Goal: Answer question/provide support: Share knowledge or assist other users

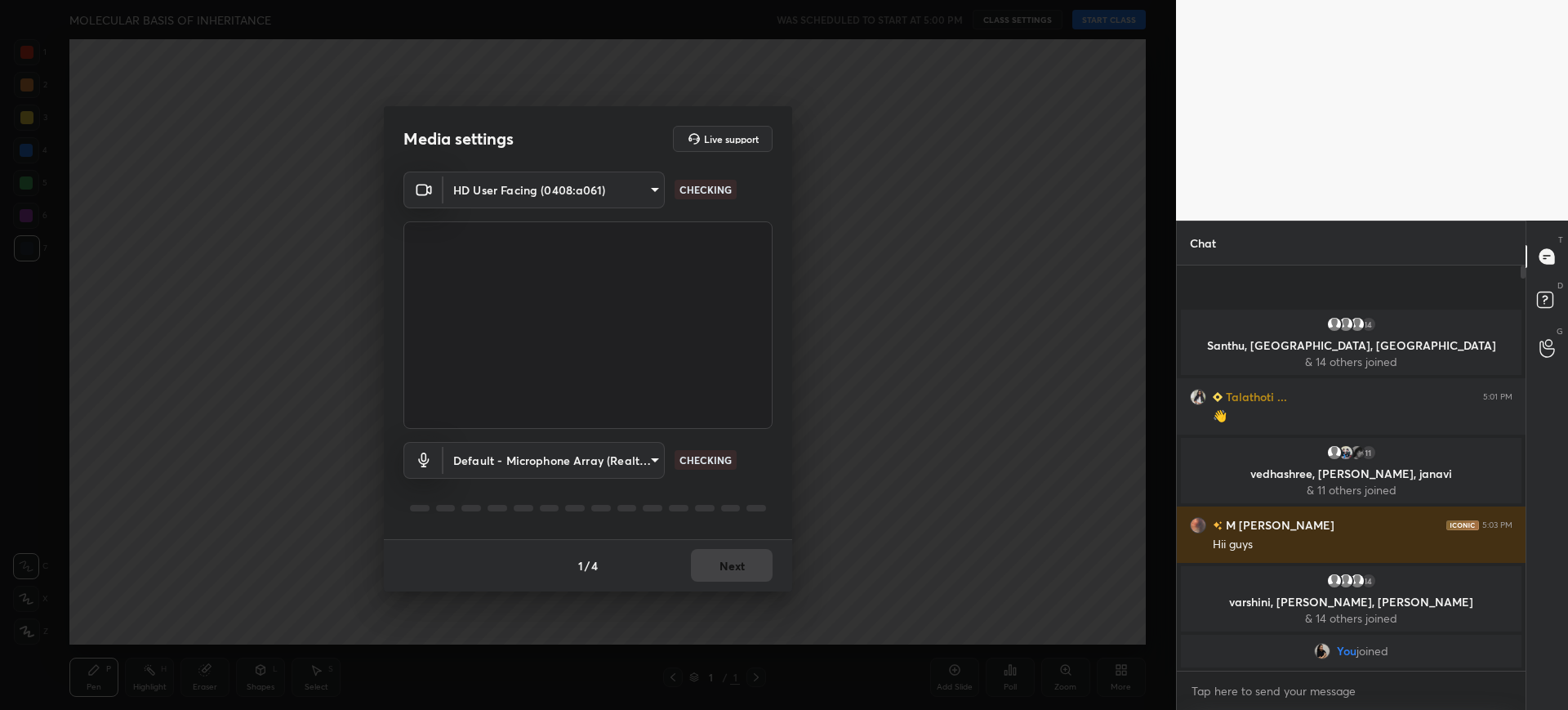
click at [724, 568] on div "1 / 4 Next" at bounding box center [588, 566] width 408 height 53
click at [724, 568] on button "Next" at bounding box center [731, 566] width 82 height 33
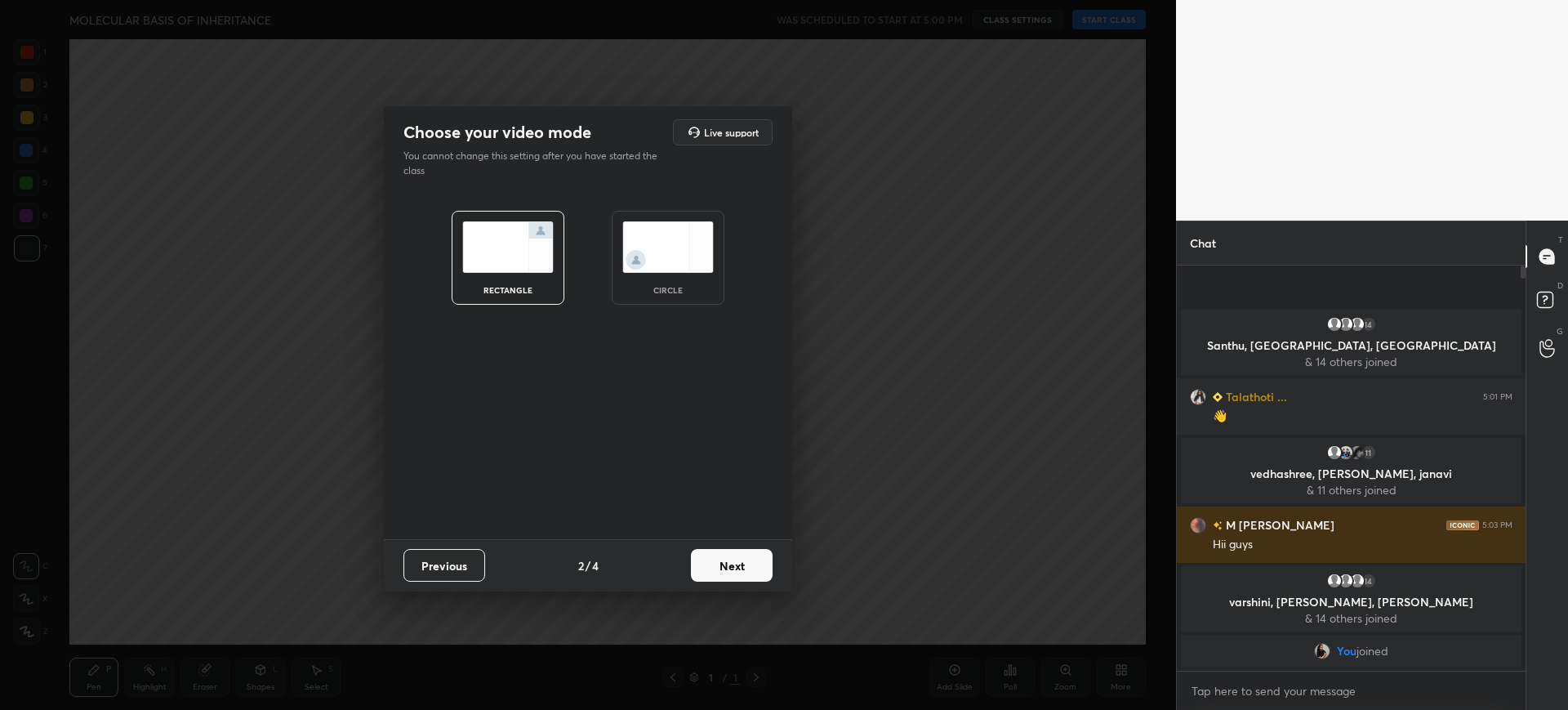
click at [724, 568] on button "Next" at bounding box center [731, 566] width 82 height 33
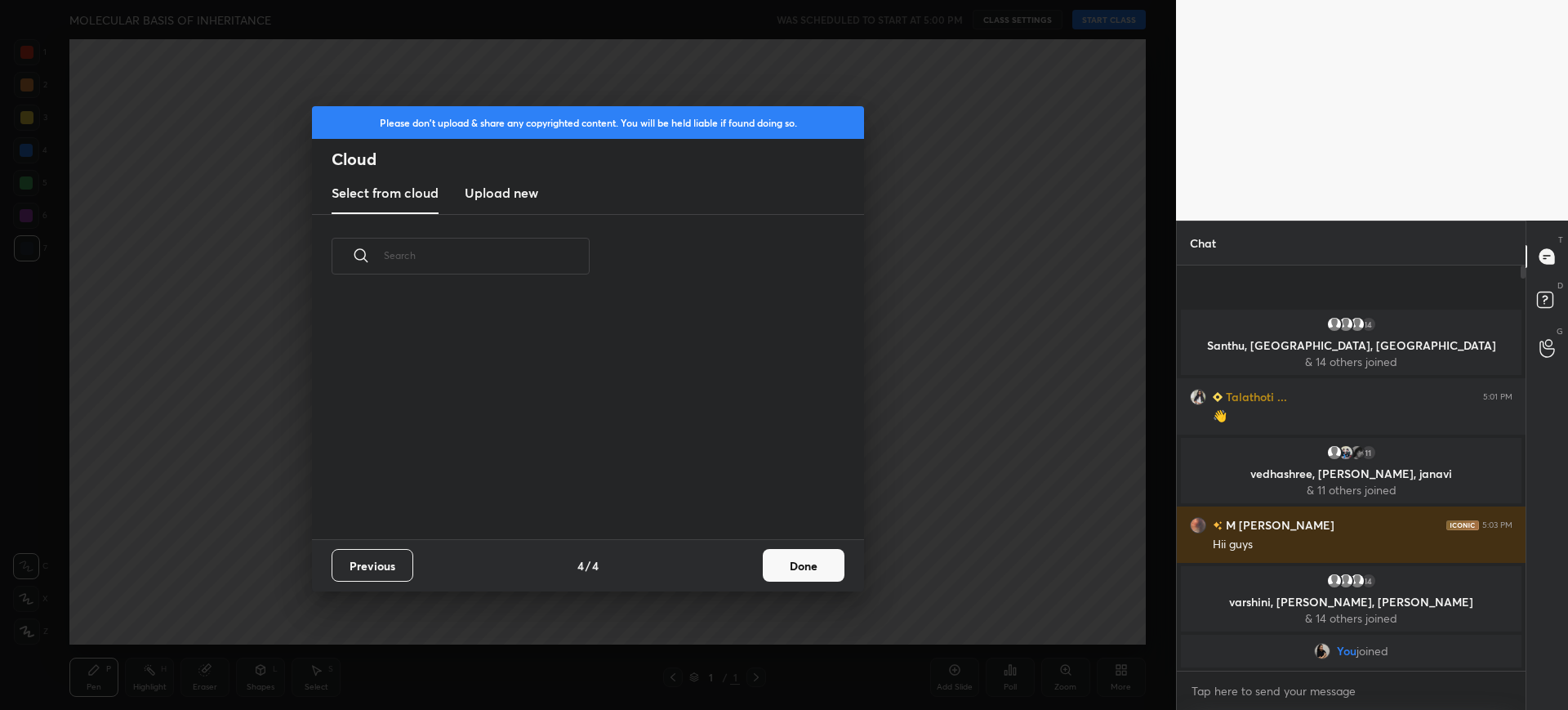
click at [724, 568] on div "Previous 4 / 4 Done" at bounding box center [588, 566] width 552 height 53
click at [798, 567] on button "Done" at bounding box center [804, 566] width 82 height 33
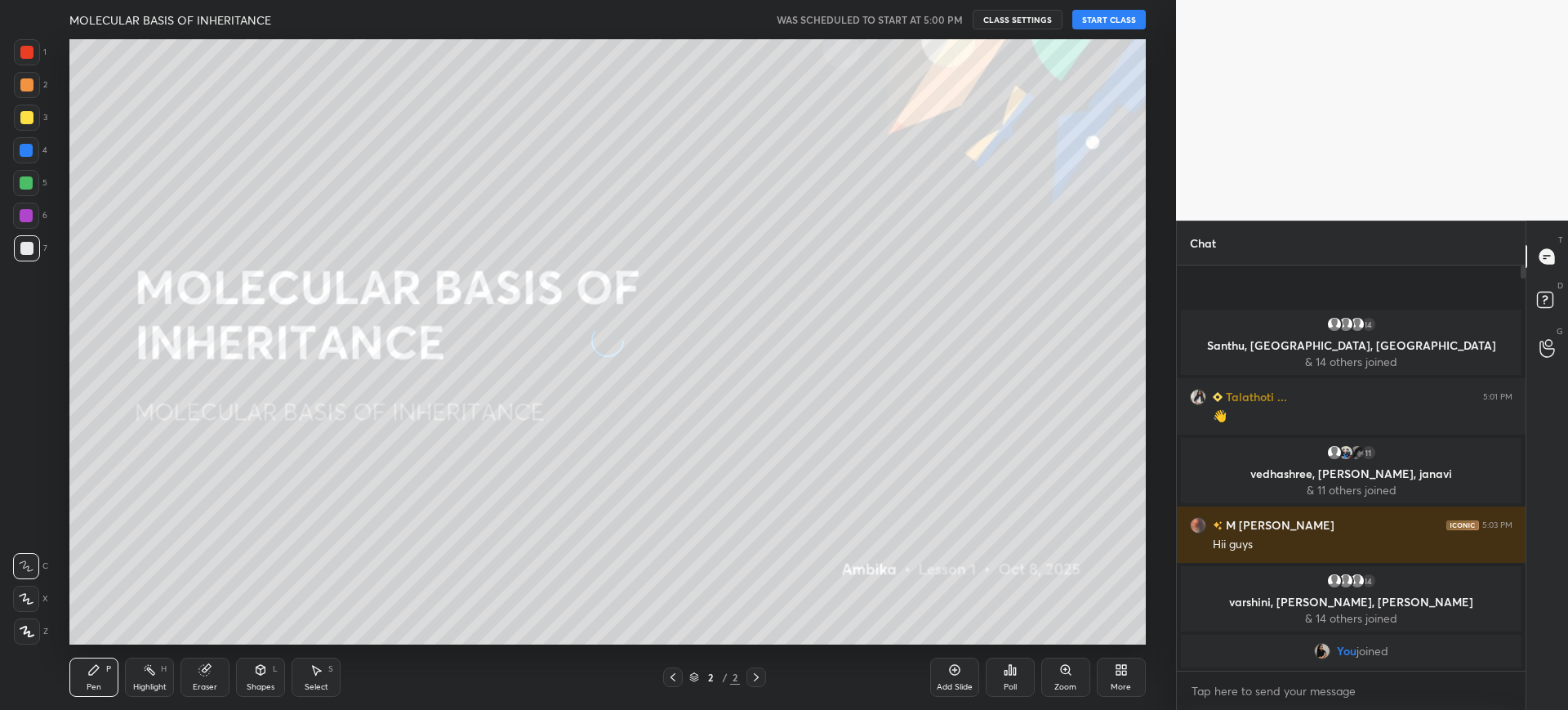
scroll to position [242, 524]
click at [1110, 21] on button "START CLASS" at bounding box center [1109, 20] width 74 height 20
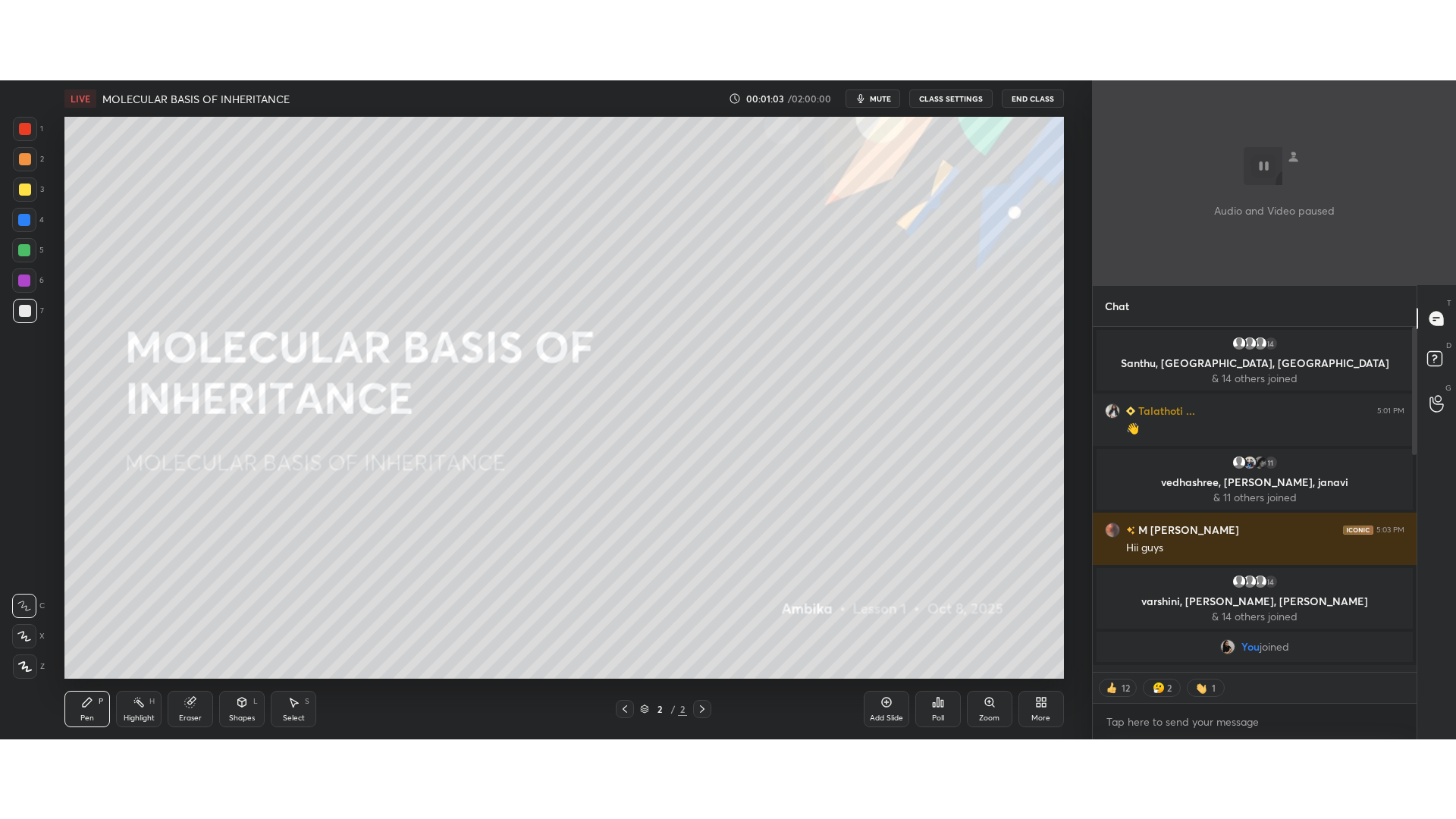
scroll to position [340, 319]
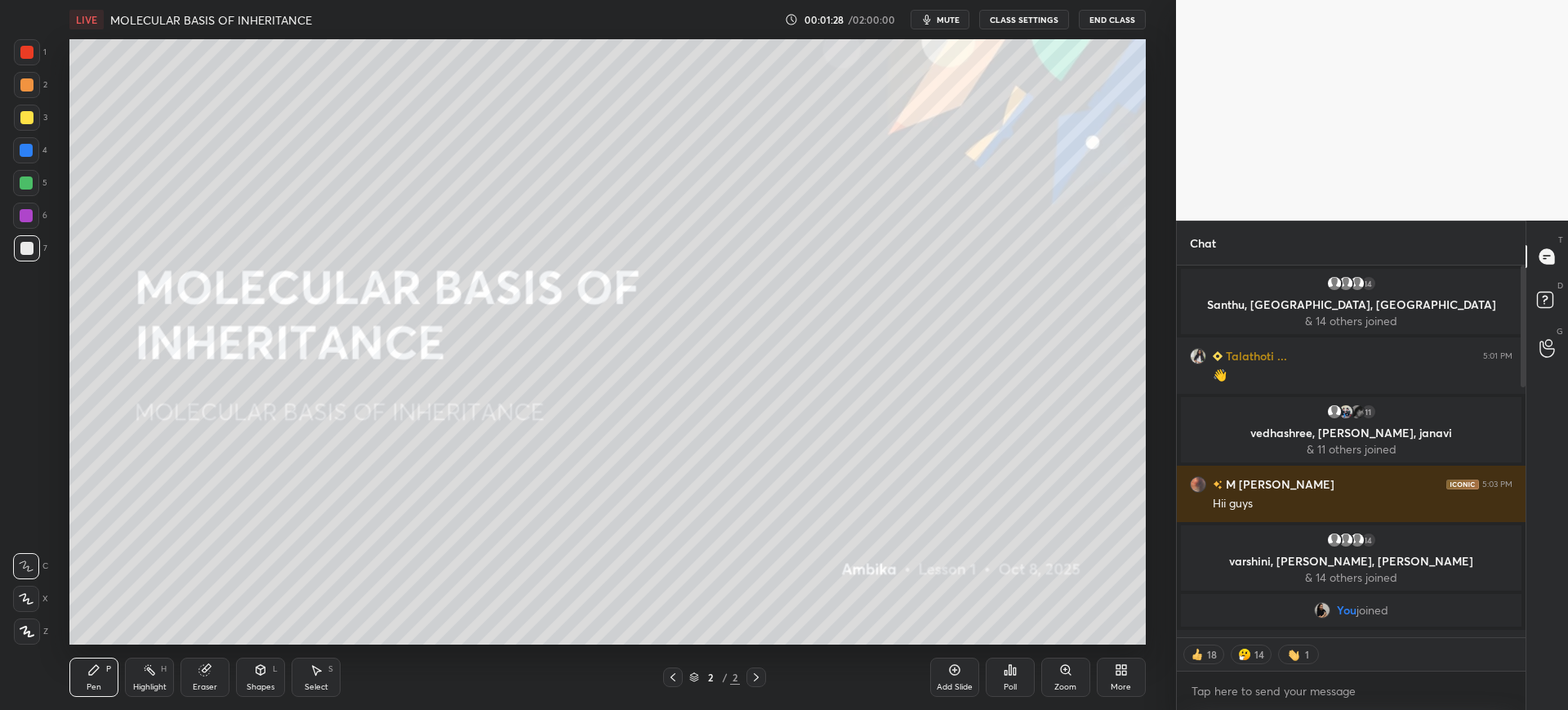
click at [1141, 671] on div "More" at bounding box center [1122, 677] width 49 height 39
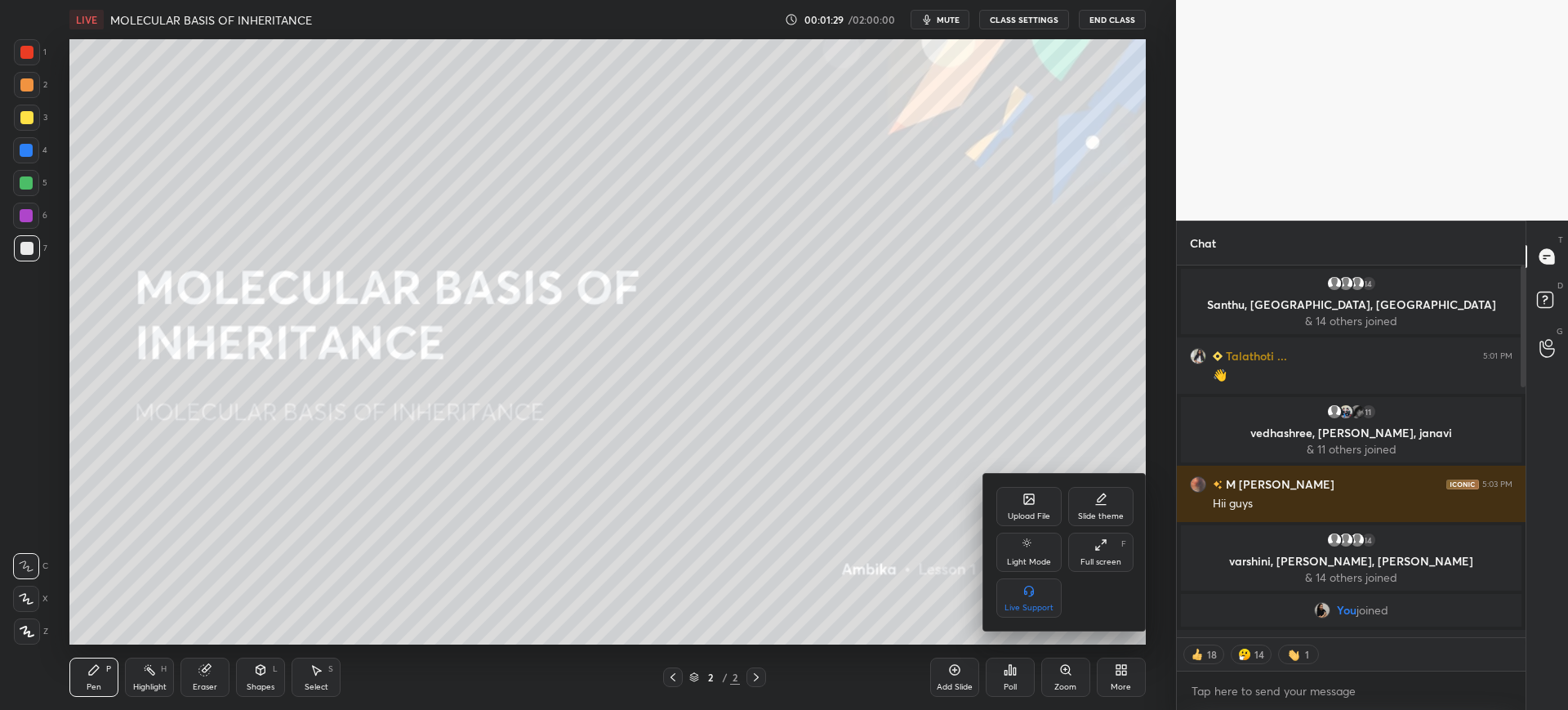
click at [1106, 547] on icon at bounding box center [1101, 545] width 13 height 13
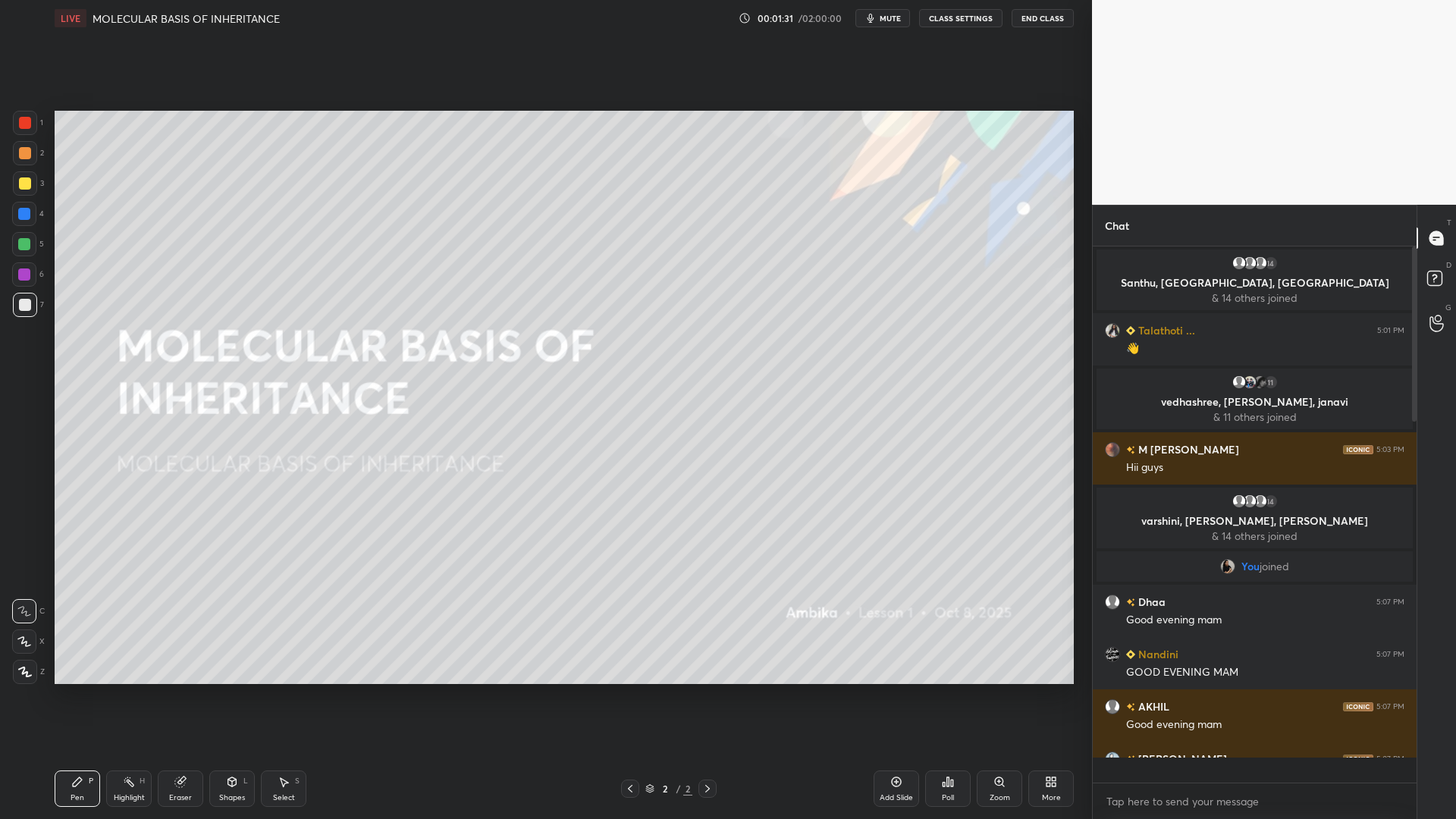
scroll to position [532, 319]
click at [876, 19] on icon "button" at bounding box center [870, 18] width 12 height 12
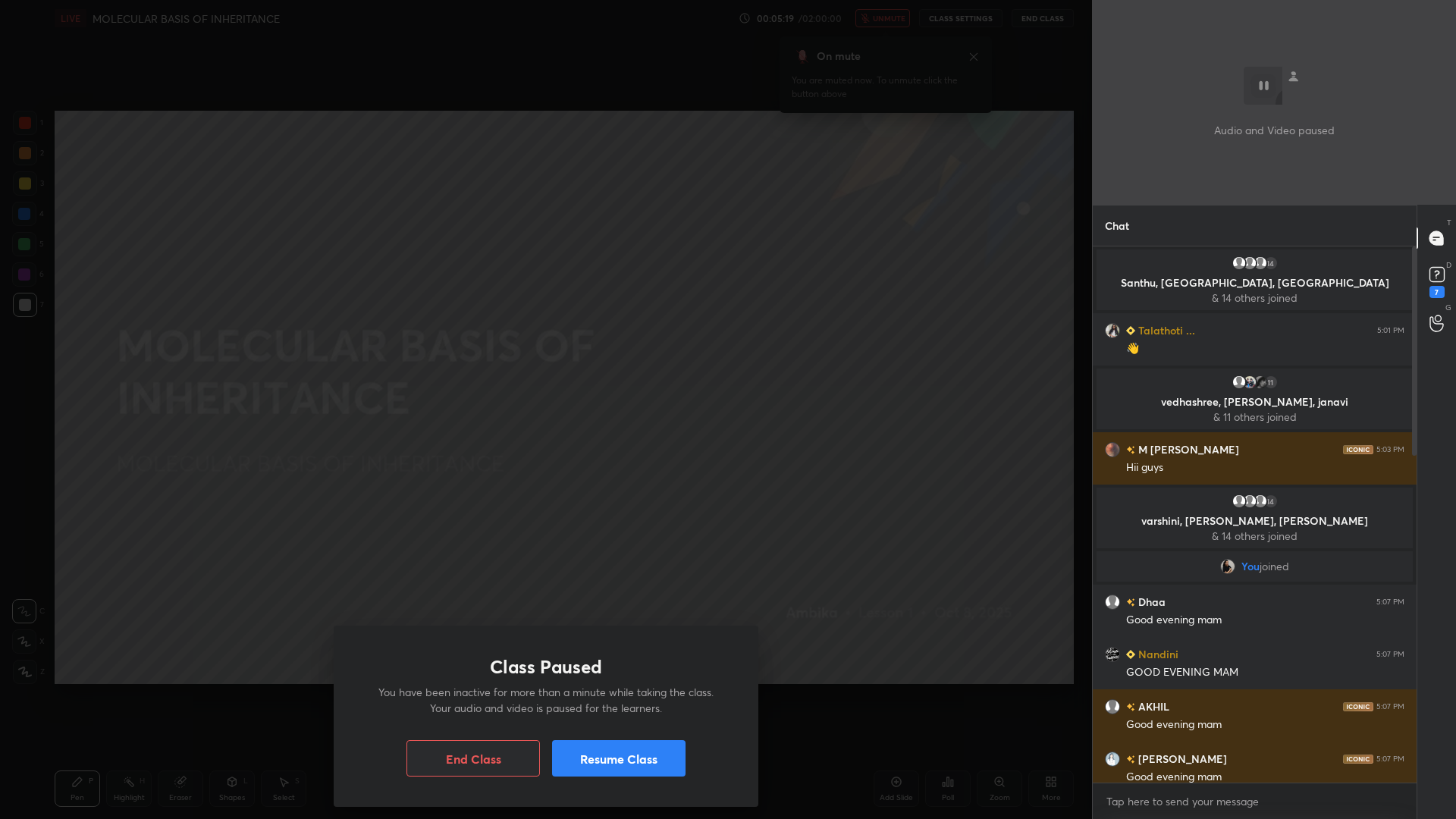
click at [603, 658] on button "Resume Class" at bounding box center [618, 757] width 133 height 36
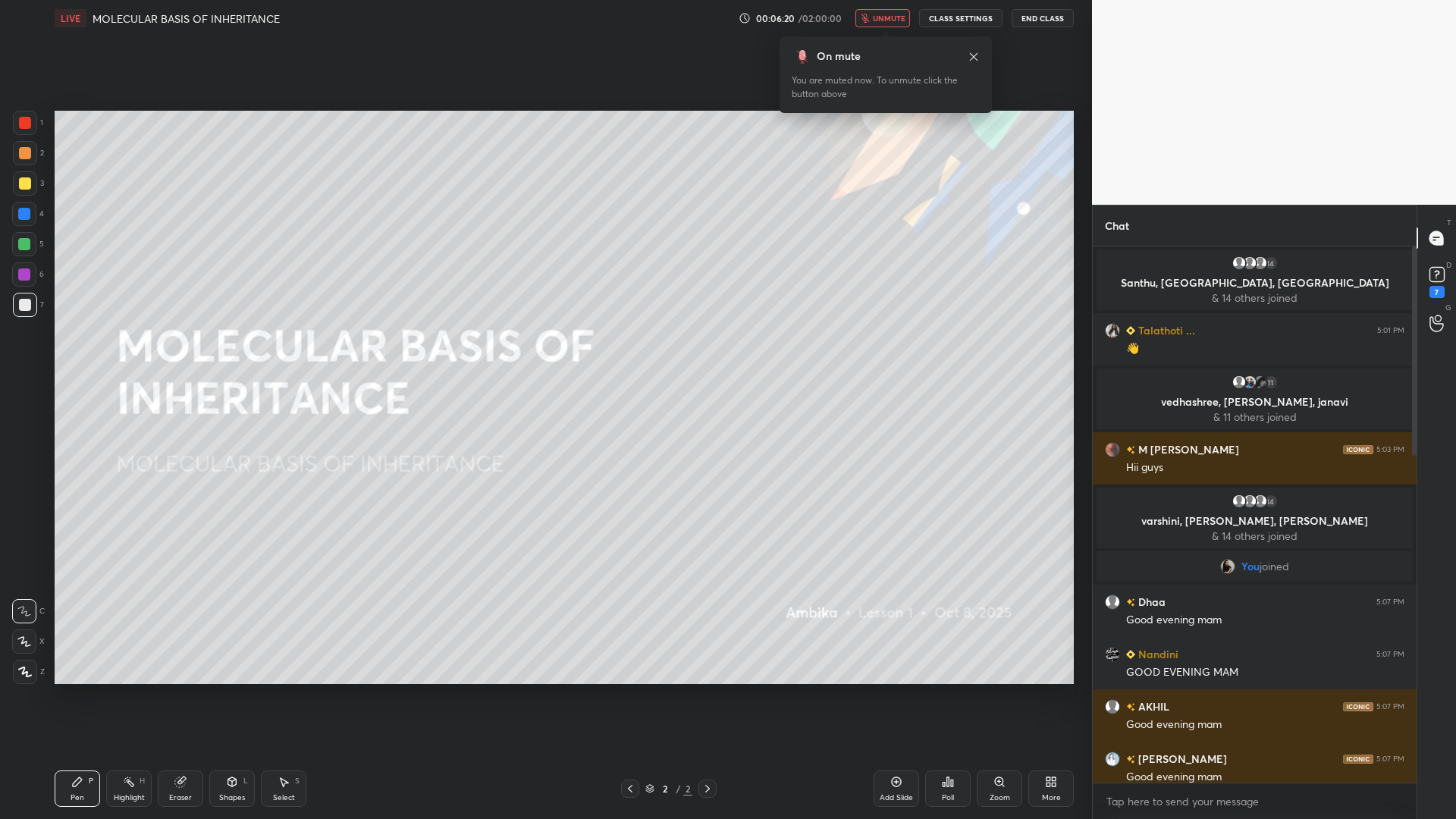
click at [875, 27] on div "On mute You are muted now. To unmute click the button above" at bounding box center [886, 70] width 212 height 86
click at [905, 12] on button "unmute" at bounding box center [882, 19] width 55 height 19
drag, startPoint x: 1417, startPoint y: 443, endPoint x: 1422, endPoint y: 581, distance: 138.1
click at [1422, 581] on div "T Messages (T) D Doubts (D) 7 G Raise Hand (G)" at bounding box center [1436, 511] width 40 height 614
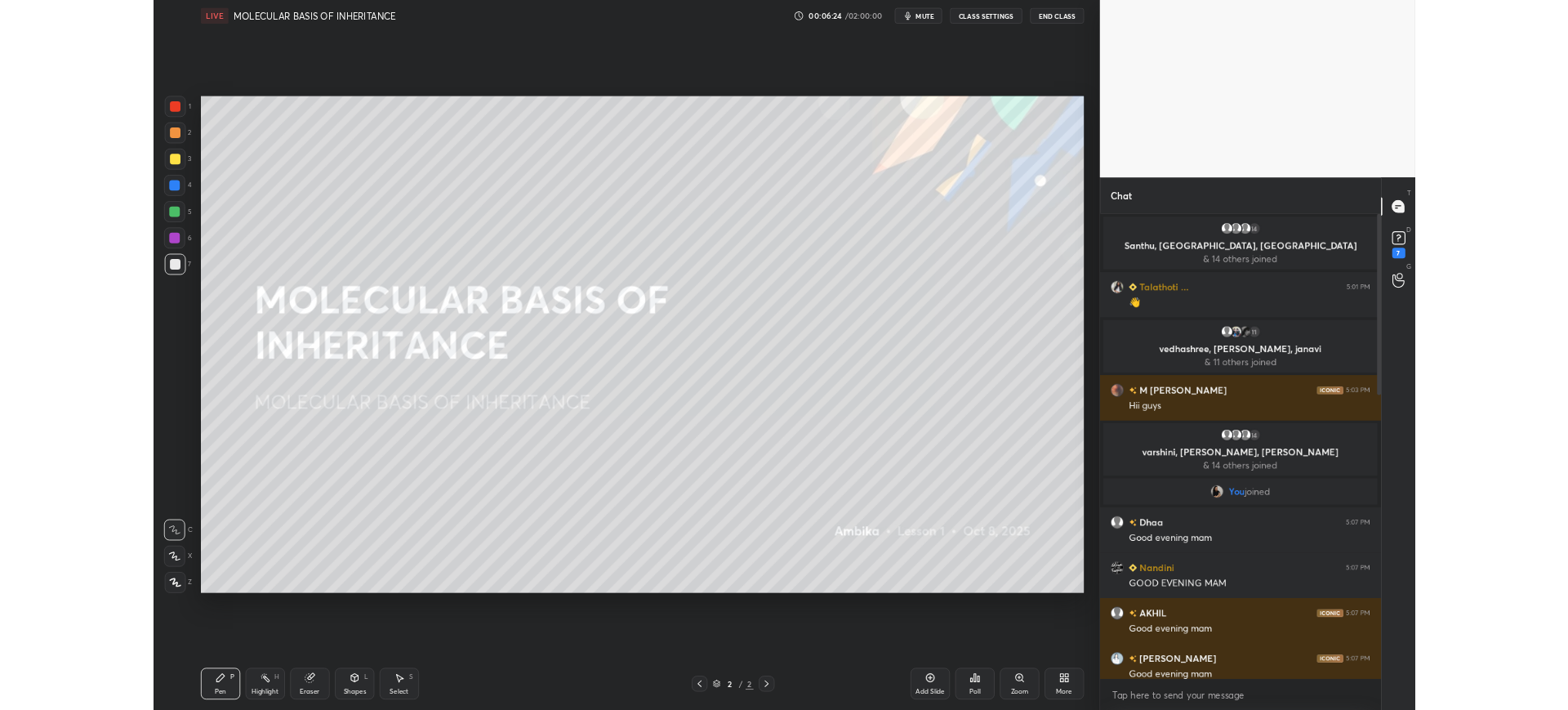
scroll to position [1449, 0]
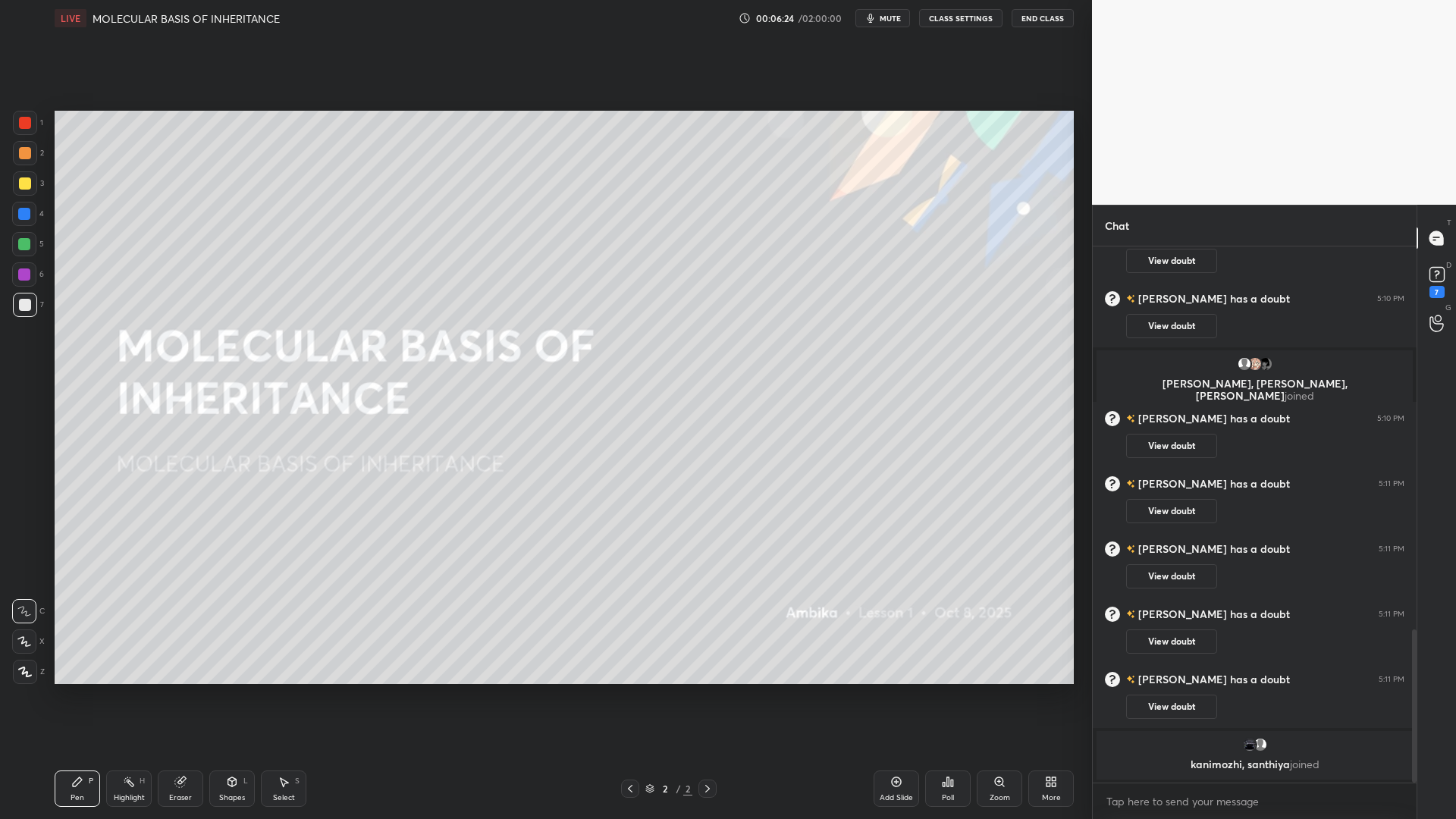
drag, startPoint x: 1415, startPoint y: 424, endPoint x: 1415, endPoint y: 706, distance: 282.0
click at [1415, 658] on div at bounding box center [1414, 706] width 4 height 153
click at [1431, 283] on icon at bounding box center [1437, 274] width 23 height 23
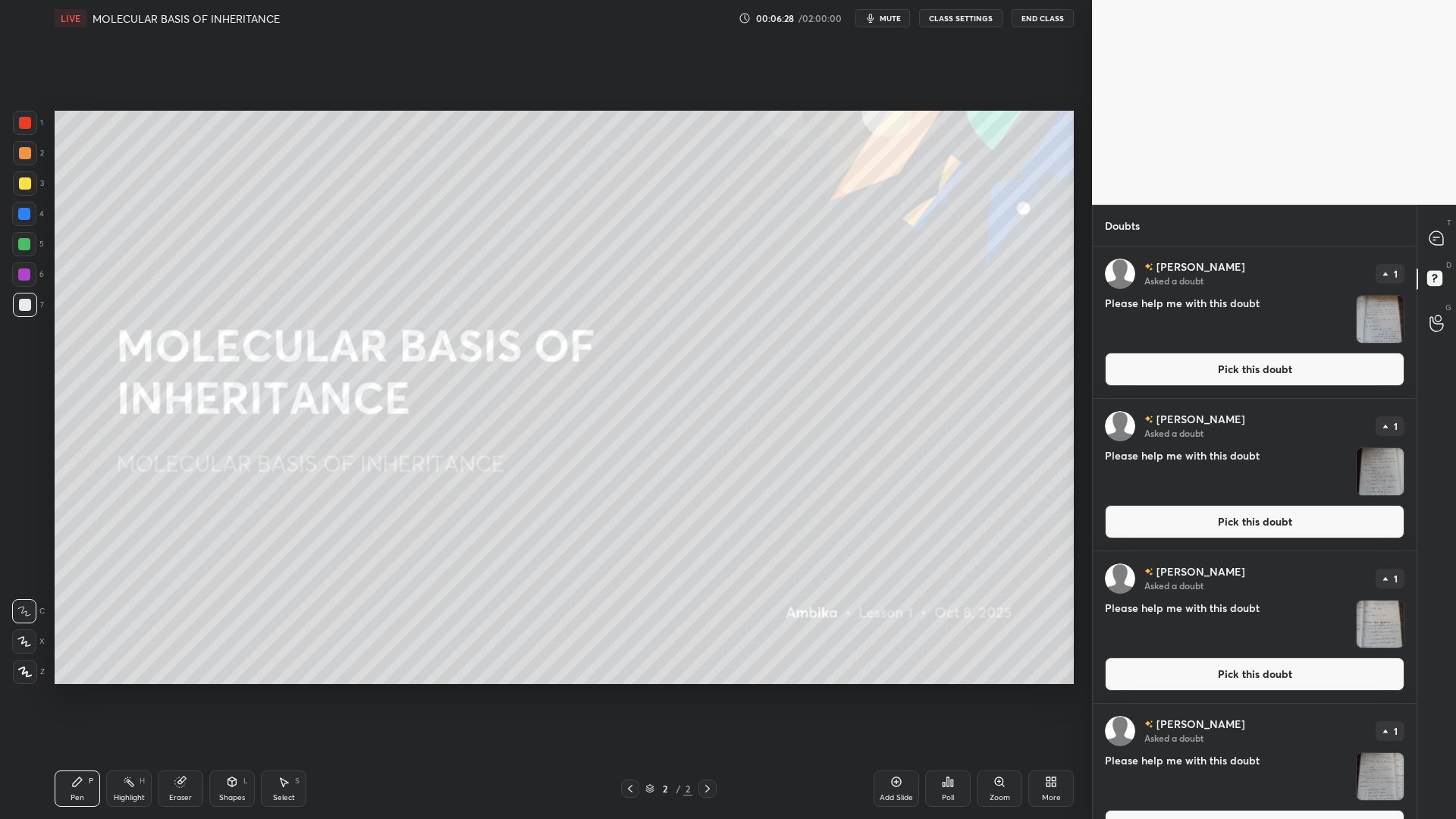
click at [1277, 368] on button "Pick this doubt" at bounding box center [1255, 370] width 300 height 34
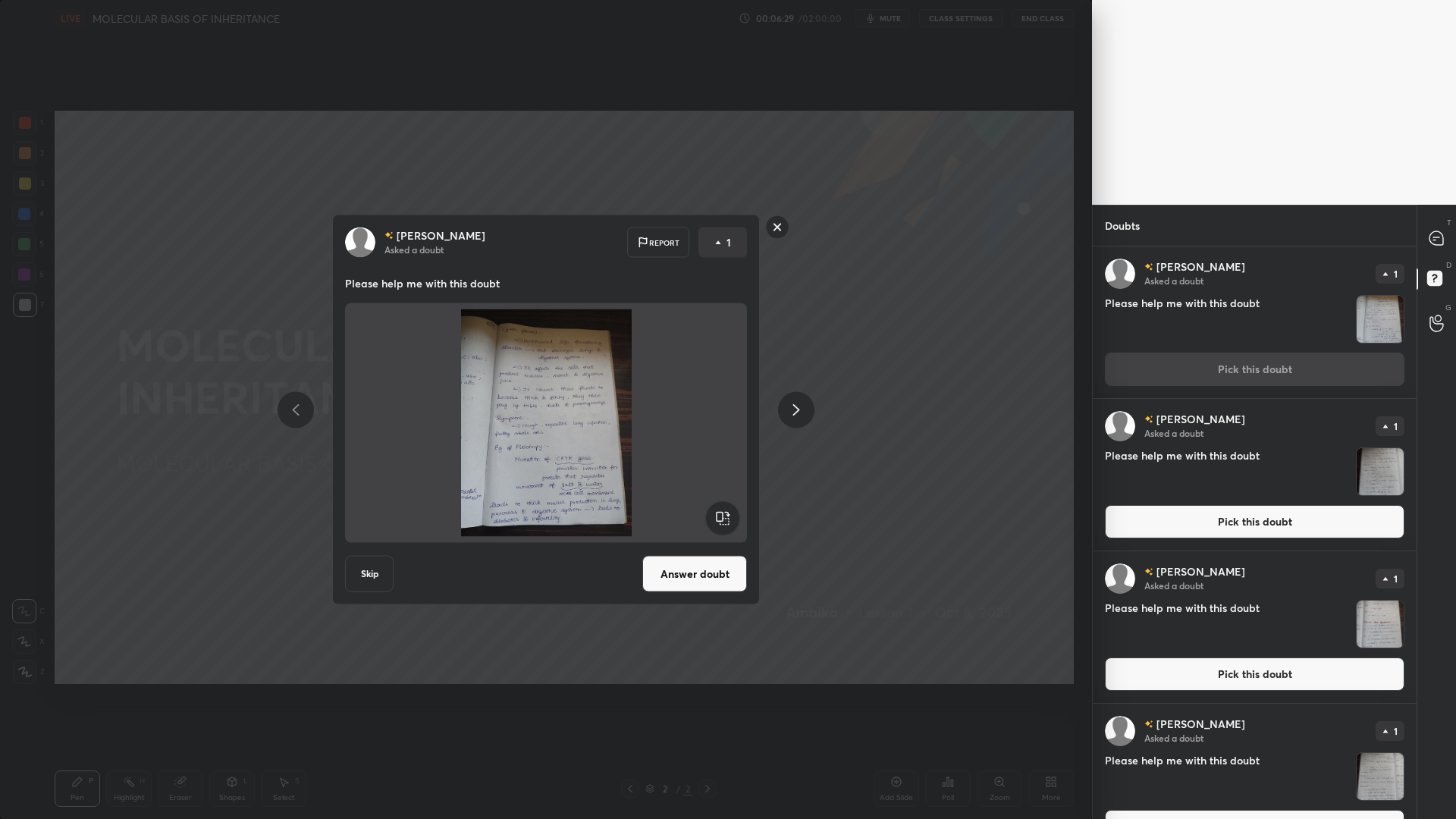
click at [721, 573] on button "Answer doubt" at bounding box center [694, 574] width 104 height 36
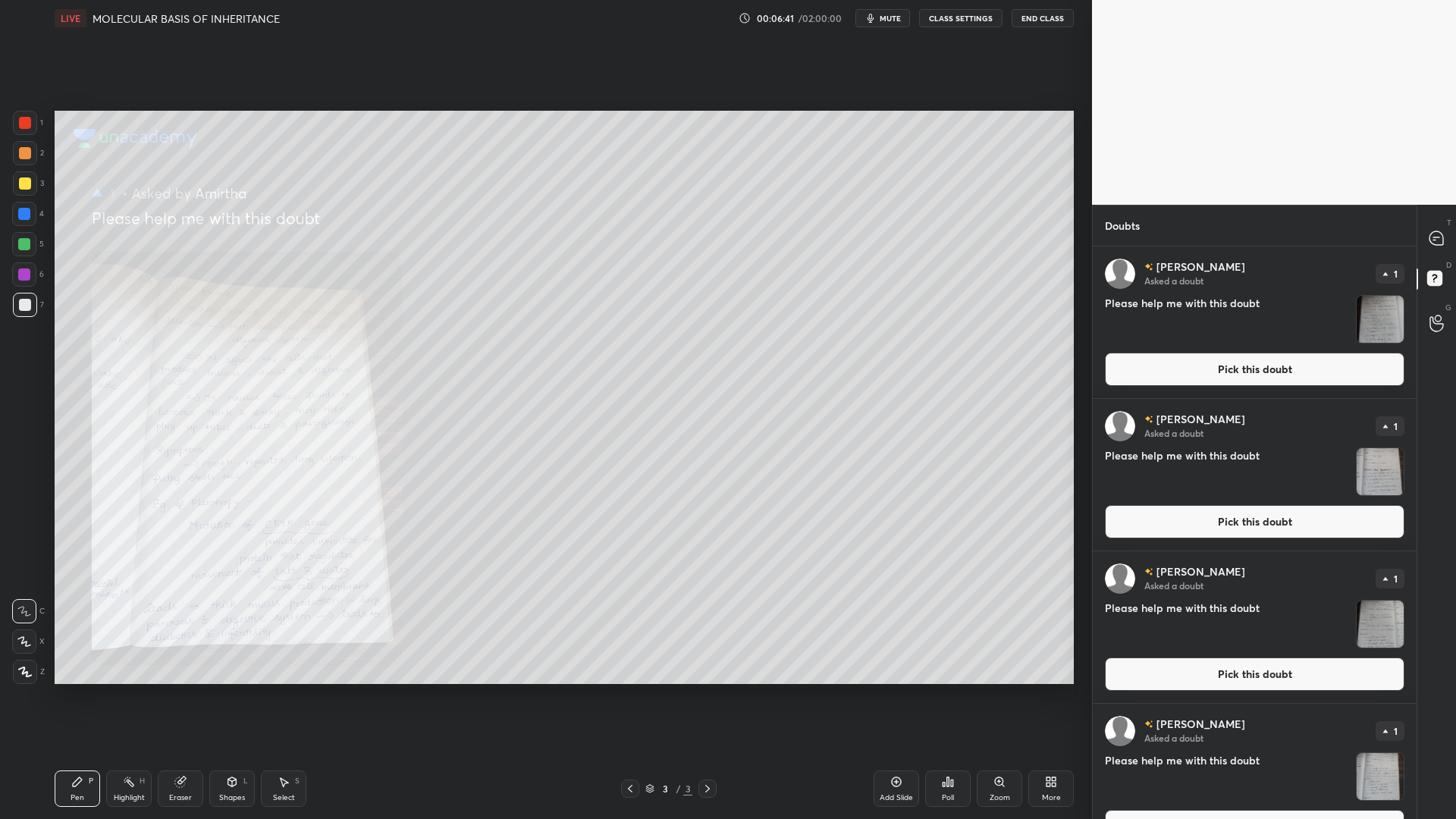
click at [990, 658] on div "Zoom" at bounding box center [999, 788] width 46 height 36
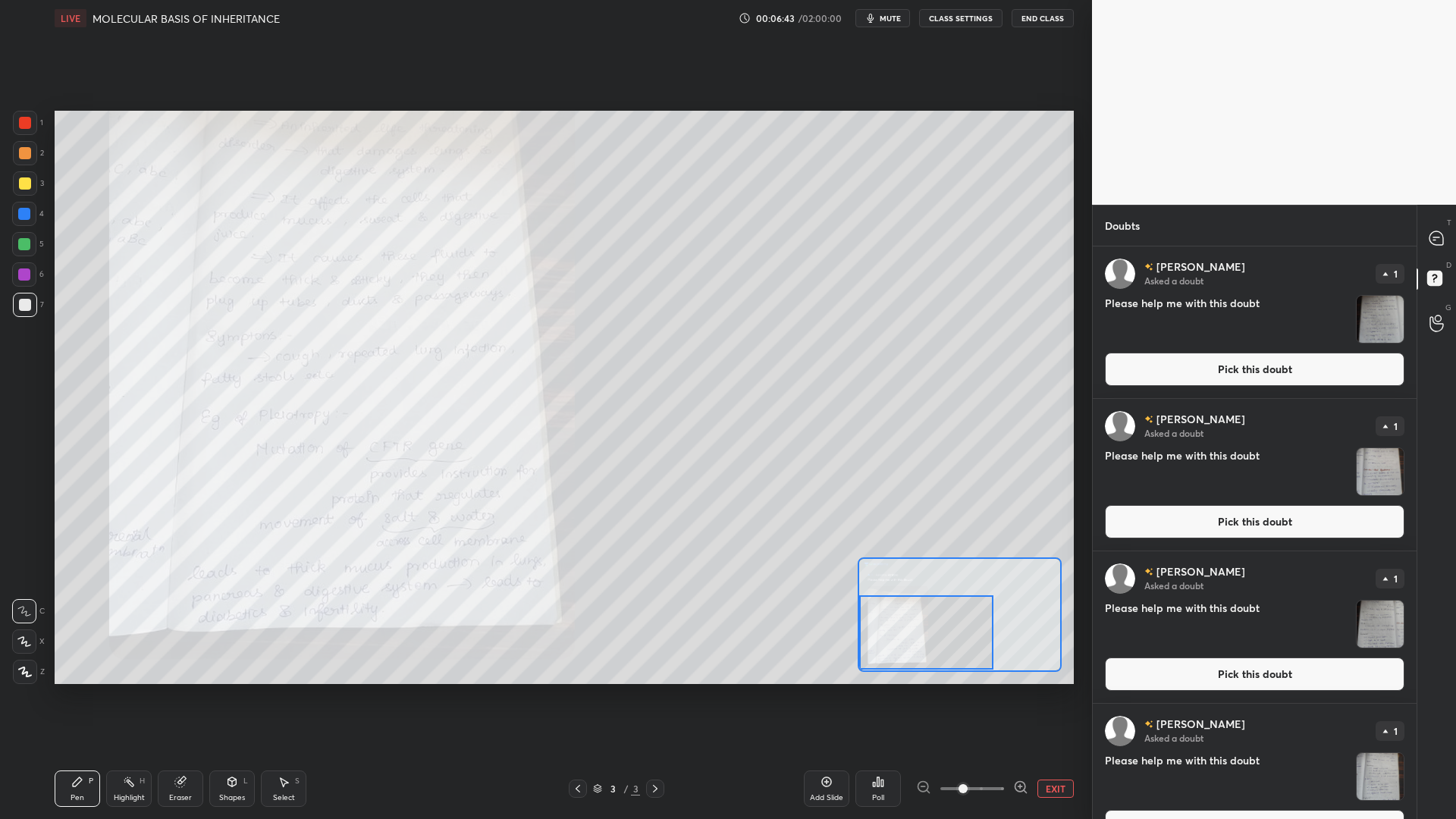
drag, startPoint x: 1020, startPoint y: 684, endPoint x: 880, endPoint y: 637, distance: 147.7
click at [880, 637] on div at bounding box center [926, 633] width 134 height 74
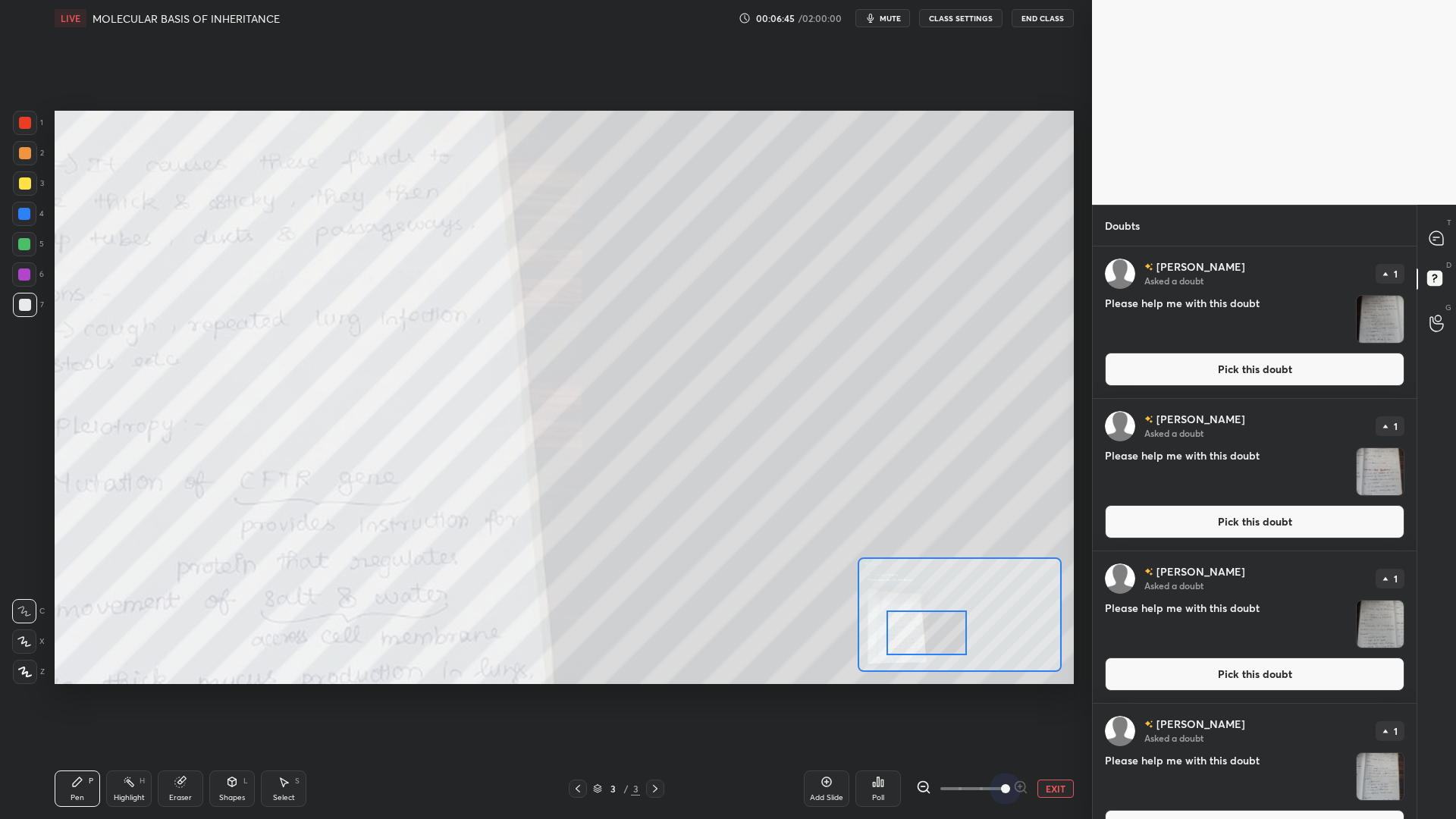
click at [998, 658] on span at bounding box center [972, 789] width 64 height 23
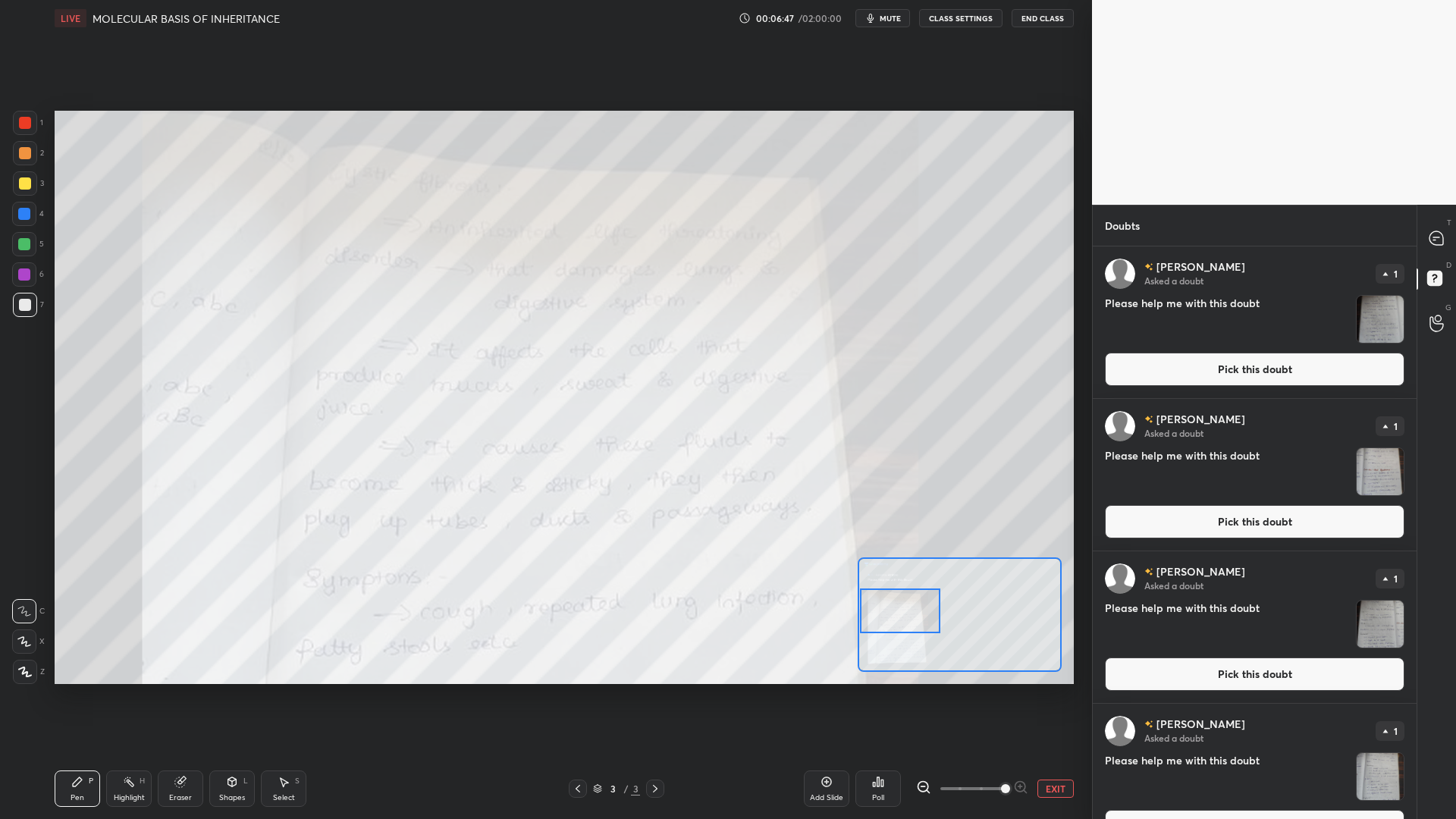
drag, startPoint x: 948, startPoint y: 649, endPoint x: 913, endPoint y: 626, distance: 41.9
click at [913, 626] on div at bounding box center [900, 610] width 80 height 45
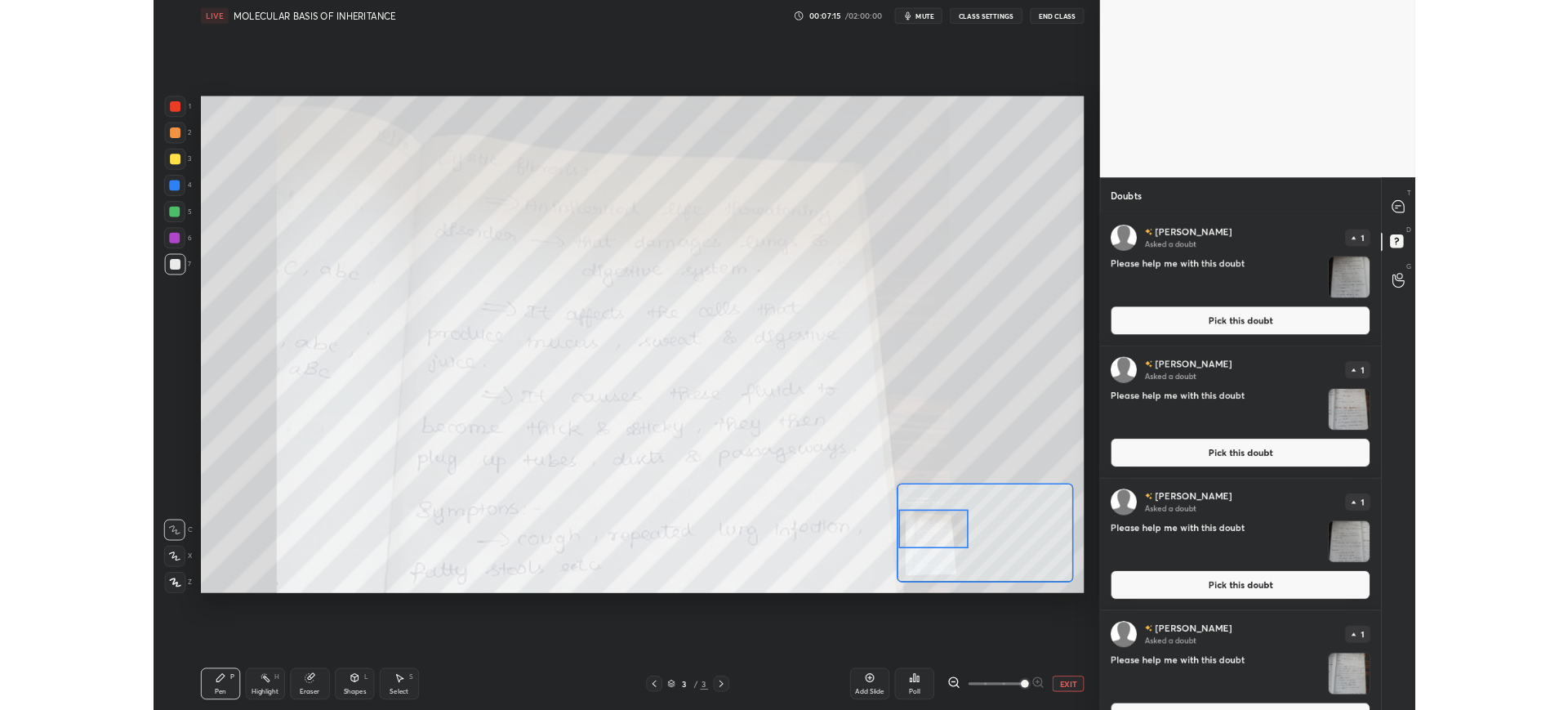
scroll to position [81112, 80560]
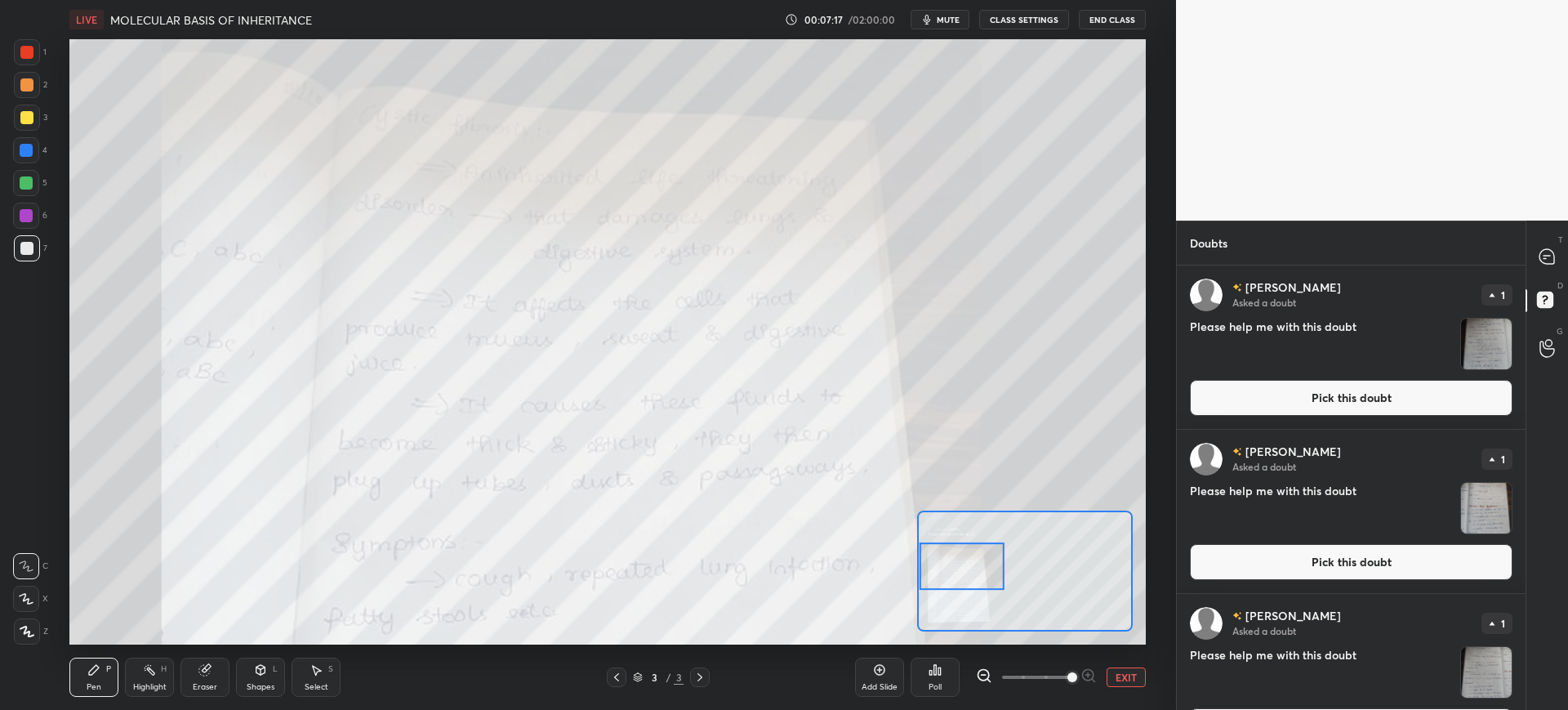
click at [1115, 653] on div "Add Slide Poll EXIT" at bounding box center [1000, 677] width 290 height 92
click at [1123, 683] on button "EXIT" at bounding box center [1126, 677] width 39 height 20
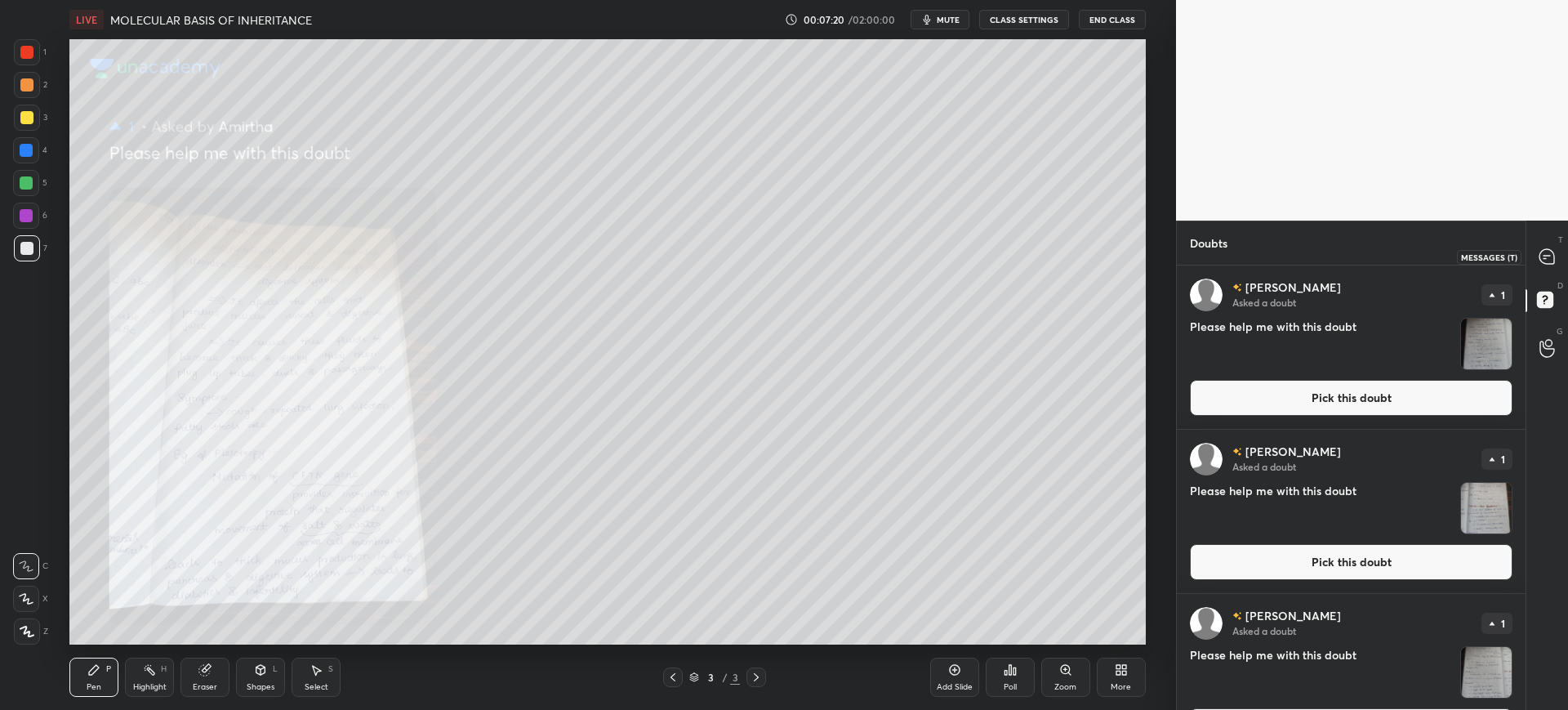
click at [1539, 257] on div at bounding box center [1548, 256] width 33 height 29
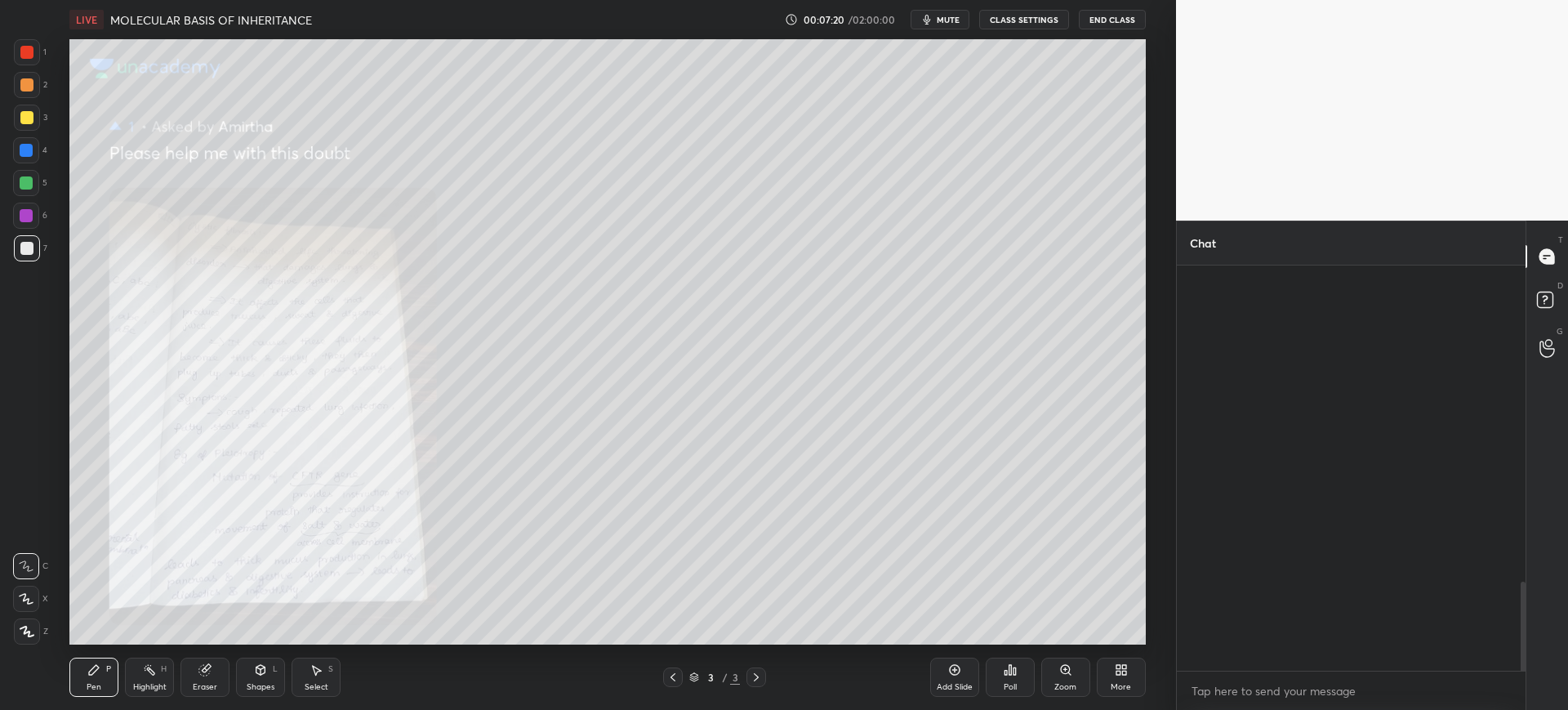
scroll to position [400, 344]
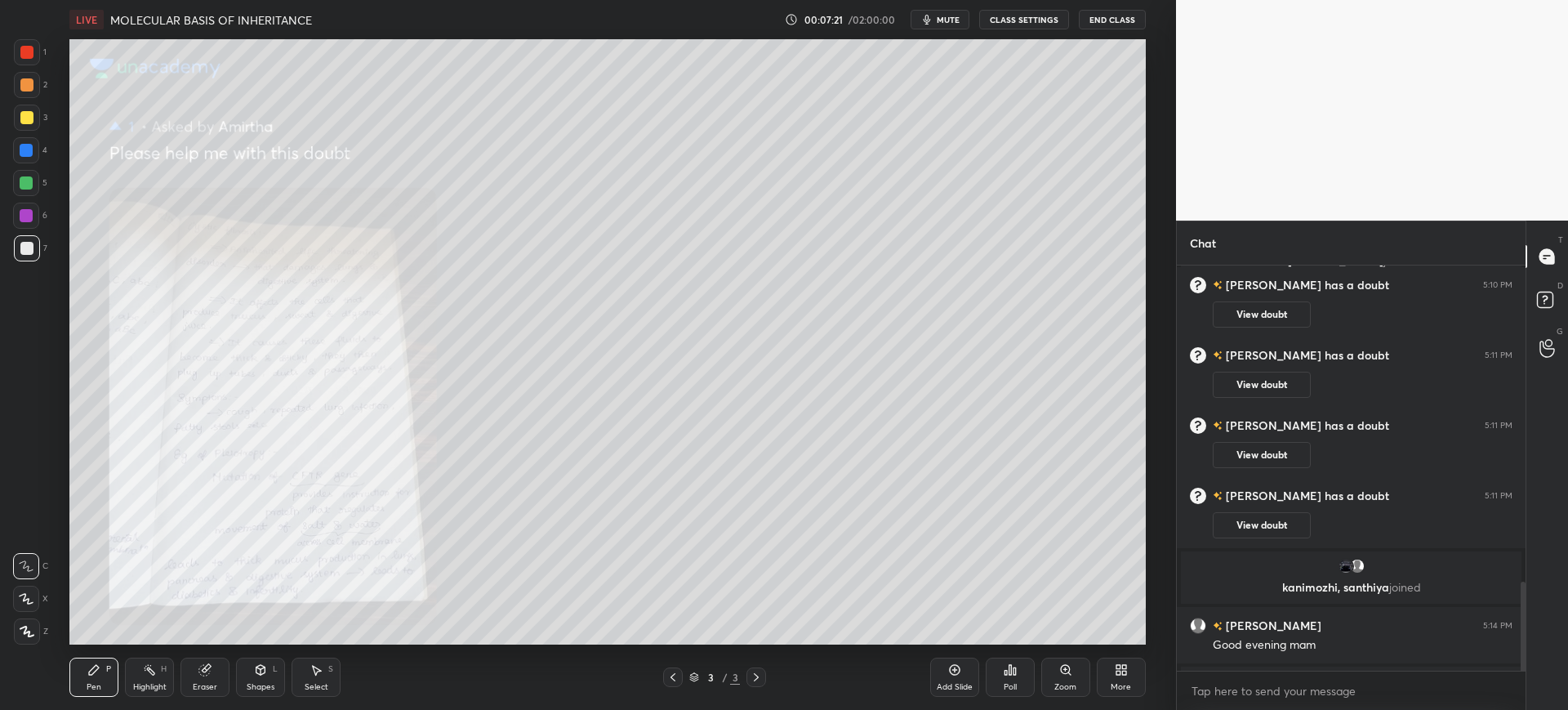
click at [1125, 678] on div "More" at bounding box center [1122, 677] width 49 height 39
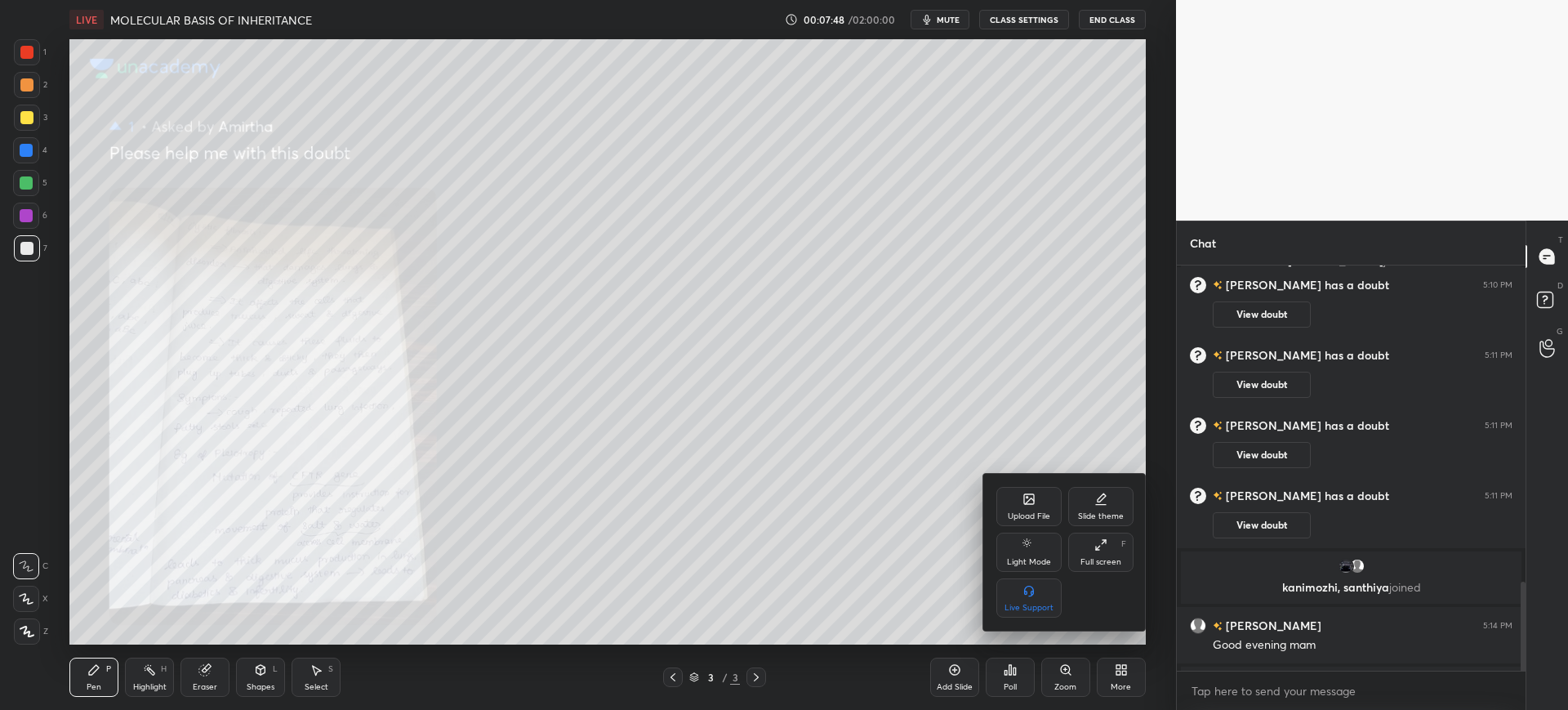
click at [1120, 666] on div at bounding box center [784, 355] width 1568 height 710
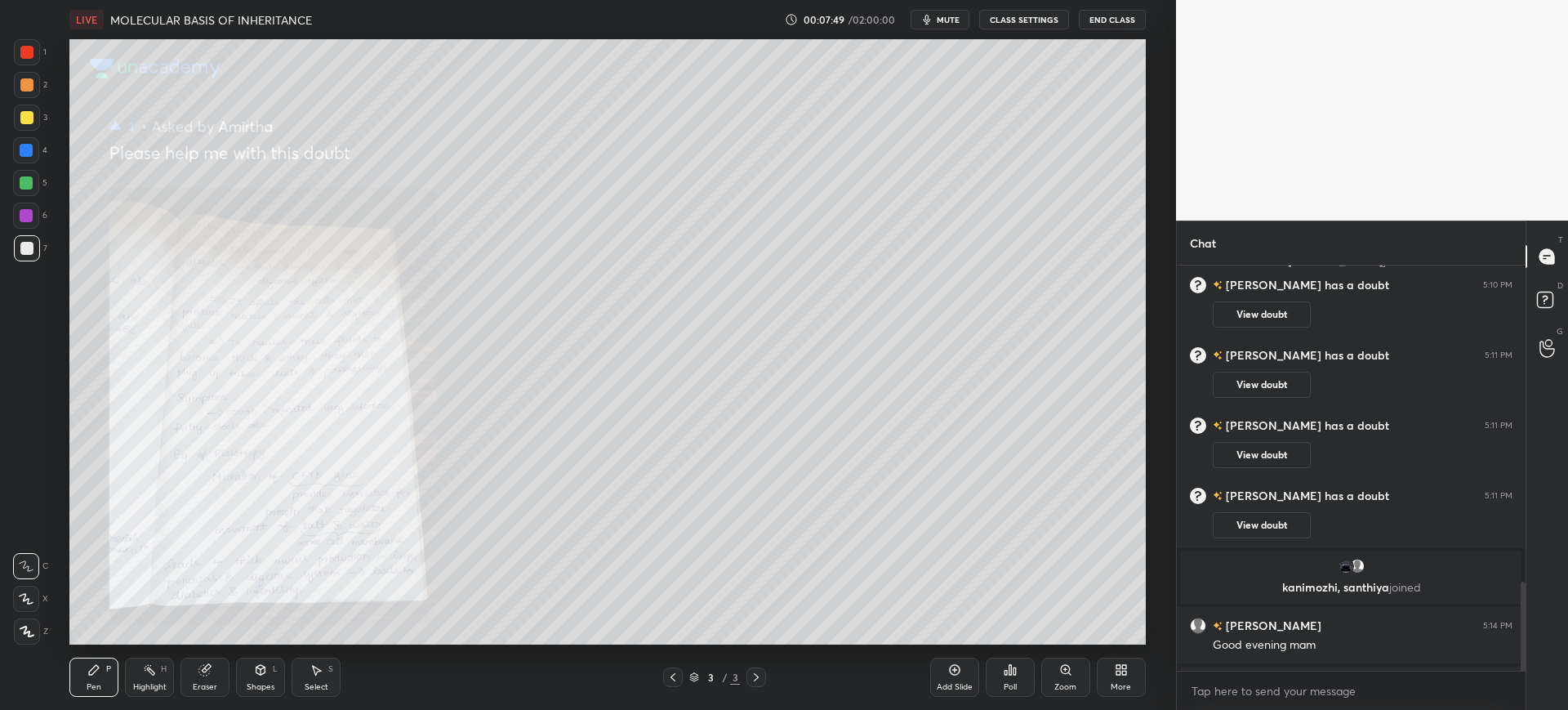
click at [1120, 683] on div "More" at bounding box center [1121, 686] width 21 height 8
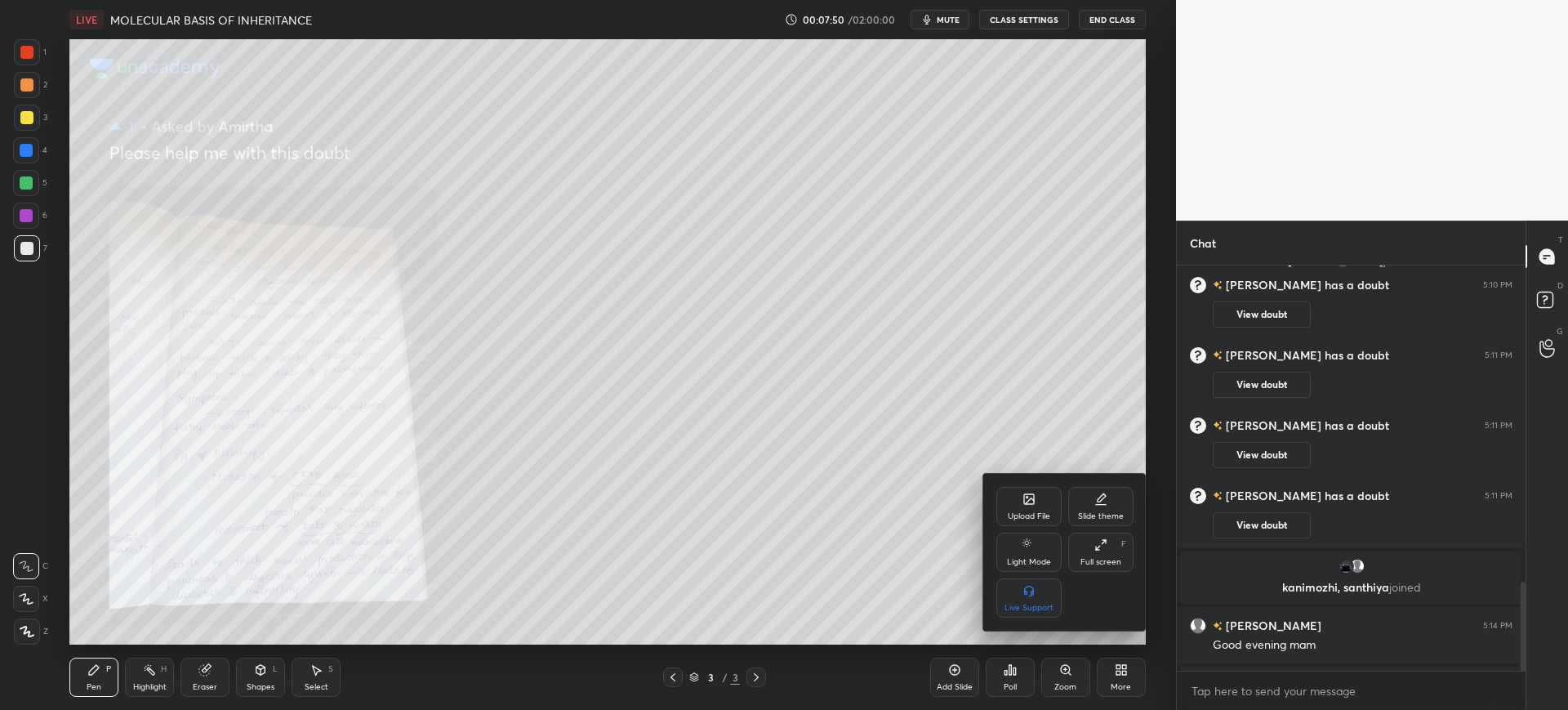
click at [1026, 508] on div "Upload File" at bounding box center [1029, 506] width 65 height 39
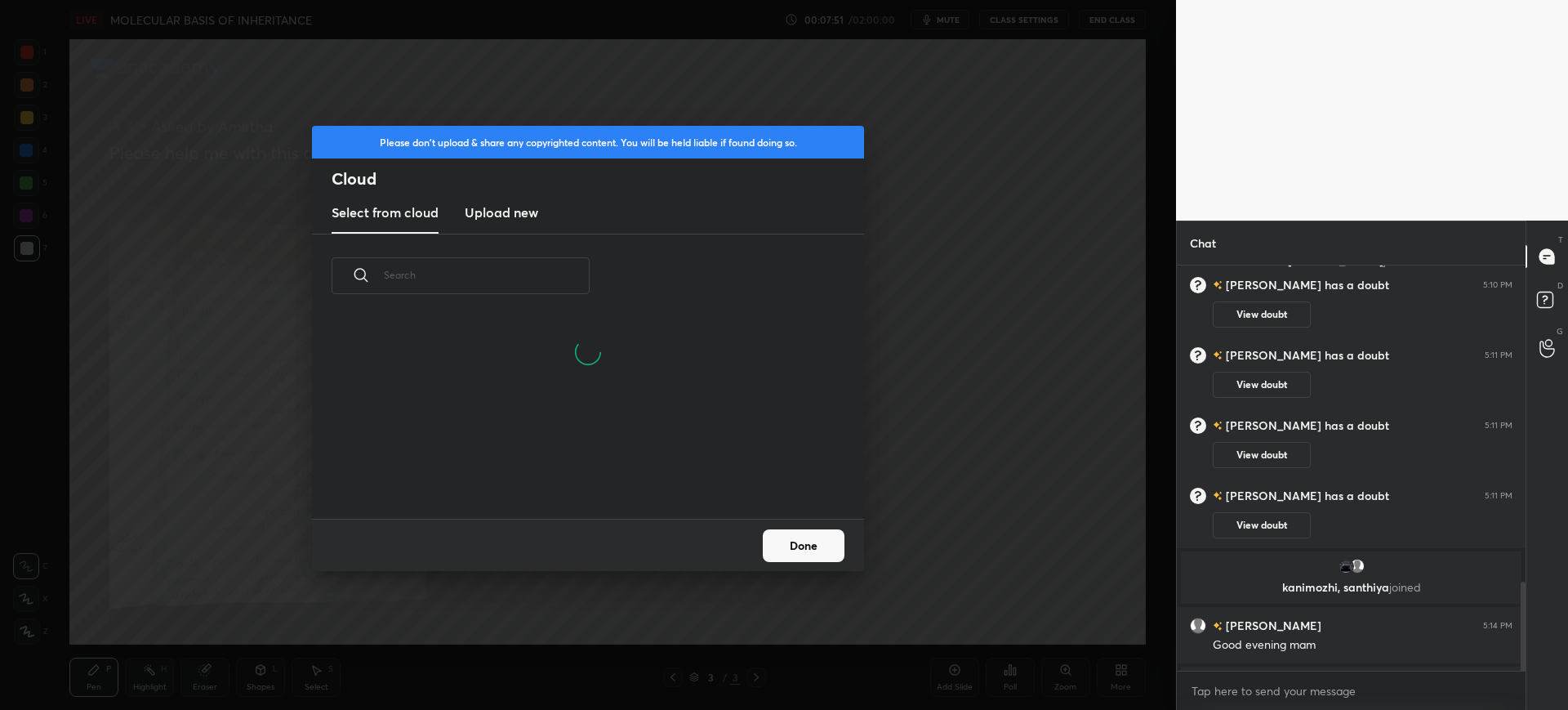
click at [522, 218] on h3 "Upload new" at bounding box center [501, 212] width 74 height 20
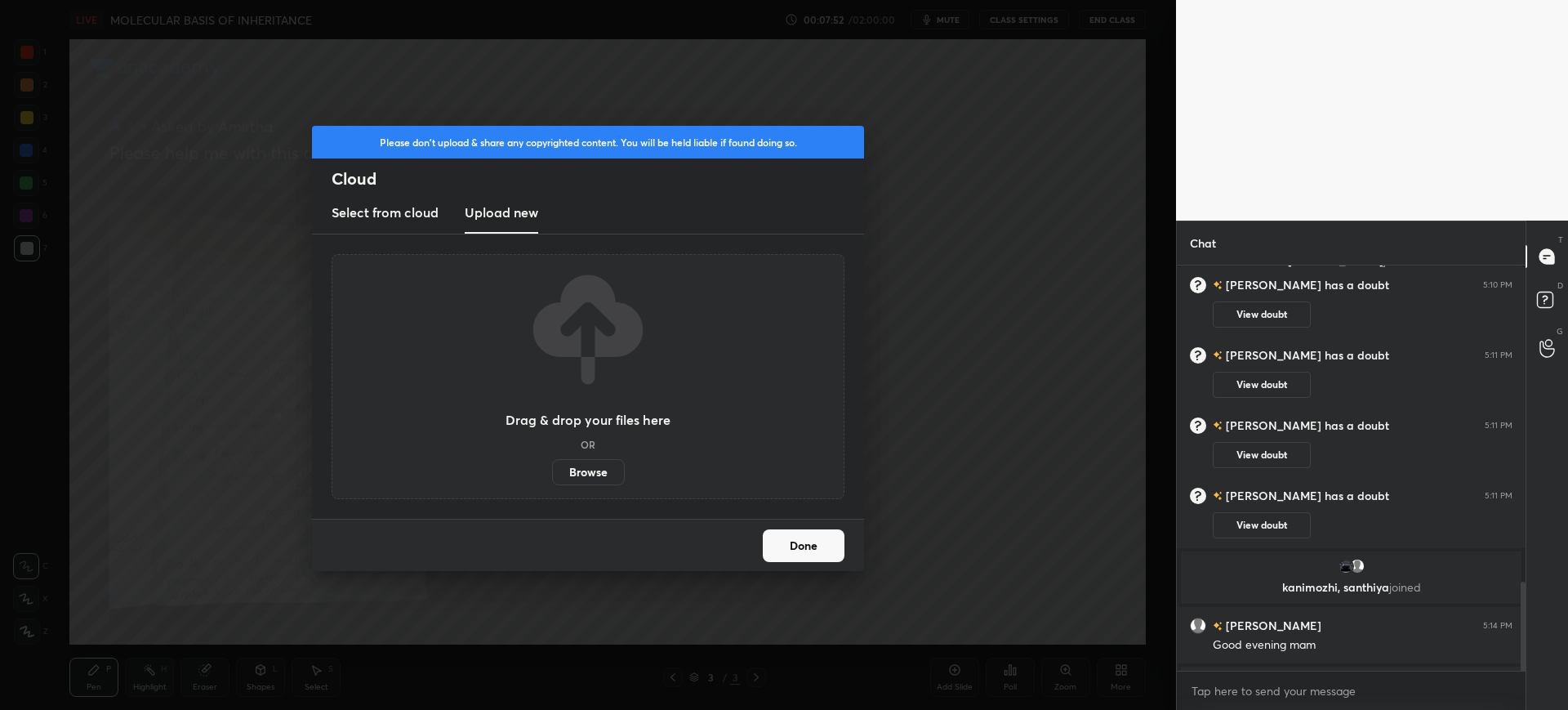
click at [591, 466] on label "Browse" at bounding box center [588, 472] width 73 height 26
click at [552, 466] on input "Browse" at bounding box center [552, 472] width 0 height 26
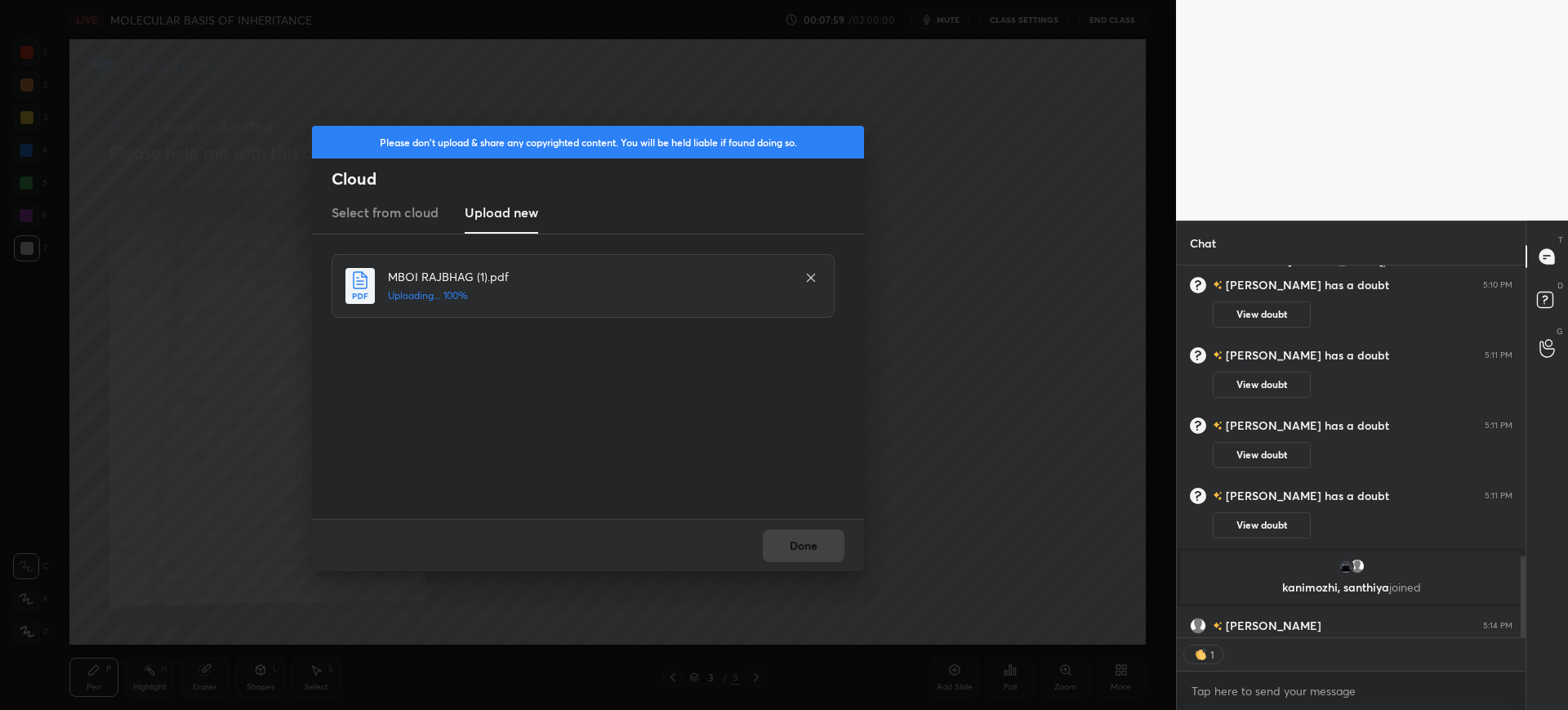
click at [805, 585] on div "Please don't upload & share any copyrighted content. You will be held liable if…" at bounding box center [588, 355] width 1176 height 710
click at [813, 567] on div "Done" at bounding box center [588, 546] width 552 height 53
click at [818, 561] on div "Done" at bounding box center [588, 546] width 552 height 53
click at [814, 546] on button "Done" at bounding box center [804, 546] width 82 height 33
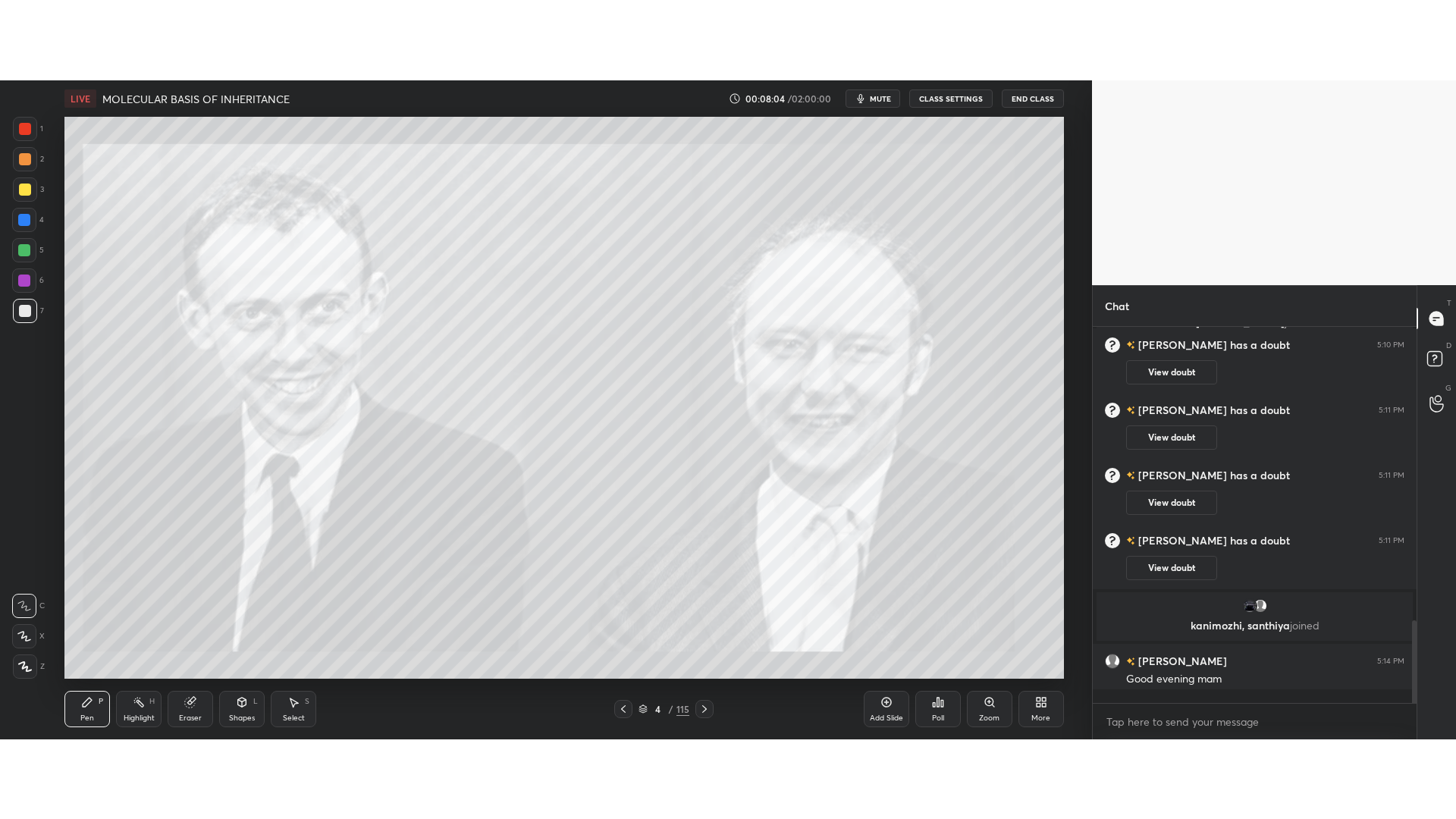
scroll to position [1546, 0]
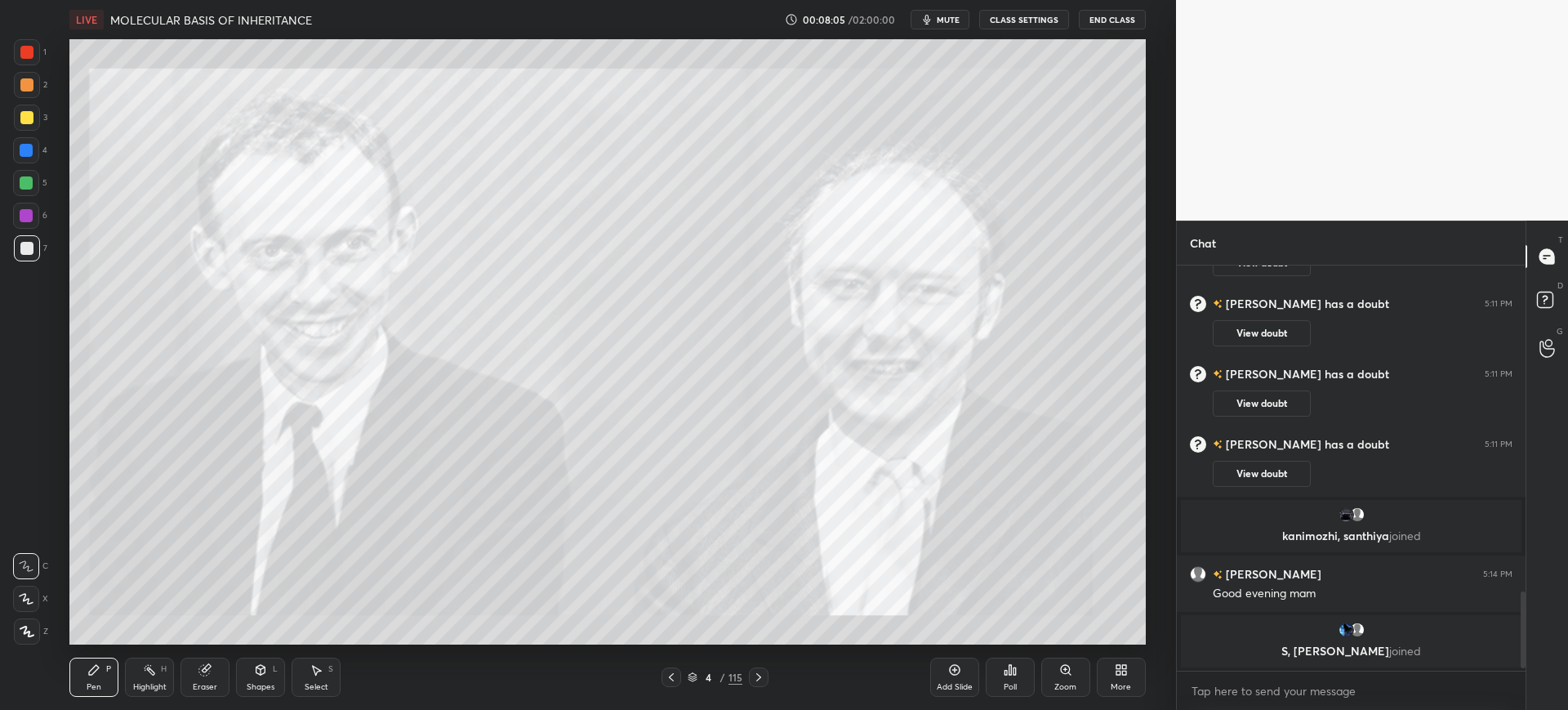
click at [1131, 683] on div "More" at bounding box center [1121, 686] width 21 height 8
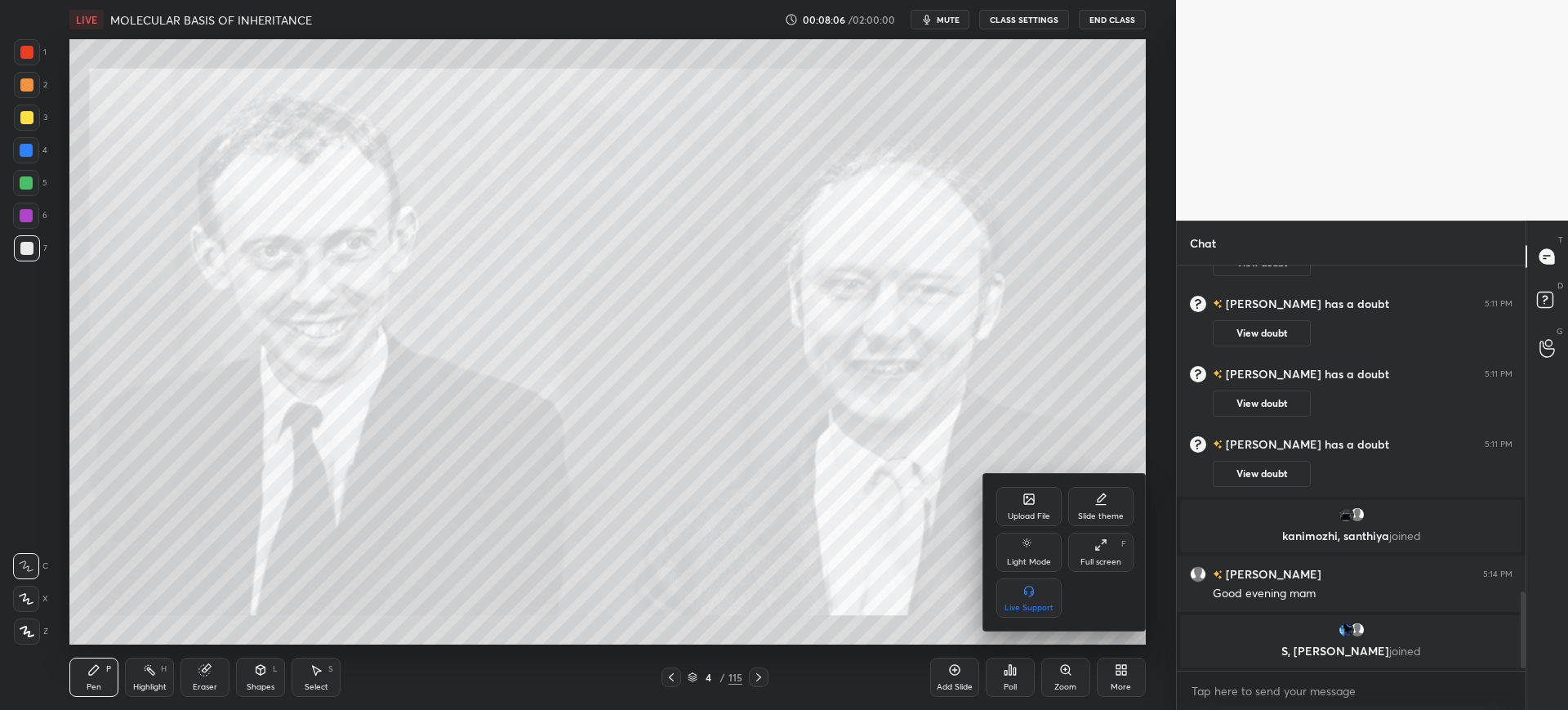
click at [1117, 558] on div "Full screen" at bounding box center [1101, 562] width 41 height 8
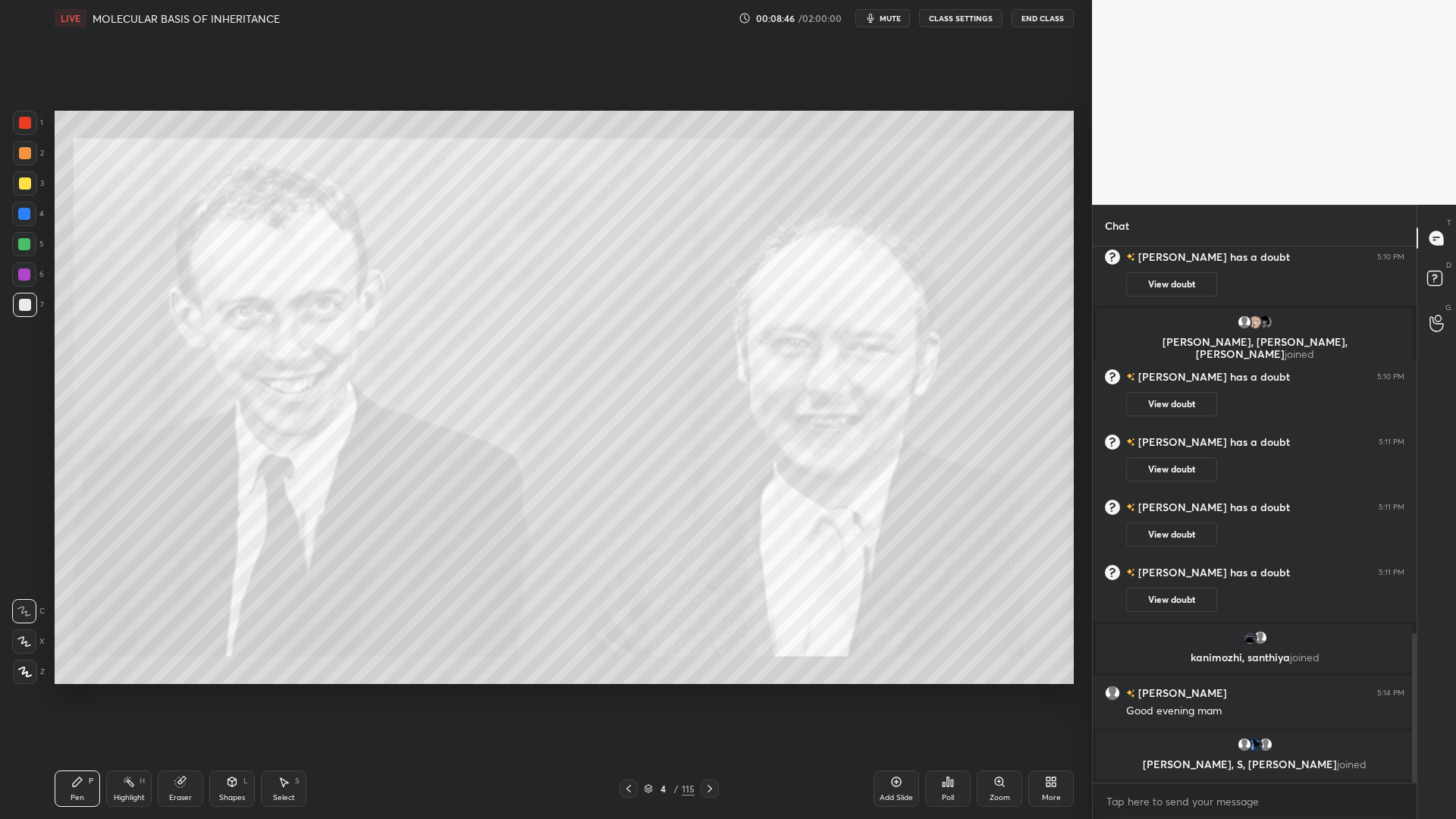
scroll to position [1438, 0]
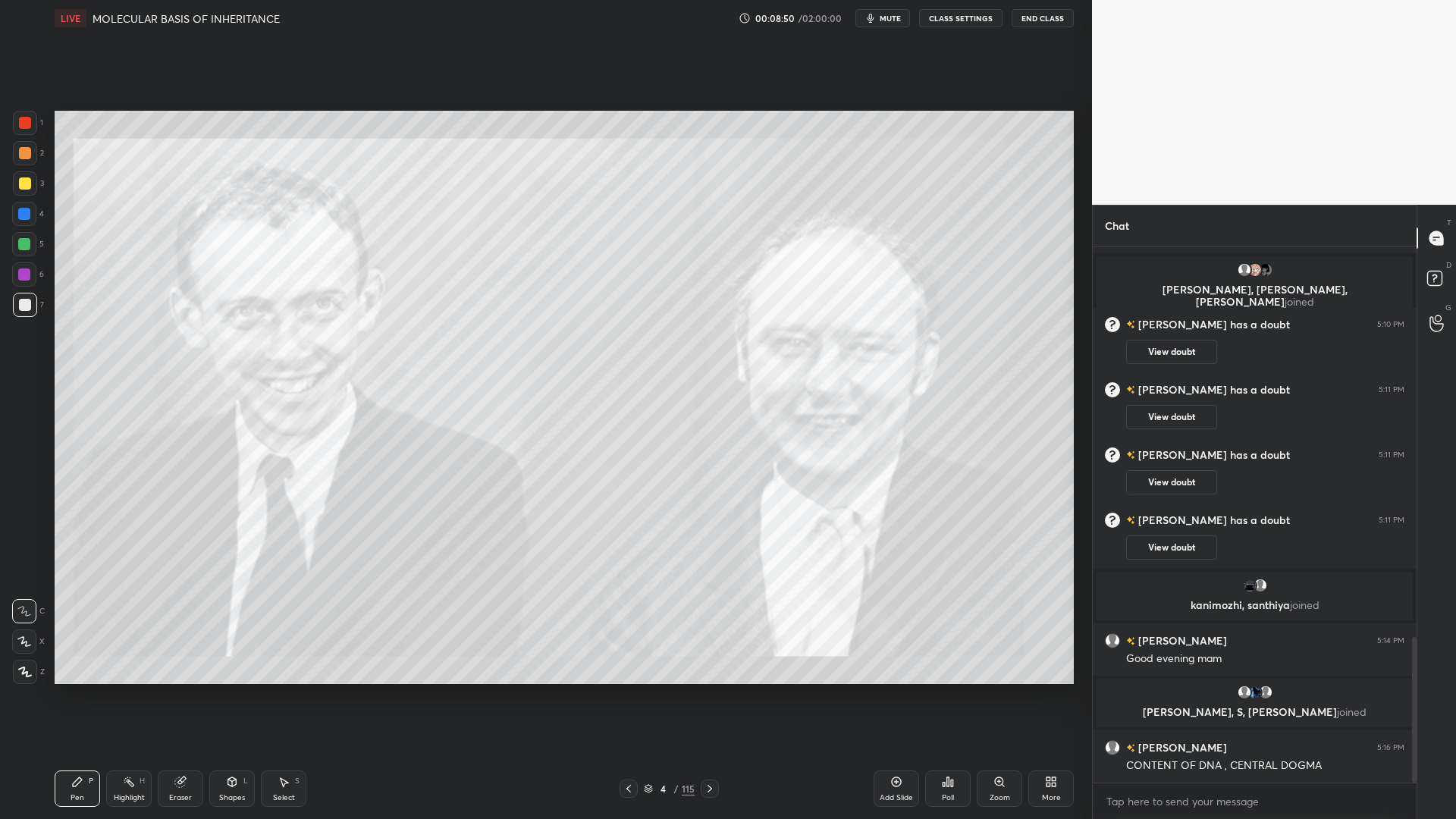
click at [41, 179] on div "3" at bounding box center [28, 183] width 31 height 24
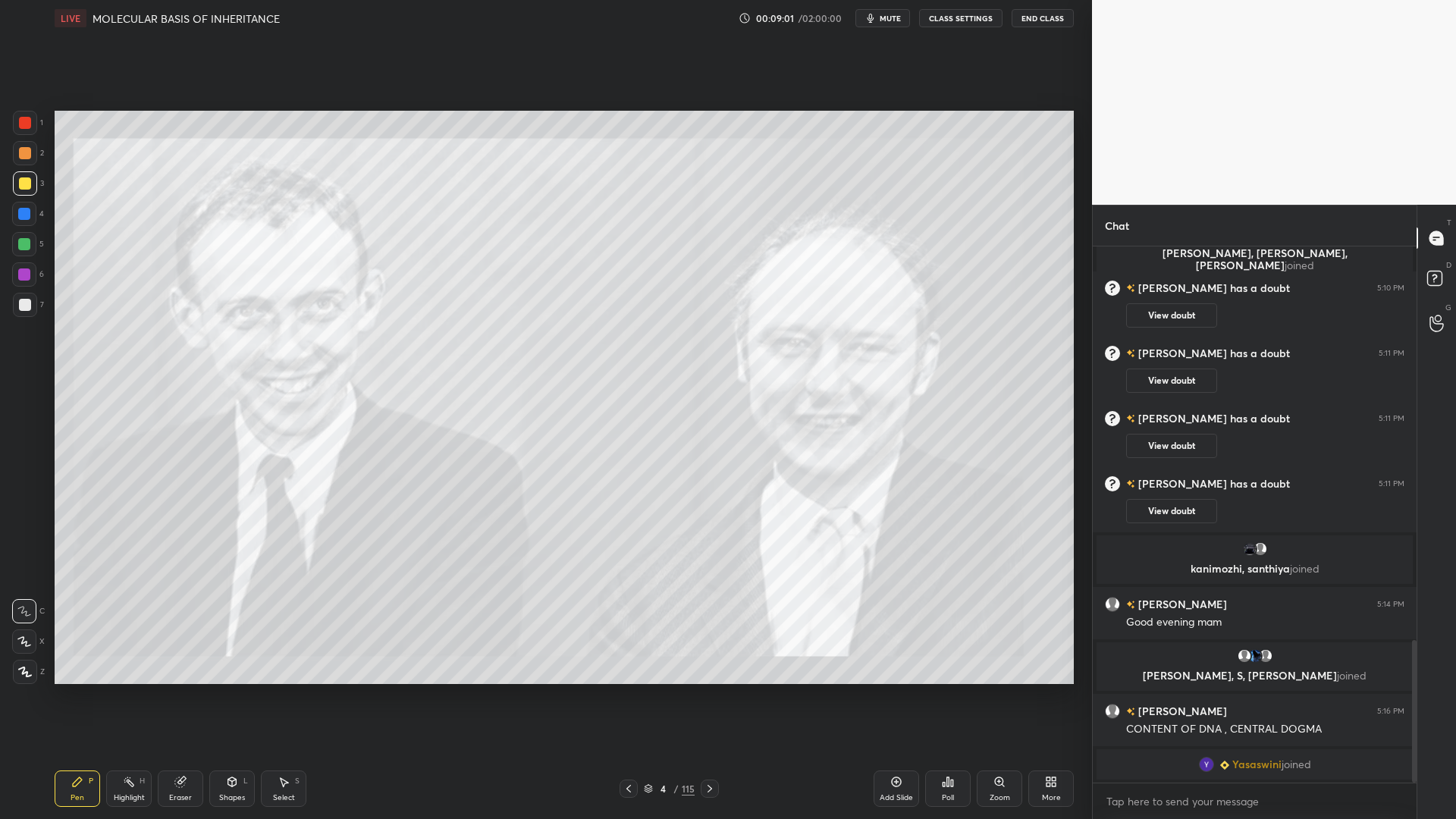
click at [22, 317] on div "7" at bounding box center [28, 308] width 31 height 30
click at [704, 658] on div "Pen P Highlight H Eraser Shapes L Select S 4 / 115 Add Slide Poll Zoom More" at bounding box center [565, 789] width 1020 height 61
click at [711, 658] on icon at bounding box center [709, 789] width 4 height 8
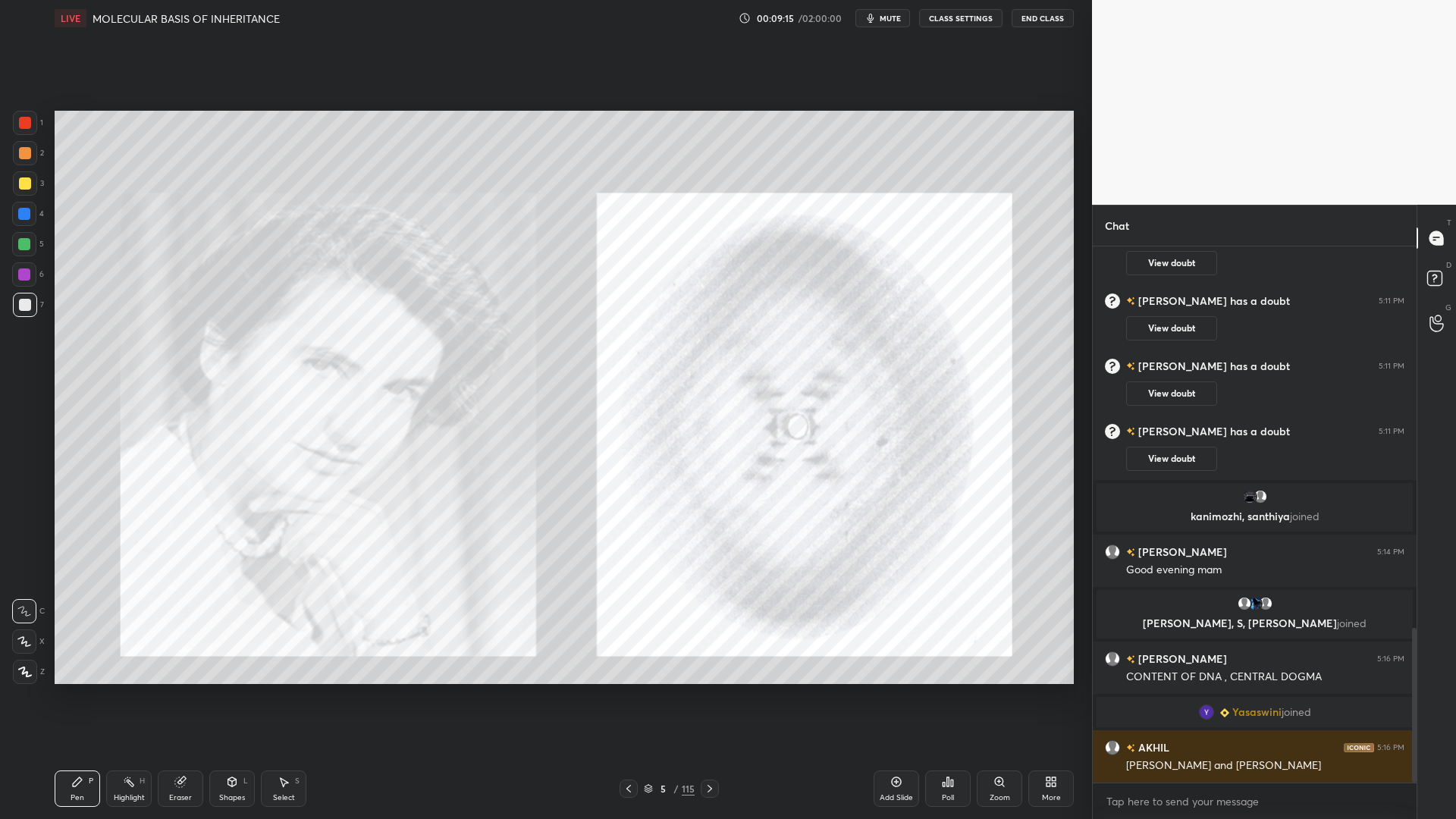
scroll to position [1325, 0]
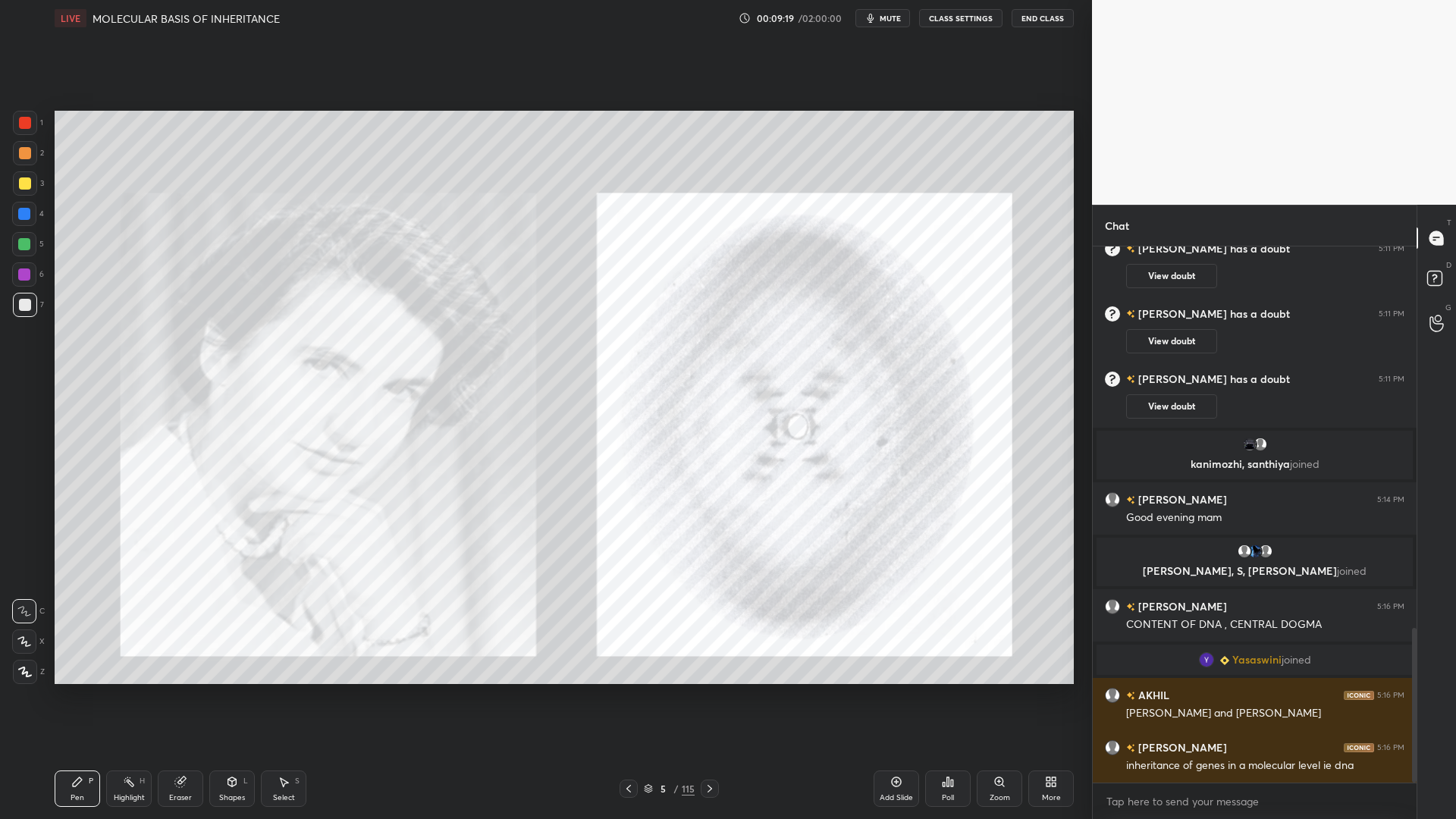
click at [709, 658] on icon at bounding box center [709, 789] width 12 height 12
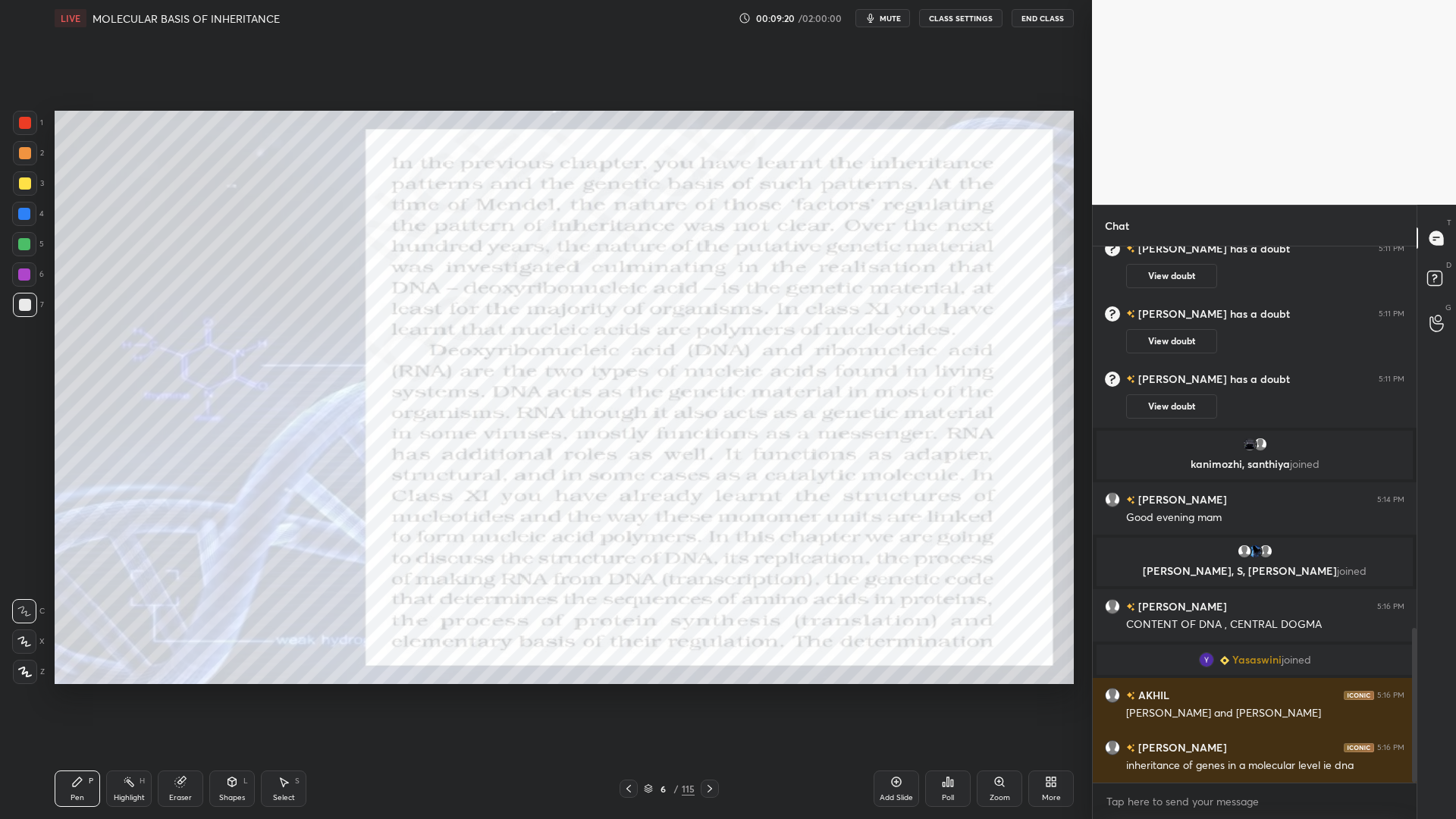
click at [19, 118] on div at bounding box center [25, 123] width 12 height 12
click at [886, 658] on div "Add Slide" at bounding box center [897, 797] width 34 height 8
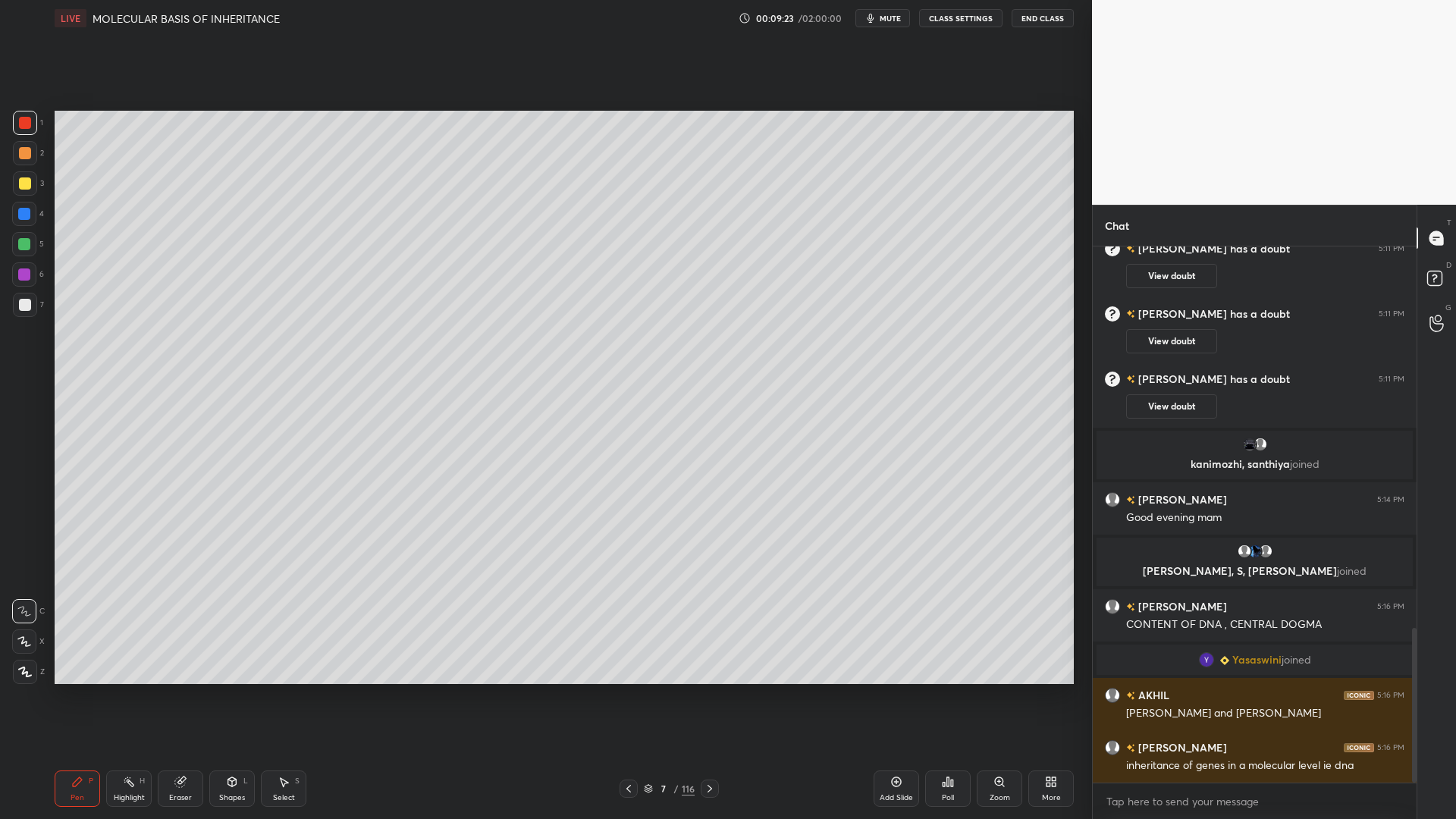
click at [213, 658] on div "Shapes L" at bounding box center [232, 788] width 46 height 36
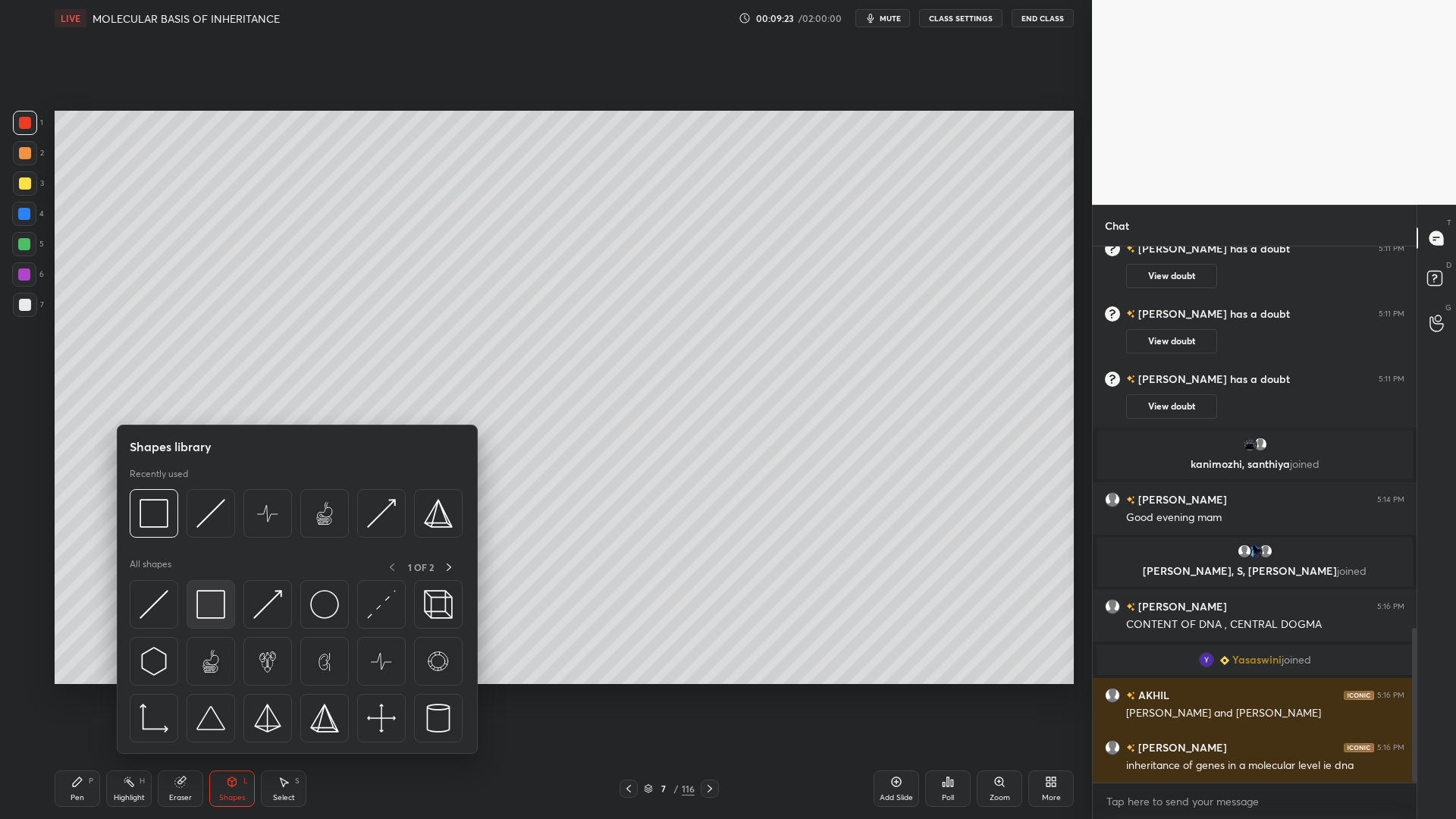
click at [210, 609] on img at bounding box center [211, 604] width 29 height 29
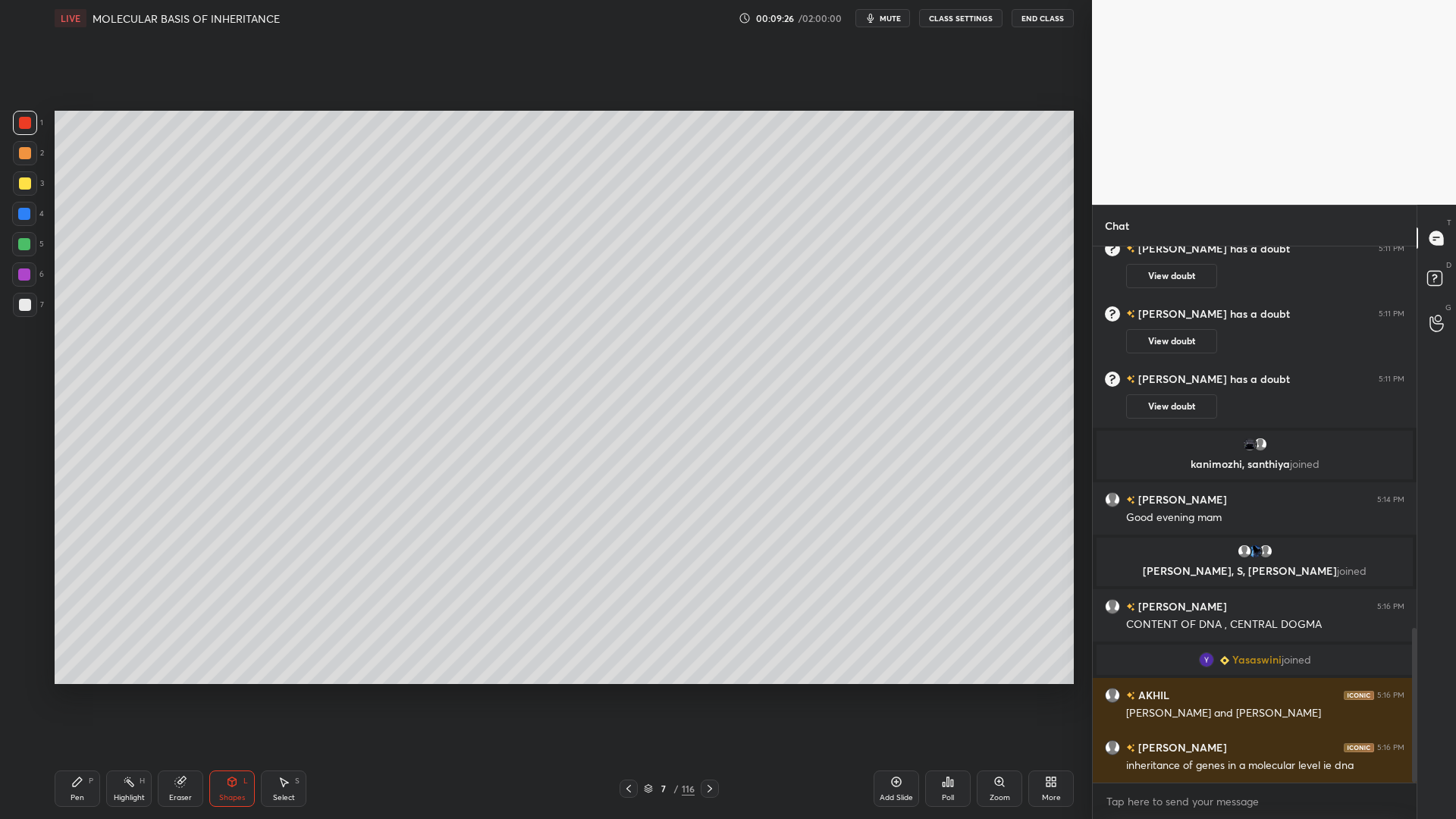
click at [95, 658] on div "Pen P" at bounding box center [78, 788] width 46 height 36
click at [16, 304] on div at bounding box center [24, 304] width 24 height 24
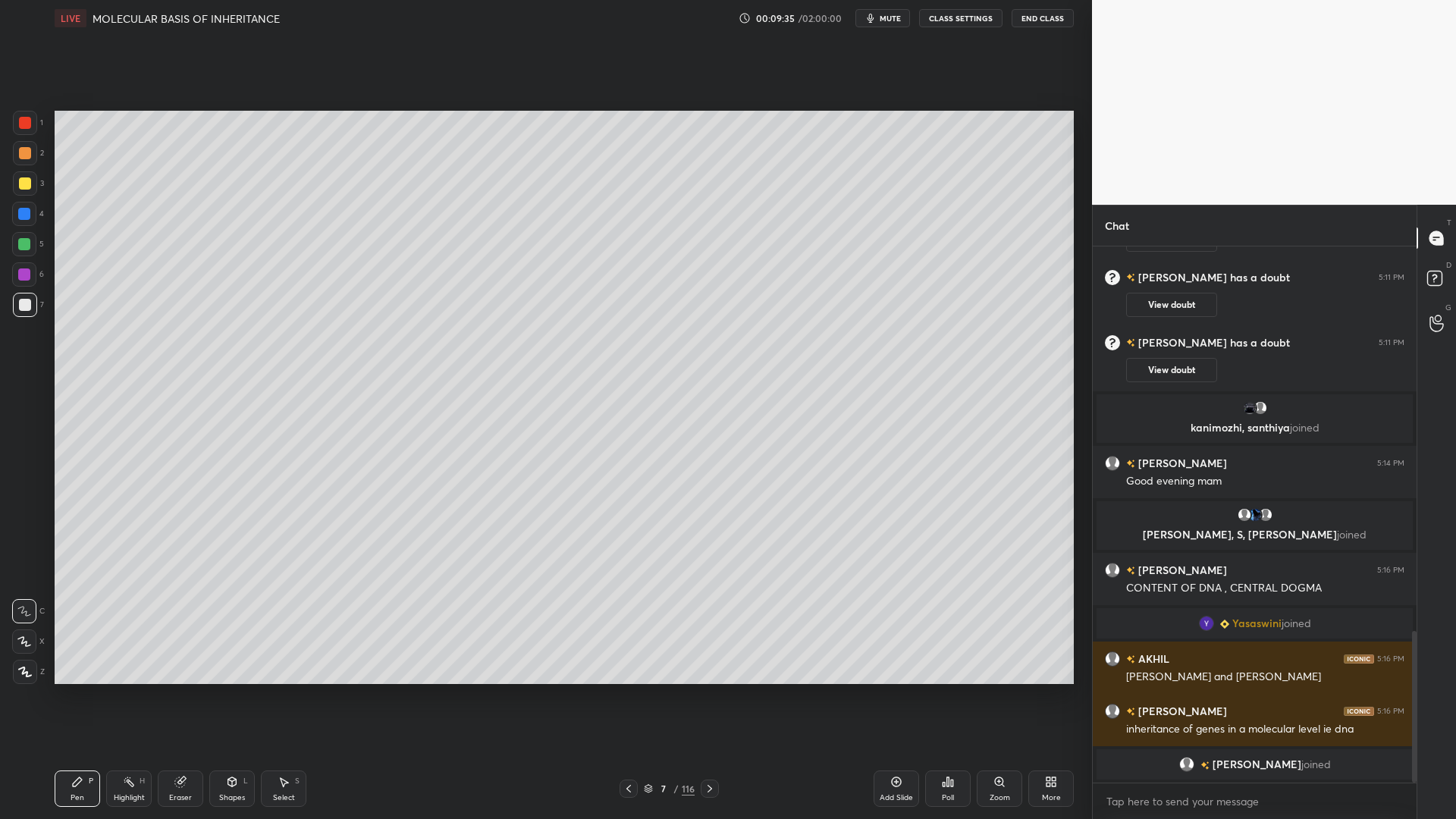
click at [175, 658] on div "Eraser" at bounding box center [180, 797] width 23 height 8
click at [28, 634] on div at bounding box center [24, 641] width 24 height 24
click at [83, 658] on div "Pen P" at bounding box center [78, 788] width 46 height 36
click at [41, 189] on div "3" at bounding box center [28, 183] width 31 height 24
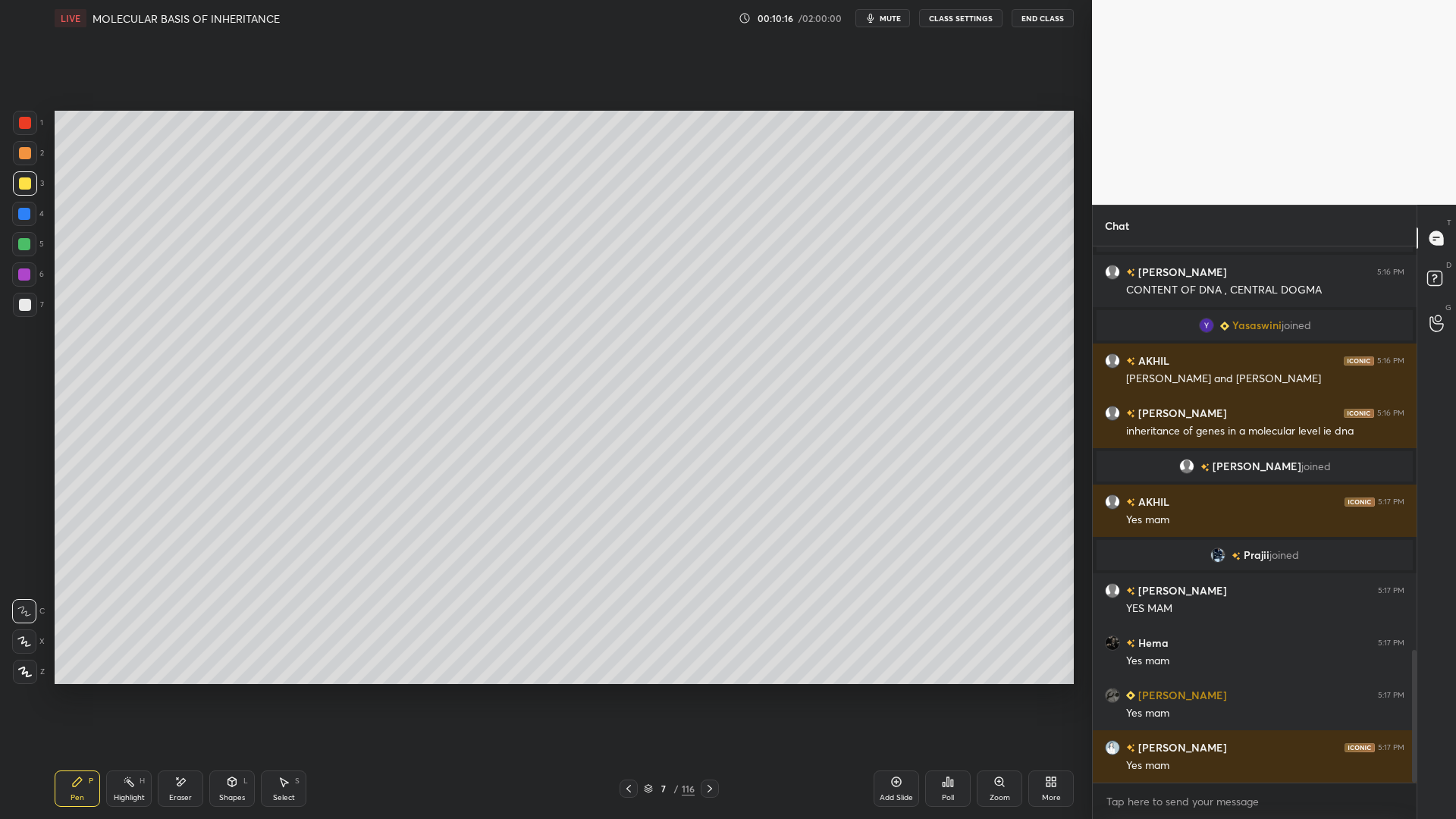
scroll to position [1668, 0]
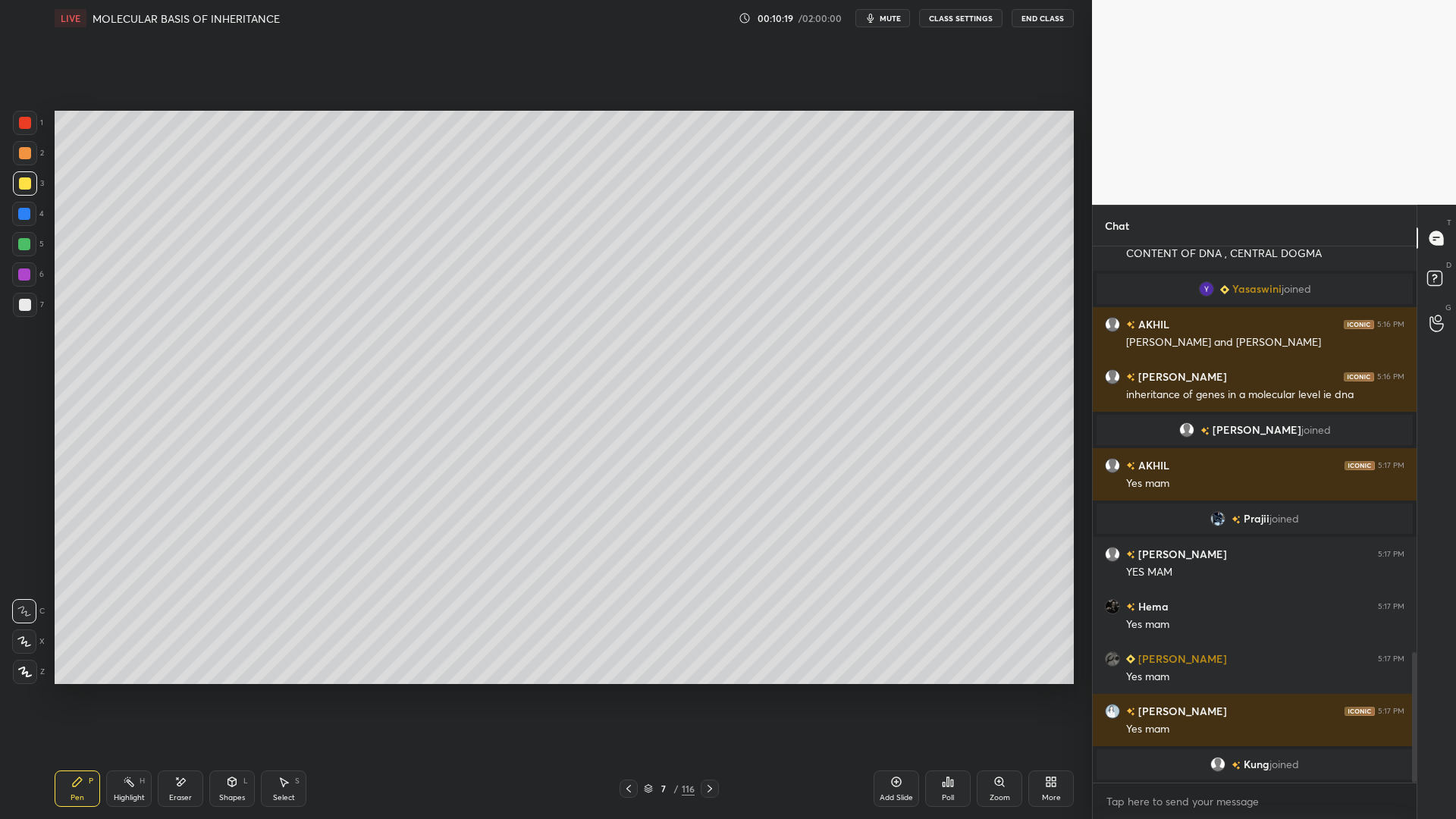
click at [182, 658] on icon at bounding box center [180, 782] width 12 height 13
click at [83, 658] on div "Pen" at bounding box center [78, 797] width 13 height 8
click at [26, 306] on div at bounding box center [25, 305] width 12 height 12
click at [22, 187] on div at bounding box center [25, 184] width 12 height 12
click at [24, 314] on div at bounding box center [24, 304] width 24 height 24
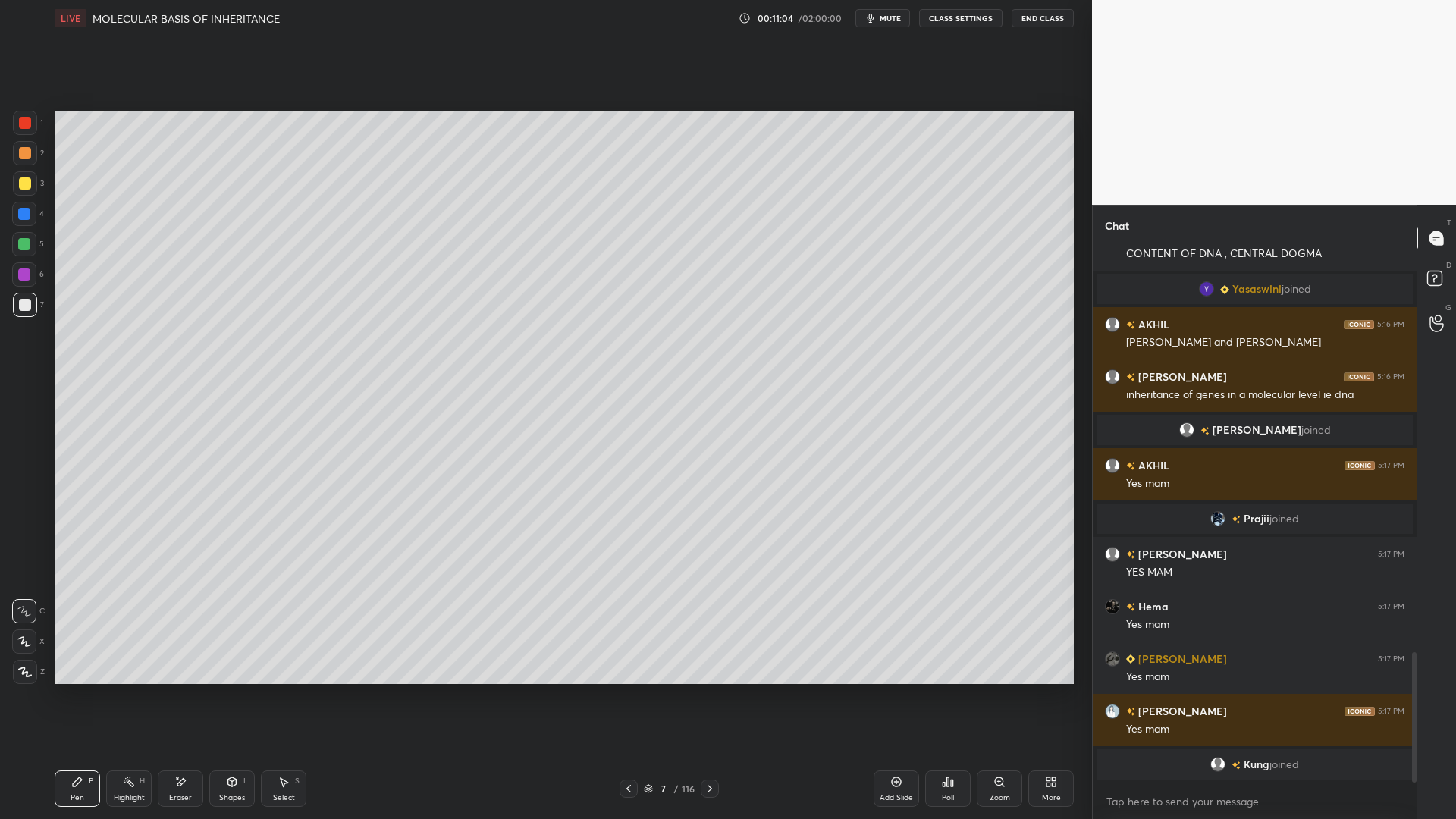
click at [174, 658] on div "Eraser" at bounding box center [180, 797] width 23 height 8
click at [86, 658] on div "Pen P" at bounding box center [78, 788] width 46 height 36
click at [20, 183] on div at bounding box center [25, 184] width 12 height 12
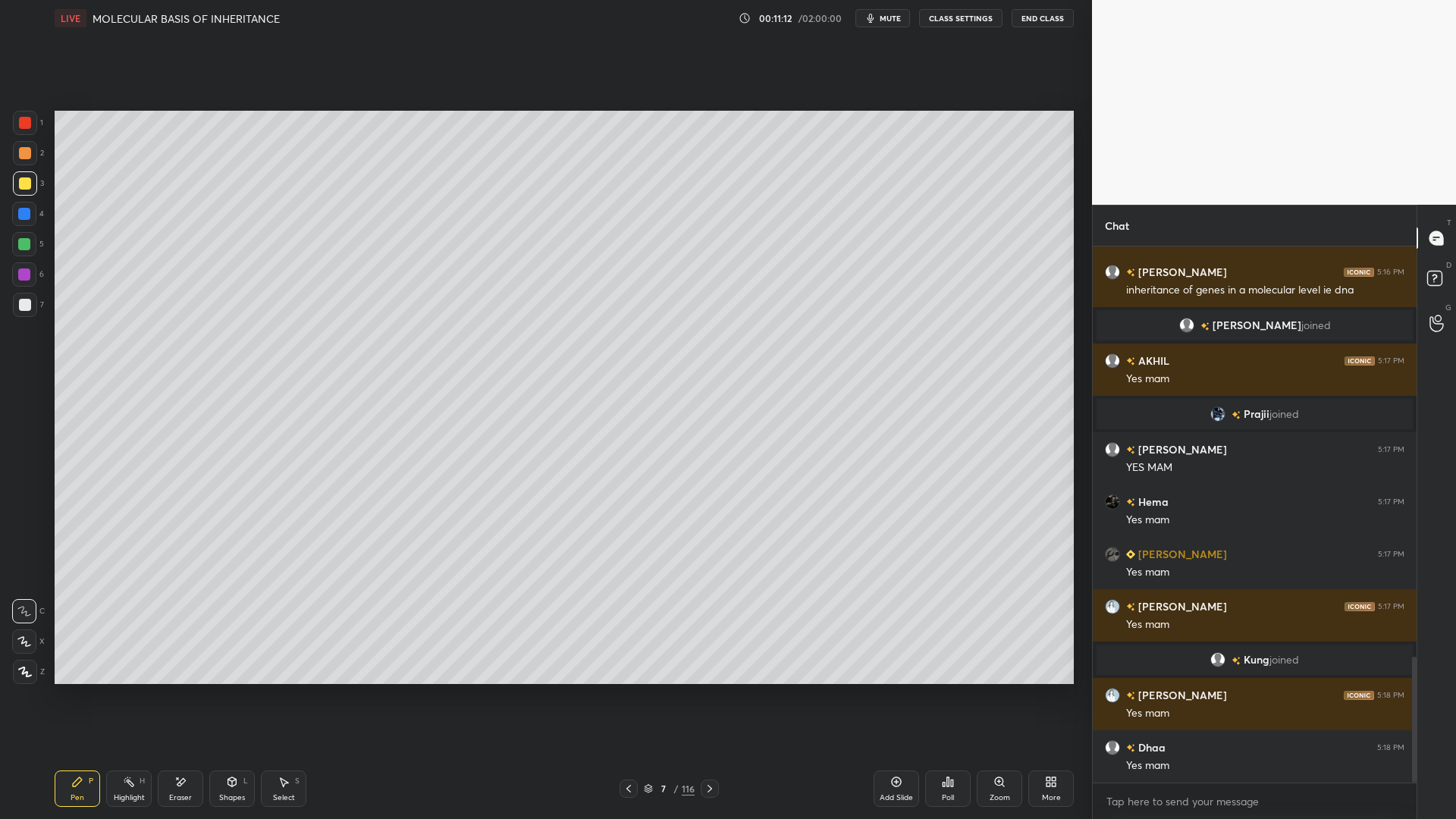
scroll to position [1796, 0]
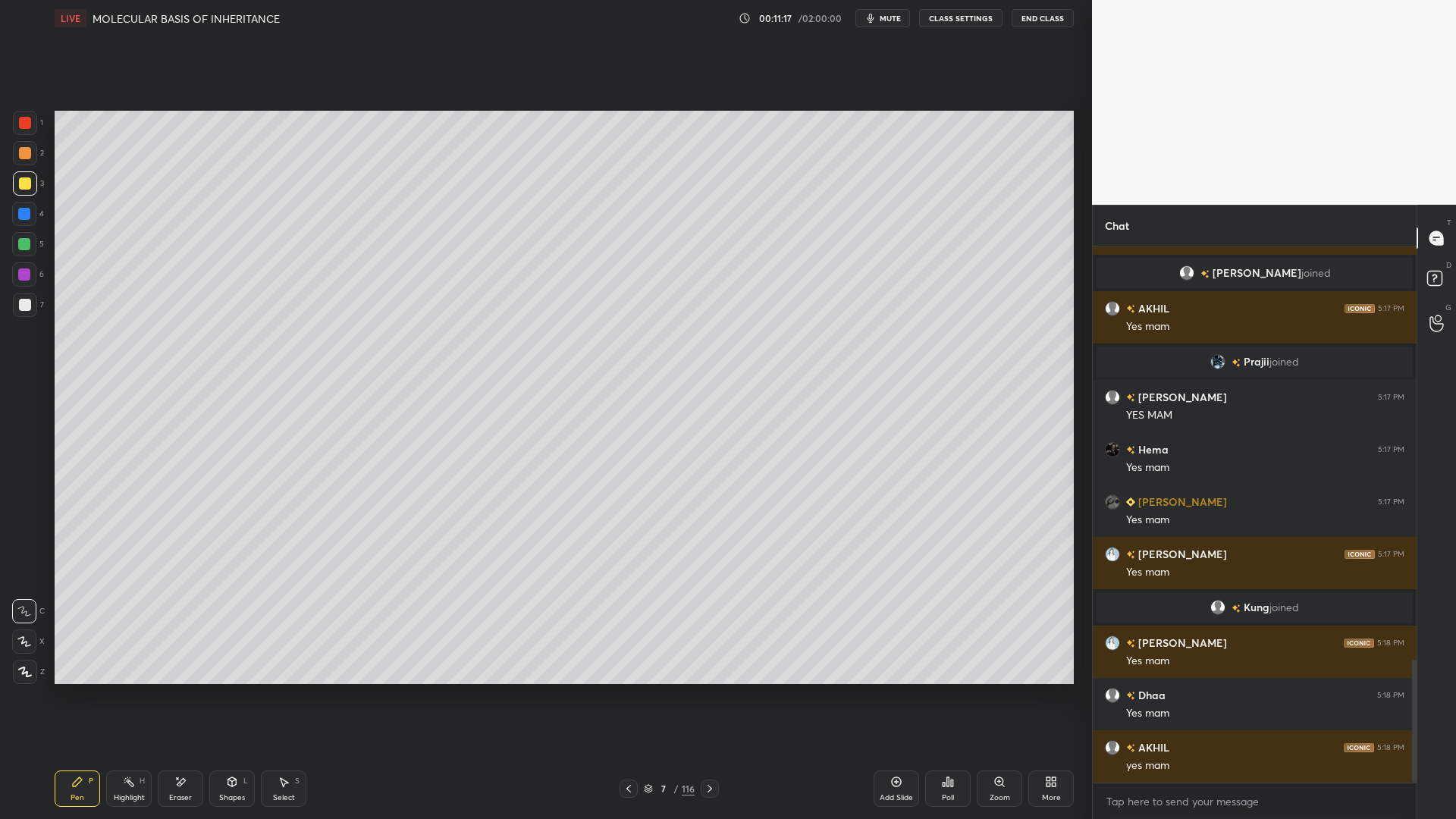
click at [35, 308] on div at bounding box center [24, 304] width 24 height 24
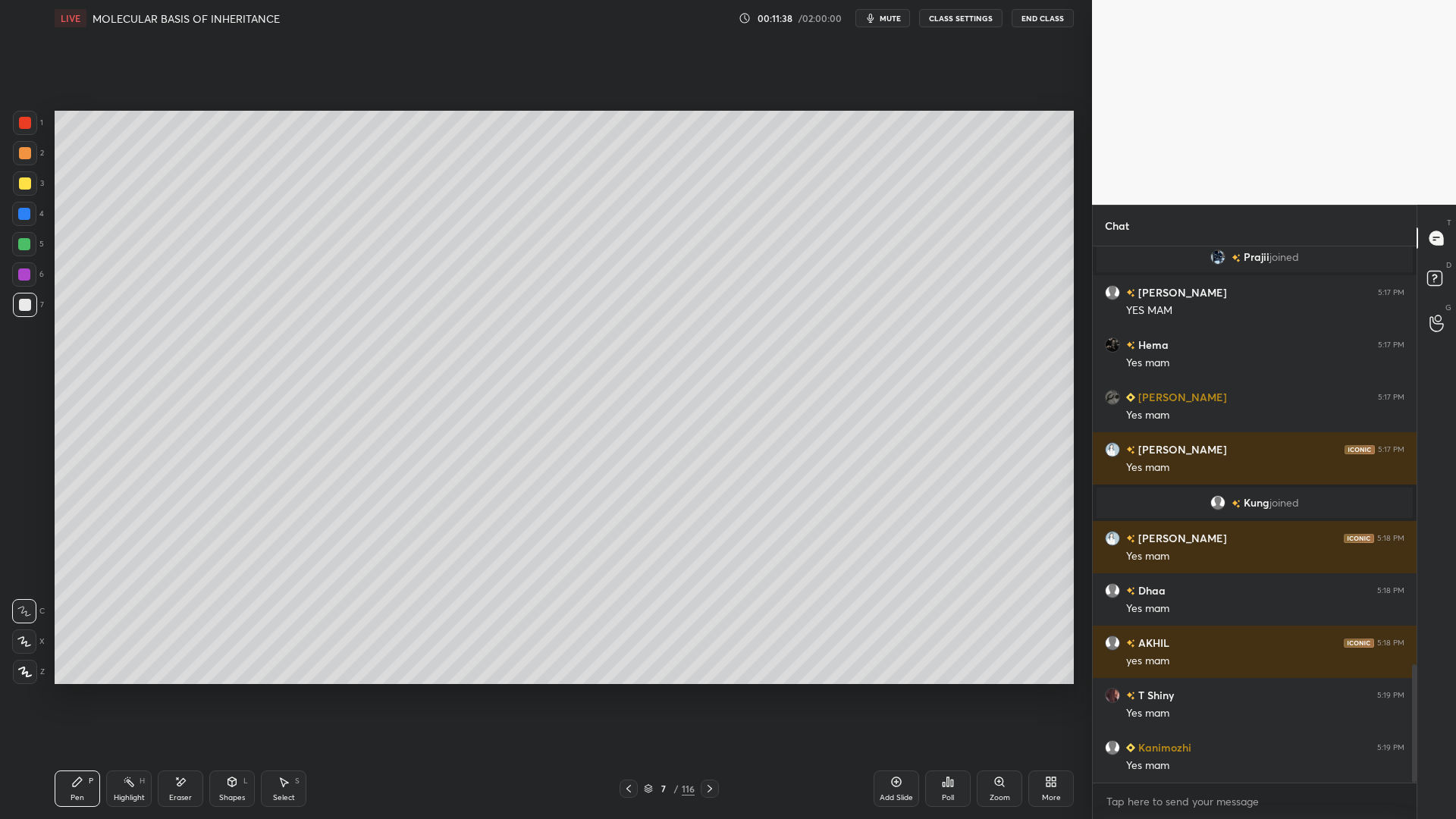
scroll to position [1938, 0]
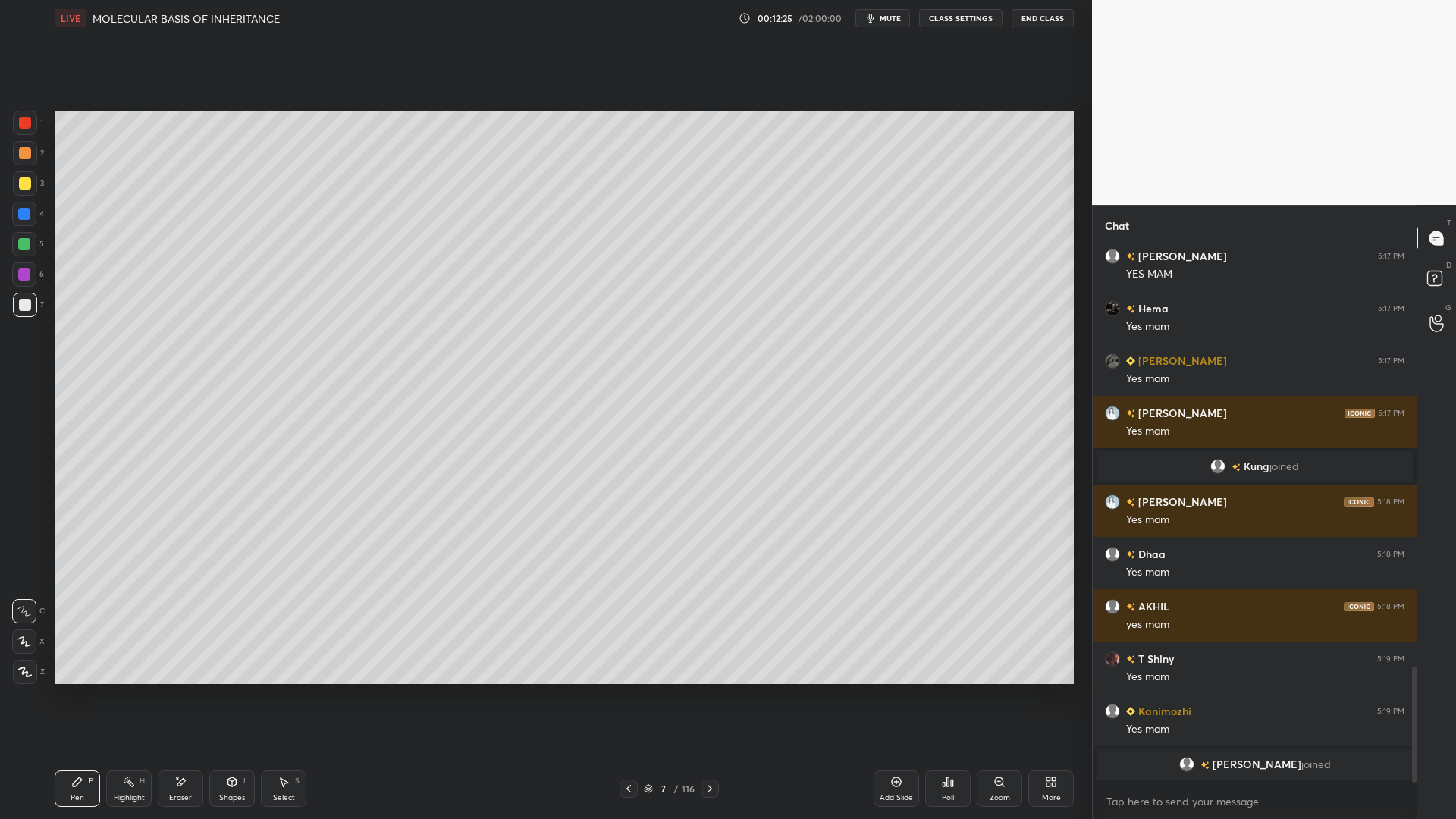
click at [29, 191] on div at bounding box center [24, 183] width 24 height 24
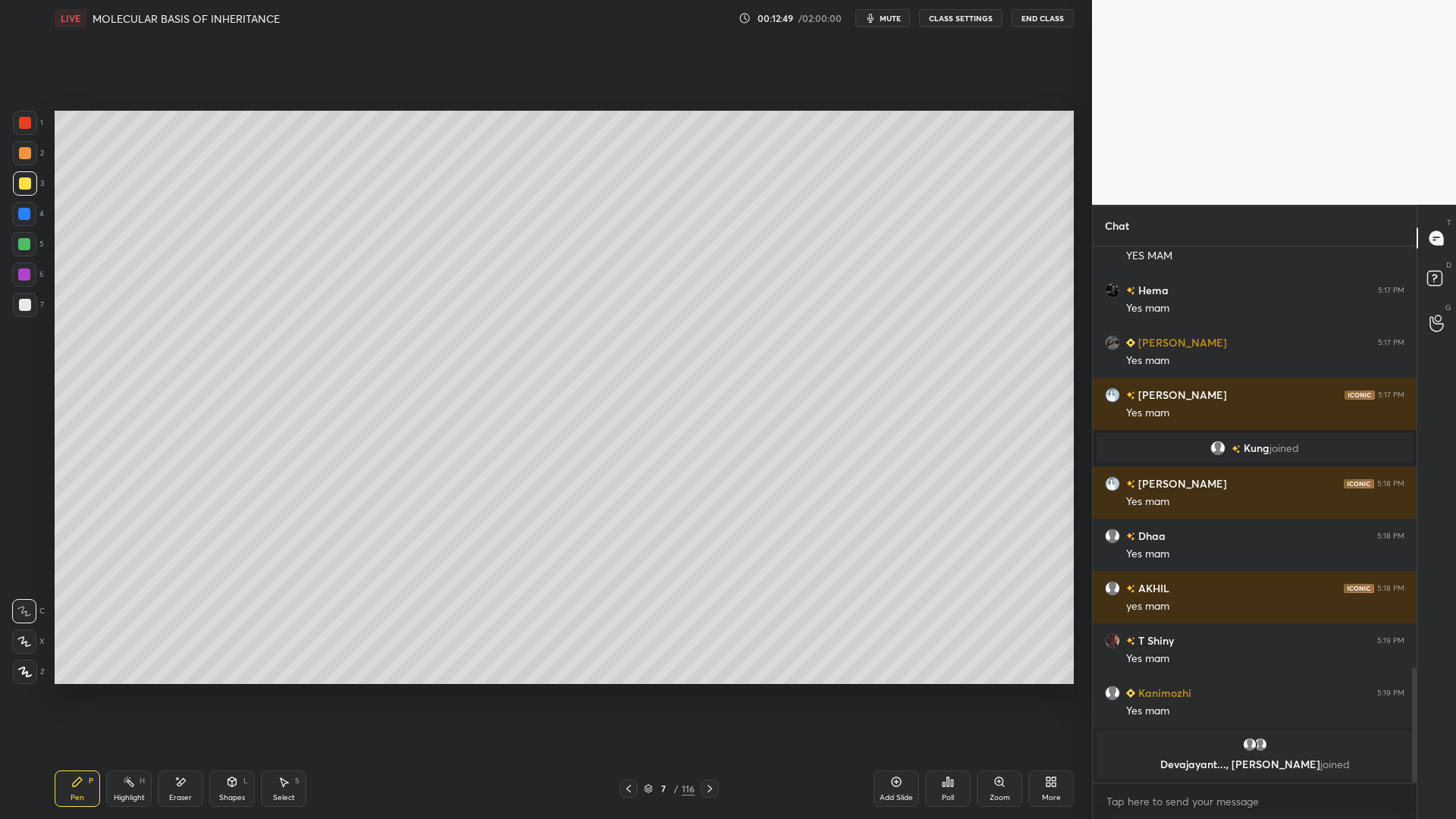
click at [43, 232] on div "4" at bounding box center [28, 217] width 32 height 30
click at [33, 224] on div at bounding box center [24, 213] width 24 height 24
click at [24, 316] on div at bounding box center [24, 304] width 24 height 24
click at [25, 123] on div at bounding box center [25, 123] width 12 height 12
click at [19, 302] on div at bounding box center [25, 305] width 12 height 12
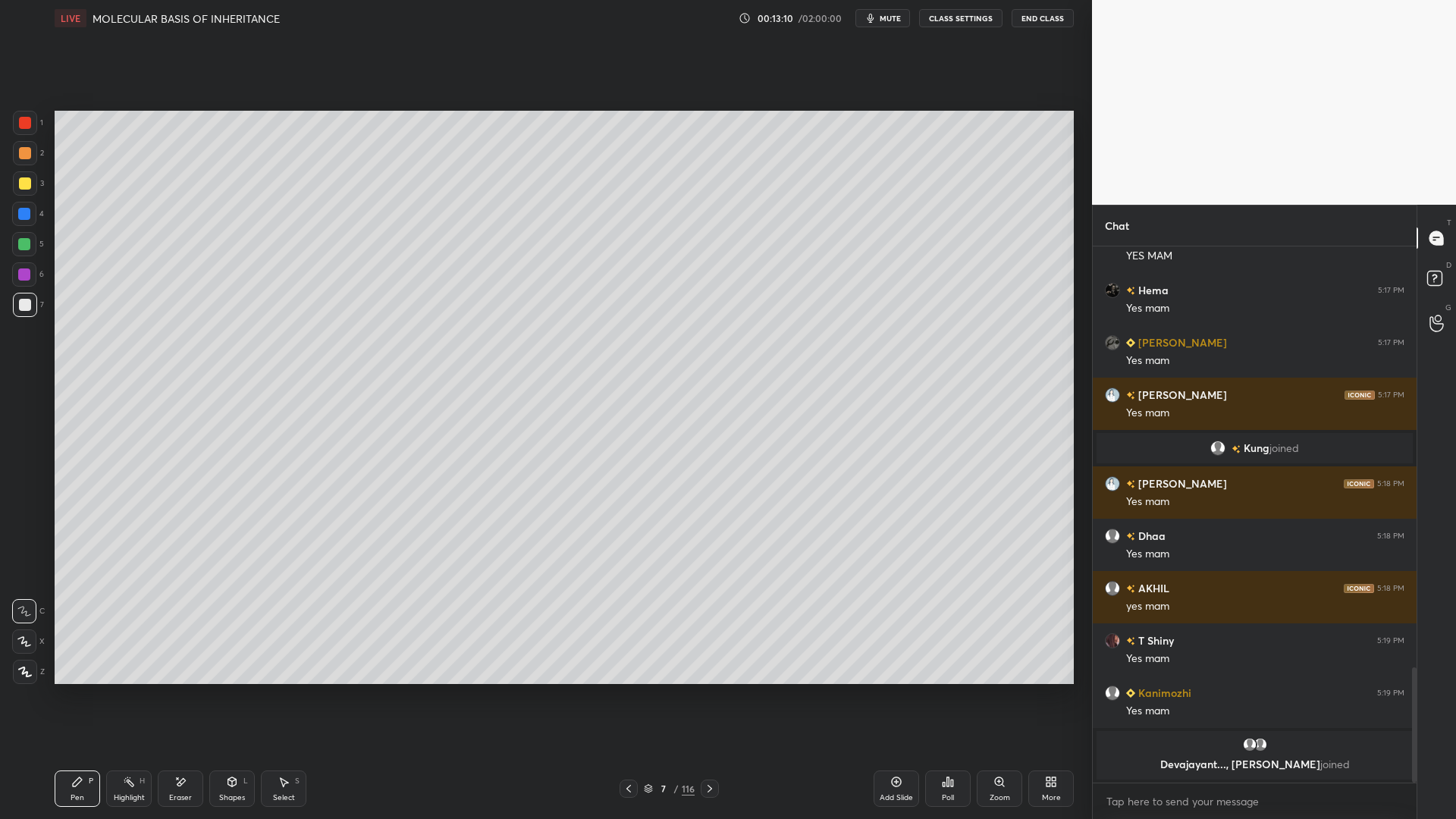
click at [26, 239] on div at bounding box center [24, 244] width 12 height 12
click at [24, 307] on div at bounding box center [25, 305] width 12 height 12
click at [26, 211] on div at bounding box center [24, 214] width 12 height 12
click at [29, 191] on div at bounding box center [24, 183] width 24 height 24
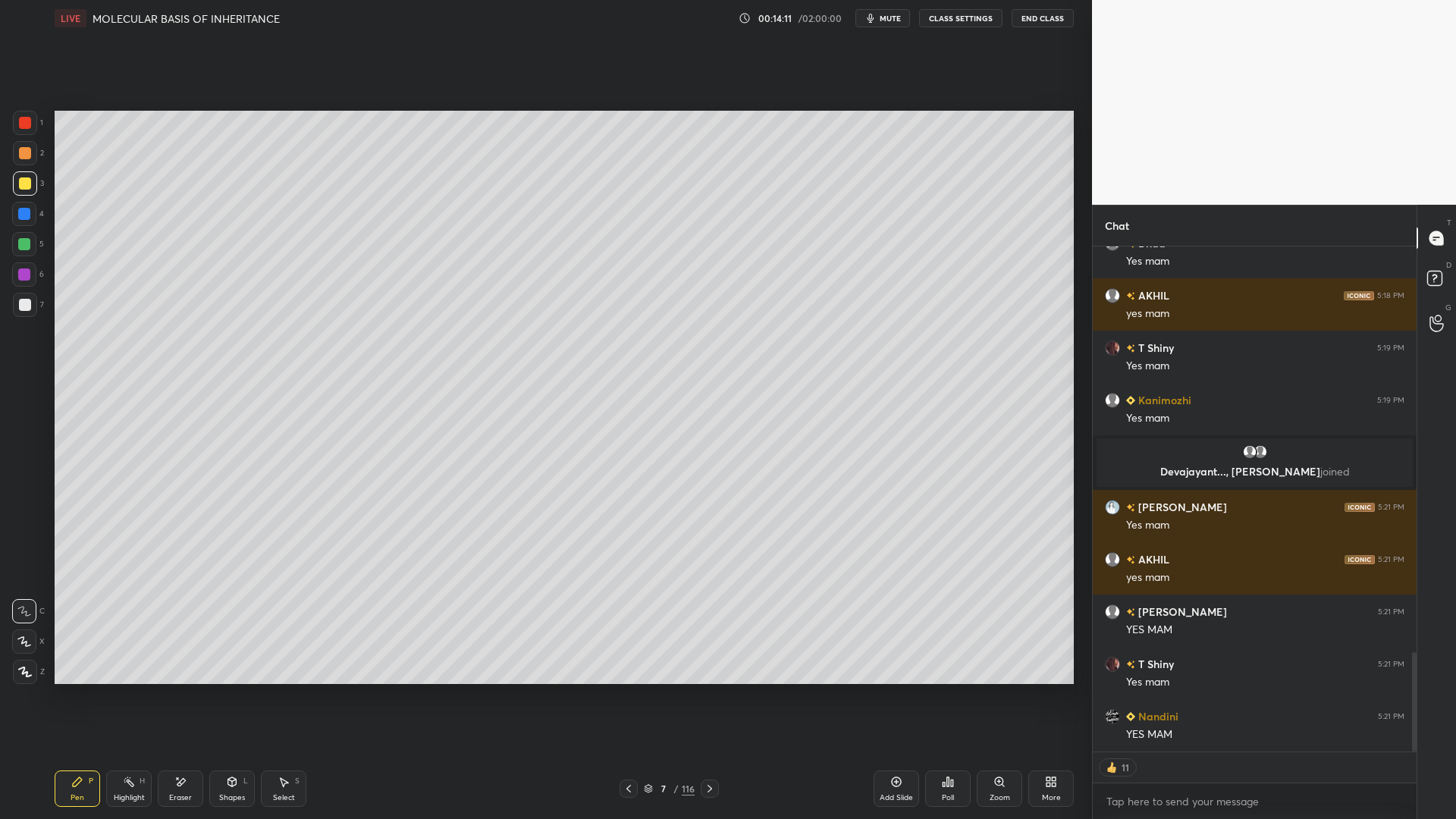
scroll to position [2036, 0]
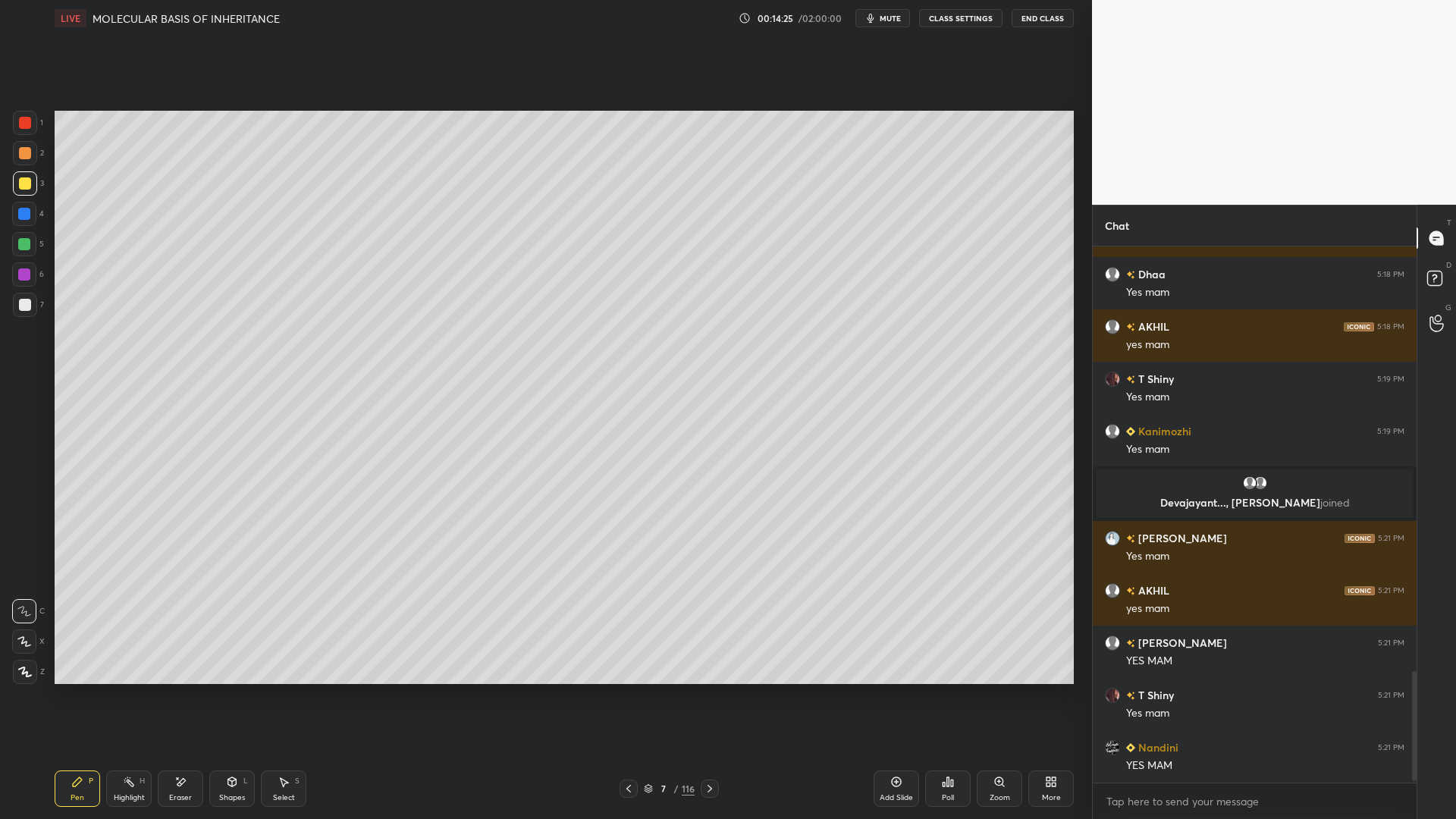
click at [890, 24] on button "mute" at bounding box center [882, 19] width 55 height 19
click at [28, 306] on div at bounding box center [25, 305] width 12 height 12
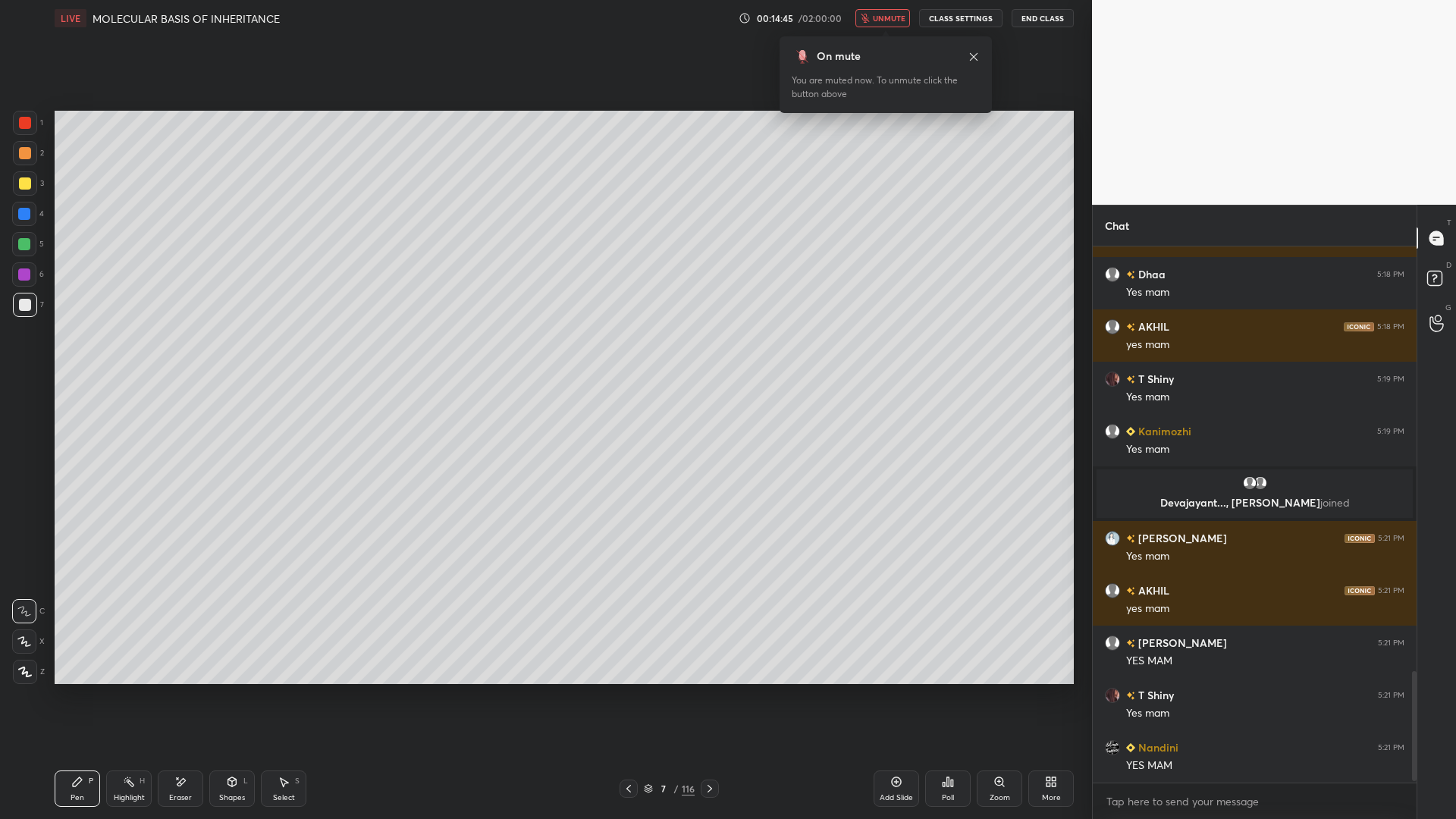
click at [881, 12] on button "unmute" at bounding box center [882, 19] width 55 height 19
click at [30, 201] on div "3" at bounding box center [28, 186] width 31 height 30
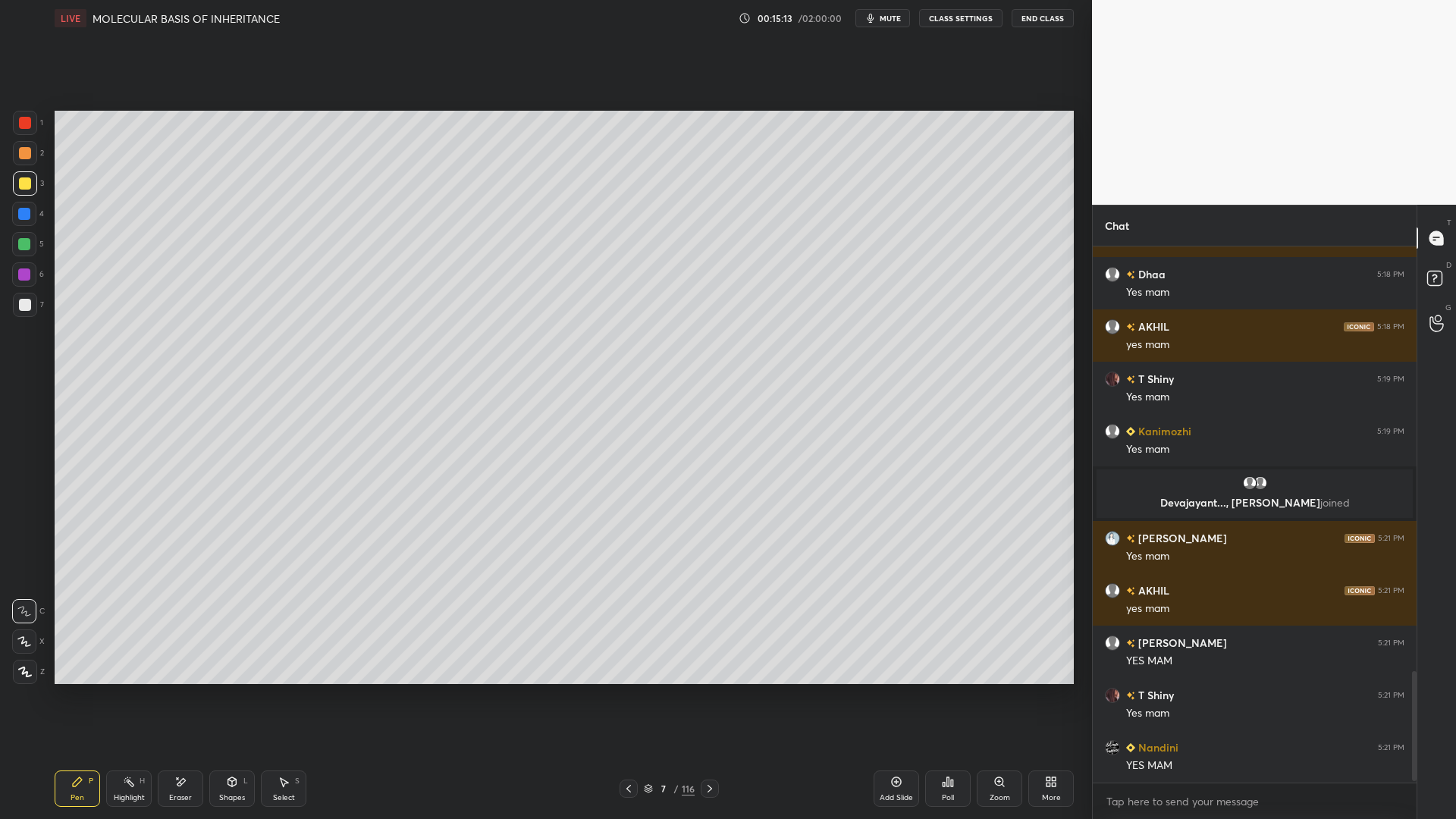
click at [35, 309] on div at bounding box center [24, 304] width 24 height 24
click at [713, 658] on icon at bounding box center [709, 789] width 12 height 12
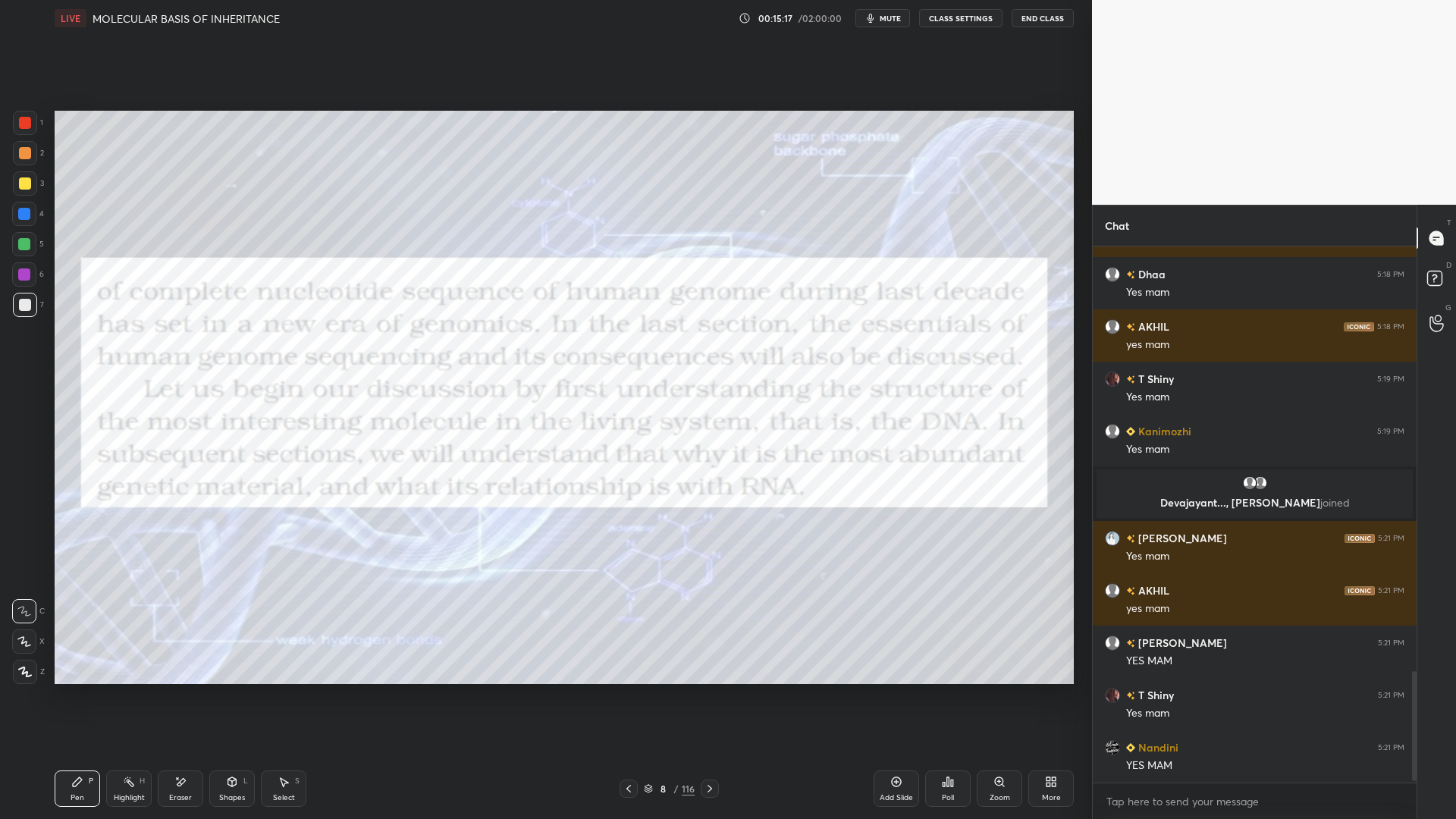
click at [626, 658] on icon at bounding box center [629, 789] width 12 height 12
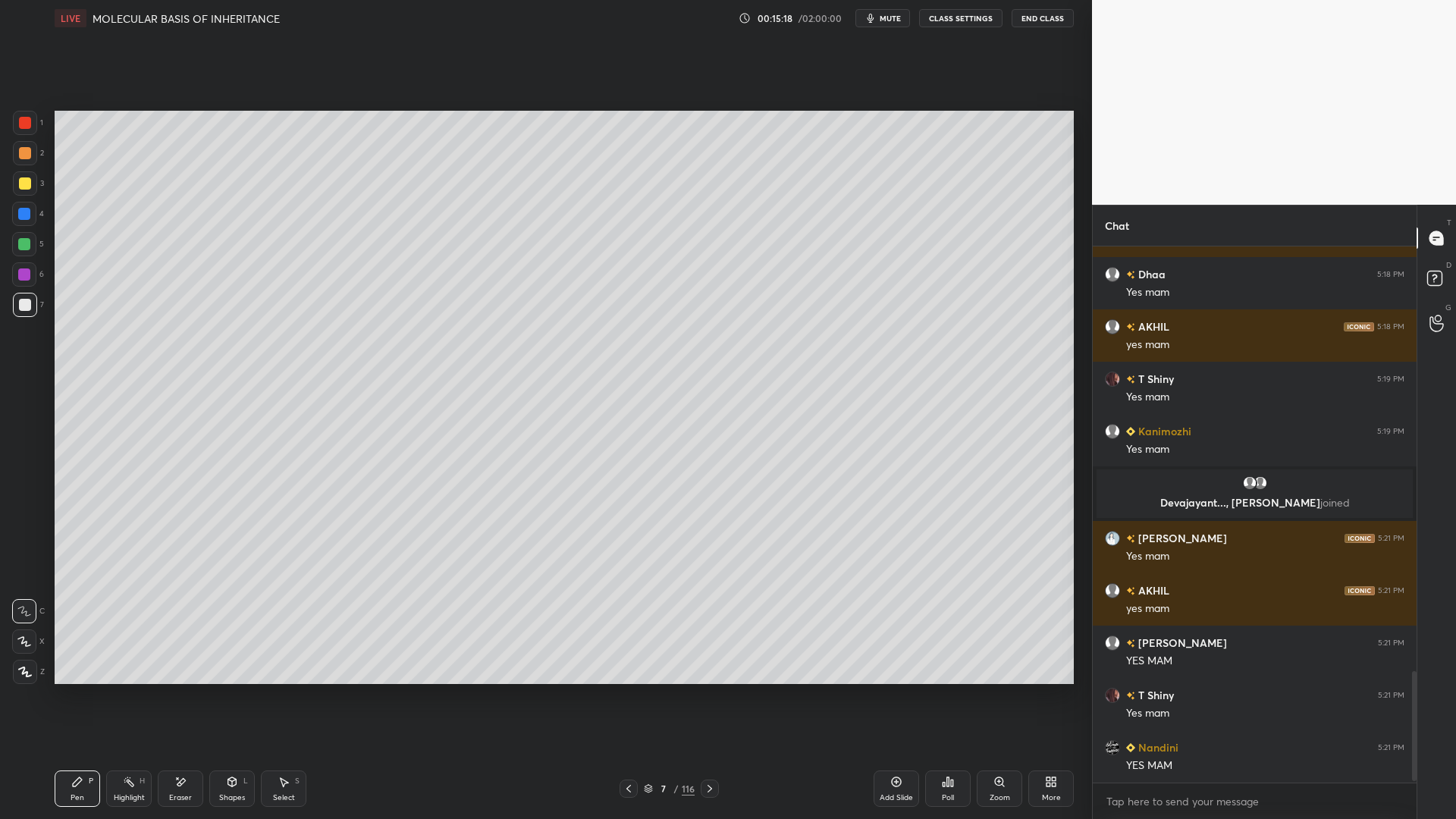
click at [628, 658] on icon at bounding box center [628, 789] width 4 height 8
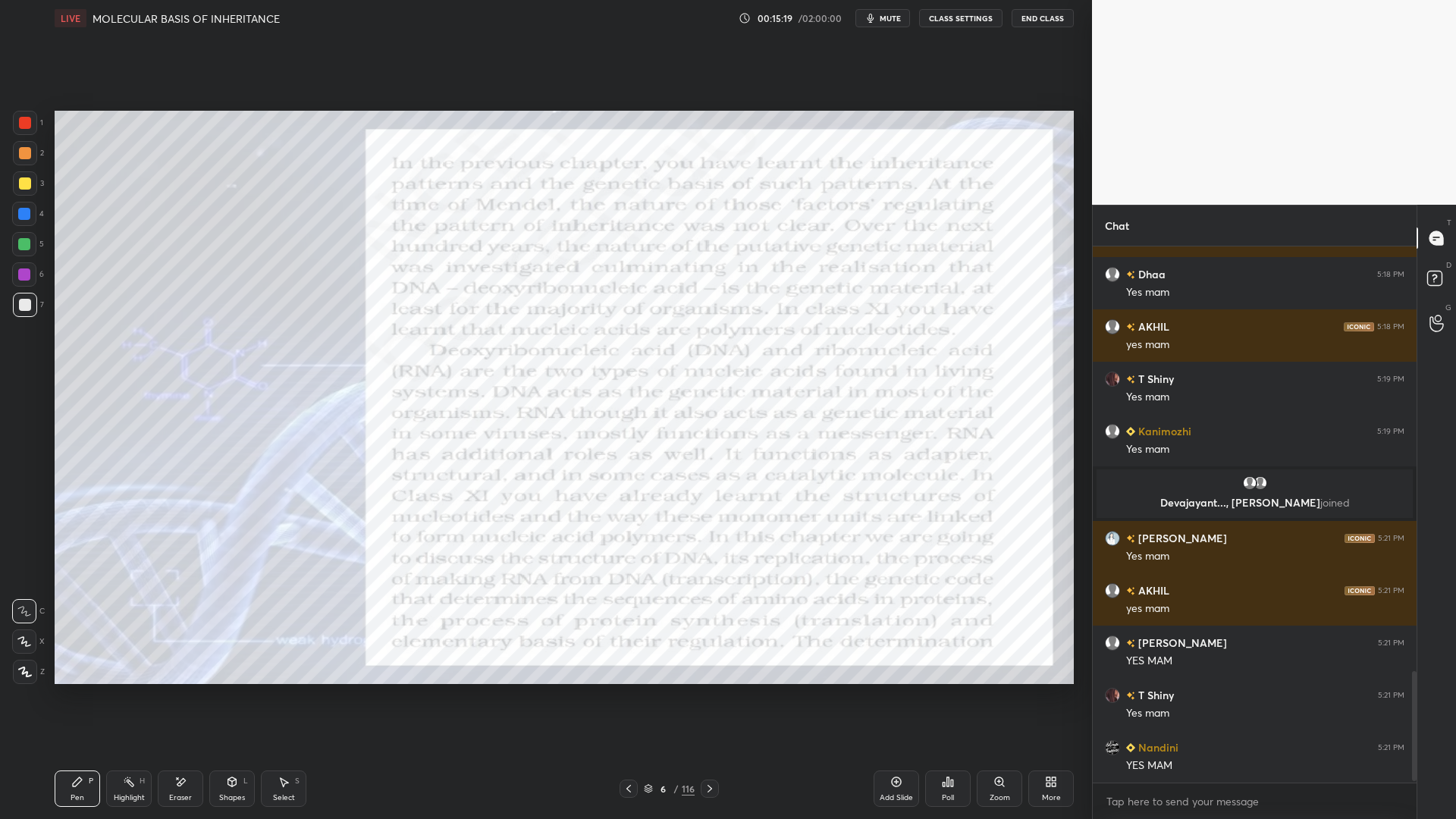
click at [626, 658] on icon at bounding box center [629, 789] width 12 height 12
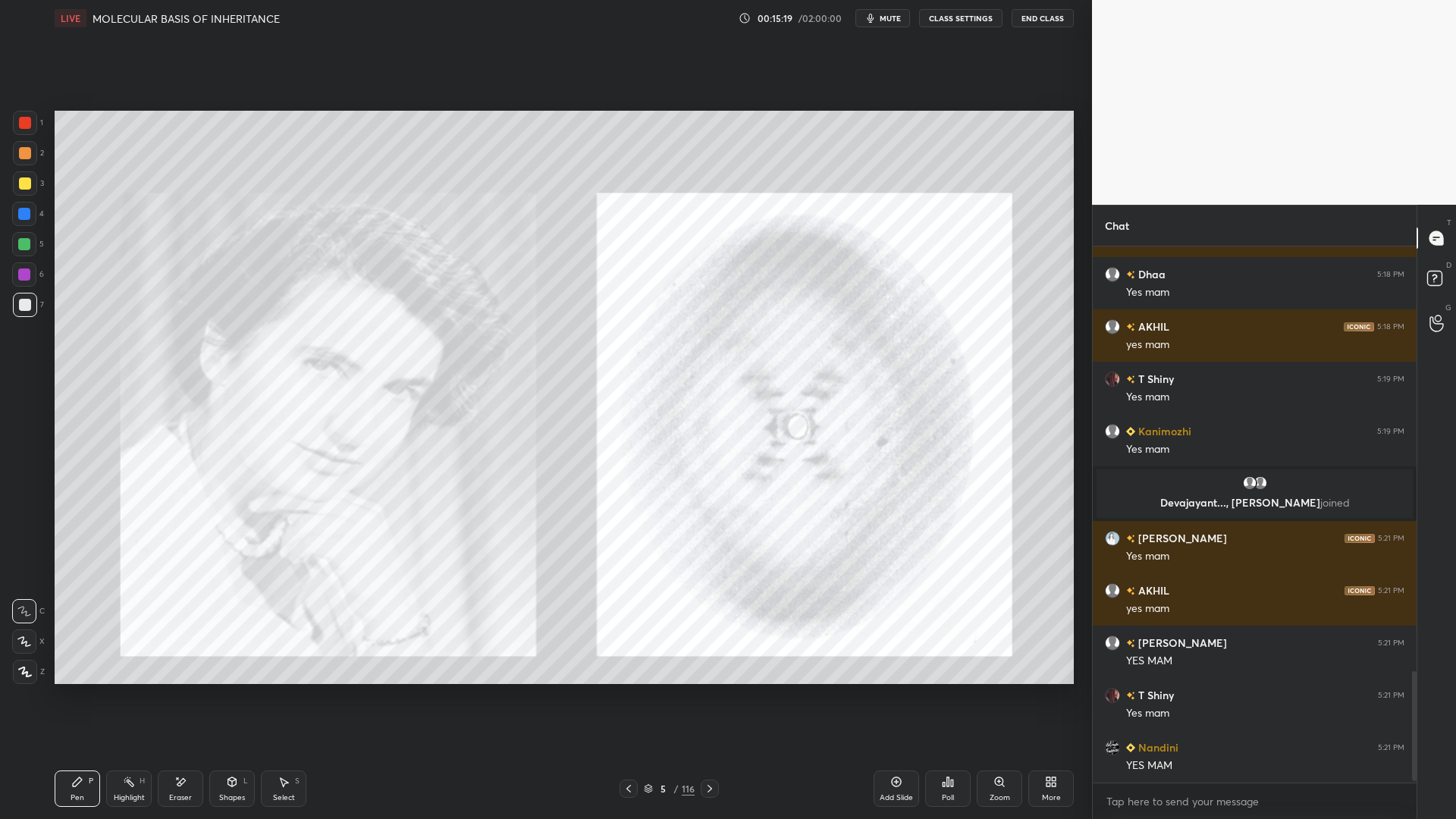
click at [629, 658] on icon at bounding box center [629, 789] width 12 height 12
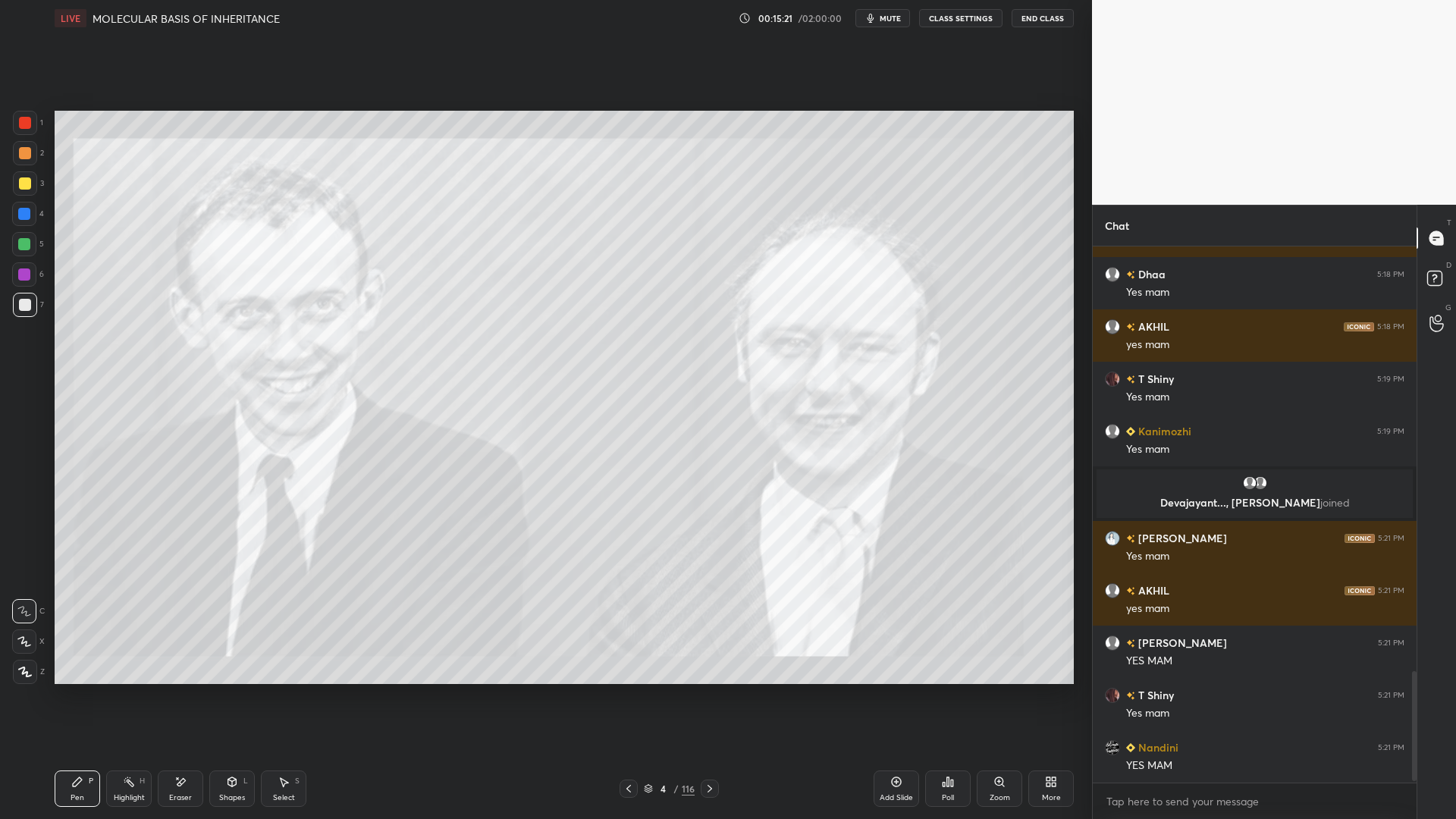
click at [621, 658] on div at bounding box center [629, 789] width 19 height 19
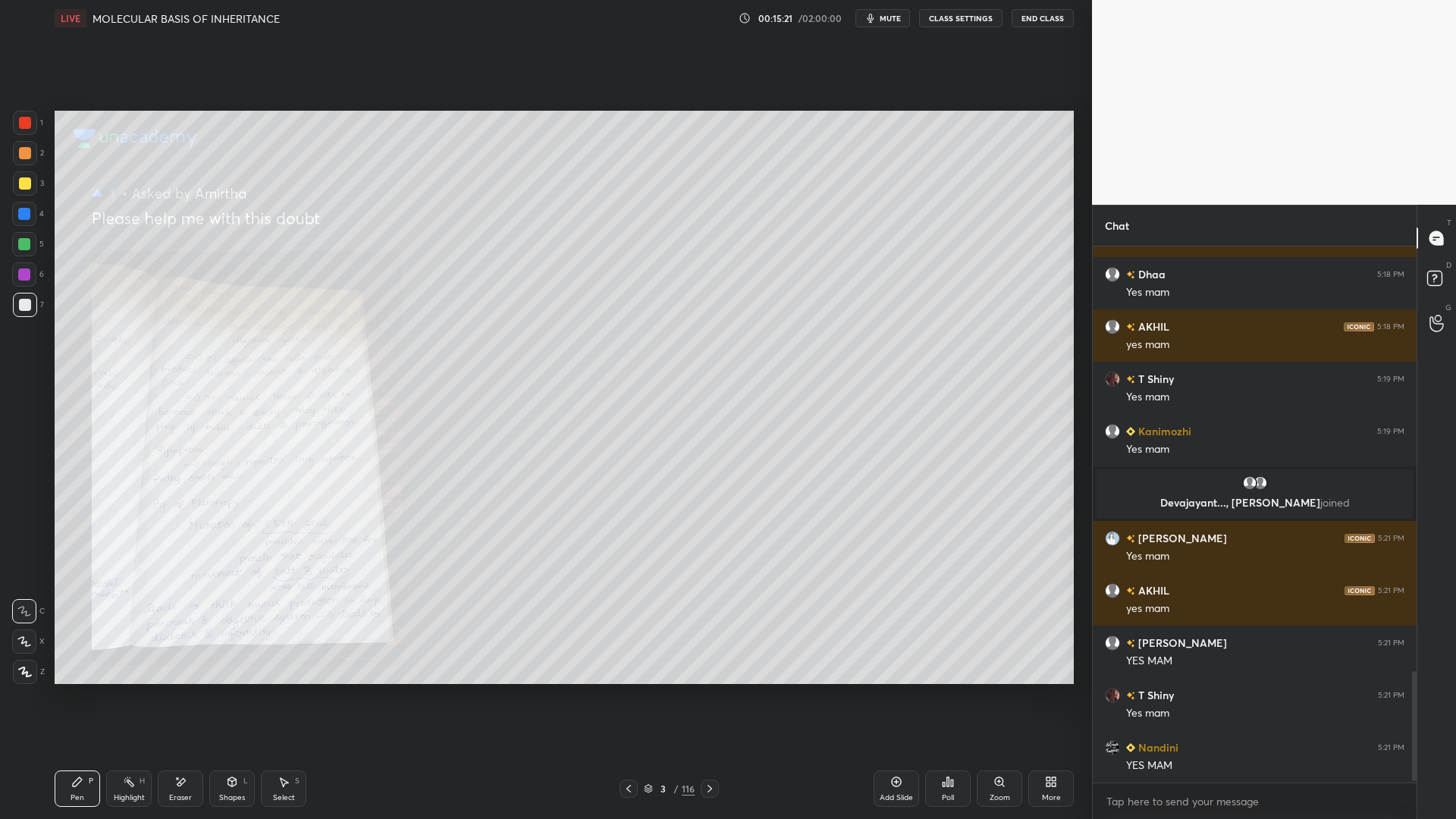
click at [626, 658] on icon at bounding box center [629, 789] width 12 height 12
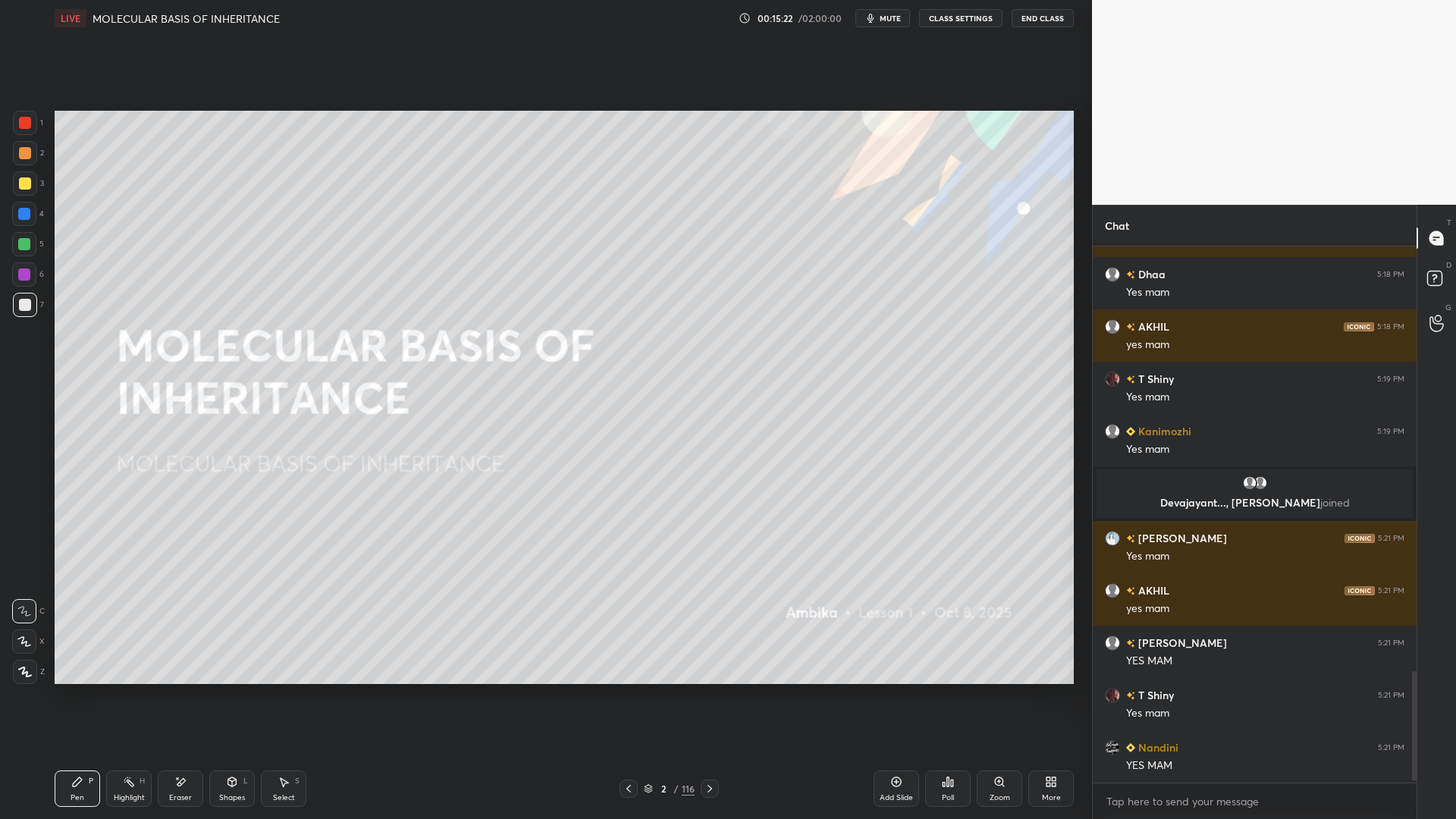
click at [630, 658] on icon at bounding box center [629, 789] width 12 height 12
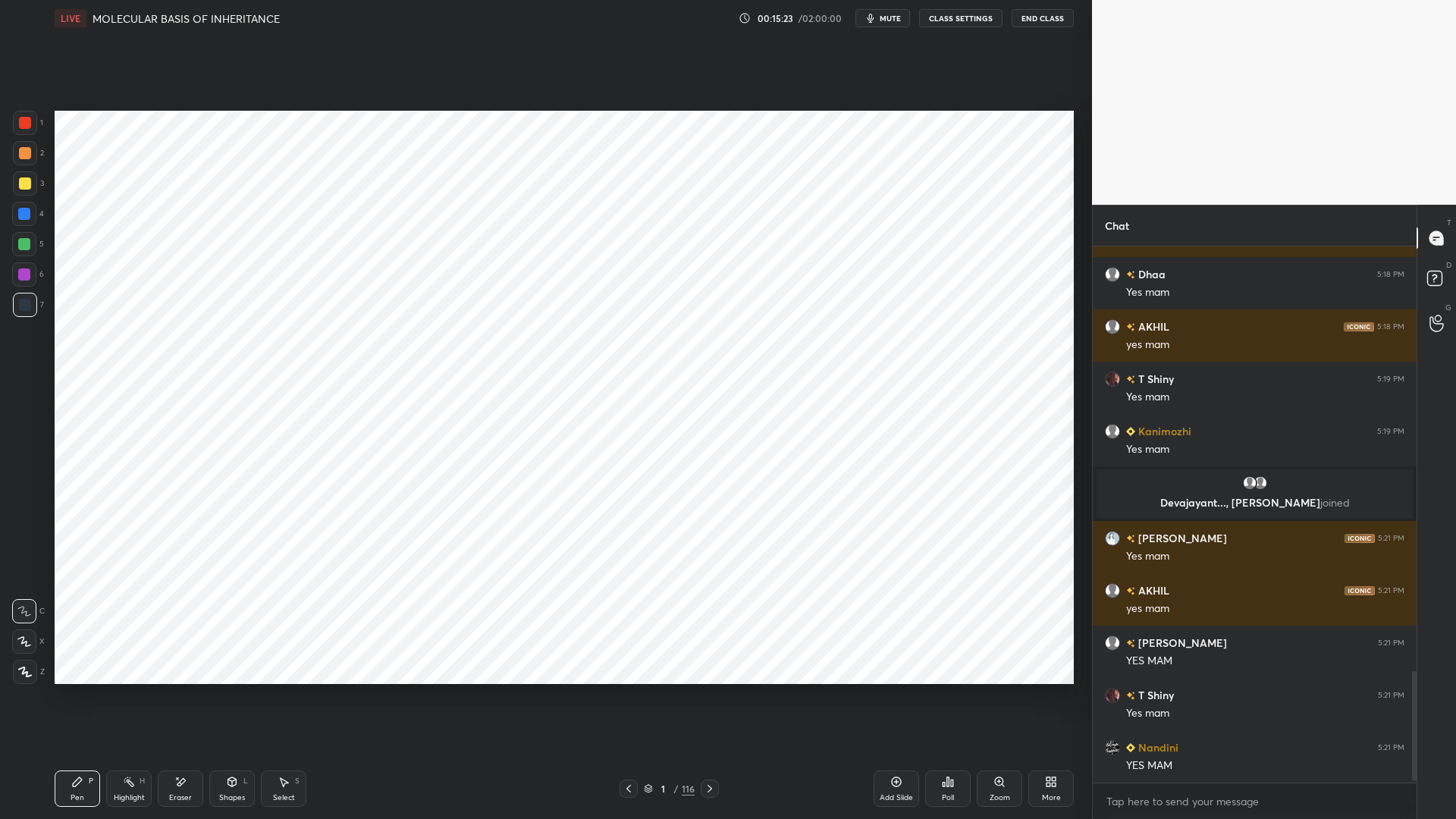
click at [693, 658] on div "116" at bounding box center [688, 789] width 13 height 13
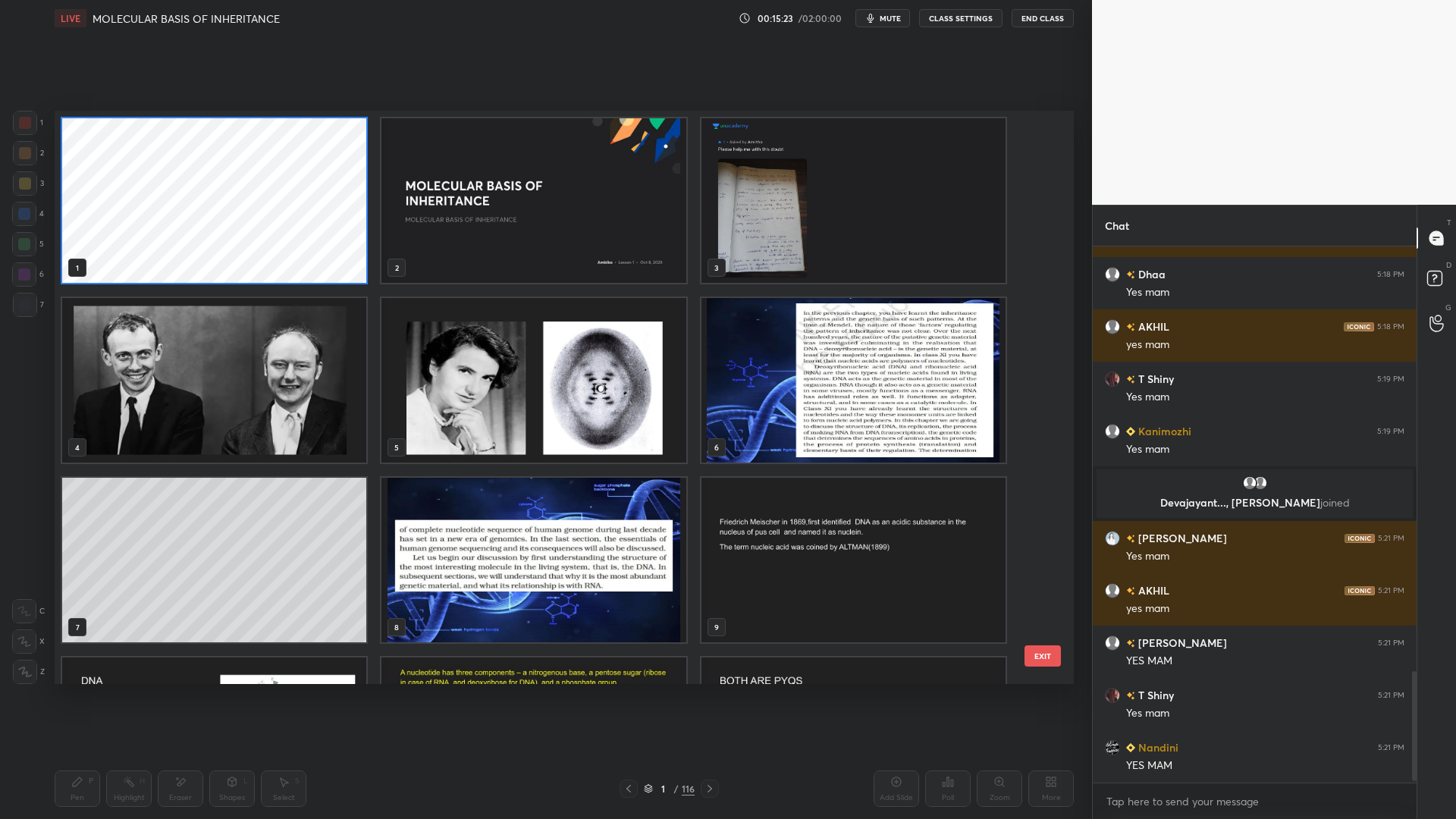
scroll to position [569, 1012]
click at [709, 658] on div at bounding box center [710, 789] width 19 height 19
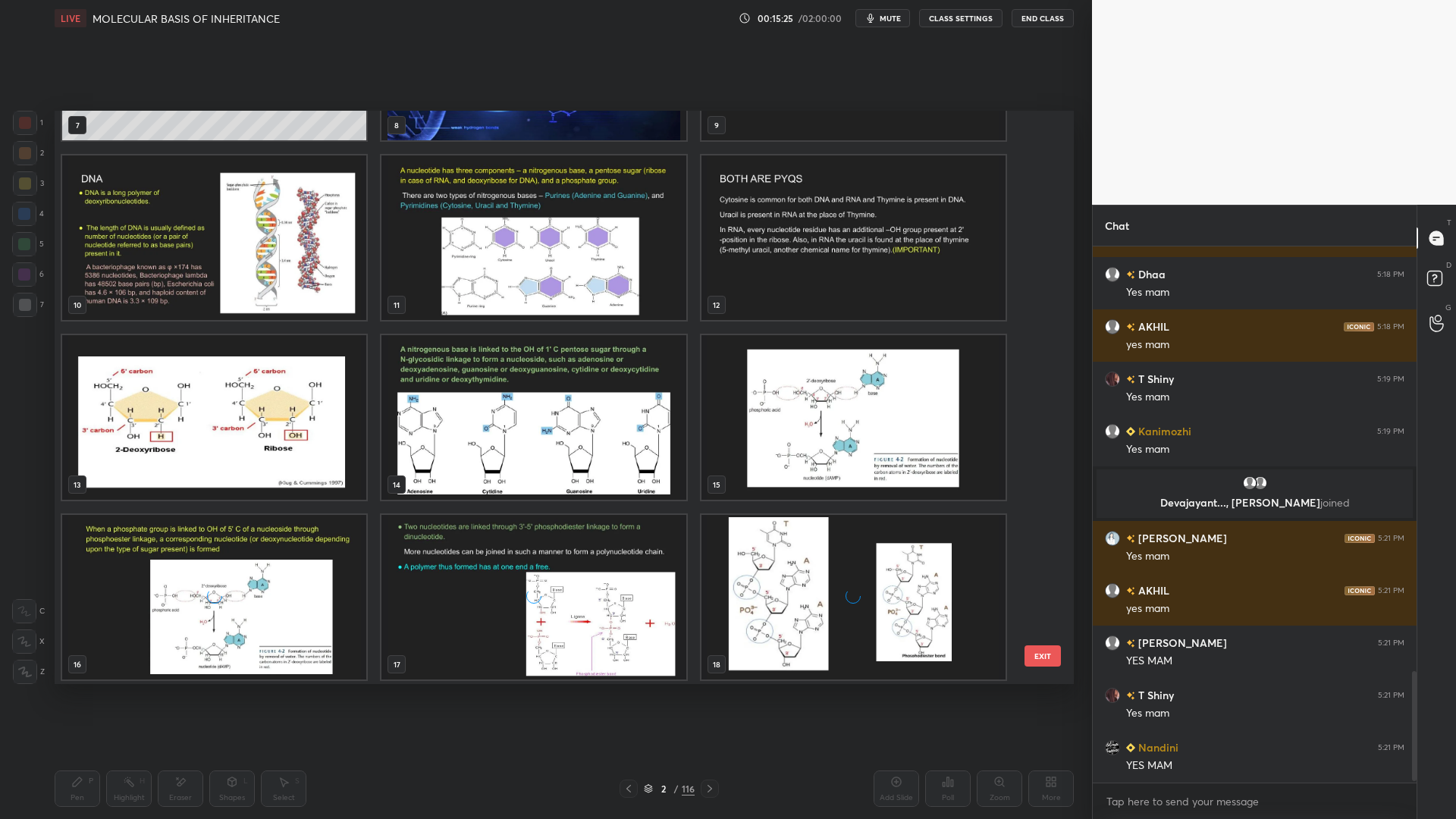
scroll to position [2088, 0]
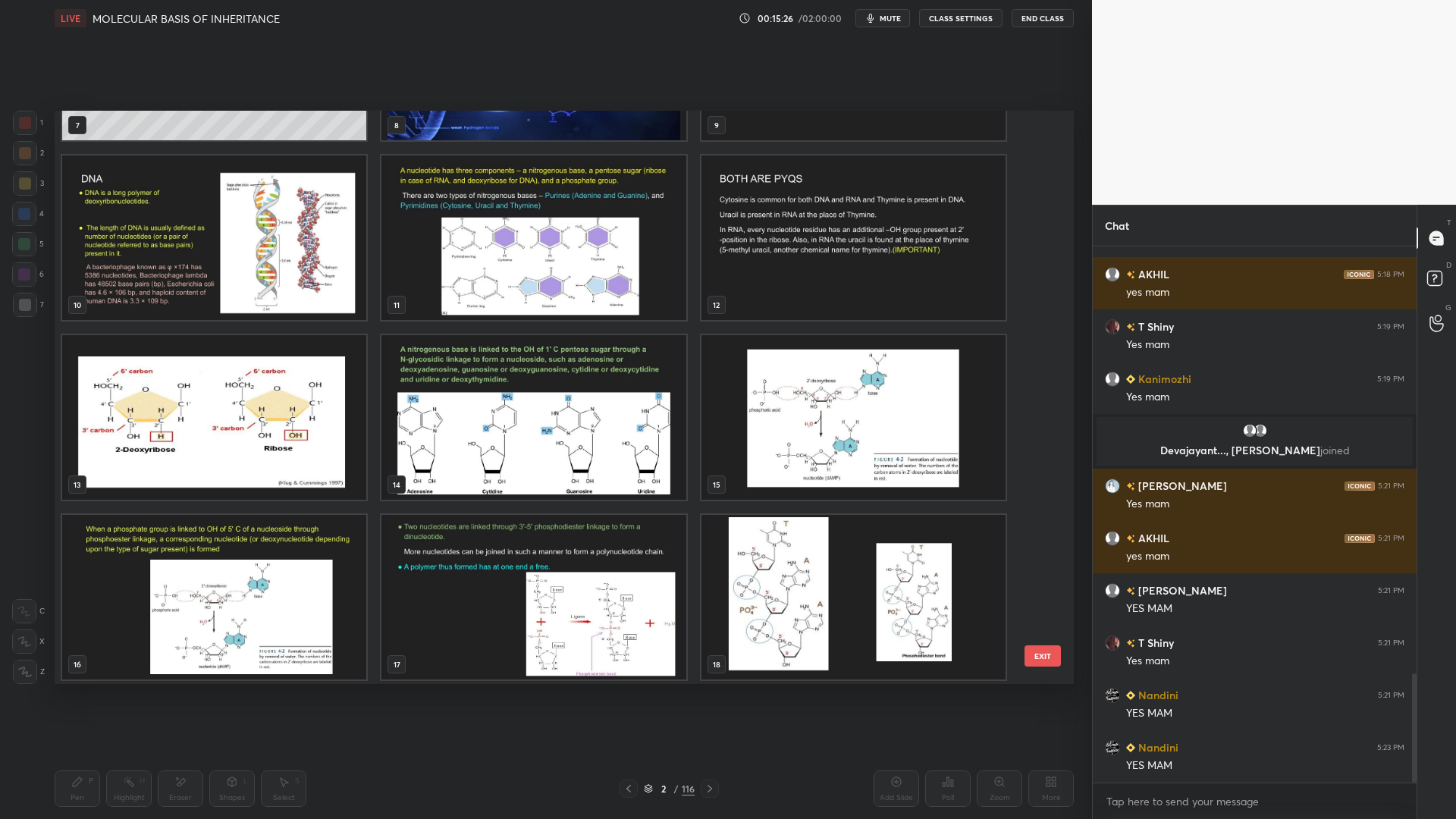
click at [596, 132] on img "grid" at bounding box center [533, 57] width 304 height 164
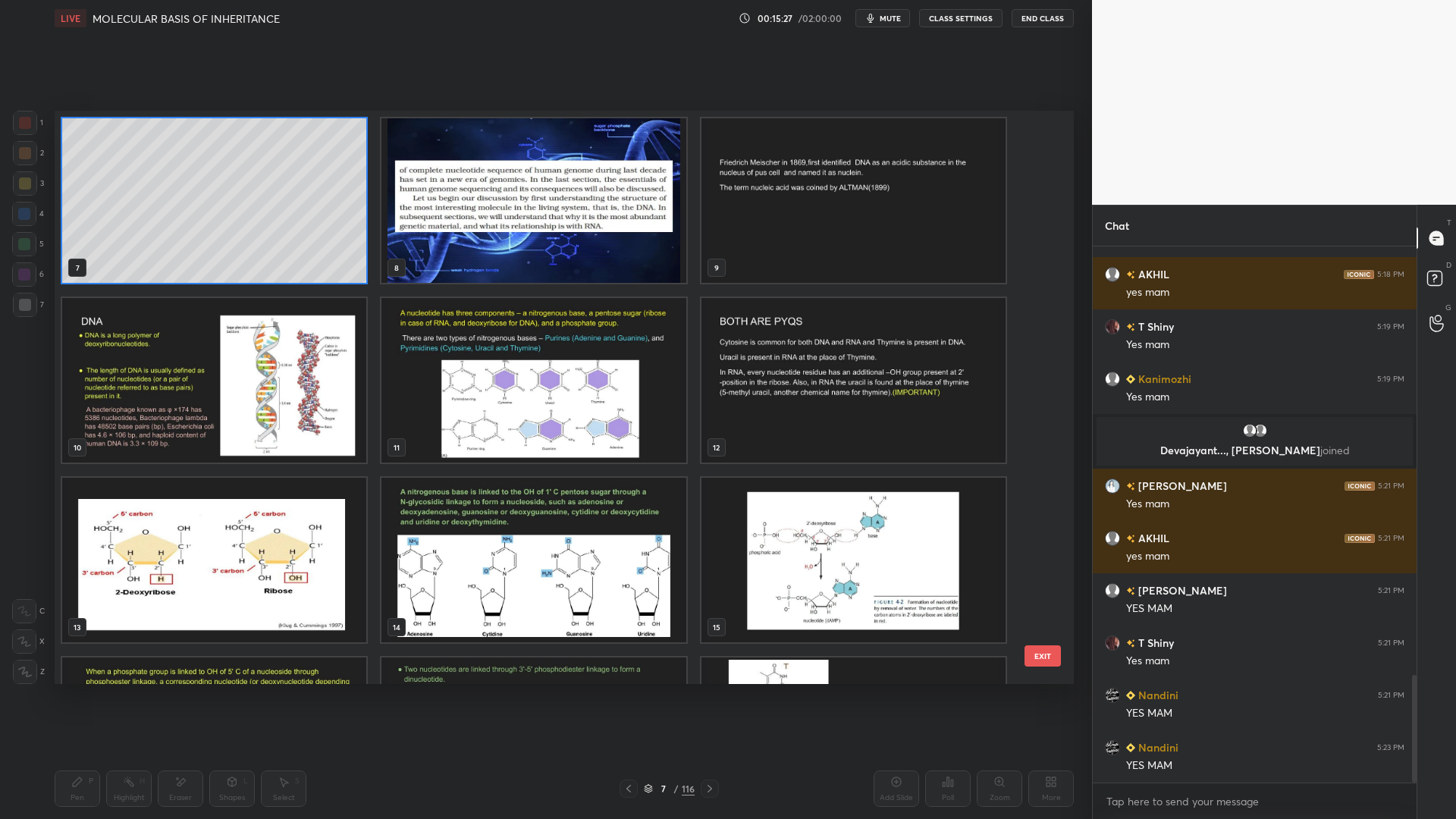
scroll to position [2140, 0]
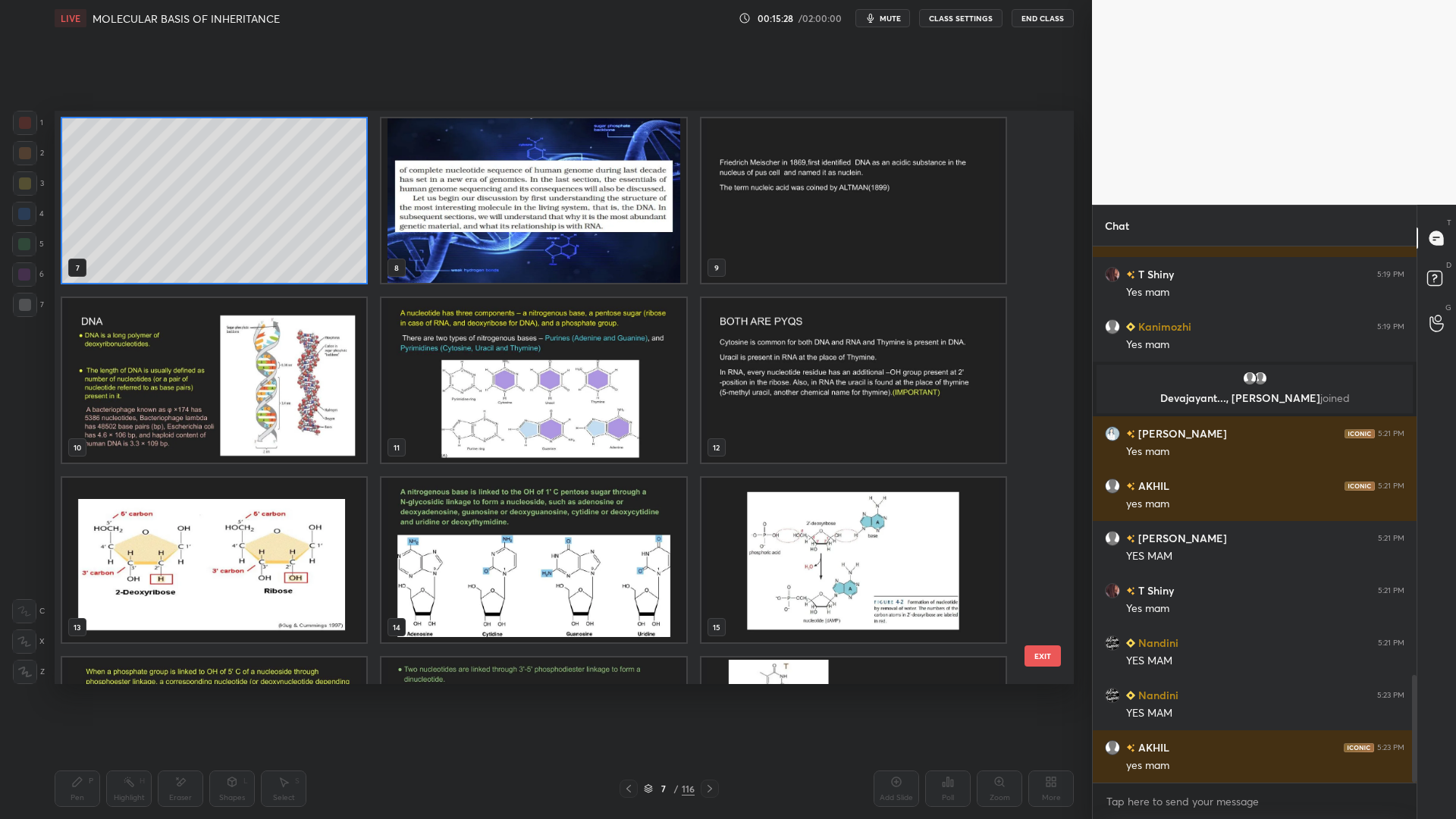
click at [1037, 658] on button "EXIT" at bounding box center [1042, 656] width 36 height 21
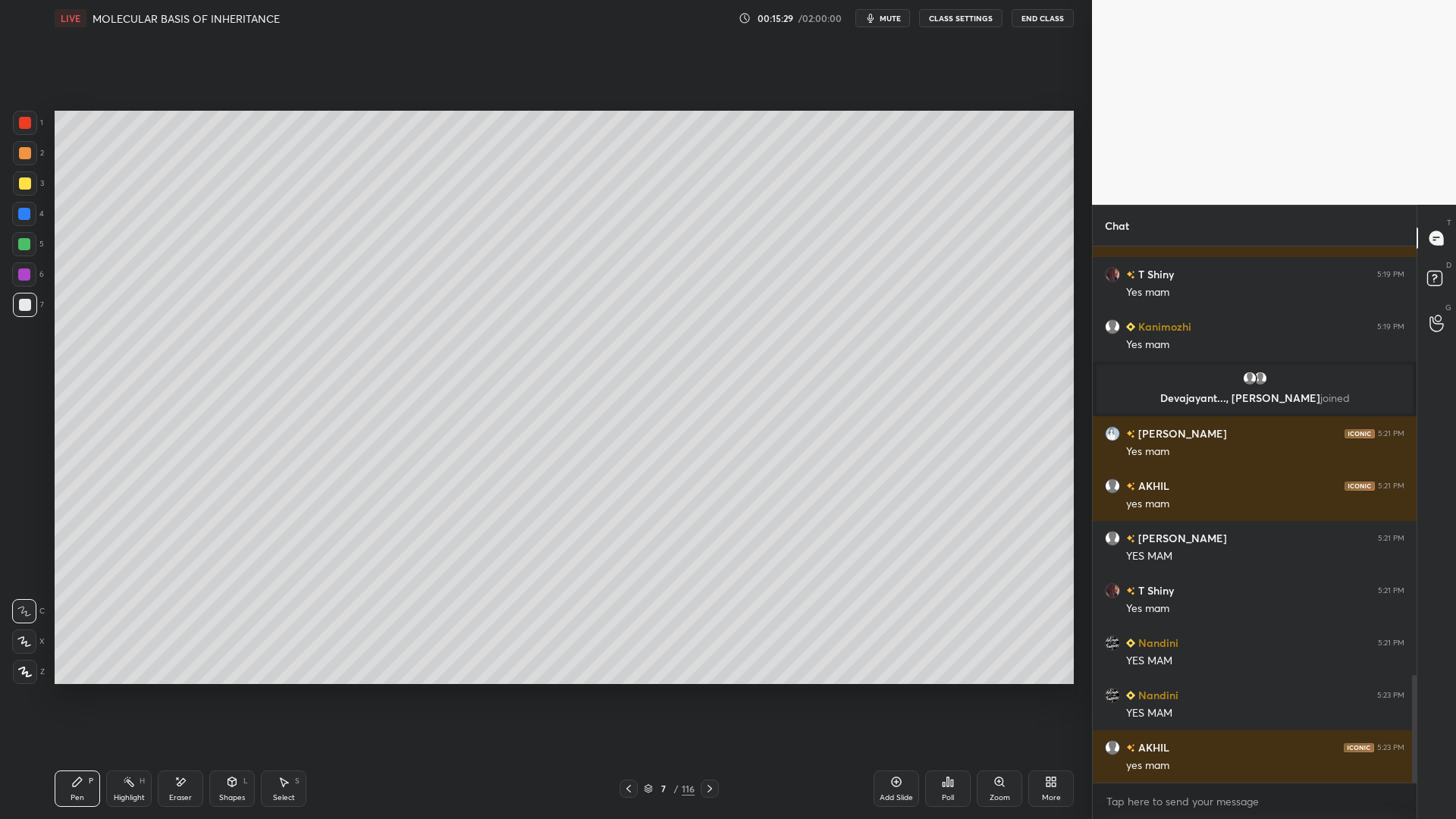
click at [907, 658] on div "Add Slide" at bounding box center [897, 797] width 34 height 8
click at [228, 658] on icon at bounding box center [232, 782] width 12 height 12
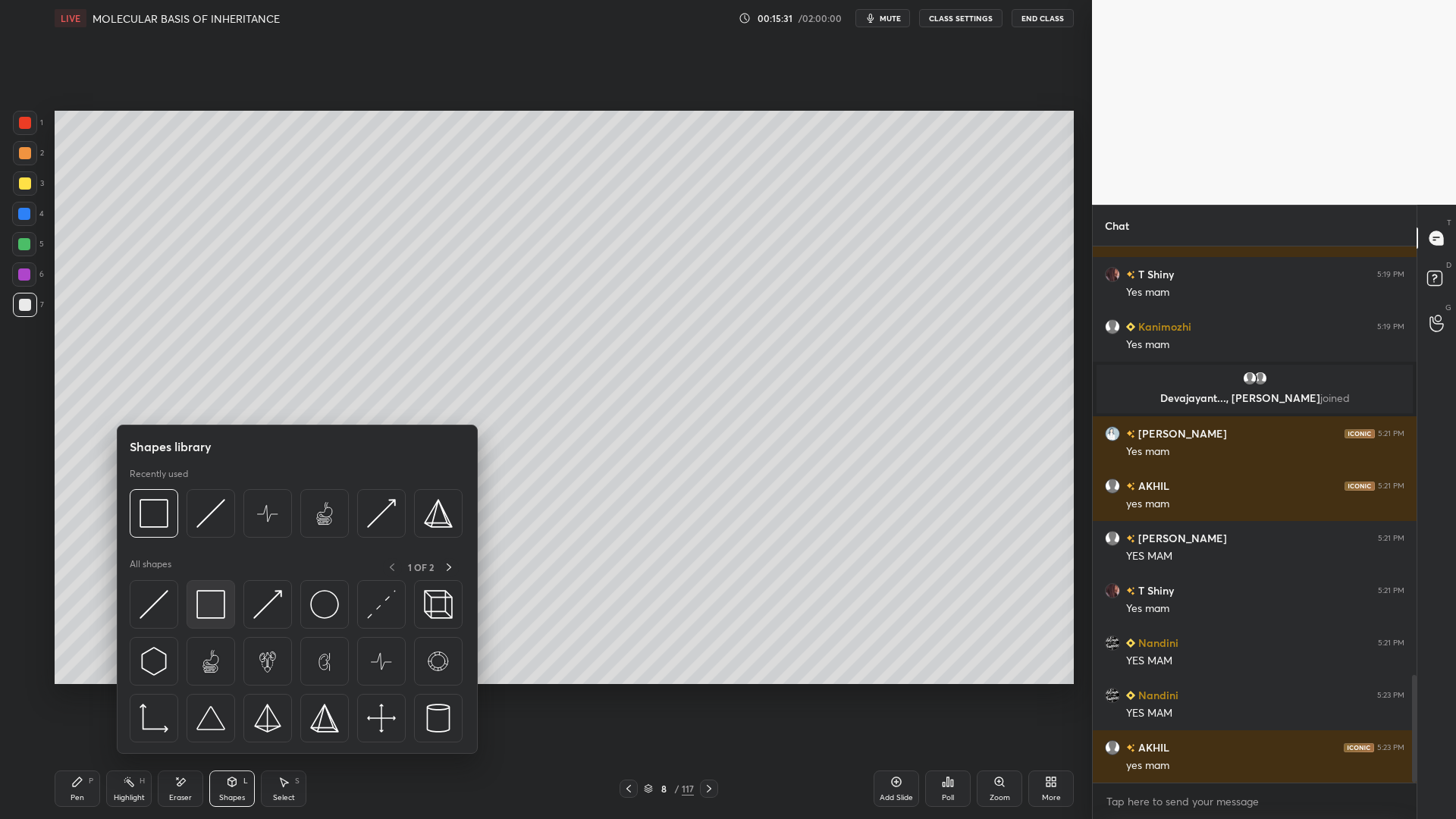
click at [221, 605] on img at bounding box center [211, 604] width 29 height 29
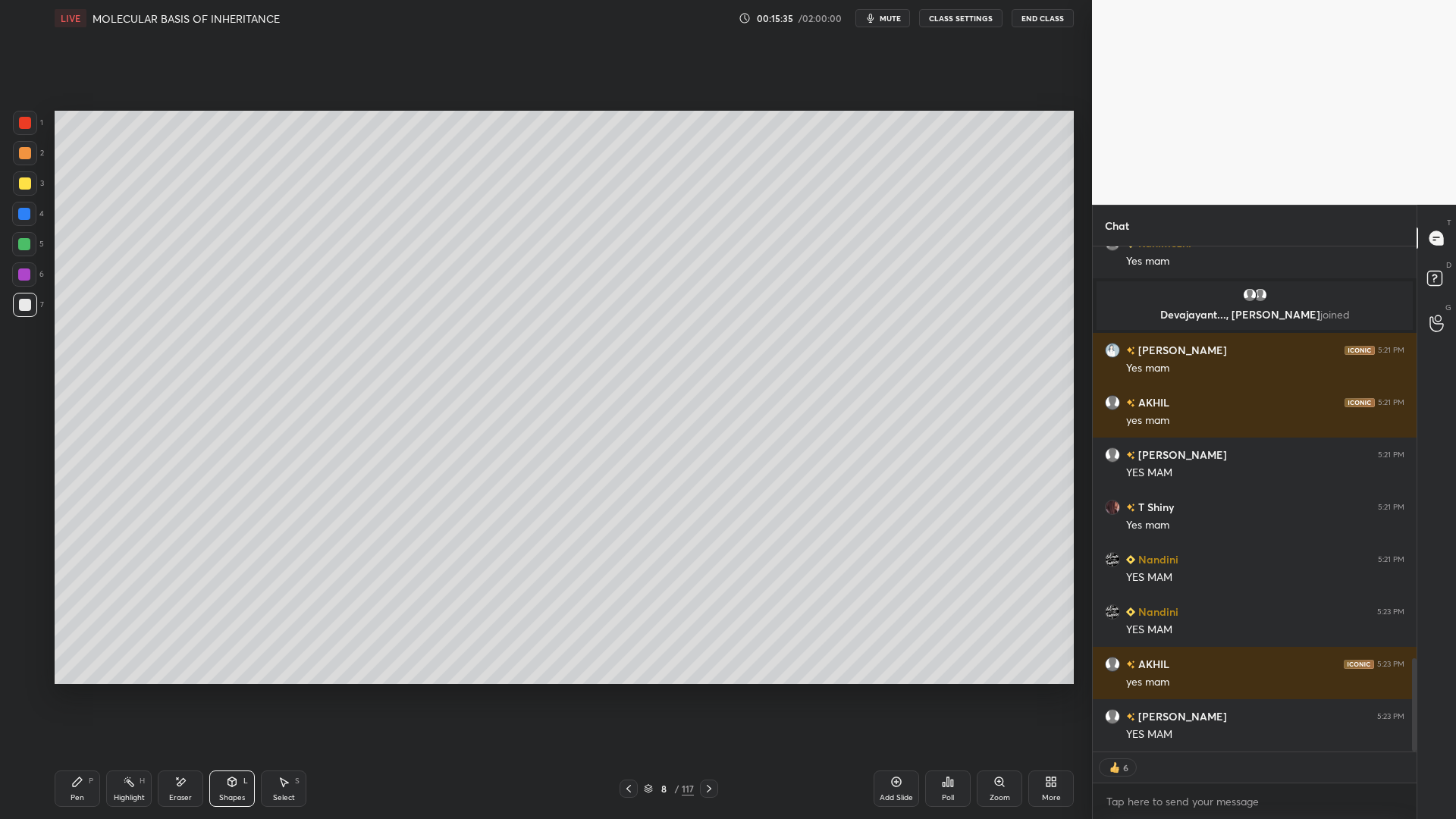
scroll to position [2276, 0]
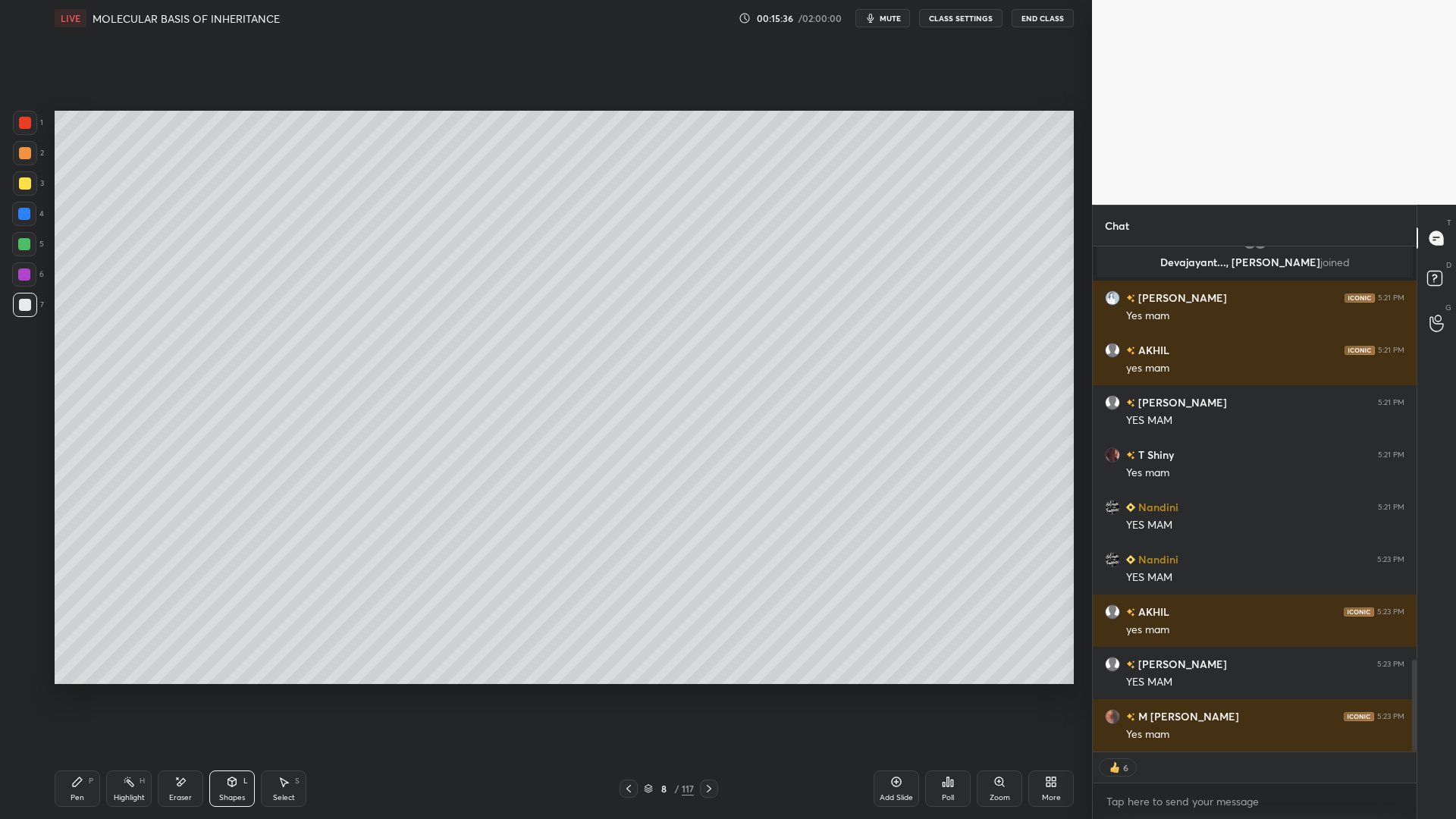
click at [81, 658] on div "Pen" at bounding box center [78, 797] width 13 height 8
click at [38, 218] on div "4" at bounding box center [28, 213] width 32 height 24
click at [22, 658] on icon at bounding box center [25, 672] width 13 height 11
click at [27, 260] on div "5" at bounding box center [28, 247] width 32 height 30
click at [15, 640] on div at bounding box center [24, 641] width 24 height 24
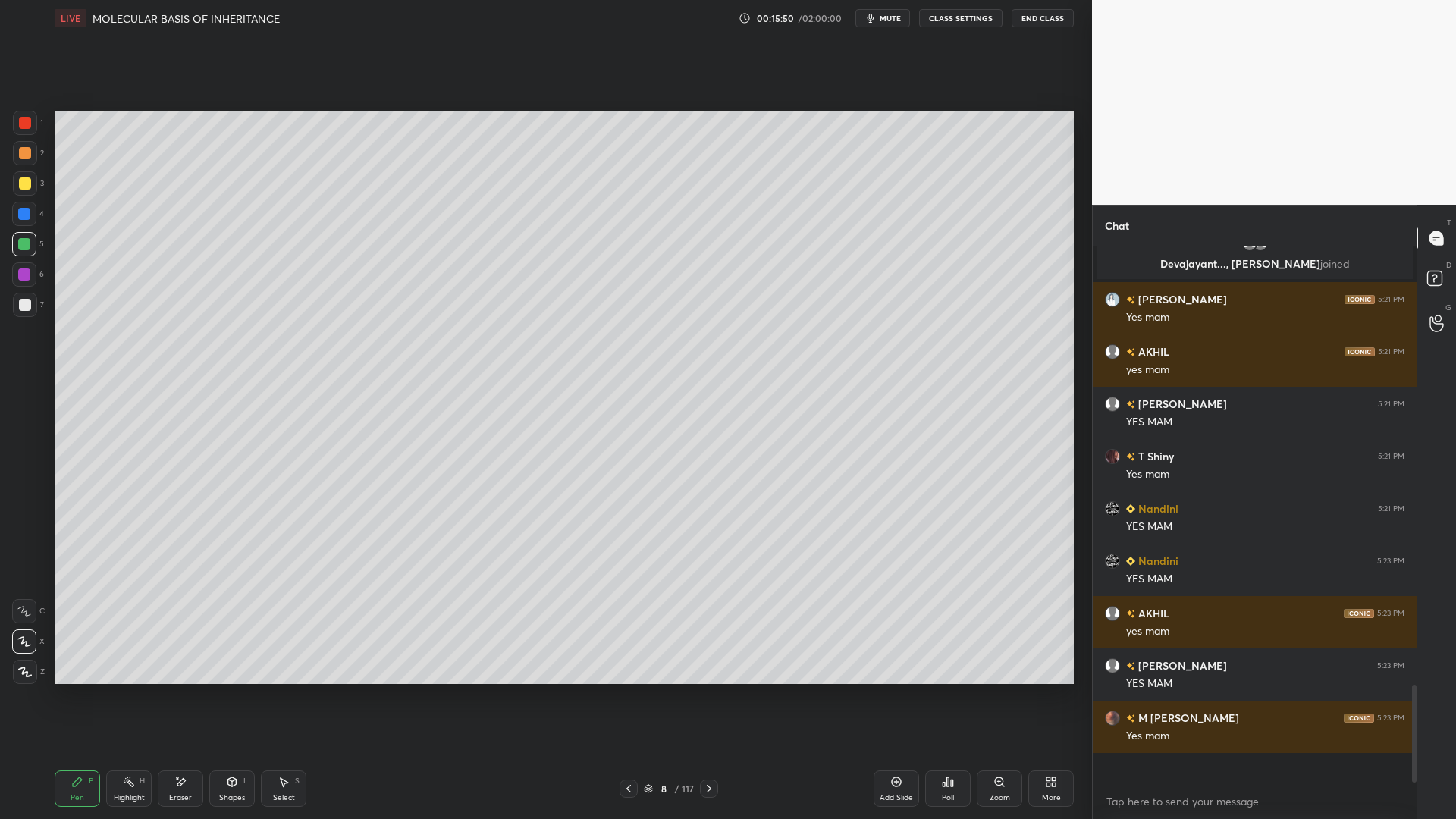
scroll to position [2245, 0]
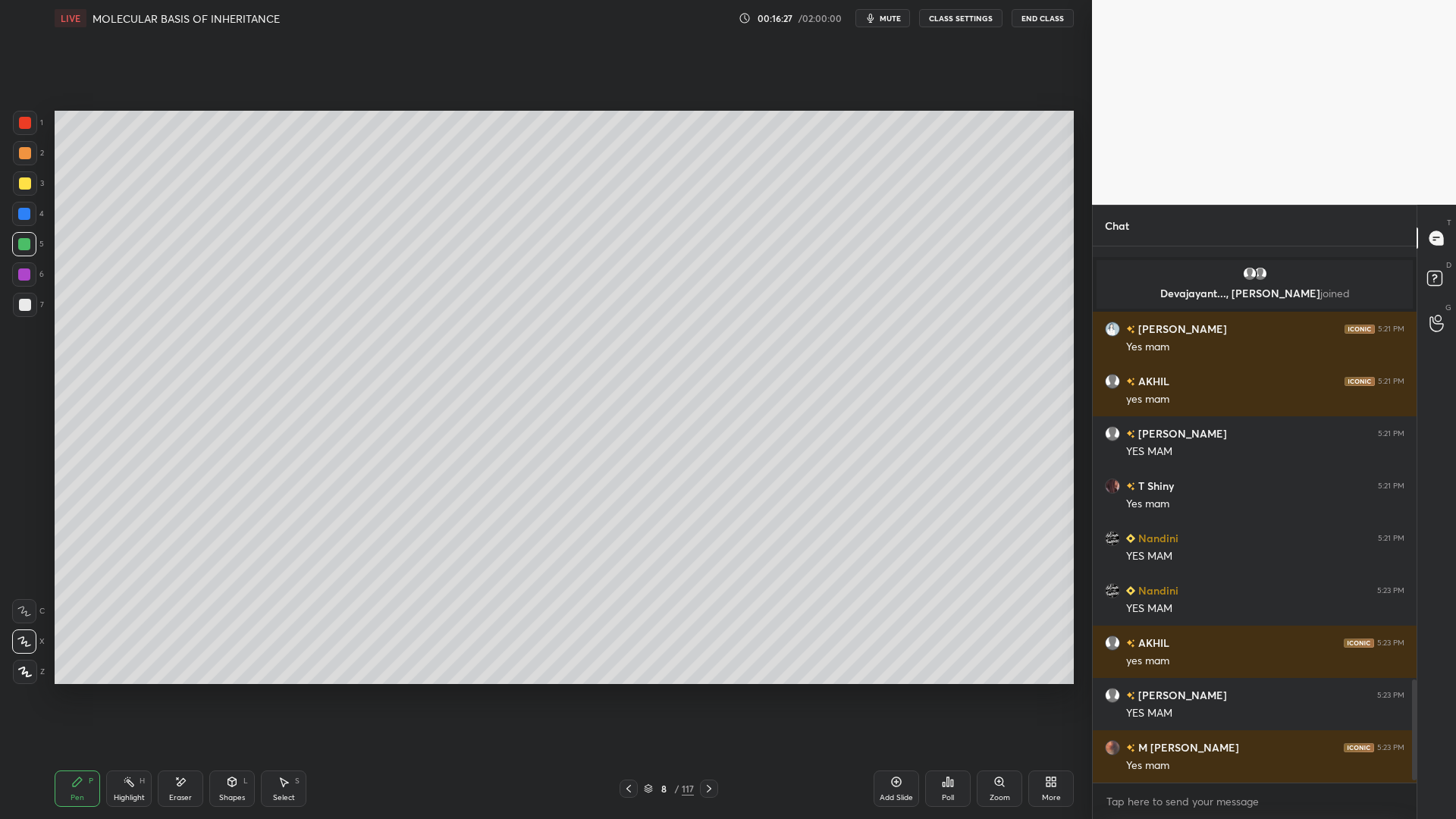
click at [35, 306] on div at bounding box center [24, 304] width 24 height 24
click at [38, 187] on div "3" at bounding box center [28, 183] width 31 height 24
click at [27, 133] on div at bounding box center [24, 122] width 24 height 24
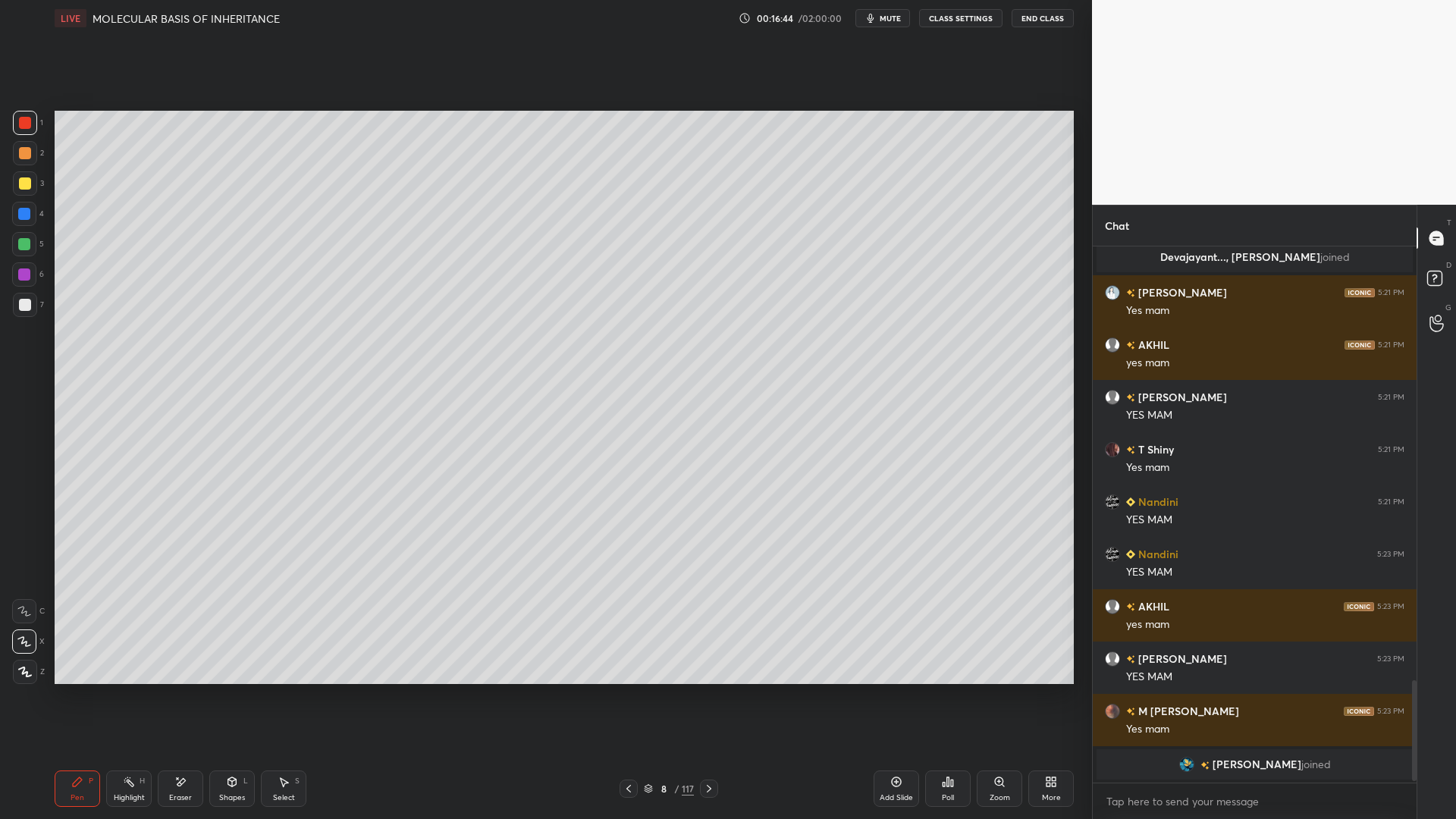
scroll to position [2176, 0]
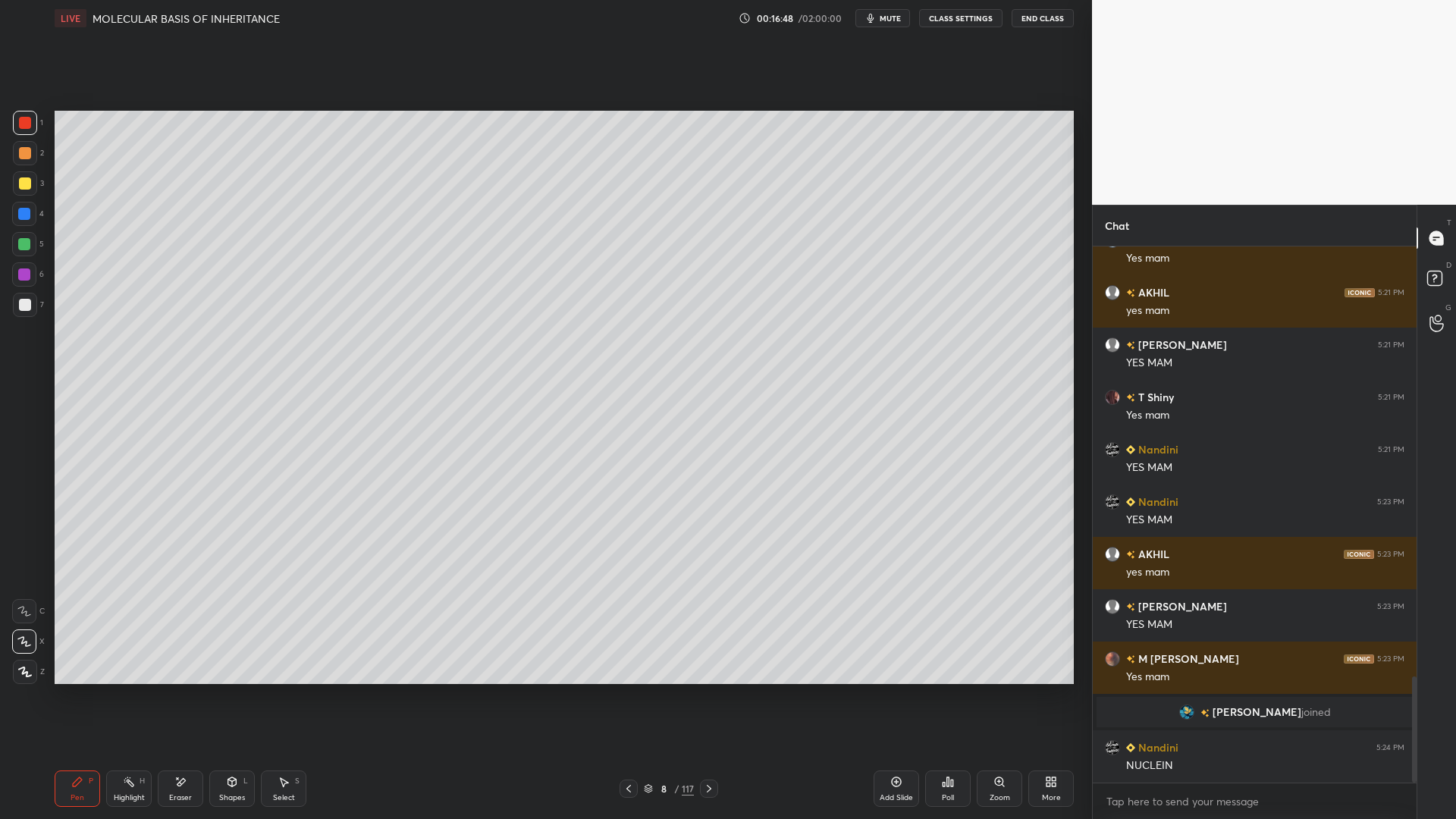
click at [22, 302] on div at bounding box center [25, 305] width 12 height 12
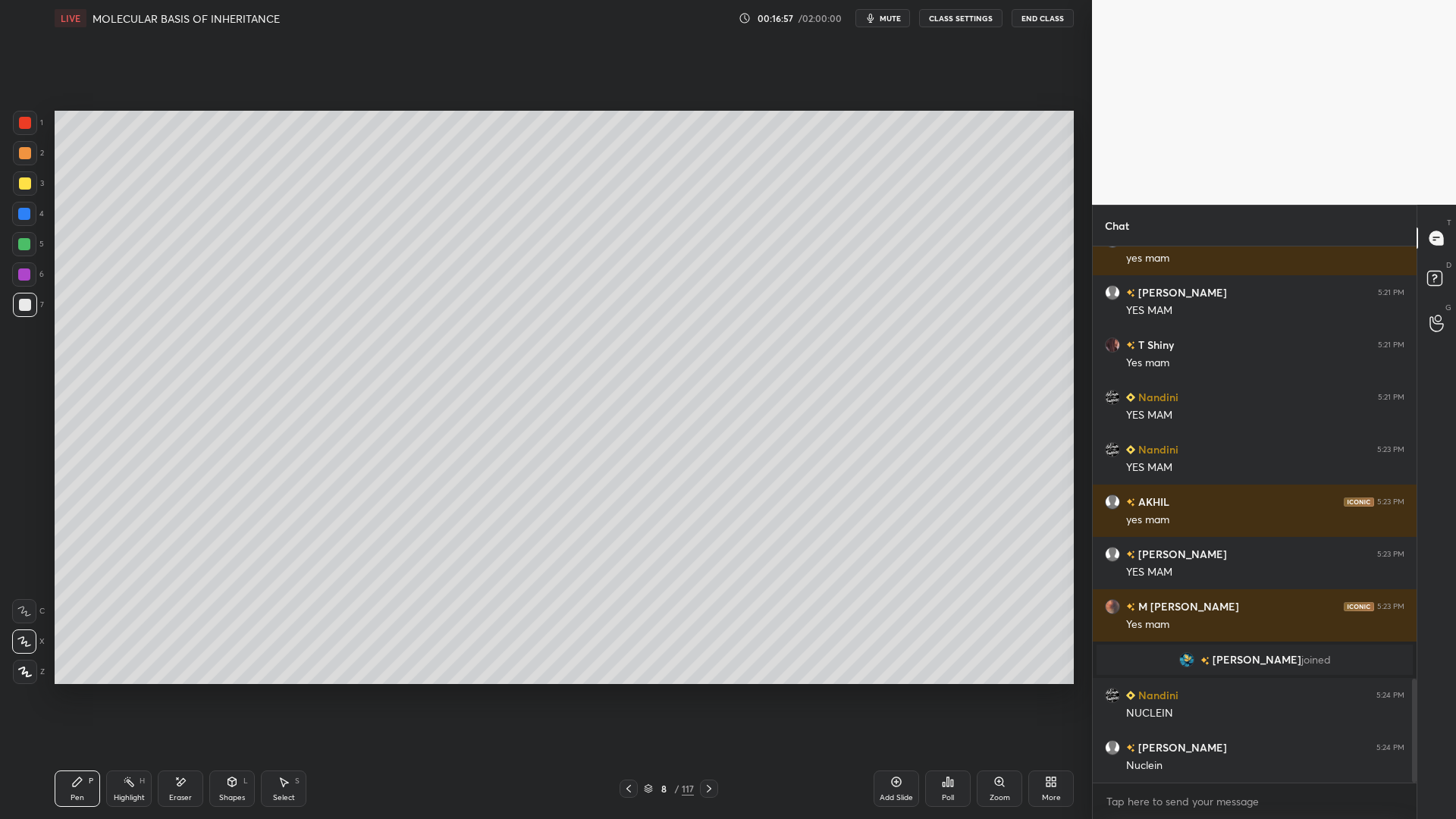
scroll to position [2281, 0]
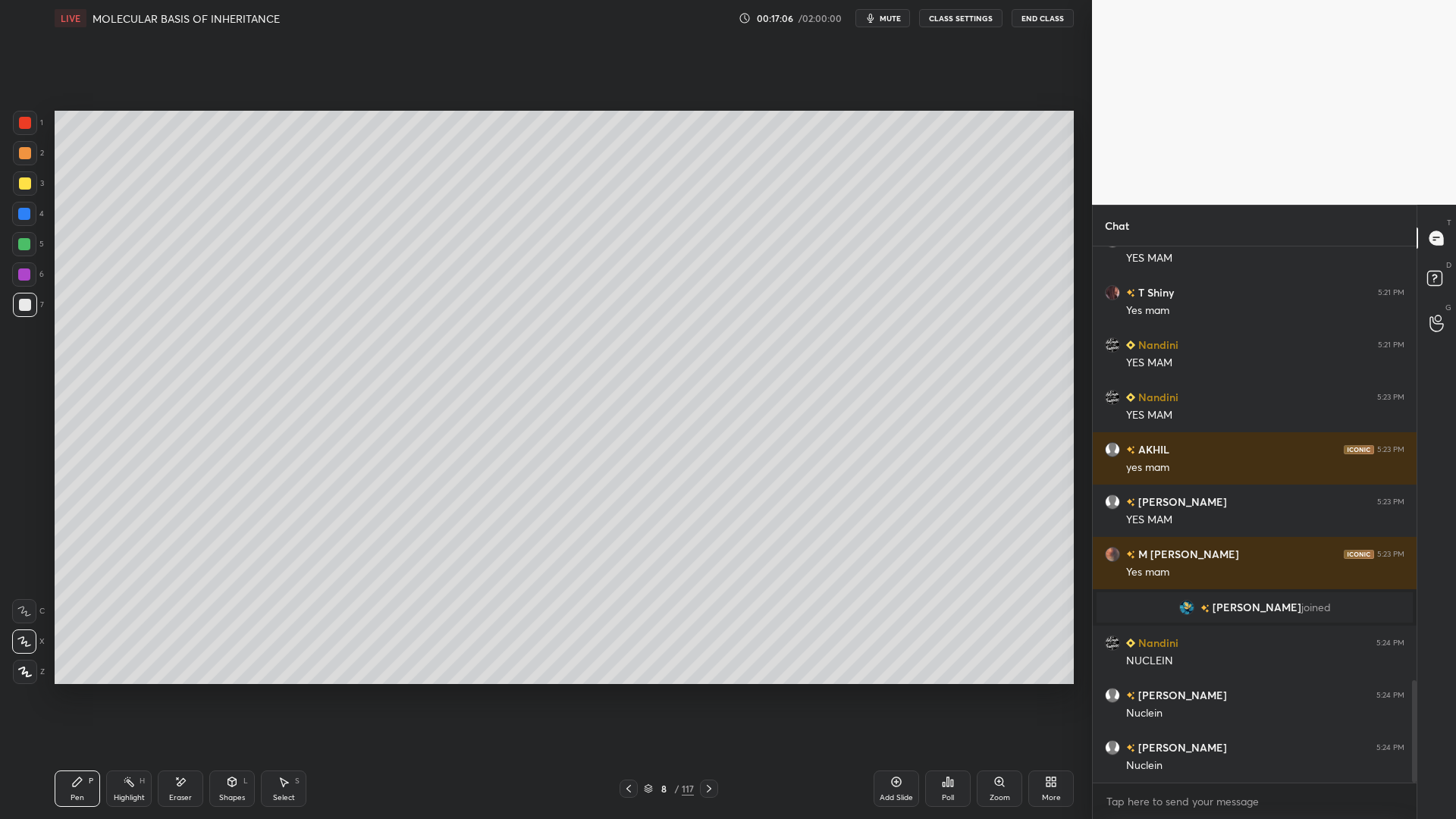
click at [656, 658] on div "Pen P Highlight H Eraser Shapes L Select S 8 / 117 Add Slide Poll Zoom More" at bounding box center [565, 789] width 1020 height 61
click at [662, 658] on div "8" at bounding box center [664, 789] width 15 height 9
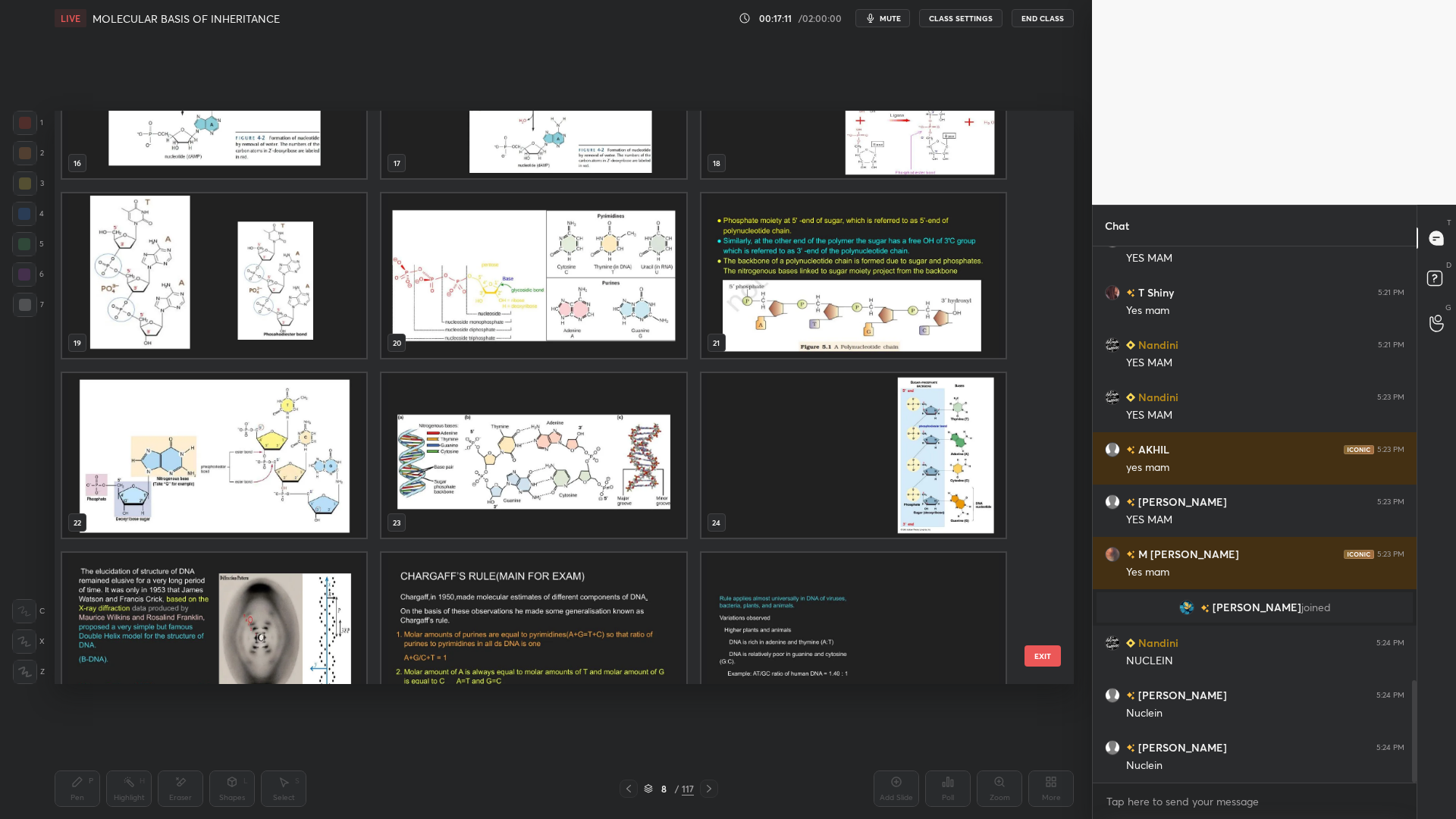
scroll to position [502, 0]
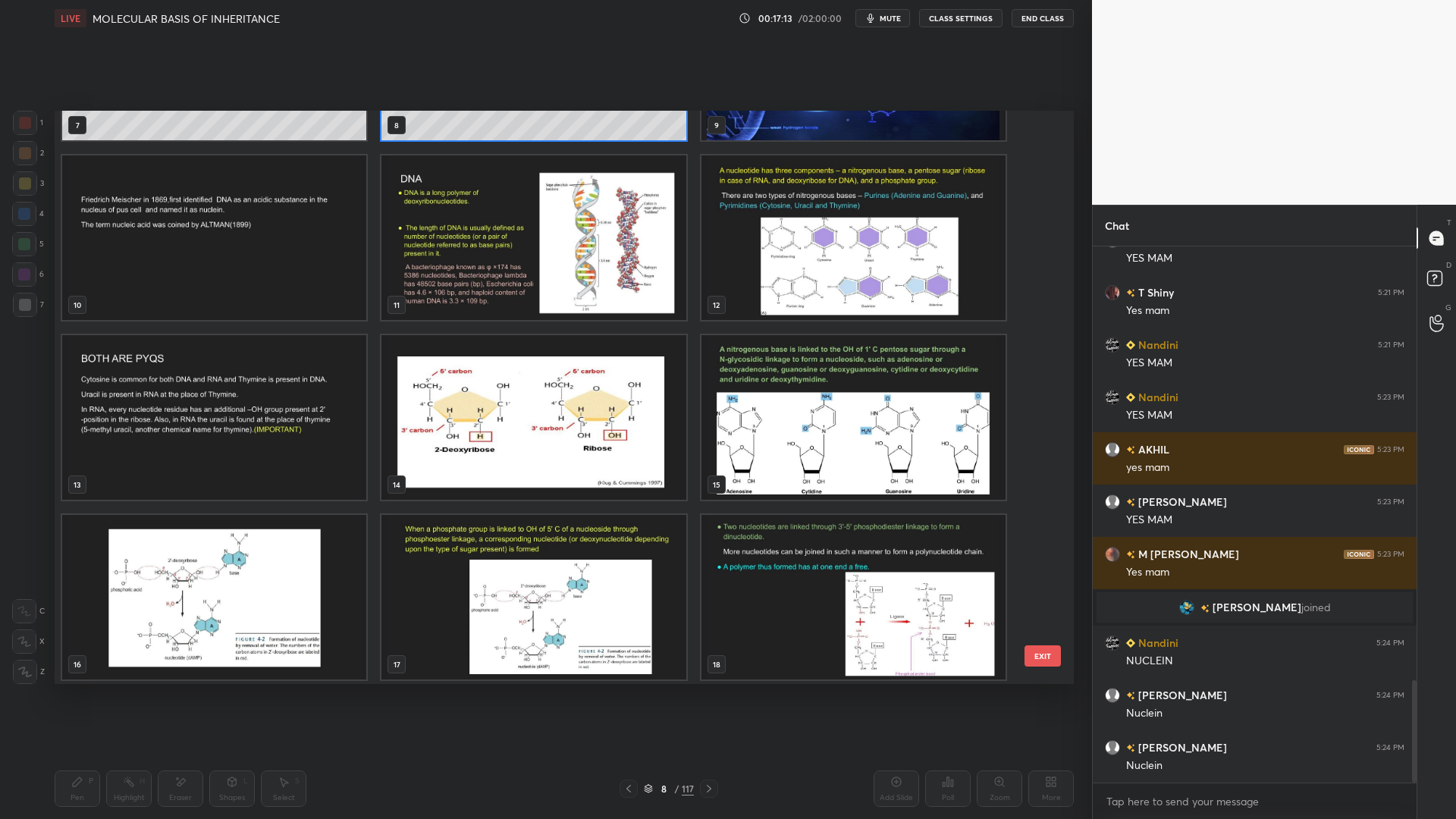
click at [305, 249] on img "grid" at bounding box center [214, 238] width 304 height 164
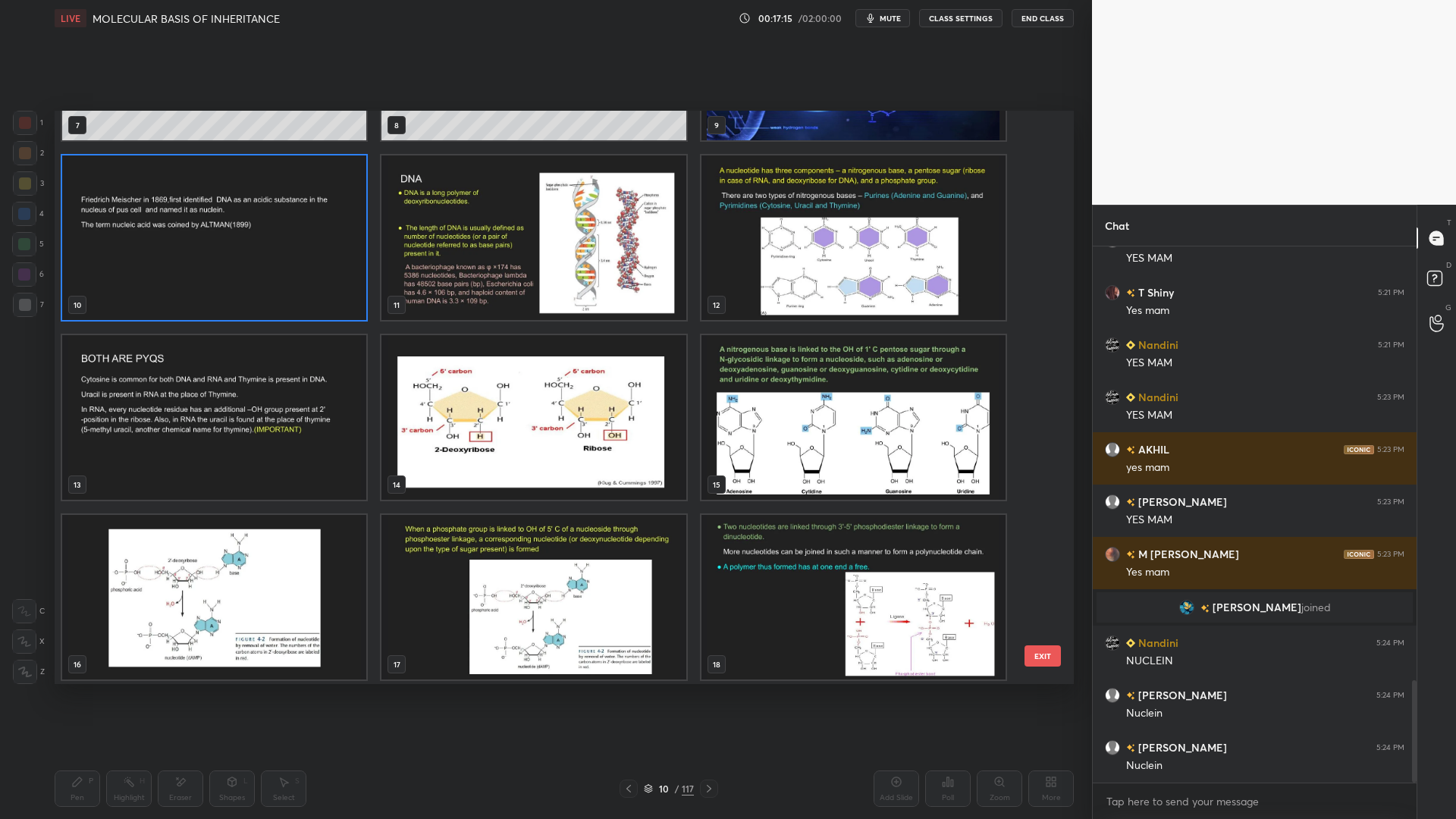
click at [1047, 658] on button "EXIT" at bounding box center [1042, 656] width 36 height 21
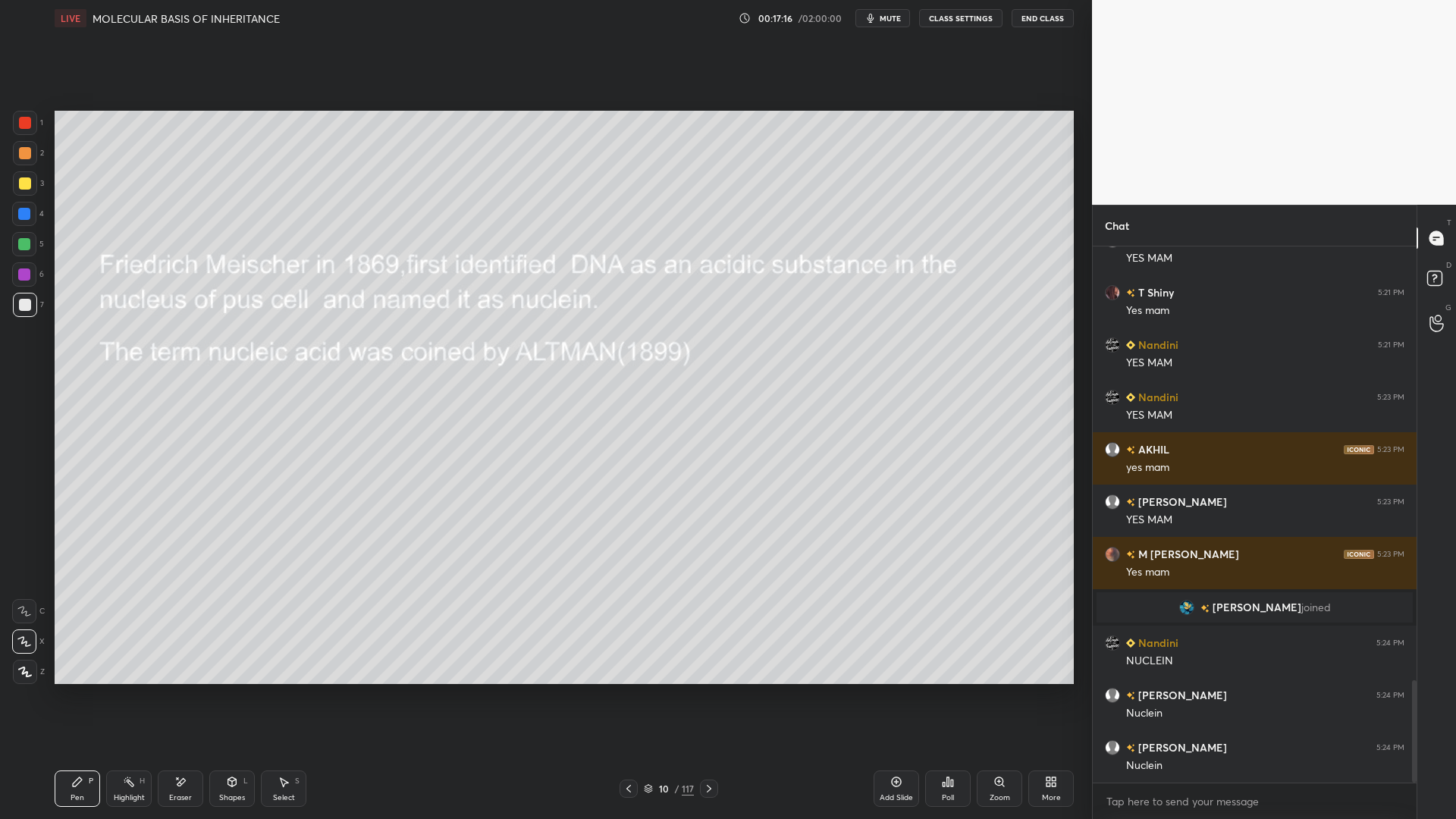
click at [33, 125] on div at bounding box center [24, 122] width 24 height 24
click at [664, 658] on div "10" at bounding box center [664, 789] width 15 height 9
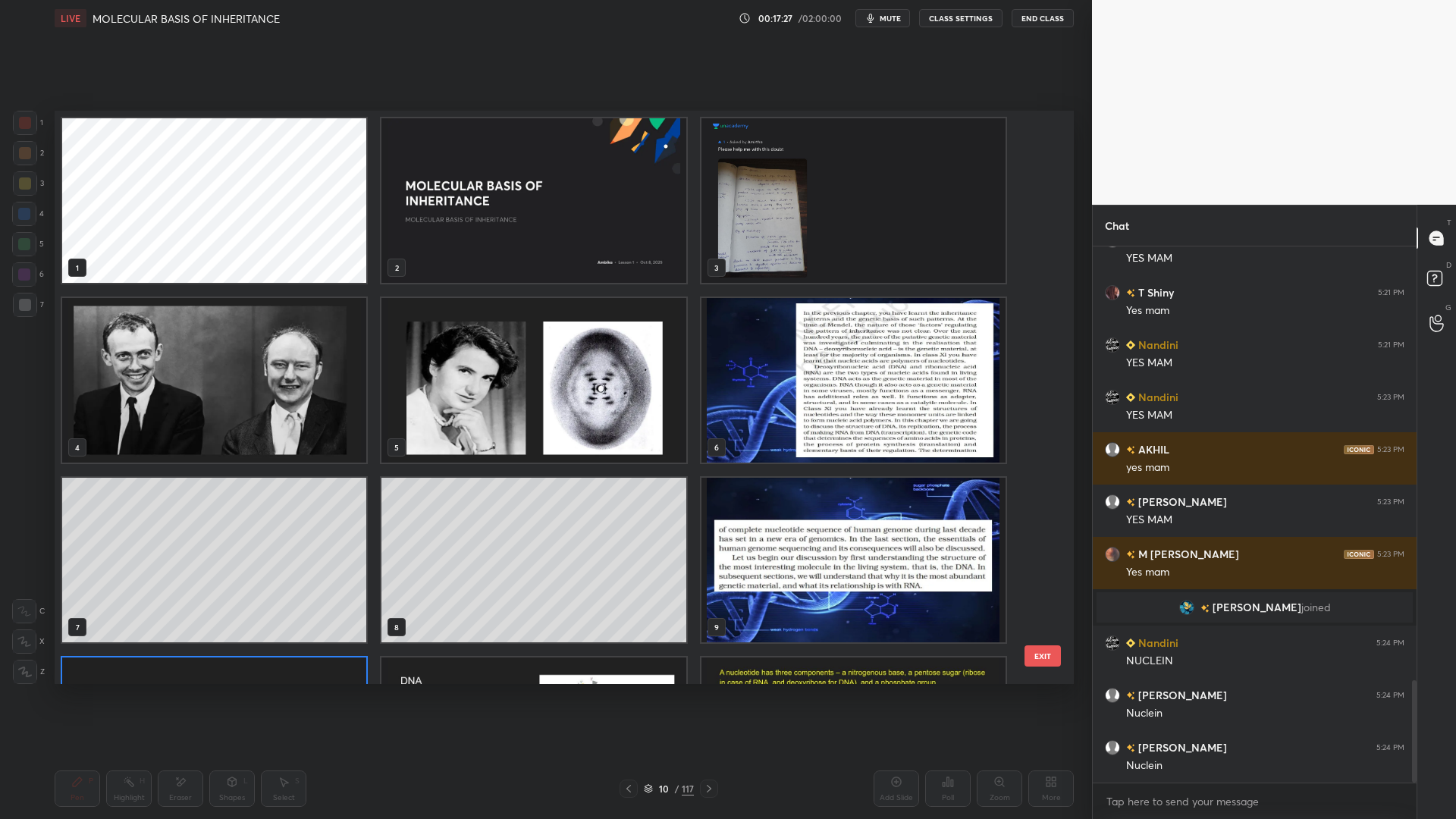
scroll to position [569, 1012]
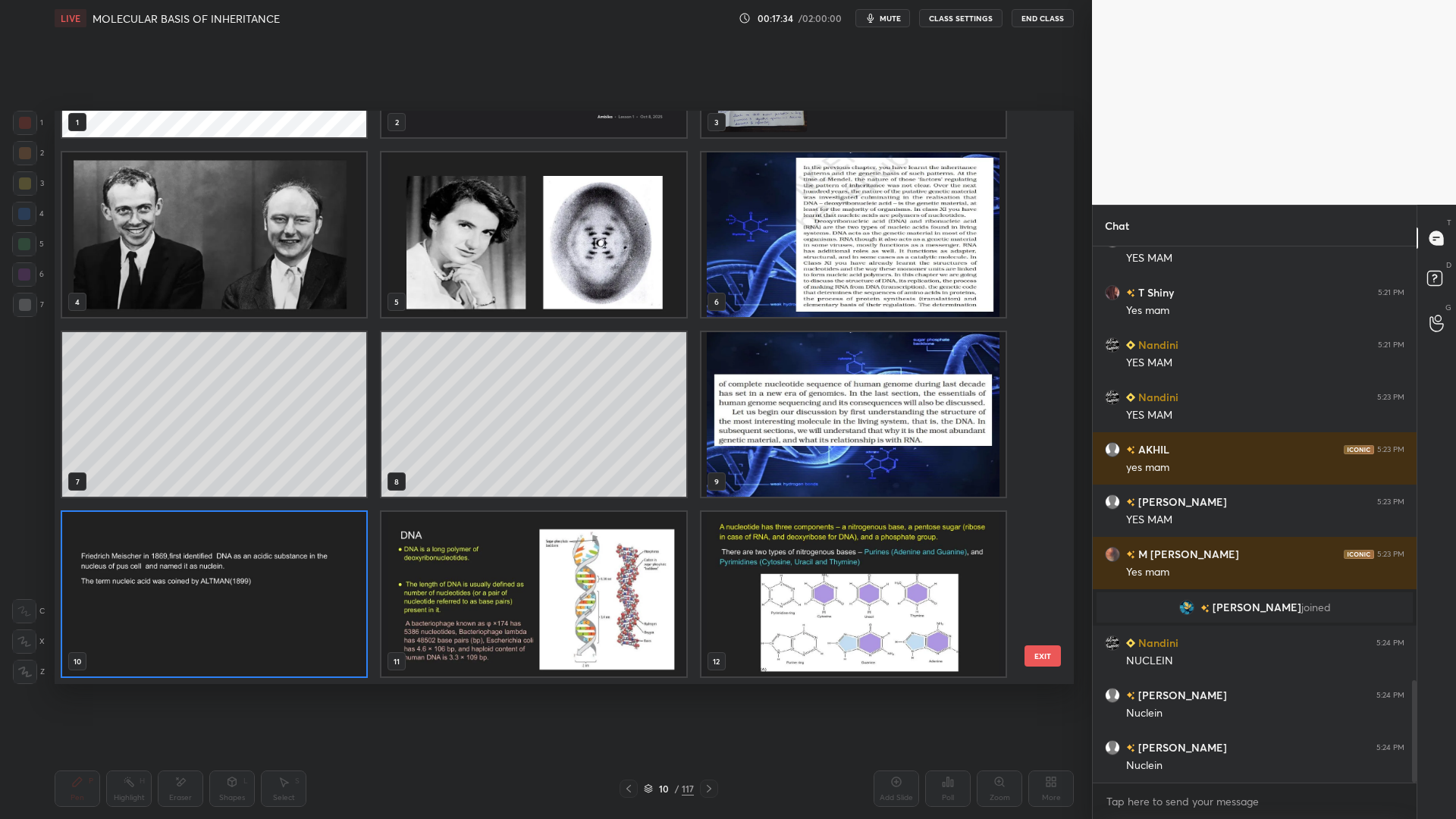
click at [1044, 658] on button "EXIT" at bounding box center [1042, 656] width 36 height 21
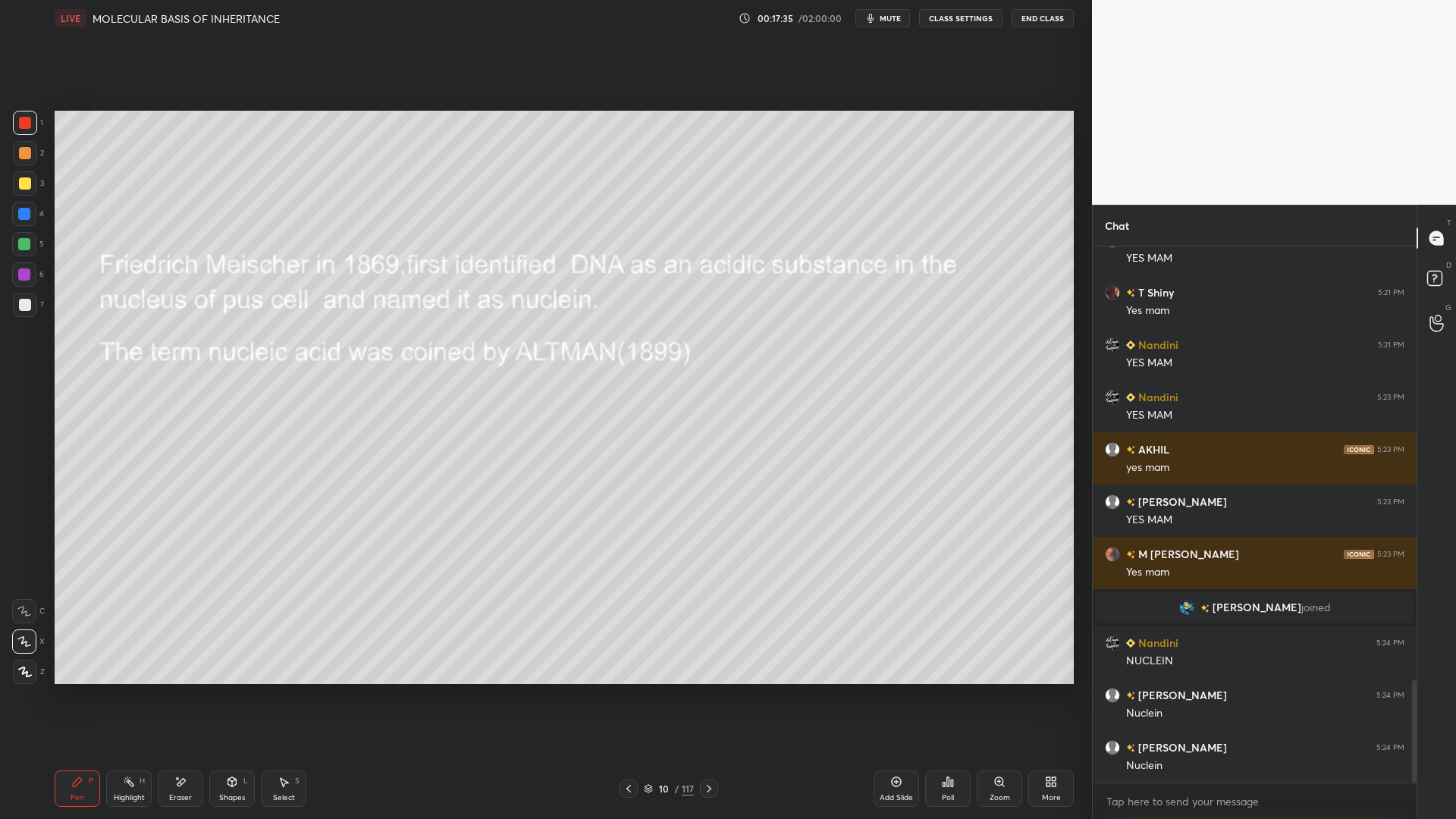
click at [24, 299] on div at bounding box center [25, 305] width 12 height 12
click at [21, 191] on div at bounding box center [24, 183] width 24 height 24
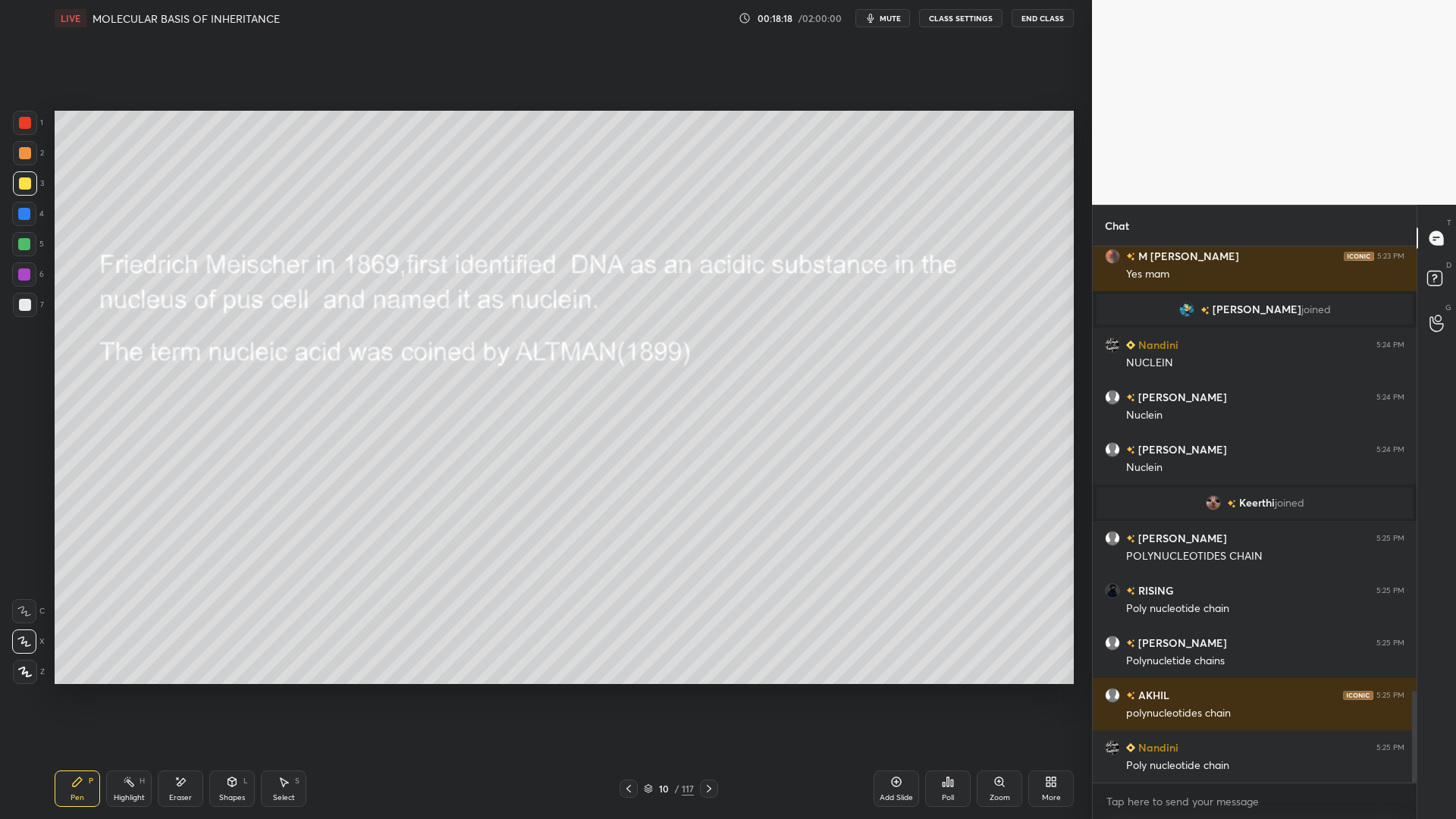
scroll to position [2604, 0]
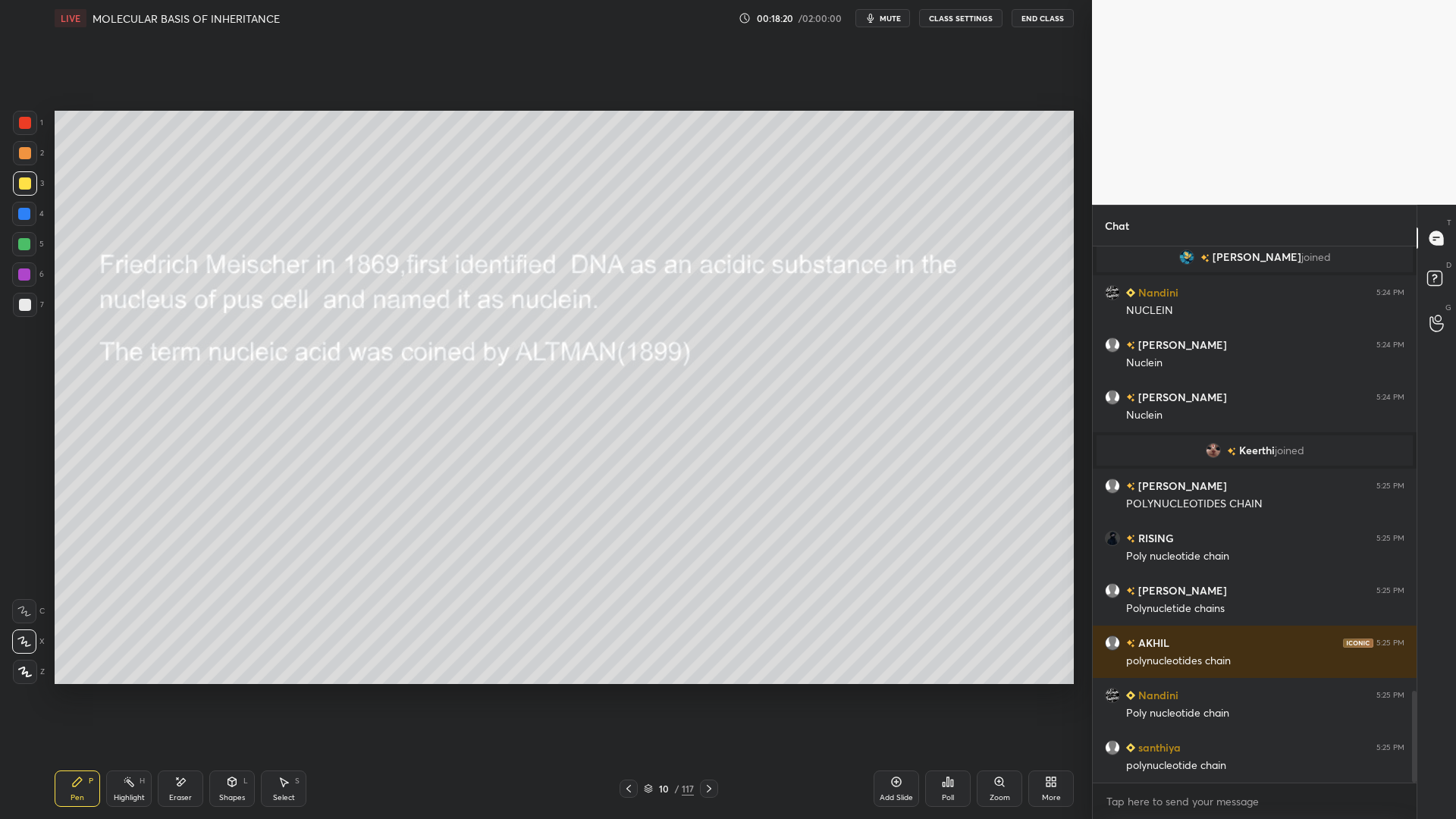
click at [35, 307] on div at bounding box center [24, 304] width 24 height 24
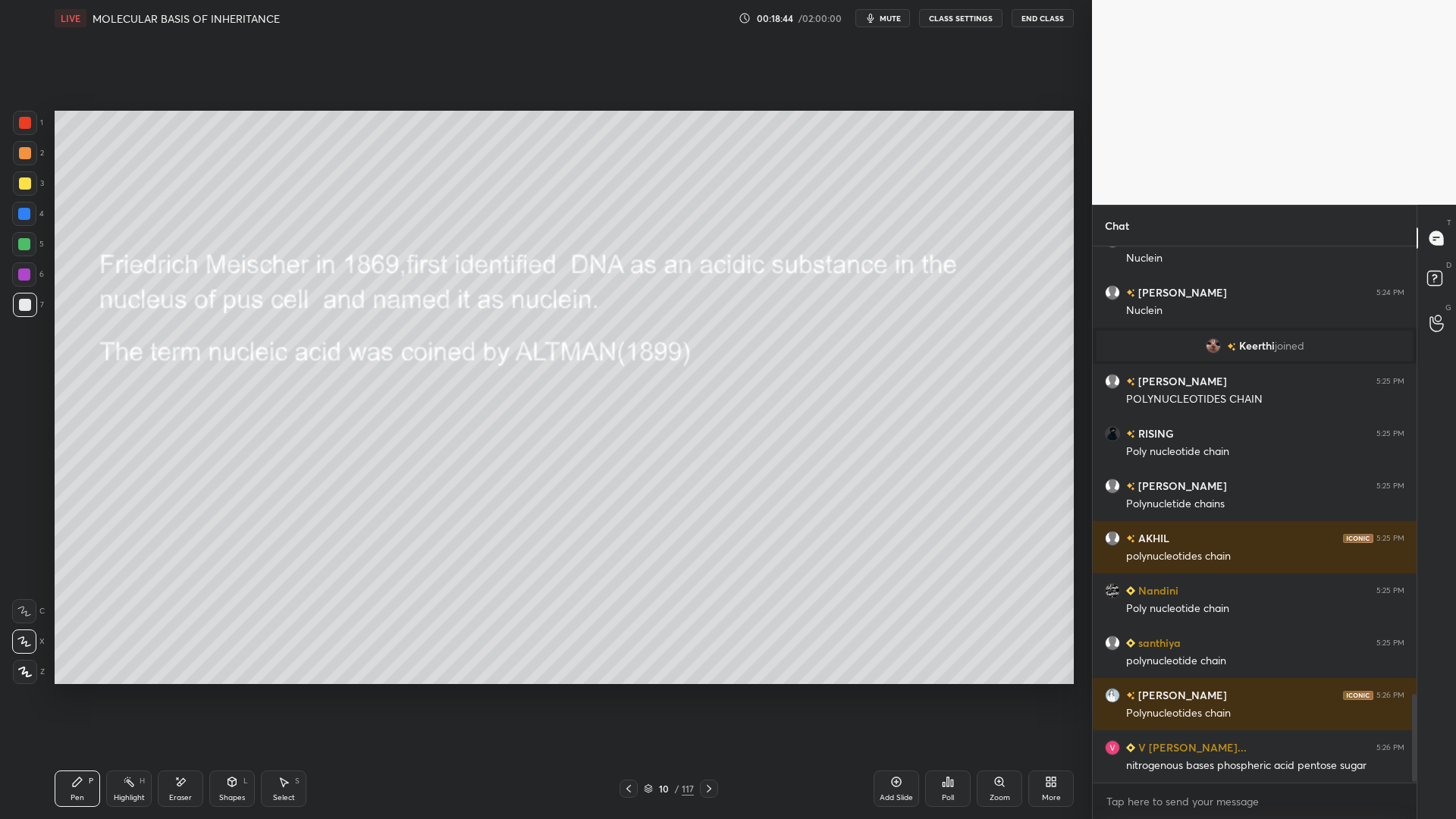
scroll to position [2761, 0]
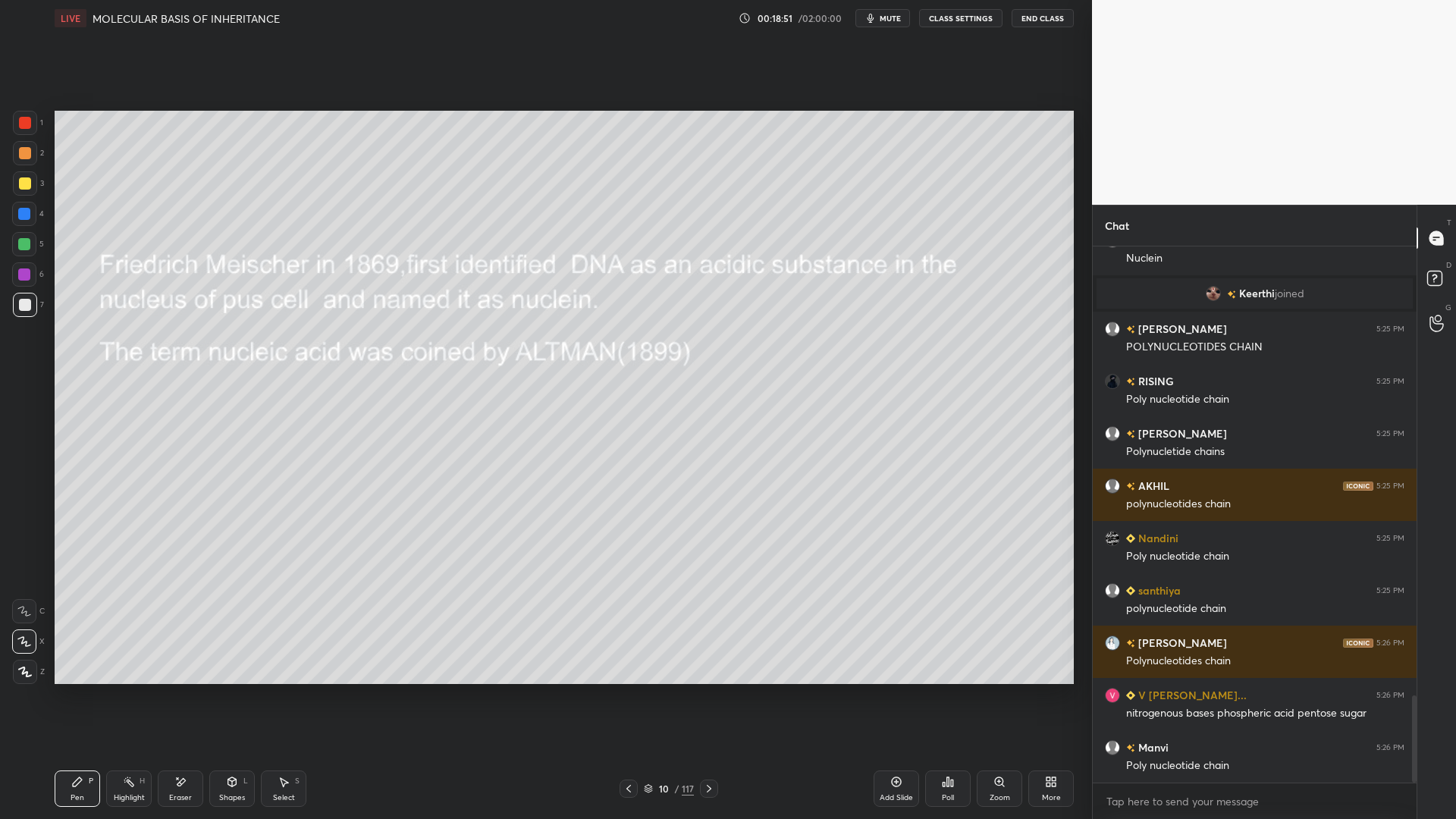
click at [35, 314] on div at bounding box center [24, 304] width 24 height 24
click at [28, 135] on div "1" at bounding box center [28, 126] width 30 height 30
click at [29, 323] on div "1 2 3 4 5 6 7 C X Z E E Erase all H H" at bounding box center [24, 397] width 49 height 573
click at [19, 306] on div at bounding box center [25, 305] width 12 height 12
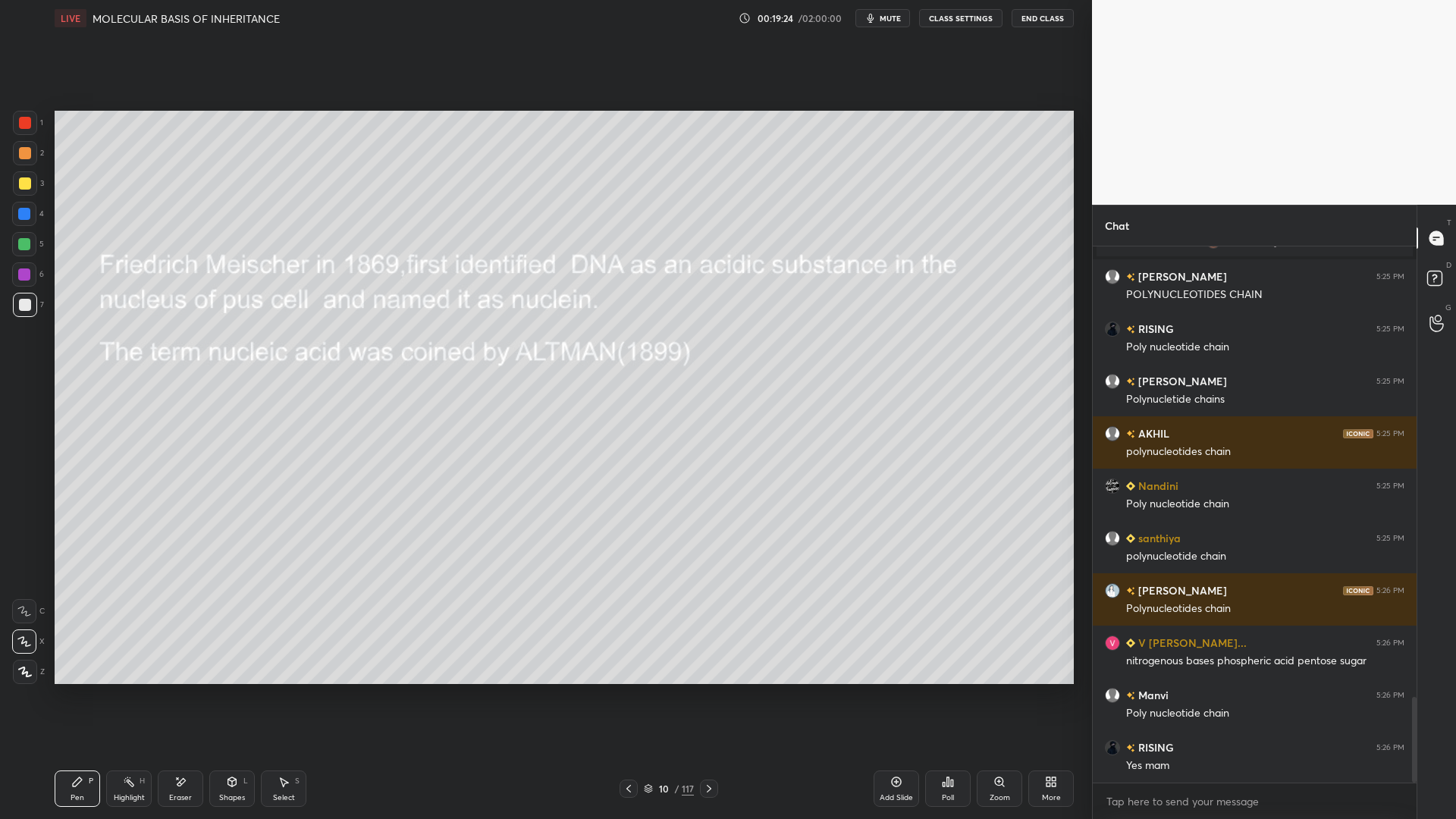
click at [22, 213] on div at bounding box center [24, 214] width 12 height 12
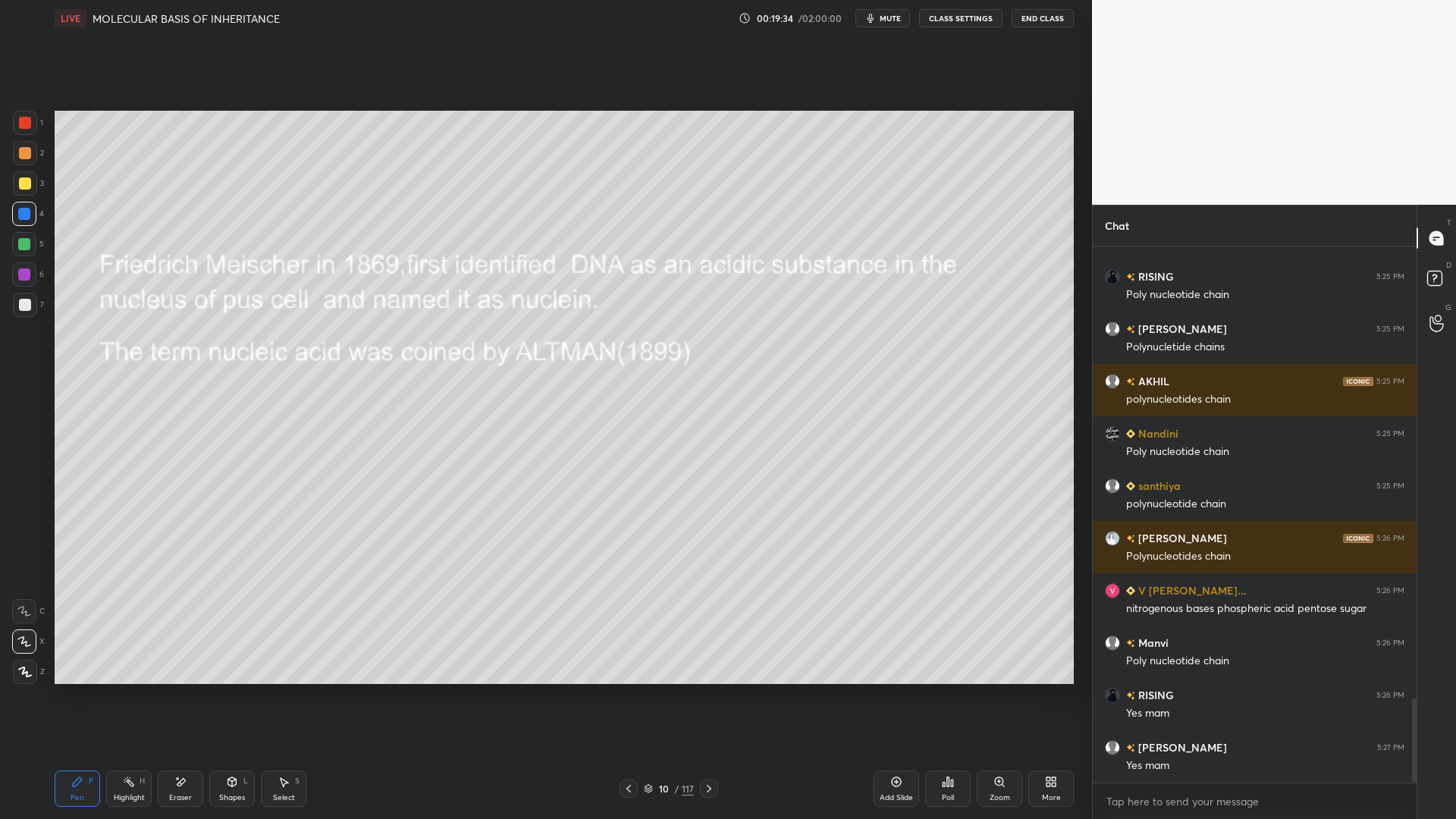
click at [891, 658] on div "Add Slide" at bounding box center [897, 788] width 46 height 36
click at [34, 309] on div at bounding box center [24, 304] width 24 height 24
click at [195, 658] on div "Eraser" at bounding box center [180, 788] width 46 height 36
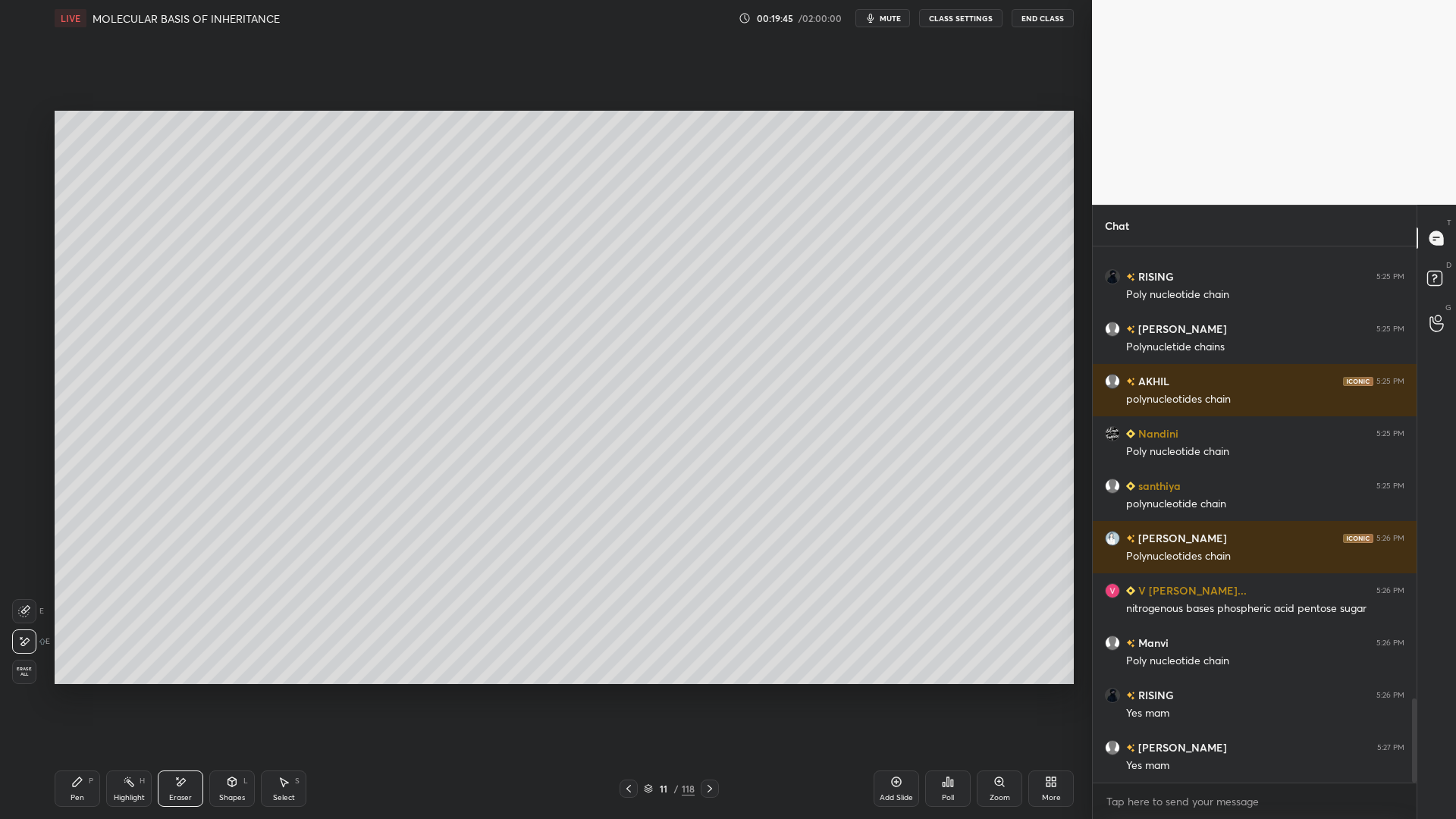
click at [246, 658] on div "L" at bounding box center [245, 781] width 4 height 8
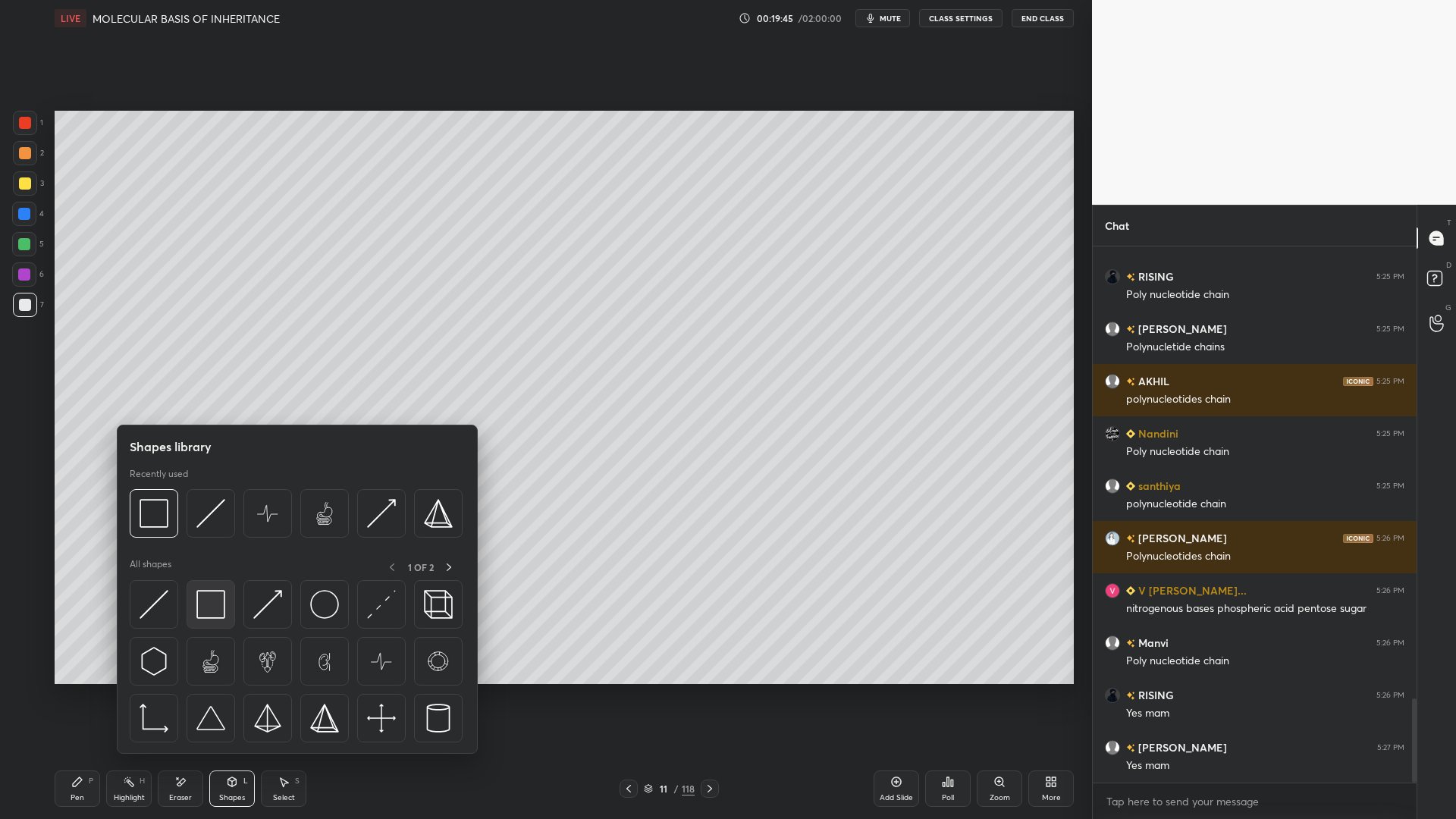
click at [217, 599] on img at bounding box center [211, 604] width 29 height 29
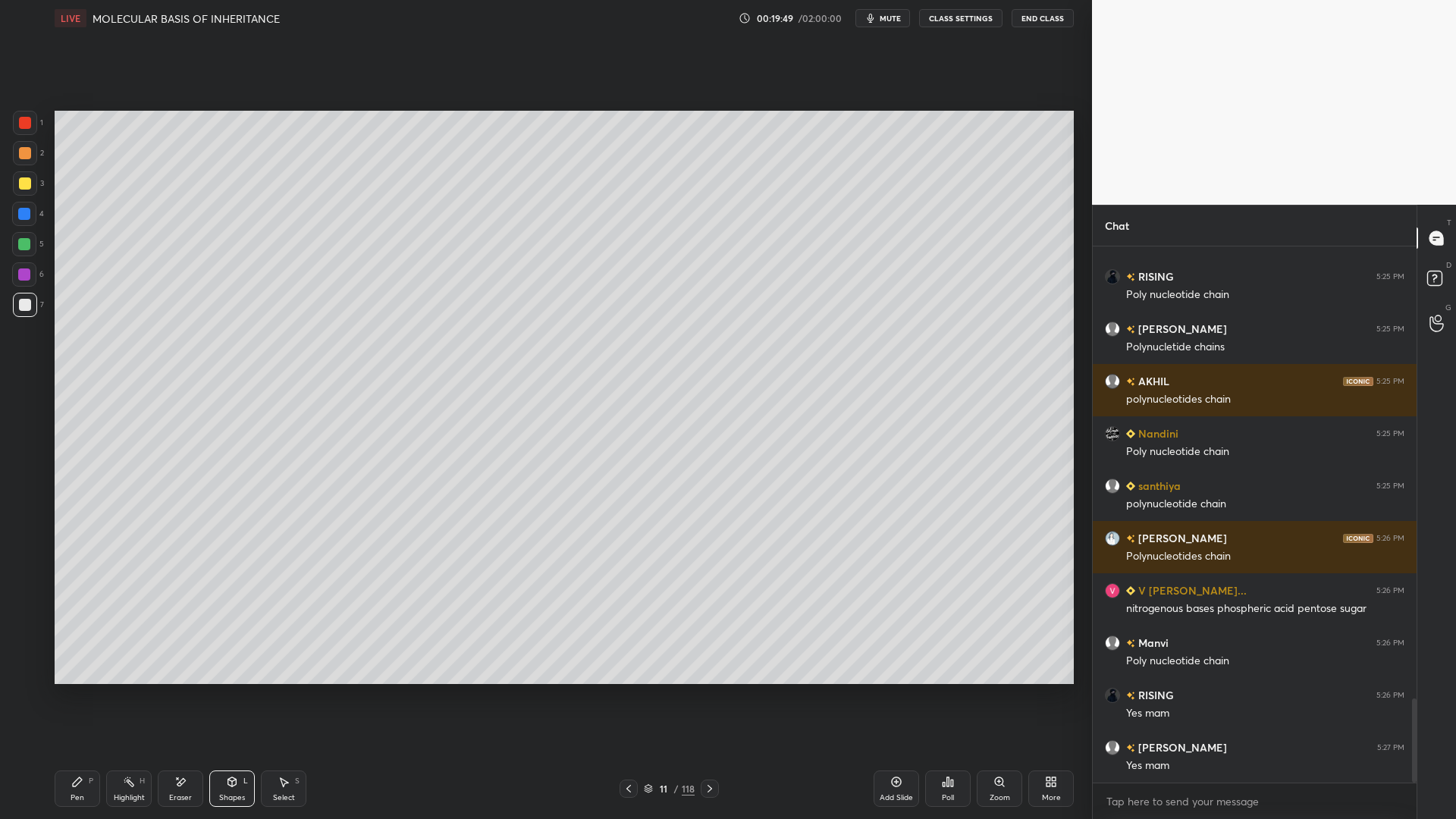
click at [82, 658] on div "Pen" at bounding box center [78, 797] width 13 height 8
click at [40, 189] on div "3" at bounding box center [28, 183] width 31 height 24
click at [37, 141] on div "2" at bounding box center [28, 153] width 31 height 24
click at [43, 131] on div "1 2 3 4 5 6 7" at bounding box center [28, 217] width 32 height 212
click at [34, 134] on div at bounding box center [24, 122] width 24 height 24
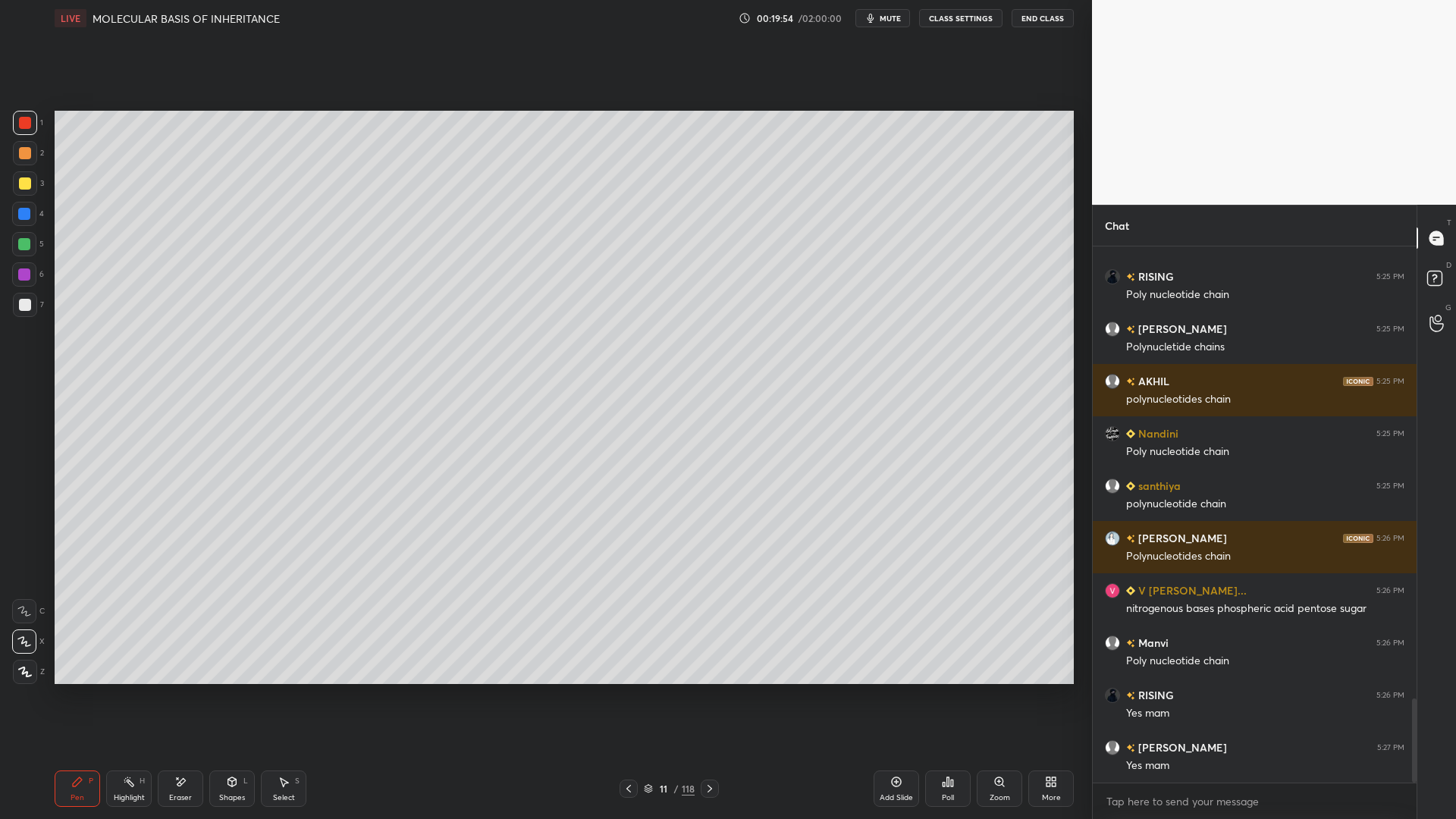
click at [30, 302] on div at bounding box center [25, 305] width 12 height 12
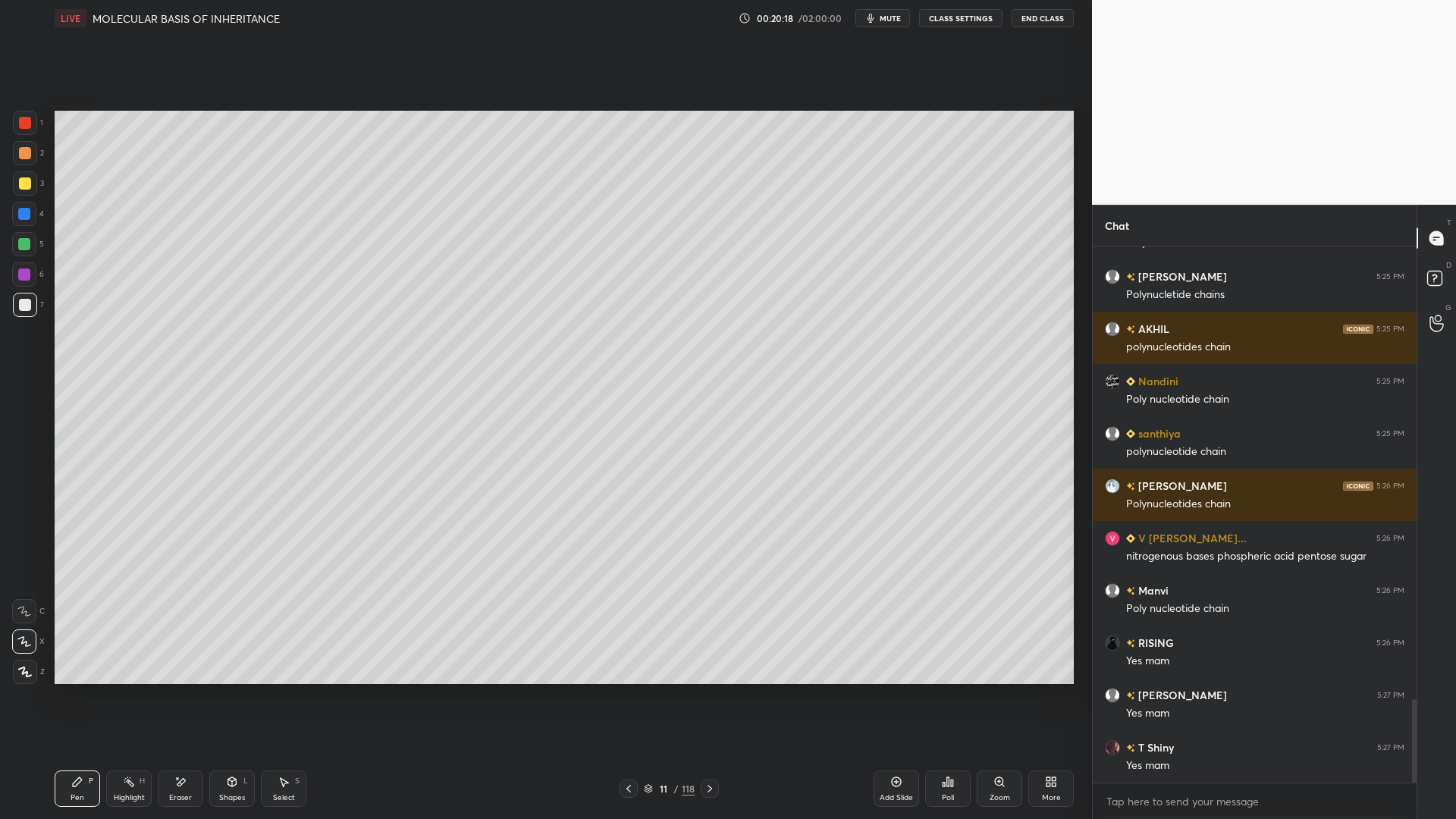
click at [877, 25] on button "mute" at bounding box center [882, 19] width 55 height 19
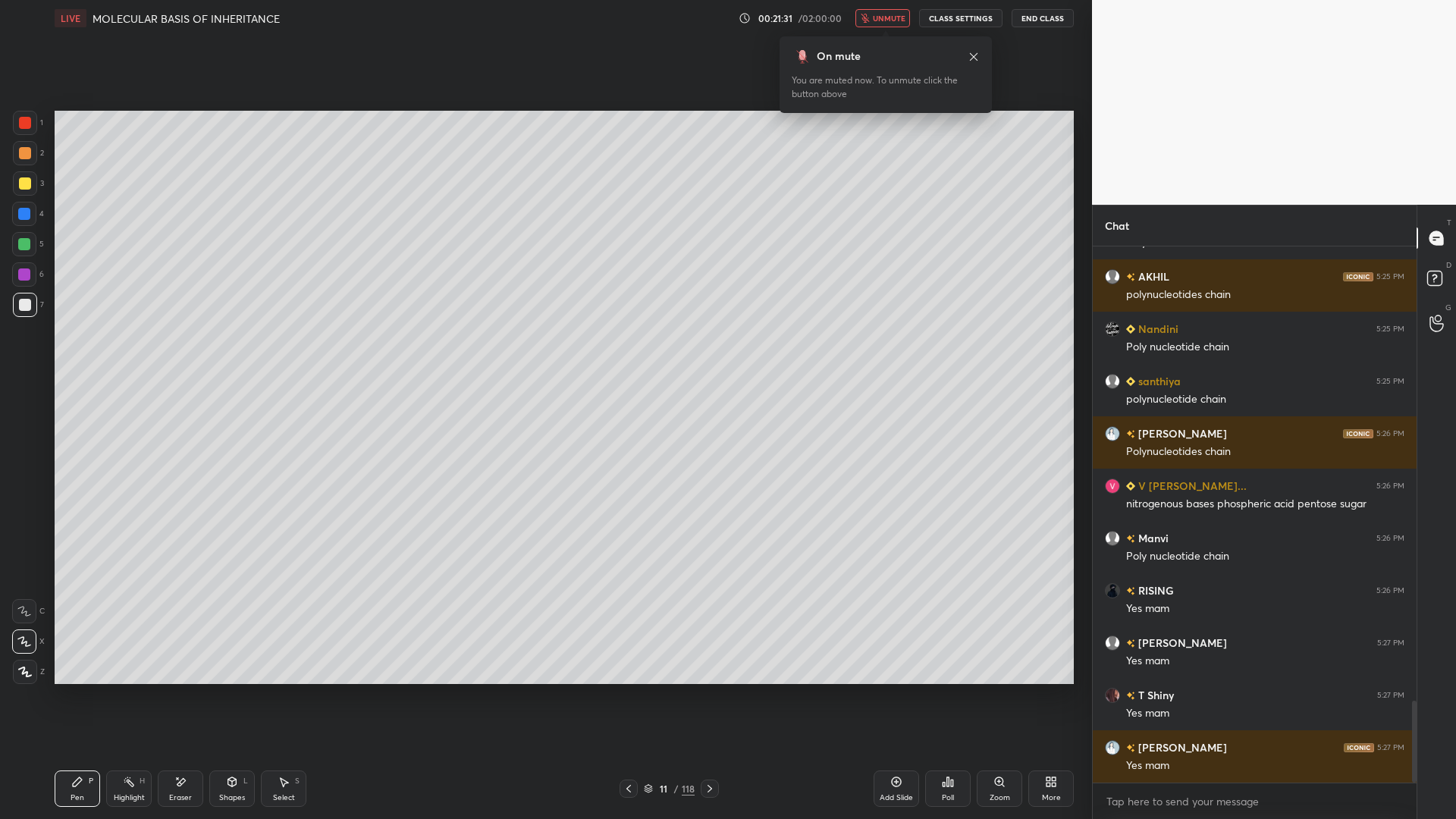
click at [877, 22] on span "unmute" at bounding box center [889, 18] width 33 height 11
click at [14, 179] on div at bounding box center [24, 183] width 24 height 24
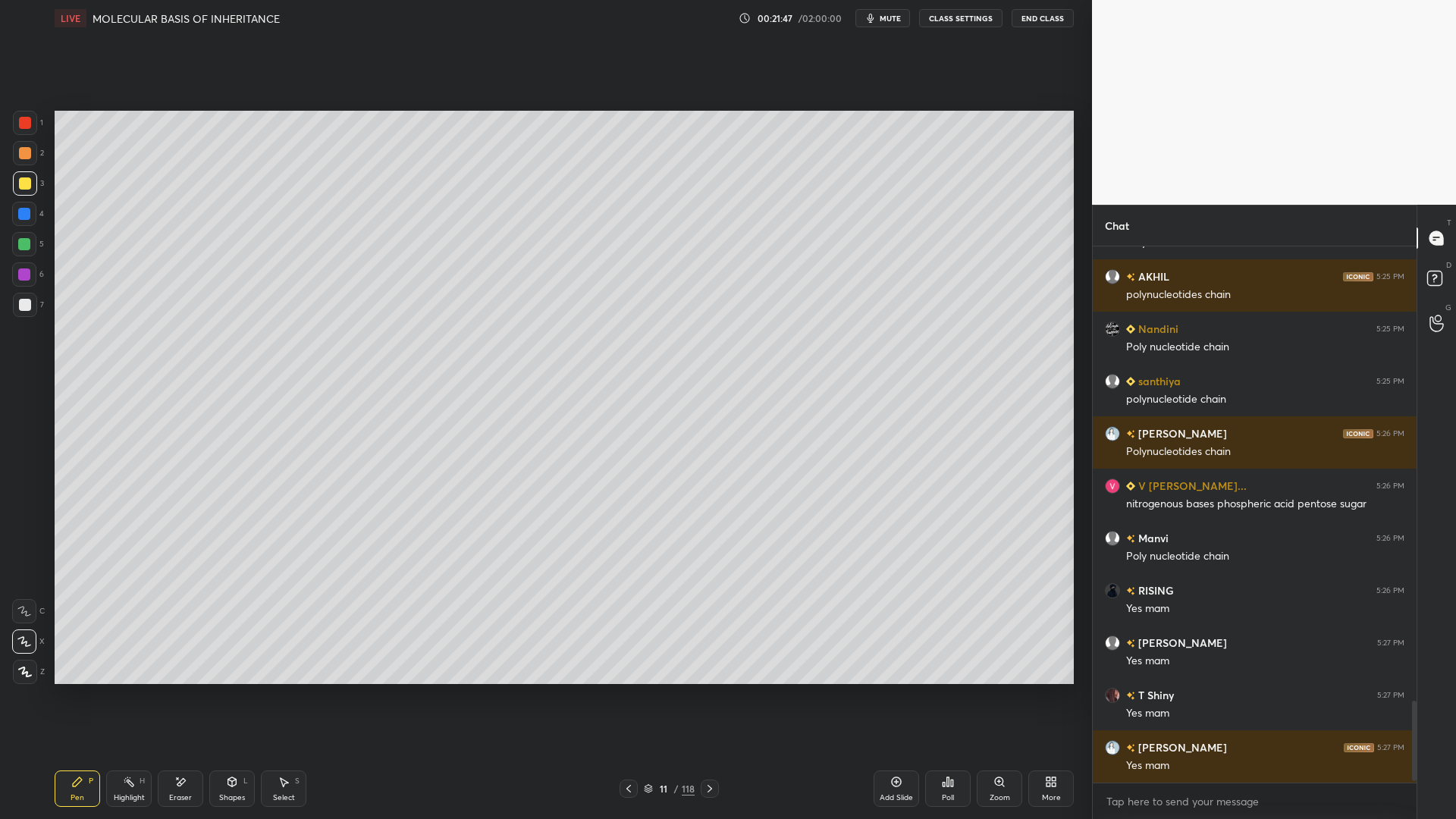
scroll to position [3023, 0]
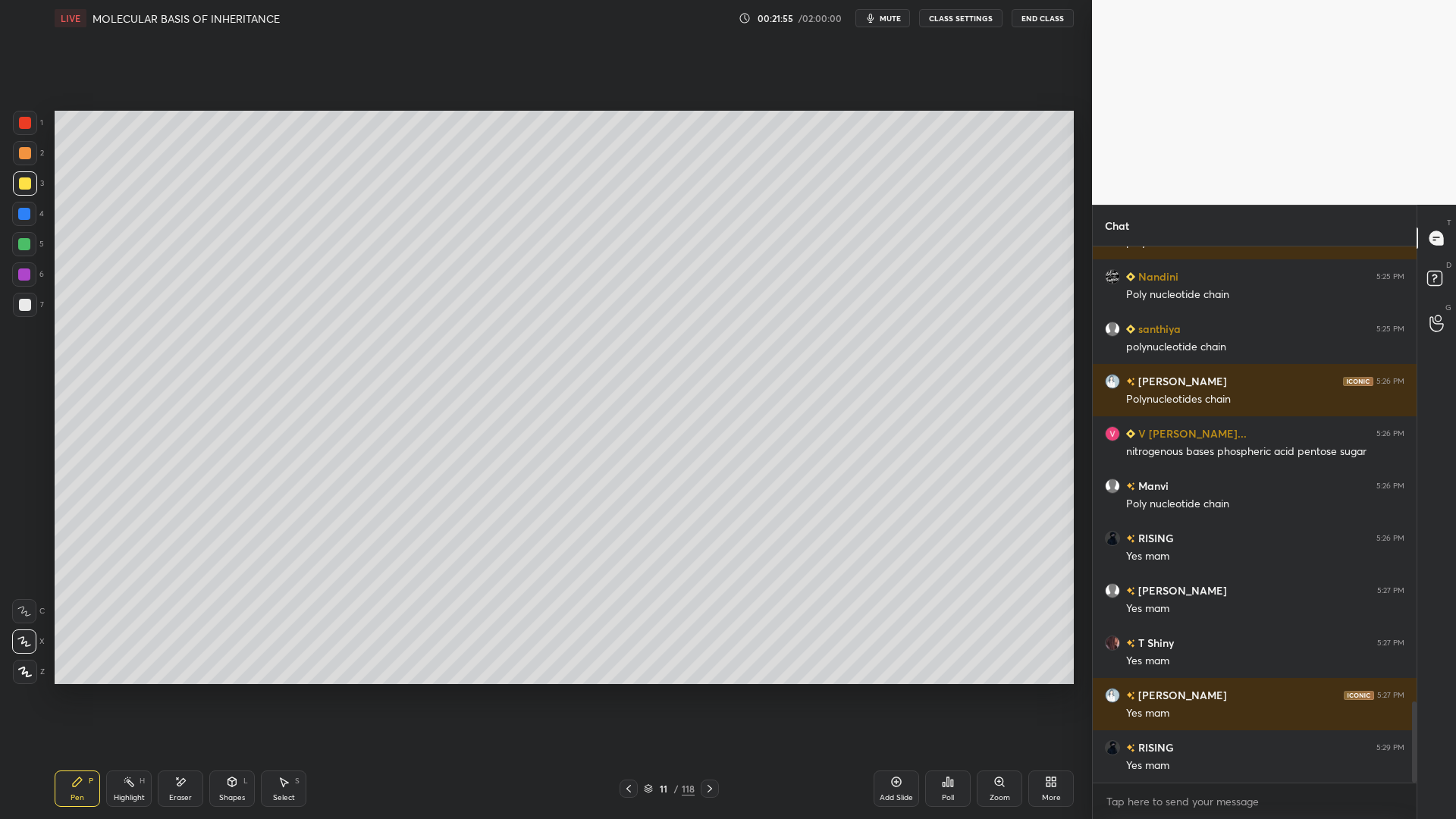
click at [228, 658] on div "Shapes L" at bounding box center [232, 788] width 46 height 36
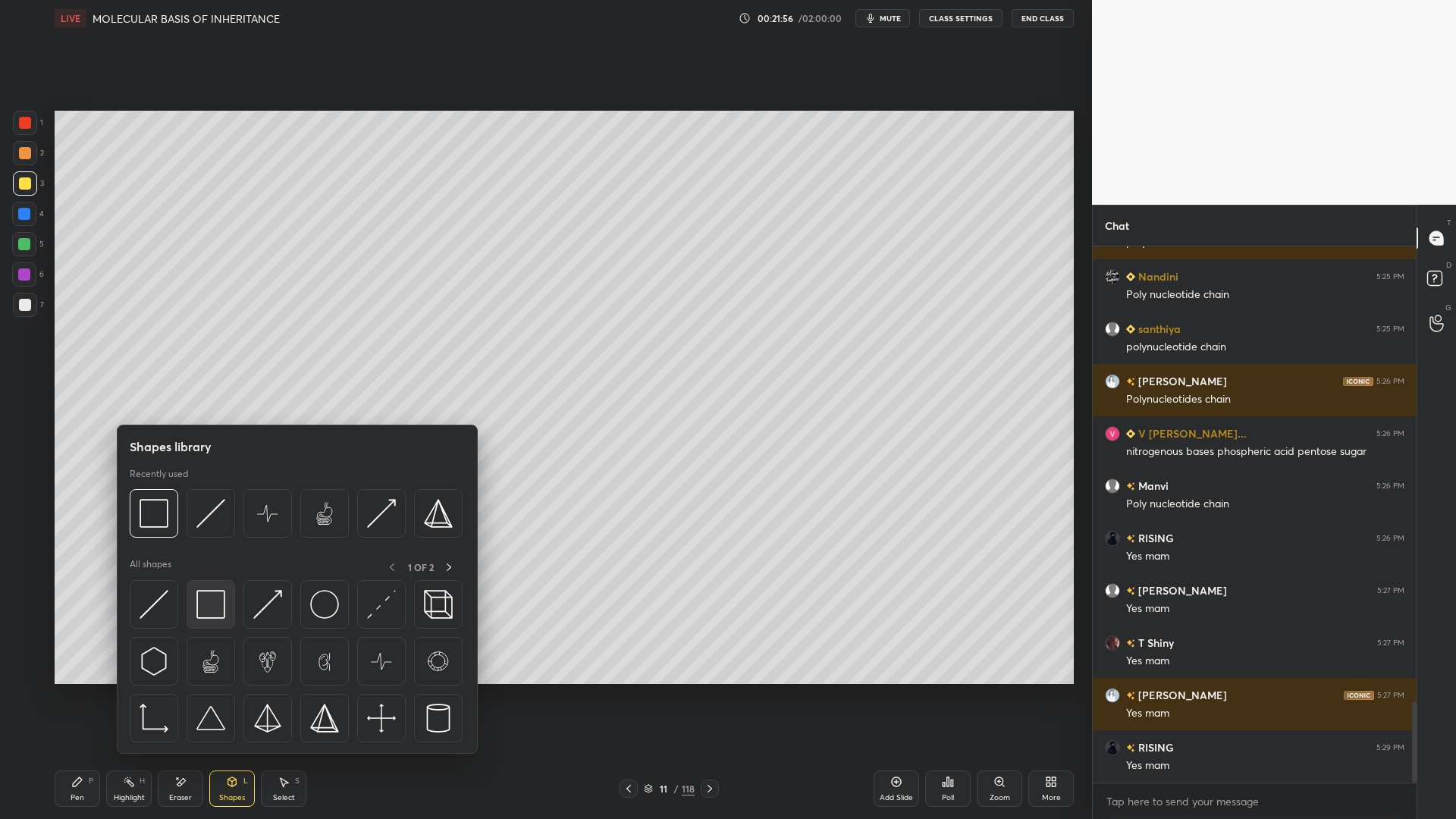
click at [196, 594] on img at bounding box center [211, 604] width 29 height 29
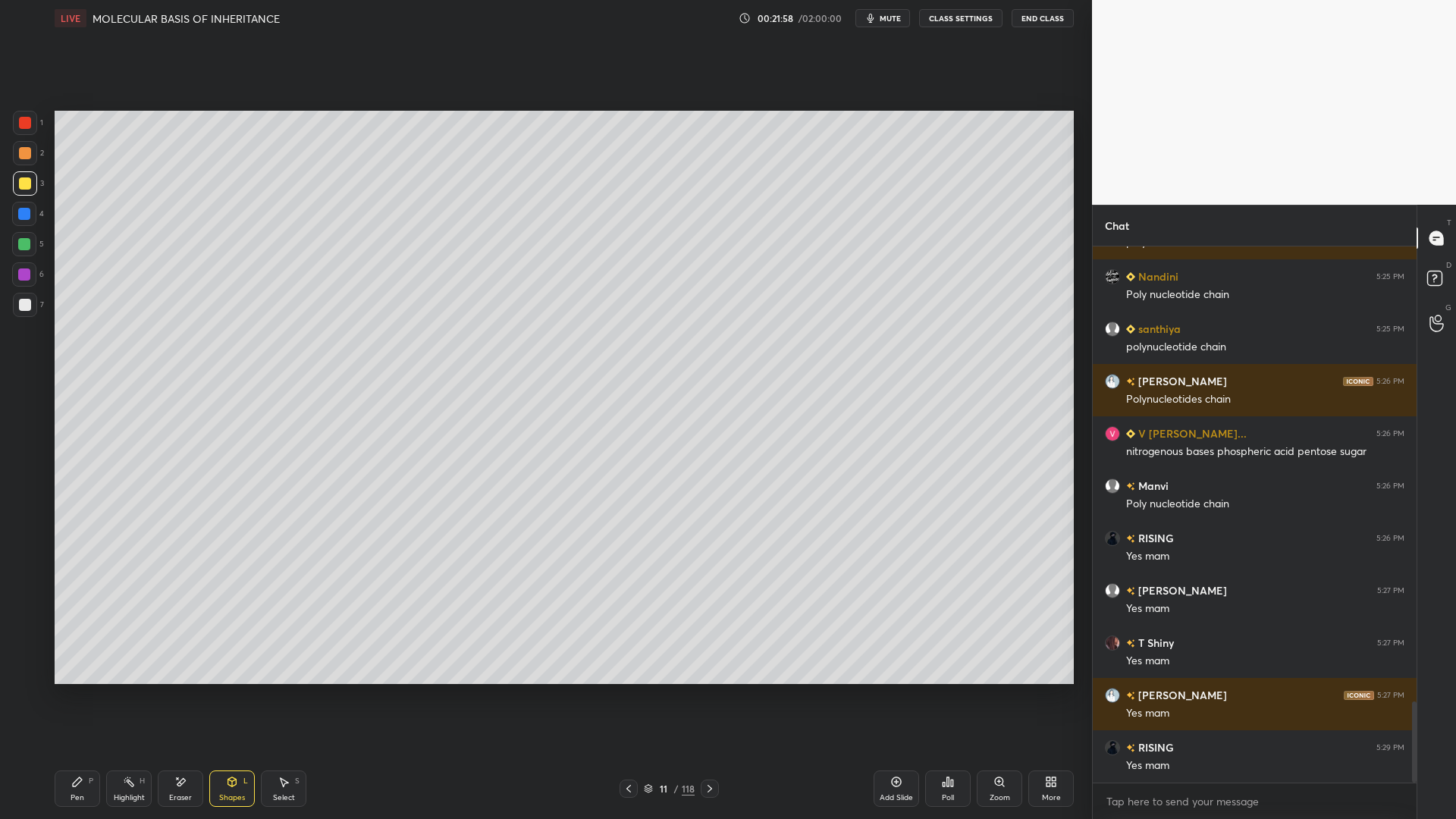
click at [23, 248] on div at bounding box center [24, 244] width 12 height 12
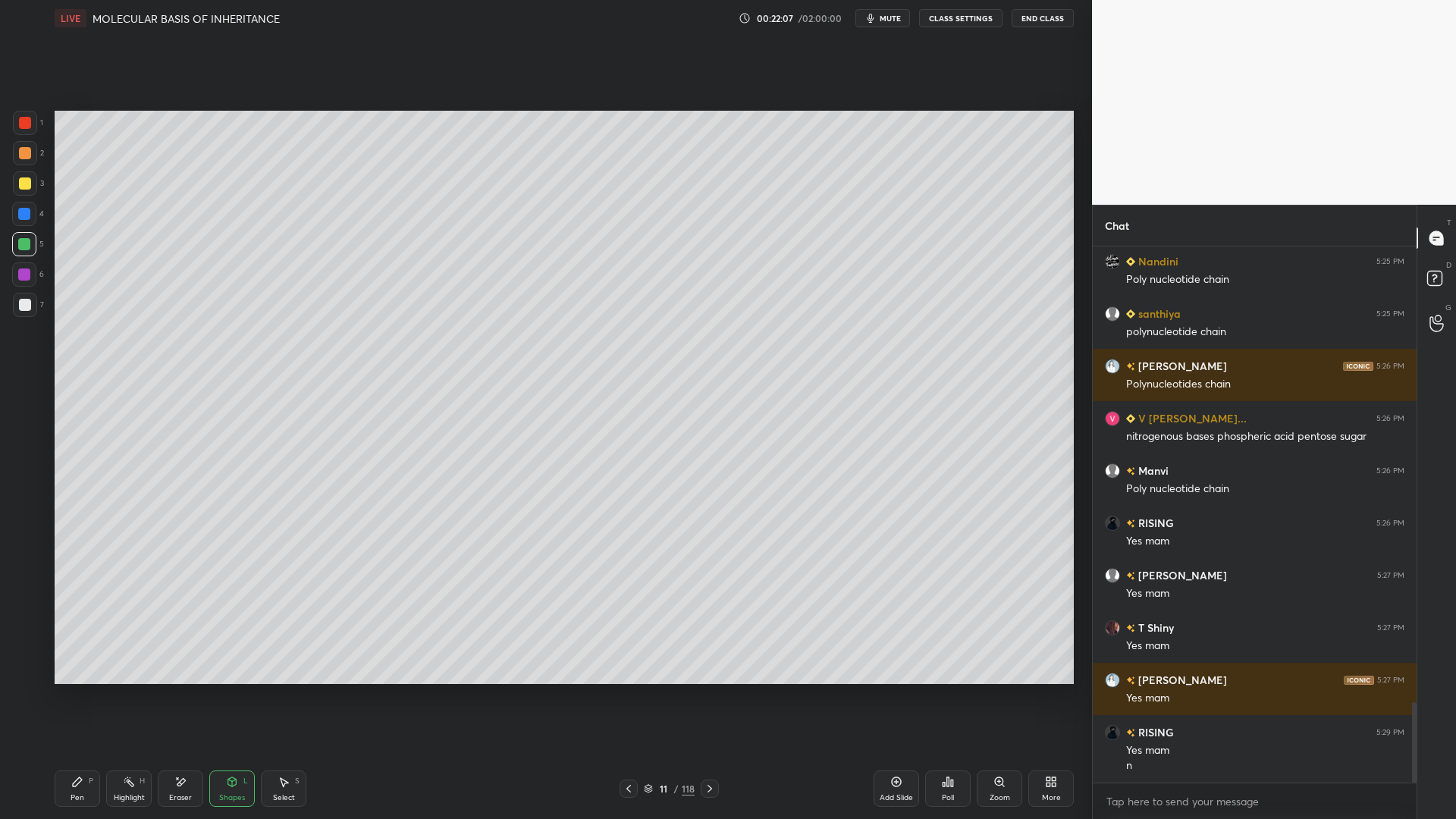
click at [21, 304] on div at bounding box center [25, 305] width 12 height 12
click at [80, 658] on icon at bounding box center [78, 782] width 12 height 12
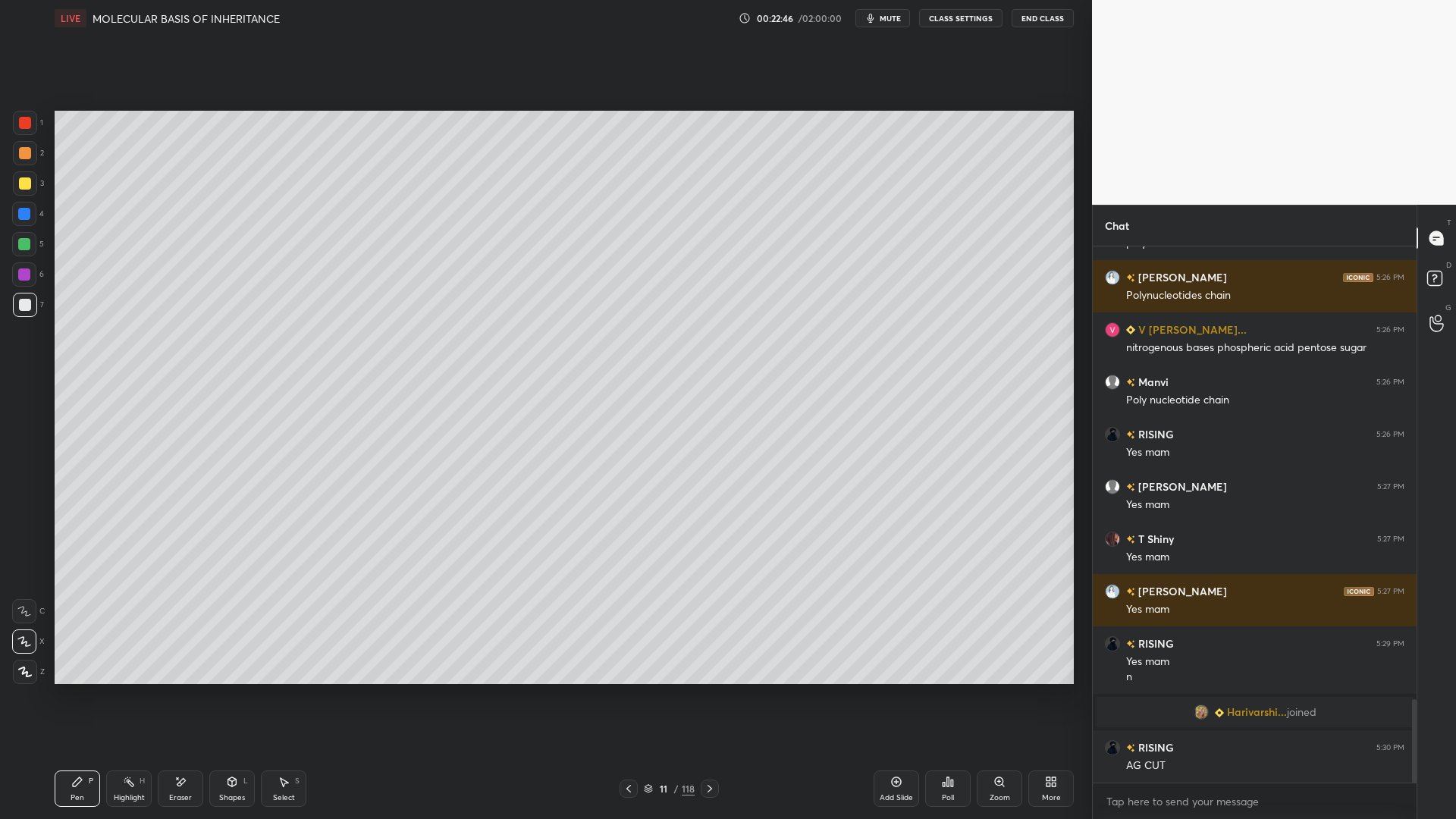
scroll to position [2947, 0]
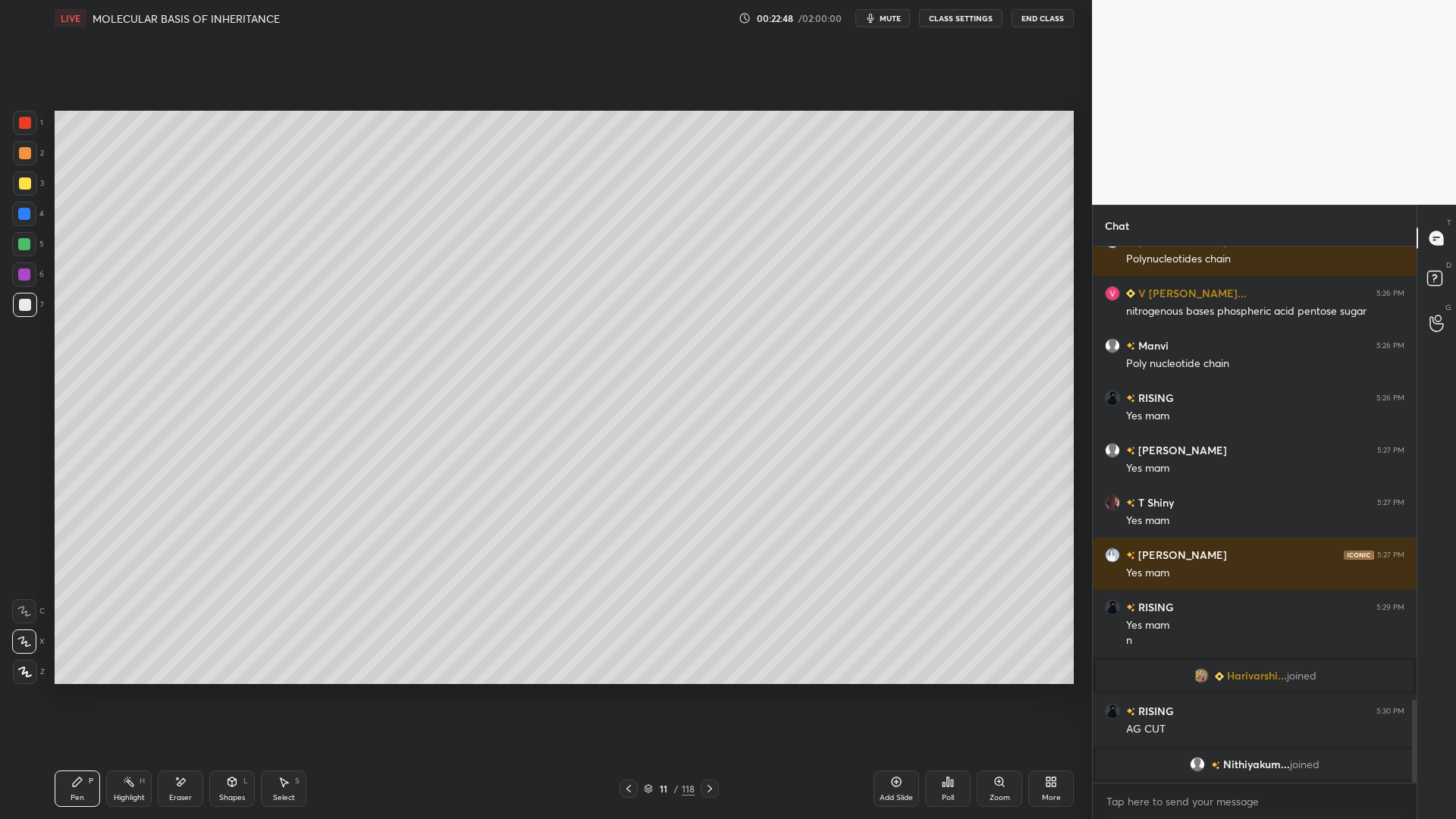
click at [26, 193] on div at bounding box center [24, 183] width 24 height 24
click at [34, 313] on div at bounding box center [24, 304] width 24 height 24
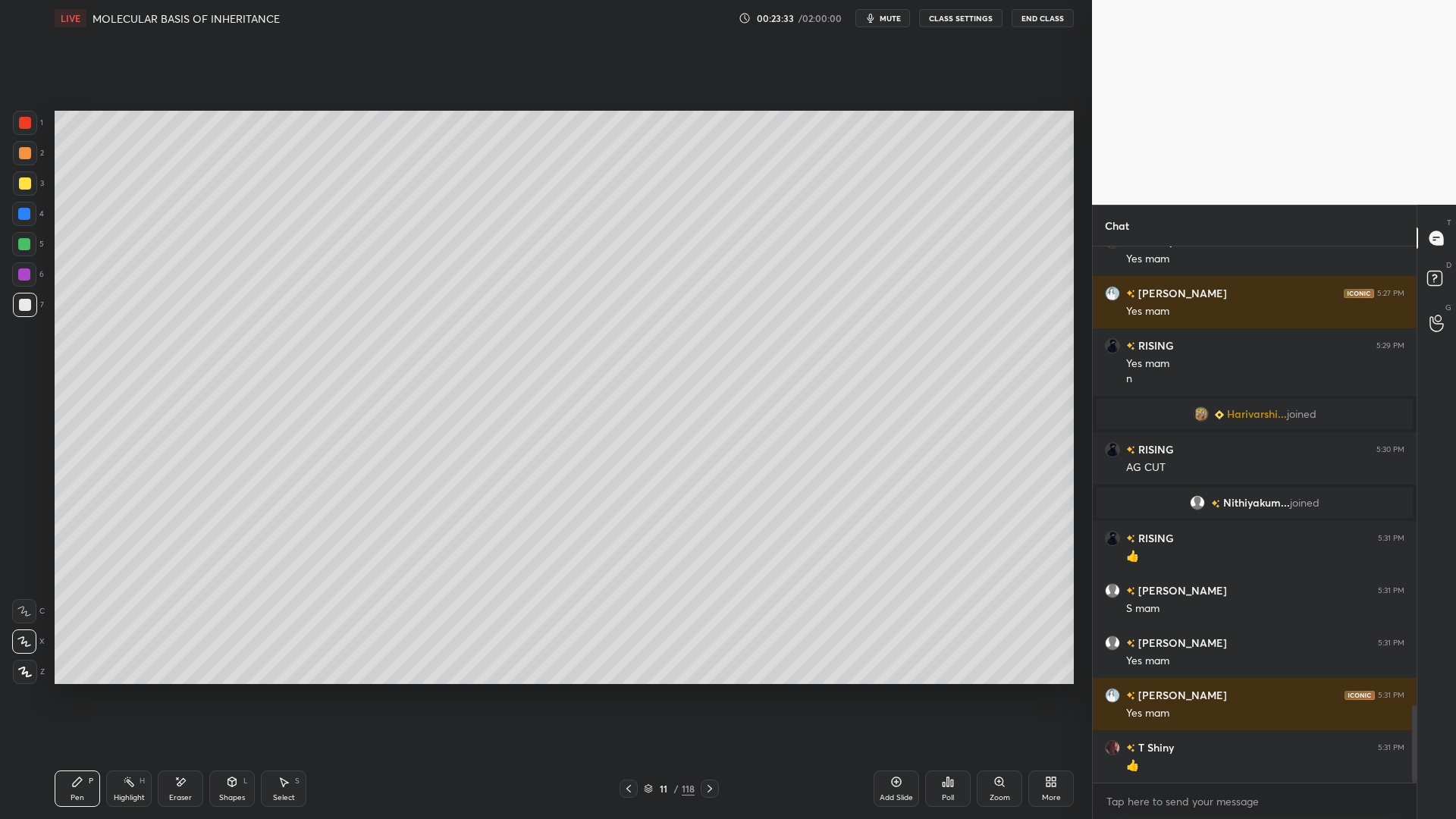
scroll to position [3231, 0]
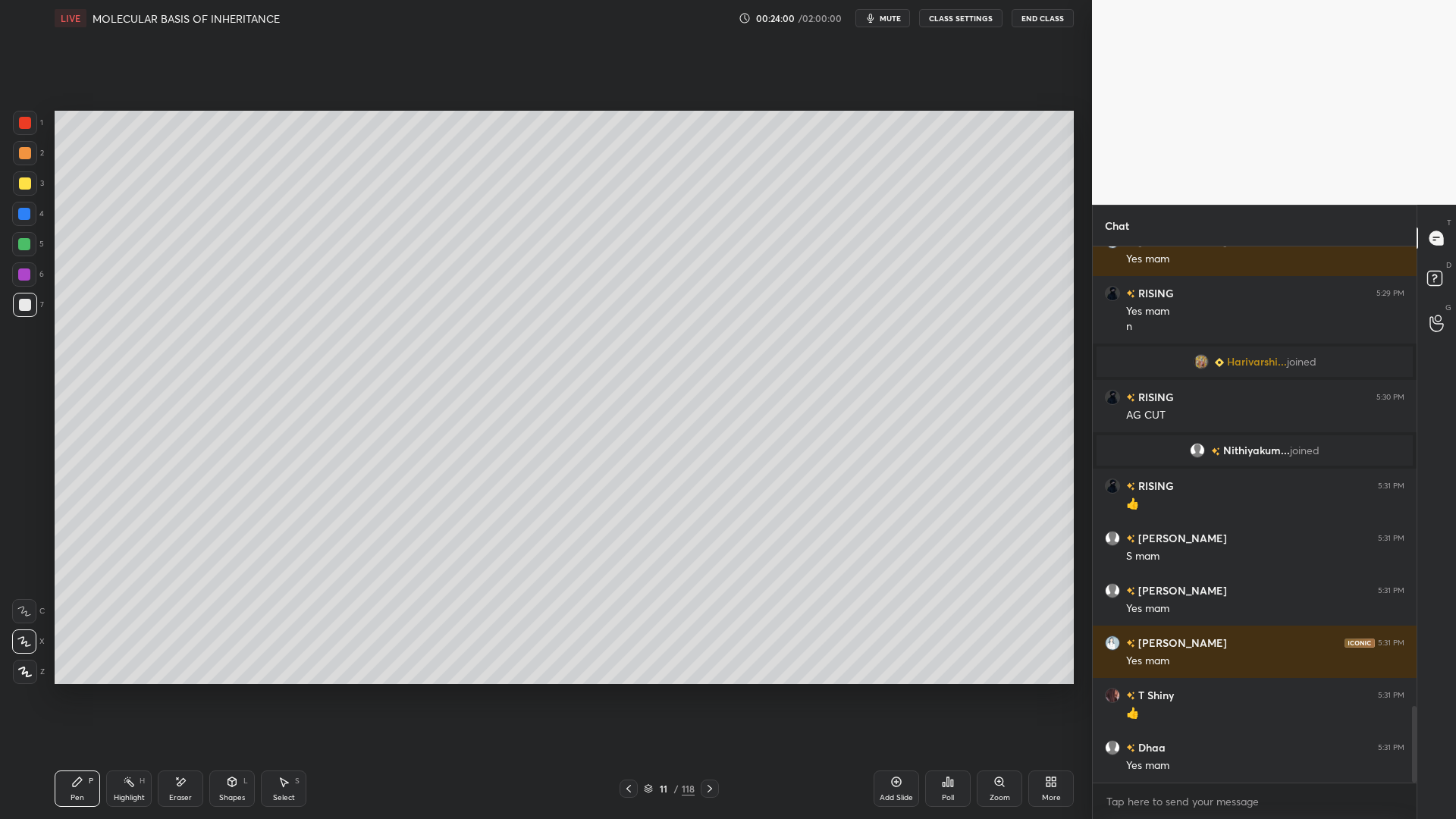
click at [891, 19] on span "mute" at bounding box center [890, 18] width 21 height 11
click at [894, 24] on button "unmute" at bounding box center [882, 19] width 55 height 19
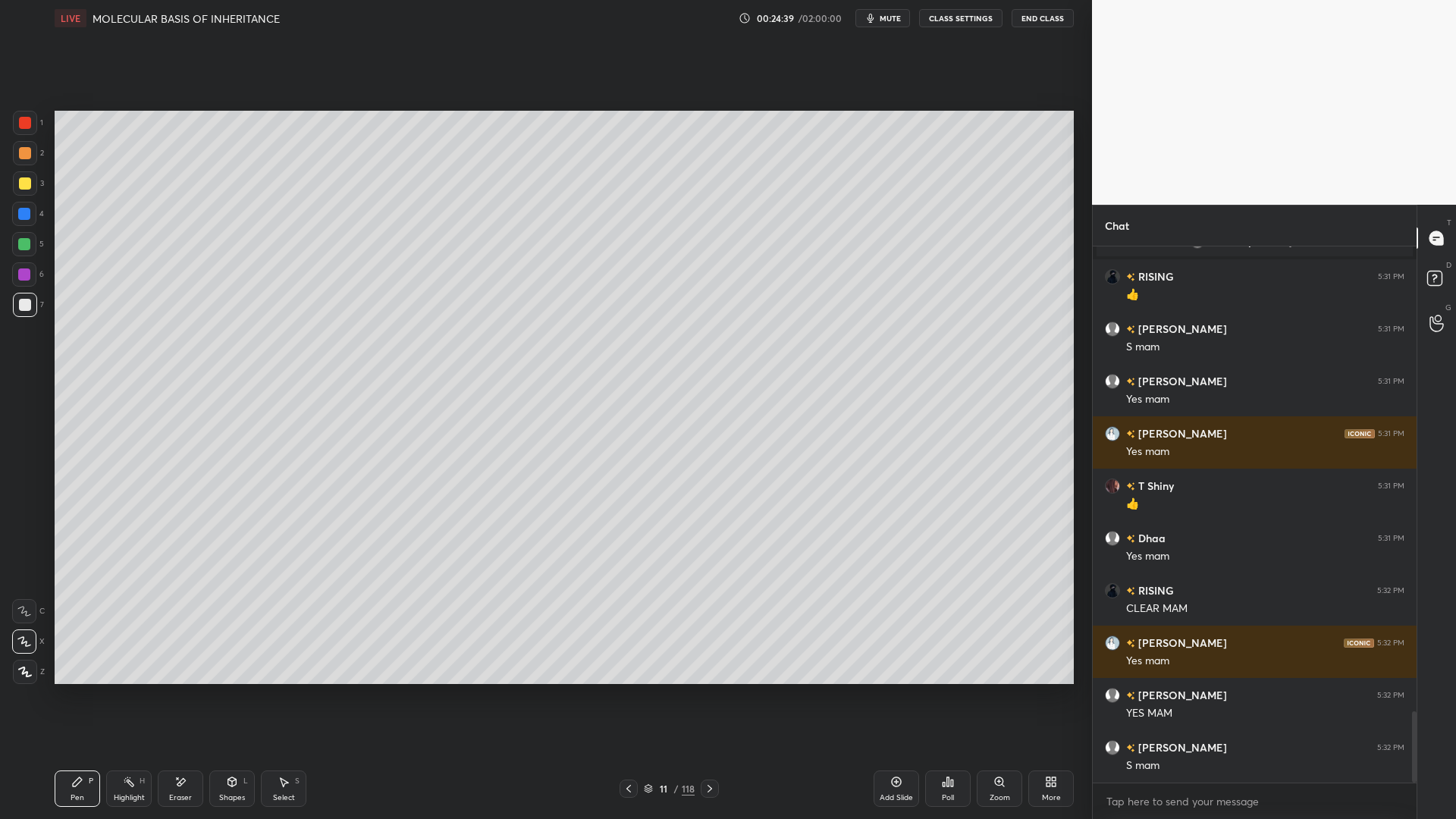
scroll to position [3493, 0]
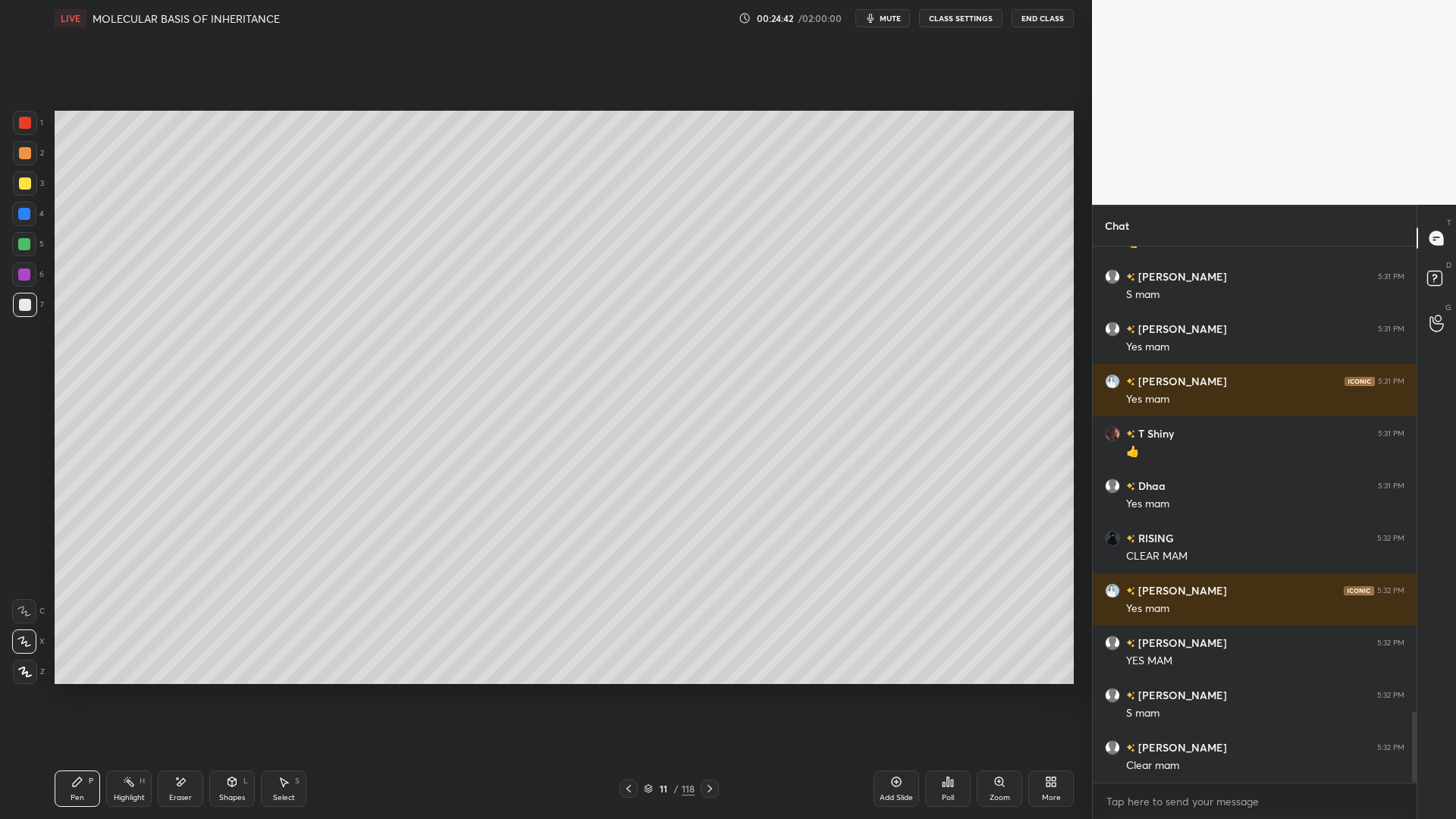
click at [23, 194] on div at bounding box center [24, 183] width 24 height 24
click at [25, 216] on div at bounding box center [24, 214] width 12 height 12
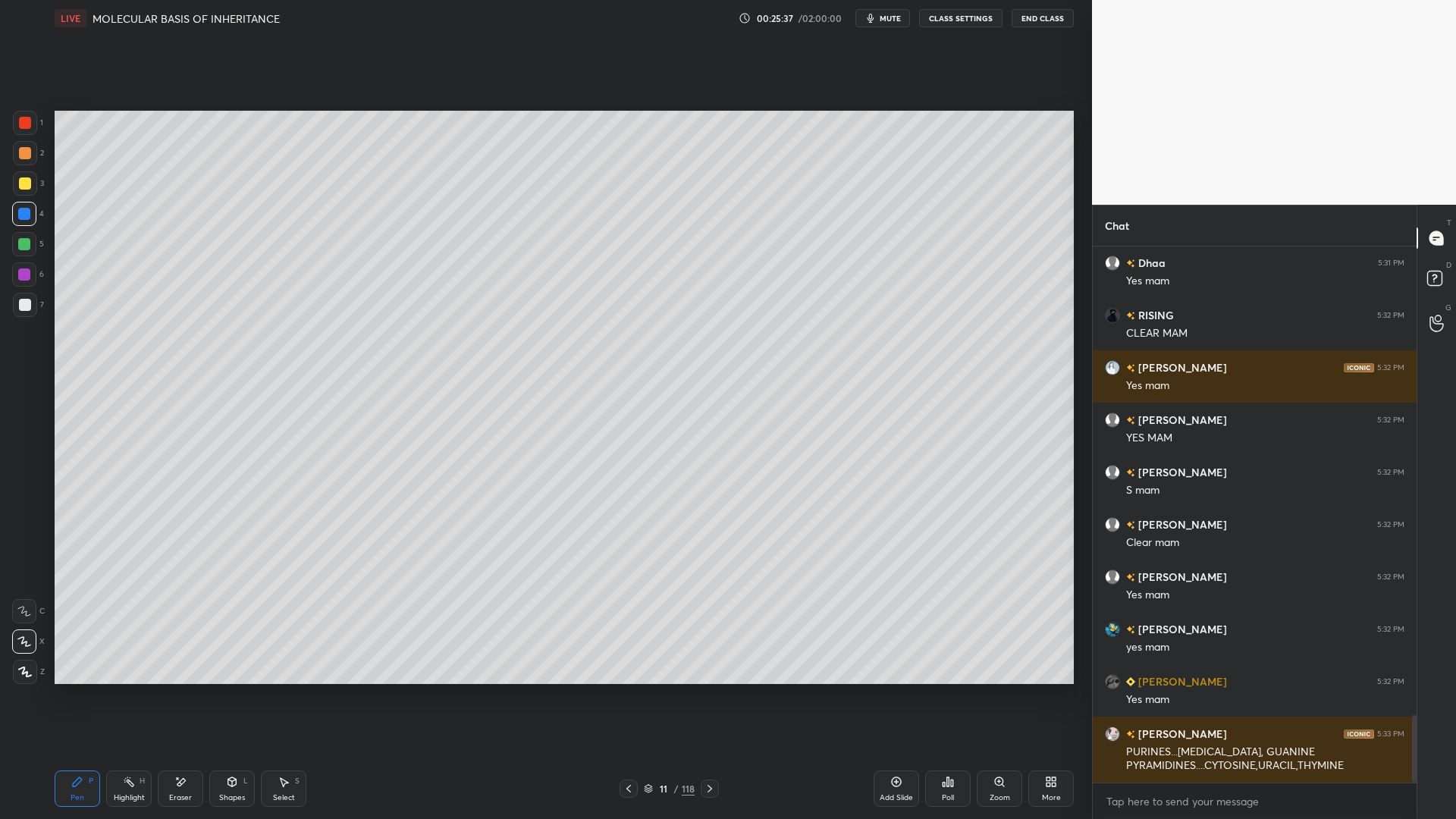
scroll to position [3782, 0]
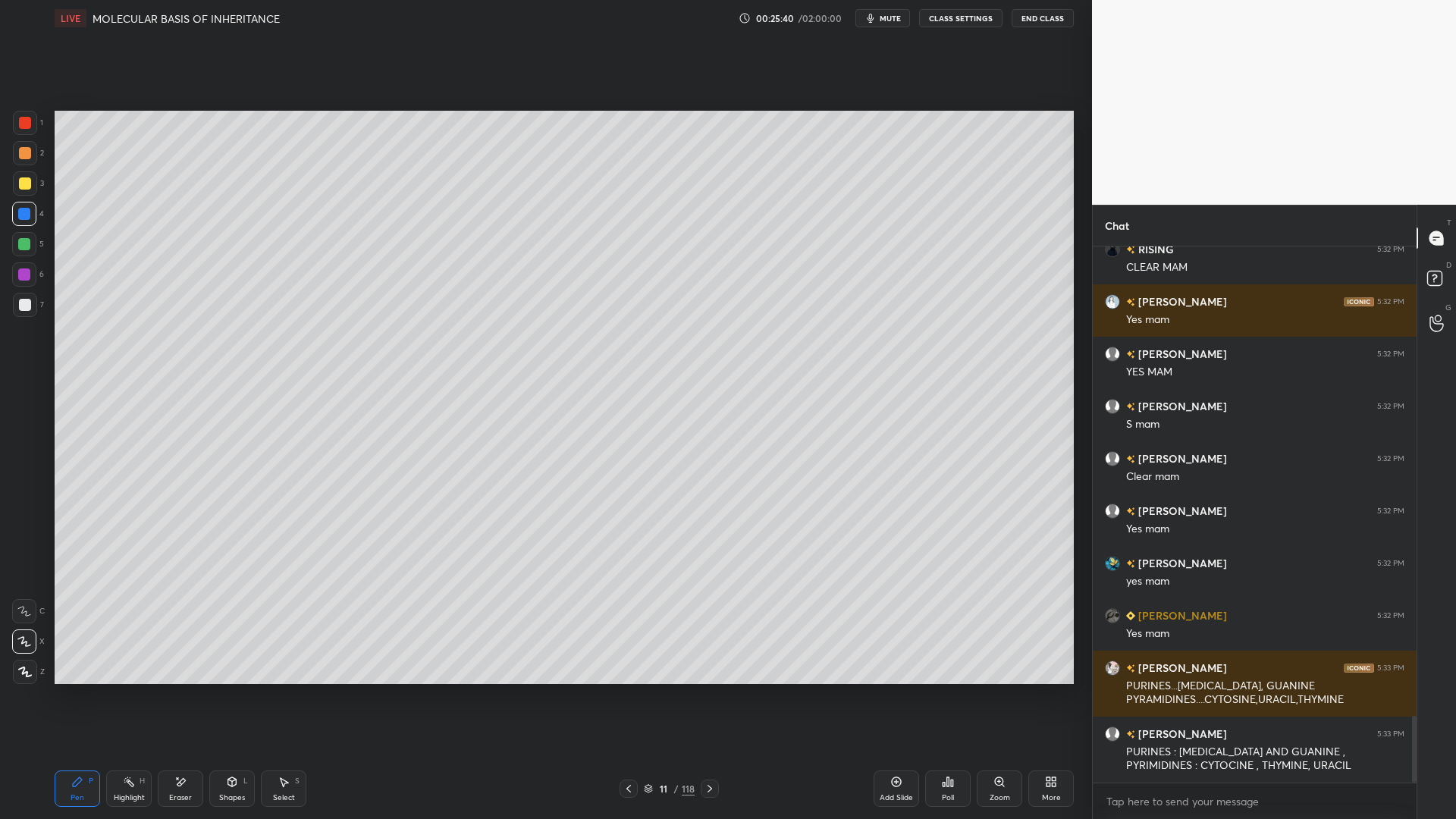
click at [23, 249] on div at bounding box center [24, 244] width 12 height 12
click at [30, 207] on div at bounding box center [24, 213] width 24 height 24
click at [895, 658] on icon at bounding box center [897, 782] width 12 height 12
click at [228, 658] on div "Shapes" at bounding box center [232, 797] width 26 height 8
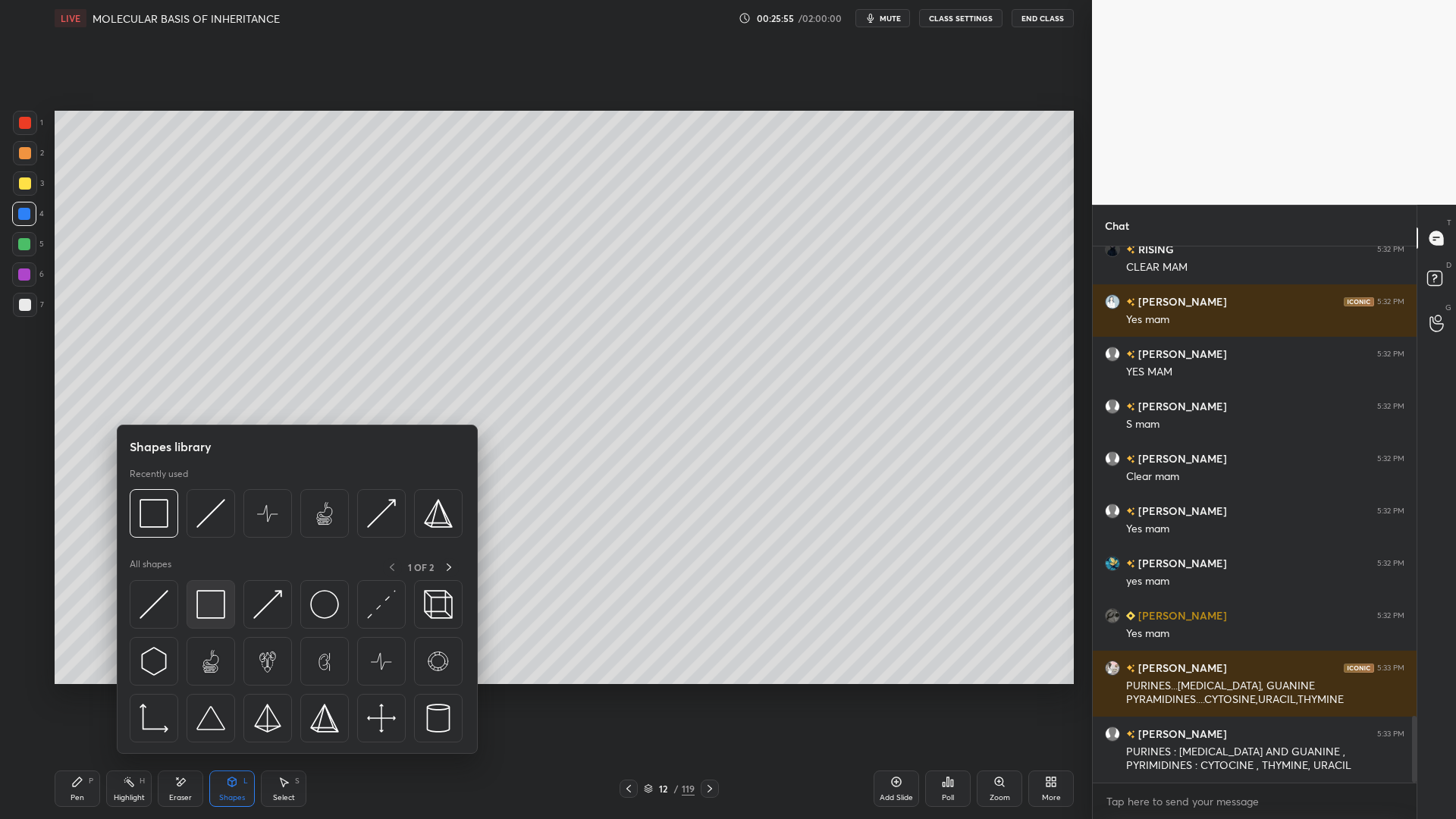
click at [220, 588] on div at bounding box center [211, 605] width 49 height 49
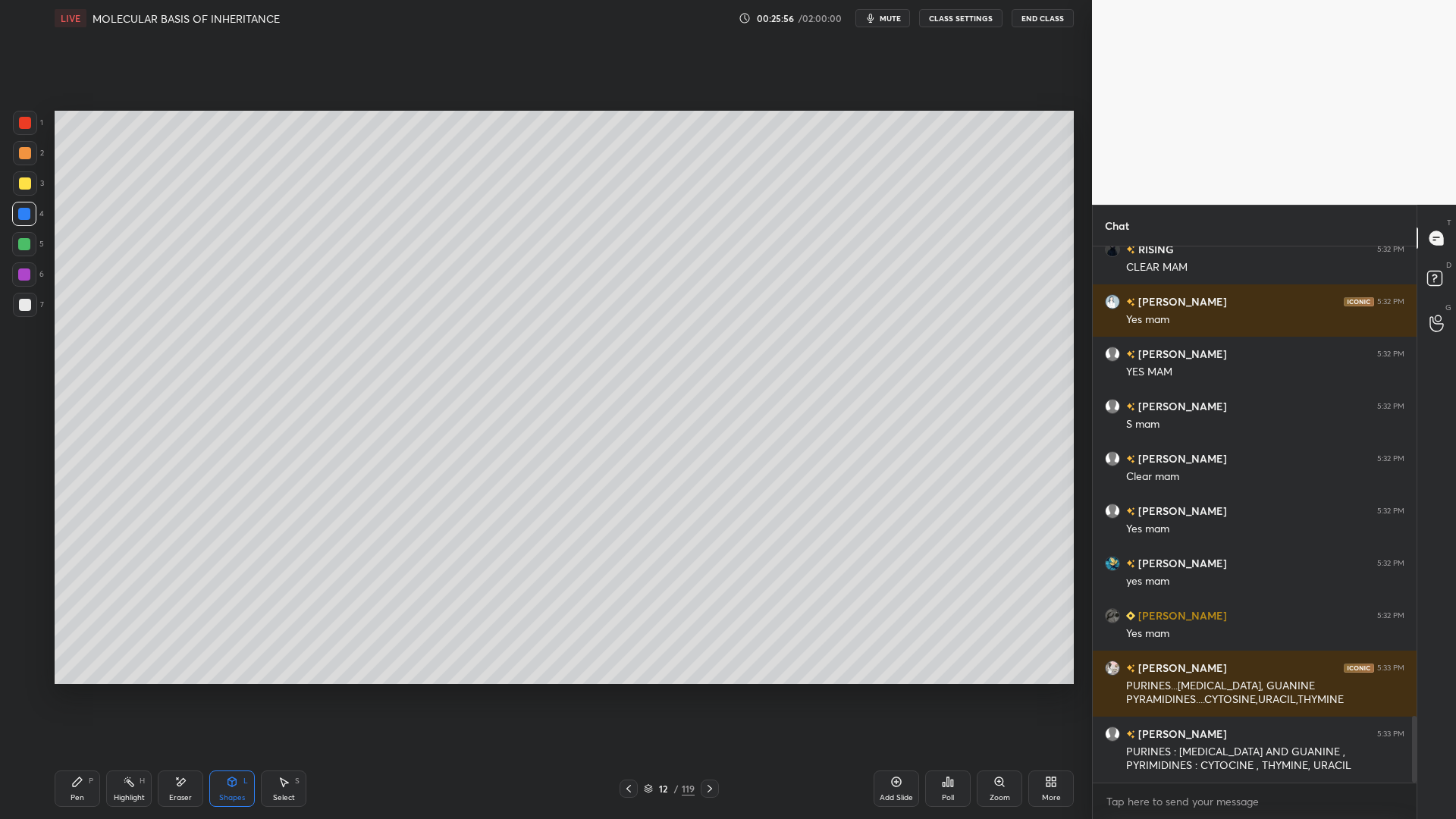
scroll to position [3835, 0]
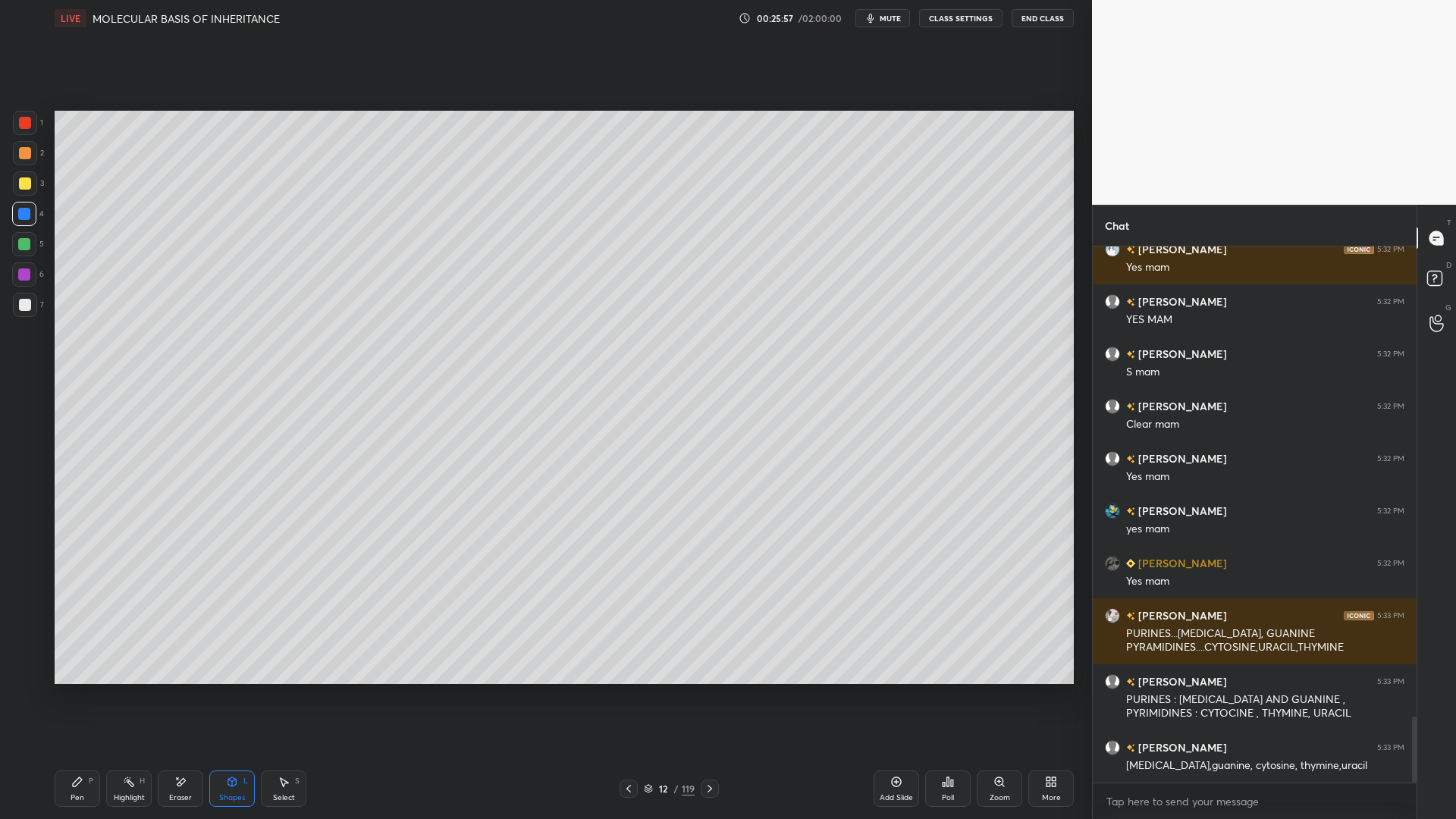
click at [89, 658] on div "Pen P" at bounding box center [78, 788] width 46 height 36
click at [26, 308] on div at bounding box center [25, 305] width 12 height 12
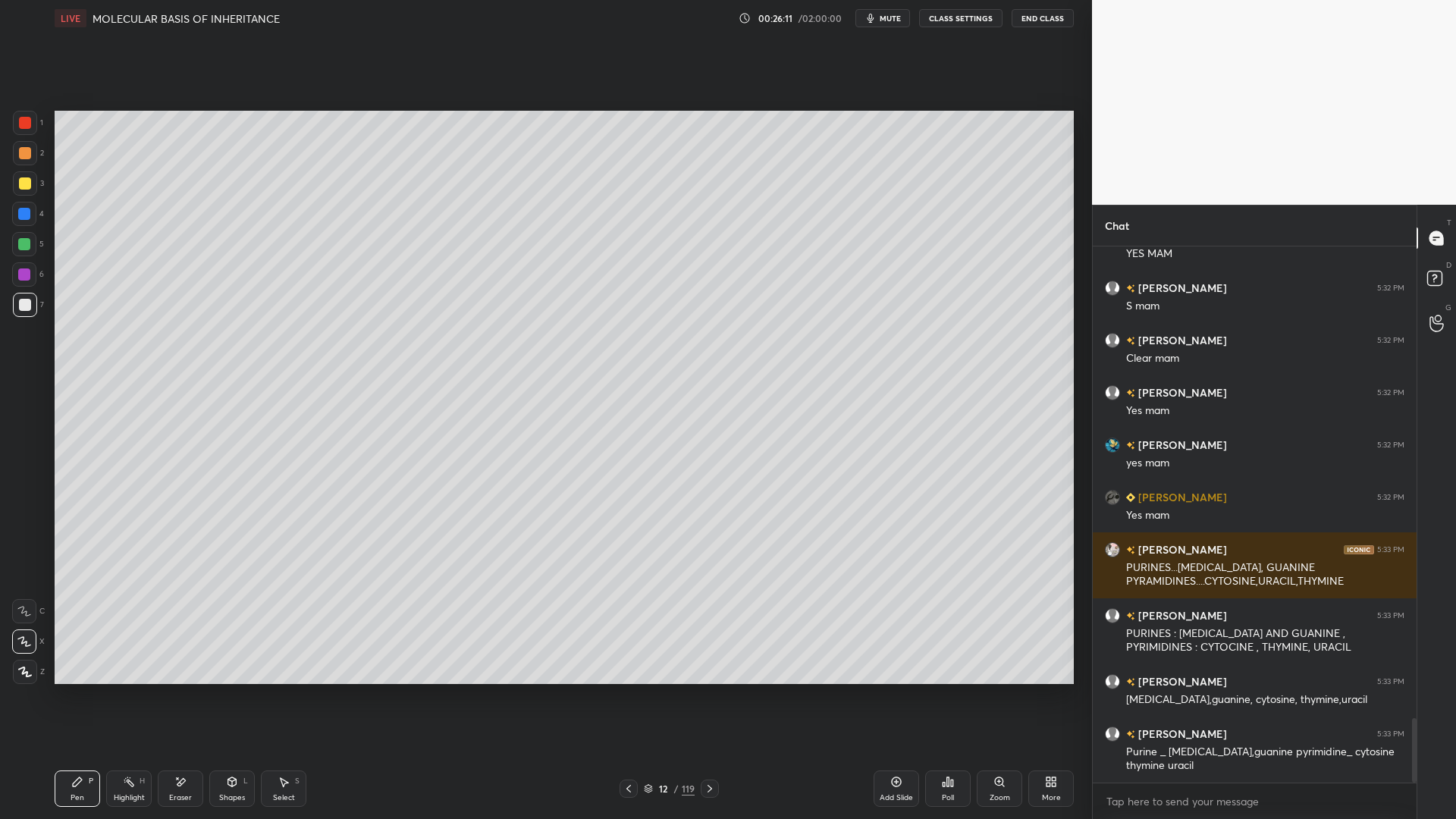
click at [24, 133] on div at bounding box center [24, 122] width 24 height 24
click at [25, 308] on div at bounding box center [25, 305] width 12 height 12
click at [27, 184] on div at bounding box center [25, 184] width 12 height 12
click at [21, 226] on div "4" at bounding box center [28, 217] width 32 height 30
click at [24, 302] on div at bounding box center [25, 305] width 12 height 12
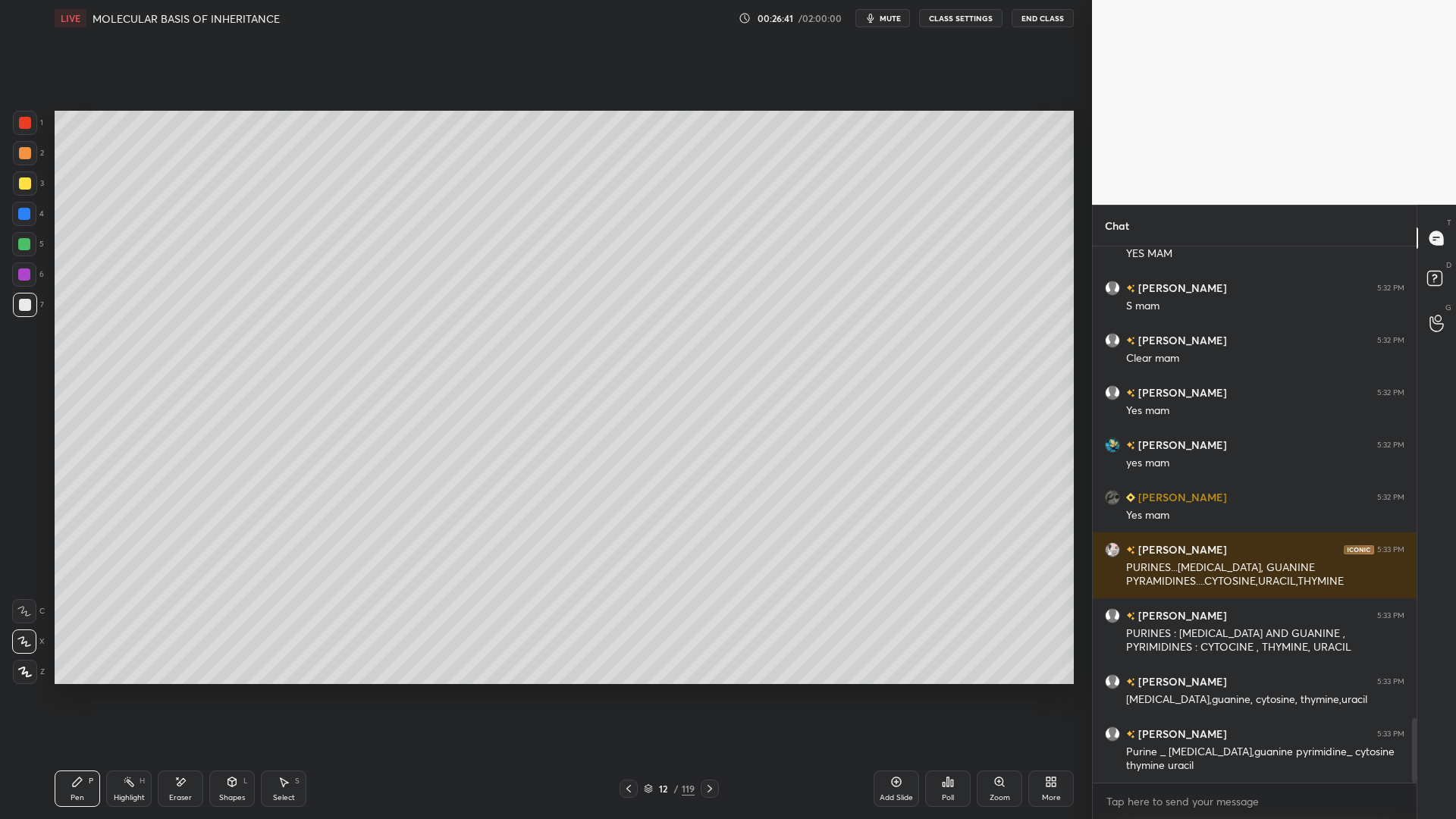
click at [227, 658] on icon at bounding box center [232, 782] width 12 height 12
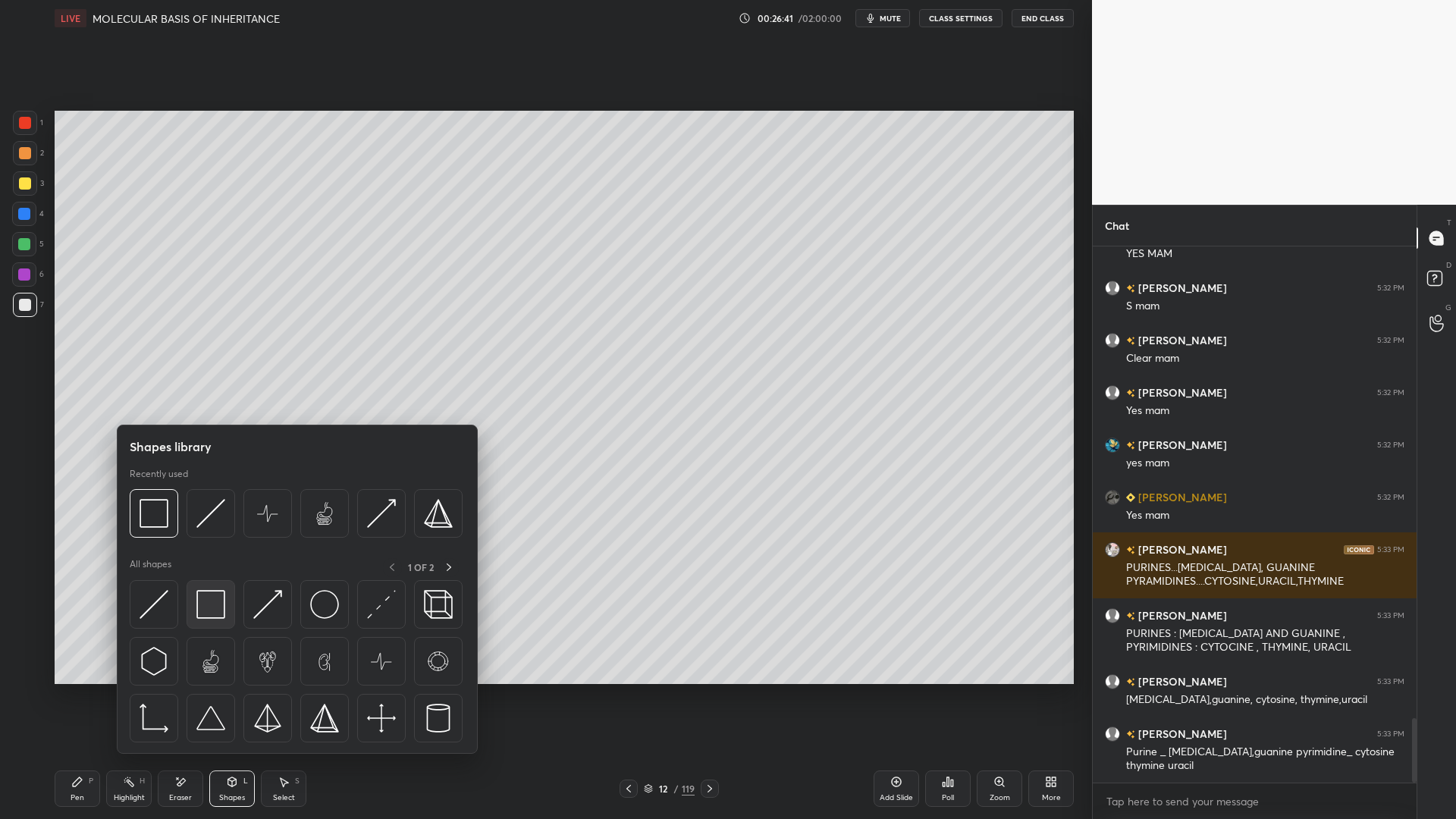
click at [211, 596] on img at bounding box center [211, 604] width 29 height 29
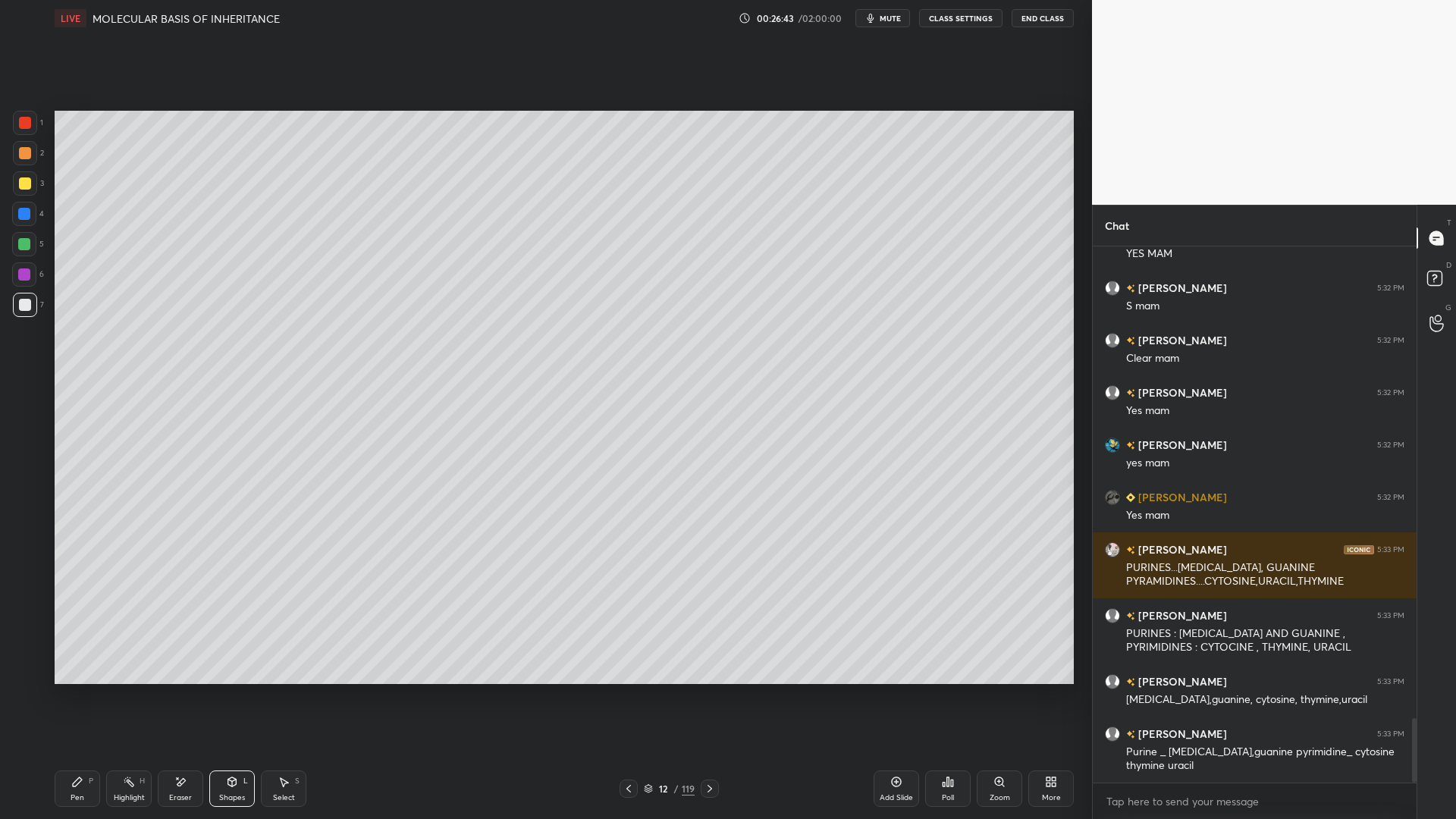
click at [88, 658] on div "Pen P" at bounding box center [78, 788] width 46 height 36
click at [19, 120] on div at bounding box center [25, 123] width 12 height 12
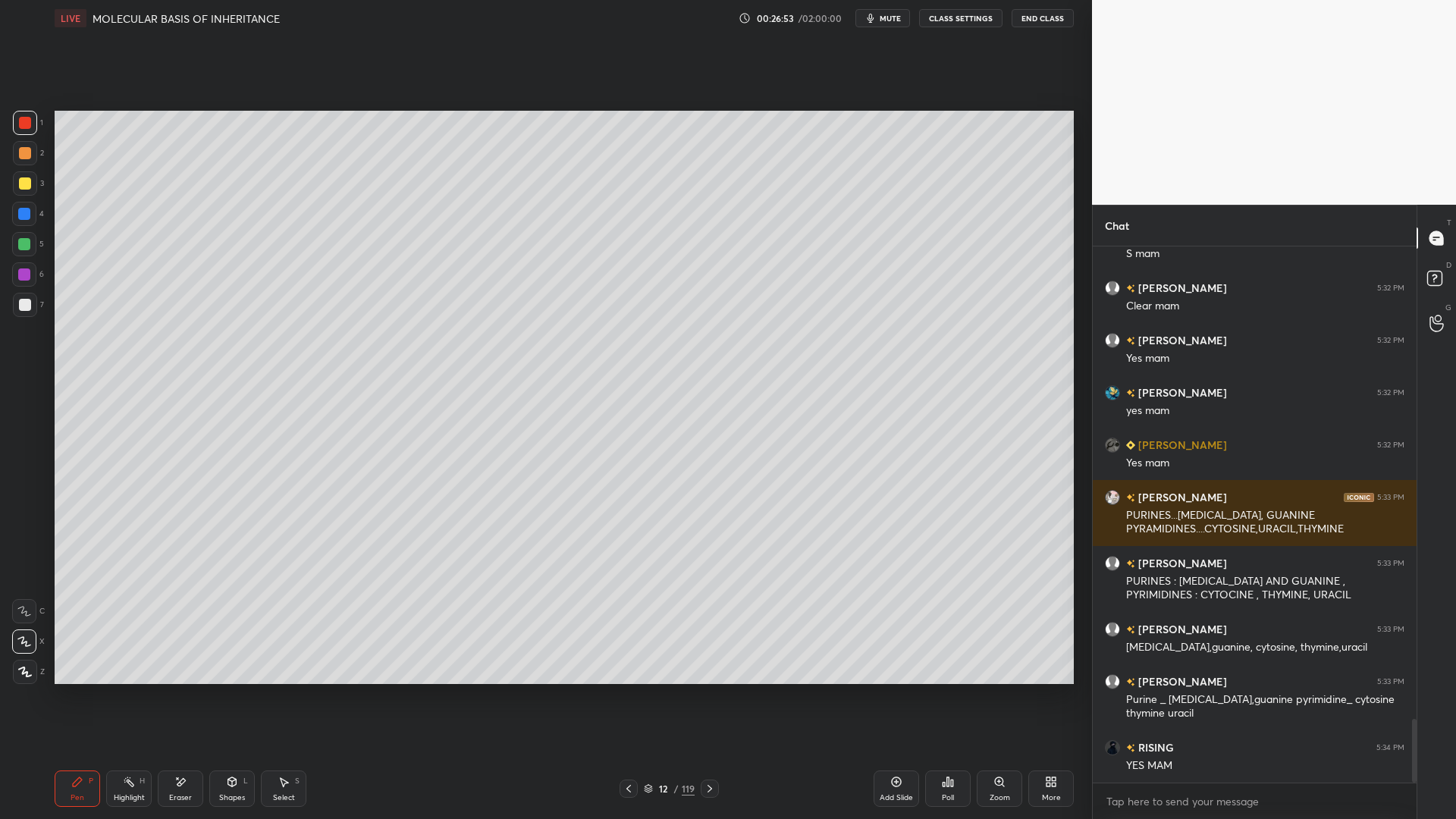
click at [20, 237] on div at bounding box center [24, 244] width 24 height 24
click at [27, 252] on div at bounding box center [24, 244] width 24 height 24
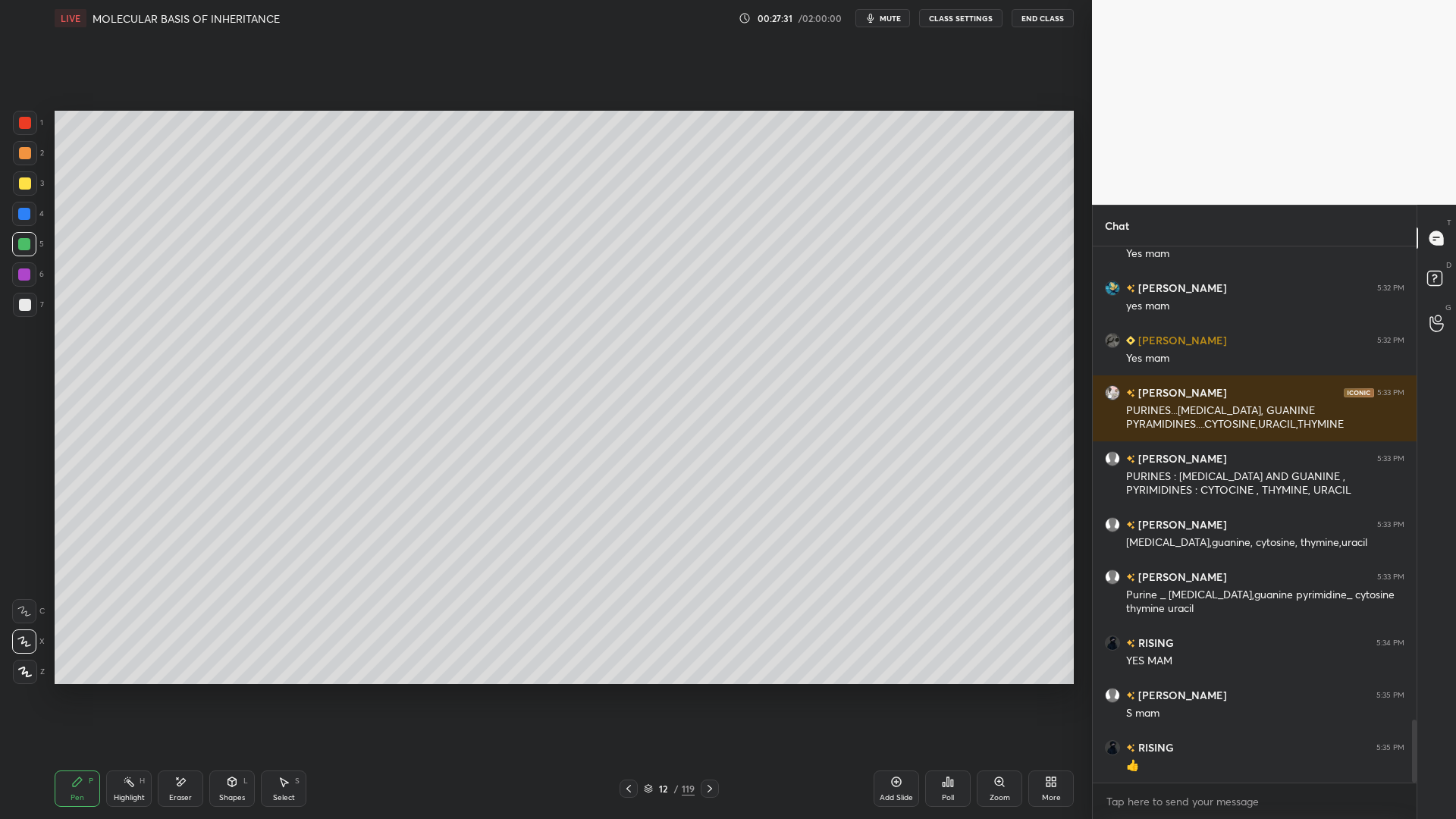
scroll to position [4109, 0]
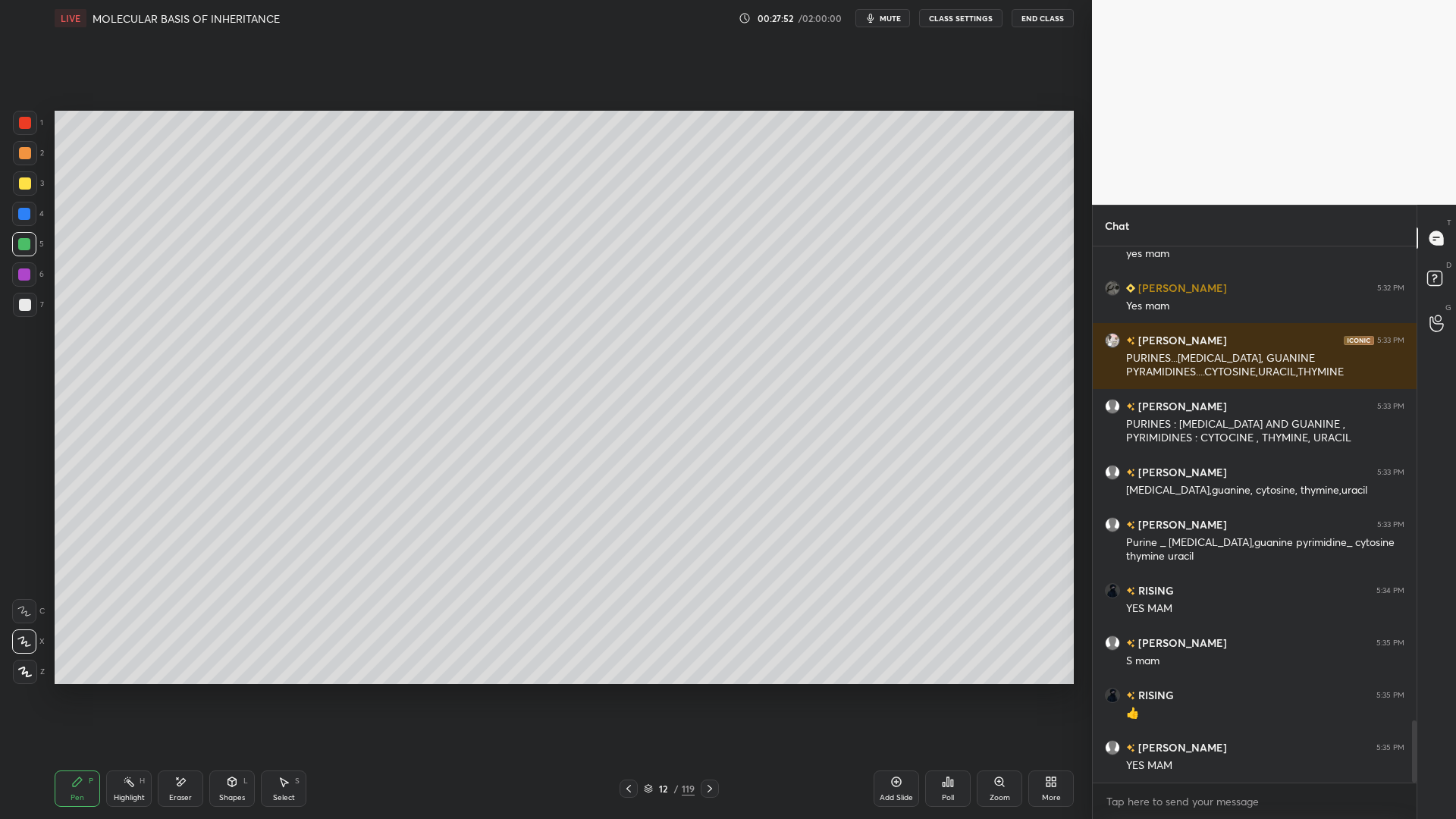
click at [33, 186] on div at bounding box center [24, 183] width 24 height 24
click at [22, 306] on div at bounding box center [25, 305] width 12 height 12
click at [23, 217] on div at bounding box center [24, 214] width 12 height 12
click at [666, 658] on div "12" at bounding box center [664, 789] width 15 height 9
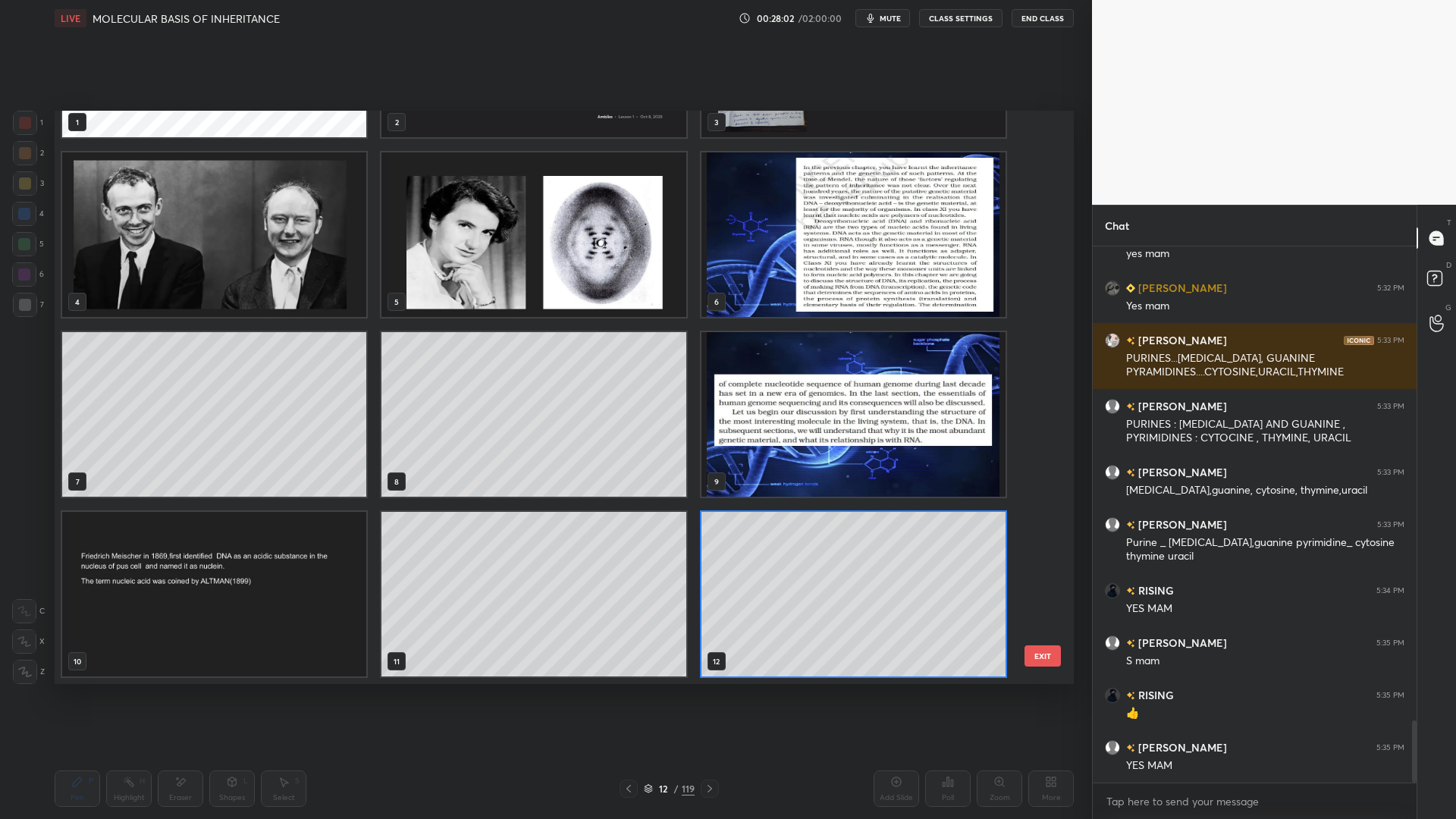
scroll to position [648, 0]
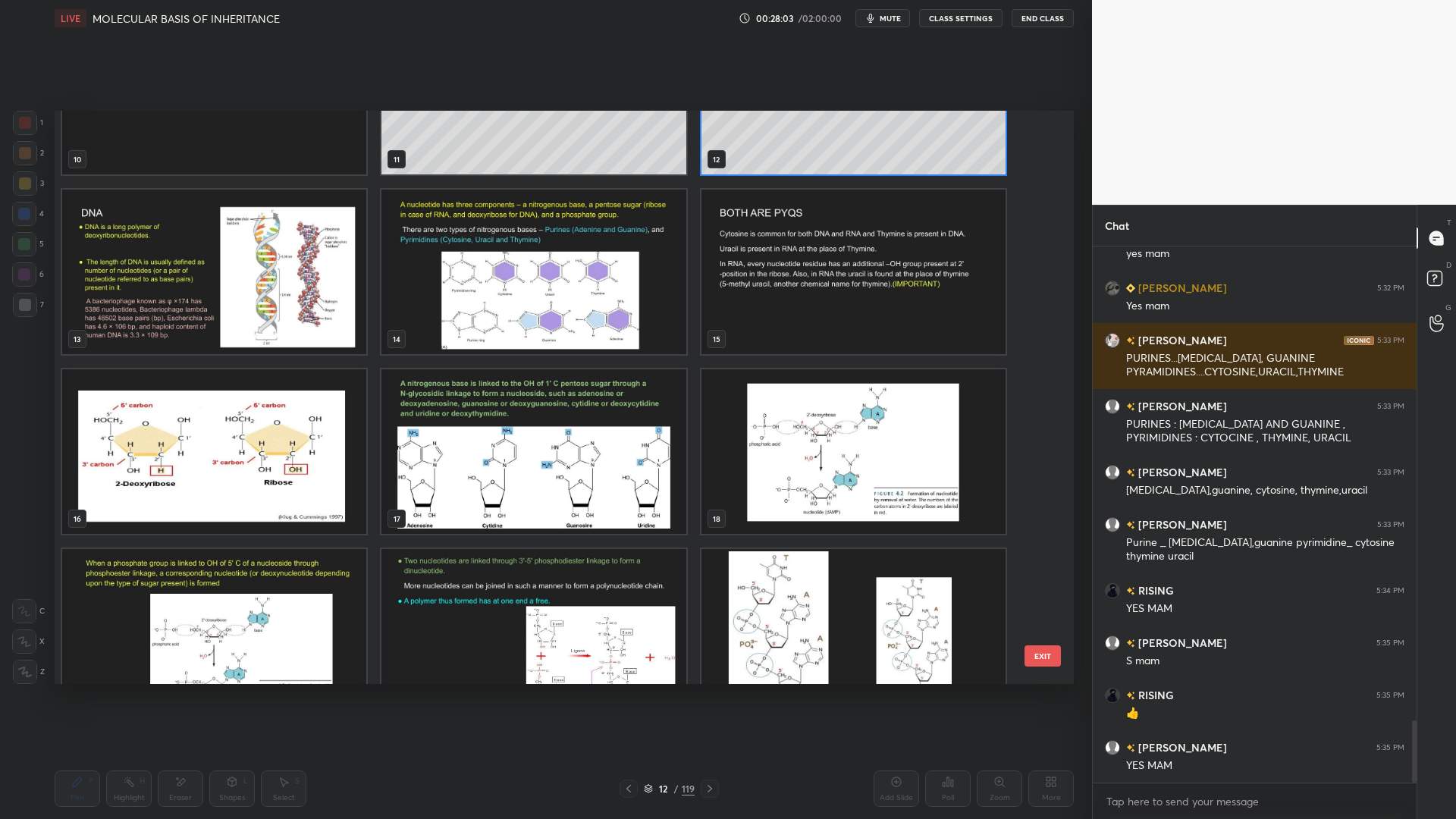
click at [565, 340] on img "grid" at bounding box center [533, 271] width 304 height 164
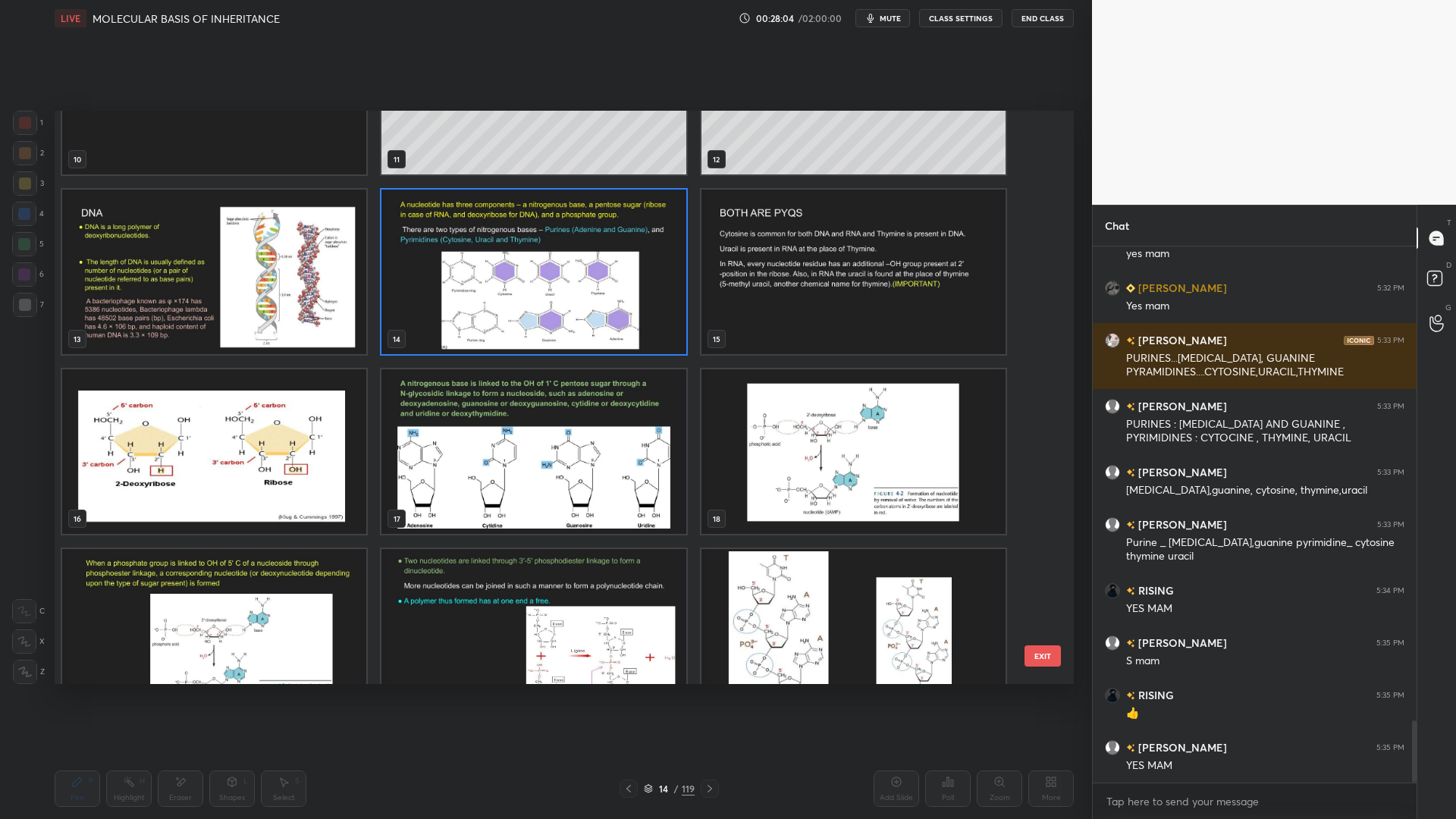
click at [1038, 658] on button "EXIT" at bounding box center [1042, 656] width 36 height 21
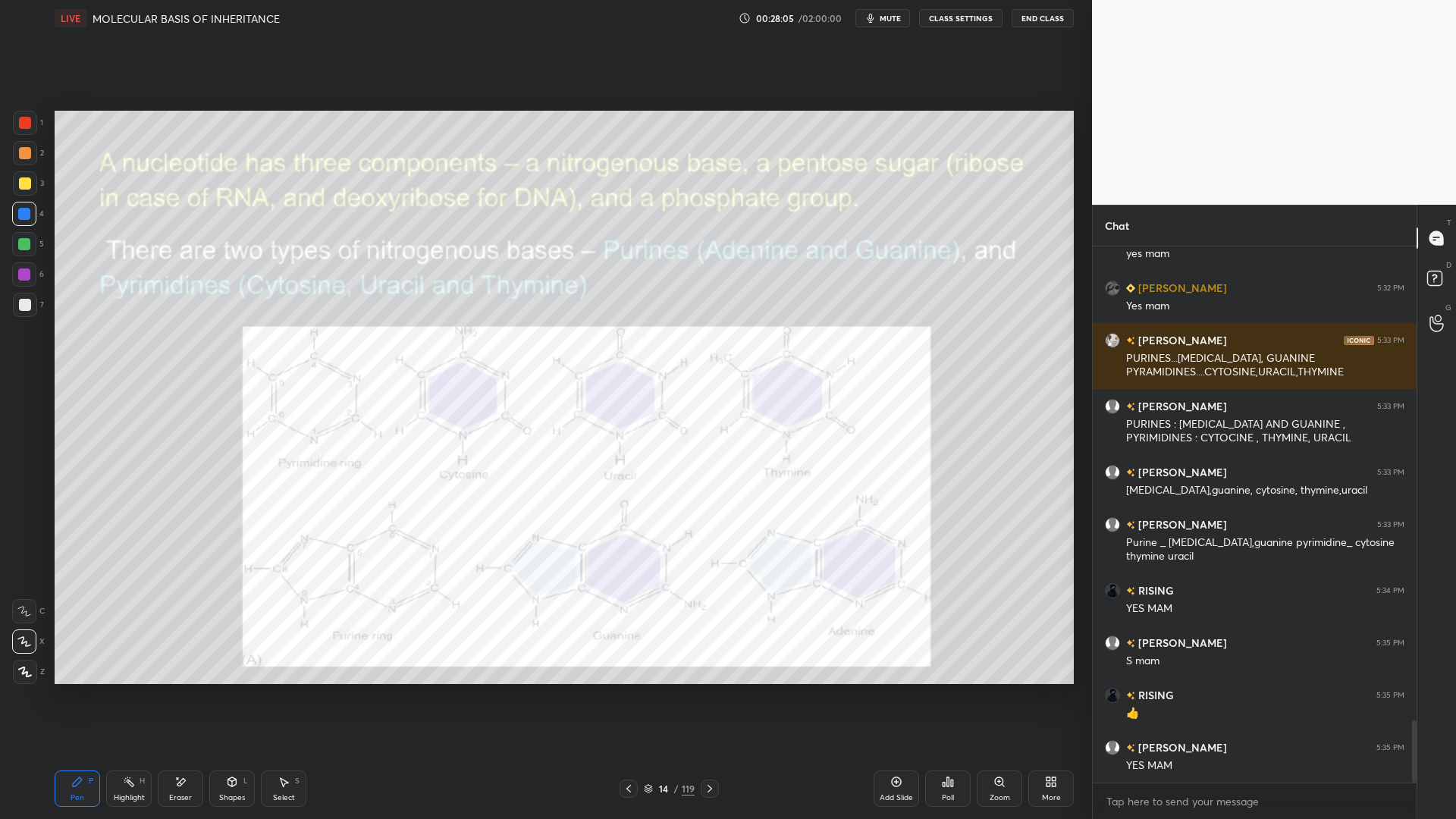
click at [35, 129] on div at bounding box center [24, 122] width 24 height 24
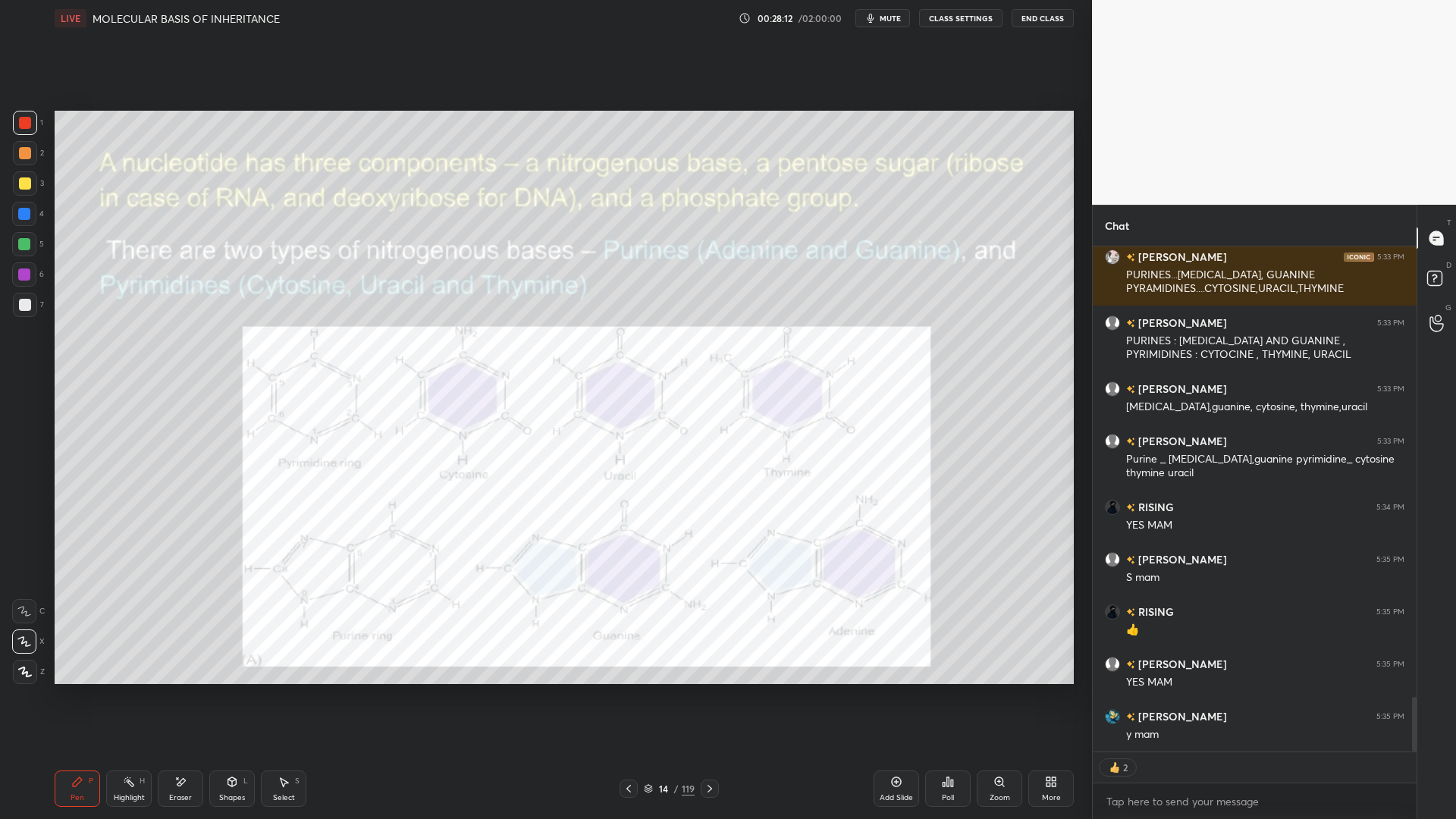
click at [894, 658] on div "Add Slide" at bounding box center [897, 788] width 46 height 36
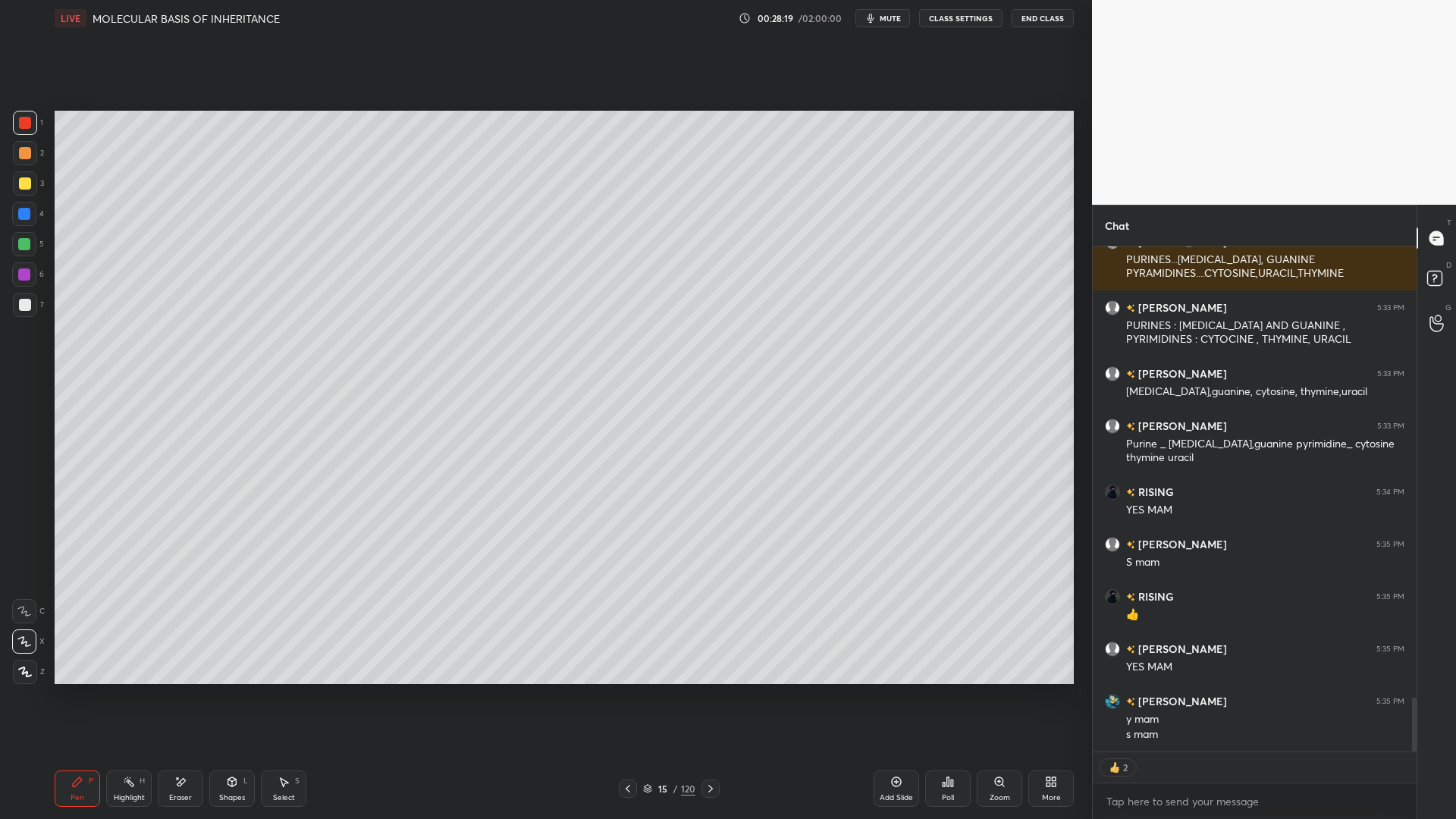
scroll to position [4177, 0]
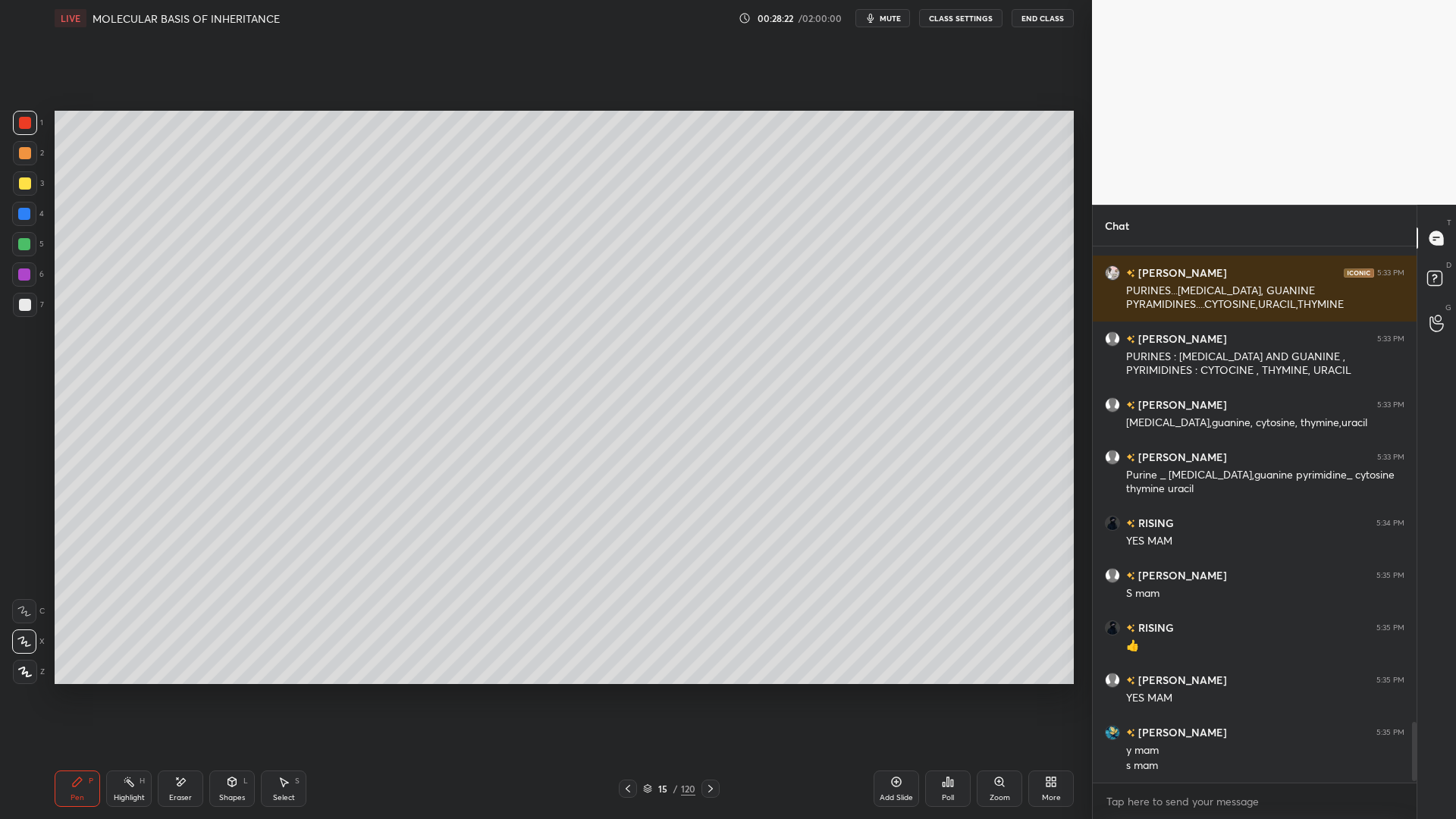
click at [662, 658] on div "15" at bounding box center [663, 789] width 15 height 9
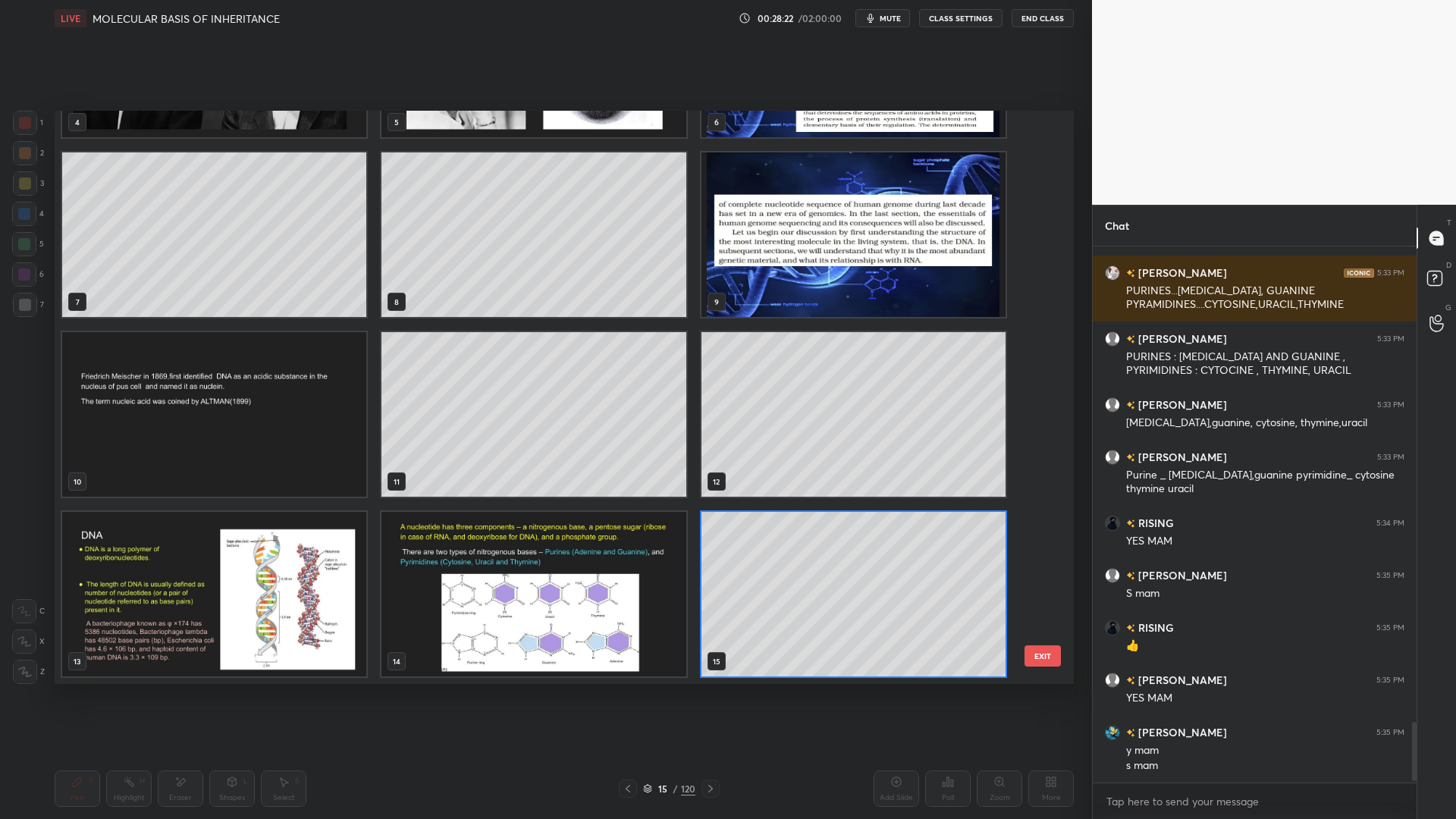
scroll to position [569, 1012]
click at [1049, 658] on div "4 5 6 7 8 9 10 11 12 13 14 15 16 17 18 EXIT" at bounding box center [565, 397] width 1020 height 573
click at [1045, 654] on button "EXIT" at bounding box center [1042, 656] width 36 height 21
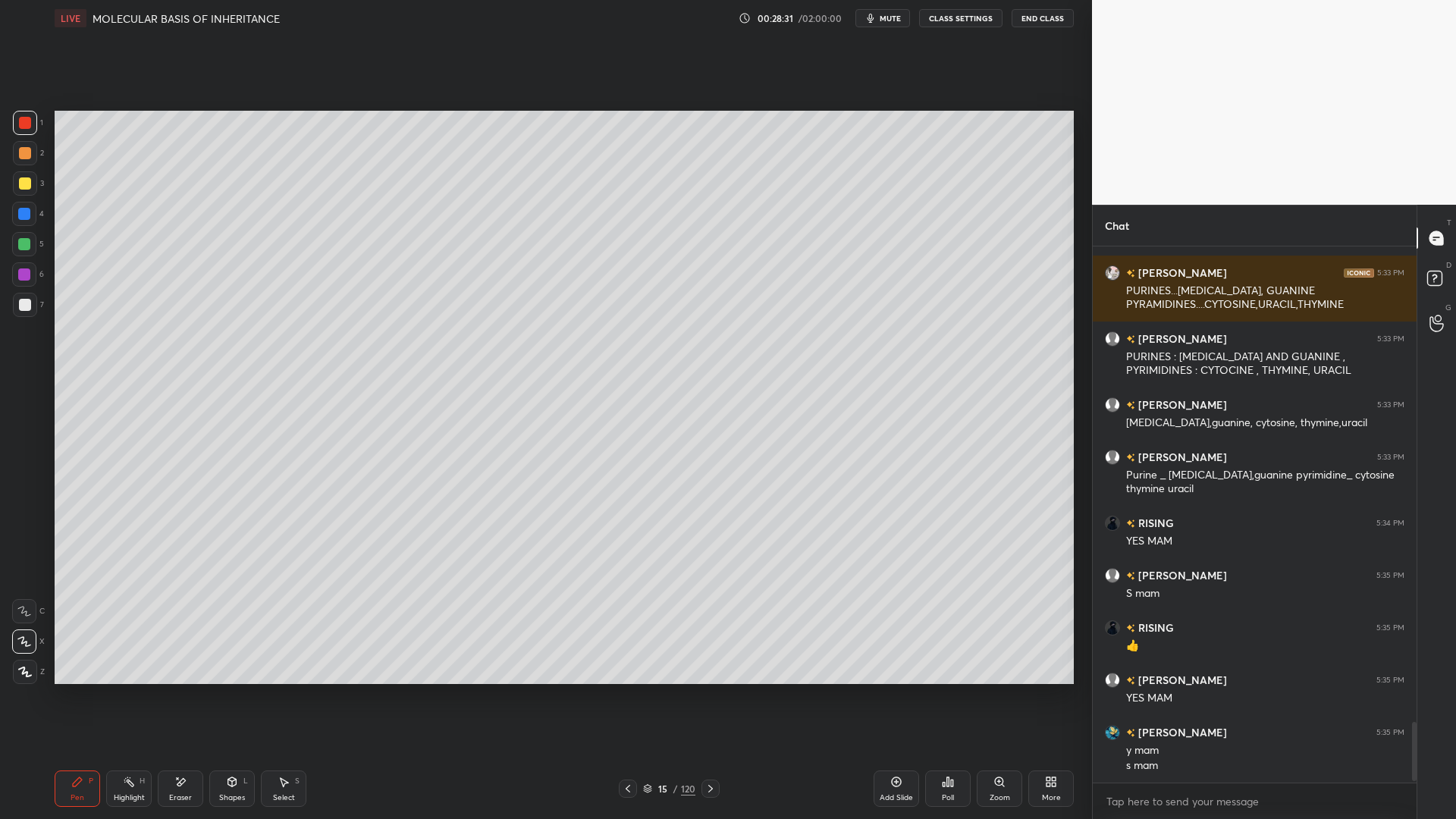
click at [19, 306] on div at bounding box center [25, 305] width 12 height 12
click at [185, 658] on div "Eraser" at bounding box center [180, 788] width 46 height 36
click at [99, 658] on div "Pen P" at bounding box center [78, 788] width 46 height 36
click at [24, 195] on div at bounding box center [24, 183] width 24 height 24
click at [24, 313] on div at bounding box center [24, 304] width 24 height 24
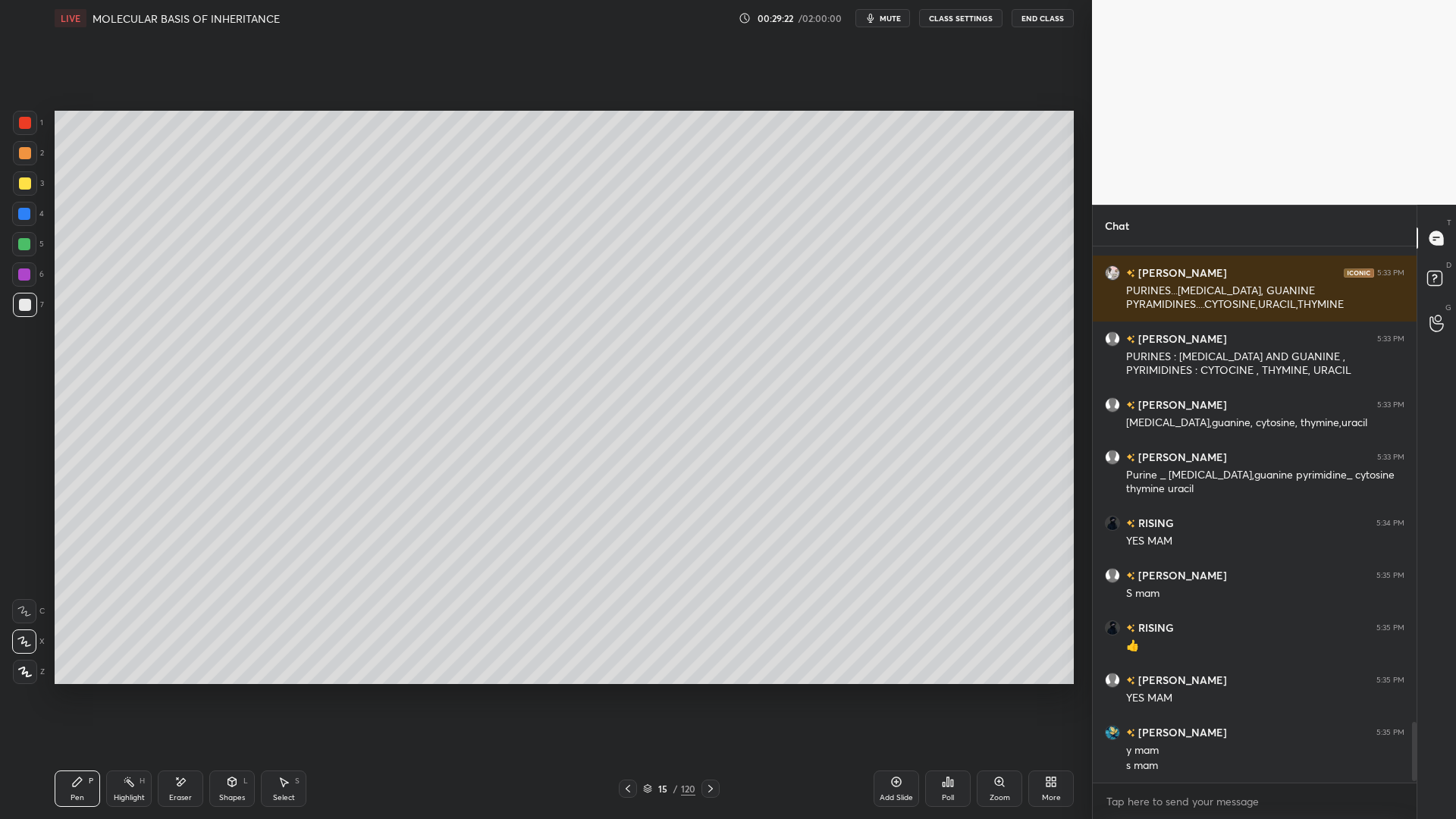
click at [24, 230] on div "4" at bounding box center [28, 217] width 32 height 30
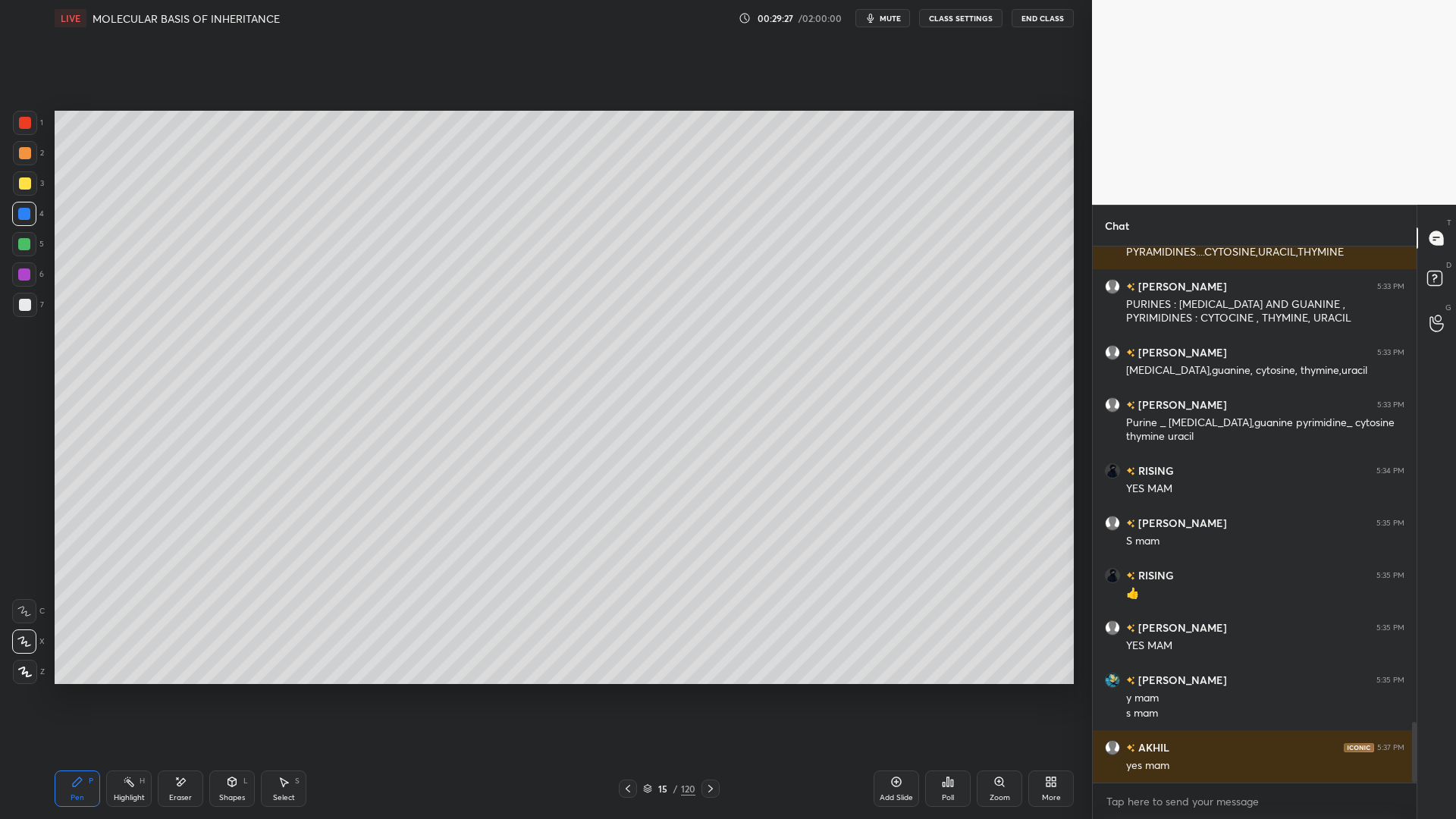
click at [22, 311] on div at bounding box center [24, 304] width 24 height 24
click at [27, 217] on div at bounding box center [24, 214] width 12 height 12
click at [33, 313] on div at bounding box center [24, 304] width 24 height 24
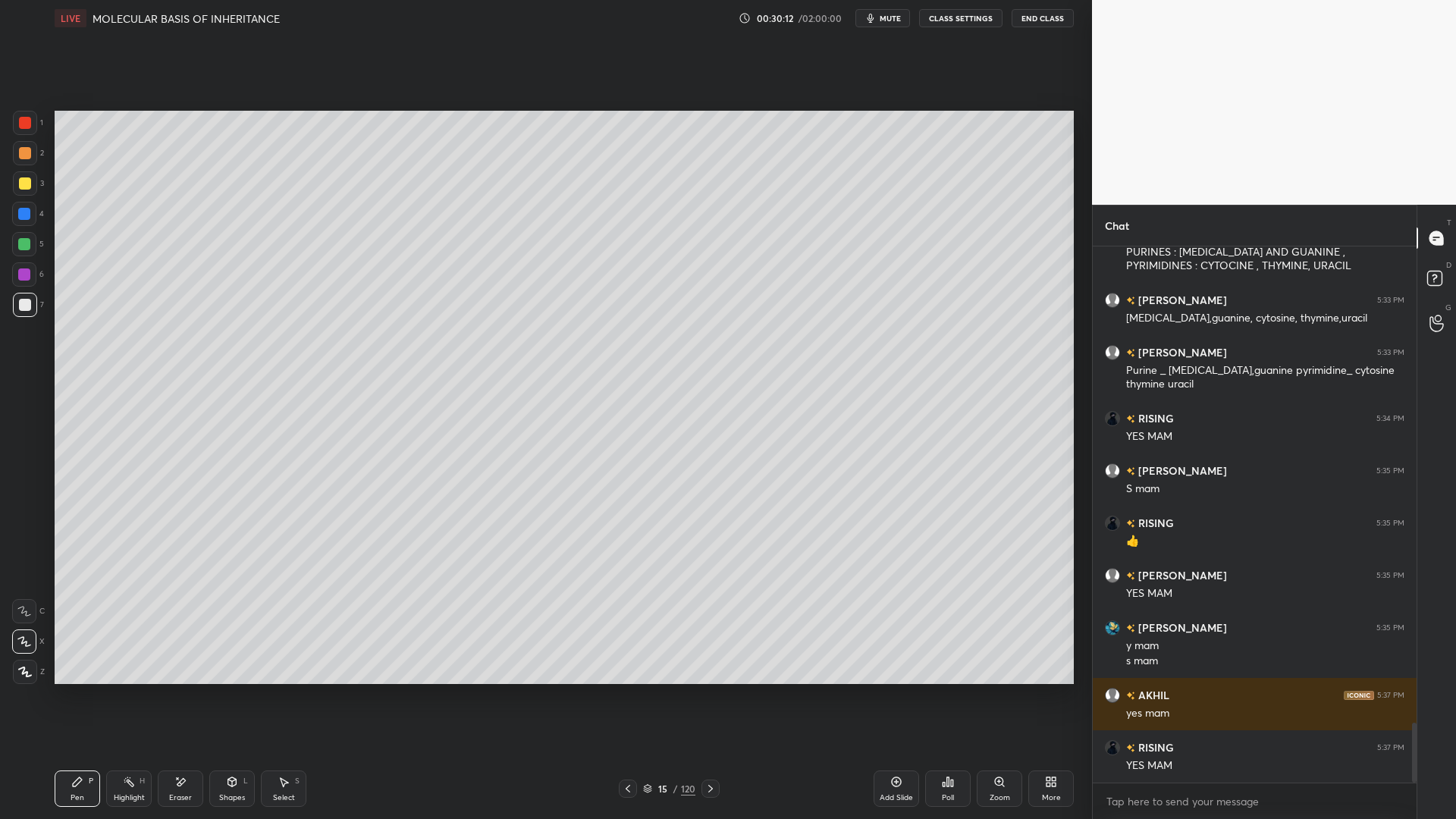
click at [185, 658] on div "Eraser" at bounding box center [180, 788] width 46 height 36
click at [72, 658] on icon at bounding box center [78, 782] width 12 height 12
click at [165, 658] on div "Eraser" at bounding box center [180, 788] width 46 height 36
click at [93, 658] on div "Pen P" at bounding box center [78, 788] width 46 height 36
click at [25, 130] on div at bounding box center [24, 122] width 24 height 24
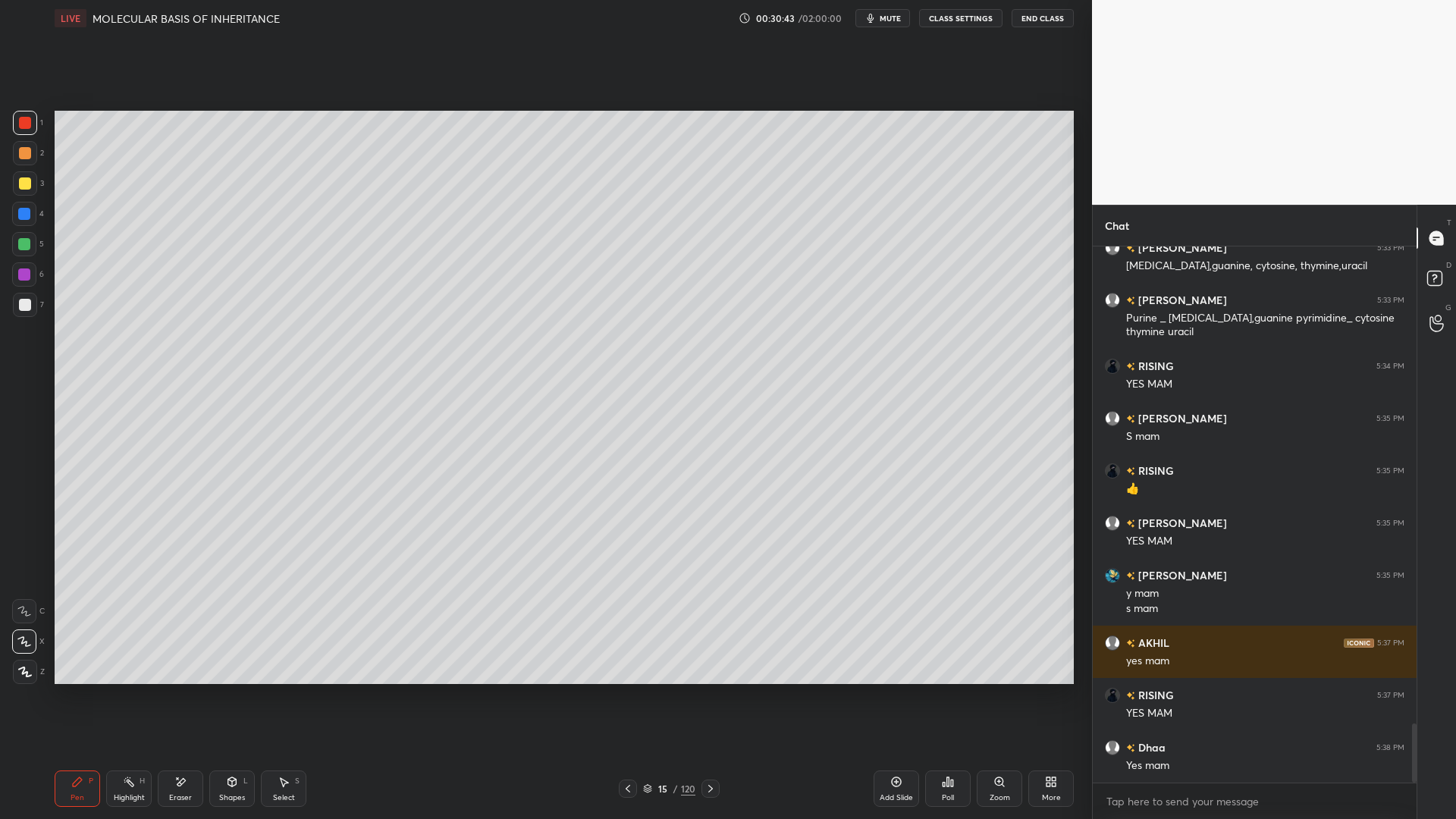
scroll to position [4387, 0]
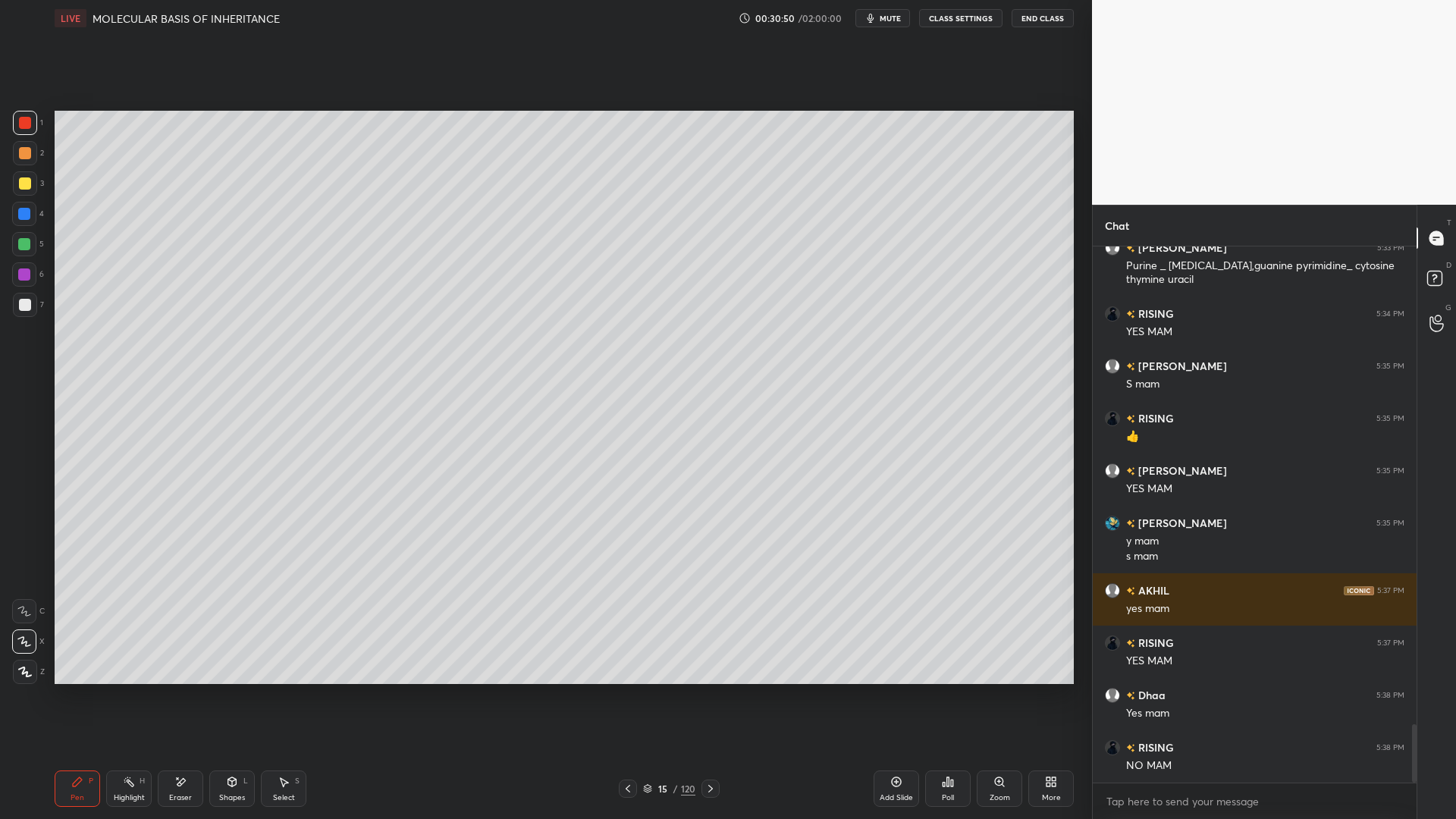
click at [663, 658] on div "15" at bounding box center [663, 789] width 15 height 9
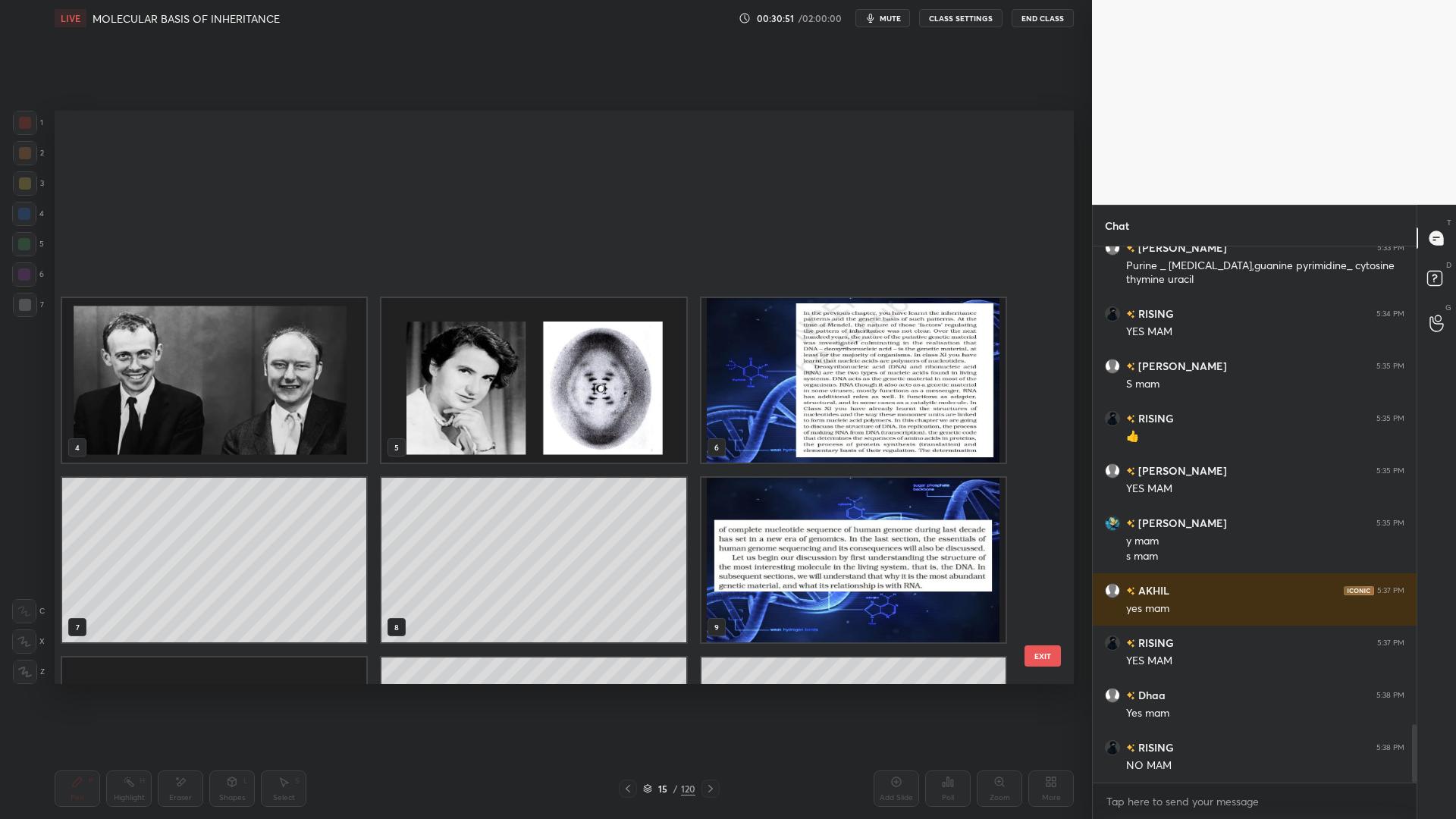
scroll to position [569, 1012]
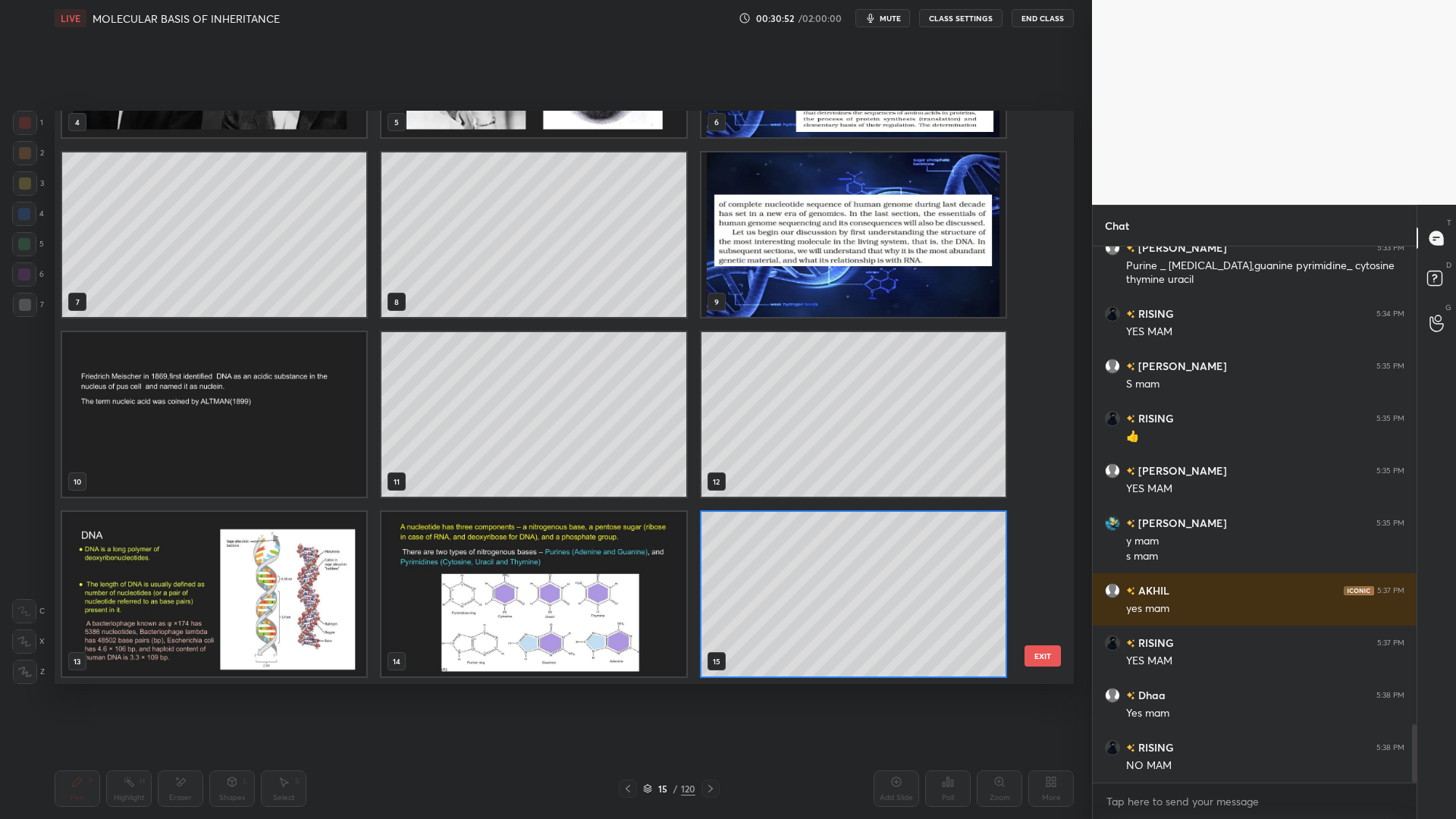
click at [555, 634] on img "grid" at bounding box center [533, 594] width 304 height 164
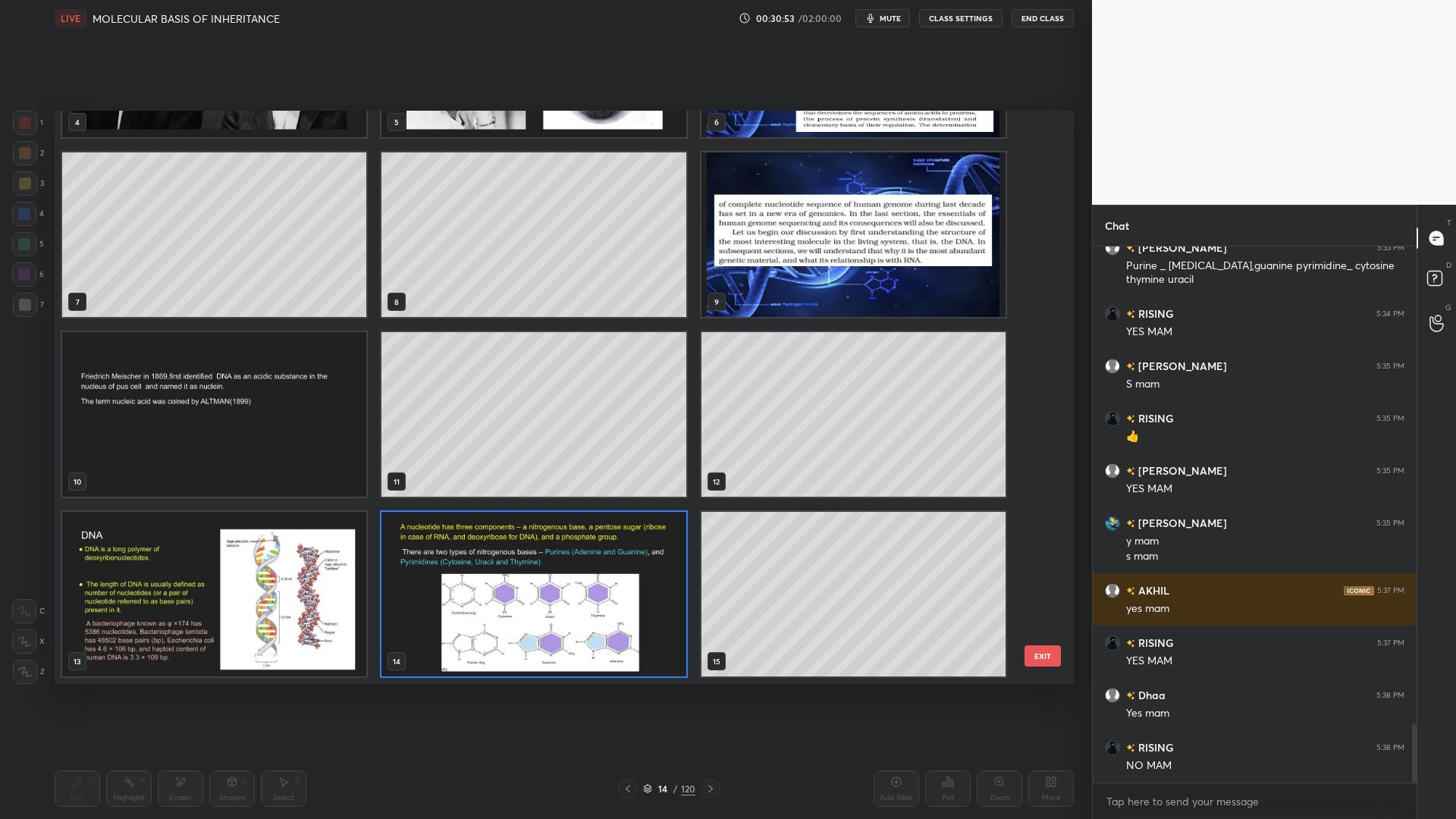
click at [1041, 646] on button "EXIT" at bounding box center [1042, 656] width 36 height 21
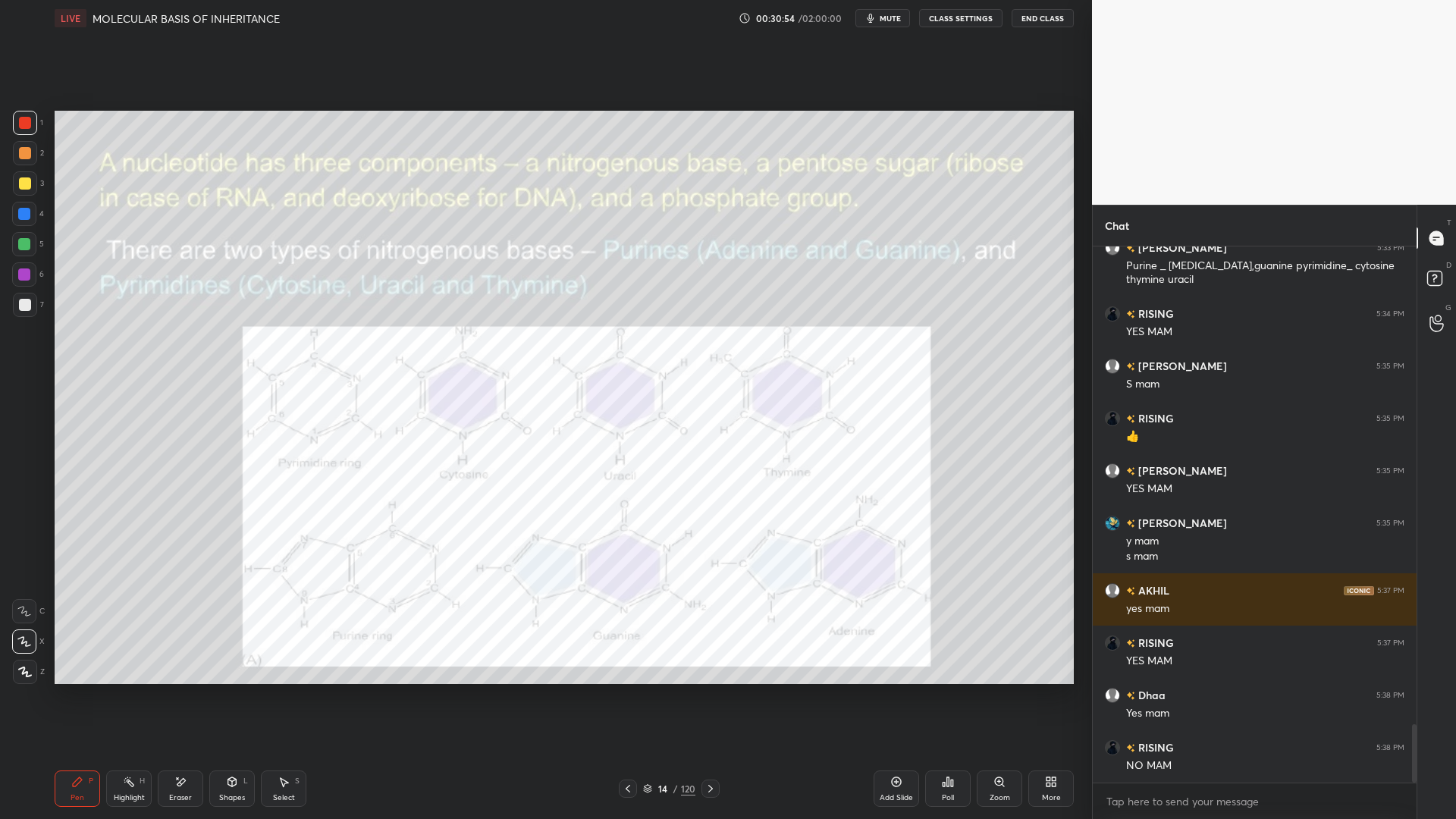
click at [26, 213] on div at bounding box center [24, 214] width 12 height 12
click at [997, 658] on div "Zoom" at bounding box center [999, 788] width 46 height 36
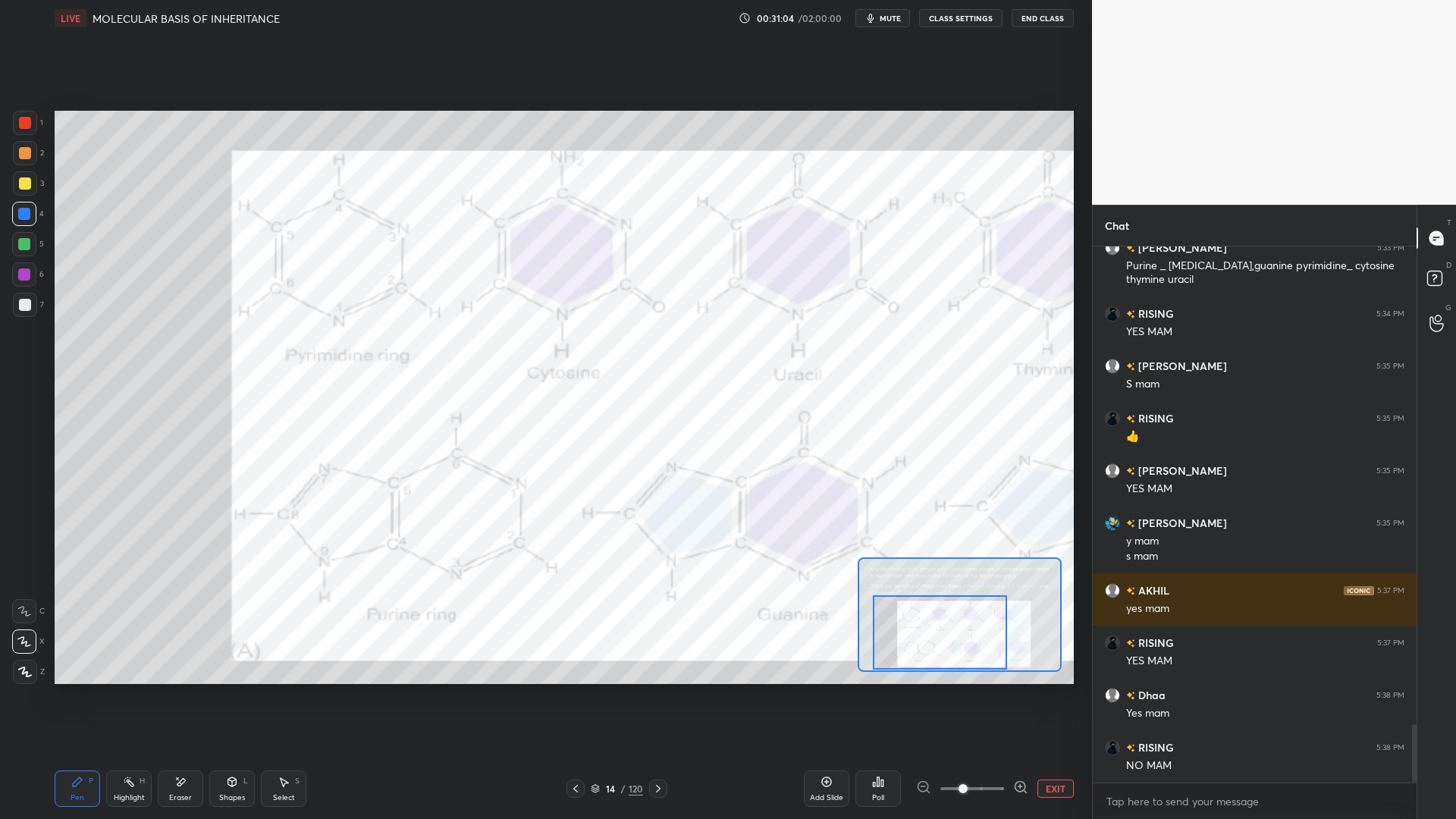
click at [179, 658] on div "Eraser" at bounding box center [180, 788] width 46 height 36
click at [80, 658] on div "Pen P" at bounding box center [78, 788] width 46 height 36
click at [34, 131] on div at bounding box center [24, 122] width 24 height 24
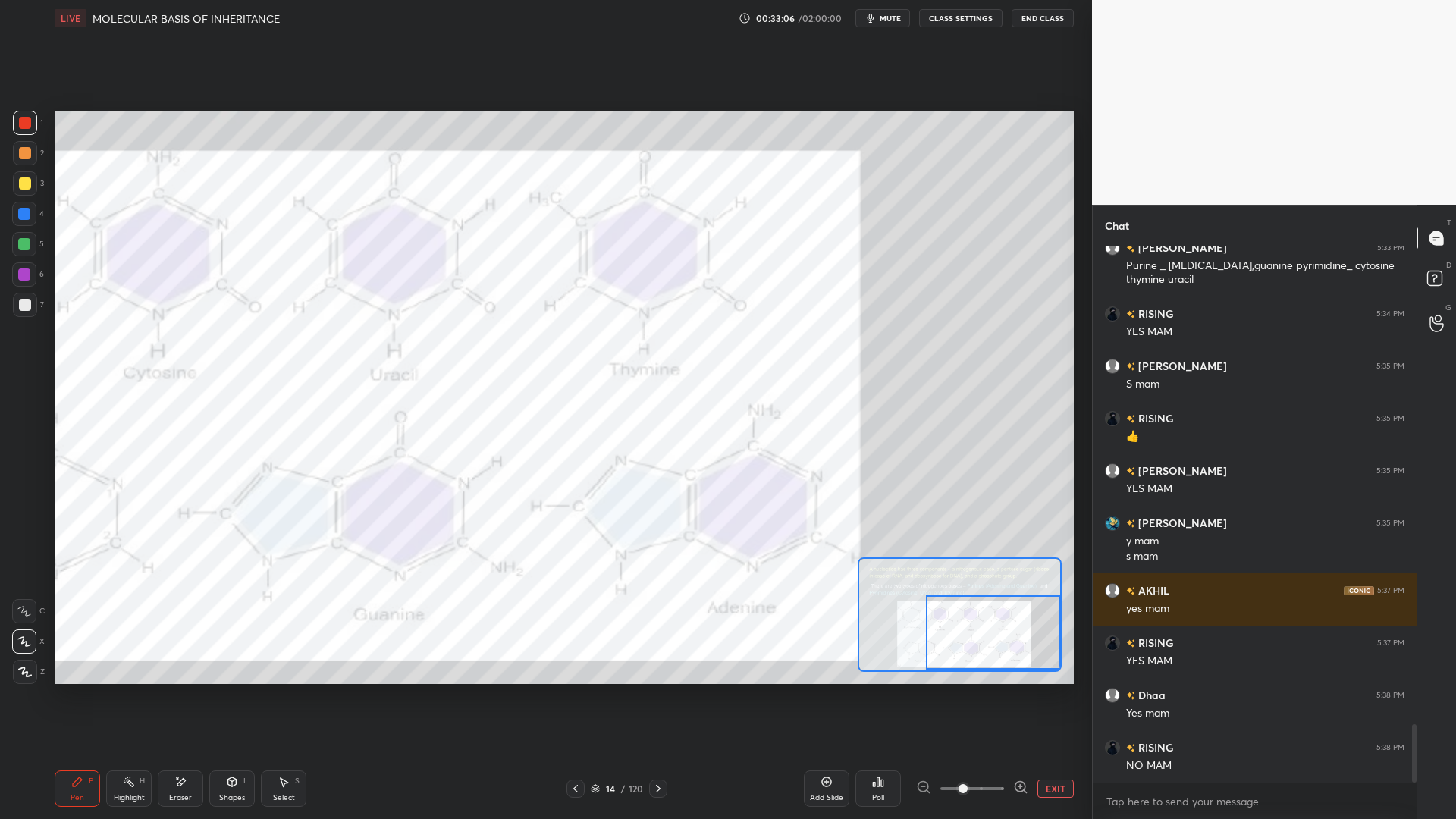
click at [25, 218] on div at bounding box center [24, 214] width 12 height 12
click at [17, 281] on div at bounding box center [24, 274] width 24 height 24
click at [193, 658] on div "Eraser" at bounding box center [180, 788] width 46 height 36
click at [68, 658] on div "Pen P" at bounding box center [78, 788] width 46 height 36
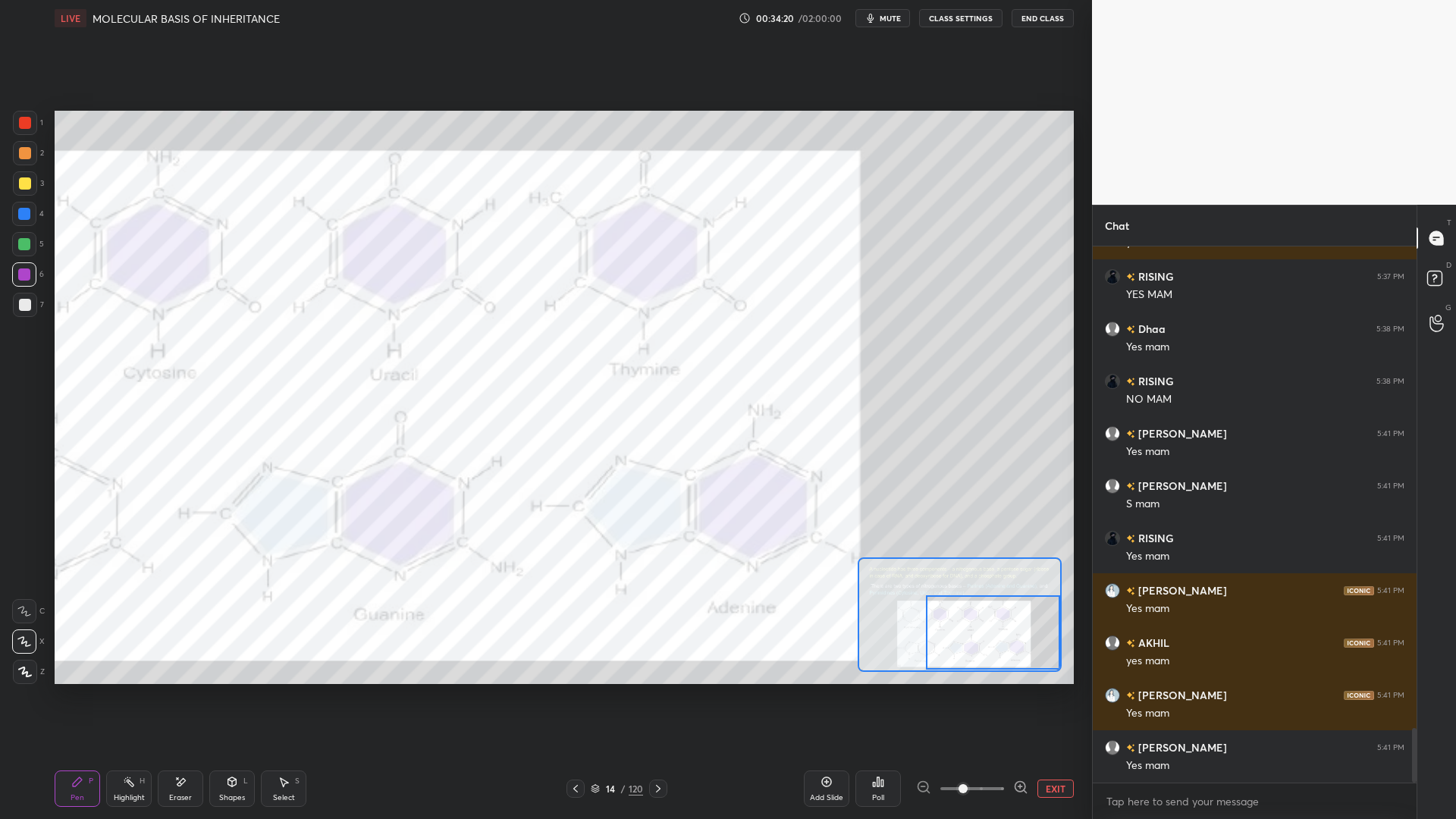
scroll to position [4789, 0]
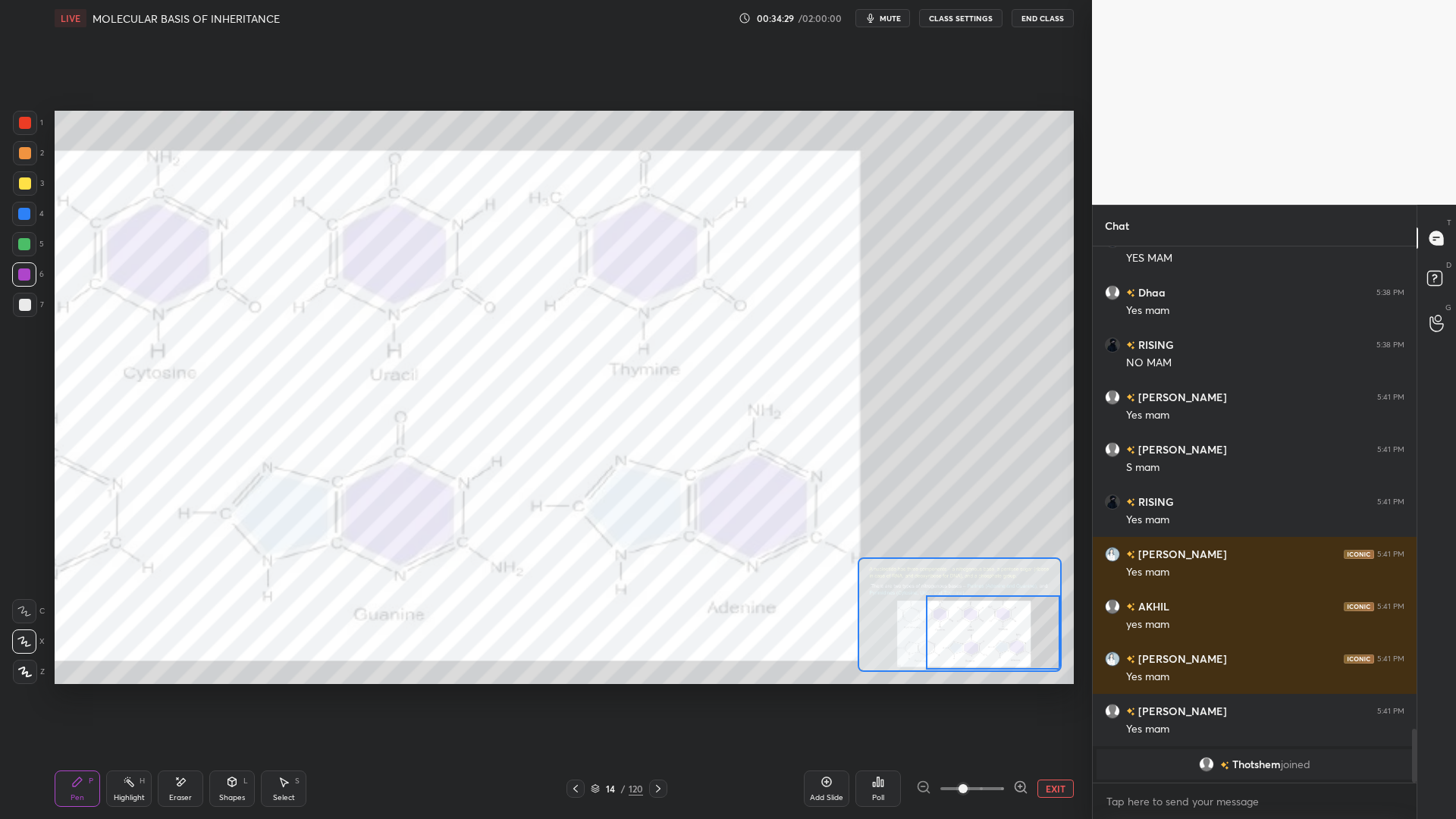
click at [20, 120] on div at bounding box center [25, 123] width 12 height 12
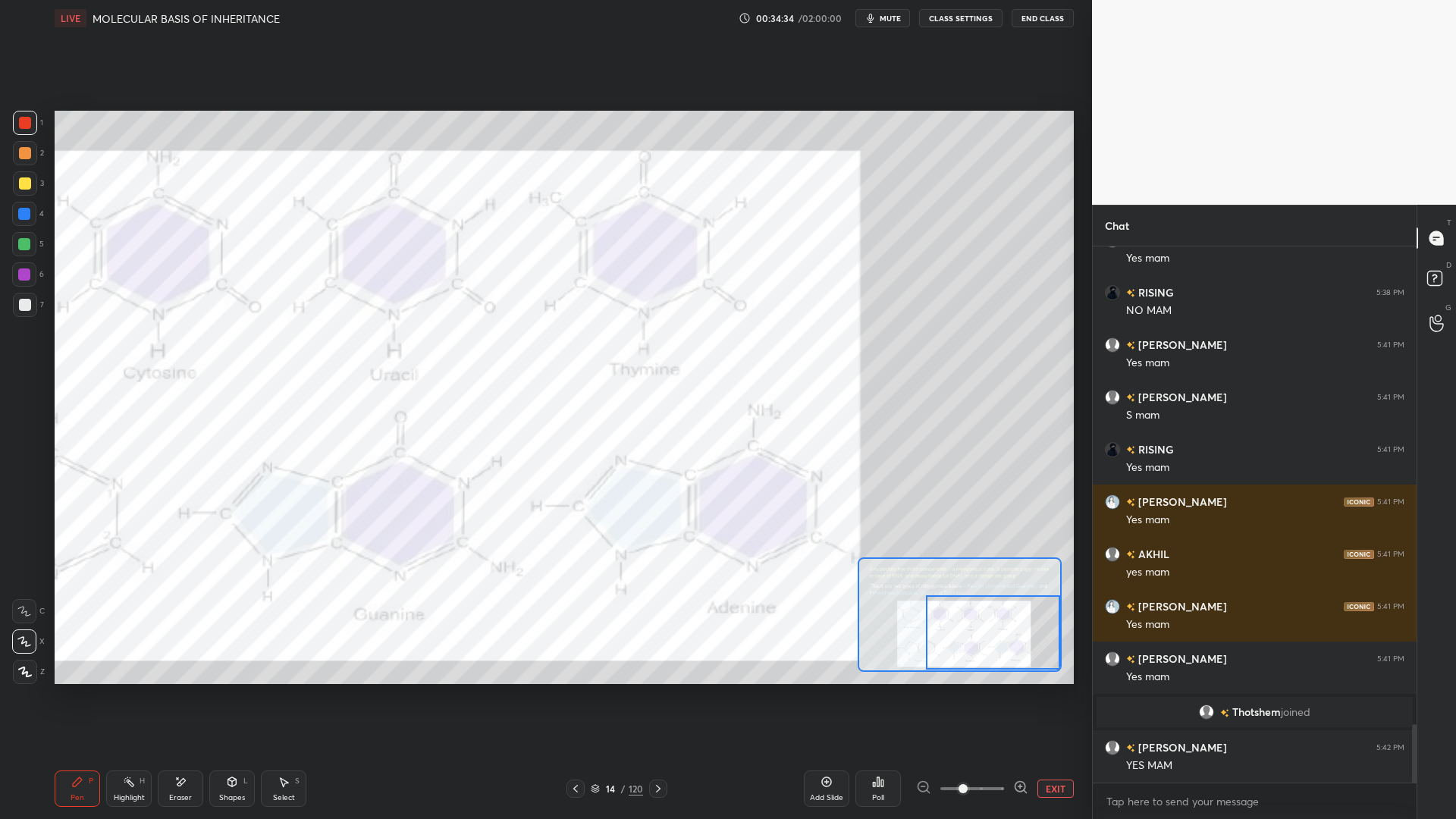
scroll to position [4400, 0]
click at [29, 210] on div at bounding box center [24, 214] width 12 height 12
click at [41, 276] on div "6" at bounding box center [28, 274] width 32 height 24
click at [39, 247] on div "5" at bounding box center [28, 244] width 32 height 24
click at [179, 658] on div "Eraser" at bounding box center [180, 788] width 46 height 36
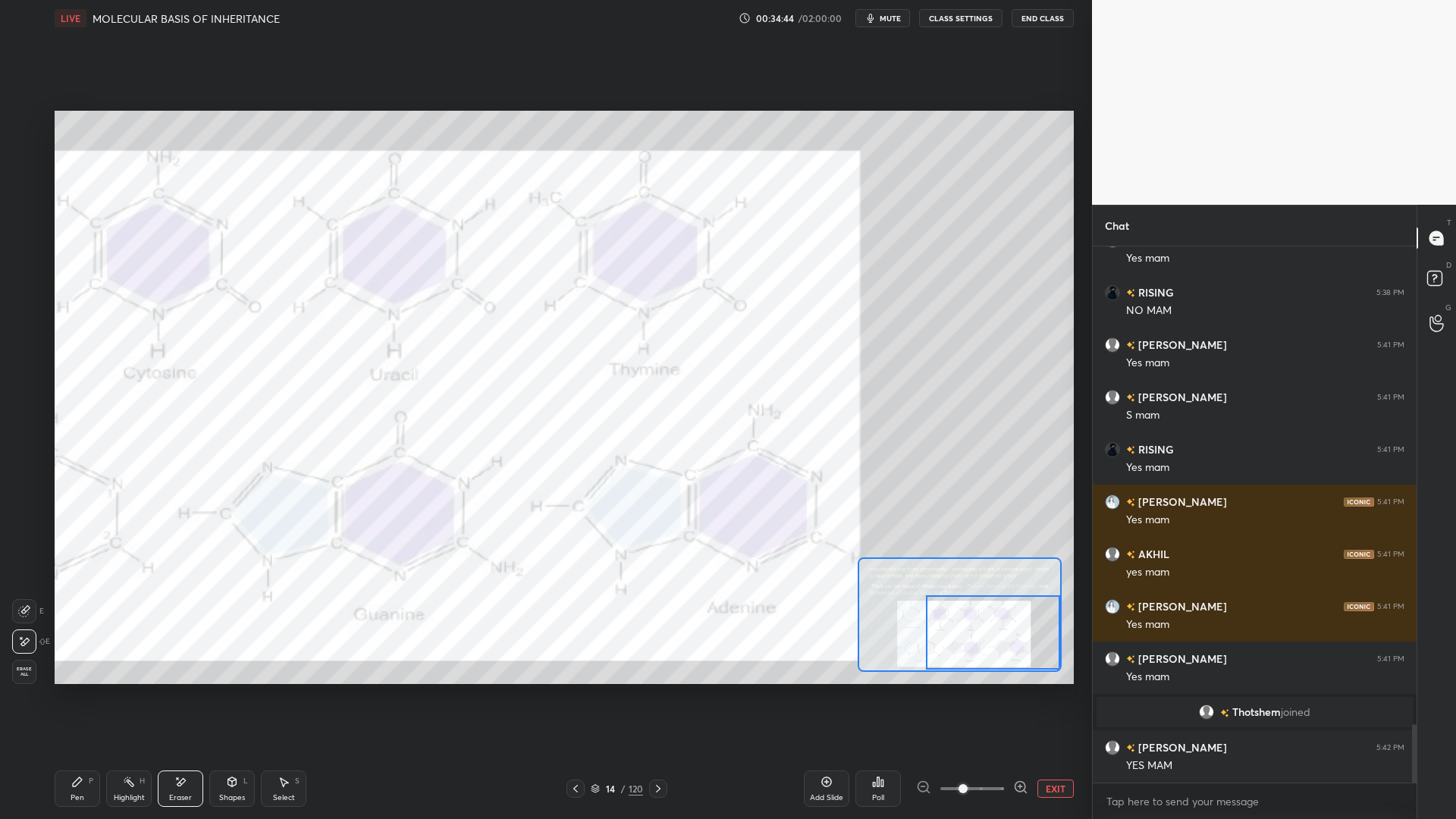
click at [76, 658] on div "Pen" at bounding box center [78, 797] width 13 height 8
click at [19, 124] on div at bounding box center [25, 123] width 12 height 12
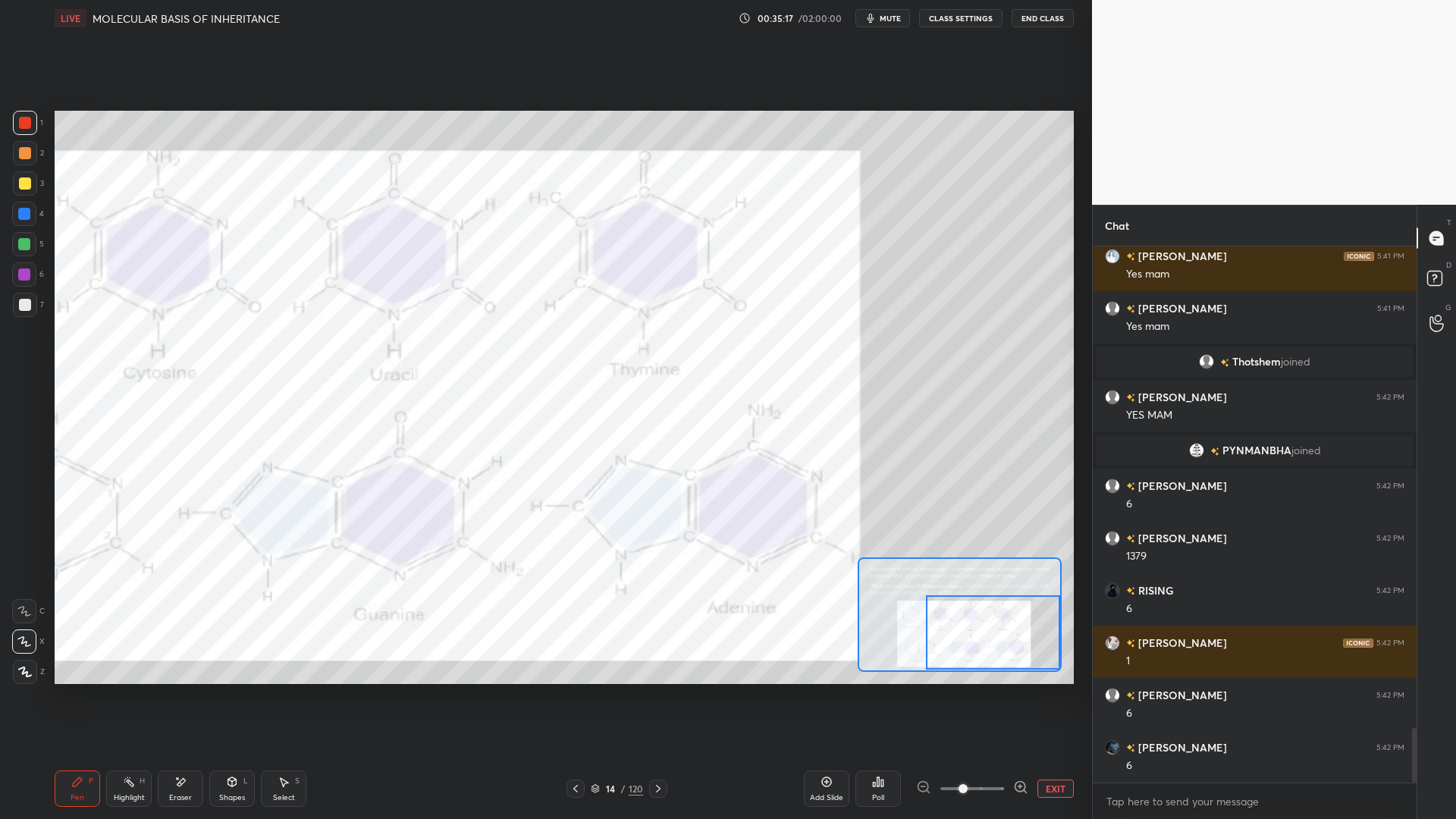
scroll to position [4788, 0]
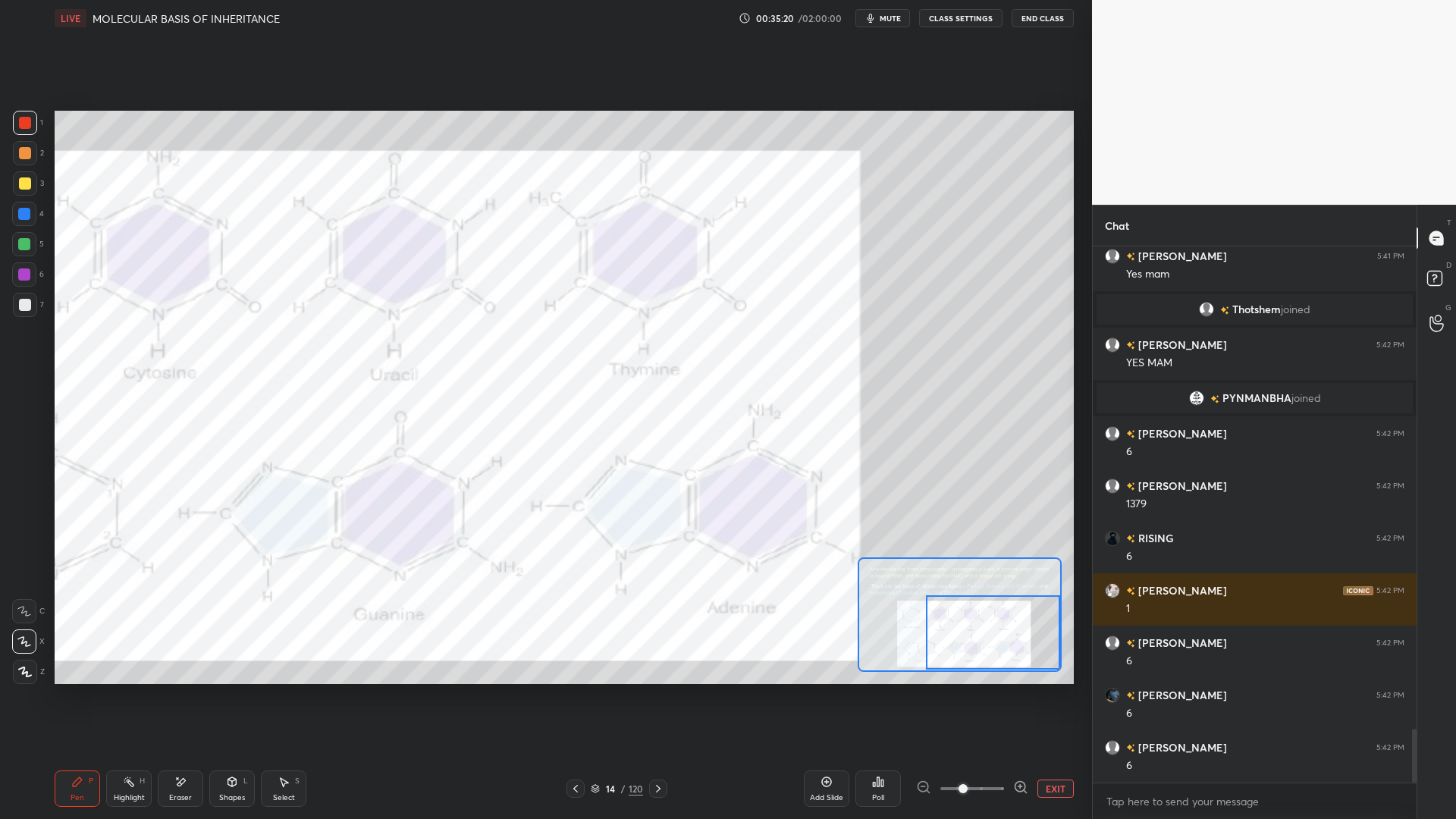
click at [27, 220] on div at bounding box center [24, 213] width 24 height 24
click at [891, 19] on span "mute" at bounding box center [890, 18] width 21 height 11
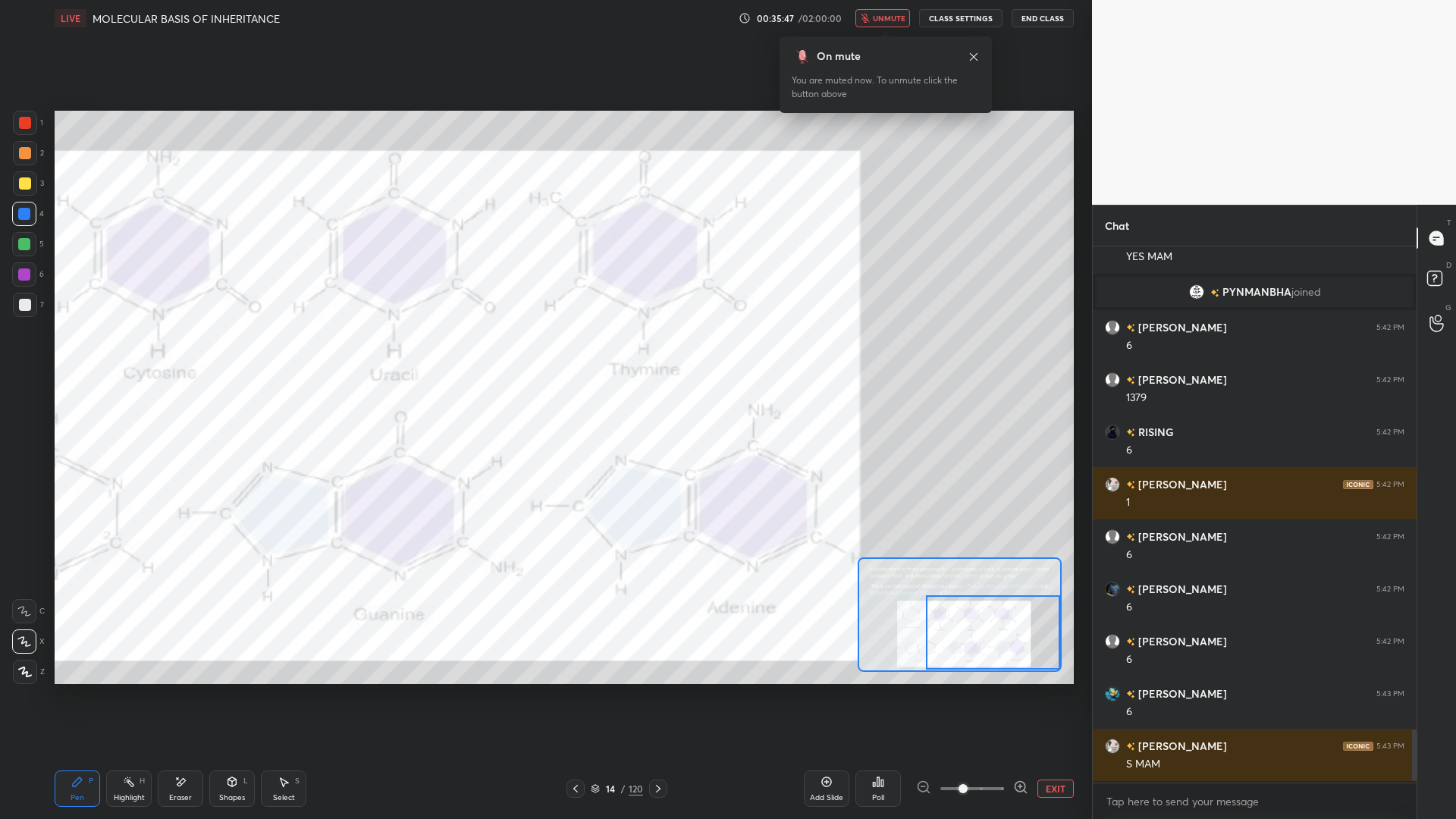
scroll to position [4893, 0]
click at [886, 23] on span "unmute" at bounding box center [889, 18] width 33 height 11
click at [23, 121] on div at bounding box center [25, 123] width 12 height 12
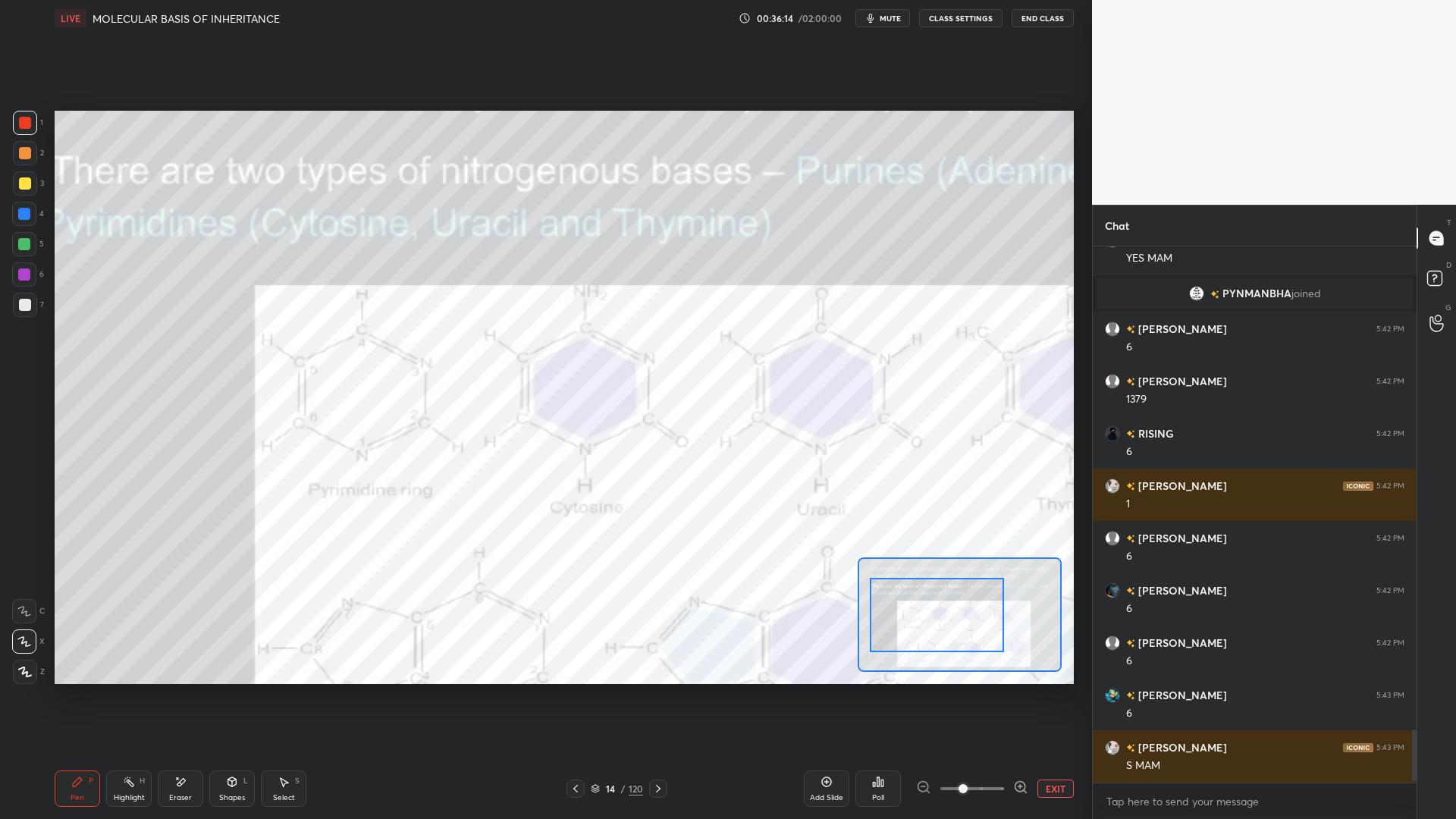
click at [29, 262] on div at bounding box center [24, 274] width 24 height 24
click at [164, 658] on div "Eraser" at bounding box center [180, 788] width 46 height 36
click at [76, 658] on icon at bounding box center [78, 782] width 12 height 12
click at [189, 658] on div "Eraser" at bounding box center [180, 788] width 46 height 36
click at [72, 658] on div "Pen" at bounding box center [78, 797] width 13 height 8
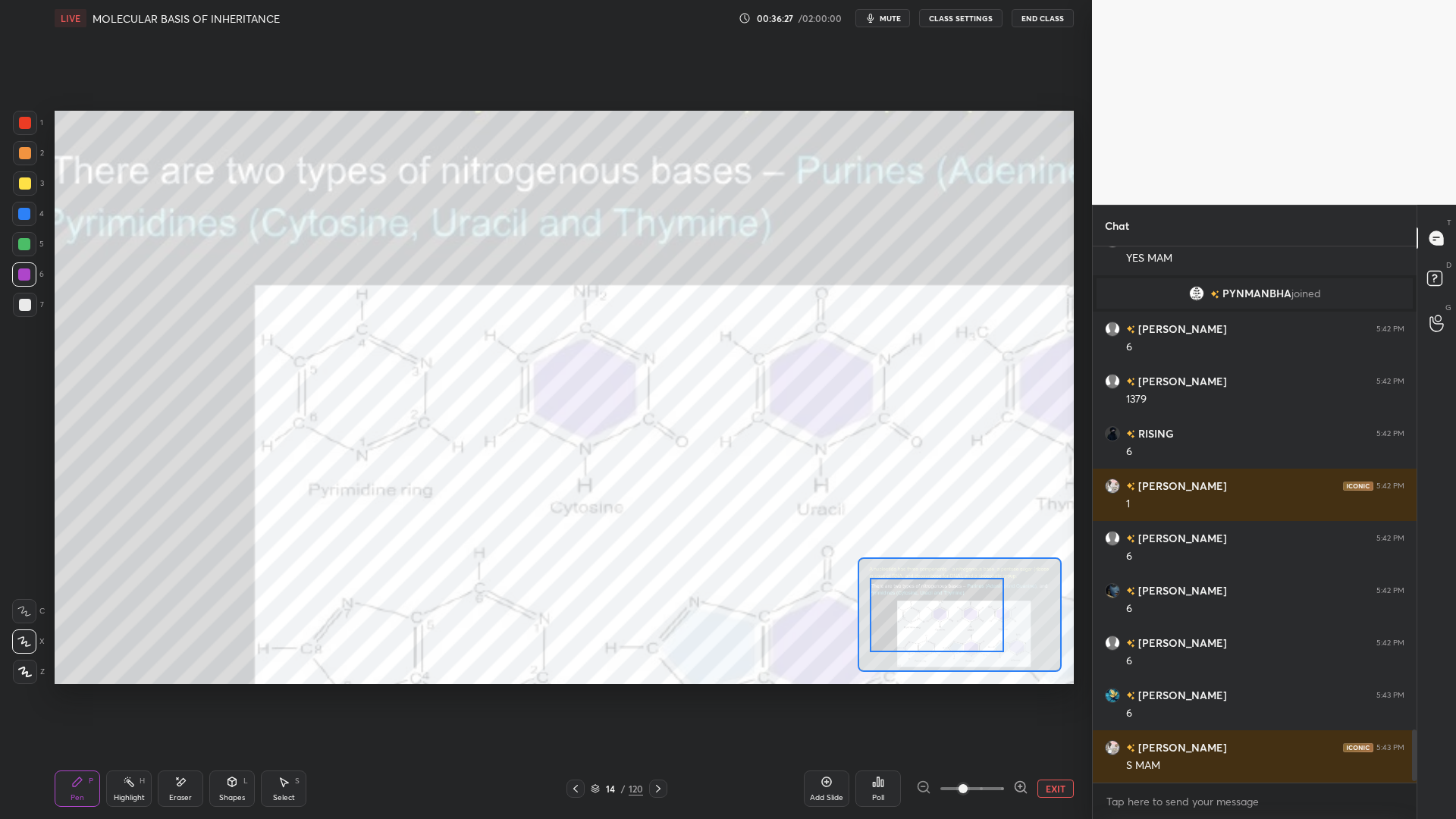
click at [30, 125] on div at bounding box center [25, 123] width 12 height 12
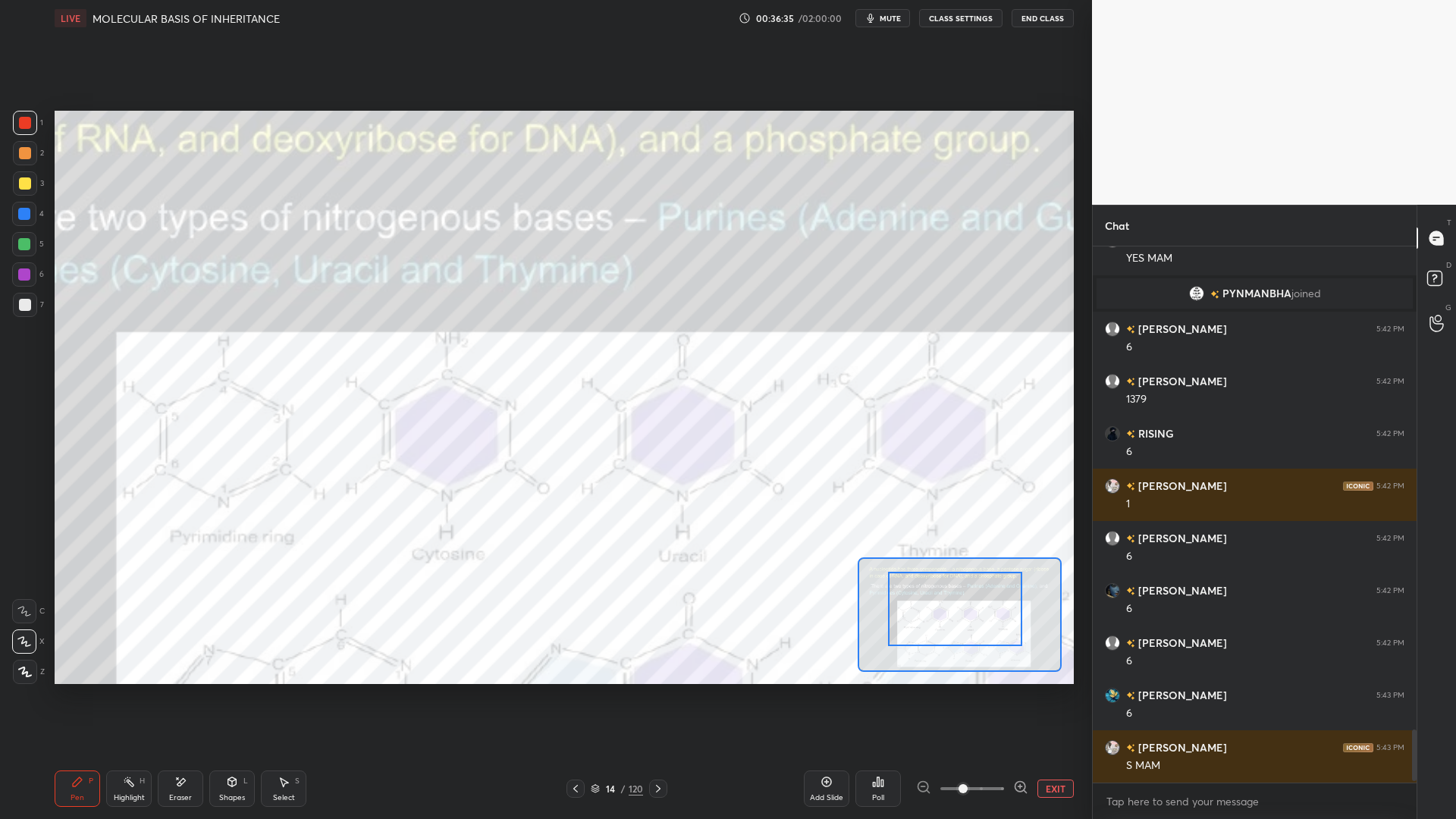
click at [35, 214] on div at bounding box center [24, 213] width 24 height 24
click at [22, 120] on div at bounding box center [25, 123] width 12 height 12
click at [198, 658] on div "Eraser" at bounding box center [180, 788] width 46 height 36
click at [81, 658] on icon at bounding box center [78, 782] width 12 height 12
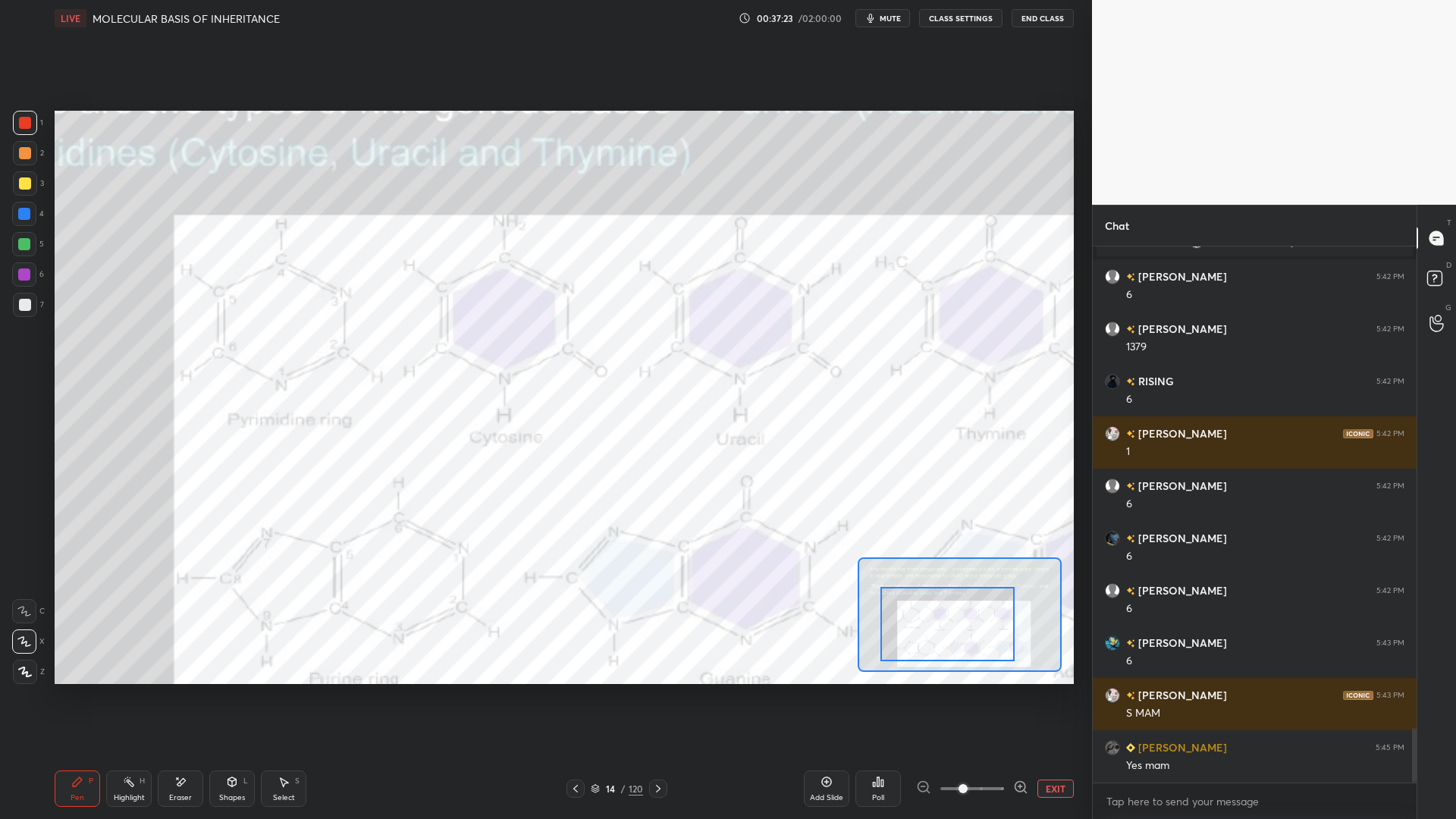
scroll to position [4768, 0]
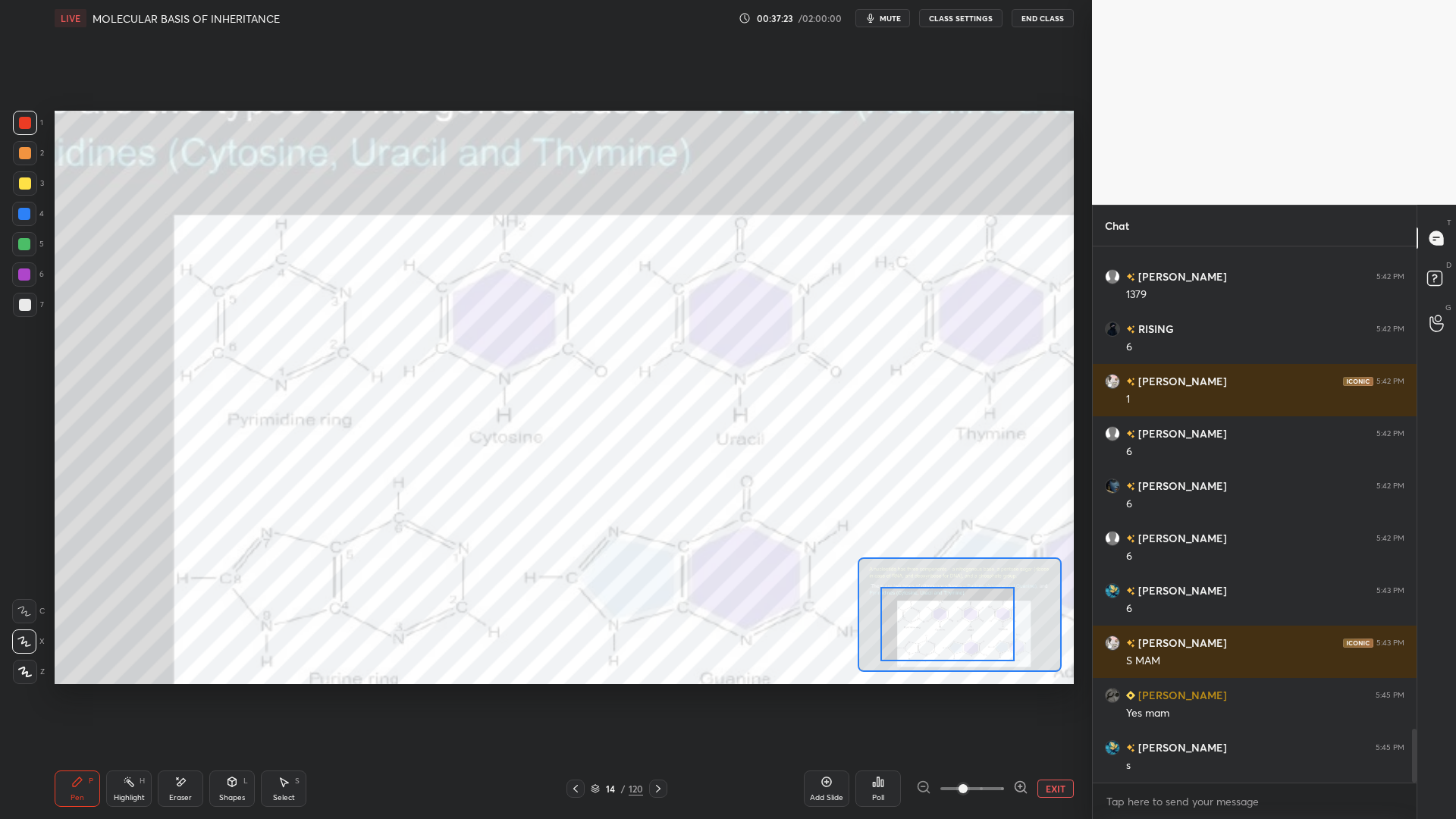
click at [1046, 658] on button "EXIT" at bounding box center [1055, 789] width 36 height 19
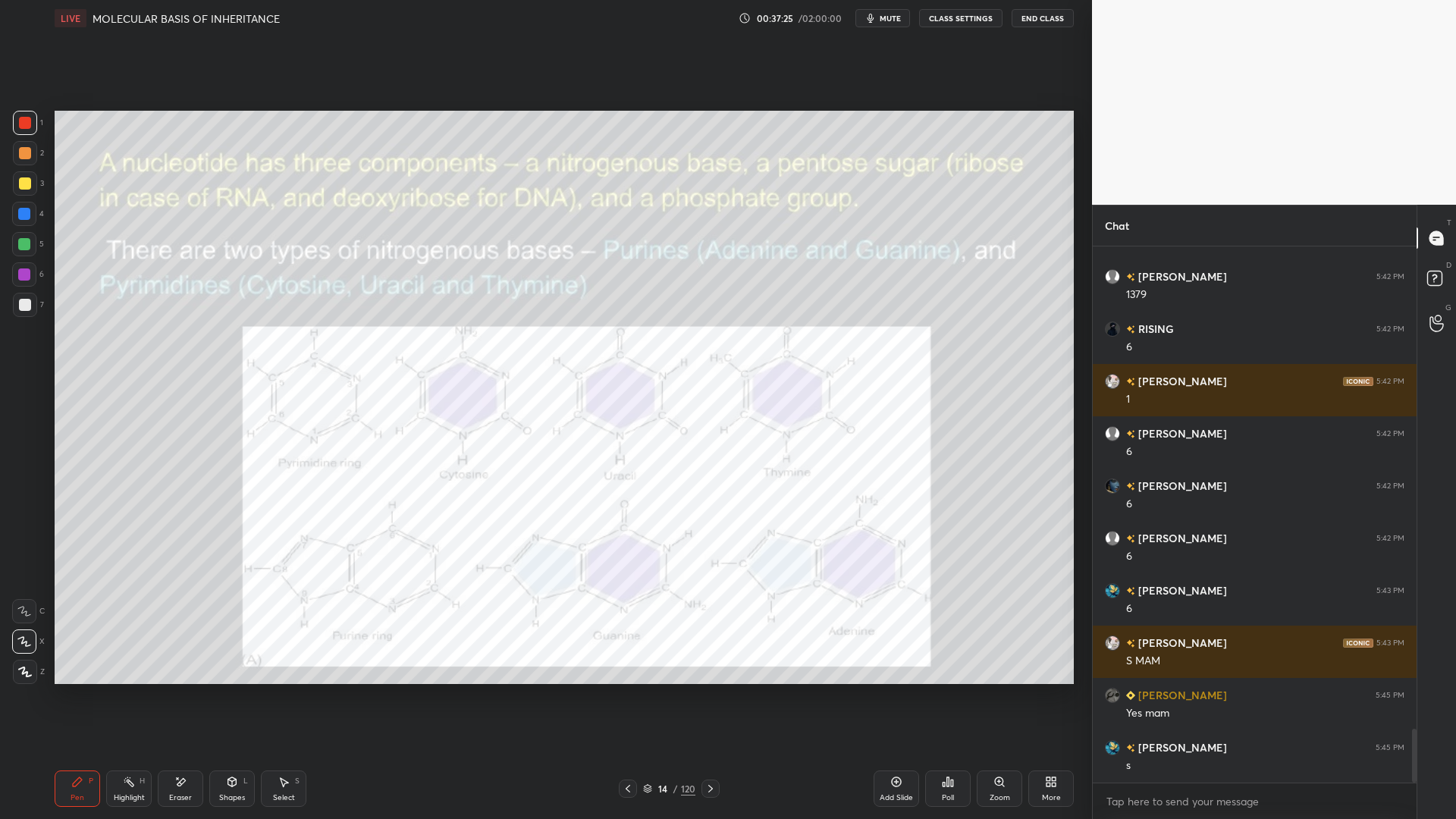
click at [180, 658] on icon at bounding box center [180, 782] width 12 height 13
click at [204, 658] on div "Setting up your live class Poll for secs No correct answer Start poll" at bounding box center [565, 397] width 1031 height 722
click at [87, 658] on div "Pen P" at bounding box center [78, 788] width 46 height 36
click at [24, 215] on div at bounding box center [24, 214] width 12 height 12
click at [176, 658] on icon at bounding box center [180, 782] width 12 height 13
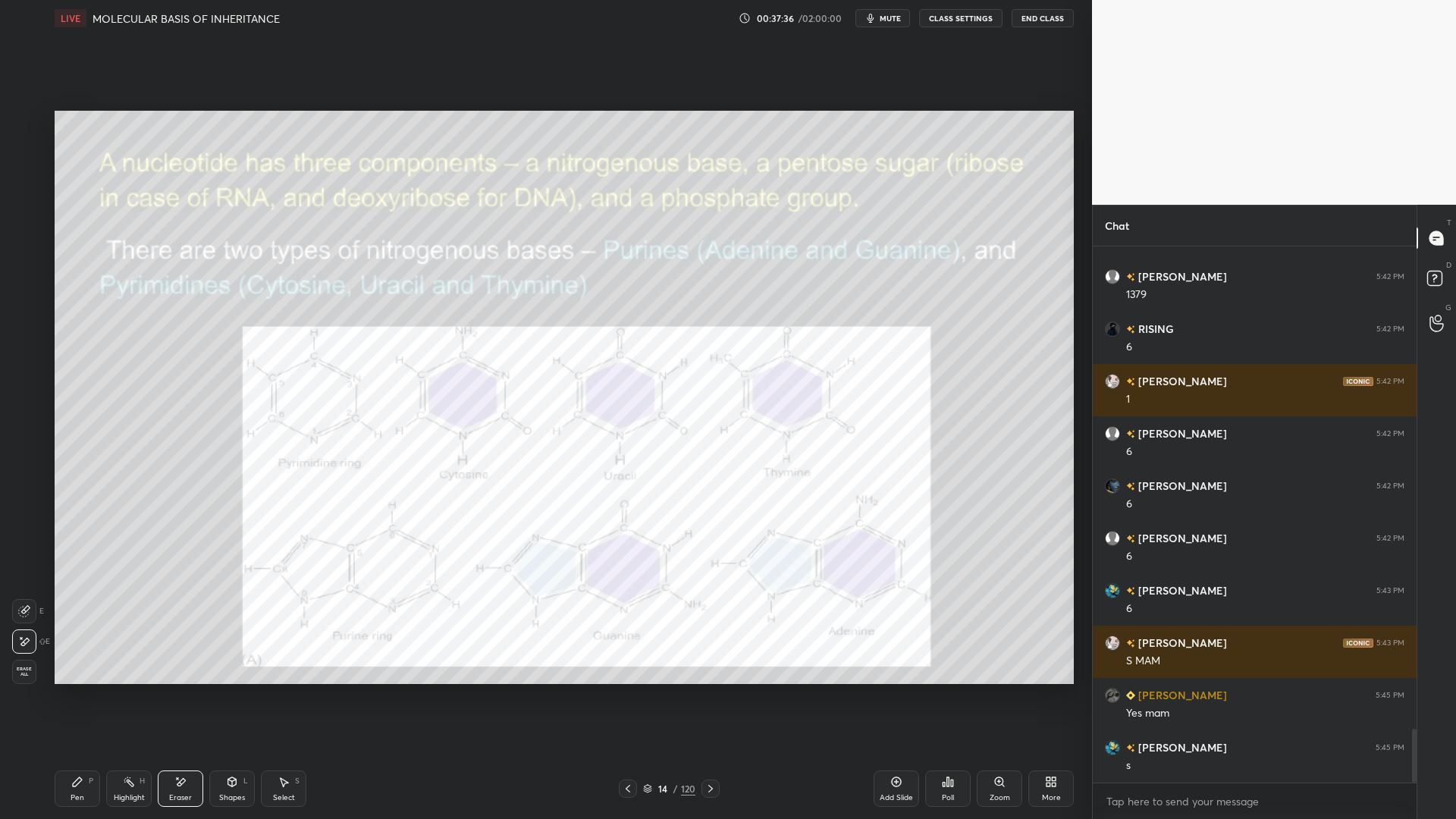
click at [69, 658] on div "Pen P Highlight H Eraser Shapes L Select S 14 / 120 Add Slide Poll Zoom More" at bounding box center [565, 789] width 1020 height 61
click at [78, 658] on icon at bounding box center [77, 782] width 9 height 9
click at [35, 269] on div at bounding box center [24, 274] width 24 height 24
click at [28, 245] on div at bounding box center [24, 244] width 12 height 12
click at [17, 126] on div at bounding box center [24, 122] width 24 height 24
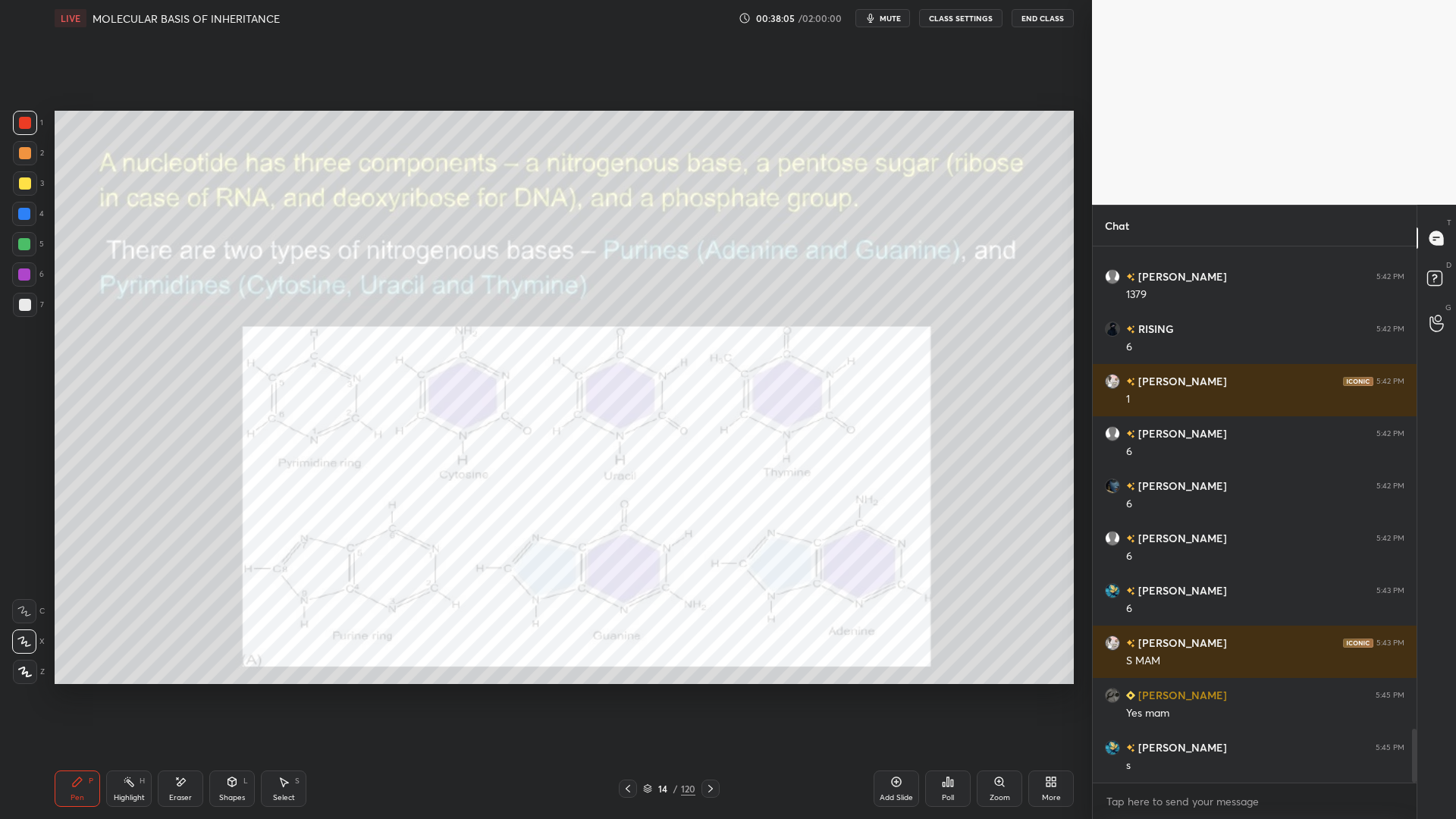
click at [17, 620] on div at bounding box center [24, 611] width 24 height 24
click at [25, 240] on div at bounding box center [24, 244] width 12 height 12
click at [32, 217] on div at bounding box center [24, 213] width 24 height 24
click at [30, 313] on div at bounding box center [24, 304] width 24 height 24
click at [35, 194] on div "3" at bounding box center [28, 183] width 31 height 24
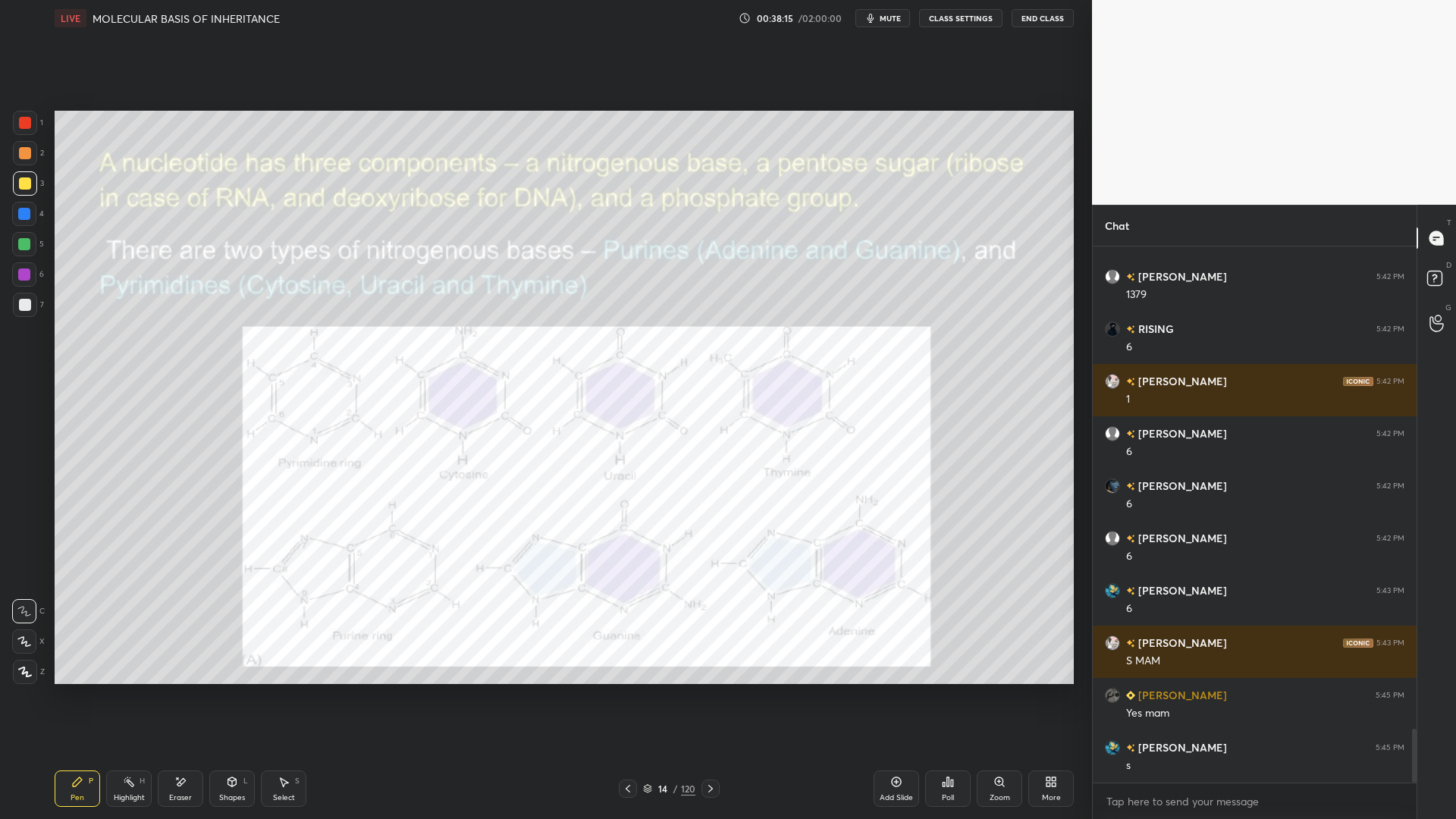
click at [201, 658] on div "Eraser" at bounding box center [180, 788] width 46 height 36
click at [100, 658] on div "Pen P Highlight H Eraser Shapes L Select S" at bounding box center [260, 788] width 410 height 36
click at [68, 658] on div "Pen P" at bounding box center [78, 788] width 46 height 36
click at [998, 658] on div "Zoom" at bounding box center [999, 788] width 46 height 36
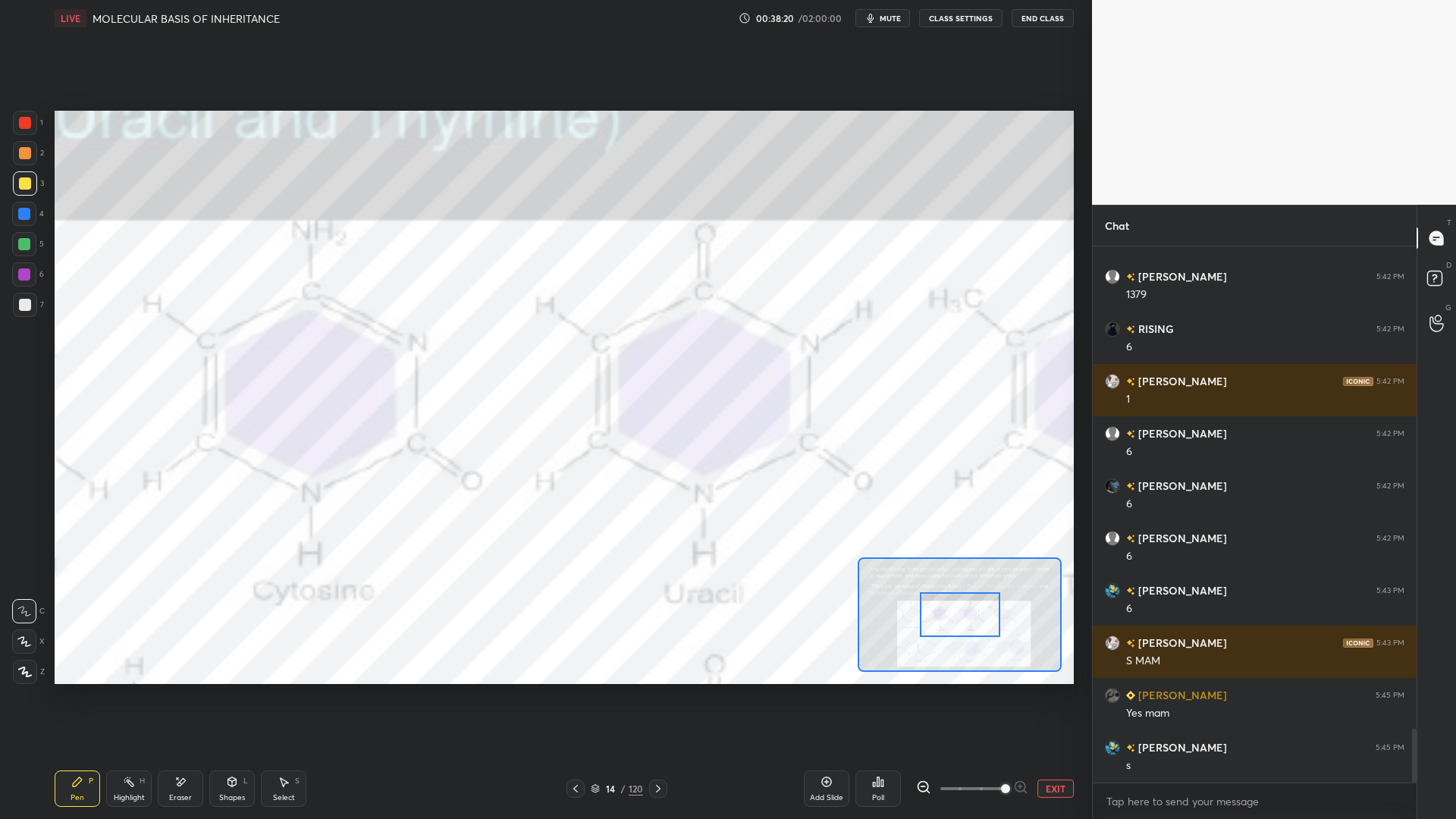
click at [1036, 658] on div "EXIT" at bounding box center [994, 789] width 158 height 19
click at [1043, 658] on button "EXIT" at bounding box center [1055, 789] width 36 height 19
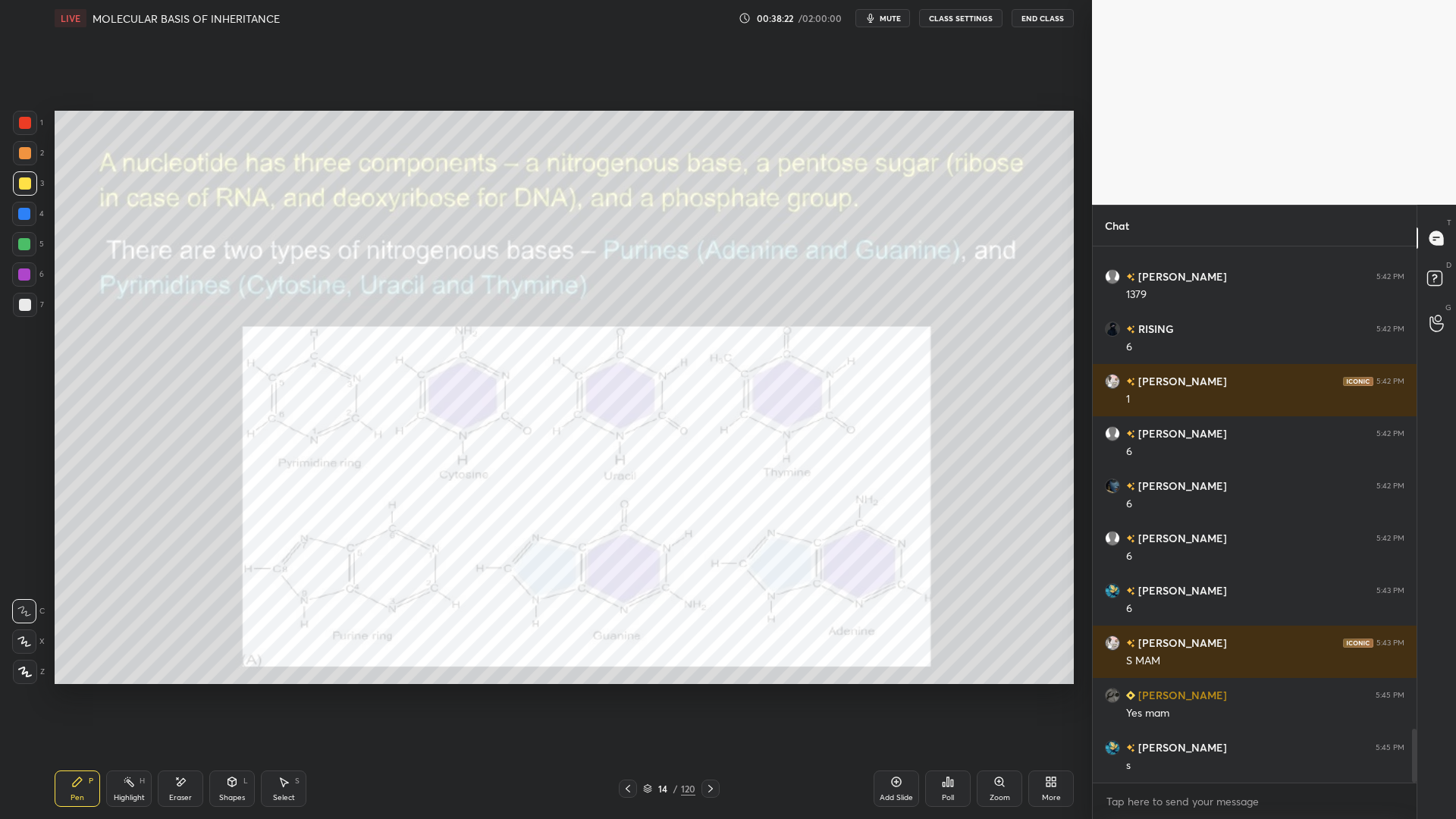
click at [24, 122] on div at bounding box center [25, 123] width 12 height 12
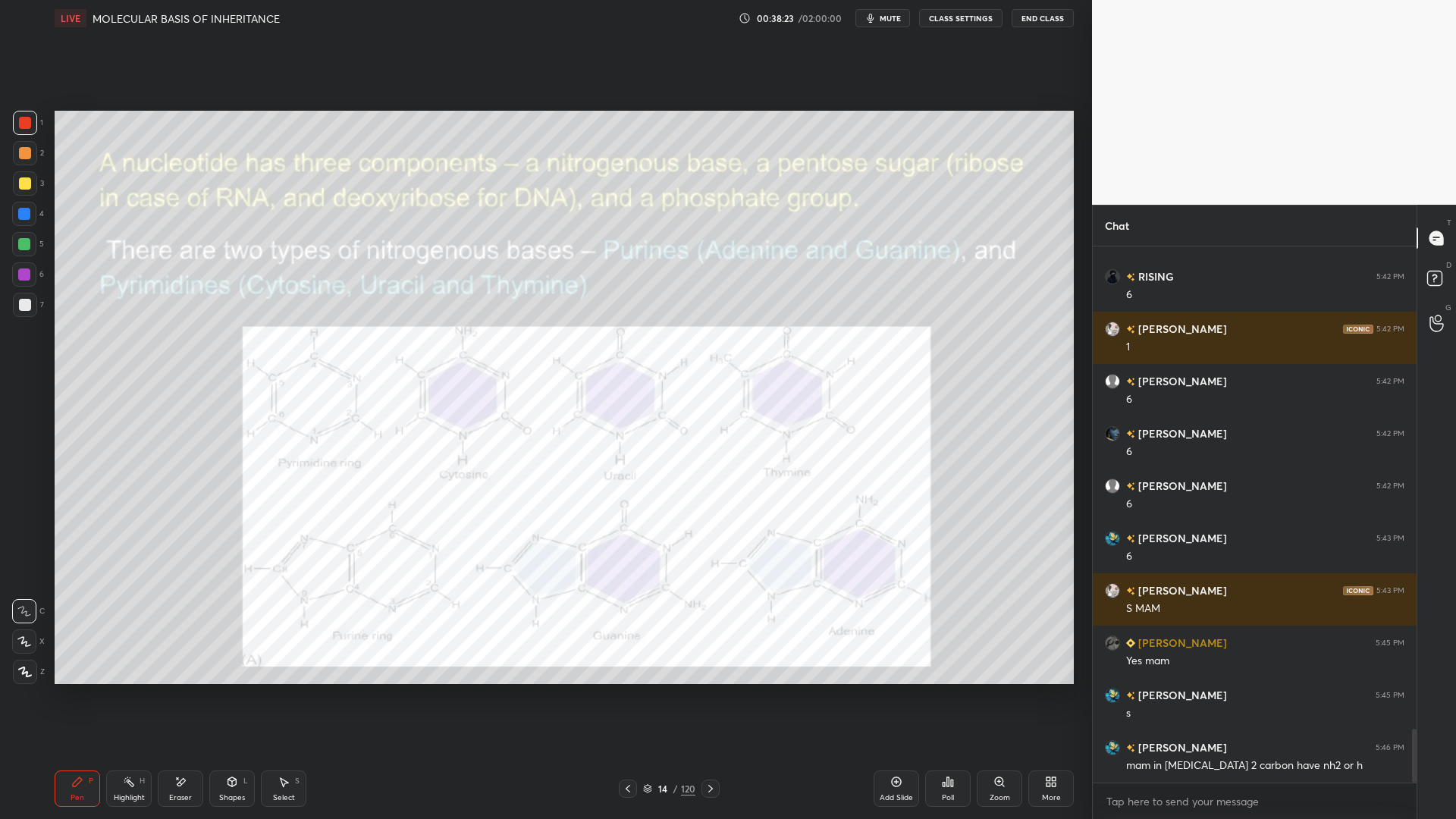
click at [1006, 658] on div "Zoom" at bounding box center [999, 788] width 46 height 36
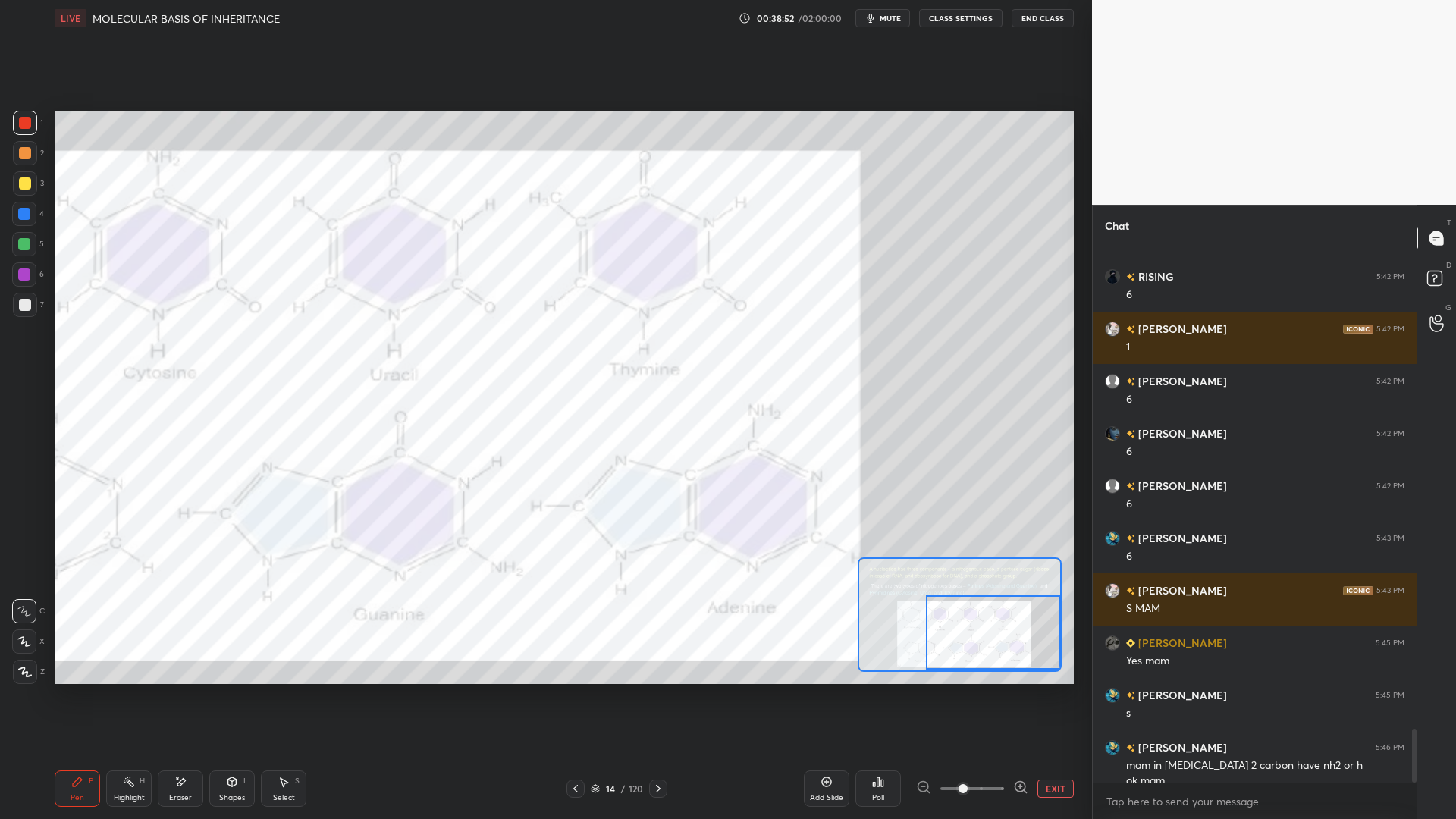
scroll to position [4836, 0]
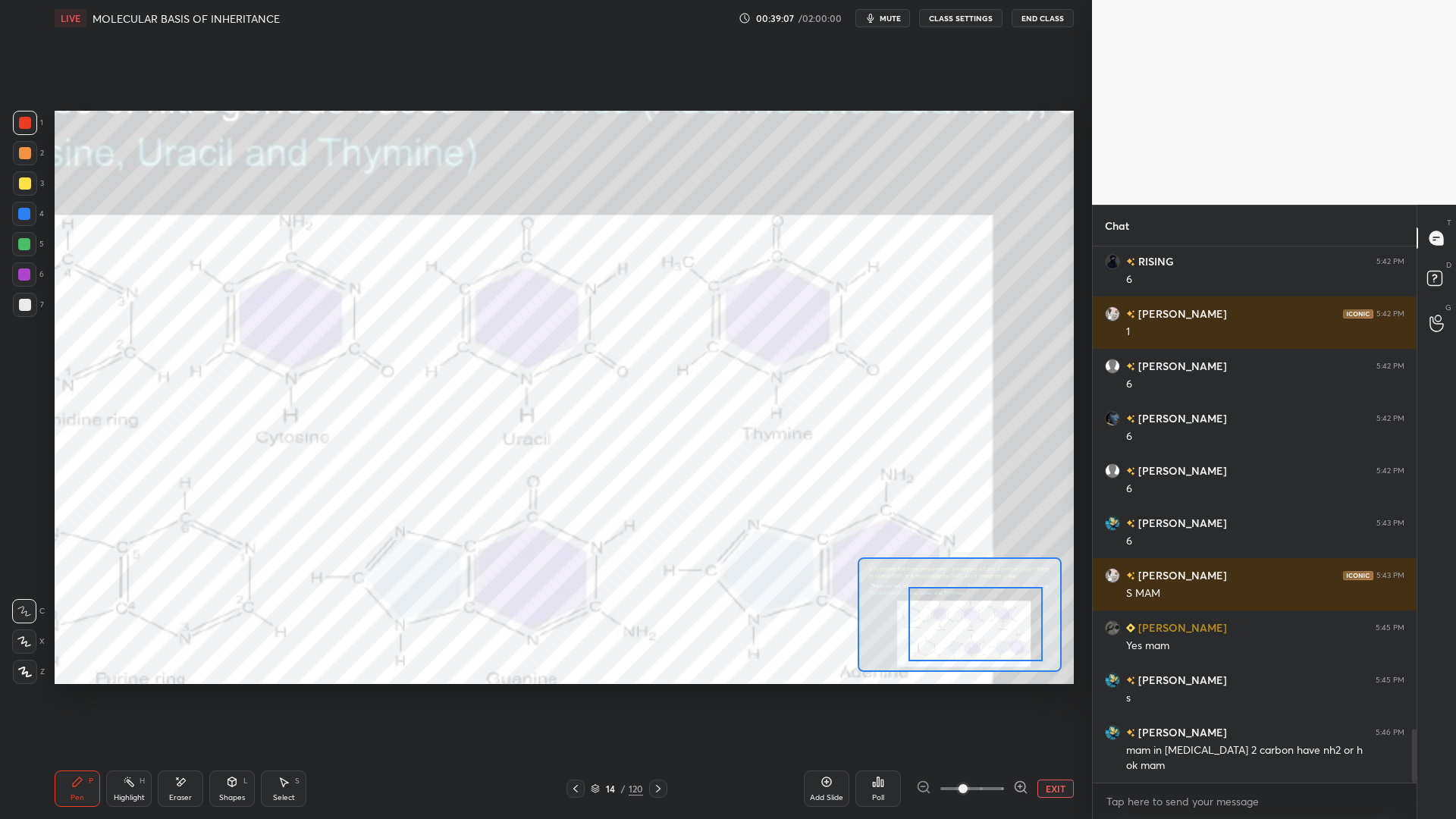
click at [20, 217] on div at bounding box center [24, 214] width 12 height 12
click at [12, 126] on div "1 2 3 4 5 6 7" at bounding box center [28, 217] width 32 height 212
click at [35, 129] on div at bounding box center [24, 122] width 24 height 24
click at [34, 219] on div at bounding box center [24, 213] width 24 height 24
click at [28, 225] on div at bounding box center [24, 213] width 24 height 24
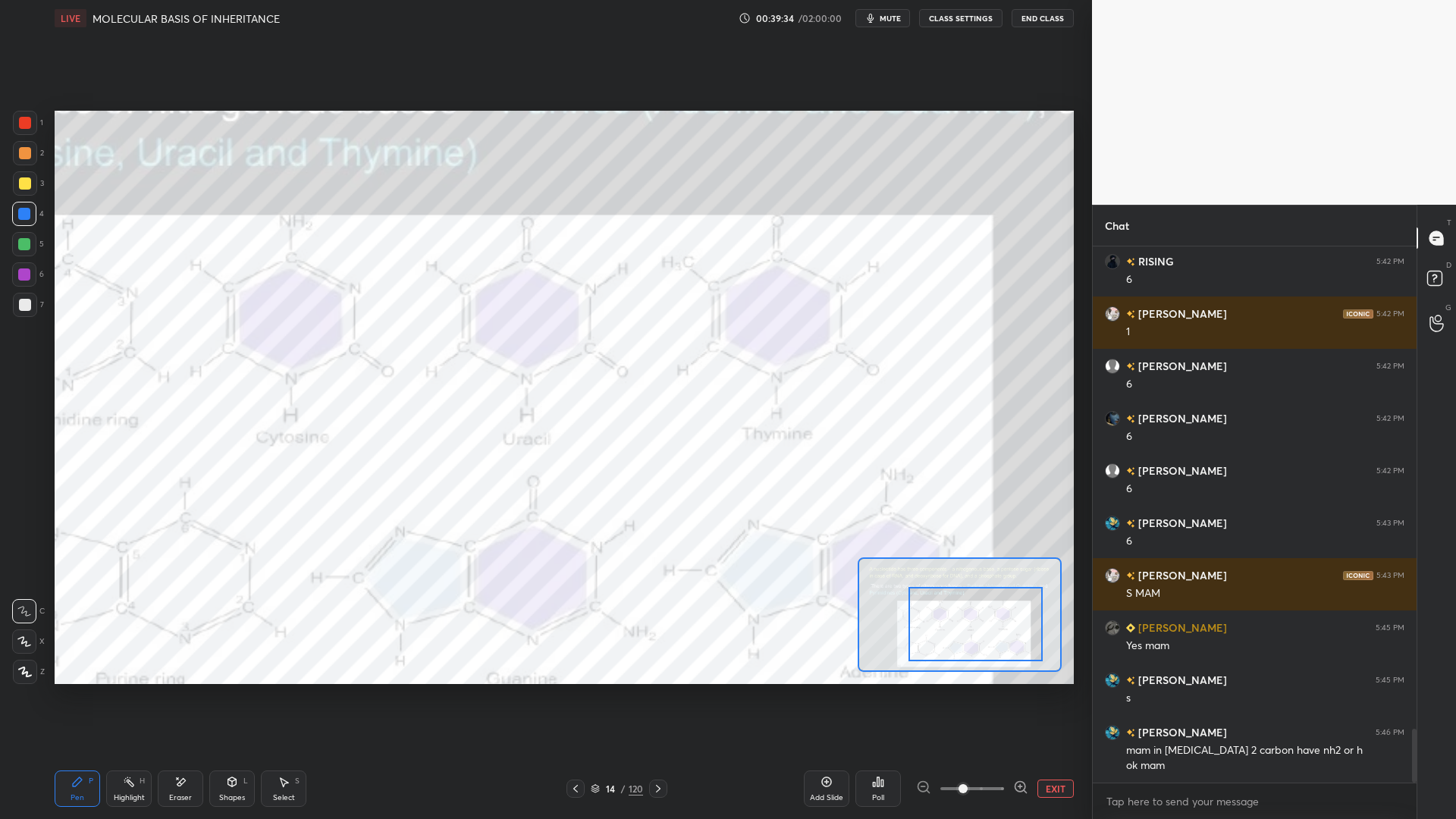
click at [171, 658] on div "Eraser" at bounding box center [180, 788] width 46 height 36
click at [657, 658] on div "Pen P Highlight H Eraser Shapes L Select S 14 / 120 Add Slide Poll EXIT" at bounding box center [565, 789] width 1020 height 61
click at [656, 658] on icon at bounding box center [658, 789] width 12 height 12
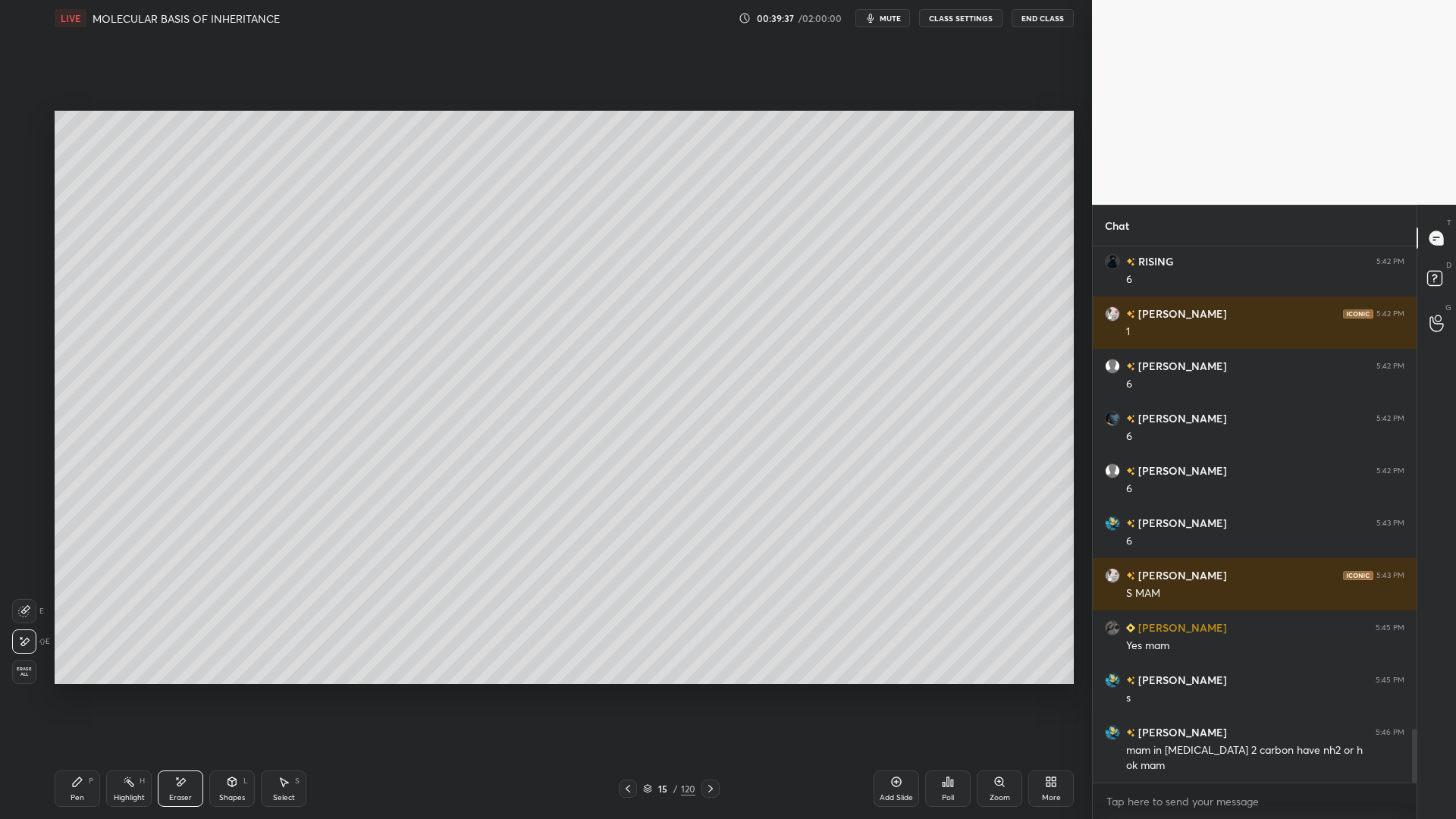
click at [661, 658] on div "15" at bounding box center [663, 789] width 15 height 9
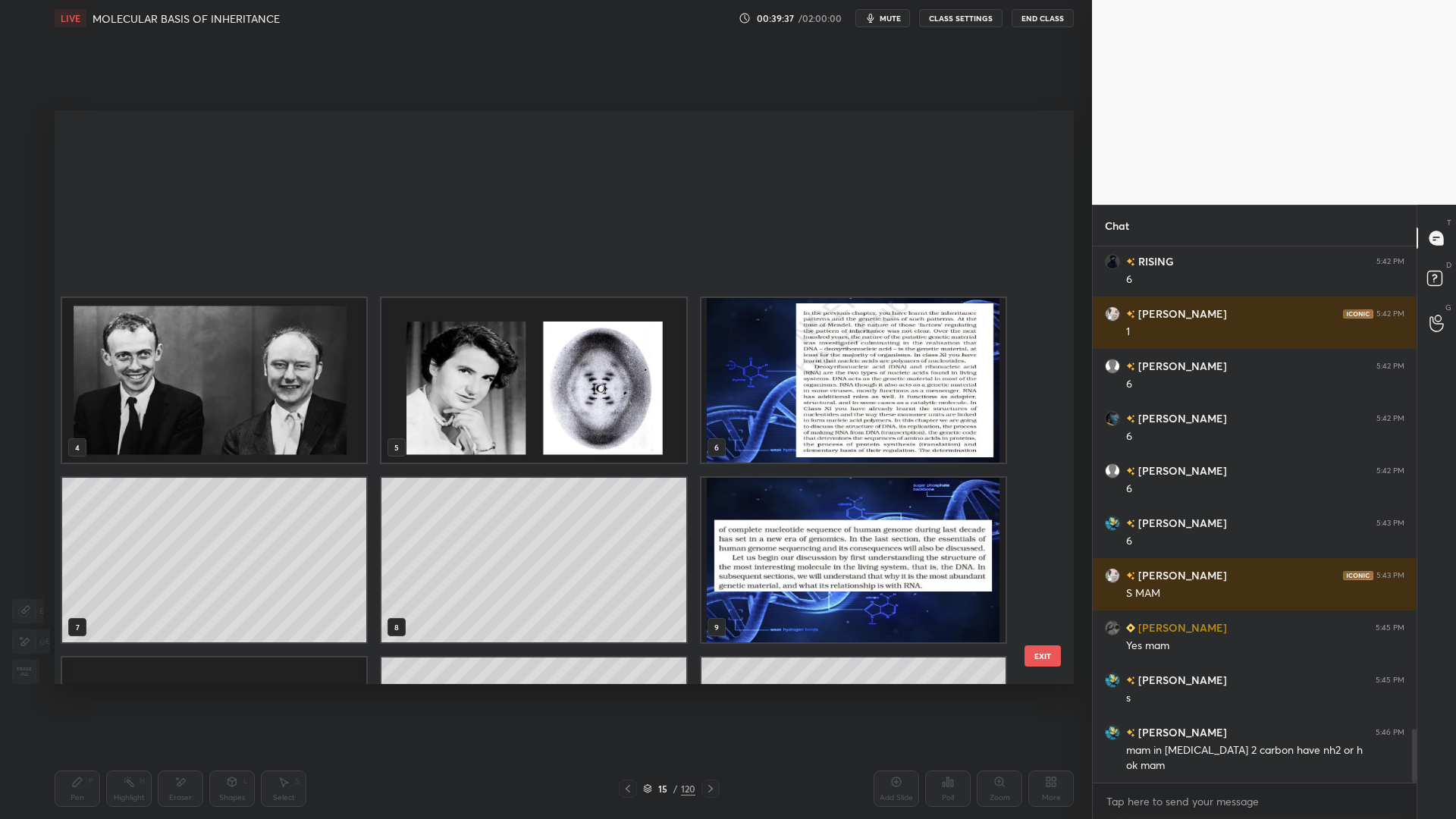
scroll to position [569, 1012]
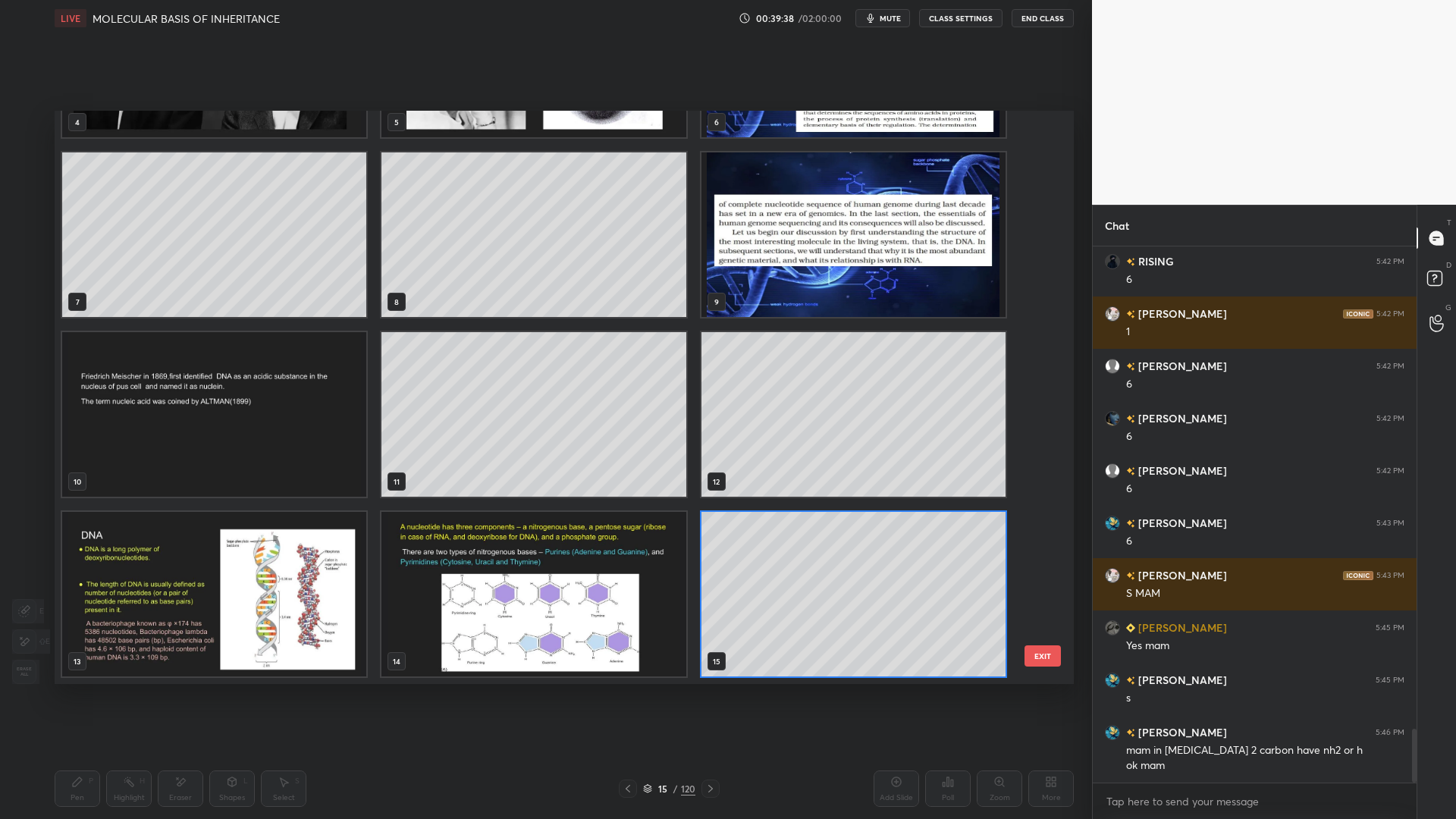
click at [1038, 614] on div "4 5 6 7 8 9 10 11 12 13 14 15 16 17 18" at bounding box center [551, 397] width 993 height 573
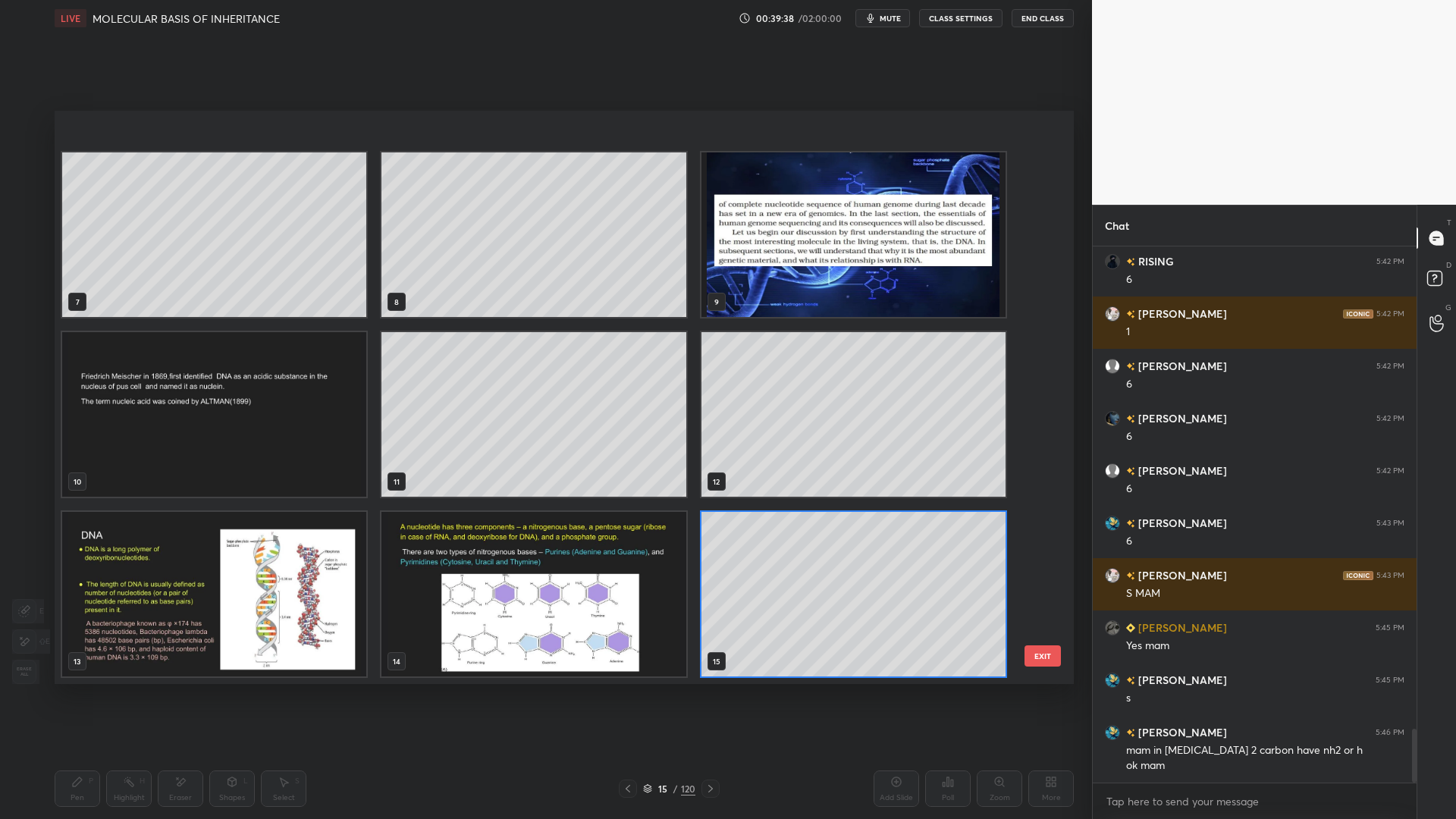
scroll to position [827, 0]
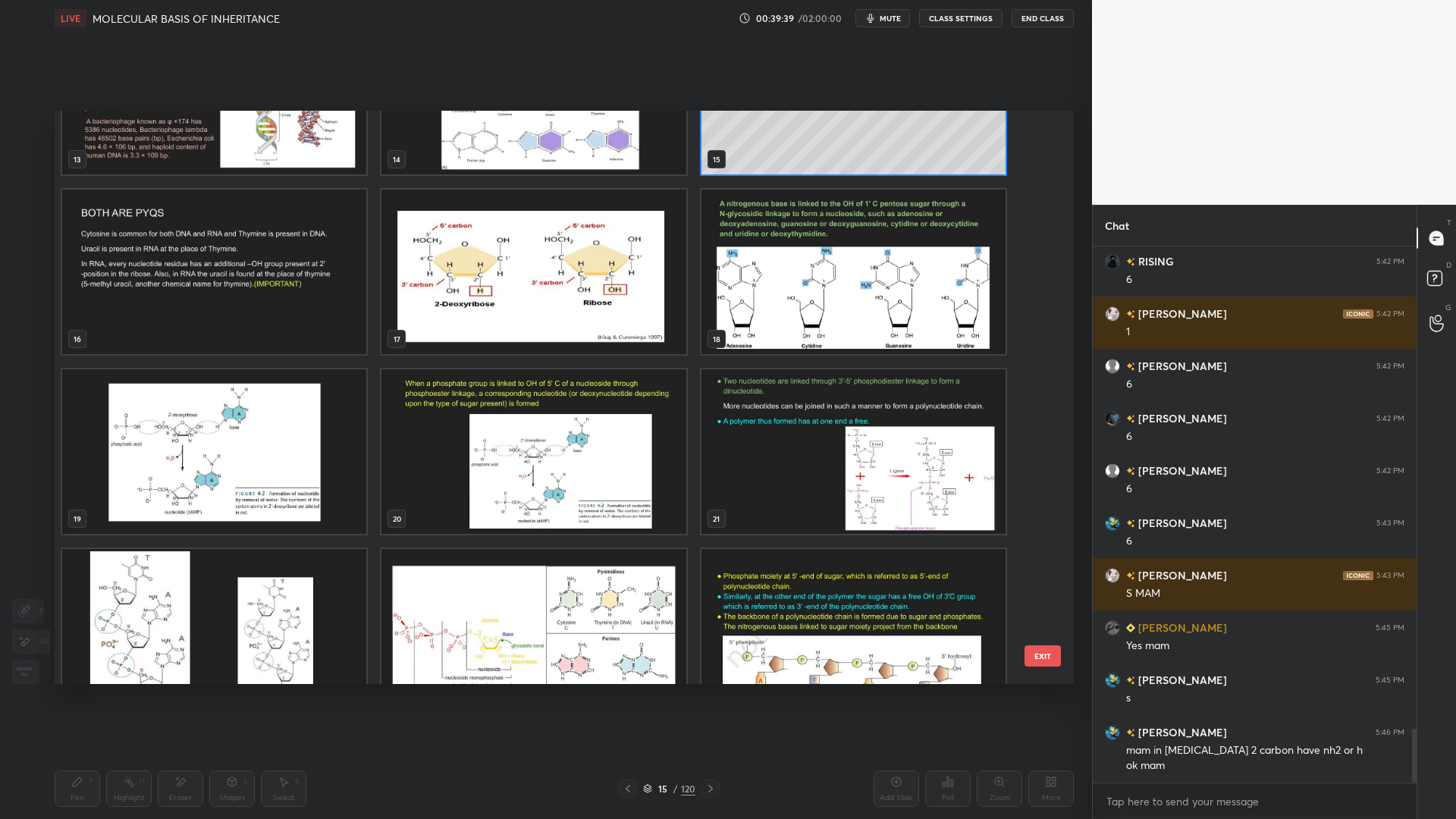
click at [624, 277] on img "grid" at bounding box center [533, 271] width 304 height 164
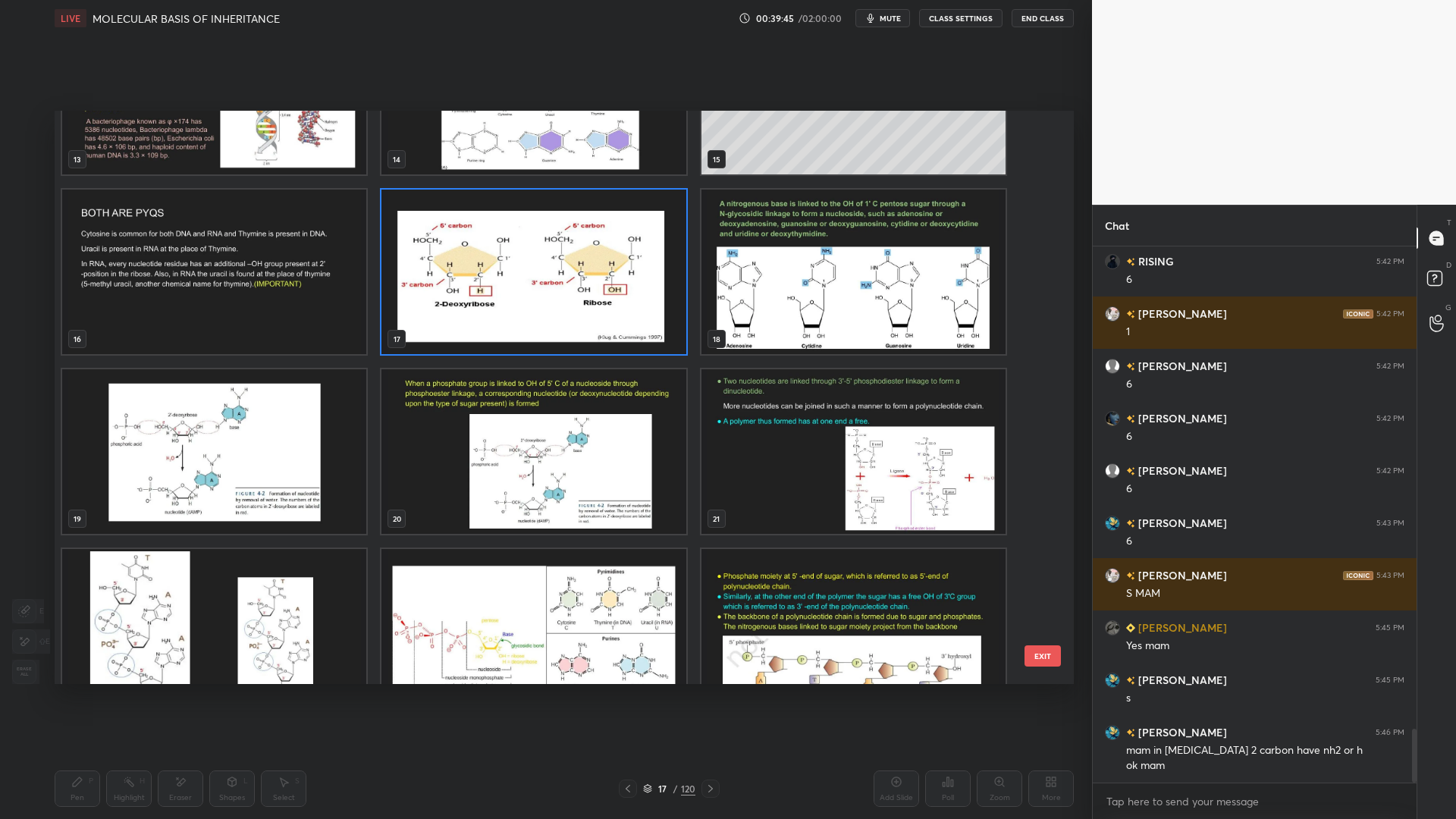
click at [535, 155] on img "grid" at bounding box center [533, 92] width 304 height 164
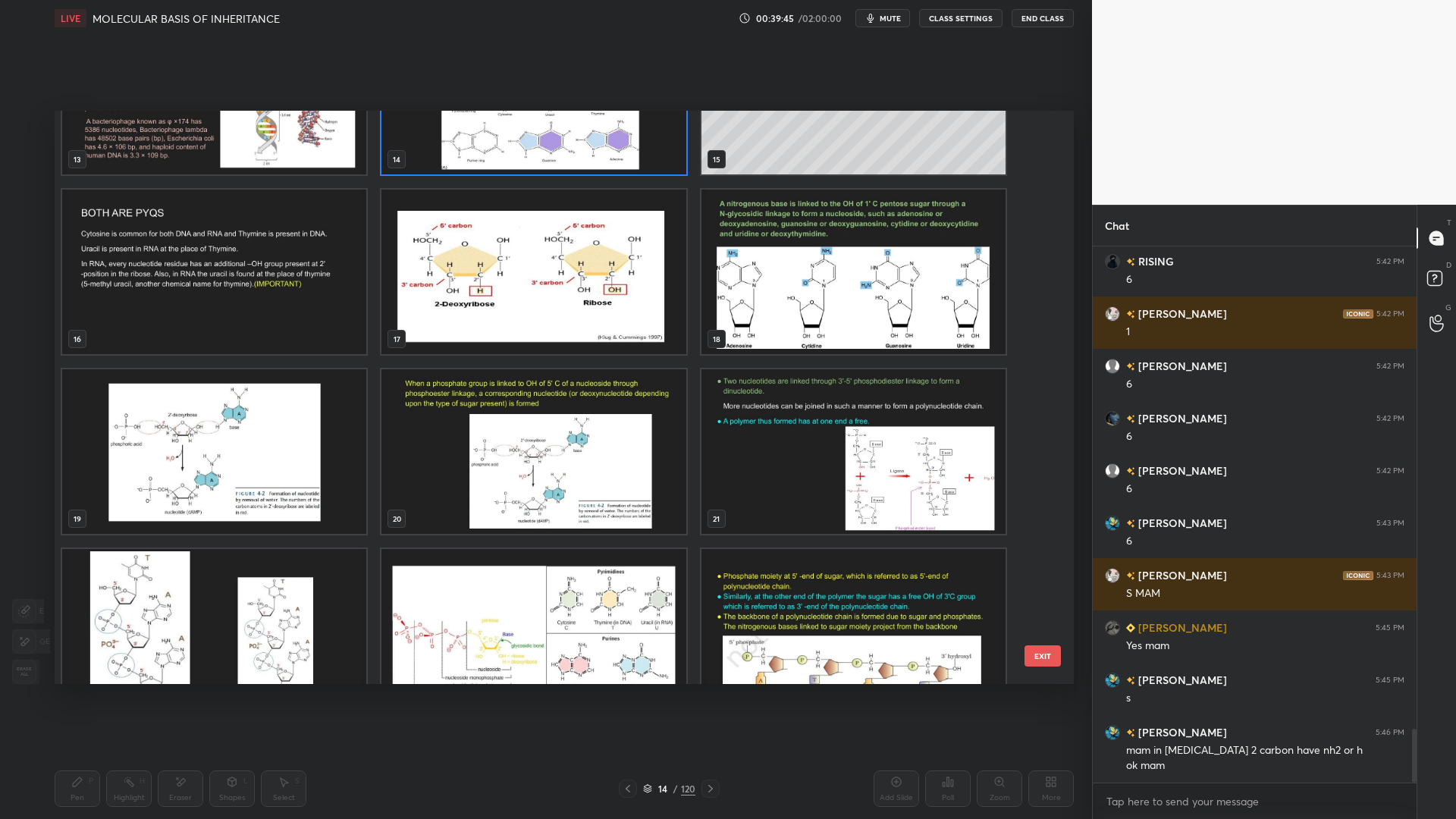
scroll to position [719, 0]
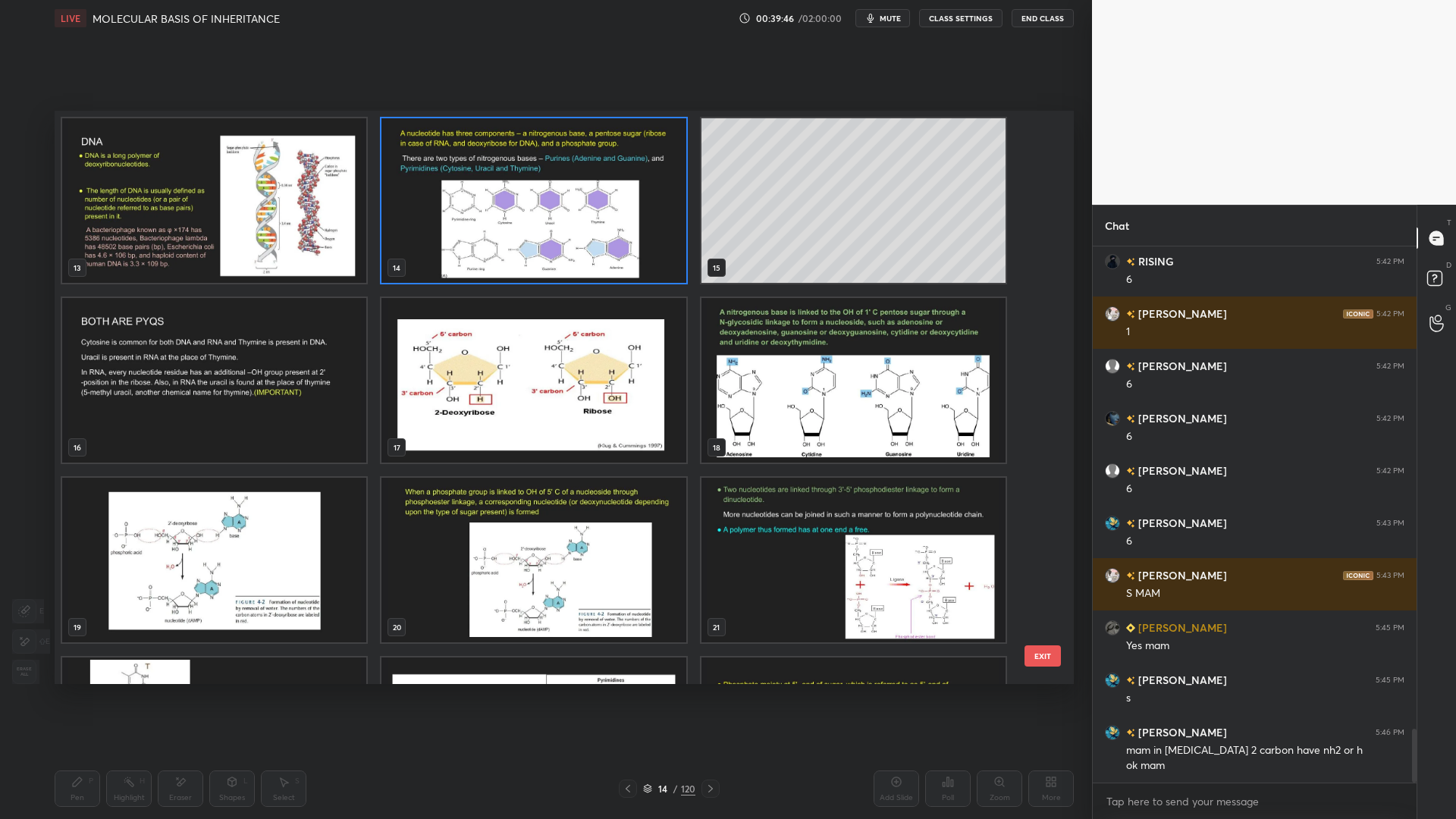
click at [1030, 658] on button "EXIT" at bounding box center [1042, 656] width 36 height 21
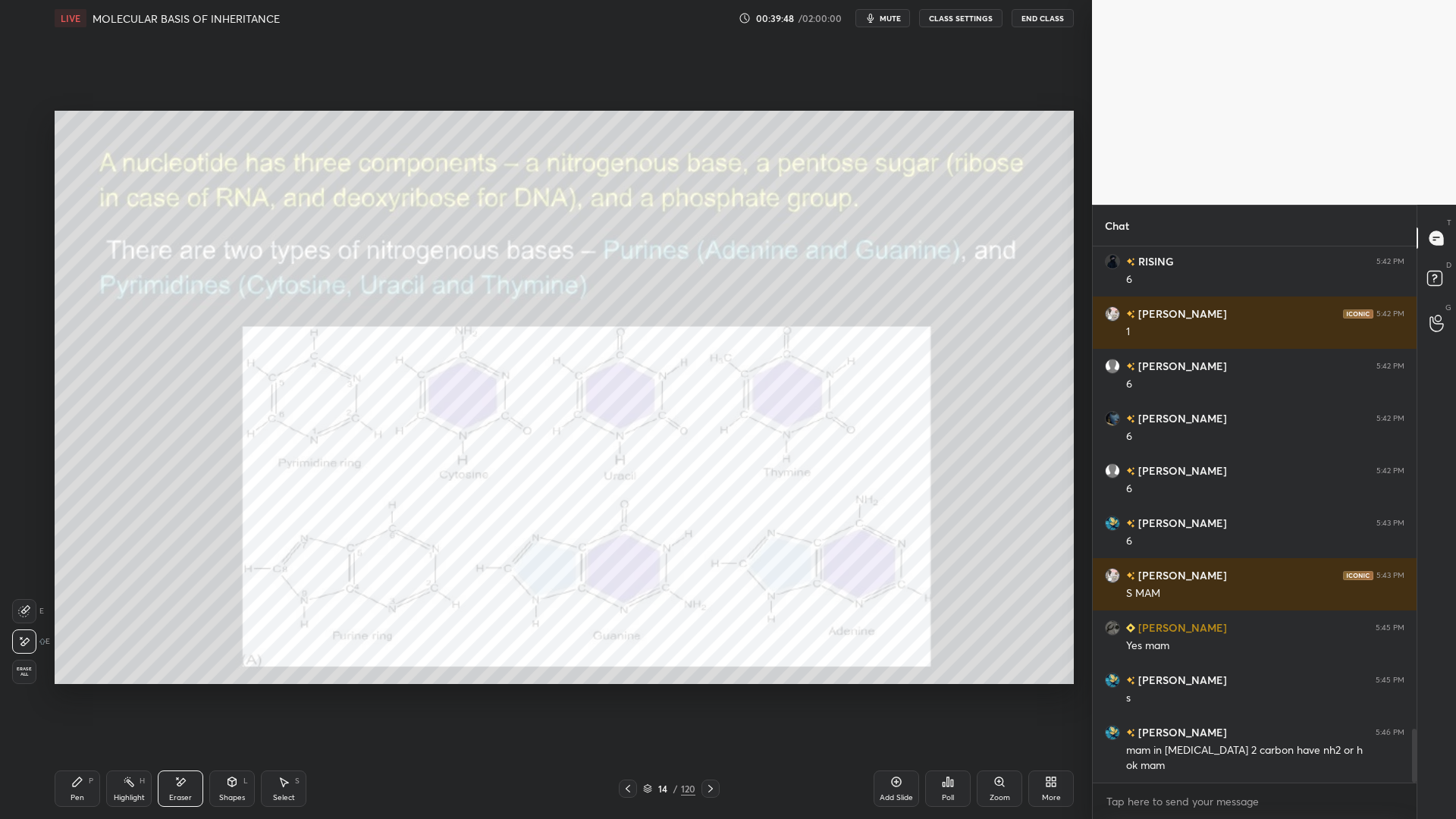
click at [1003, 658] on div "Zoom" at bounding box center [999, 788] width 46 height 36
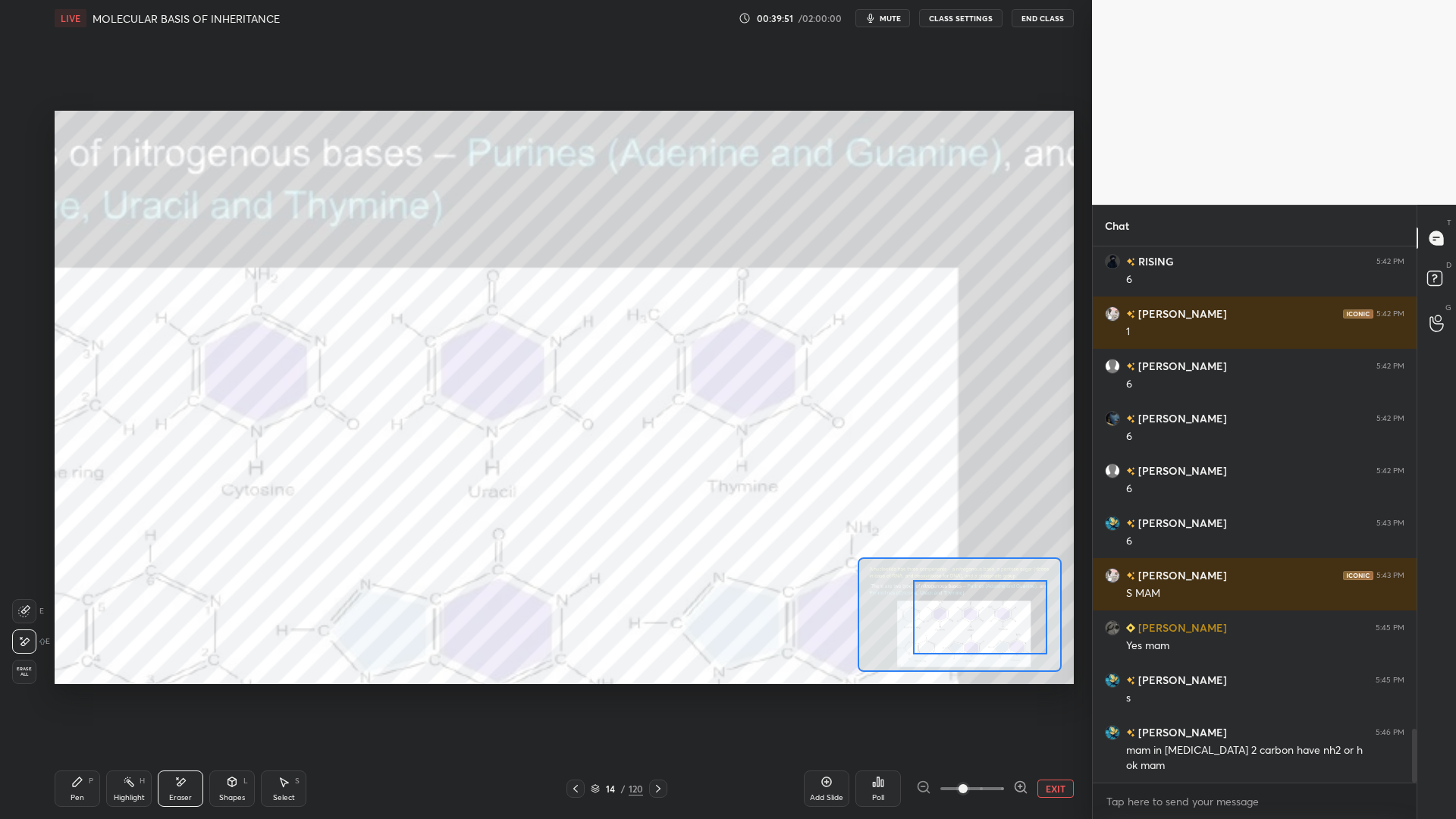
click at [96, 658] on div "Pen P" at bounding box center [78, 788] width 46 height 36
click at [27, 131] on div at bounding box center [24, 122] width 24 height 24
click at [187, 658] on div "Eraser" at bounding box center [180, 797] width 23 height 8
click at [83, 658] on div "Pen" at bounding box center [78, 797] width 13 height 8
click at [20, 212] on div at bounding box center [24, 214] width 12 height 12
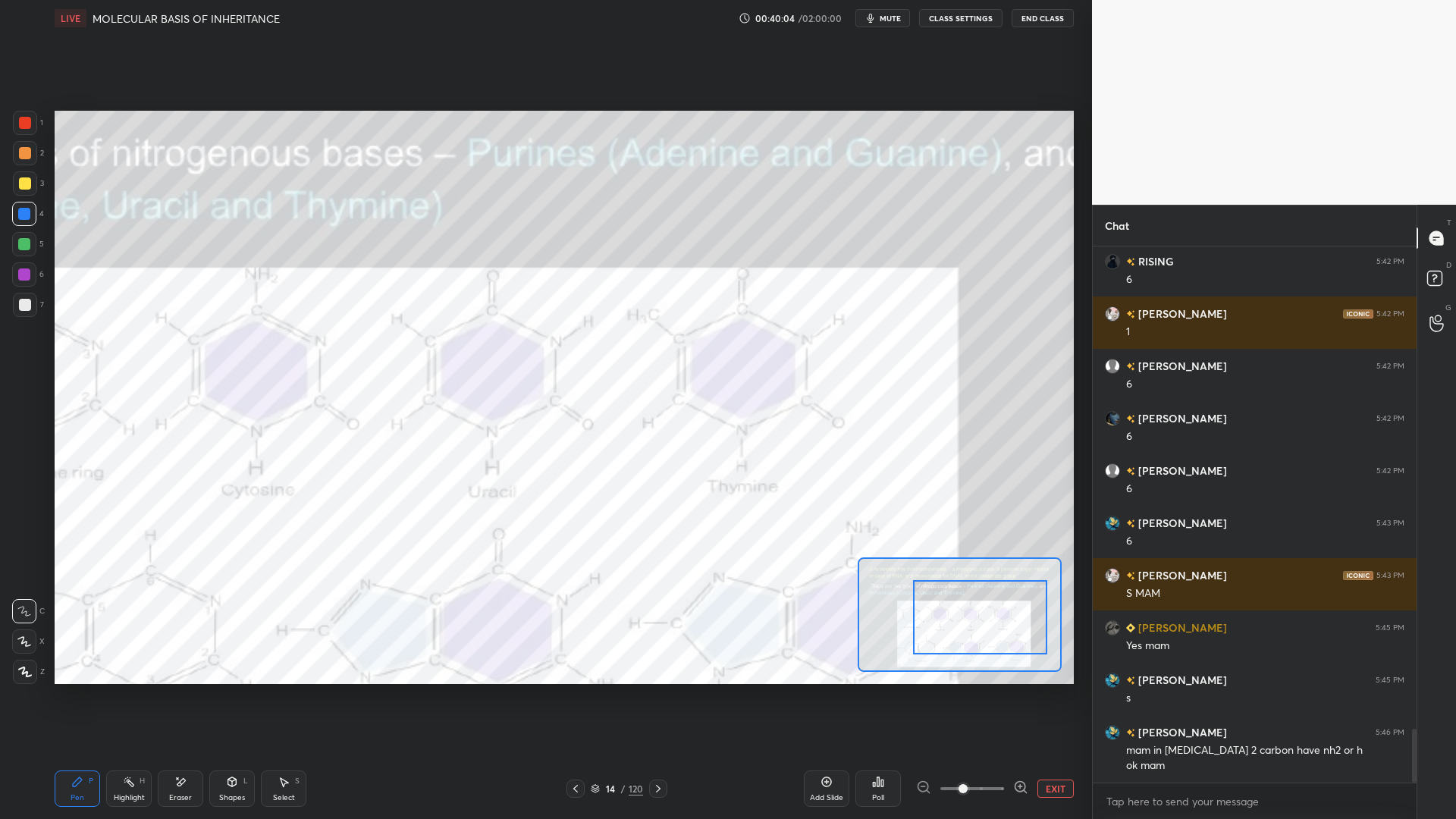
click at [22, 127] on div at bounding box center [25, 123] width 12 height 12
click at [27, 658] on icon at bounding box center [25, 672] width 13 height 11
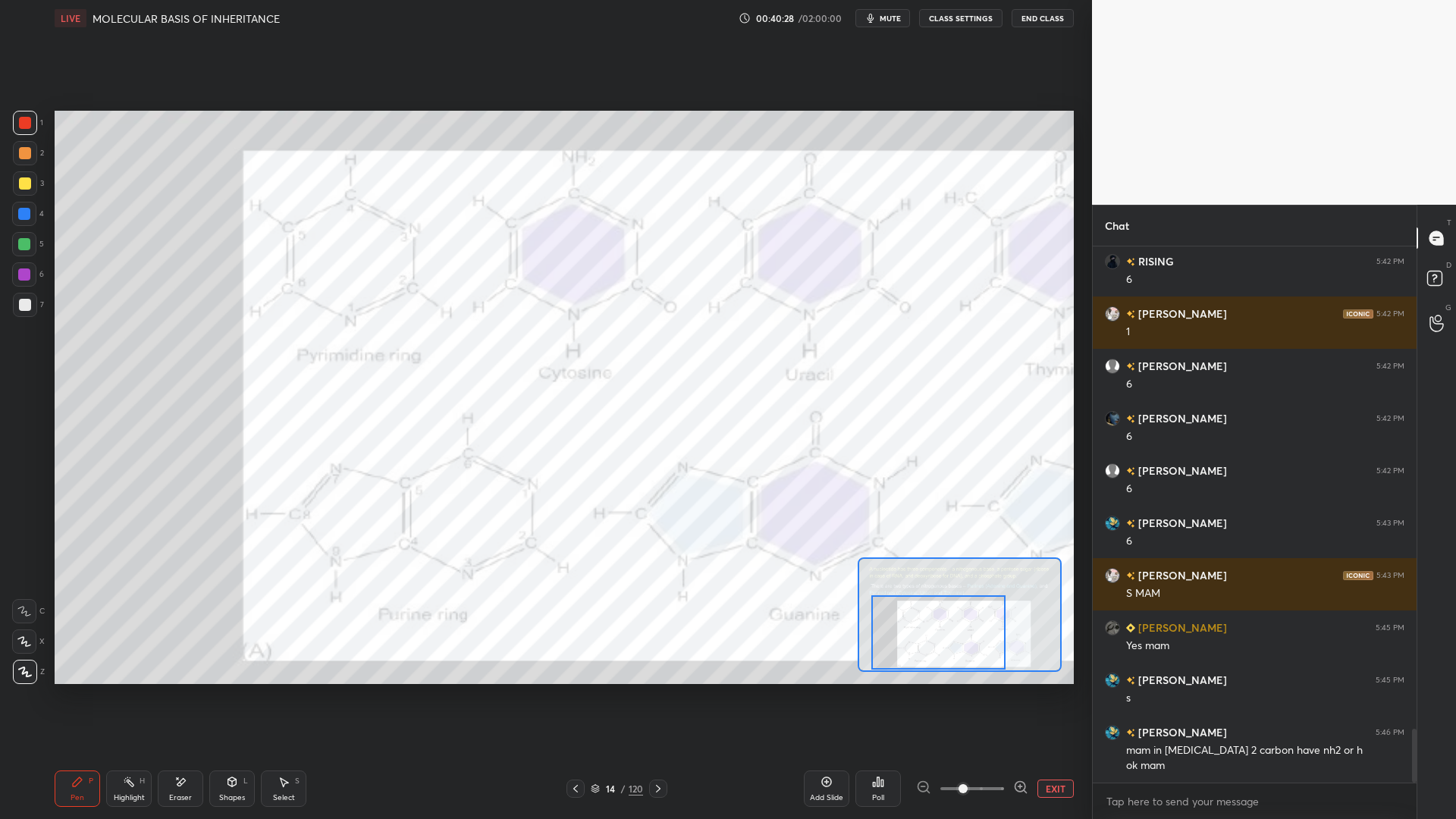
scroll to position [4889, 0]
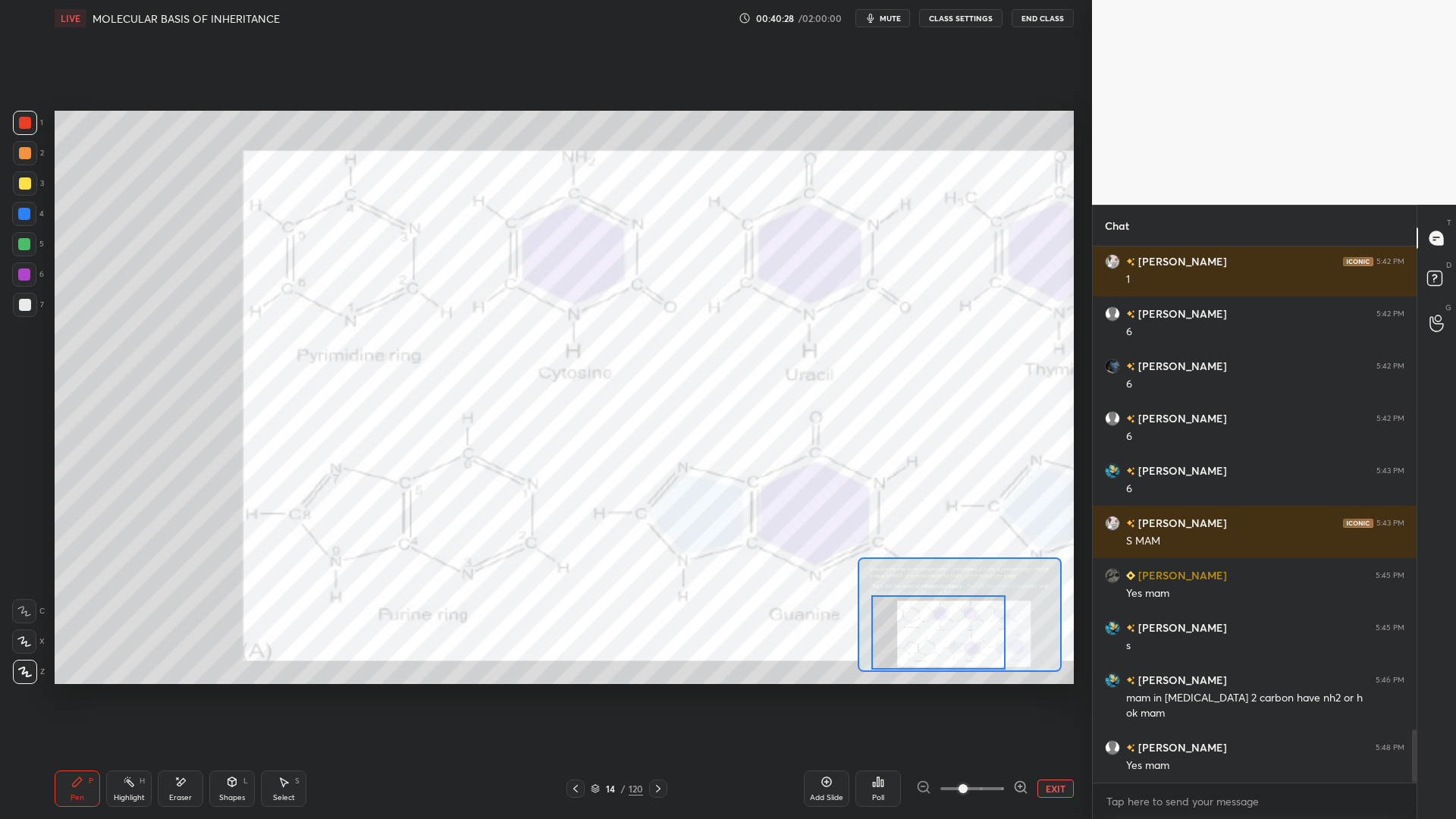
click at [173, 658] on div "Eraser" at bounding box center [180, 797] width 23 height 8
click at [127, 658] on div "Highlight H" at bounding box center [129, 788] width 46 height 36
click at [35, 658] on div at bounding box center [24, 672] width 24 height 24
click at [27, 217] on div at bounding box center [24, 214] width 12 height 12
click at [25, 122] on div at bounding box center [25, 123] width 12 height 12
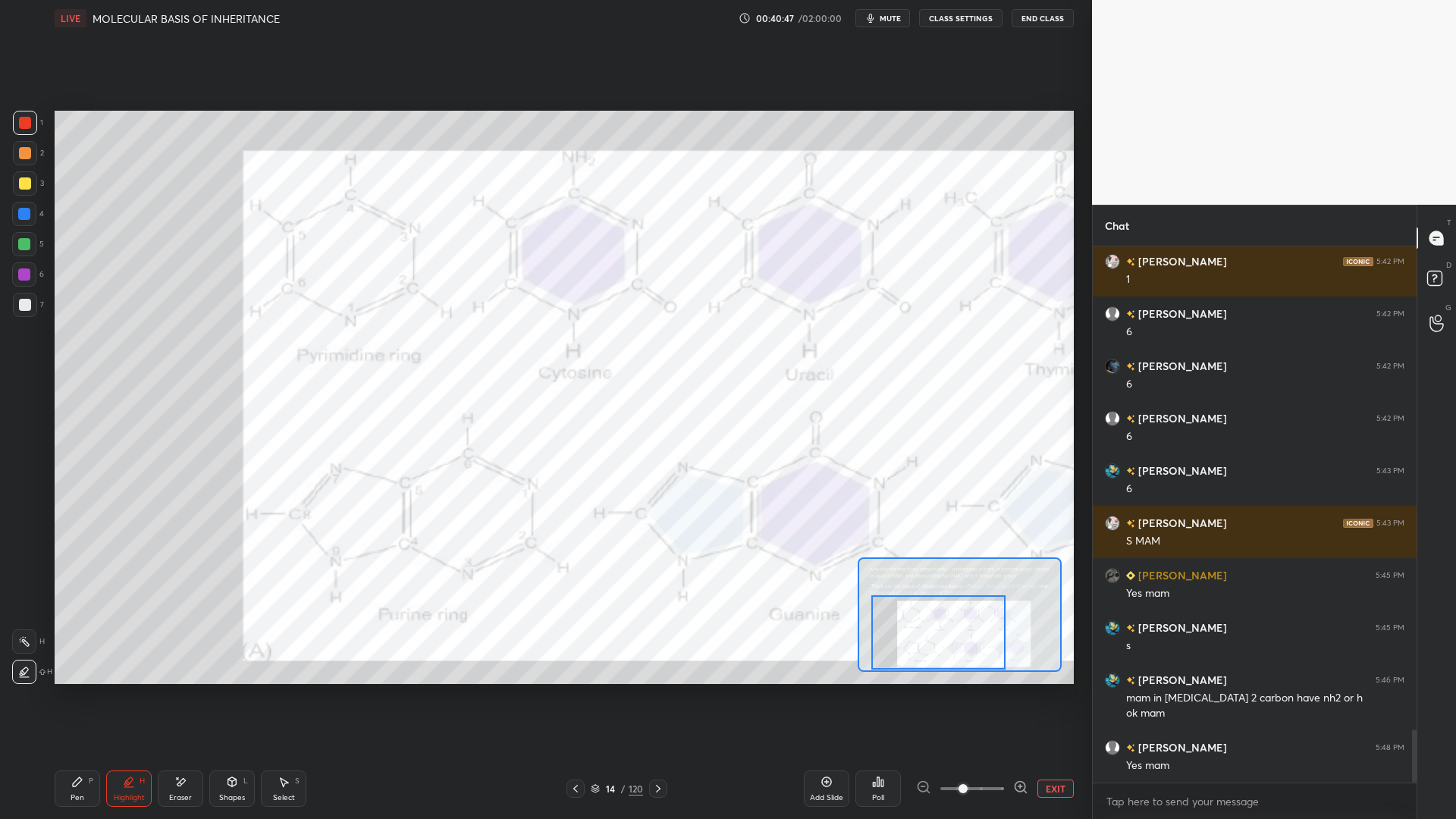
click at [84, 658] on div "Pen P" at bounding box center [78, 788] width 46 height 36
click at [20, 219] on div at bounding box center [24, 214] width 12 height 12
click at [827, 658] on icon at bounding box center [827, 782] width 12 height 12
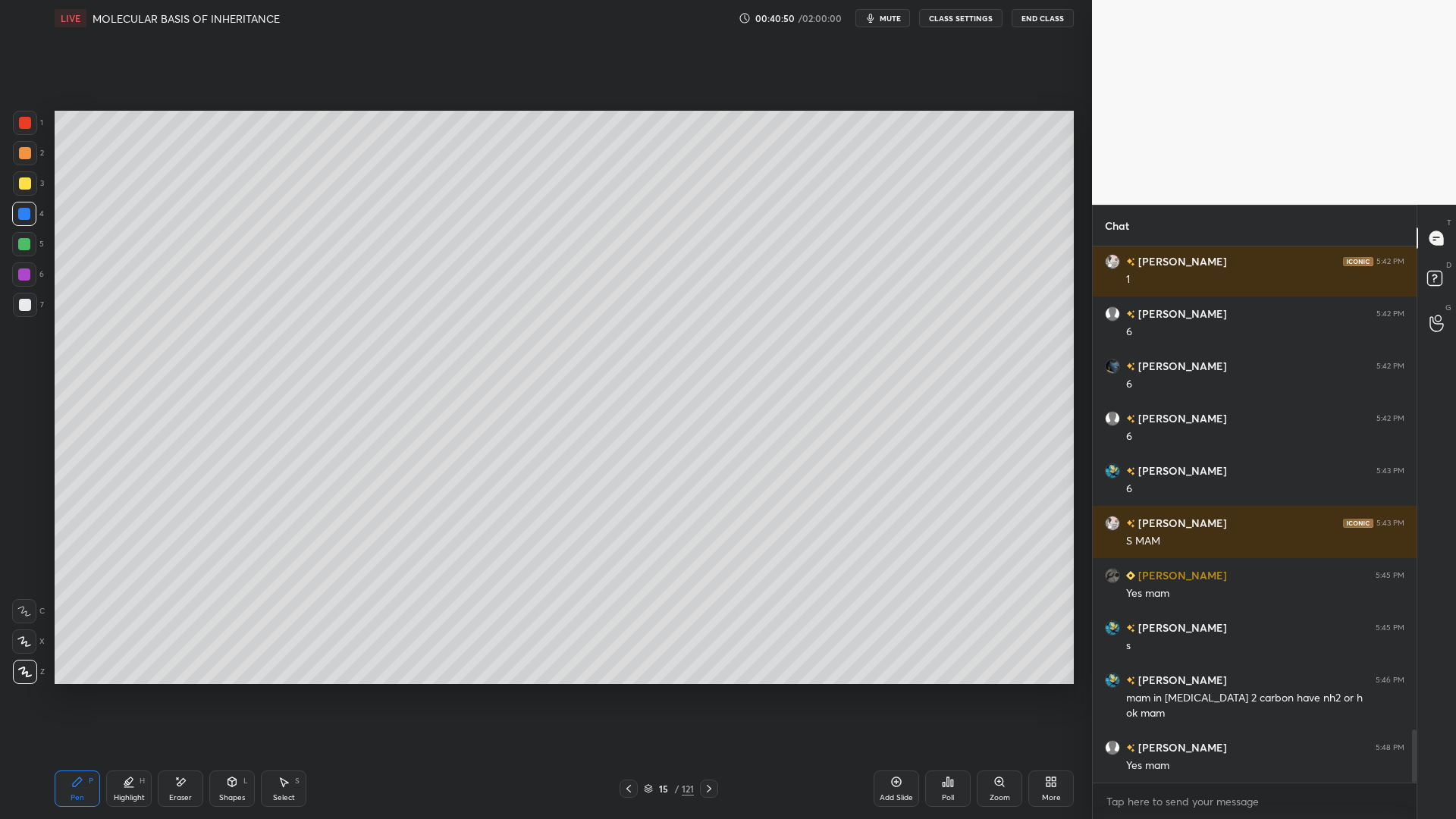
click at [17, 308] on div at bounding box center [24, 304] width 24 height 24
click at [27, 215] on div at bounding box center [24, 214] width 12 height 12
click at [20, 607] on icon at bounding box center [24, 611] width 13 height 11
click at [18, 312] on div at bounding box center [24, 304] width 24 height 24
click at [35, 177] on div at bounding box center [24, 183] width 24 height 24
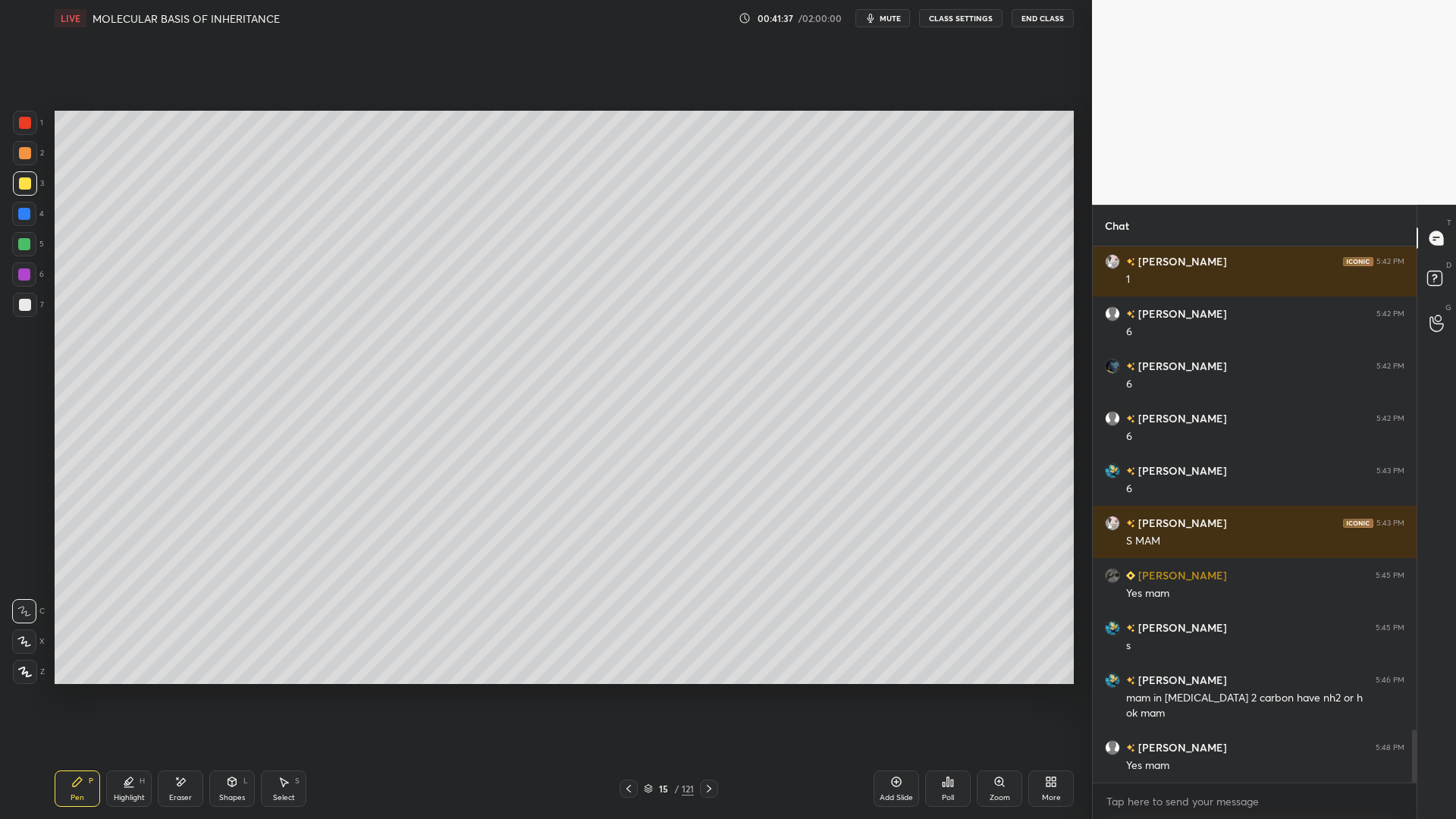
click at [29, 306] on div at bounding box center [25, 305] width 12 height 12
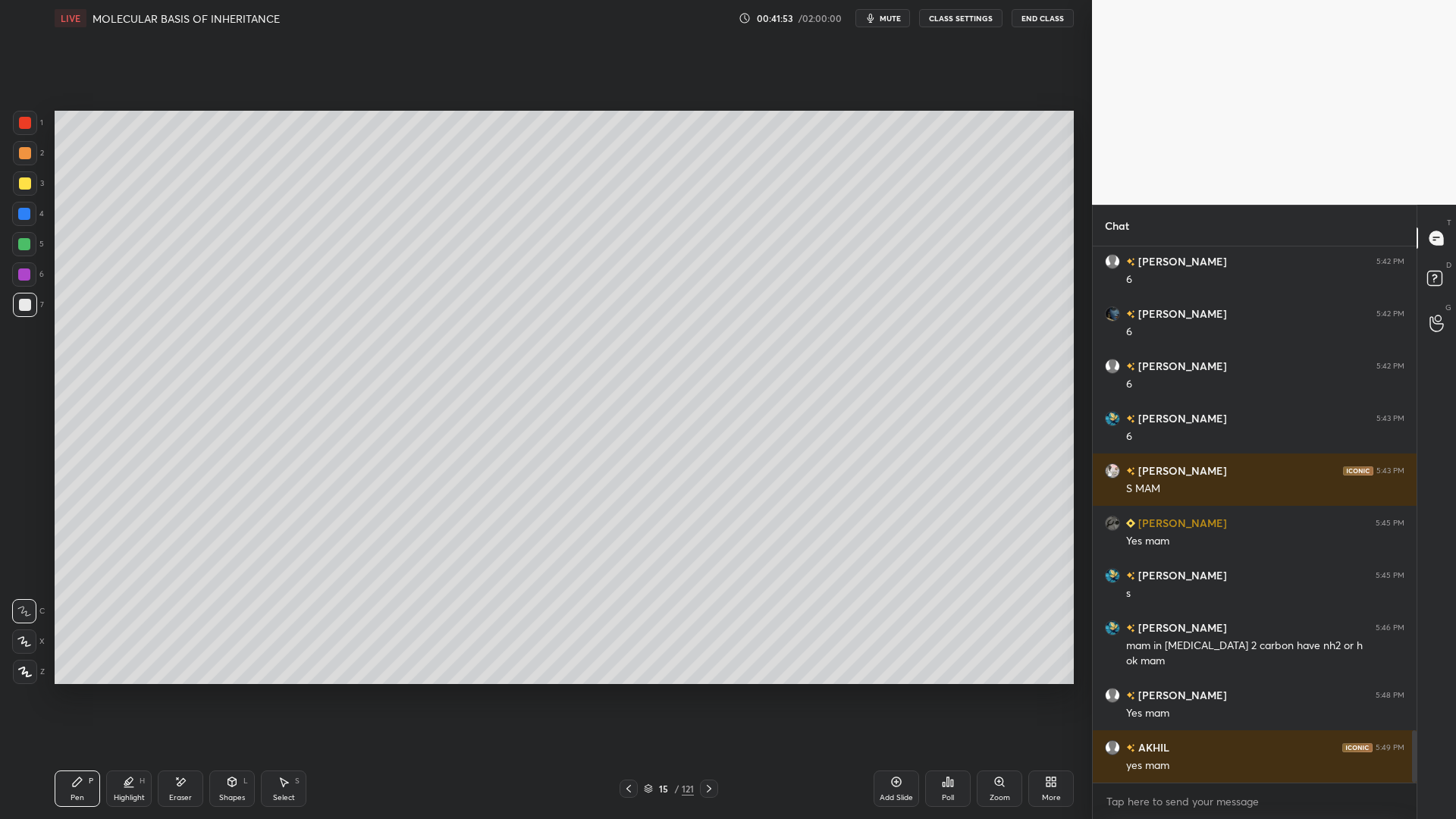
click at [654, 658] on div "15 / 121" at bounding box center [668, 789] width 50 height 13
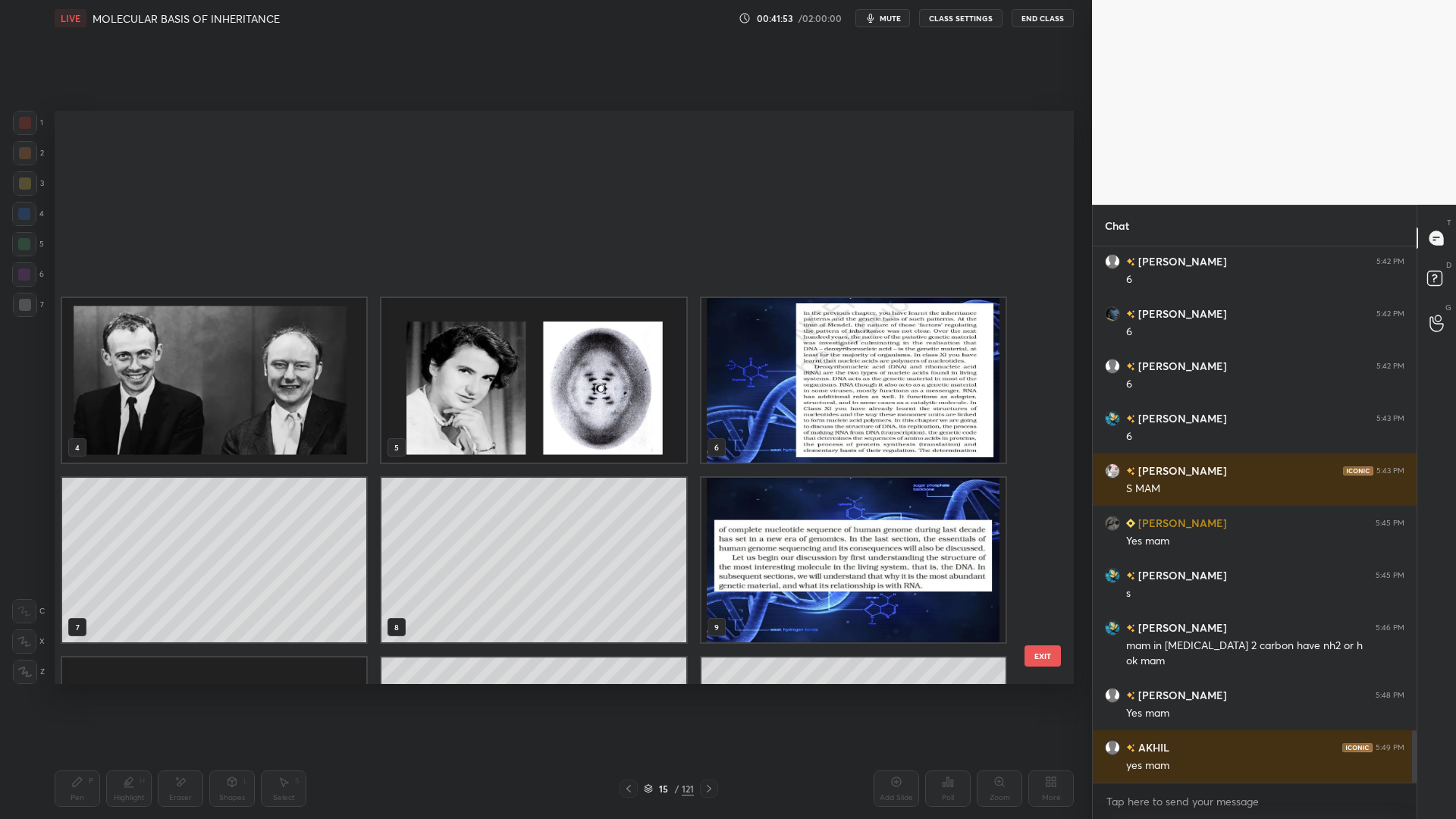
scroll to position [569, 1012]
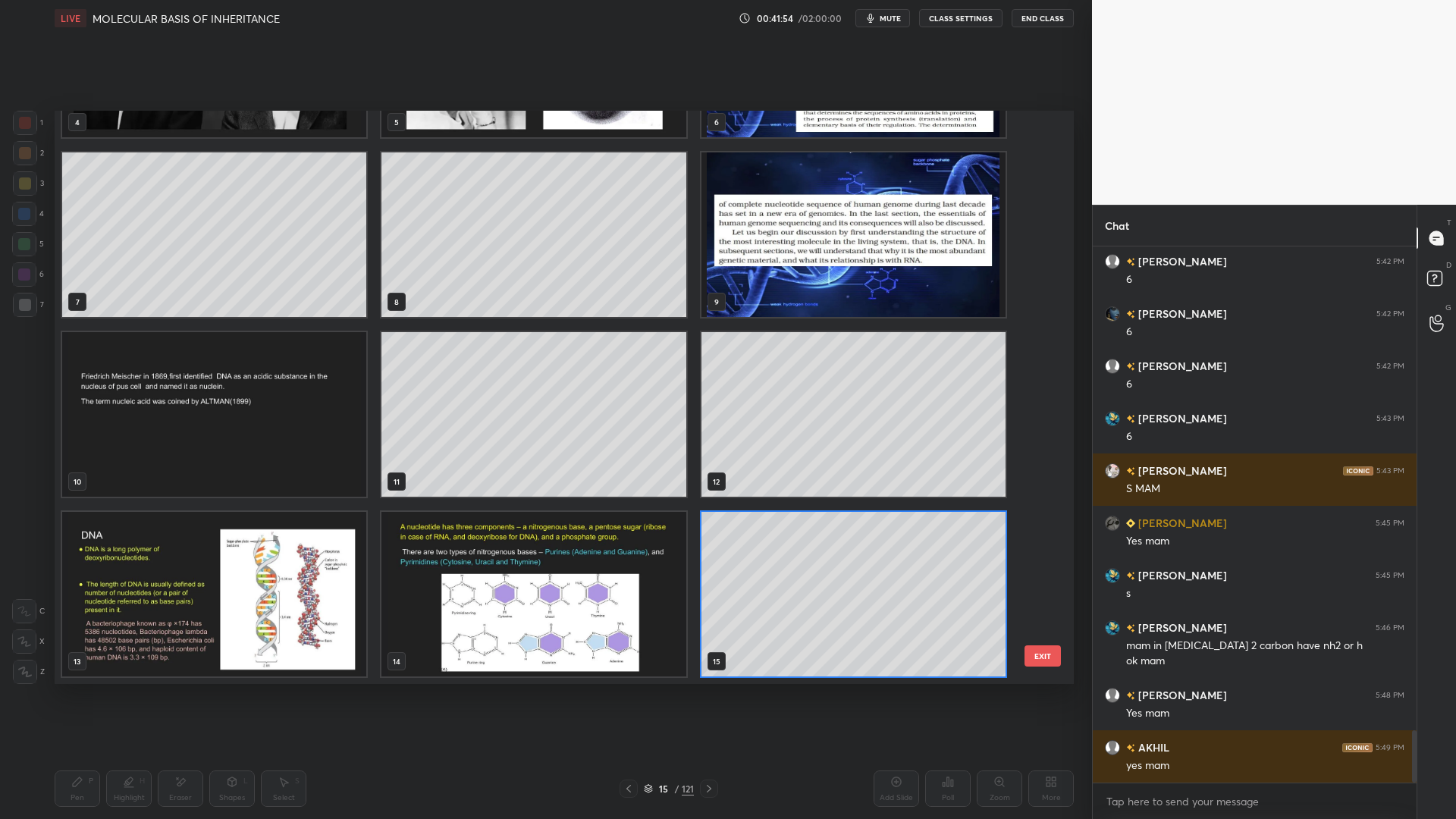
click at [543, 588] on img "grid" at bounding box center [533, 594] width 304 height 164
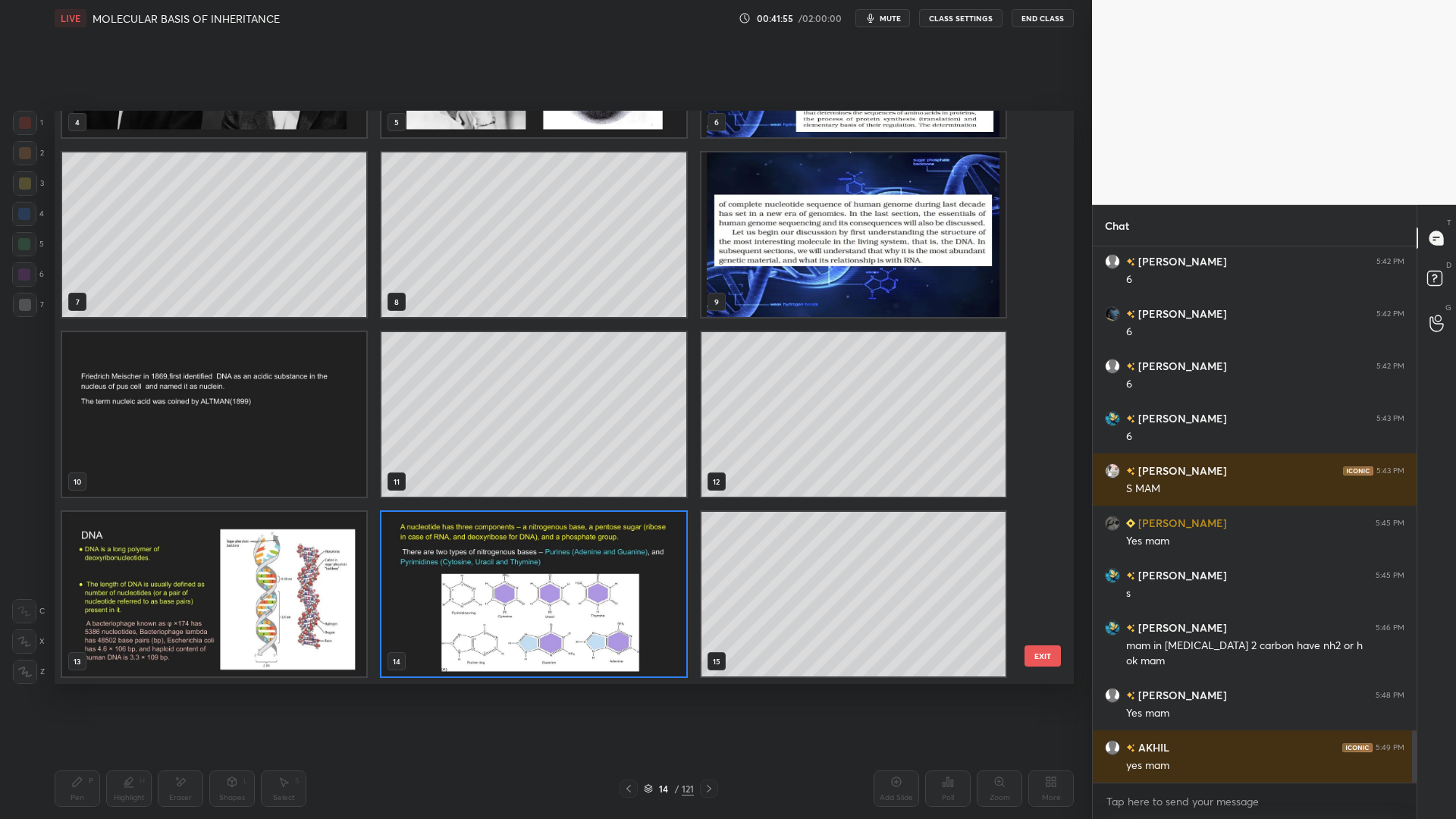
click at [1061, 658] on div "4 5 6 7 8 9 10 11 12 13 14 15 16 17 18 EXIT" at bounding box center [565, 397] width 1020 height 573
click at [1037, 658] on button "EXIT" at bounding box center [1042, 656] width 36 height 21
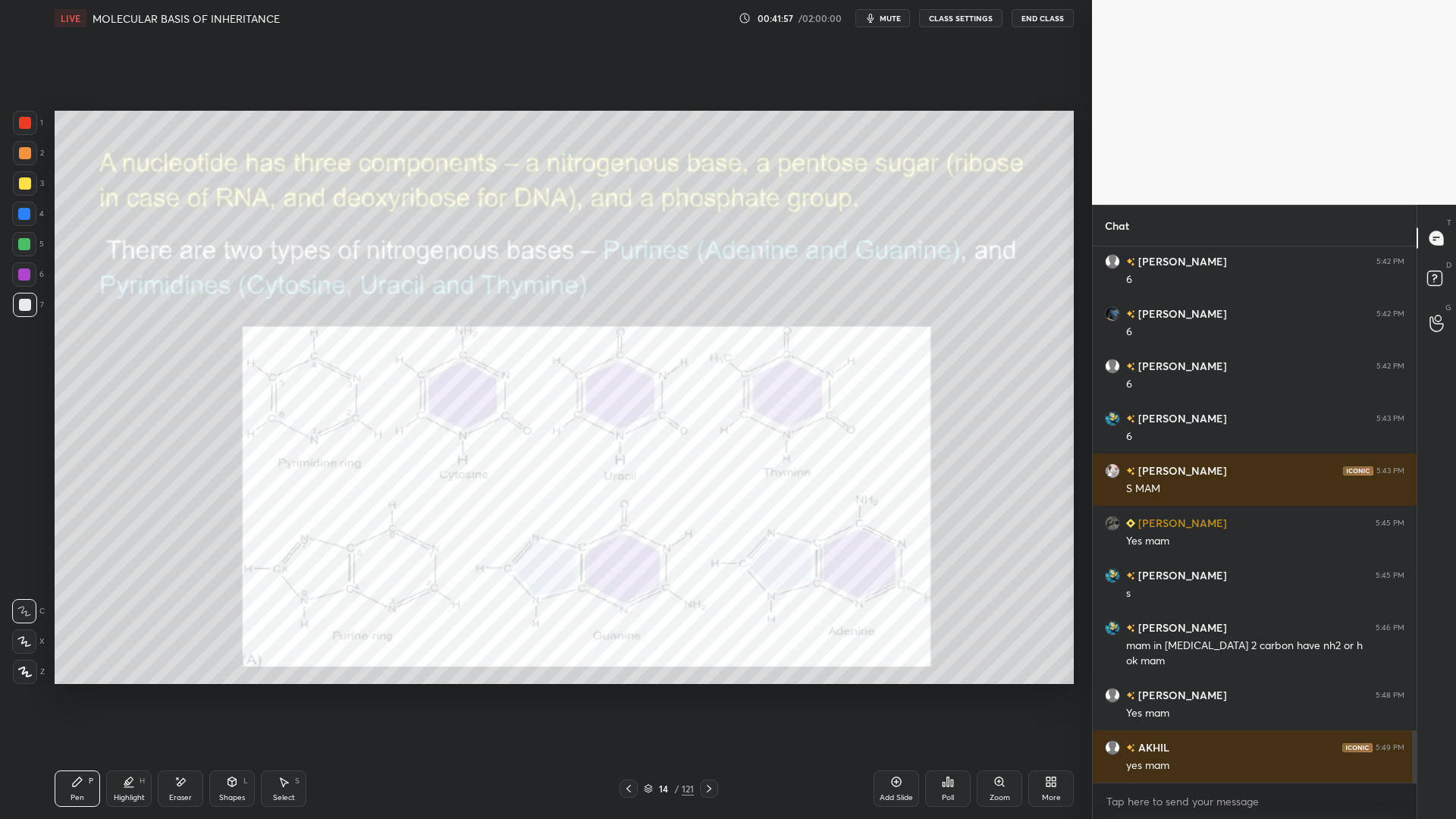
scroll to position [4993, 0]
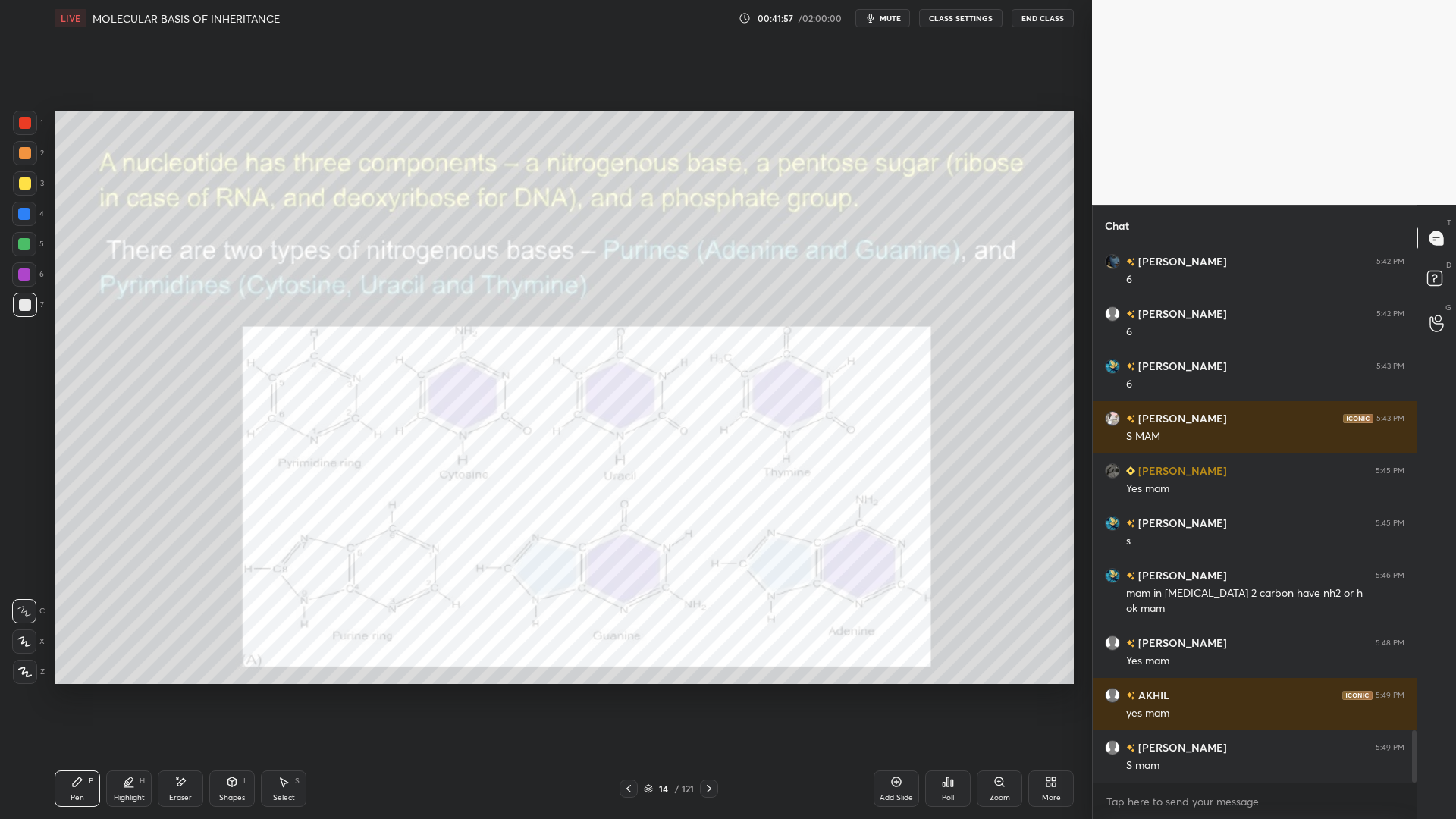
click at [19, 126] on div at bounding box center [24, 122] width 24 height 24
click at [1013, 658] on div "Zoom" at bounding box center [999, 788] width 46 height 36
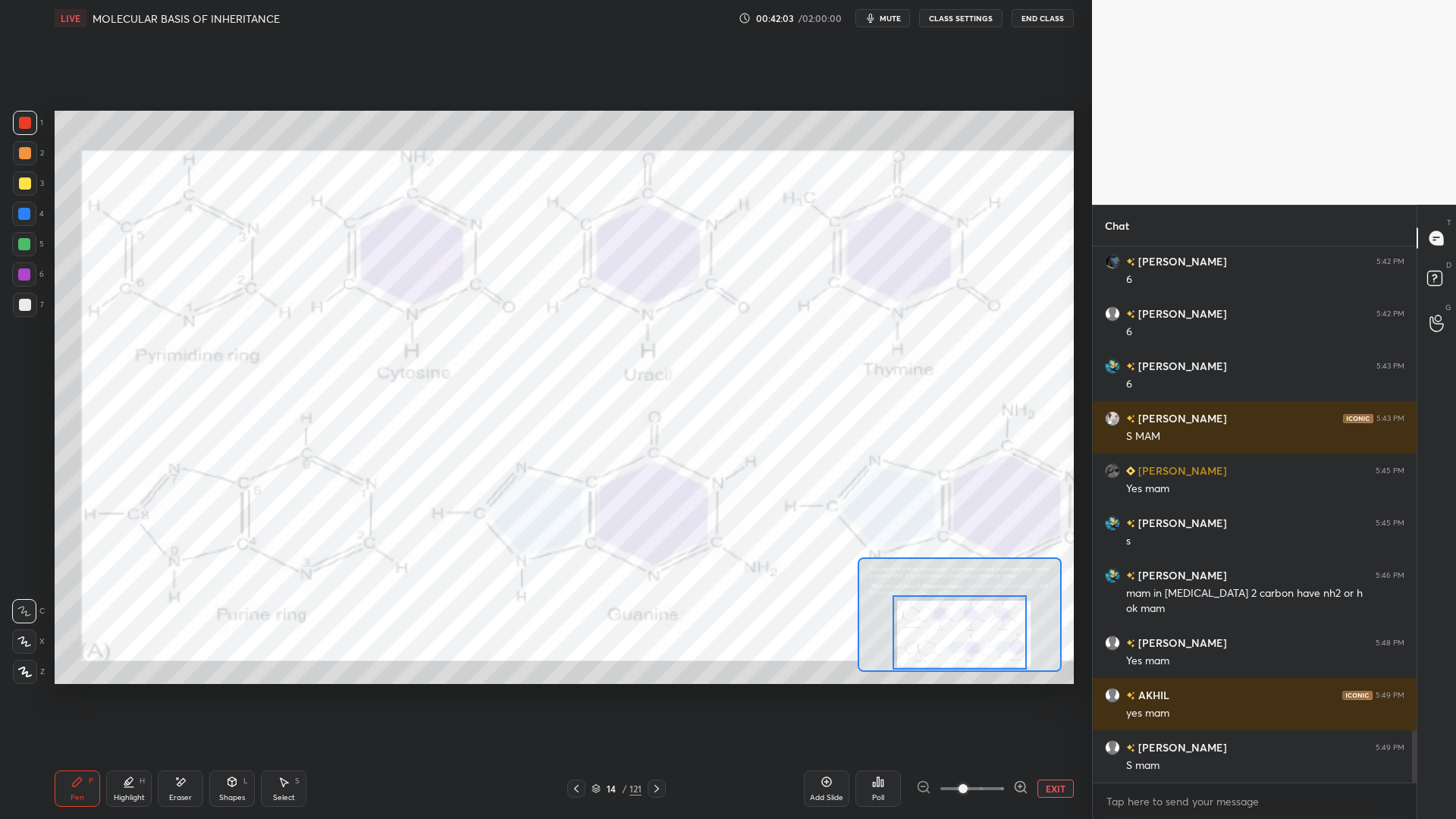
scroll to position [5045, 0]
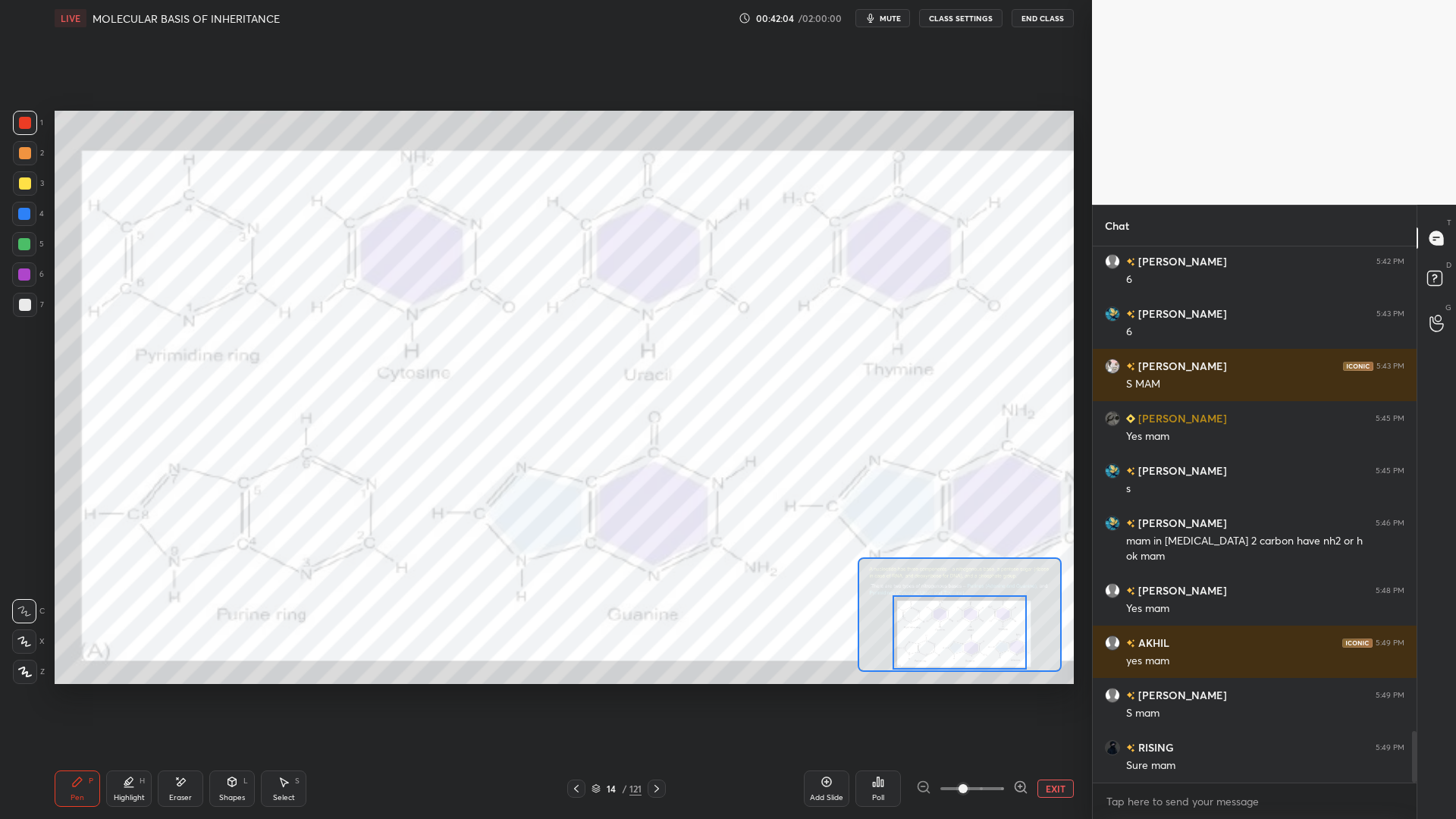
click at [22, 221] on div at bounding box center [24, 213] width 24 height 24
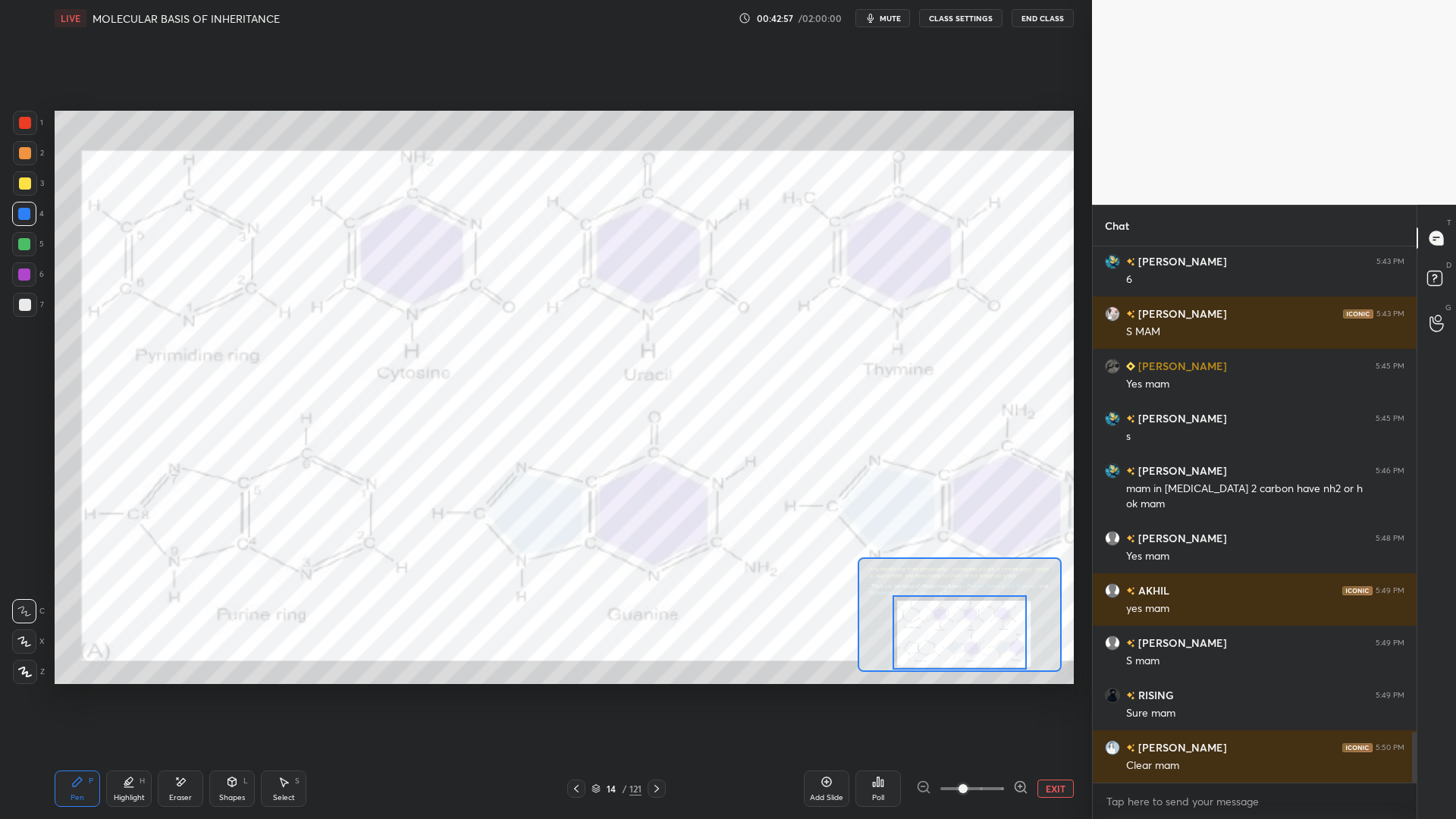
scroll to position [5150, 0]
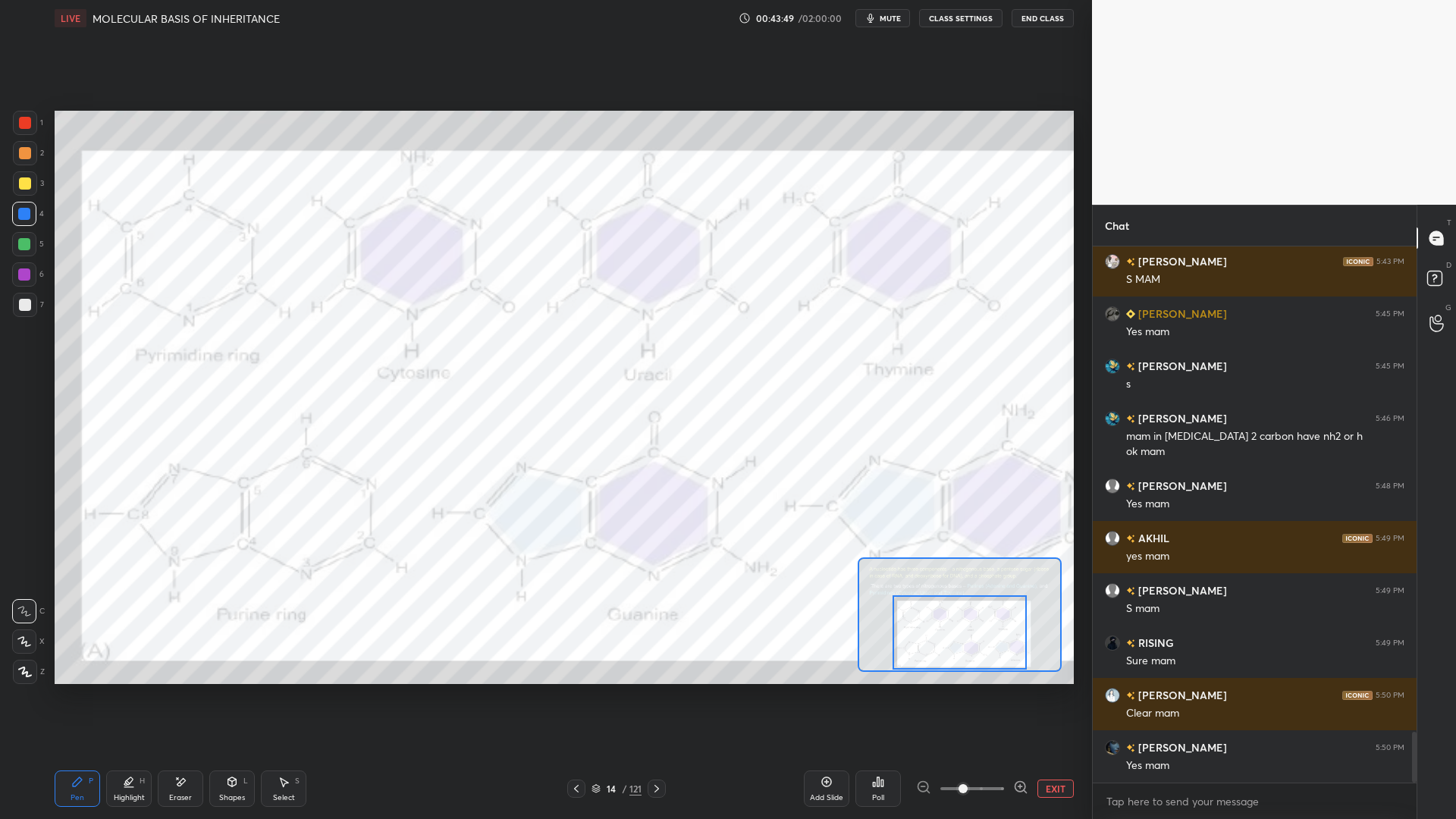
click at [664, 658] on div at bounding box center [657, 789] width 19 height 19
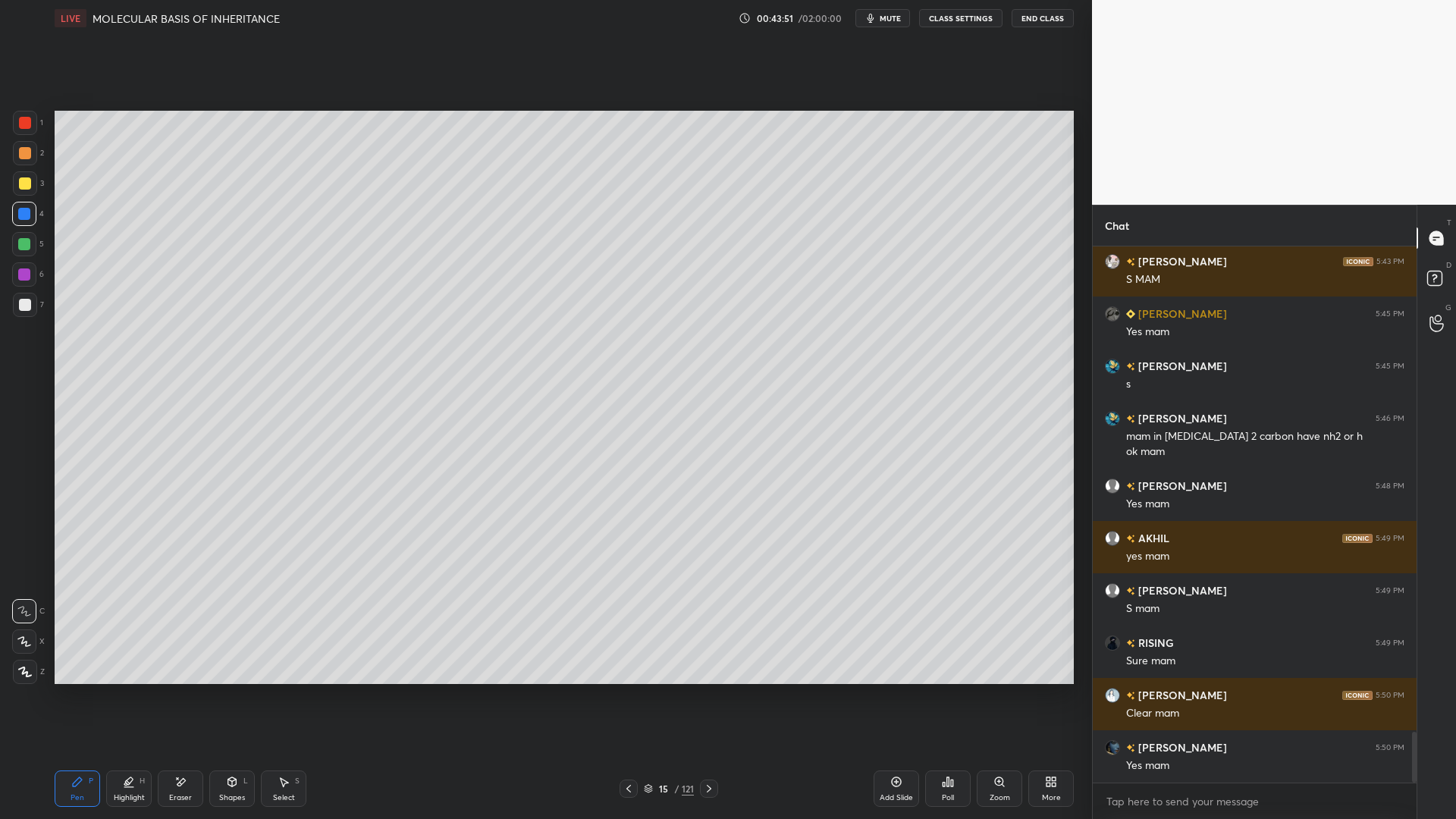
click at [708, 658] on icon at bounding box center [709, 789] width 12 height 12
click at [709, 658] on div at bounding box center [709, 789] width 19 height 19
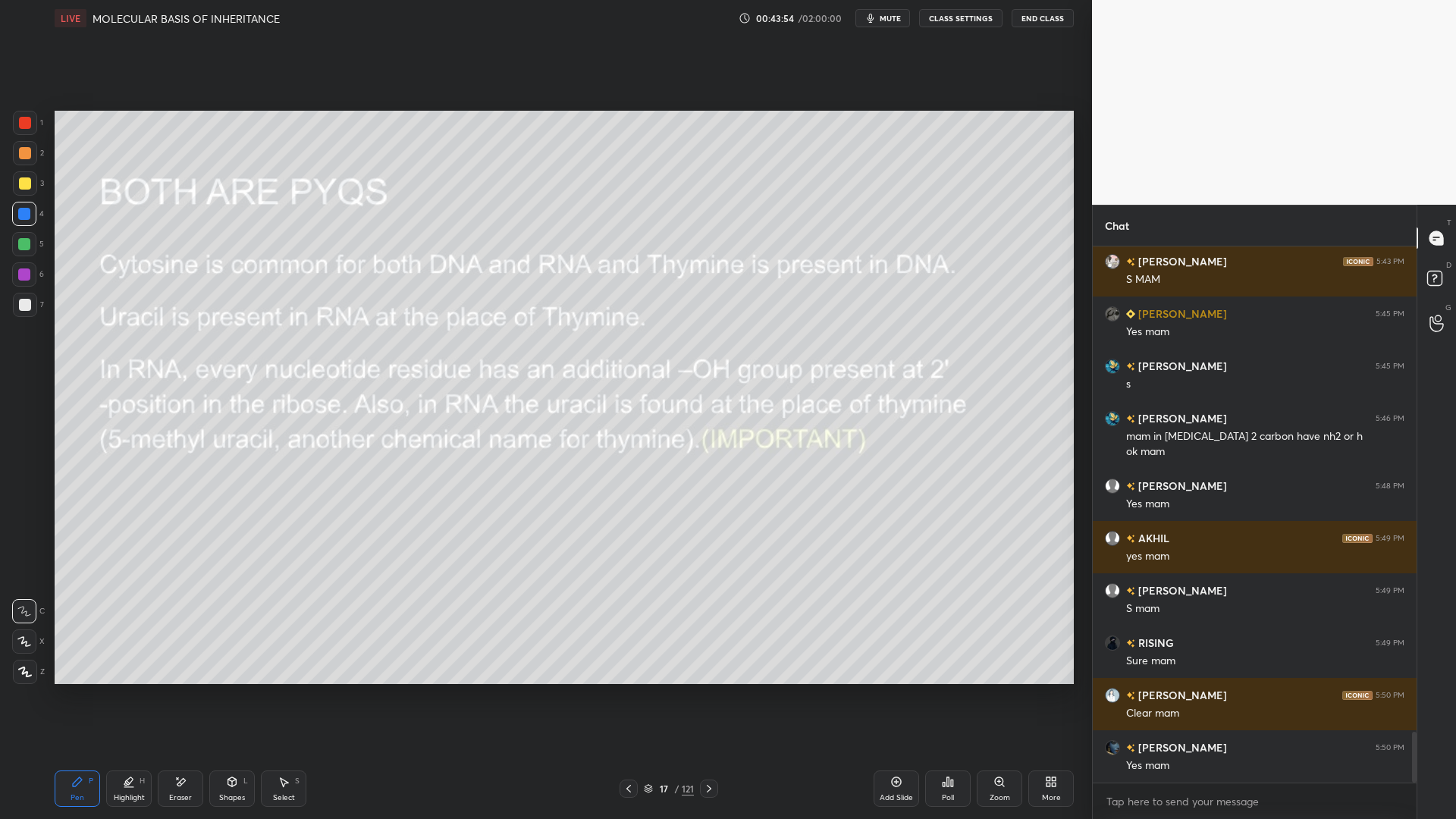
click at [623, 658] on icon at bounding box center [629, 789] width 12 height 12
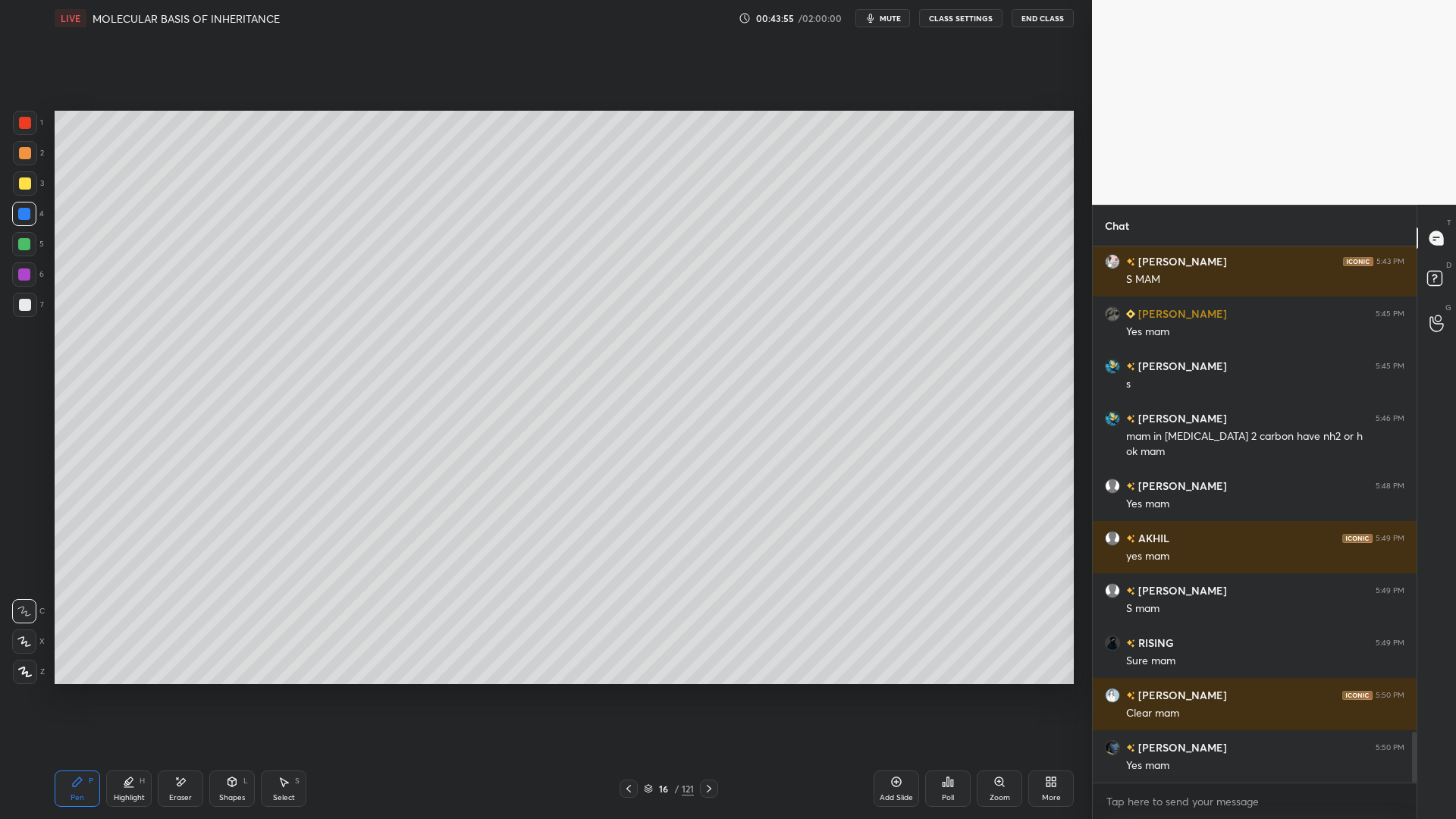
click at [717, 658] on div at bounding box center [709, 789] width 19 height 19
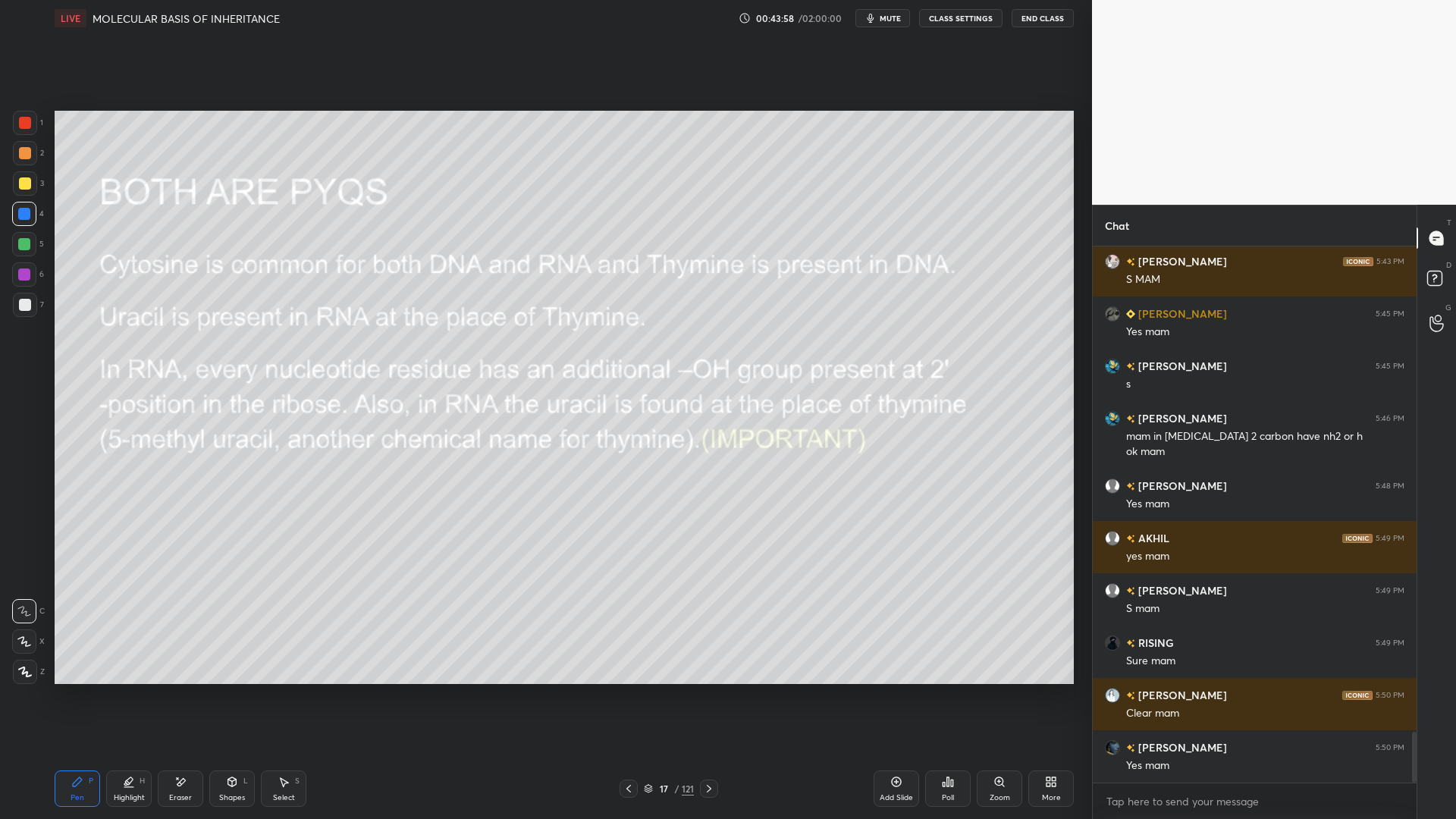
click at [20, 118] on div at bounding box center [25, 123] width 12 height 12
click at [19, 314] on div at bounding box center [24, 304] width 24 height 24
click at [621, 658] on div at bounding box center [629, 789] width 19 height 19
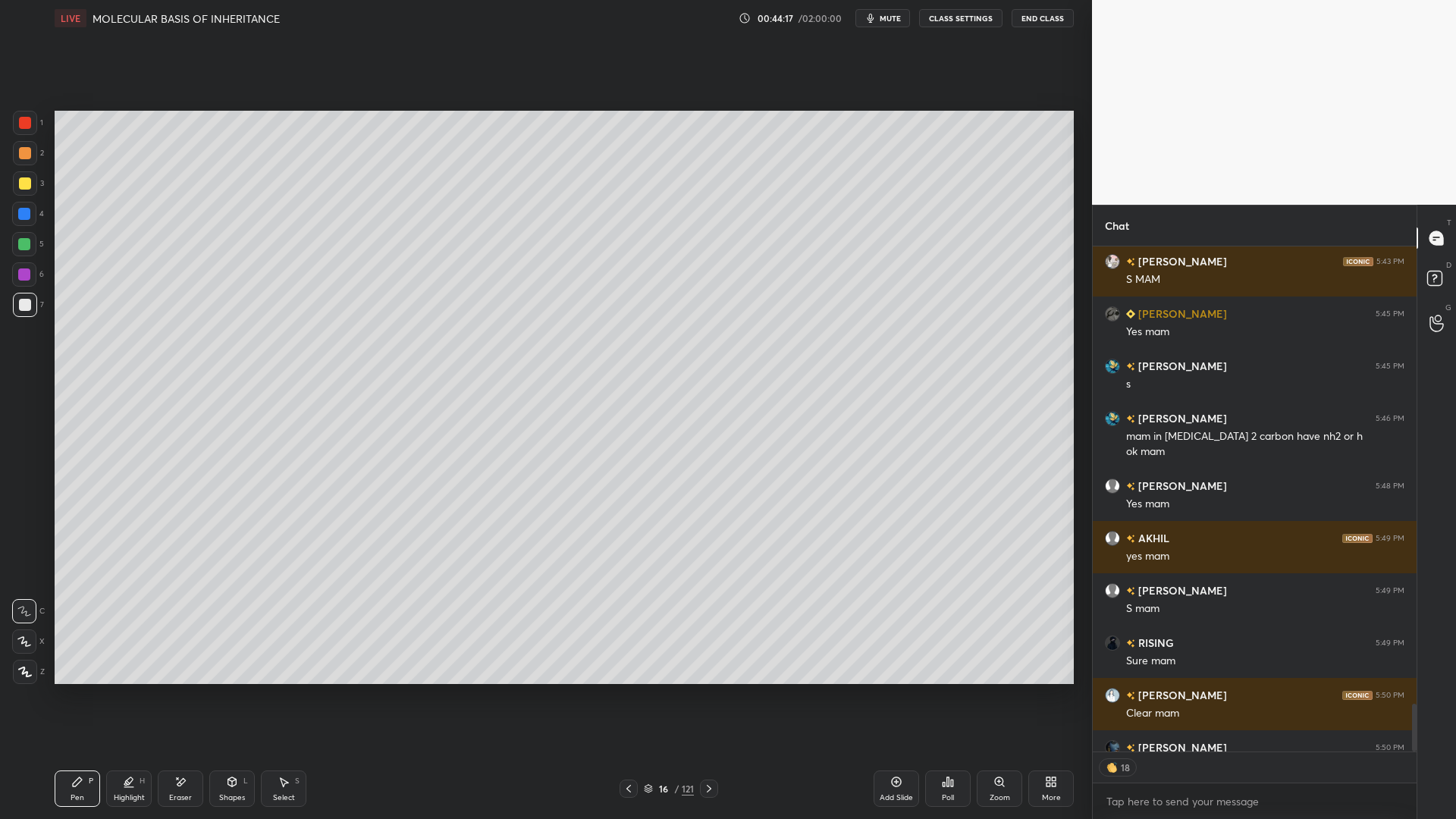
click at [901, 658] on icon at bounding box center [897, 782] width 12 height 12
click at [238, 658] on div "Shapes L" at bounding box center [232, 788] width 46 height 36
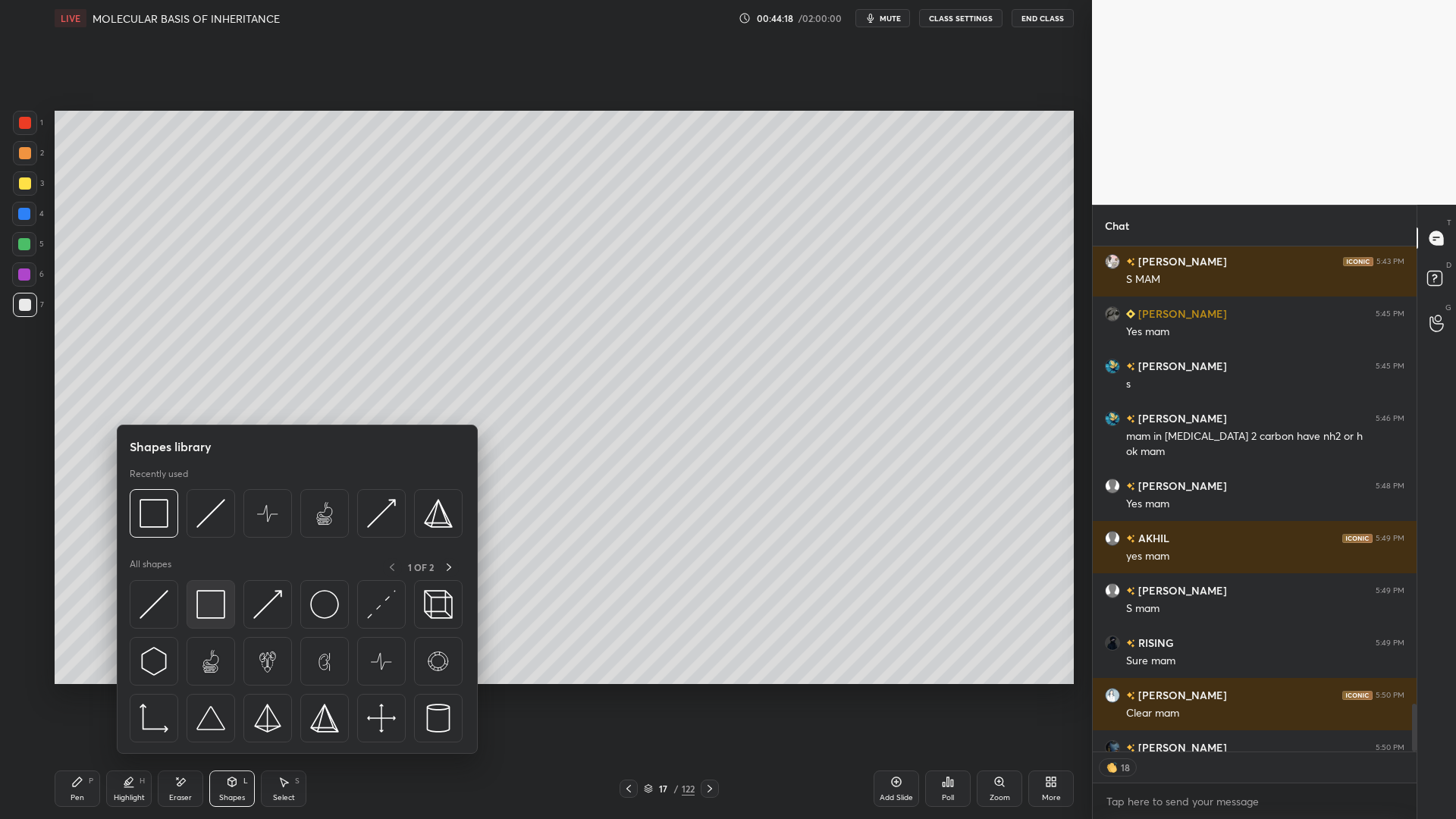
click at [217, 603] on img at bounding box center [211, 604] width 29 height 29
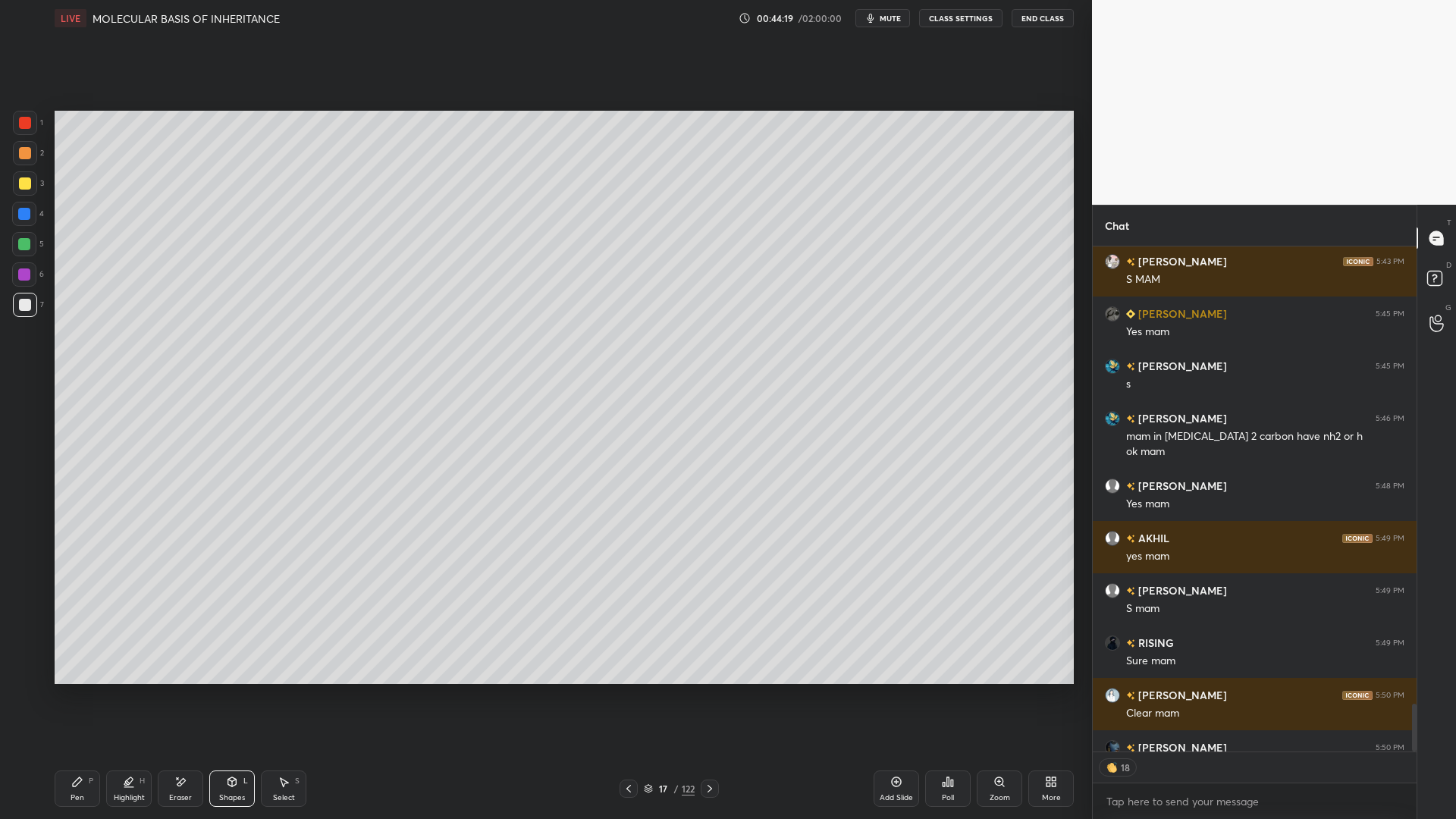
click at [80, 658] on div "Pen" at bounding box center [78, 797] width 13 height 8
click at [25, 194] on div at bounding box center [24, 183] width 24 height 24
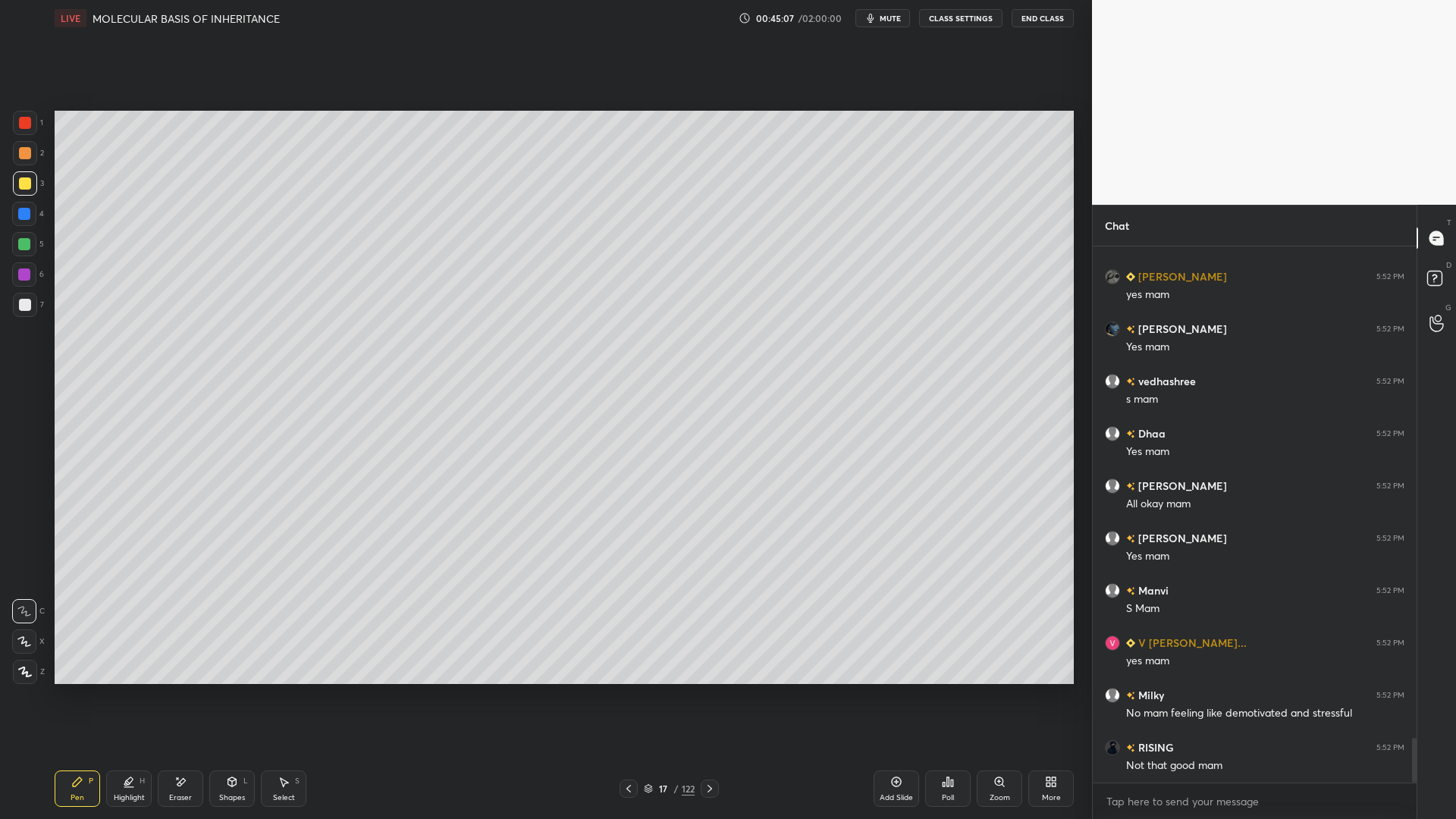
scroll to position [5867, 0]
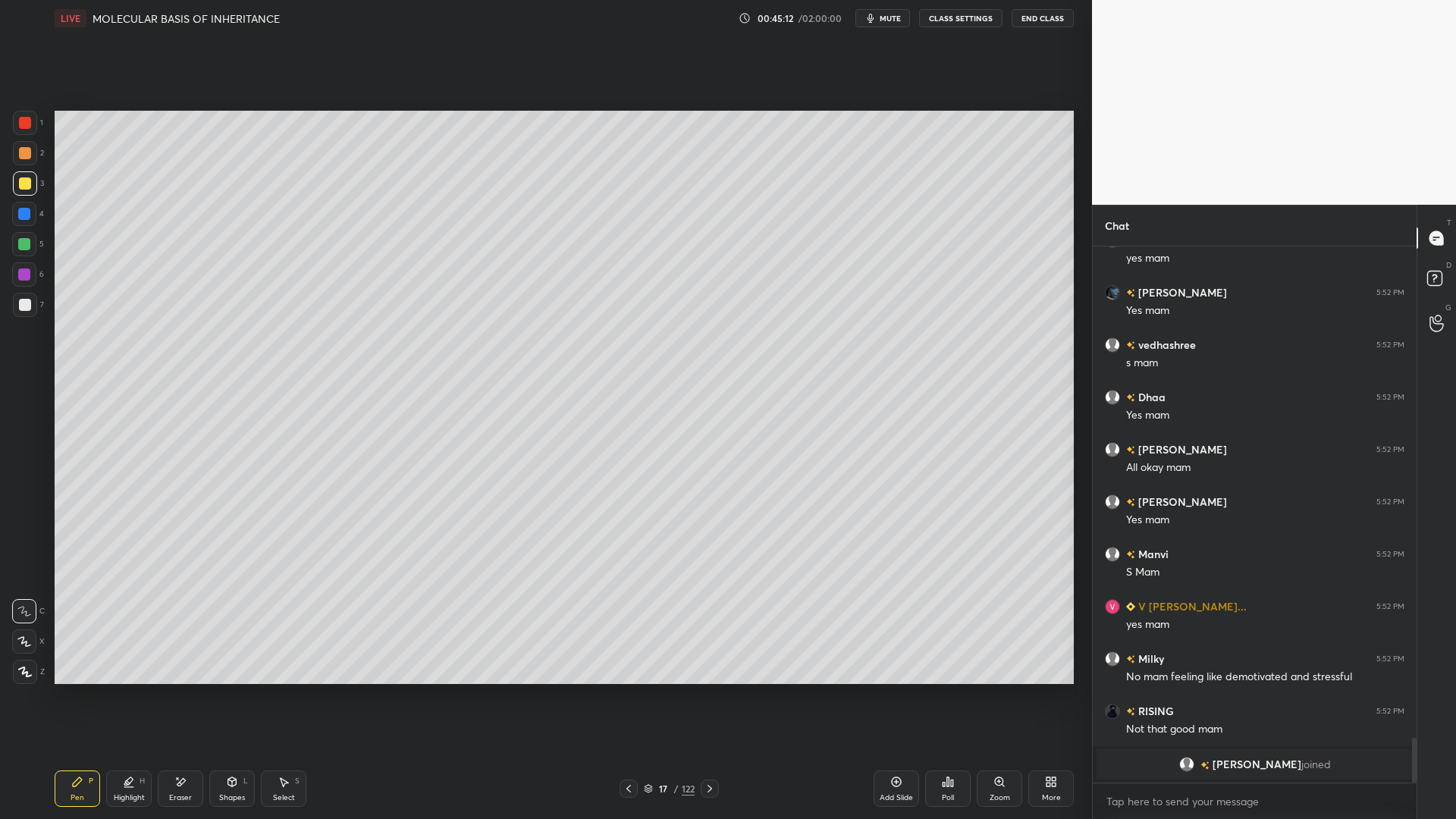
click at [32, 117] on div at bounding box center [24, 122] width 24 height 24
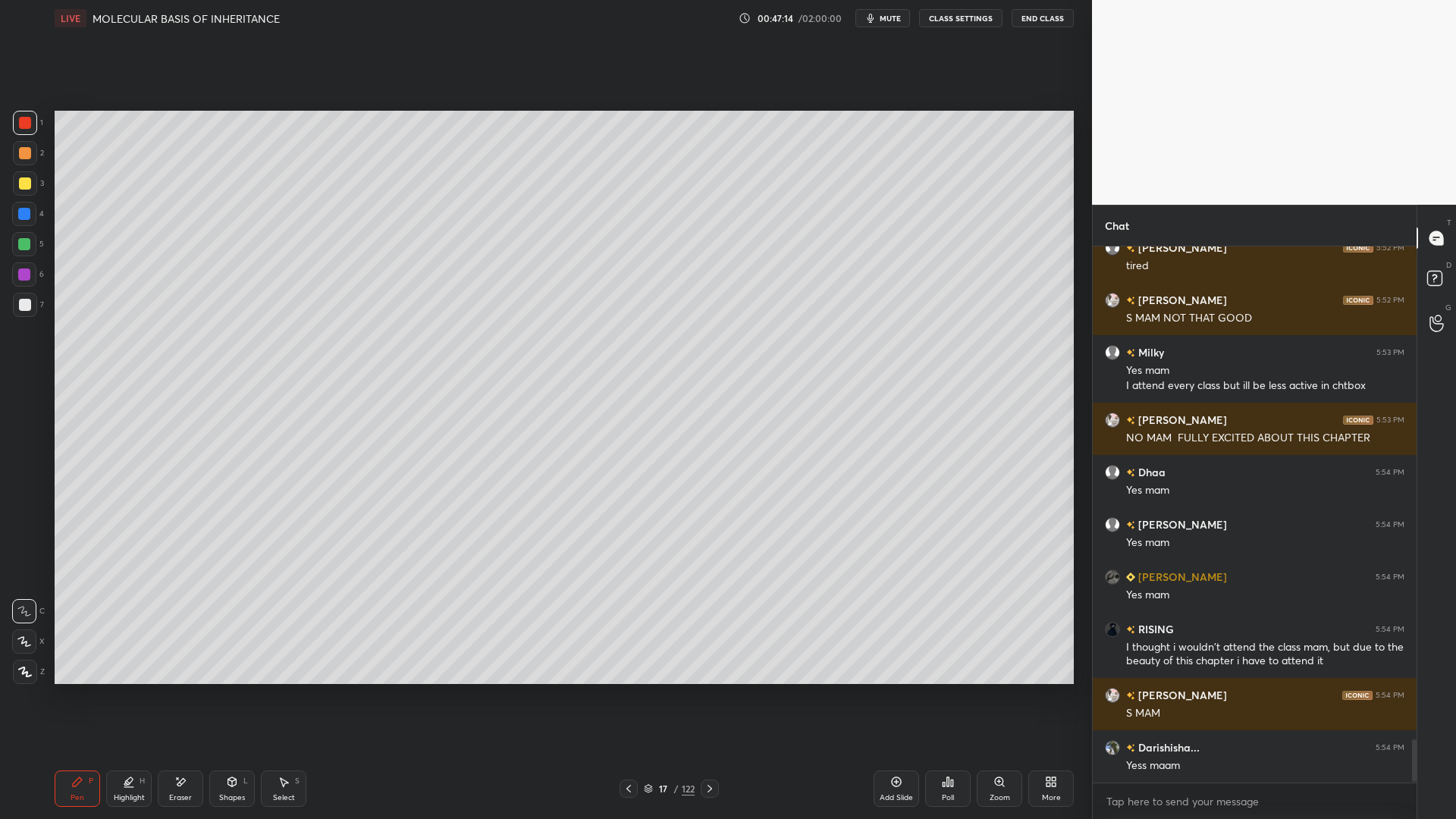
scroll to position [500, 319]
click at [881, 17] on button "mute" at bounding box center [882, 19] width 55 height 19
click at [37, 308] on div "7" at bounding box center [28, 304] width 31 height 24
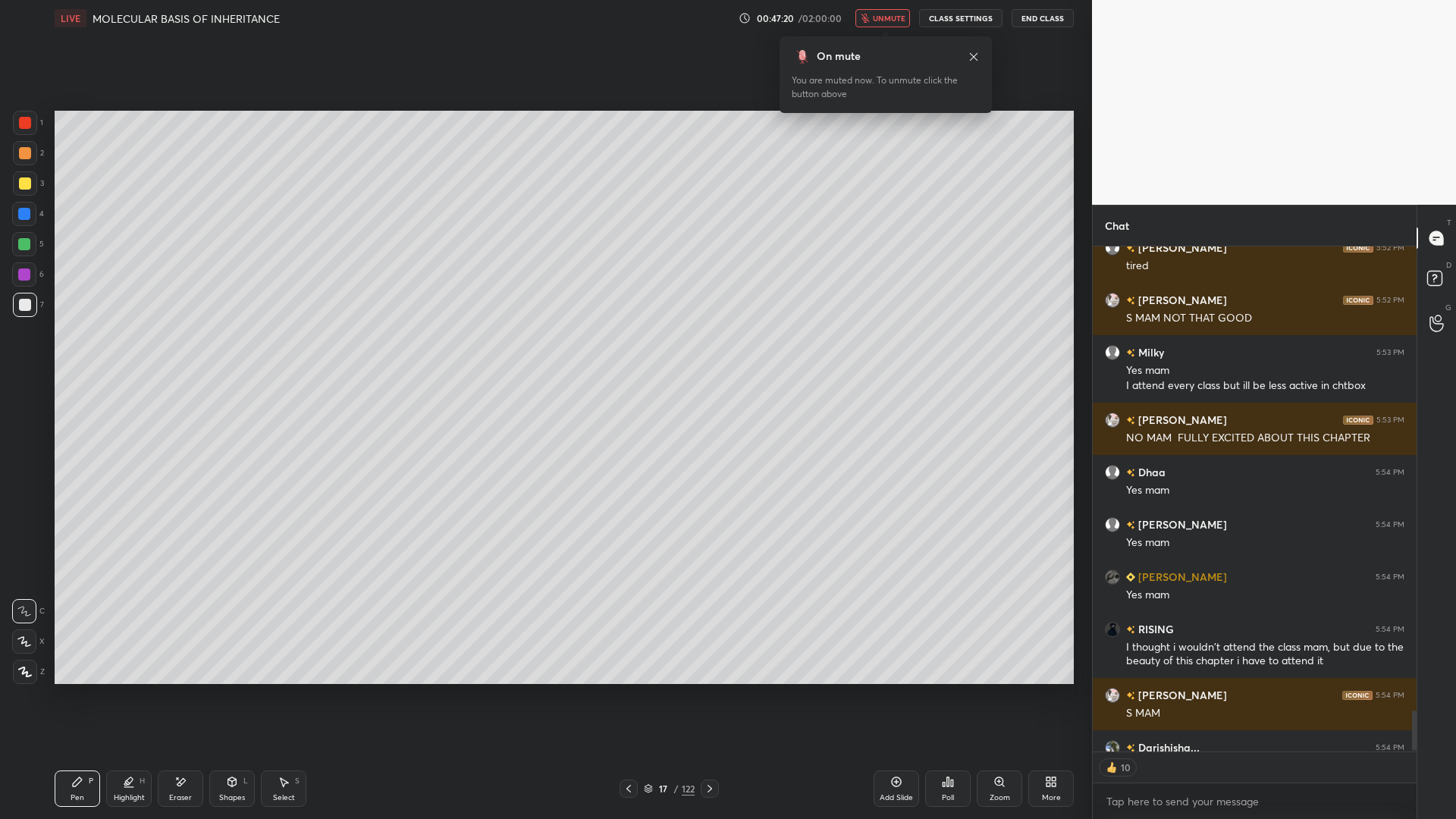
click at [27, 309] on div at bounding box center [25, 305] width 12 height 12
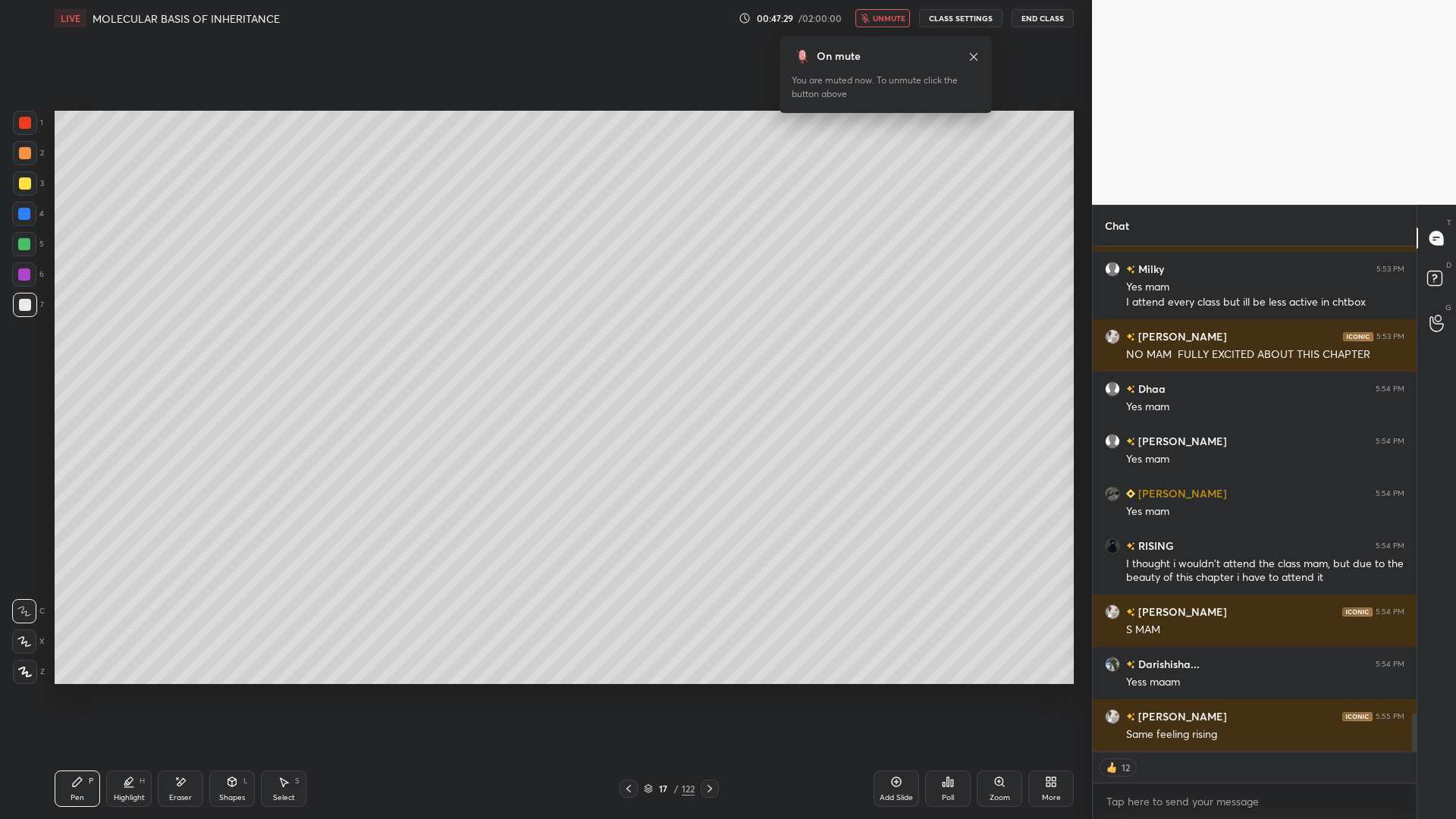
click at [23, 196] on div "3" at bounding box center [28, 186] width 31 height 30
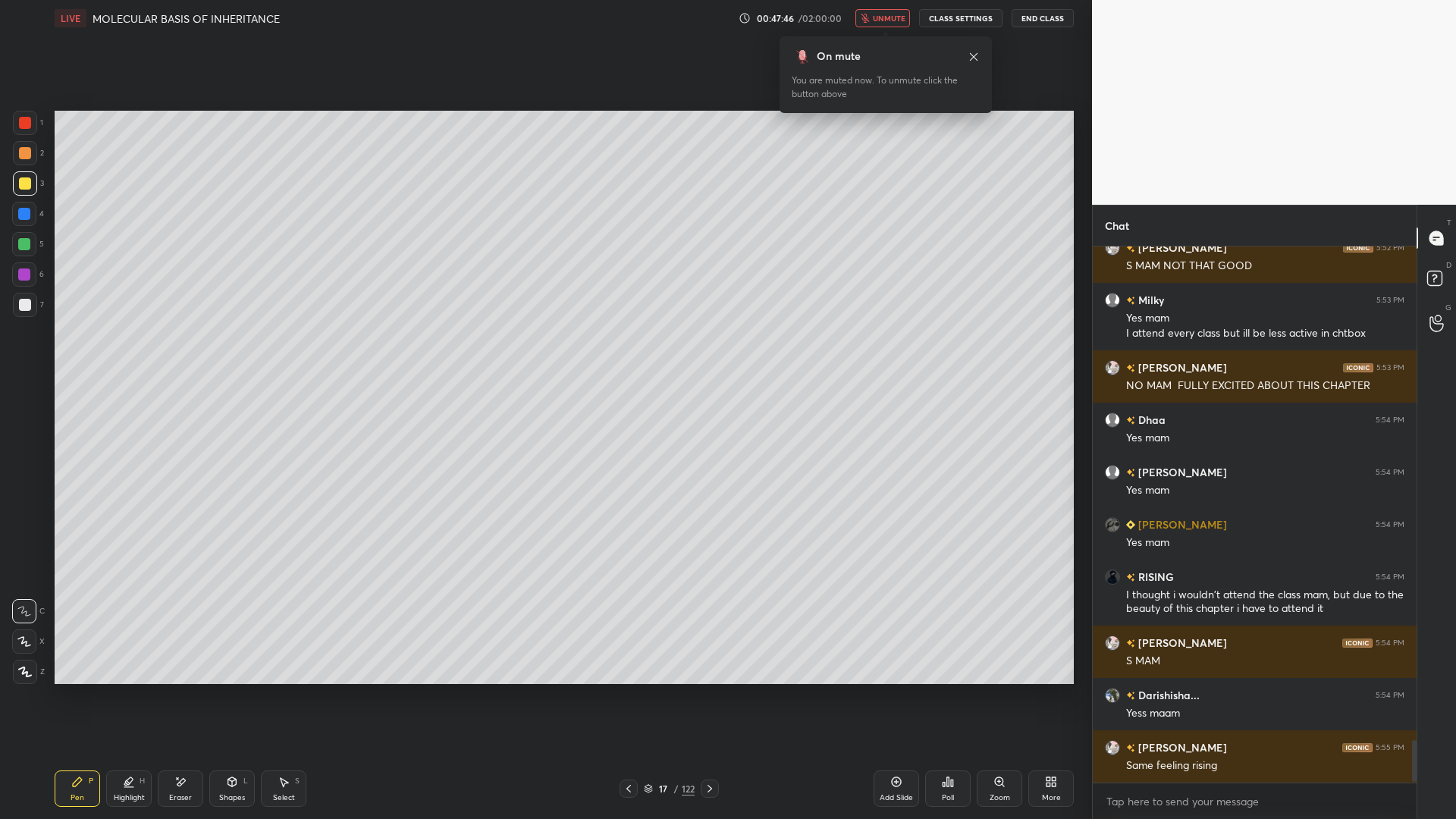
scroll to position [6239, 0]
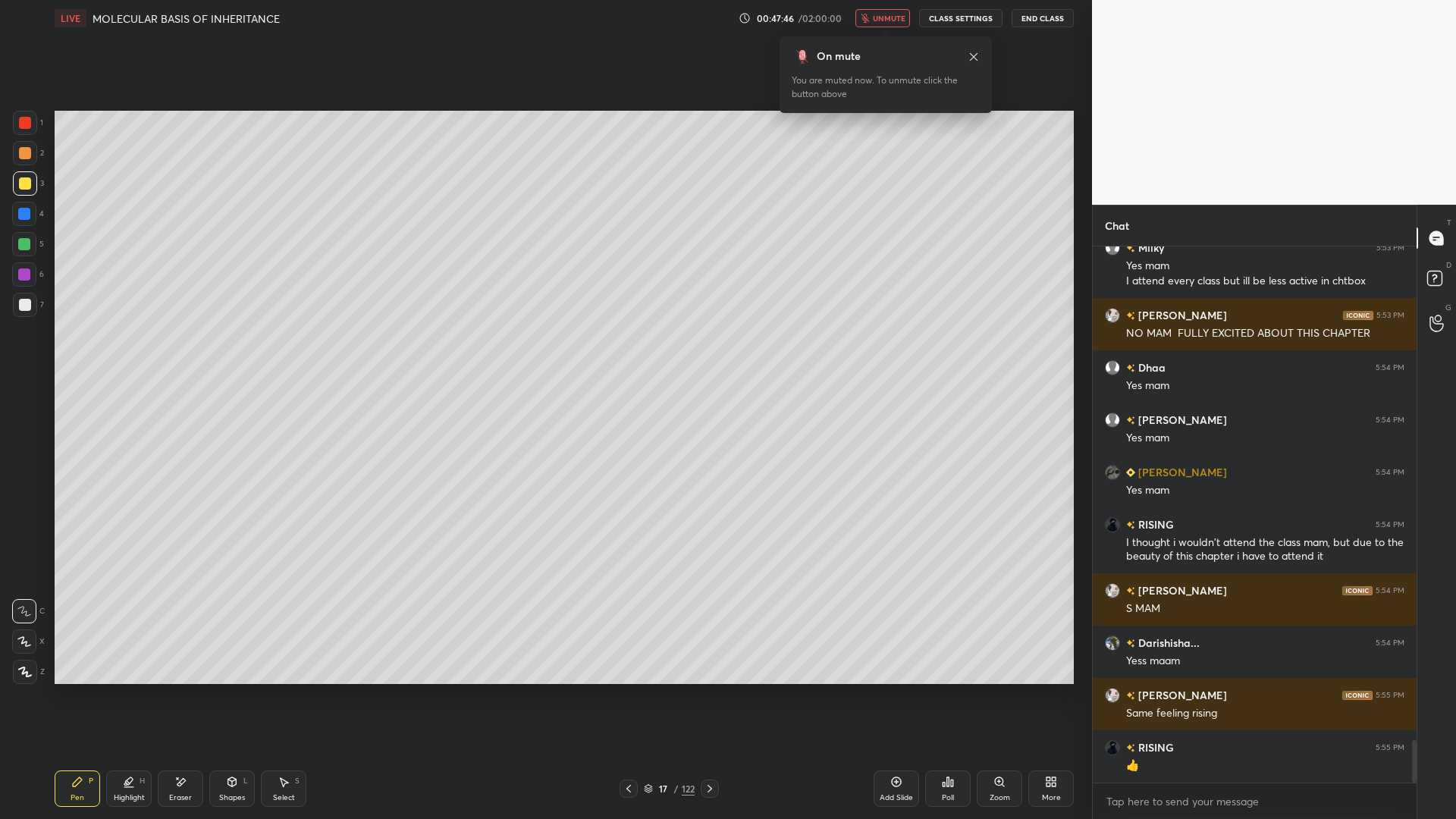
click at [892, 18] on span "unmute" at bounding box center [889, 18] width 33 height 11
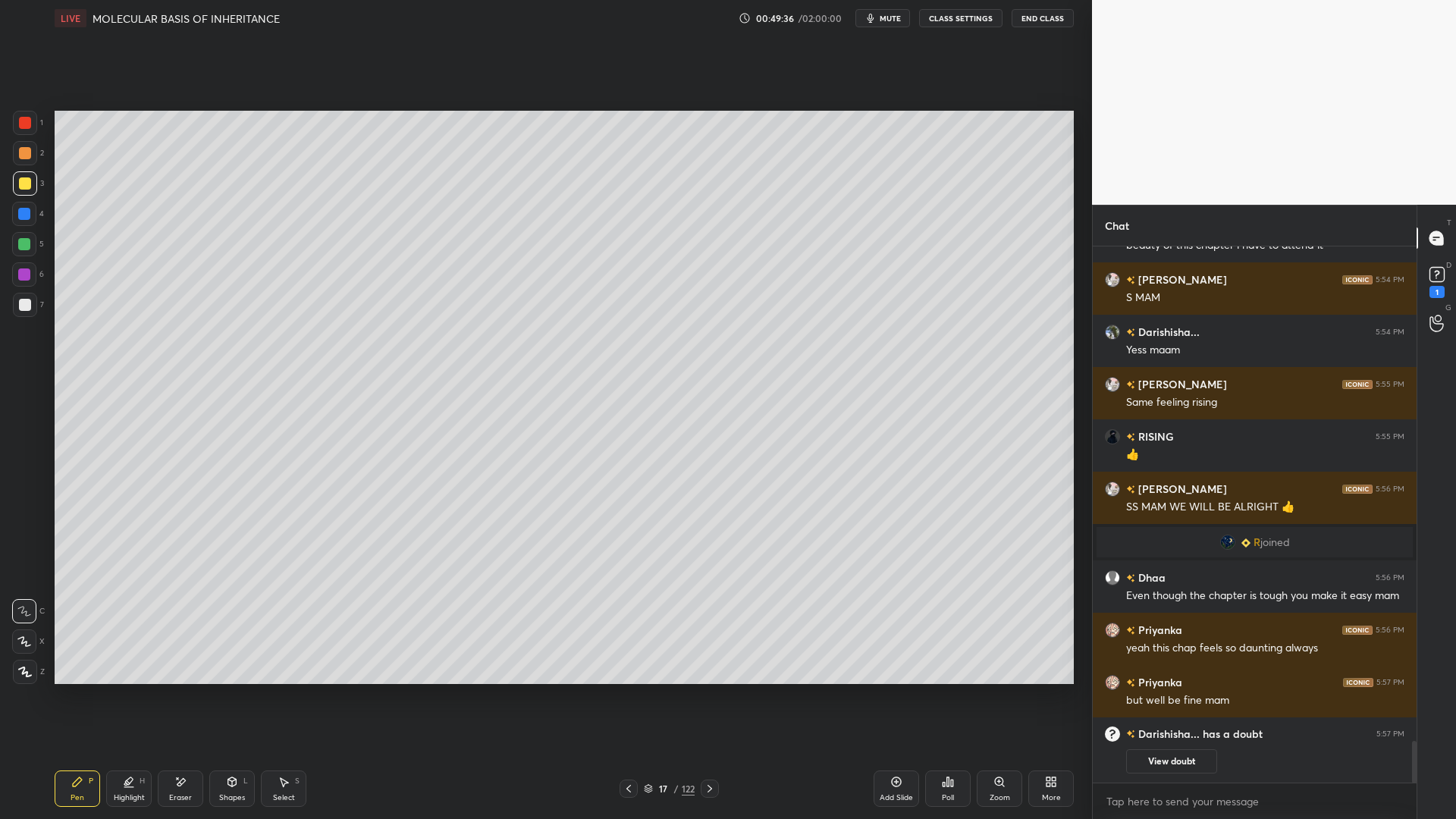
scroll to position [6327, 0]
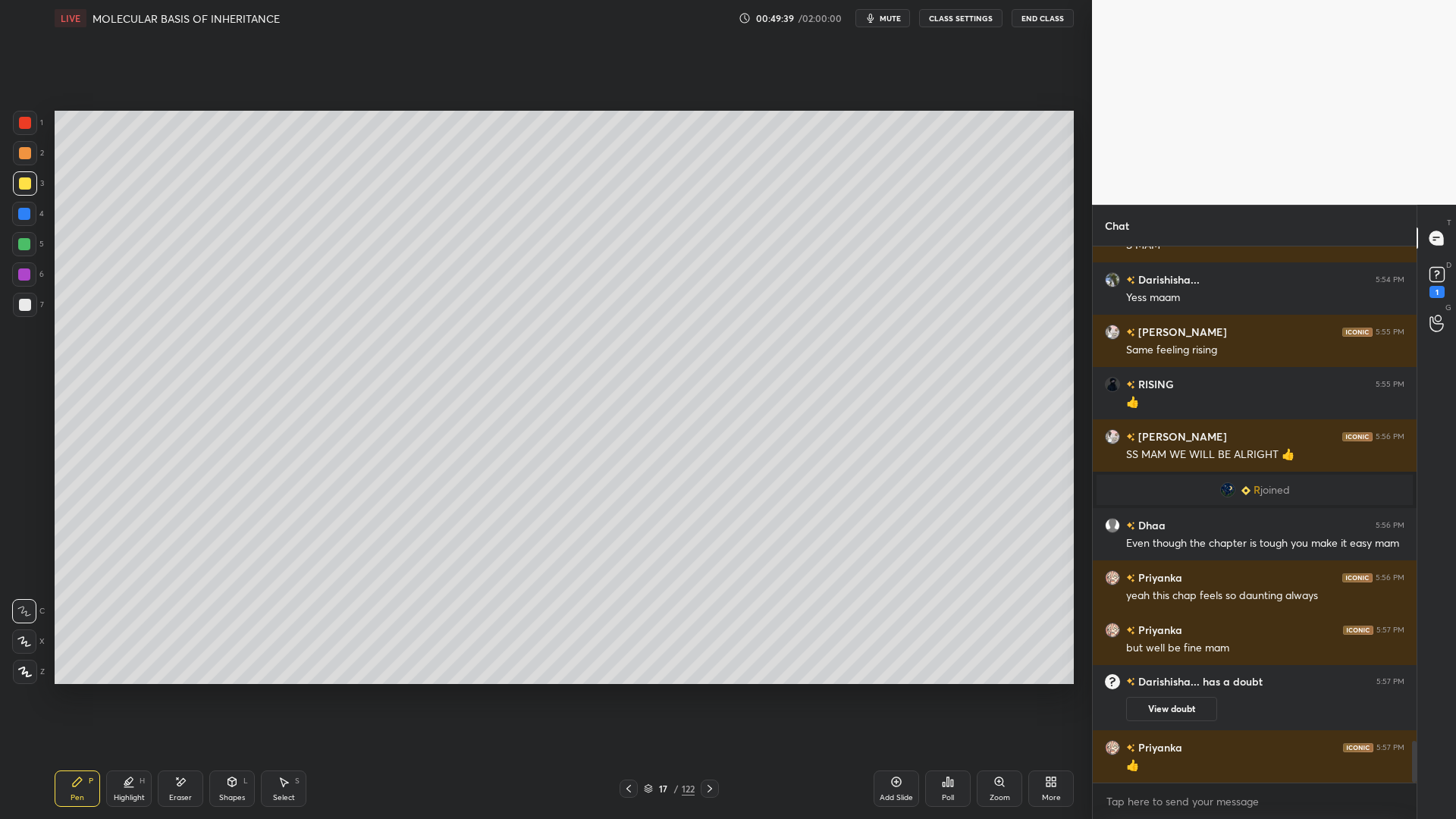
click at [879, 27] on div "LIVE MOLECULAR BASIS OF INHERITANCE 00:49:39 / 02:00:00 mute CLASS SETTINGS End…" at bounding box center [565, 18] width 1020 height 36
click at [901, 15] on span "mute" at bounding box center [890, 18] width 21 height 11
click at [891, 20] on span "unmute" at bounding box center [889, 18] width 33 height 11
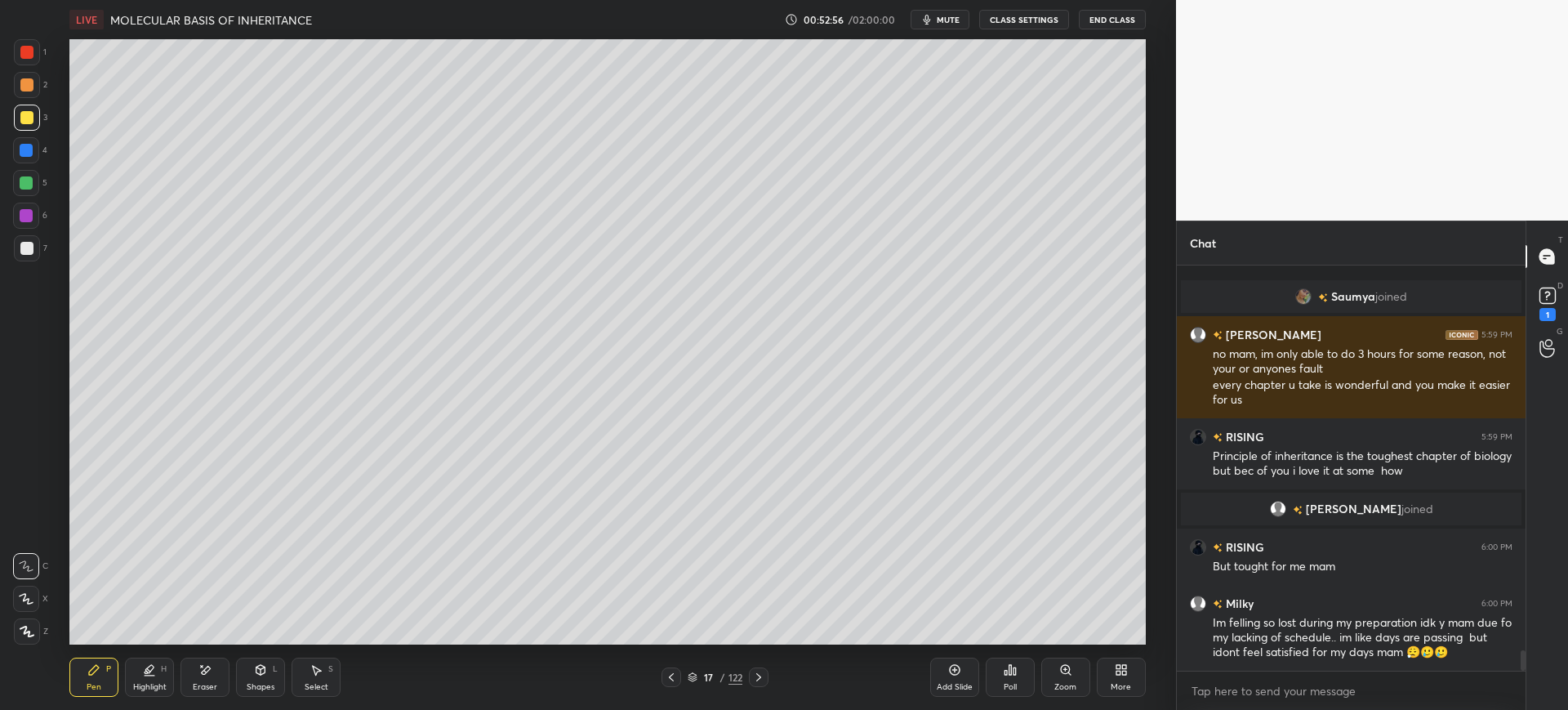
scroll to position [7648, 0]
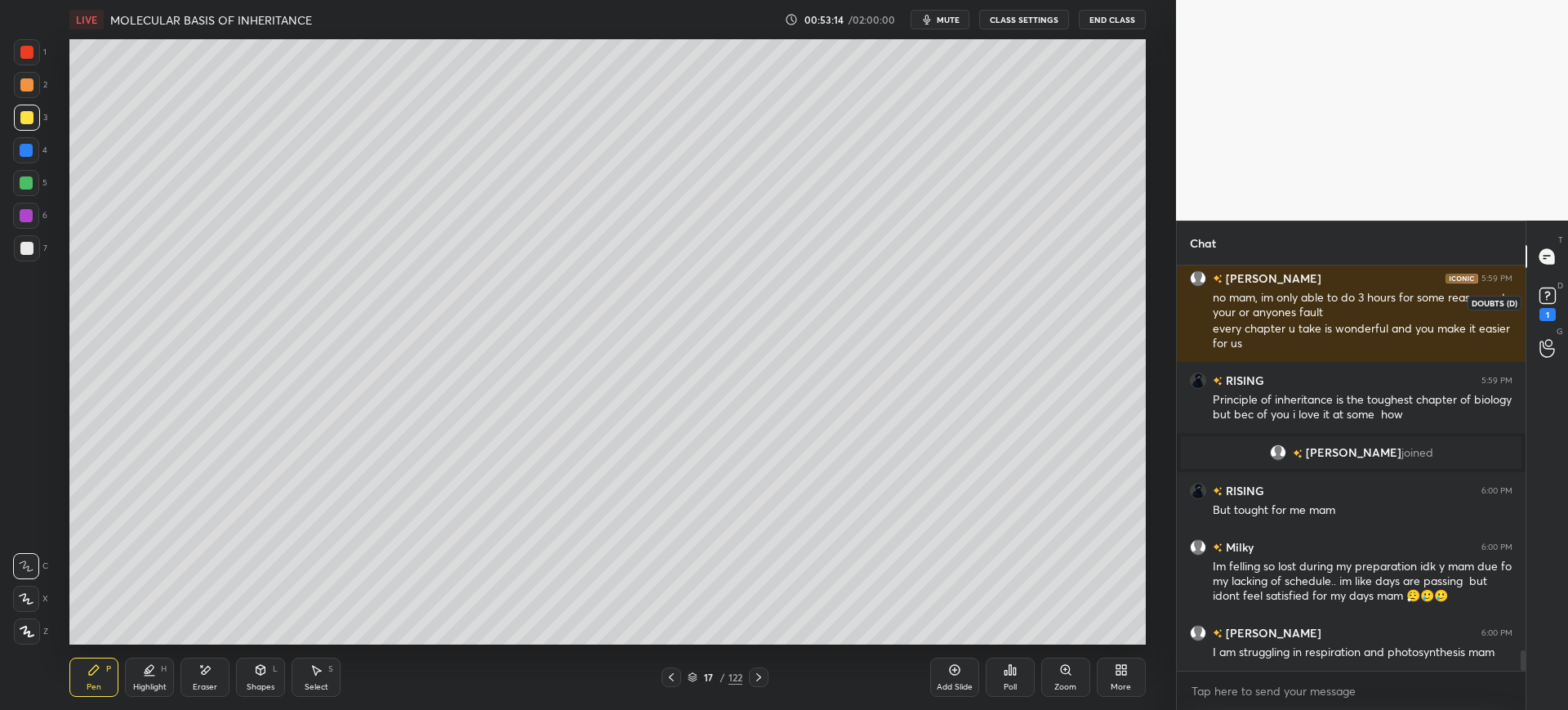
click at [1532, 313] on div "1" at bounding box center [1548, 302] width 33 height 29
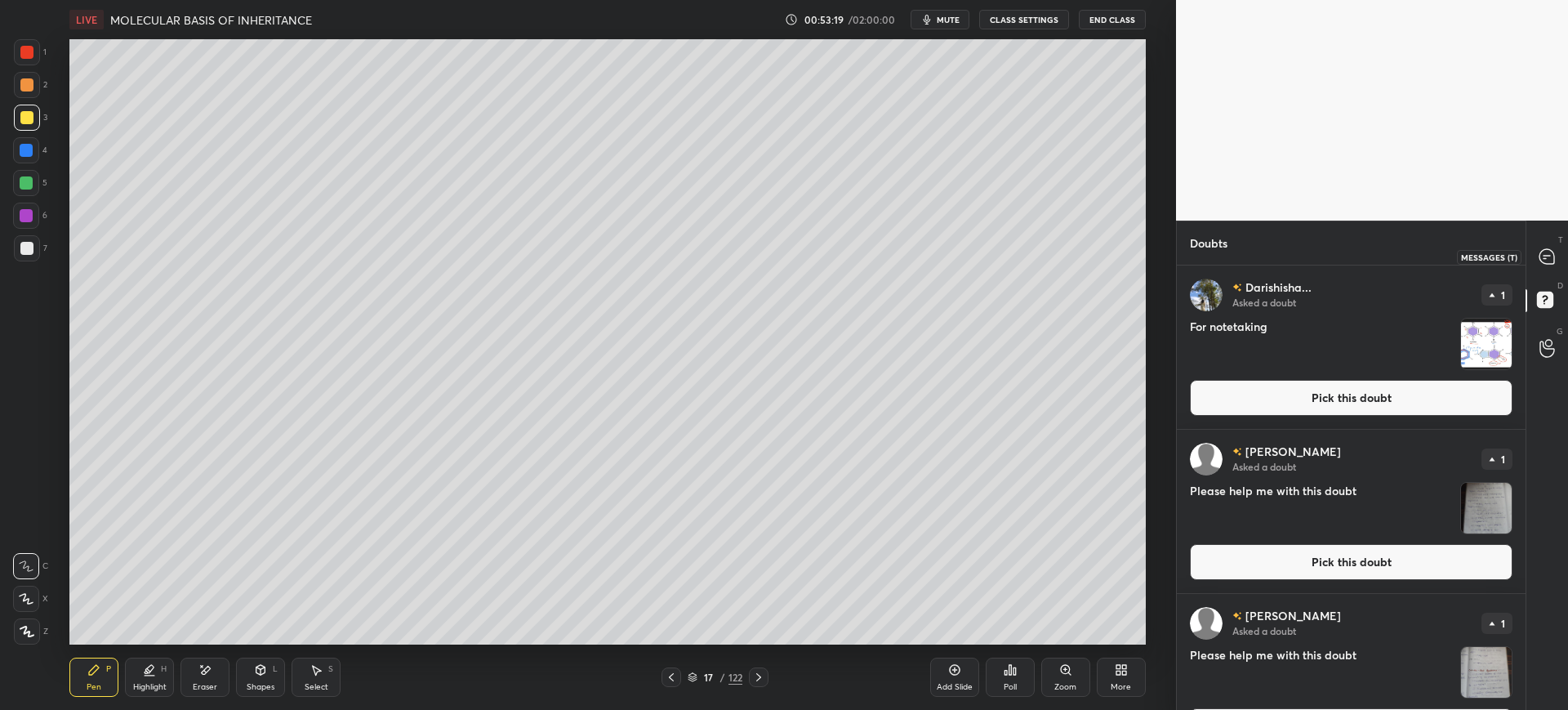
click at [1555, 263] on icon at bounding box center [1547, 257] width 17 height 17
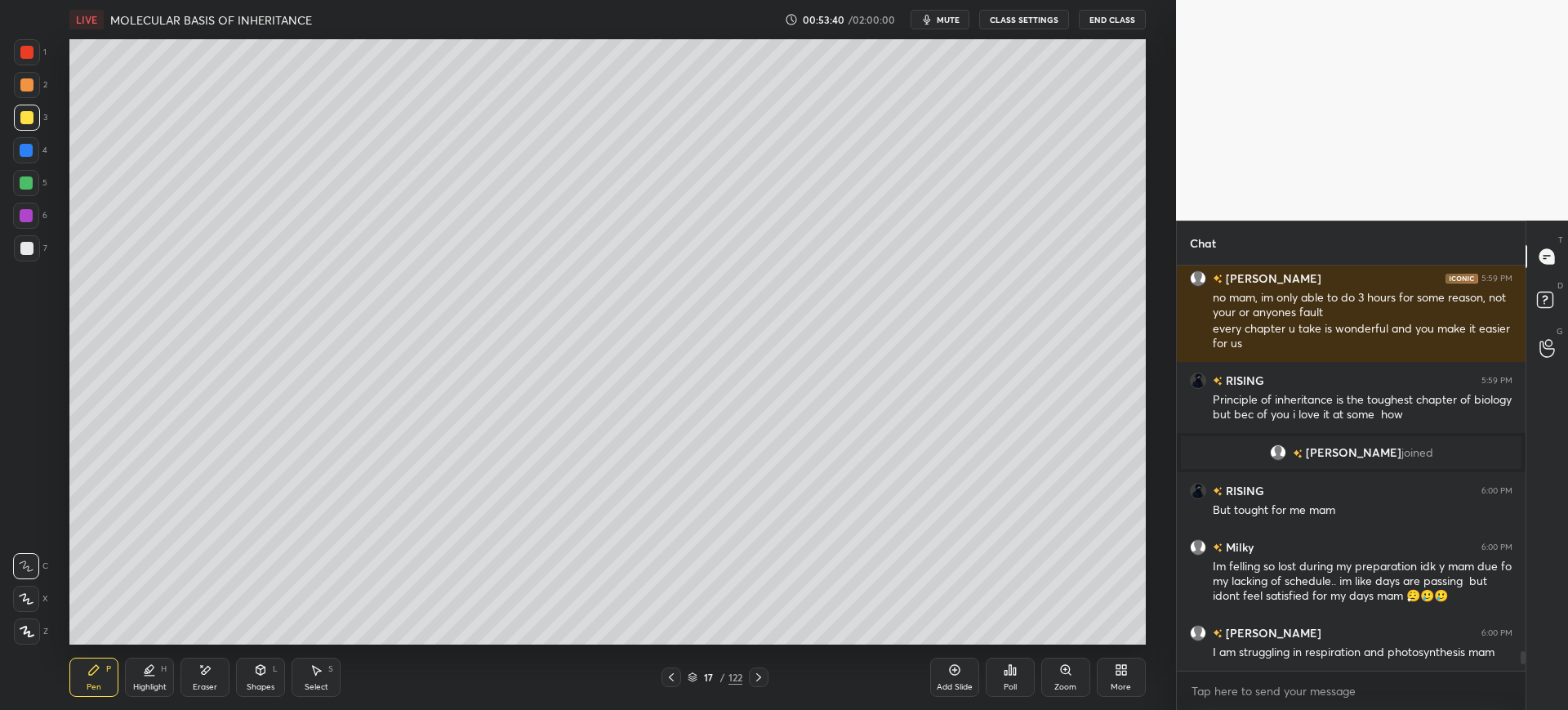
scroll to position [8040, 0]
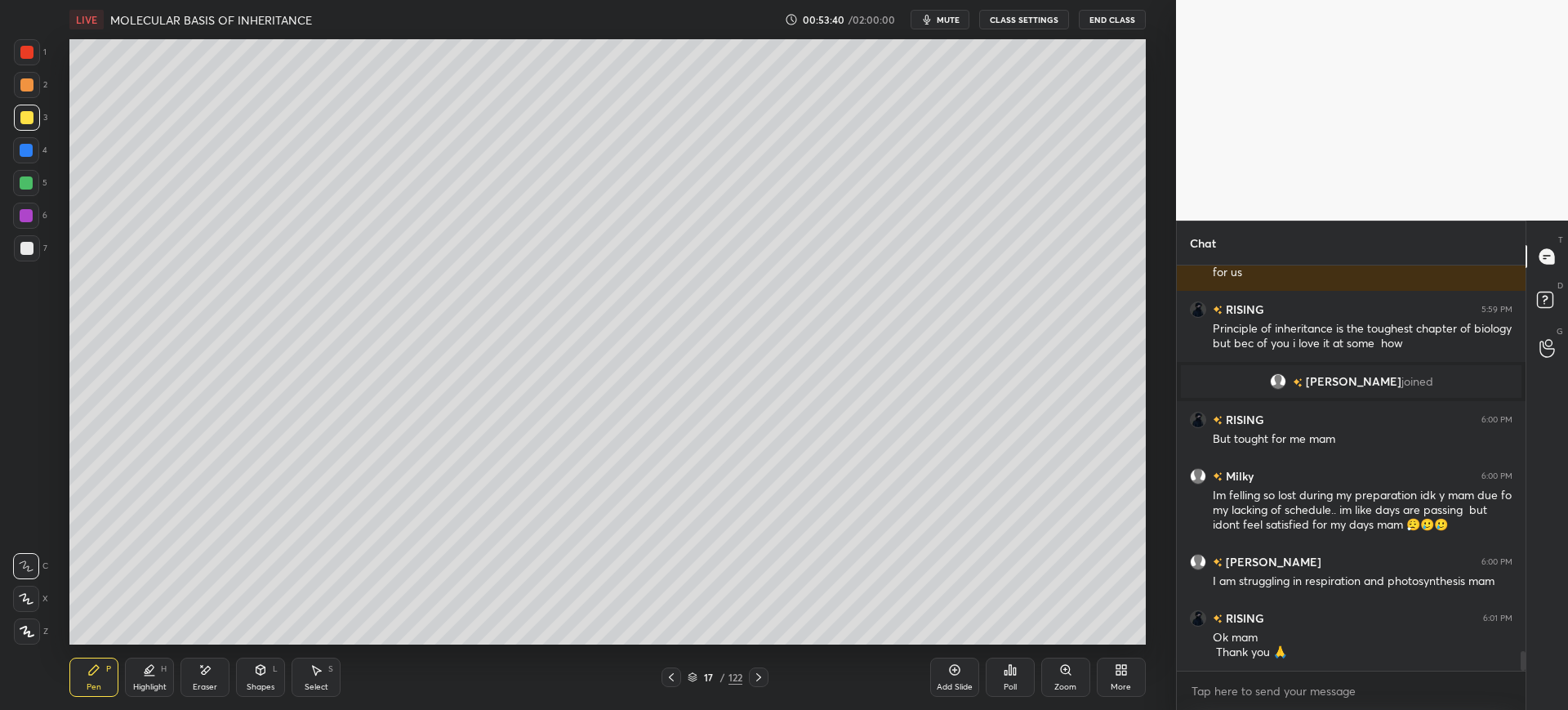
click at [29, 243] on div at bounding box center [27, 248] width 13 height 13
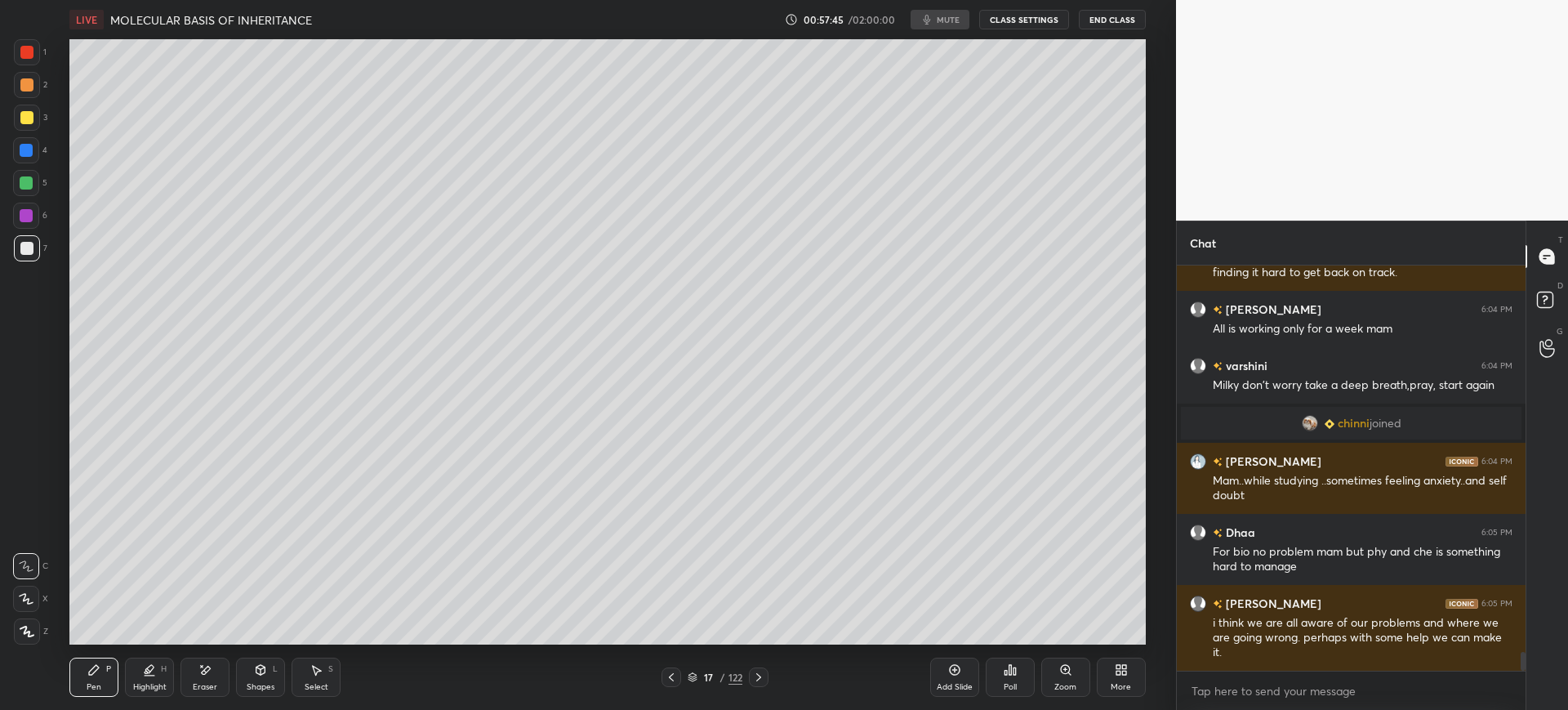
scroll to position [8522, 0]
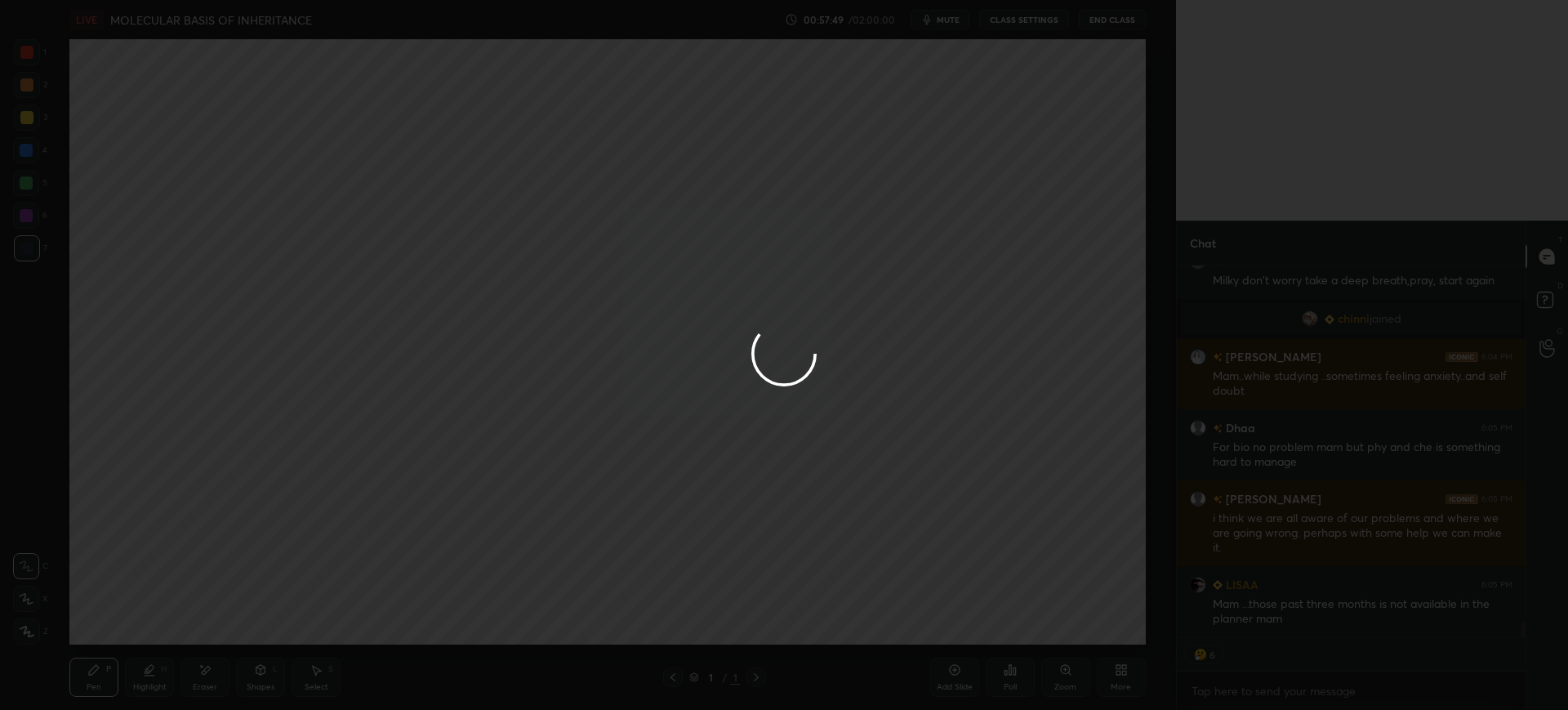
type textarea "x"
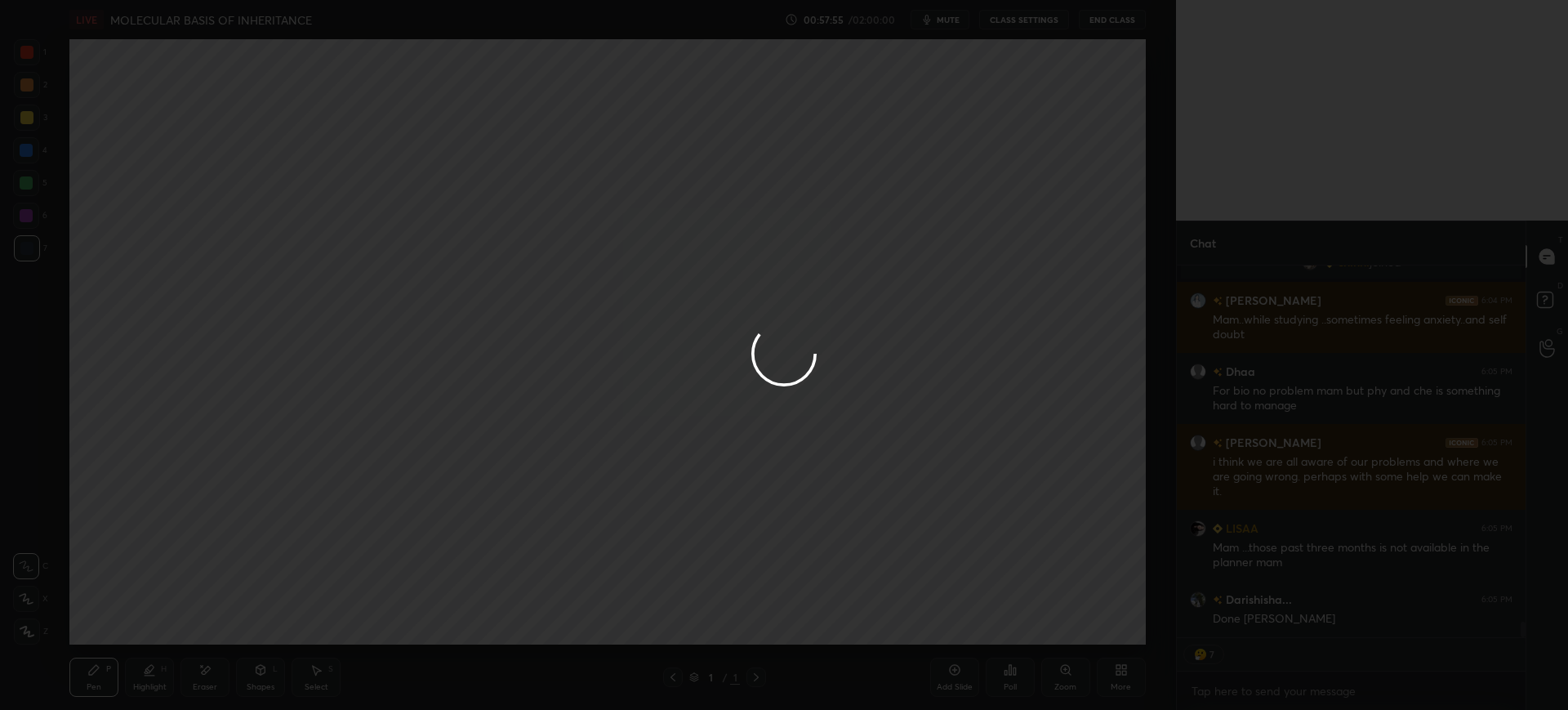
scroll to position [8650, 0]
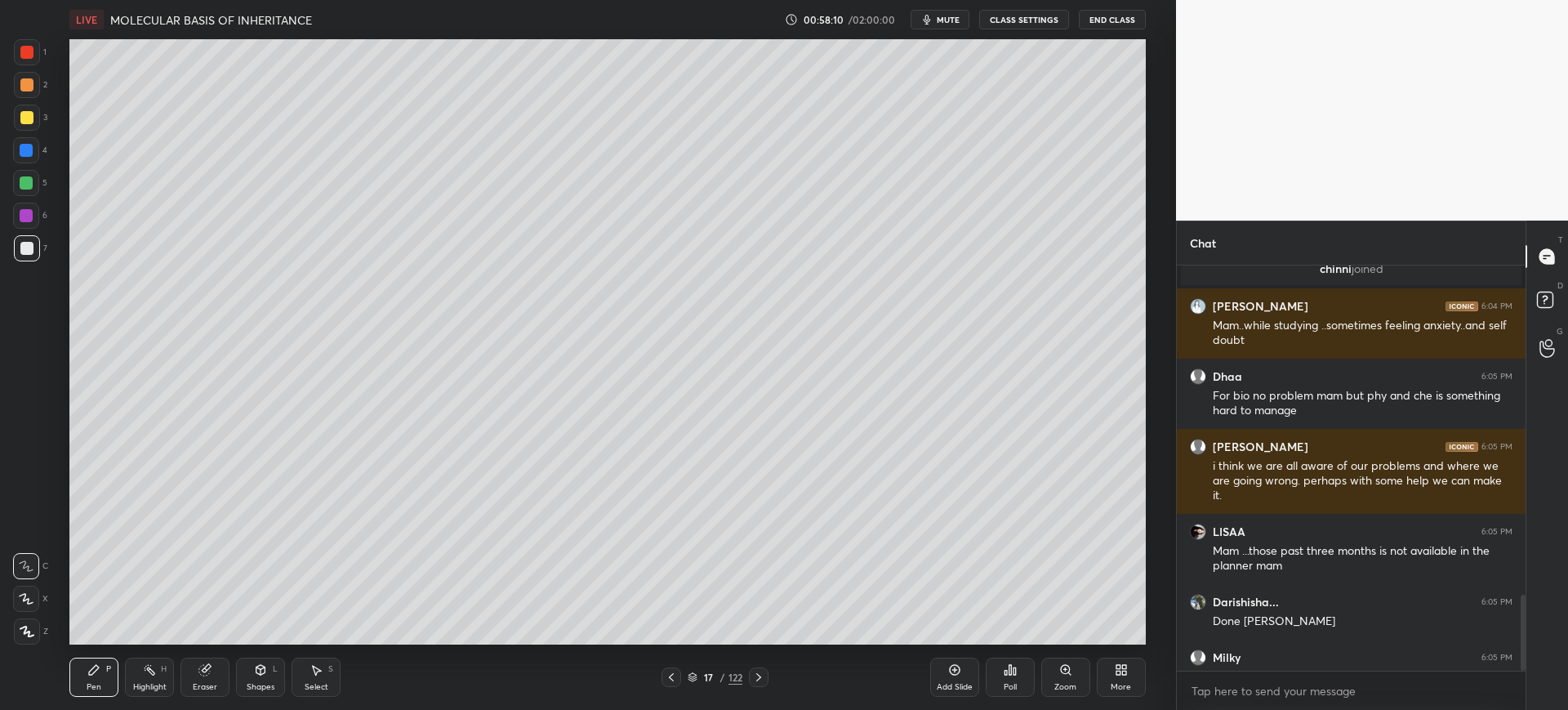
click at [17, 125] on div at bounding box center [26, 117] width 26 height 26
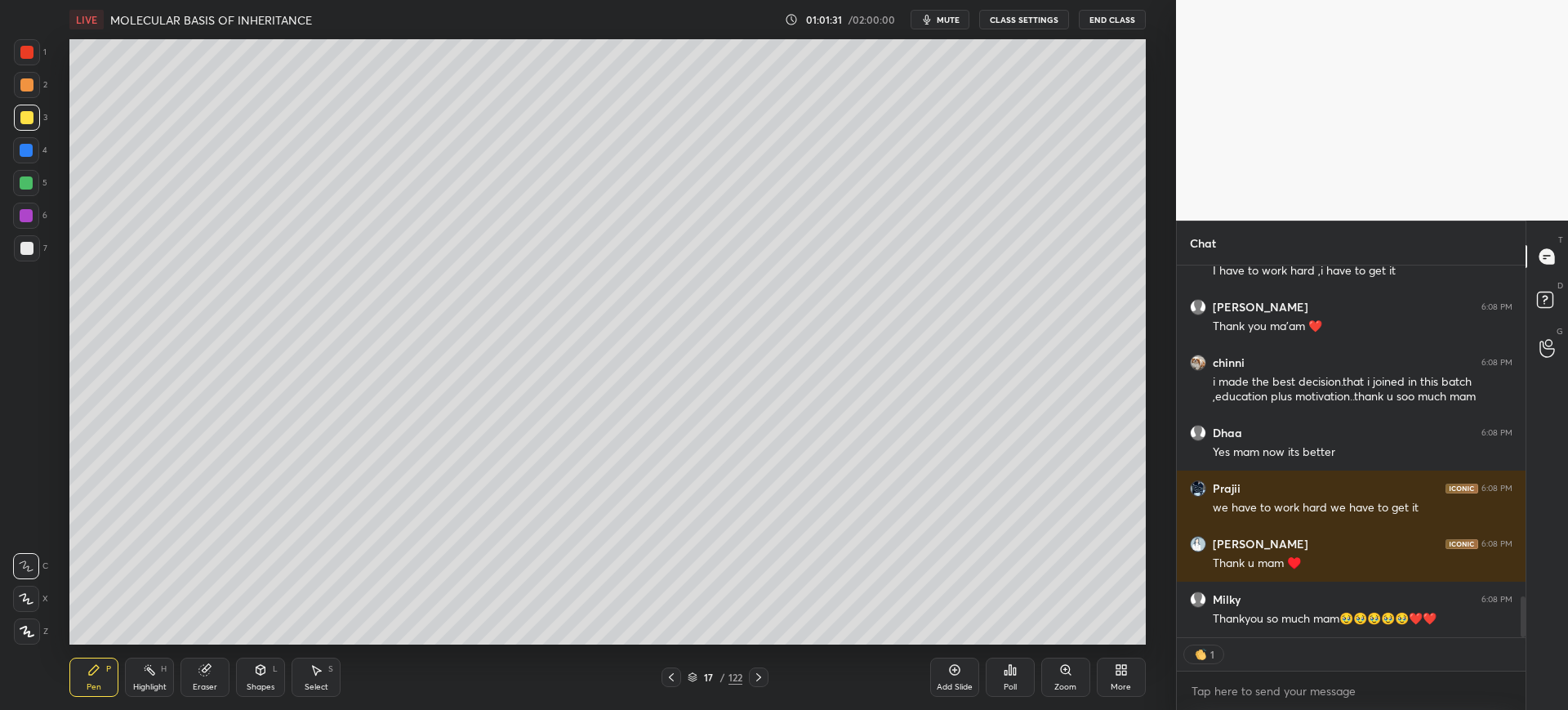
scroll to position [3008, 0]
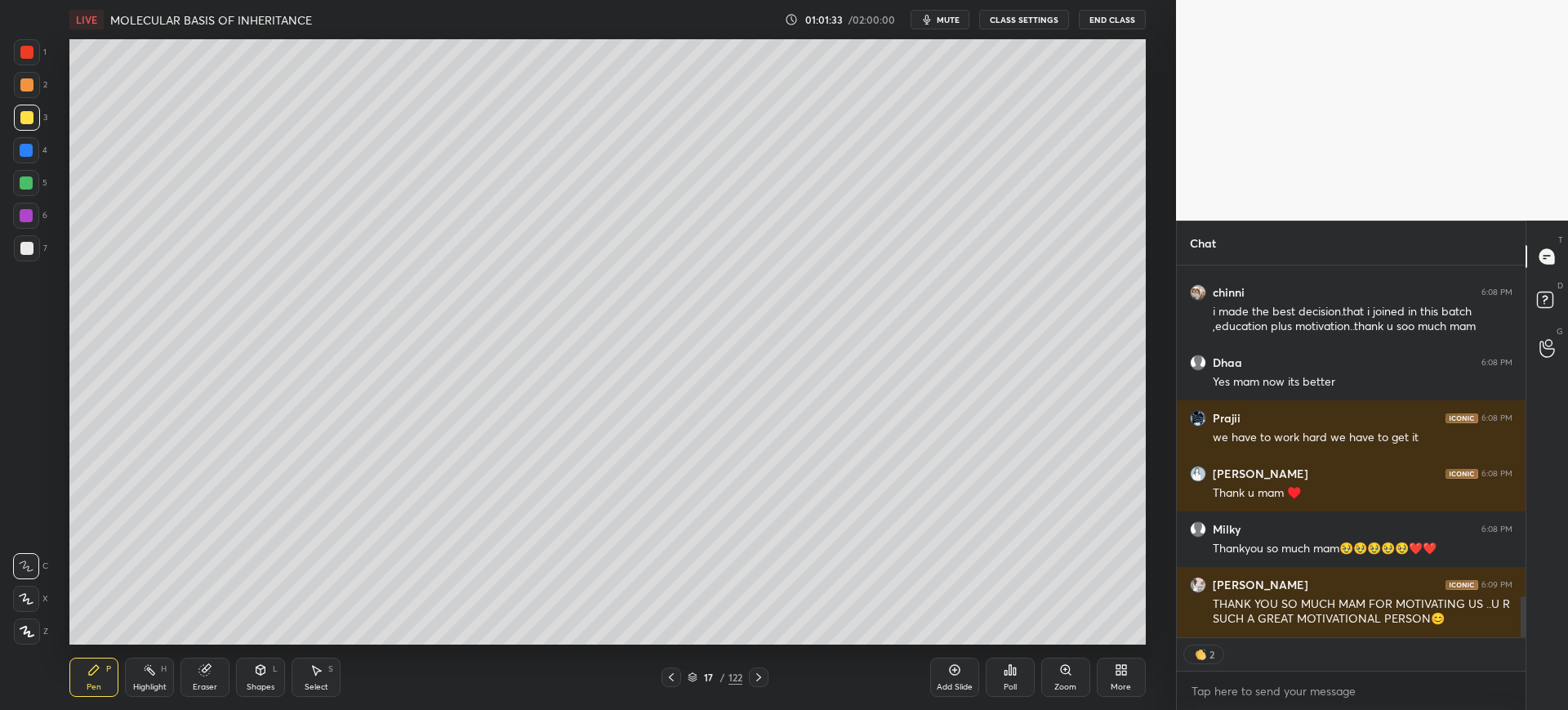
click at [43, 250] on div "7" at bounding box center [30, 248] width 34 height 26
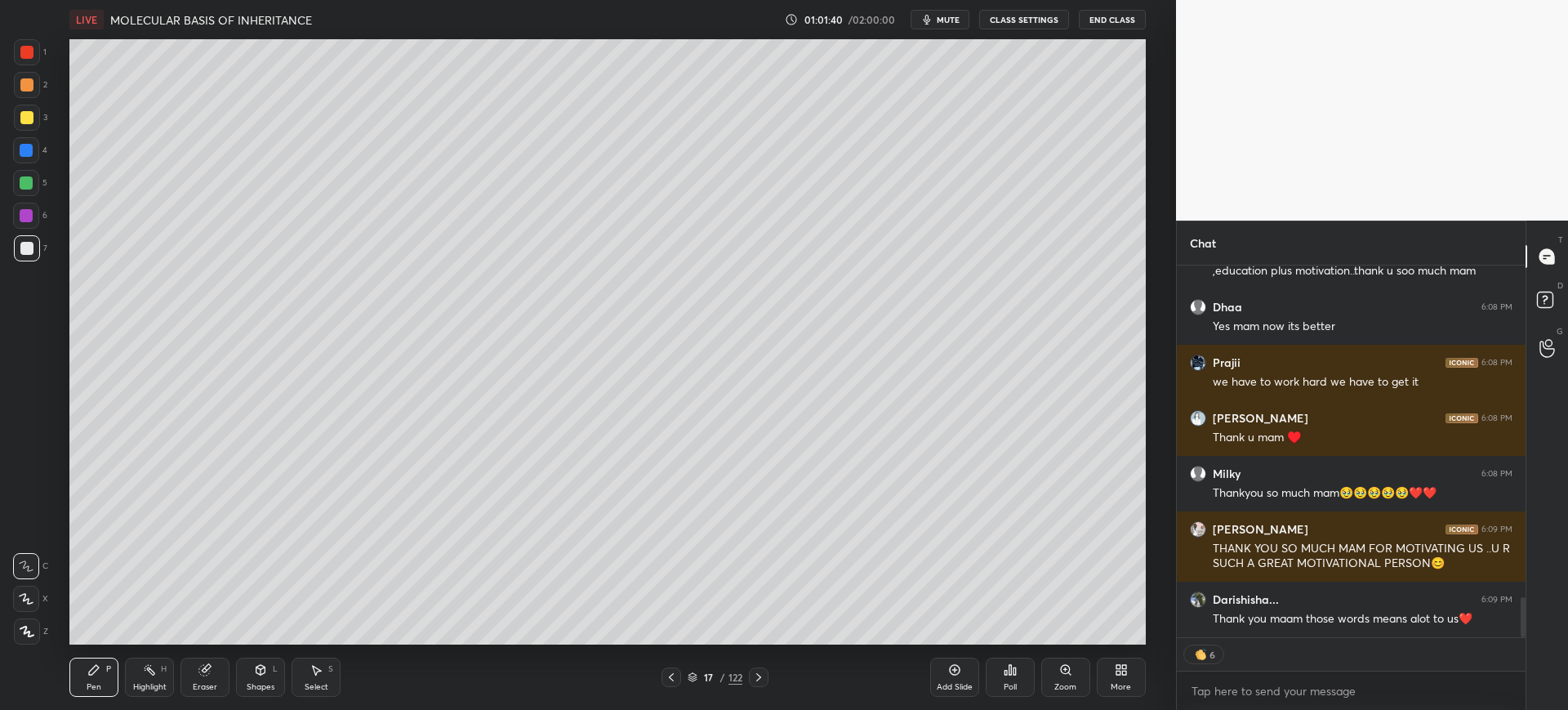
click at [29, 119] on div at bounding box center [27, 117] width 13 height 13
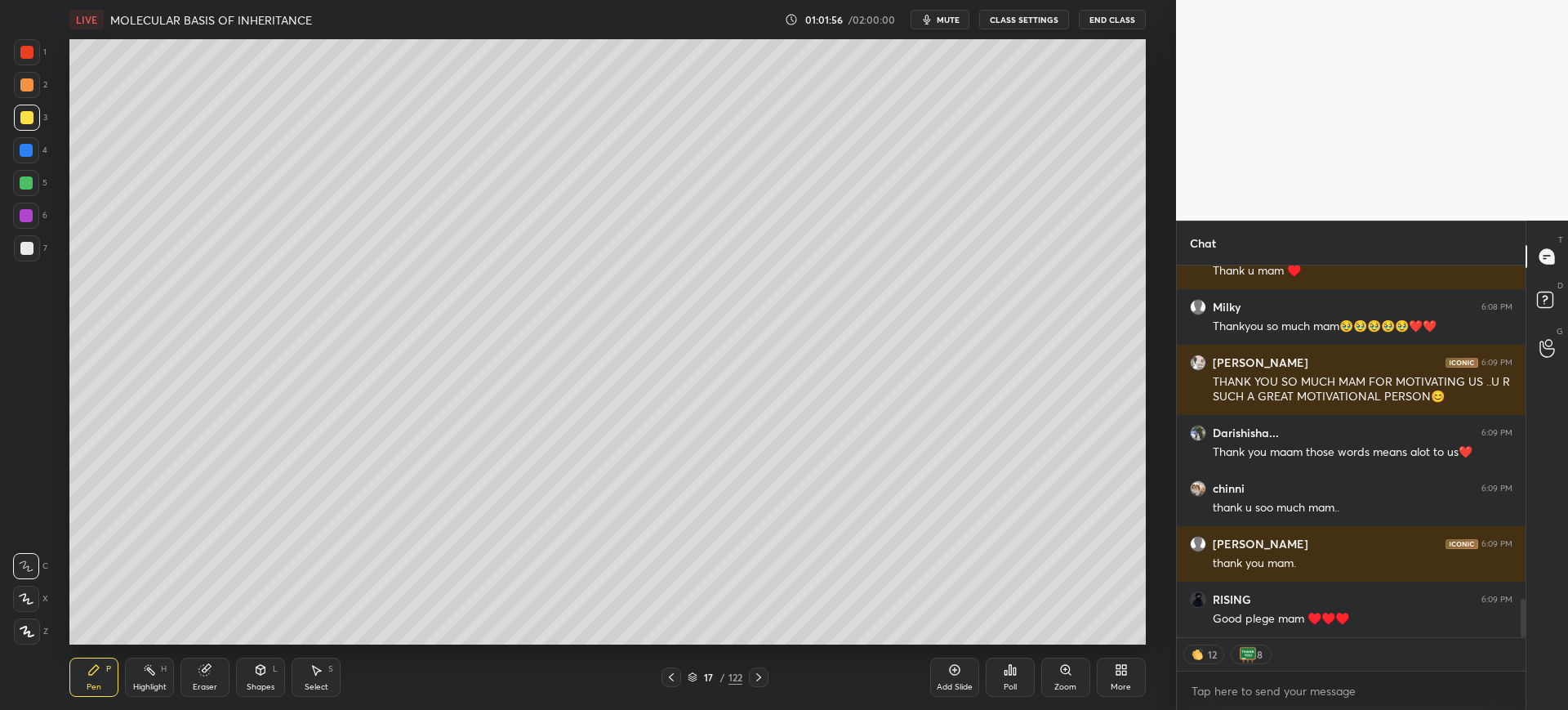
scroll to position [3286, 0]
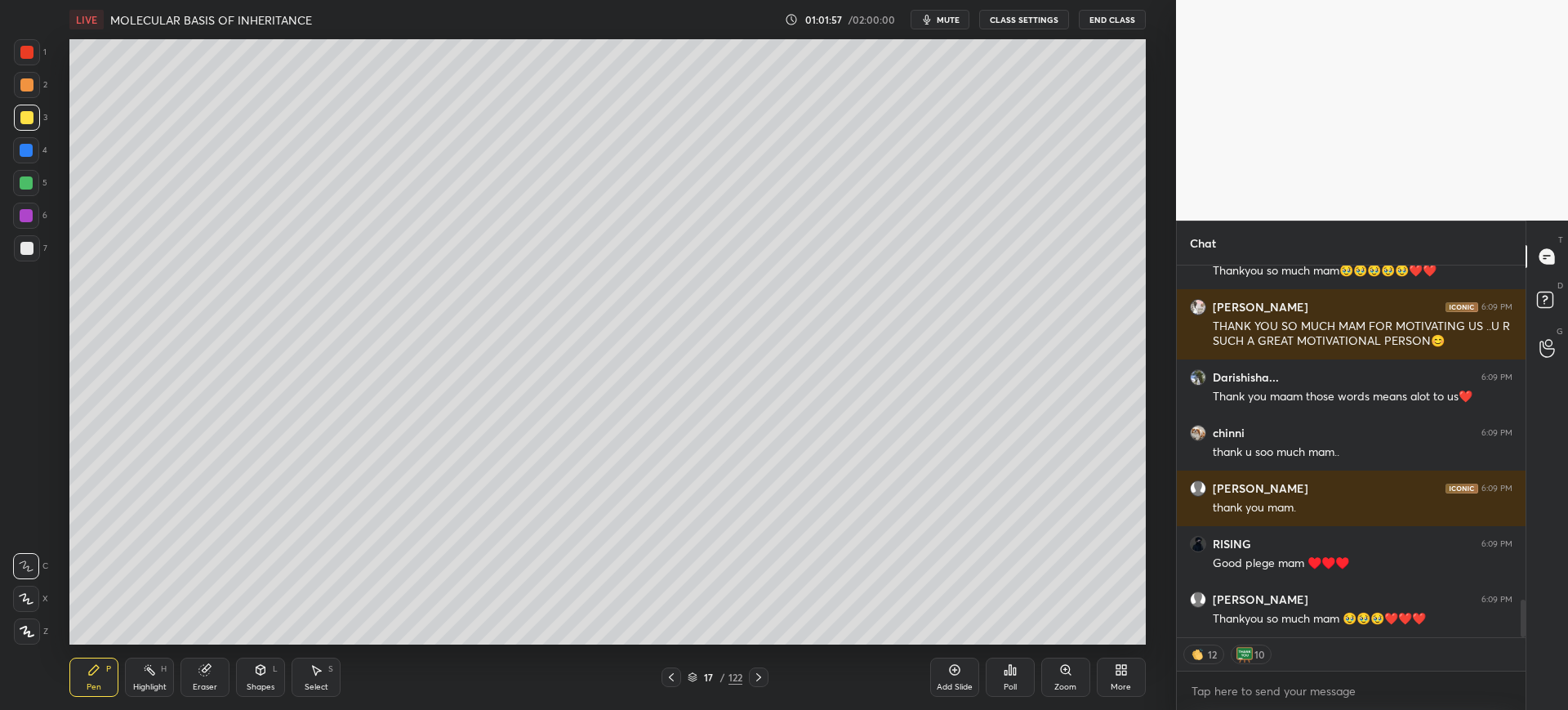
click at [13, 249] on div "1 2 3 4 5 6 7 C X Z C X Z E E Erase all H H" at bounding box center [26, 341] width 53 height 606
click at [13, 247] on div "1 2 3 4 5 6 7 C X Z C X Z E E Erase all H H" at bounding box center [26, 341] width 53 height 606
click at [22, 249] on div at bounding box center [27, 248] width 13 height 13
click at [214, 676] on div "Eraser" at bounding box center [205, 677] width 49 height 39
click at [28, 598] on icon at bounding box center [26, 599] width 13 height 14
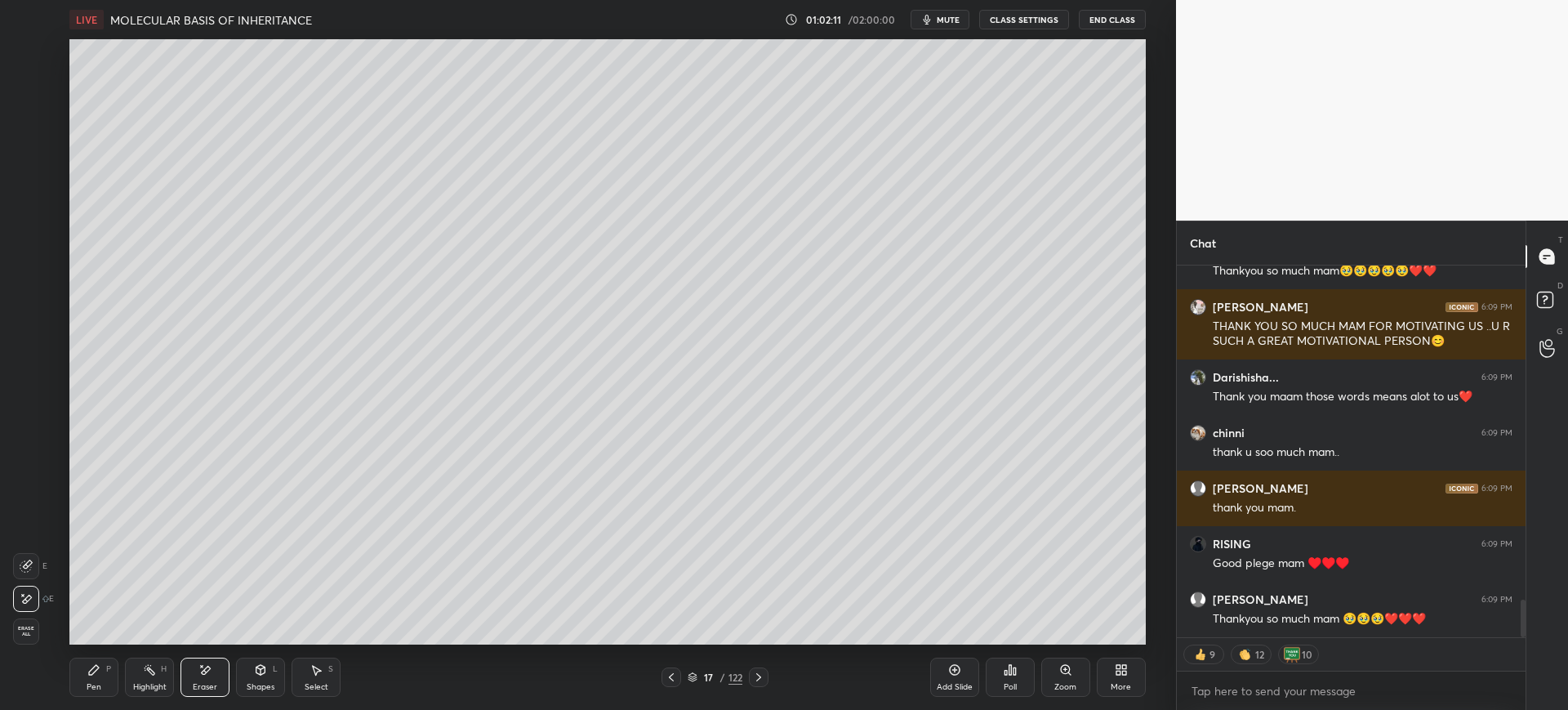
click at [87, 699] on div "Pen P Highlight H Eraser Shapes L Select S 17 / 122 Add Slide Poll Zoom More" at bounding box center [607, 677] width 1075 height 65
click at [102, 673] on div "Pen P" at bounding box center [94, 677] width 49 height 39
click at [27, 122] on div at bounding box center [27, 117] width 13 height 13
click at [36, 61] on div at bounding box center [26, 52] width 26 height 26
click at [38, 265] on div "7" at bounding box center [30, 251] width 34 height 33
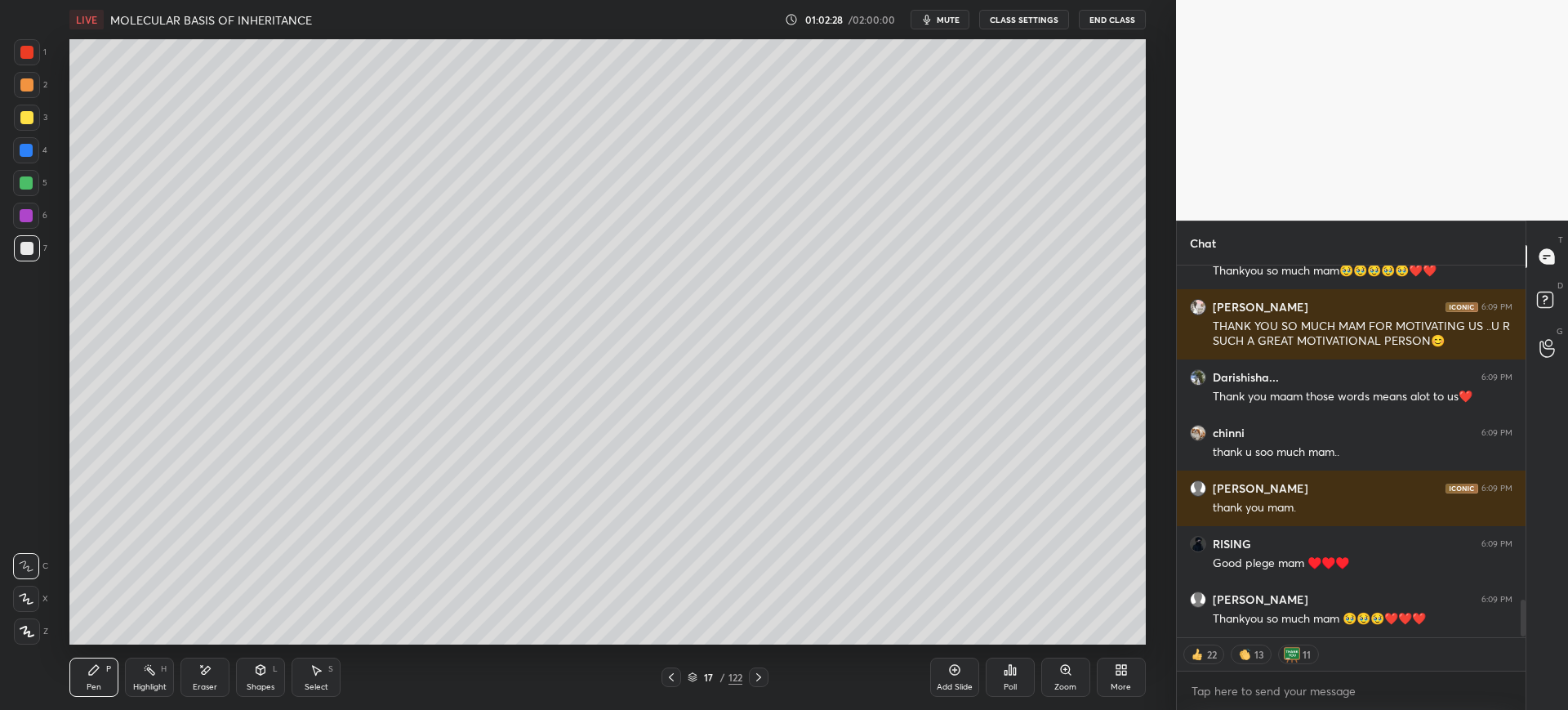
scroll to position [3341, 0]
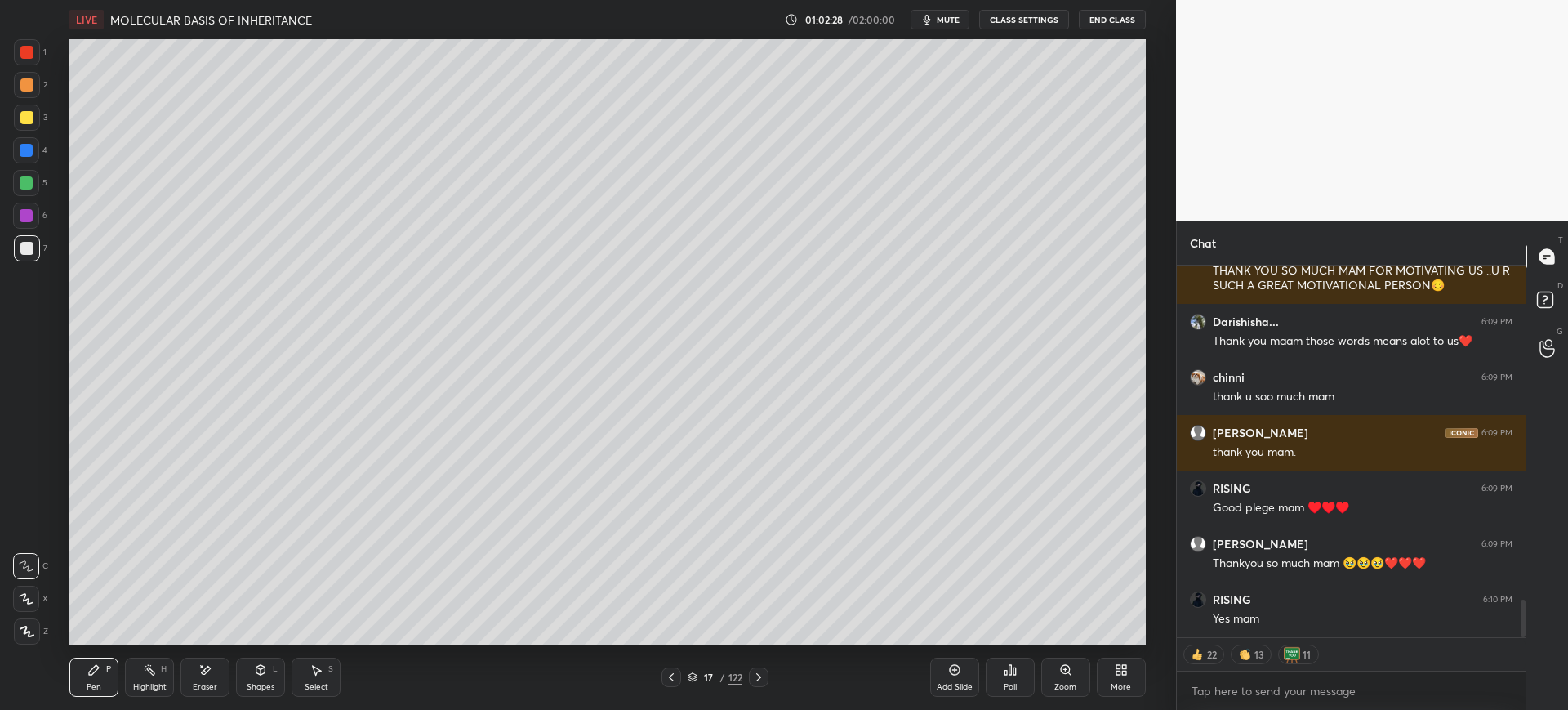
click at [951, 683] on div "Add Slide" at bounding box center [955, 686] width 36 height 8
click at [43, 255] on div "7" at bounding box center [30, 248] width 34 height 26
click at [23, 120] on div at bounding box center [27, 117] width 13 height 13
click at [29, 249] on div at bounding box center [27, 248] width 13 height 13
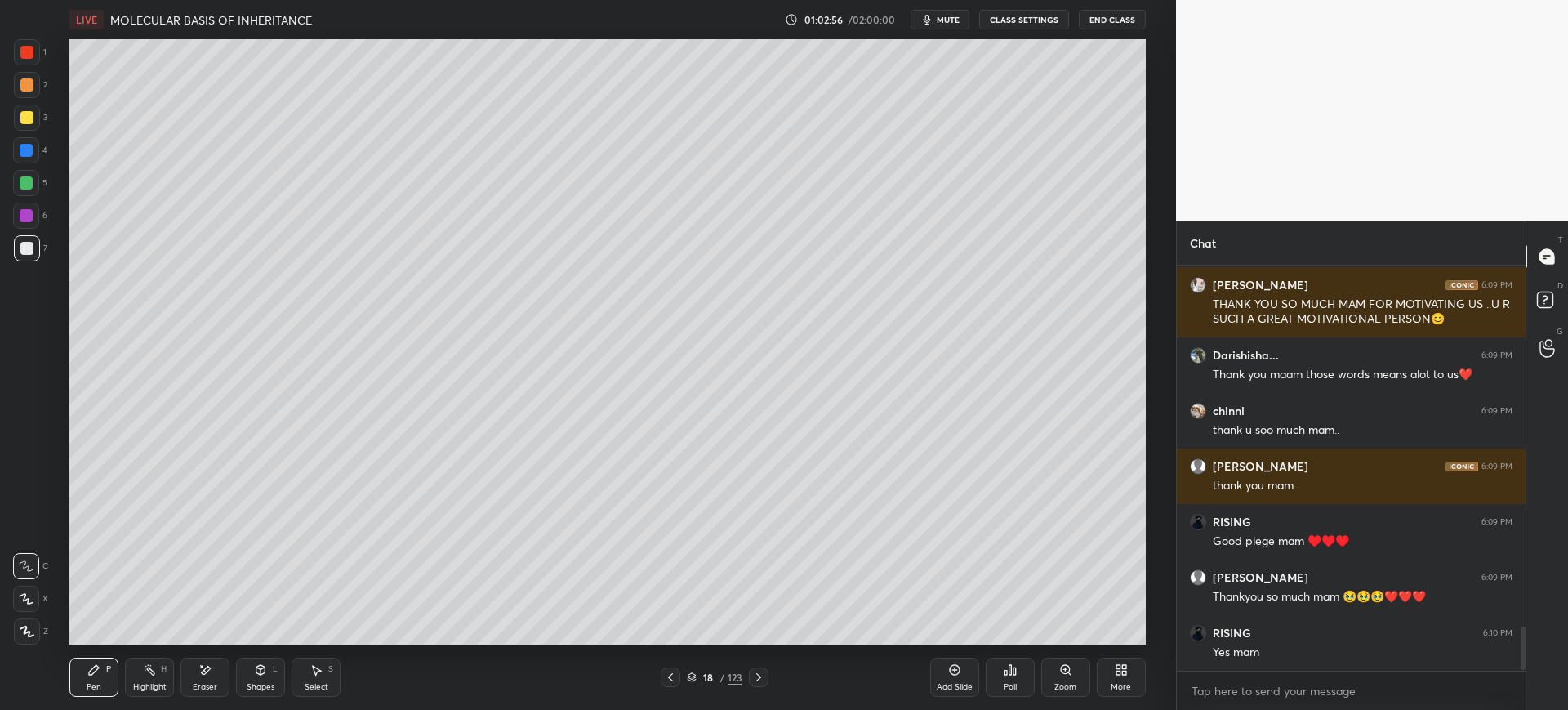
scroll to position [3364, 0]
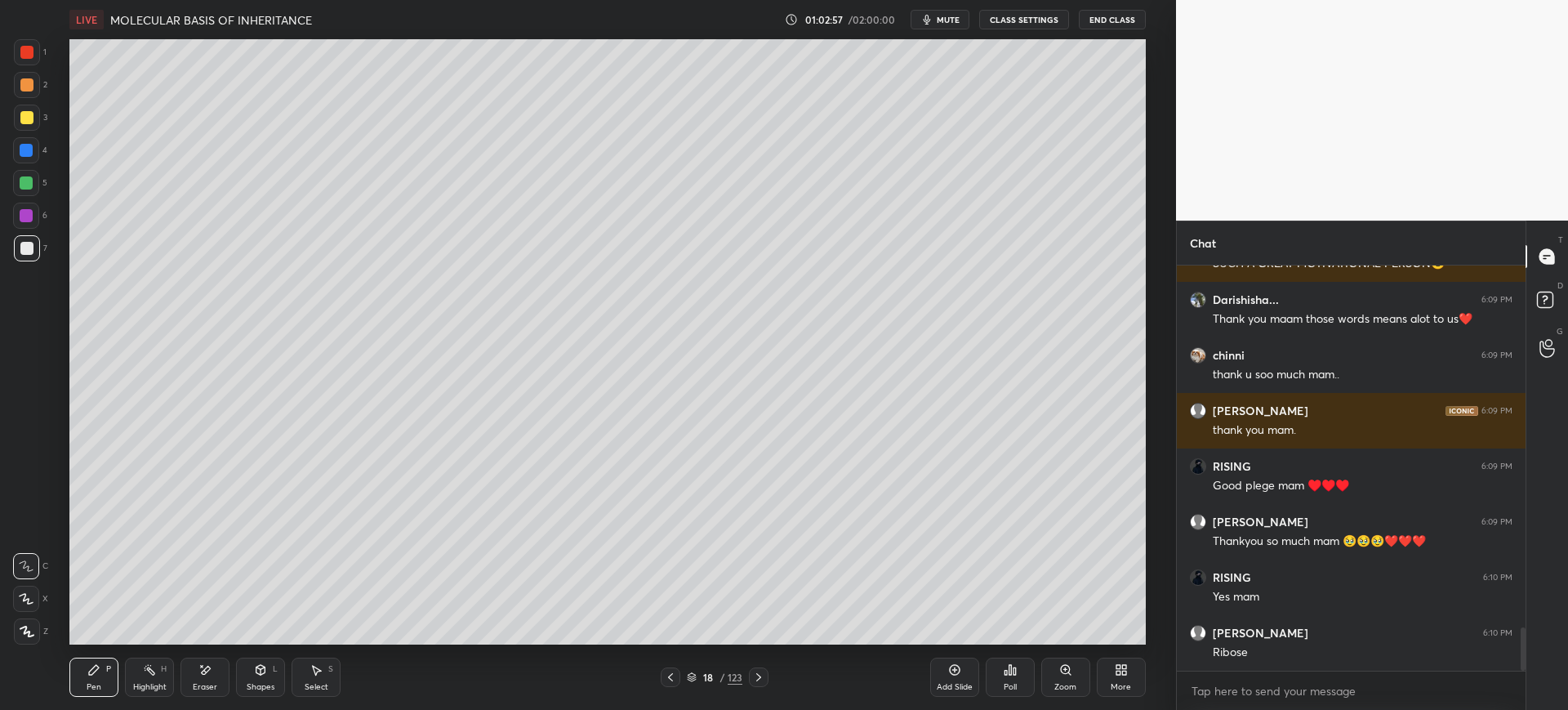
click at [24, 256] on div at bounding box center [26, 248] width 26 height 26
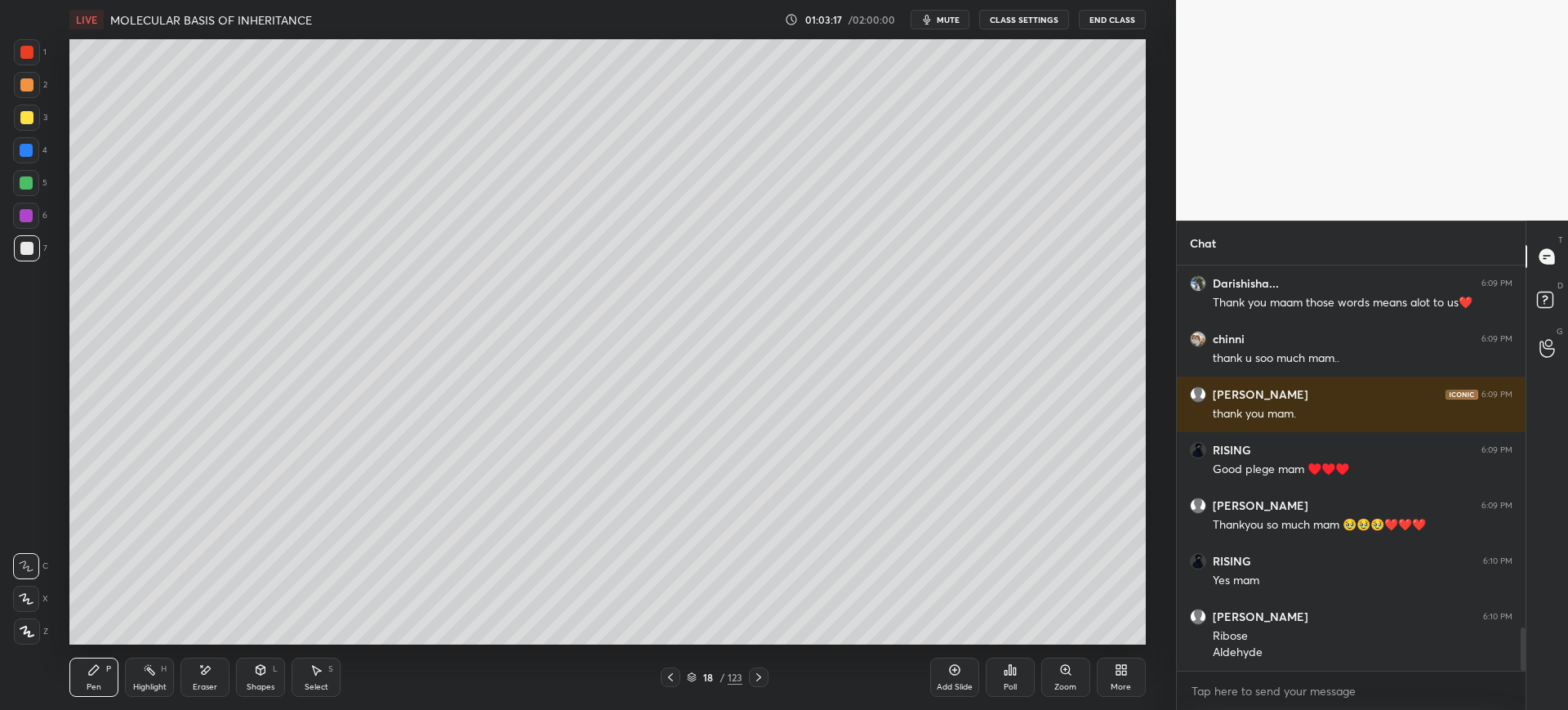
click at [39, 108] on div "3" at bounding box center [30, 117] width 34 height 26
click at [31, 59] on div at bounding box center [26, 52] width 26 height 26
click at [38, 259] on div "7" at bounding box center [30, 248] width 34 height 26
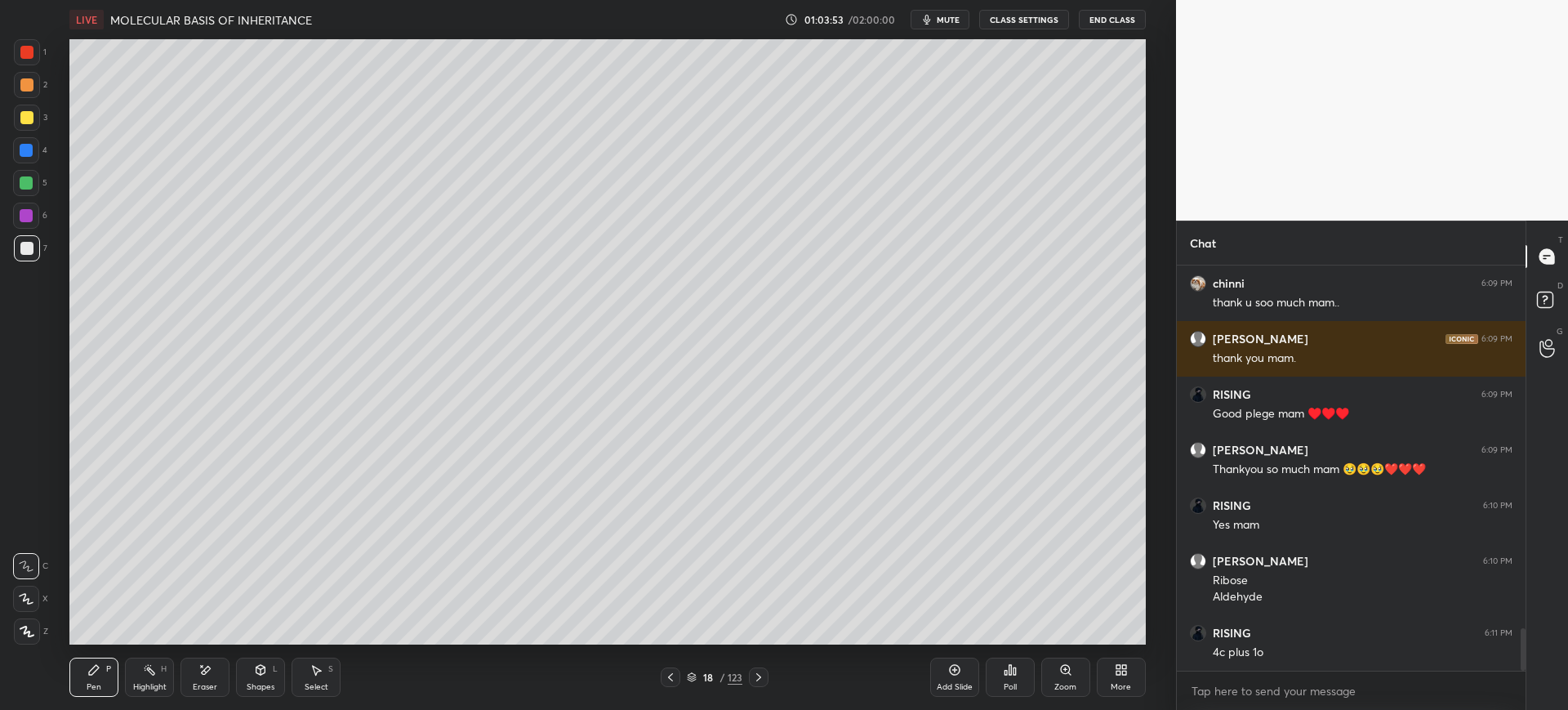
click at [32, 149] on div at bounding box center [26, 150] width 13 height 13
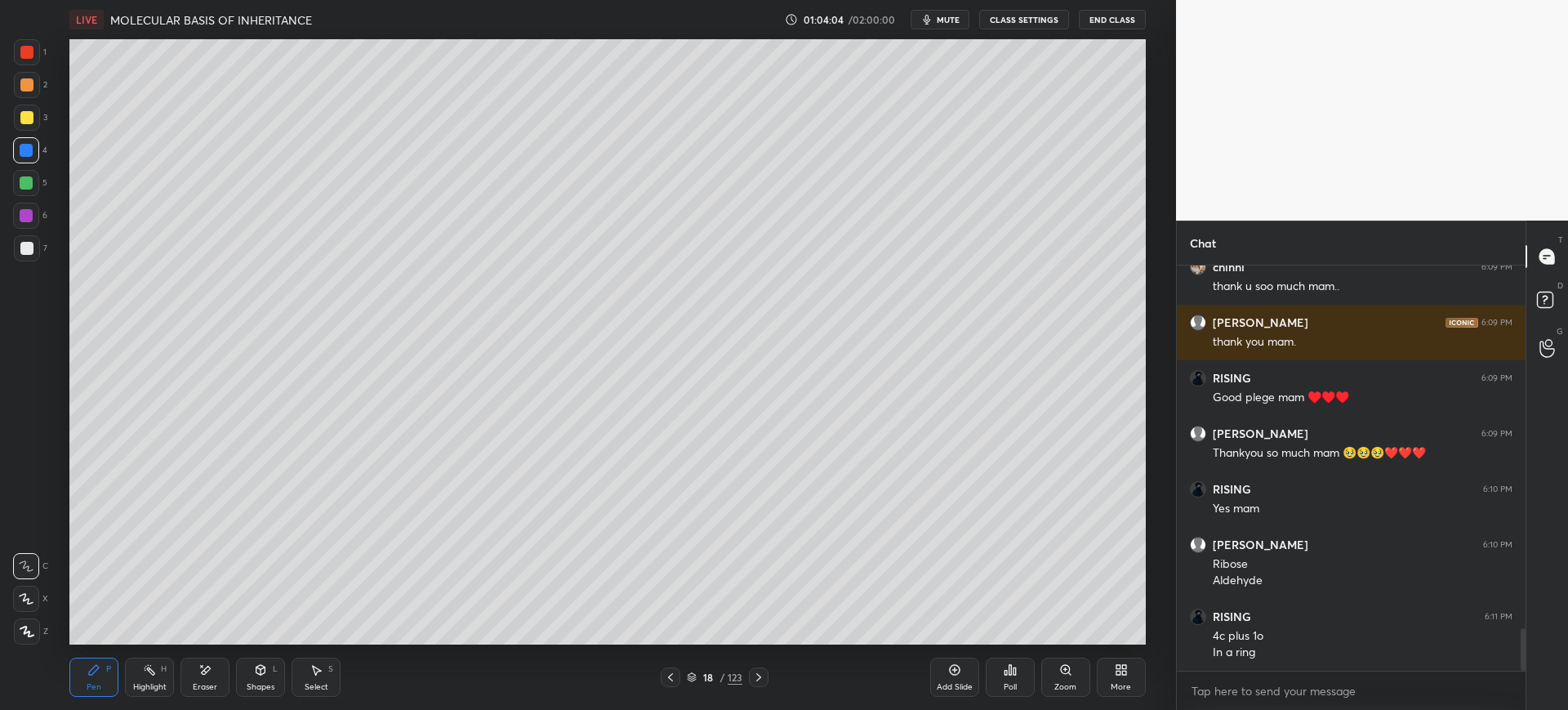
scroll to position [3511, 0]
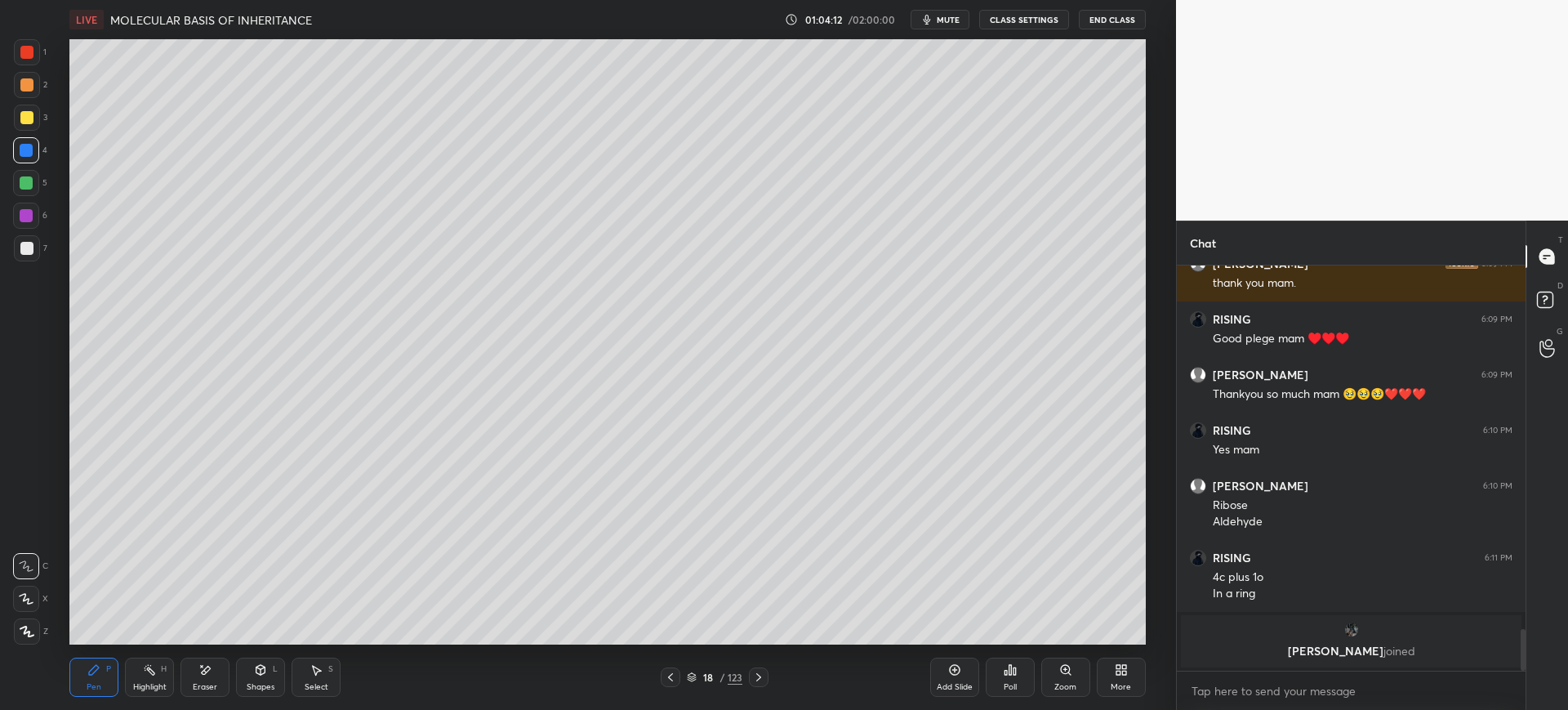
click at [34, 250] on div at bounding box center [26, 248] width 26 height 26
click at [30, 154] on div at bounding box center [26, 150] width 13 height 13
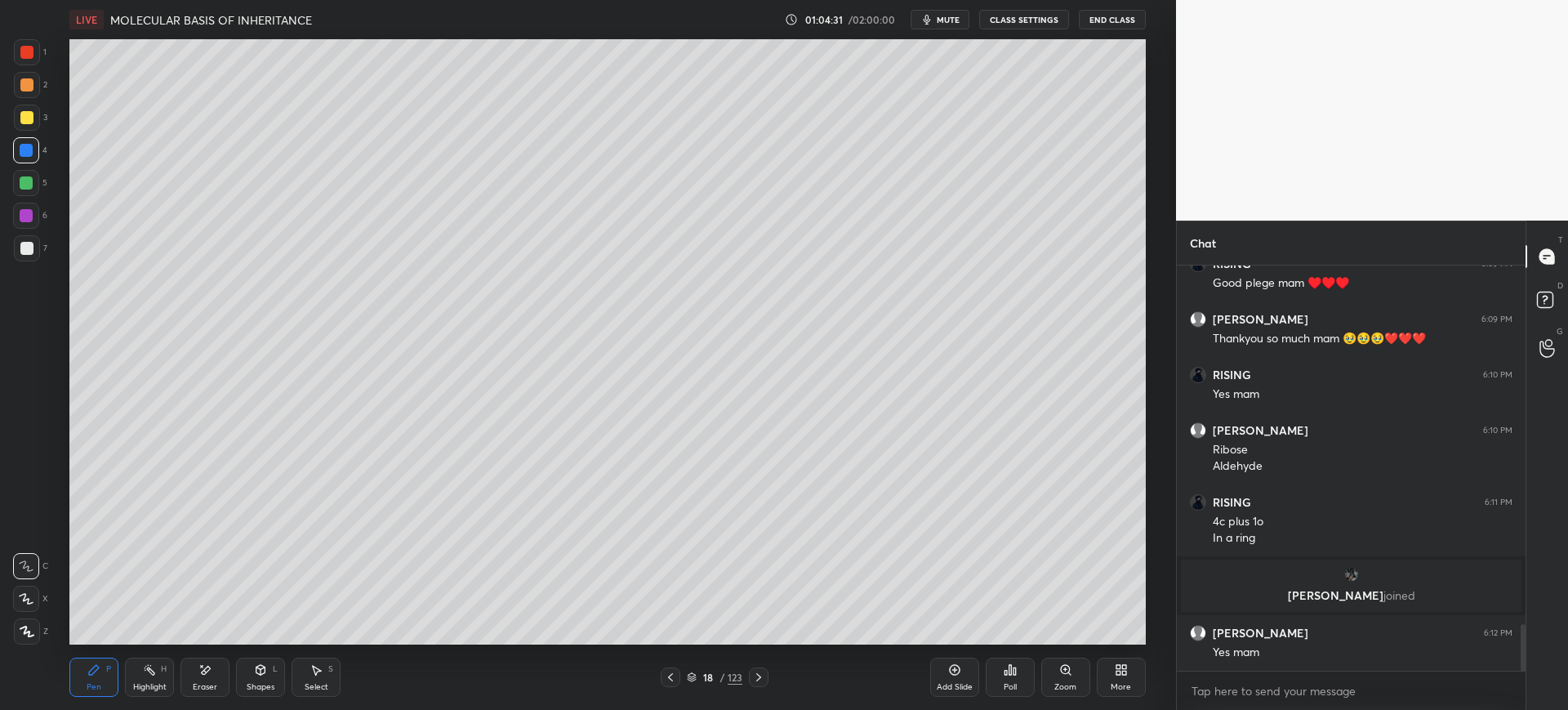
scroll to position [3156, 0]
click at [29, 254] on div at bounding box center [27, 248] width 13 height 13
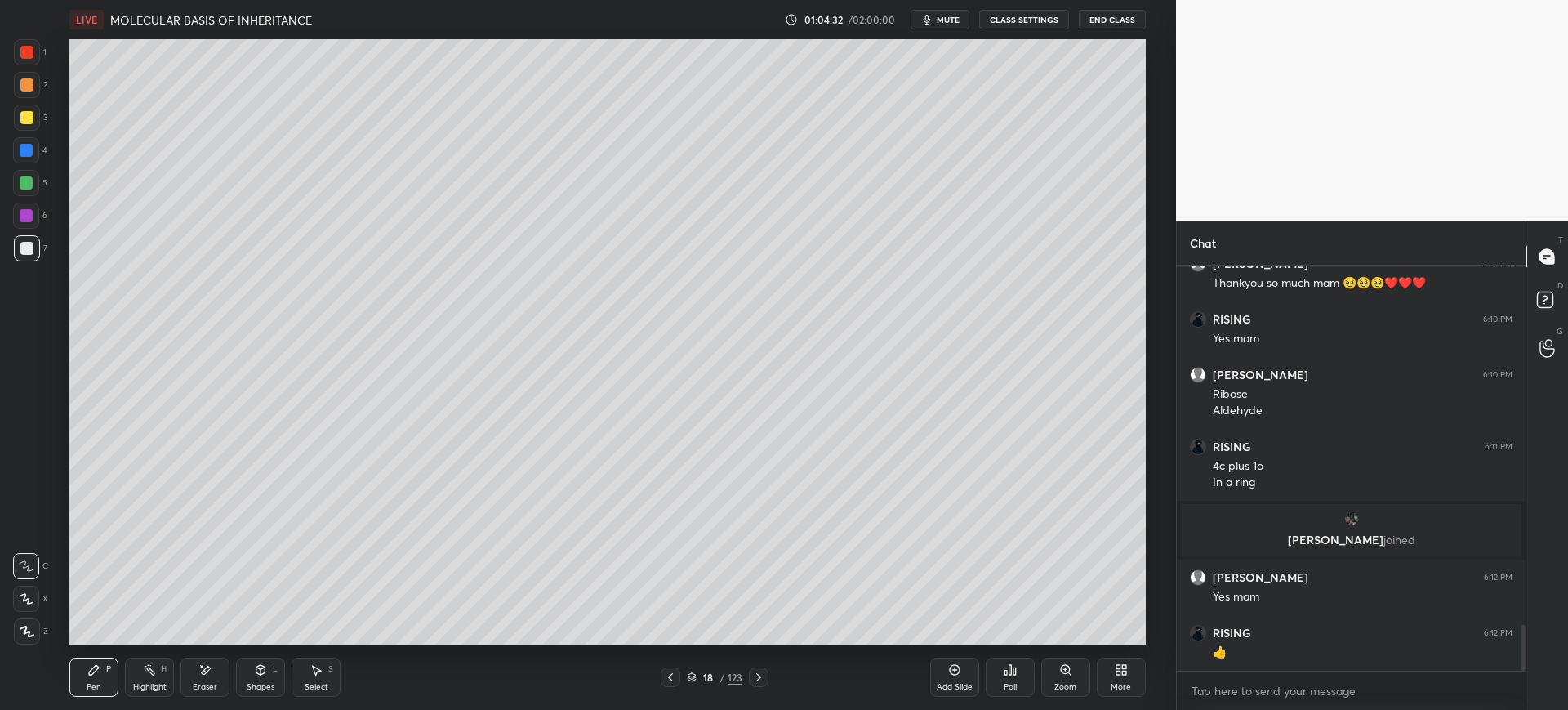
click at [25, 120] on div at bounding box center [27, 117] width 13 height 13
click at [26, 252] on div at bounding box center [27, 248] width 13 height 13
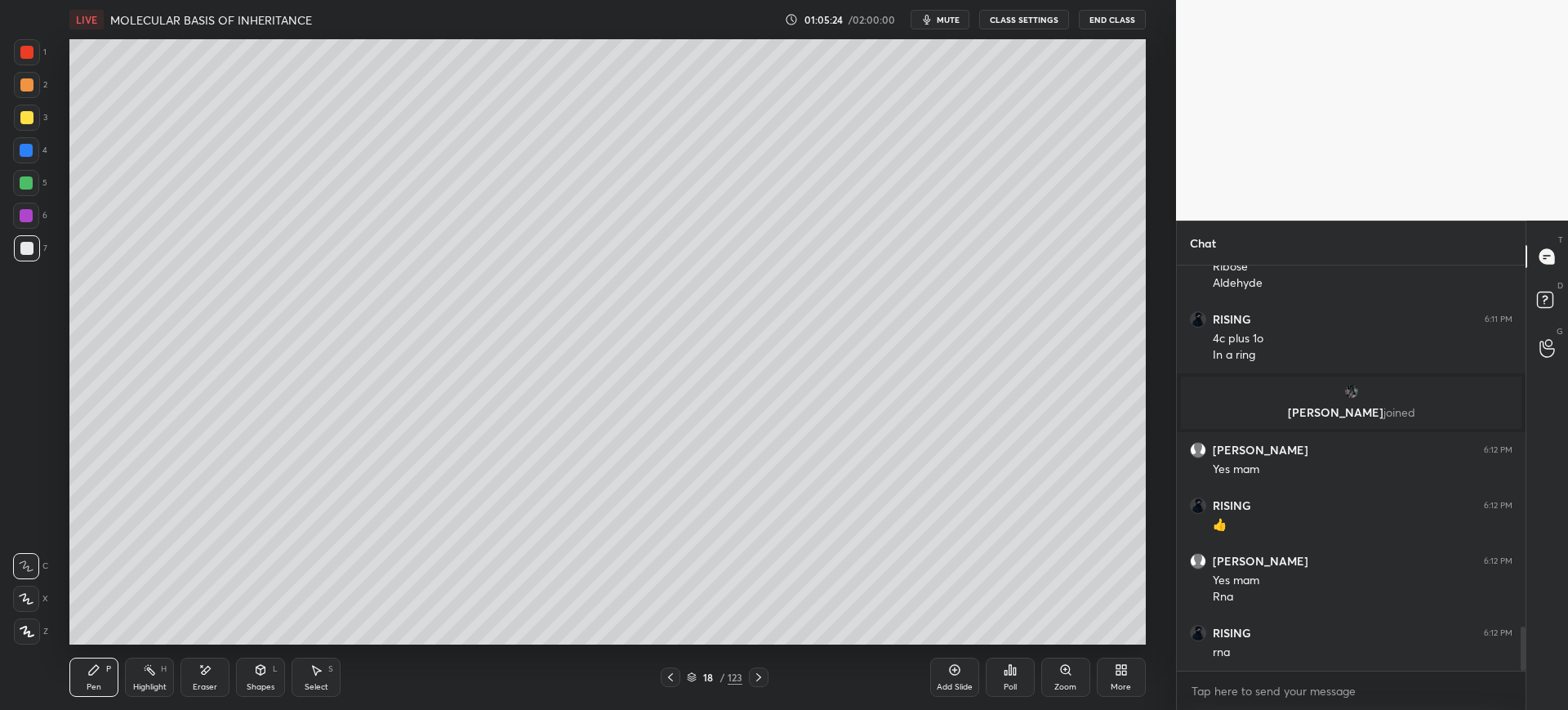
scroll to position [3339, 0]
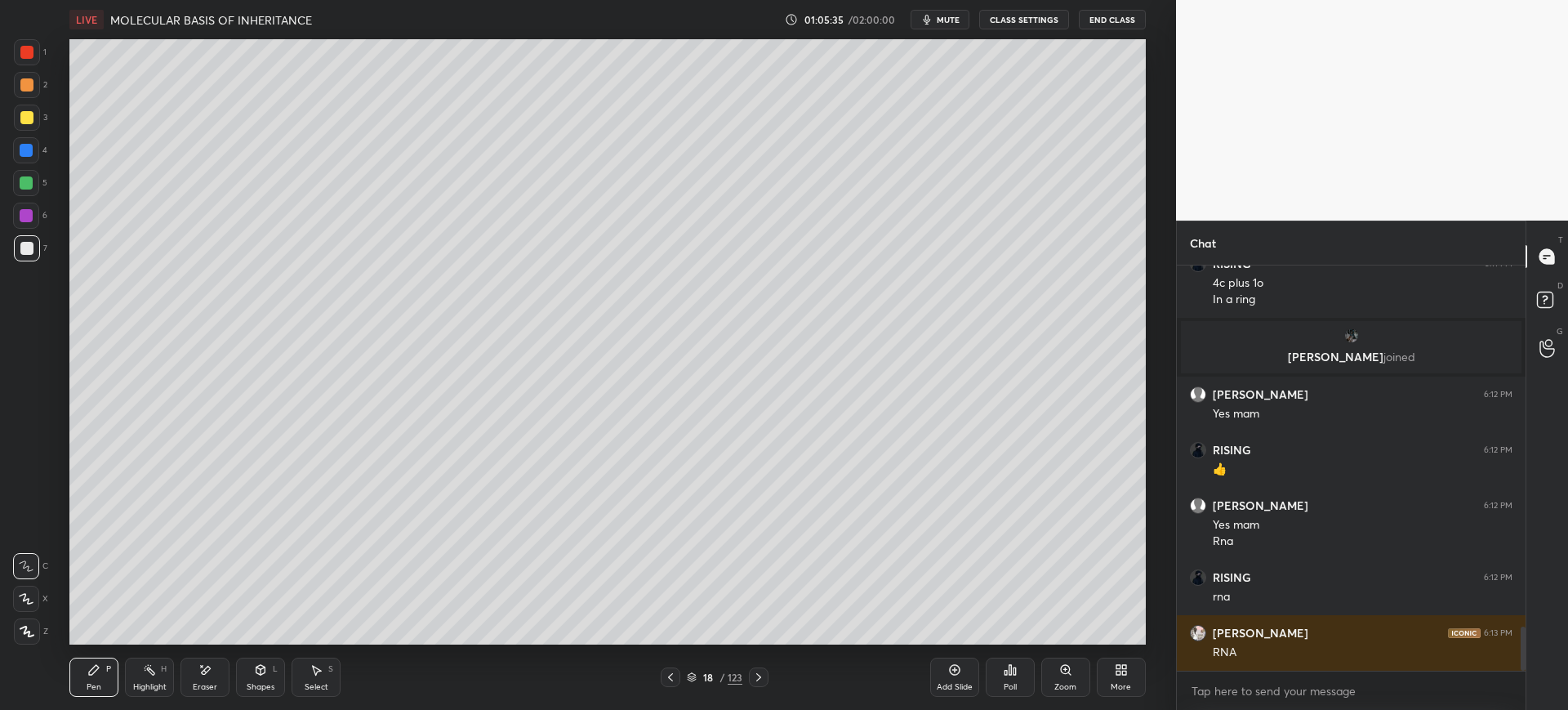
click at [18, 135] on div "3" at bounding box center [30, 121] width 34 height 33
click at [29, 155] on div at bounding box center [26, 150] width 13 height 13
click at [20, 176] on div at bounding box center [25, 182] width 26 height 26
click at [34, 251] on div at bounding box center [26, 248] width 26 height 26
click at [28, 121] on div at bounding box center [27, 117] width 13 height 13
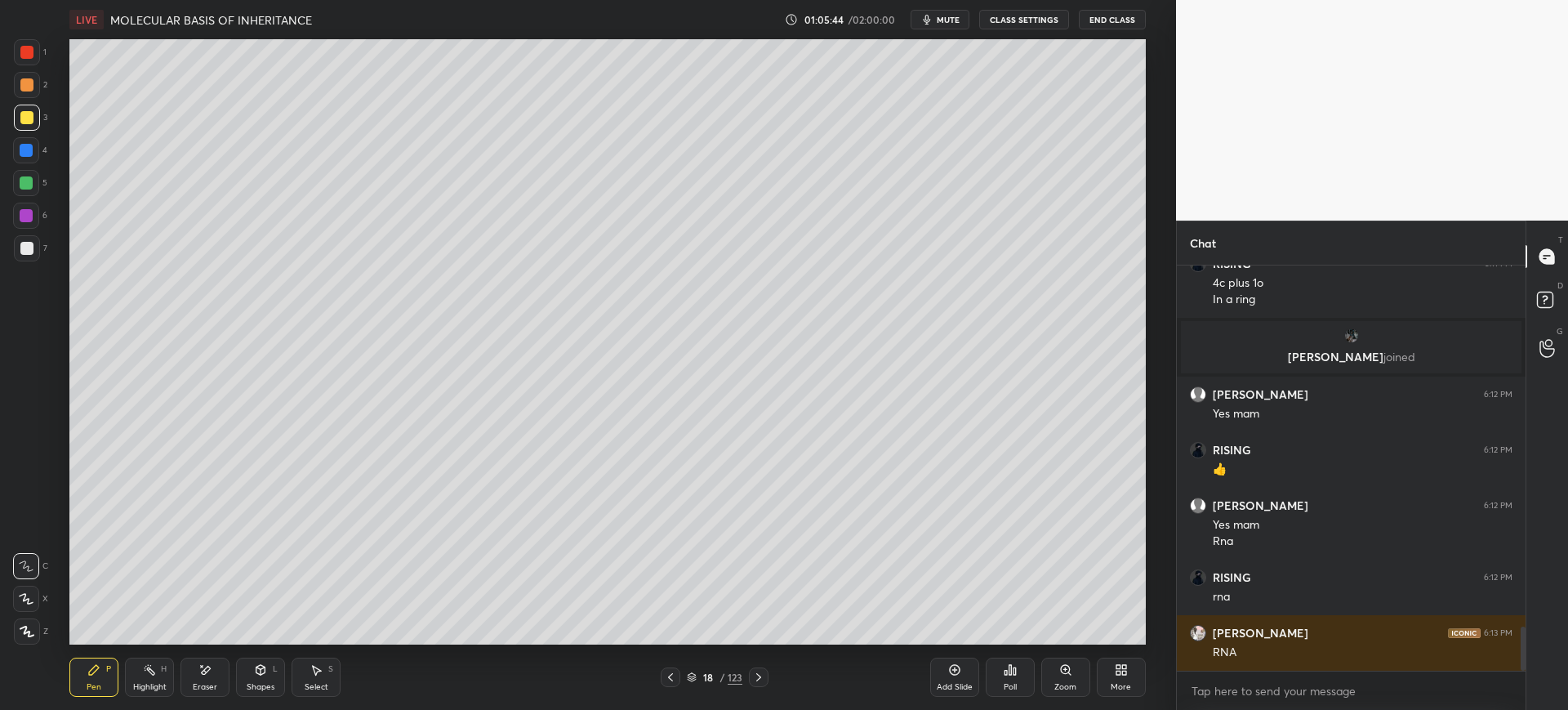
click at [21, 54] on div at bounding box center [27, 52] width 13 height 13
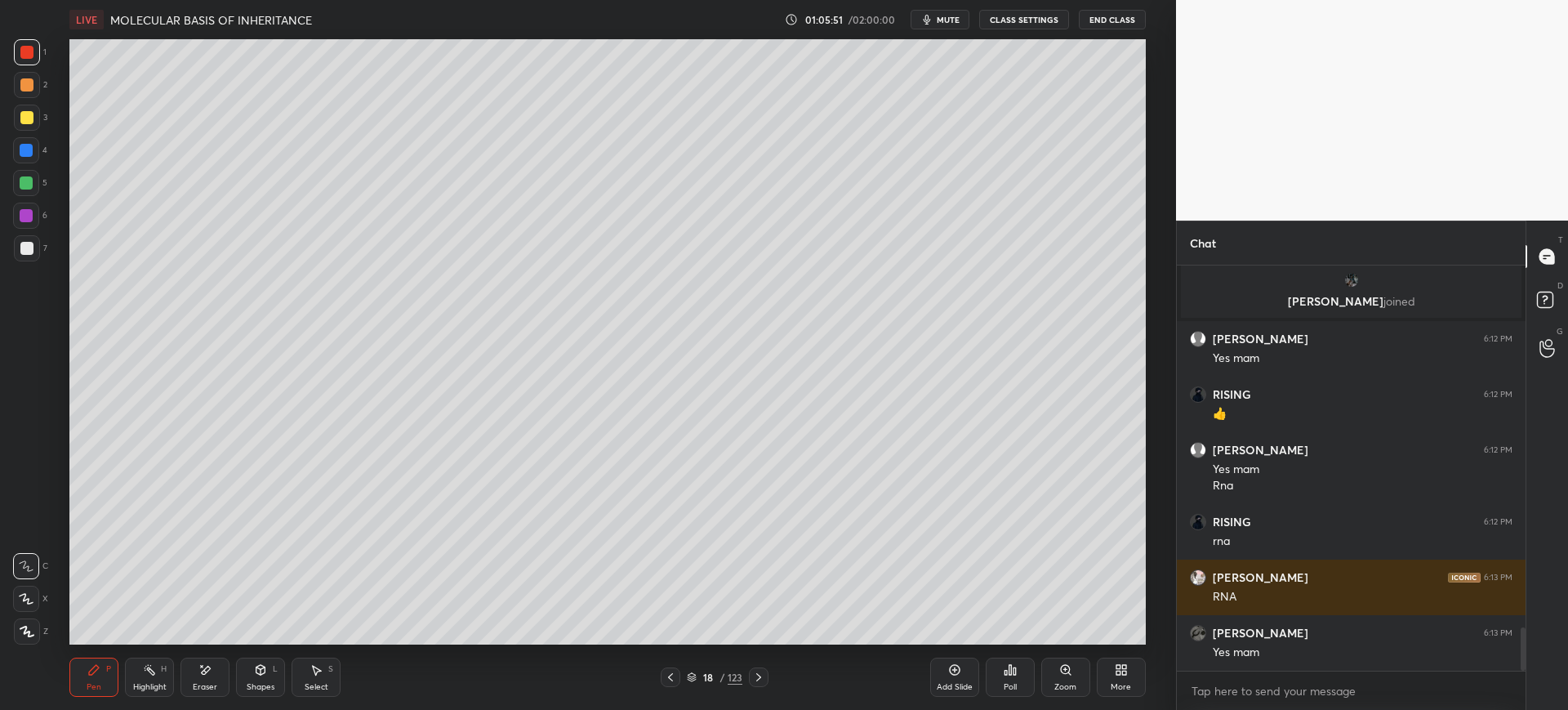
scroll to position [3450, 0]
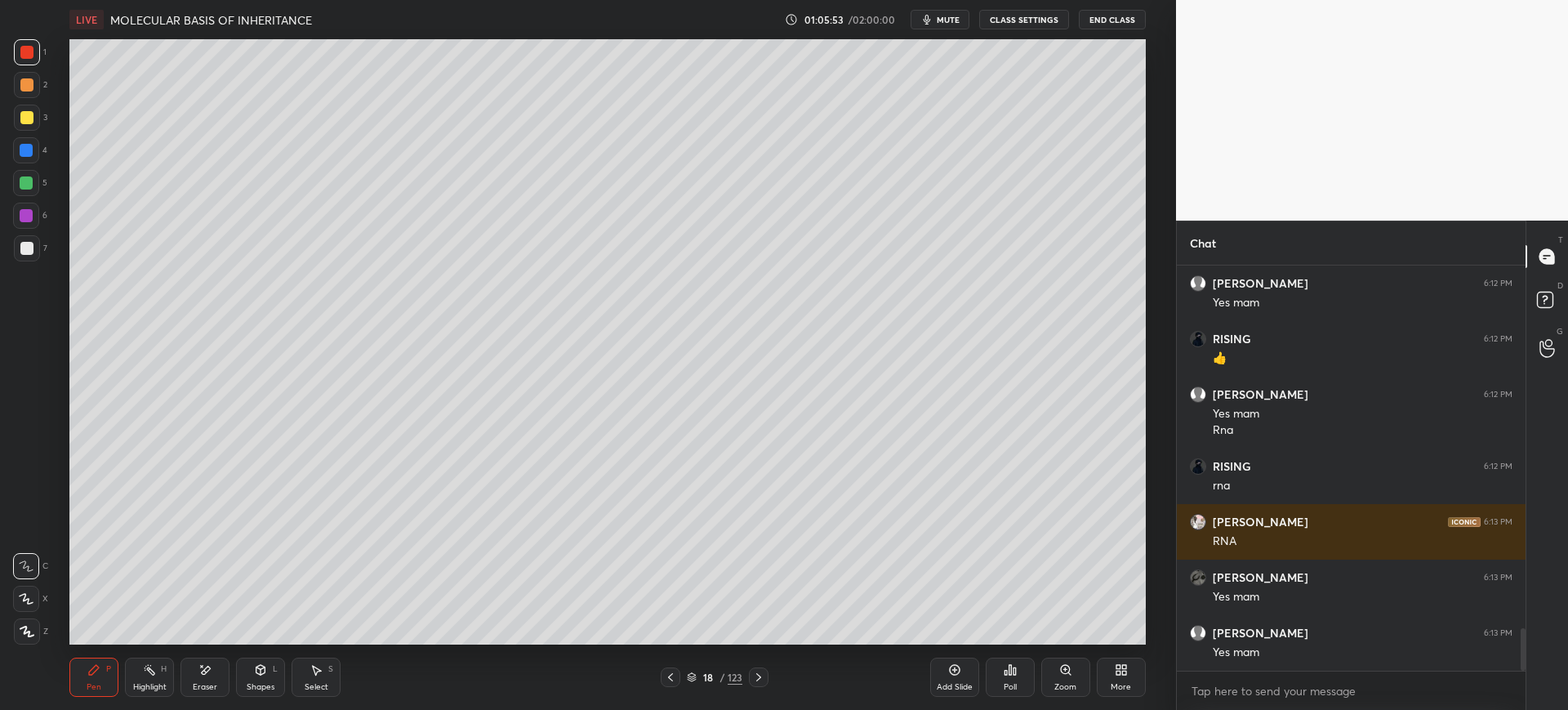
click at [29, 110] on div at bounding box center [26, 117] width 26 height 26
click at [27, 93] on div at bounding box center [26, 84] width 26 height 26
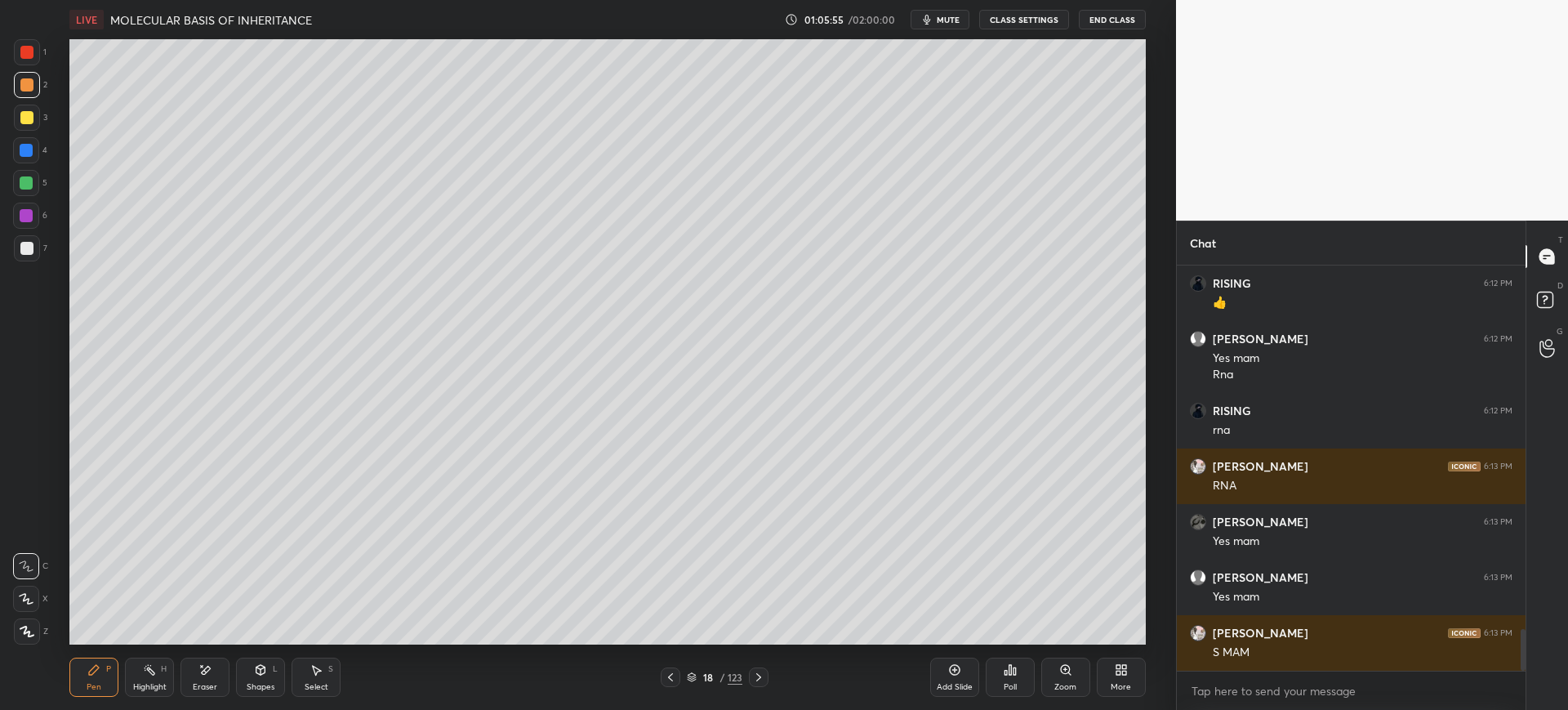
click at [26, 250] on div at bounding box center [27, 248] width 13 height 13
click at [20, 54] on div at bounding box center [26, 52] width 26 height 26
click at [32, 145] on div at bounding box center [26, 150] width 13 height 13
click at [26, 638] on div at bounding box center [26, 631] width 26 height 26
click at [39, 258] on div "7" at bounding box center [30, 248] width 34 height 26
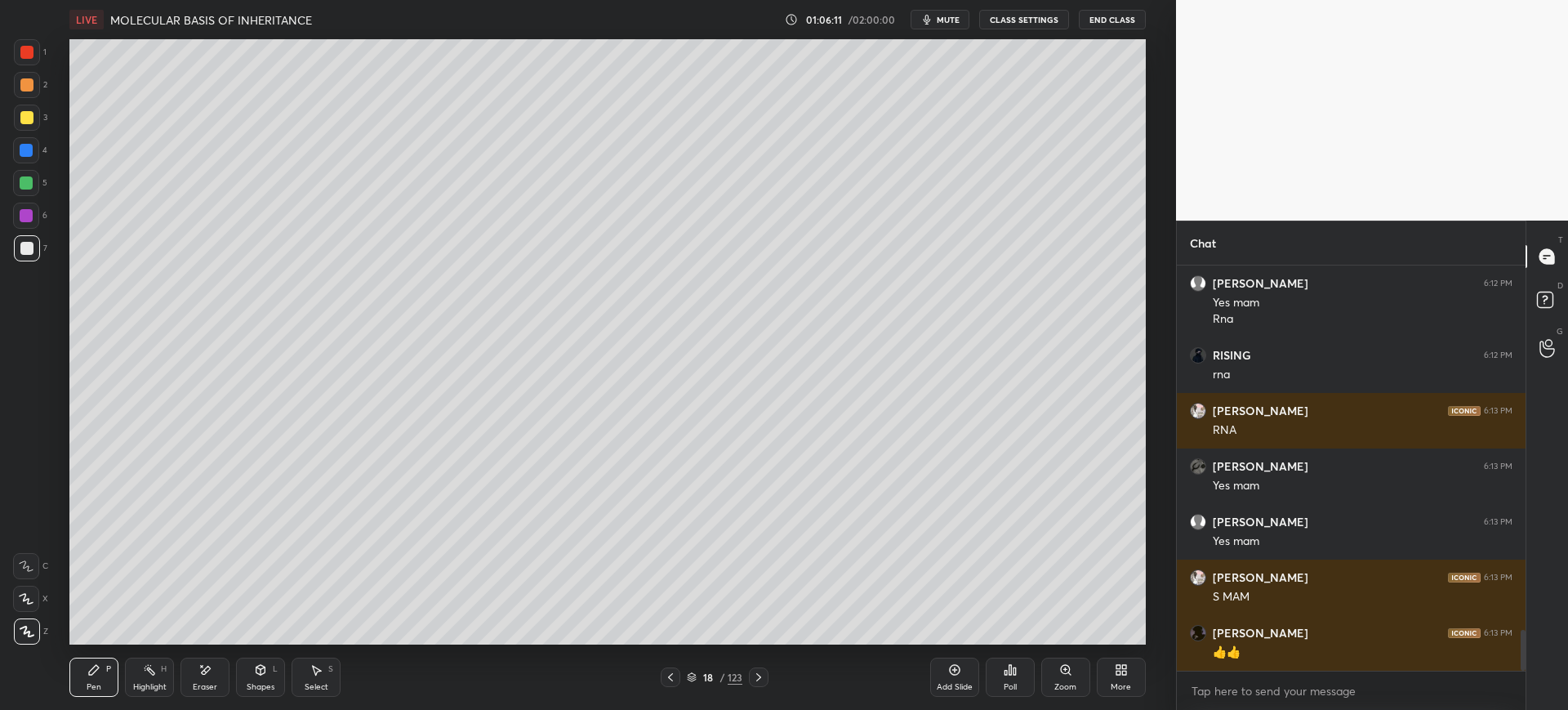
scroll to position [3617, 0]
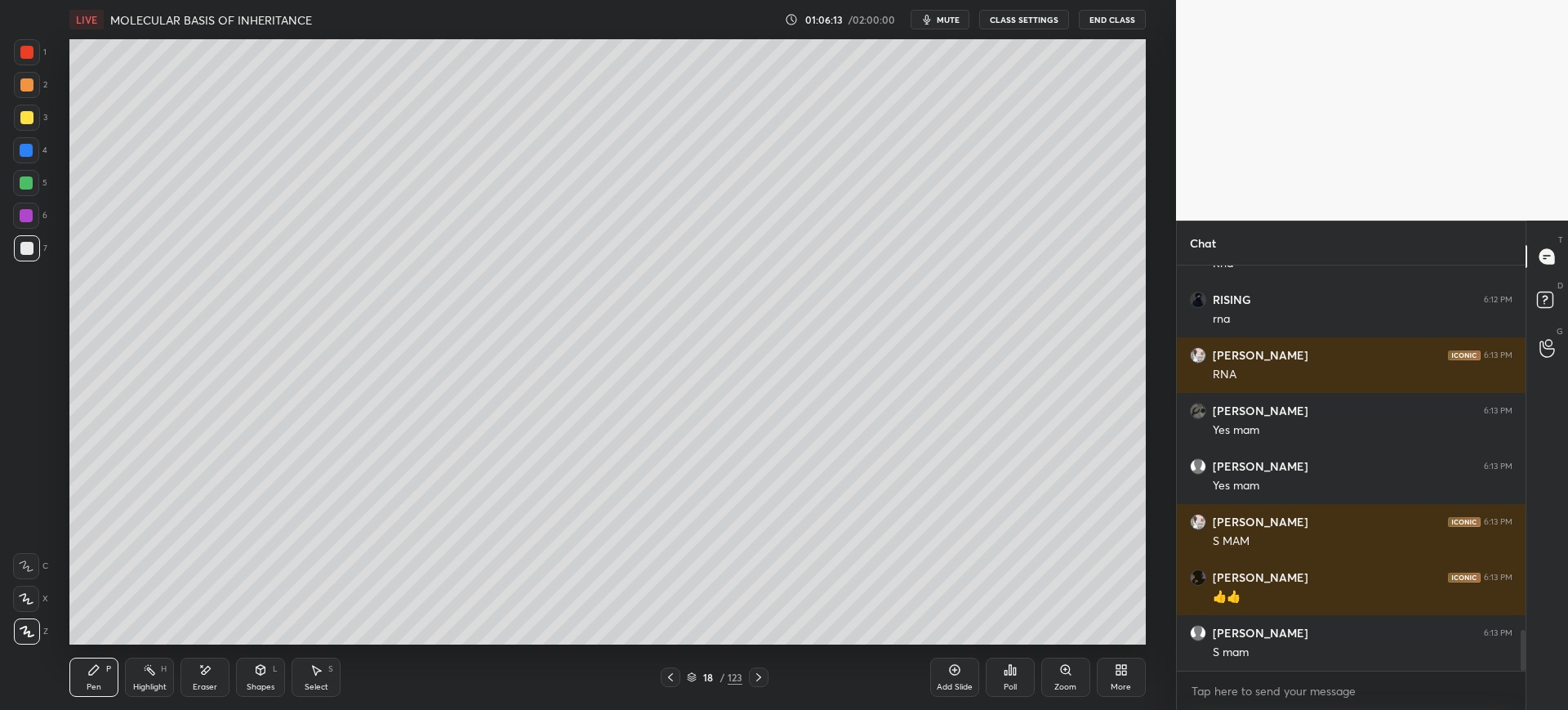
click at [24, 173] on div at bounding box center [25, 182] width 26 height 26
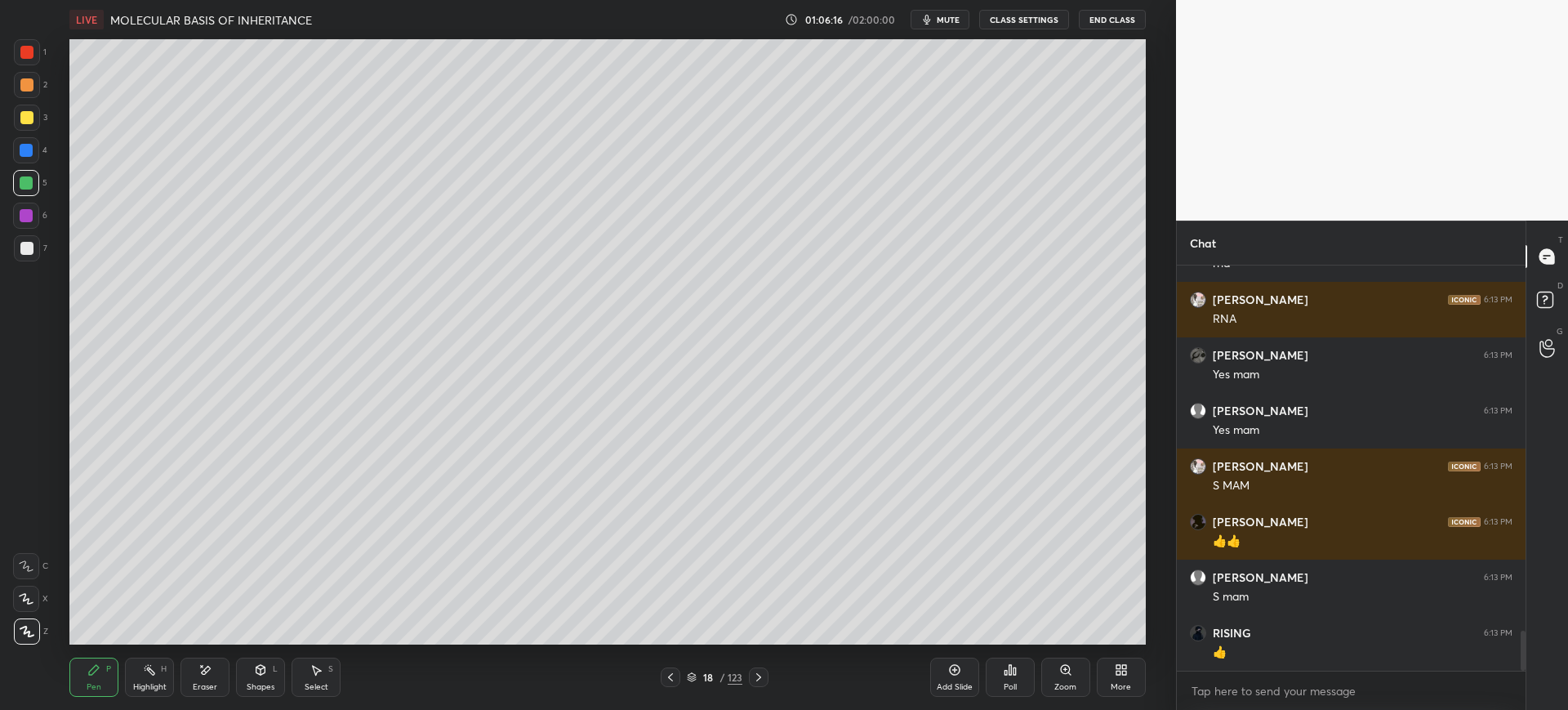
scroll to position [3728, 0]
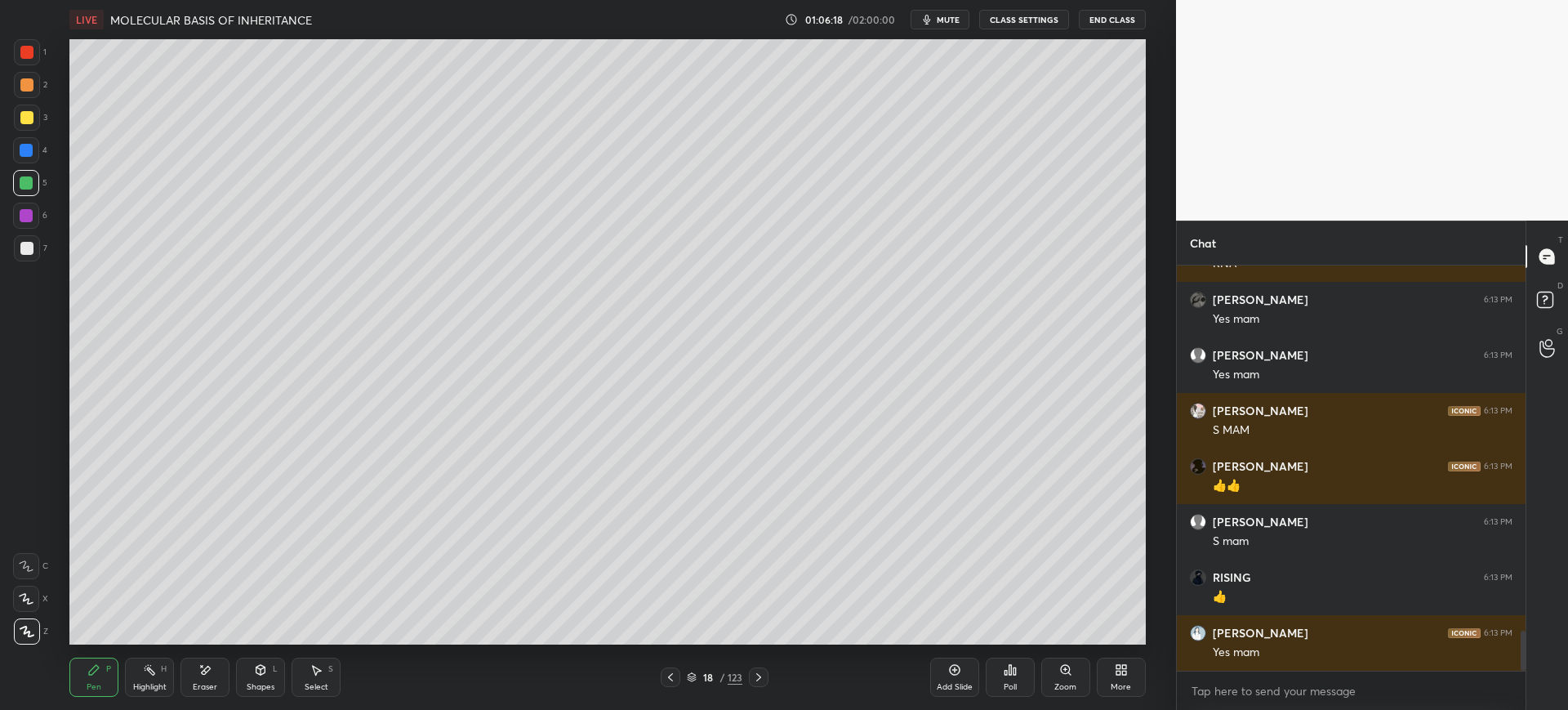
click at [198, 686] on div "Eraser" at bounding box center [204, 686] width 24 height 8
click at [96, 676] on div "Pen P" at bounding box center [94, 677] width 49 height 39
click at [21, 55] on div at bounding box center [27, 52] width 13 height 13
click at [1, 257] on div "1 2 3 4 5 6 7 C X Z E E Erase all H H" at bounding box center [26, 341] width 53 height 606
click at [30, 248] on div at bounding box center [27, 248] width 13 height 13
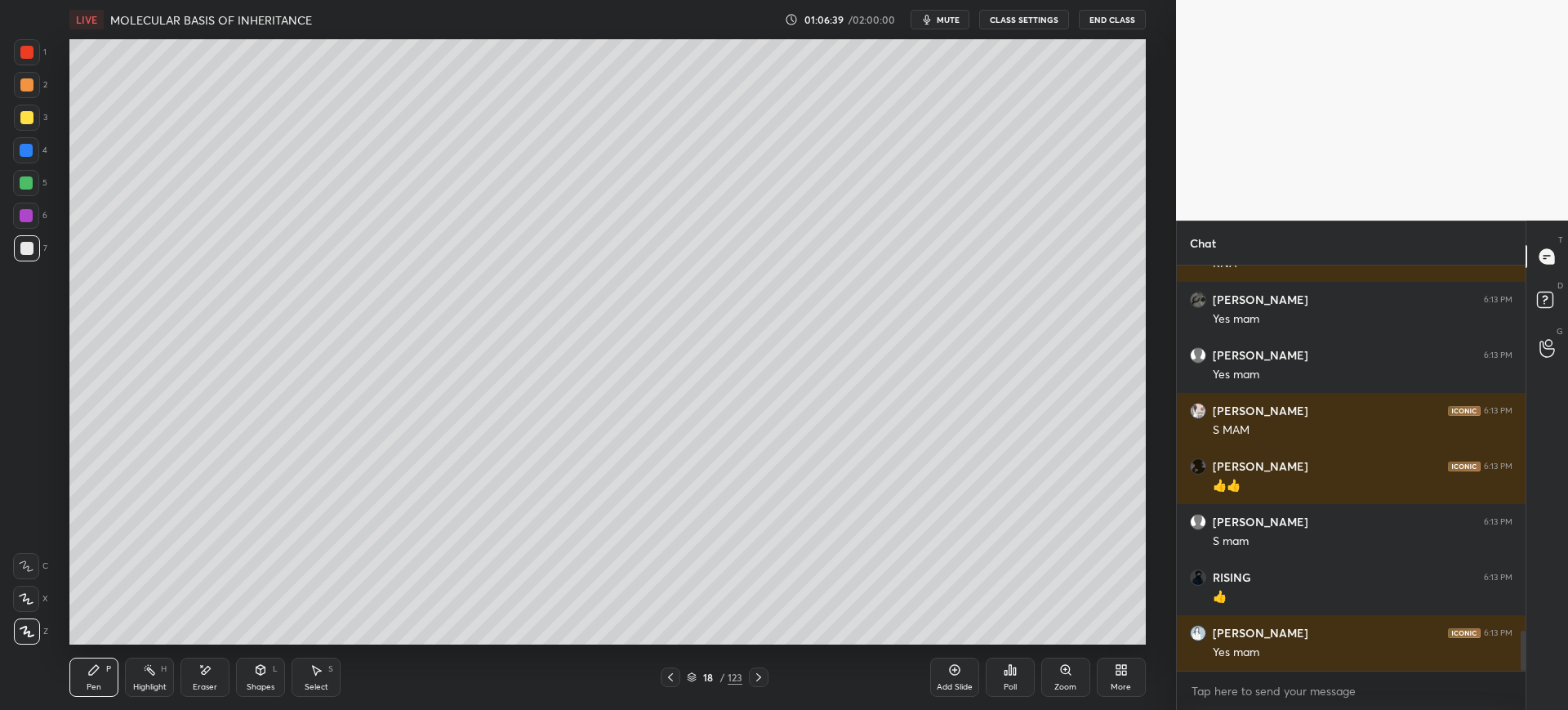
scroll to position [3783, 0]
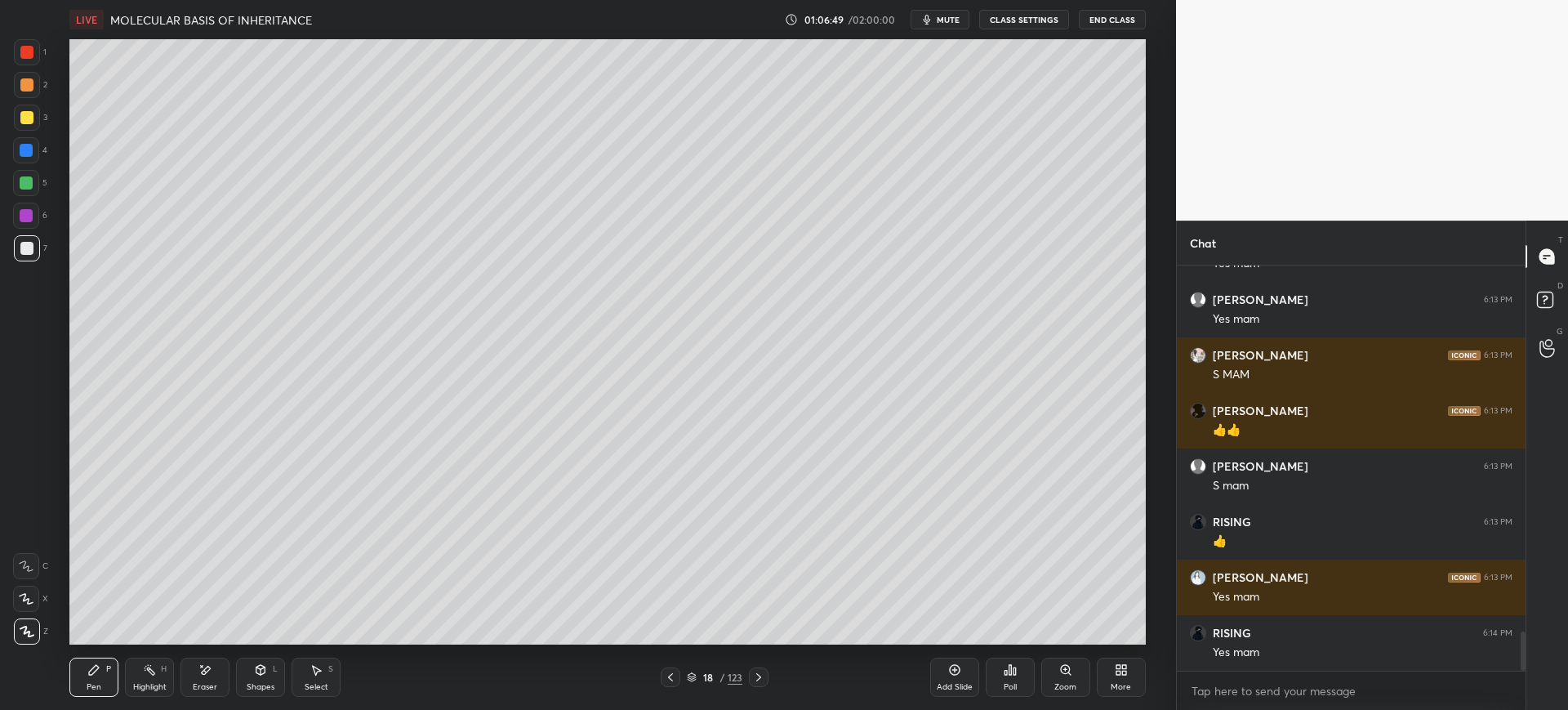
click at [1017, 683] on div "Poll" at bounding box center [1010, 686] width 13 height 8
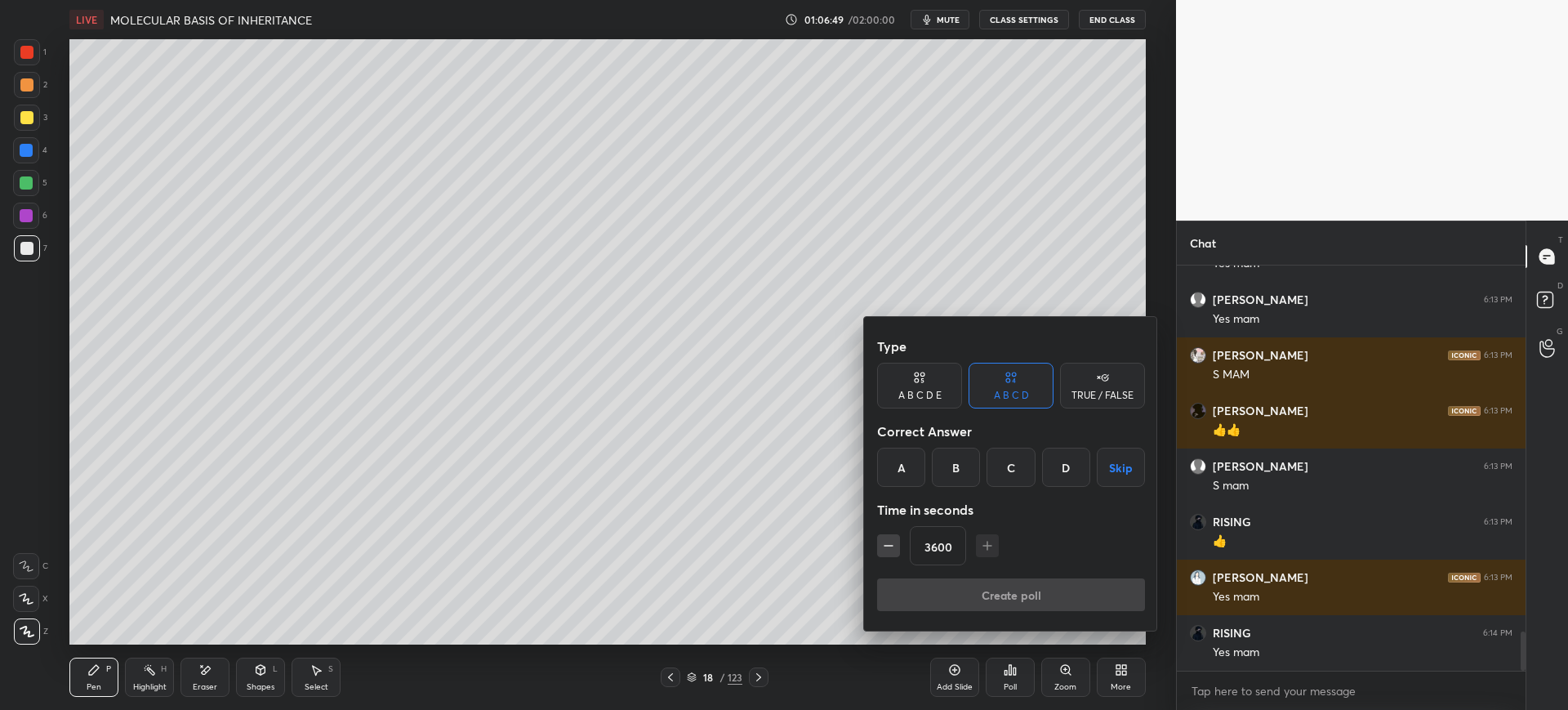
click at [903, 464] on div "A" at bounding box center [901, 467] width 48 height 39
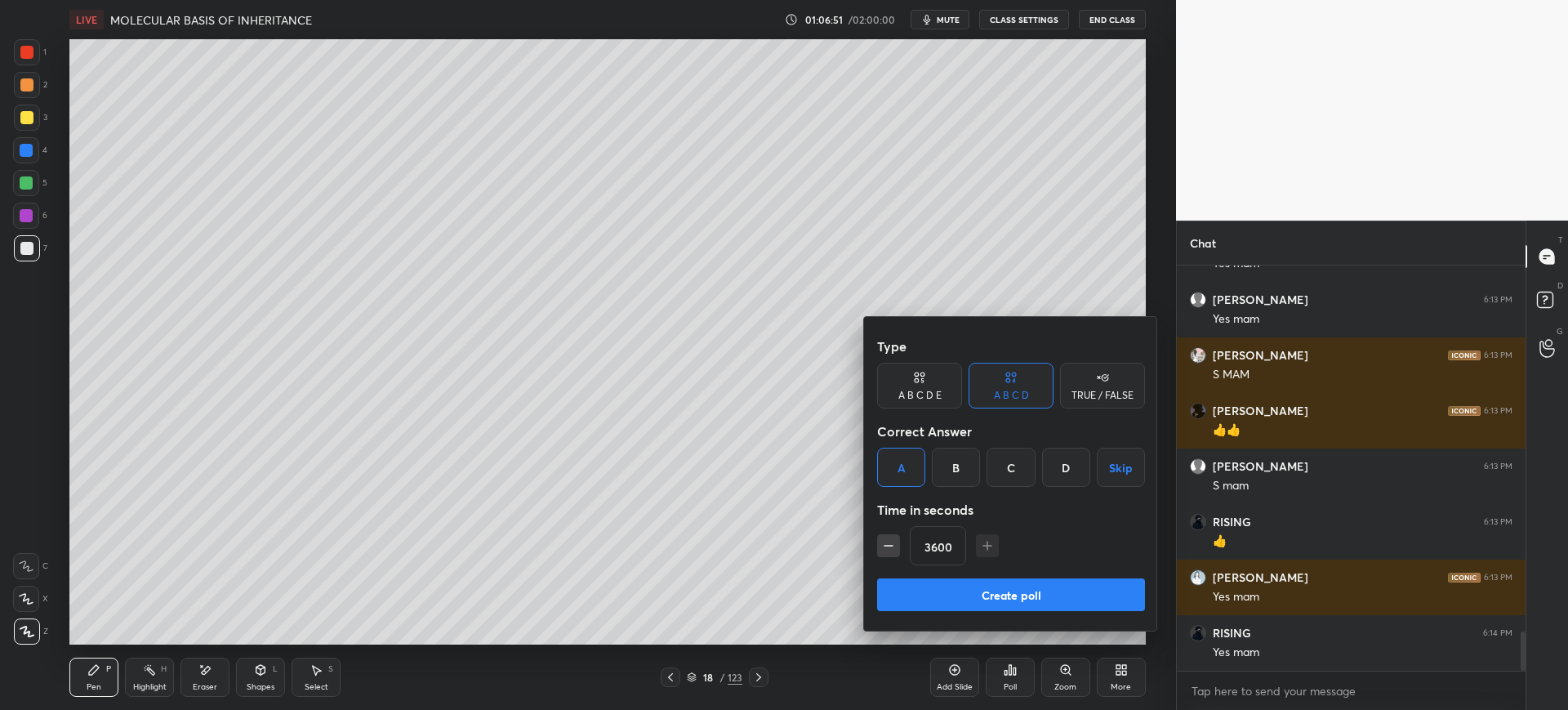
click at [1050, 593] on button "Create poll" at bounding box center [1011, 595] width 268 height 33
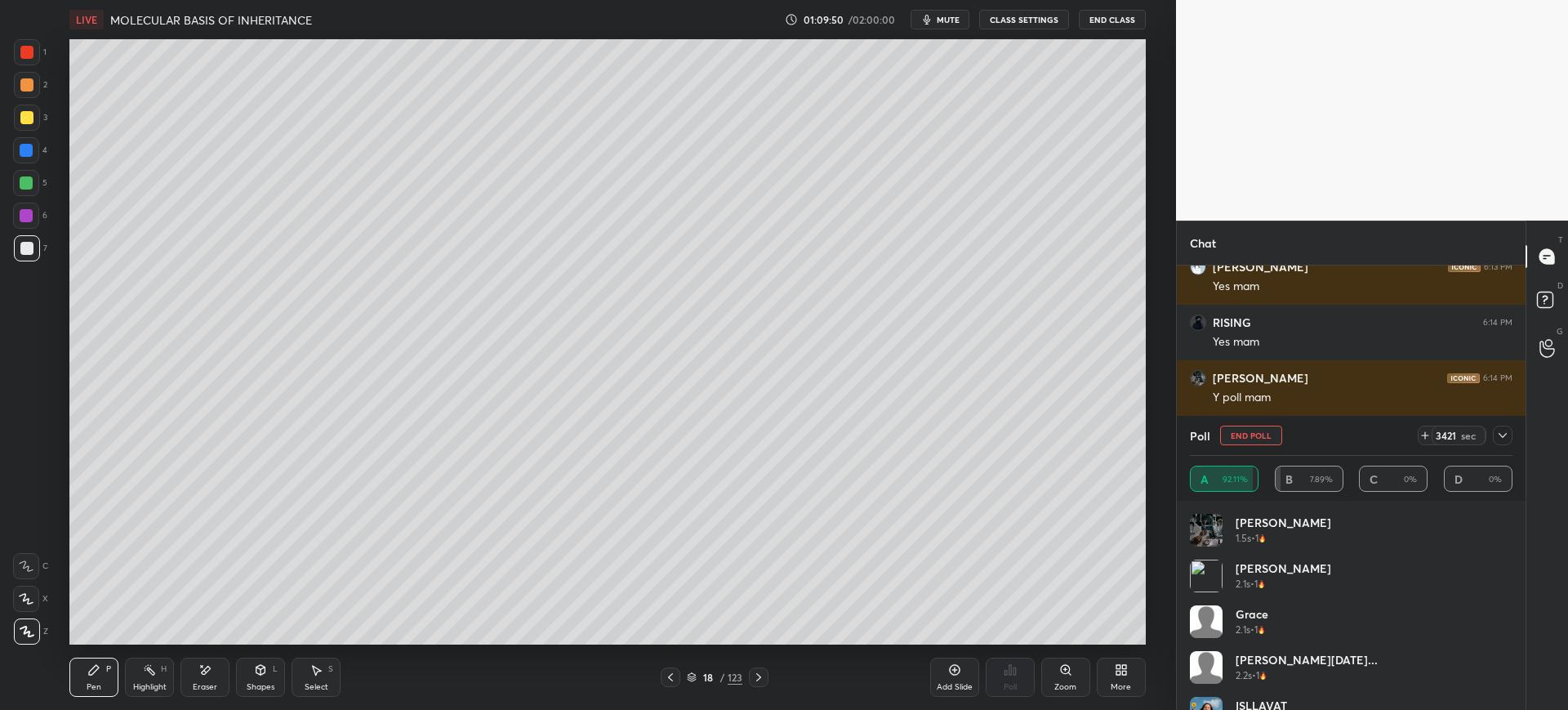
scroll to position [3822, 0]
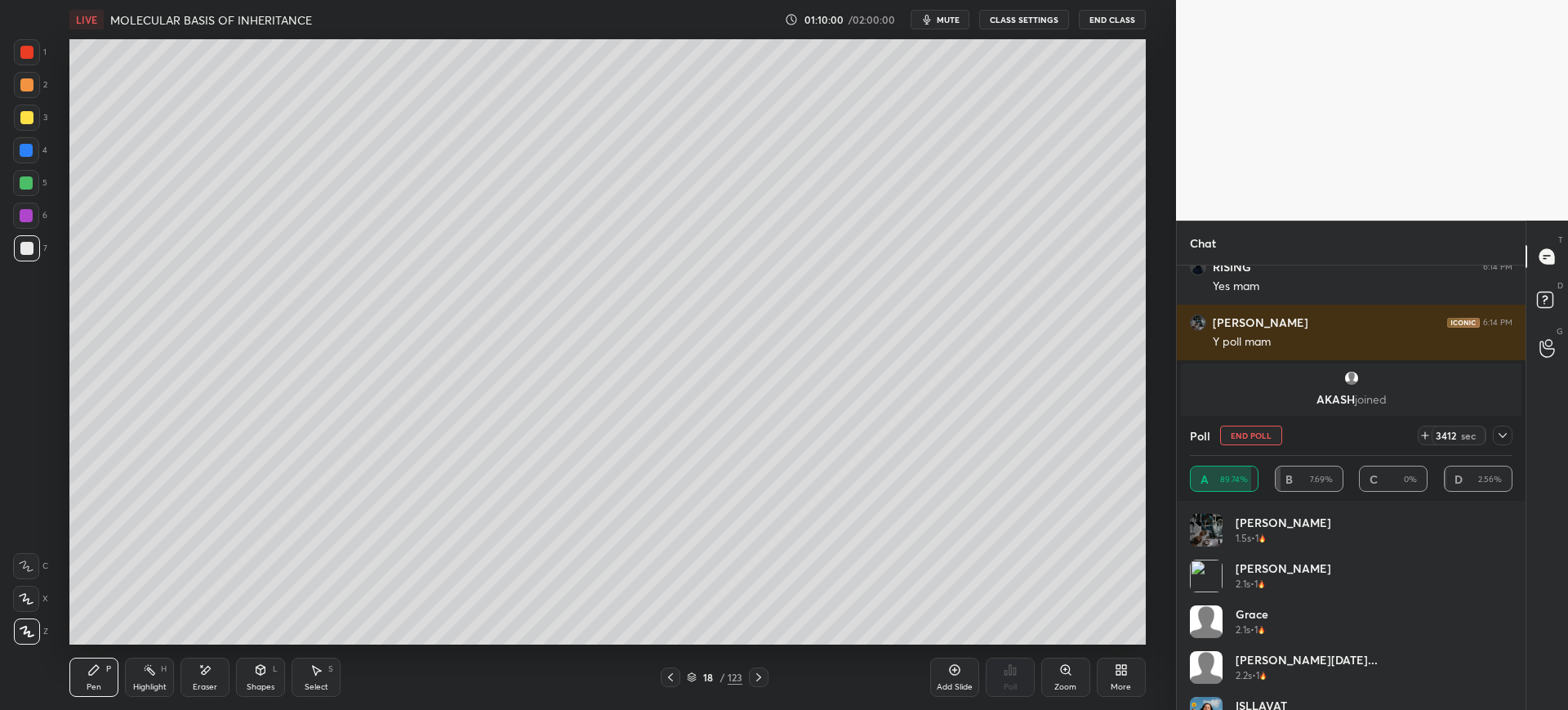
click at [1256, 437] on button "End Poll" at bounding box center [1251, 436] width 62 height 20
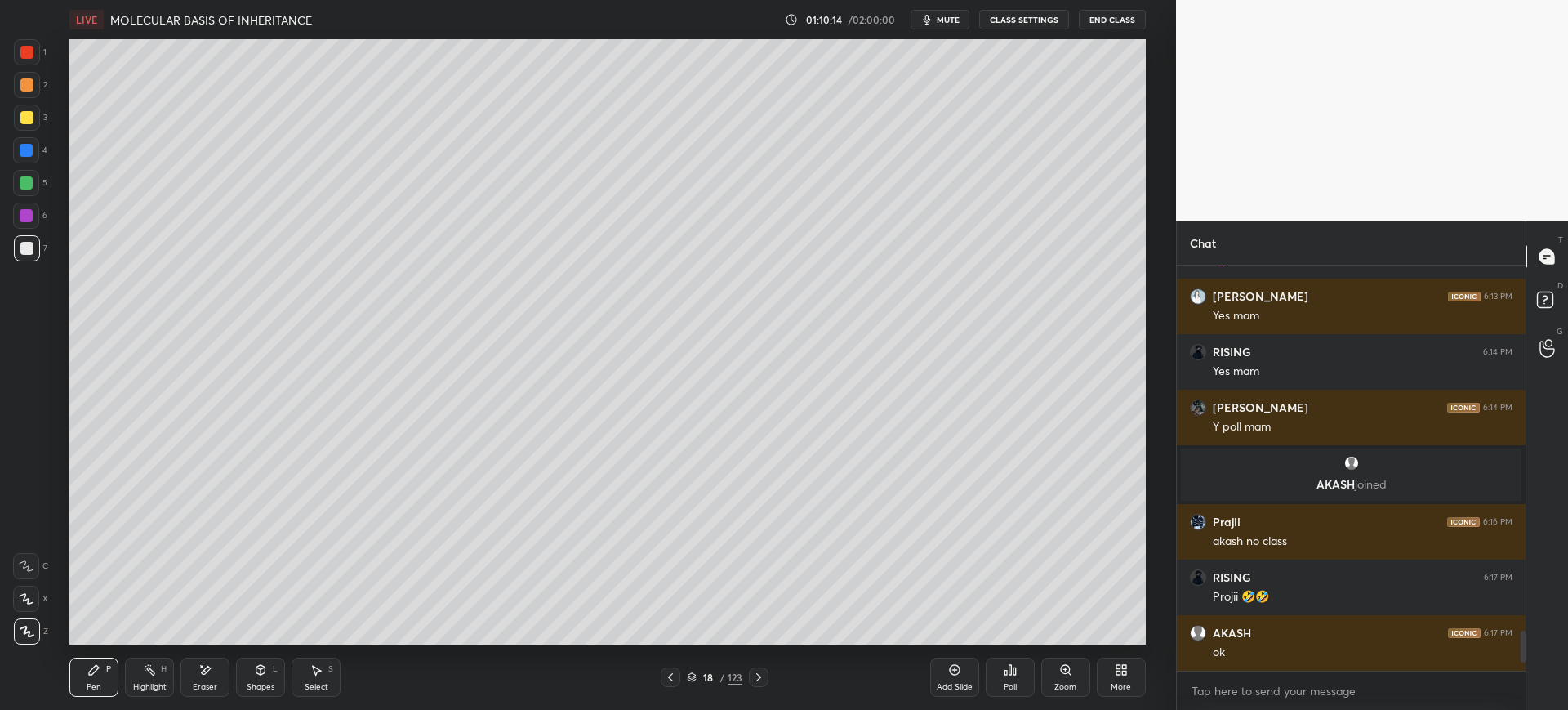
scroll to position [367, 344]
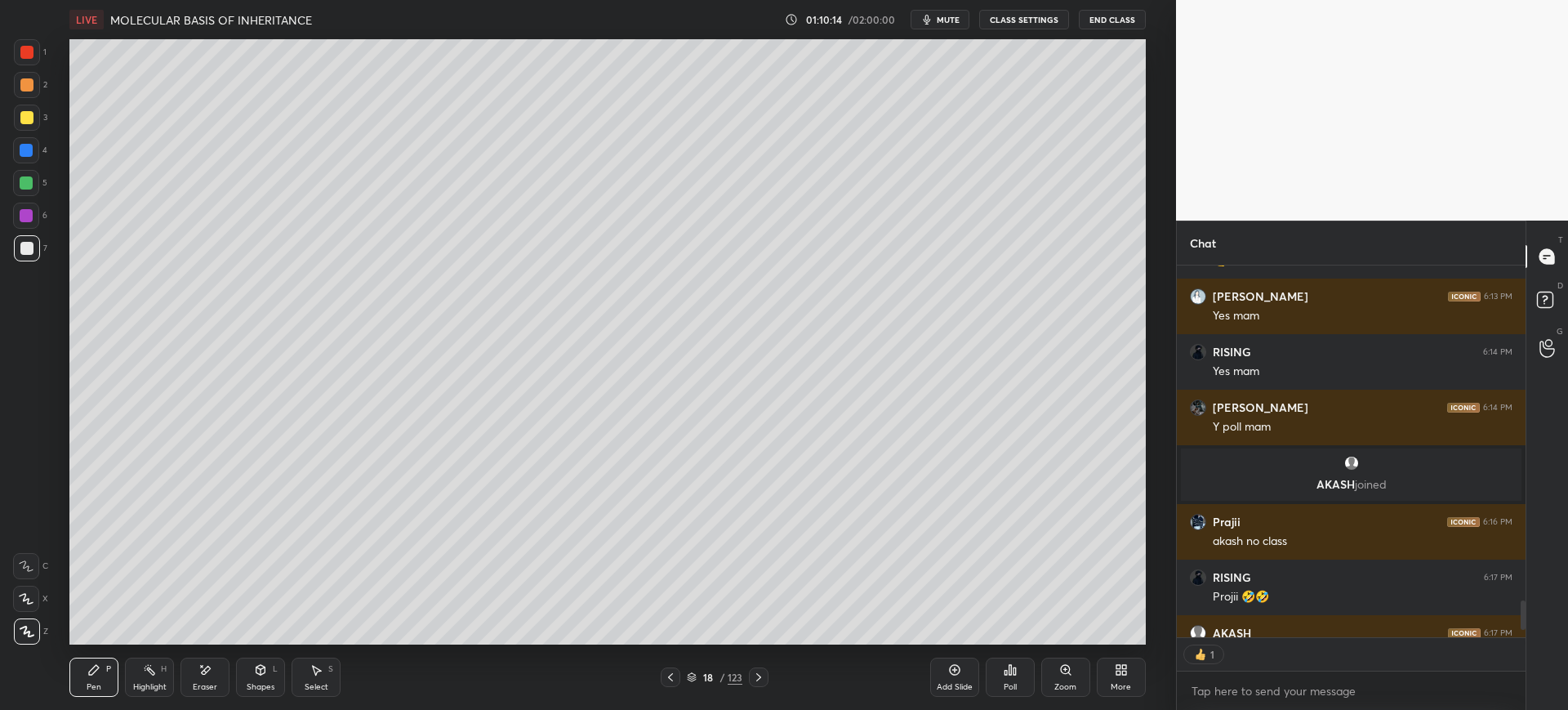
click at [21, 131] on div "3" at bounding box center [30, 121] width 34 height 33
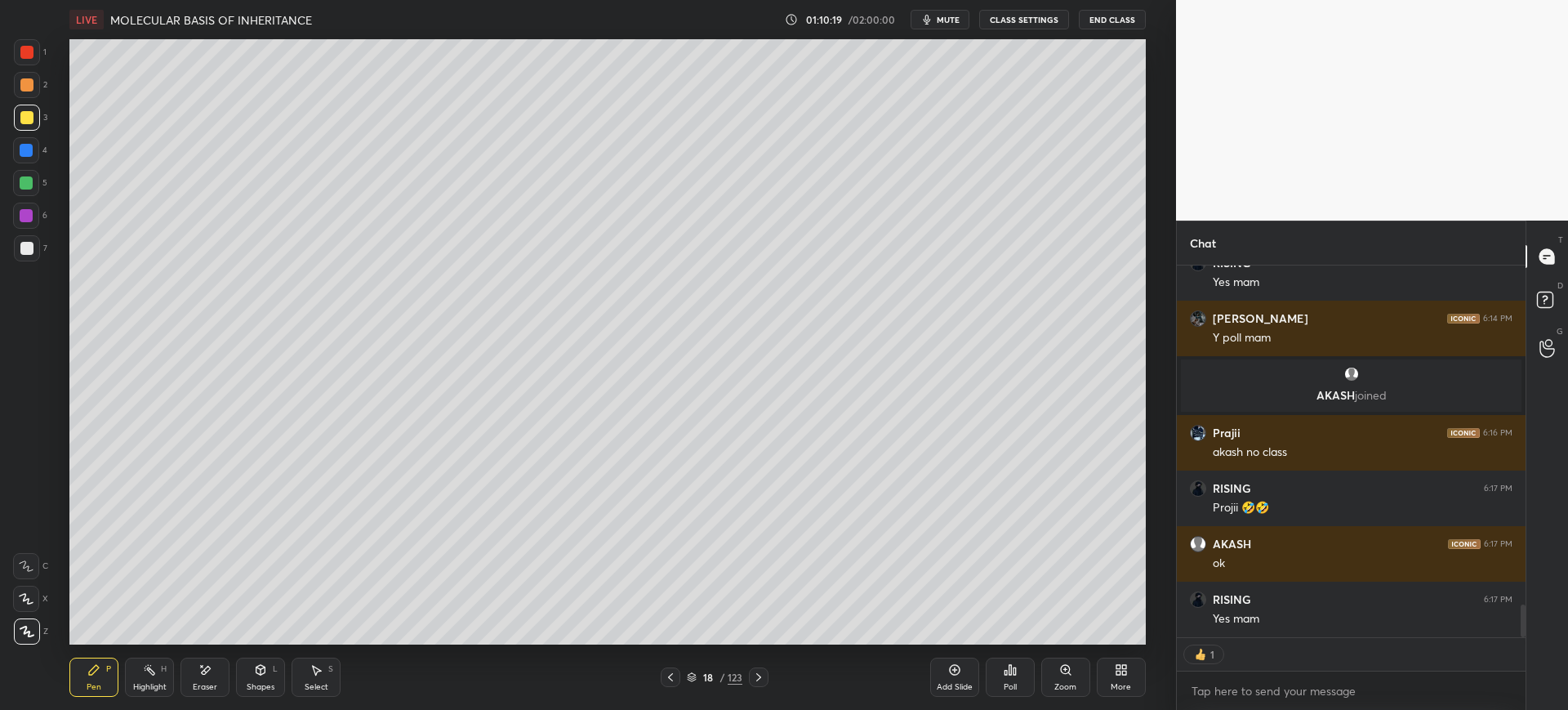
click at [61, 246] on div "Setting up your live class Poll for secs No correct answer Start poll" at bounding box center [608, 341] width 1111 height 606
click at [29, 256] on div at bounding box center [26, 248] width 26 height 26
click at [673, 685] on div at bounding box center [671, 677] width 20 height 20
click at [673, 677] on icon at bounding box center [671, 677] width 13 height 13
click at [664, 680] on icon at bounding box center [671, 677] width 13 height 13
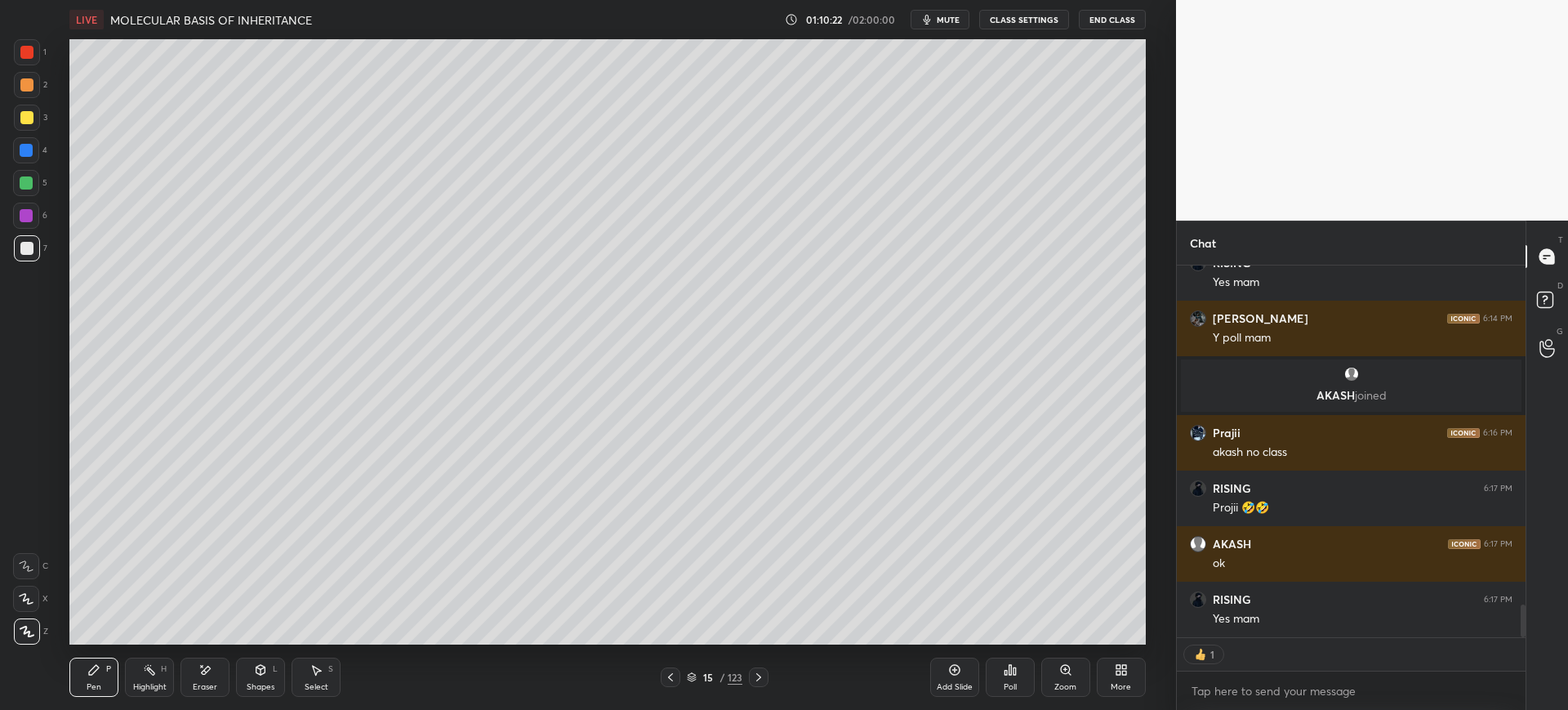
click at [676, 683] on icon at bounding box center [671, 677] width 13 height 13
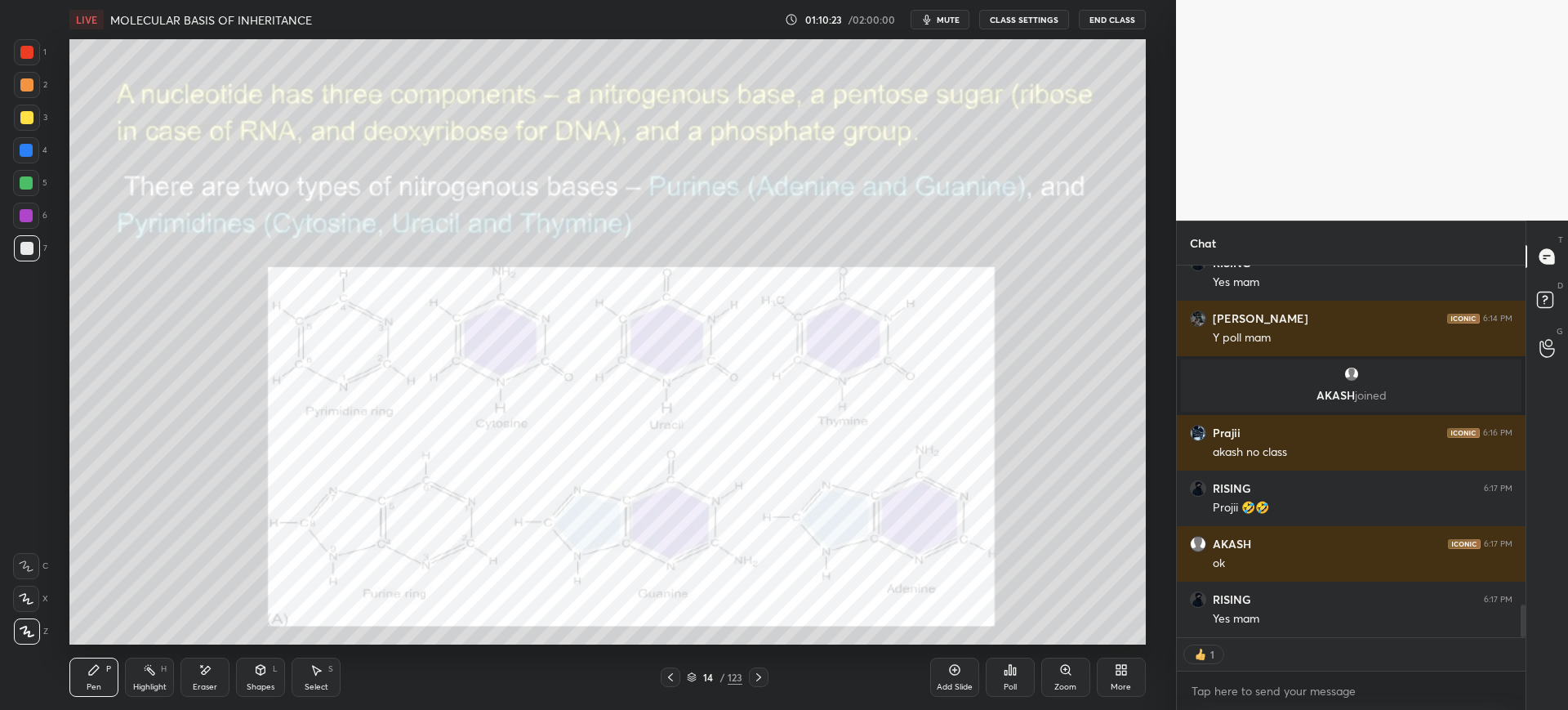
click at [958, 687] on div "Add Slide" at bounding box center [955, 686] width 36 height 8
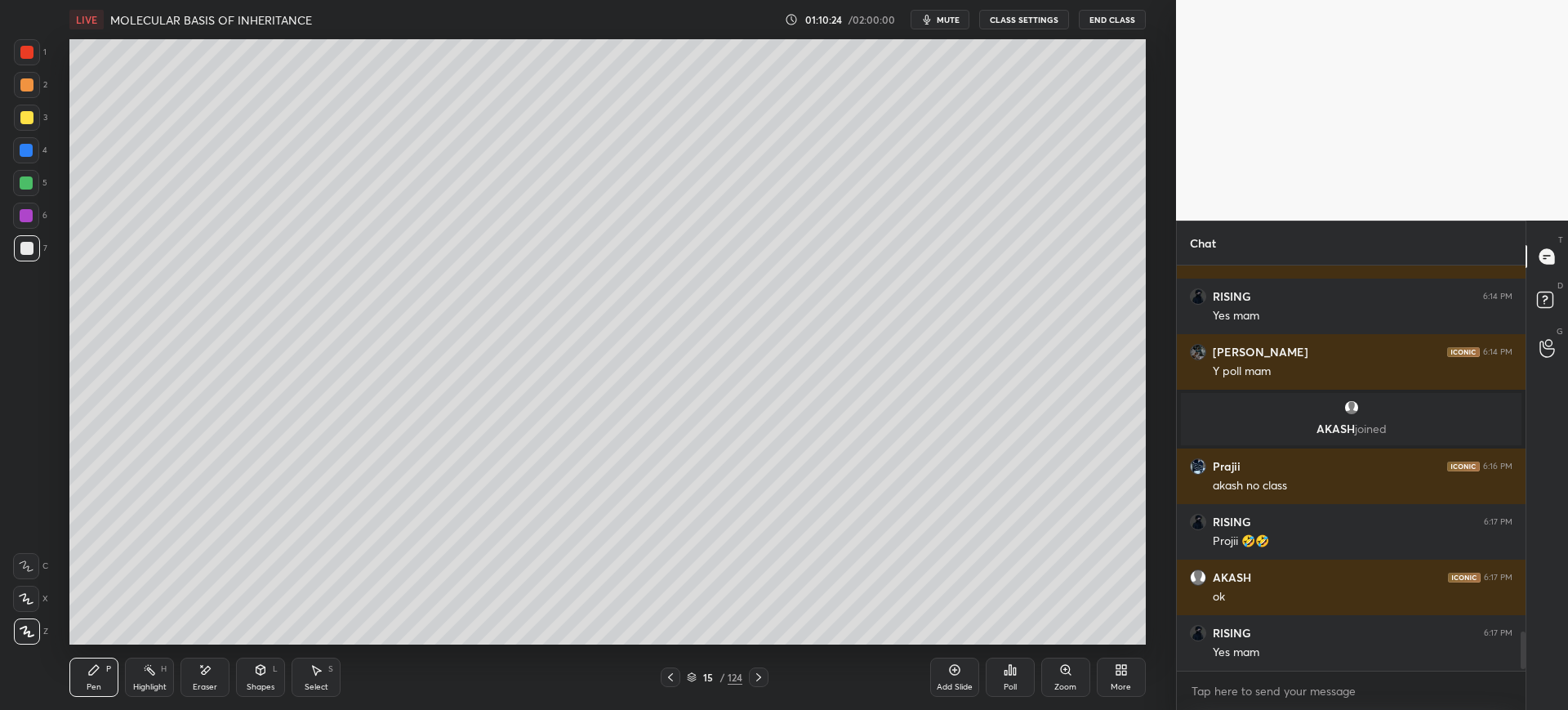
scroll to position [5, 5]
click at [20, 589] on div at bounding box center [25, 598] width 26 height 26
click at [27, 566] on icon at bounding box center [26, 566] width 15 height 12
click at [26, 126] on div at bounding box center [26, 117] width 26 height 26
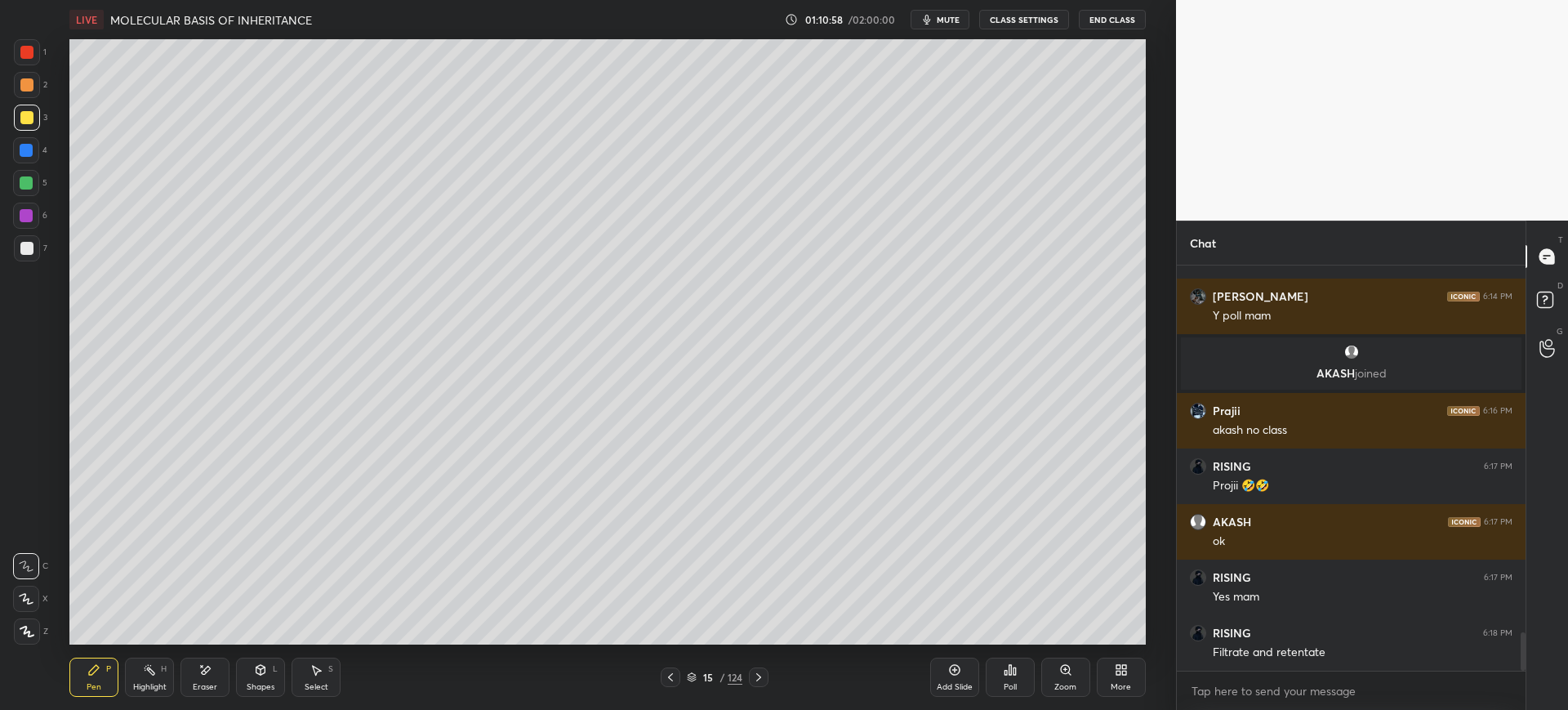
scroll to position [3904, 0]
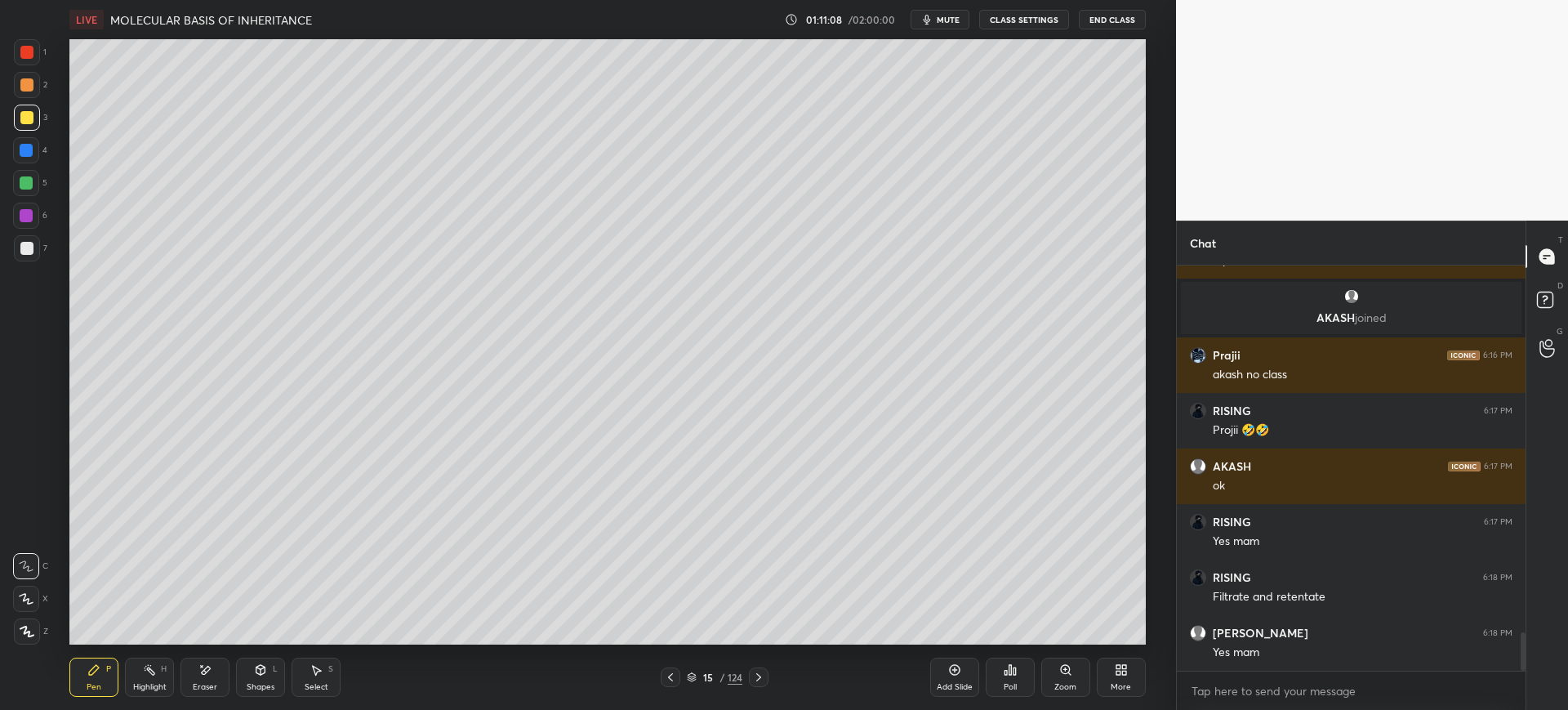
click at [14, 247] on div at bounding box center [26, 248] width 26 height 26
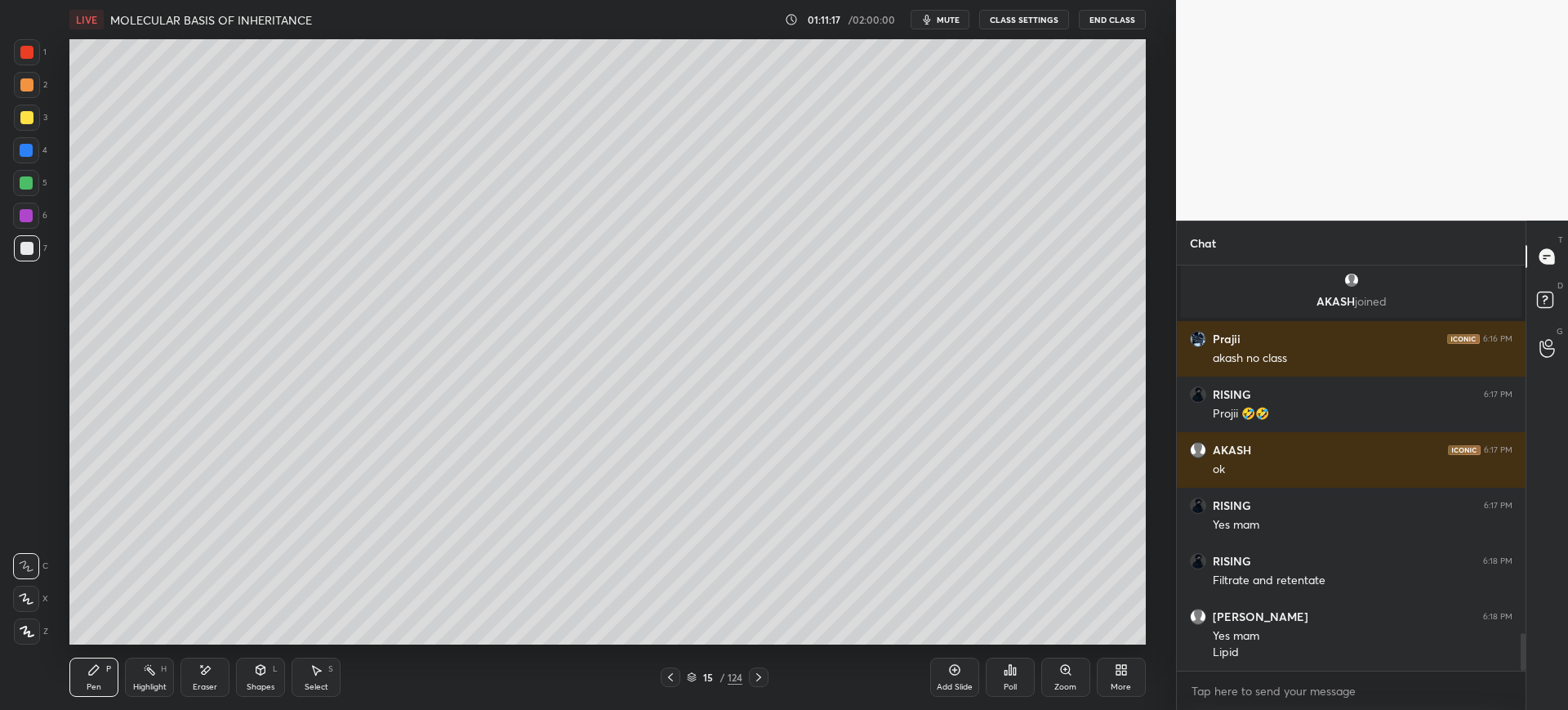
scroll to position [3977, 0]
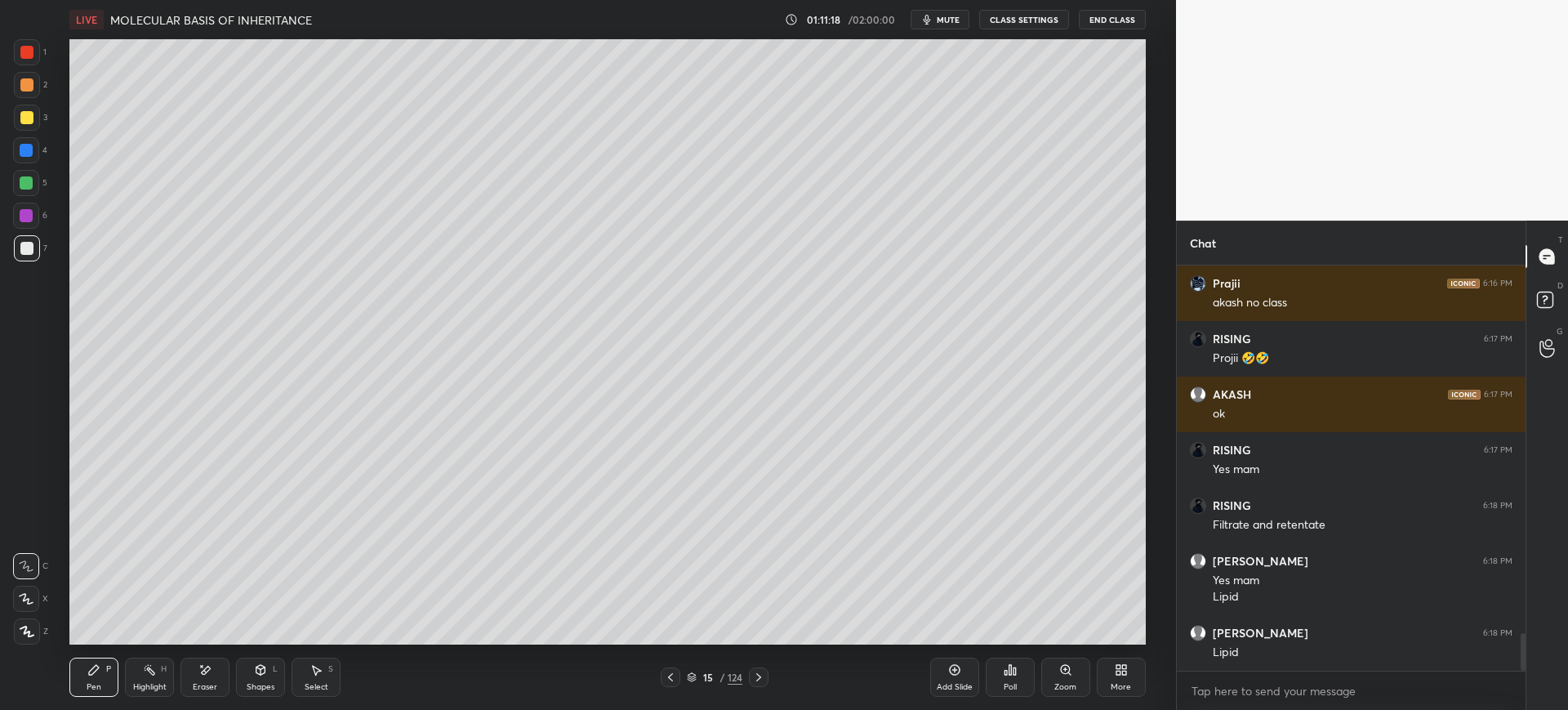
click at [28, 121] on div at bounding box center [27, 117] width 13 height 13
click at [33, 159] on div at bounding box center [25, 150] width 26 height 26
click at [26, 181] on div at bounding box center [26, 182] width 13 height 13
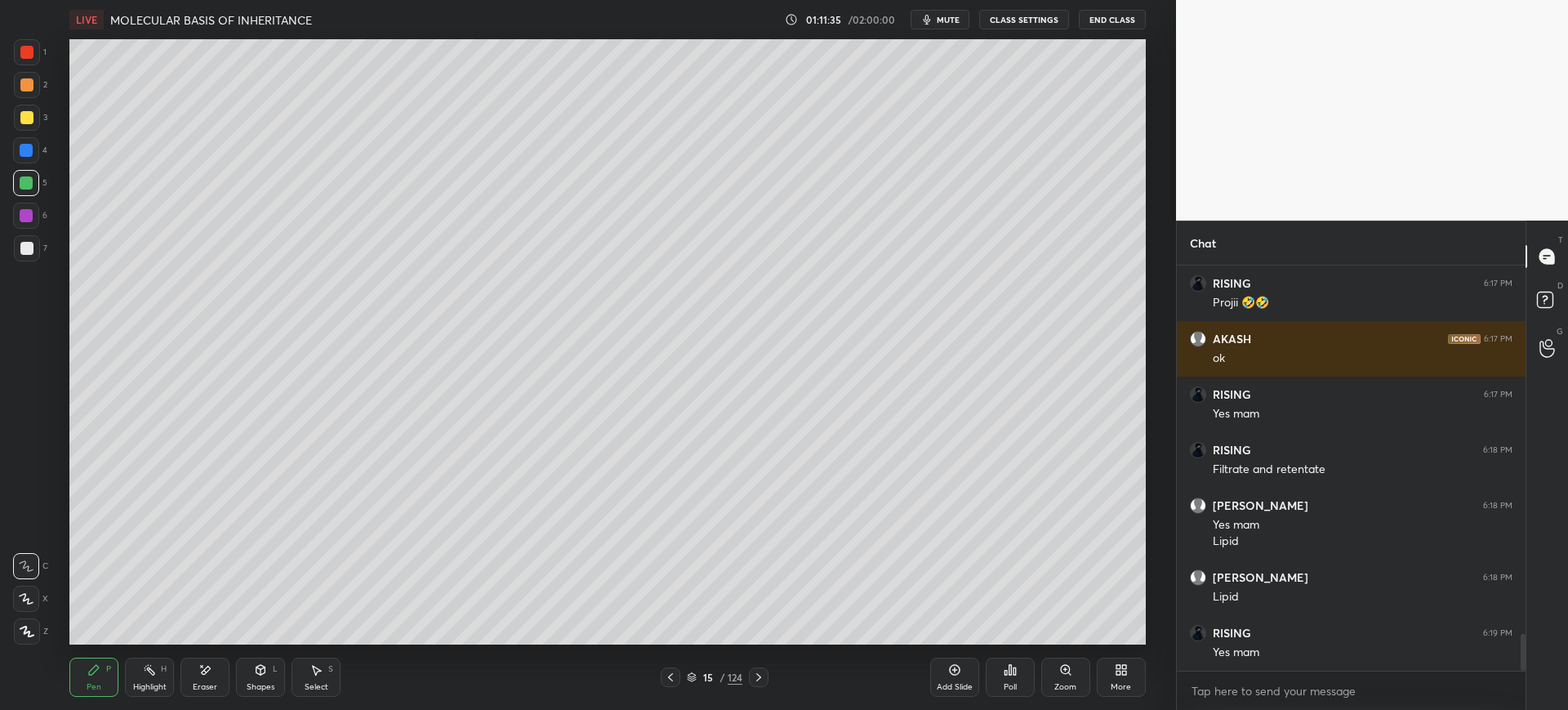
click at [34, 246] on div at bounding box center [26, 248] width 26 height 26
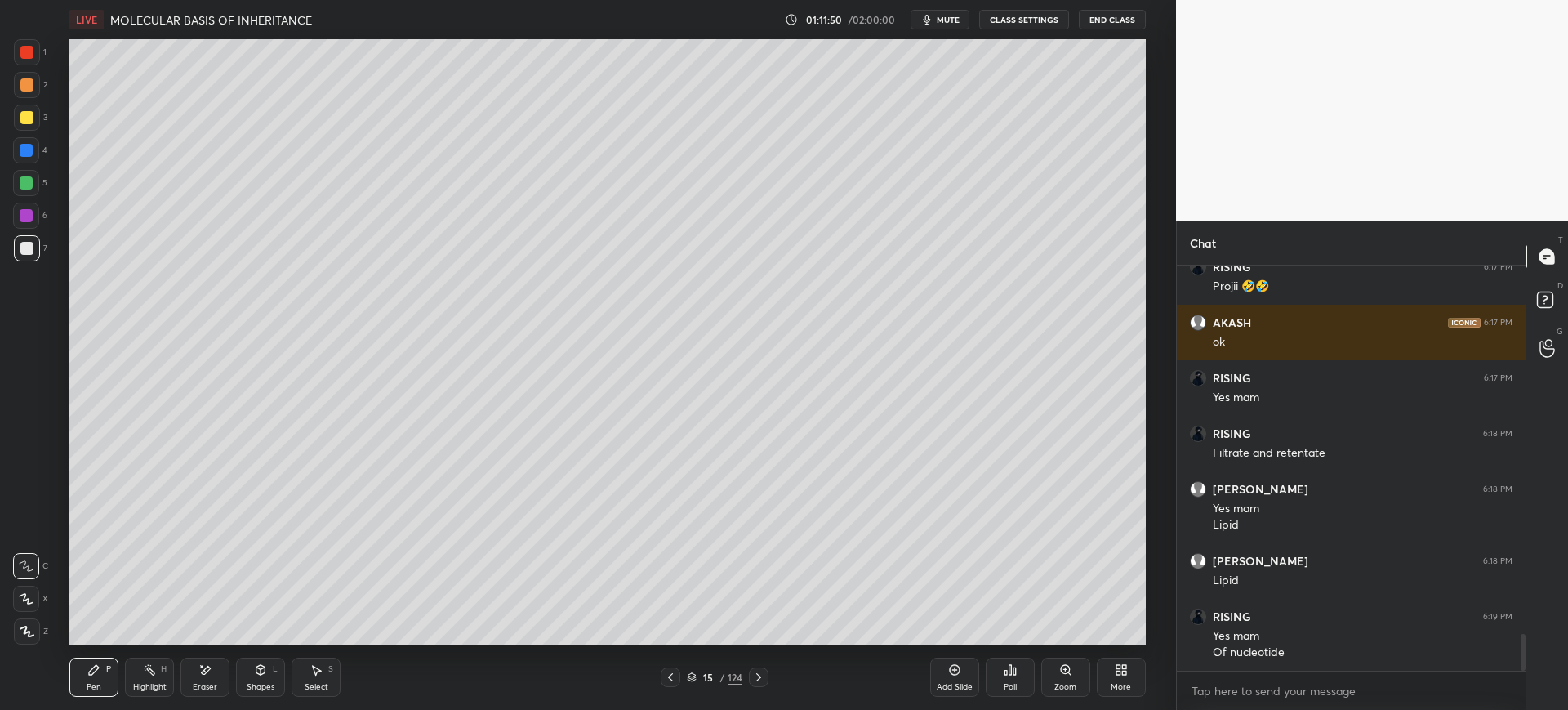
click at [15, 152] on div at bounding box center [25, 150] width 26 height 26
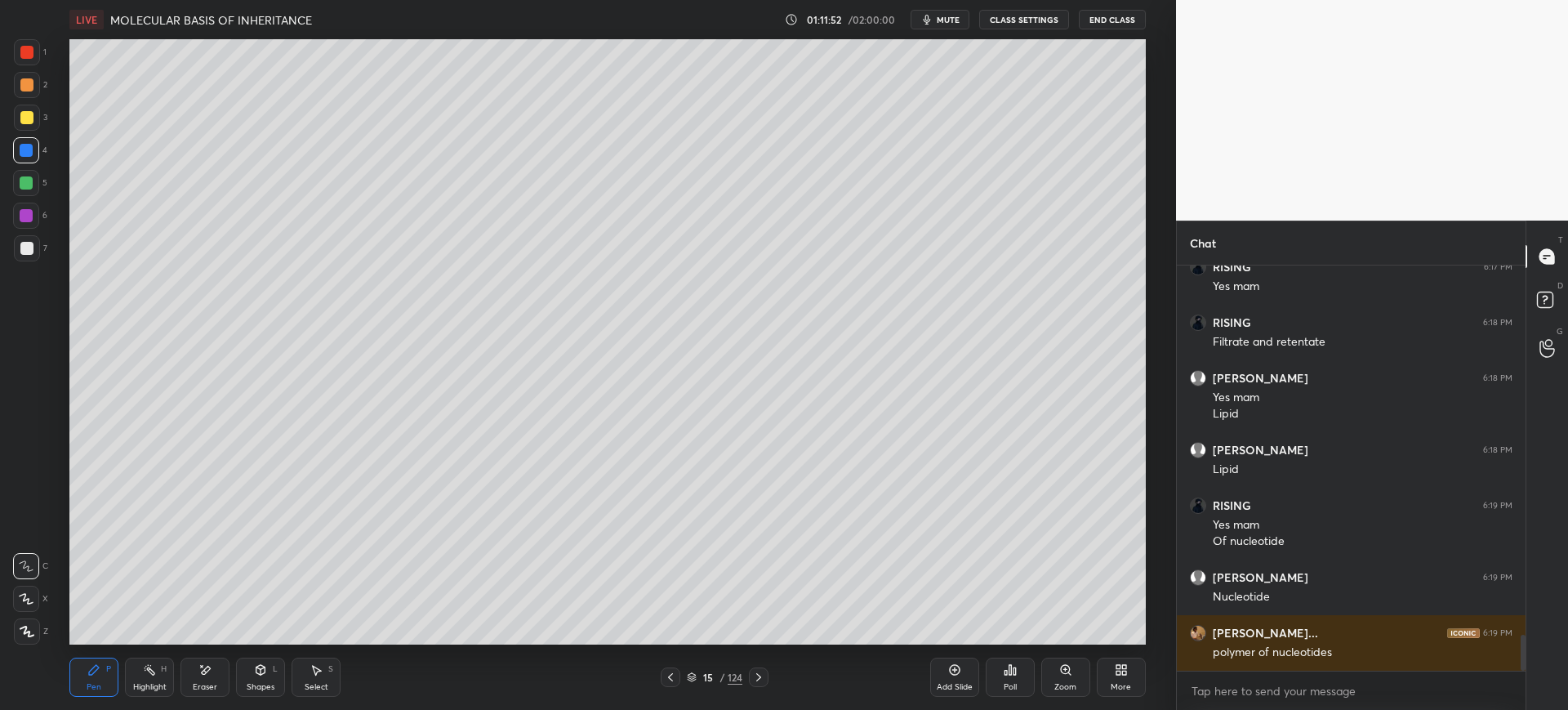
scroll to position [4215, 0]
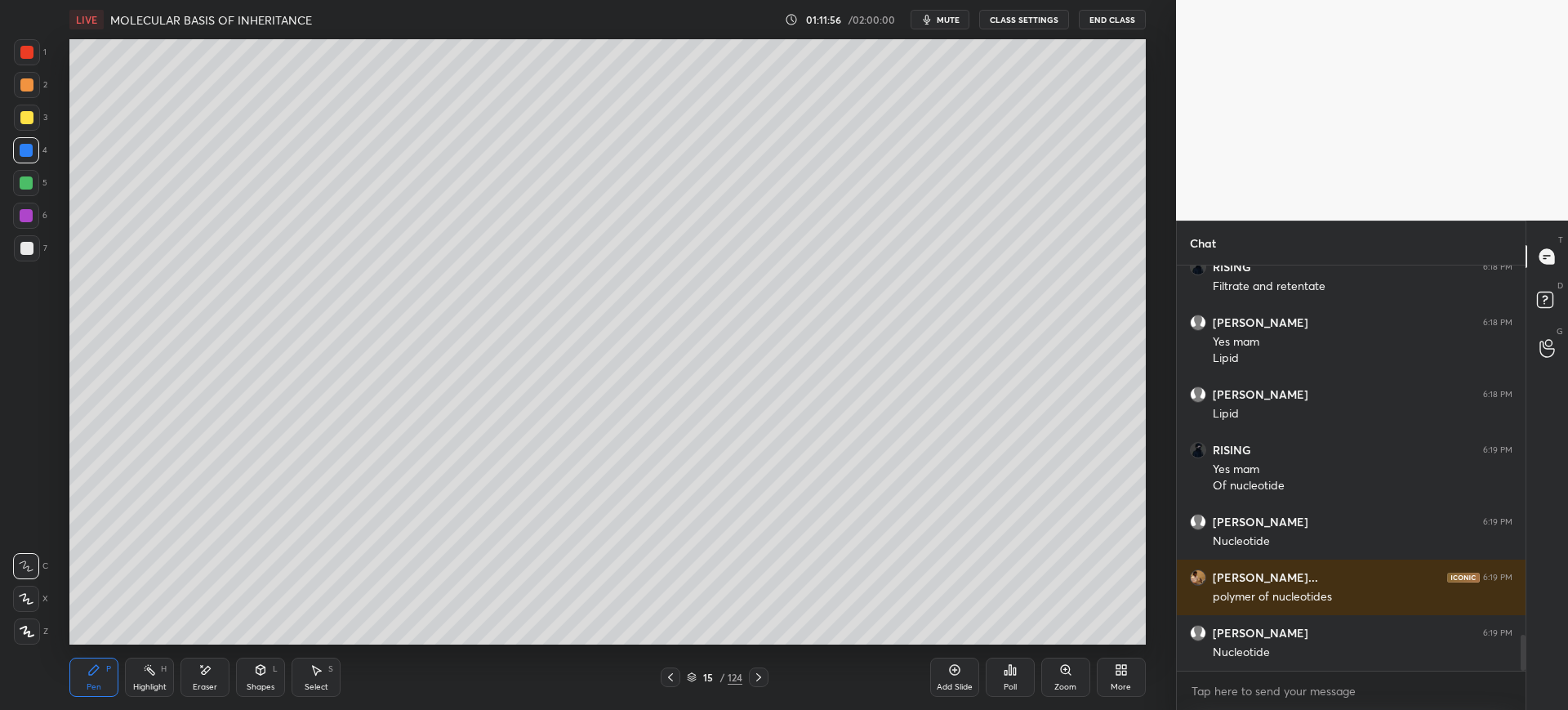
click at [32, 256] on div at bounding box center [26, 248] width 26 height 26
click at [33, 118] on div at bounding box center [27, 117] width 13 height 13
click at [15, 242] on div at bounding box center [26, 248] width 26 height 26
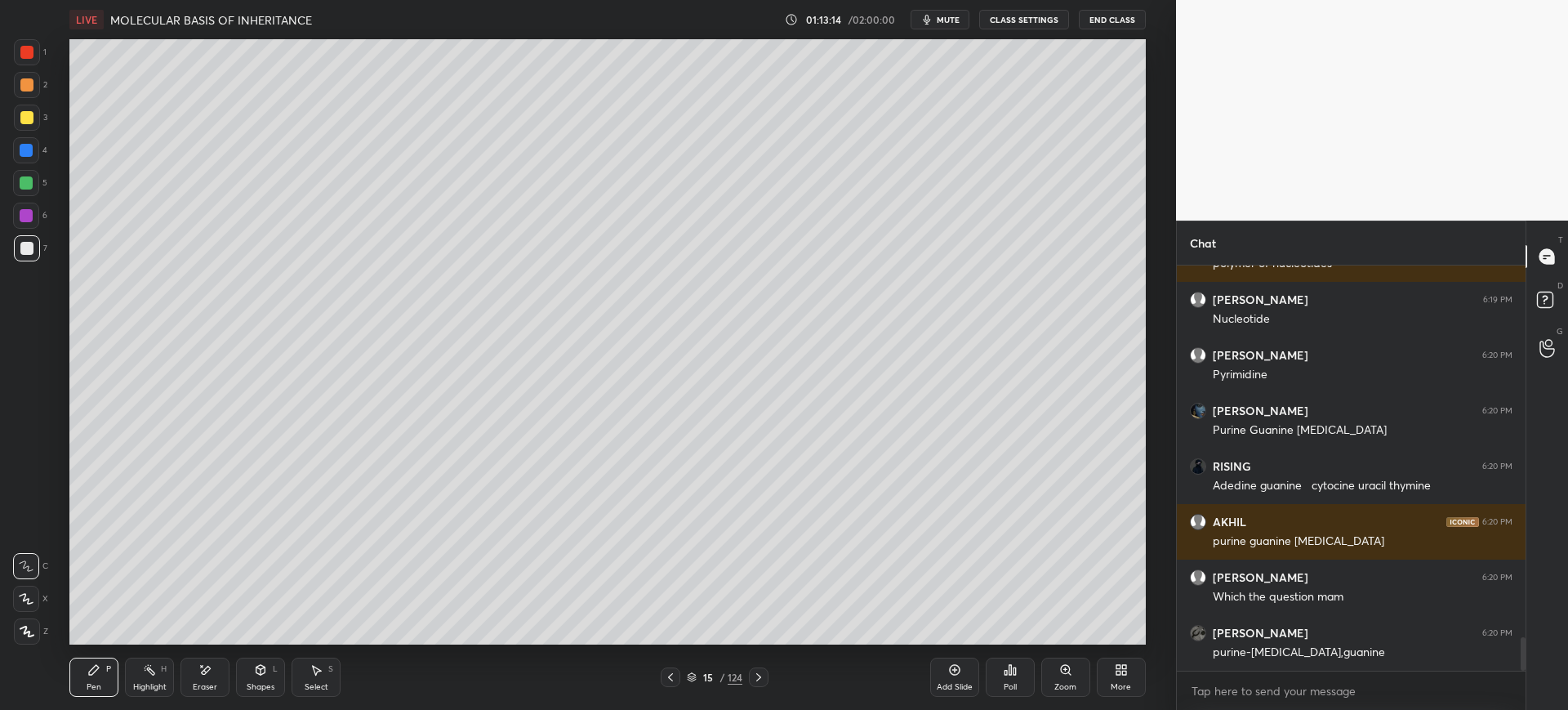
scroll to position [4604, 0]
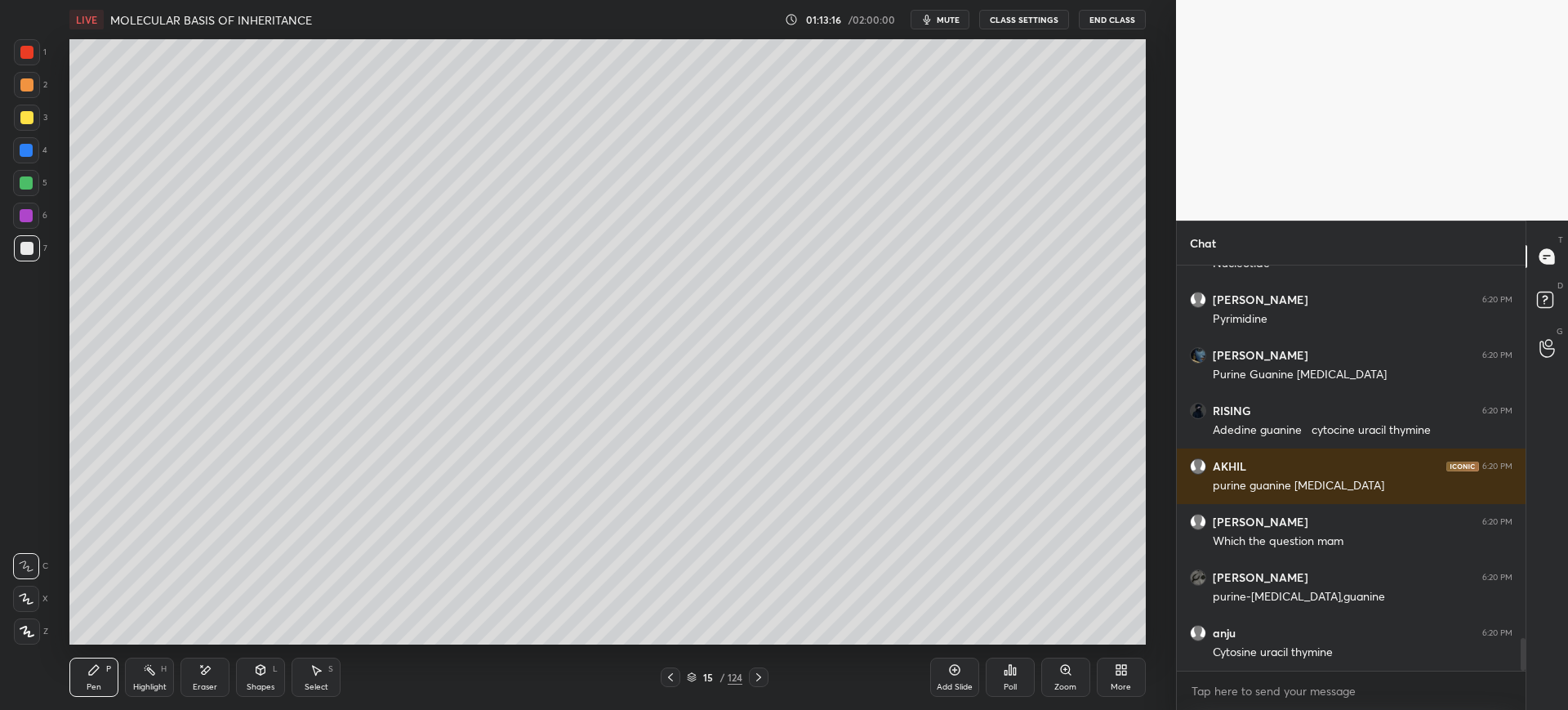
click at [22, 112] on div at bounding box center [27, 117] width 13 height 13
click at [946, 673] on div "Add Slide" at bounding box center [955, 677] width 49 height 39
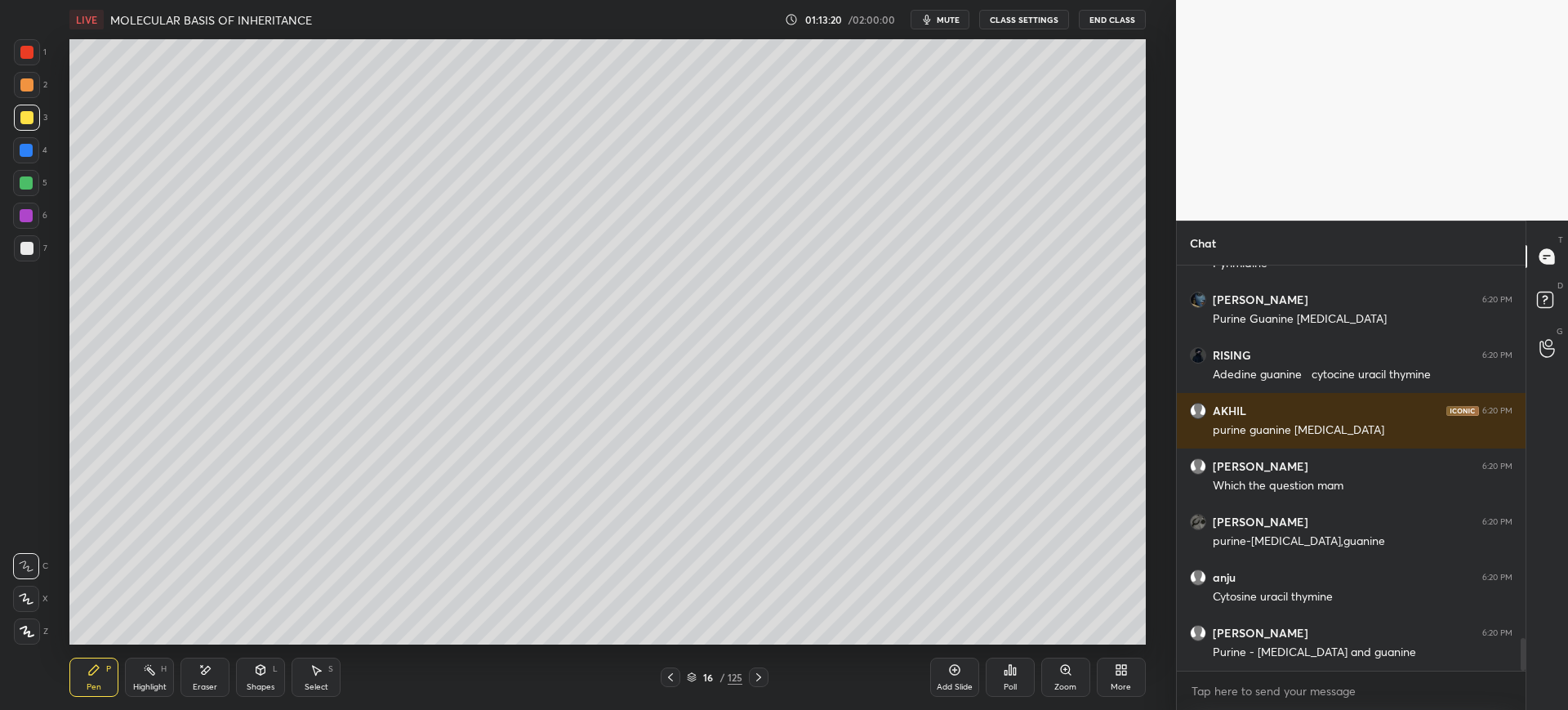
scroll to position [4715, 0]
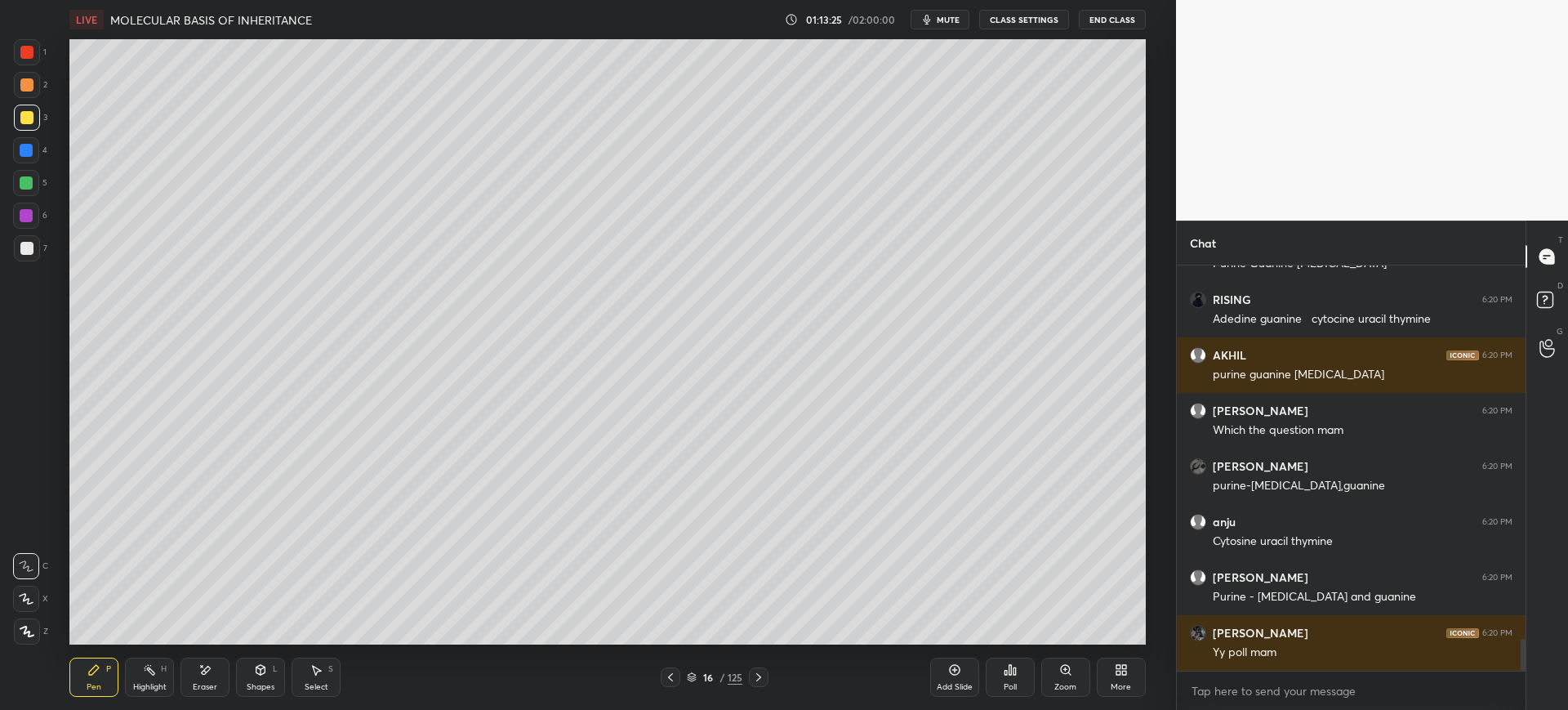
click at [36, 249] on div at bounding box center [26, 248] width 26 height 26
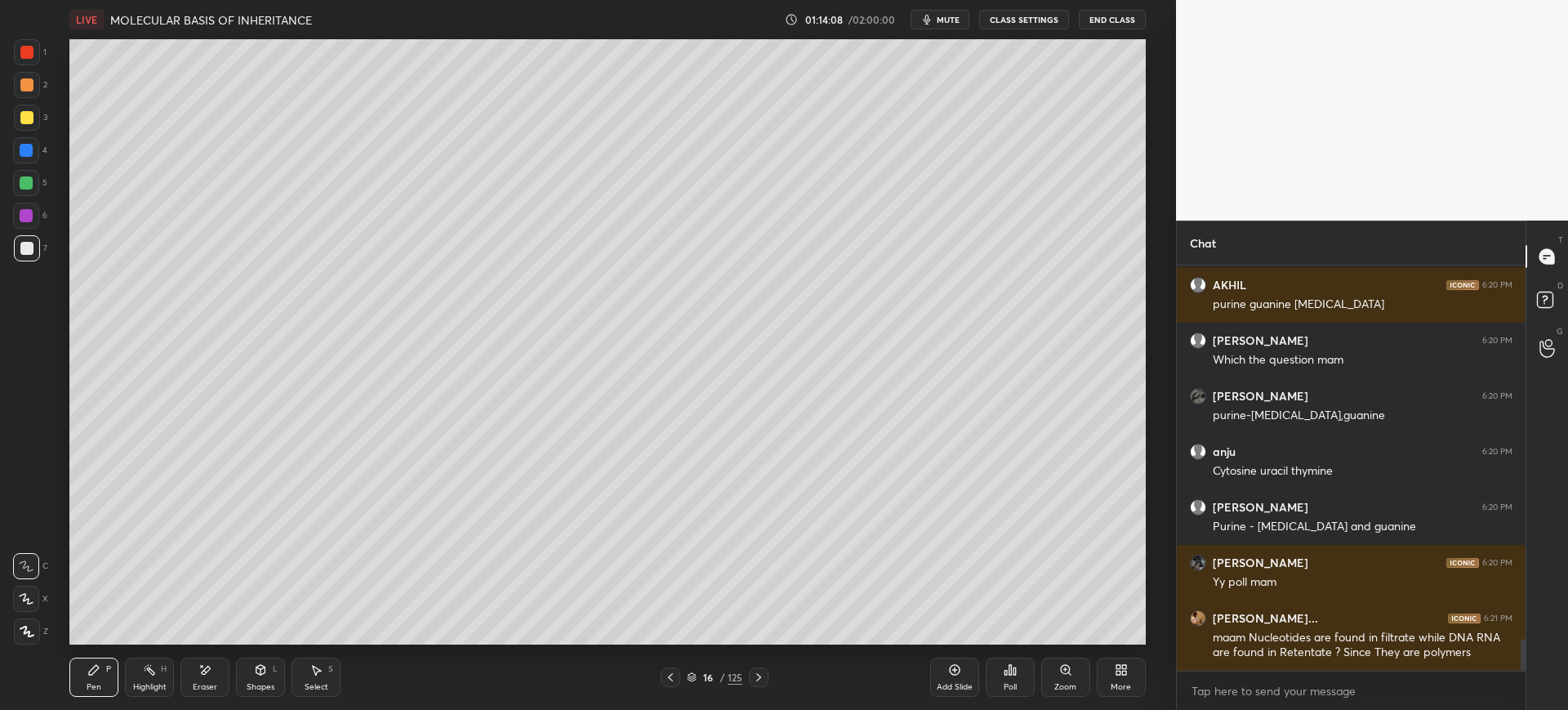
click at [21, 99] on div "2" at bounding box center [30, 88] width 34 height 33
click at [21, 56] on div at bounding box center [27, 52] width 13 height 13
click at [29, 252] on div at bounding box center [27, 248] width 13 height 13
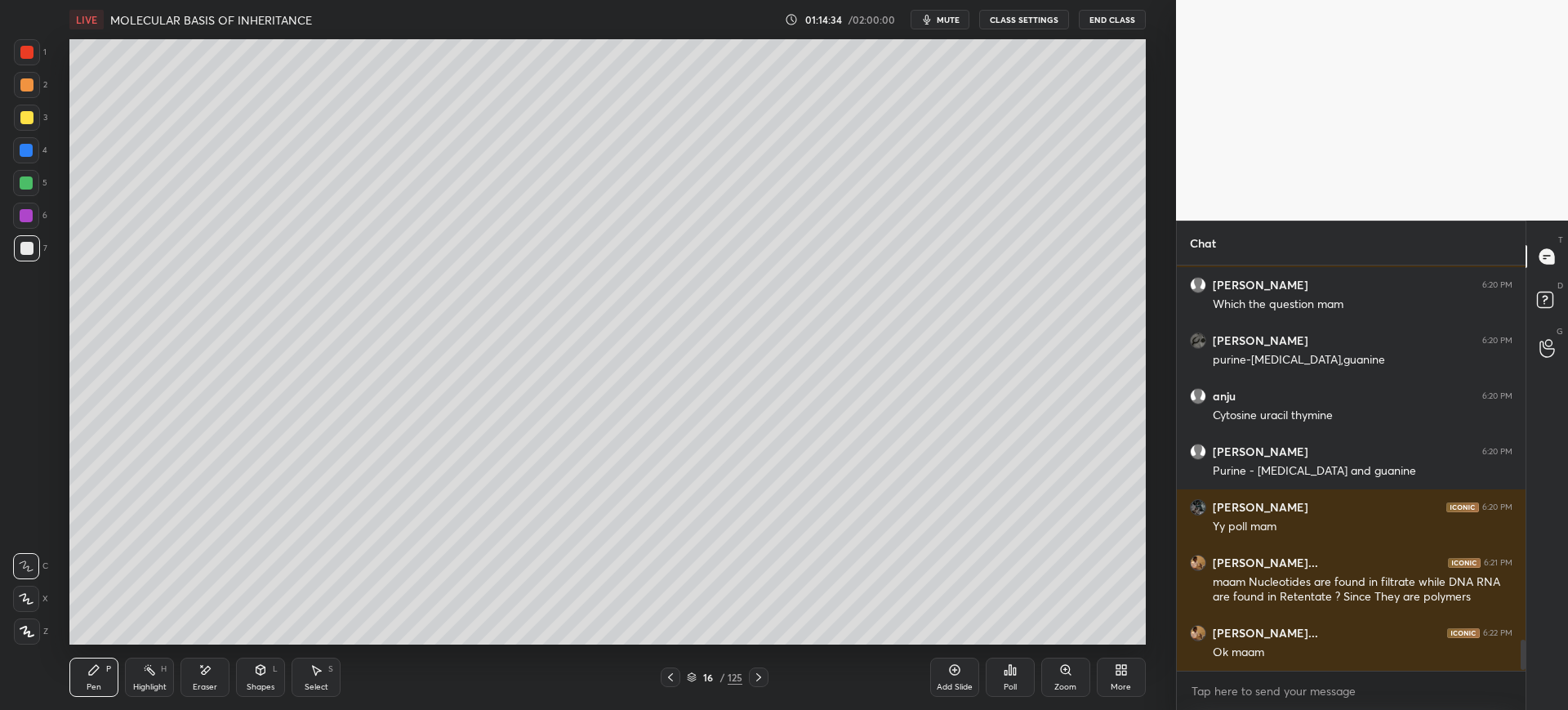
scroll to position [4896, 0]
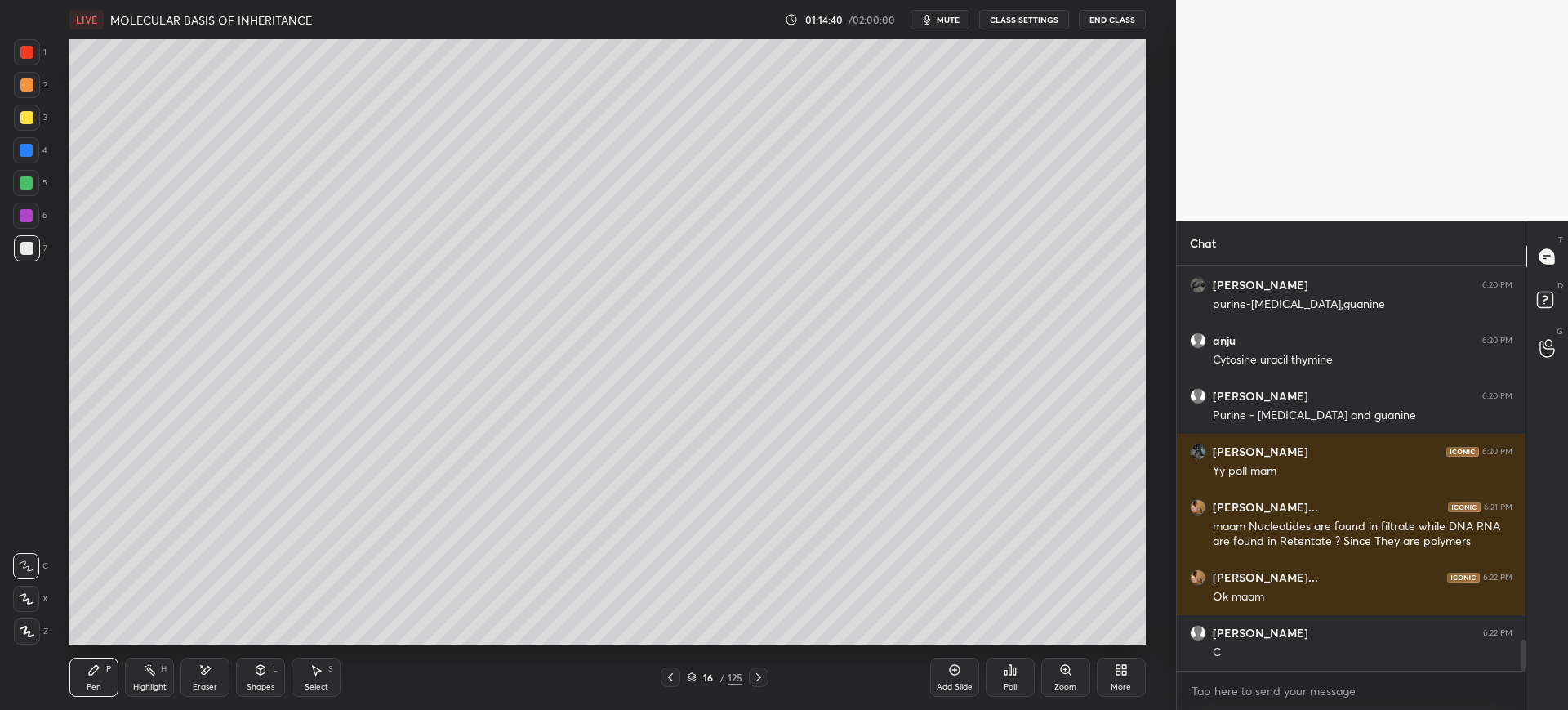
click at [31, 112] on div at bounding box center [27, 117] width 13 height 13
click at [32, 250] on div at bounding box center [27, 248] width 13 height 13
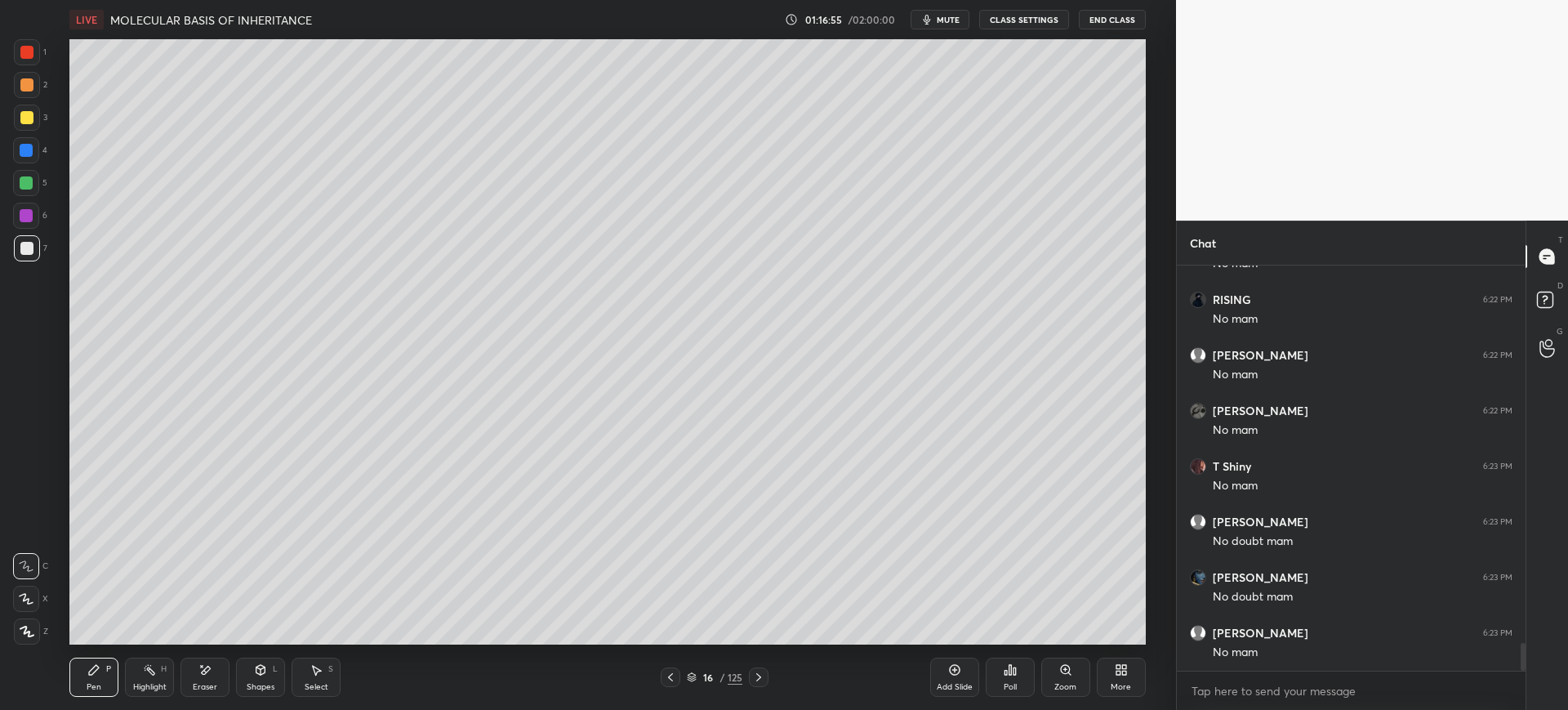
scroll to position [5452, 0]
click at [18, 134] on div "3" at bounding box center [30, 121] width 34 height 33
click at [24, 262] on div "7" at bounding box center [30, 251] width 34 height 33
click at [954, 687] on div "Add Slide" at bounding box center [955, 686] width 36 height 8
click at [214, 678] on div "Eraser" at bounding box center [205, 677] width 49 height 39
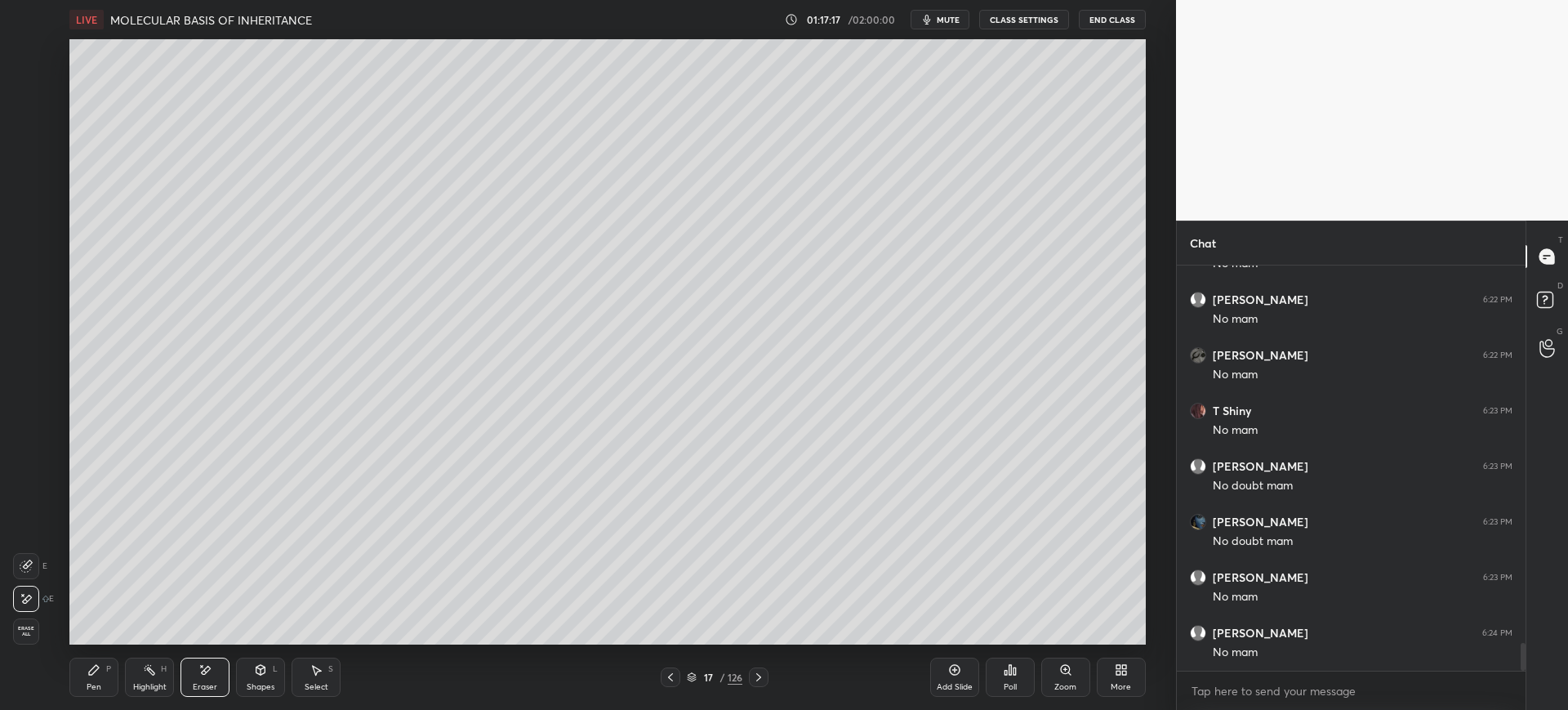
click at [11, 634] on div "1 2 3 4 5 6 7 C X Z E E Erase all H H" at bounding box center [26, 341] width 53 height 606
click at [30, 629] on span "Erase all" at bounding box center [25, 631] width 24 height 12
click at [273, 680] on div "Shapes L" at bounding box center [260, 677] width 49 height 39
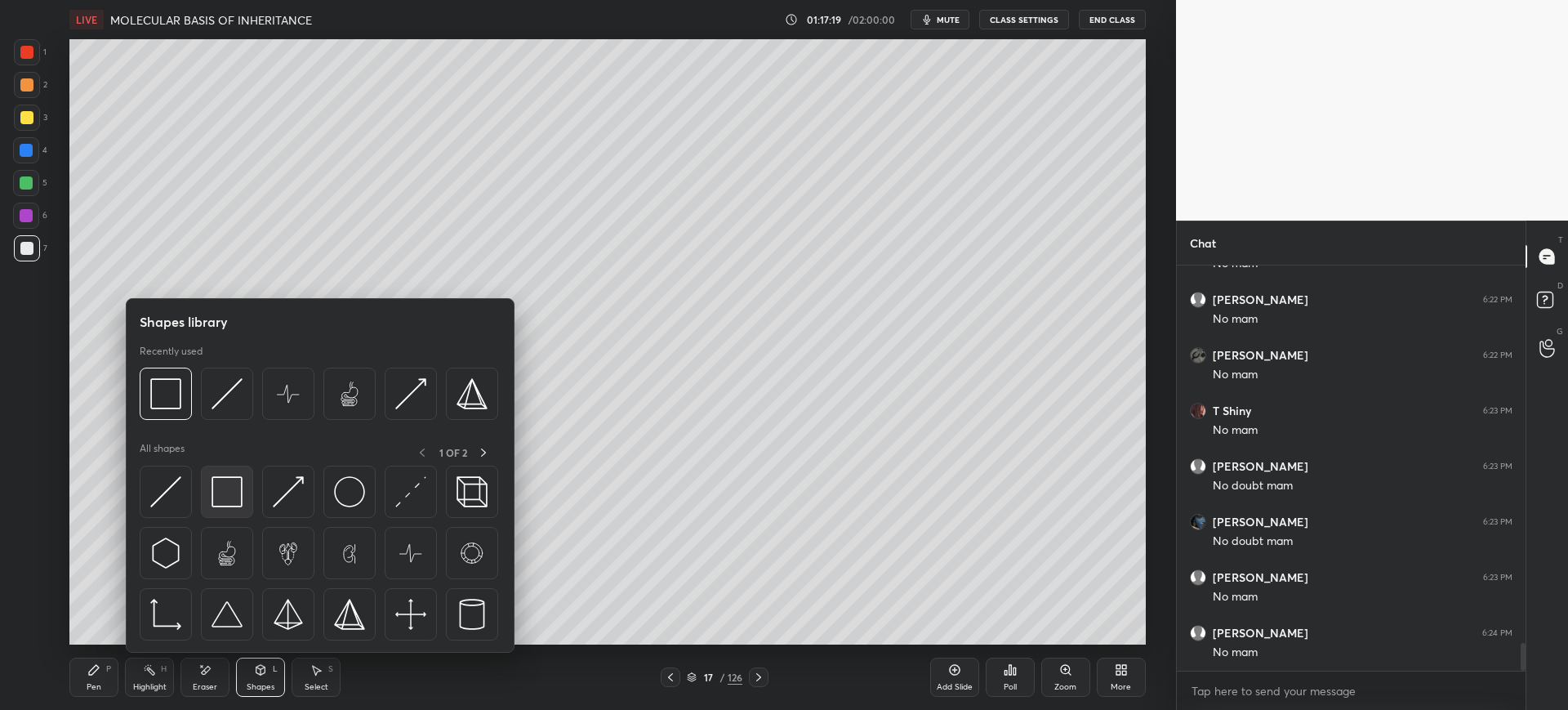
click at [230, 513] on div at bounding box center [227, 492] width 53 height 53
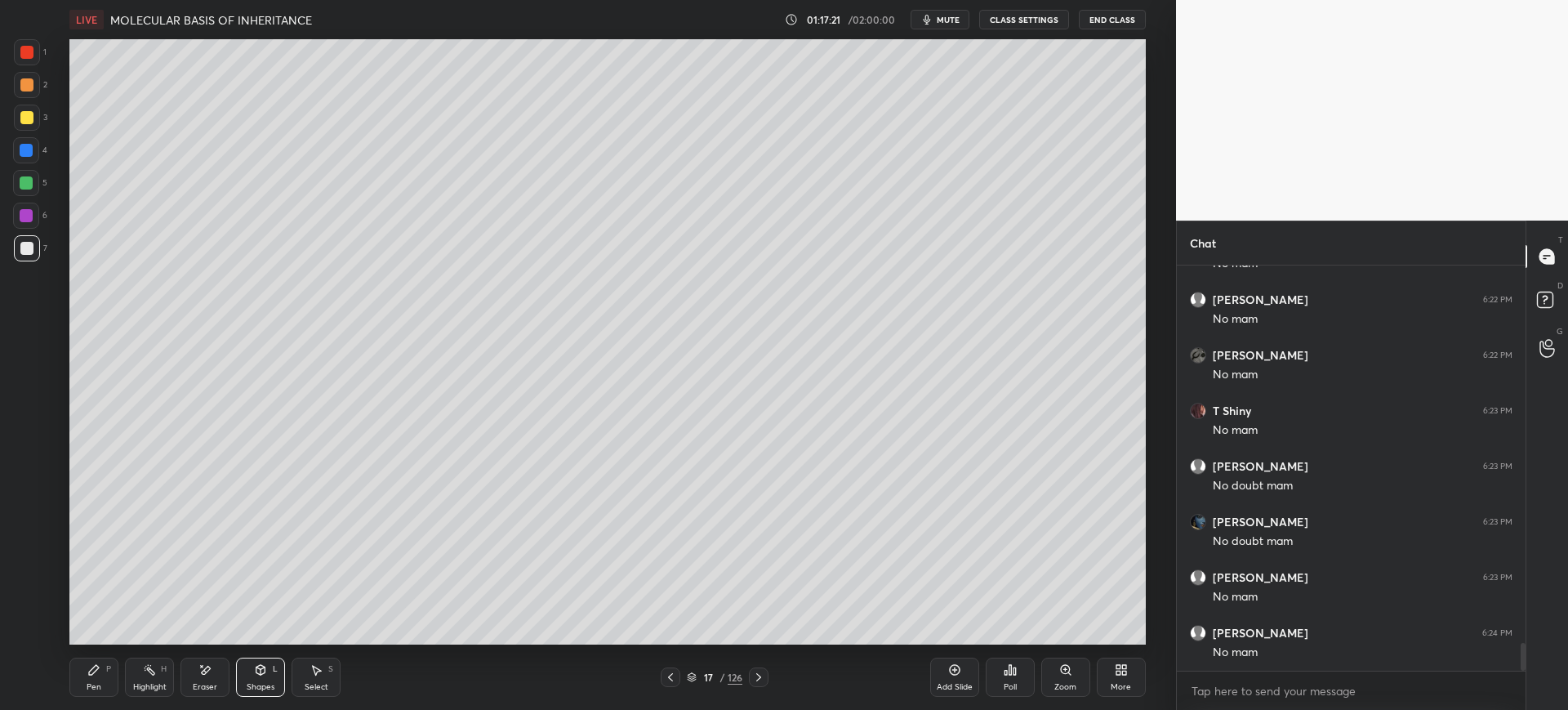
click at [96, 683] on div "Pen" at bounding box center [93, 686] width 15 height 8
click at [23, 158] on div at bounding box center [25, 150] width 26 height 26
click at [44, 246] on div "7" at bounding box center [30, 248] width 34 height 26
click at [23, 124] on div at bounding box center [26, 117] width 26 height 26
click at [26, 258] on div at bounding box center [26, 248] width 26 height 26
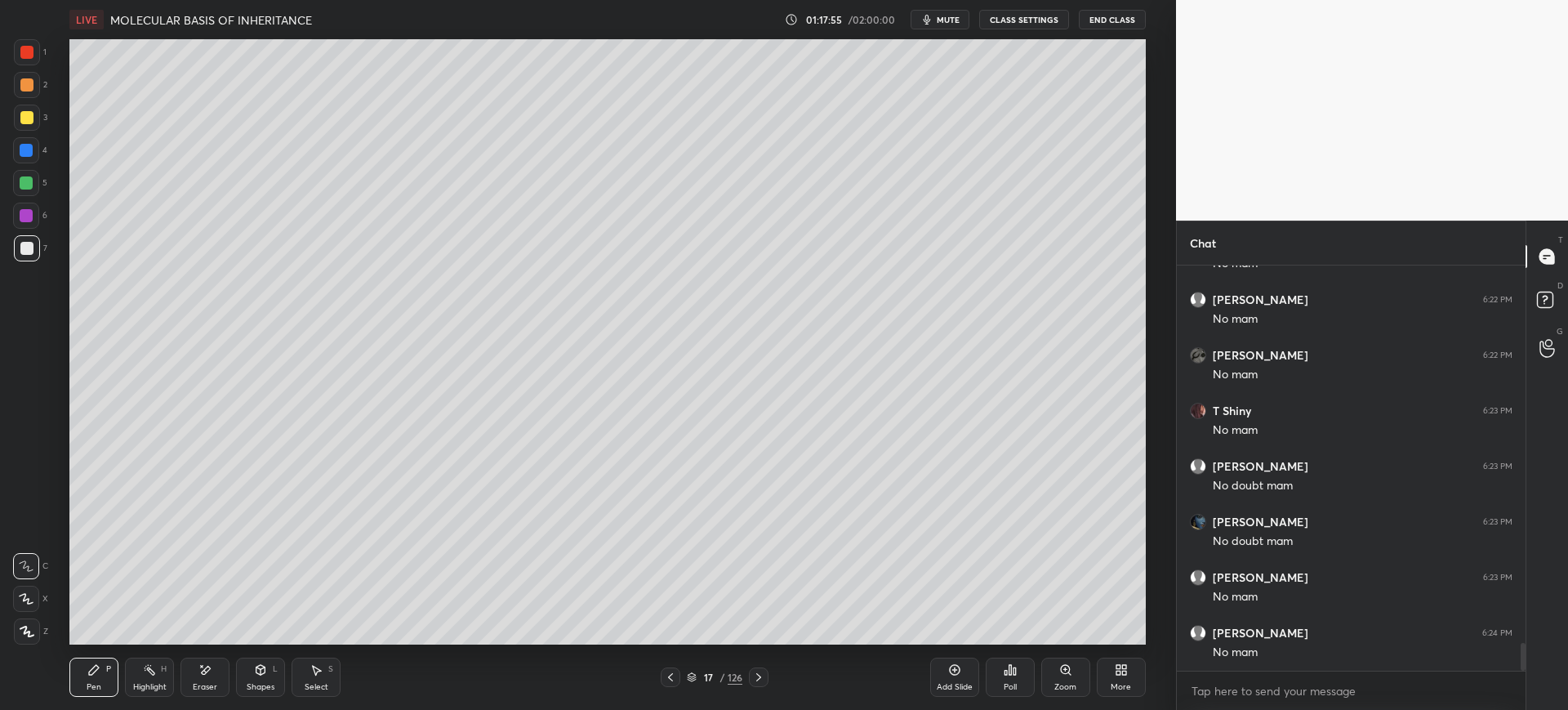
click at [31, 119] on div at bounding box center [27, 117] width 13 height 13
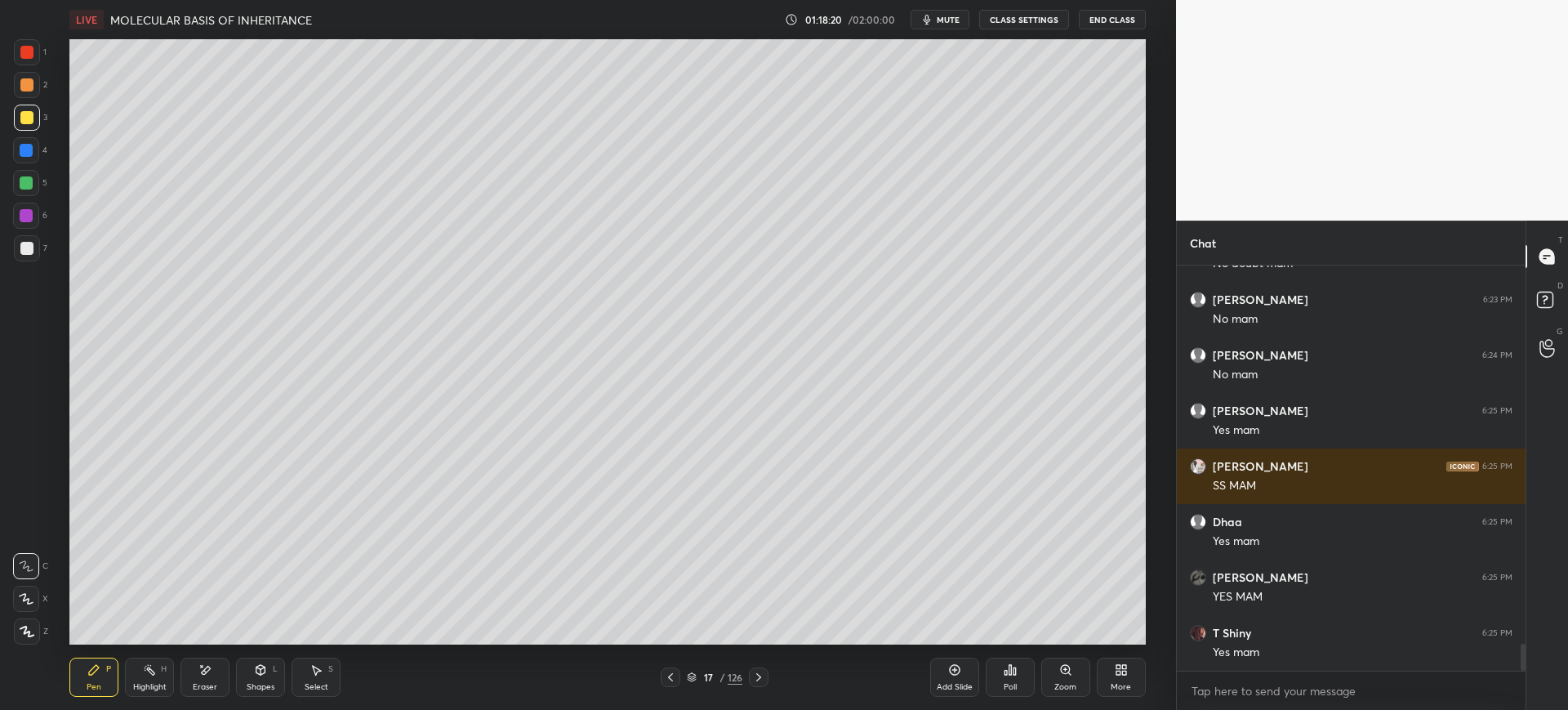
scroll to position [5785, 0]
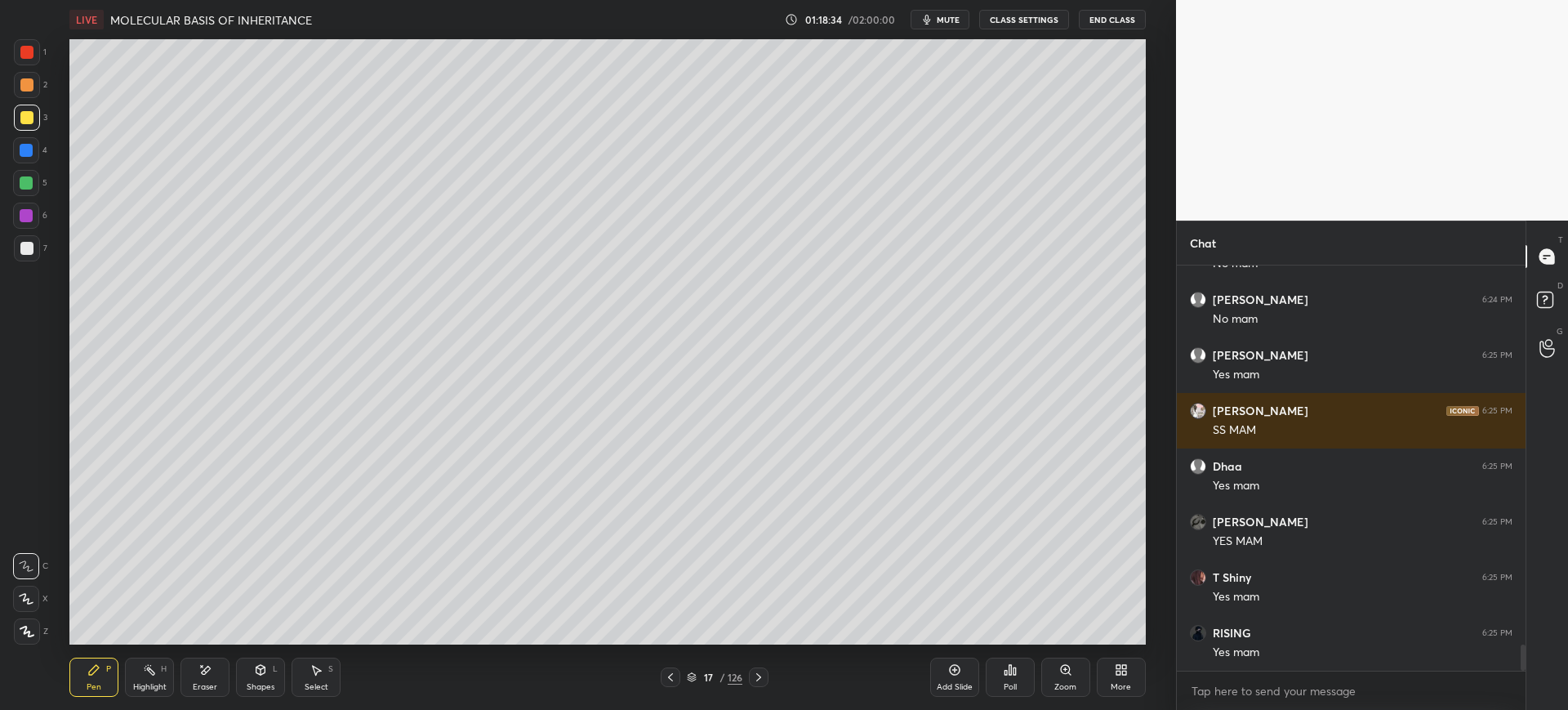
click at [24, 250] on div at bounding box center [27, 248] width 13 height 13
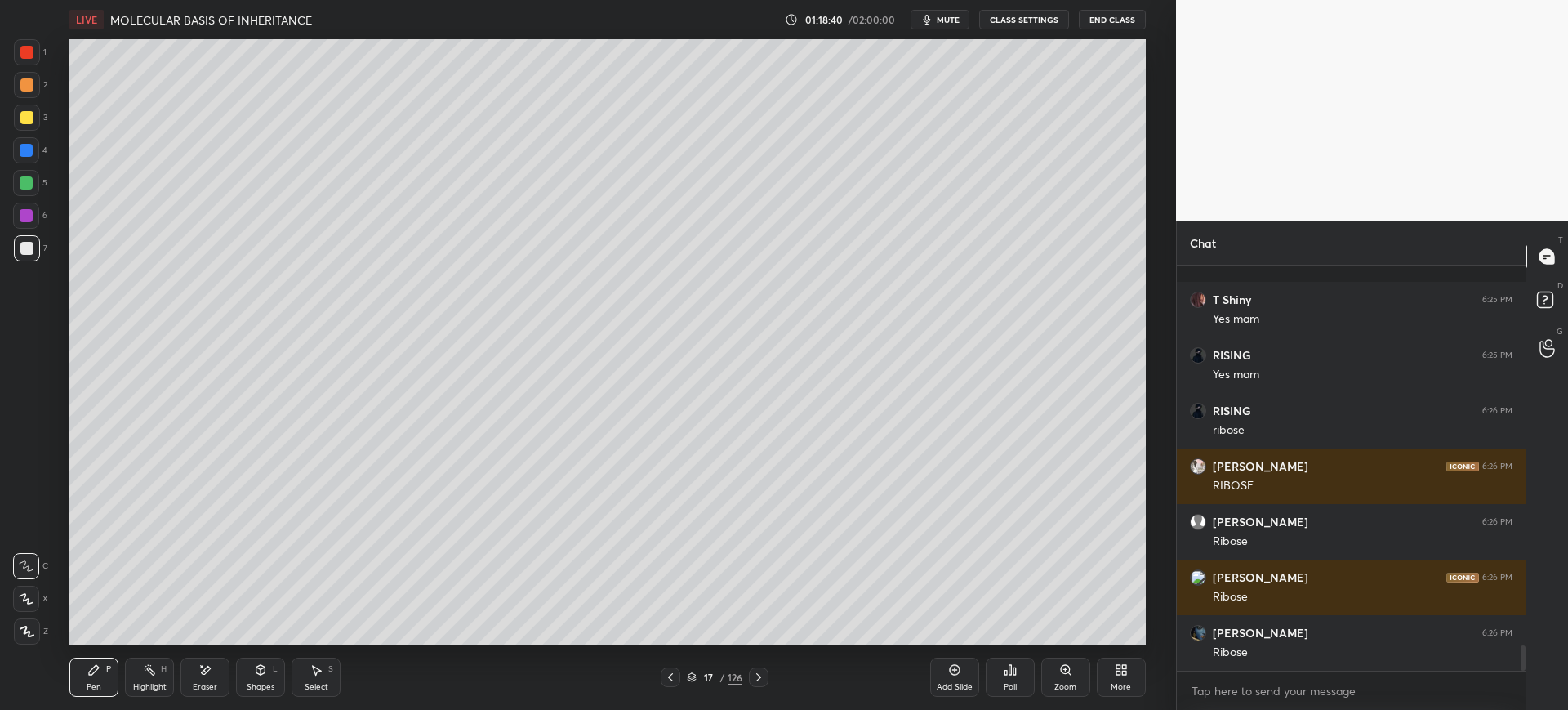
scroll to position [6175, 0]
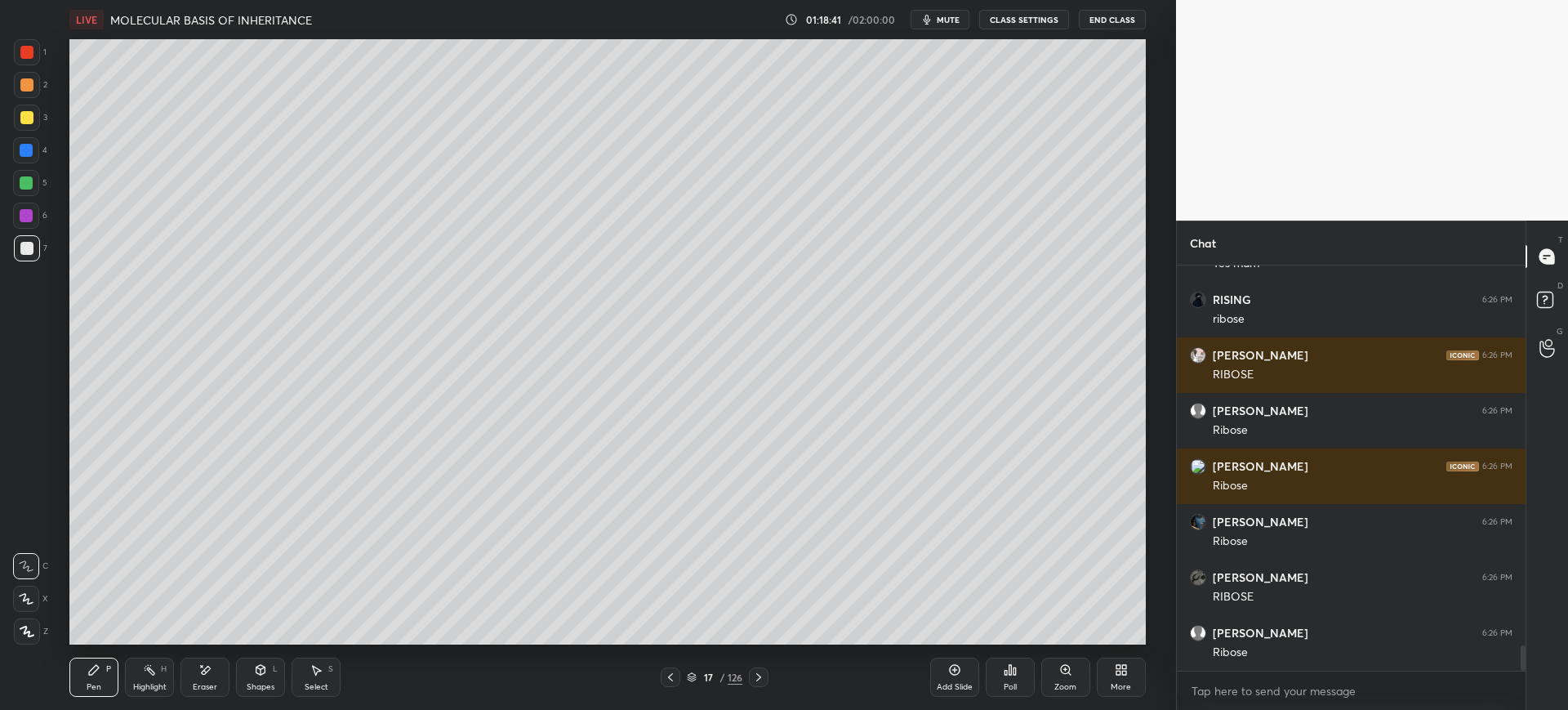
click at [19, 159] on div at bounding box center [25, 150] width 26 height 26
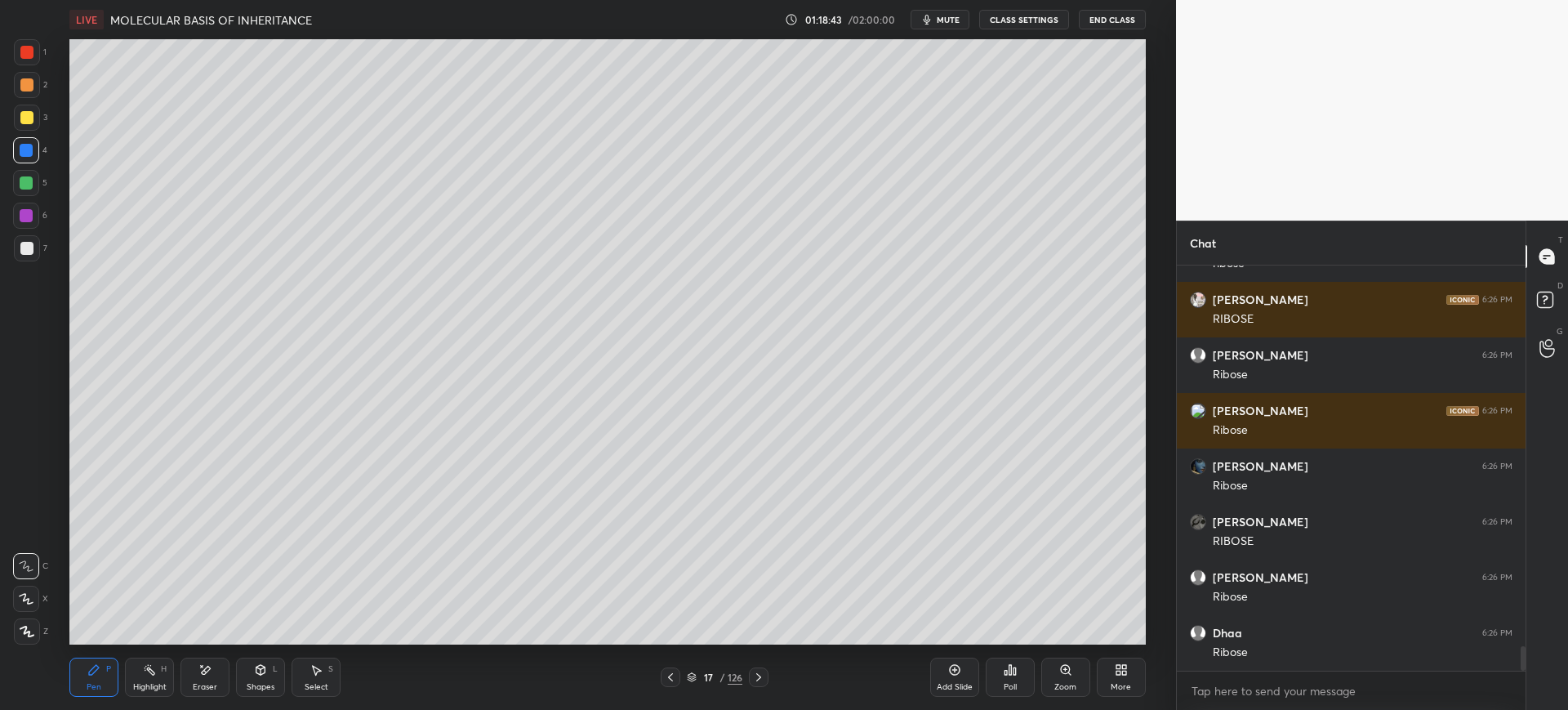
click at [25, 252] on div at bounding box center [27, 248] width 13 height 13
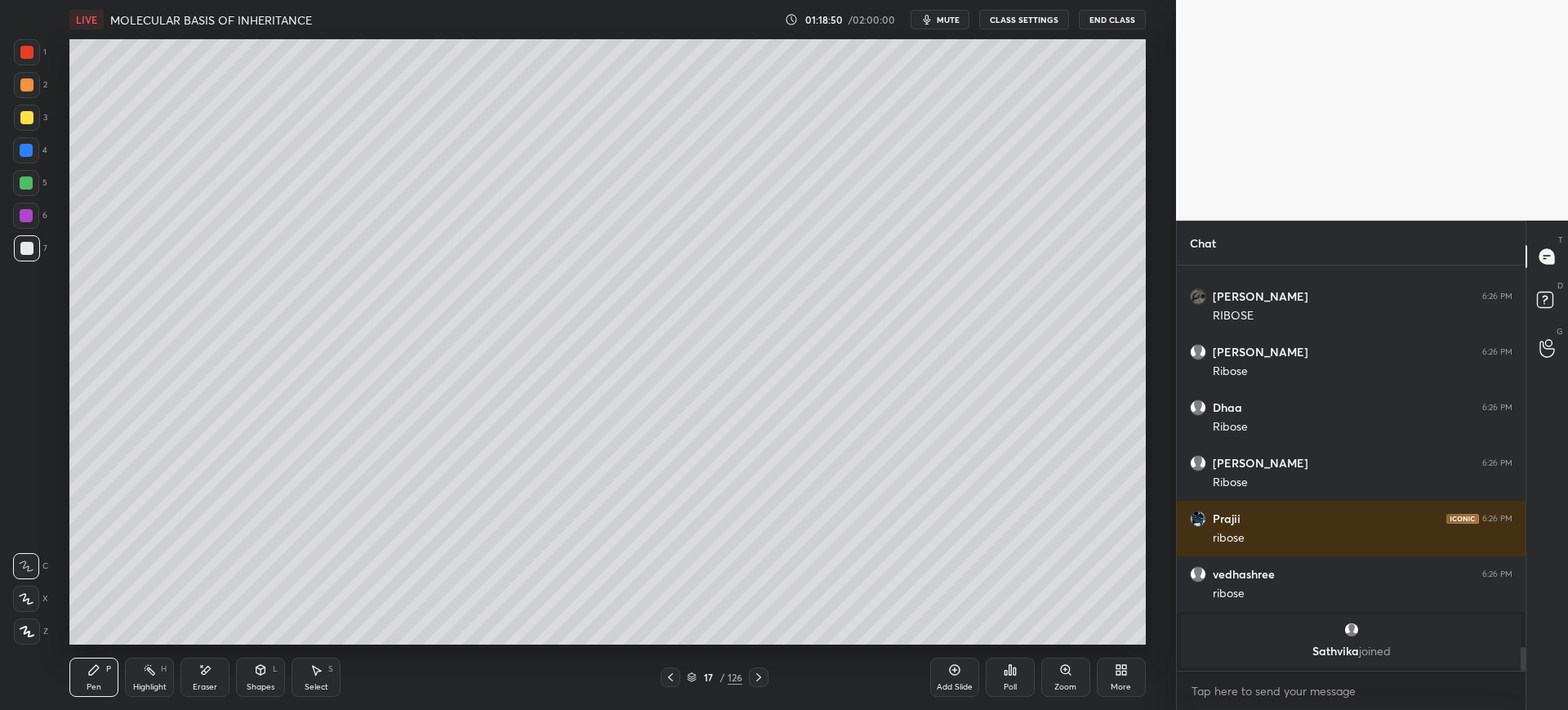
scroll to position [5734, 0]
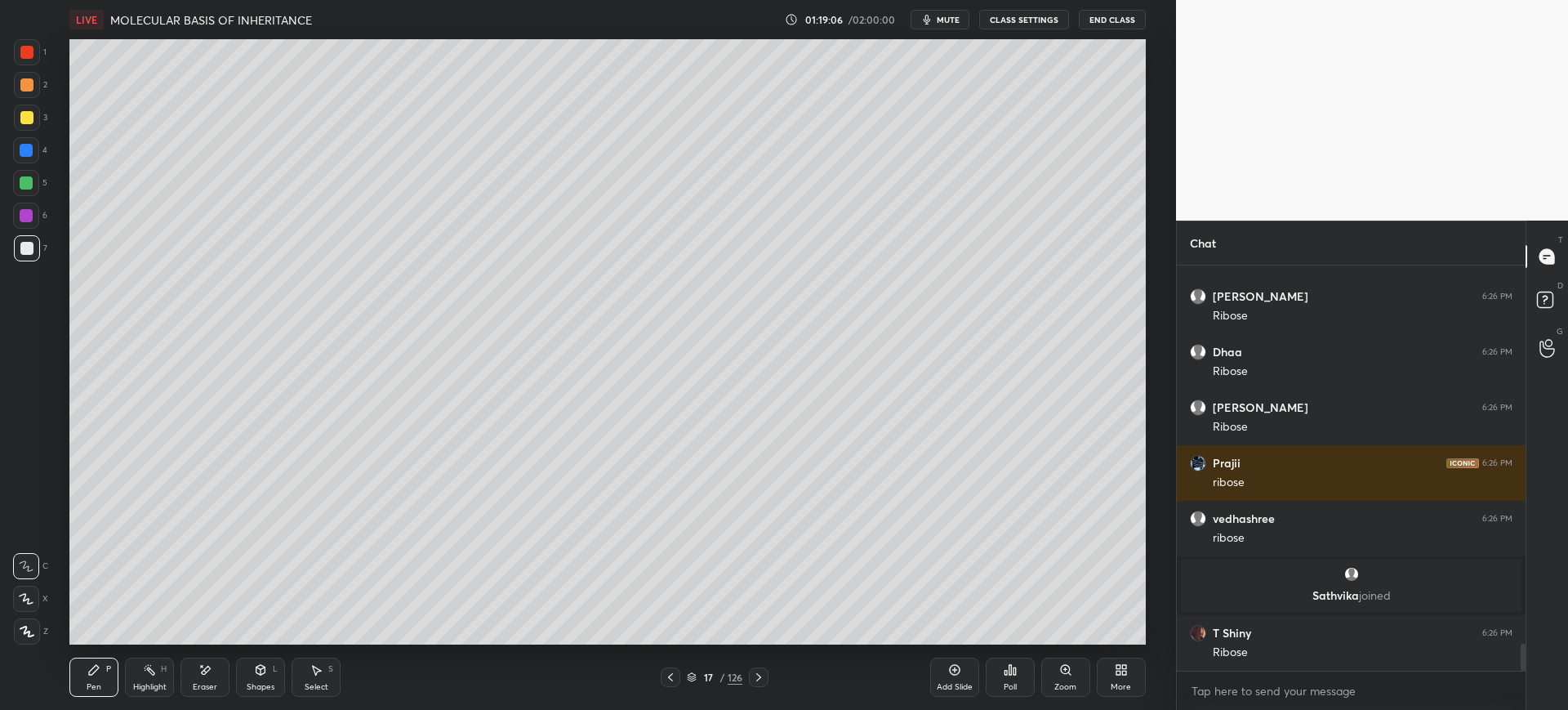
click at [37, 150] on div at bounding box center [25, 150] width 26 height 26
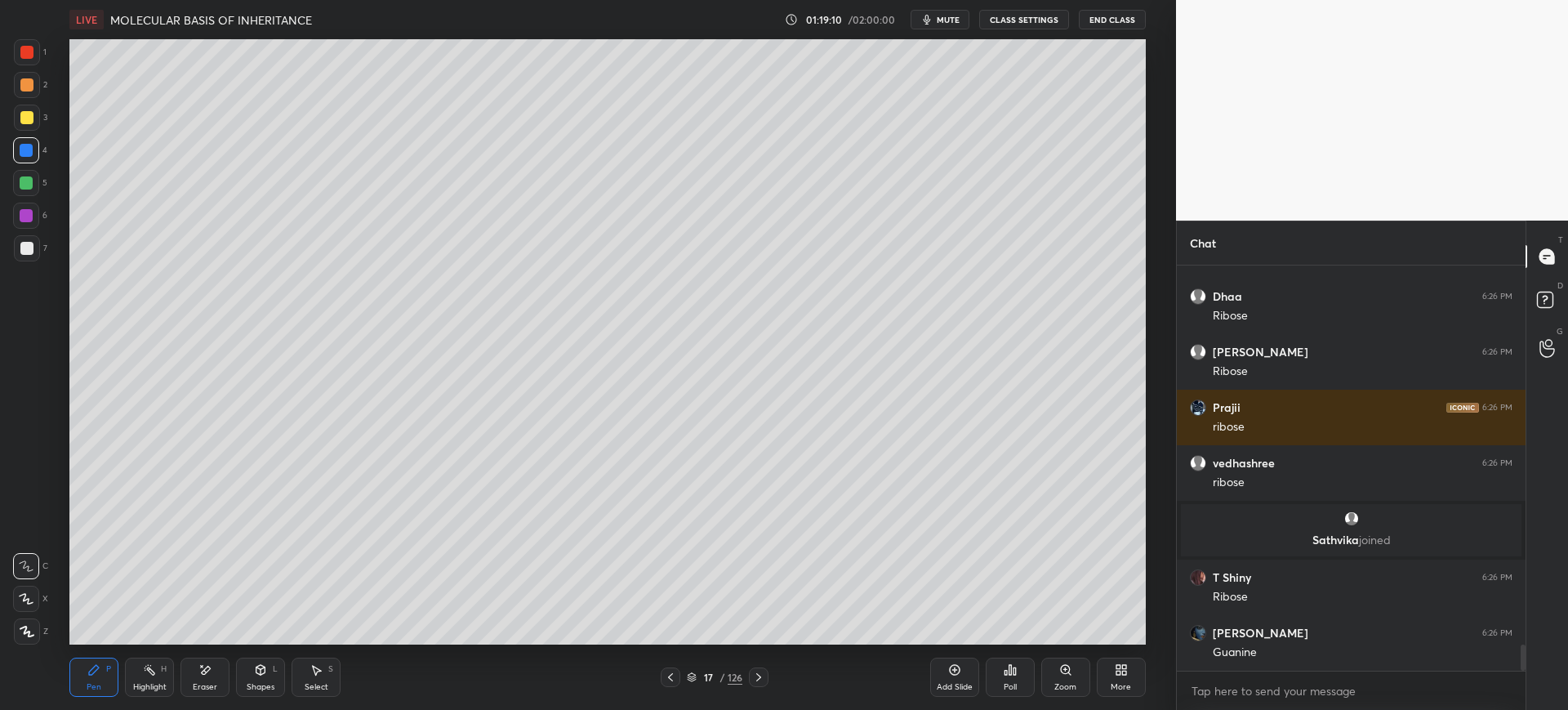
scroll to position [5846, 0]
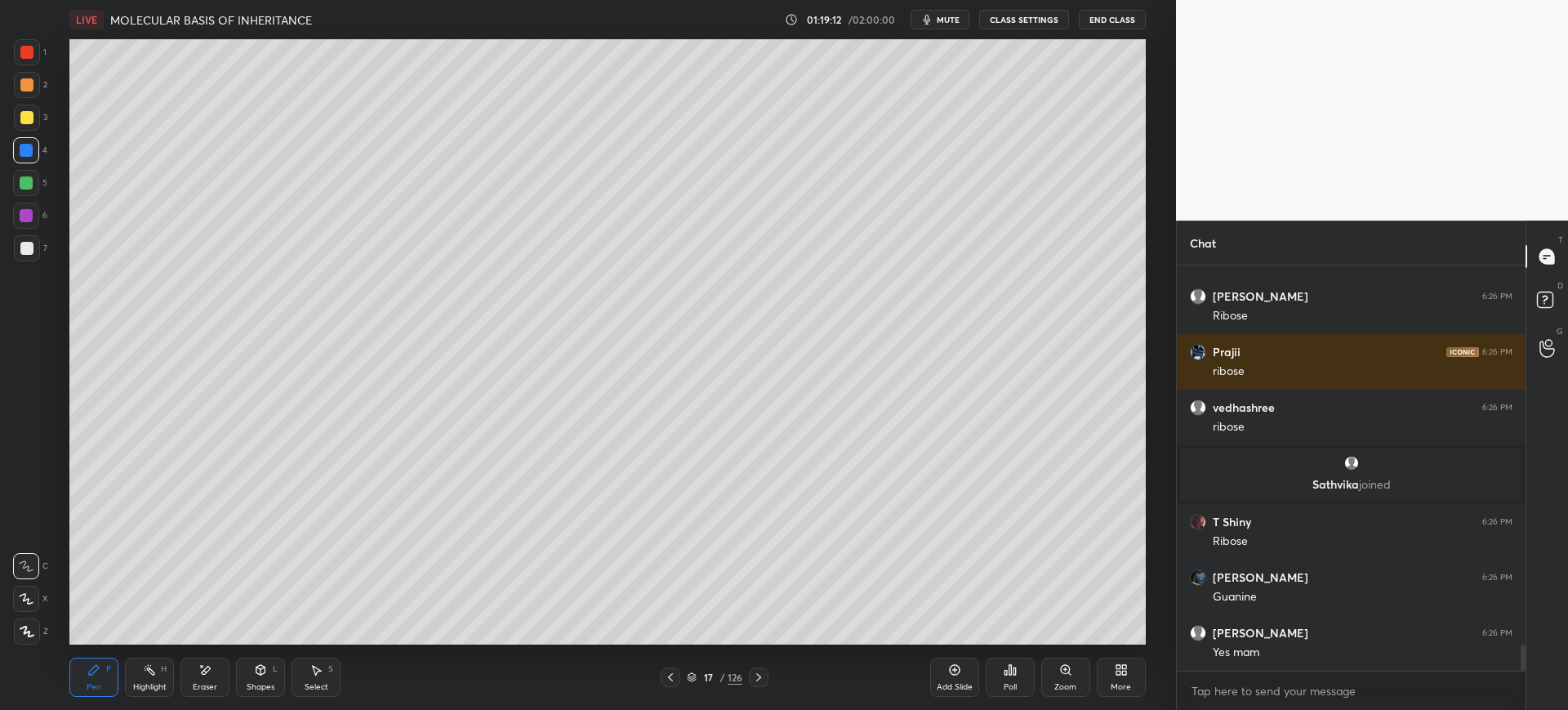
click at [31, 250] on div at bounding box center [27, 248] width 13 height 13
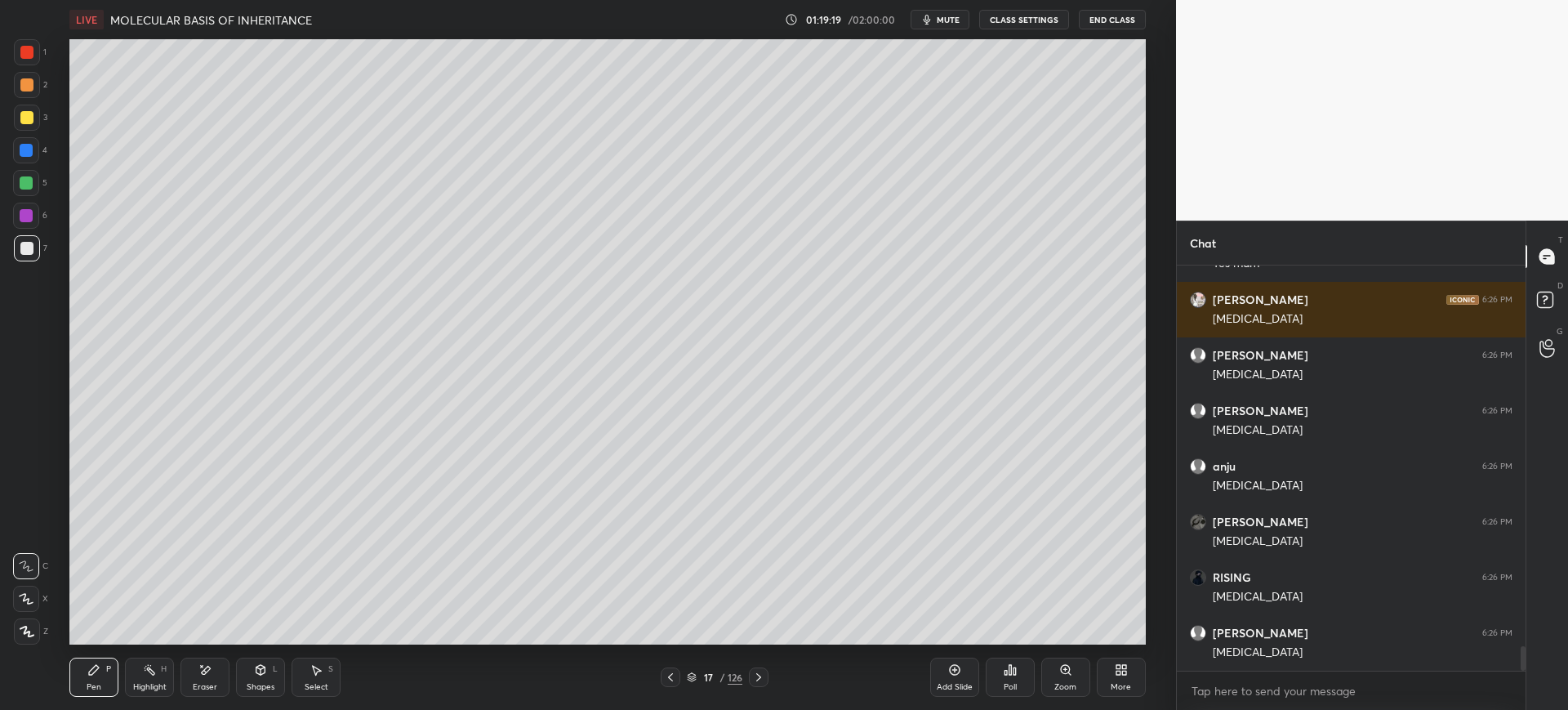
scroll to position [6290, 0]
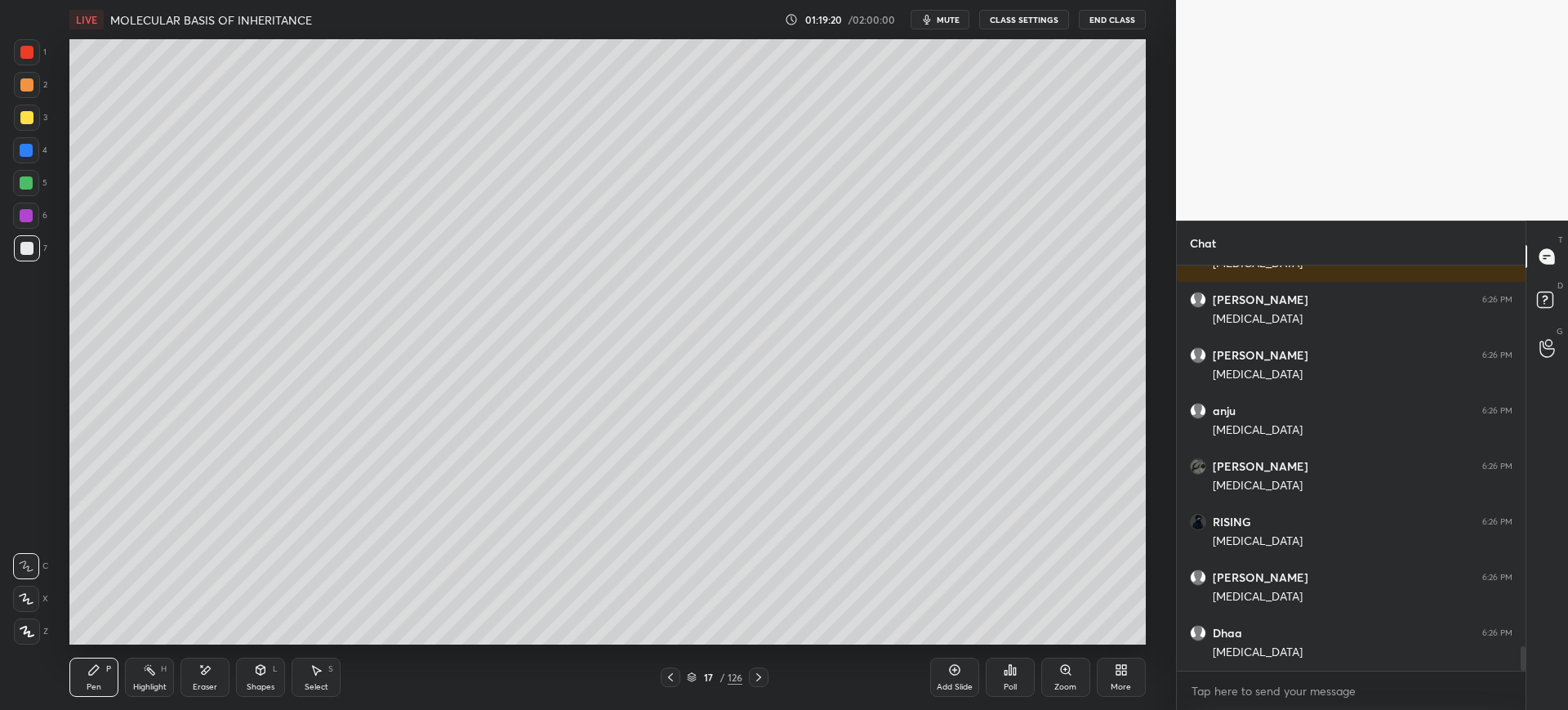
click at [29, 57] on div at bounding box center [27, 52] width 13 height 13
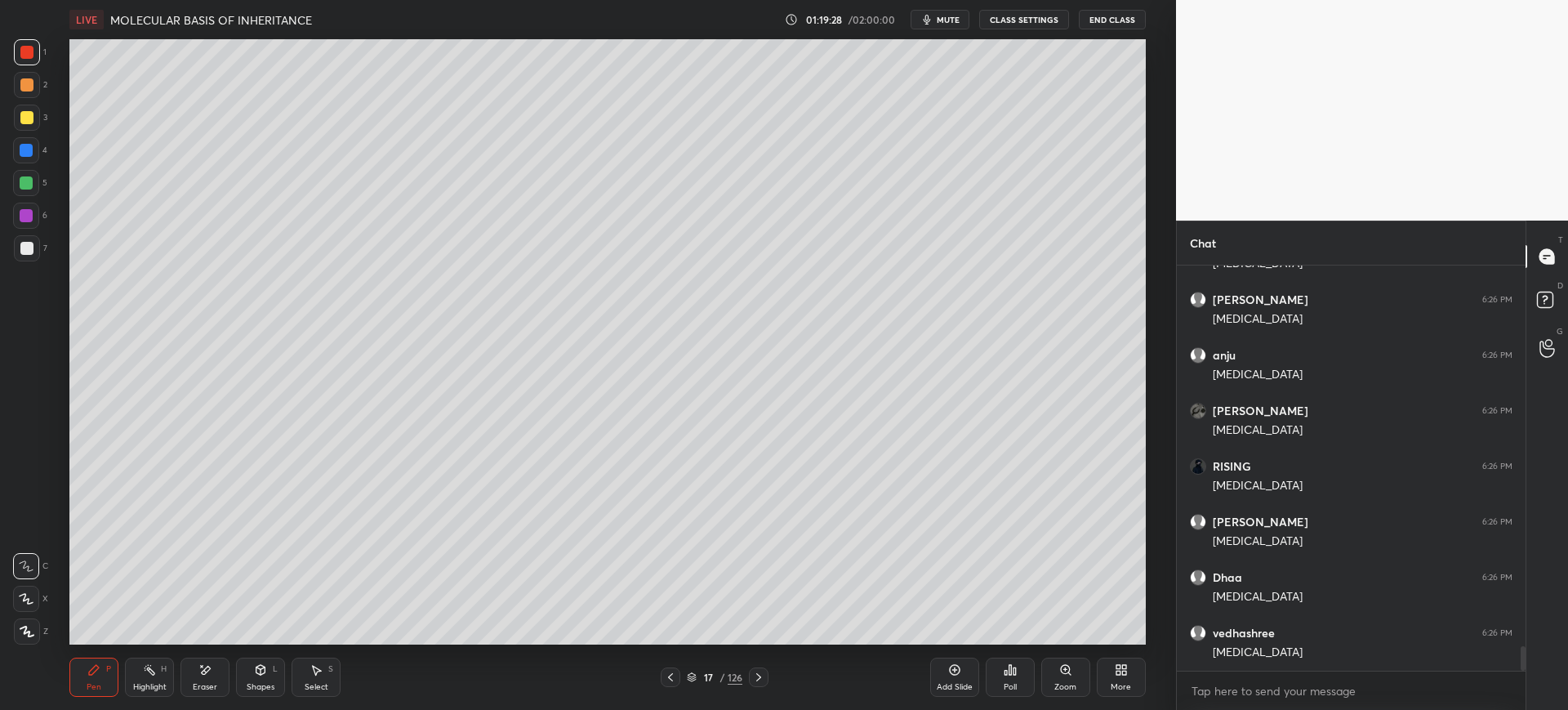
click at [24, 250] on div at bounding box center [27, 248] width 13 height 13
click at [31, 119] on div at bounding box center [27, 117] width 13 height 13
click at [41, 60] on div "1" at bounding box center [30, 52] width 33 height 26
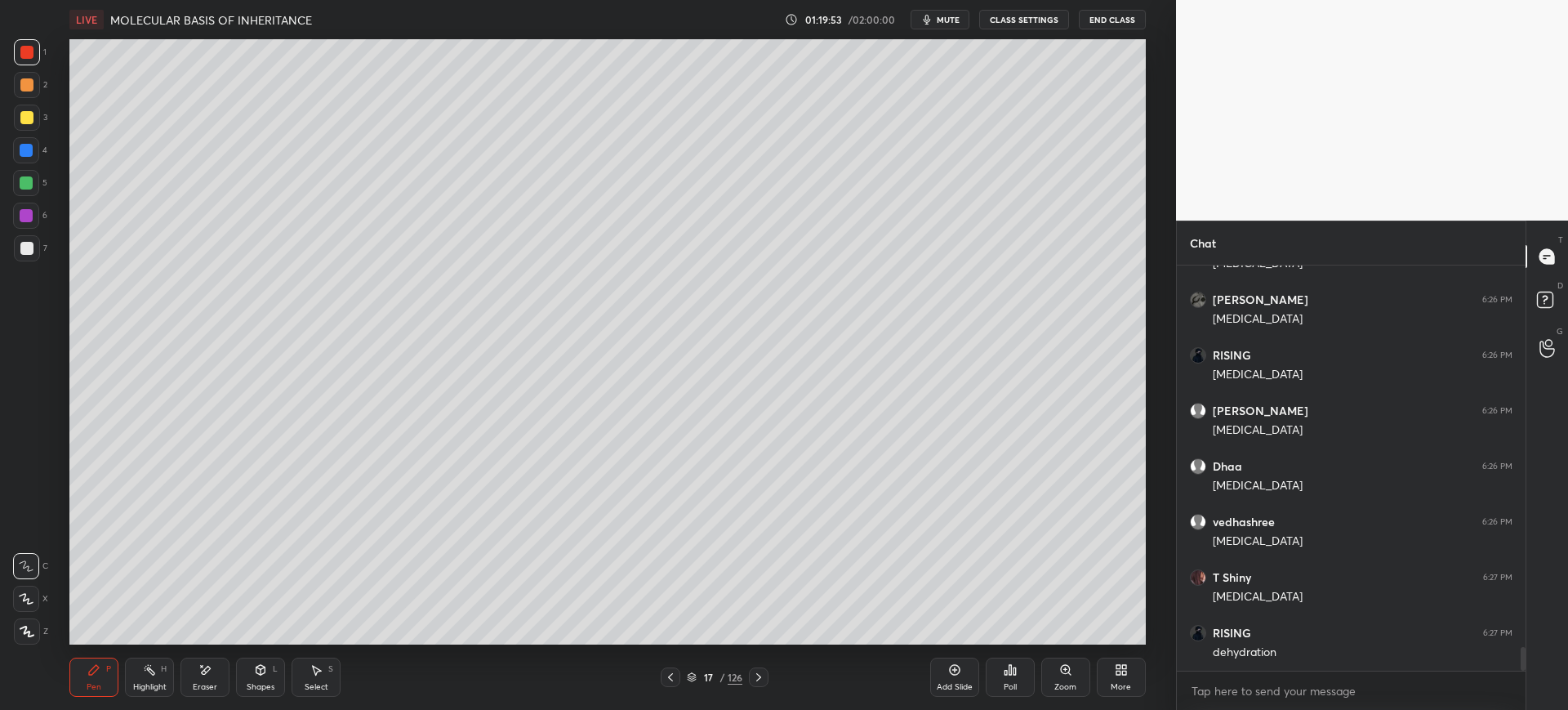
click at [210, 679] on div "Eraser" at bounding box center [205, 677] width 49 height 39
click at [102, 662] on div "Pen P" at bounding box center [94, 677] width 49 height 39
click at [24, 159] on div at bounding box center [25, 150] width 26 height 26
click at [217, 676] on div "Eraser" at bounding box center [205, 677] width 49 height 39
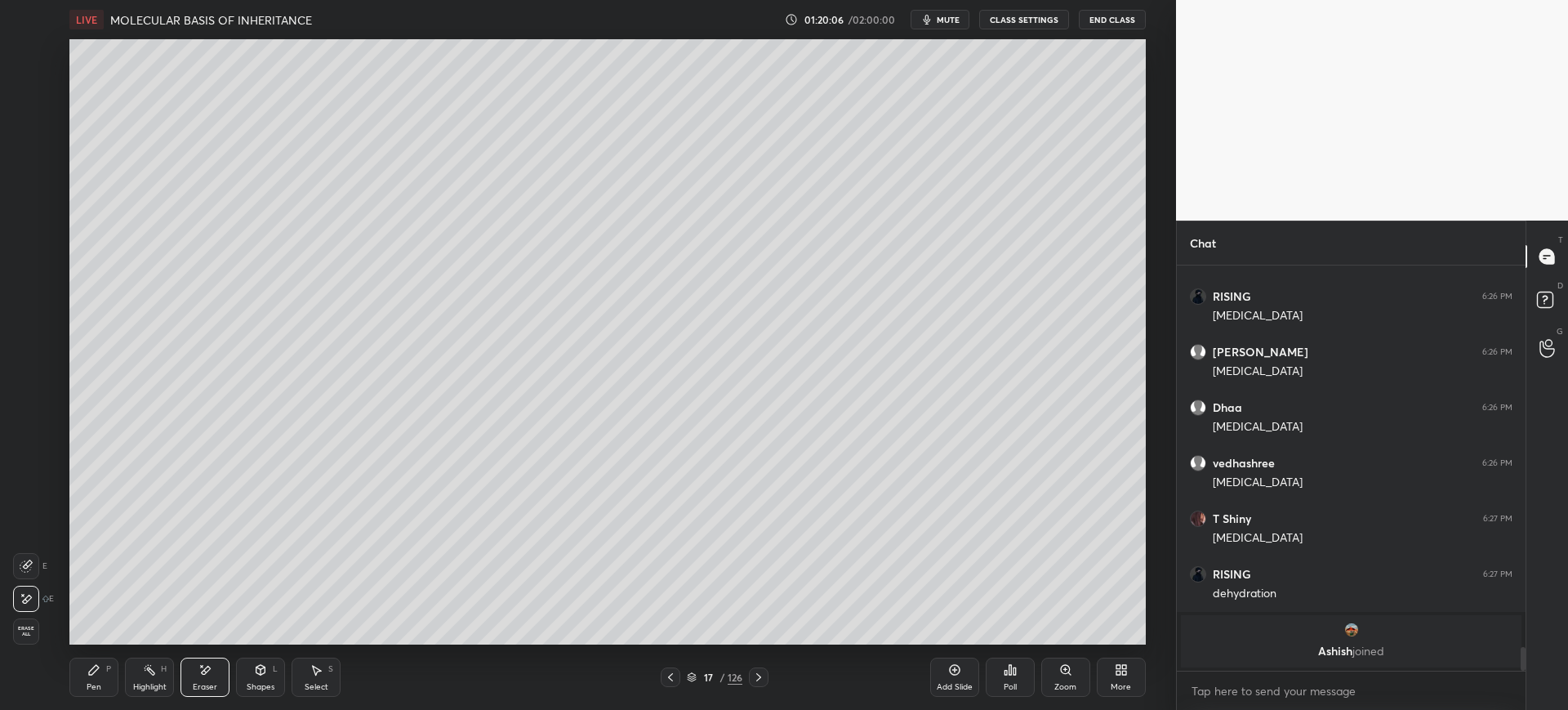
click at [113, 668] on div "Pen P" at bounding box center [94, 677] width 49 height 39
click at [32, 217] on div at bounding box center [26, 215] width 13 height 13
click at [21, 147] on div at bounding box center [26, 150] width 13 height 13
click at [32, 120] on div at bounding box center [27, 117] width 13 height 13
click at [32, 610] on div at bounding box center [25, 598] width 26 height 26
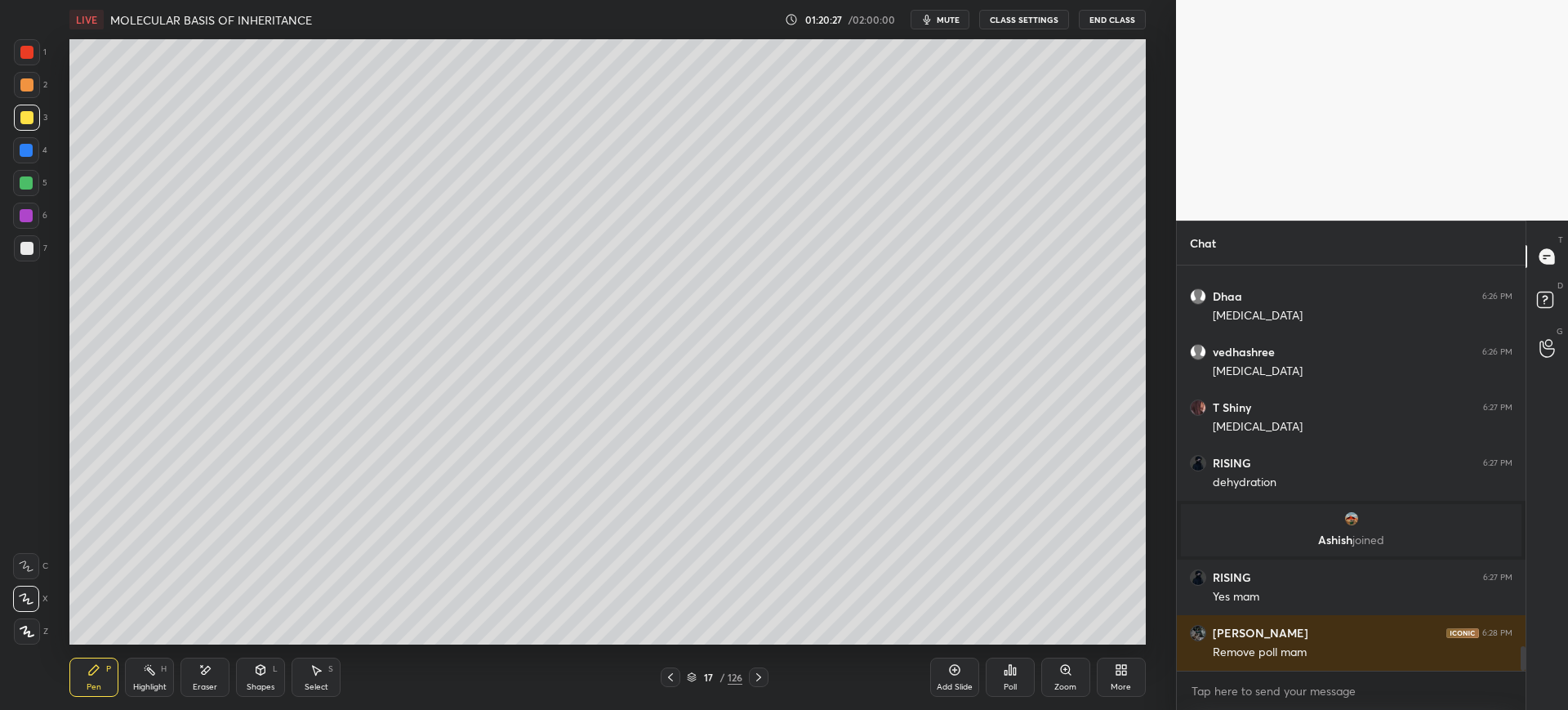
scroll to position [6463, 0]
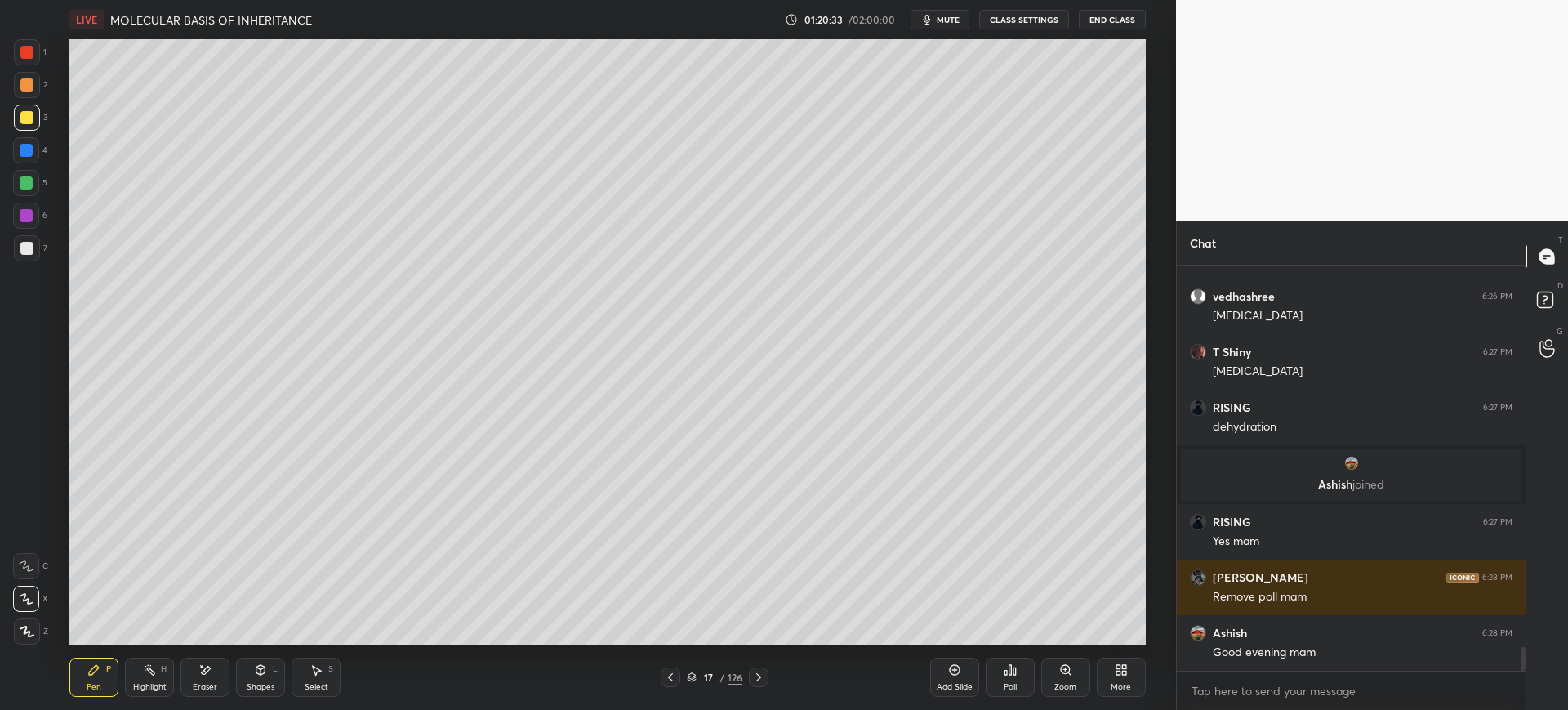
click at [33, 176] on div at bounding box center [25, 182] width 26 height 26
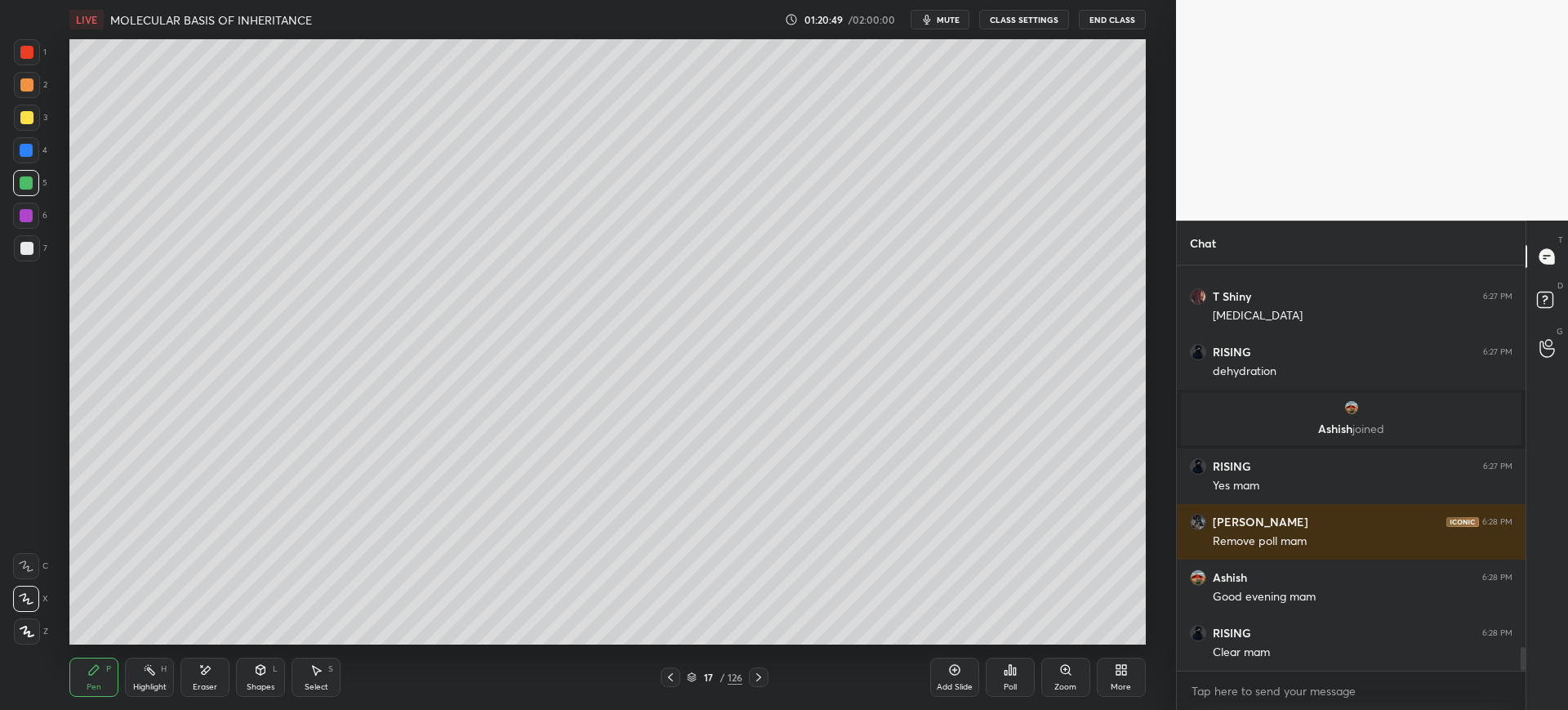
click at [23, 54] on div at bounding box center [27, 52] width 13 height 13
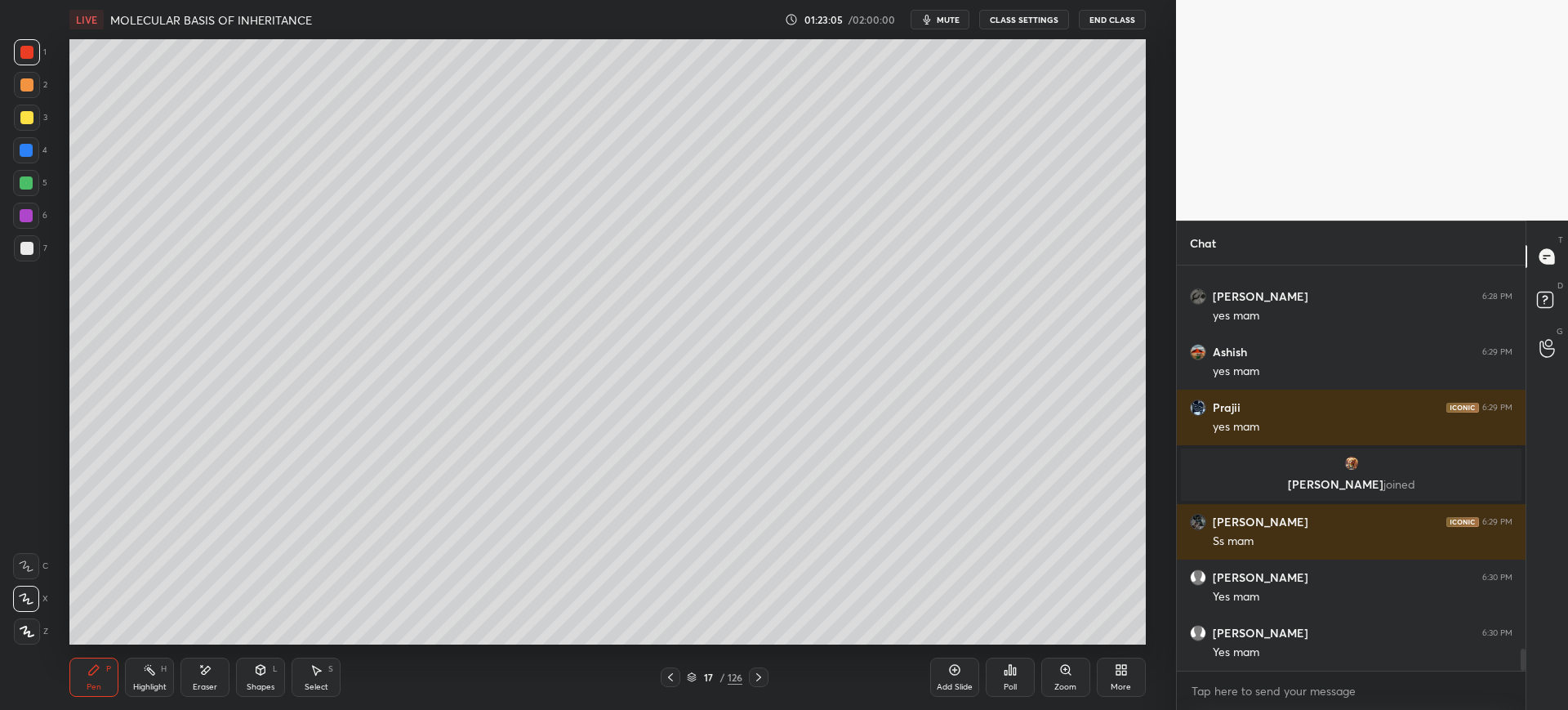
scroll to position [6967, 0]
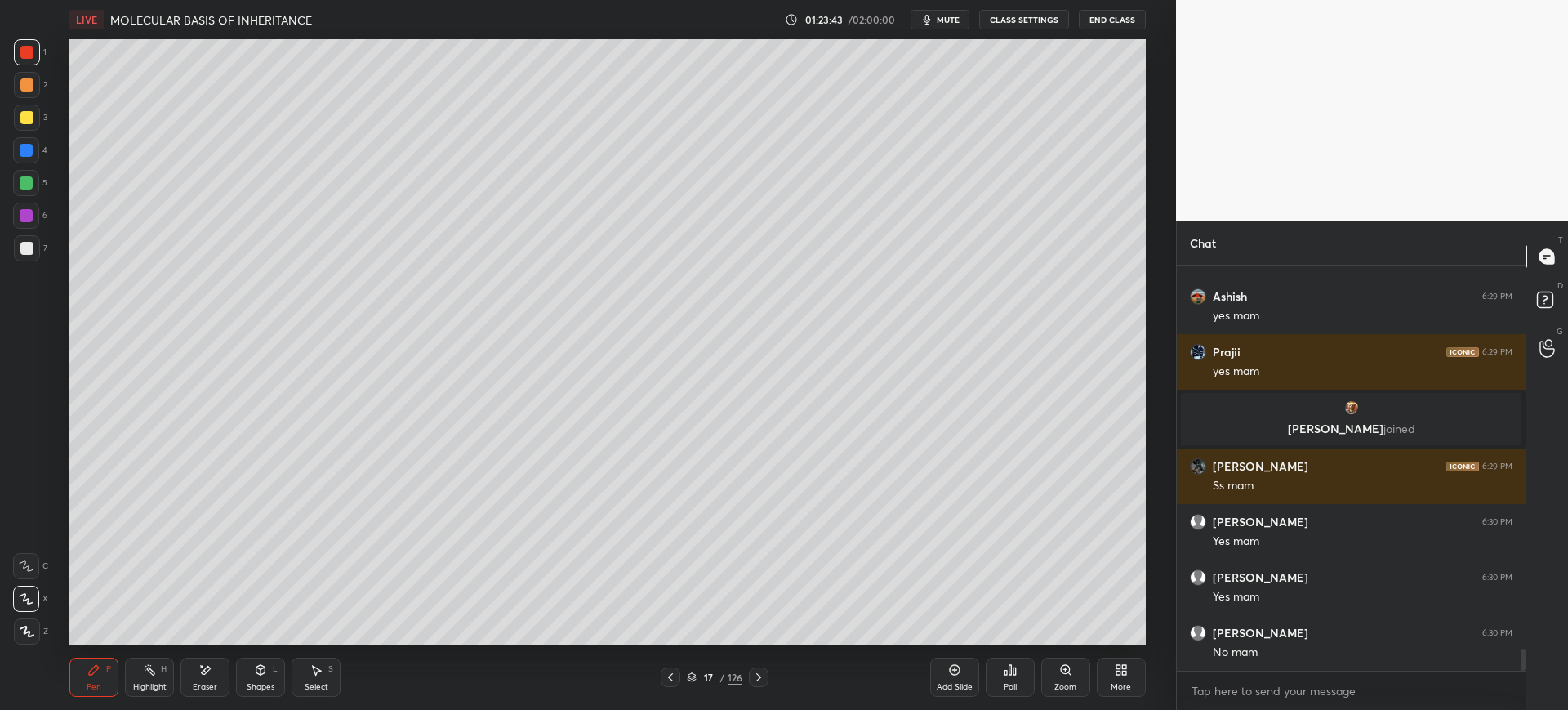
click at [940, 22] on span "mute" at bounding box center [947, 19] width 23 height 12
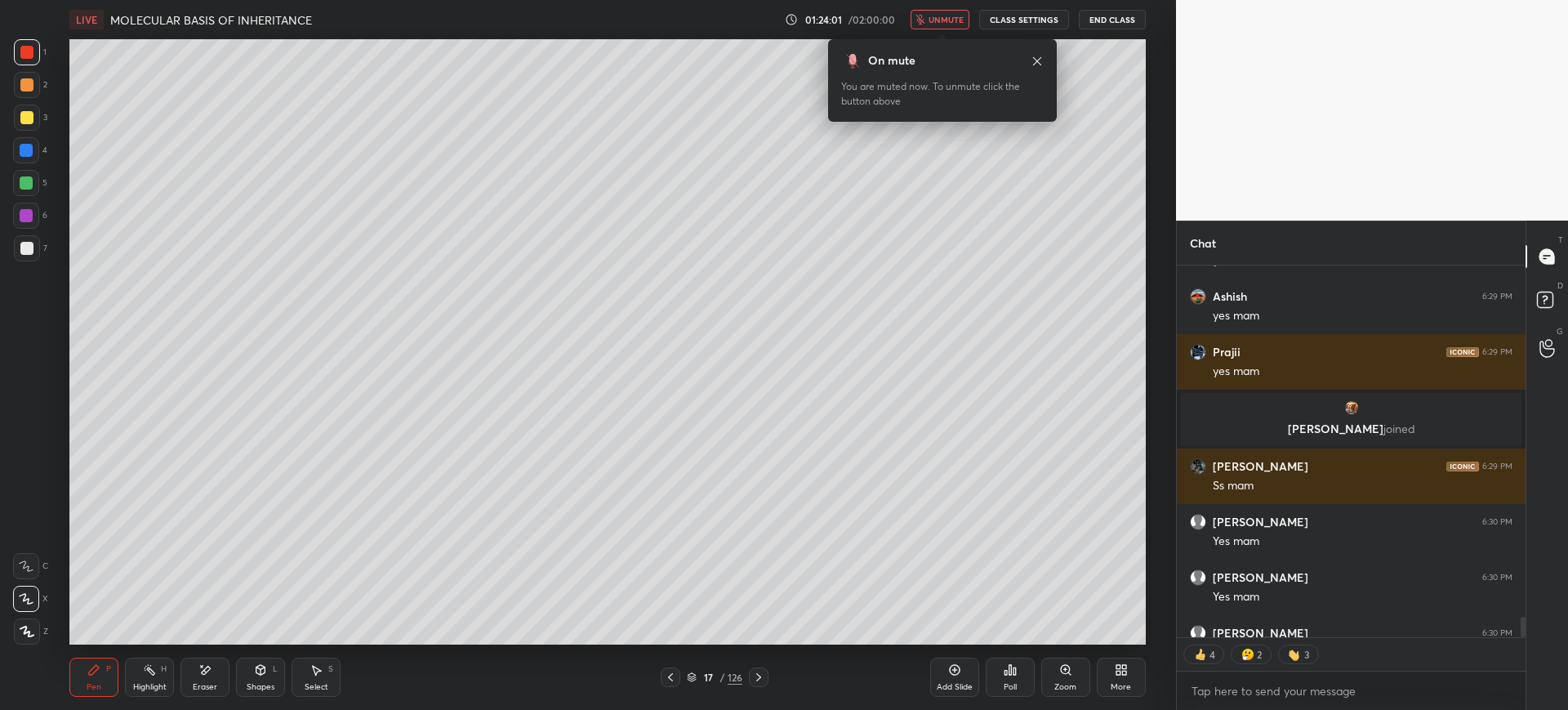
click at [946, 22] on span "unmute" at bounding box center [946, 19] width 35 height 12
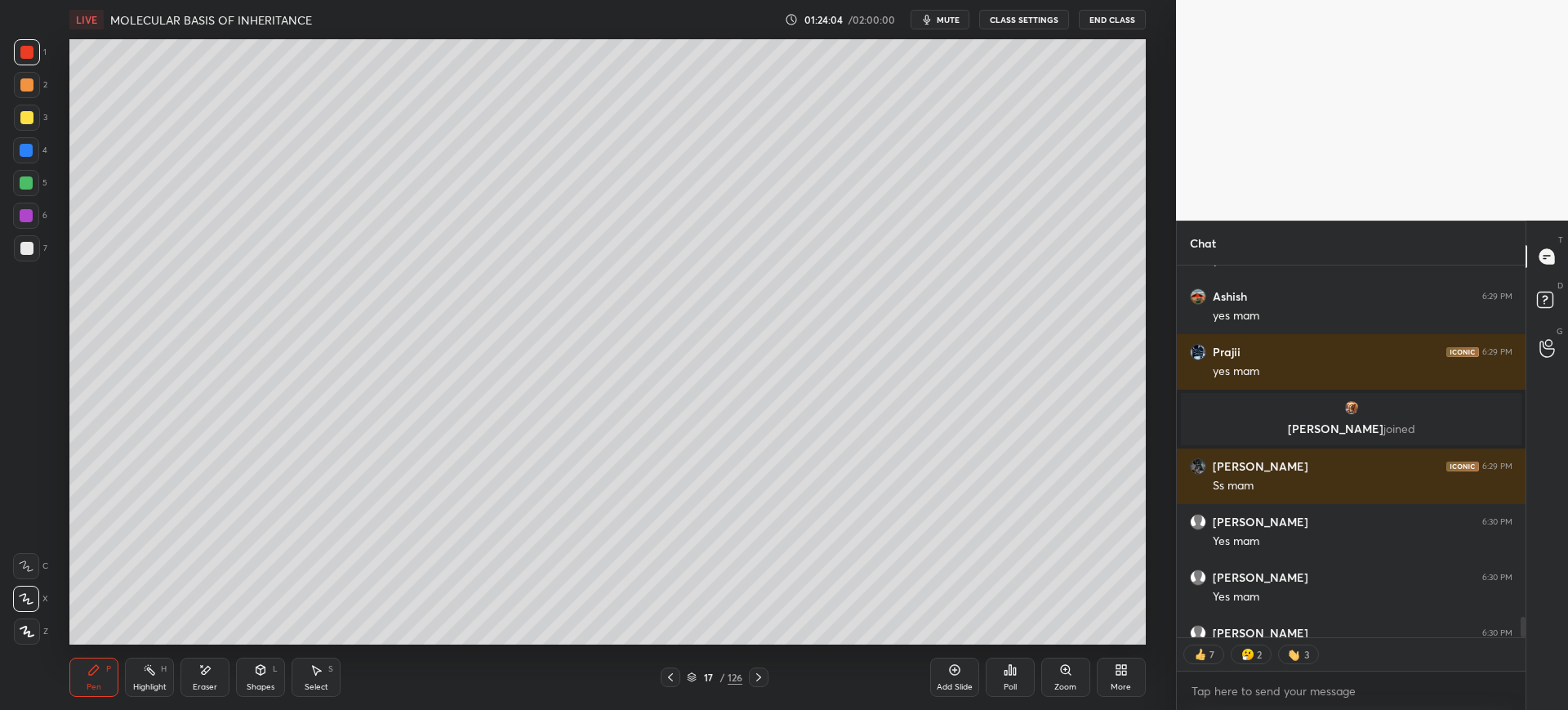
click at [941, 18] on span "mute" at bounding box center [947, 19] width 23 height 12
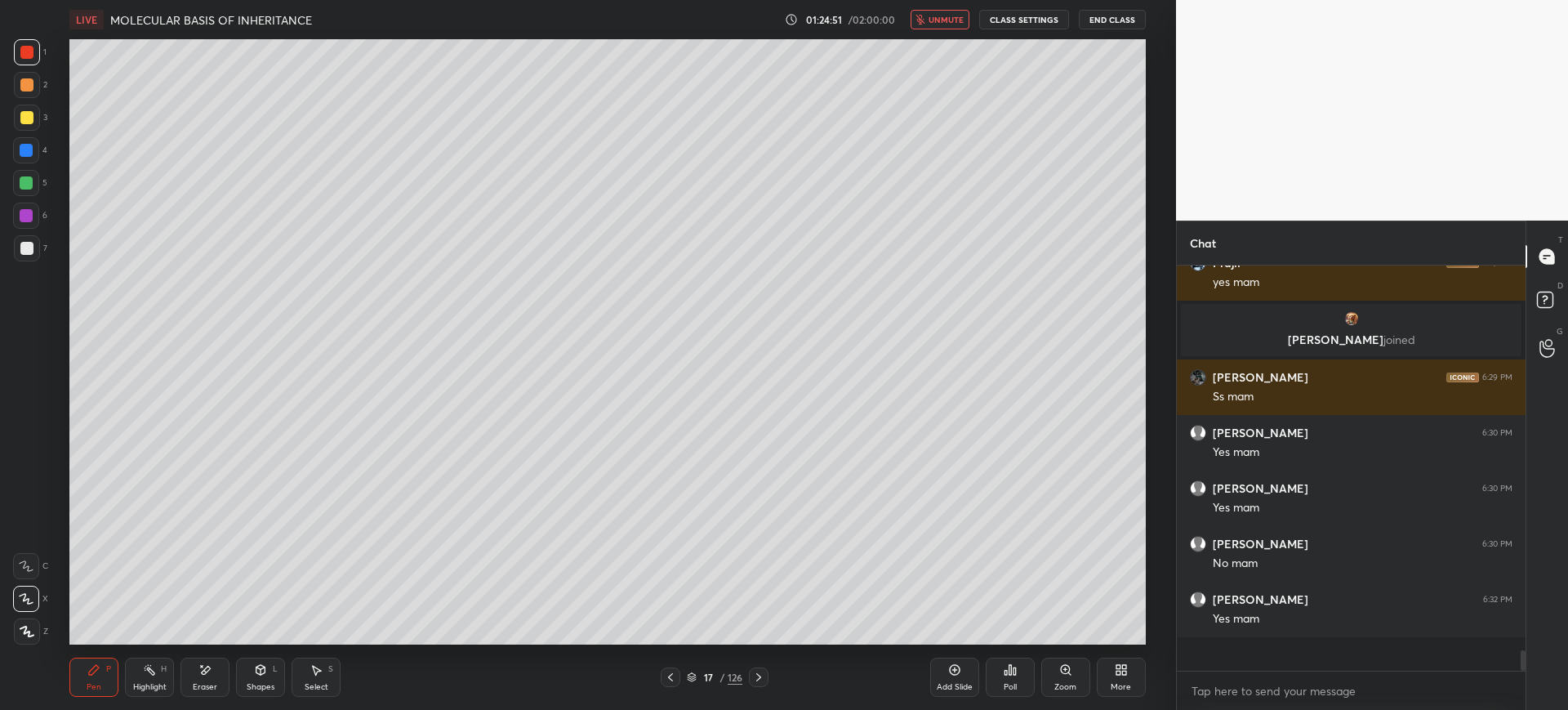
scroll to position [7023, 0]
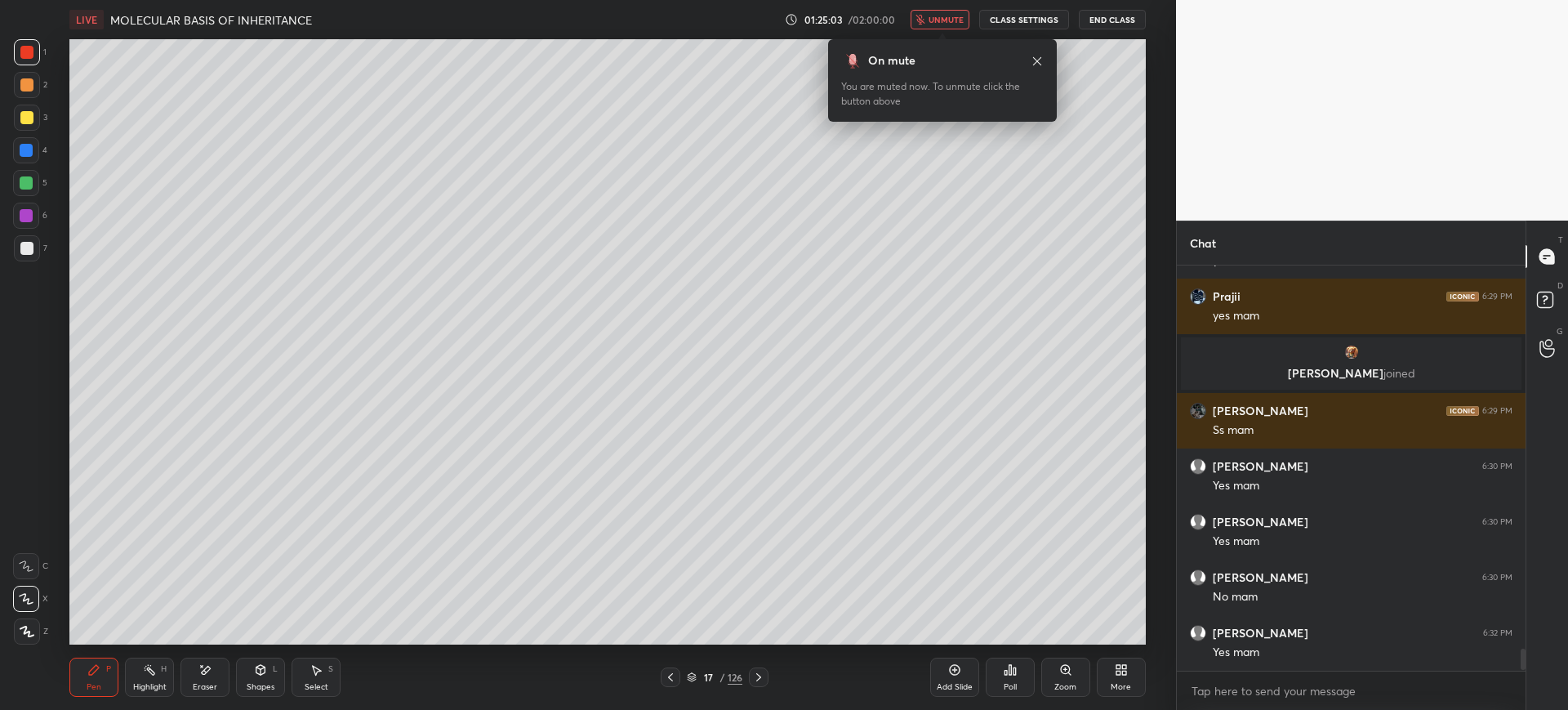
click at [936, 25] on span "unmute" at bounding box center [946, 19] width 35 height 12
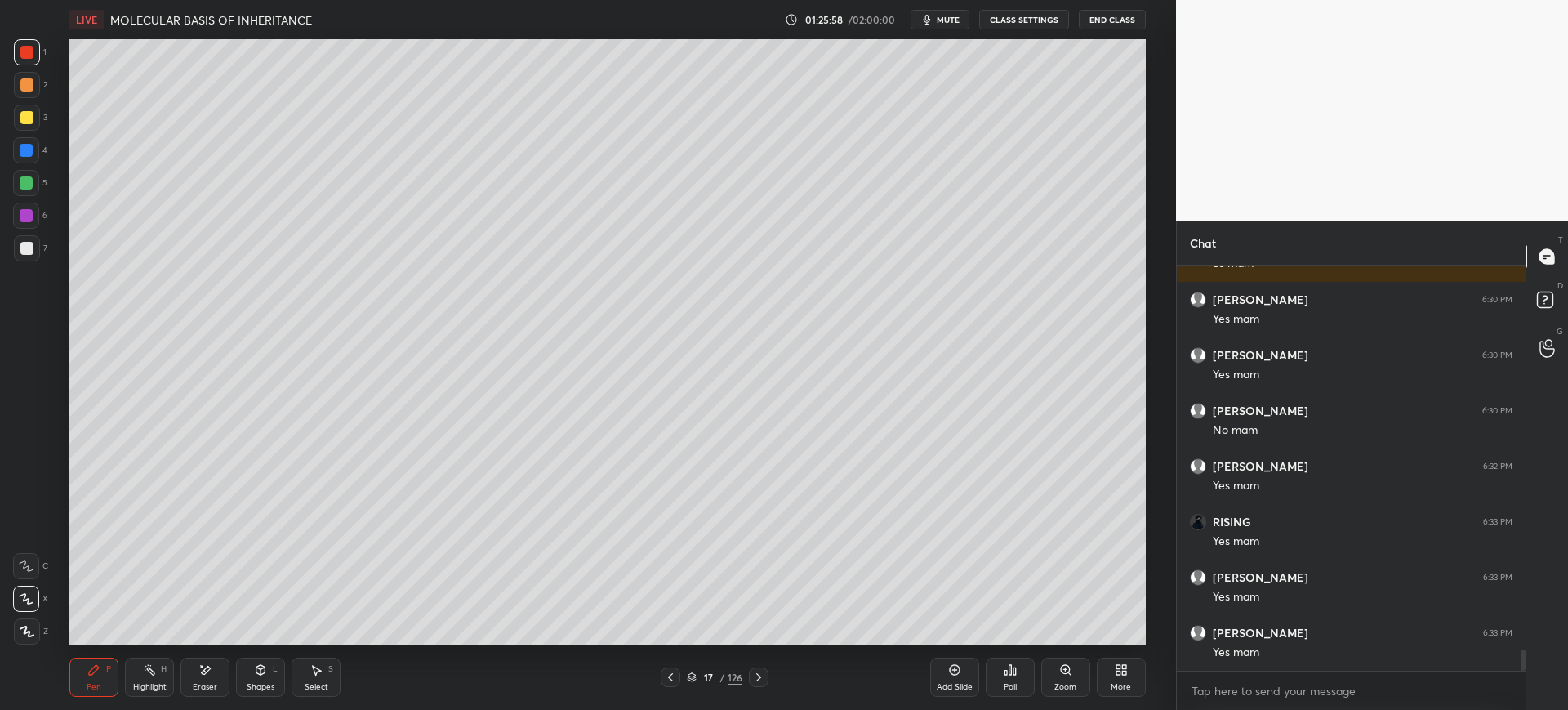
scroll to position [7245, 0]
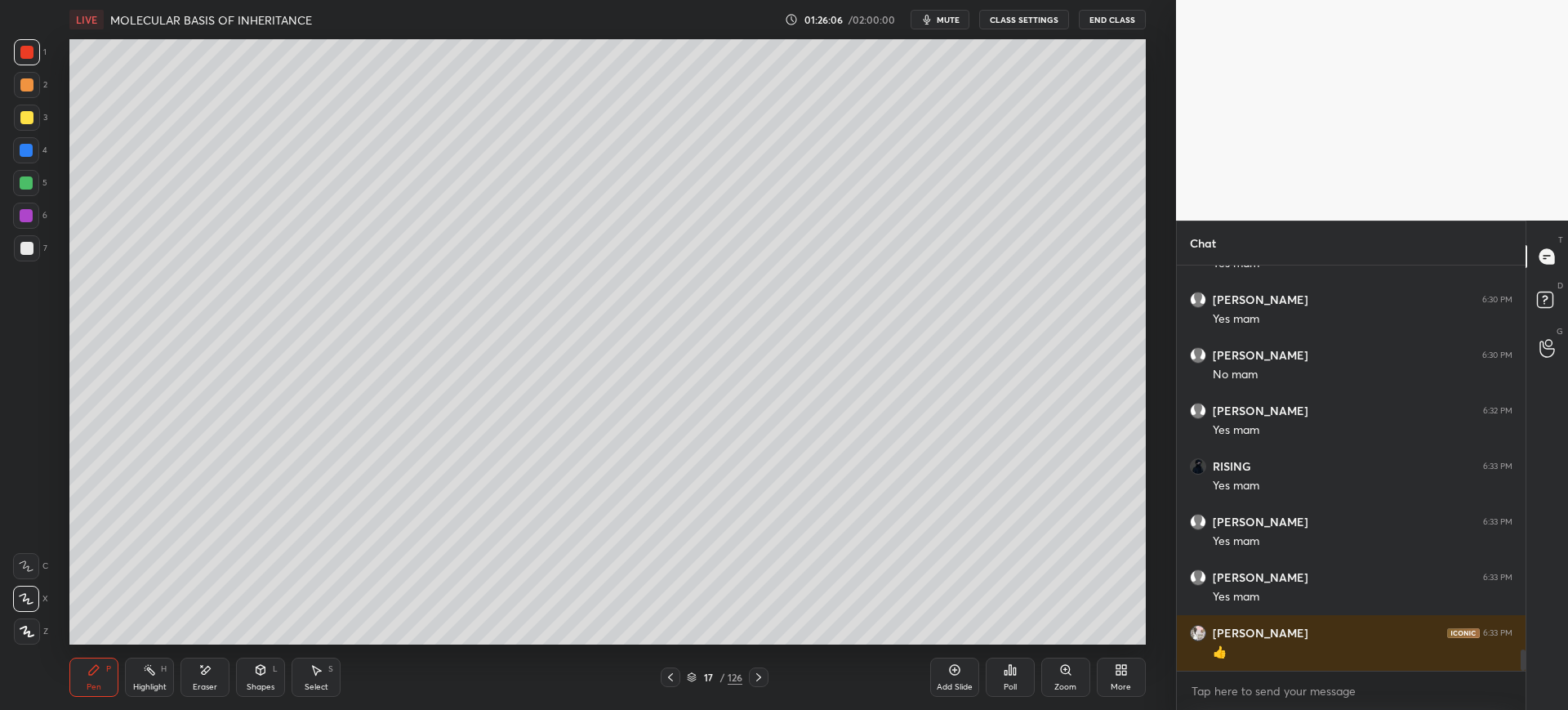
click at [959, 685] on div "Add Slide" at bounding box center [955, 686] width 36 height 8
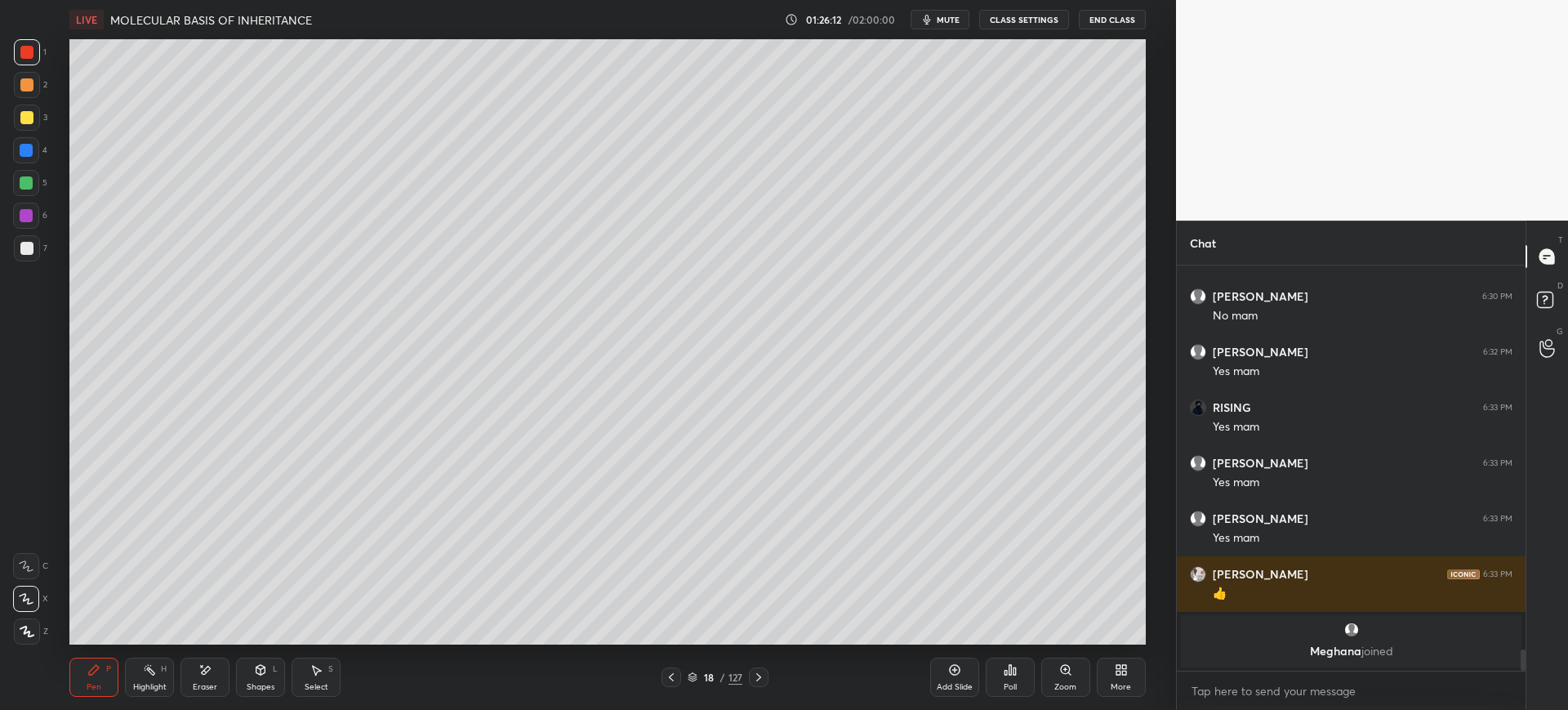
click at [25, 235] on div at bounding box center [26, 248] width 26 height 26
click at [217, 668] on div "Eraser" at bounding box center [205, 677] width 49 height 39
click at [93, 686] on div "Pen" at bounding box center [93, 686] width 15 height 8
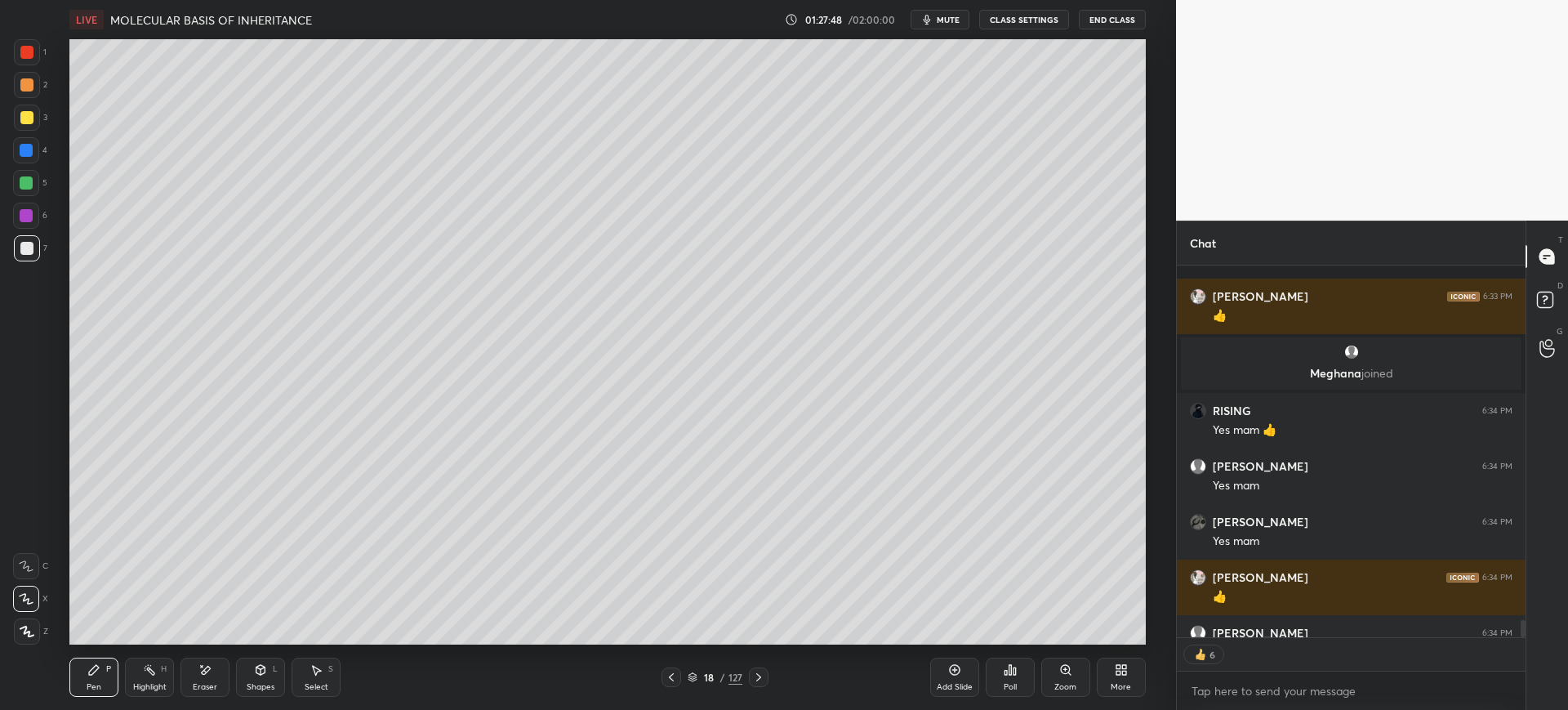
scroll to position [7524, 0]
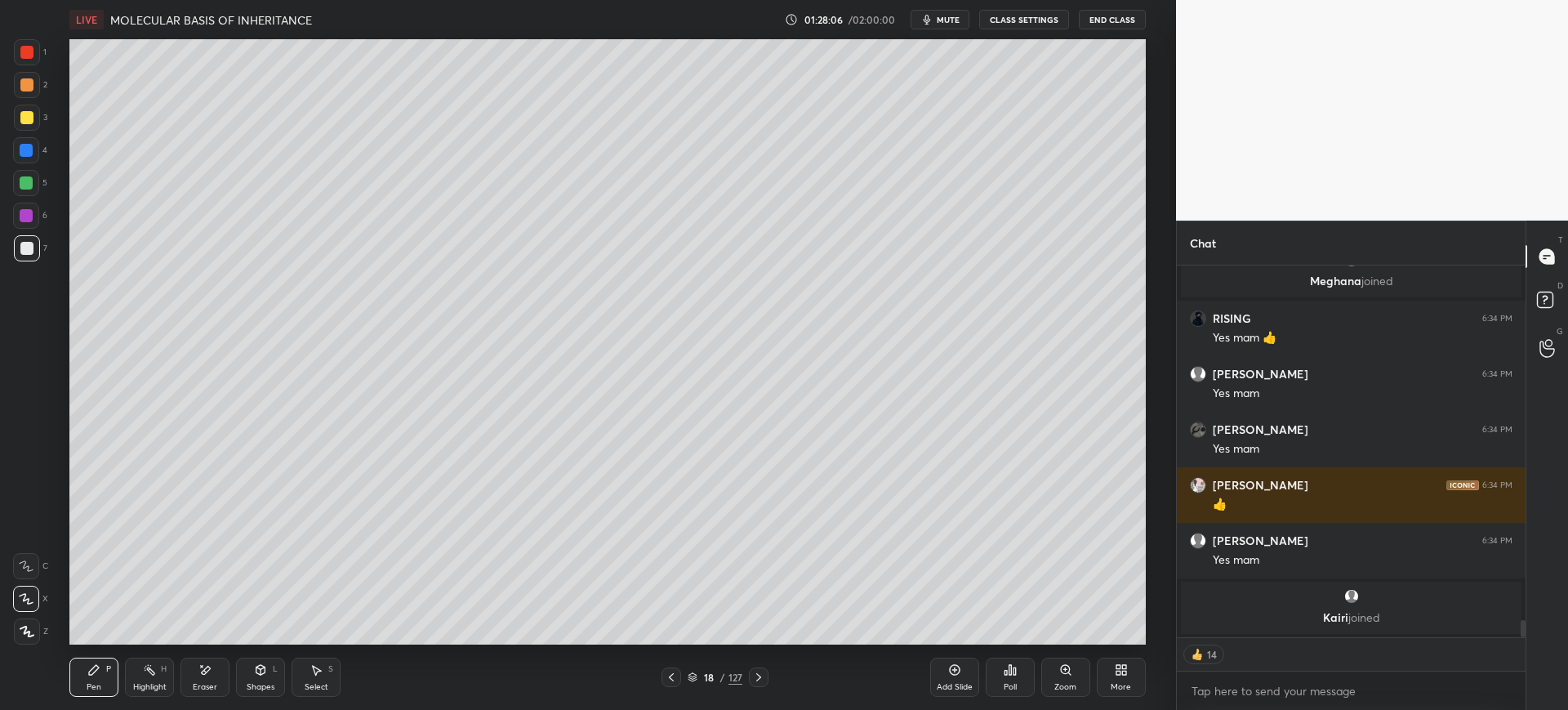
click at [24, 124] on div at bounding box center [26, 117] width 26 height 26
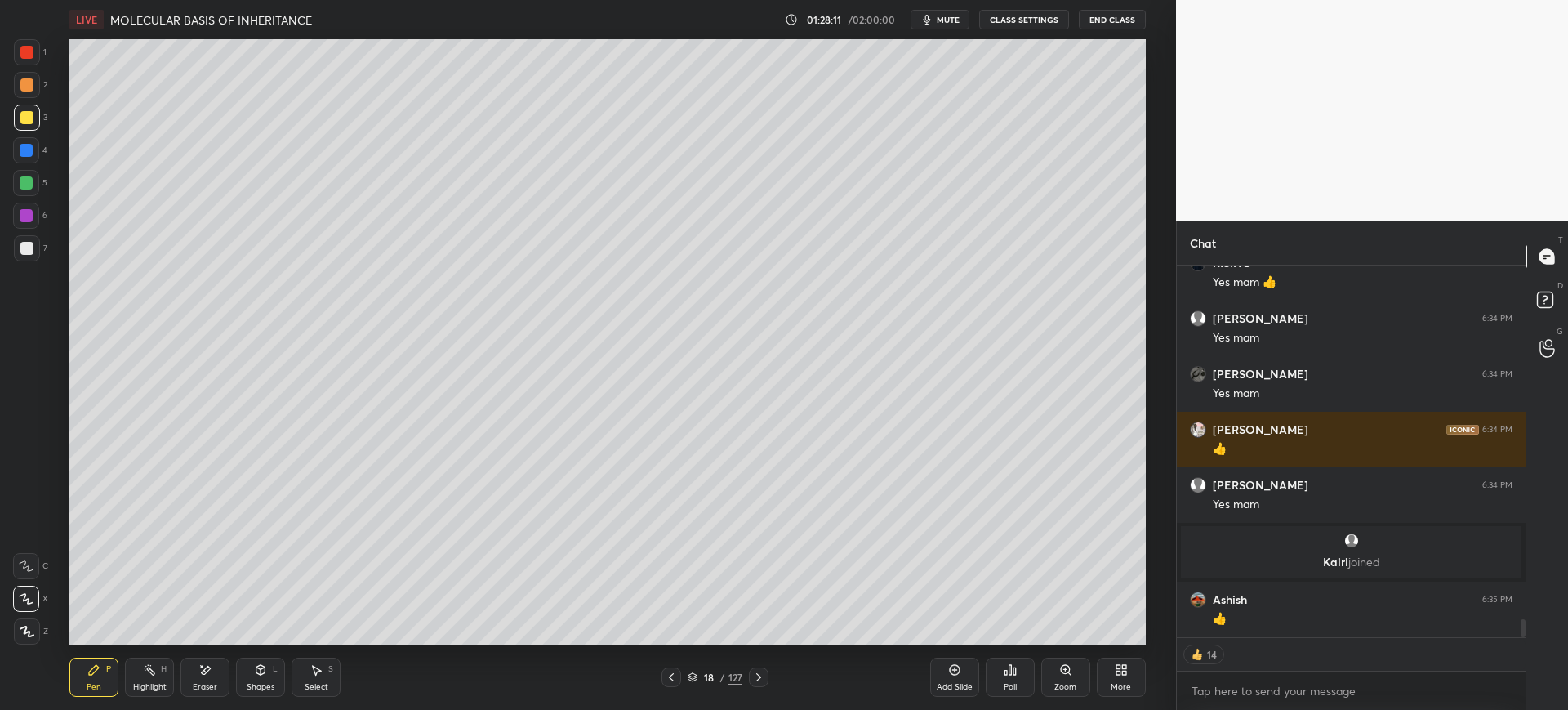
click at [715, 671] on div "18 / 127" at bounding box center [715, 677] width 54 height 15
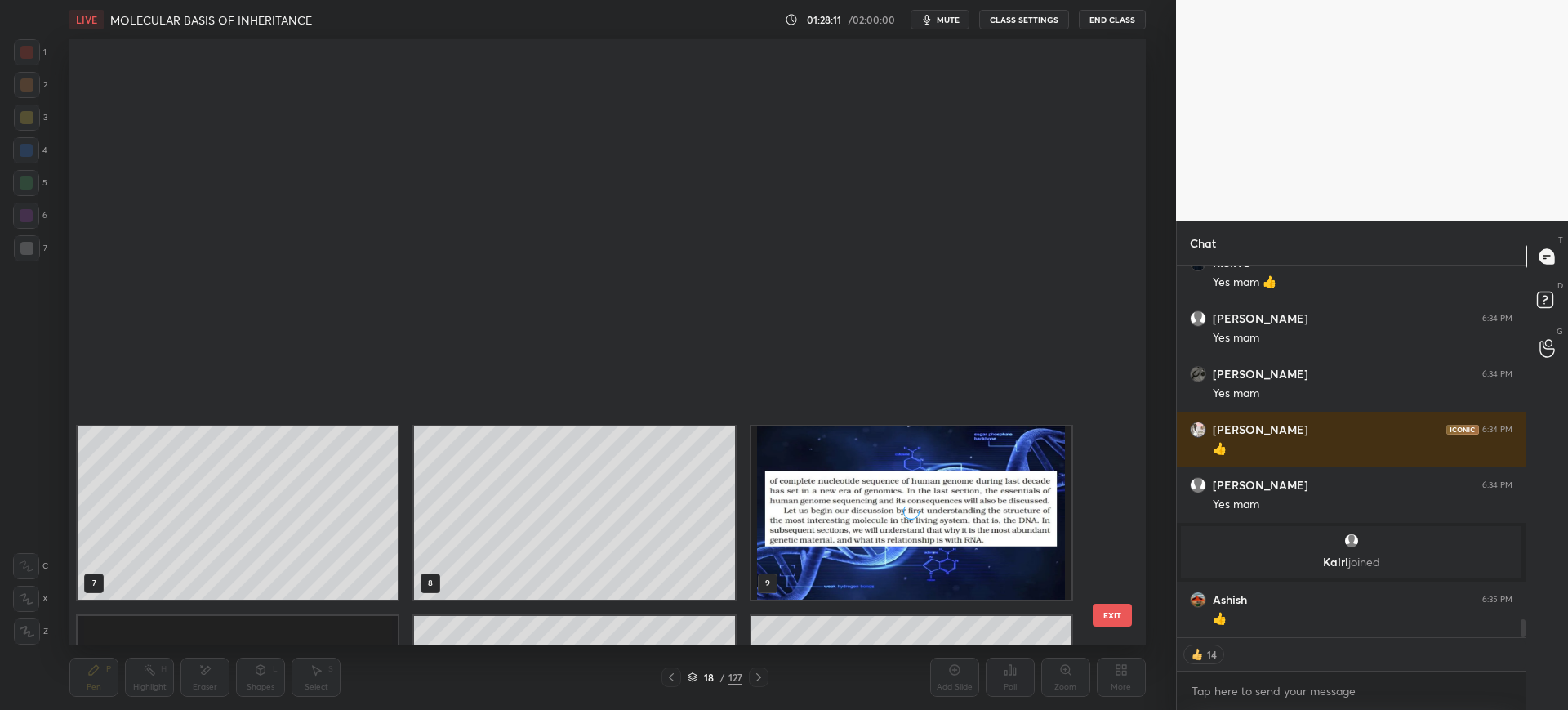
scroll to position [601, 1068]
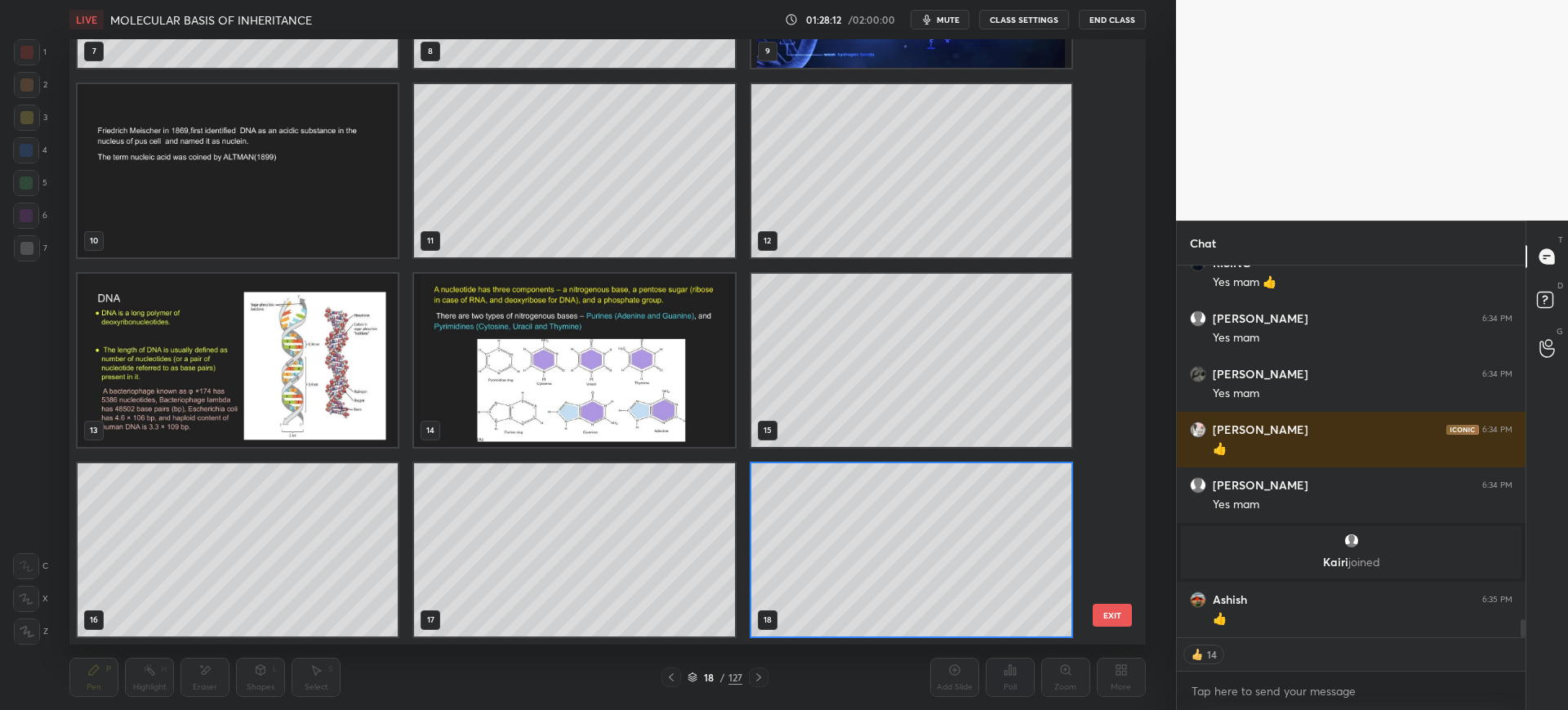
click at [1117, 538] on div "7 8 9 10 11 12 13 14 15 16 17 18 19 20 21 22 23 24 EXIT" at bounding box center [607, 341] width 1075 height 606
click at [1118, 544] on div "7 8 9 10 11 12 13 14 15 16 17 18 19 20 21 22 23 24 EXIT" at bounding box center [607, 341] width 1075 height 606
click at [1107, 549] on div "7 8 9 10 11 12 13 14 15 16 17 18 19 20 21 22 23 24" at bounding box center [593, 341] width 1047 height 606
click at [1107, 552] on div "7 8 9 10 11 12 13 14 15 16 17 18 19 20 21 22 23 24" at bounding box center [593, 341] width 1047 height 606
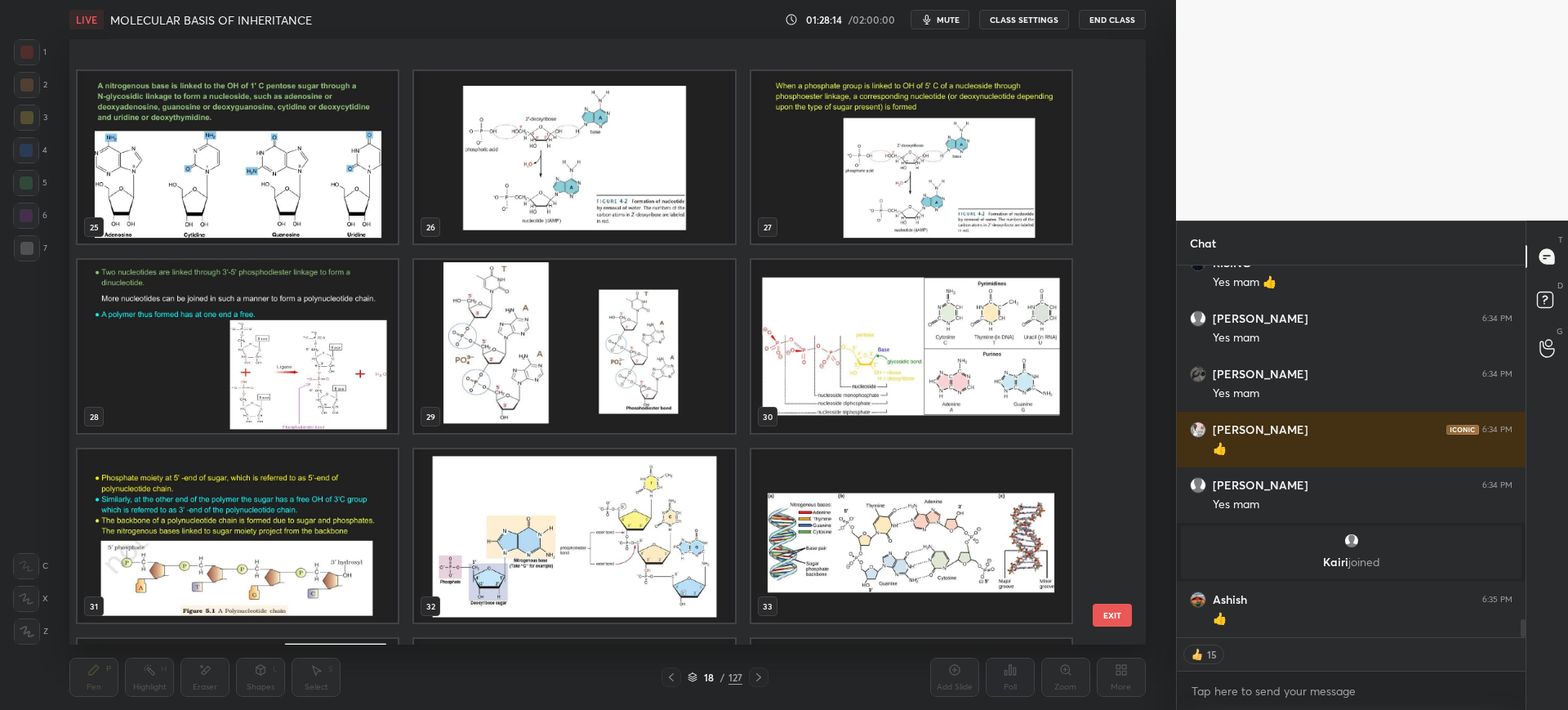
scroll to position [1592, 0]
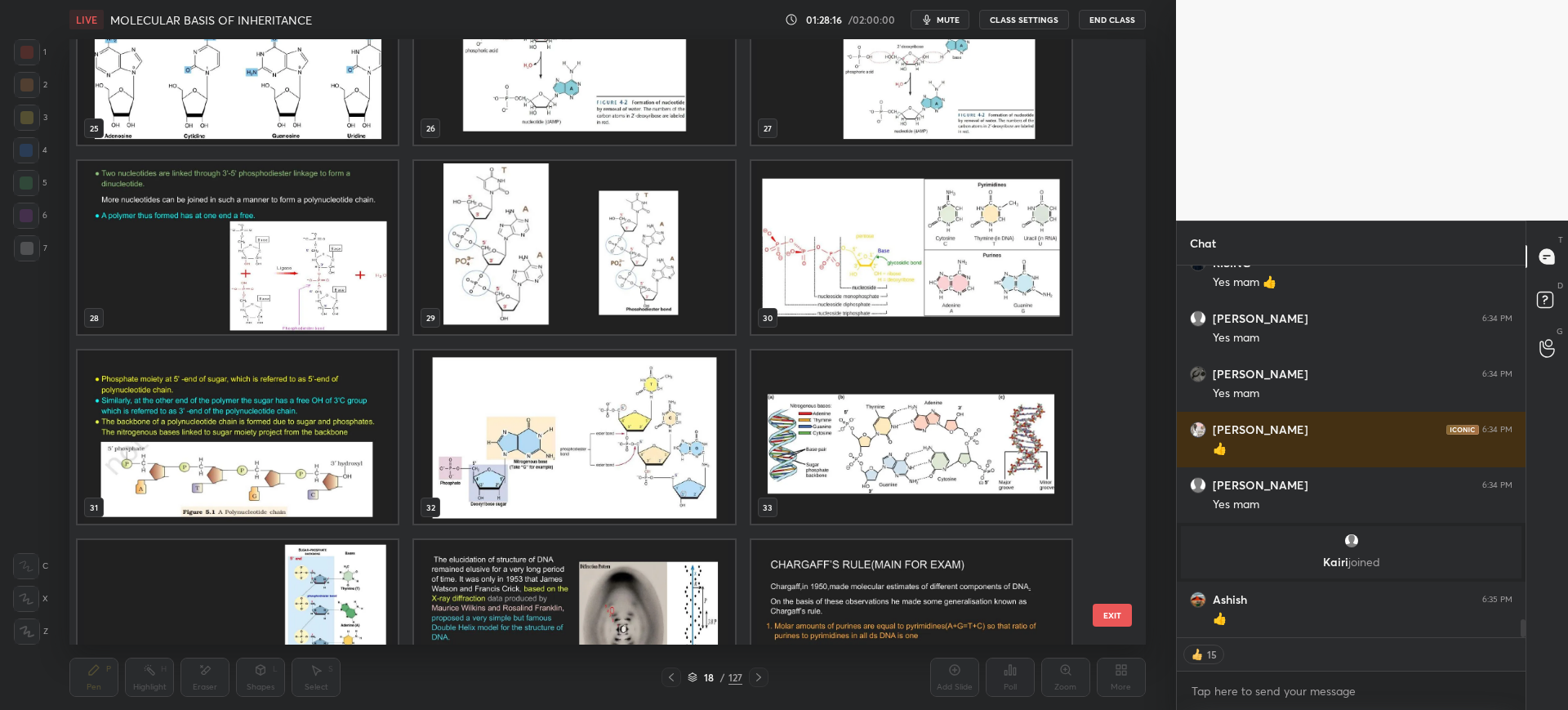
click at [324, 103] on img "grid" at bounding box center [238, 58] width 320 height 173
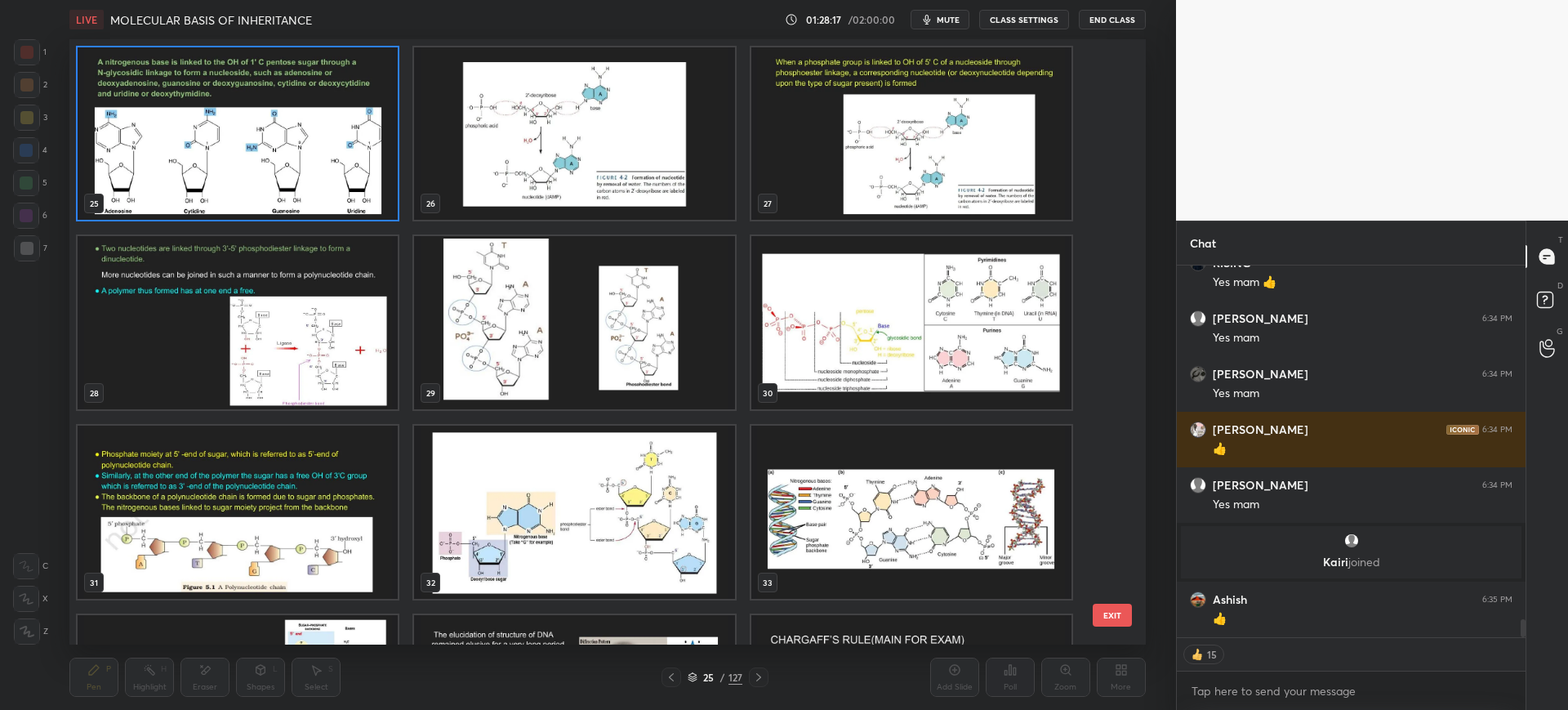
click at [1131, 616] on button "EXIT" at bounding box center [1112, 615] width 39 height 23
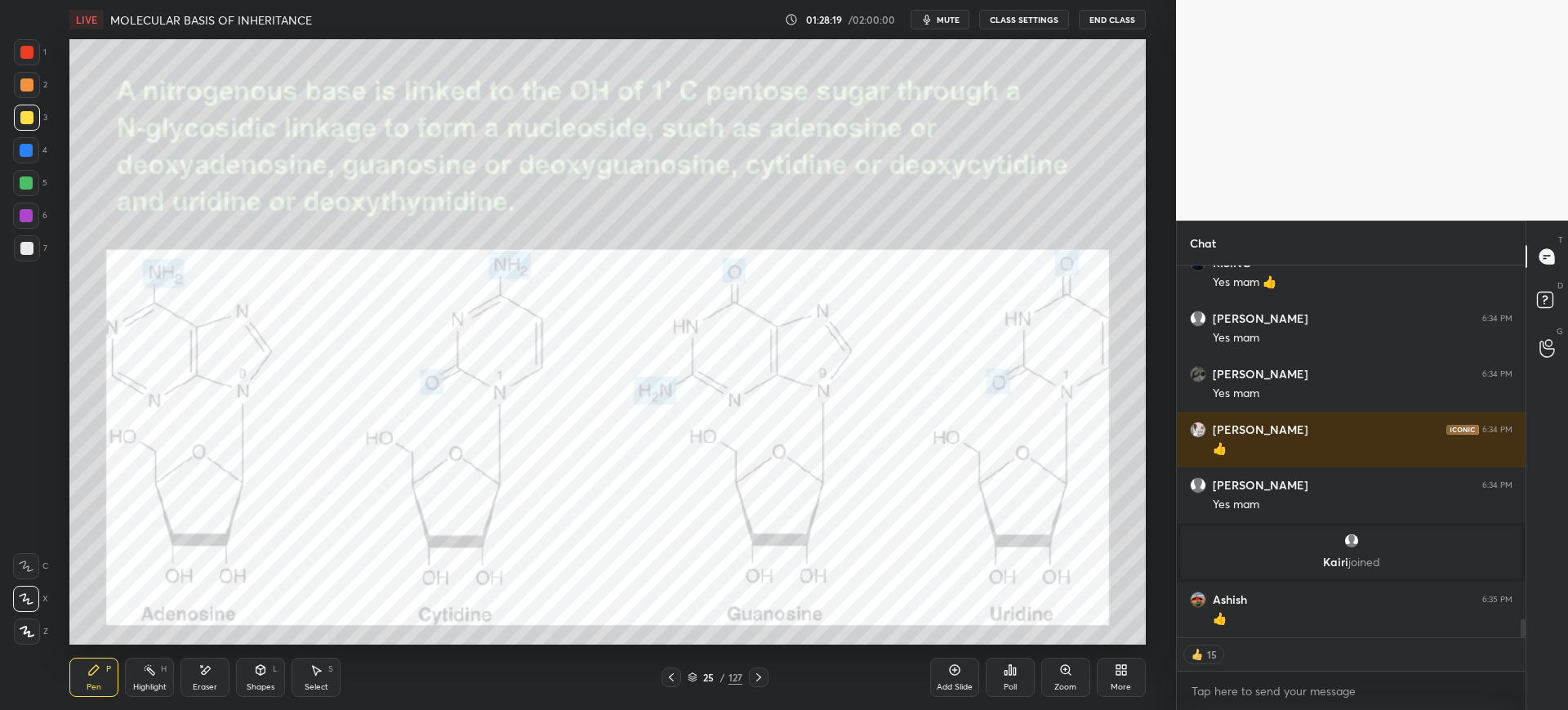
click at [26, 54] on div at bounding box center [27, 52] width 13 height 13
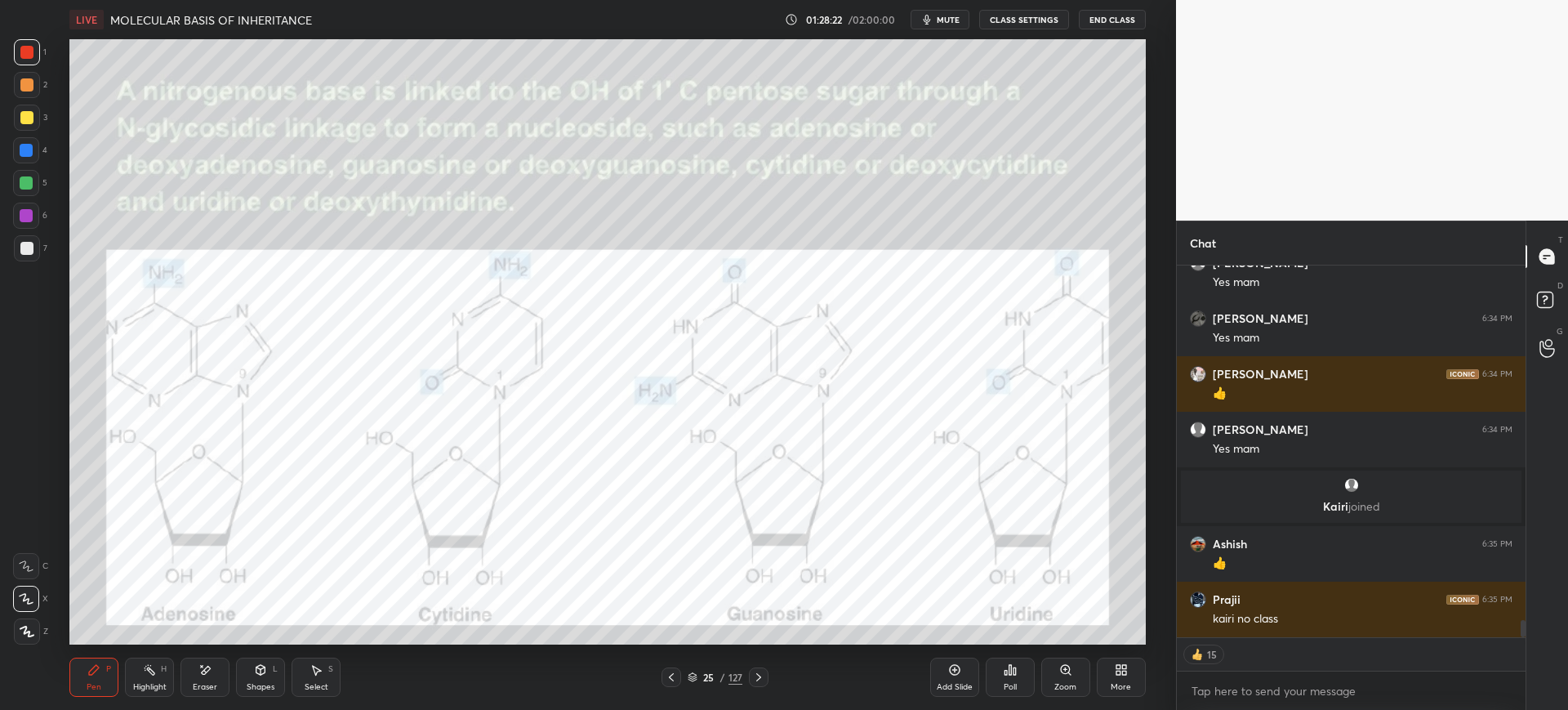
scroll to position [7499, 0]
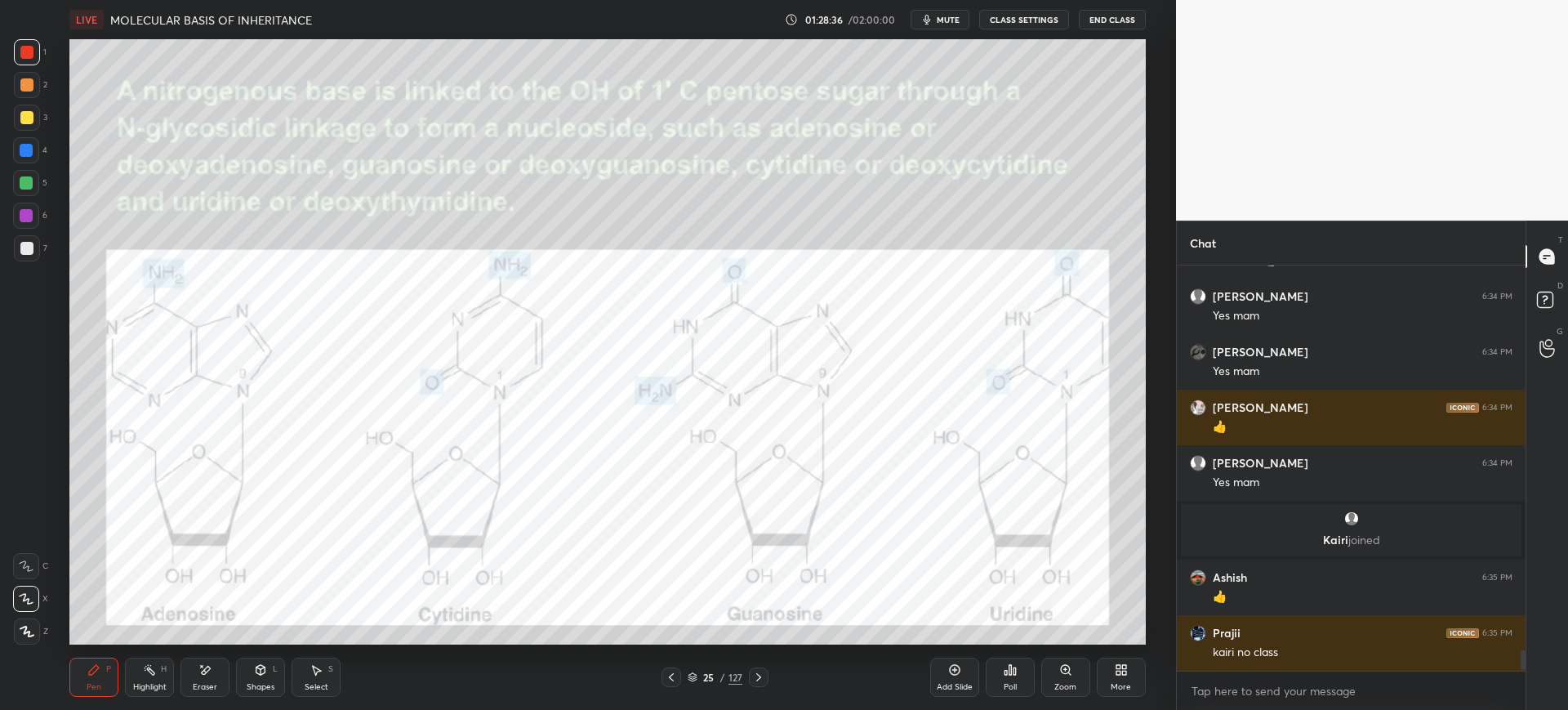
click at [29, 130] on div at bounding box center [26, 117] width 26 height 26
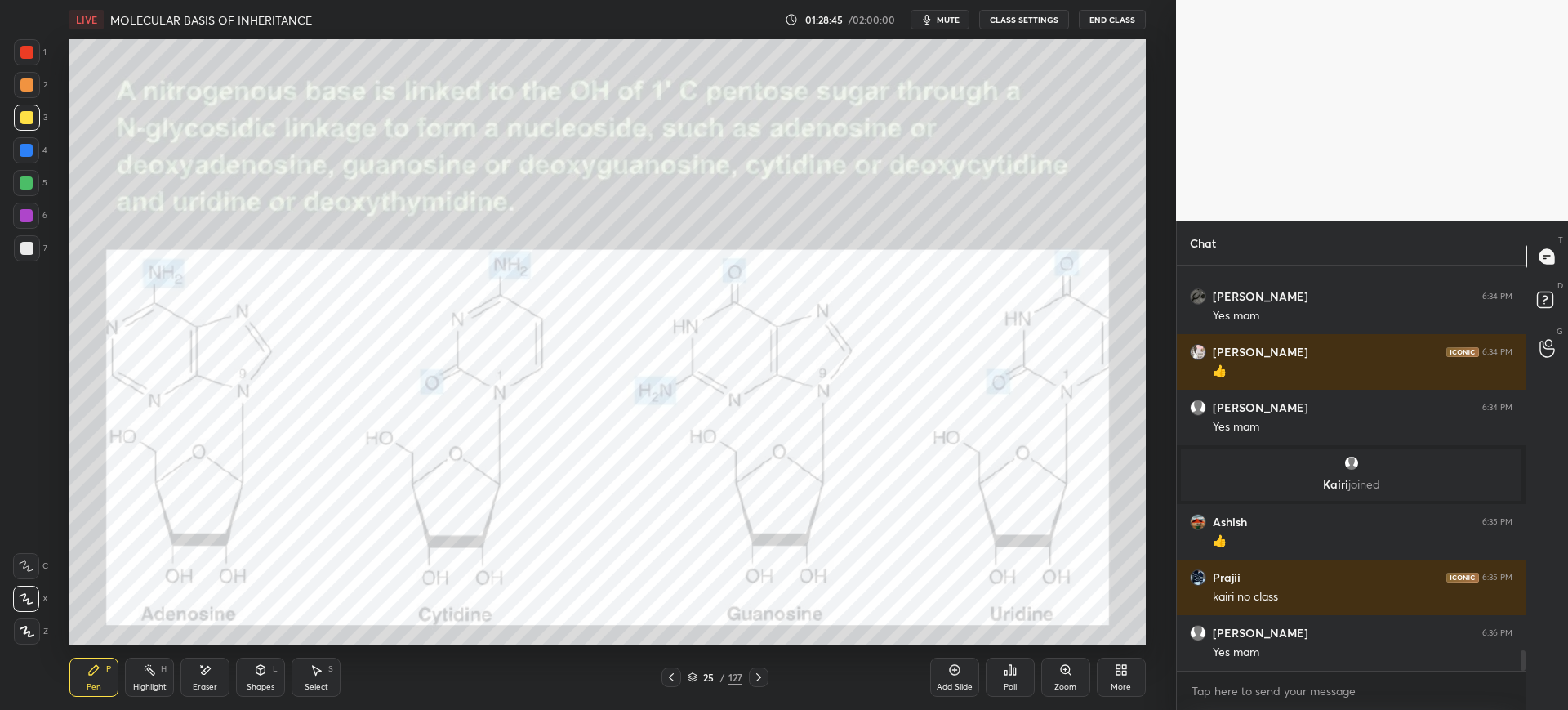
click at [46, 228] on div "6" at bounding box center [30, 215] width 34 height 26
click at [37, 254] on div at bounding box center [26, 248] width 26 height 26
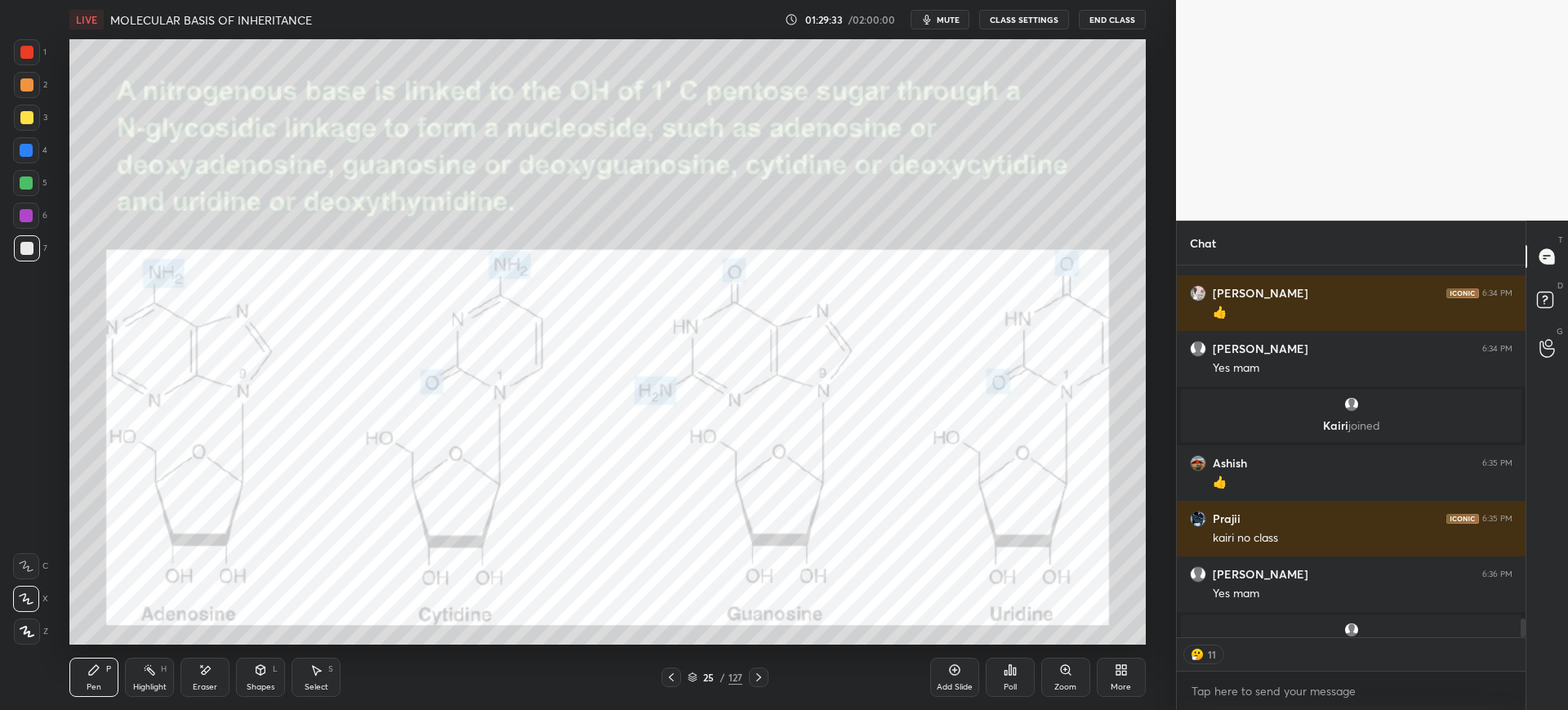
click at [19, 60] on div at bounding box center [26, 52] width 26 height 26
click at [946, 676] on div "Add Slide" at bounding box center [955, 677] width 49 height 39
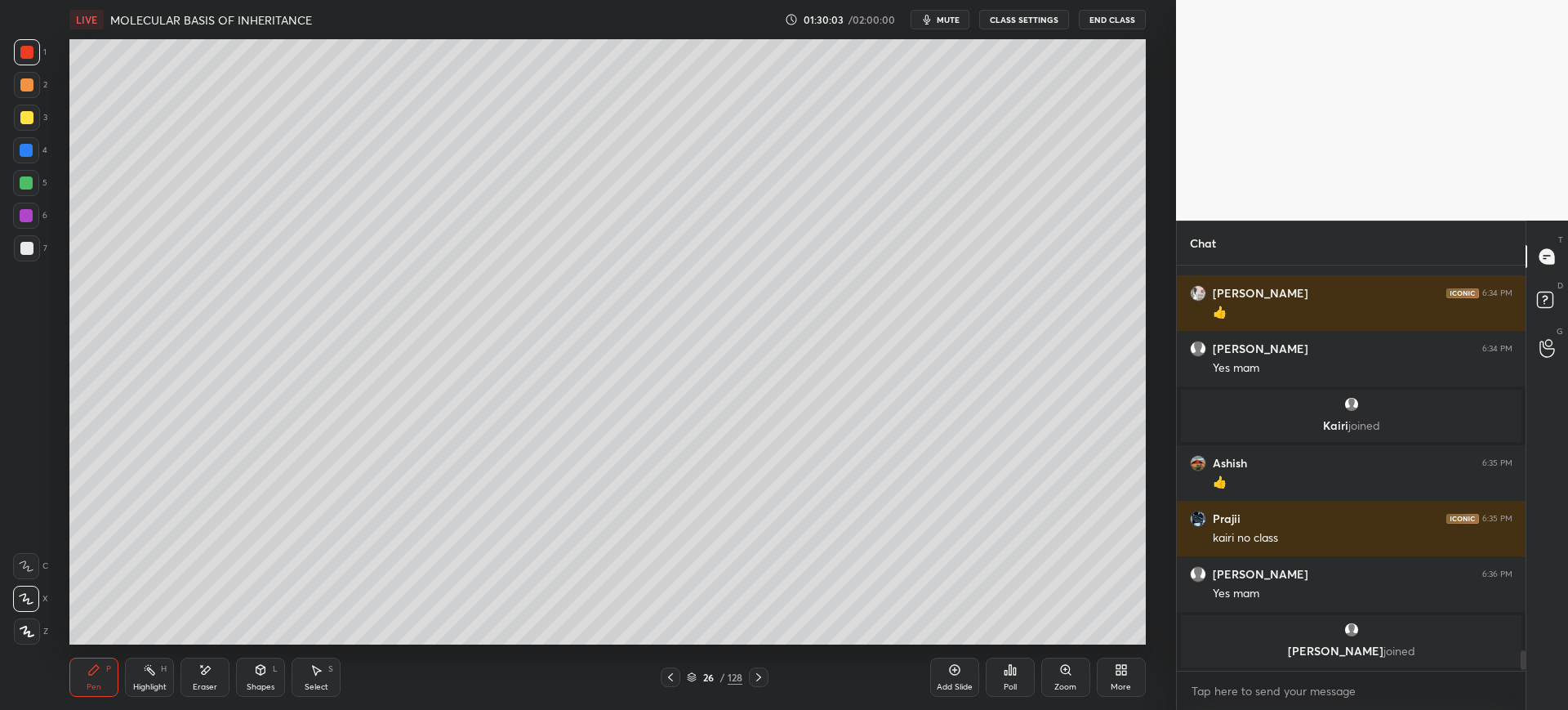
click at [32, 254] on div at bounding box center [26, 248] width 26 height 26
click at [31, 139] on div at bounding box center [25, 150] width 26 height 26
click at [34, 242] on div at bounding box center [26, 248] width 26 height 26
click at [27, 116] on div at bounding box center [27, 117] width 13 height 13
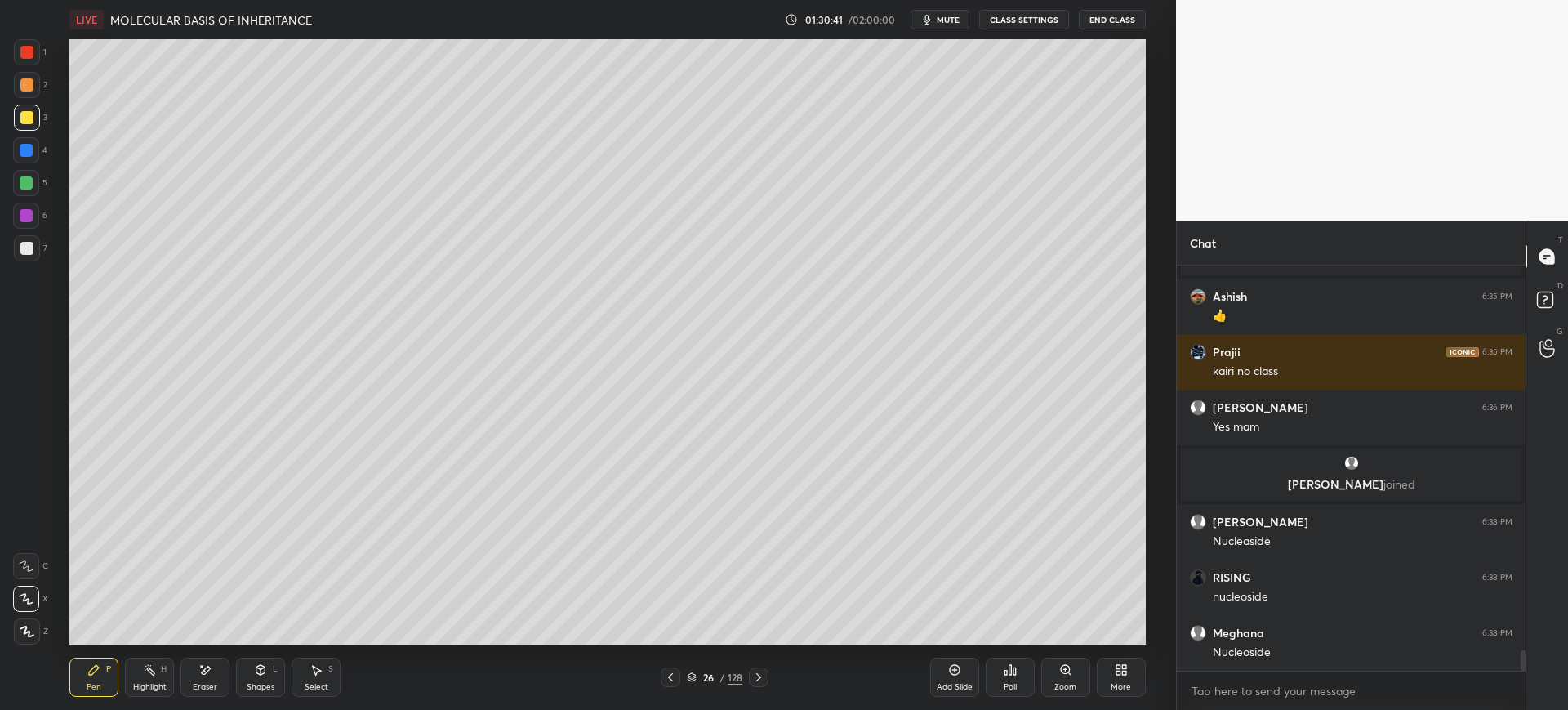
scroll to position [7773, 0]
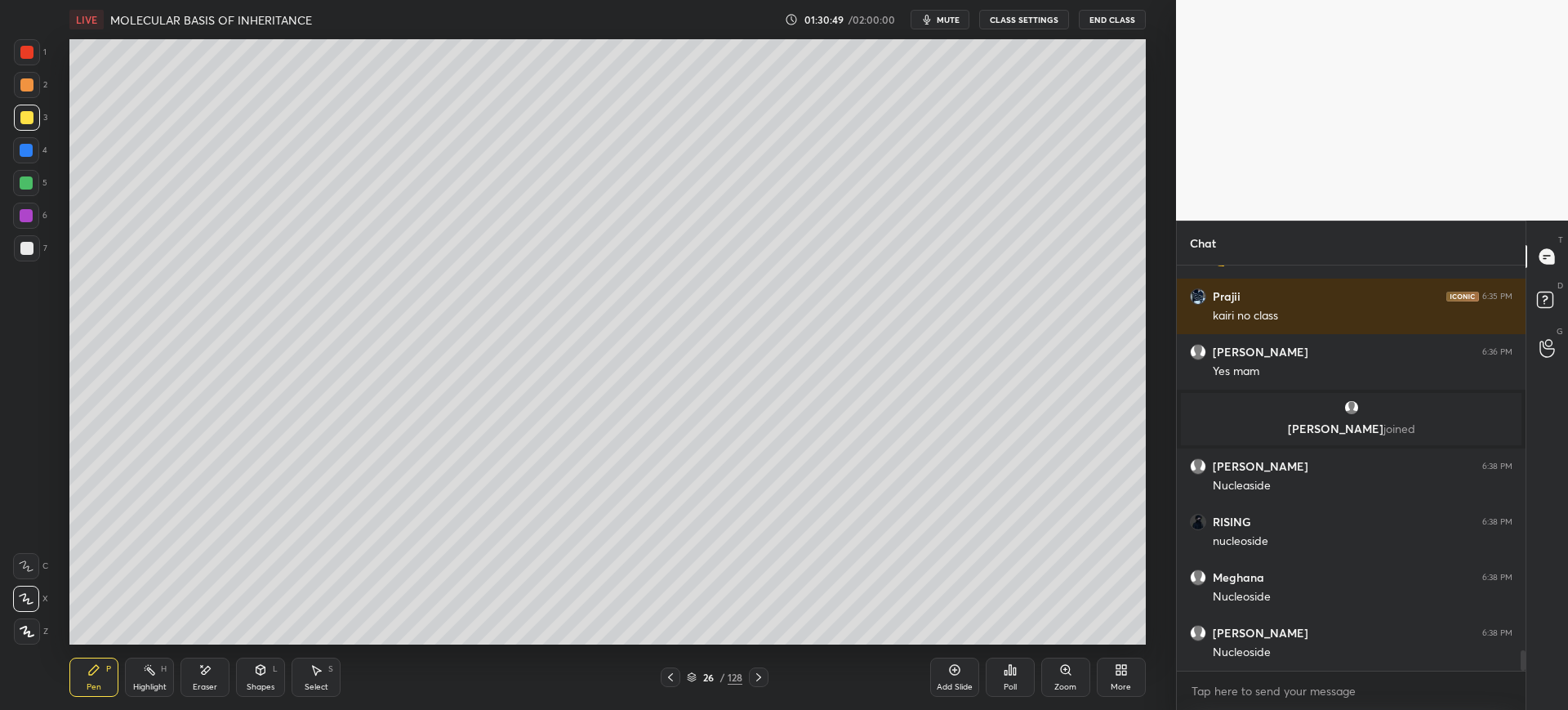
click at [26, 250] on div at bounding box center [27, 248] width 13 height 13
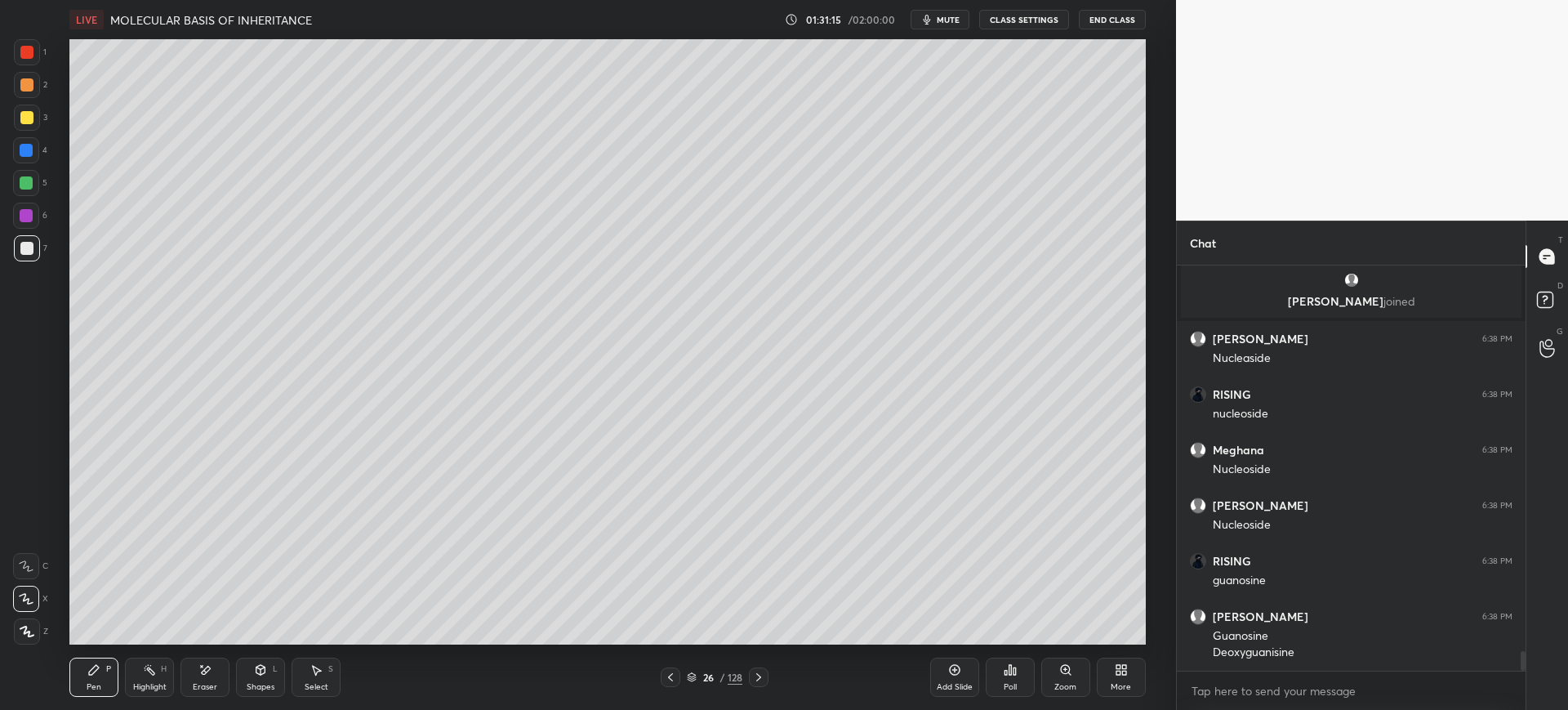
scroll to position [7956, 0]
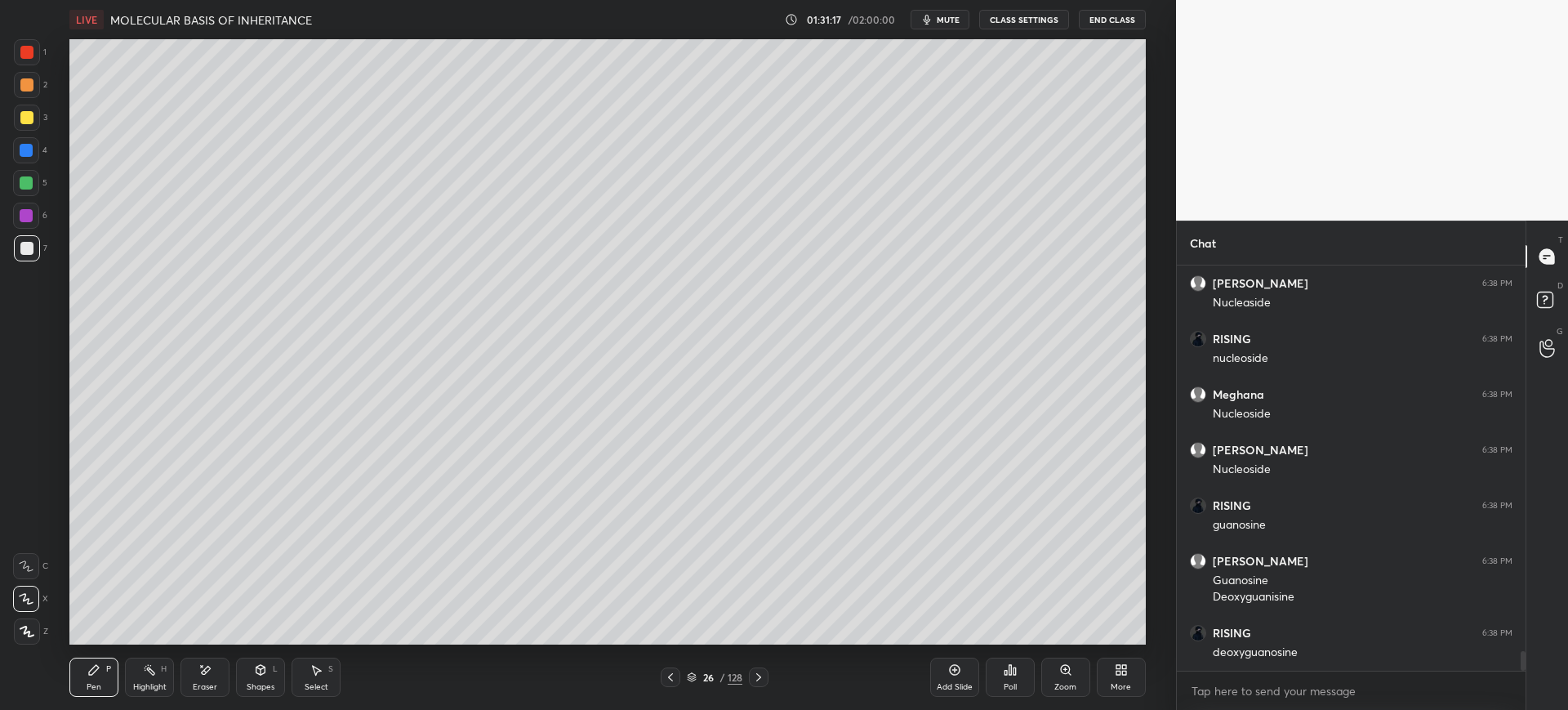
click at [37, 176] on div at bounding box center [25, 182] width 26 height 26
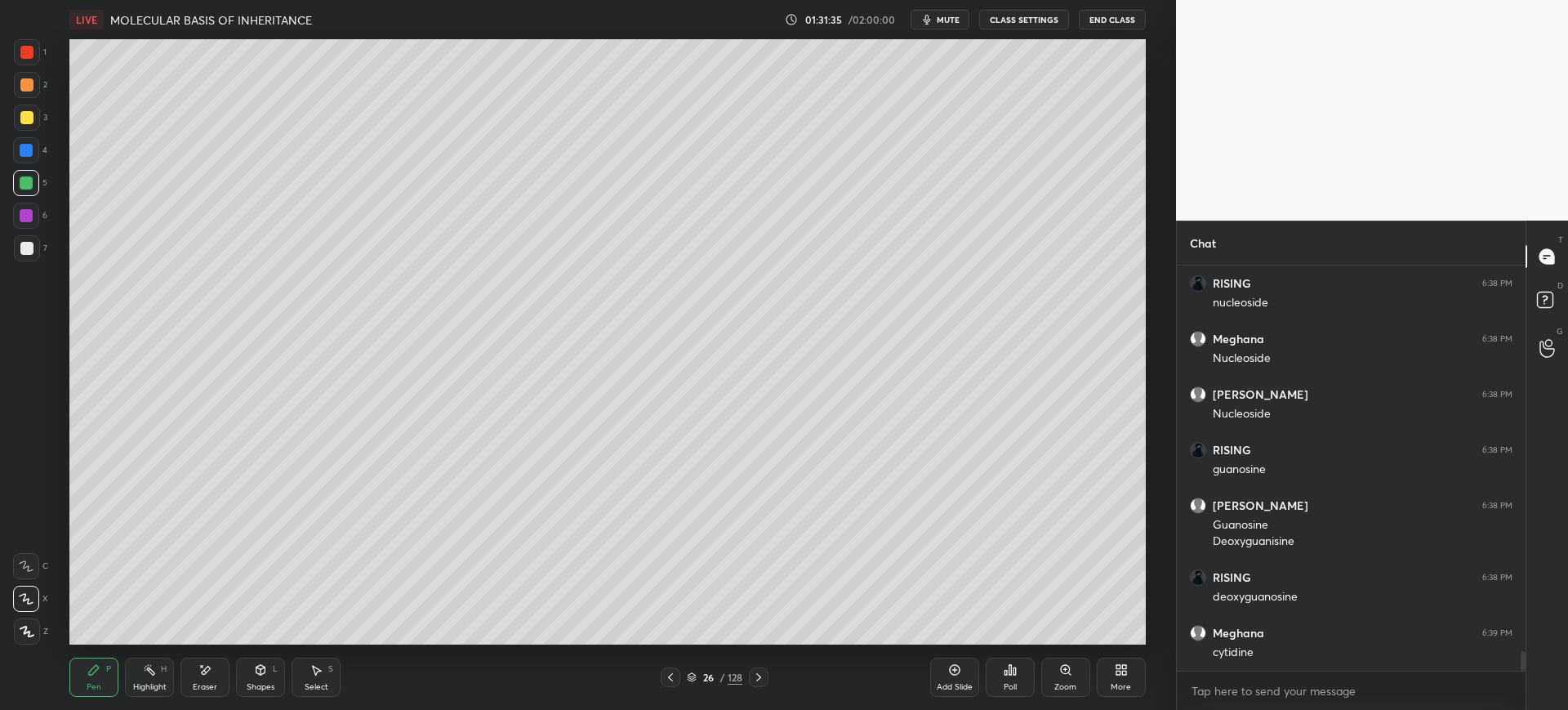
scroll to position [8067, 0]
click at [35, 119] on div at bounding box center [26, 117] width 26 height 26
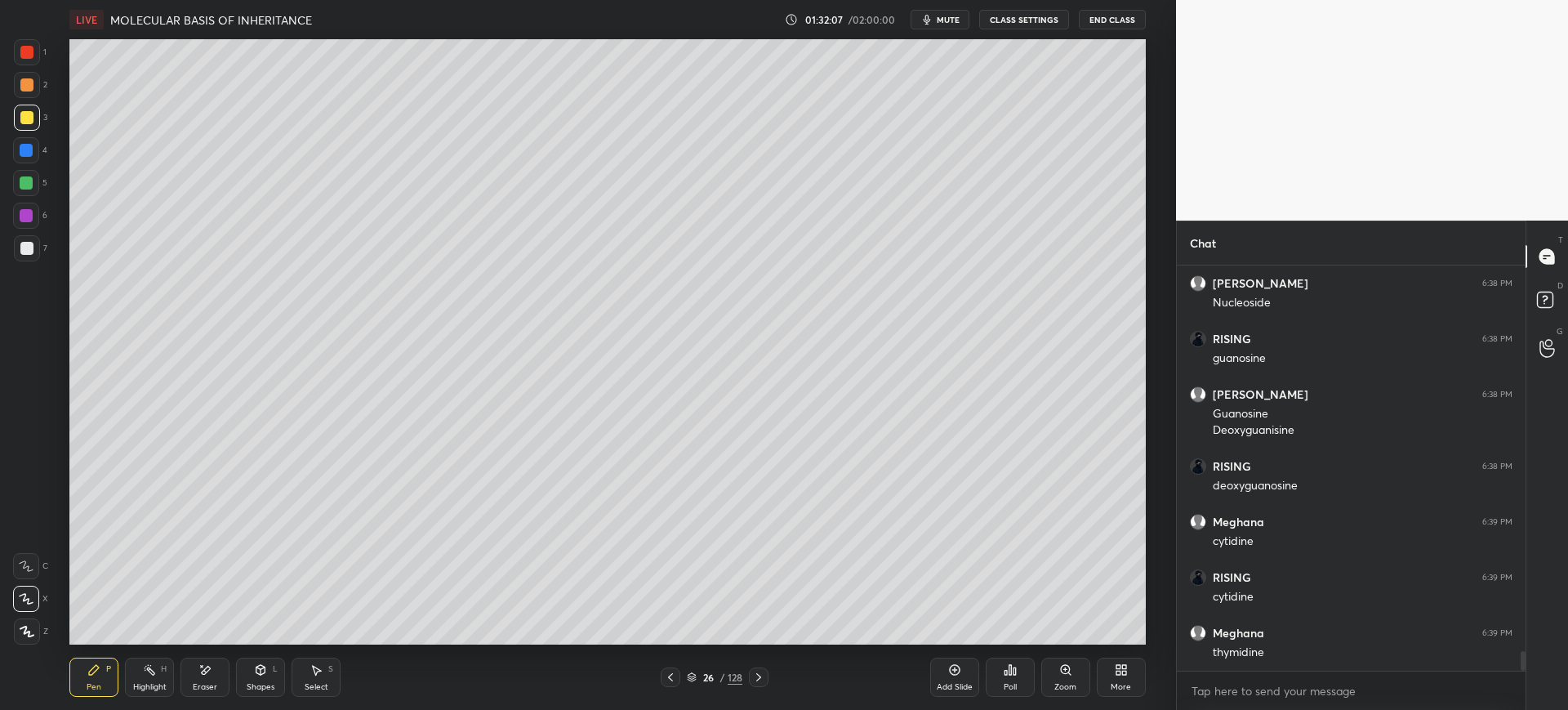
scroll to position [8179, 0]
click at [1149, 545] on div "Setting up your live class Poll for secs No correct answer Start poll" at bounding box center [608, 341] width 1111 height 606
click at [38, 271] on div "1 2 3 4 5 6 7 C X Z E E Erase all H H" at bounding box center [26, 341] width 53 height 606
click at [23, 254] on div at bounding box center [27, 248] width 13 height 13
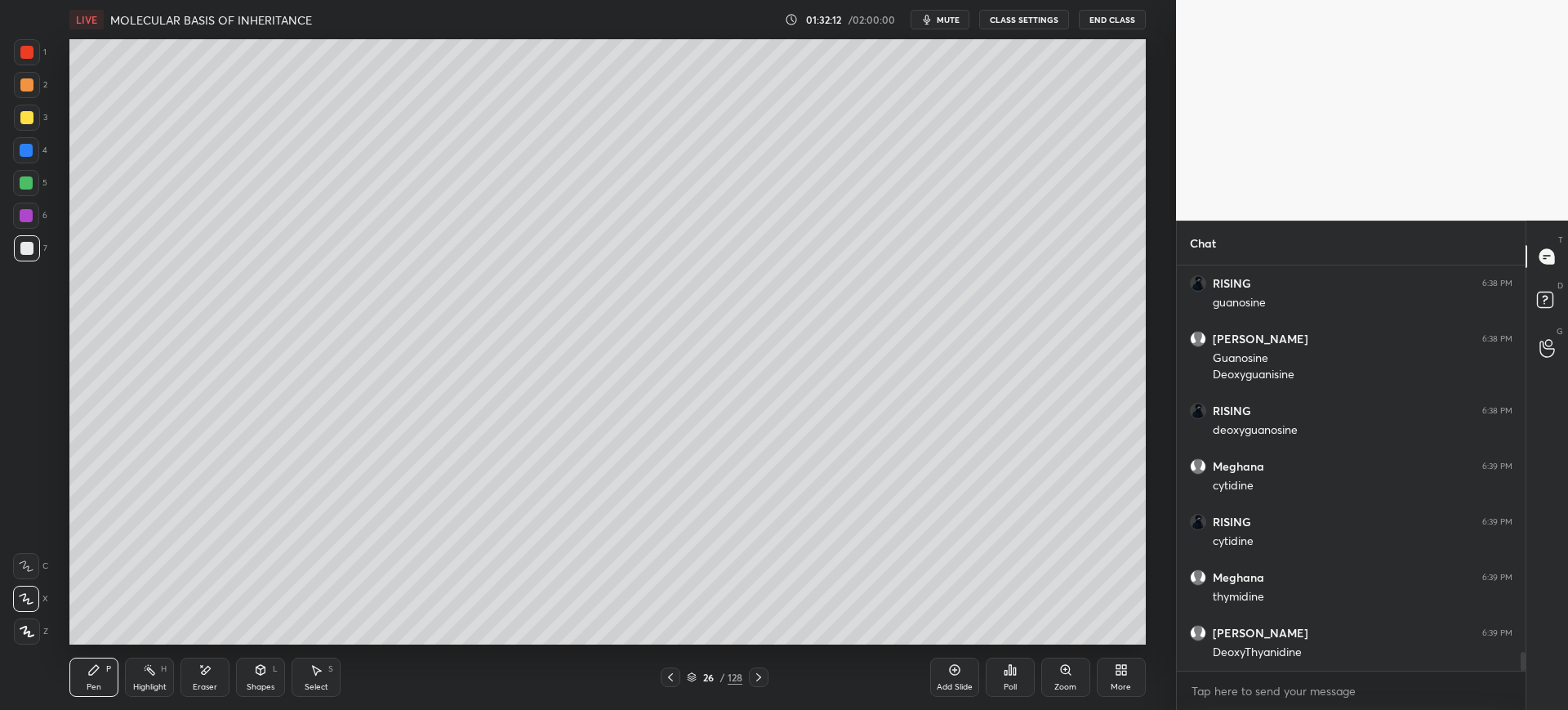
click at [34, 175] on div at bounding box center [25, 182] width 26 height 26
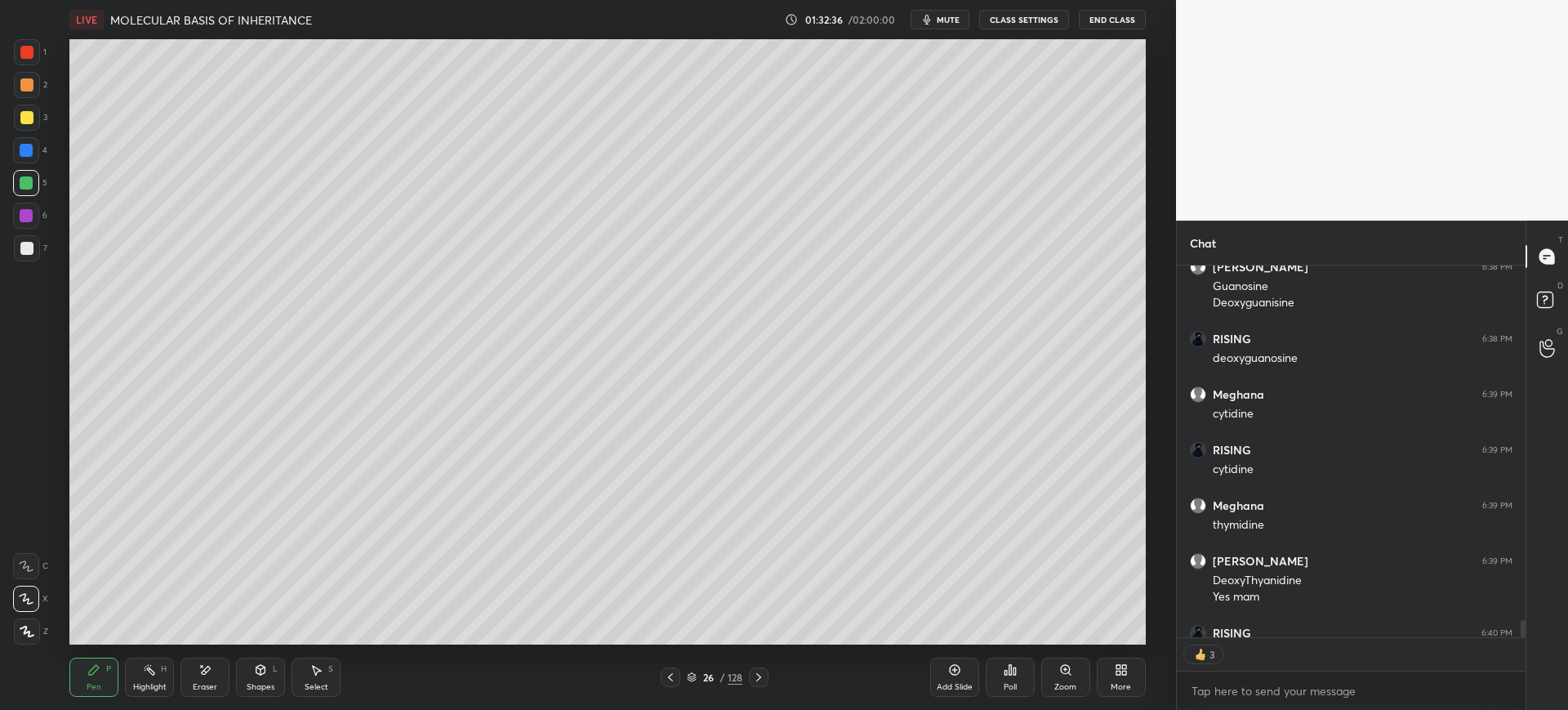
click at [37, 249] on div at bounding box center [26, 248] width 26 height 26
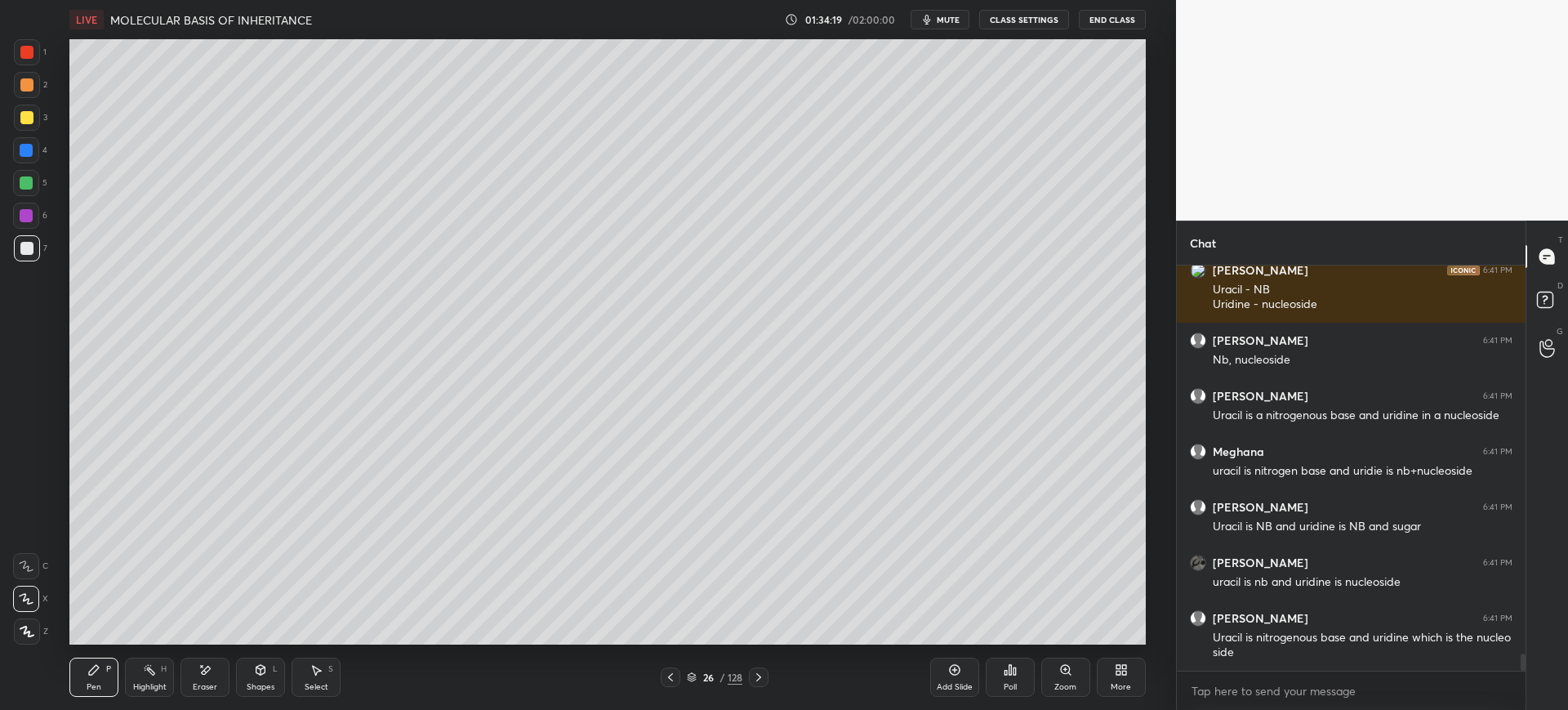
scroll to position [8963, 0]
click at [759, 682] on icon at bounding box center [759, 677] width 13 height 13
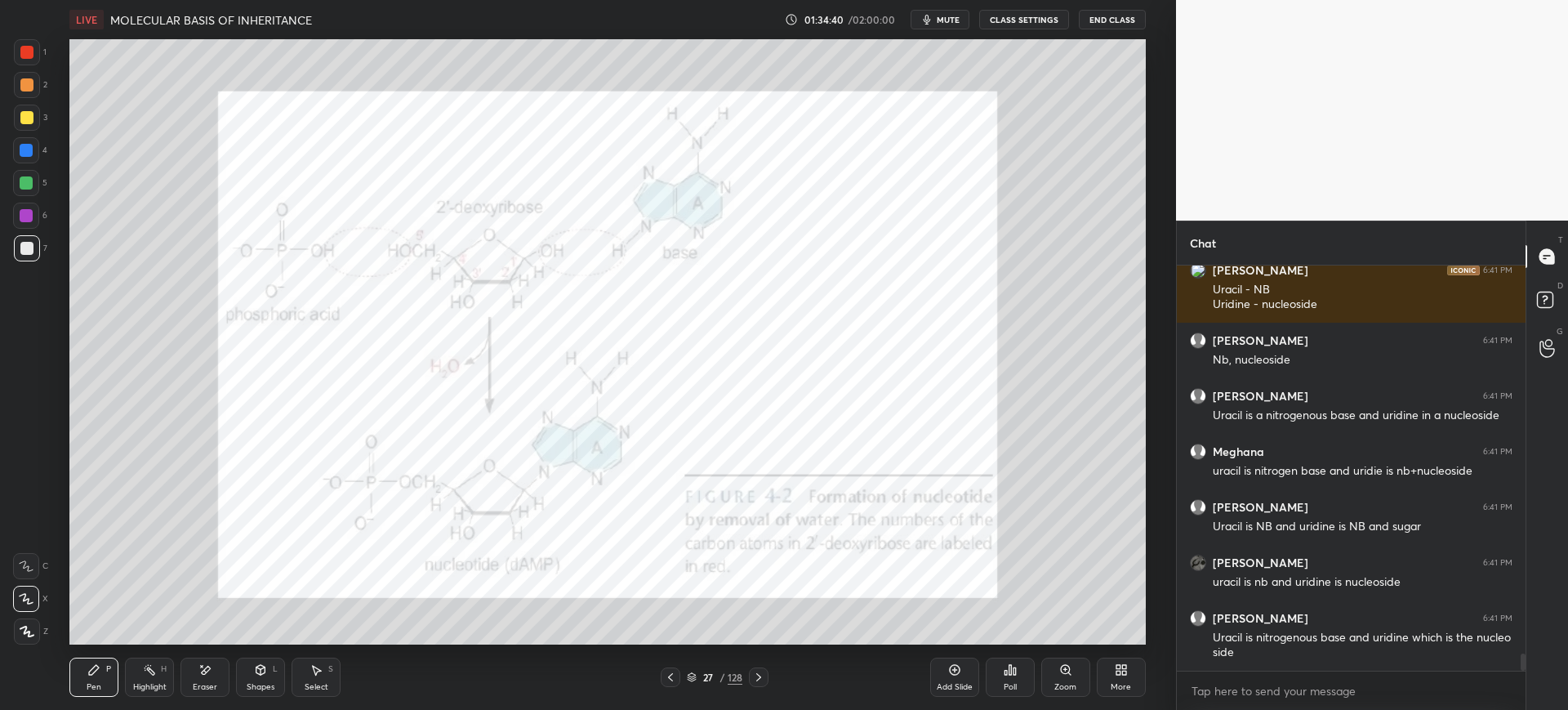
click at [673, 675] on icon at bounding box center [671, 677] width 13 height 13
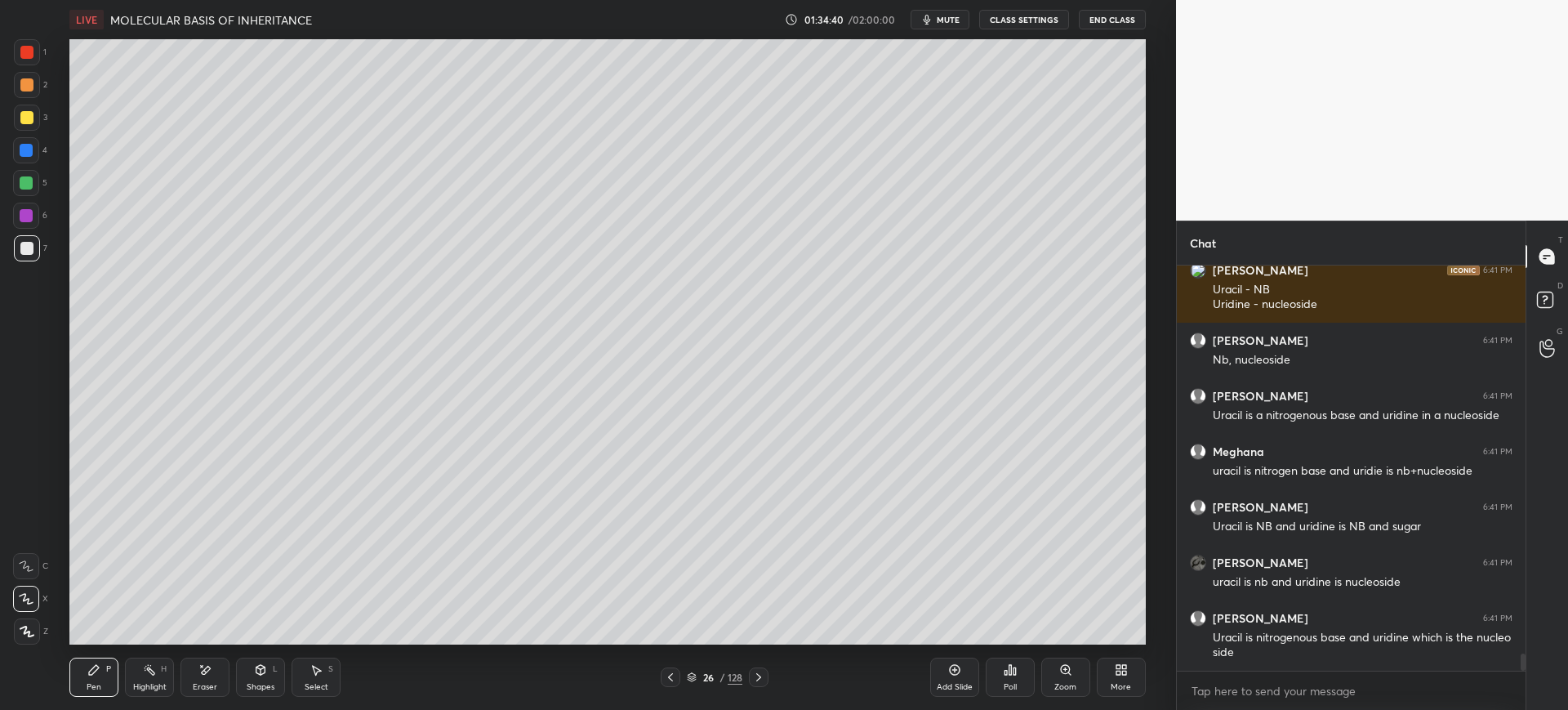
click at [963, 679] on div "Add Slide" at bounding box center [955, 677] width 49 height 39
click at [30, 261] on div at bounding box center [26, 248] width 26 height 26
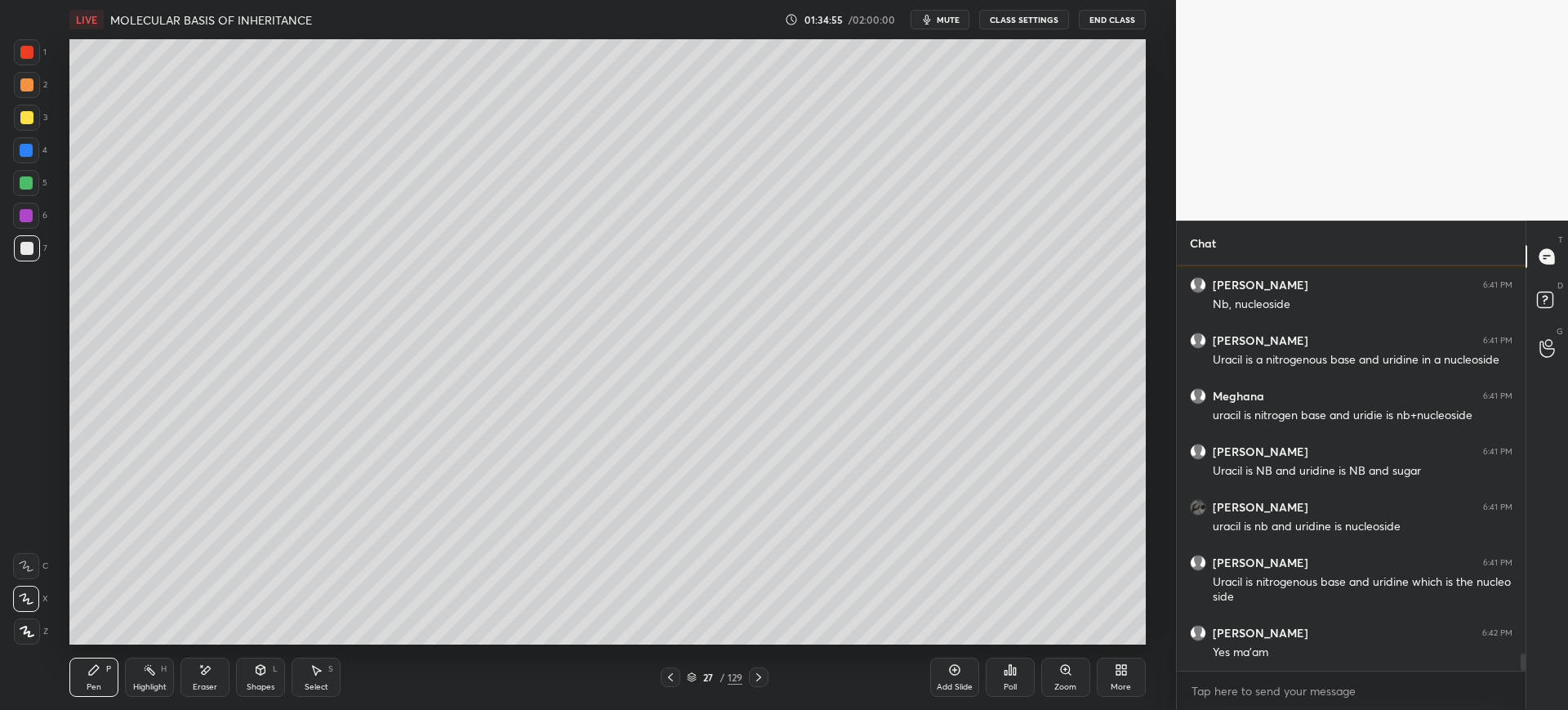
click at [203, 687] on div "Eraser" at bounding box center [204, 686] width 24 height 8
click at [23, 638] on div "Erase all" at bounding box center [25, 631] width 26 height 26
click at [25, 127] on div at bounding box center [26, 117] width 26 height 26
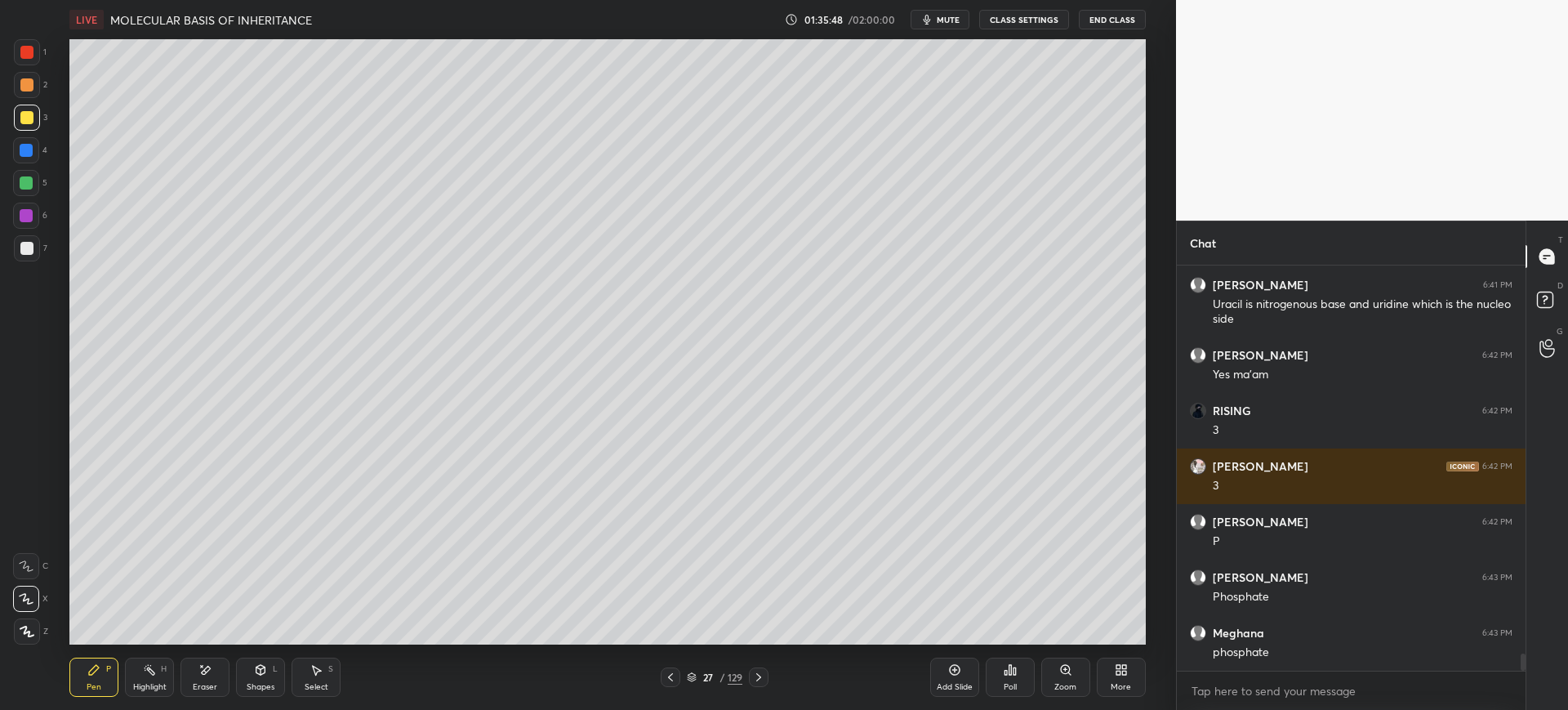
scroll to position [9352, 0]
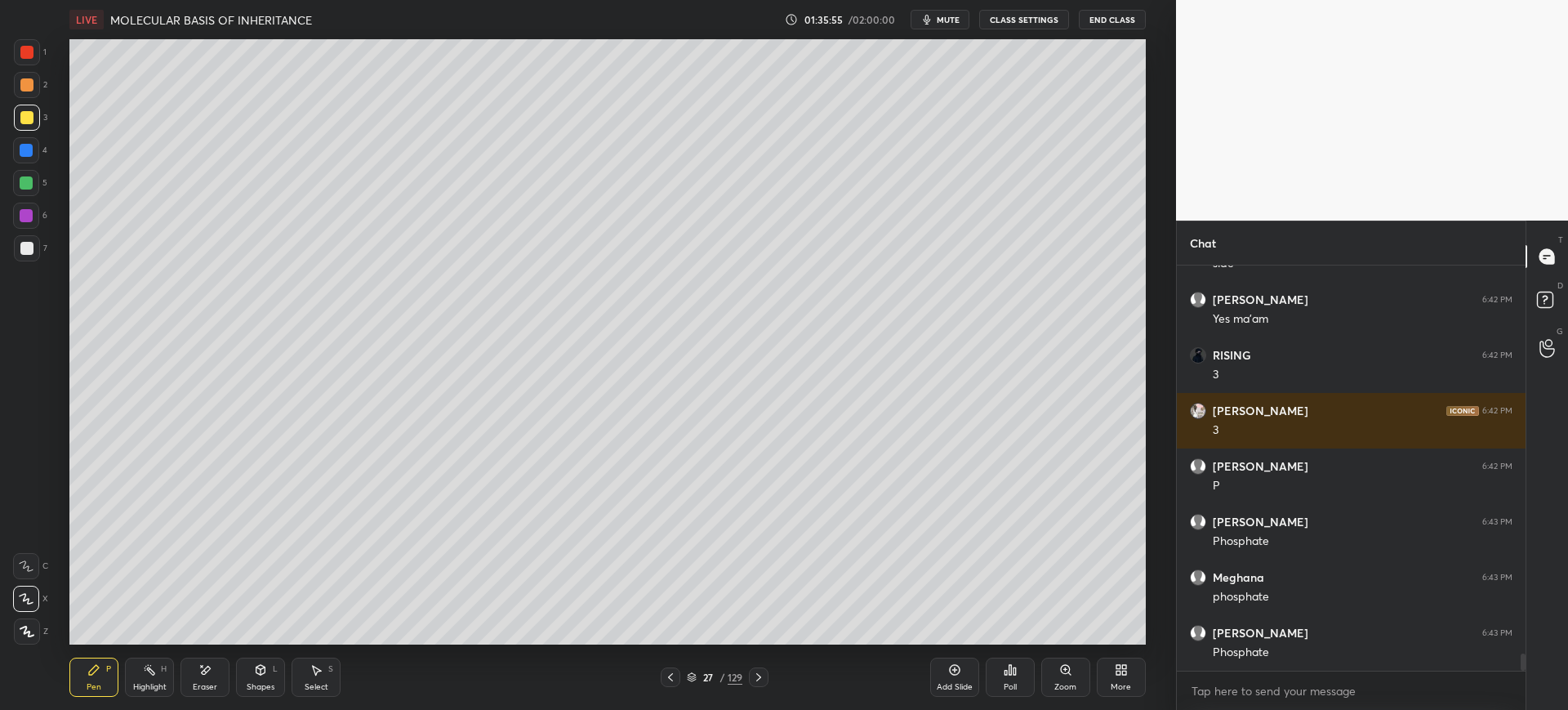
click at [23, 253] on div at bounding box center [27, 248] width 13 height 13
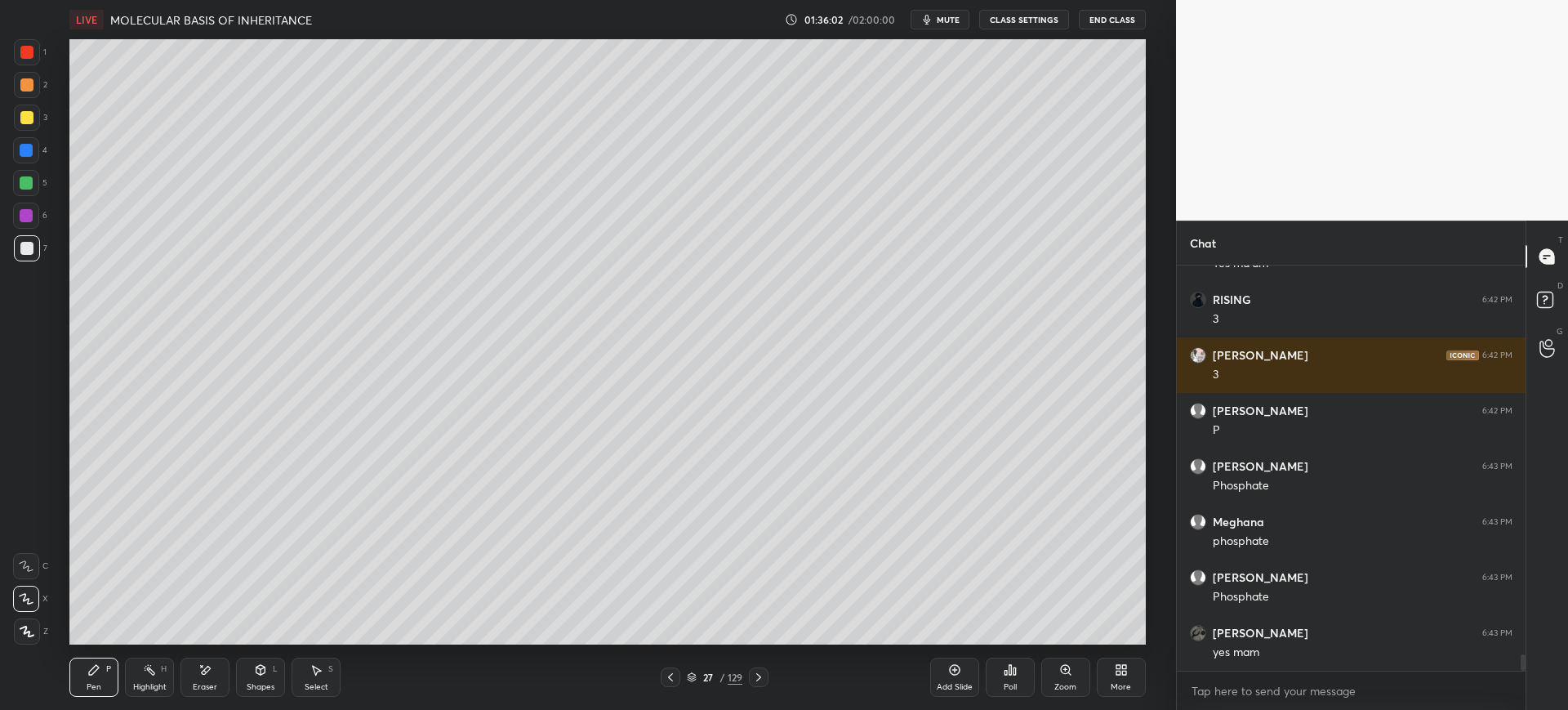
scroll to position [9462, 0]
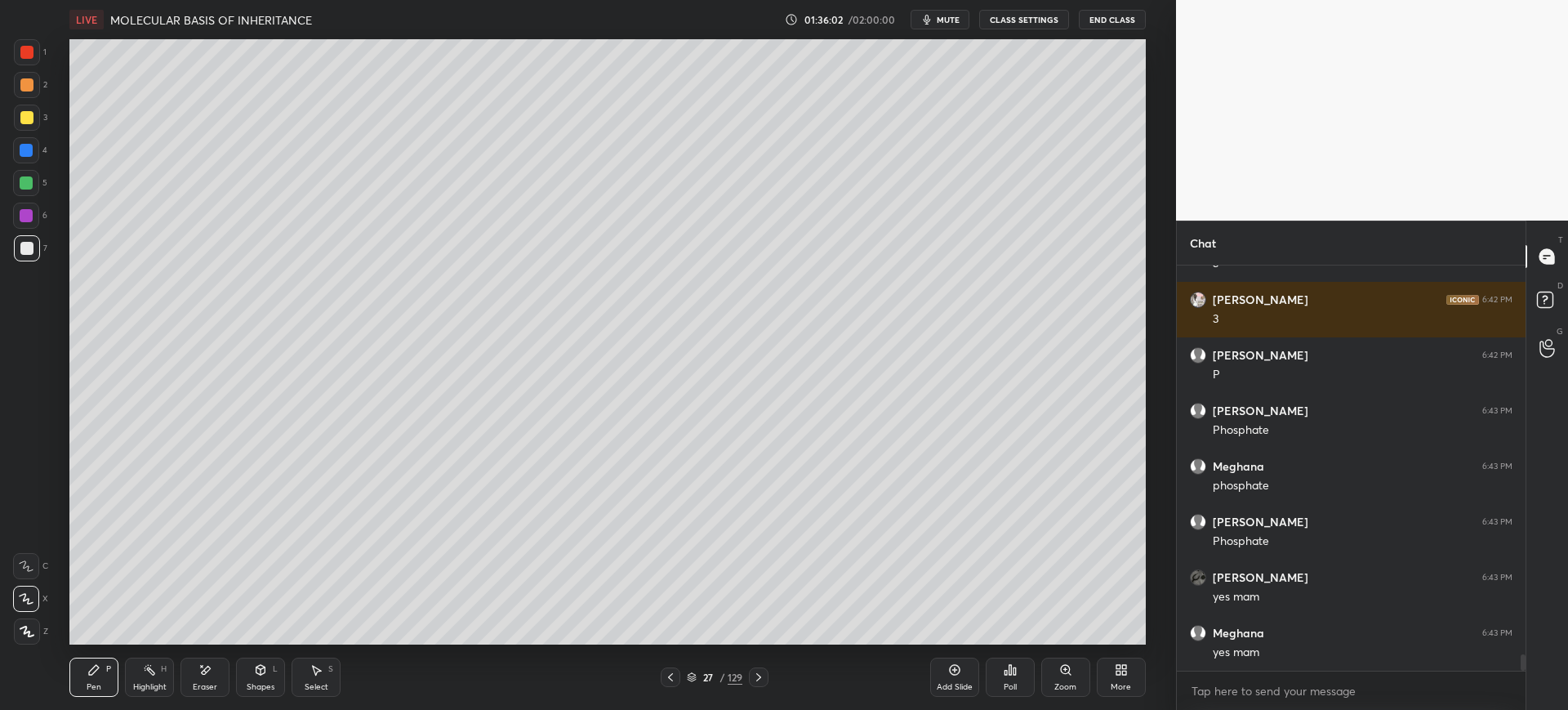
click at [35, 123] on div at bounding box center [26, 117] width 26 height 26
click at [34, 153] on div at bounding box center [25, 150] width 26 height 26
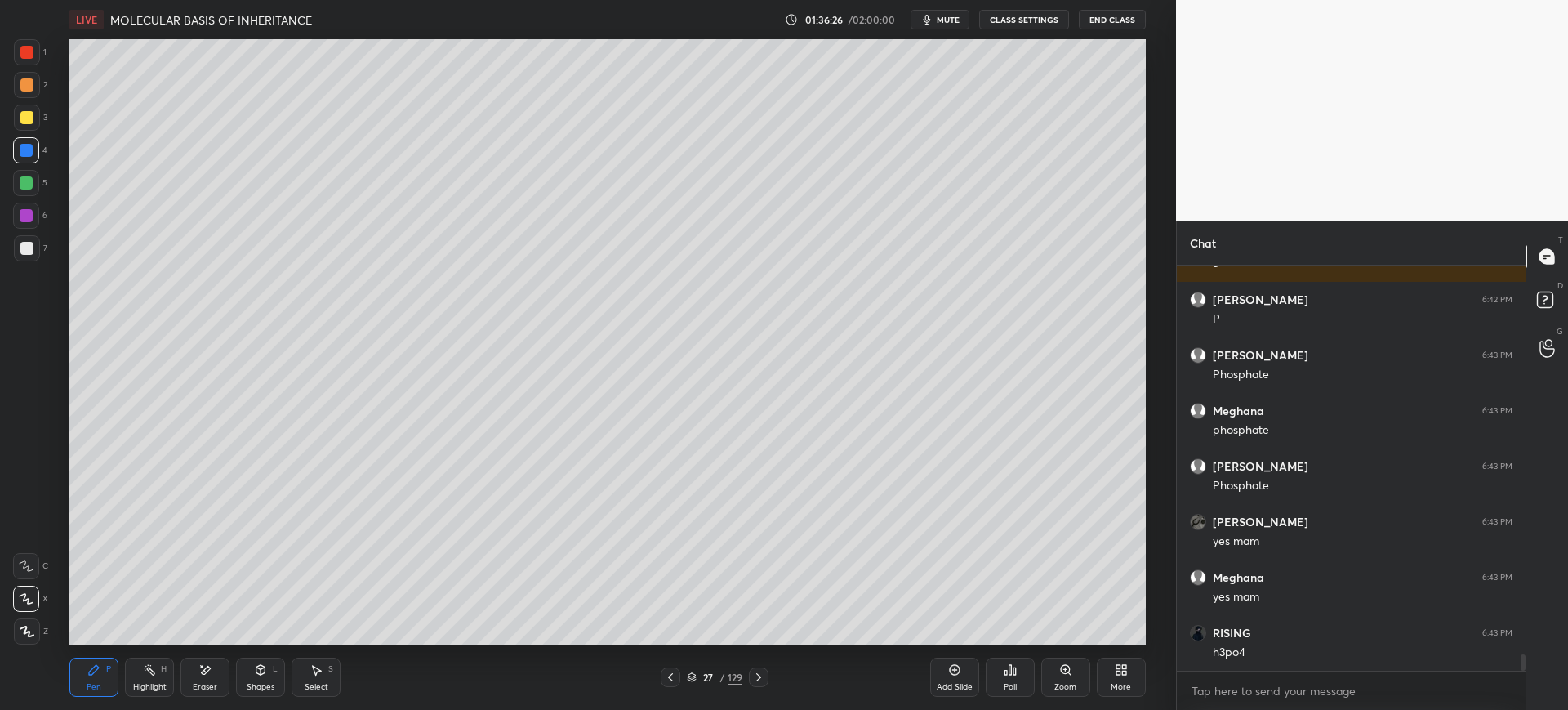
click at [43, 249] on div "7" at bounding box center [30, 248] width 34 height 26
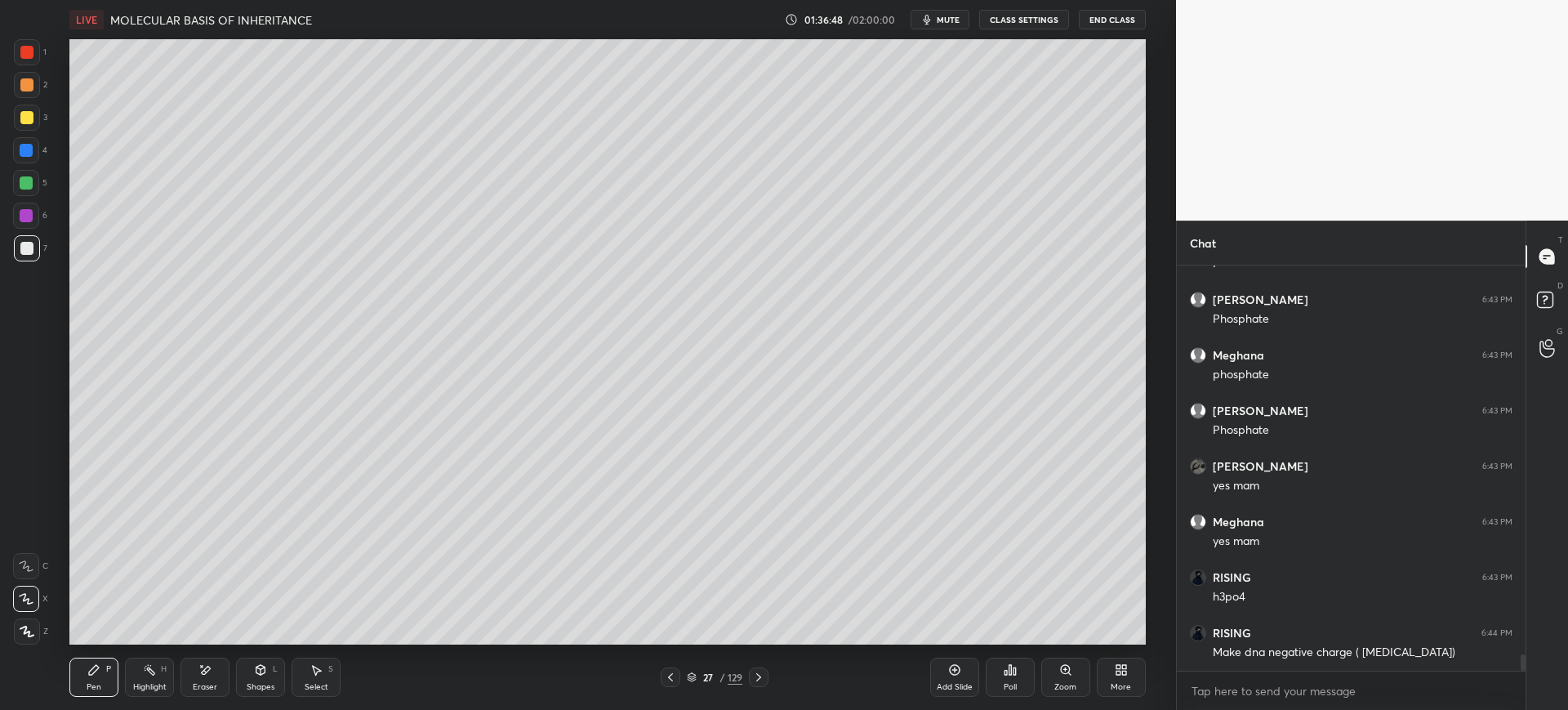
scroll to position [9629, 0]
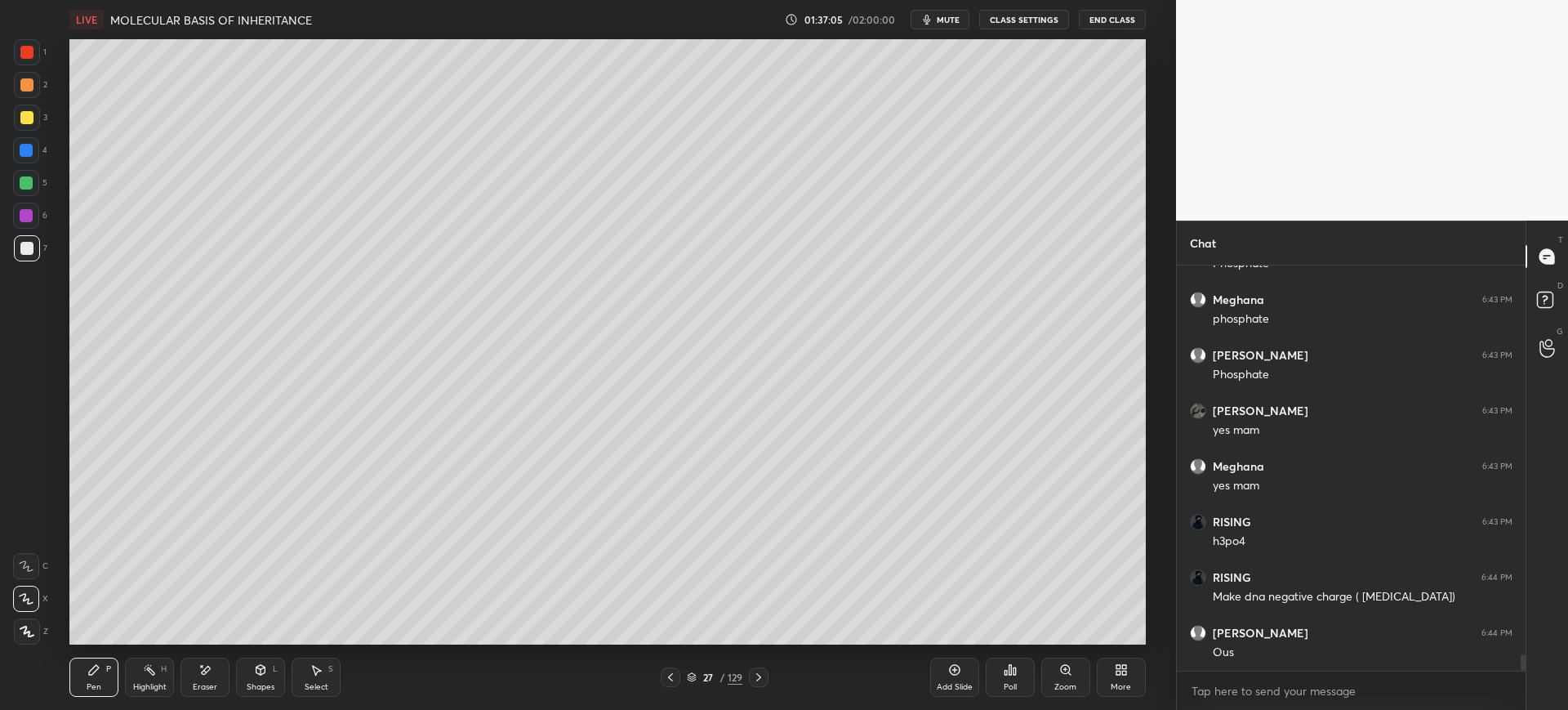
click at [964, 685] on div "Add Slide" at bounding box center [955, 686] width 36 height 8
click at [27, 250] on div at bounding box center [27, 248] width 13 height 13
click at [25, 53] on div at bounding box center [27, 52] width 13 height 13
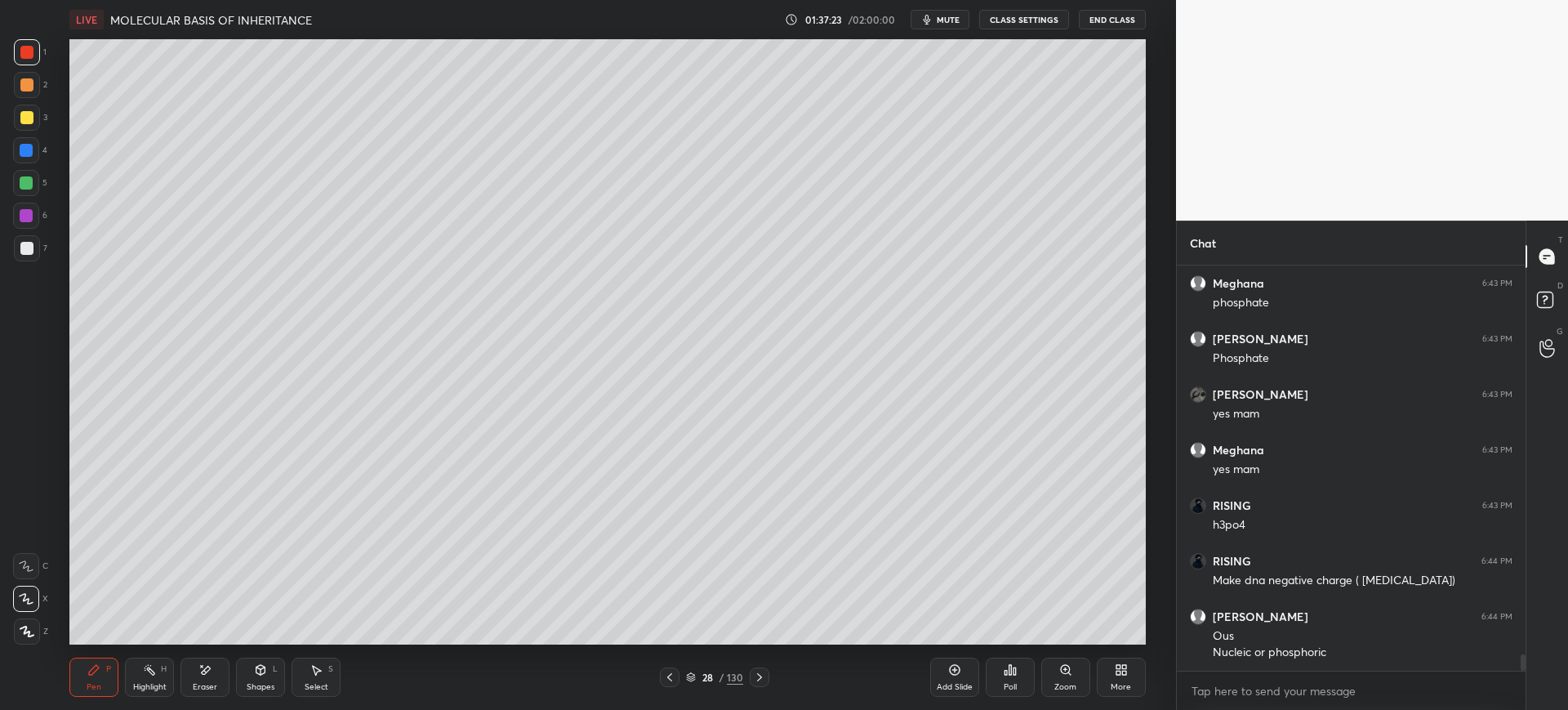
click at [201, 674] on icon at bounding box center [205, 670] width 13 height 14
click at [116, 670] on div "Pen P" at bounding box center [94, 677] width 49 height 39
click at [17, 251] on div at bounding box center [26, 248] width 26 height 26
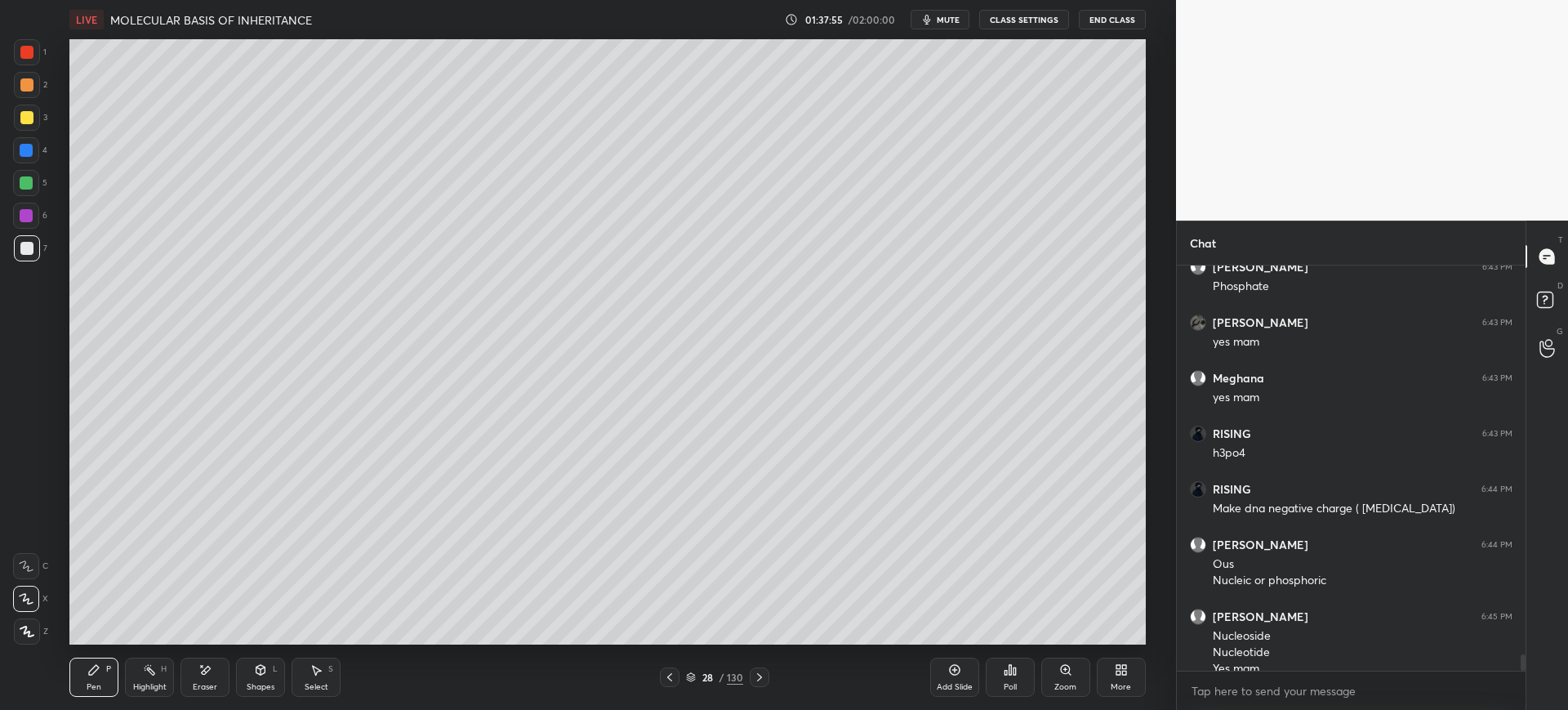
scroll to position [9734, 0]
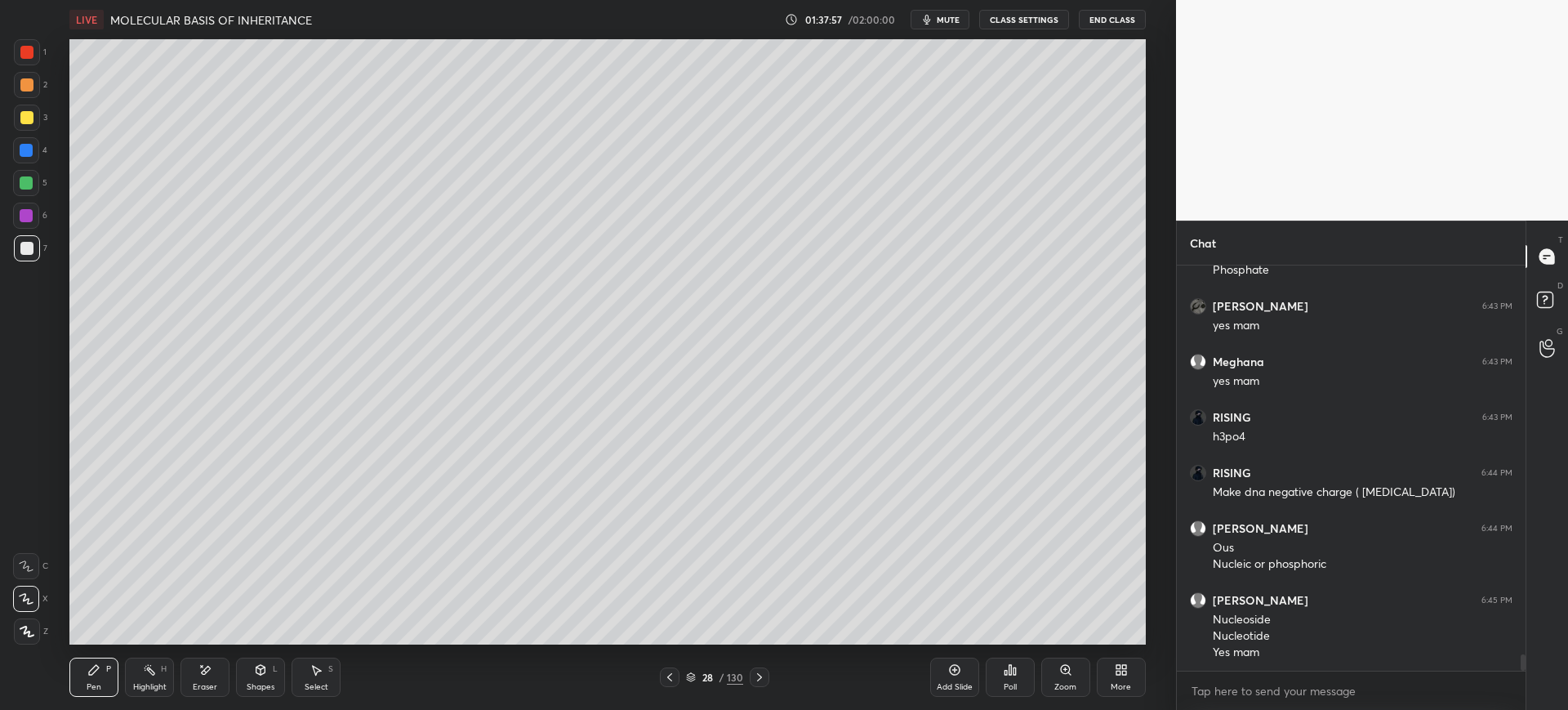
click at [264, 683] on div "Shapes" at bounding box center [260, 686] width 28 height 8
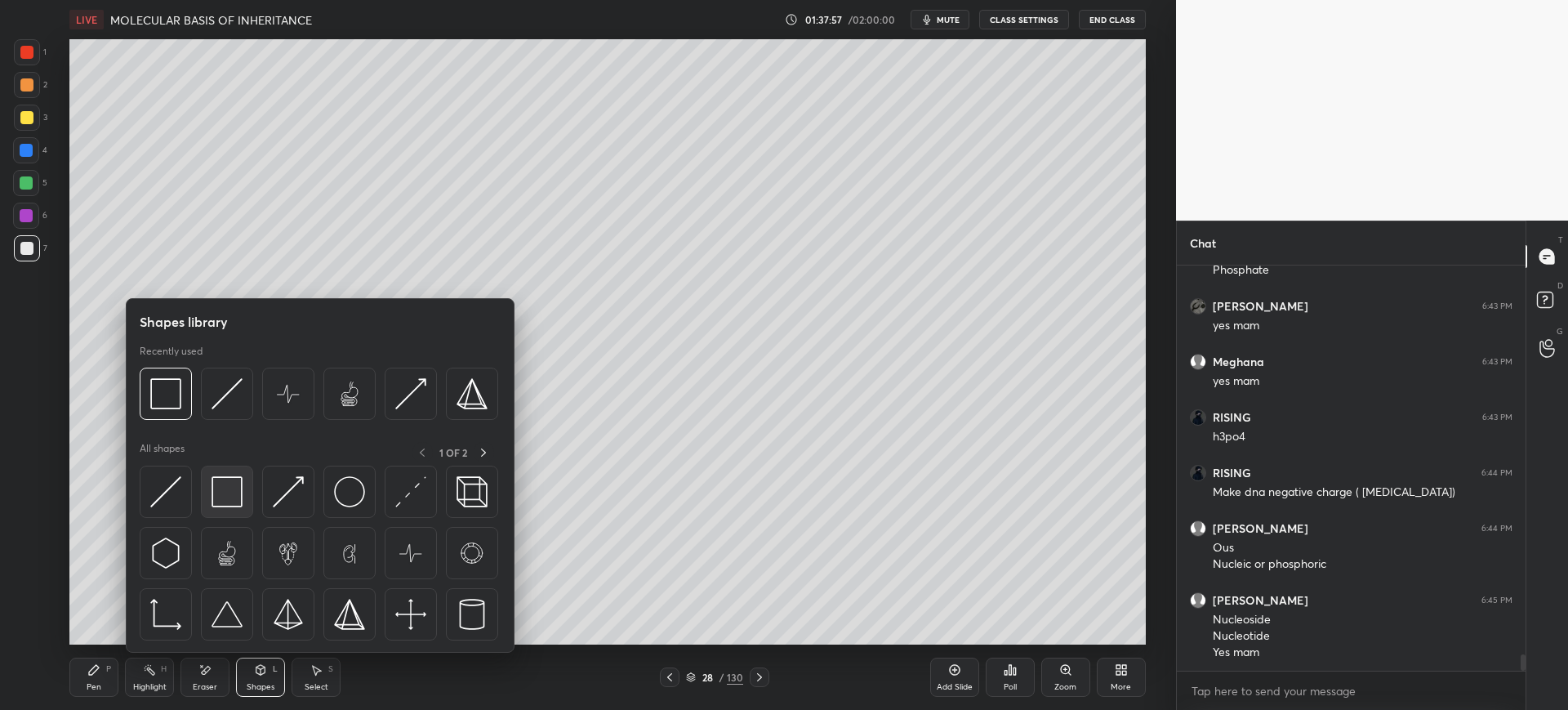
click at [230, 502] on img at bounding box center [227, 492] width 31 height 31
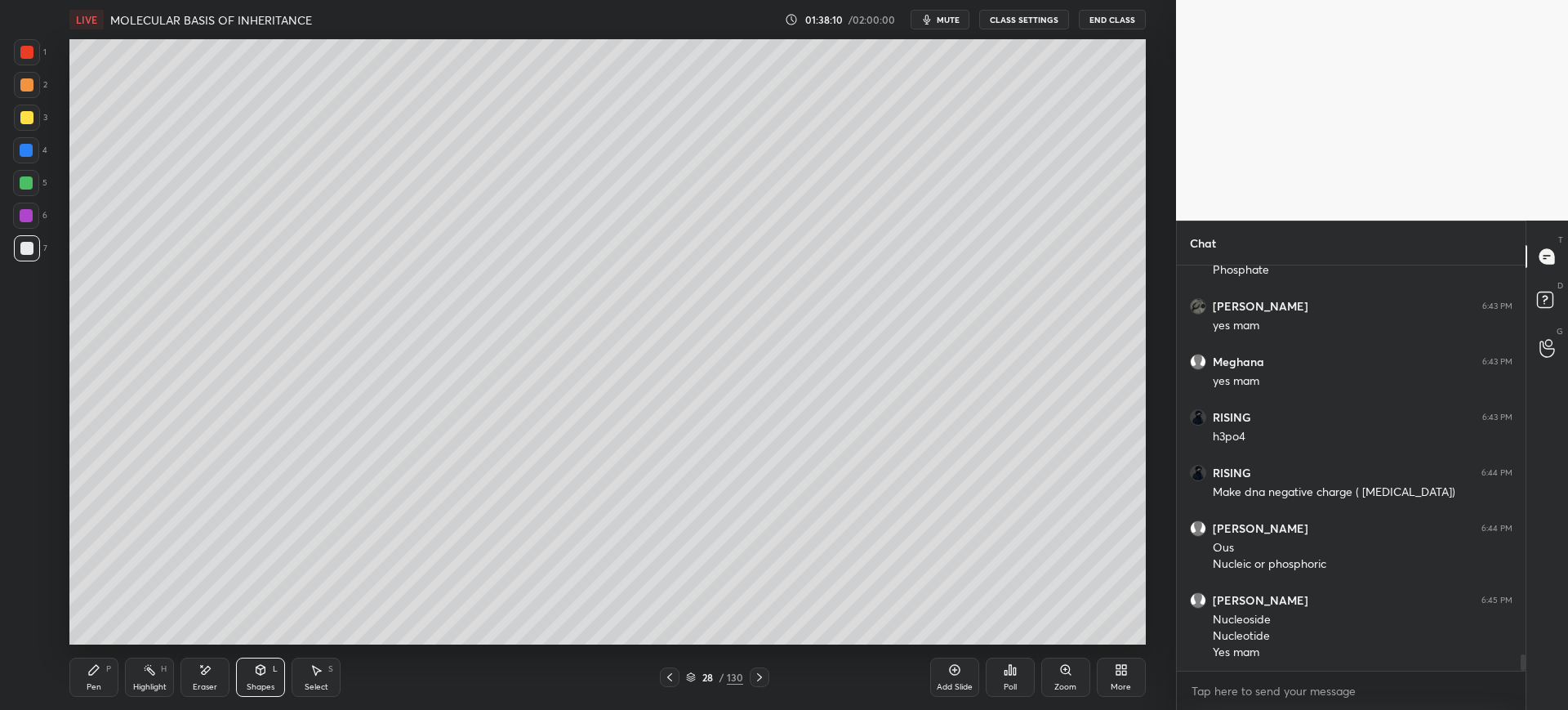
click at [27, 143] on div at bounding box center [25, 150] width 26 height 26
click at [34, 123] on div at bounding box center [26, 117] width 26 height 26
click at [57, 679] on div "LIVE MOLECULAR BASIS OF INHERITANCE 01:38:11 / 02:00:00 mute CLASS SETTINGS End…" at bounding box center [608, 355] width 1111 height 710
click at [73, 685] on div "Pen P" at bounding box center [94, 677] width 49 height 39
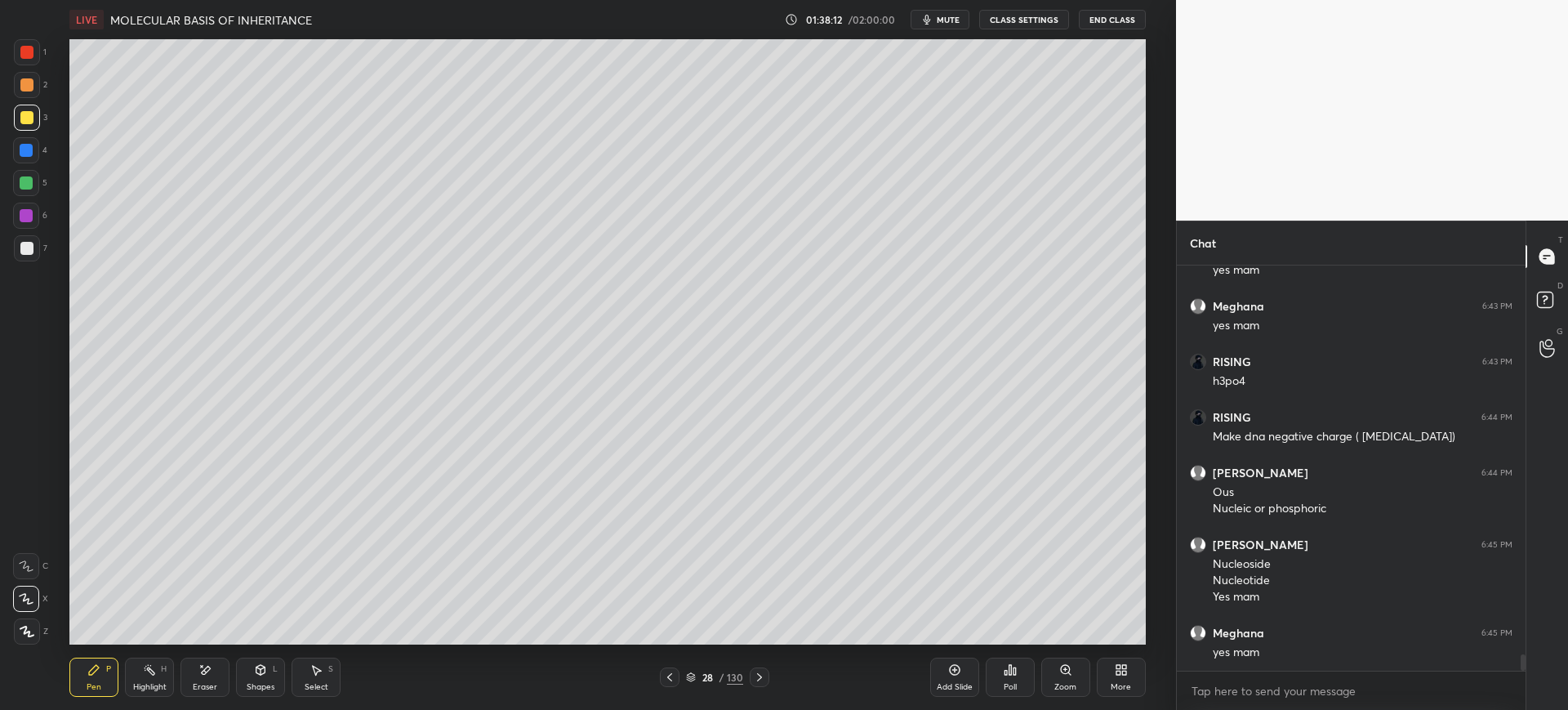
click at [197, 679] on div "Eraser" at bounding box center [205, 677] width 49 height 39
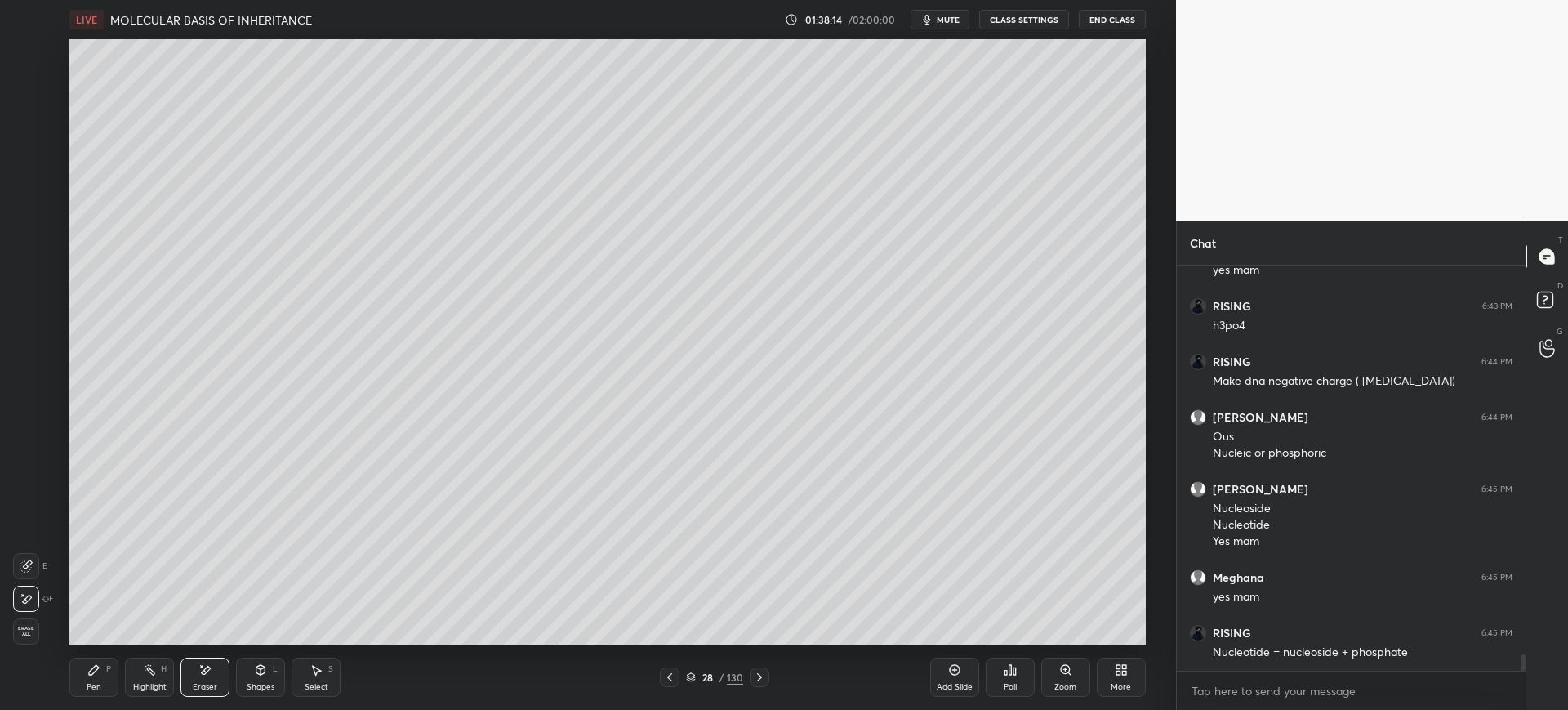
click at [32, 572] on icon at bounding box center [26, 567] width 13 height 13
click at [96, 681] on div "Pen P" at bounding box center [94, 677] width 49 height 39
click at [28, 54] on div at bounding box center [27, 52] width 13 height 13
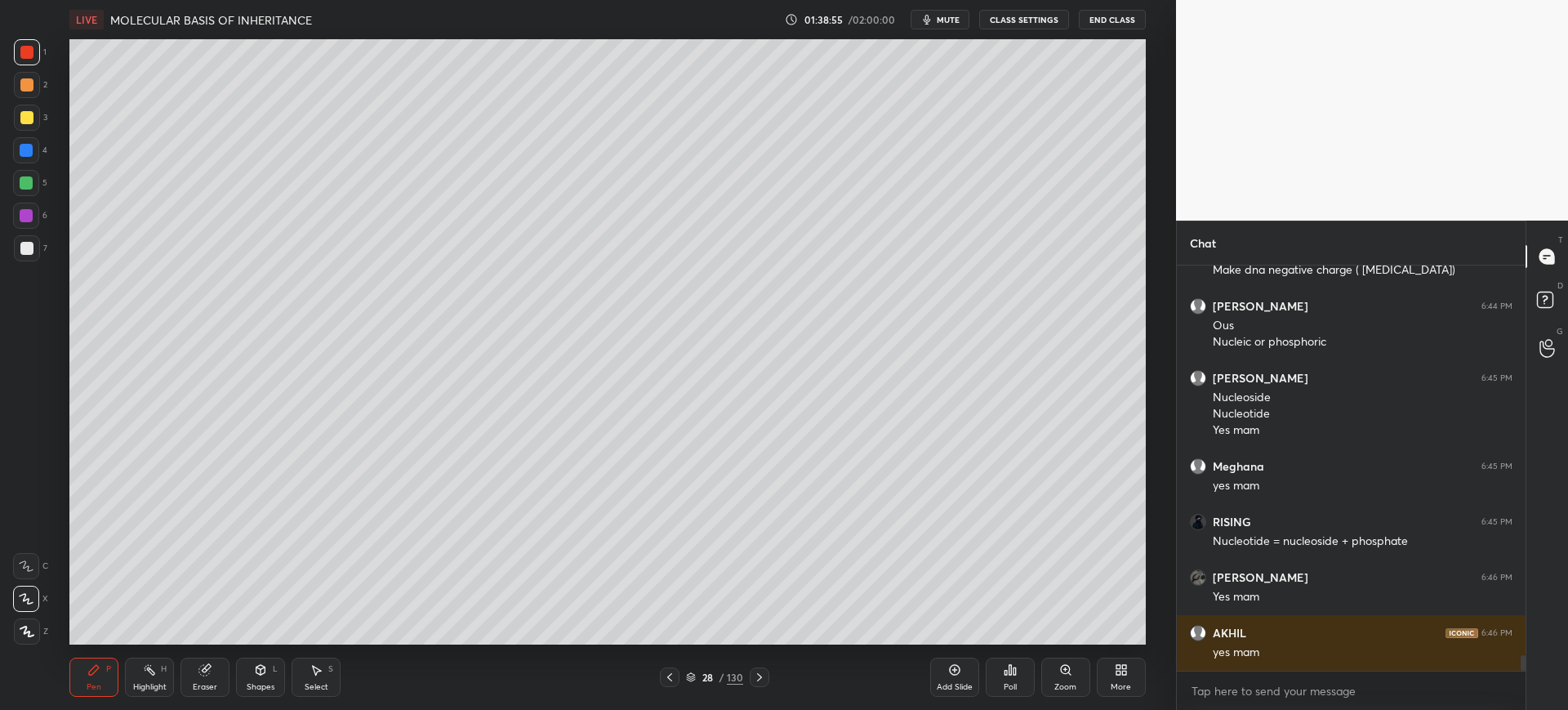
scroll to position [10012, 0]
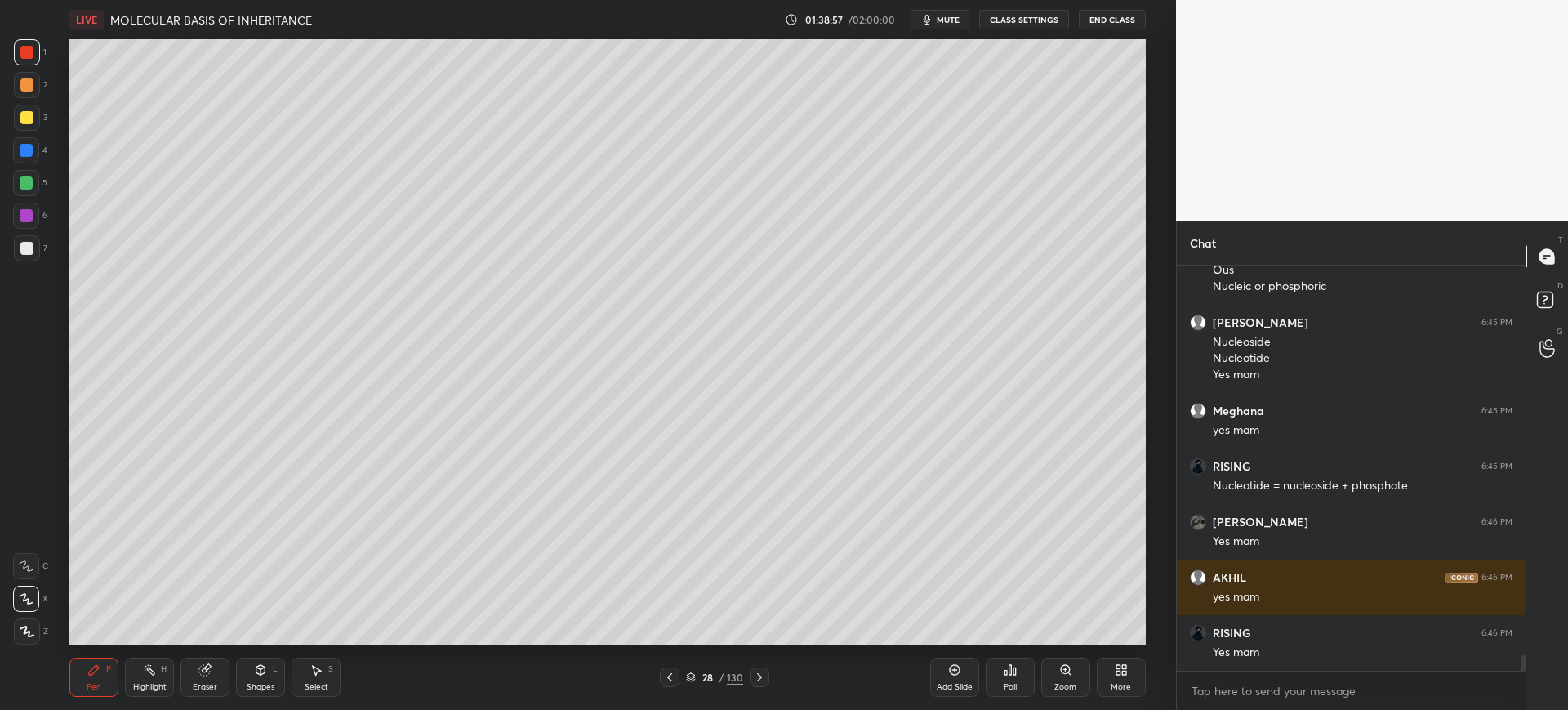
click at [35, 251] on div at bounding box center [26, 248] width 26 height 26
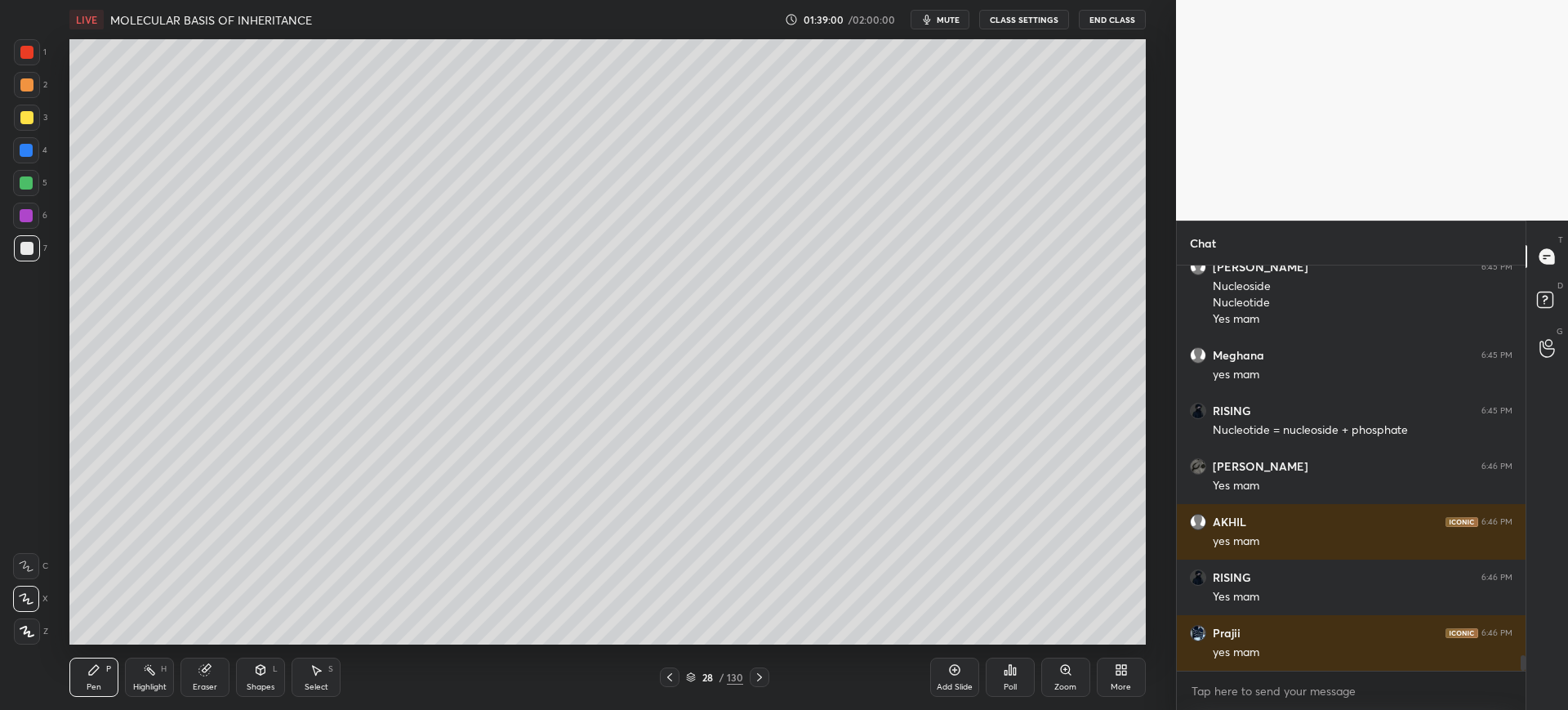
scroll to position [10123, 0]
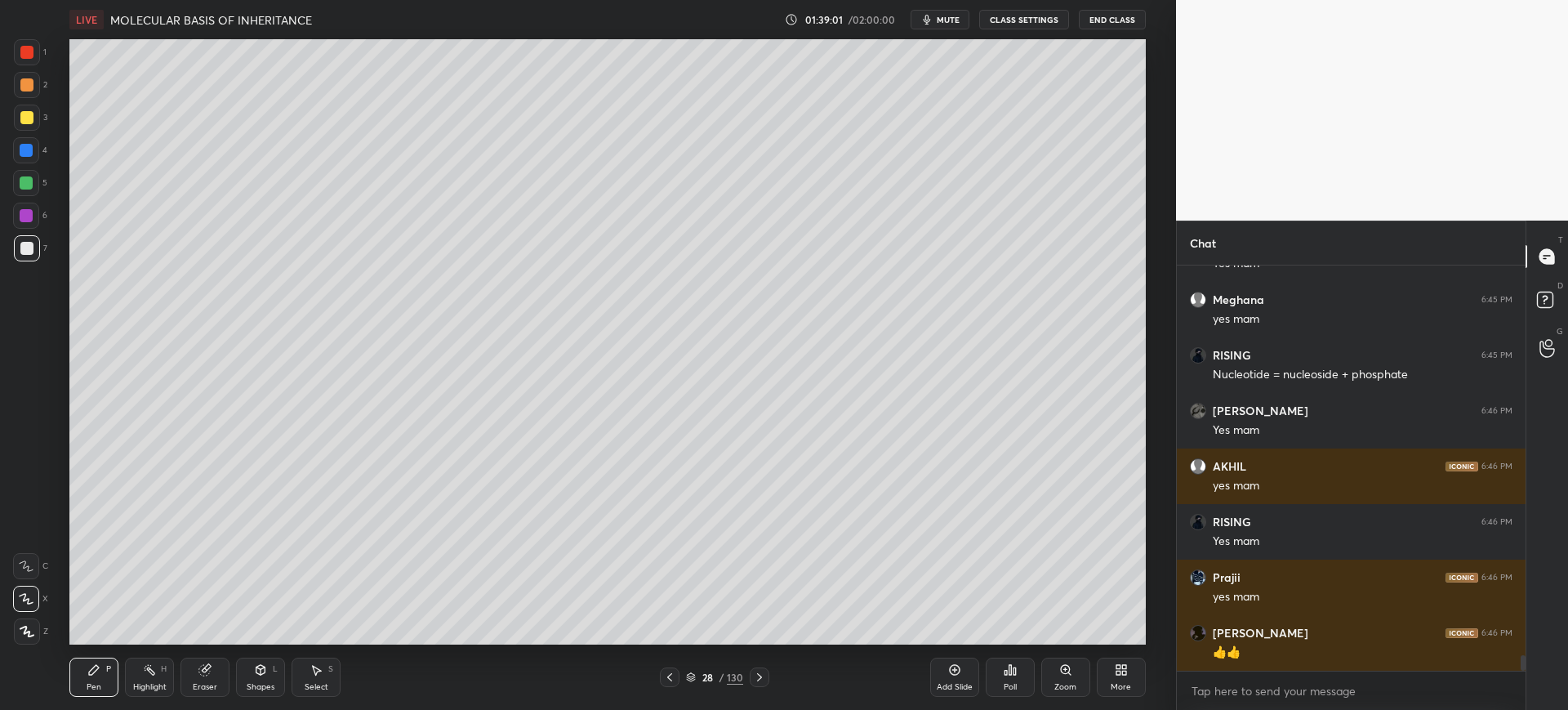
click at [948, 669] on icon at bounding box center [955, 670] width 13 height 13
click at [16, 123] on div at bounding box center [26, 117] width 26 height 26
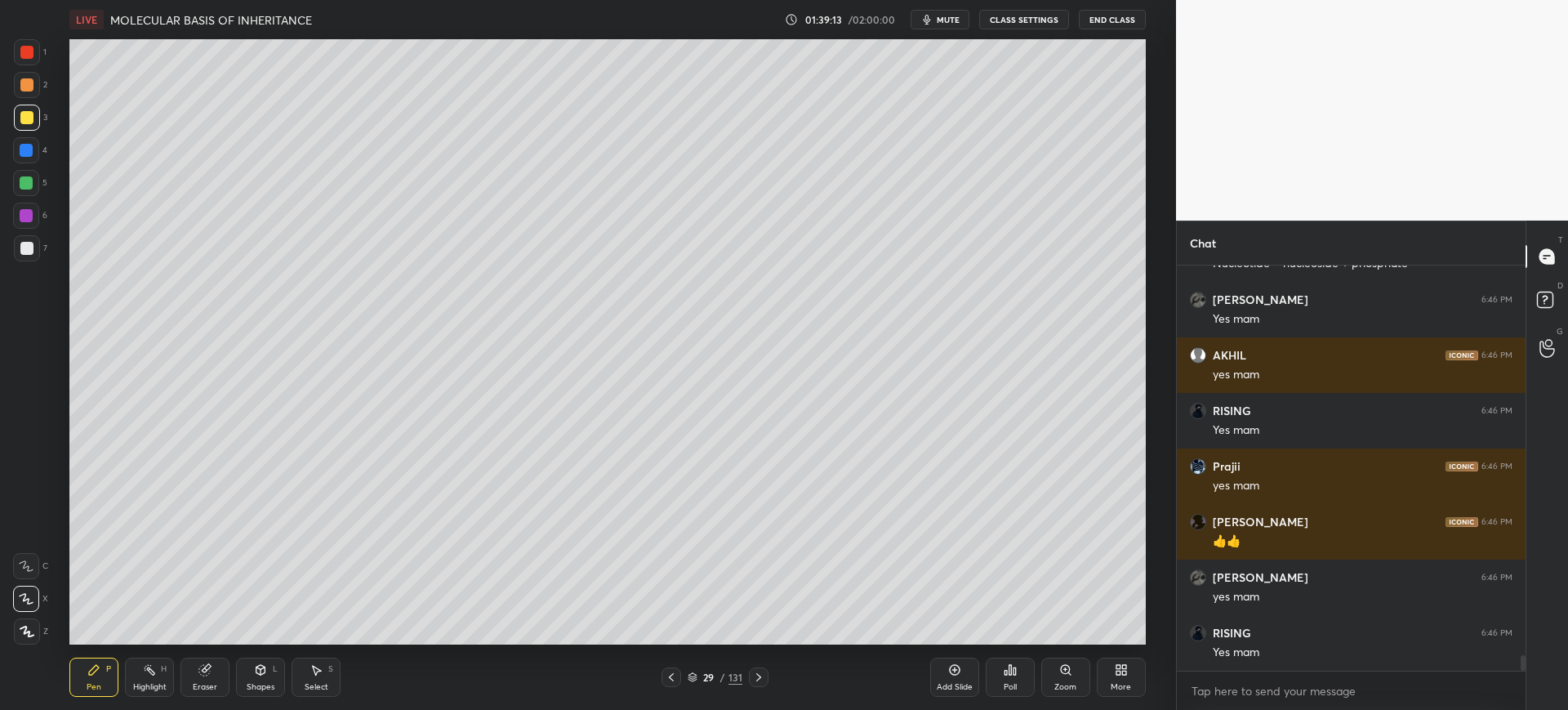
scroll to position [10290, 0]
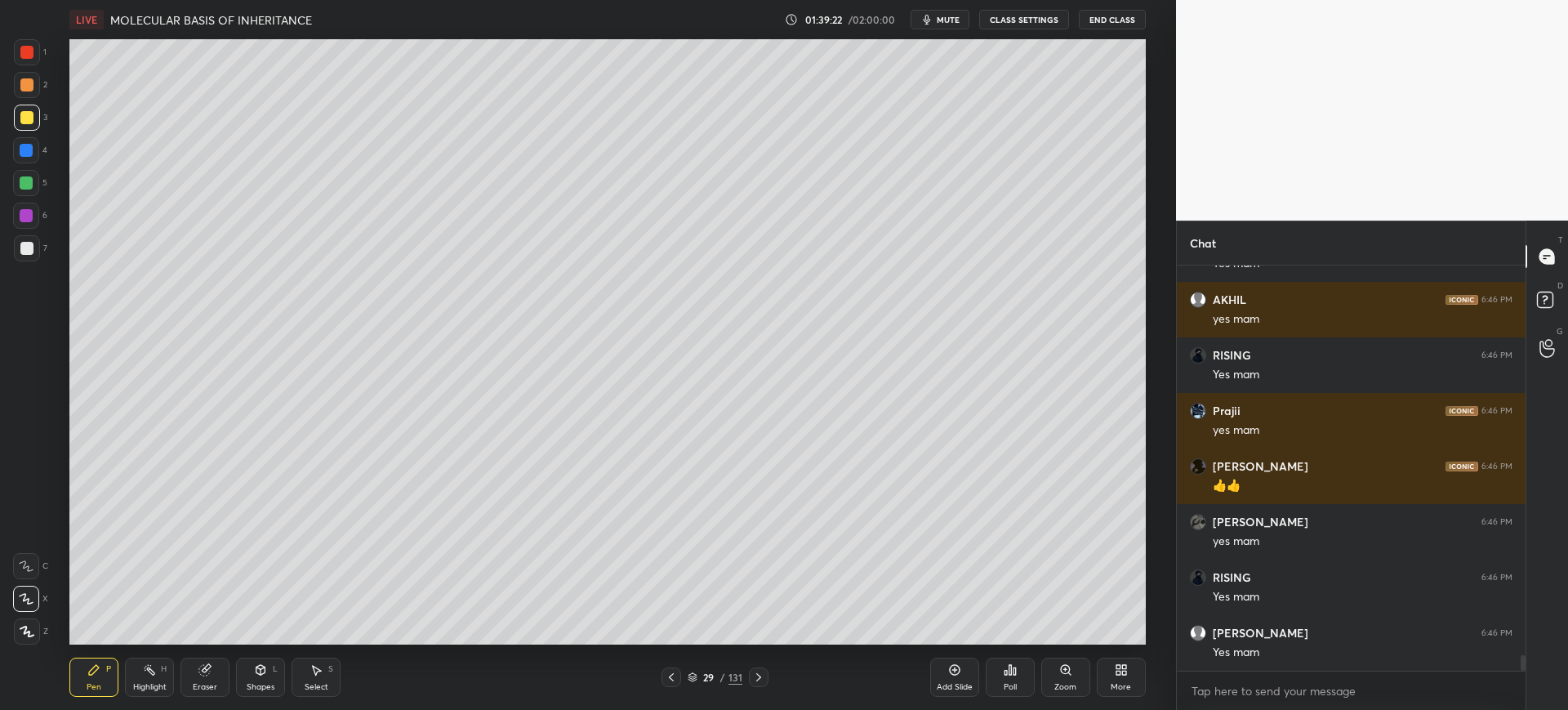
click at [30, 189] on div at bounding box center [26, 182] width 13 height 13
click at [25, 53] on div at bounding box center [27, 52] width 13 height 13
click at [22, 220] on div at bounding box center [26, 215] width 13 height 13
click at [33, 559] on div at bounding box center [25, 566] width 26 height 26
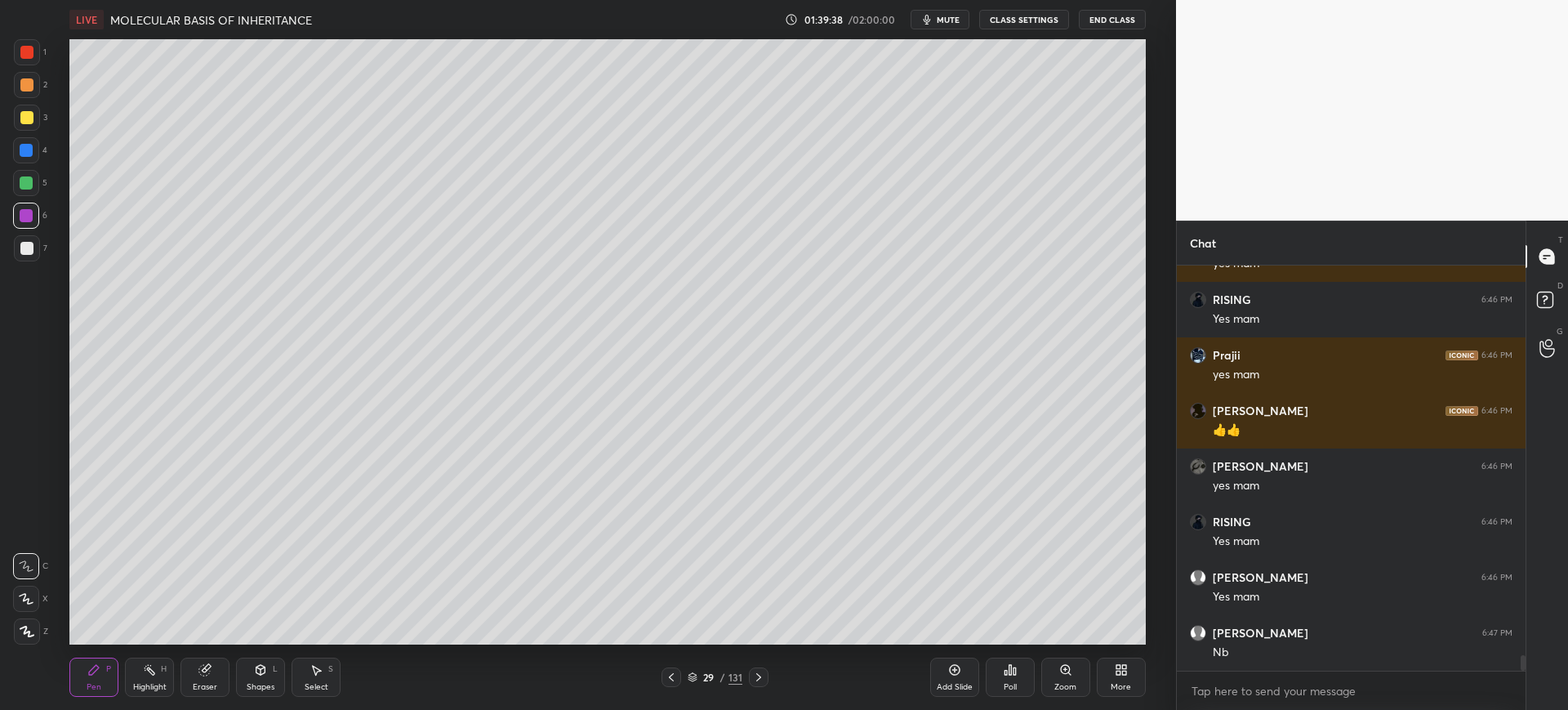
scroll to position [10401, 0]
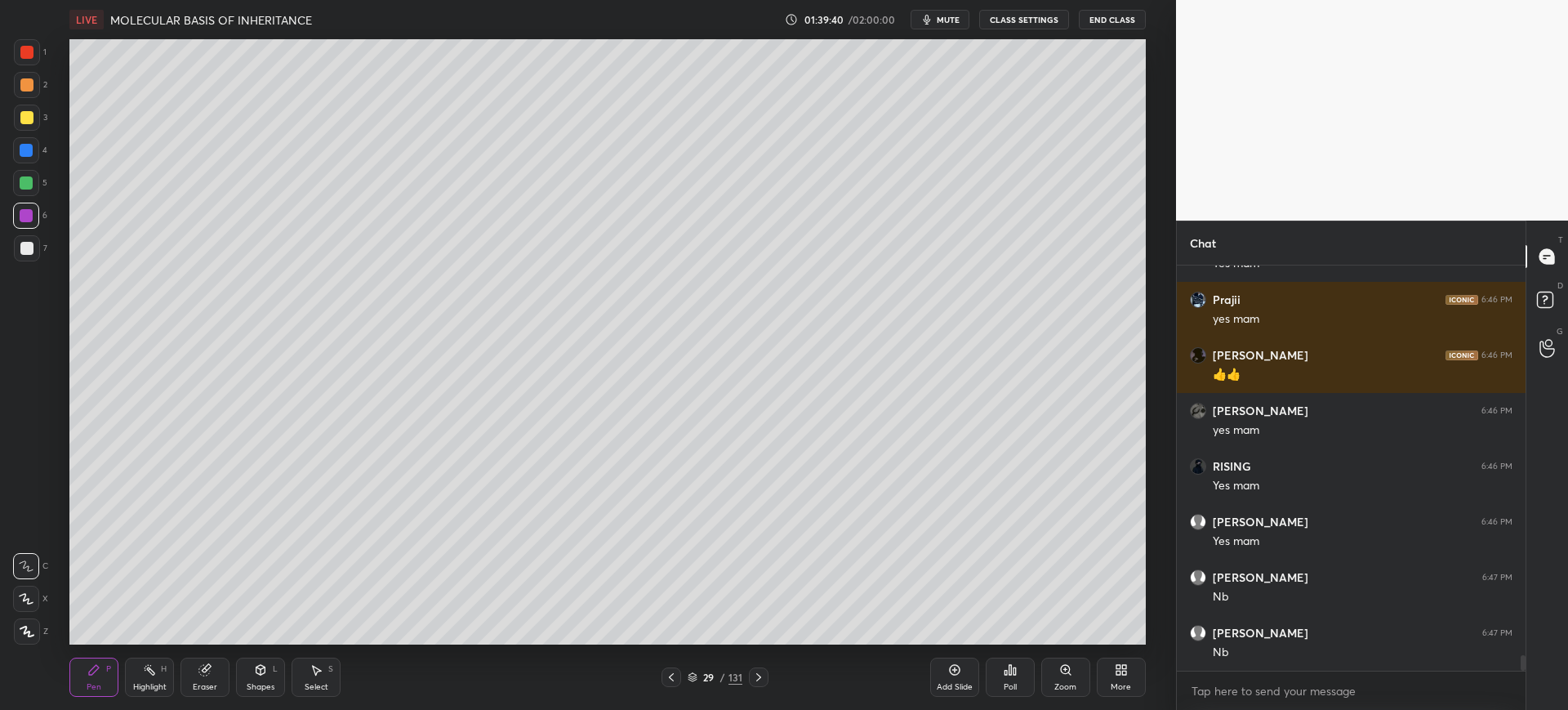
click at [192, 681] on div "Eraser" at bounding box center [205, 677] width 49 height 39
click at [98, 669] on icon at bounding box center [93, 670] width 10 height 10
click at [28, 254] on div at bounding box center [27, 248] width 13 height 13
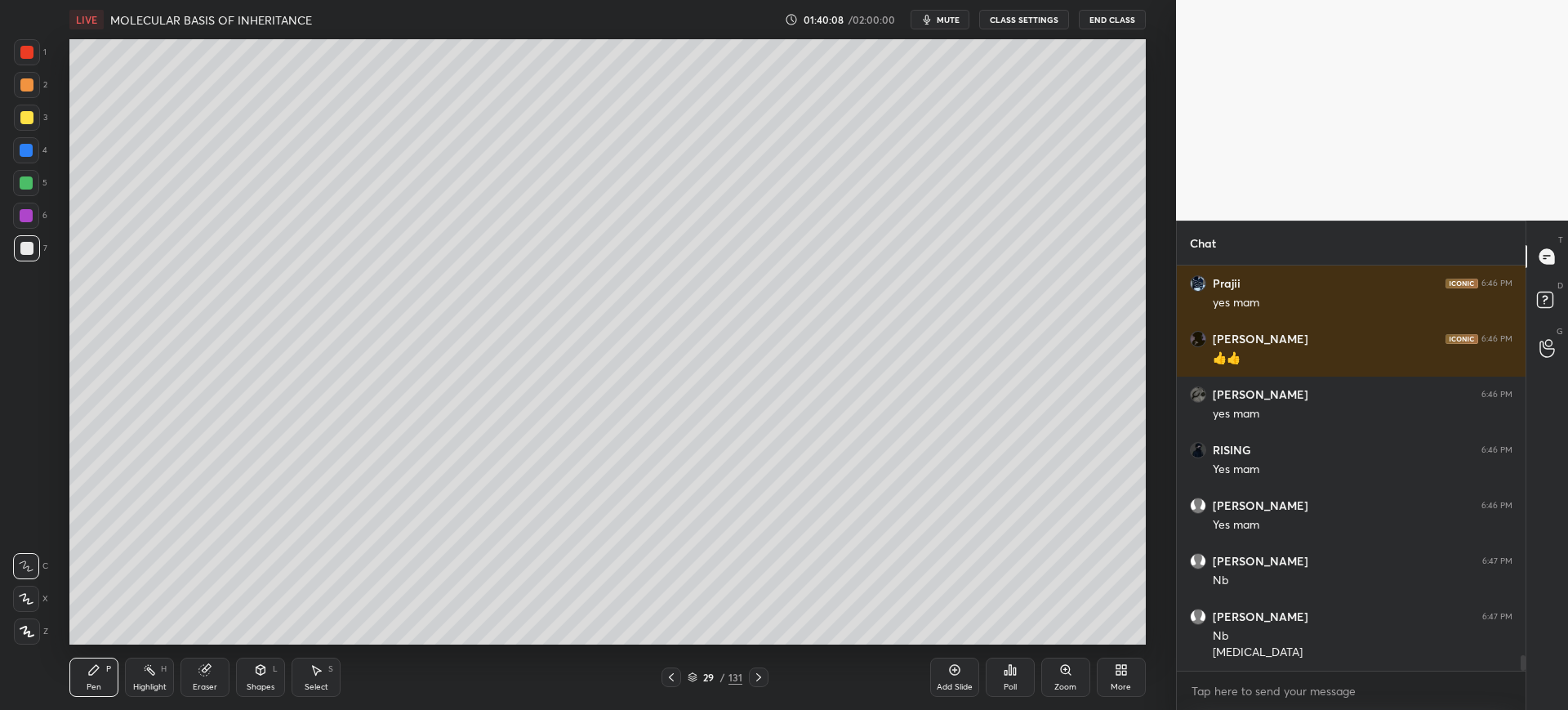
click at [27, 57] on div at bounding box center [27, 52] width 13 height 13
click at [28, 249] on div at bounding box center [27, 248] width 13 height 13
click at [222, 691] on div "Eraser" at bounding box center [205, 677] width 49 height 39
click at [78, 676] on div "Pen P" at bounding box center [94, 677] width 49 height 39
click at [29, 119] on div at bounding box center [27, 117] width 13 height 13
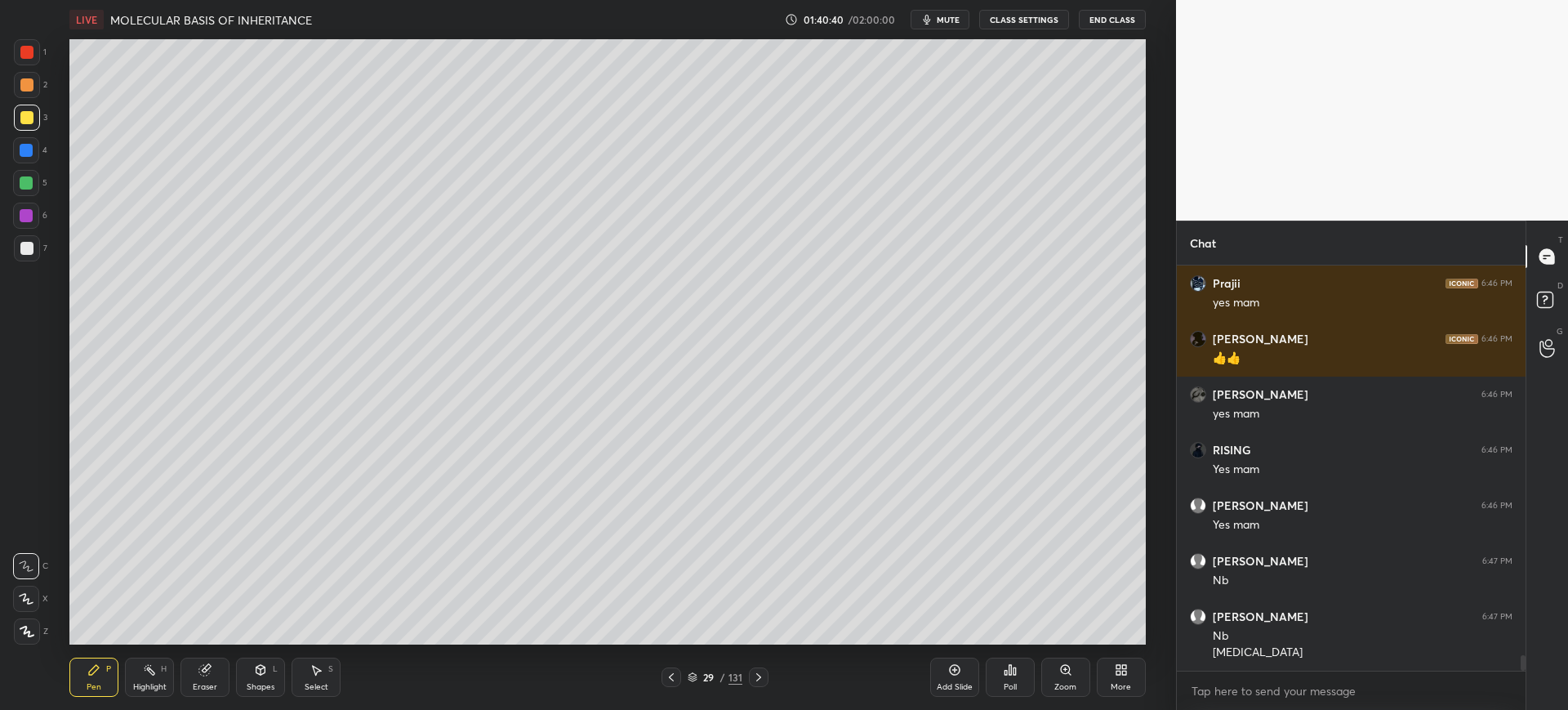
click at [225, 670] on div "Eraser" at bounding box center [205, 677] width 49 height 39
click at [98, 683] on div "Pen" at bounding box center [93, 686] width 15 height 8
click at [42, 152] on div "4" at bounding box center [30, 150] width 34 height 26
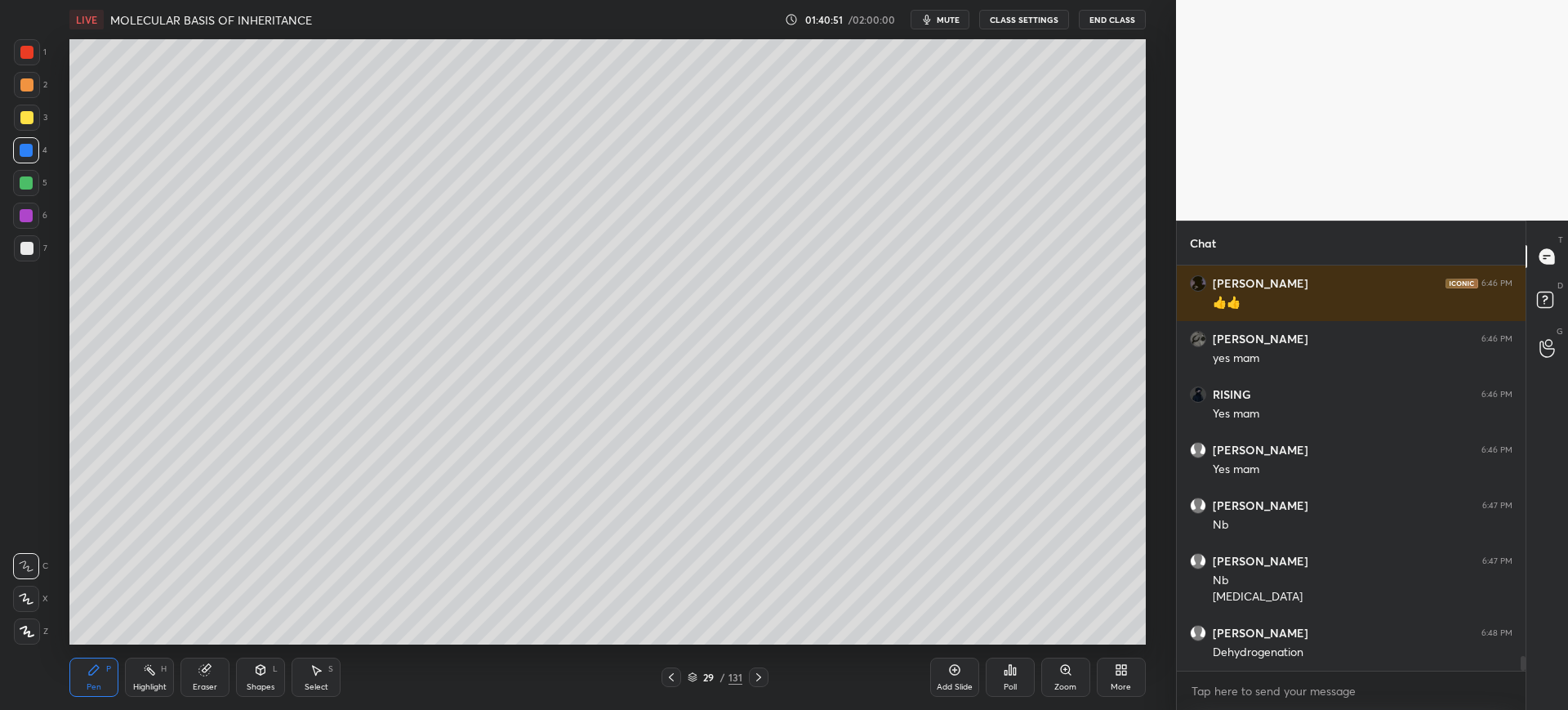
click at [29, 190] on div at bounding box center [25, 182] width 26 height 26
click at [215, 681] on div "Eraser" at bounding box center [205, 677] width 49 height 39
click at [36, 513] on div at bounding box center [26, 513] width 26 height 26
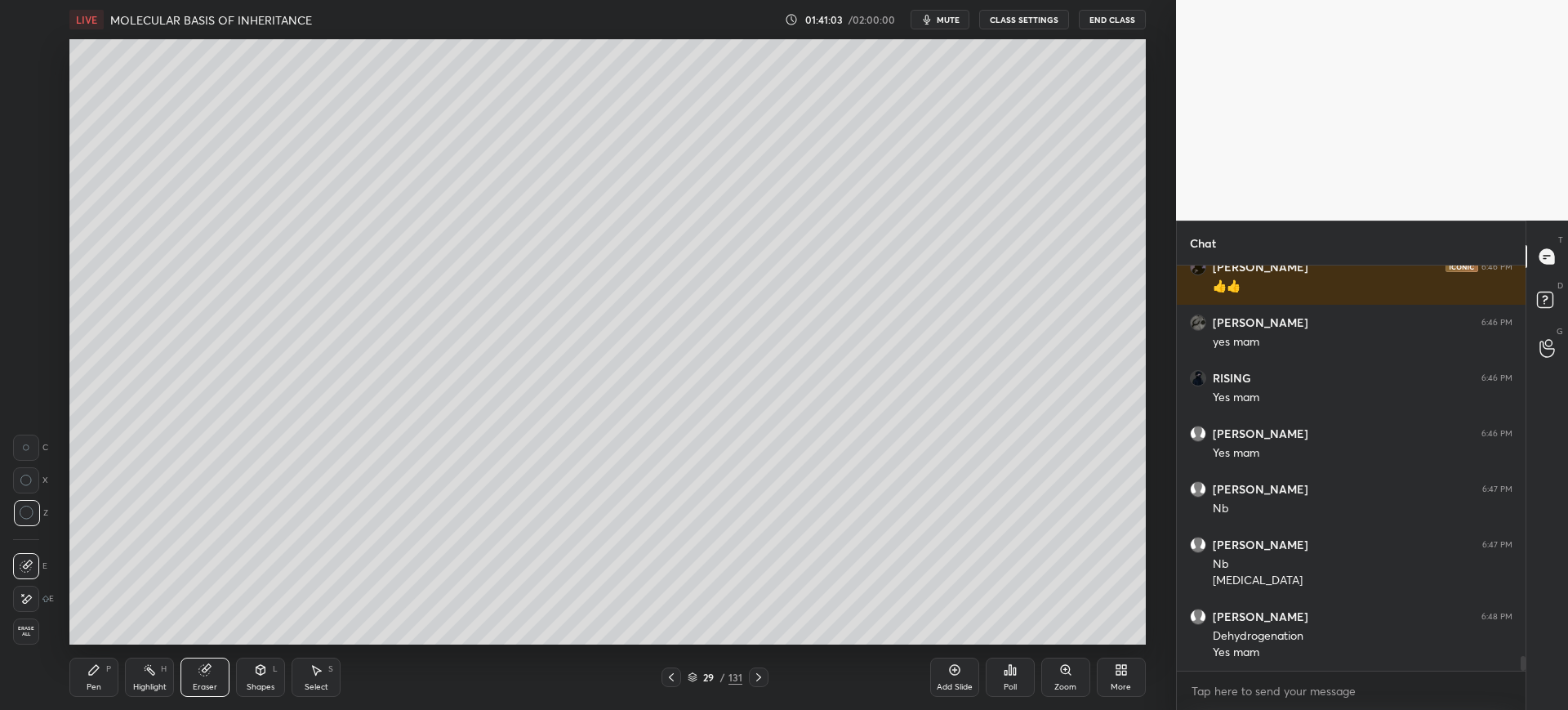
click at [103, 680] on div "Pen P" at bounding box center [94, 677] width 49 height 39
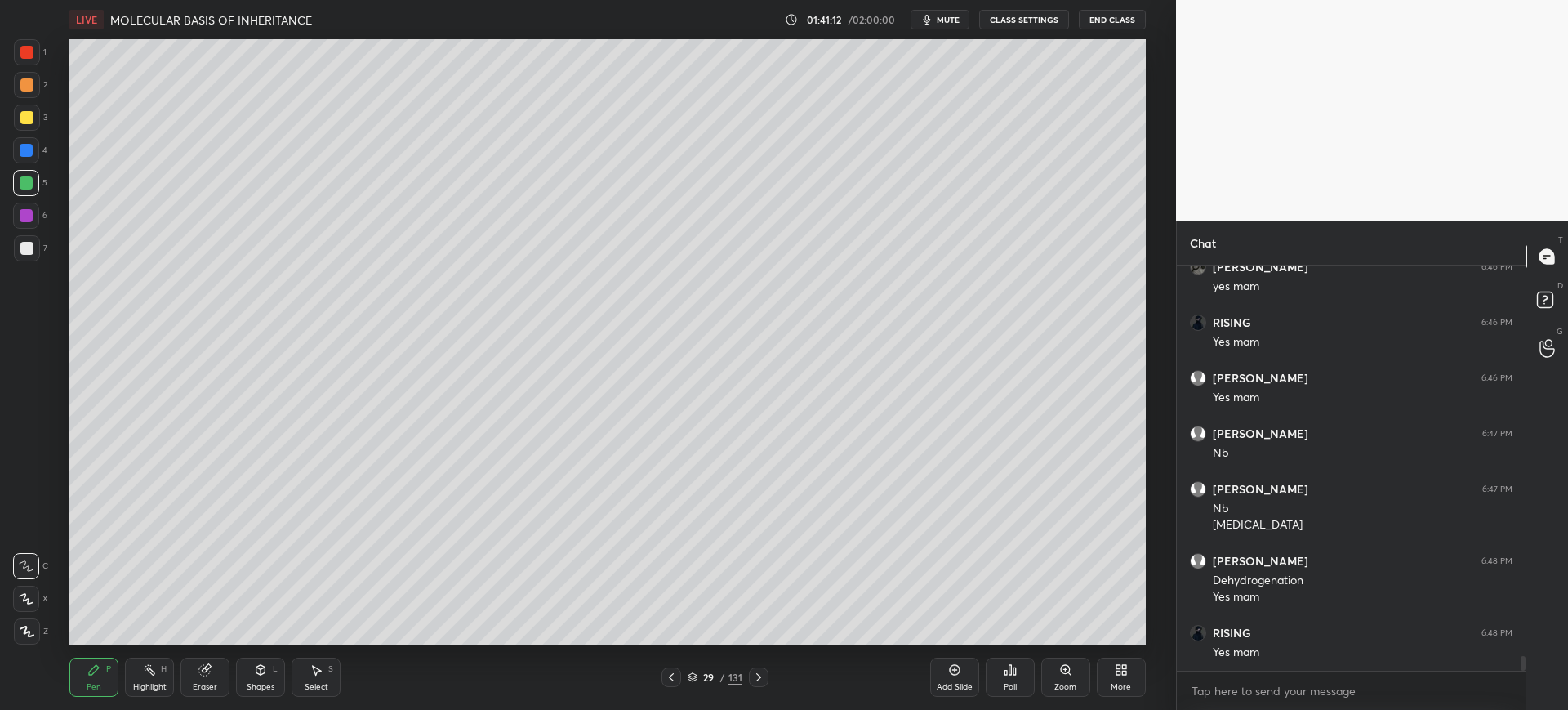
scroll to position [10600, 0]
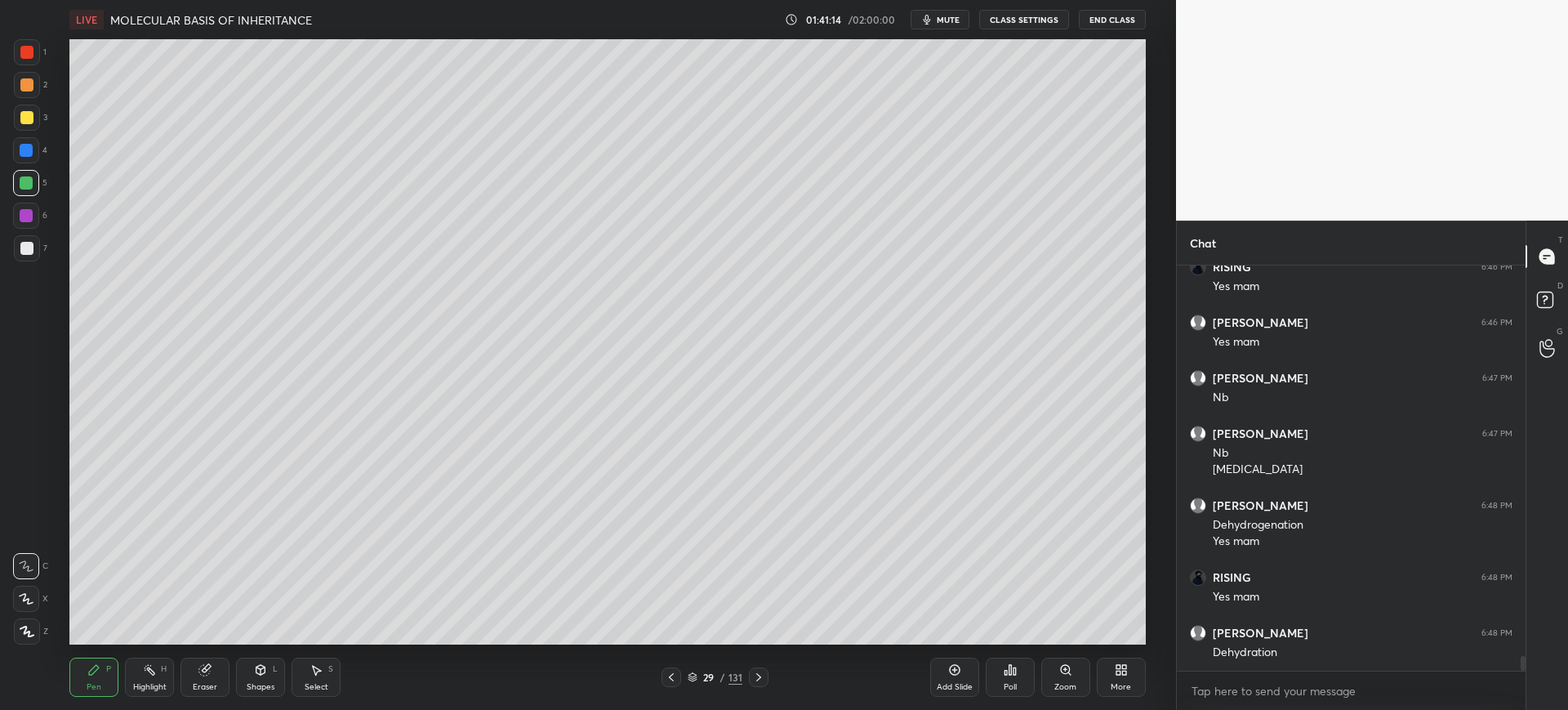
click at [196, 683] on div "Eraser" at bounding box center [204, 686] width 24 height 8
click at [103, 683] on div "Pen P" at bounding box center [94, 677] width 49 height 39
click at [35, 245] on div at bounding box center [26, 248] width 26 height 26
click at [196, 683] on div "Eraser" at bounding box center [204, 686] width 24 height 8
click at [103, 675] on div "Pen P" at bounding box center [94, 677] width 49 height 39
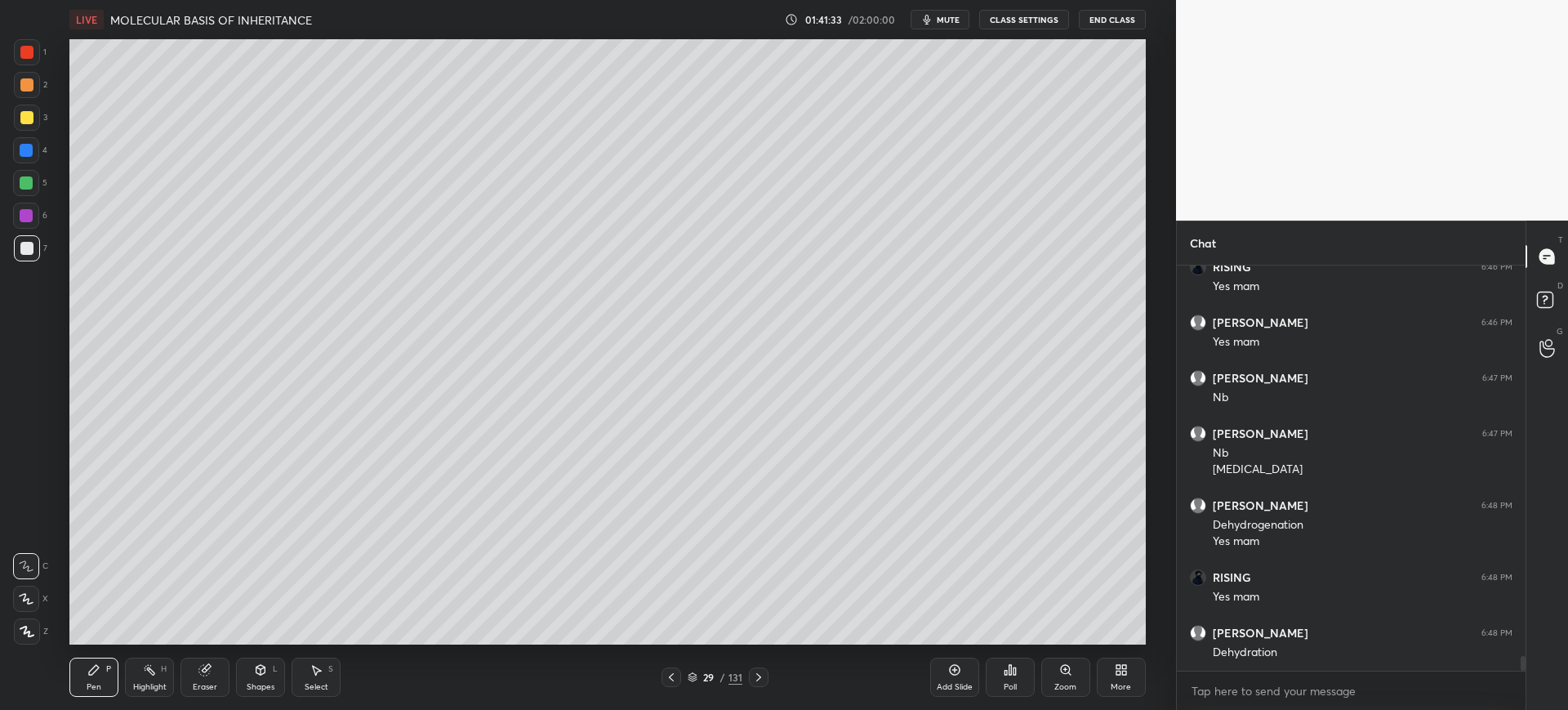
click at [28, 54] on div at bounding box center [27, 52] width 13 height 13
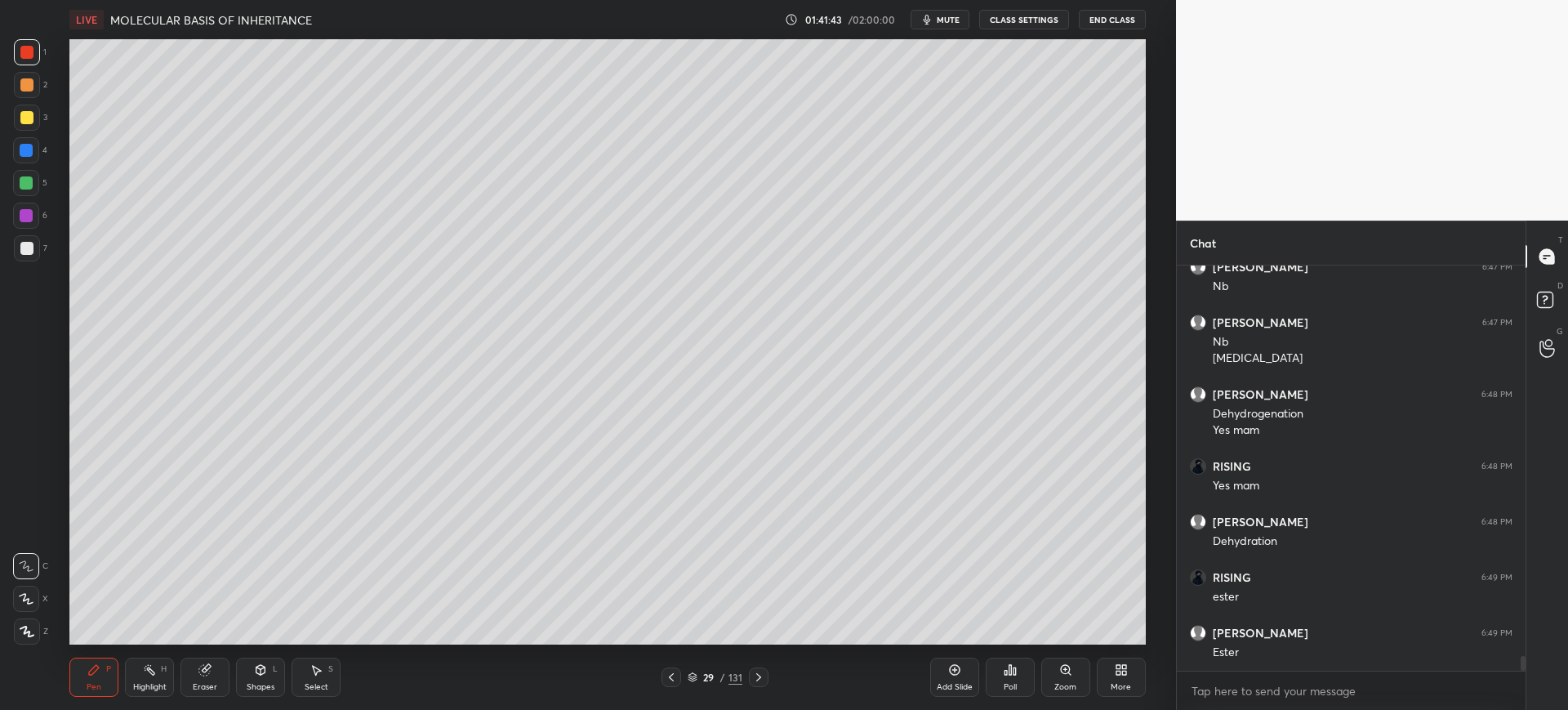
scroll to position [10767, 0]
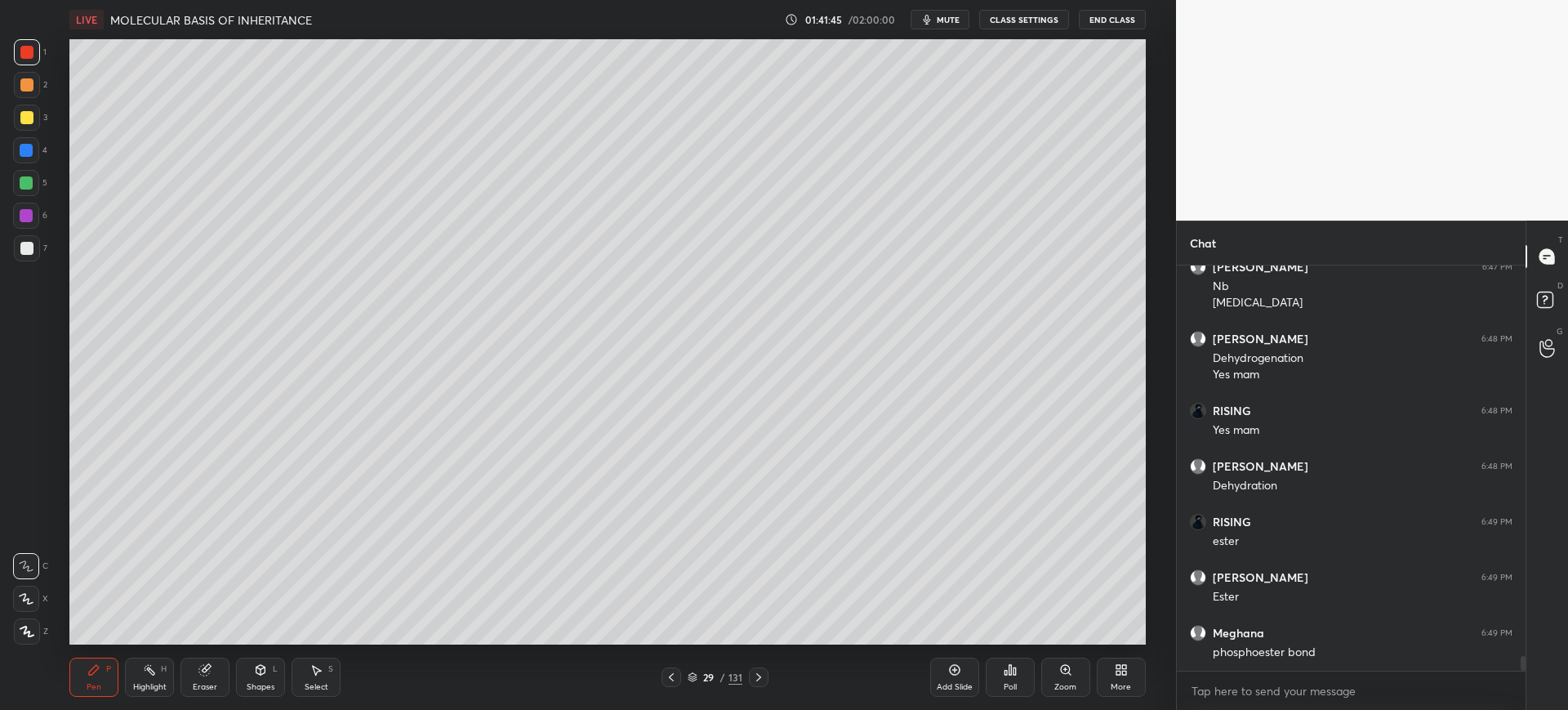
click at [21, 250] on div at bounding box center [27, 248] width 13 height 13
click at [24, 120] on div at bounding box center [27, 117] width 13 height 13
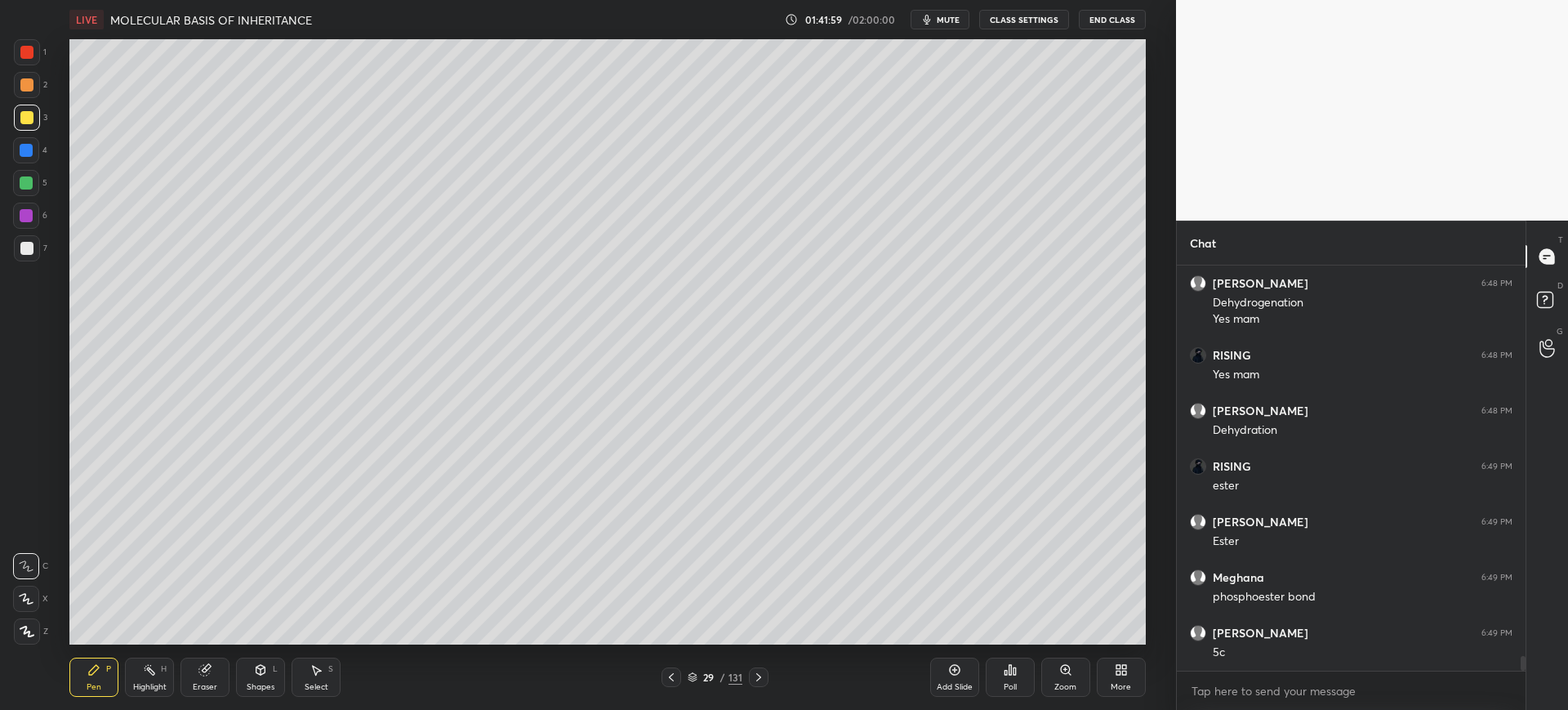
scroll to position [10878, 0]
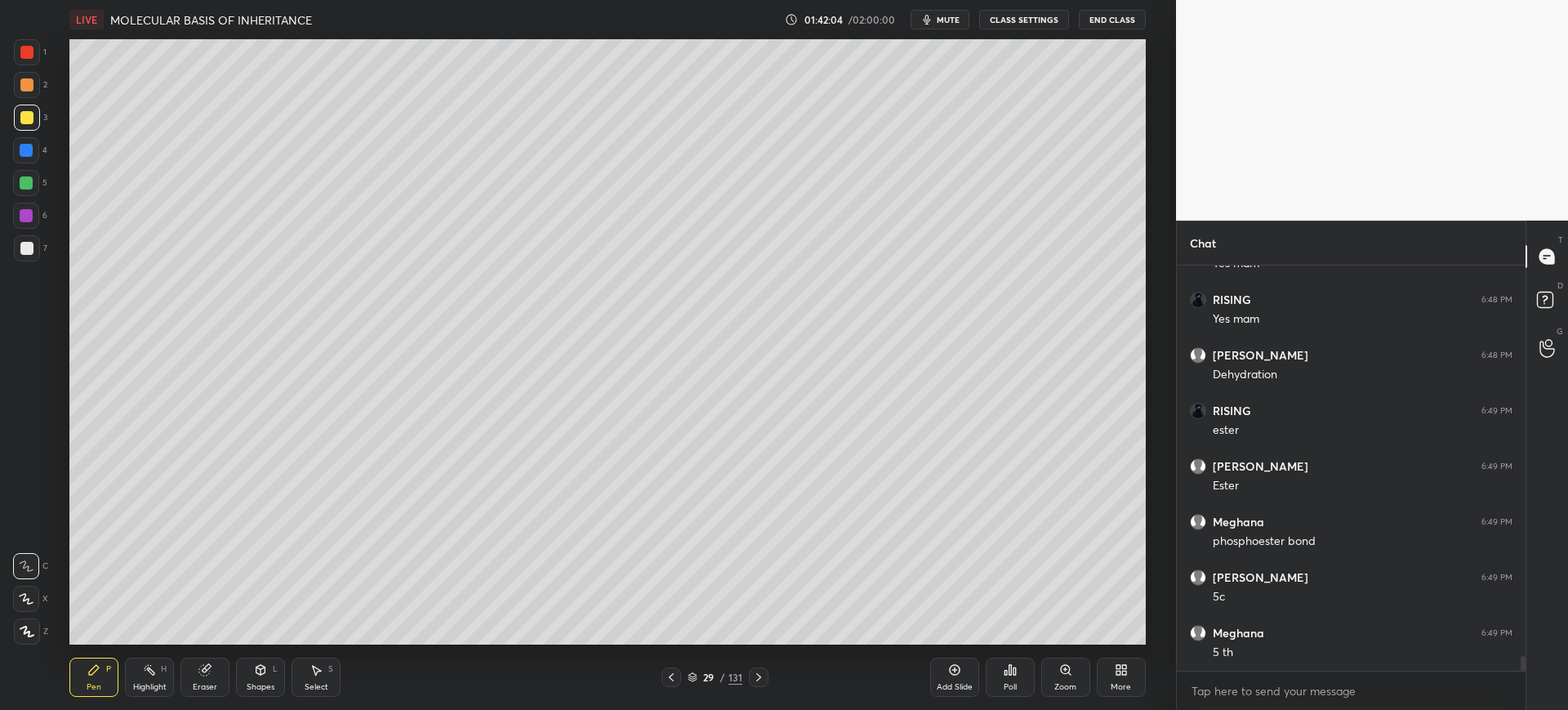
click at [49, 64] on div "1 2 3 4 5 6 7 C X Z C X Z E E Erase all H H" at bounding box center [26, 341] width 53 height 606
click at [22, 66] on div "1" at bounding box center [30, 55] width 33 height 33
click at [957, 687] on div "Add Slide" at bounding box center [955, 686] width 36 height 8
click at [669, 677] on icon at bounding box center [670, 677] width 5 height 8
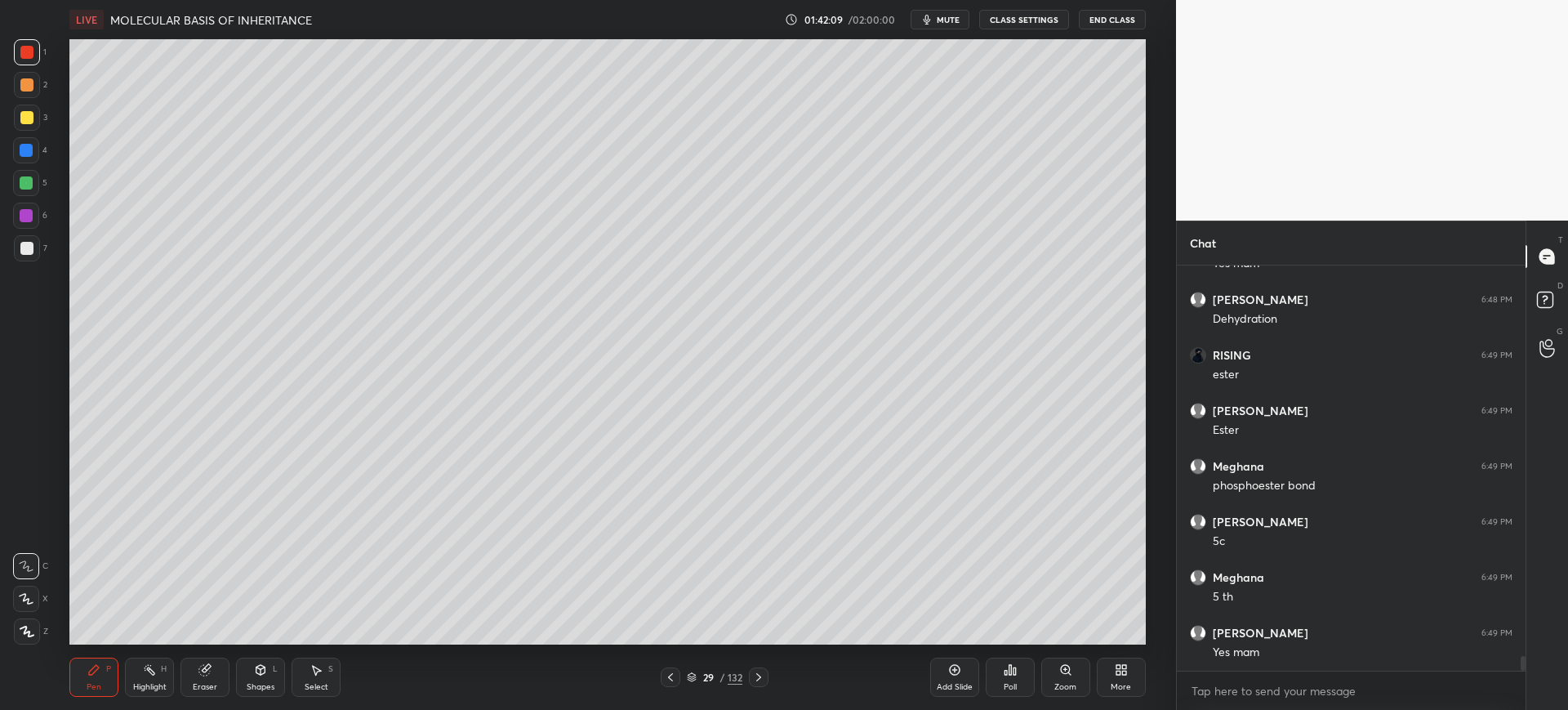
scroll to position [10990, 0]
click at [1013, 681] on div "Poll" at bounding box center [1010, 677] width 49 height 39
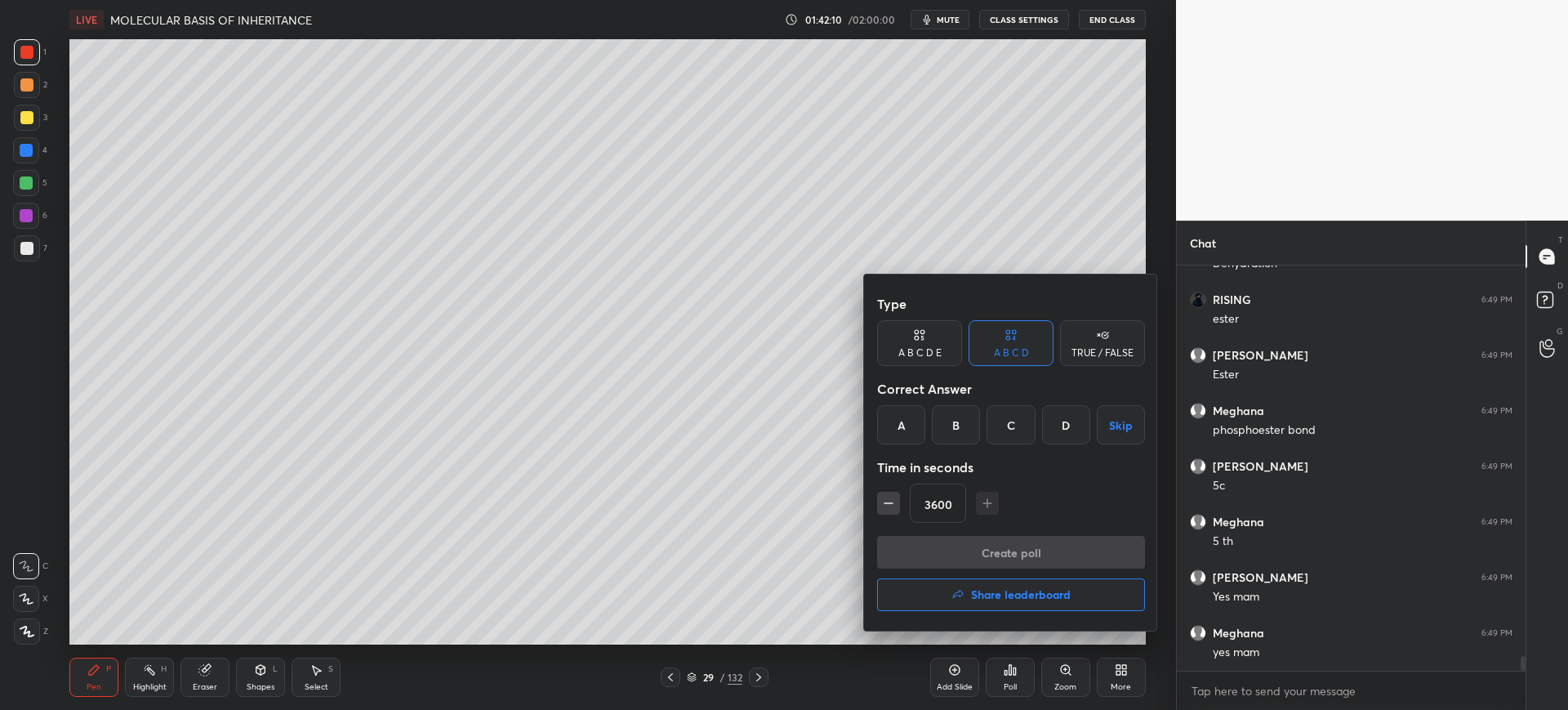
click at [905, 426] on div "A" at bounding box center [901, 424] width 48 height 39
click at [1004, 558] on button "Create poll" at bounding box center [1011, 552] width 268 height 33
type textarea "x"
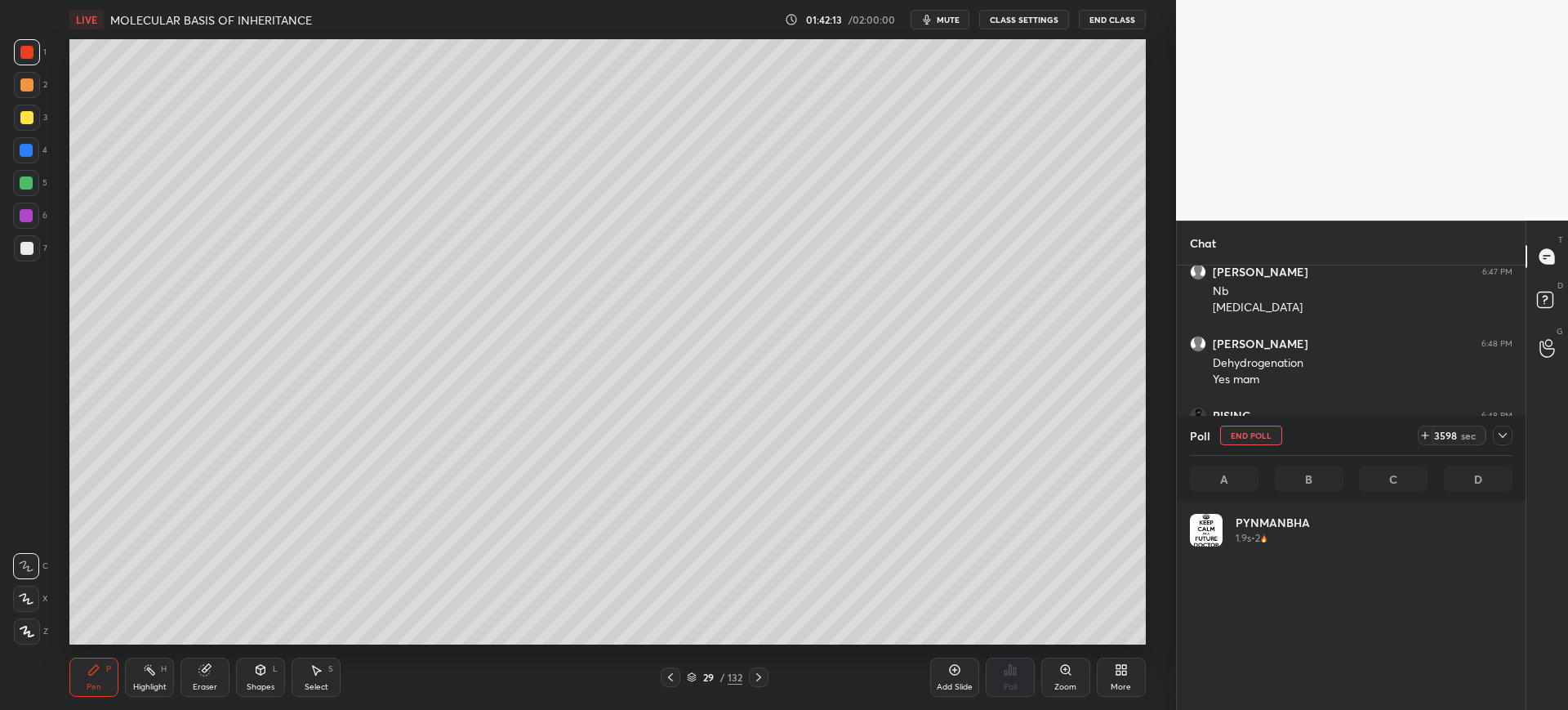
scroll to position [192, 318]
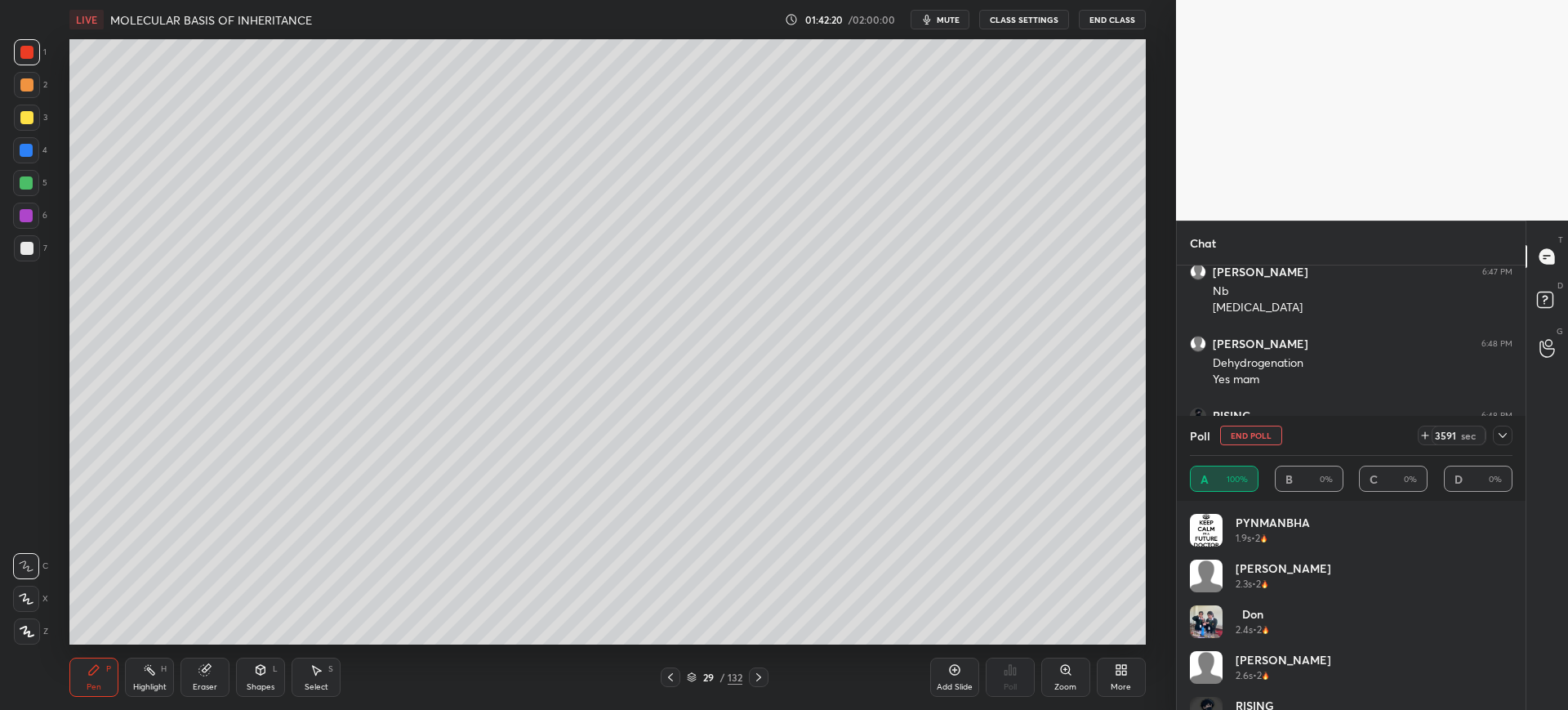
click at [944, 22] on span "mute" at bounding box center [947, 19] width 23 height 12
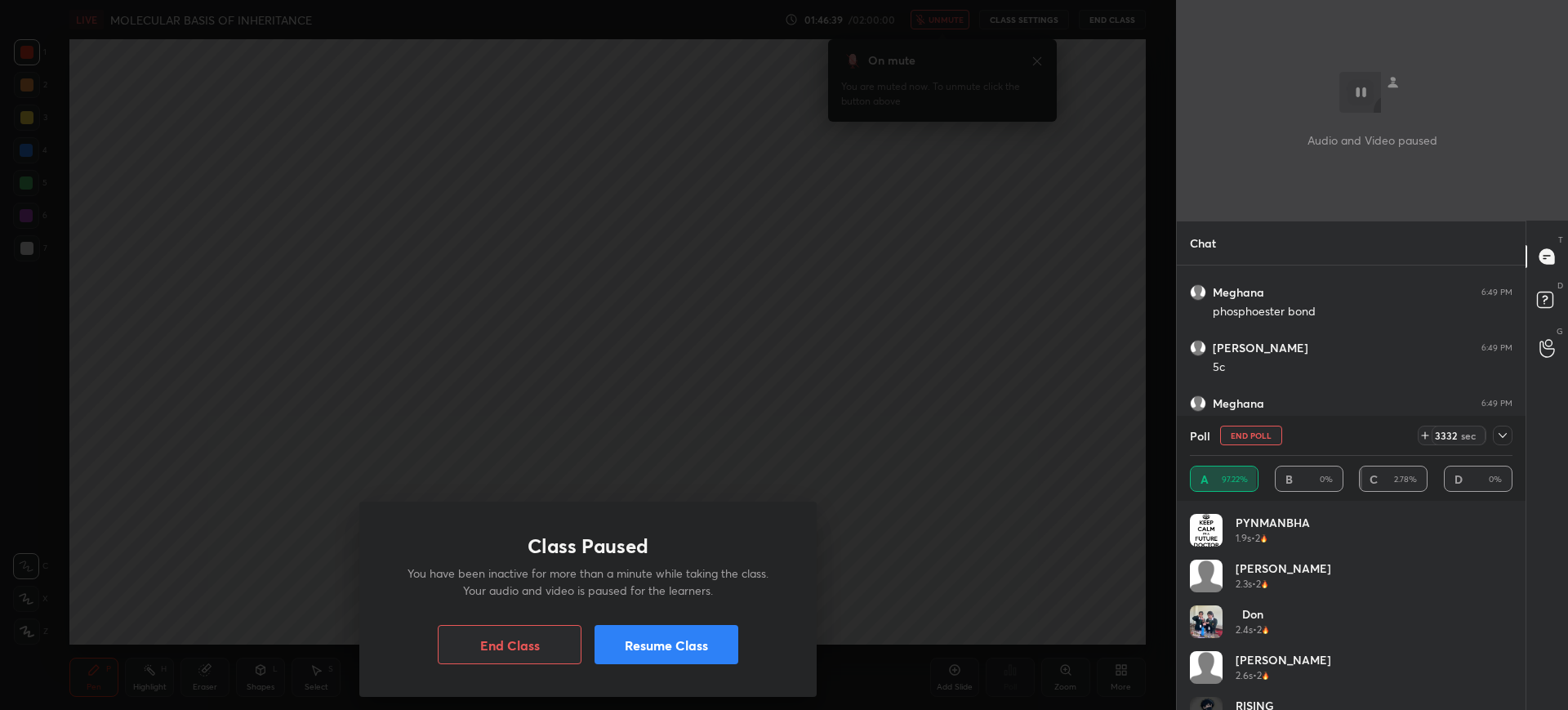
scroll to position [249, 344]
click at [669, 645] on button "Resume Class" at bounding box center [666, 645] width 143 height 39
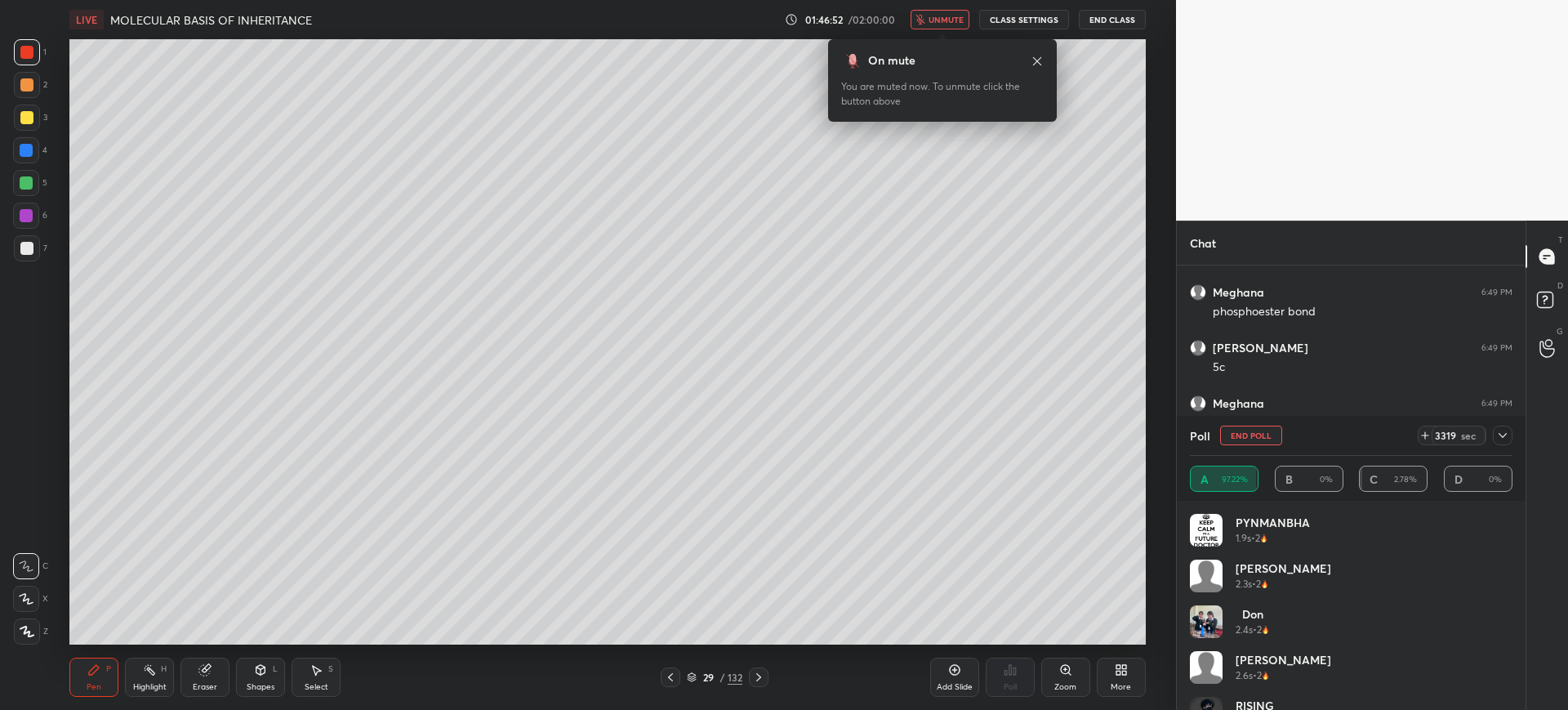
click at [1252, 439] on button "End Poll" at bounding box center [1251, 436] width 62 height 20
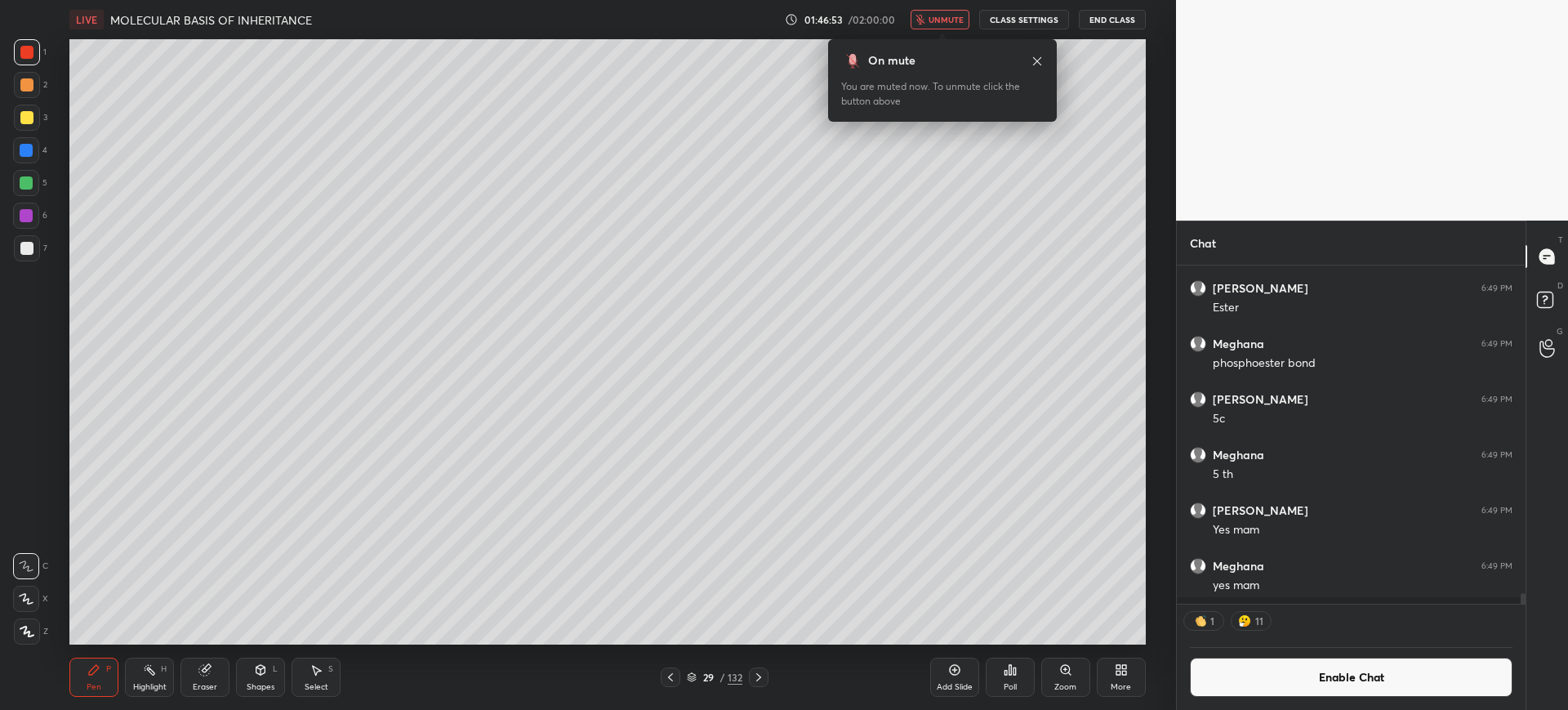
scroll to position [333, 344]
click at [942, 20] on span "unmute" at bounding box center [946, 19] width 35 height 12
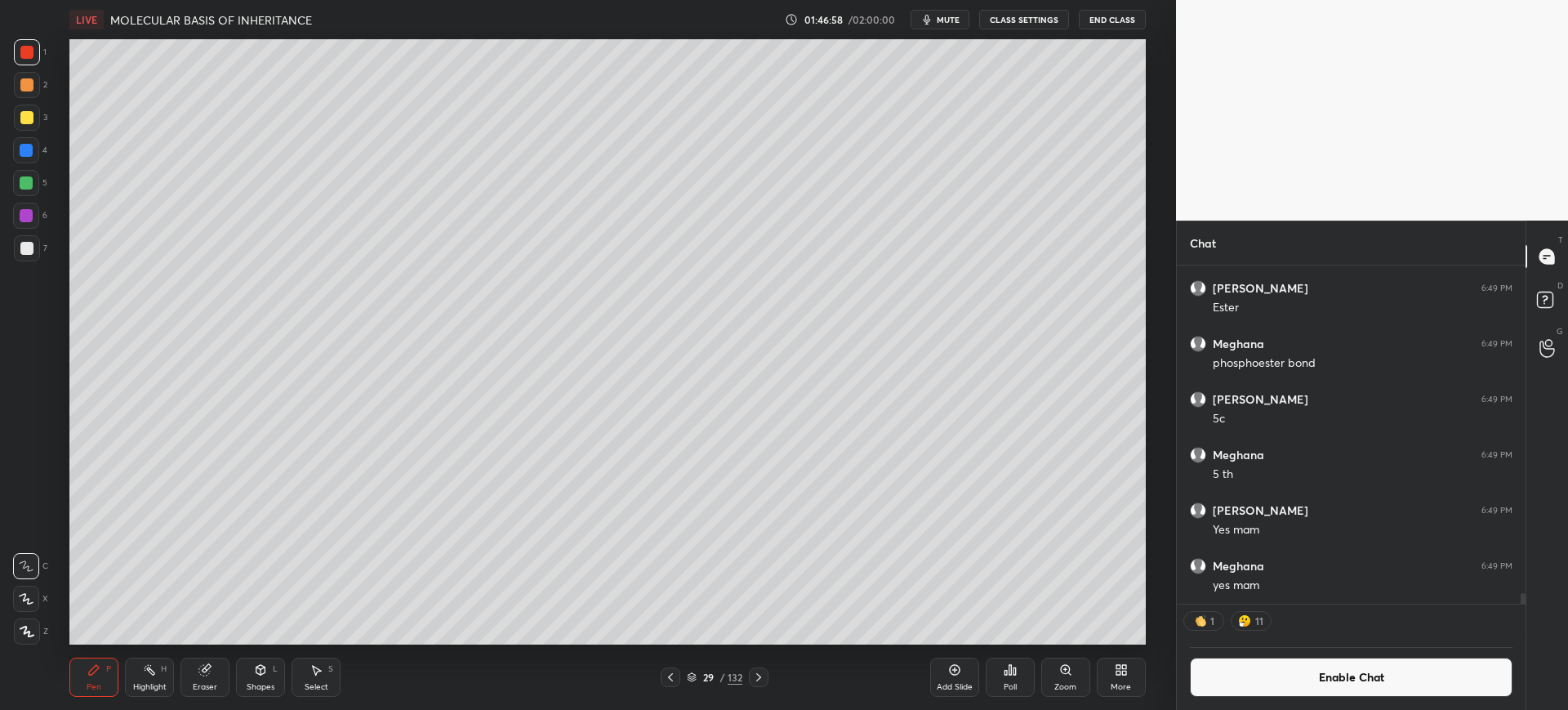
click at [1286, 677] on button "Enable Chat" at bounding box center [1351, 677] width 323 height 39
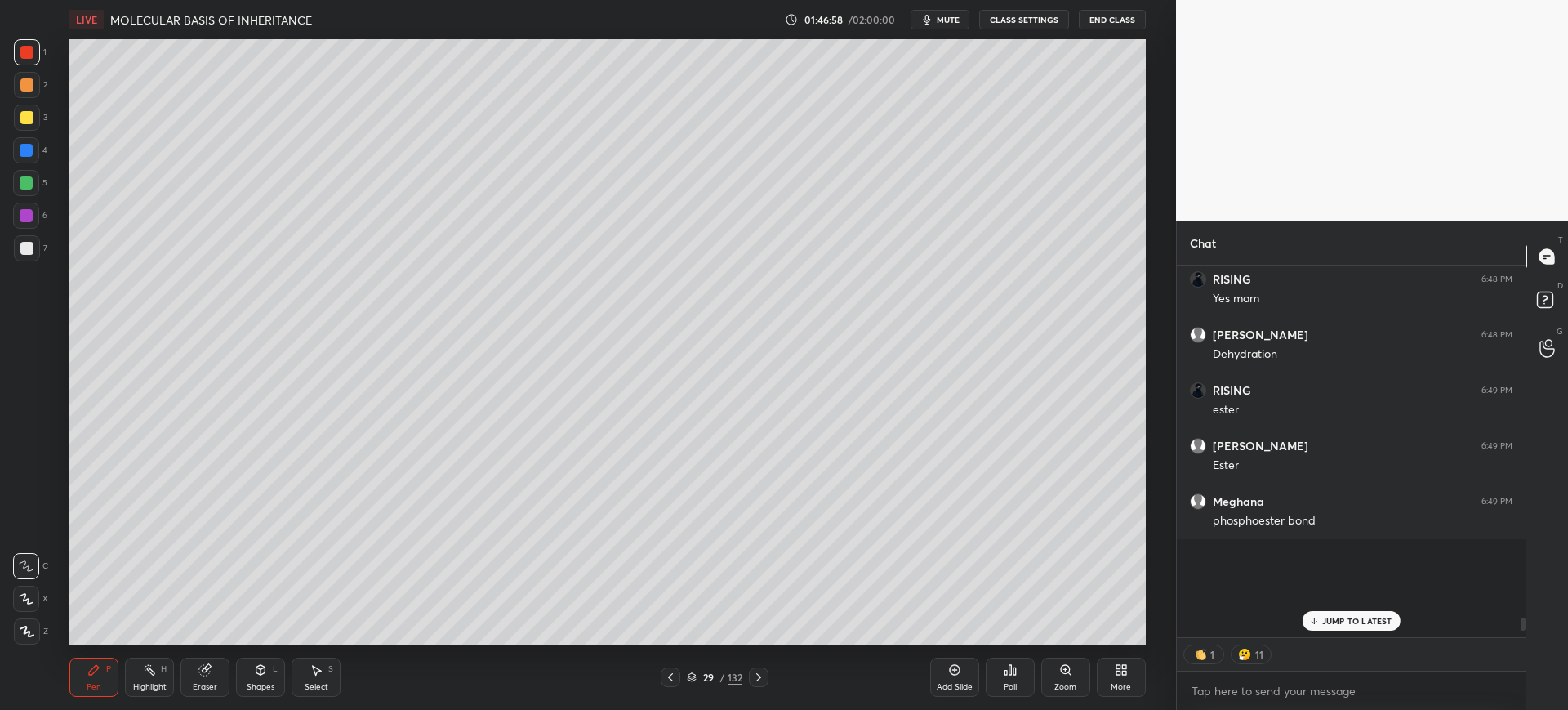
scroll to position [9754, 0]
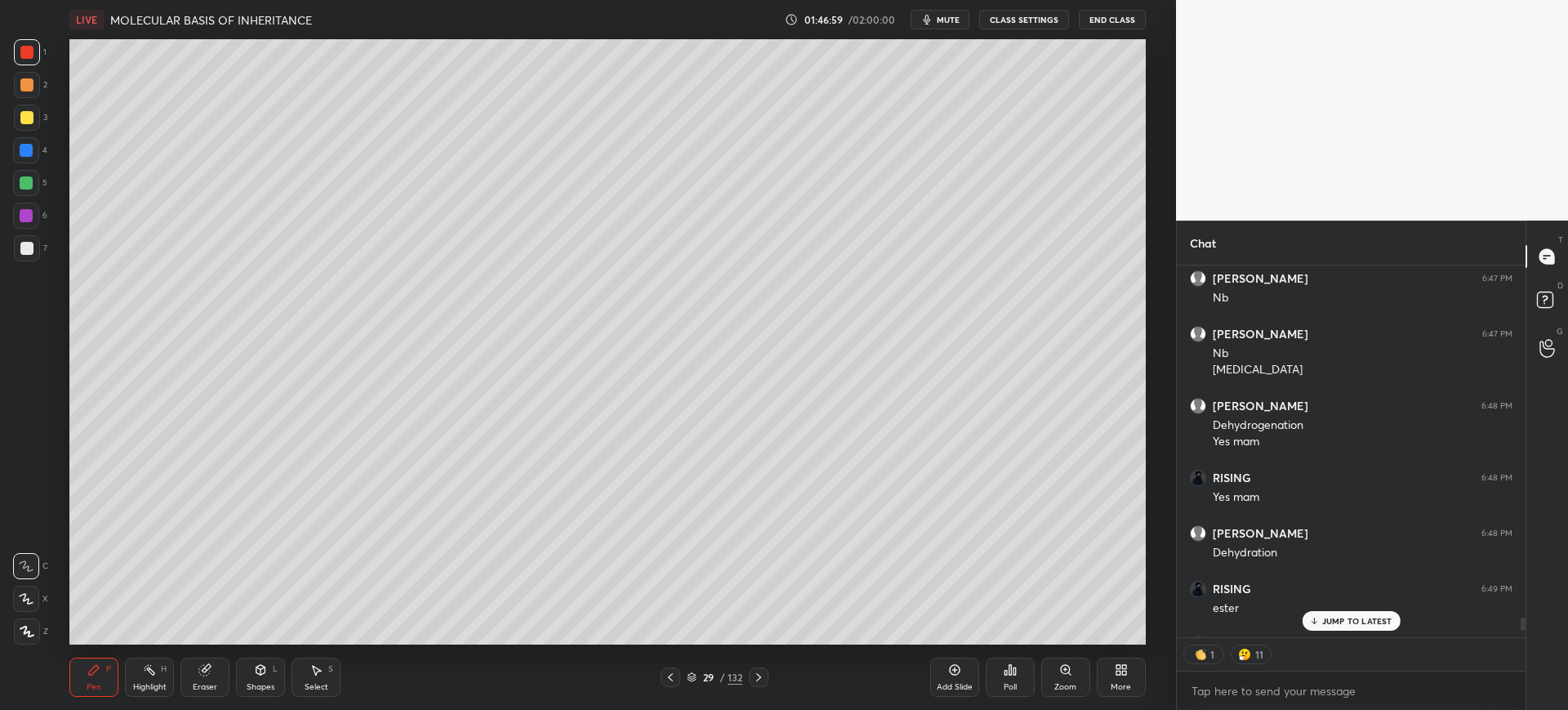
click at [1338, 621] on p "JUMP TO LATEST" at bounding box center [1357, 621] width 70 height 10
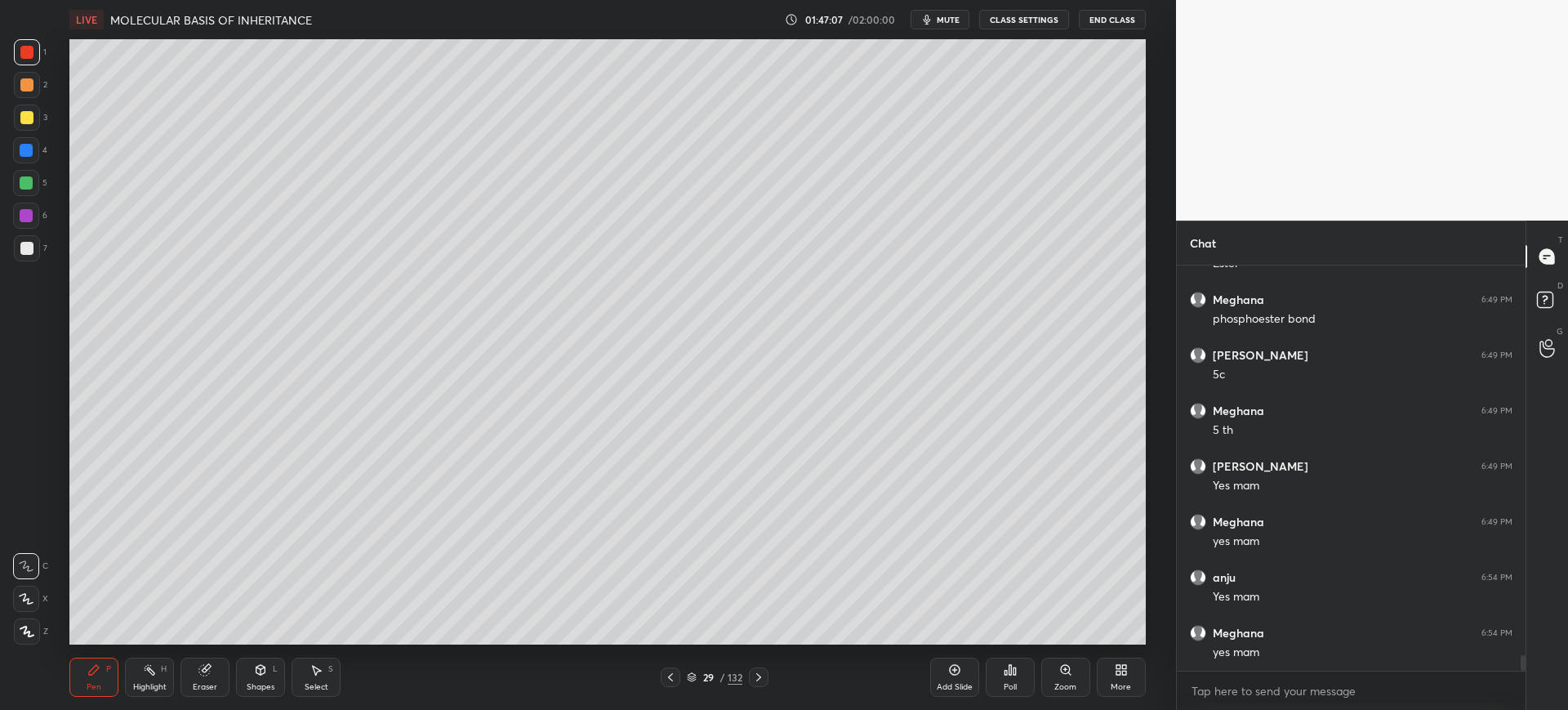
scroll to position [10210, 0]
click at [740, 674] on div "132" at bounding box center [735, 677] width 15 height 15
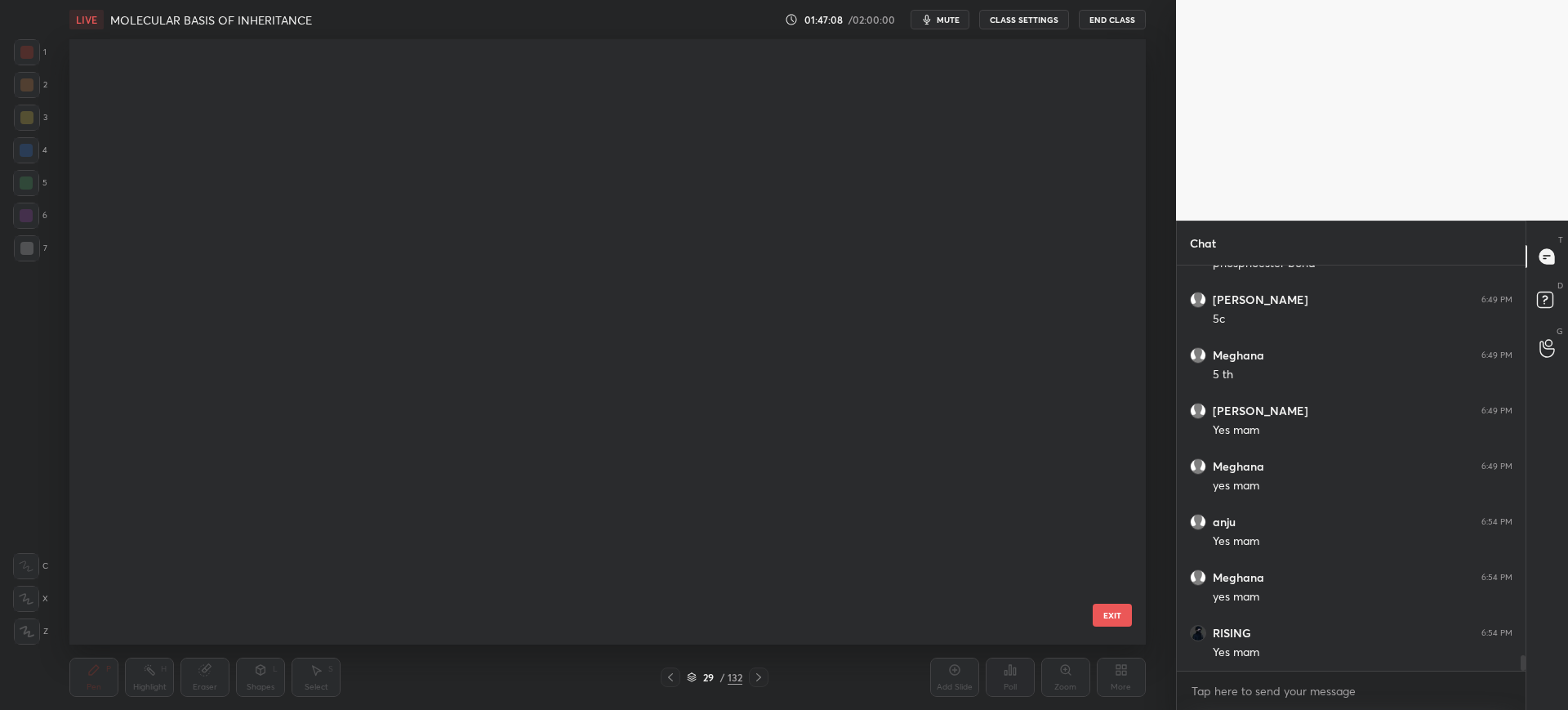
scroll to position [601, 1068]
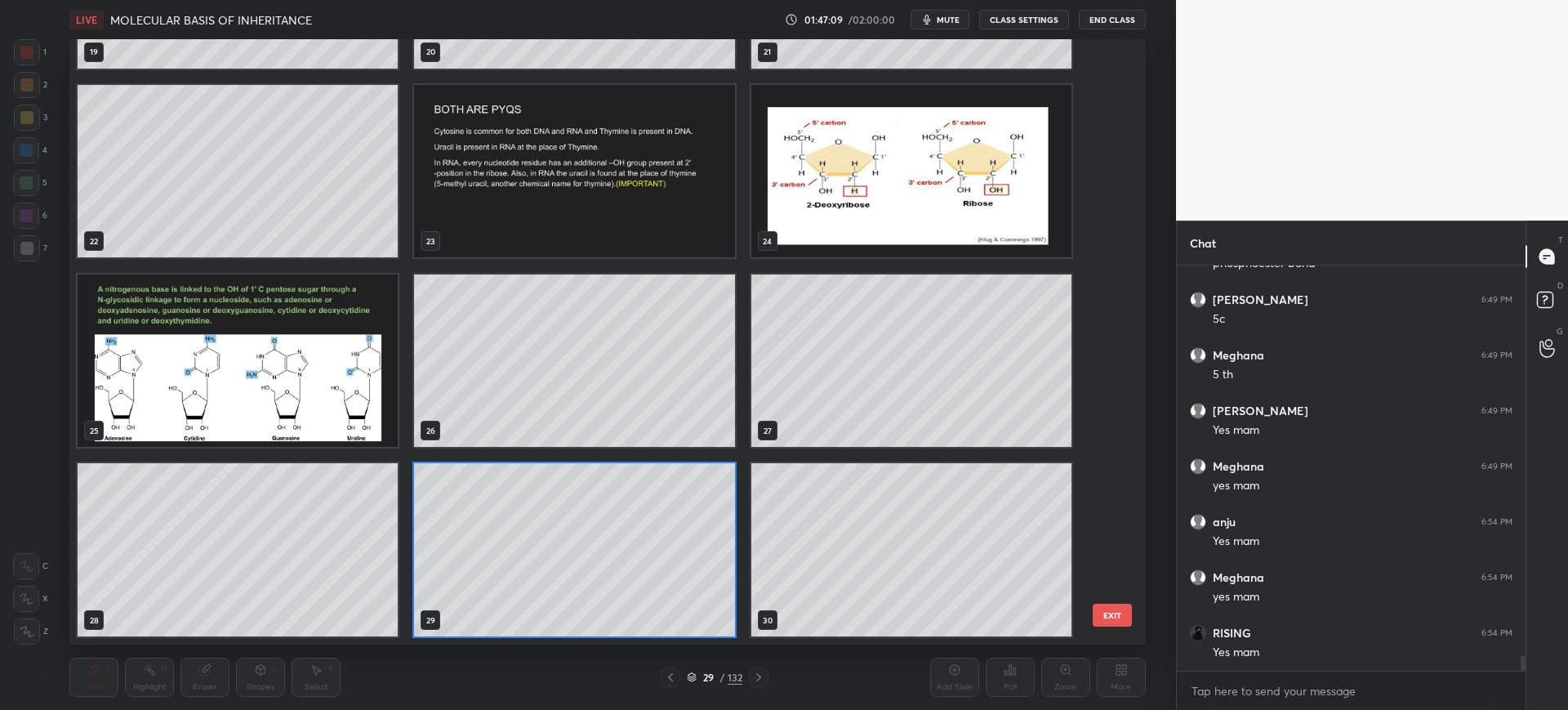
click at [1120, 544] on div "16 17 18 19 20 21 22 23 24 25 26 27 28 29 30 EXIT" at bounding box center [607, 341] width 1075 height 606
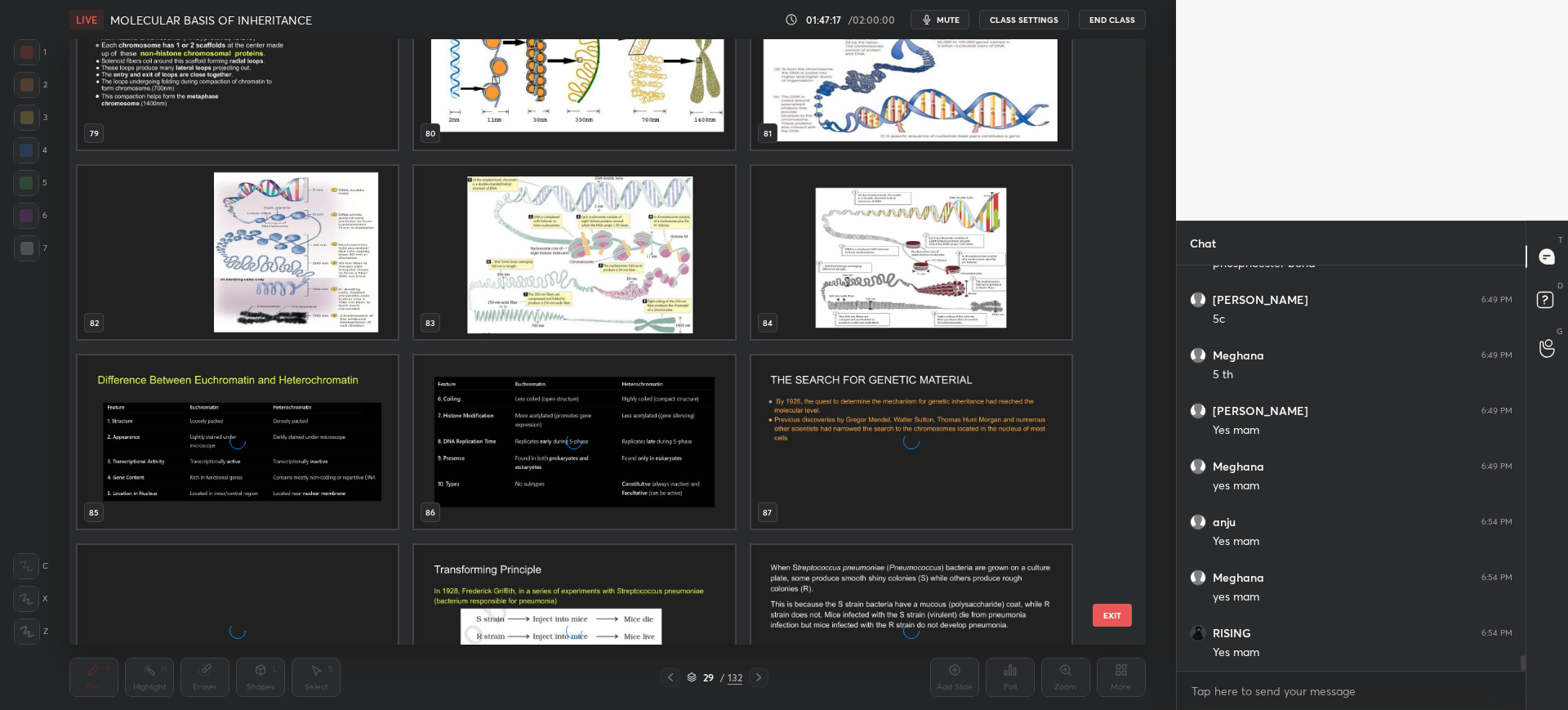
scroll to position [5528, 0]
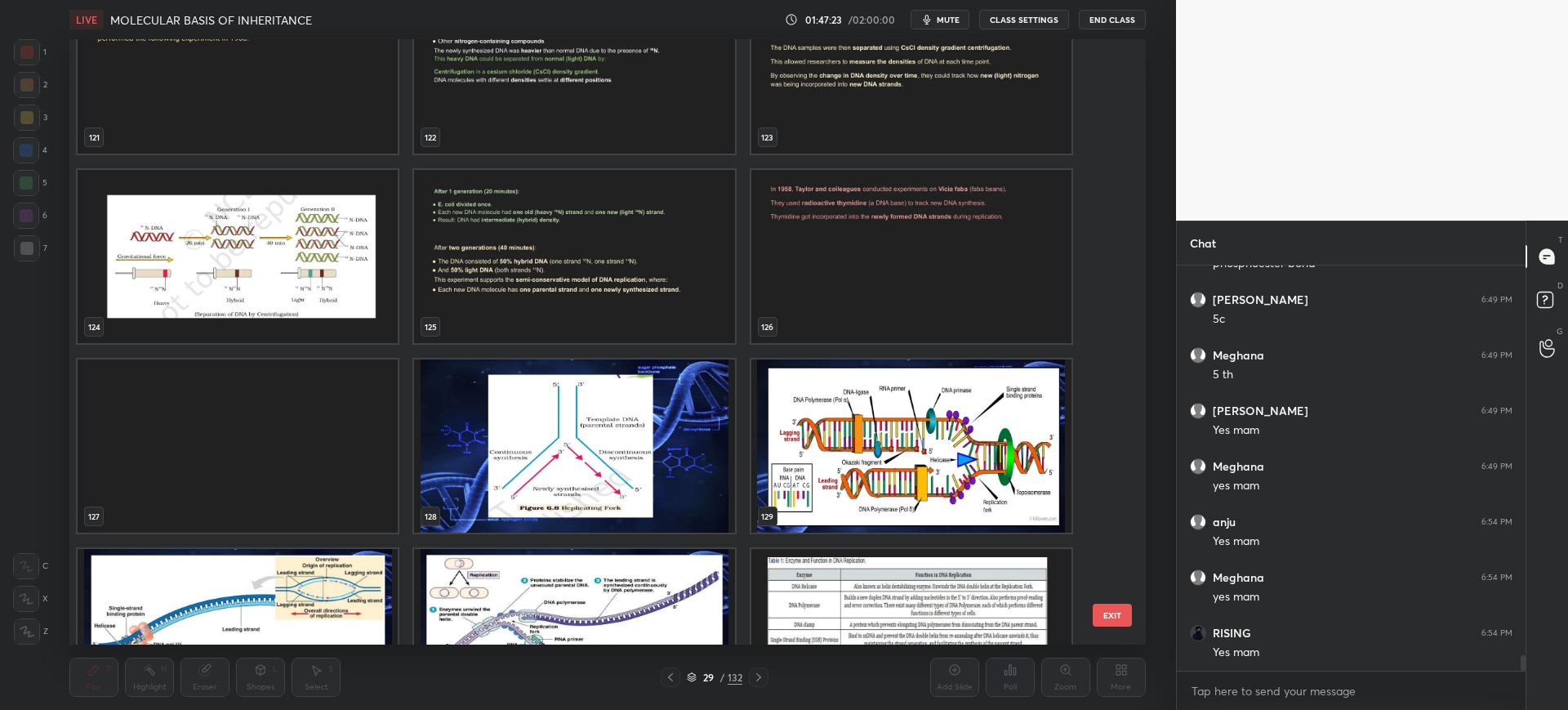
click at [1117, 626] on button "EXIT" at bounding box center [1112, 615] width 39 height 23
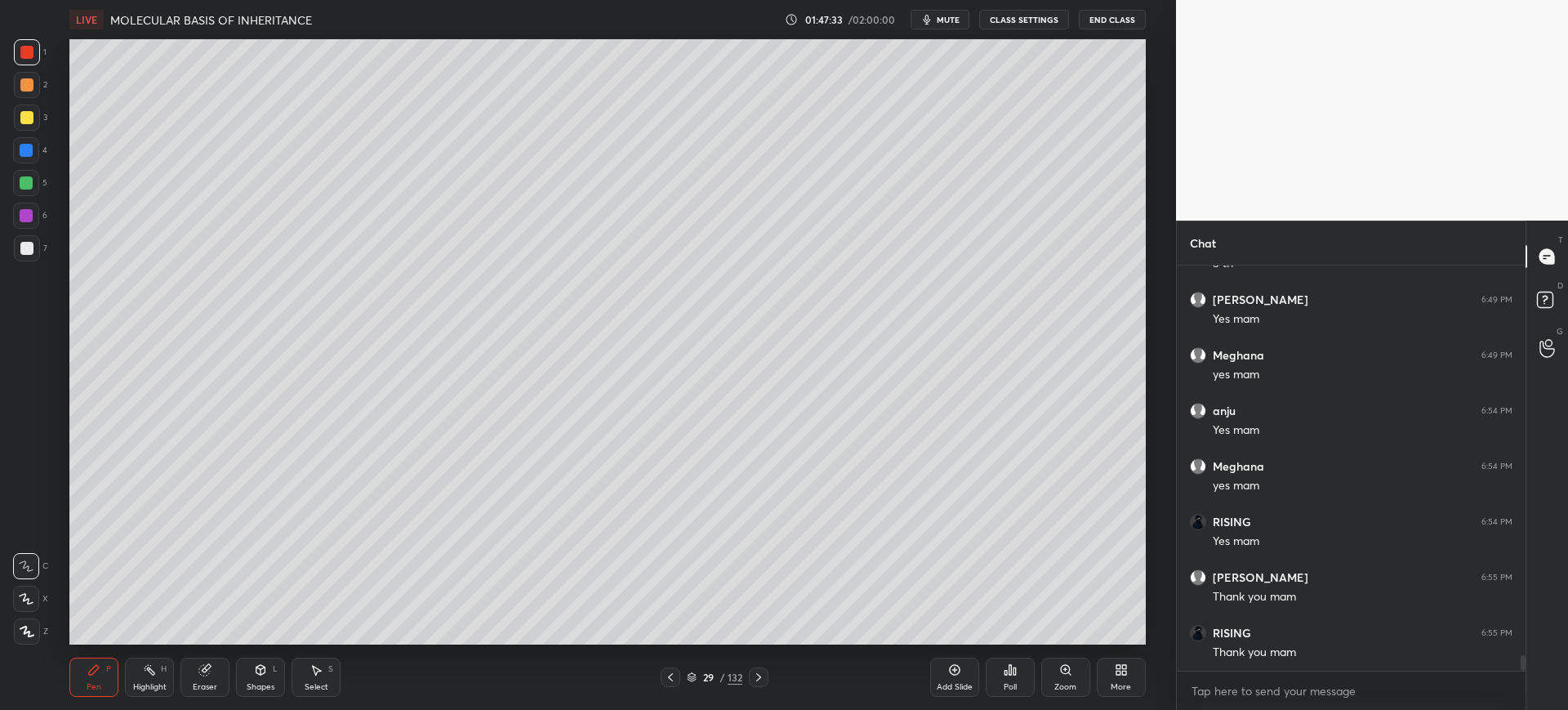
click at [25, 181] on div at bounding box center [26, 182] width 13 height 13
click at [54, 163] on div "Setting up your live class Poll for secs No correct answer Start poll" at bounding box center [608, 341] width 1111 height 606
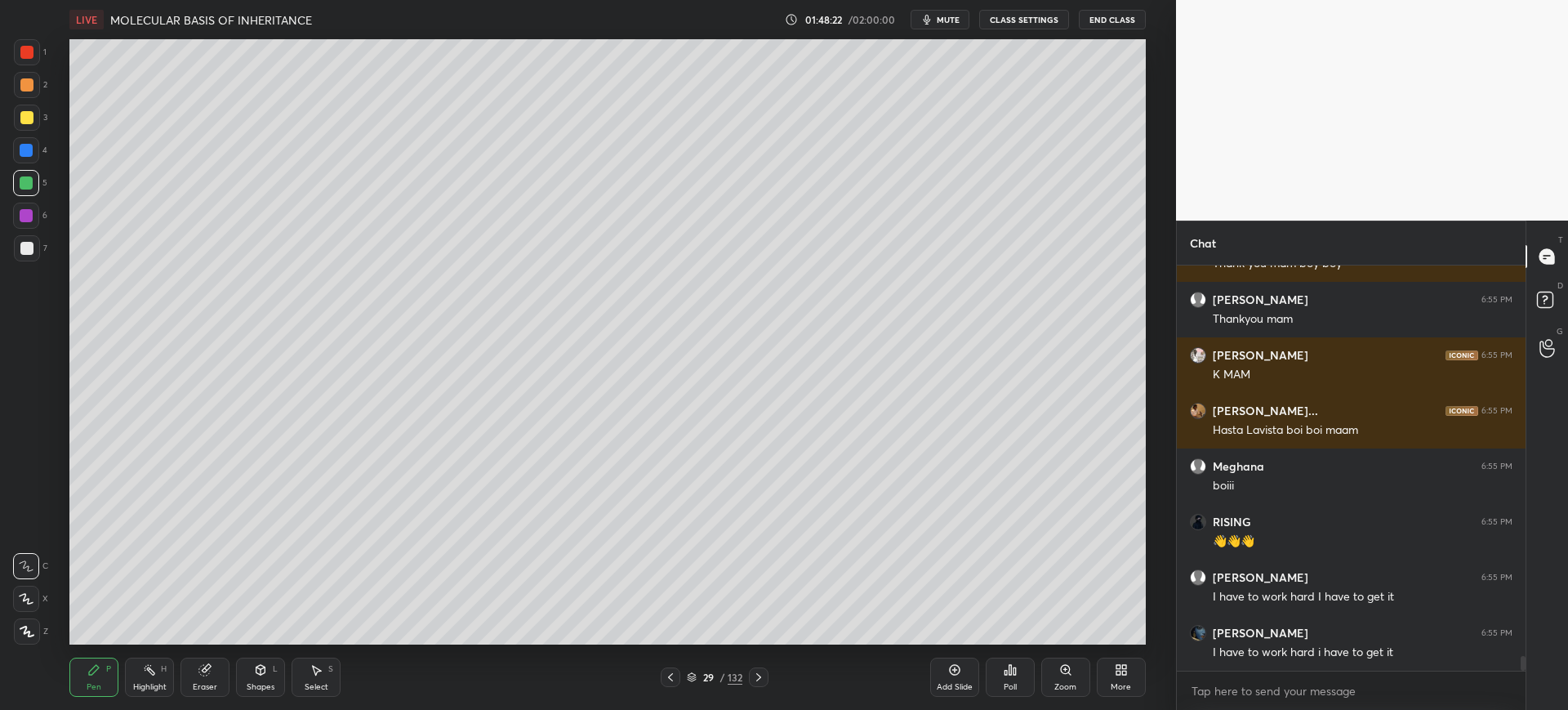
scroll to position [10988, 0]
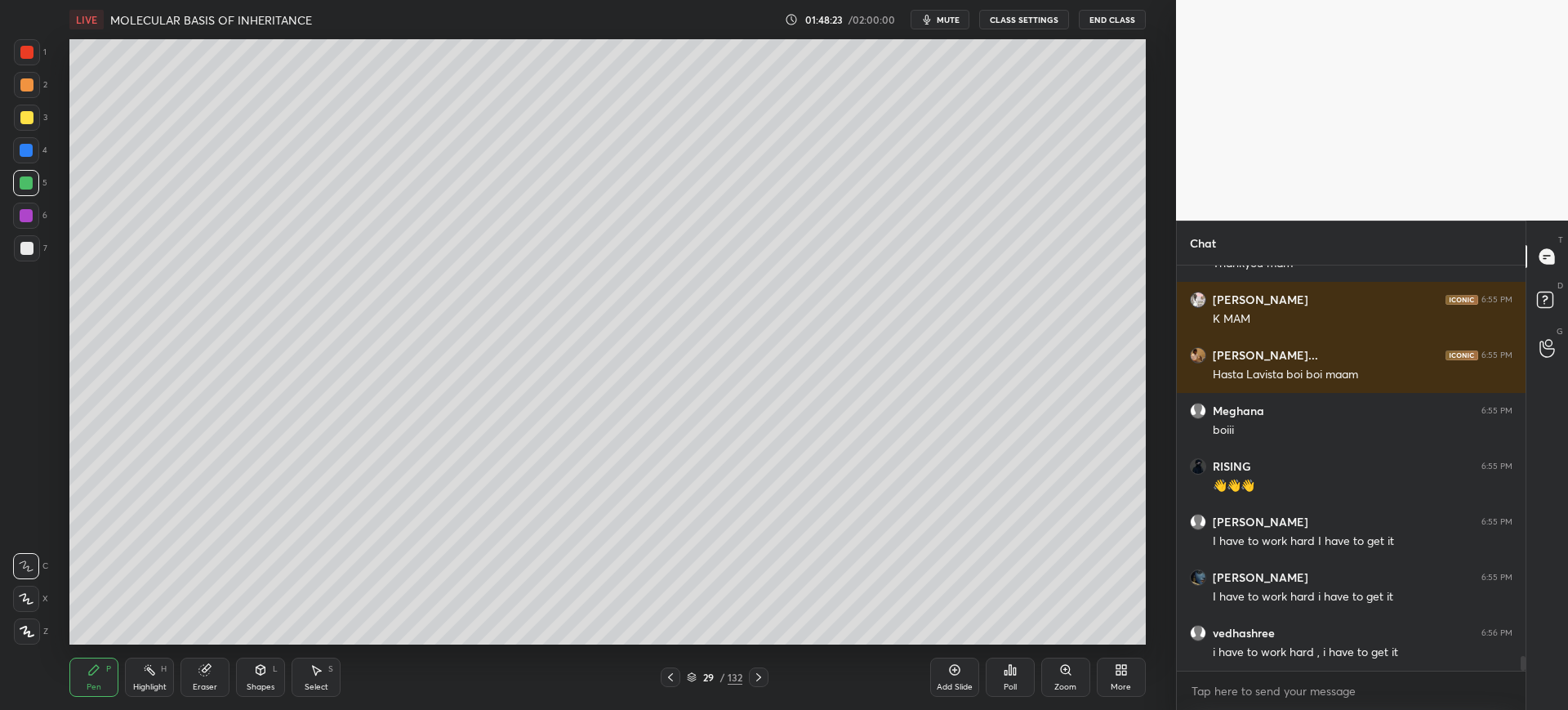
click at [1114, 27] on button "End Class" at bounding box center [1112, 20] width 67 height 20
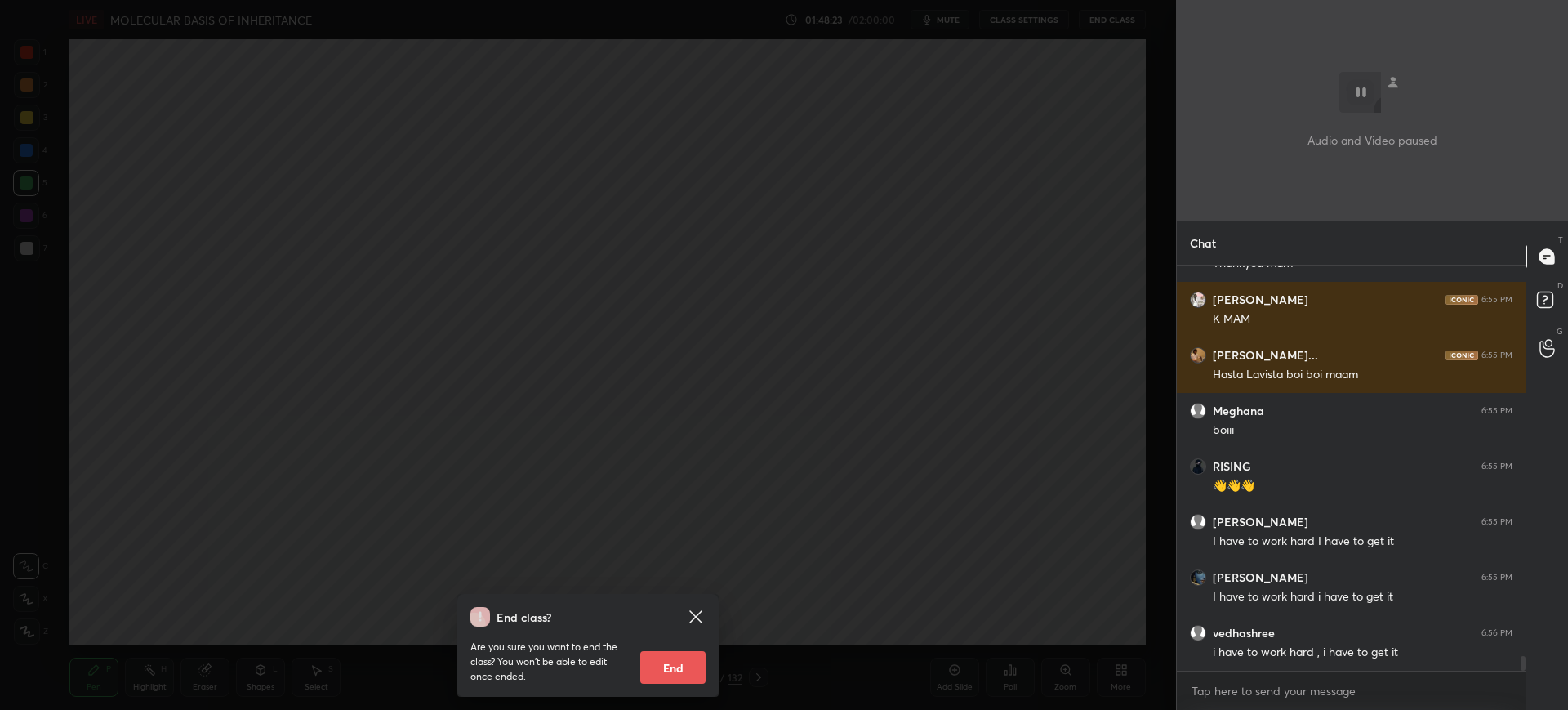
click at [679, 666] on button "End" at bounding box center [673, 667] width 65 height 33
type textarea "x"
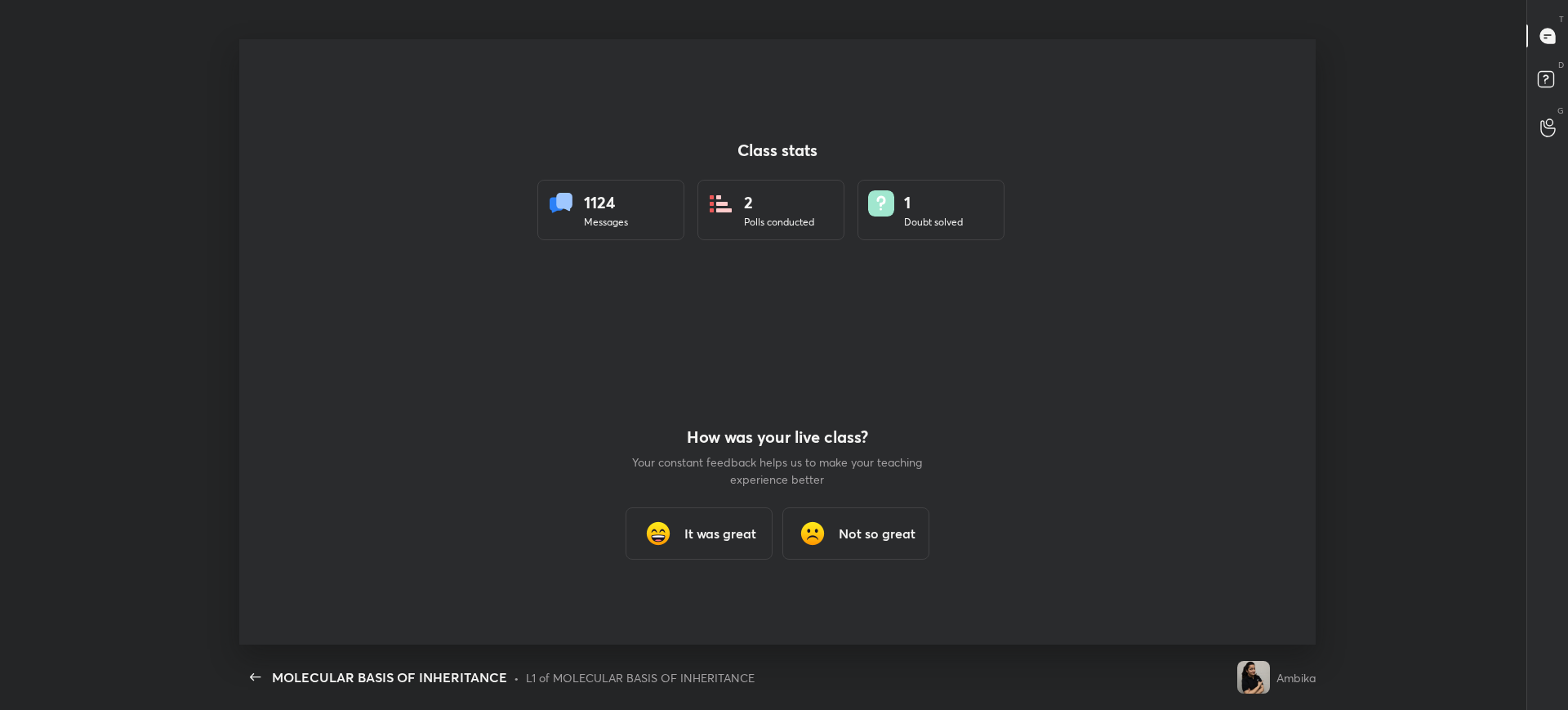
scroll to position [81112, 80117]
click at [691, 524] on h3 "It was great" at bounding box center [720, 534] width 72 height 20
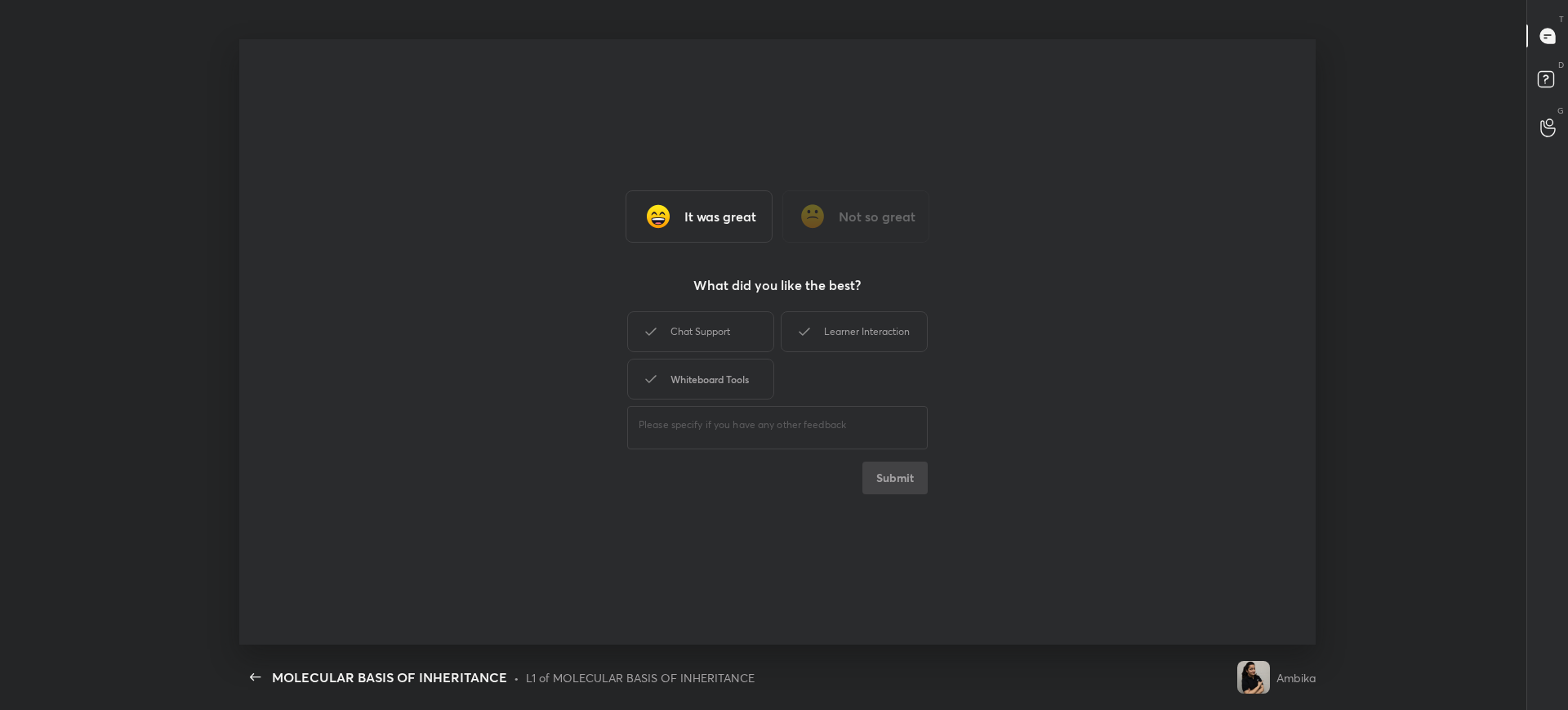
click at [725, 326] on div "Chat Support" at bounding box center [701, 331] width 147 height 41
click at [720, 371] on div "Whiteboard Tools" at bounding box center [701, 379] width 147 height 41
click at [852, 325] on div "Learner Interaction" at bounding box center [854, 331] width 147 height 41
click at [879, 488] on button "Submit" at bounding box center [895, 478] width 65 height 33
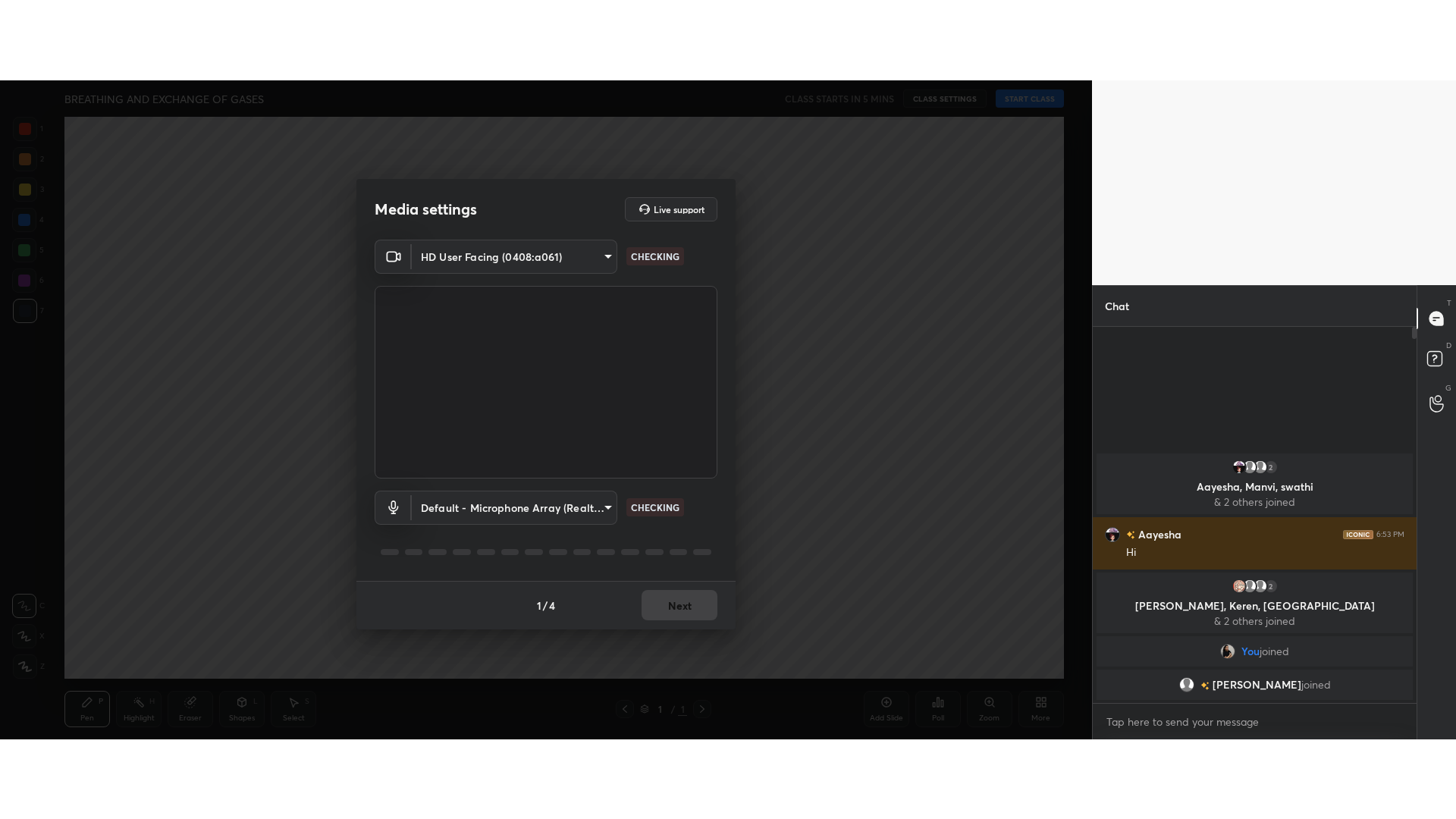
scroll to position [5, 5]
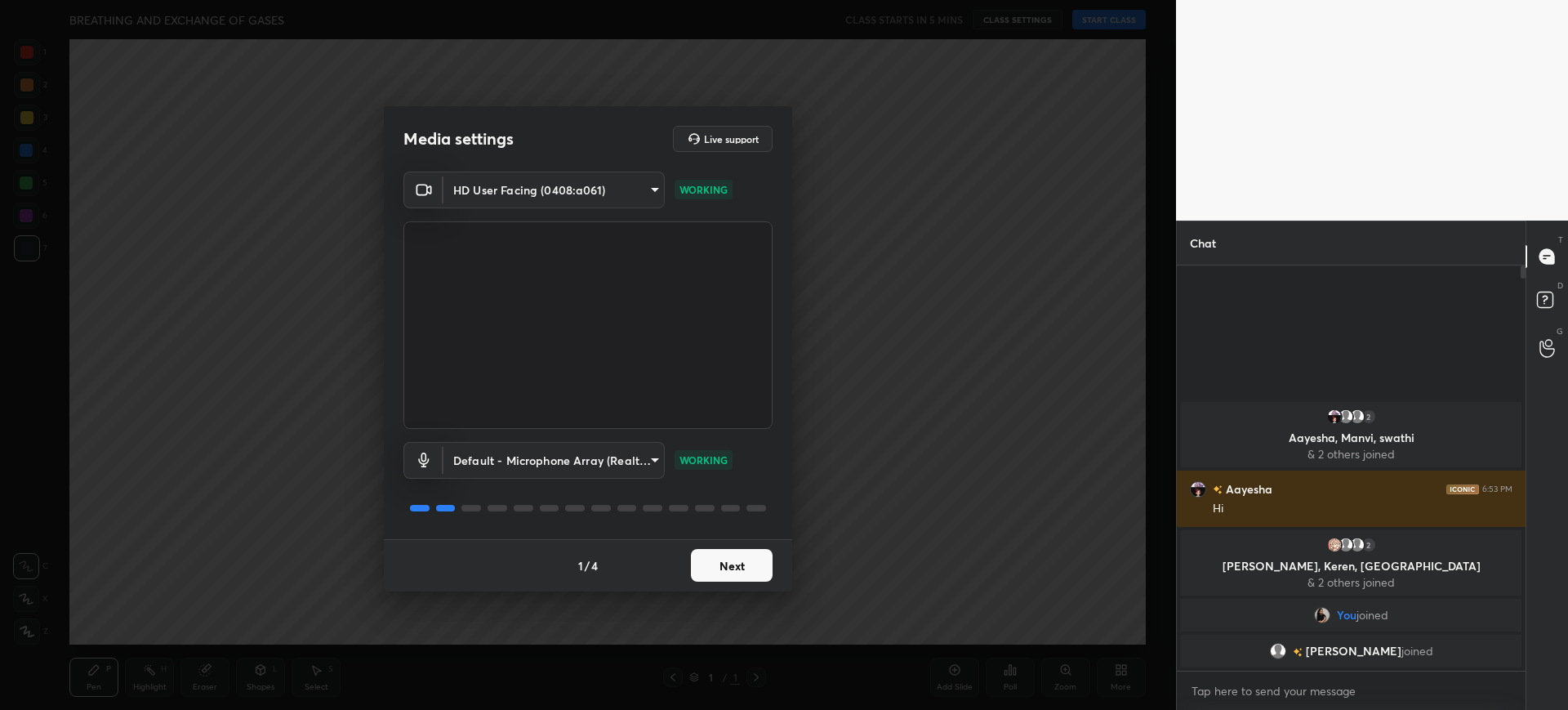
click at [750, 567] on button "Next" at bounding box center [731, 566] width 82 height 33
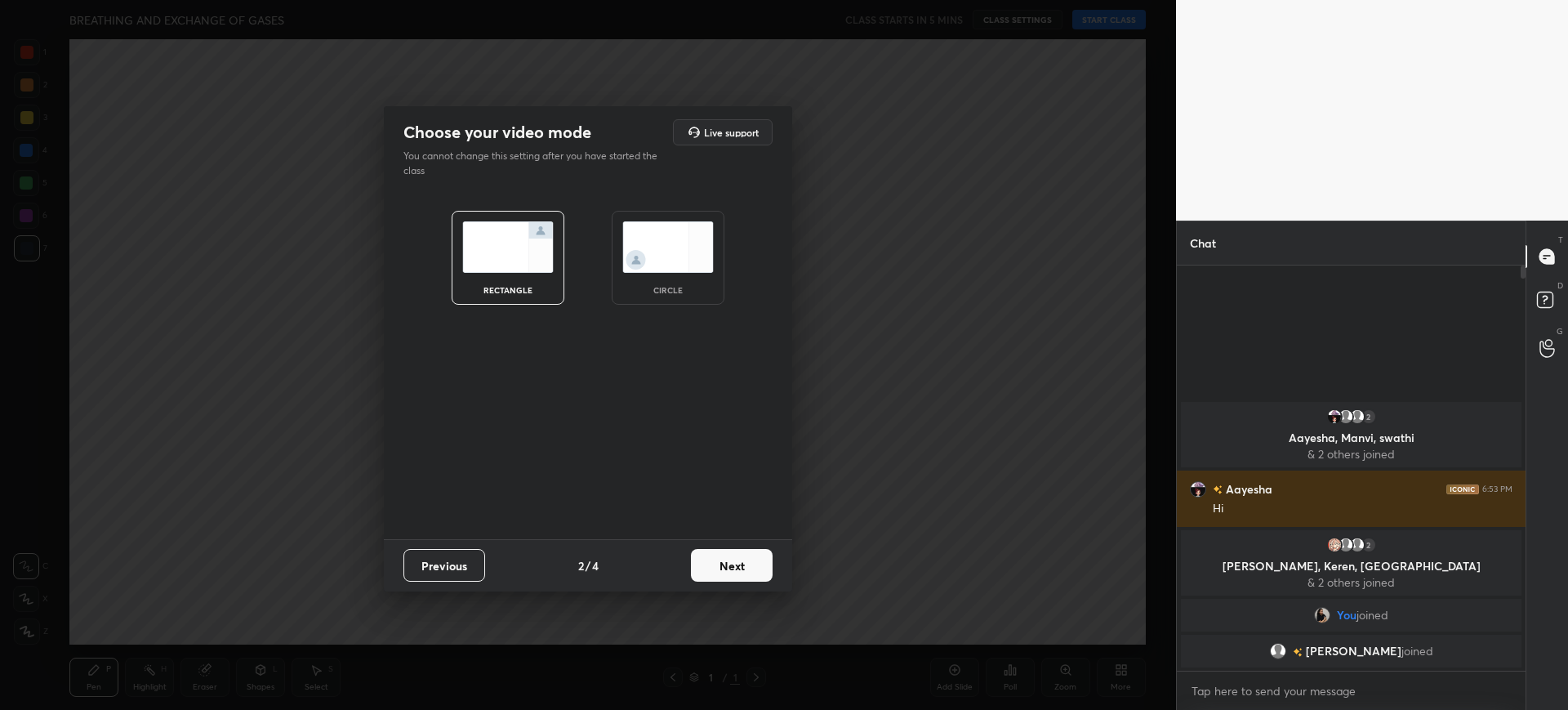
click at [755, 567] on button "Next" at bounding box center [731, 566] width 82 height 33
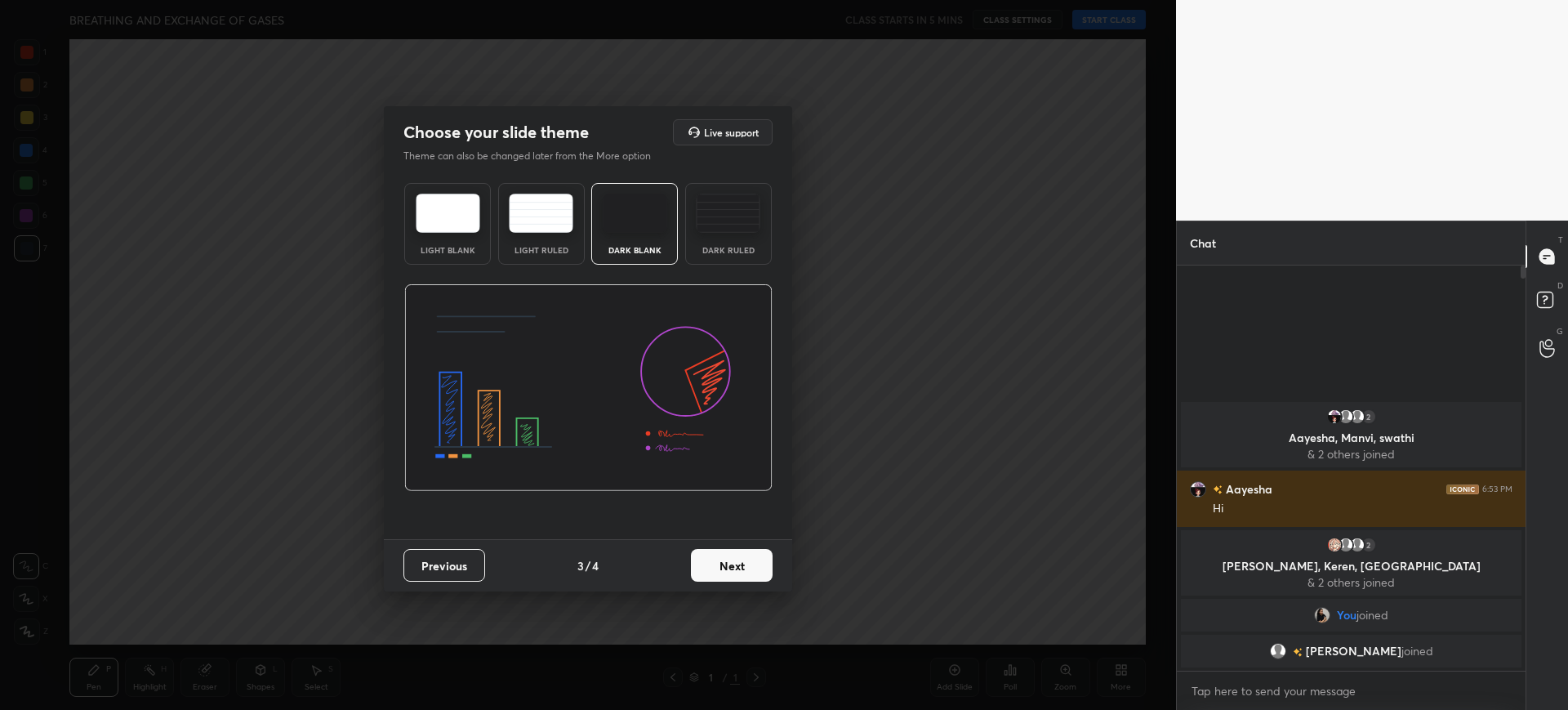
click at [759, 571] on button "Next" at bounding box center [731, 566] width 82 height 33
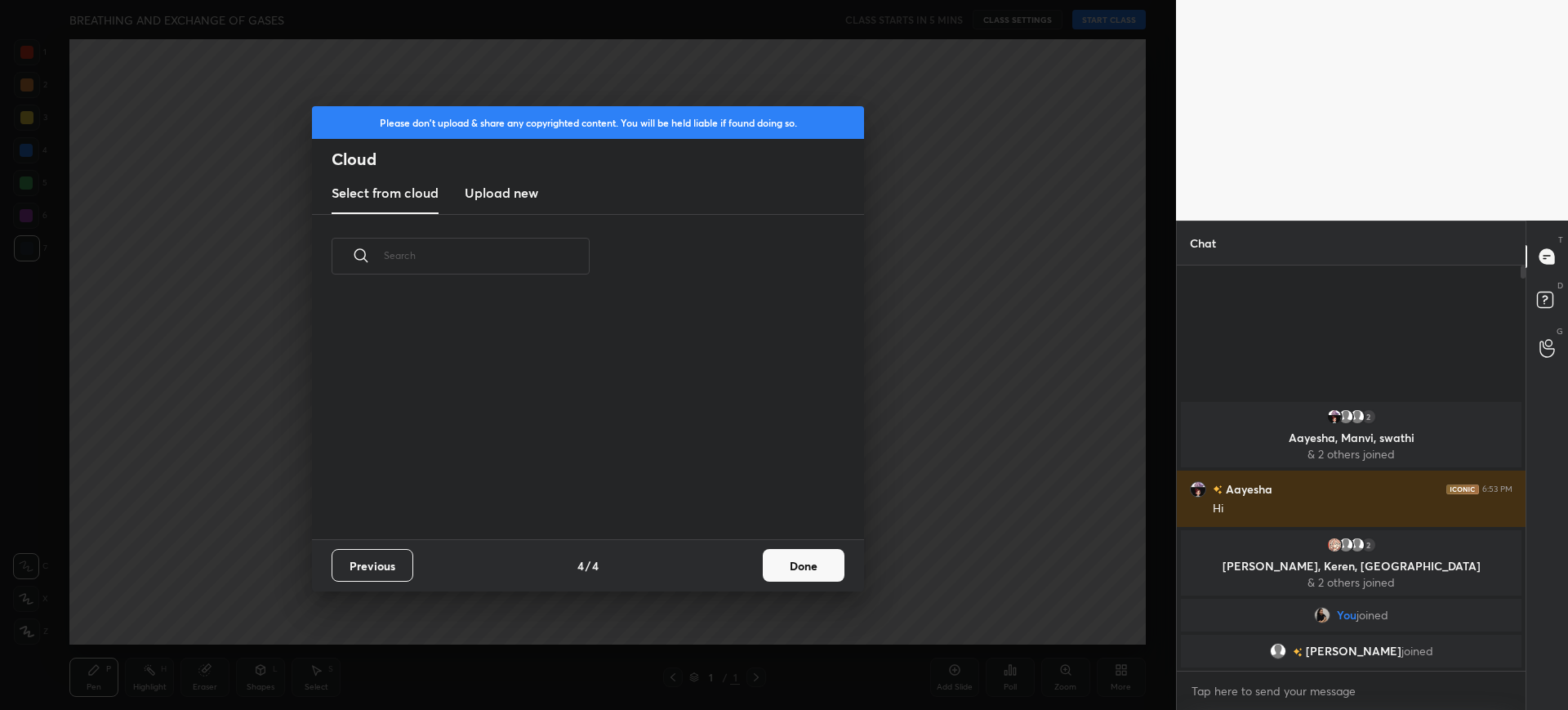
click at [813, 568] on button "Done" at bounding box center [804, 566] width 82 height 33
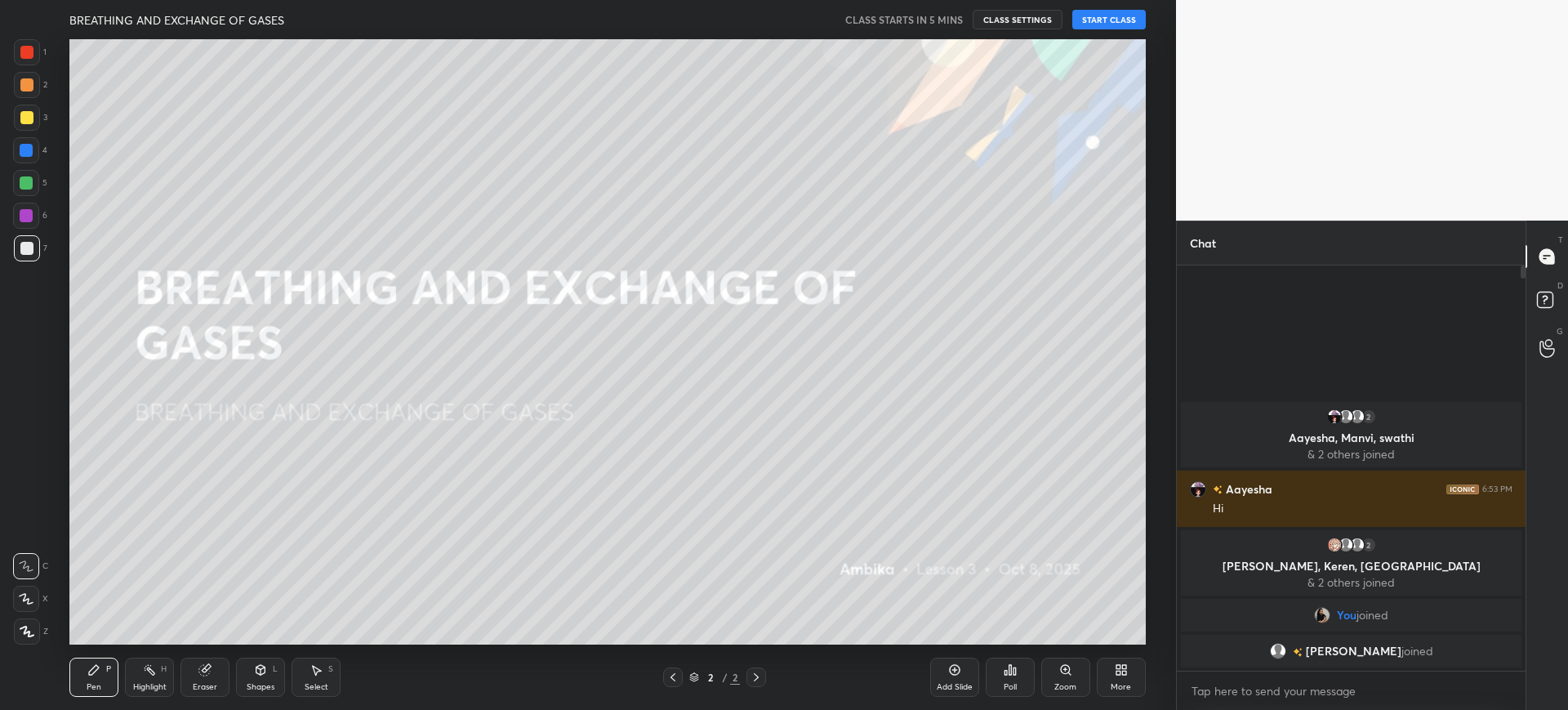
click at [1096, 25] on button "START CLASS" at bounding box center [1109, 20] width 74 height 20
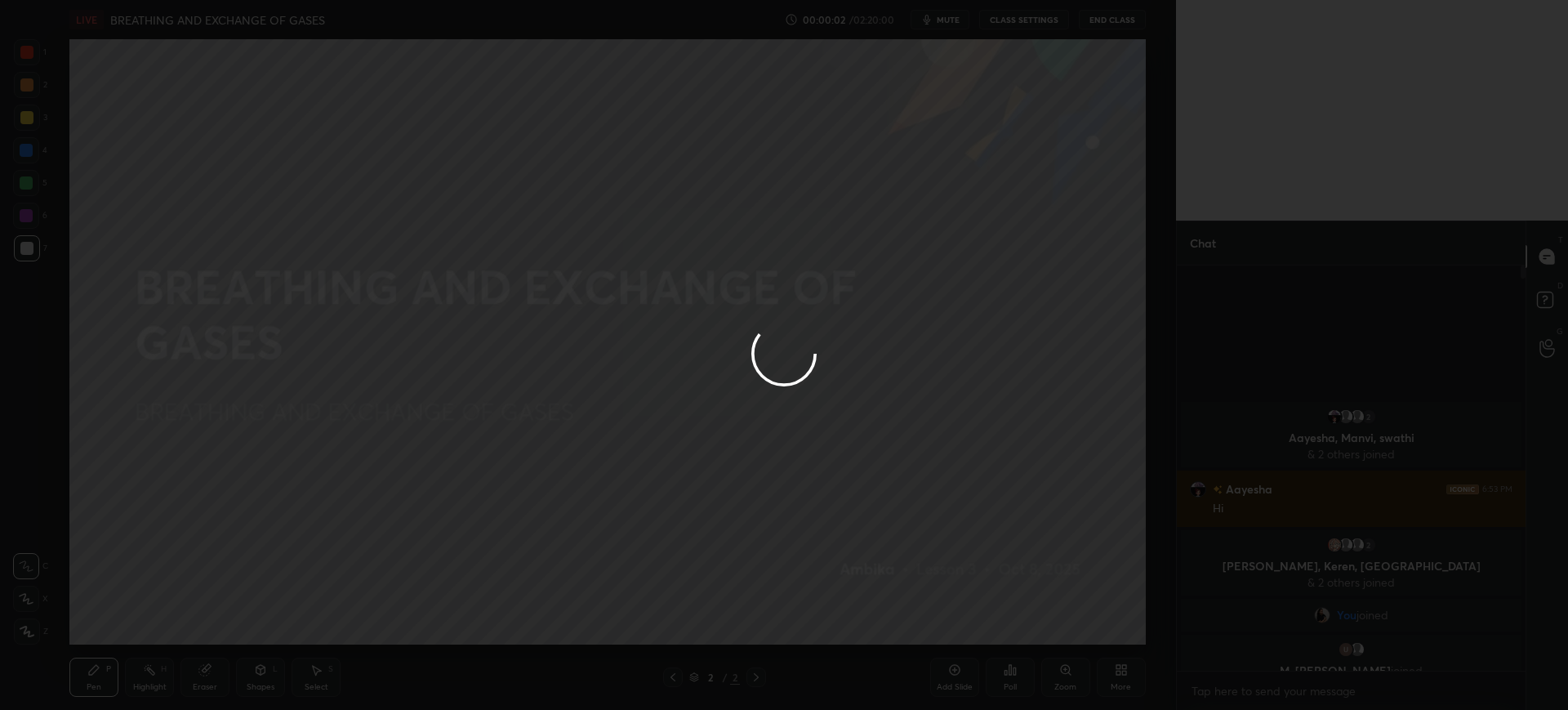
click at [1122, 682] on div at bounding box center [784, 355] width 1568 height 710
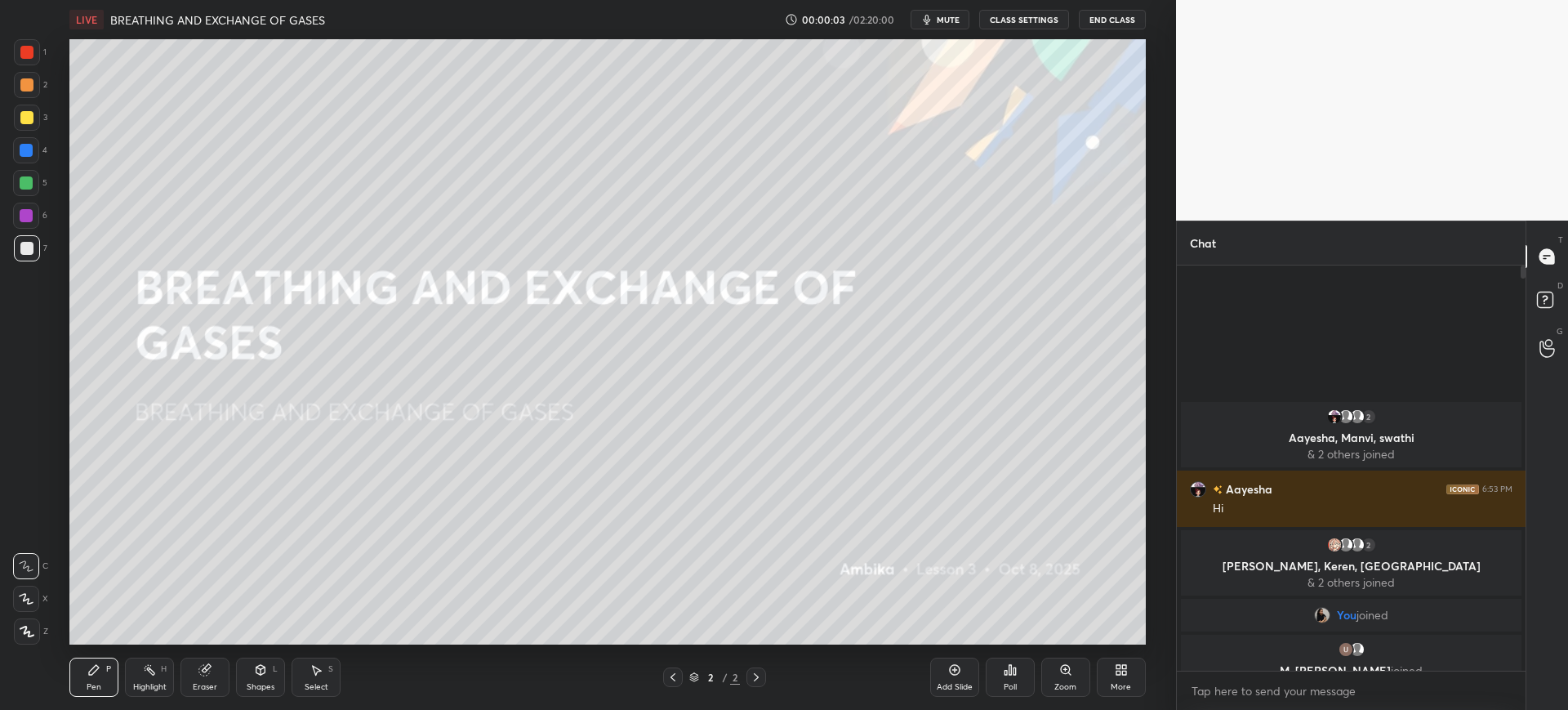
click at [1123, 683] on div "More" at bounding box center [1121, 686] width 21 height 8
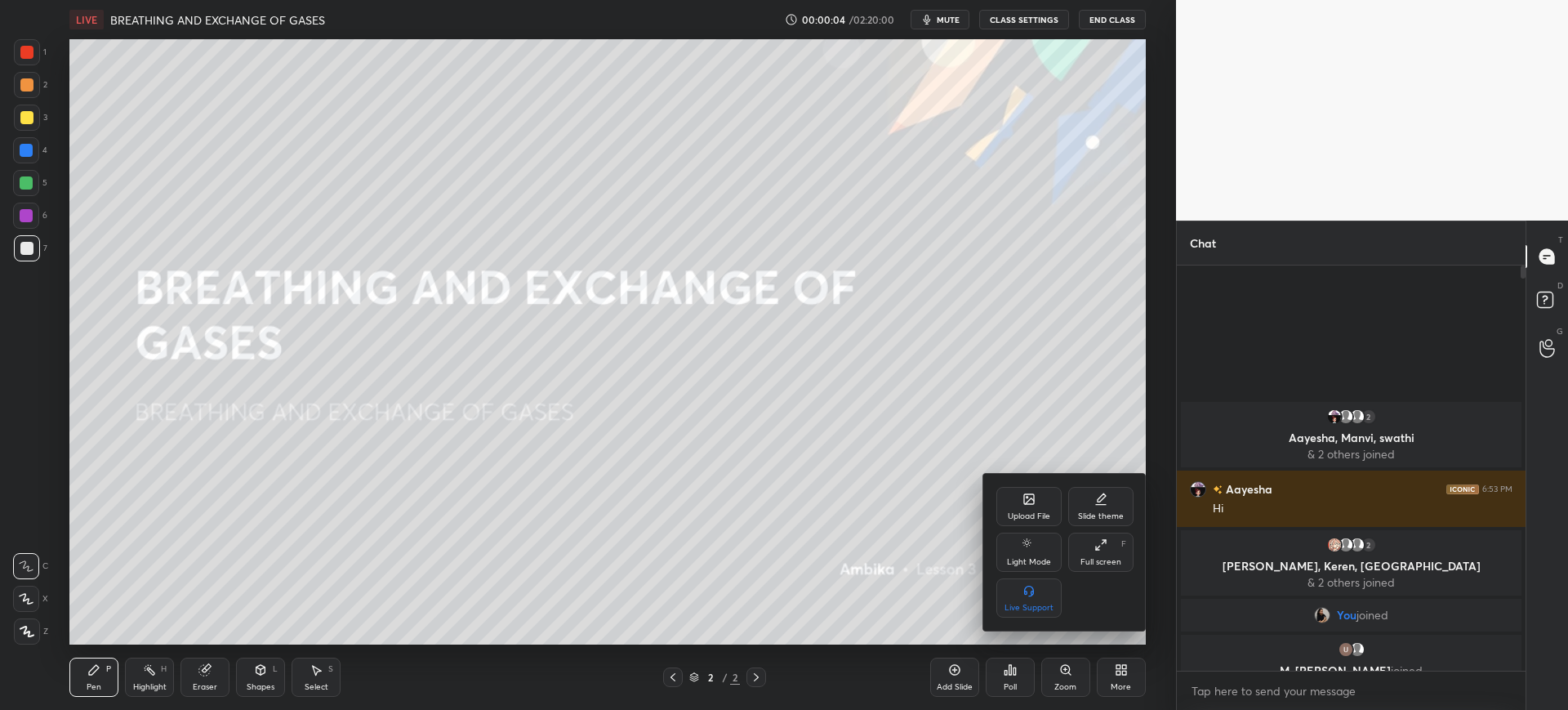
click at [1109, 546] on div "Full screen F" at bounding box center [1101, 552] width 65 height 39
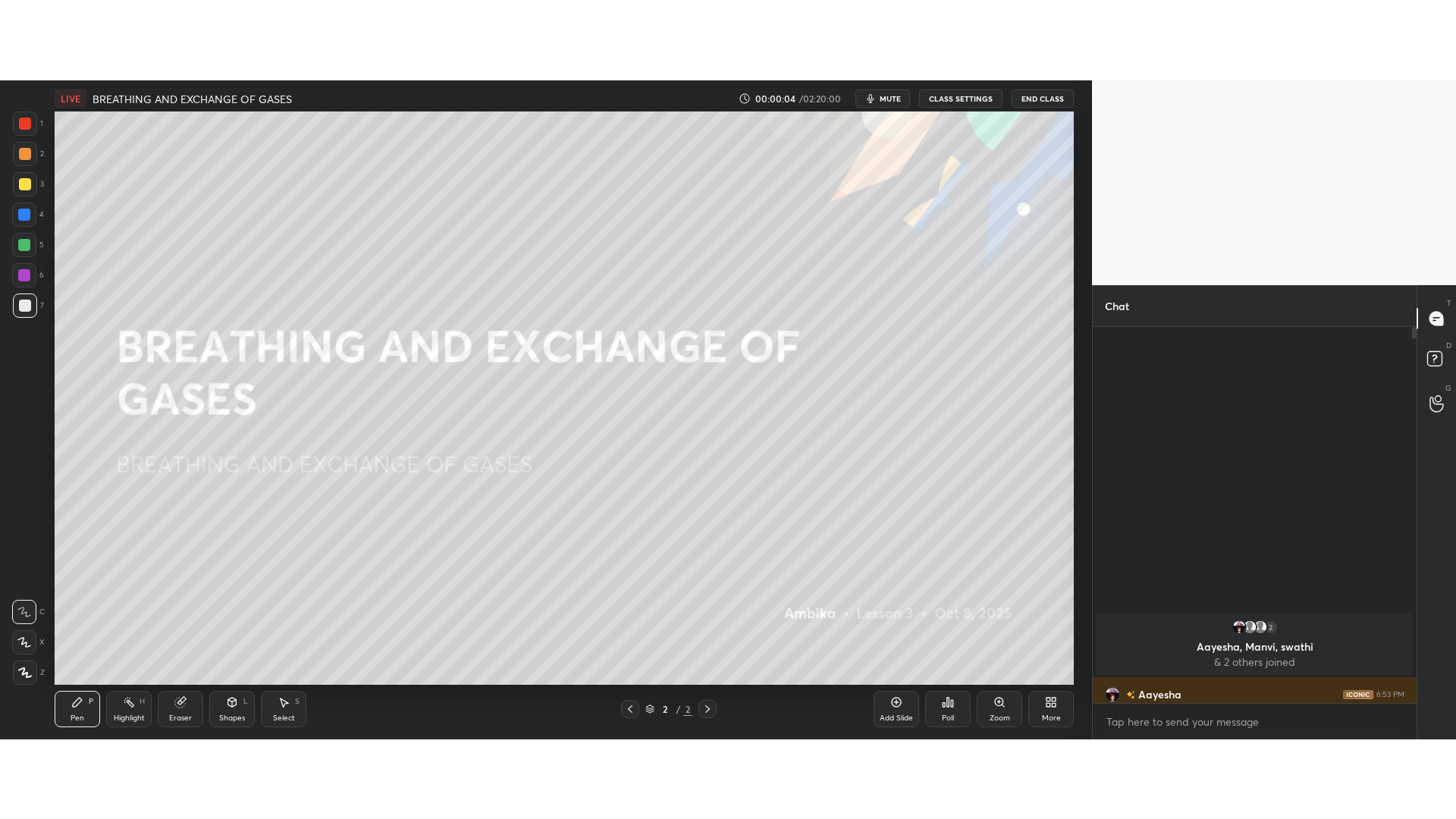
scroll to position [568, 319]
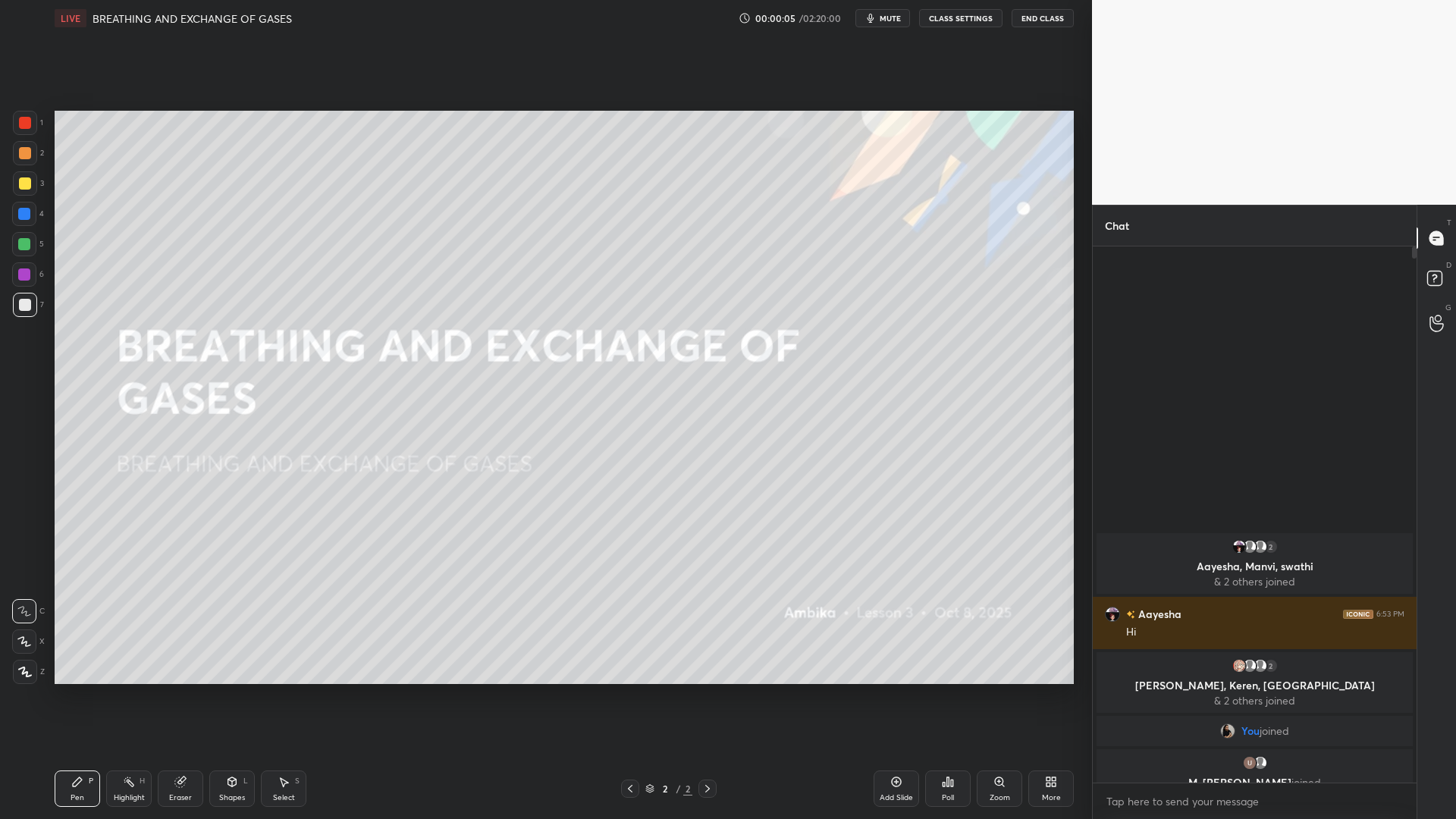
click at [955, 658] on div "Poll" at bounding box center [948, 788] width 46 height 36
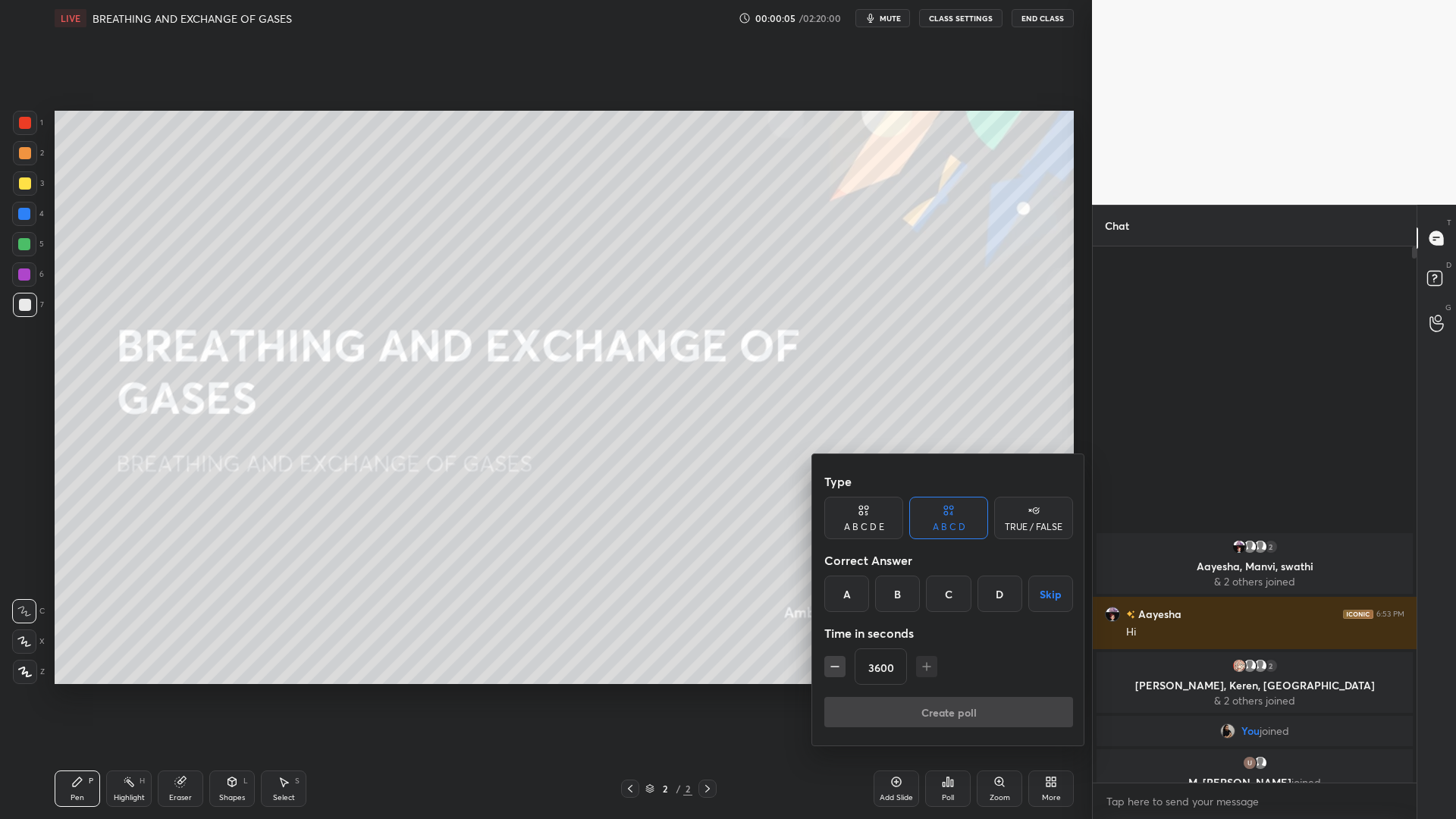
click at [846, 602] on div "A" at bounding box center [846, 593] width 45 height 36
click at [967, 658] on button "Create poll" at bounding box center [948, 712] width 249 height 30
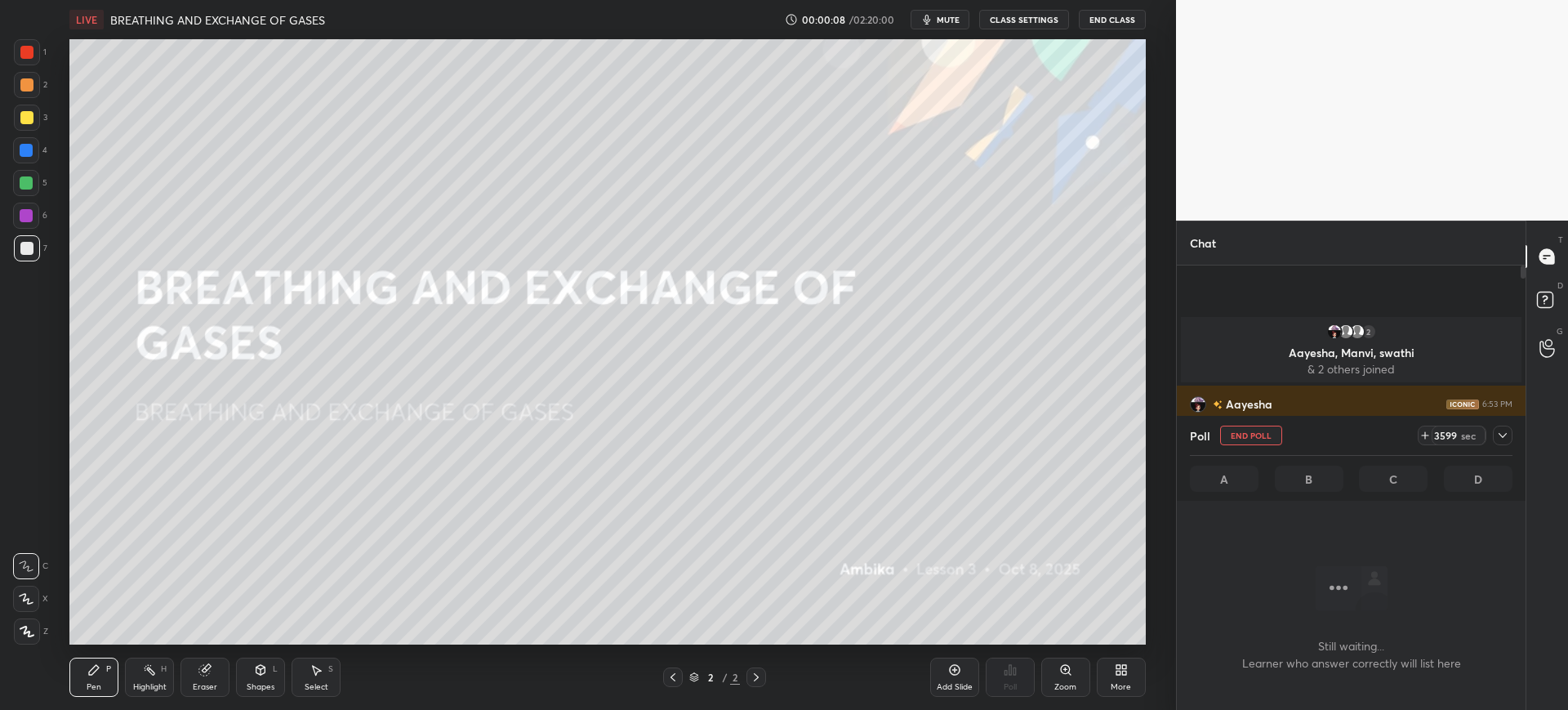
scroll to position [81112, 80560]
type textarea "x"
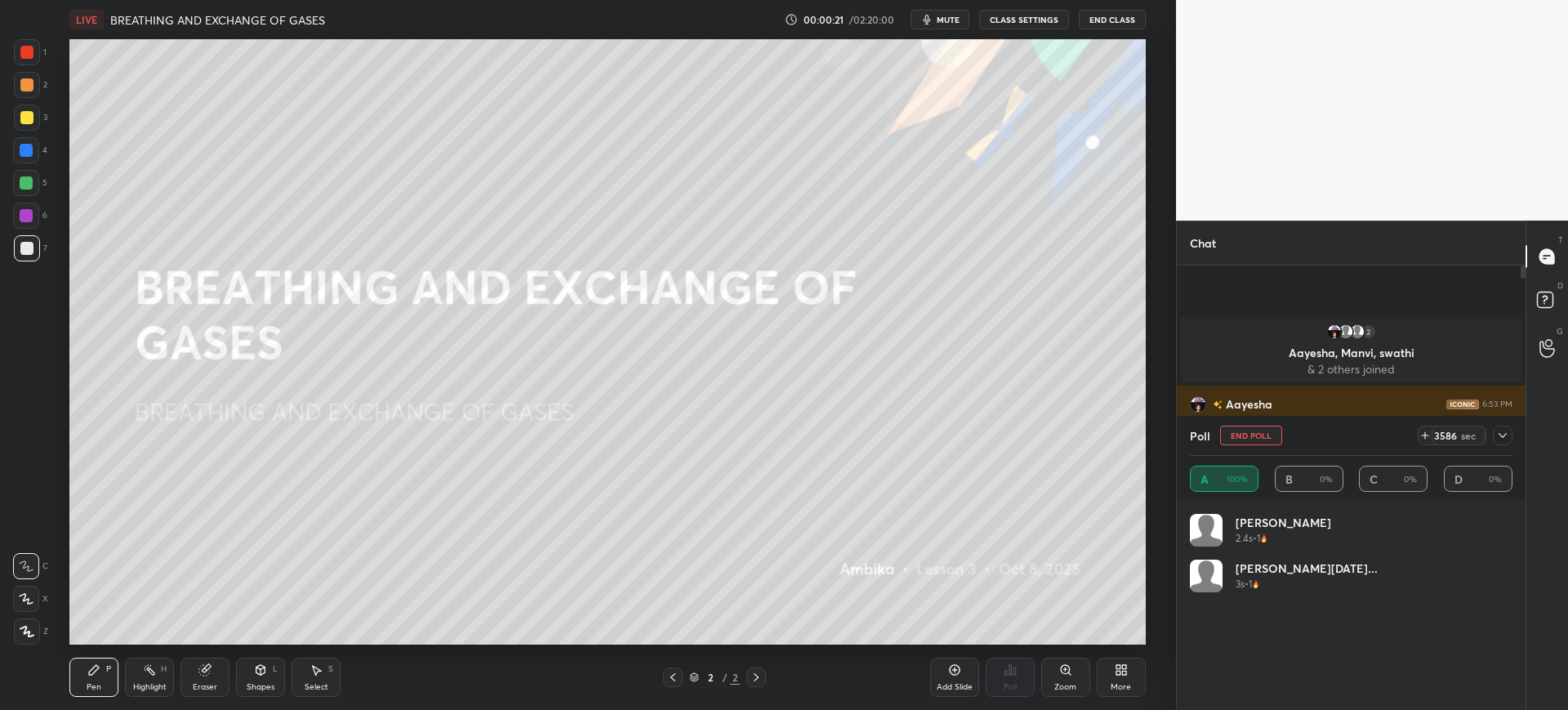
scroll to position [282, 344]
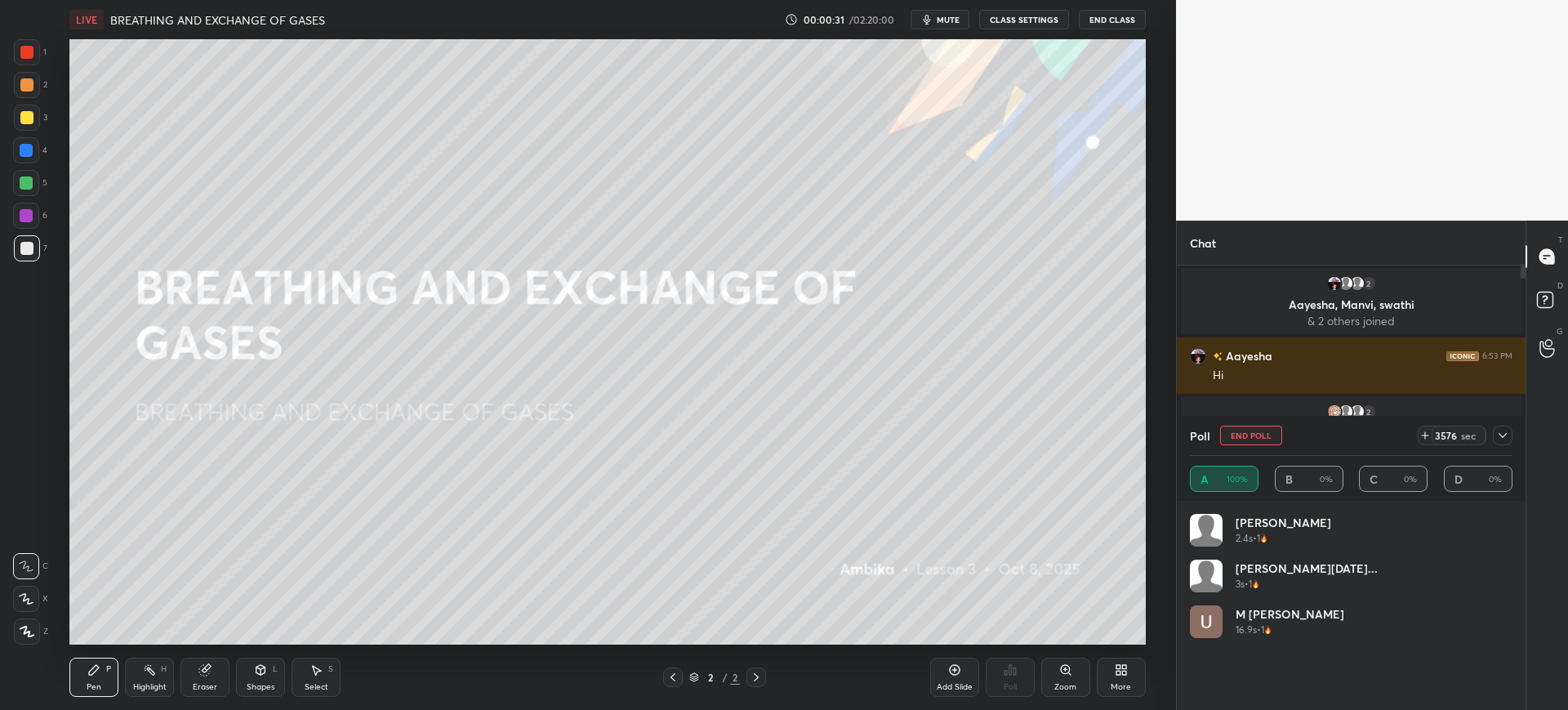
click at [947, 14] on span "mute" at bounding box center [947, 19] width 23 height 12
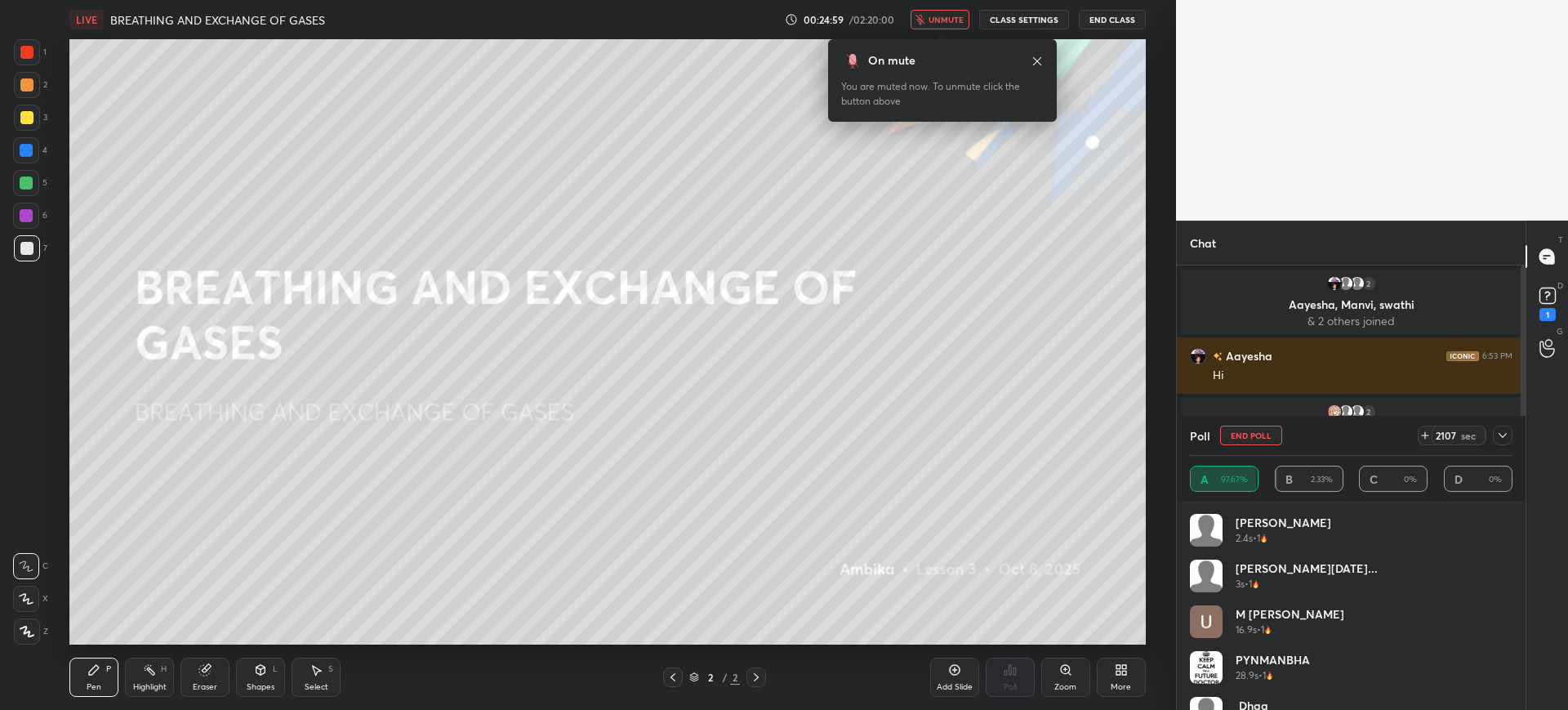
click at [946, 14] on span "unmute" at bounding box center [946, 19] width 35 height 12
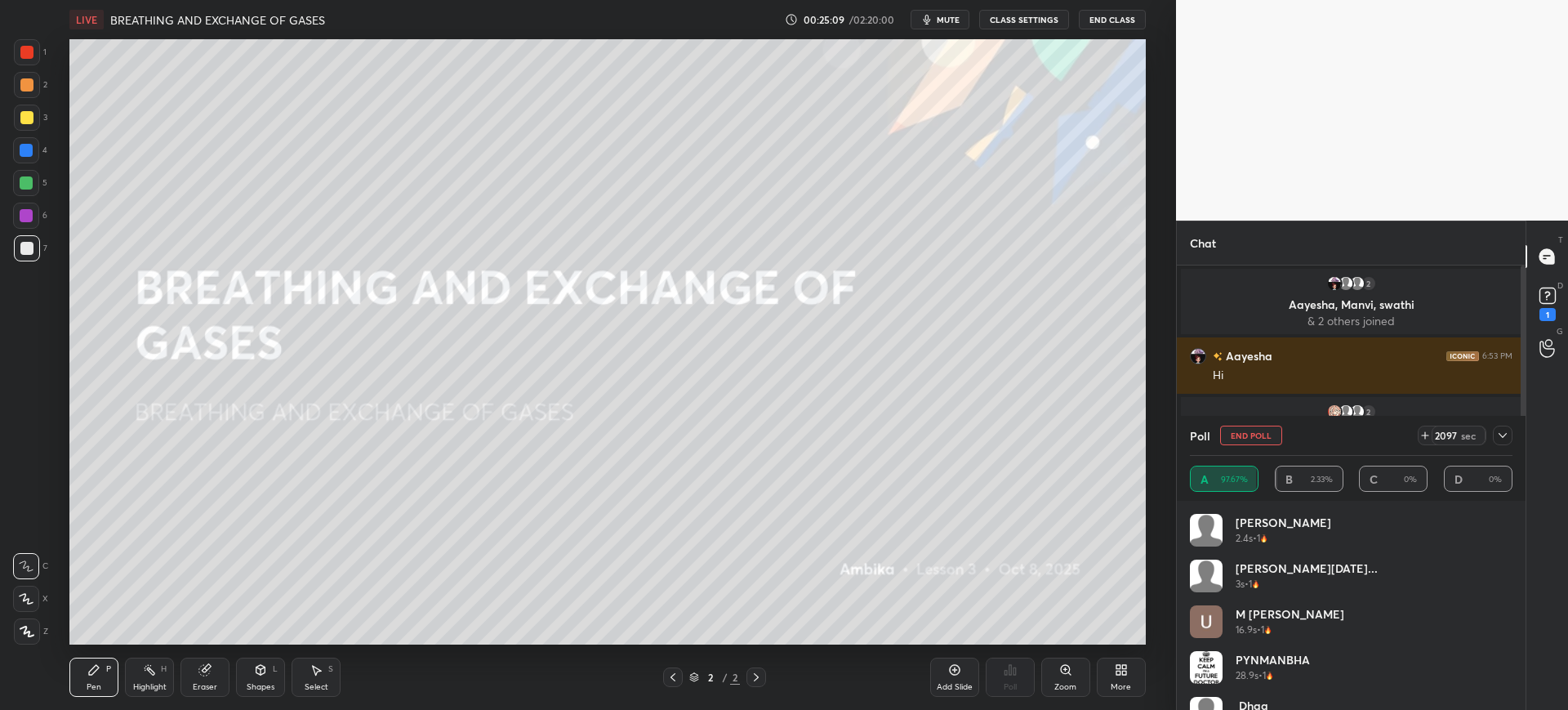
click at [1250, 432] on button "End Poll" at bounding box center [1251, 436] width 62 height 20
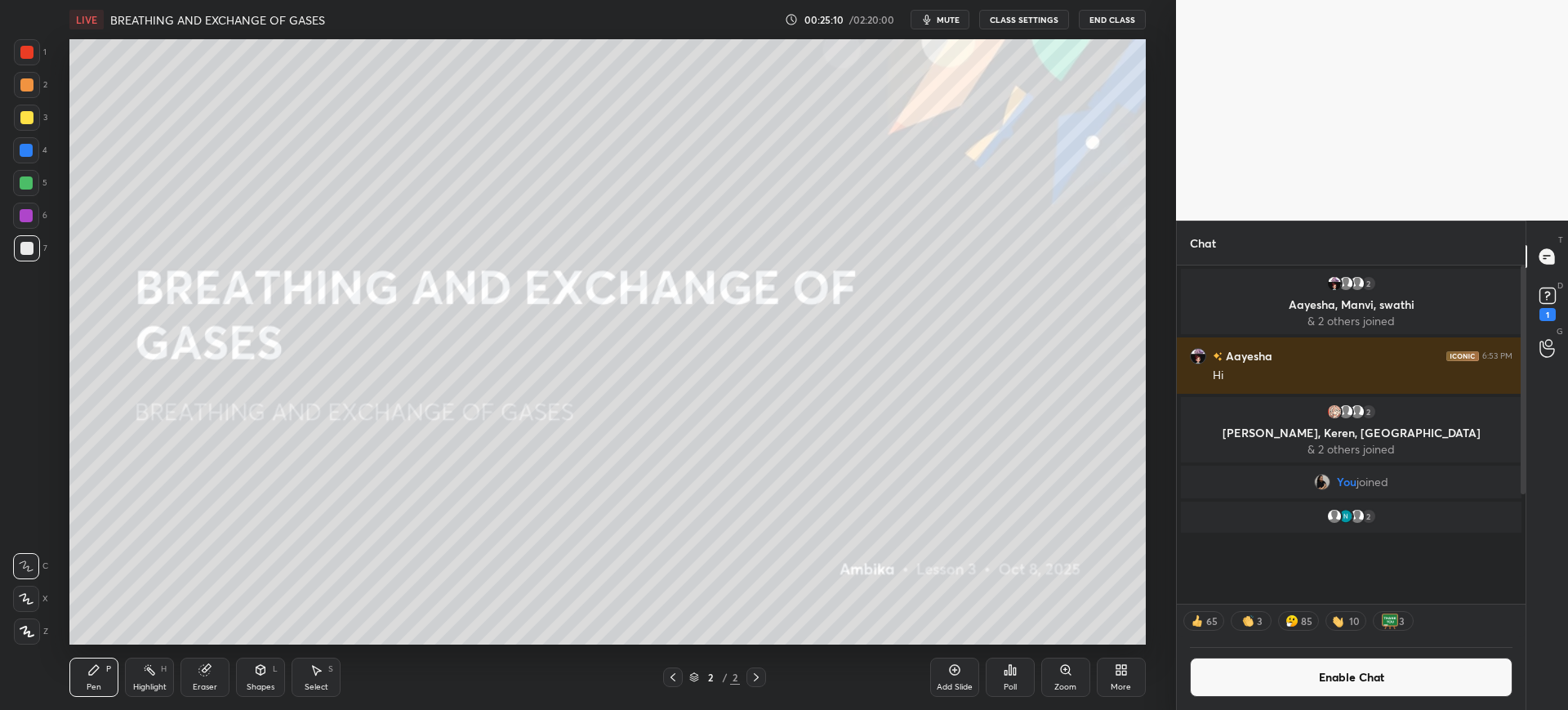
scroll to position [439, 344]
click at [1283, 681] on button "Enable Chat" at bounding box center [1351, 677] width 323 height 39
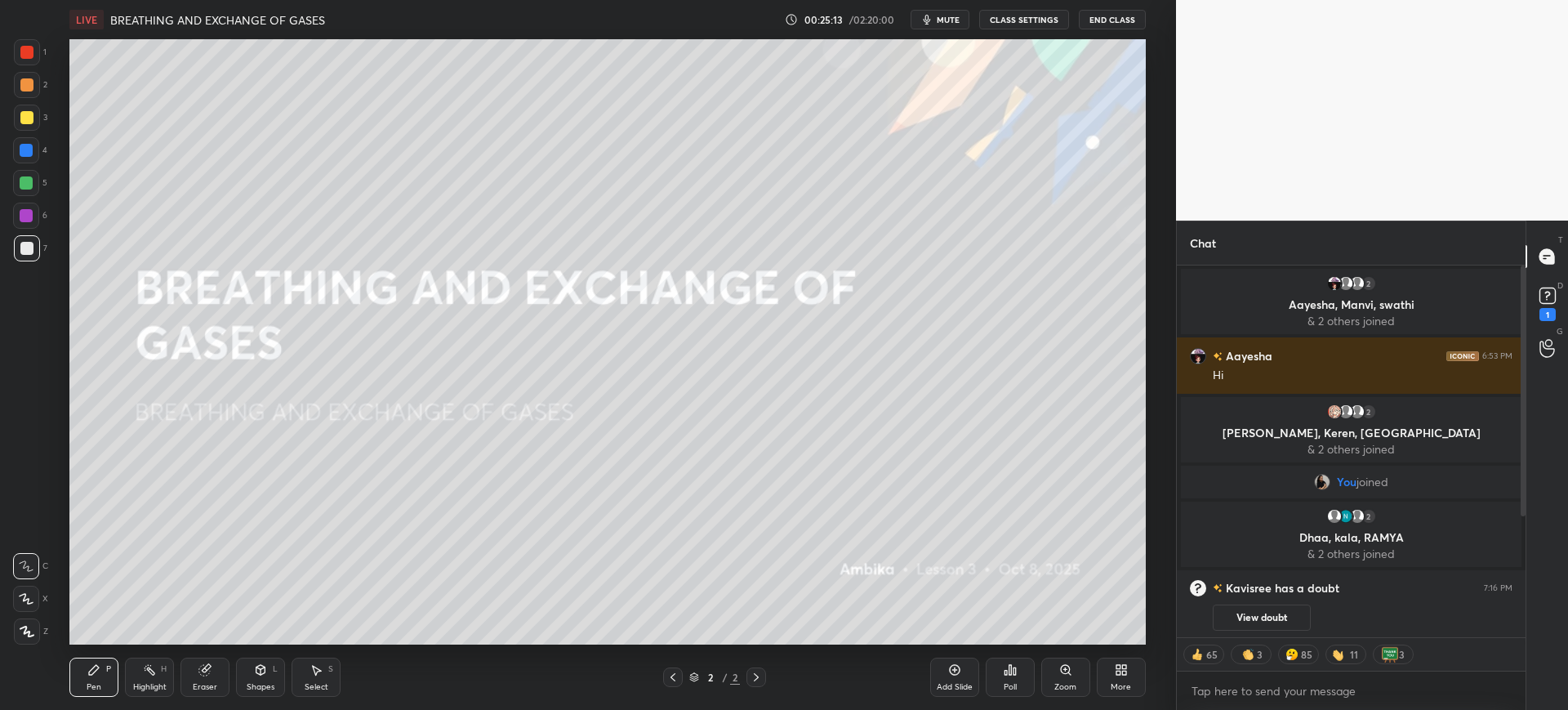
click at [219, 679] on div "Eraser" at bounding box center [205, 677] width 49 height 39
click at [29, 642] on div "Erase all" at bounding box center [25, 631] width 26 height 26
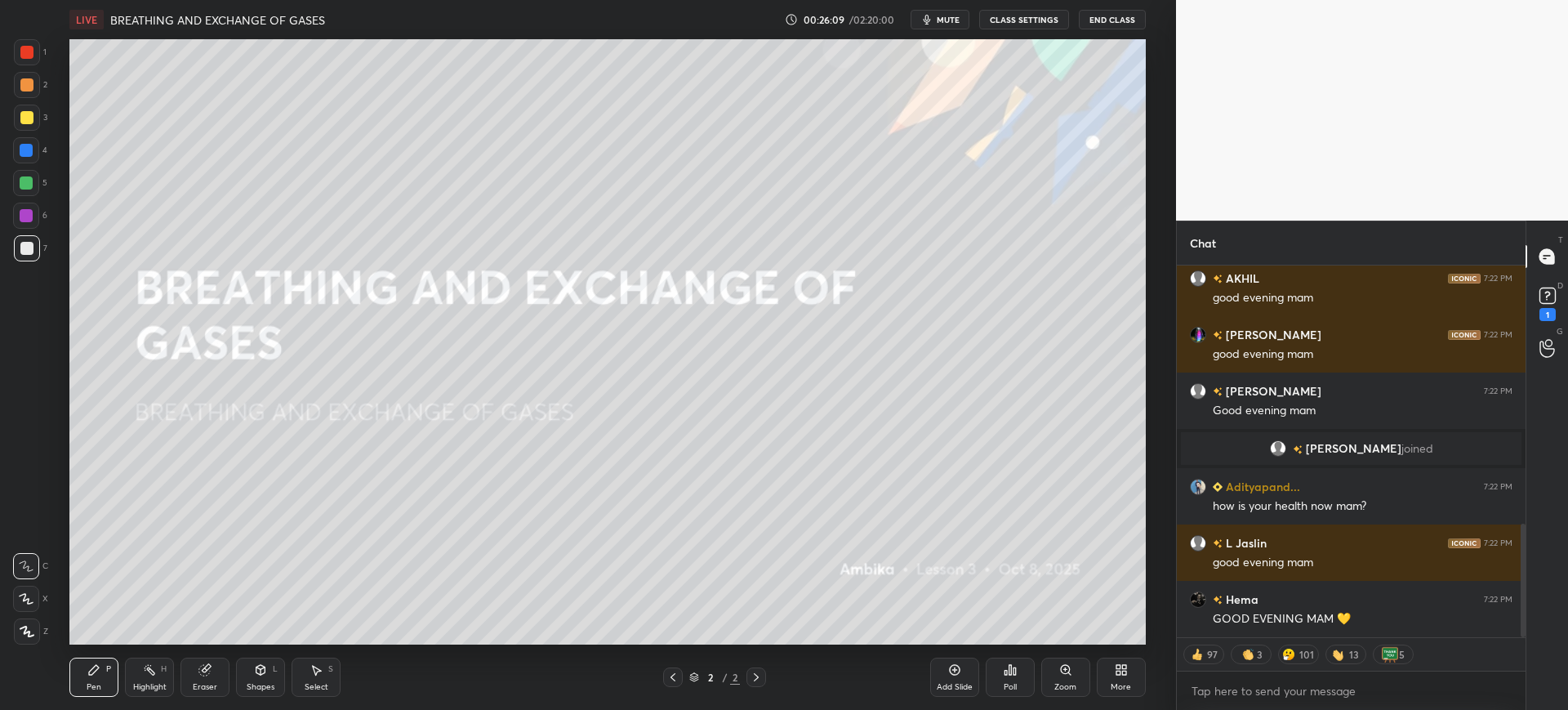
drag, startPoint x: 1524, startPoint y: 351, endPoint x: 1525, endPoint y: 577, distance: 226.0
click at [1525, 577] on div "Chat Kavisree 7:22 PM Good evening mam [PERSON_NAME] 7:22 PM good evening mam […" at bounding box center [1372, 465] width 392 height 489
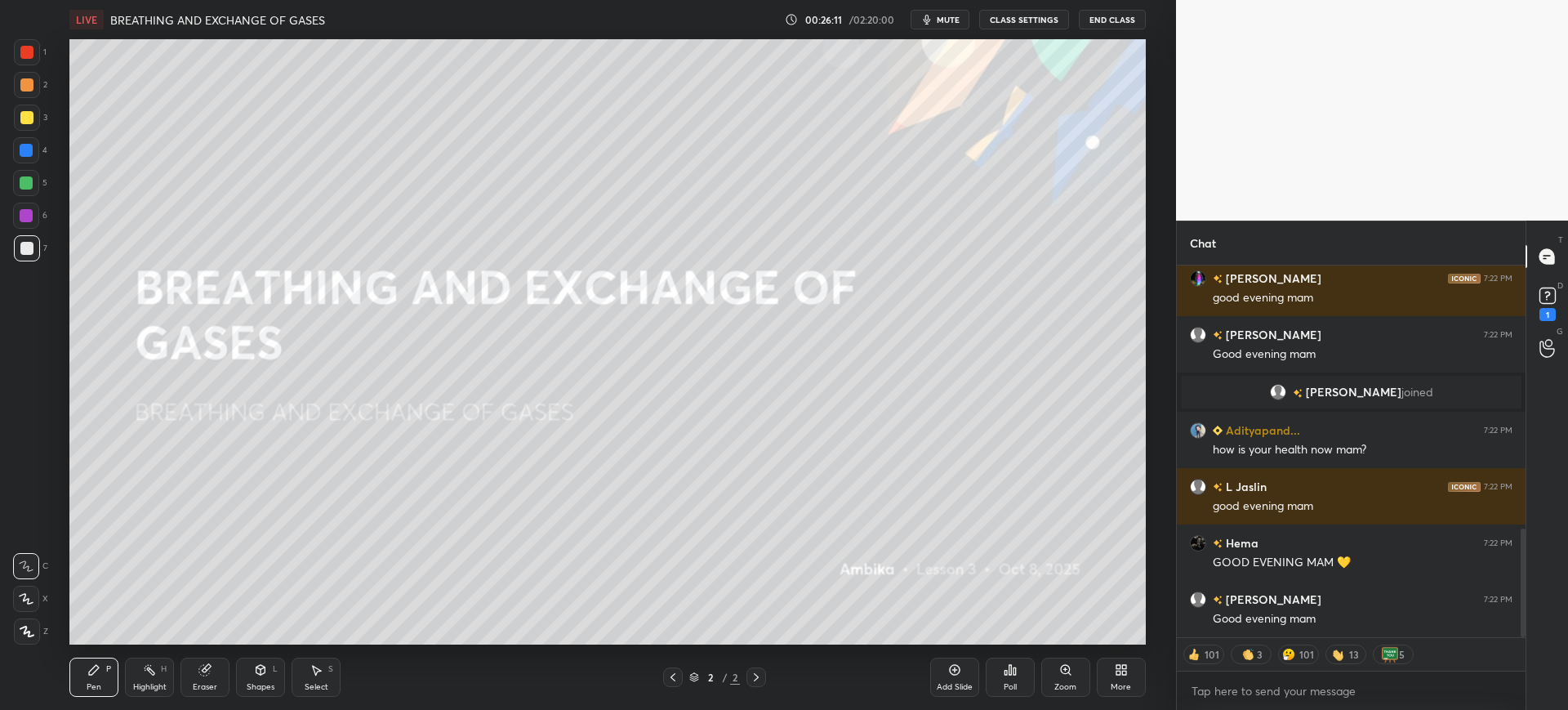
click at [1144, 700] on div "Add Slide Poll Zoom More" at bounding box center [1038, 677] width 216 height 92
click at [1132, 683] on div "More" at bounding box center [1122, 677] width 49 height 39
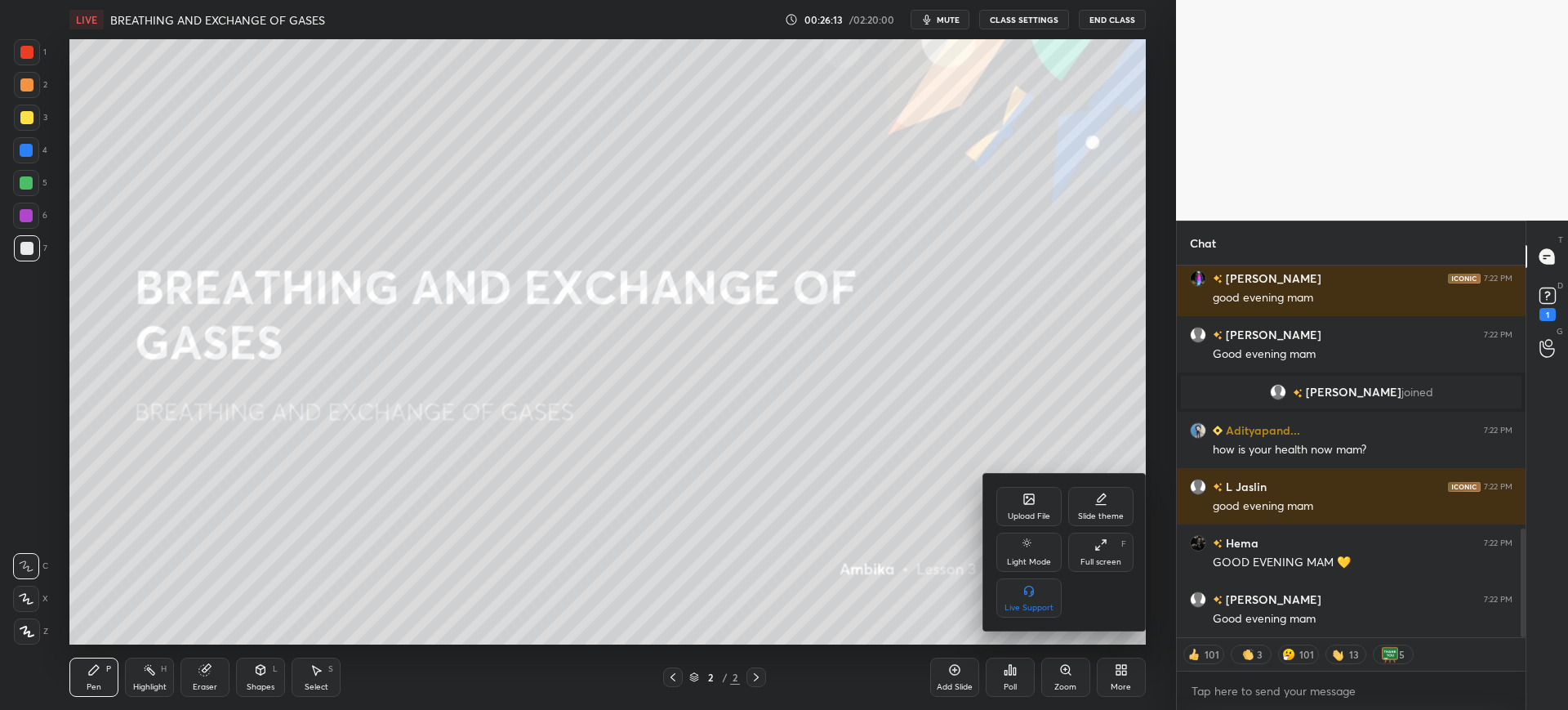
click at [1022, 498] on div "Upload File" at bounding box center [1029, 506] width 65 height 39
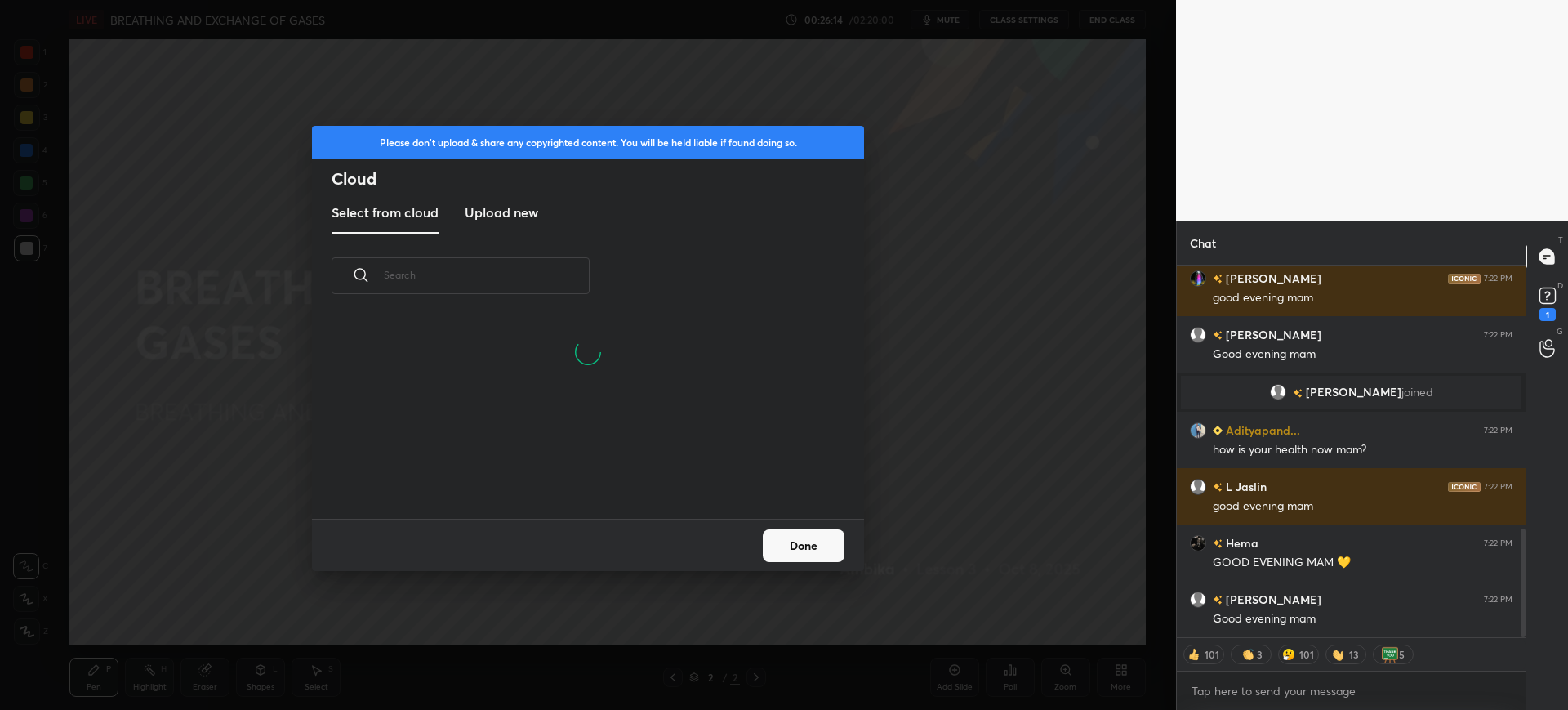
scroll to position [201, 524]
click at [500, 221] on h3 "Upload new" at bounding box center [501, 212] width 74 height 20
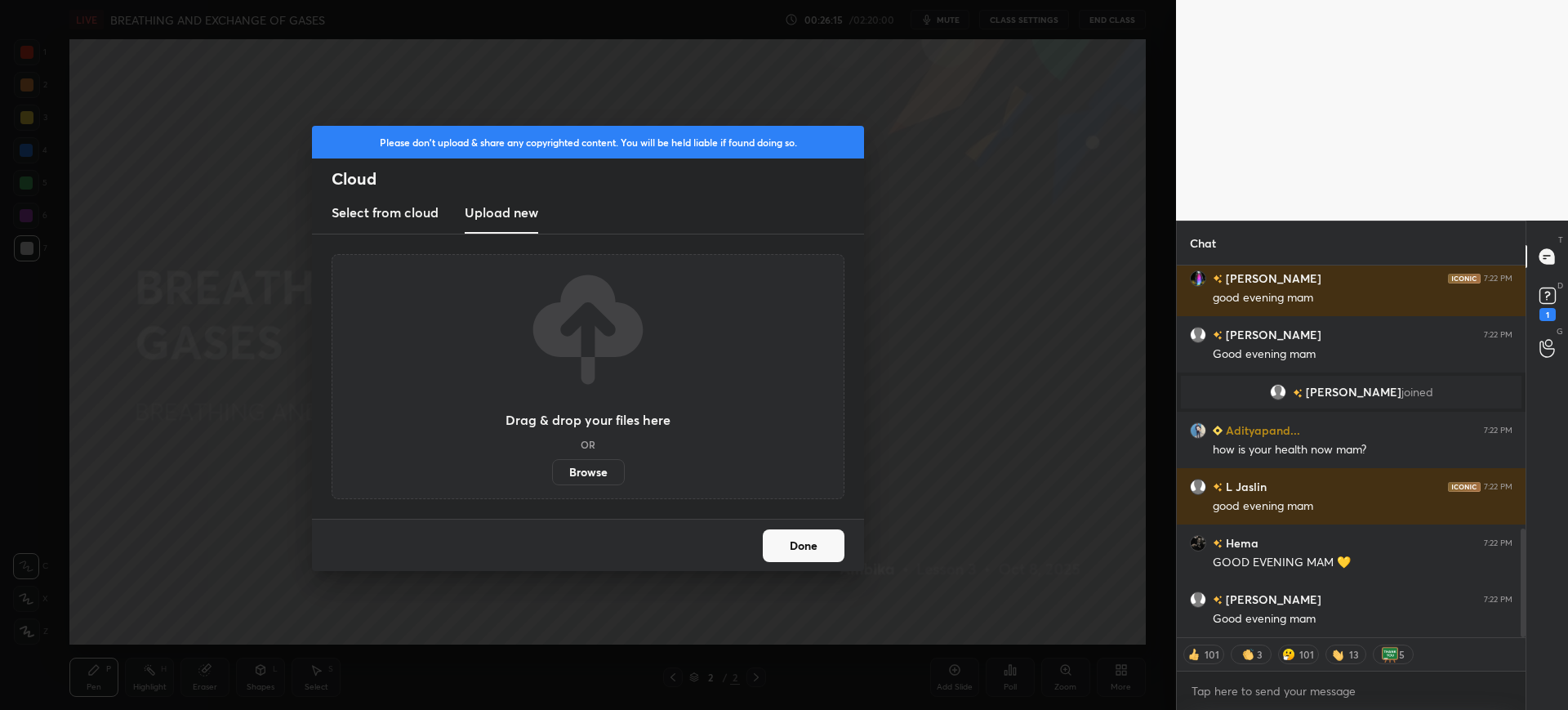
click at [580, 469] on label "Browse" at bounding box center [588, 472] width 73 height 26
click at [552, 469] on input "Browse" at bounding box center [552, 472] width 0 height 26
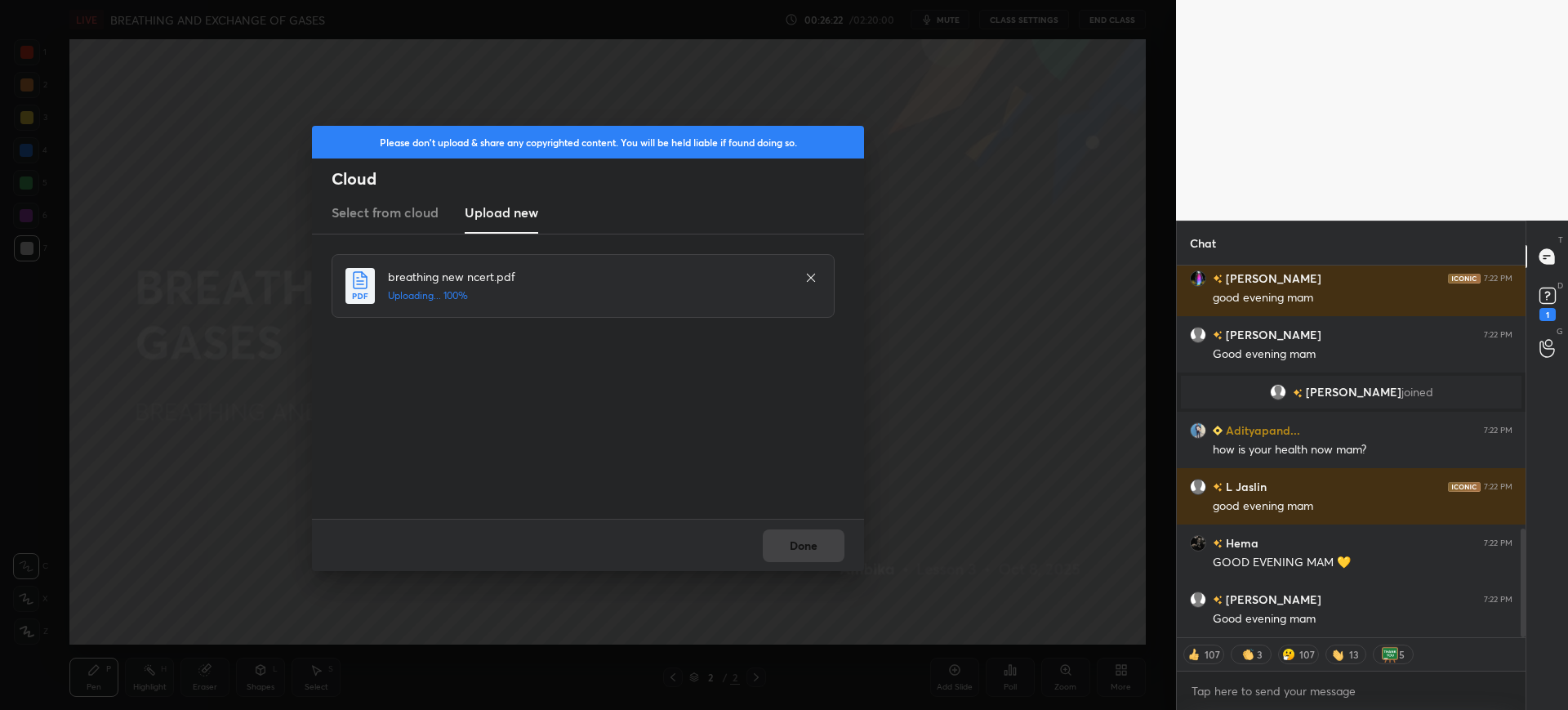
click at [812, 552] on div "Done" at bounding box center [588, 546] width 552 height 53
click at [815, 549] on button "Done" at bounding box center [804, 546] width 82 height 33
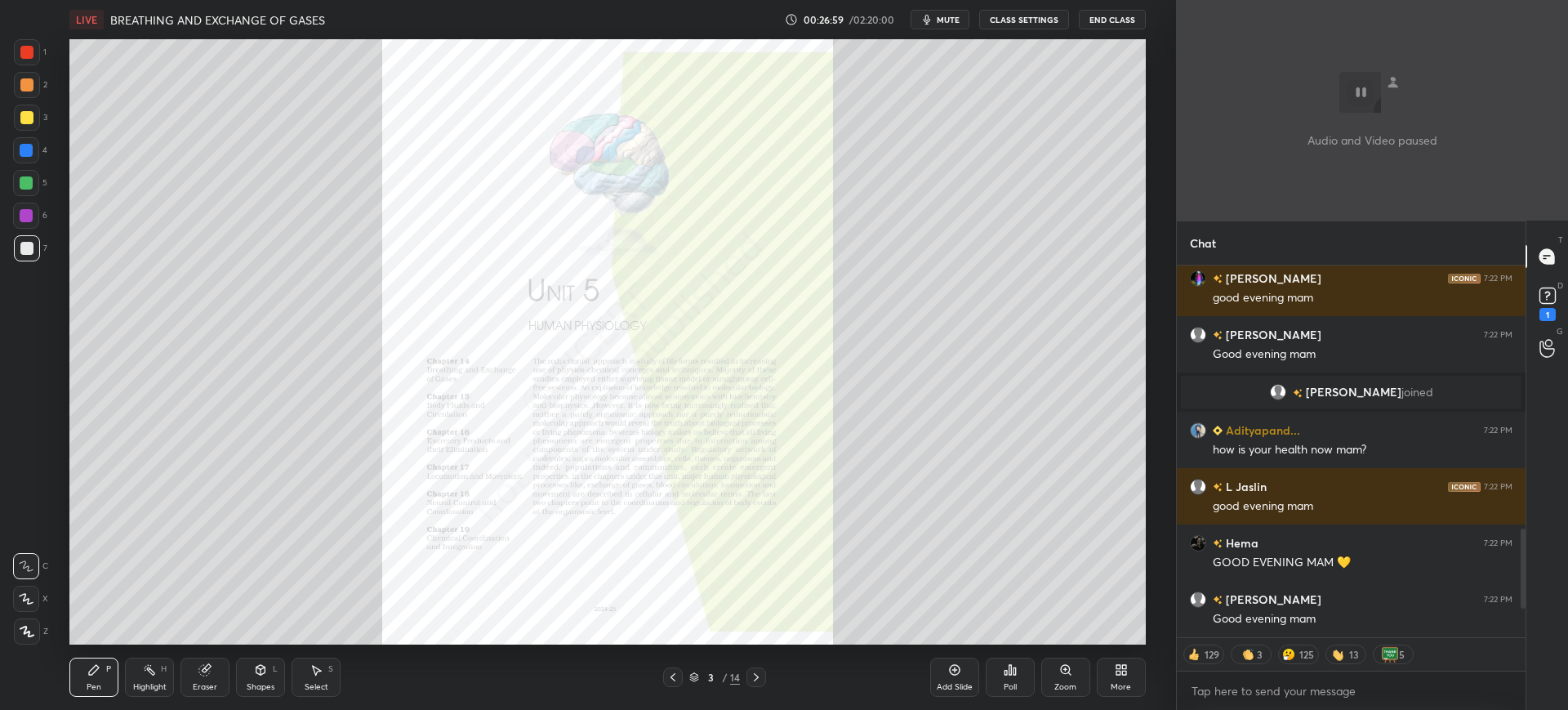
scroll to position [1355, 0]
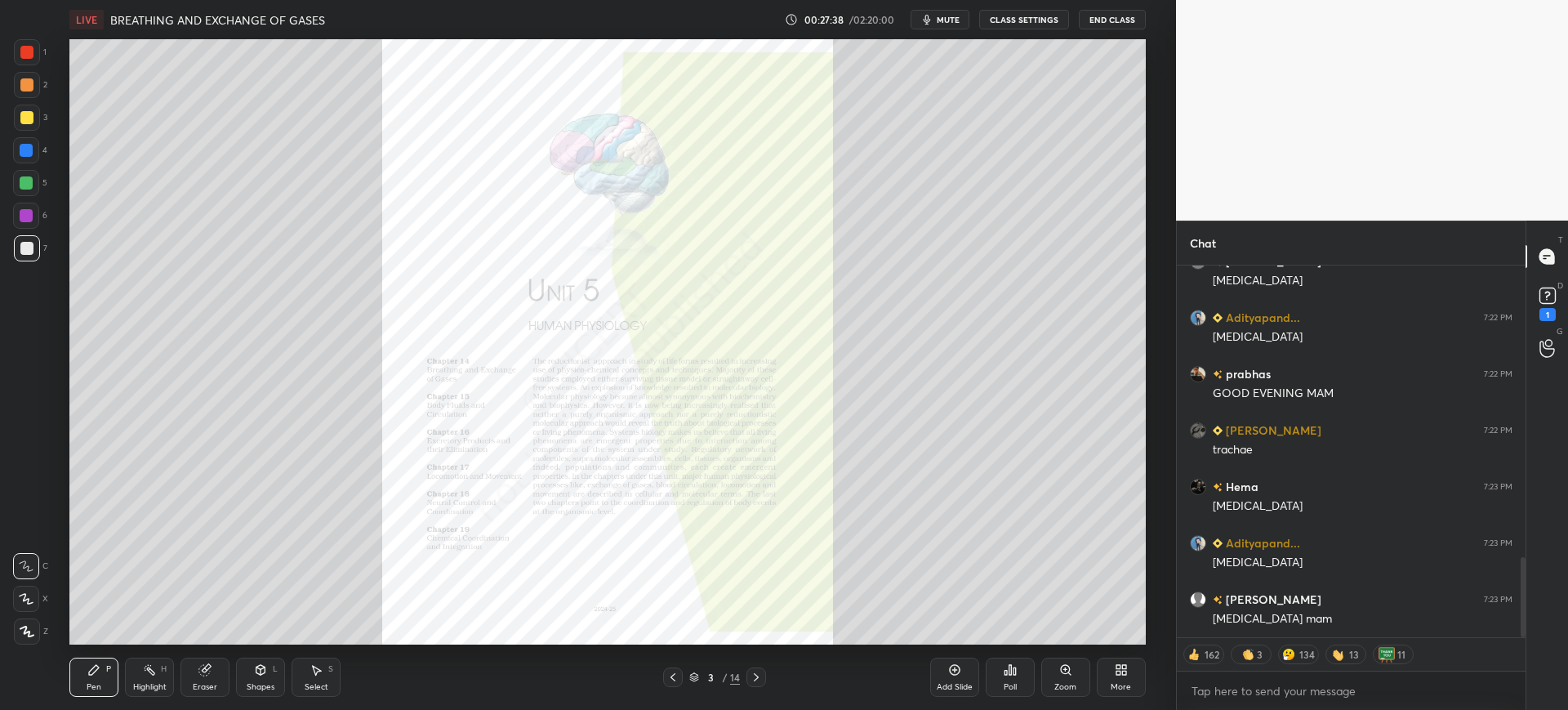
click at [664, 673] on div at bounding box center [673, 677] width 20 height 20
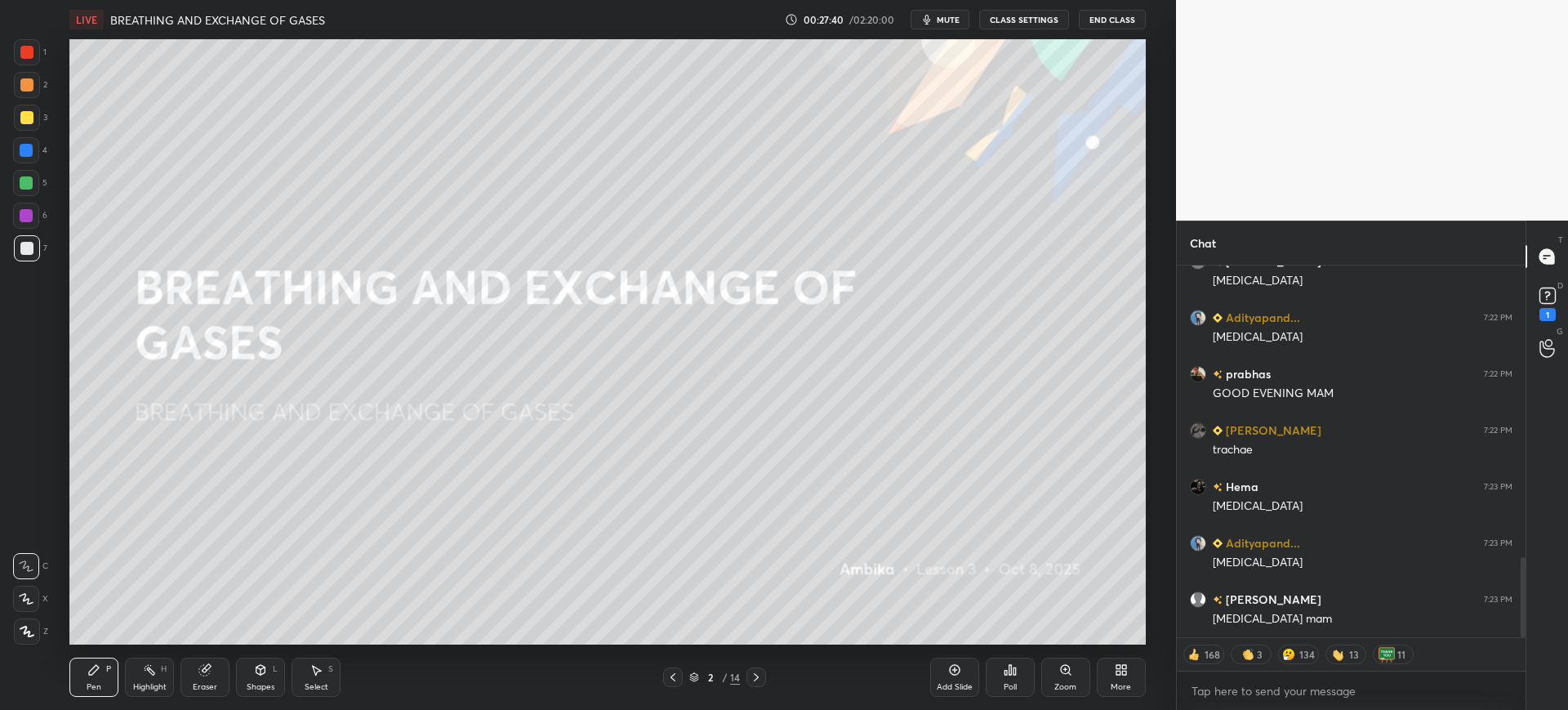
click at [1124, 676] on div "More" at bounding box center [1122, 677] width 49 height 39
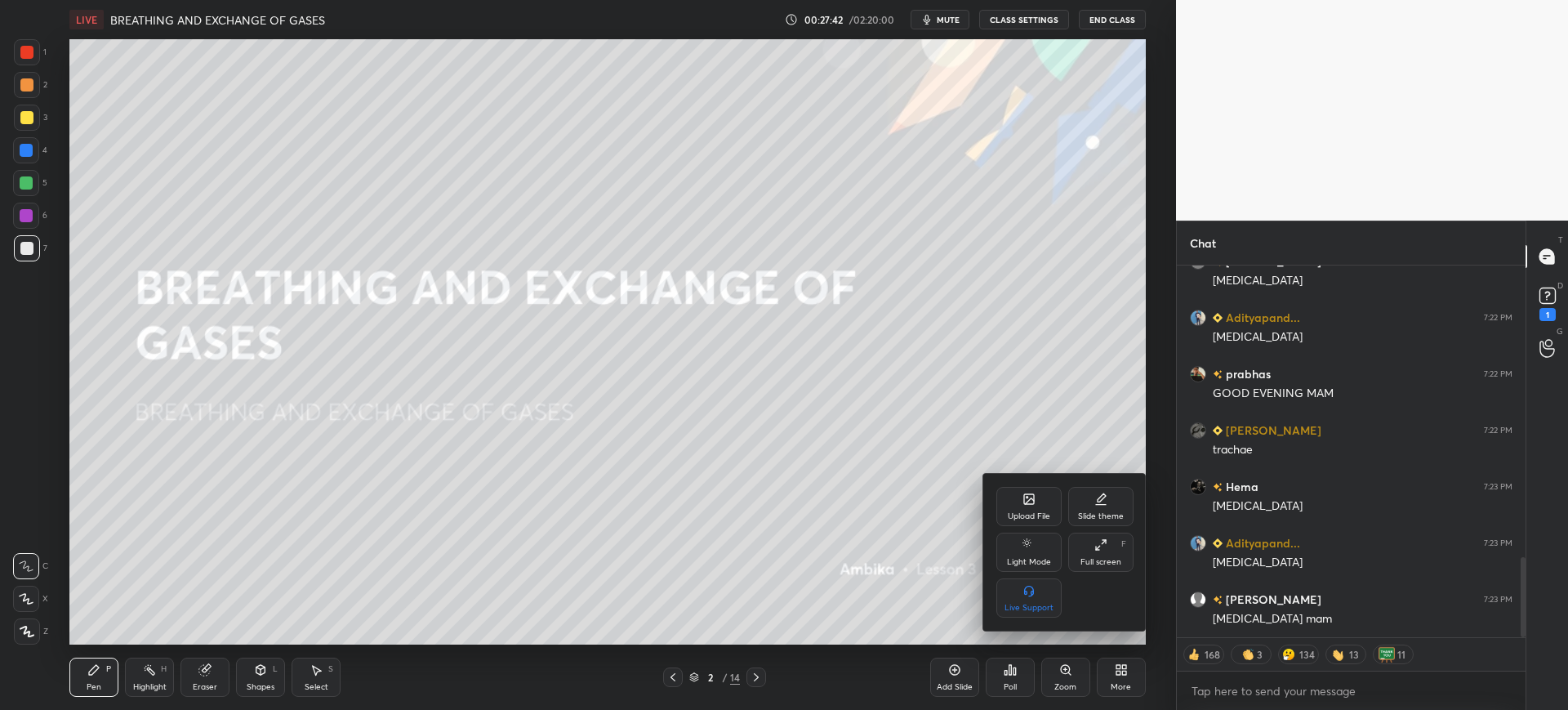
click at [1011, 512] on div "Upload File" at bounding box center [1029, 516] width 43 height 8
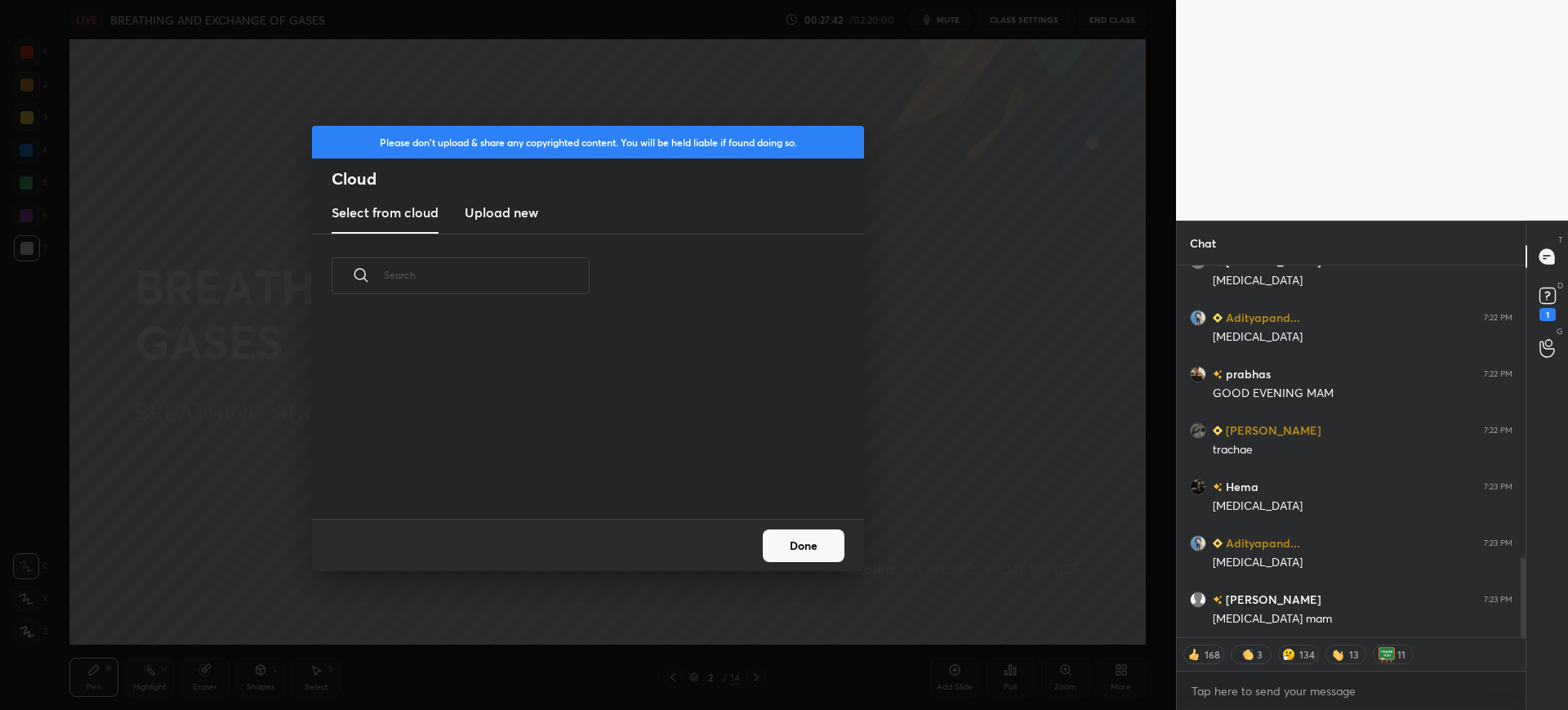
scroll to position [201, 524]
click at [499, 202] on h3 "Upload new" at bounding box center [501, 212] width 74 height 20
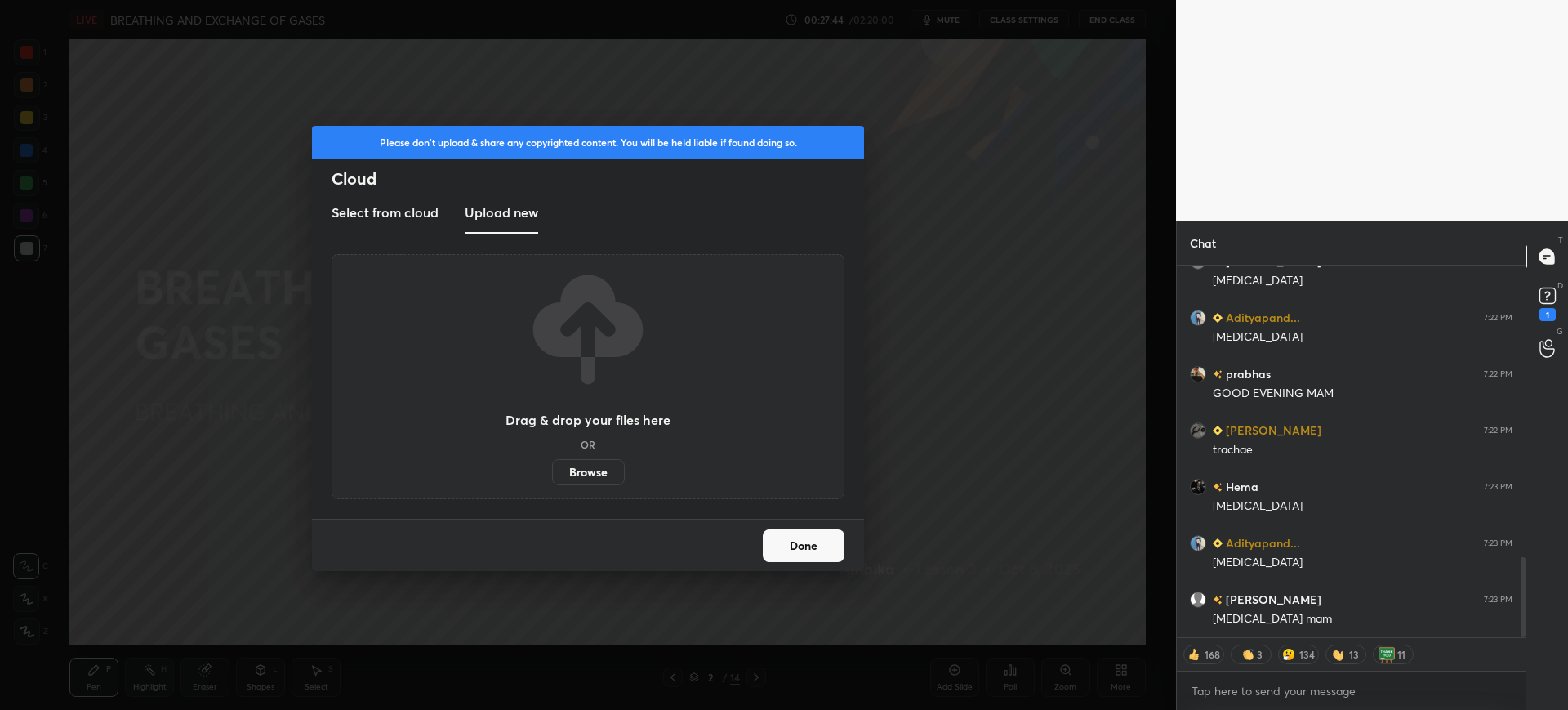
click at [593, 476] on label "Browse" at bounding box center [588, 472] width 73 height 26
click at [552, 476] on input "Browse" at bounding box center [552, 472] width 0 height 26
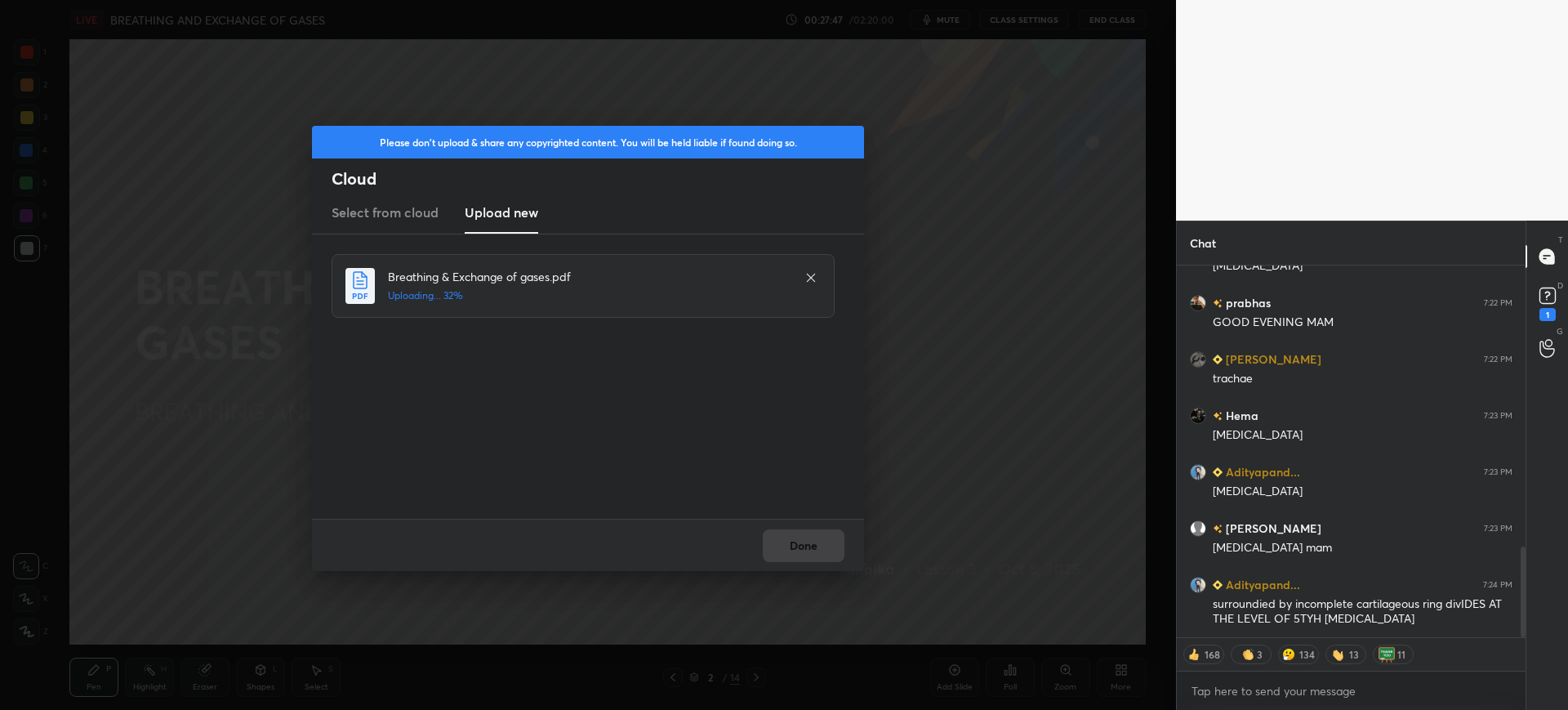
click at [801, 556] on div "Done" at bounding box center [588, 546] width 552 height 53
click at [801, 550] on button "Done" at bounding box center [804, 546] width 82 height 33
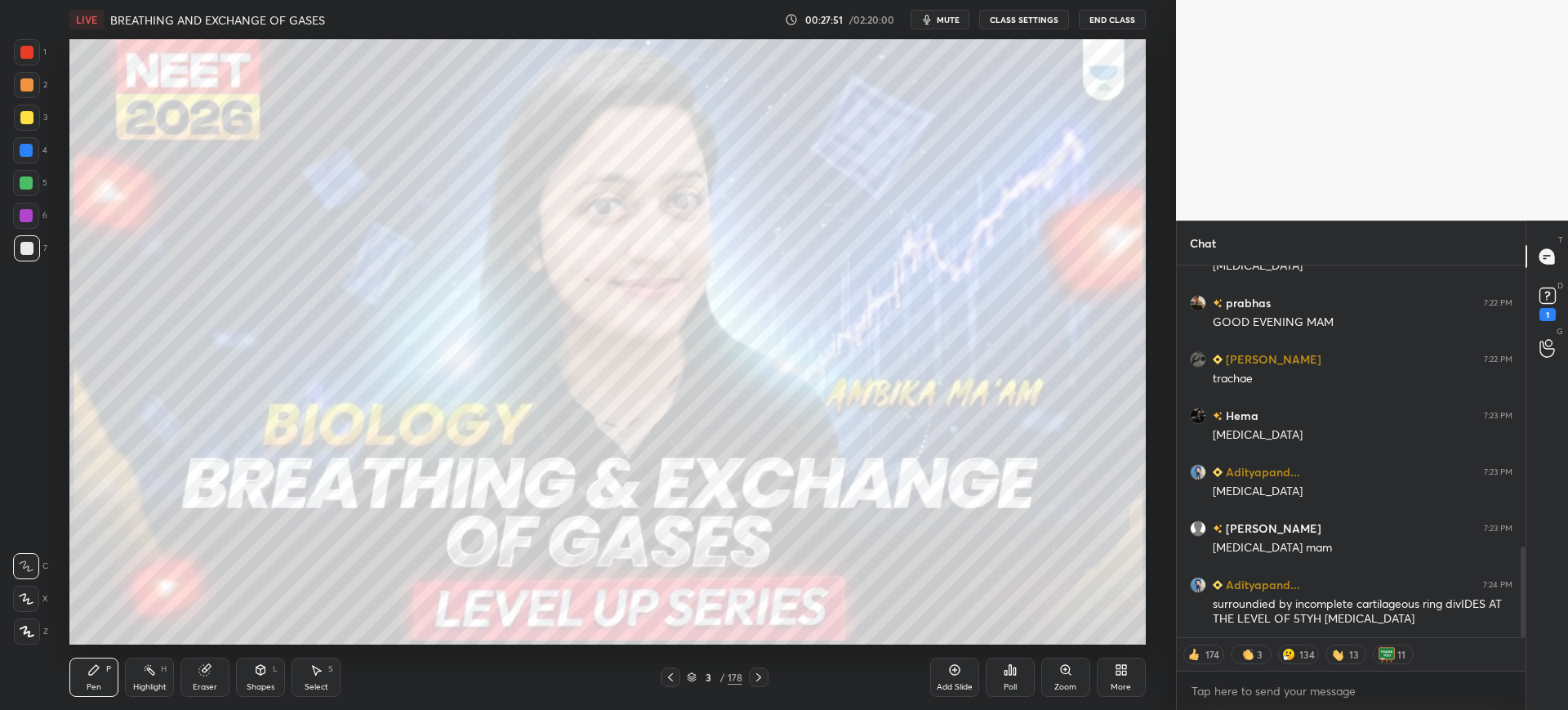
scroll to position [1213, 0]
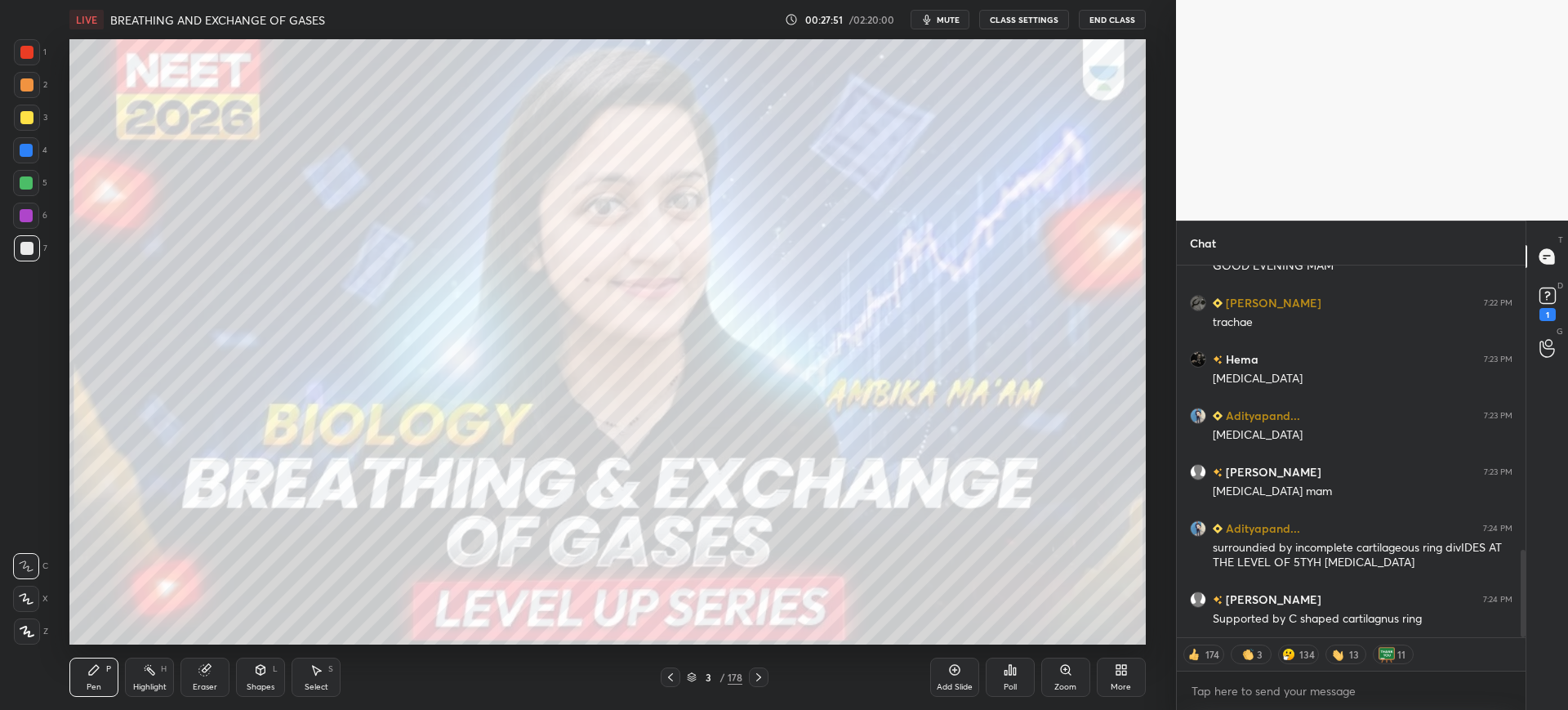
click at [760, 675] on icon at bounding box center [759, 677] width 13 height 13
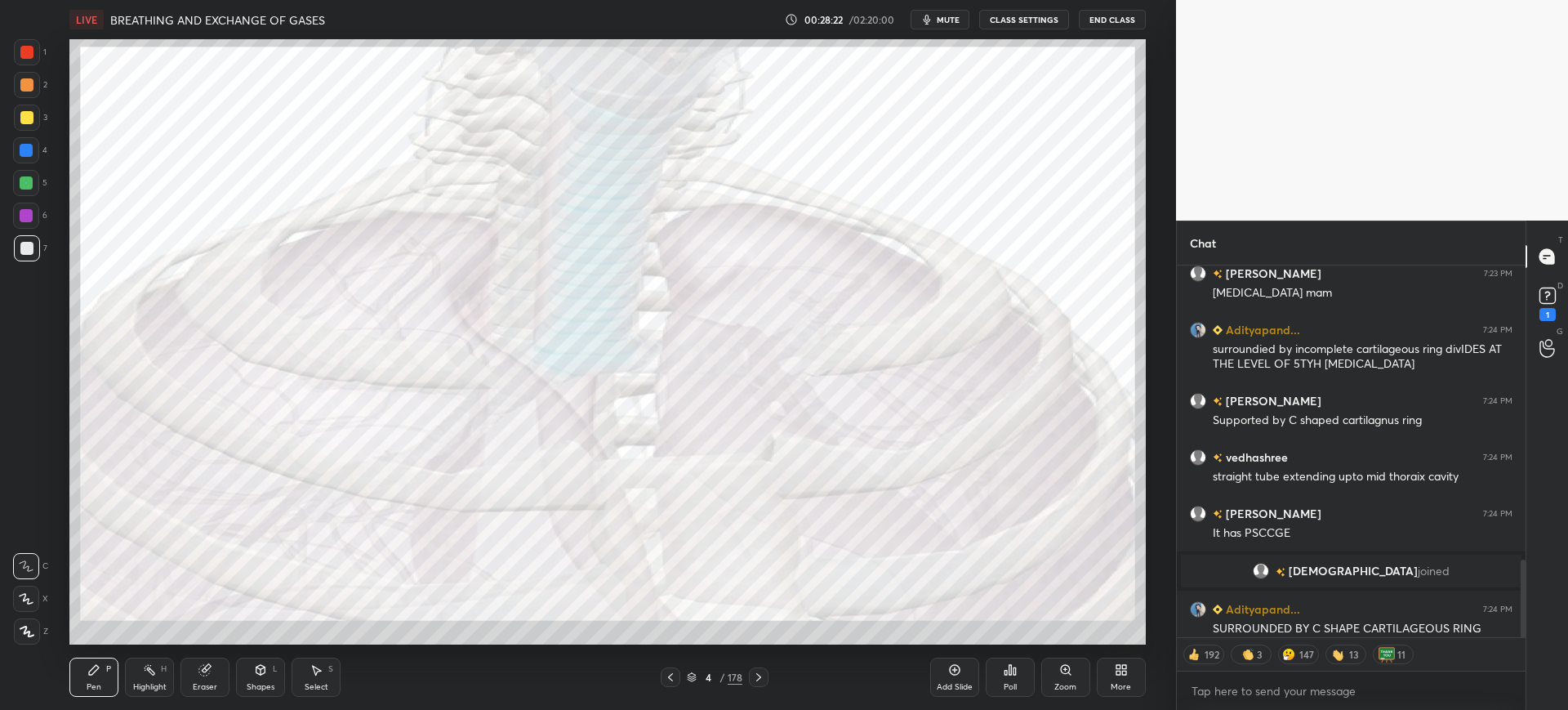
scroll to position [1404, 0]
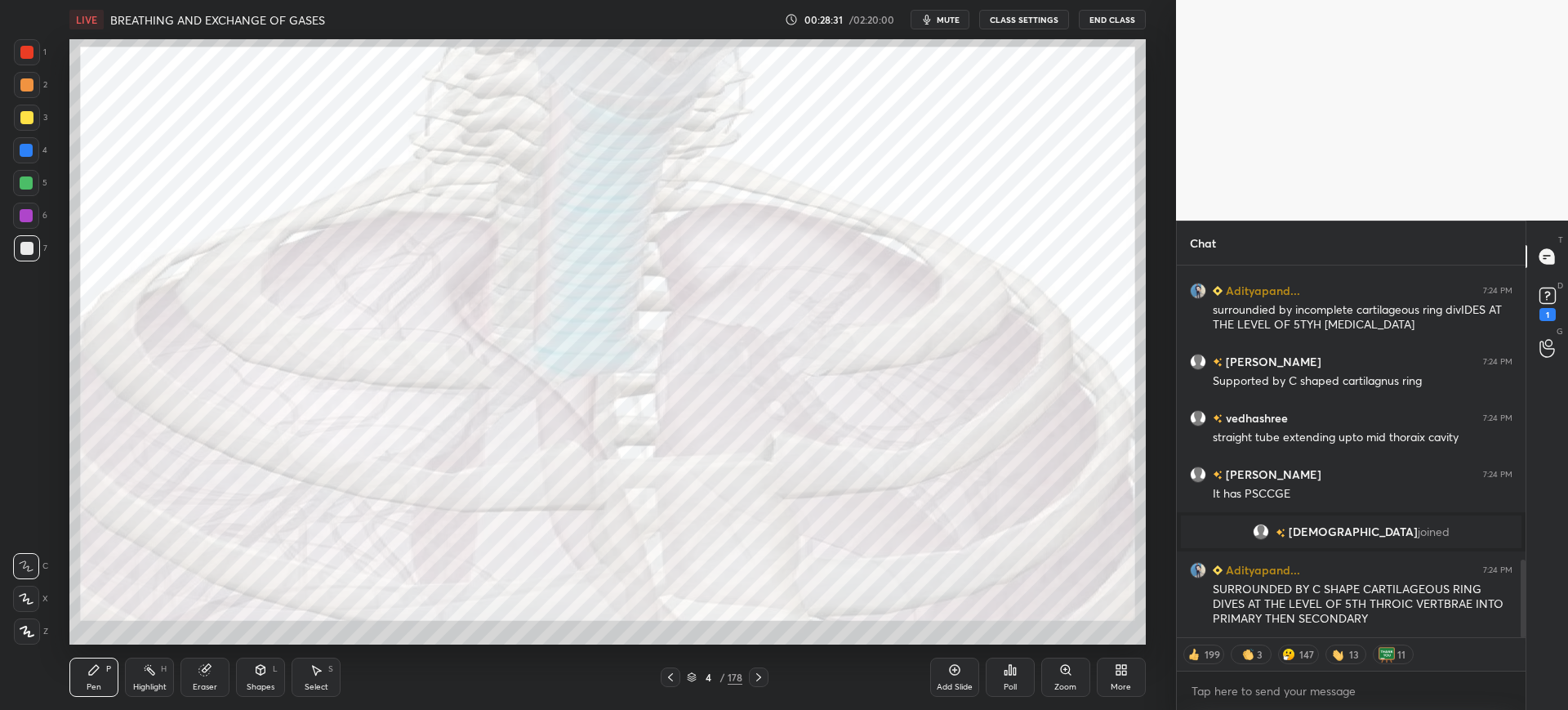
click at [964, 686] on div "Add Slide" at bounding box center [955, 686] width 36 height 8
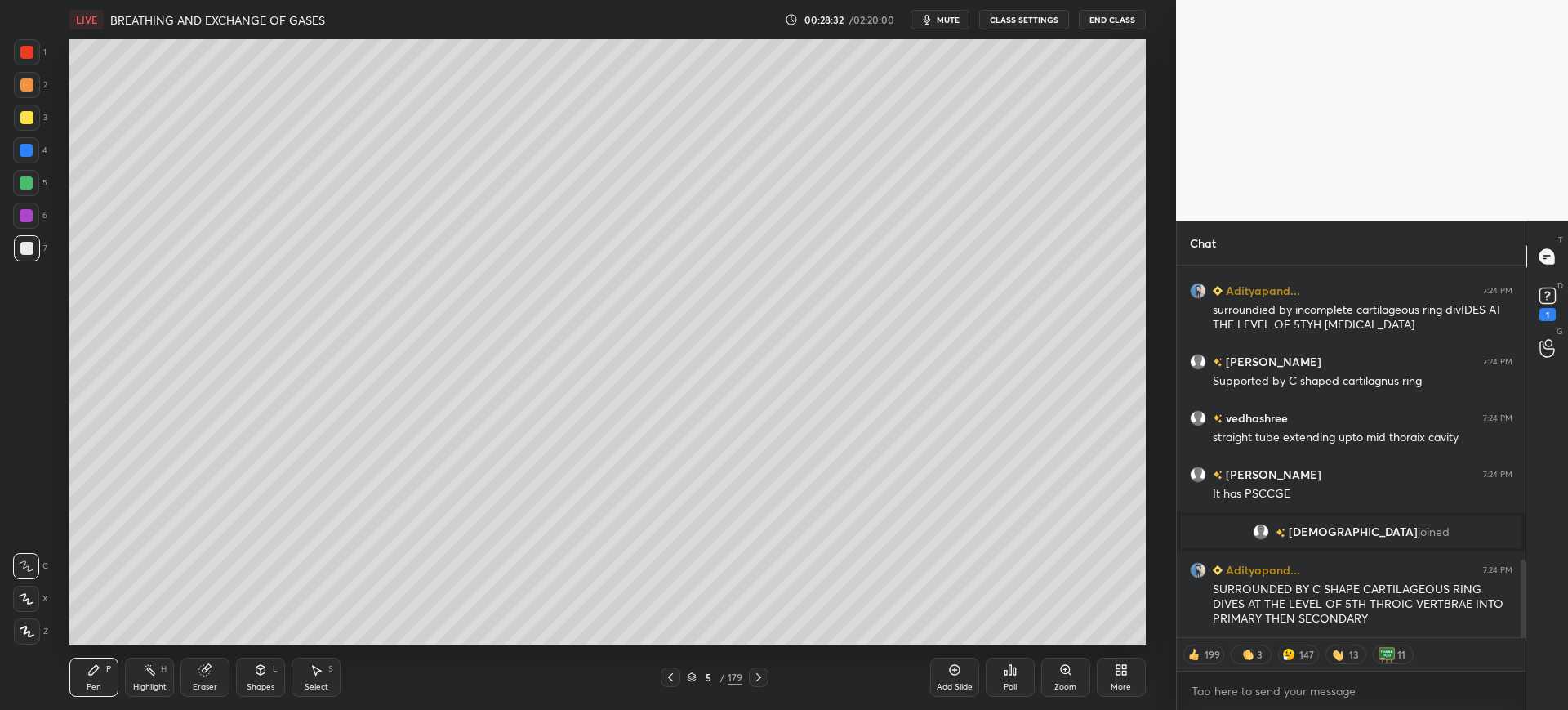
click at [21, 243] on div at bounding box center [27, 248] width 13 height 13
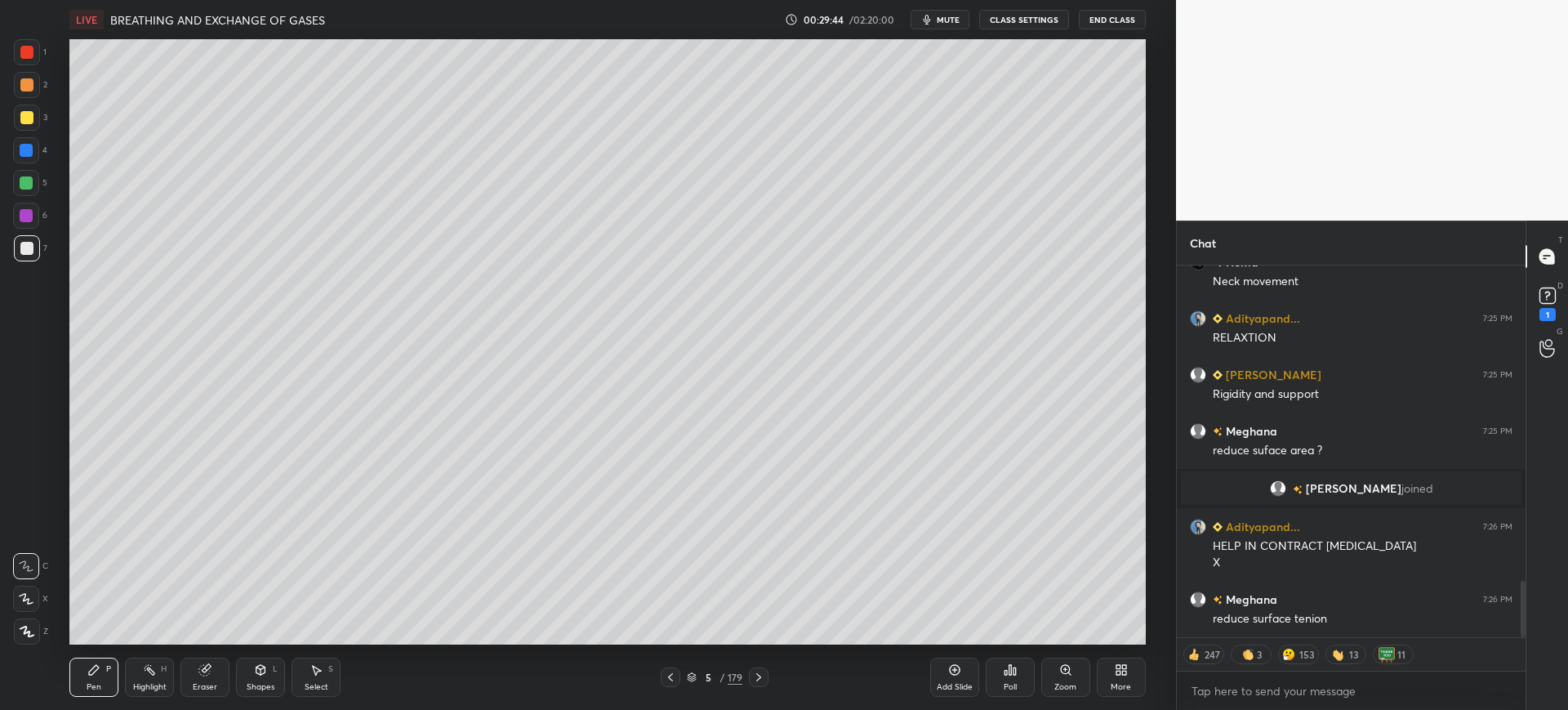
scroll to position [2096, 0]
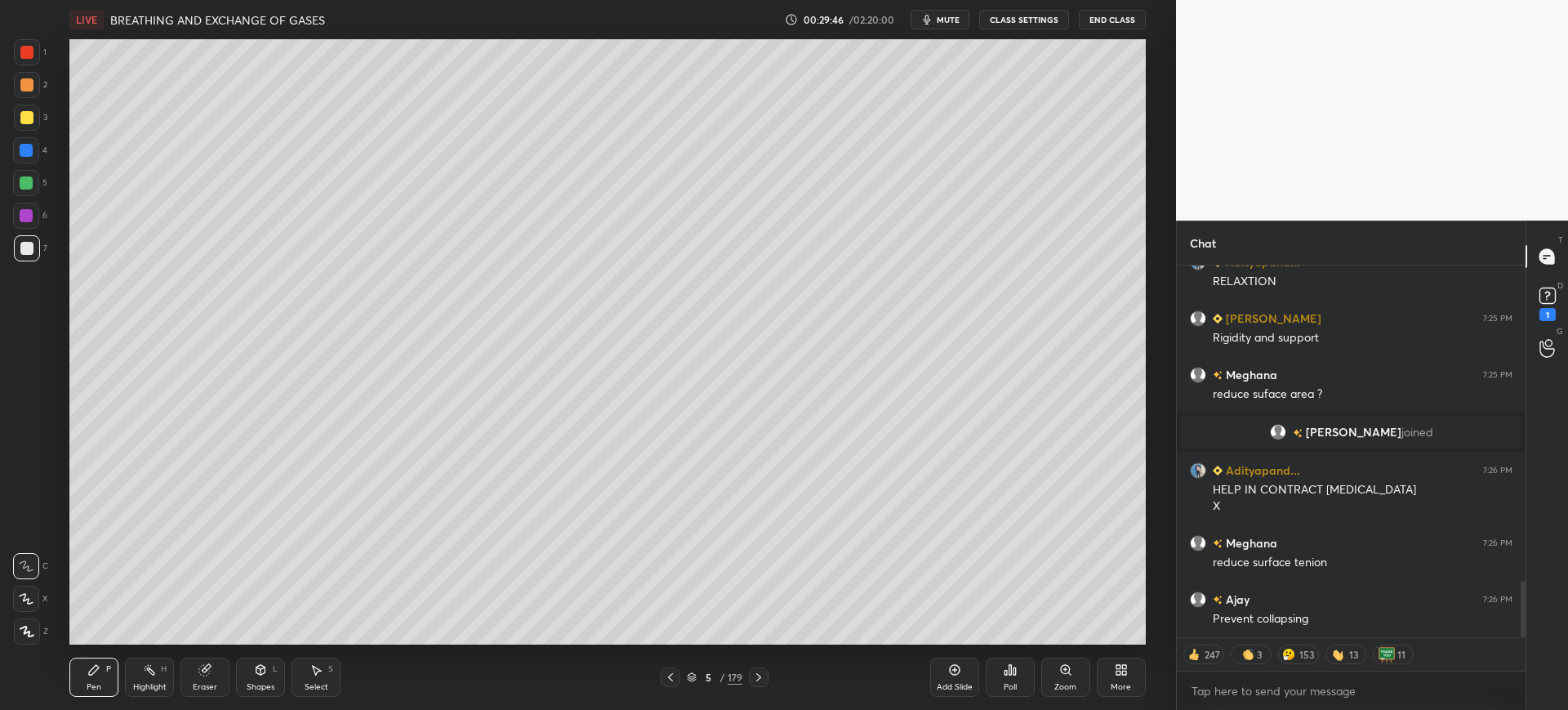
click at [195, 680] on div "Eraser" at bounding box center [205, 677] width 49 height 39
click at [20, 633] on span "Erase all" at bounding box center [25, 631] width 24 height 12
click at [750, 675] on div at bounding box center [759, 677] width 20 height 20
click at [758, 673] on icon at bounding box center [759, 677] width 13 height 13
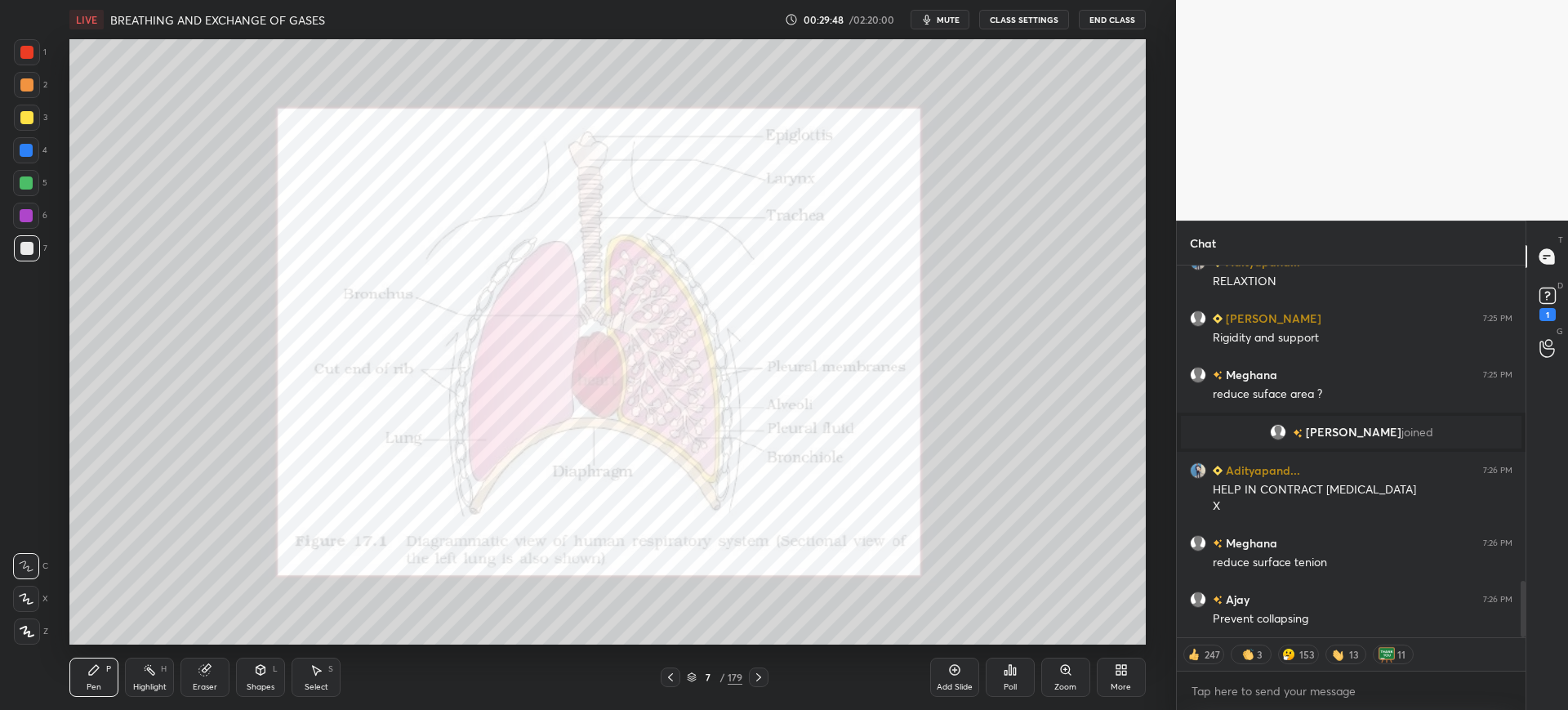
click at [761, 675] on icon at bounding box center [759, 677] width 13 height 13
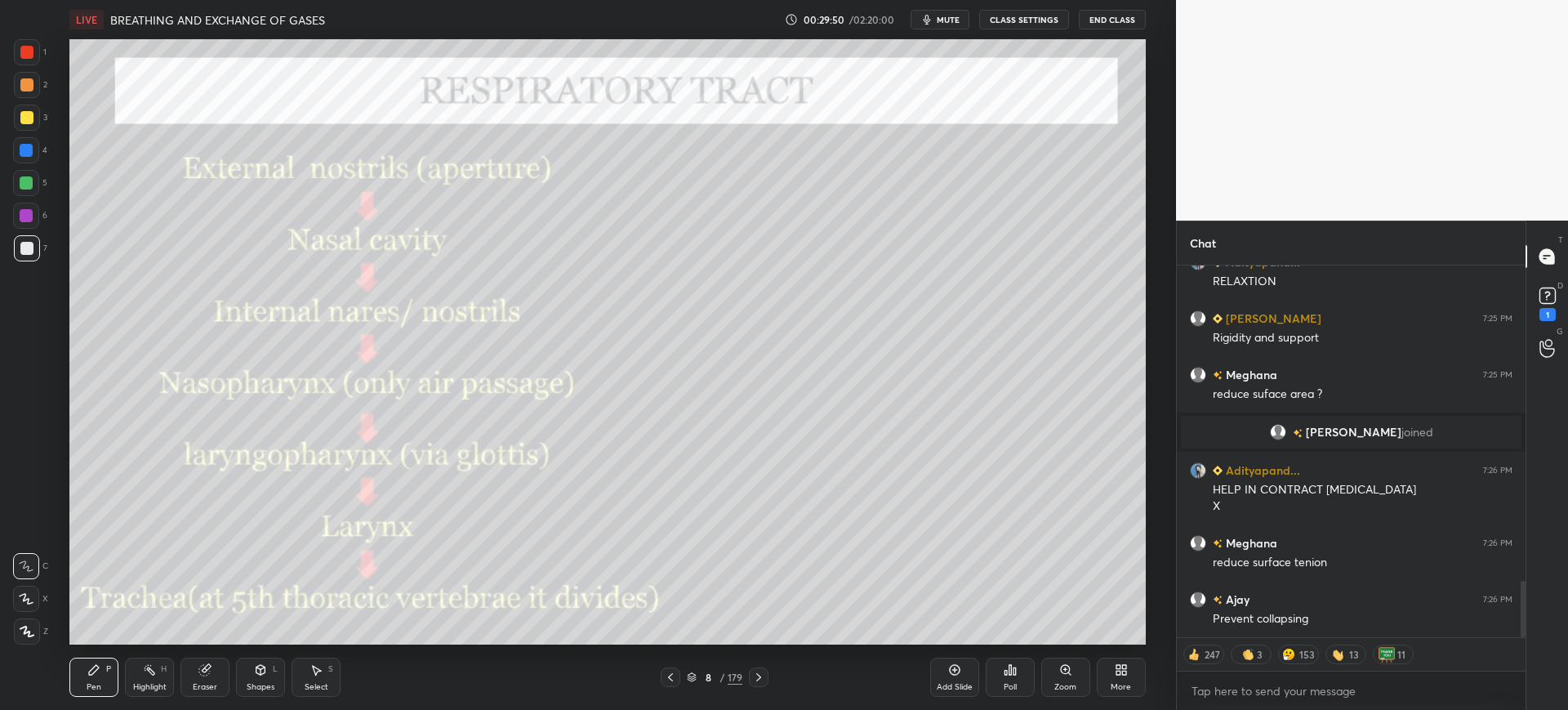
click at [663, 675] on div at bounding box center [671, 677] width 20 height 20
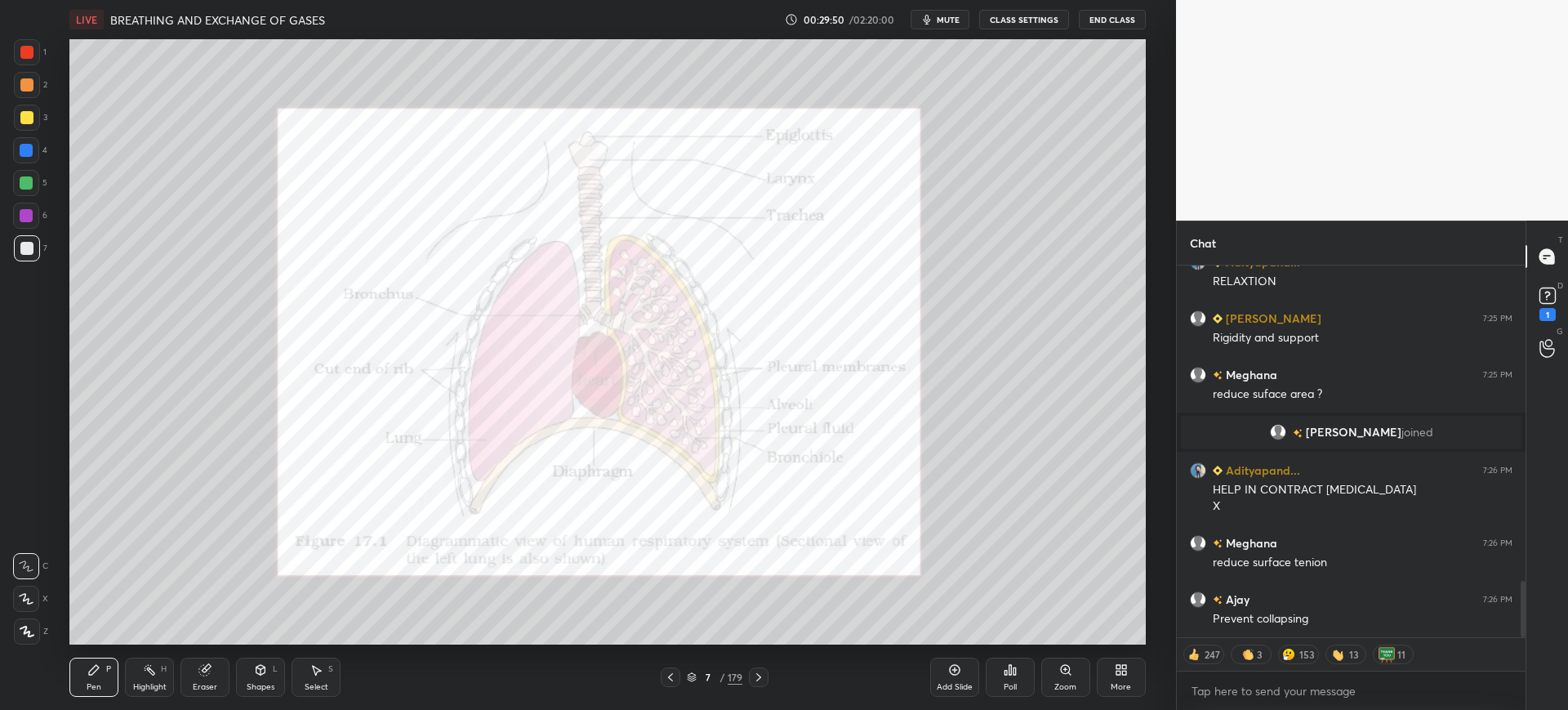
click at [1082, 690] on div "Zoom" at bounding box center [1066, 677] width 49 height 39
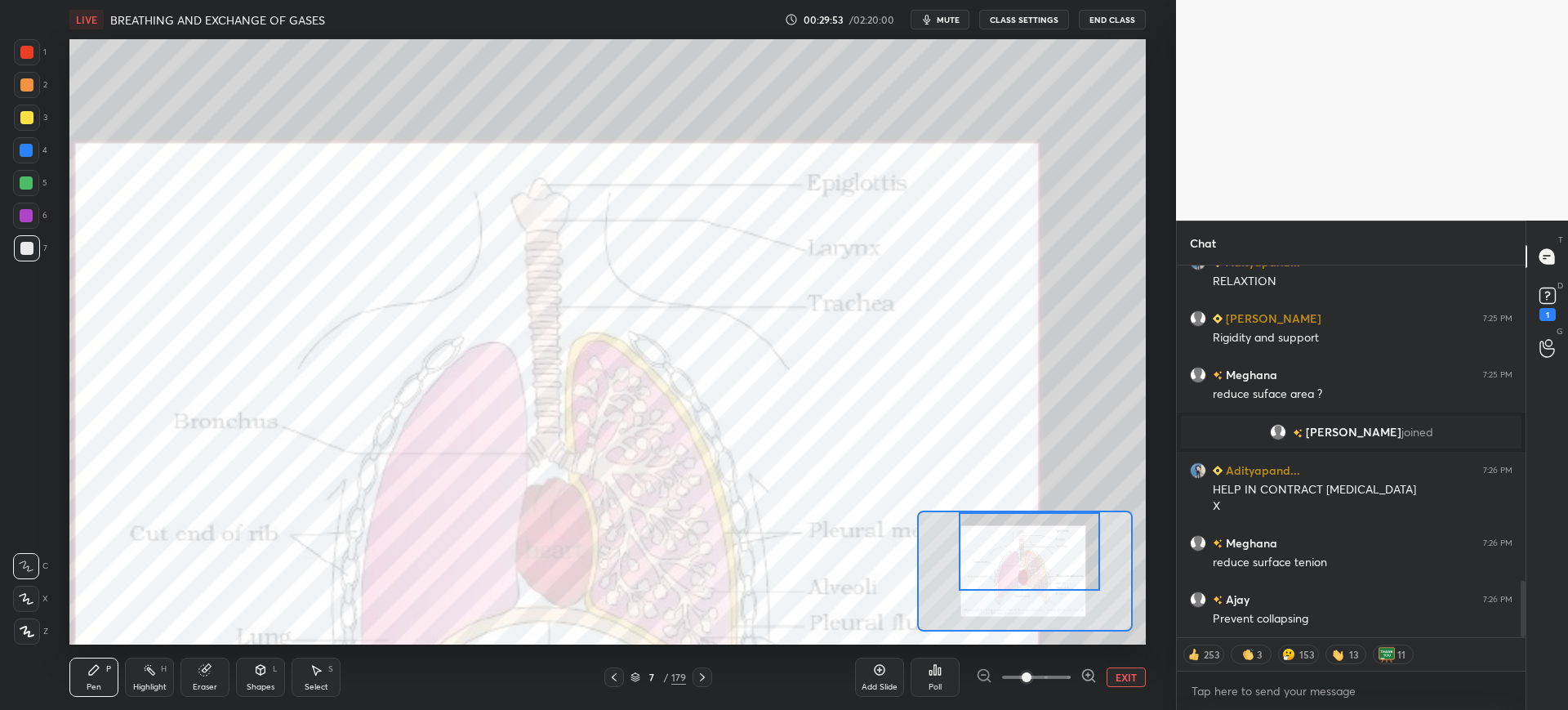
click at [24, 51] on div at bounding box center [27, 52] width 13 height 13
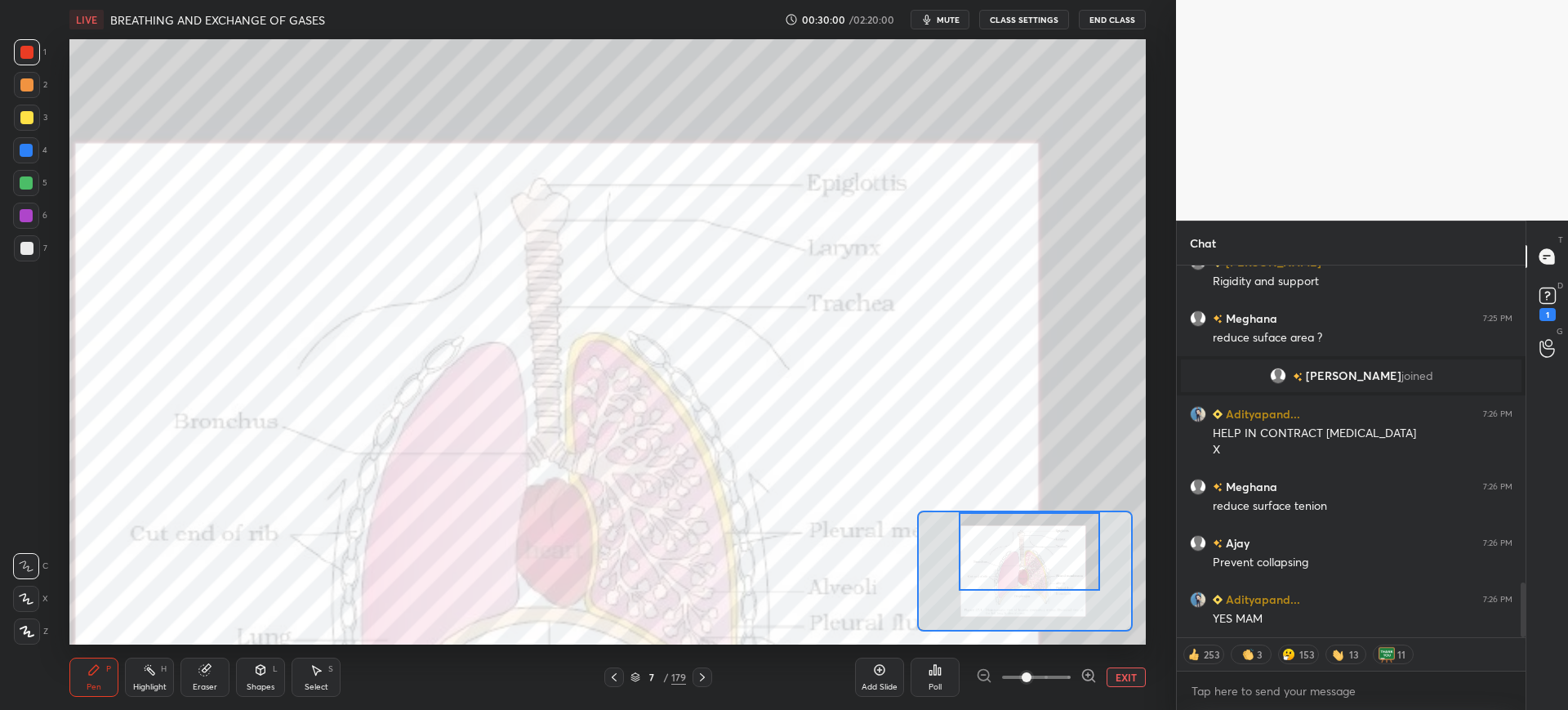
click at [31, 159] on div at bounding box center [25, 150] width 26 height 26
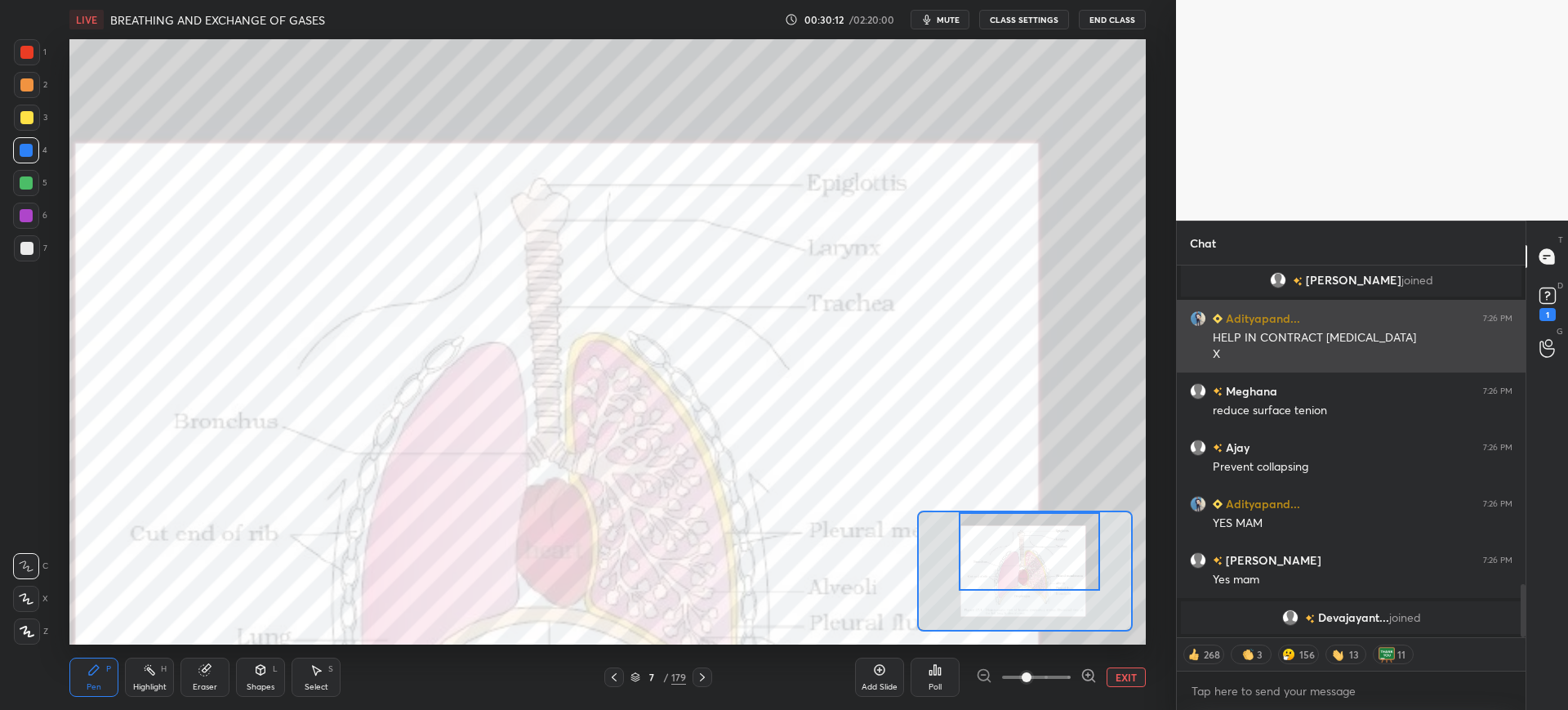
scroll to position [2212, 0]
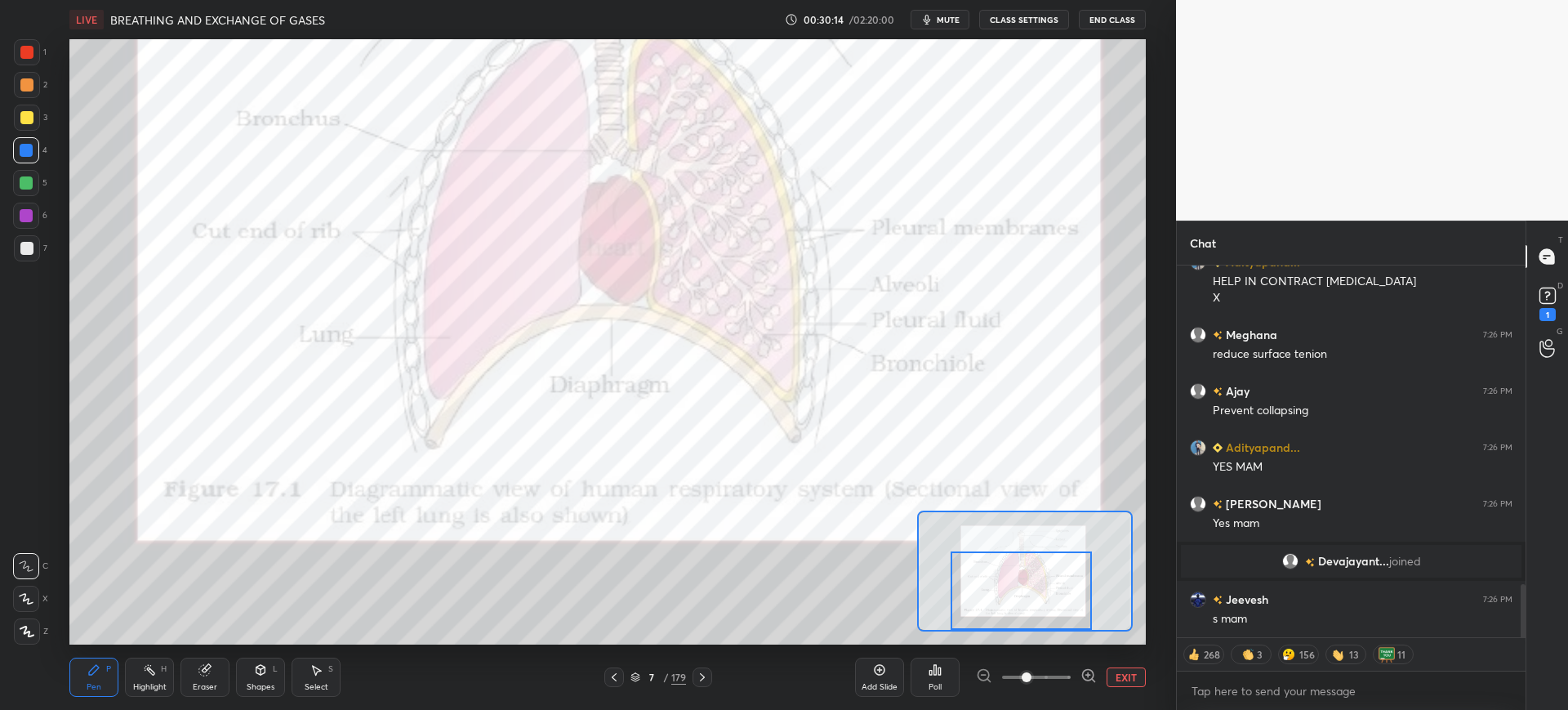
click at [1125, 676] on button "EXIT" at bounding box center [1126, 677] width 39 height 20
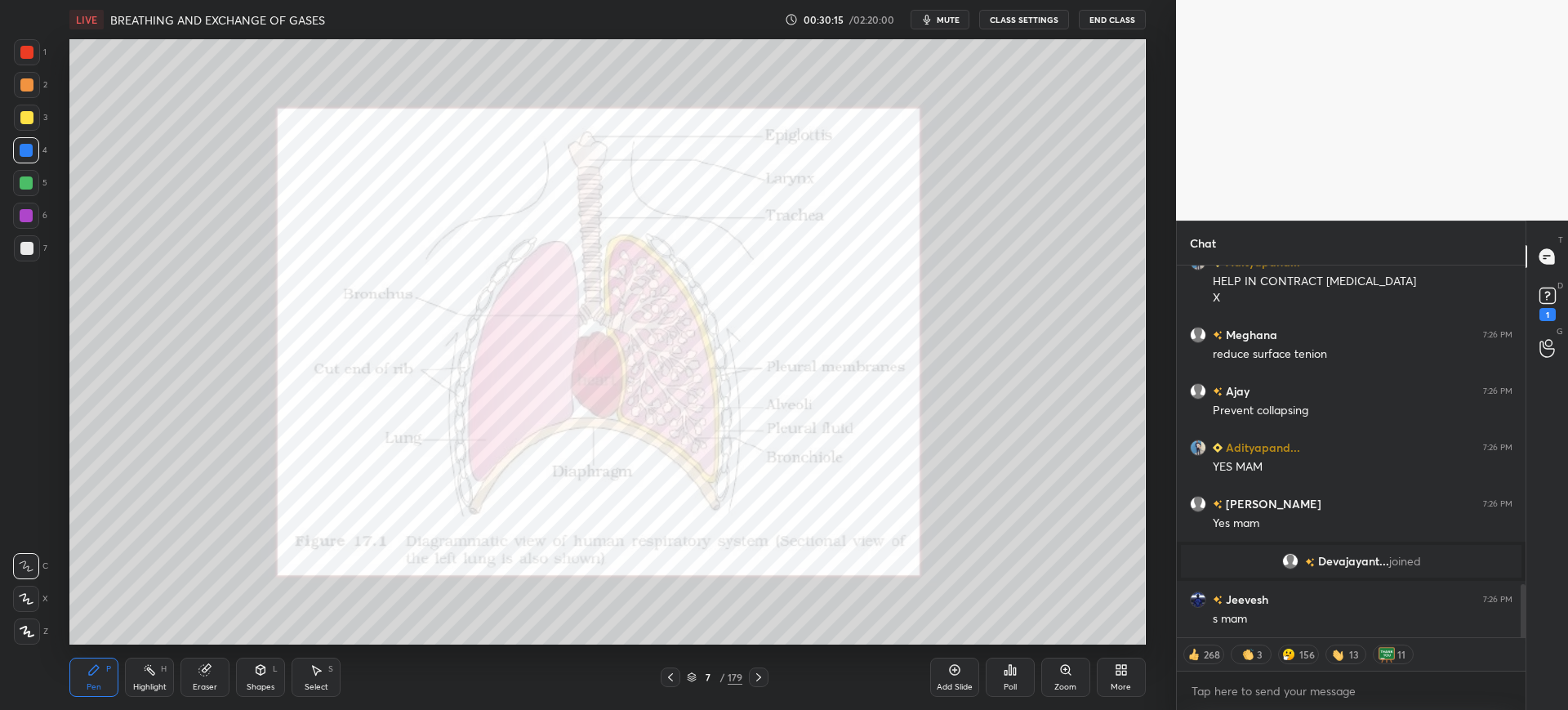
scroll to position [2269, 0]
click at [672, 676] on icon at bounding box center [671, 677] width 13 height 13
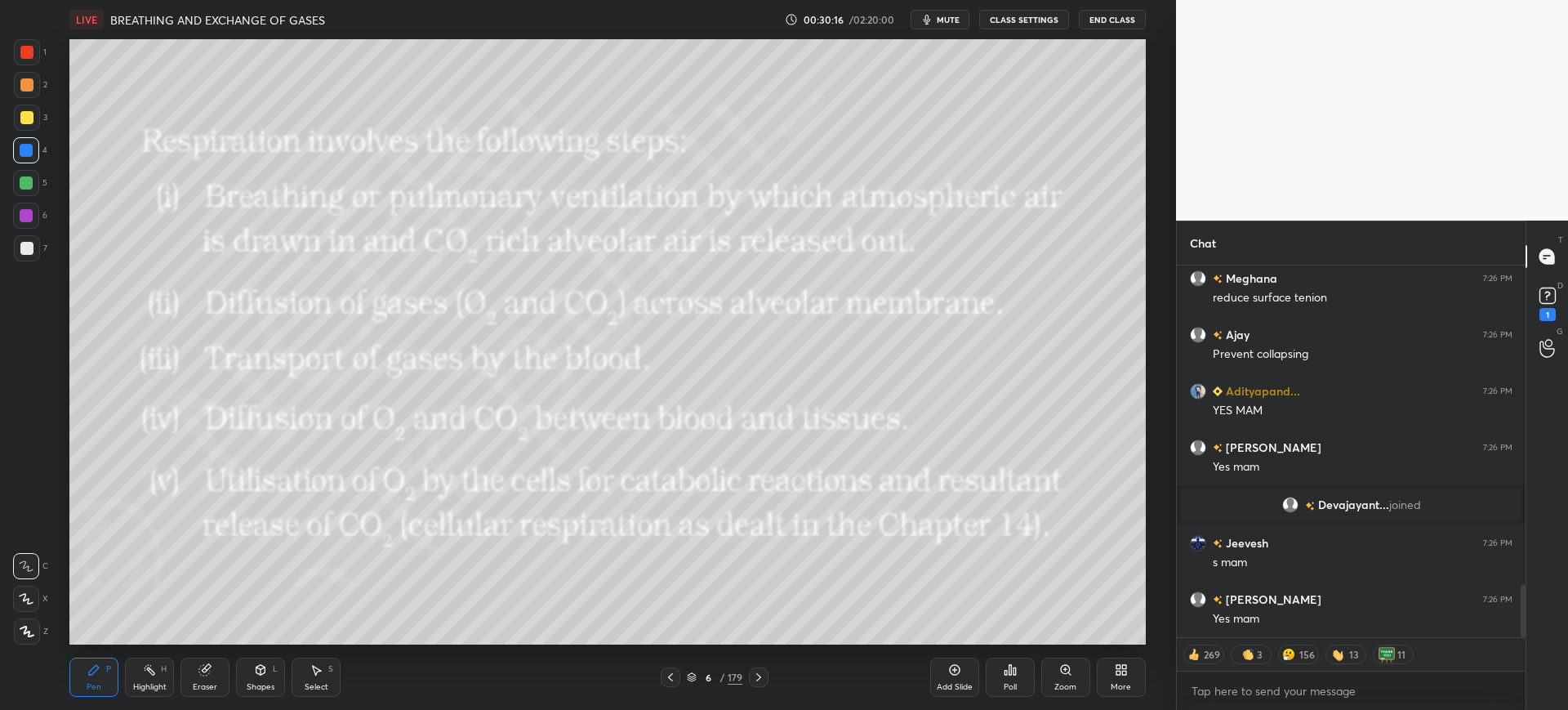
click at [767, 675] on div at bounding box center [759, 677] width 20 height 20
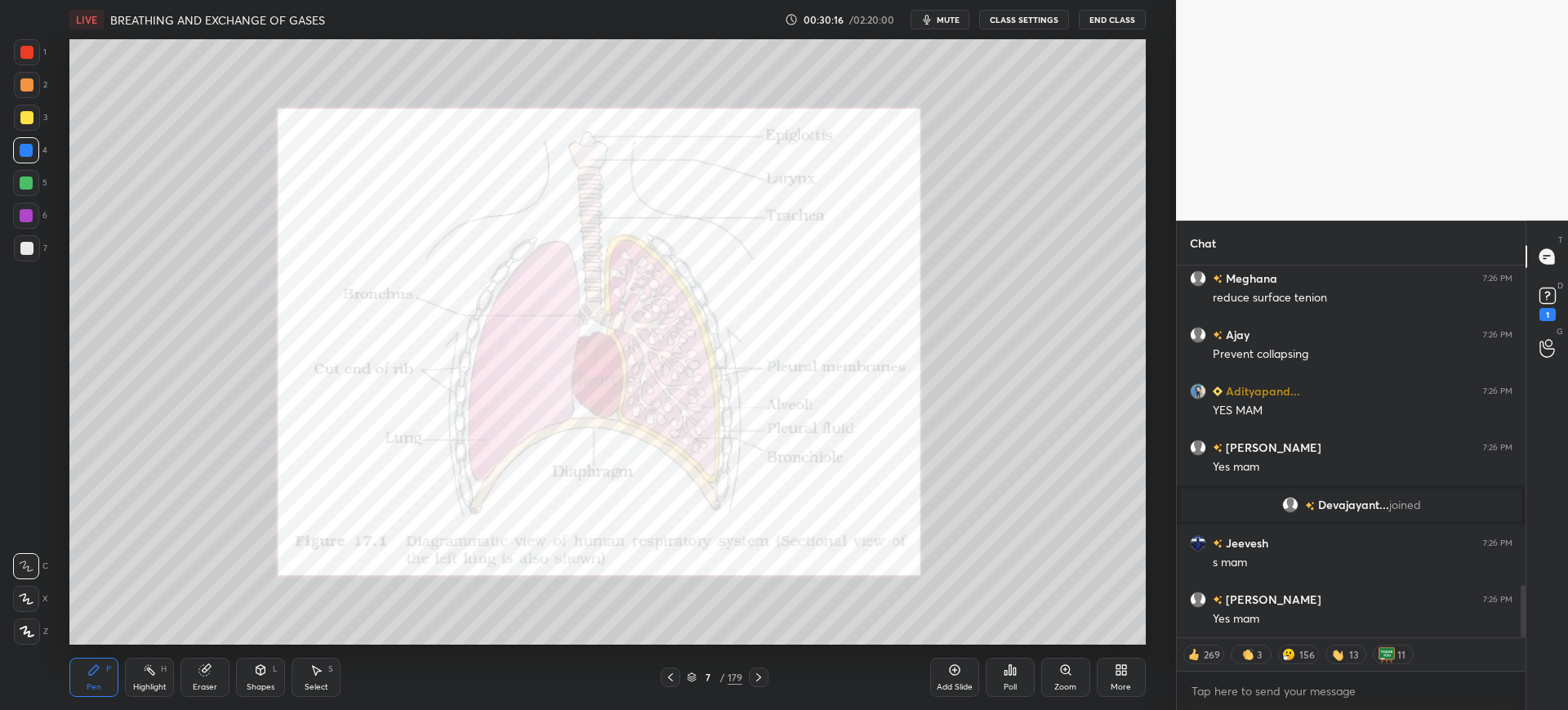
click at [766, 675] on div at bounding box center [759, 677] width 20 height 20
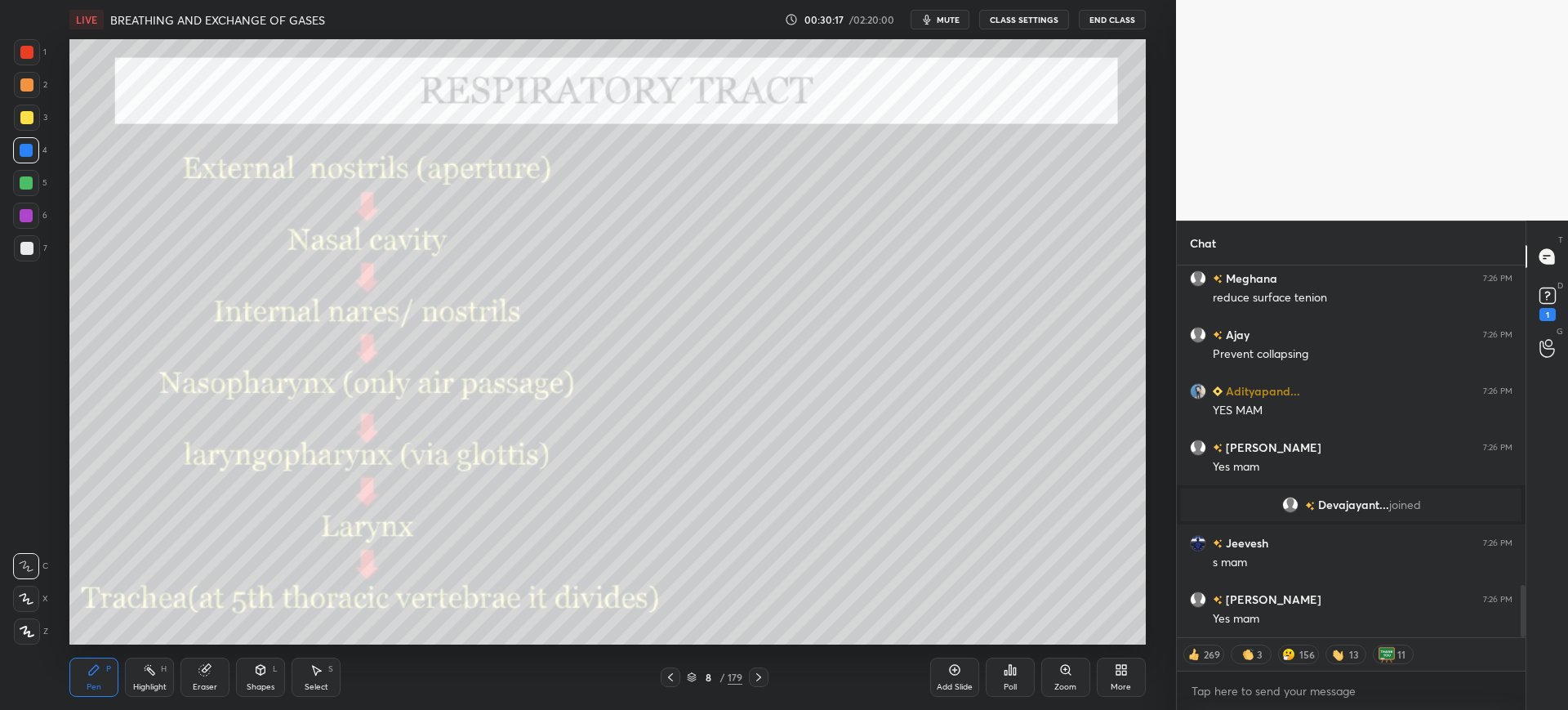
click at [740, 675] on div "179" at bounding box center [735, 677] width 15 height 15
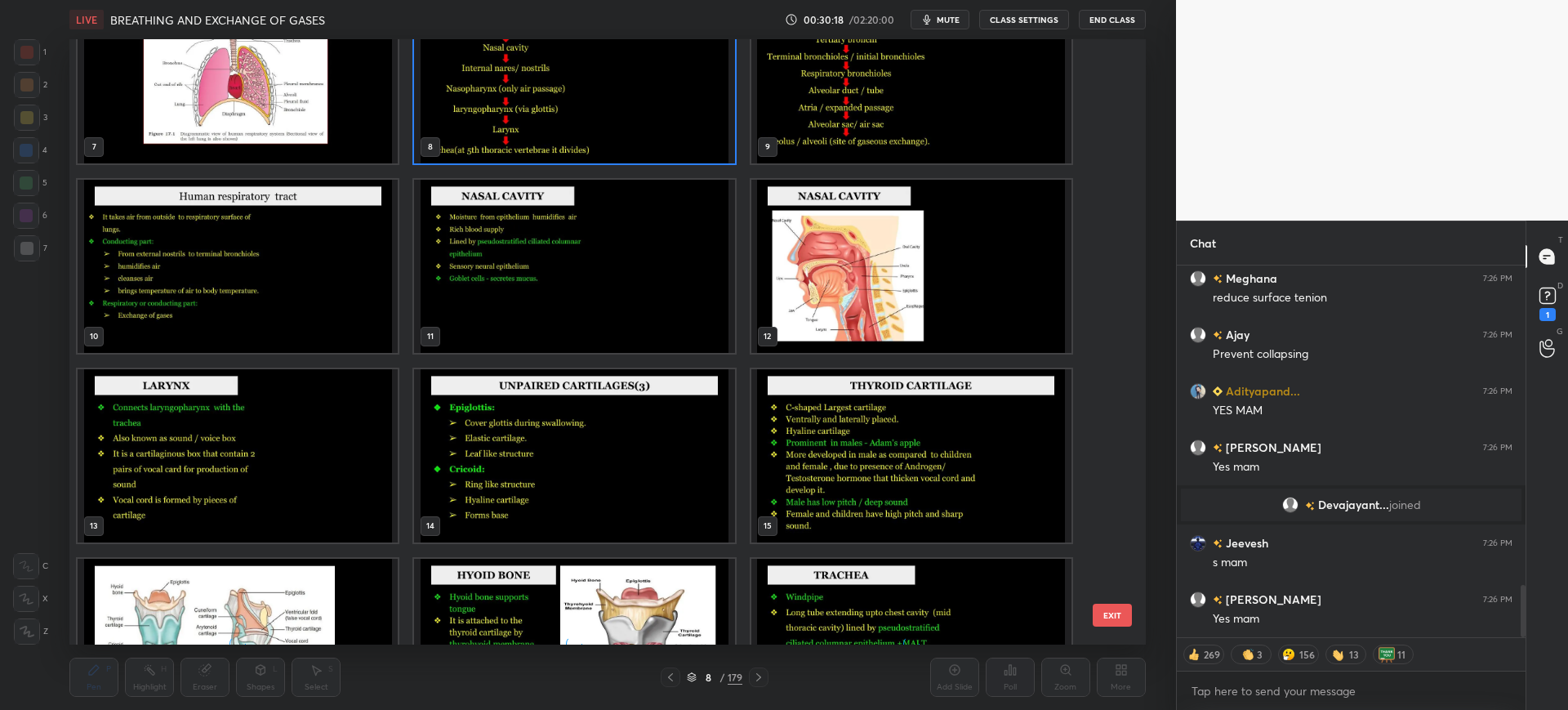
scroll to position [529, 0]
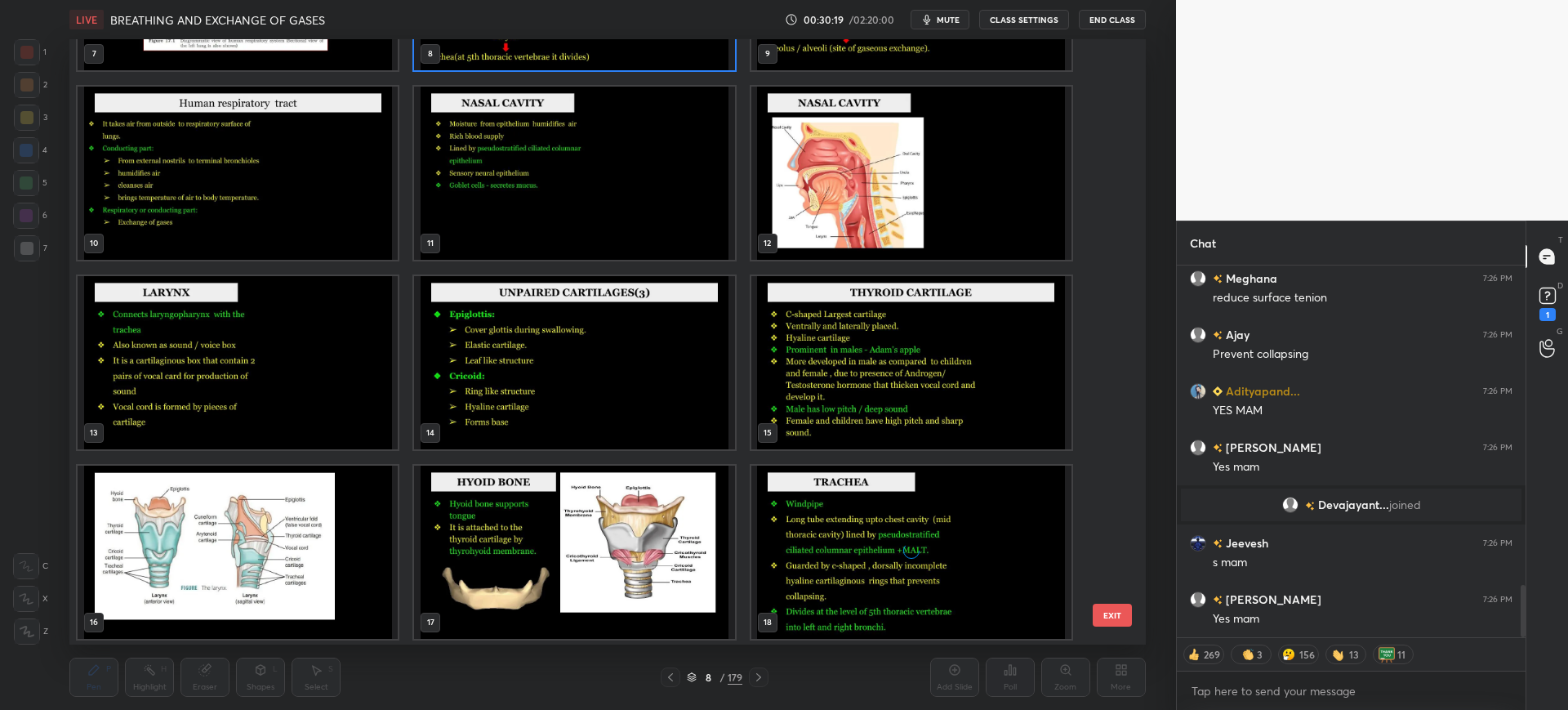
click at [1105, 569] on div "7 8 9 10 11 12 13 14 15 16 17 18 19 20 21" at bounding box center [593, 341] width 1047 height 606
click at [1117, 566] on div "7 8 9 10 11 12 13 14 15 16 17 18 19 20 21 EXIT" at bounding box center [607, 341] width 1075 height 606
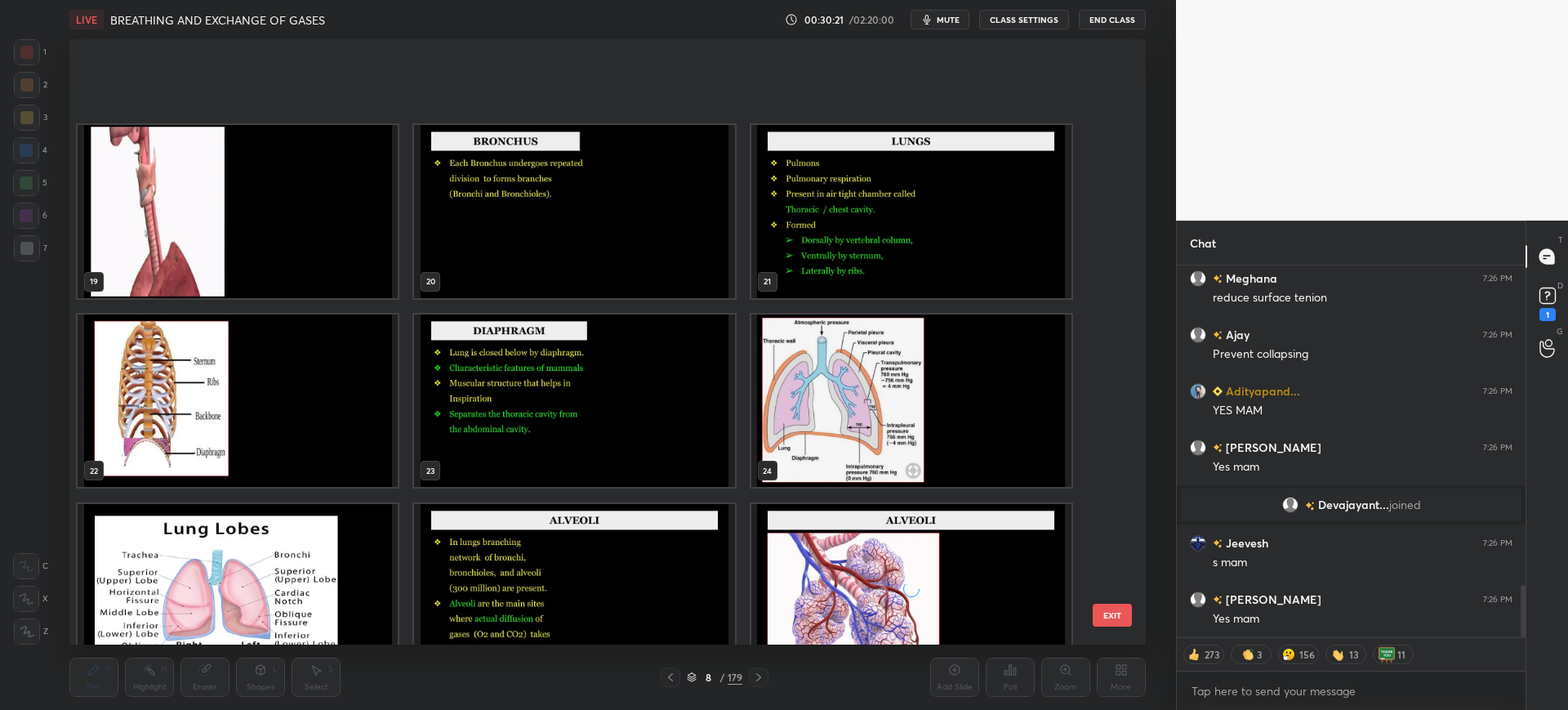
scroll to position [1590, 0]
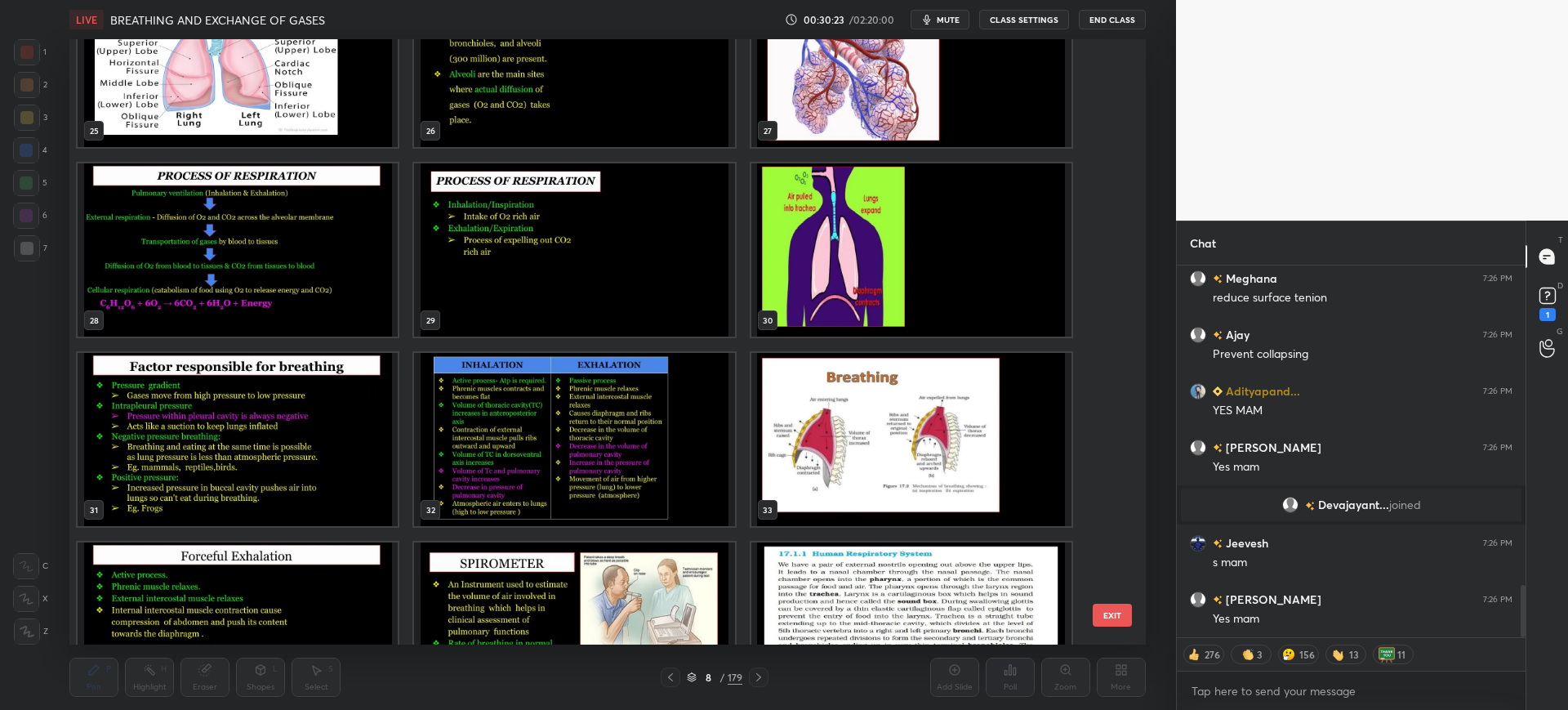
click at [1159, 200] on div "Setting up your live class 25 26 27 28 29 30 31 32 33 34 35 36 37 38 39 EXIT Po…" at bounding box center [608, 341] width 1111 height 606
click at [1122, 609] on button "EXIT" at bounding box center [1112, 615] width 39 height 23
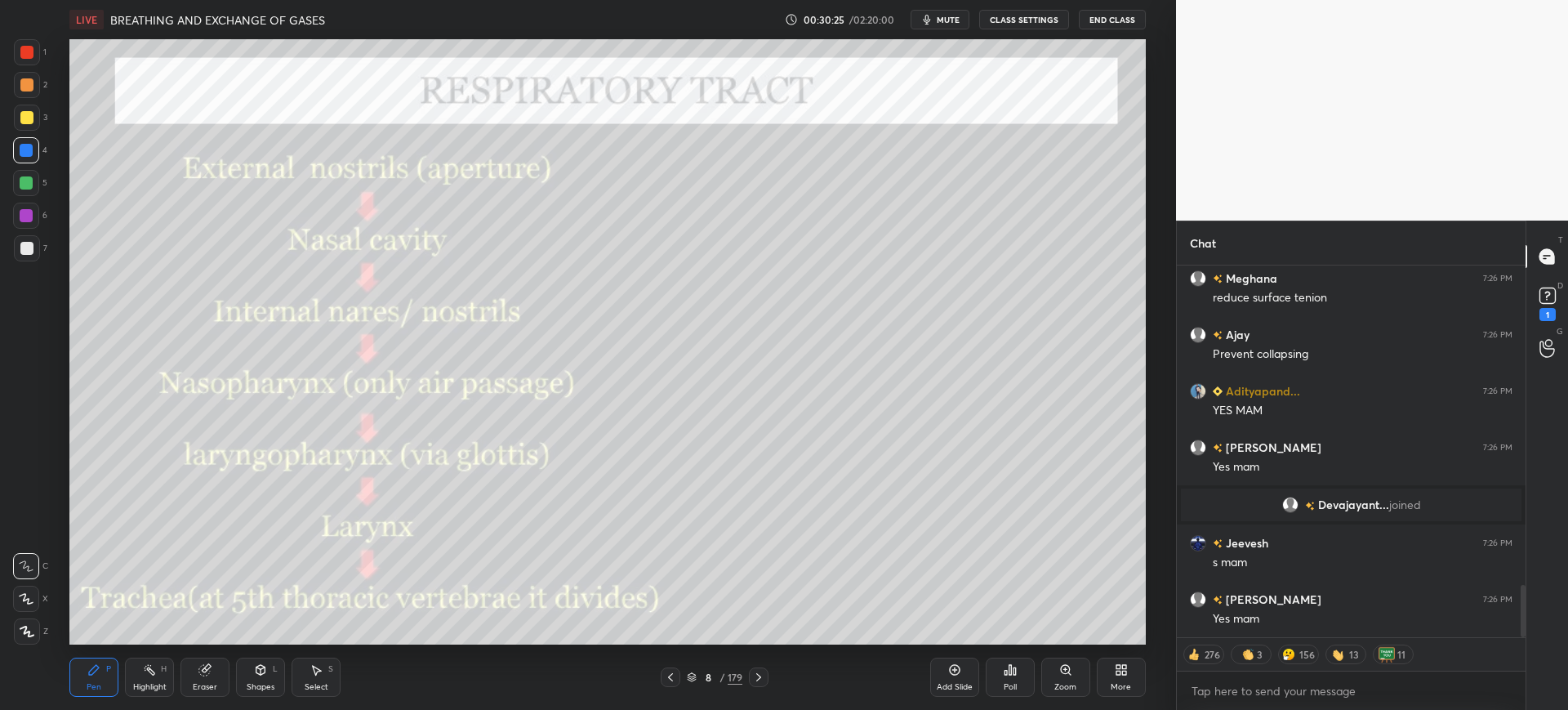
click at [667, 679] on icon at bounding box center [671, 677] width 13 height 13
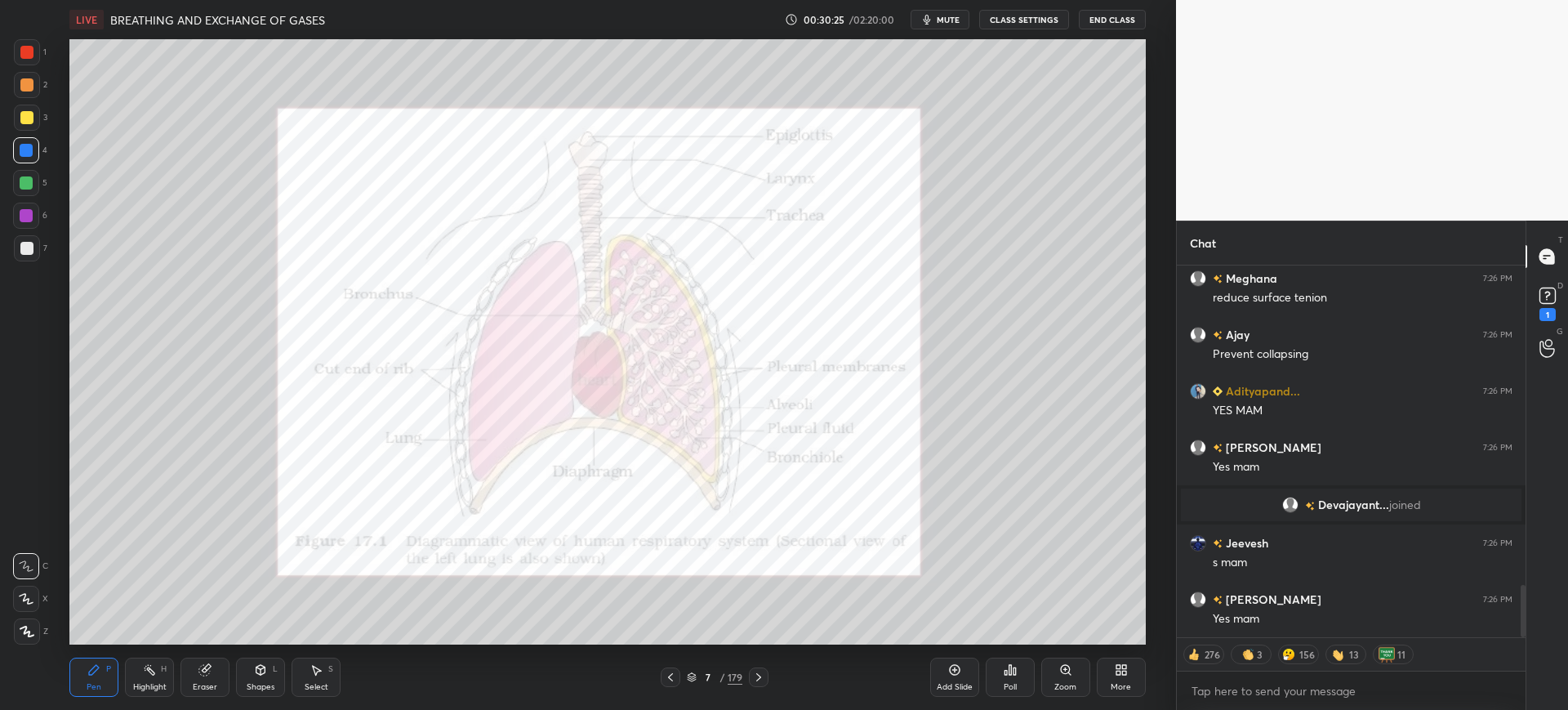
click at [671, 680] on icon at bounding box center [670, 677] width 5 height 8
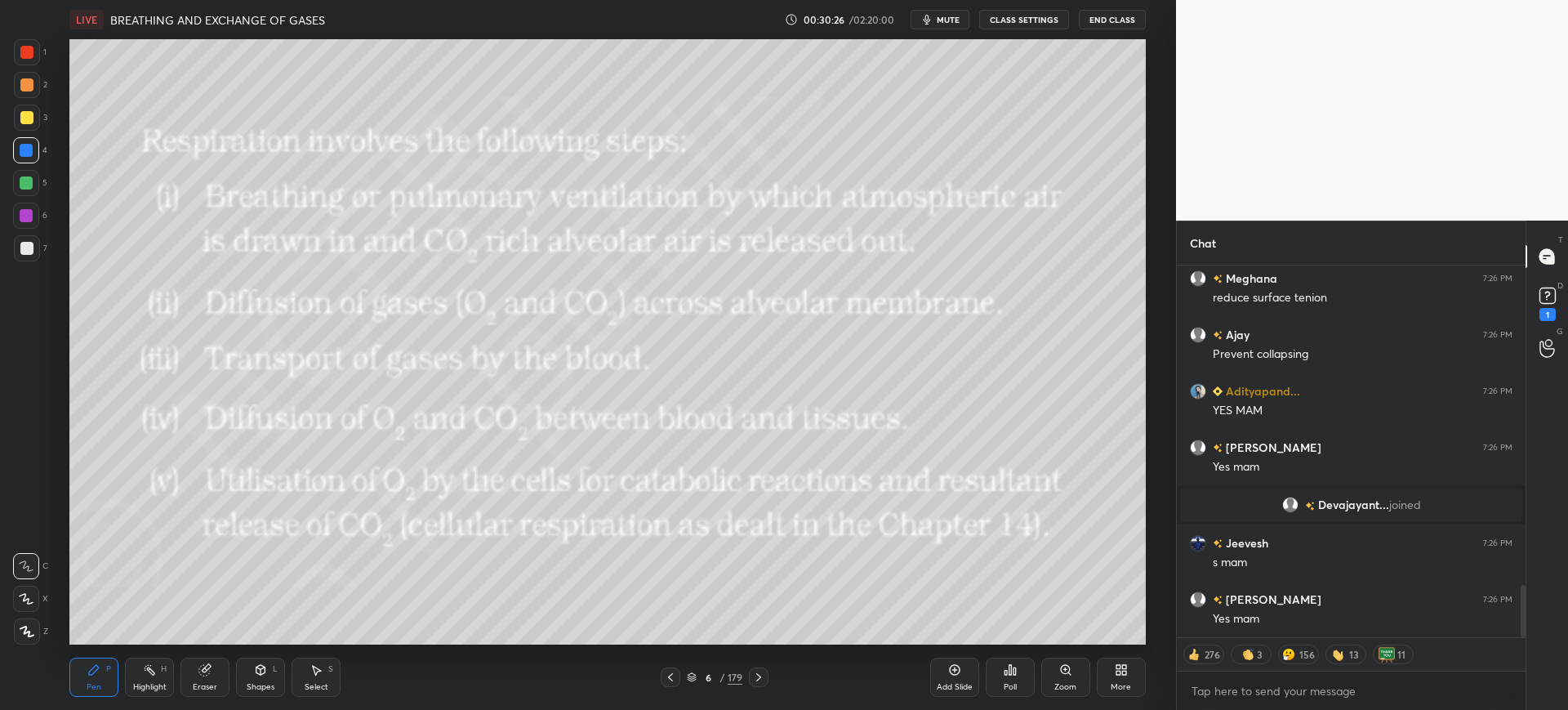
click at [760, 679] on icon at bounding box center [759, 677] width 13 height 13
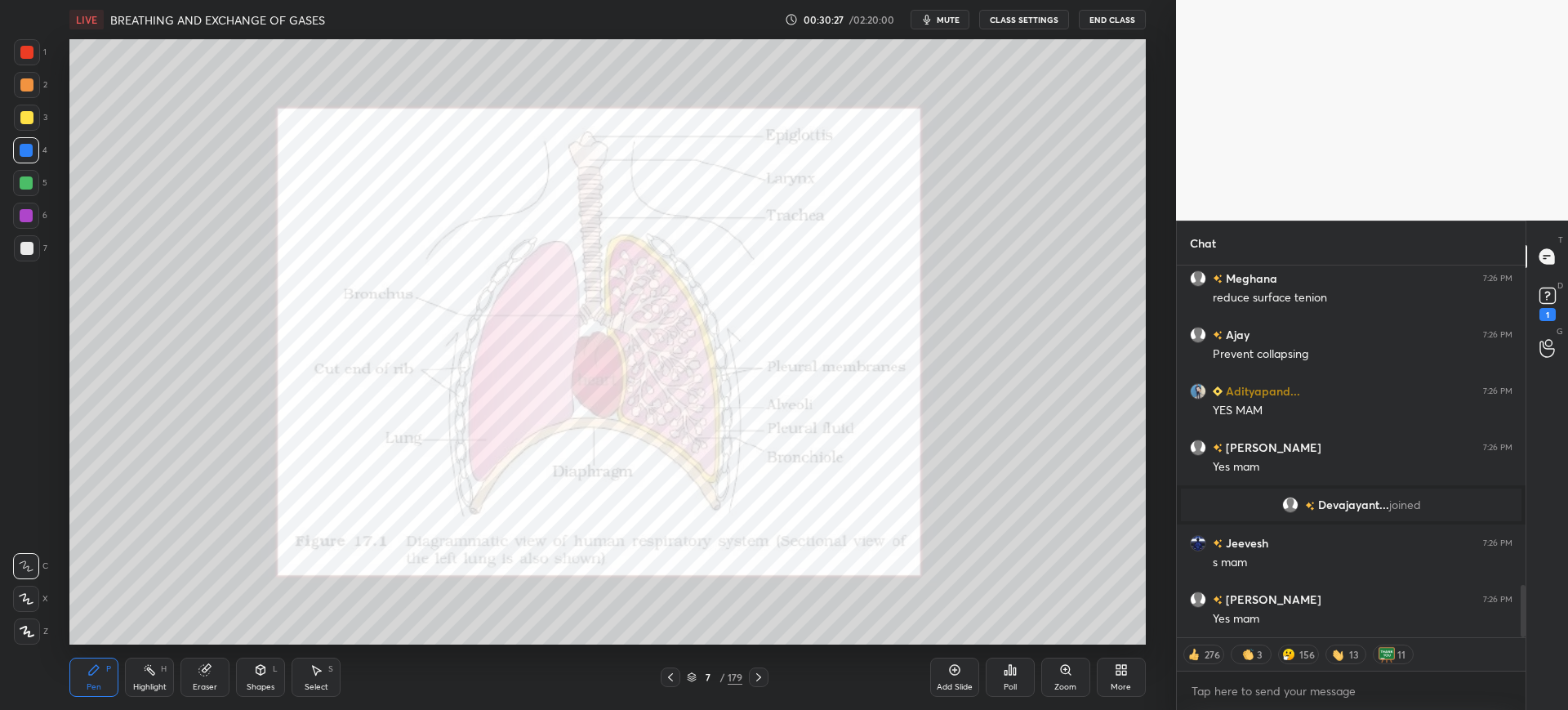
click at [45, 54] on div "1" at bounding box center [30, 52] width 33 height 26
click at [1060, 691] on div "Zoom" at bounding box center [1065, 686] width 22 height 8
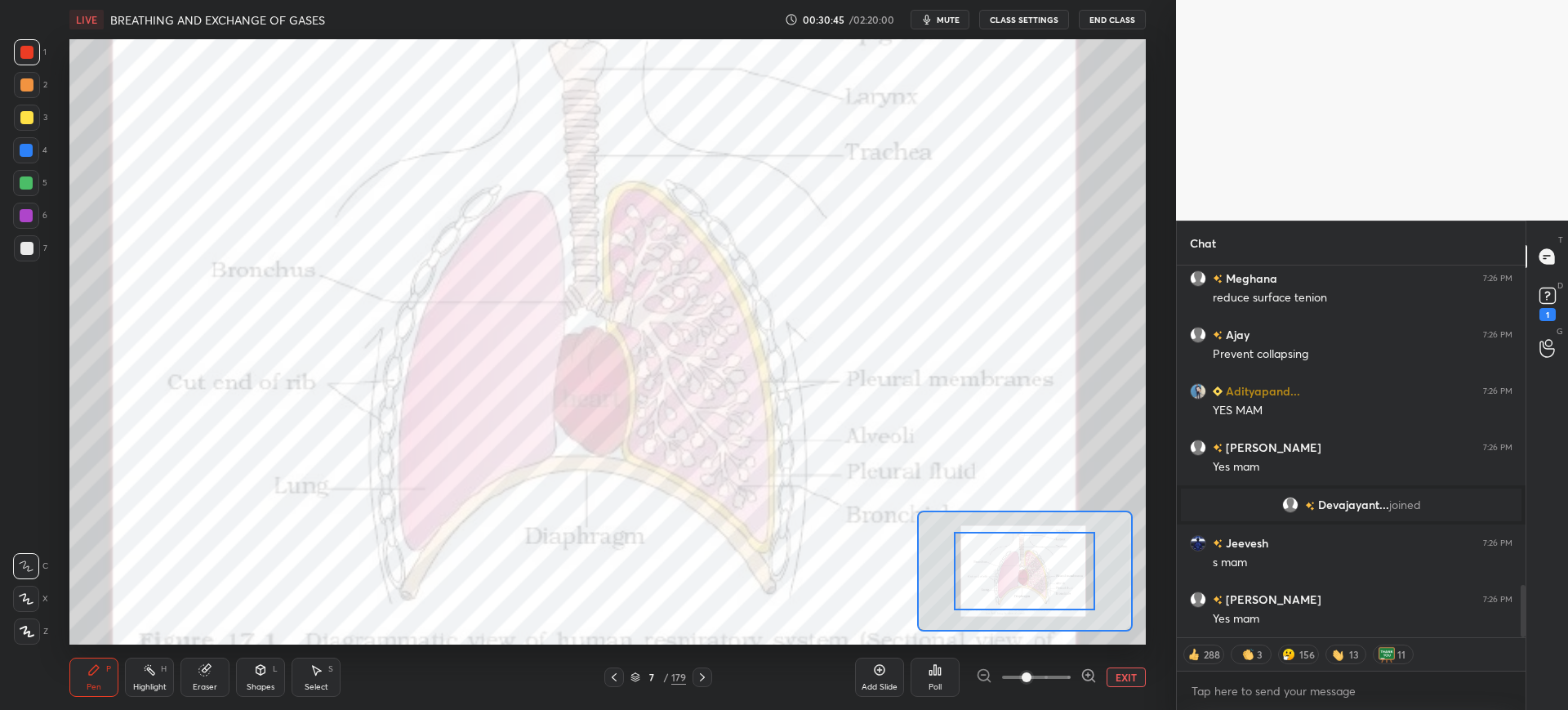
click at [606, 685] on div at bounding box center [614, 677] width 20 height 20
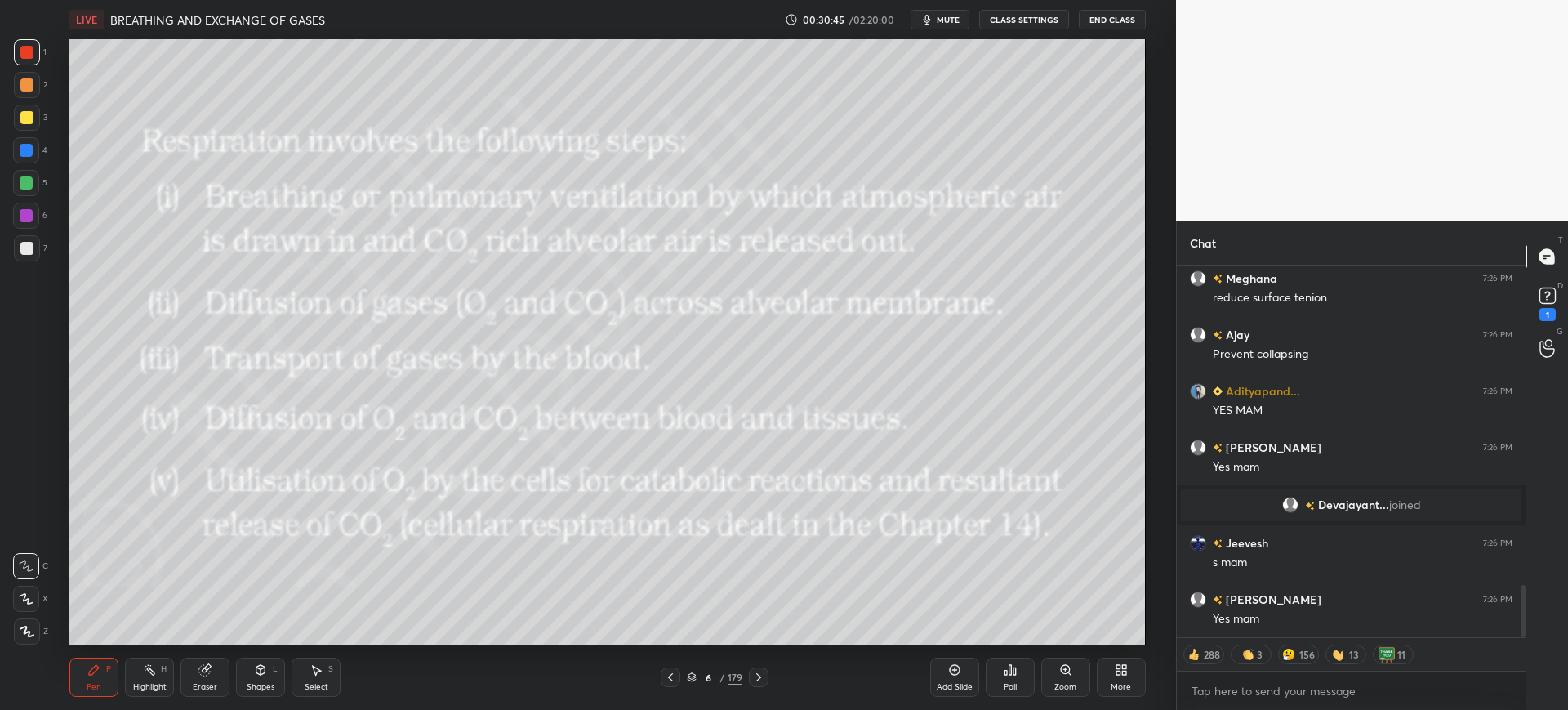
click at [938, 685] on div "Add Slide" at bounding box center [955, 686] width 36 height 8
click at [41, 246] on div "7" at bounding box center [30, 248] width 34 height 26
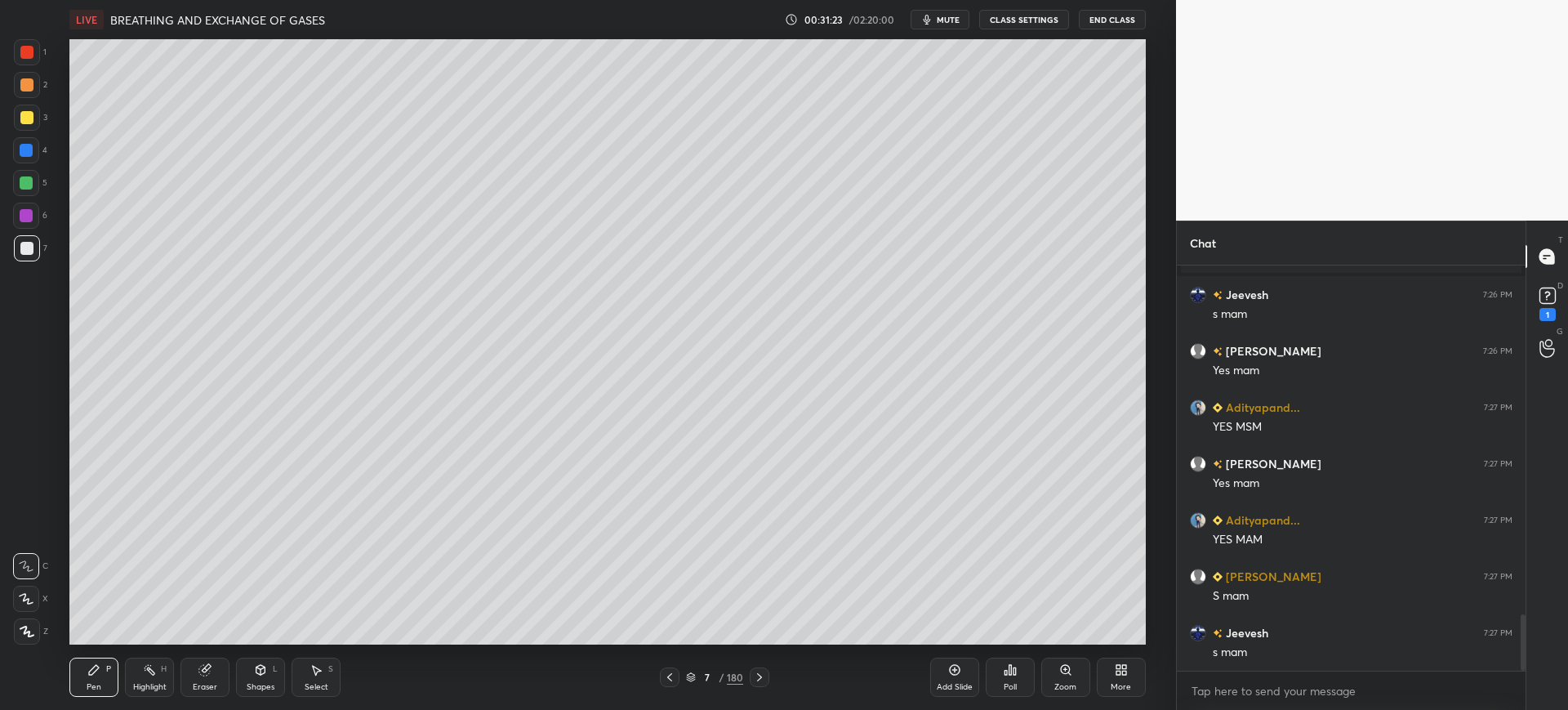
scroll to position [2573, 0]
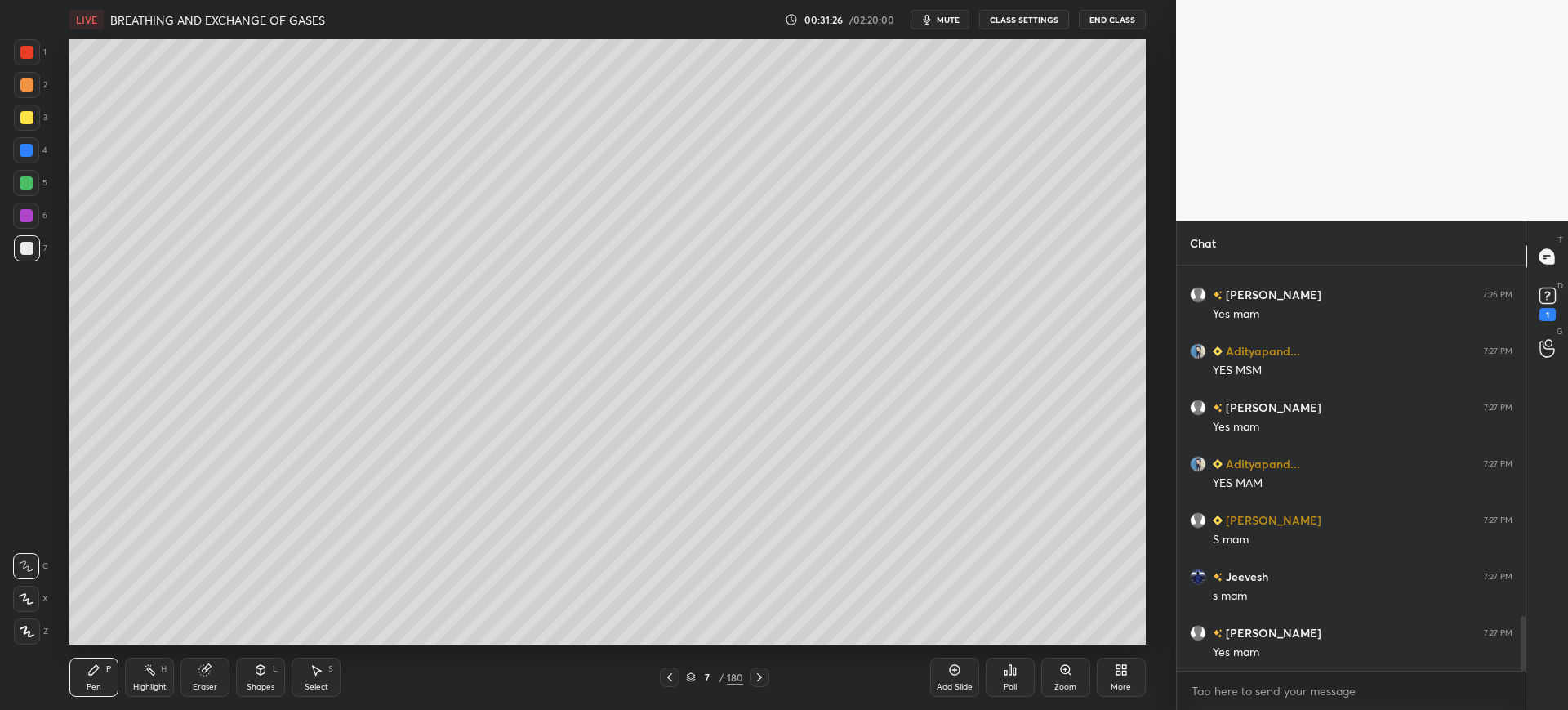
click at [23, 54] on div at bounding box center [27, 52] width 13 height 13
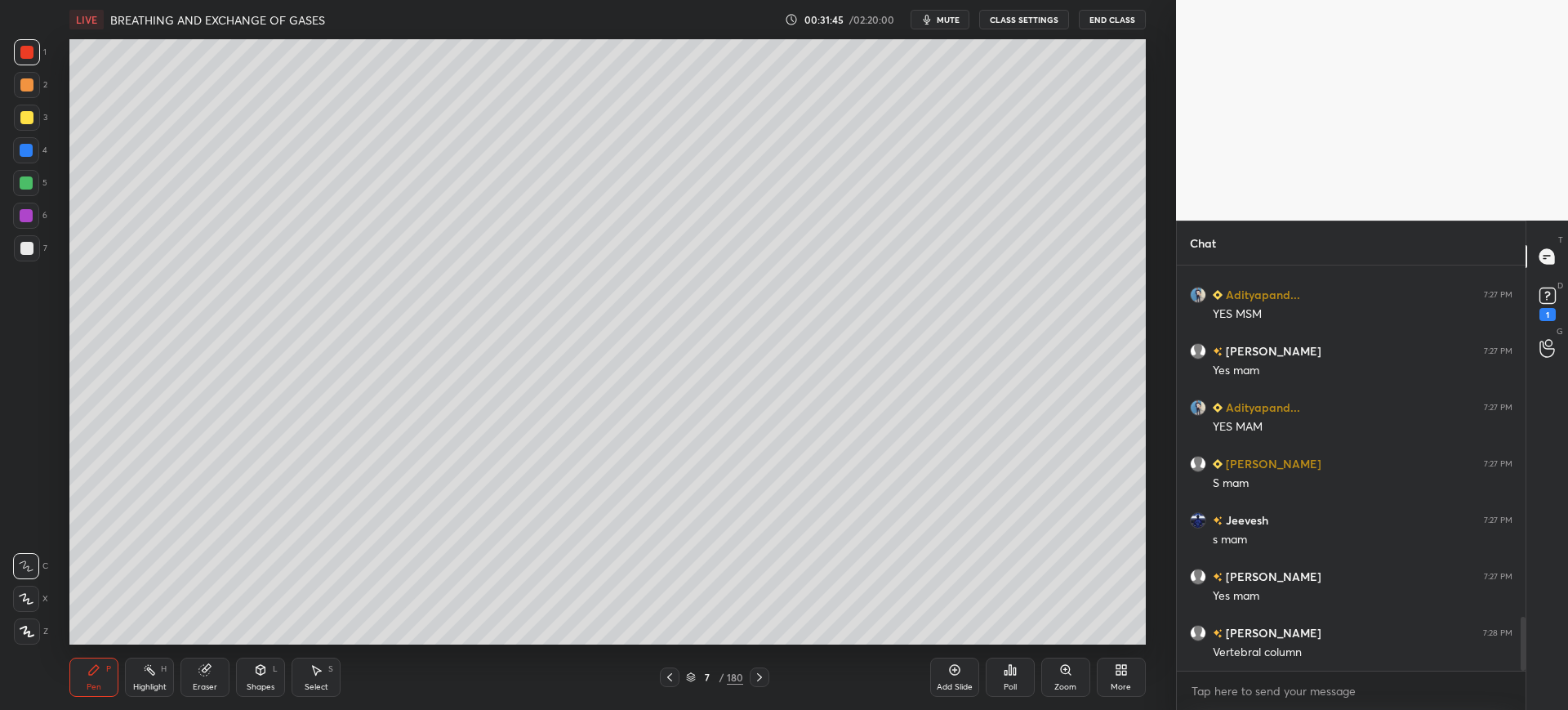
click at [32, 260] on div at bounding box center [26, 248] width 26 height 26
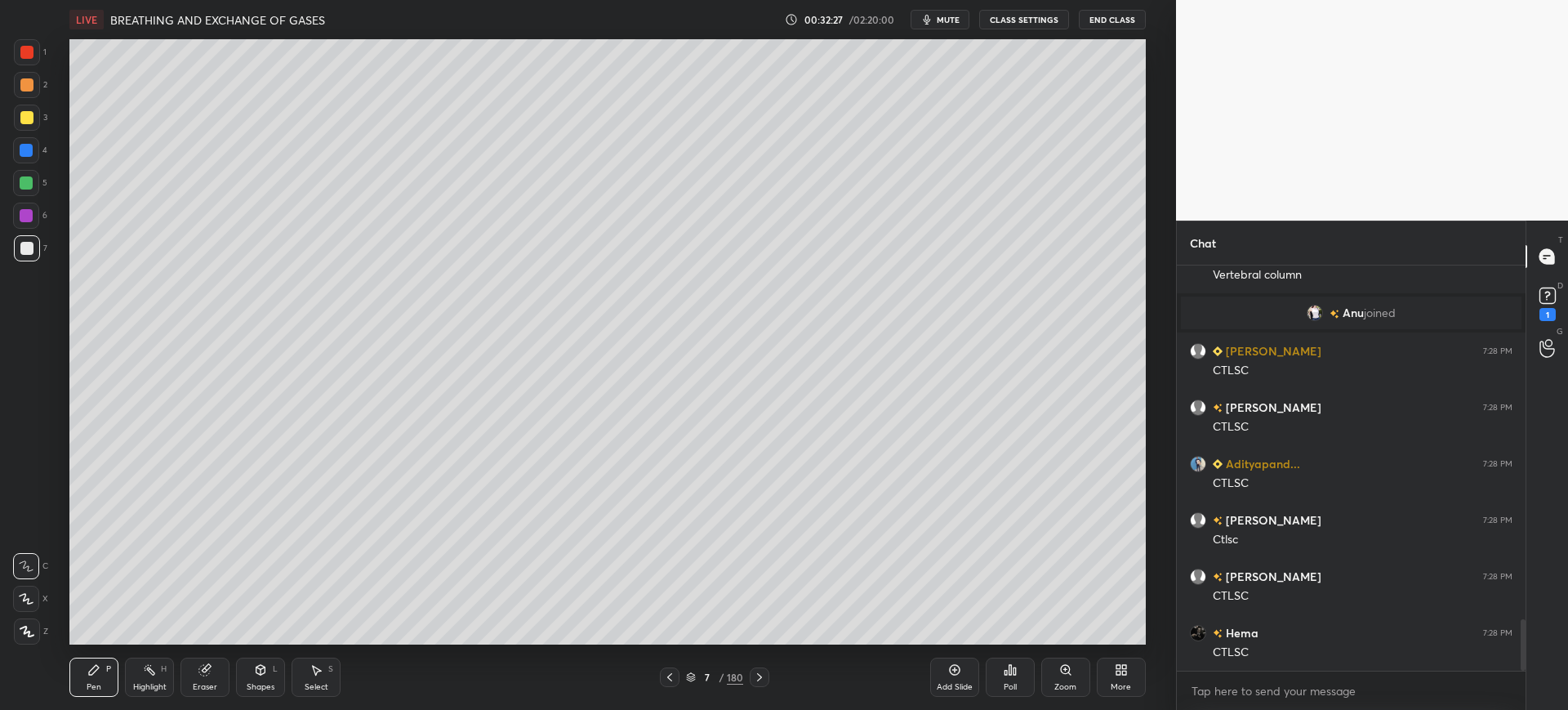
scroll to position [2772, 0]
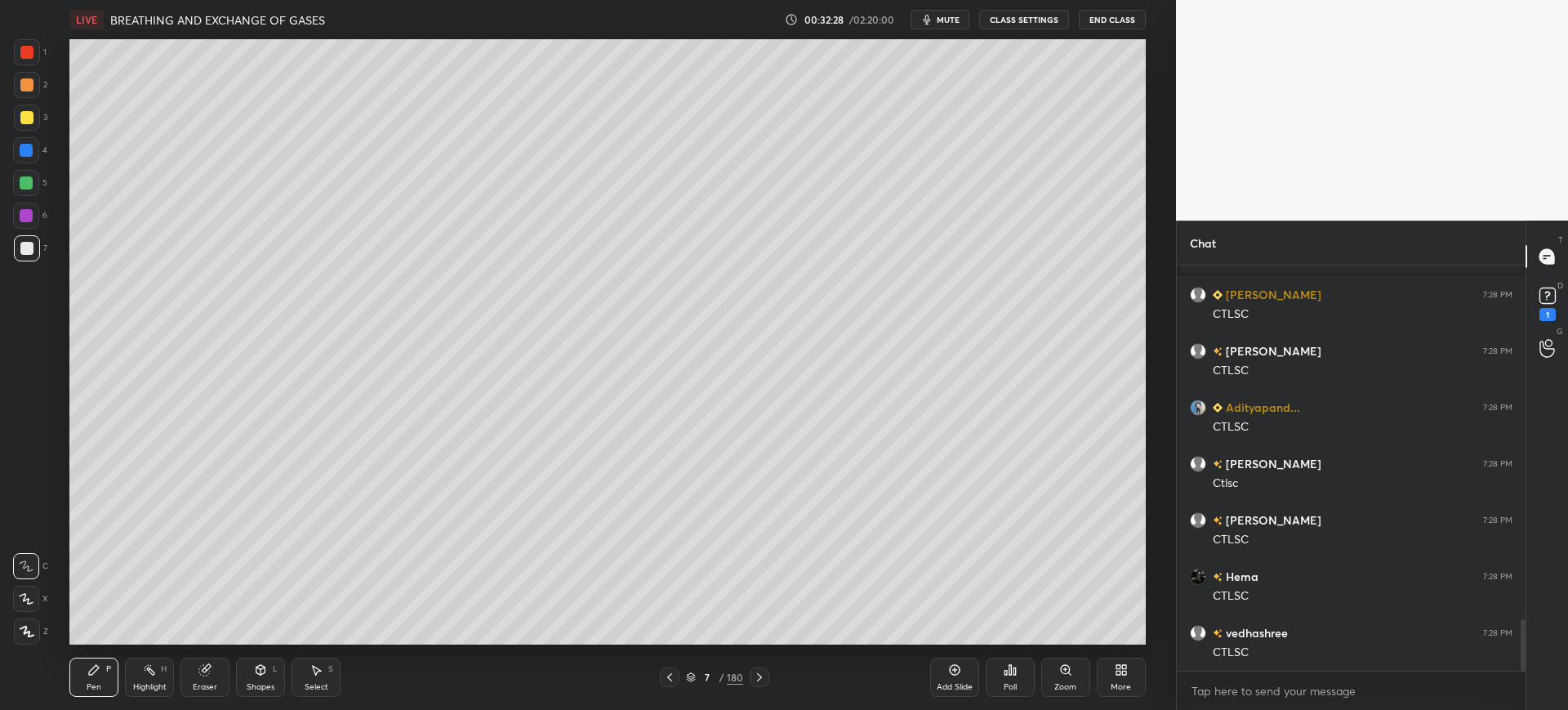
click at [258, 675] on icon at bounding box center [260, 670] width 13 height 13
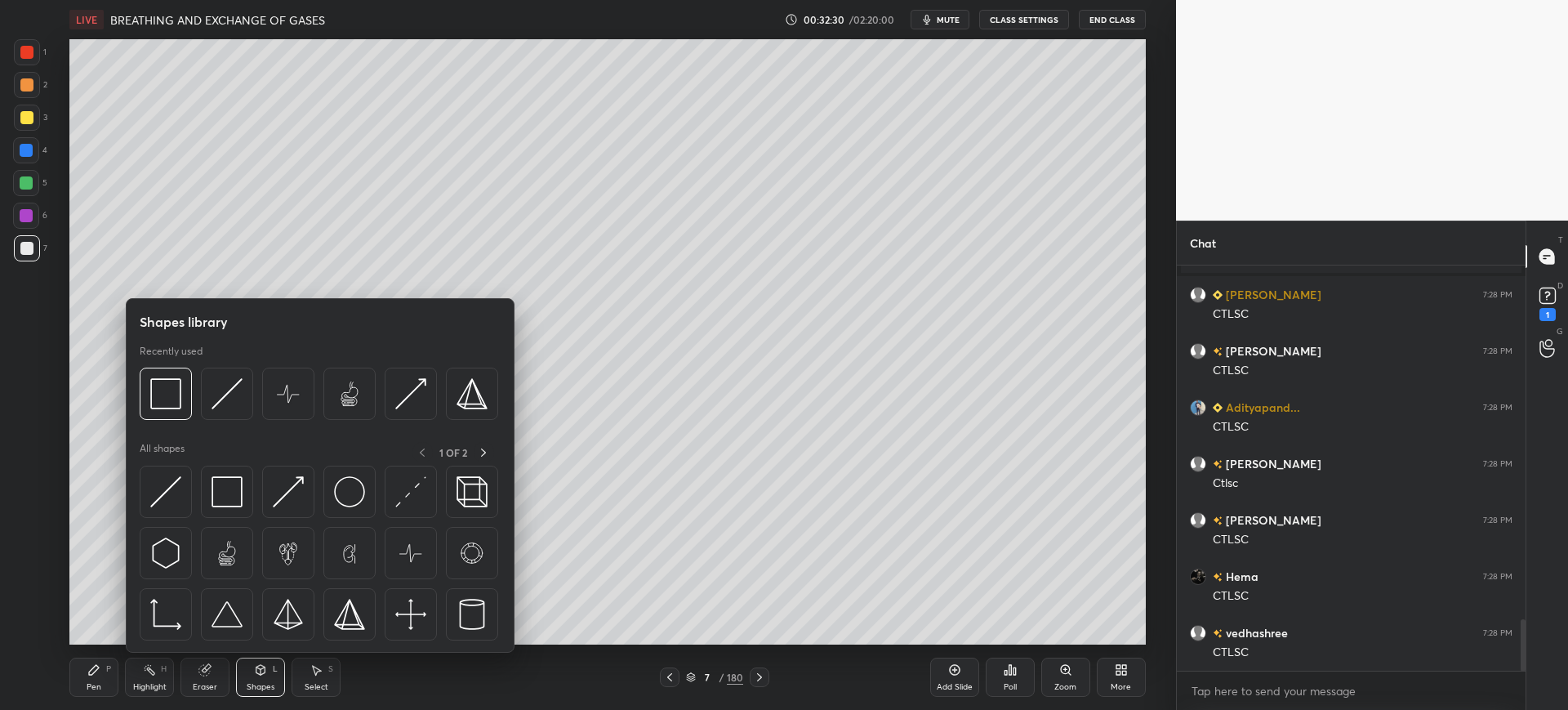
click at [198, 677] on div "Eraser" at bounding box center [205, 677] width 49 height 39
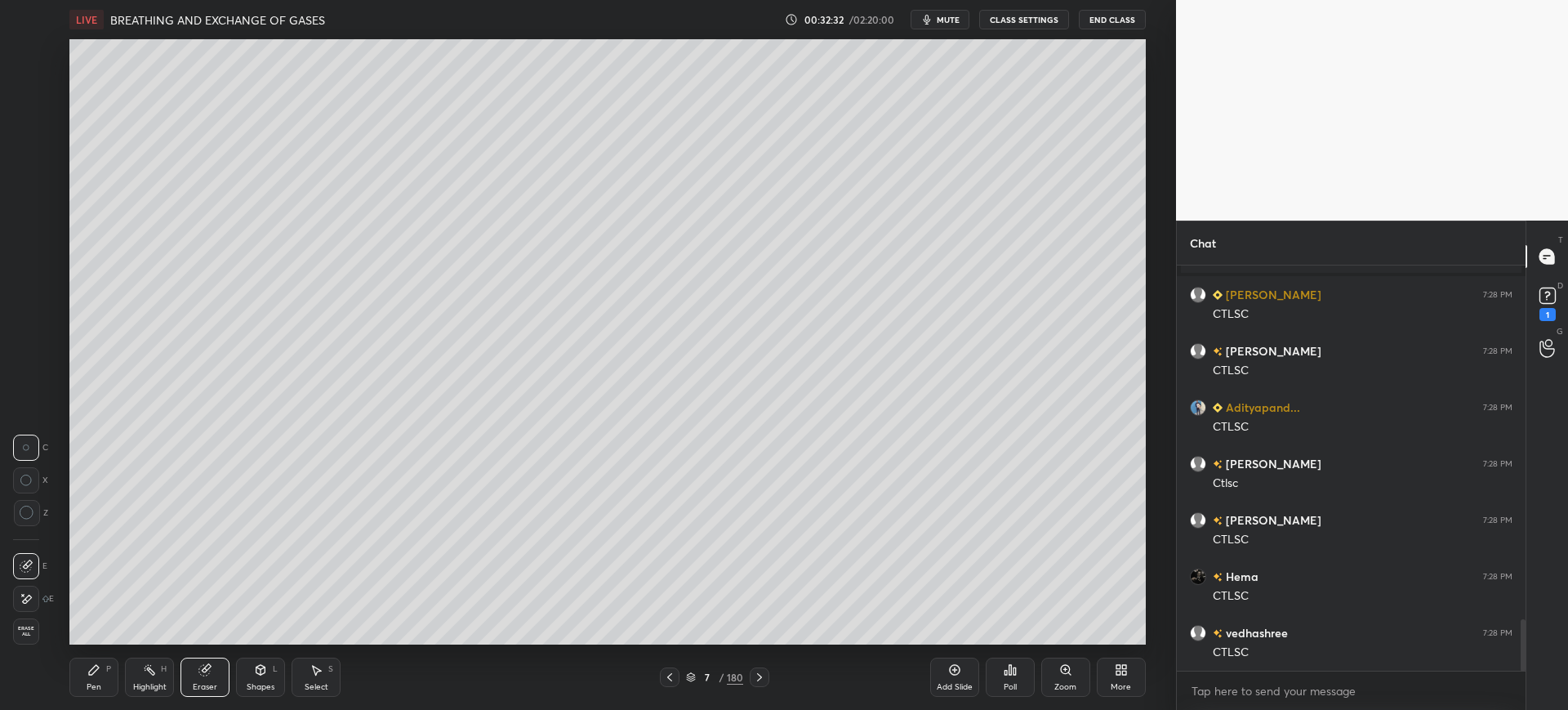
click at [34, 581] on div "E" at bounding box center [33, 596] width 41 height 33
click at [274, 676] on div "Shapes L" at bounding box center [260, 677] width 49 height 39
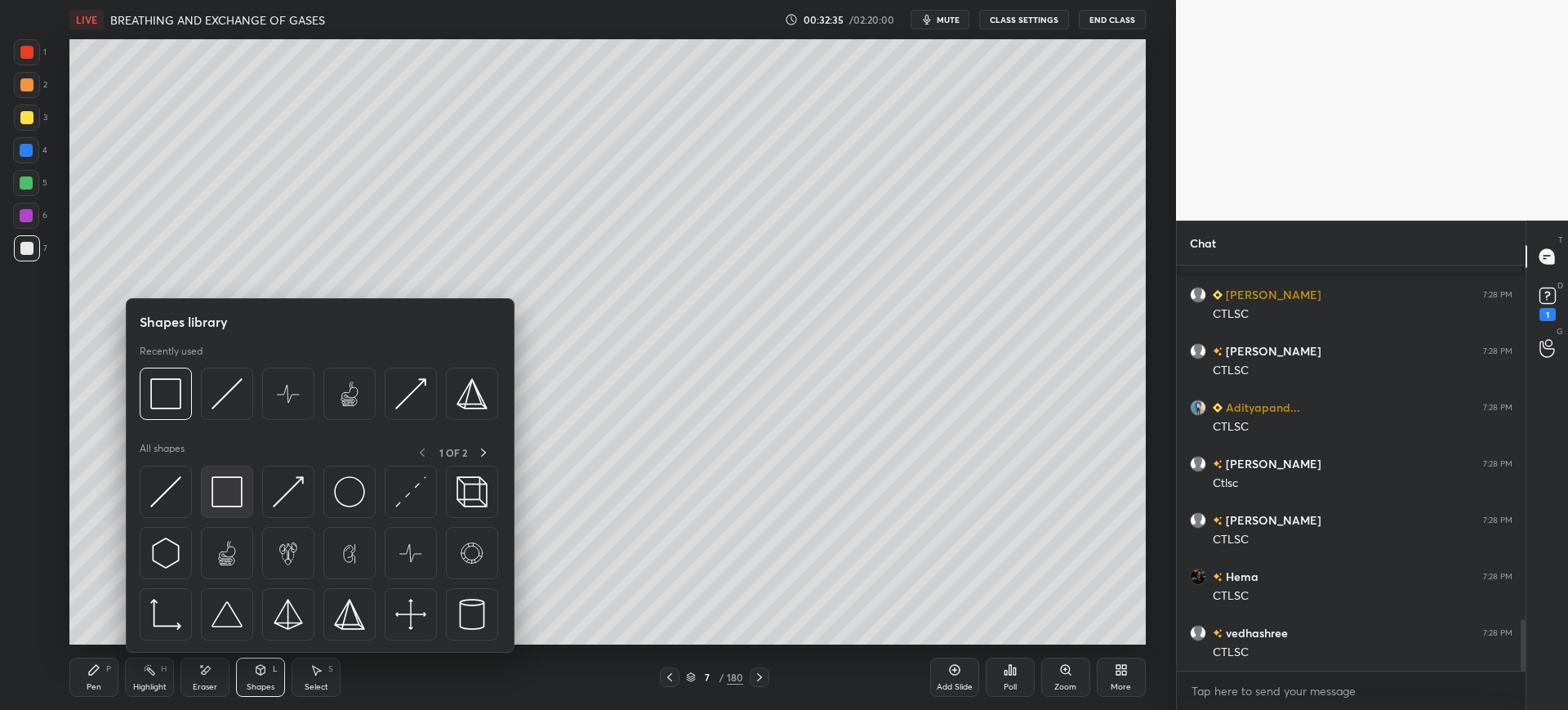
click at [228, 498] on img at bounding box center [227, 492] width 31 height 31
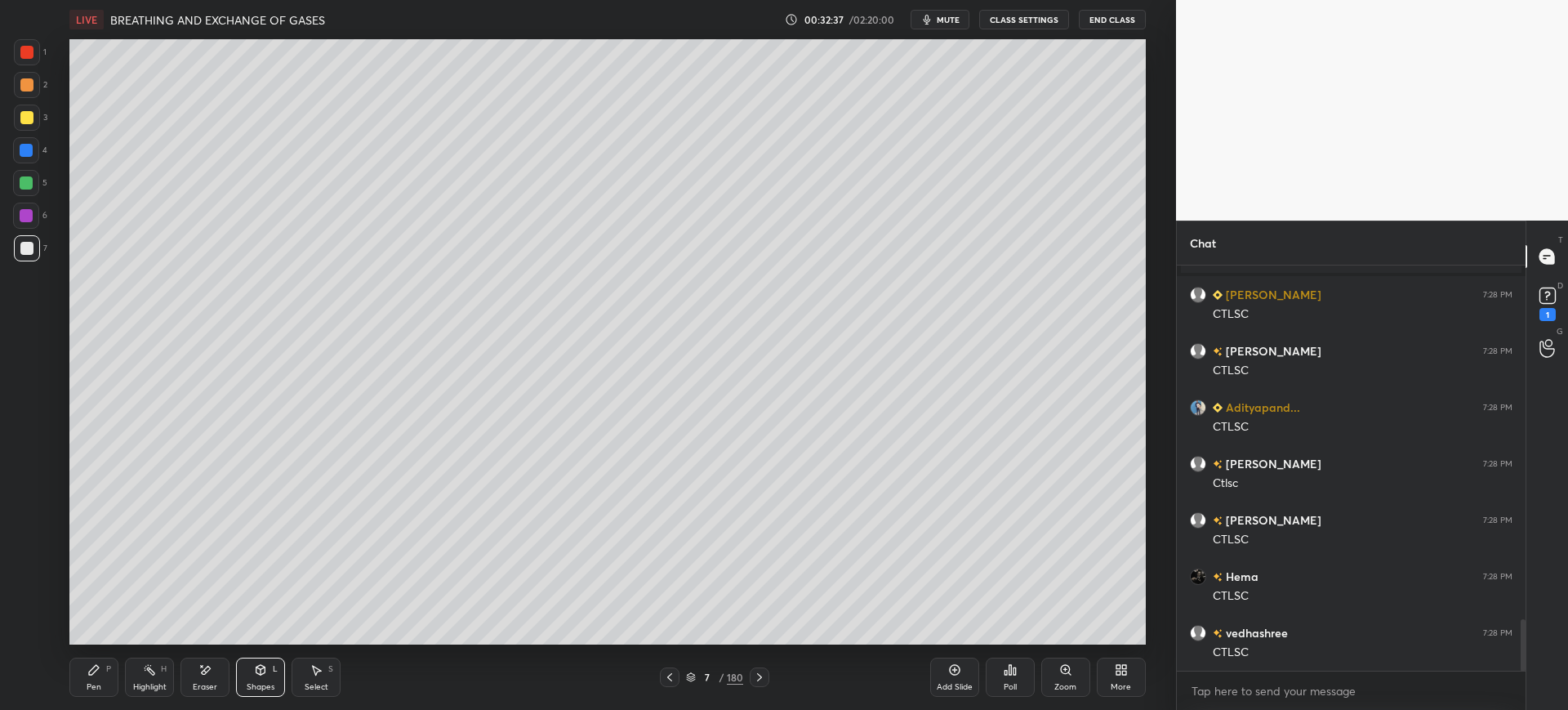
click at [100, 683] on div "Pen" at bounding box center [93, 686] width 15 height 8
click at [18, 152] on div at bounding box center [25, 150] width 26 height 26
click at [32, 255] on div at bounding box center [26, 248] width 26 height 26
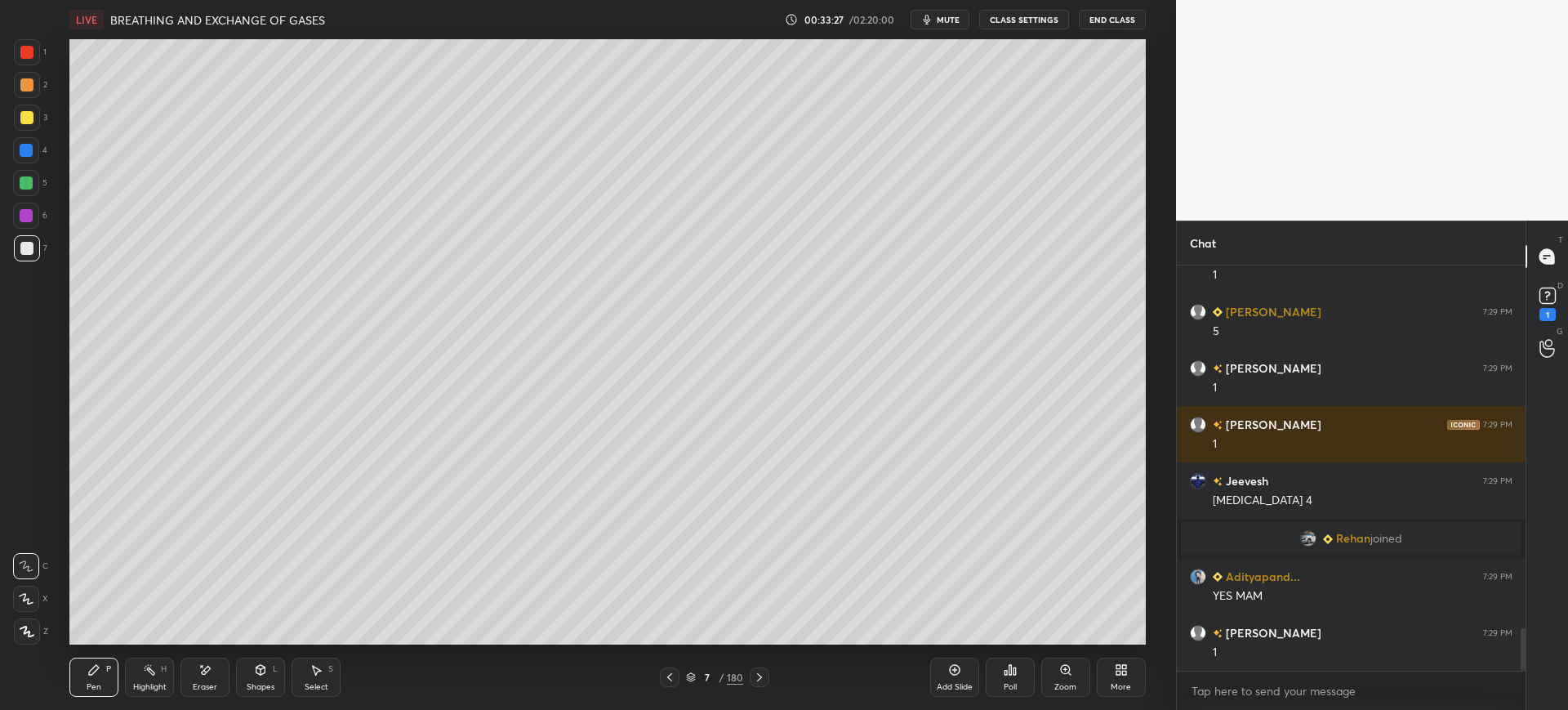
scroll to position [3473, 0]
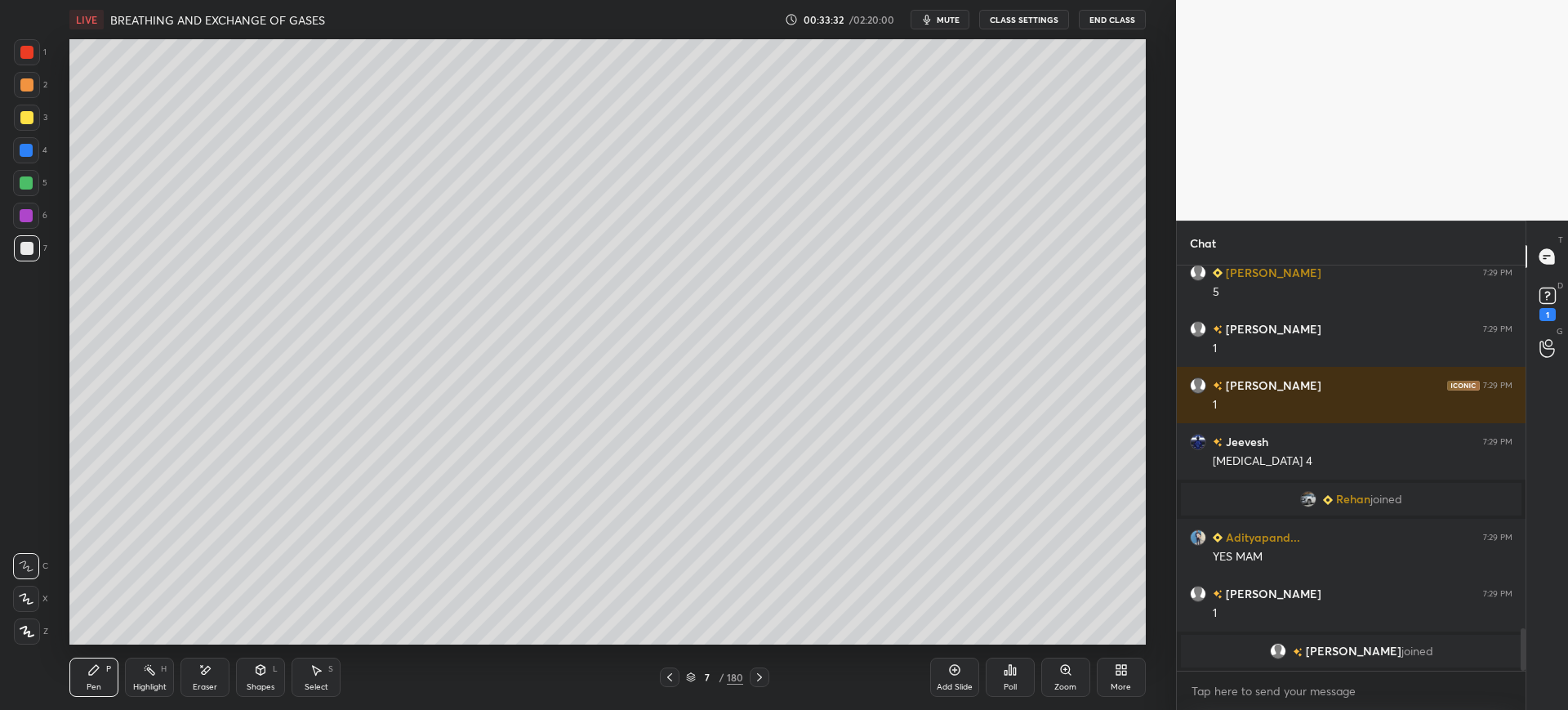
click at [960, 25] on span "mute" at bounding box center [947, 19] width 23 height 12
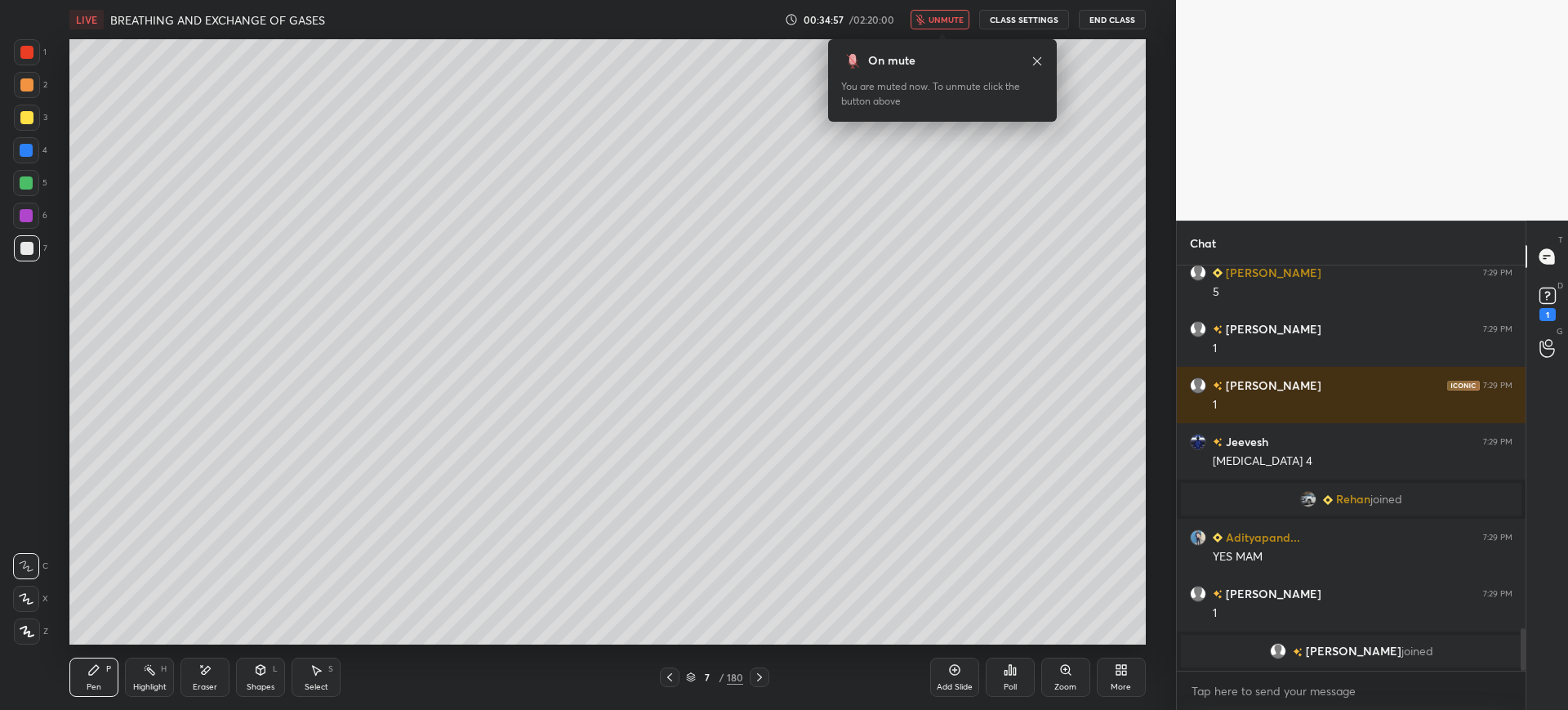
click at [940, 17] on span "unmute" at bounding box center [946, 19] width 35 height 12
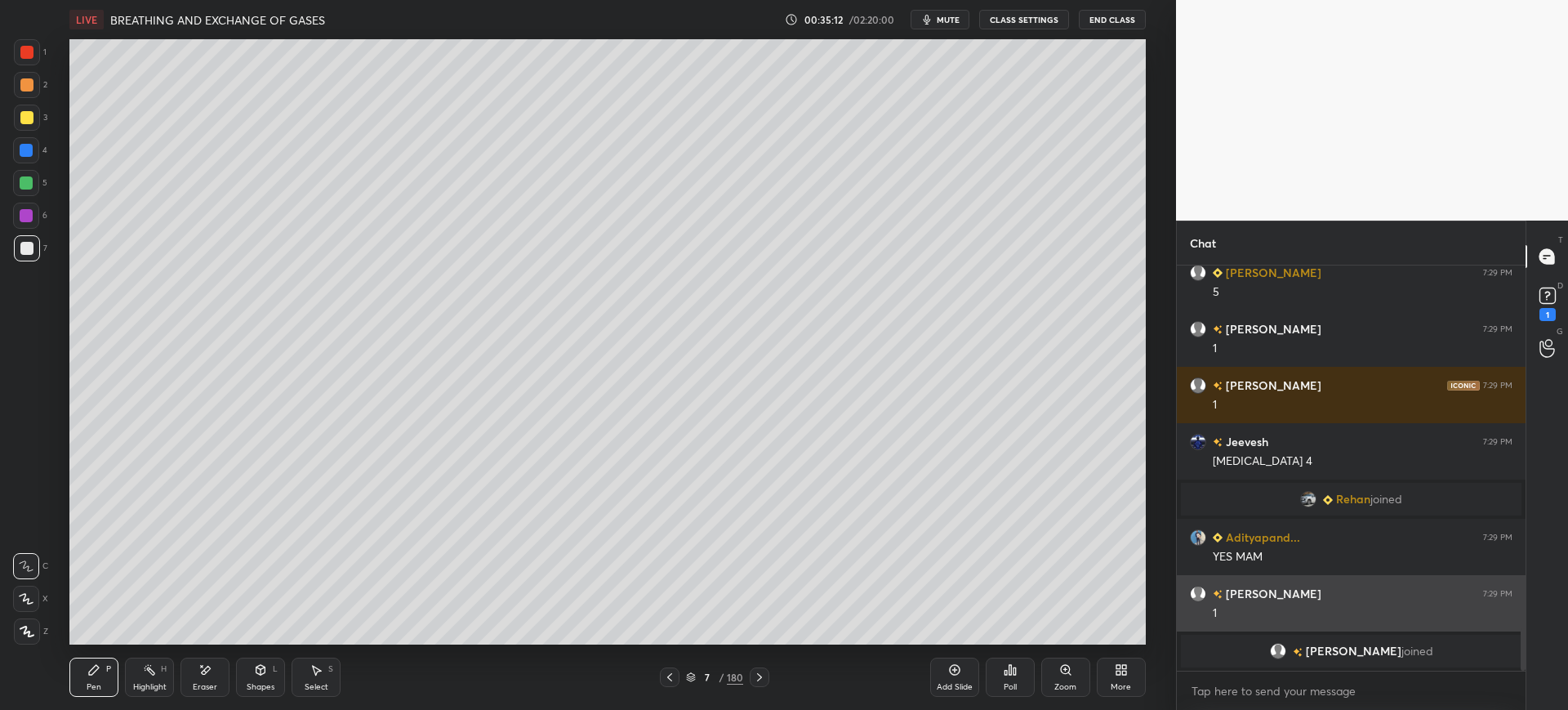
scroll to position [3467, 0]
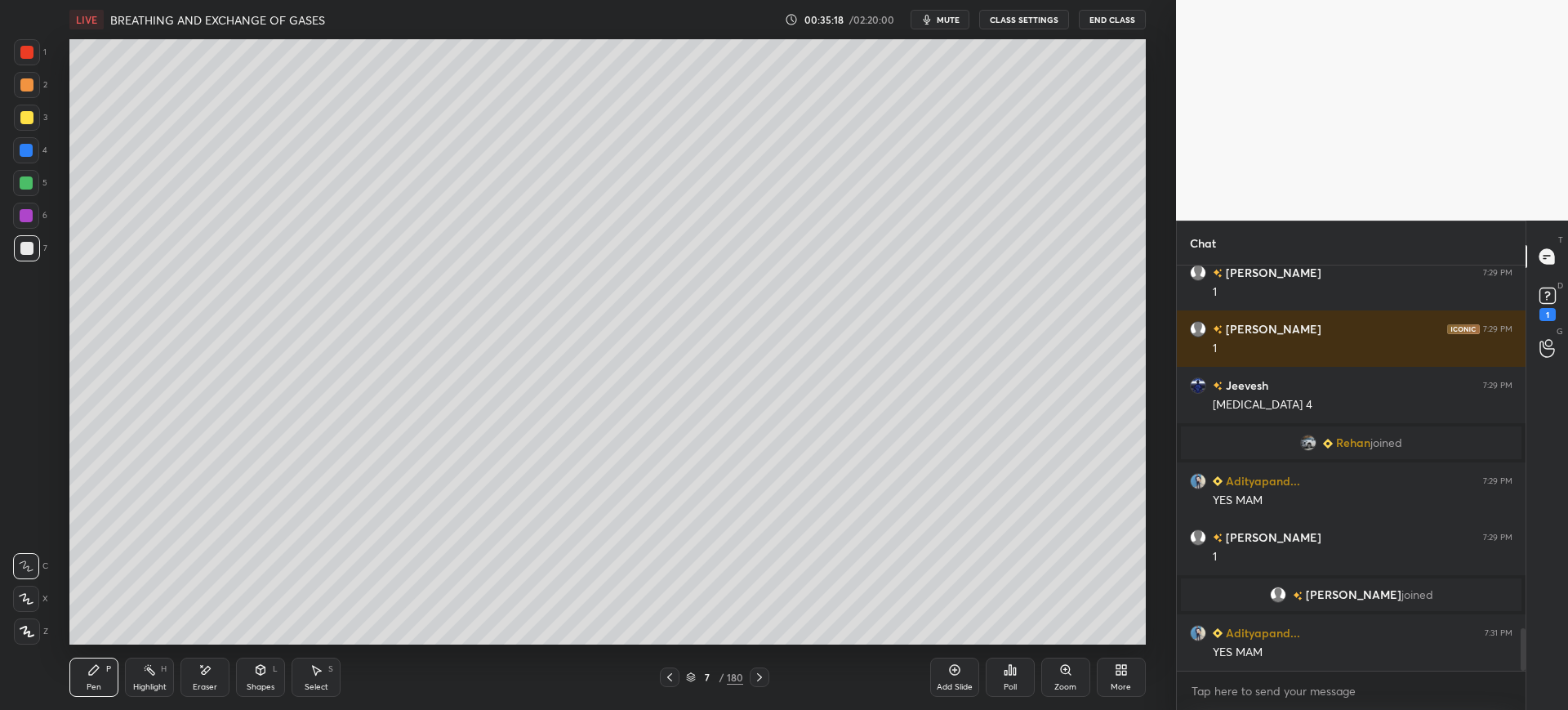
click at [975, 675] on div "Add Slide" at bounding box center [955, 677] width 49 height 39
click at [21, 55] on div at bounding box center [27, 52] width 13 height 13
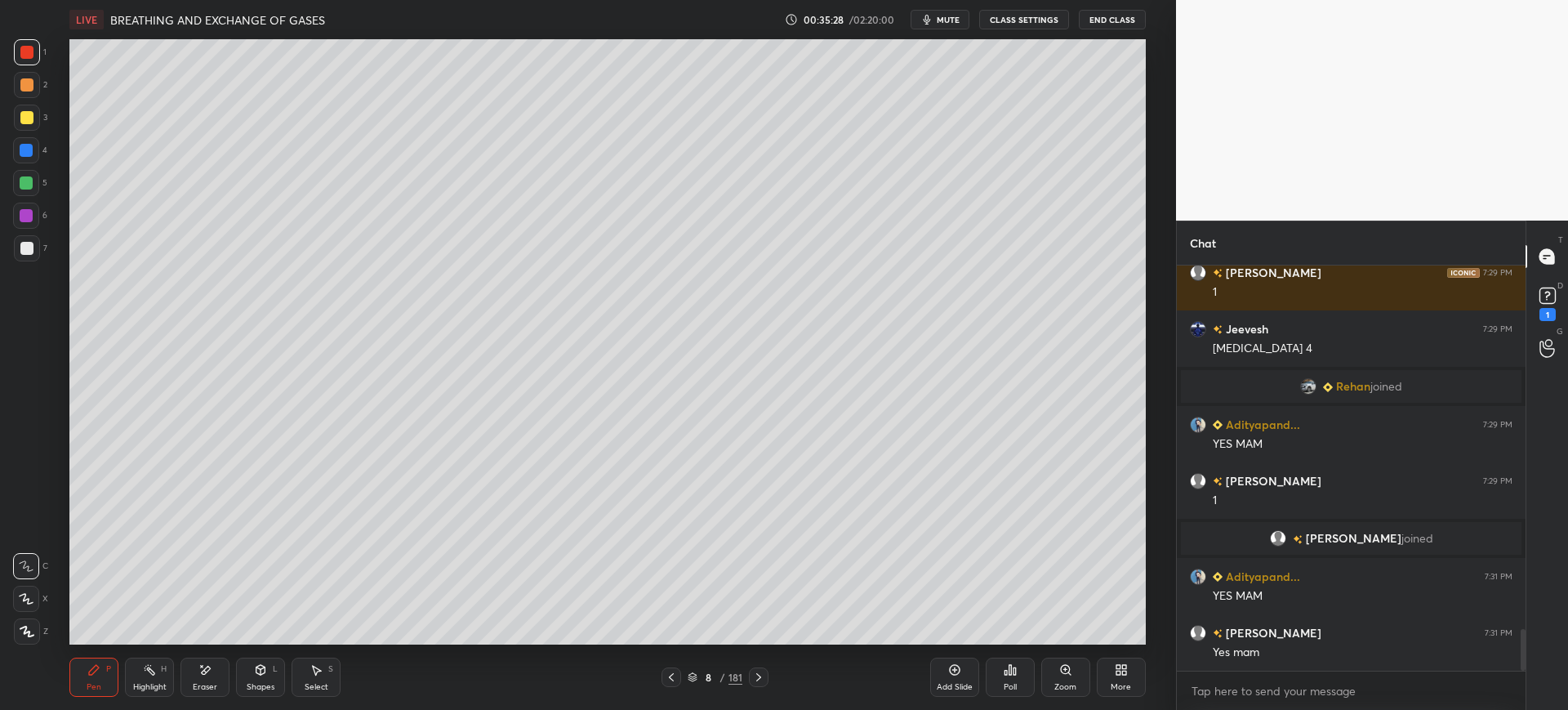
click at [24, 152] on div at bounding box center [26, 150] width 13 height 13
click at [30, 217] on div at bounding box center [26, 215] width 13 height 13
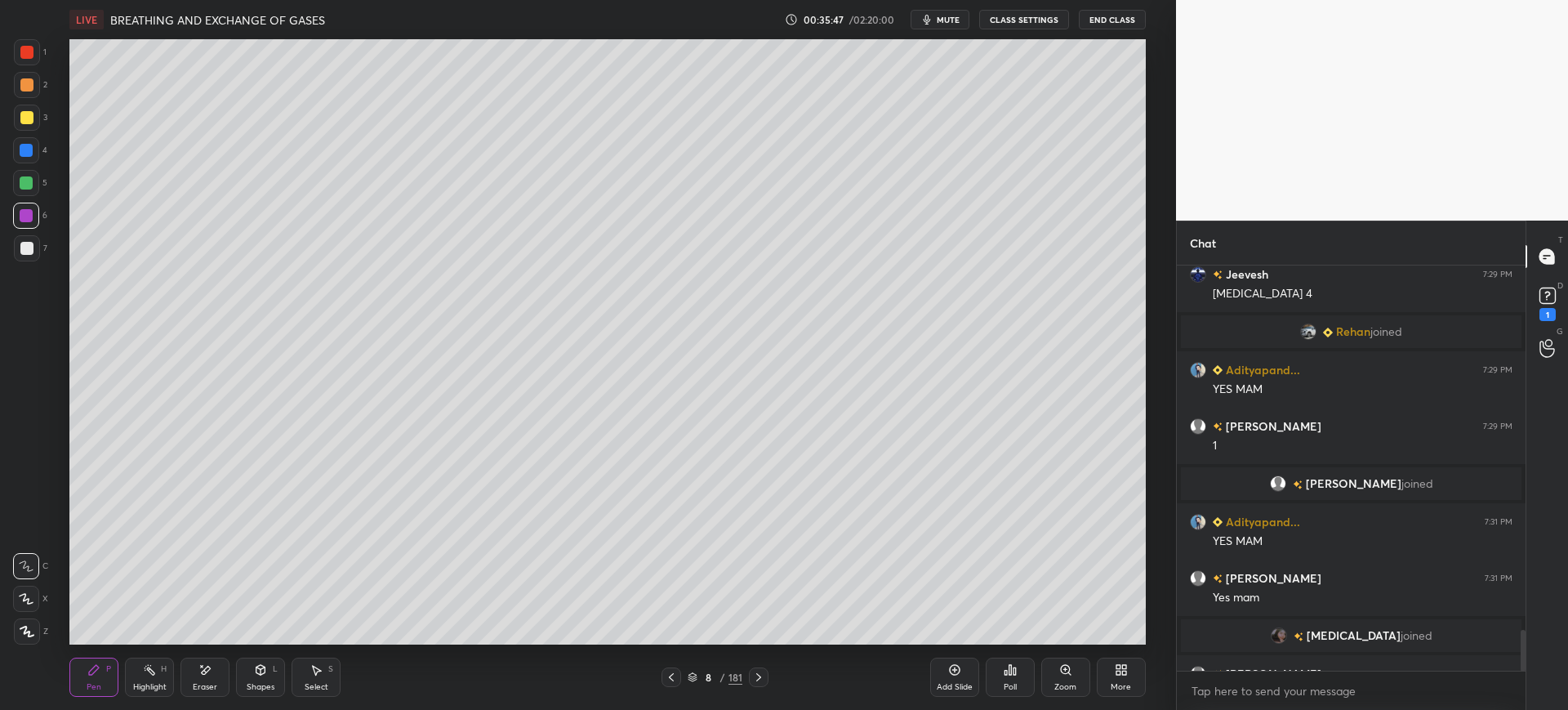
scroll to position [3619, 0]
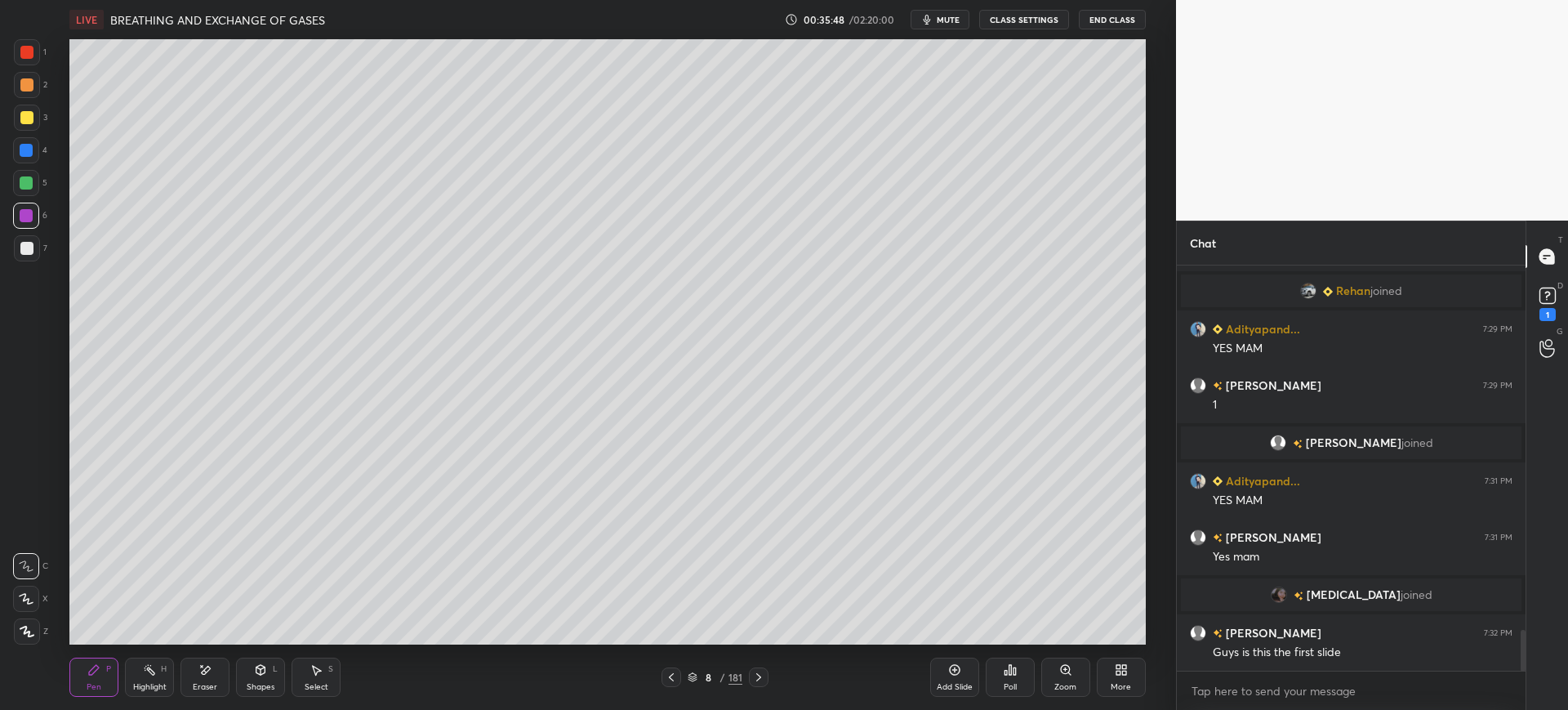
click at [38, 250] on div at bounding box center [26, 248] width 26 height 26
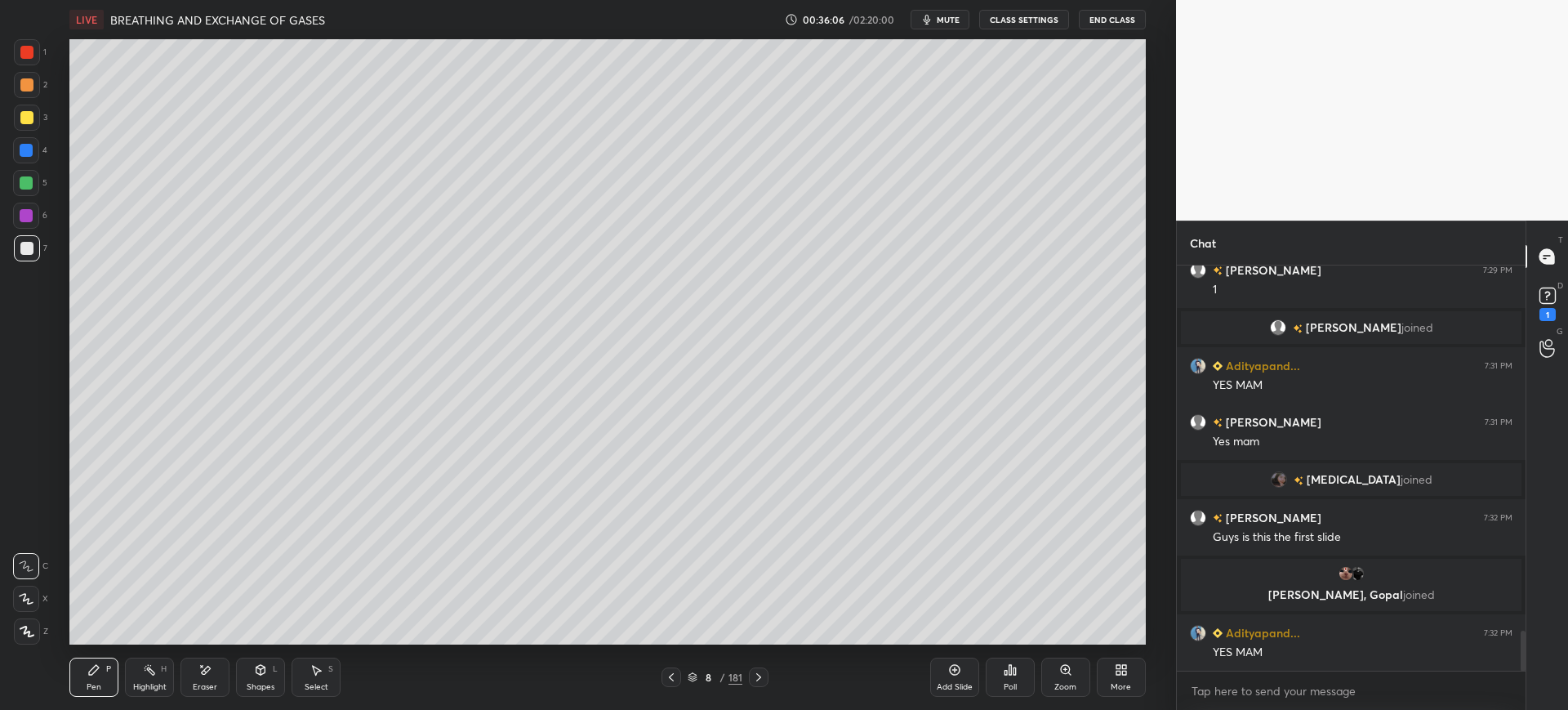
scroll to position [3760, 0]
click at [32, 256] on div at bounding box center [26, 248] width 26 height 26
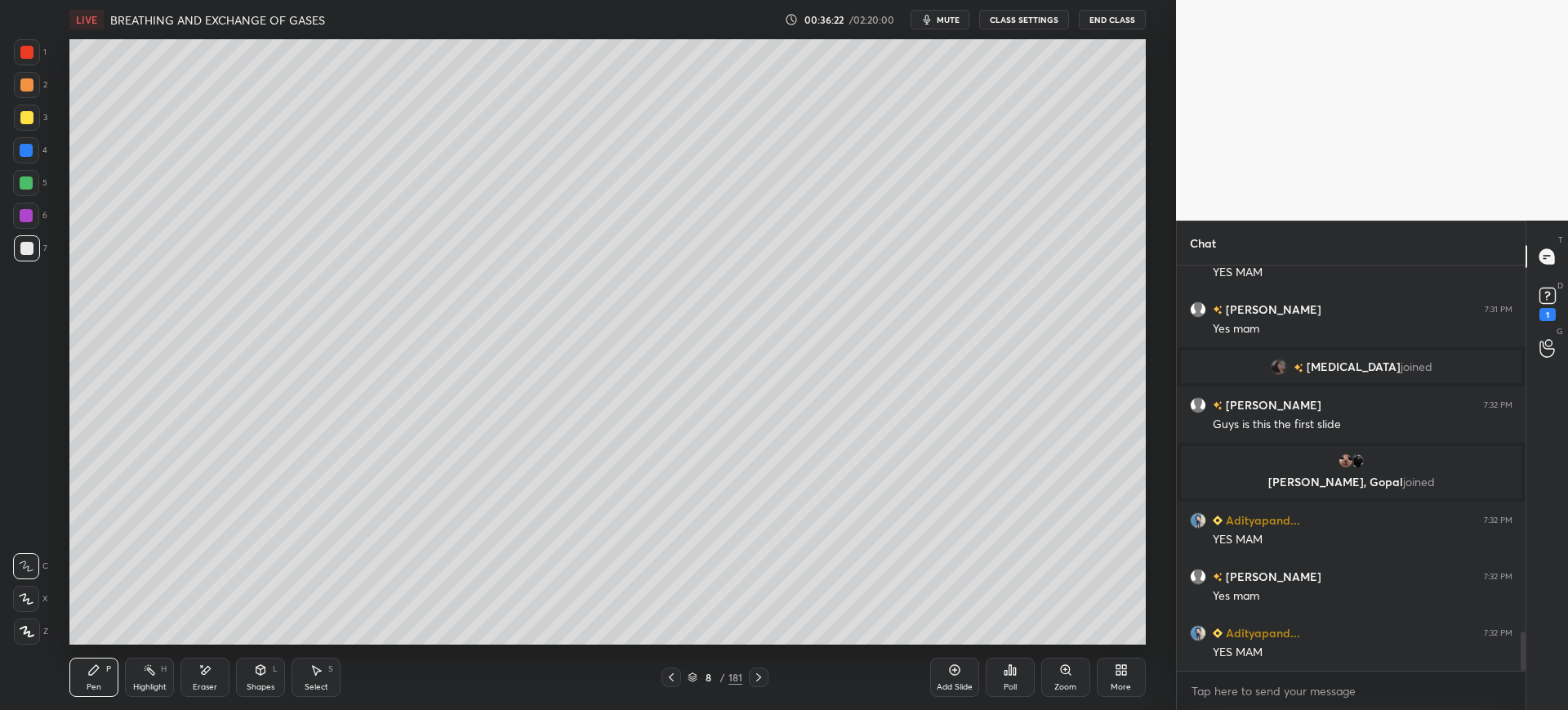
scroll to position [3832, 0]
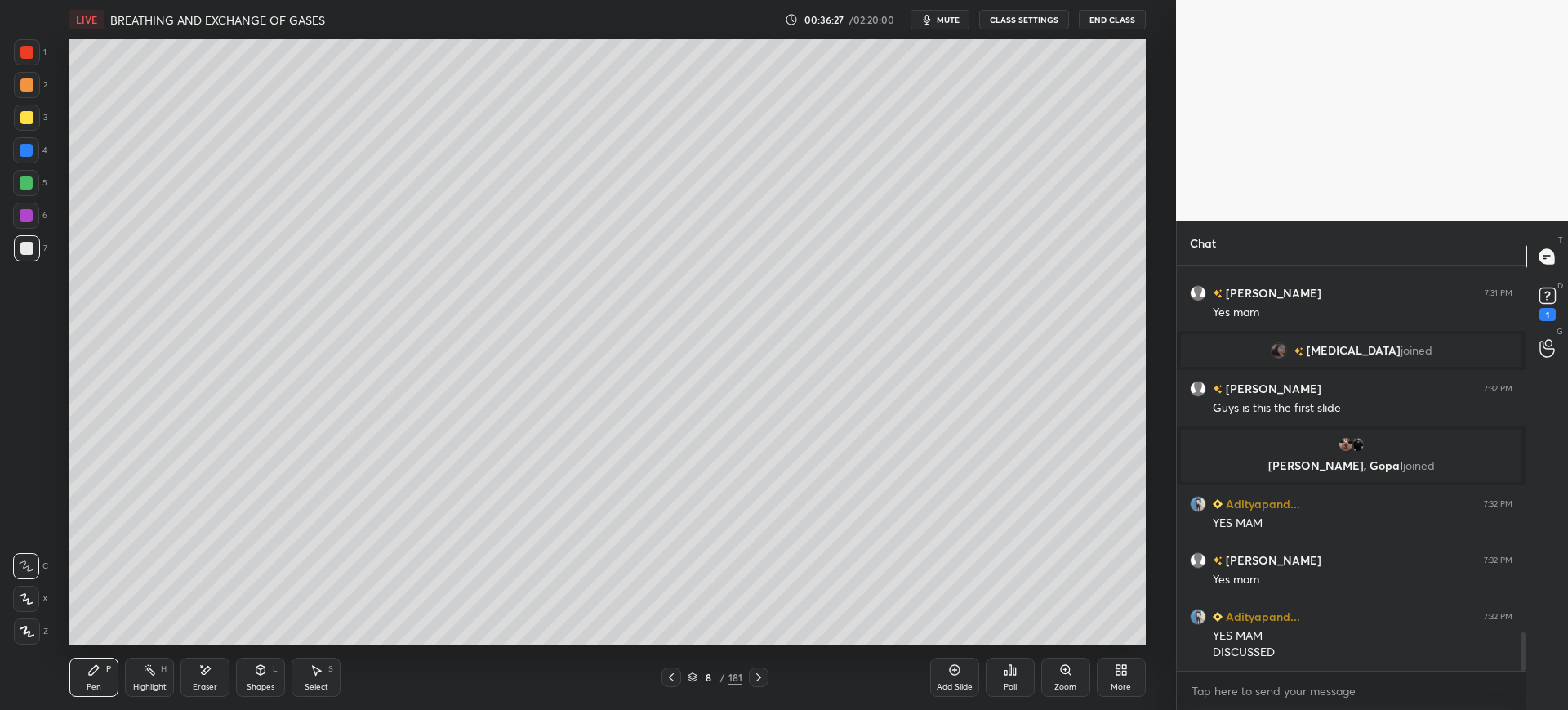
click at [953, 18] on span "mute" at bounding box center [947, 19] width 23 height 12
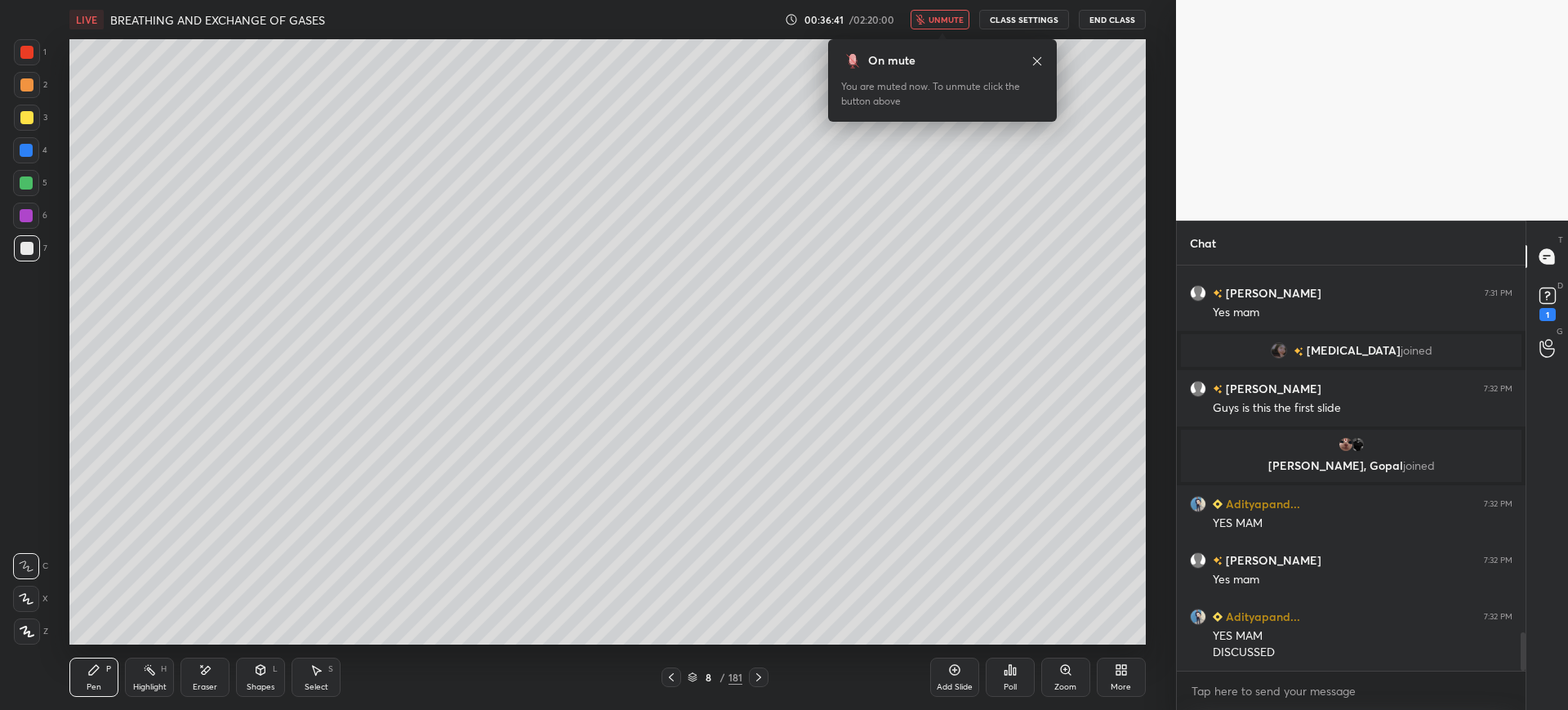
click at [944, 20] on span "unmute" at bounding box center [946, 19] width 35 height 12
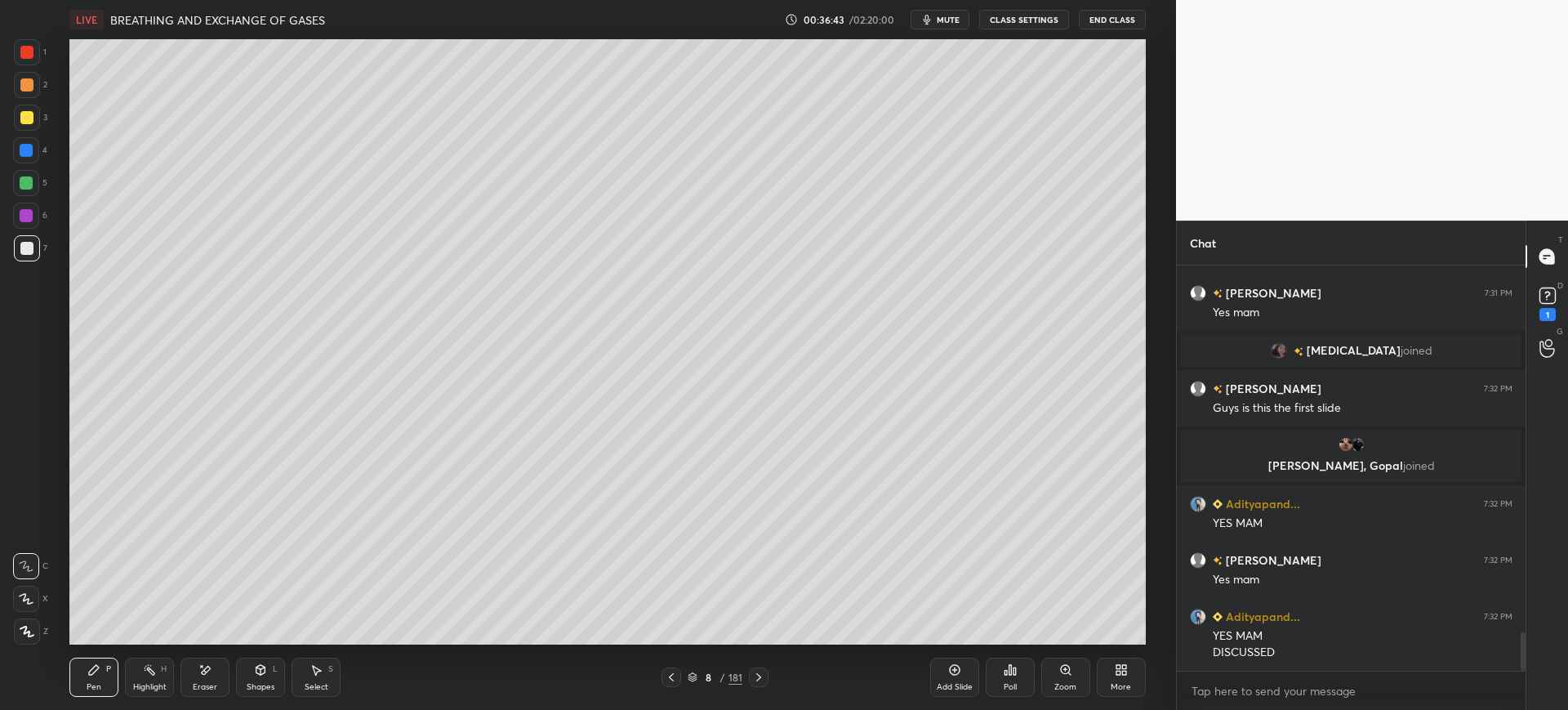
click at [37, 114] on div at bounding box center [26, 117] width 26 height 26
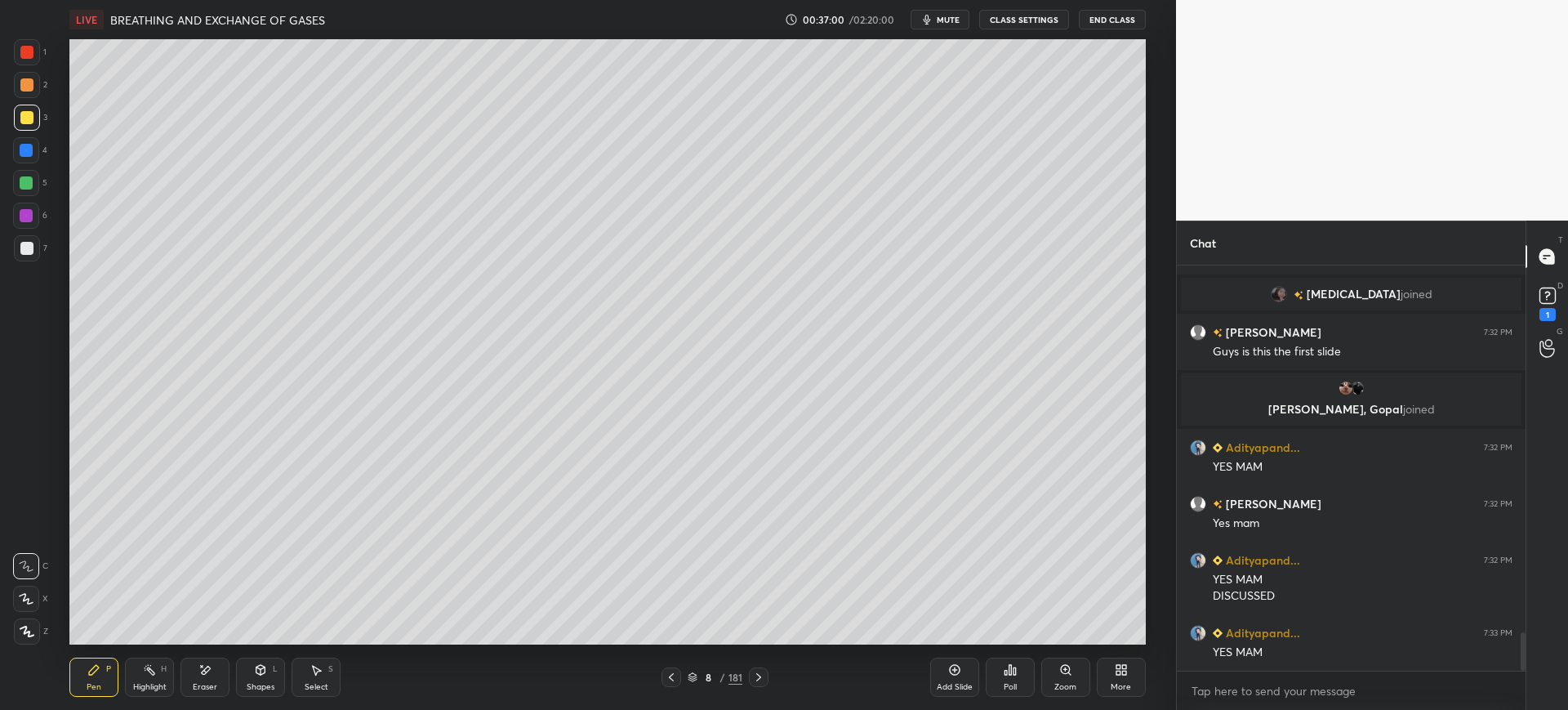
scroll to position [3928, 0]
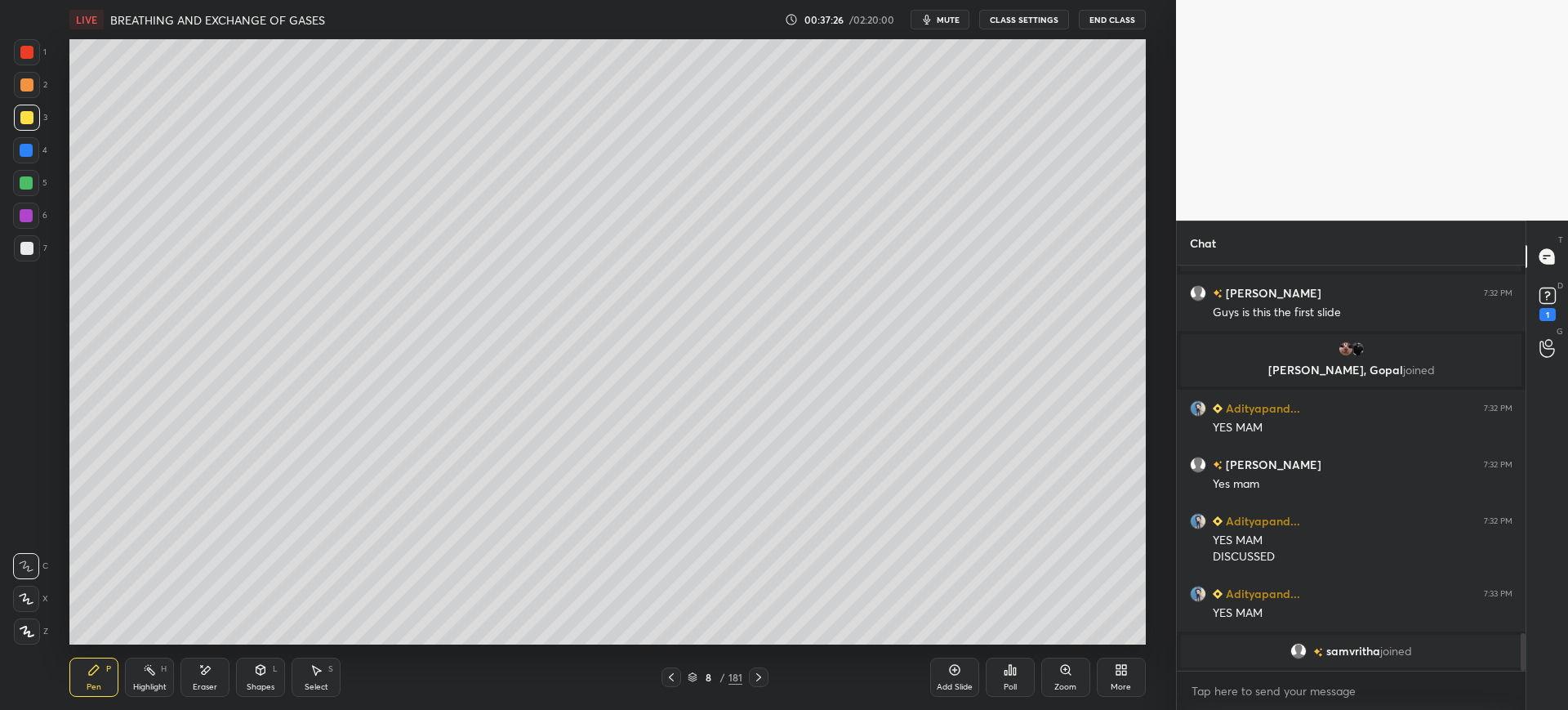
click at [34, 187] on div at bounding box center [25, 182] width 26 height 26
click at [34, 123] on div at bounding box center [26, 117] width 26 height 26
click at [33, 256] on div at bounding box center [26, 248] width 26 height 26
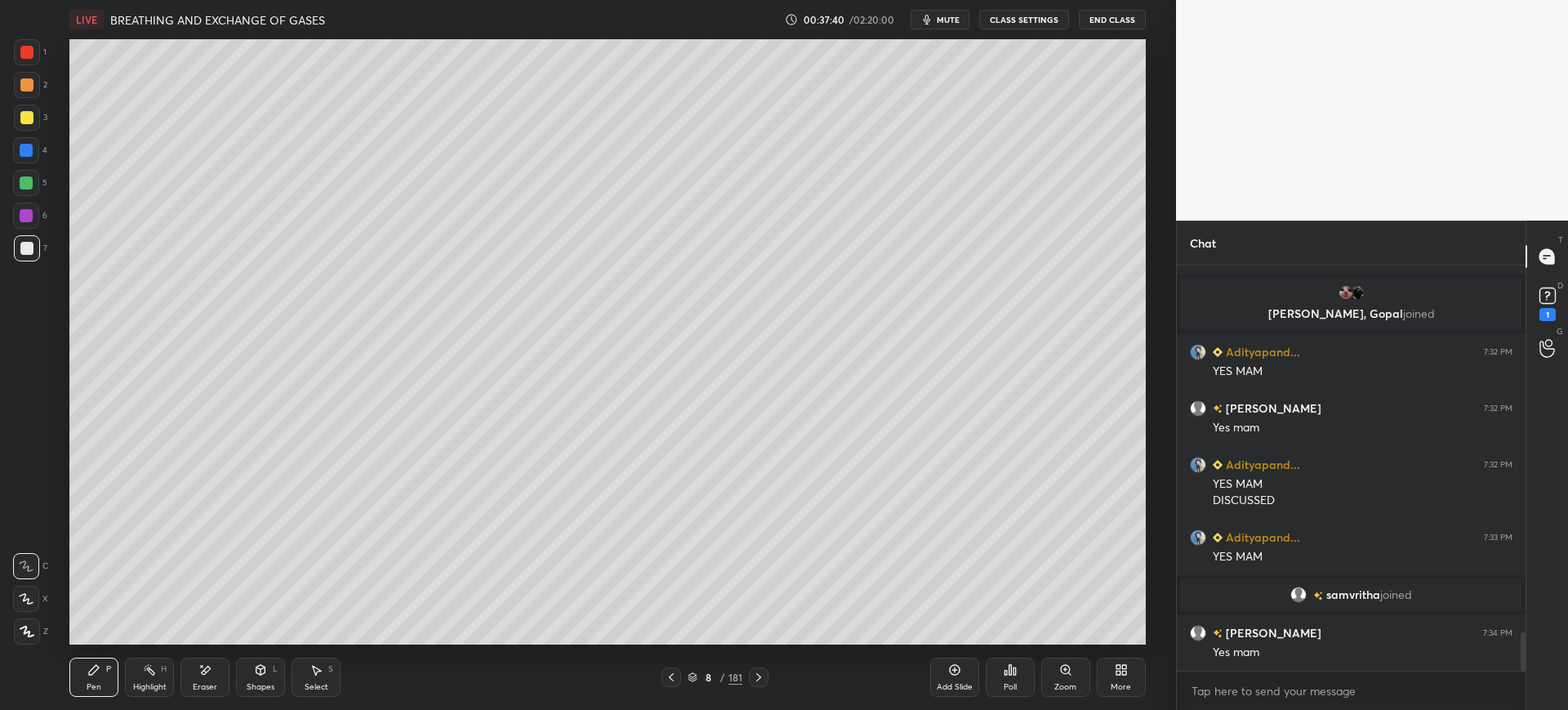
scroll to position [3916, 0]
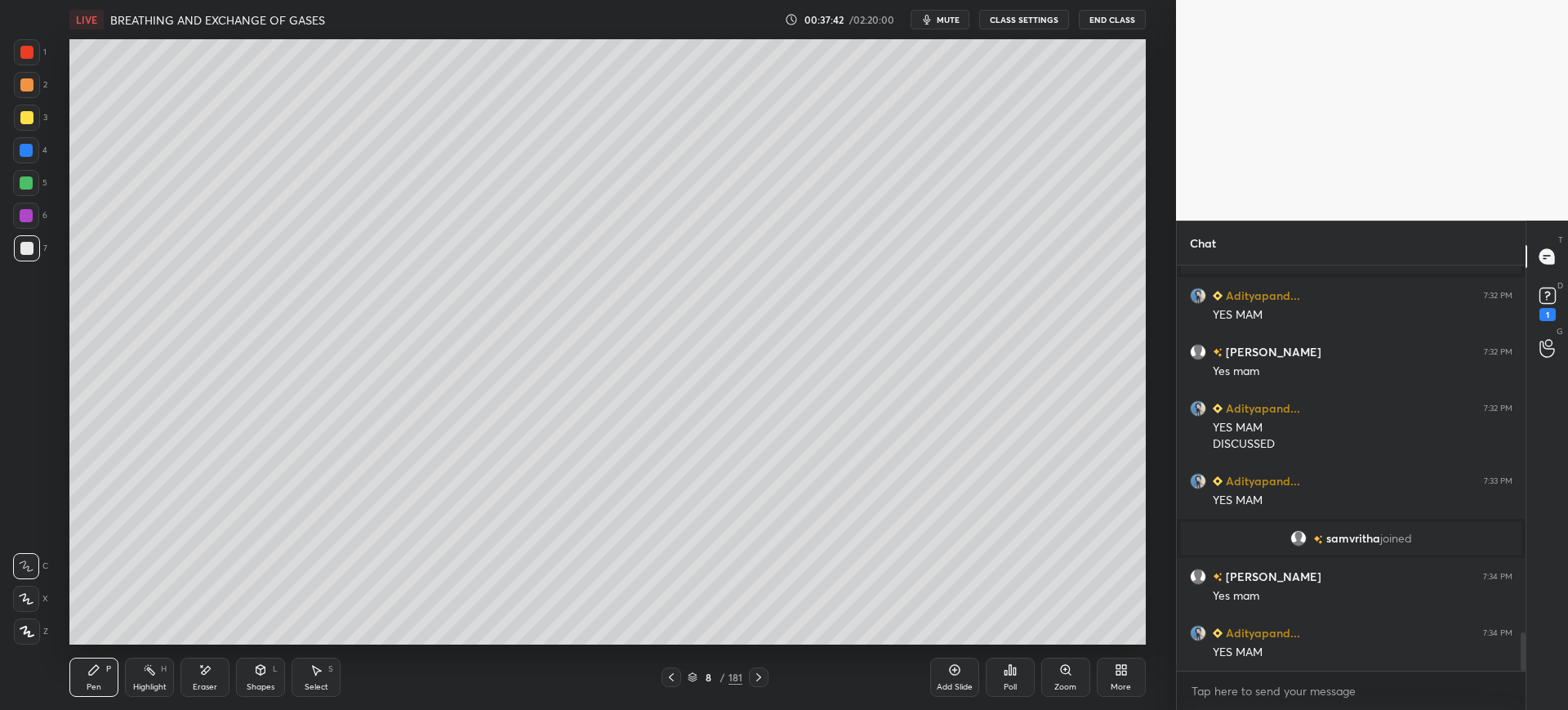
click at [29, 129] on div at bounding box center [26, 117] width 26 height 26
click at [33, 192] on div at bounding box center [25, 182] width 26 height 26
click at [31, 250] on div at bounding box center [27, 248] width 13 height 13
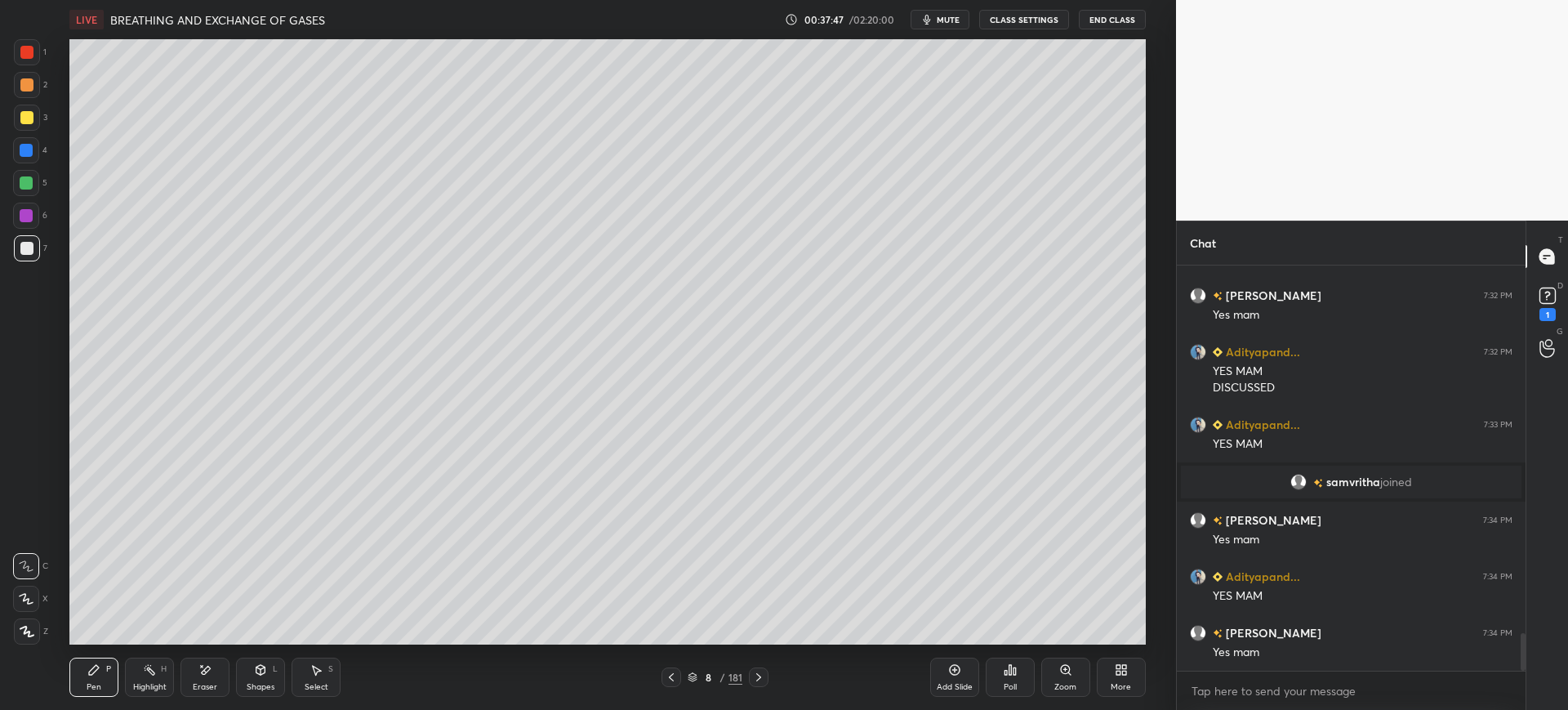
click at [39, 122] on div at bounding box center [26, 117] width 26 height 26
click at [37, 163] on div "4" at bounding box center [30, 150] width 34 height 26
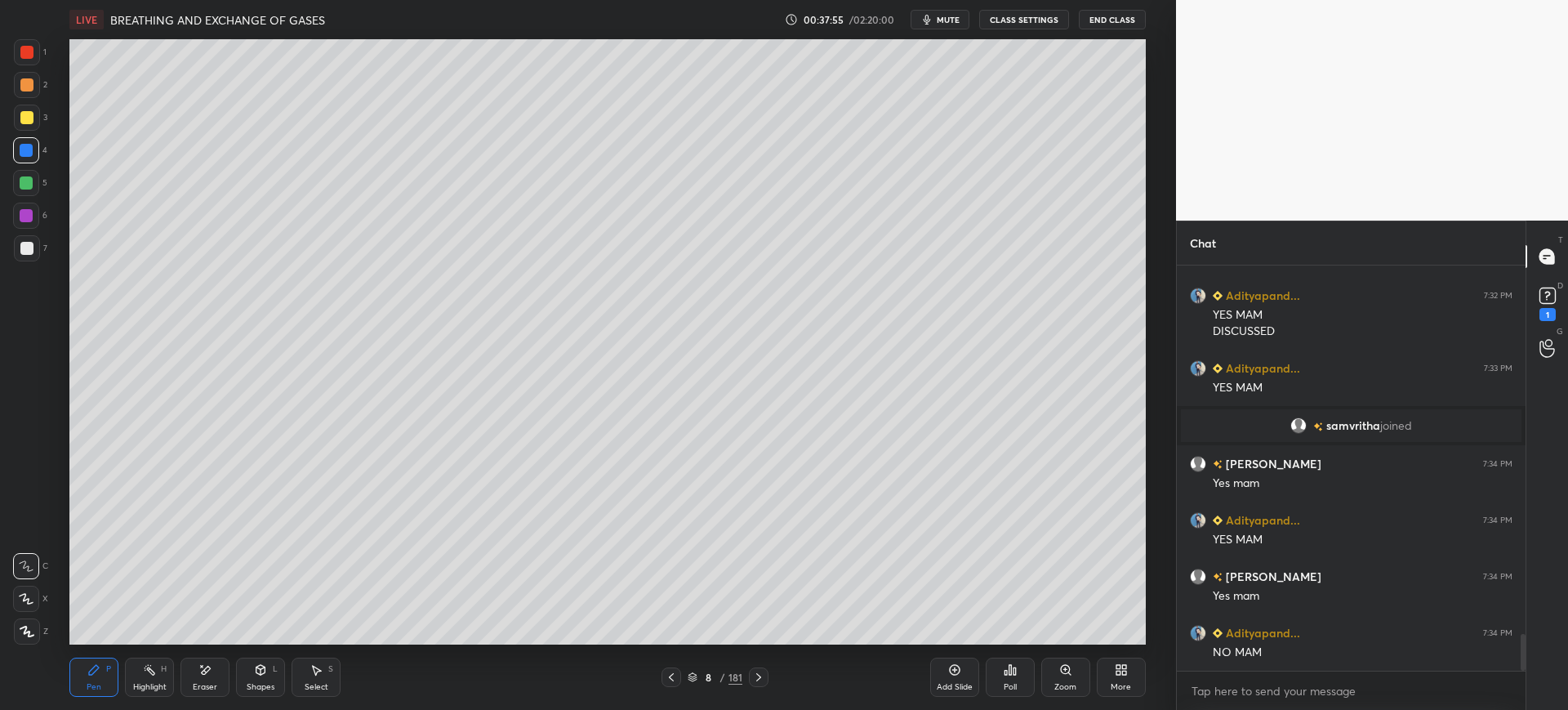
scroll to position [4085, 0]
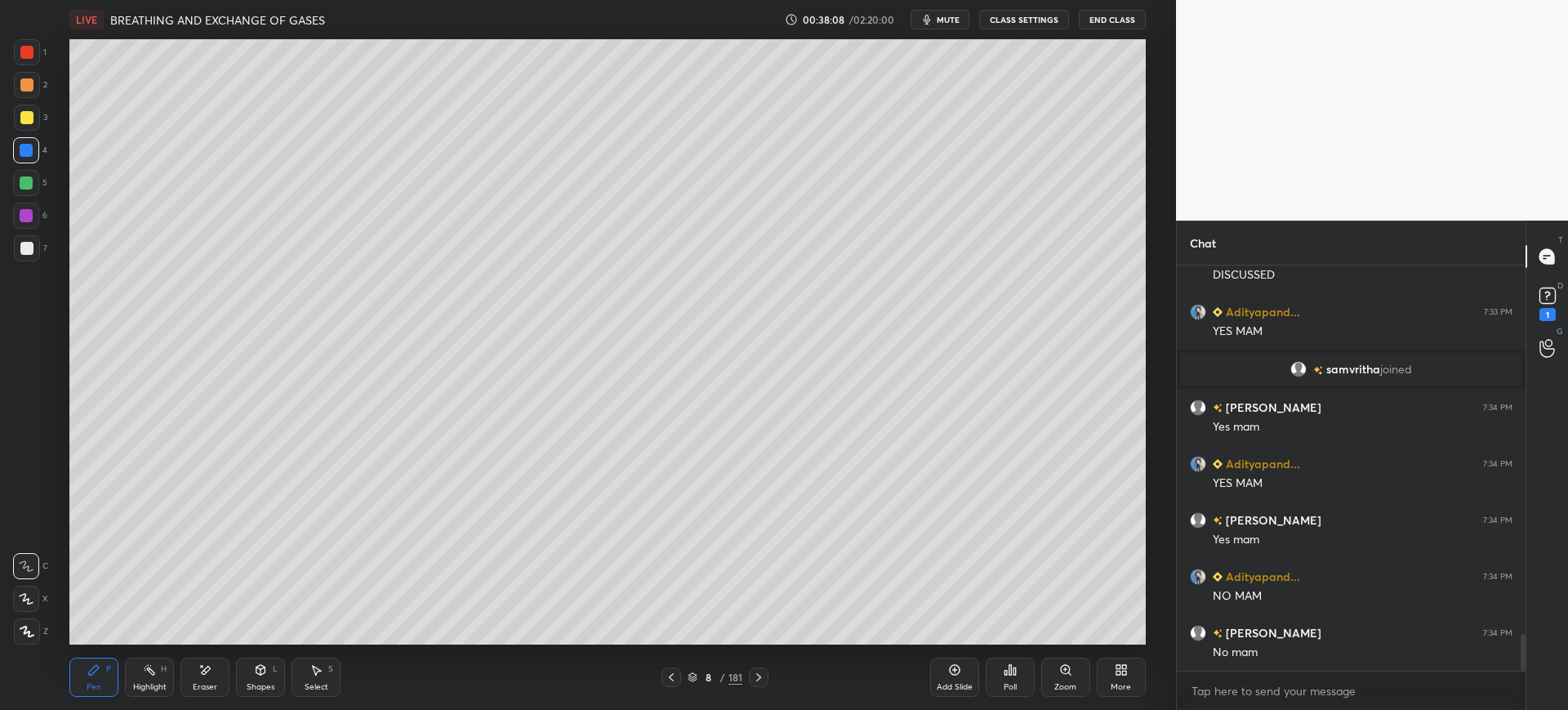
click at [34, 253] on div at bounding box center [26, 248] width 26 height 26
click at [22, 118] on div at bounding box center [27, 117] width 13 height 13
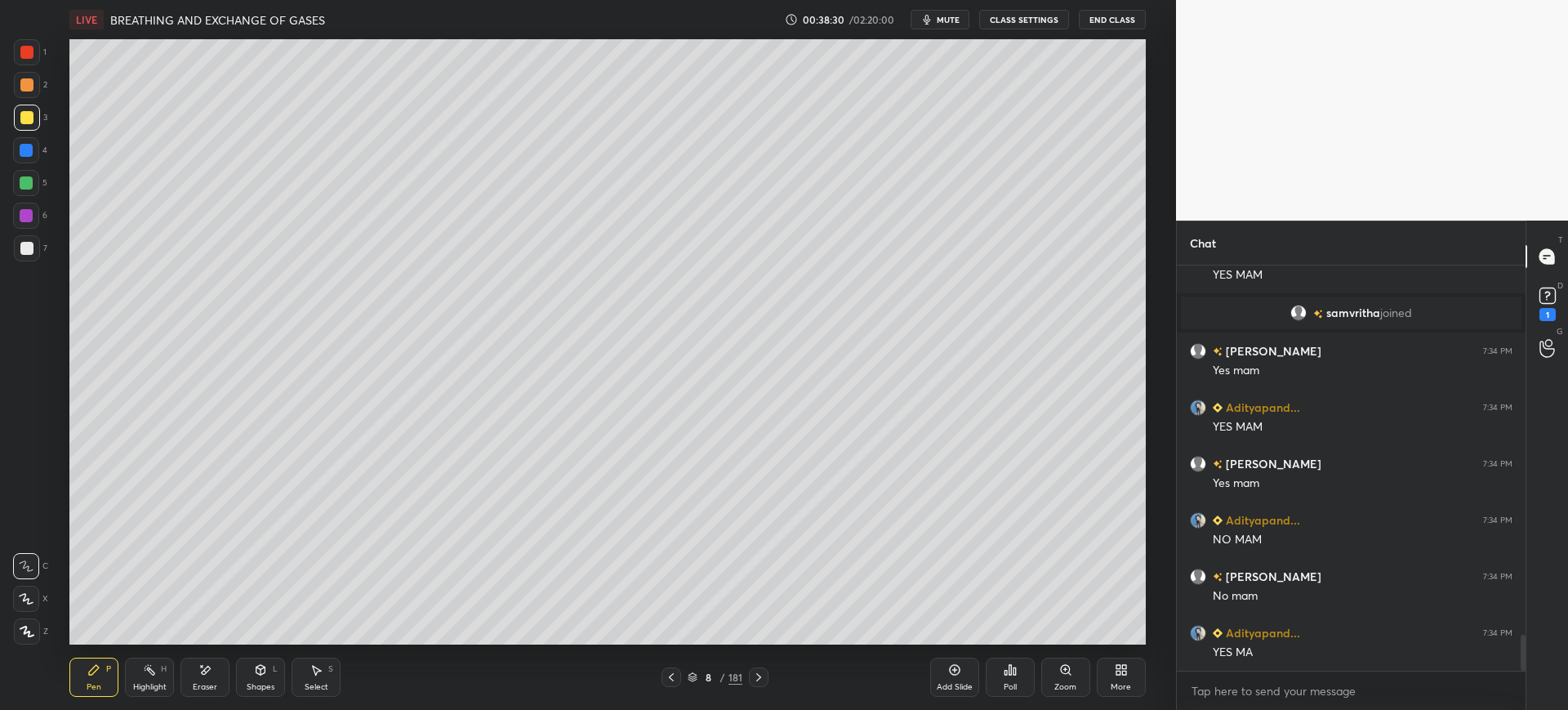
scroll to position [4197, 0]
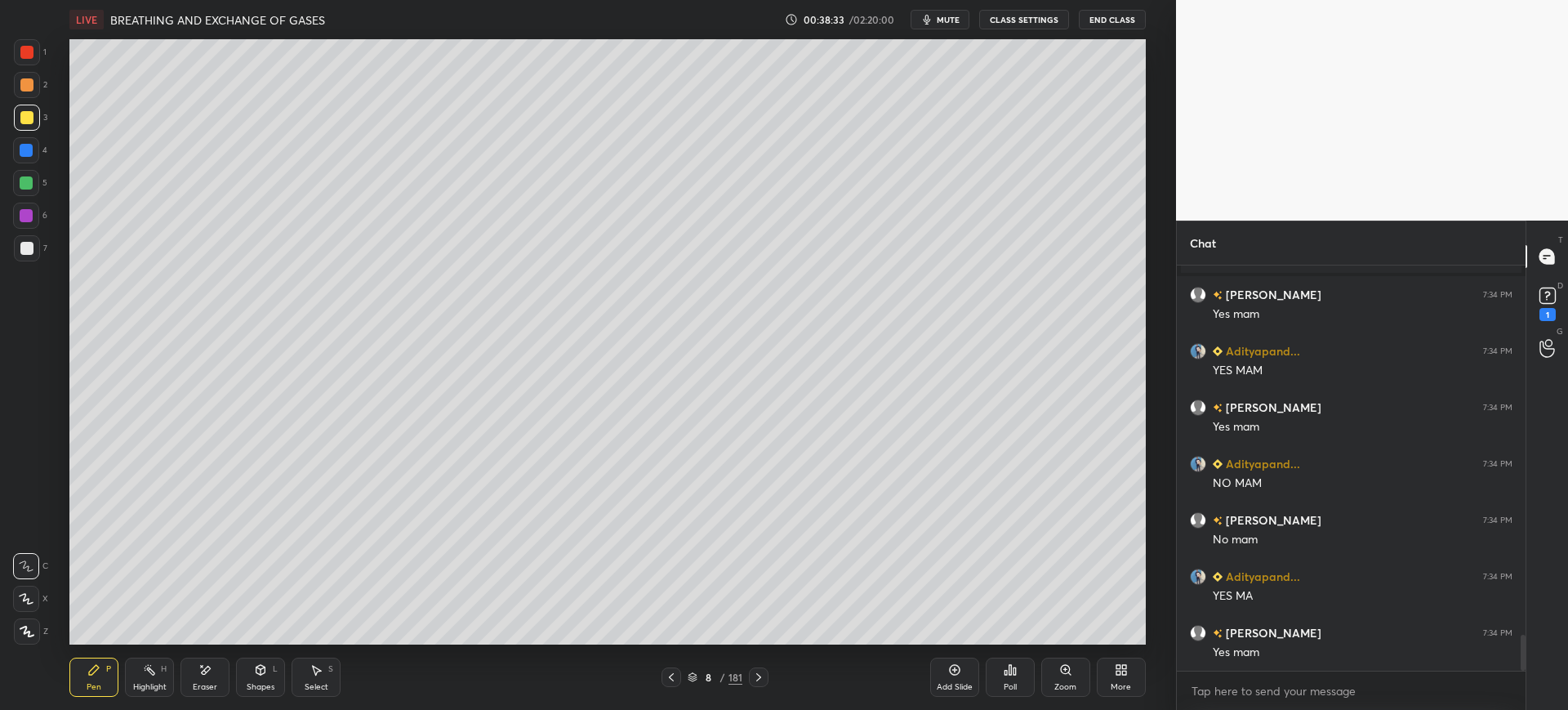
click at [967, 33] on div "LIVE BREATHING AND EXCHANGE OF GASES 00:38:33 / 02:20:00 mute CLASS SETTINGS En…" at bounding box center [607, 19] width 1075 height 39
click at [955, 25] on span "mute" at bounding box center [947, 19] width 23 height 12
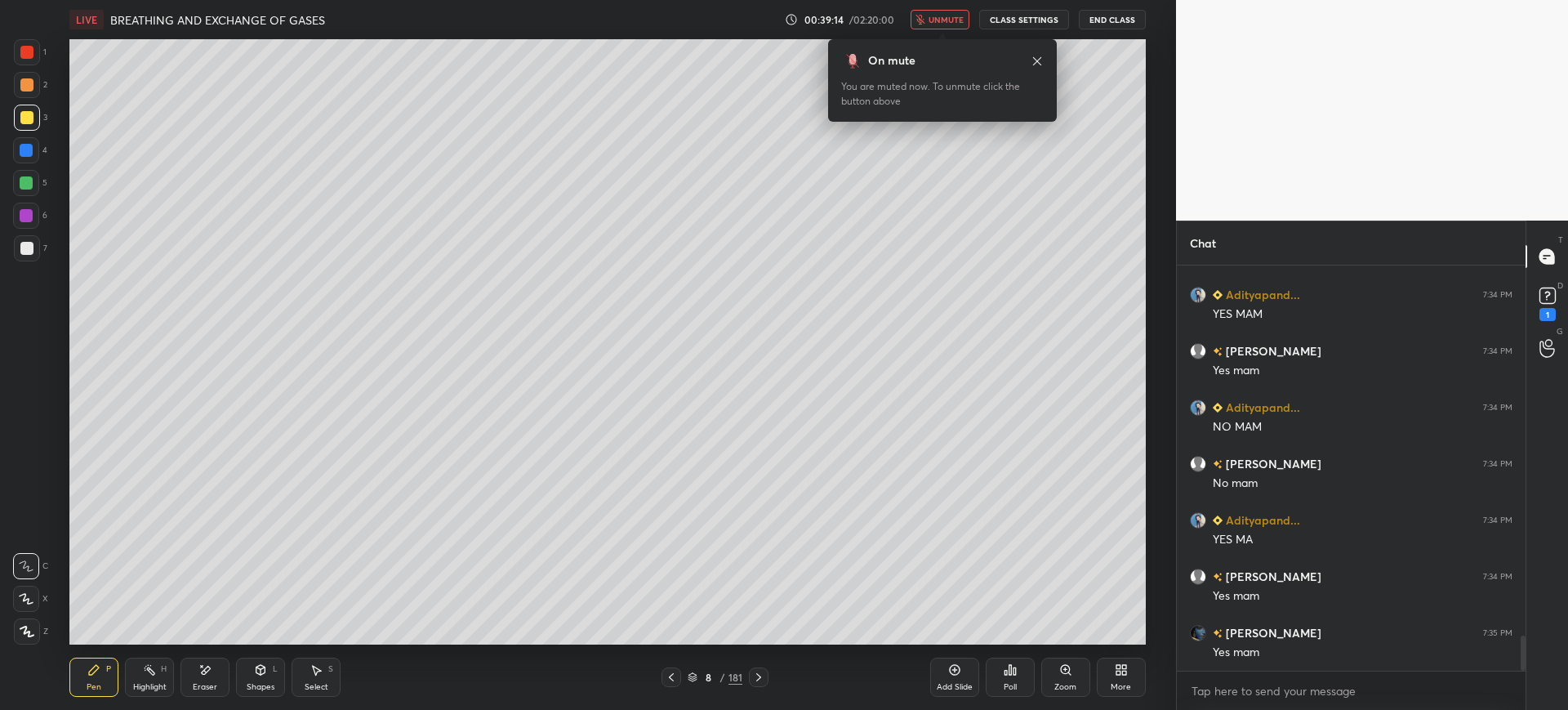
scroll to position [4311, 0]
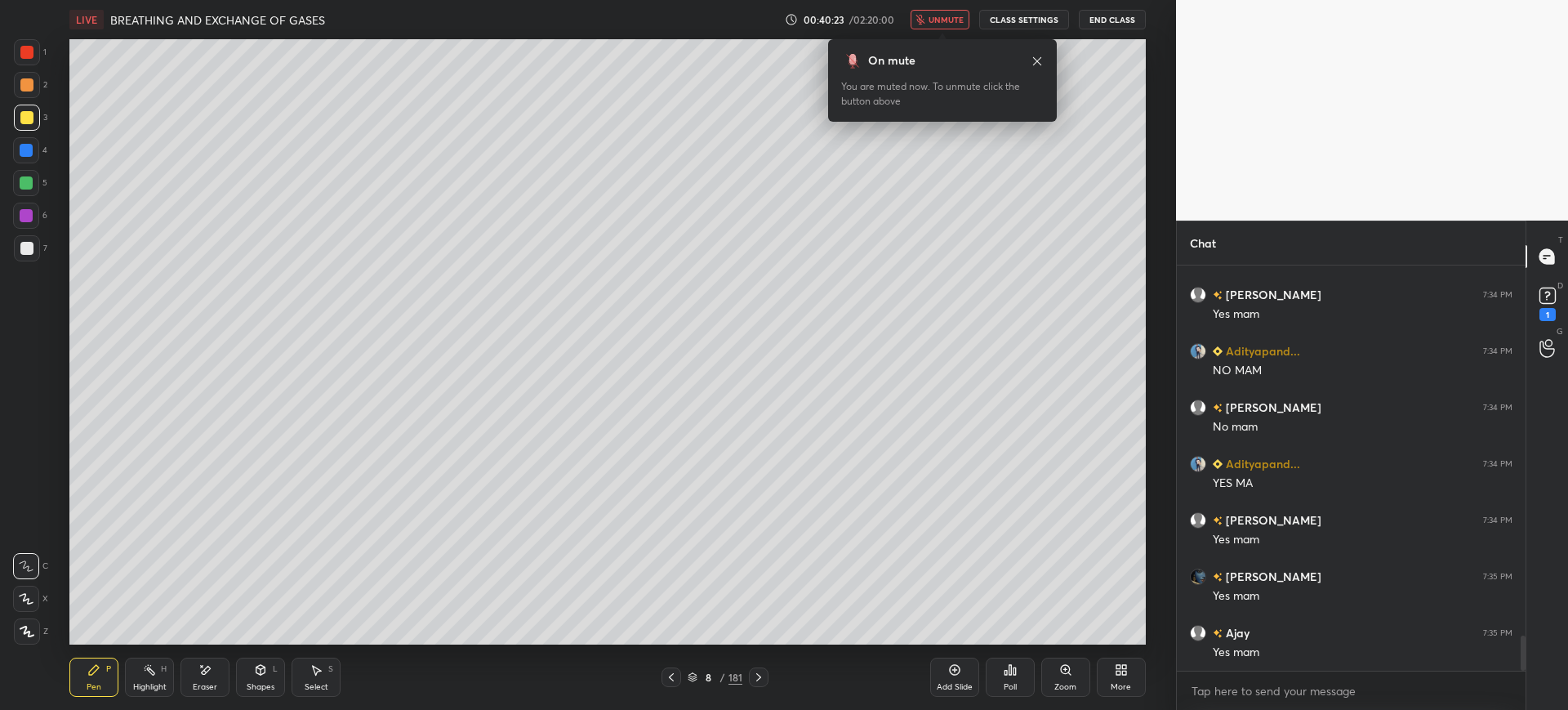
click at [925, 18] on icon "button" at bounding box center [921, 19] width 9 height 10
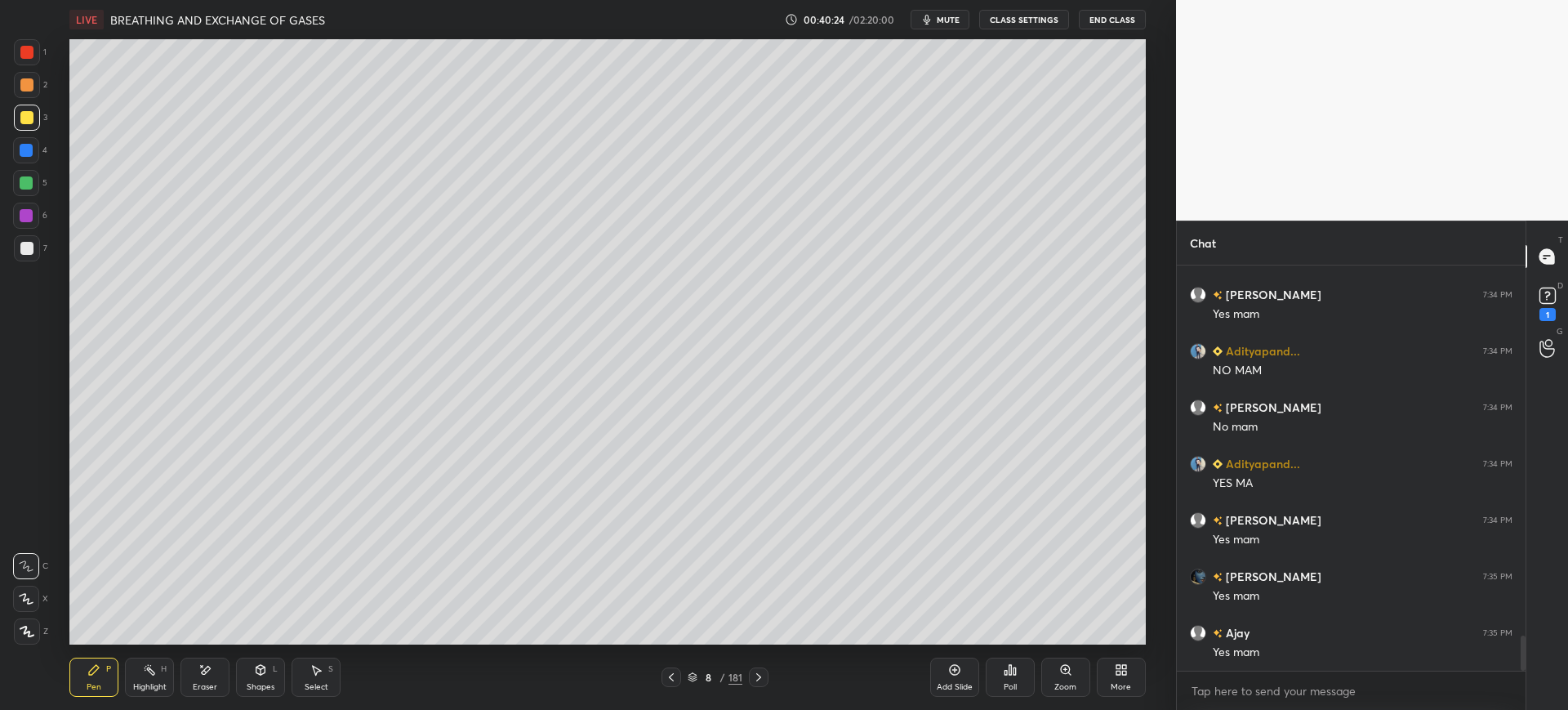
click at [38, 246] on div at bounding box center [26, 248] width 26 height 26
click at [957, 685] on div "Add Slide" at bounding box center [955, 686] width 36 height 8
click at [25, 57] on div at bounding box center [27, 52] width 13 height 13
click at [34, 250] on div at bounding box center [26, 248] width 26 height 26
click at [27, 133] on div "3" at bounding box center [30, 121] width 34 height 33
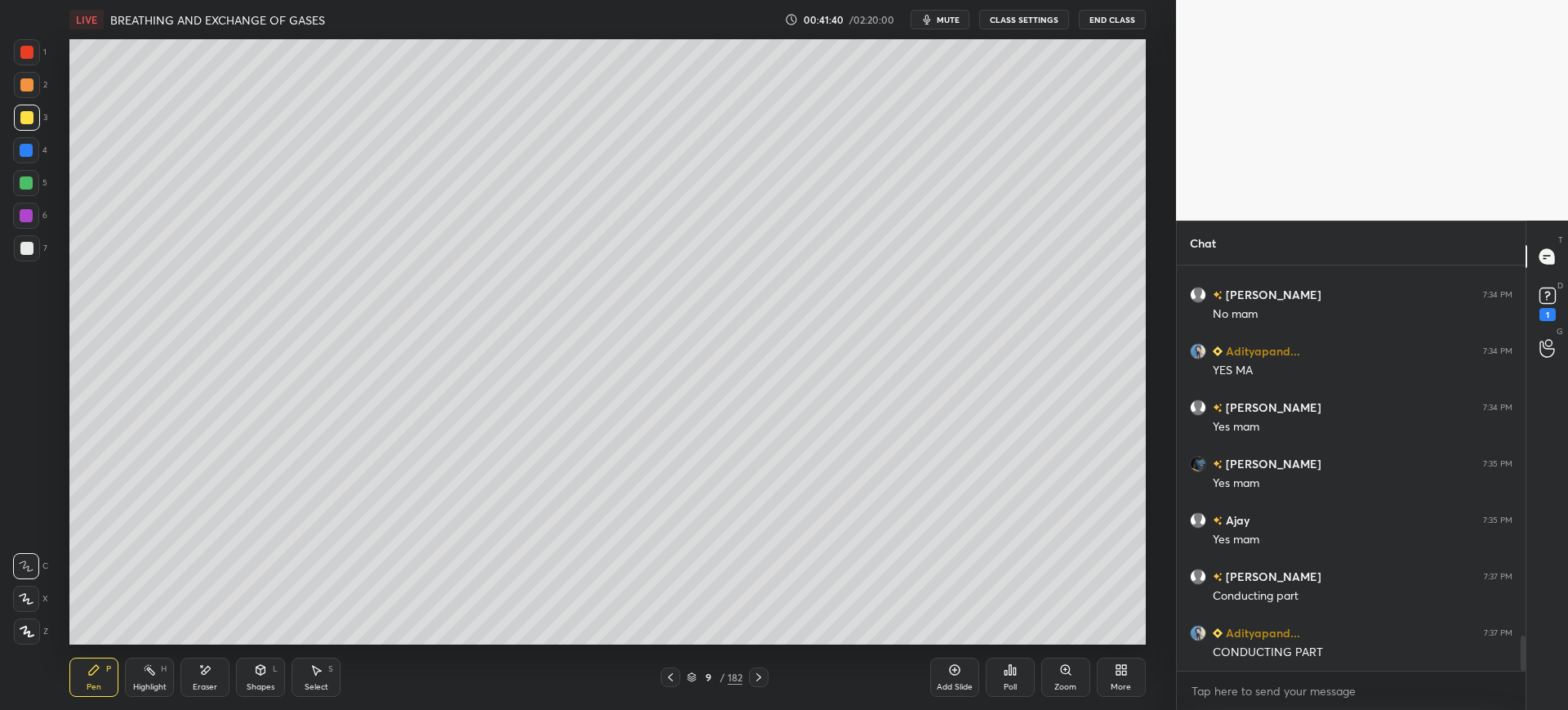
scroll to position [4374, 0]
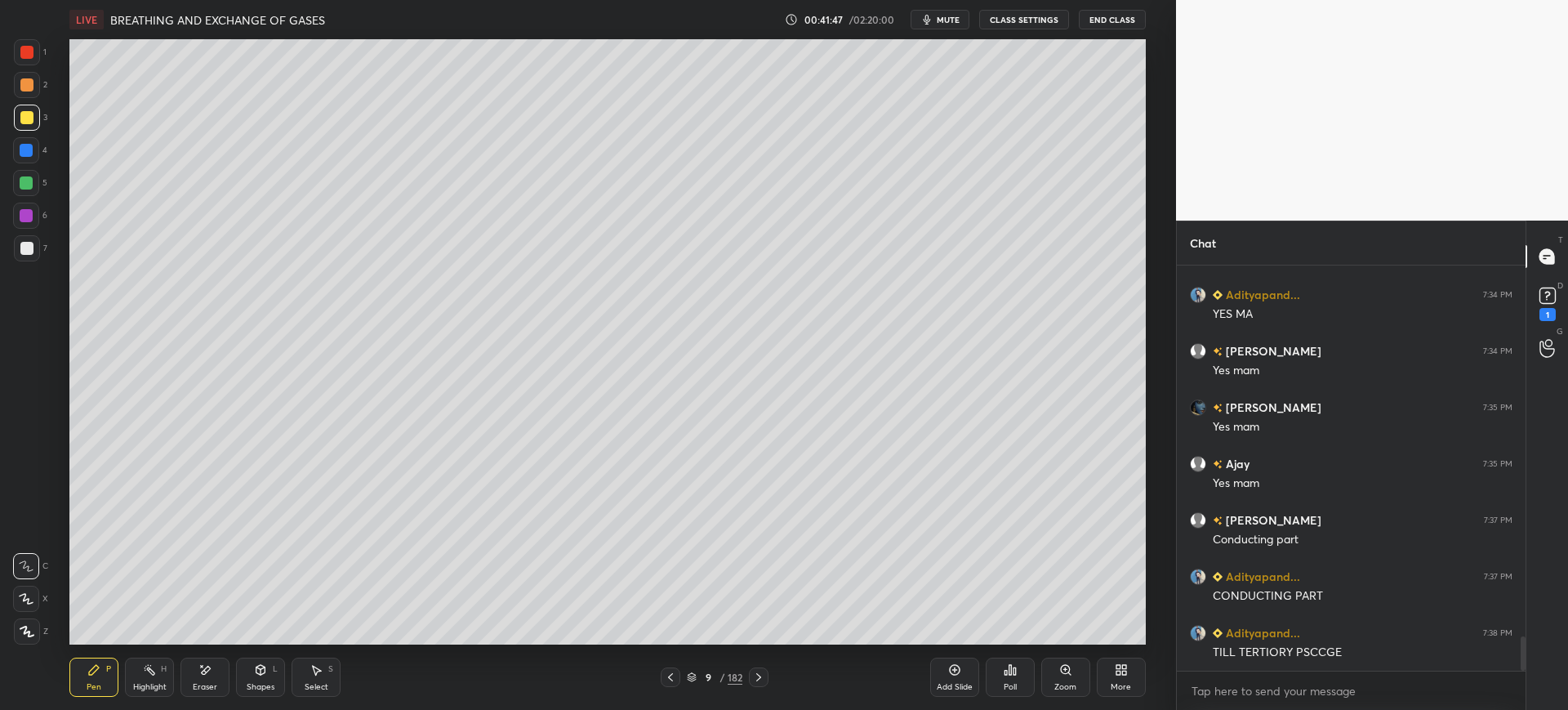
click at [33, 251] on div at bounding box center [27, 248] width 13 height 13
click at [34, 158] on div at bounding box center [25, 150] width 26 height 26
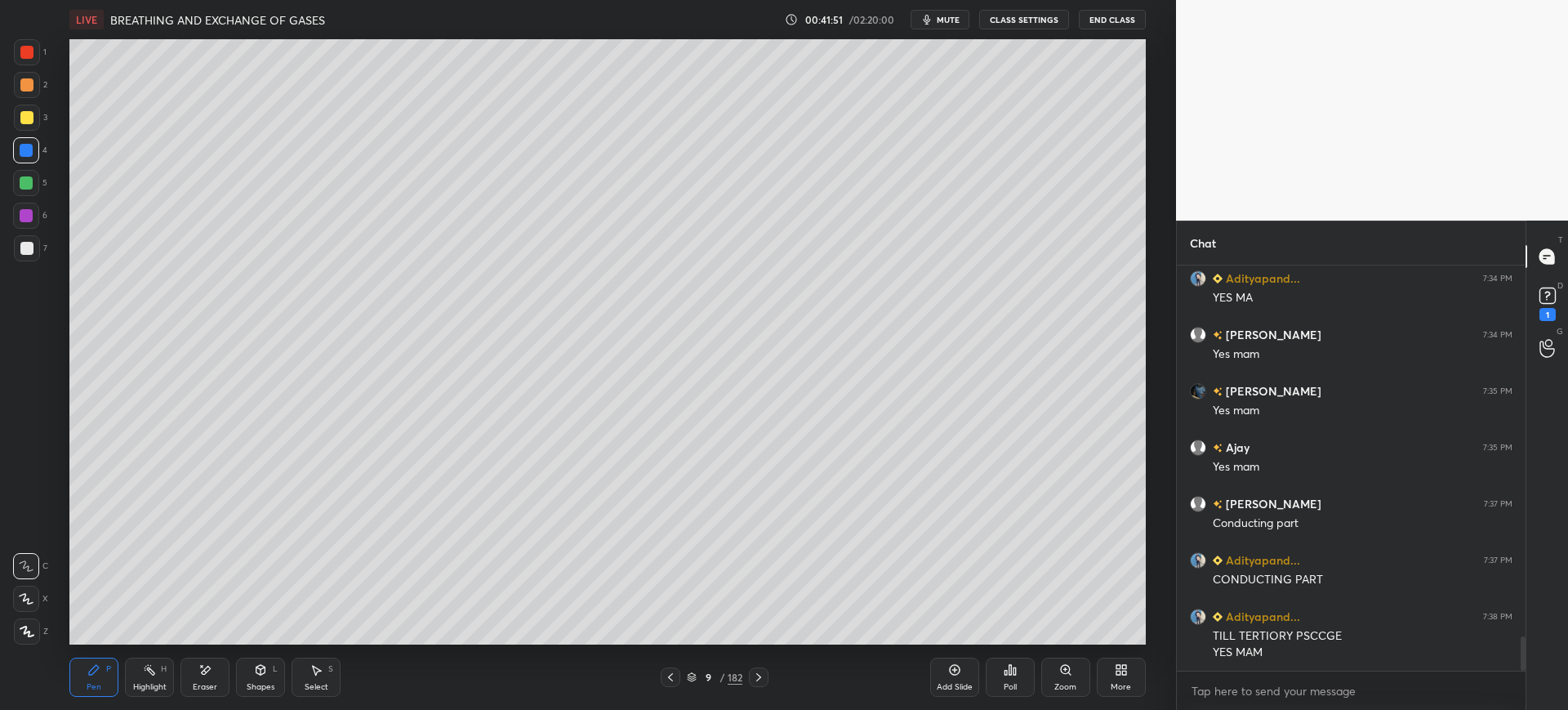
click at [36, 173] on div at bounding box center [25, 182] width 26 height 26
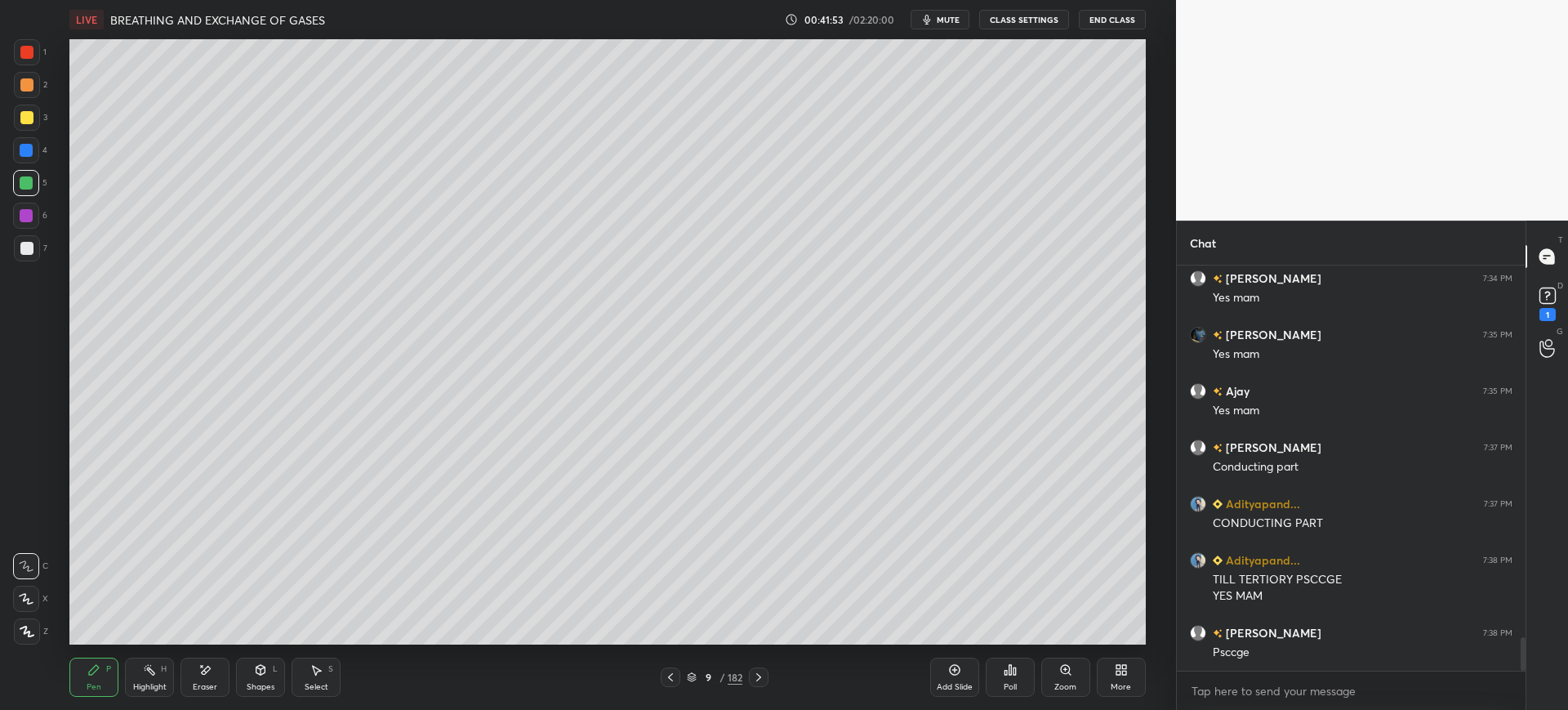
click at [33, 111] on div at bounding box center [26, 117] width 26 height 26
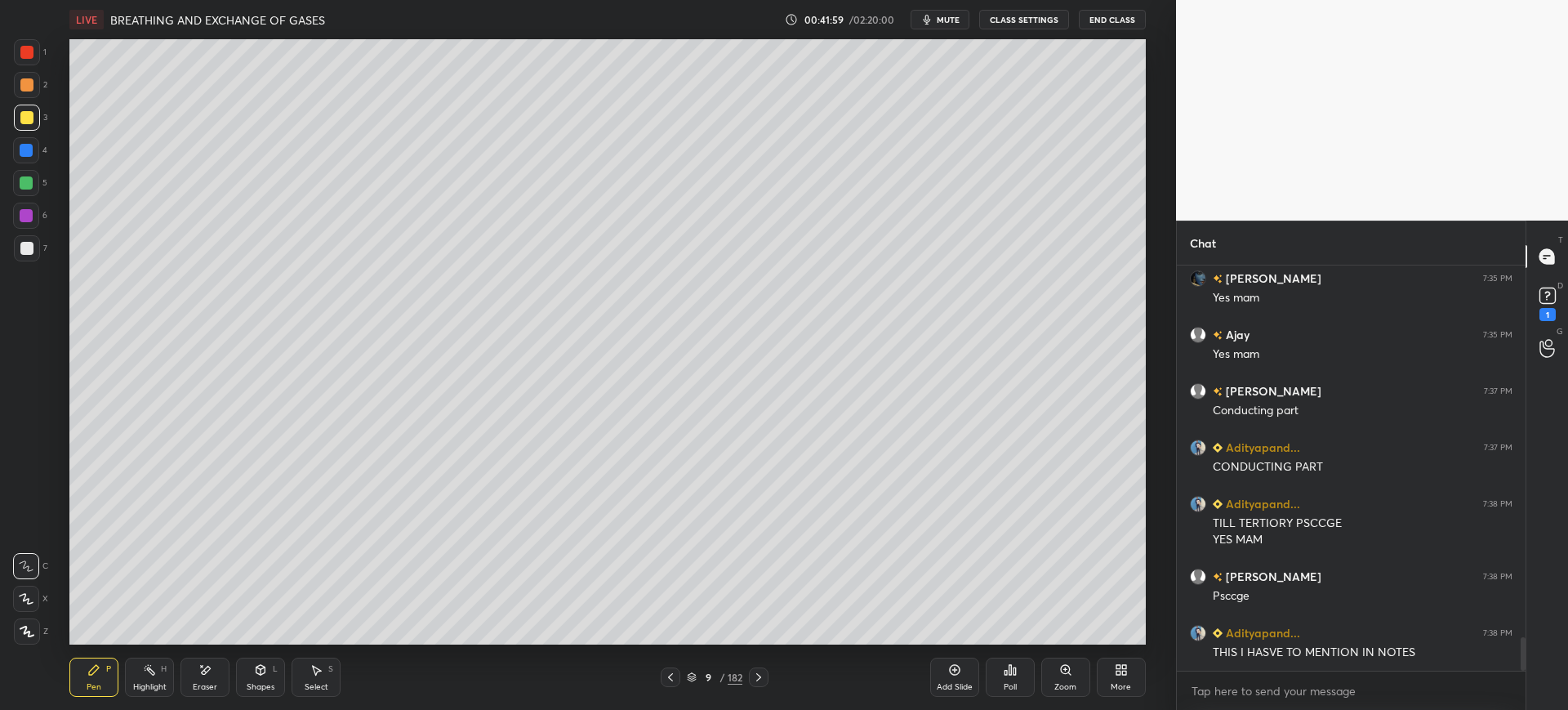
scroll to position [4560, 0]
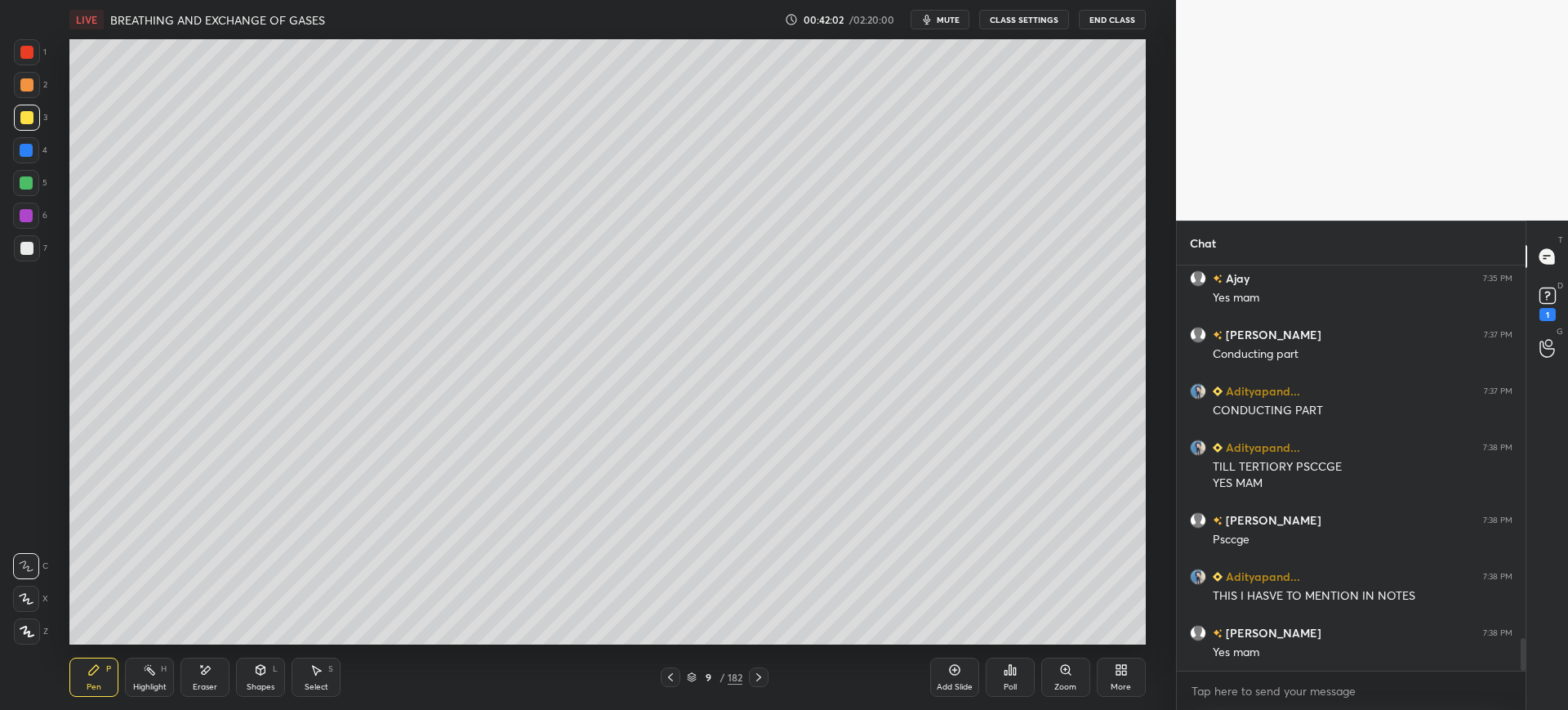
click at [42, 250] on div "7" at bounding box center [30, 248] width 34 height 26
click at [1152, 153] on div "Setting up your live class Poll for secs No correct answer Start poll" at bounding box center [608, 341] width 1111 height 606
click at [1148, 223] on div "Setting up your live class Poll for secs No correct answer Start poll" at bounding box center [608, 341] width 1111 height 606
click at [14, 124] on div at bounding box center [26, 117] width 26 height 26
click at [28, 57] on div at bounding box center [27, 52] width 13 height 13
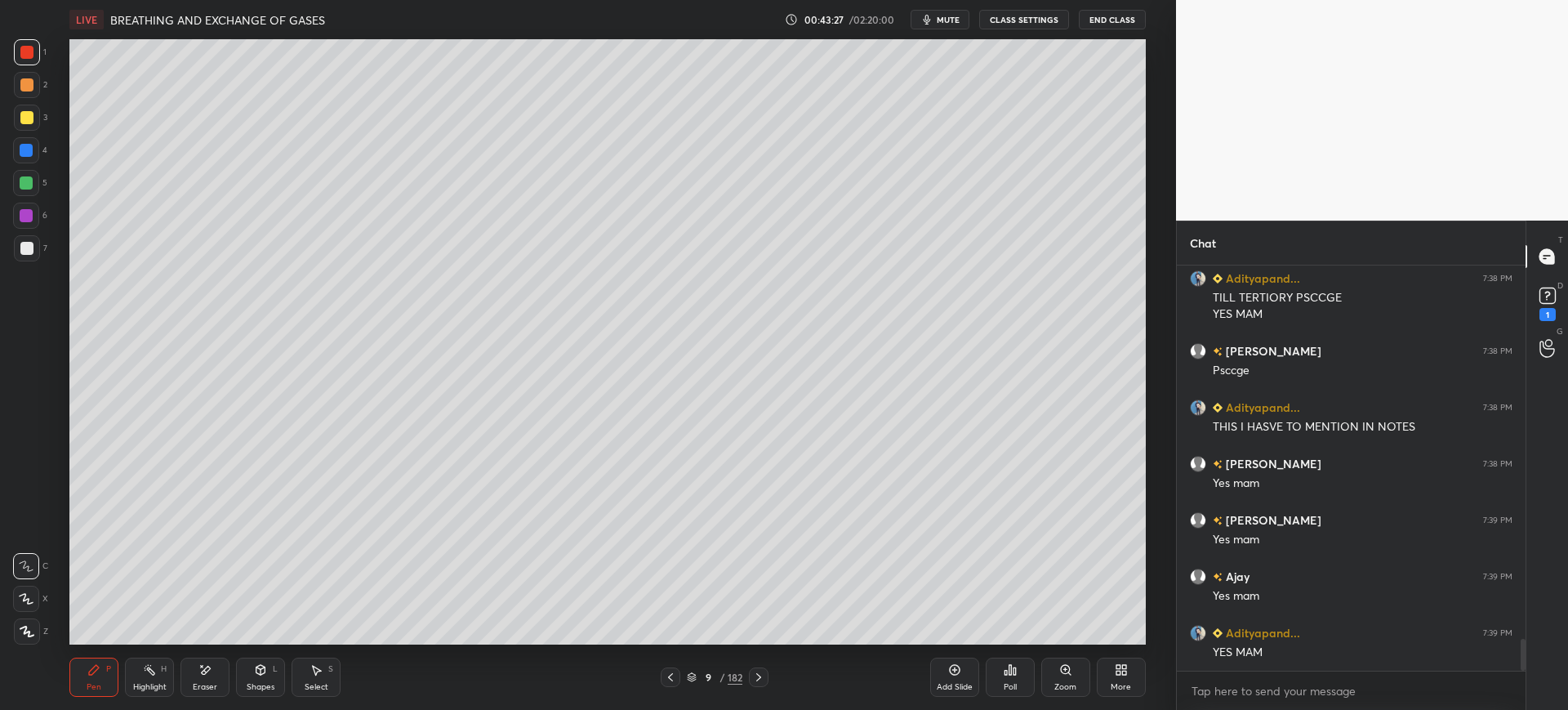
scroll to position [4786, 0]
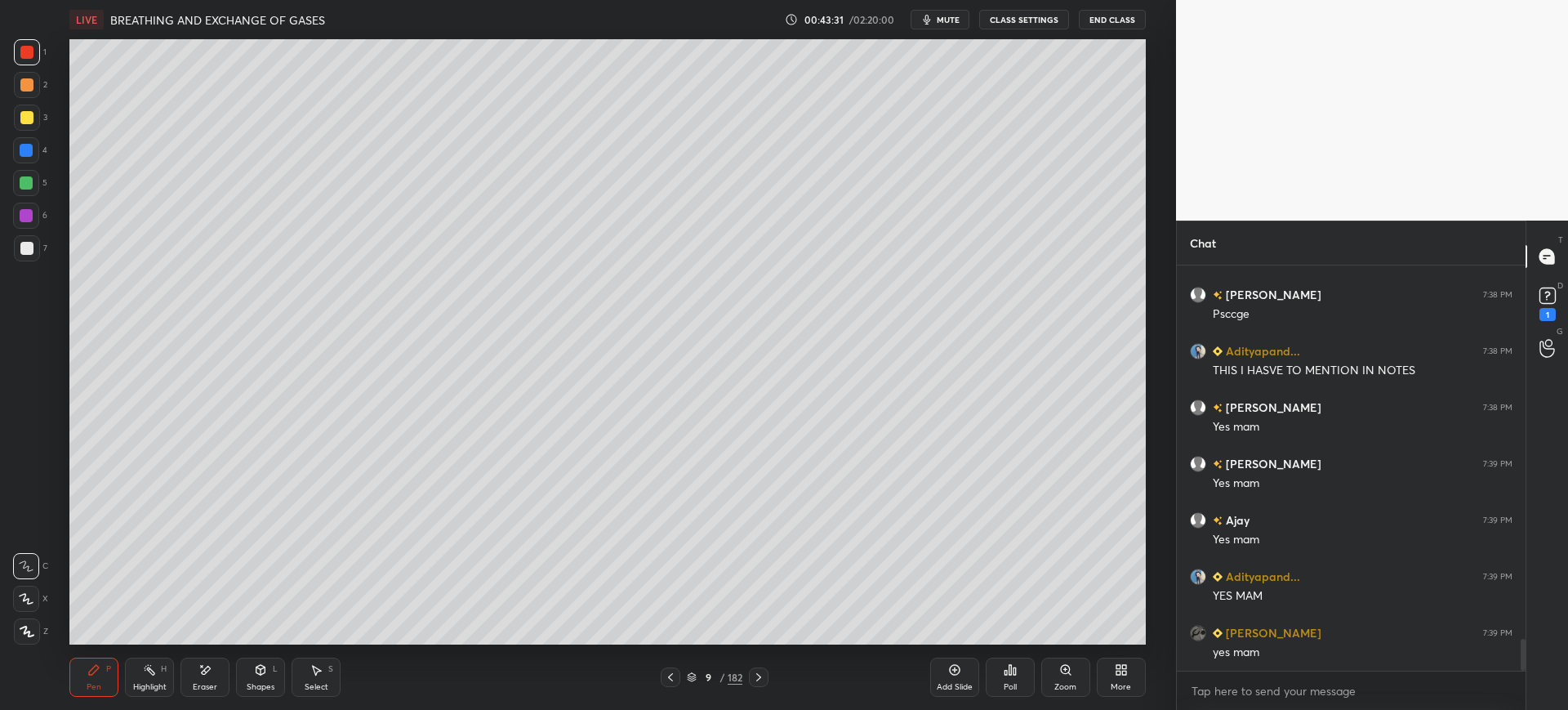
click at [24, 242] on div at bounding box center [27, 248] width 13 height 13
click at [22, 141] on div at bounding box center [25, 150] width 26 height 26
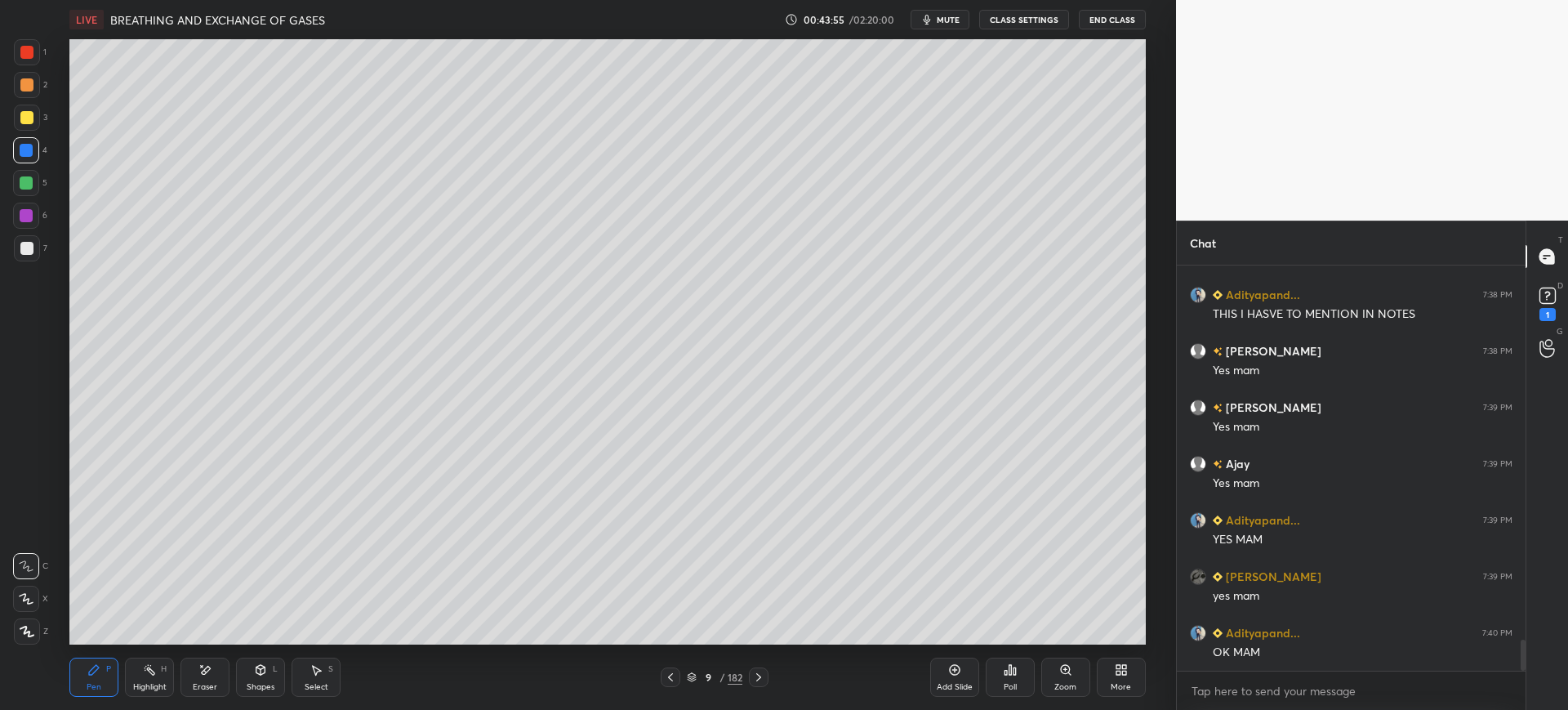
click at [15, 249] on div at bounding box center [26, 248] width 26 height 26
click at [744, 672] on div "9 / 182" at bounding box center [714, 677] width 108 height 20
click at [735, 675] on div "182" at bounding box center [735, 677] width 15 height 15
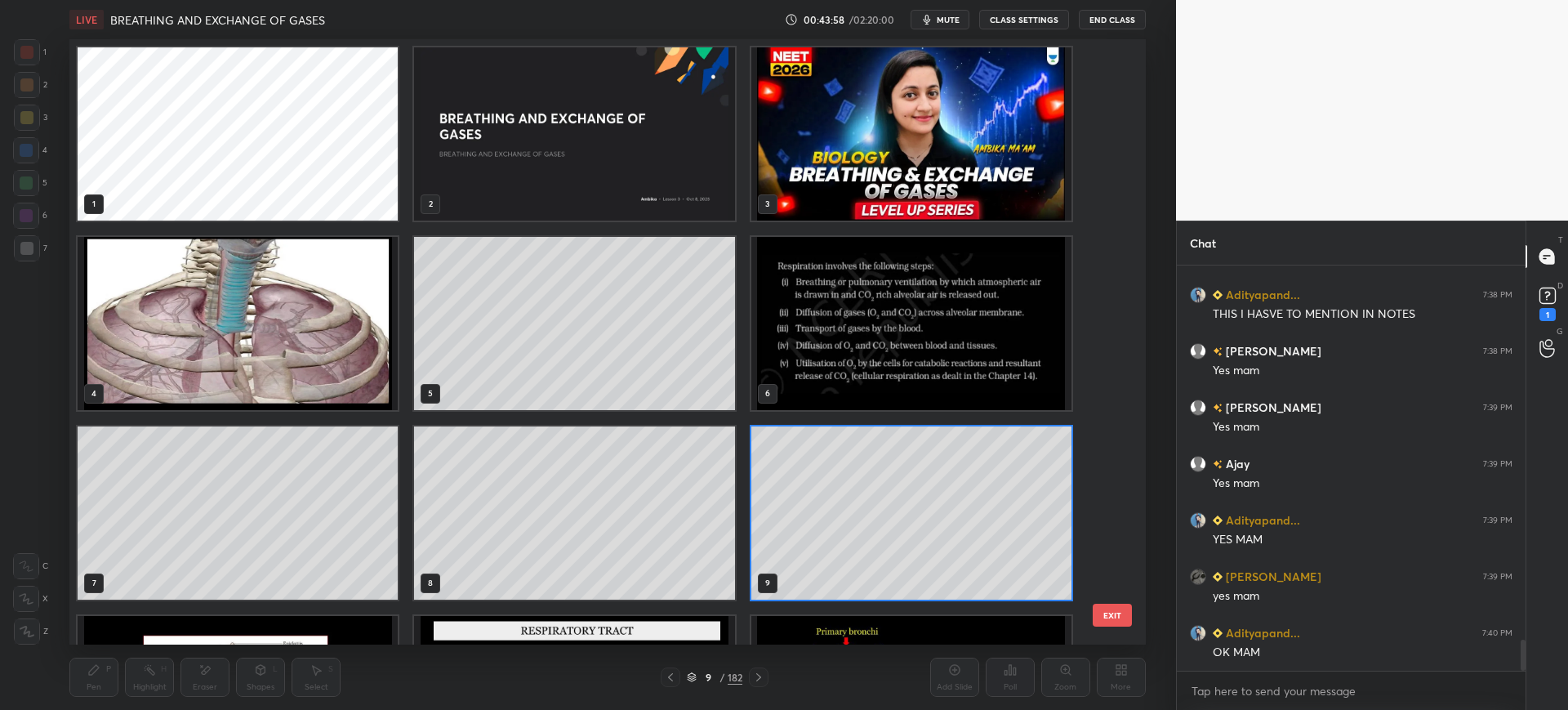
scroll to position [601, 1068]
click at [1116, 545] on div "1 2 3 4 5 6 7 8 9 10 11 12 13 14 15 EXIT" at bounding box center [607, 341] width 1075 height 606
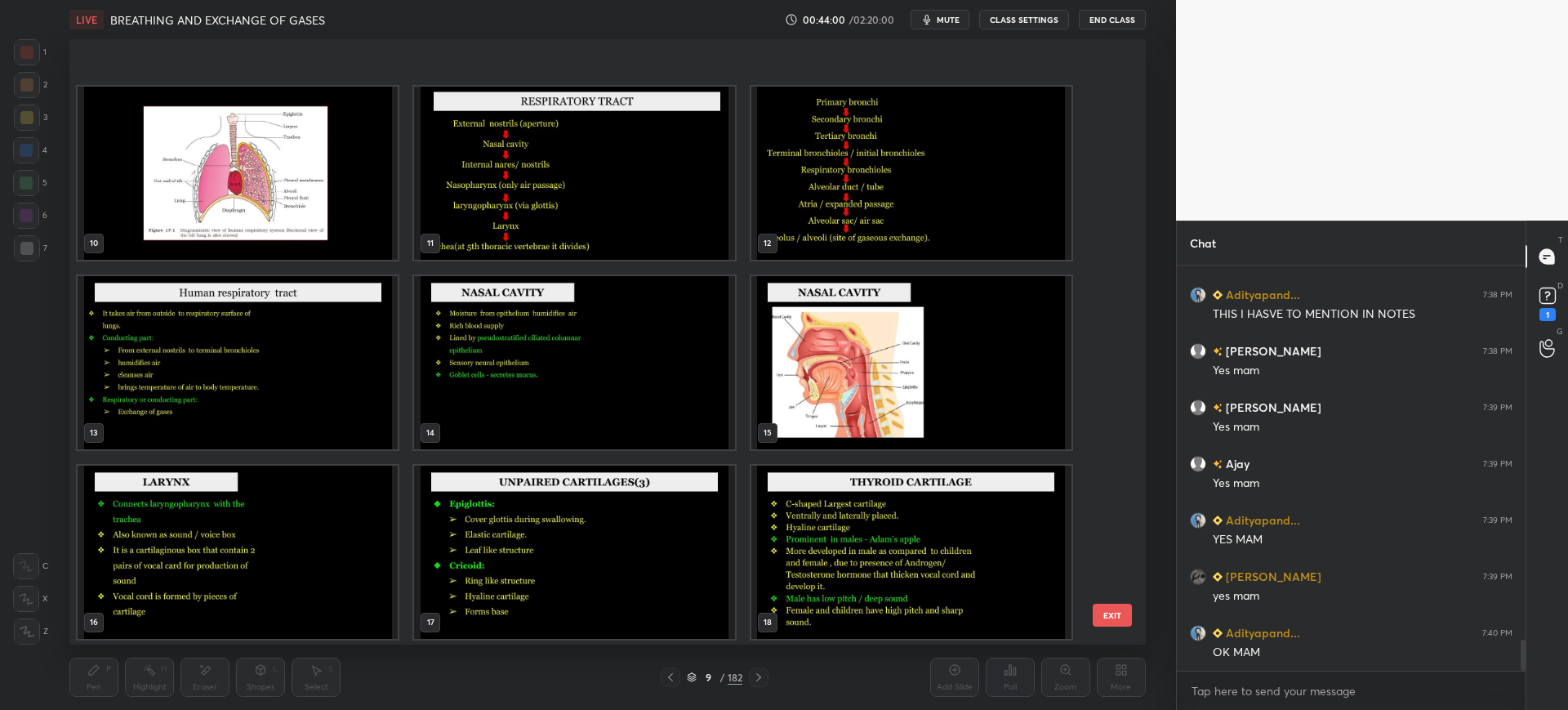
scroll to position [1060, 0]
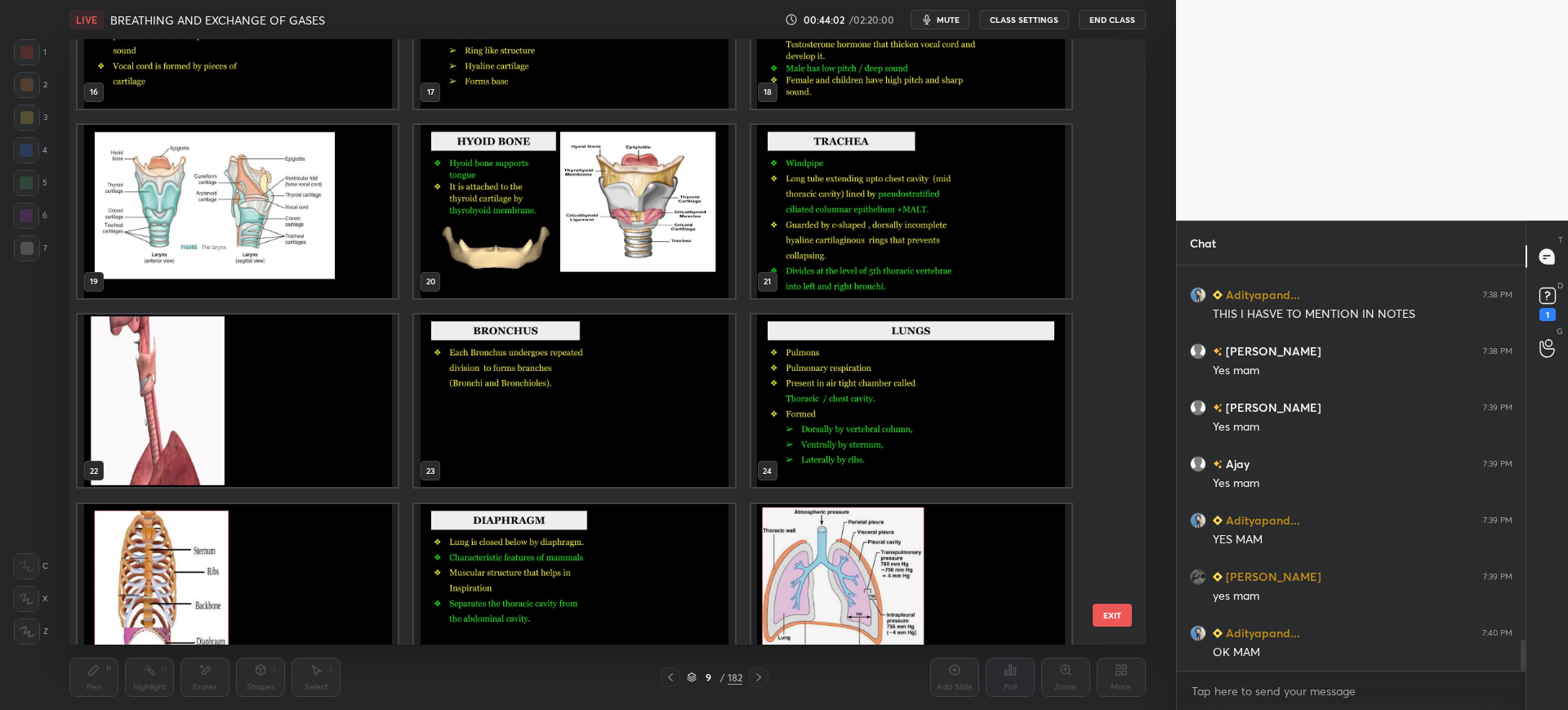
click at [211, 567] on img "grid" at bounding box center [238, 590] width 320 height 173
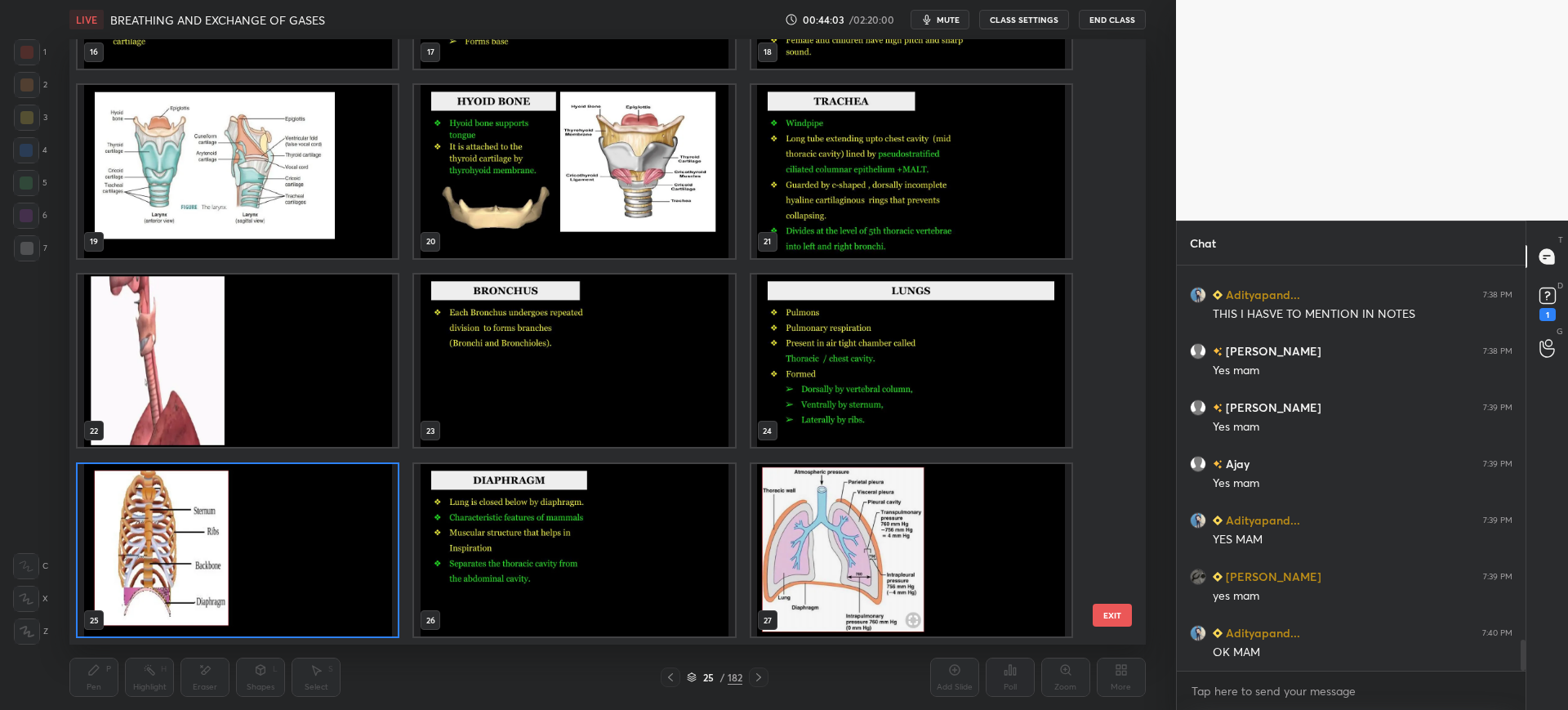
click at [1028, 581] on img "grid" at bounding box center [911, 550] width 320 height 173
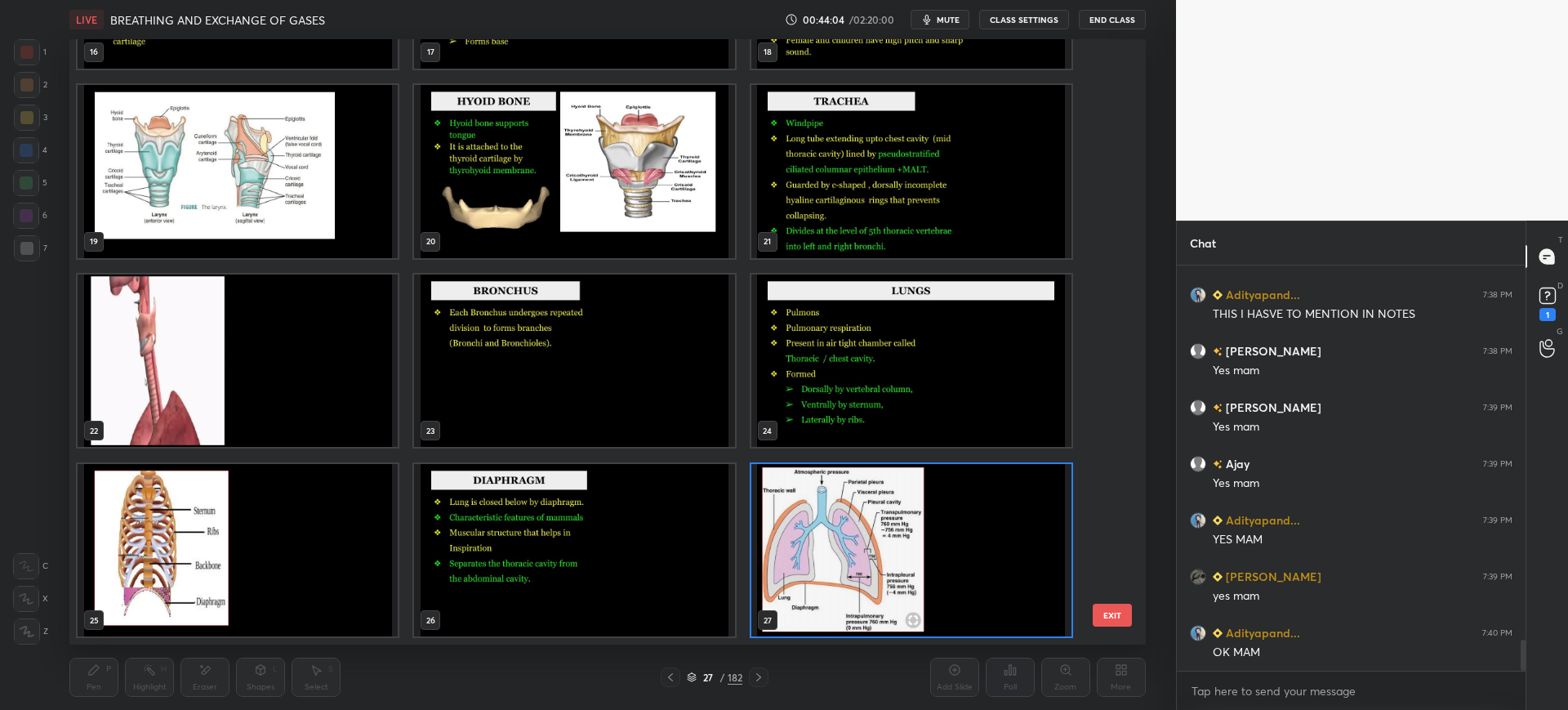
click at [1118, 616] on button "EXIT" at bounding box center [1112, 615] width 39 height 23
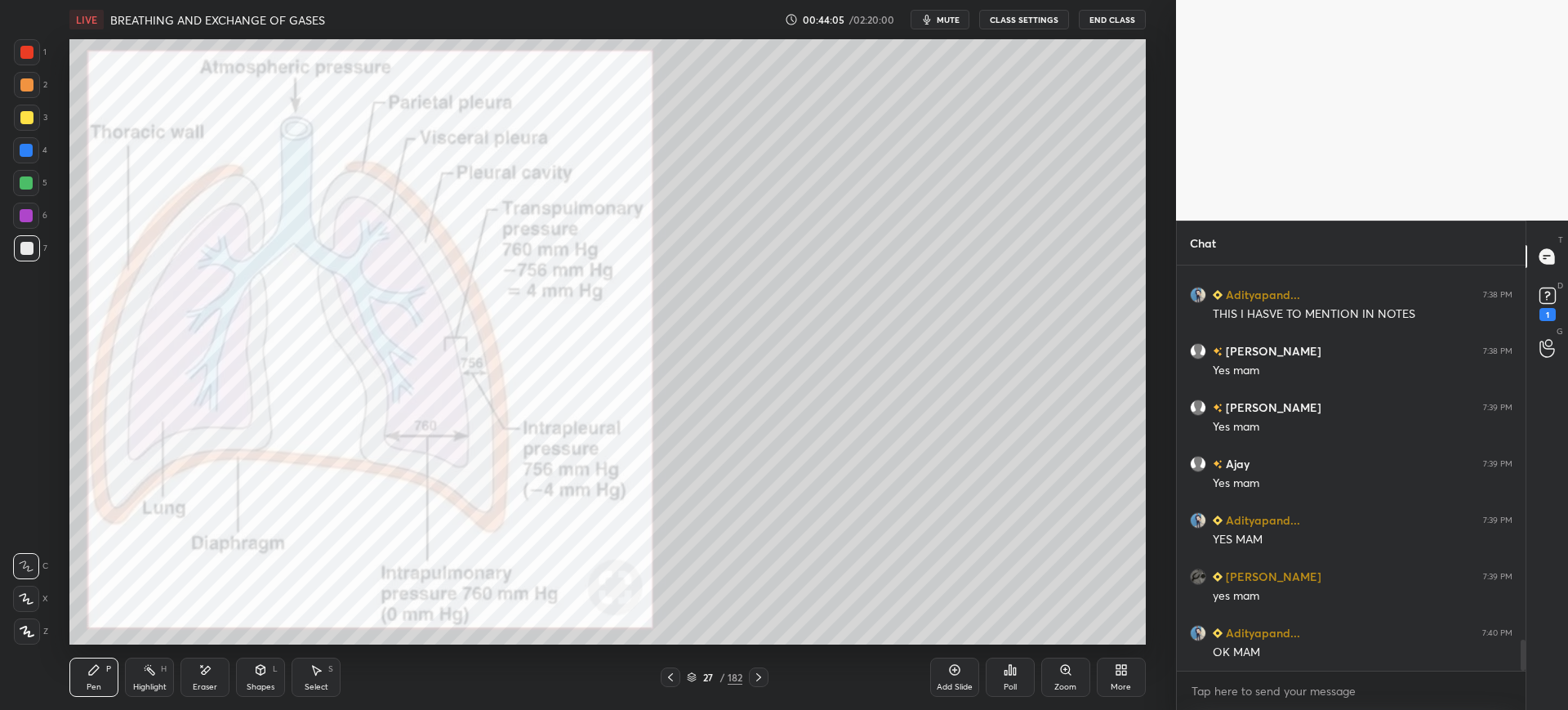
click at [32, 62] on div at bounding box center [26, 52] width 26 height 26
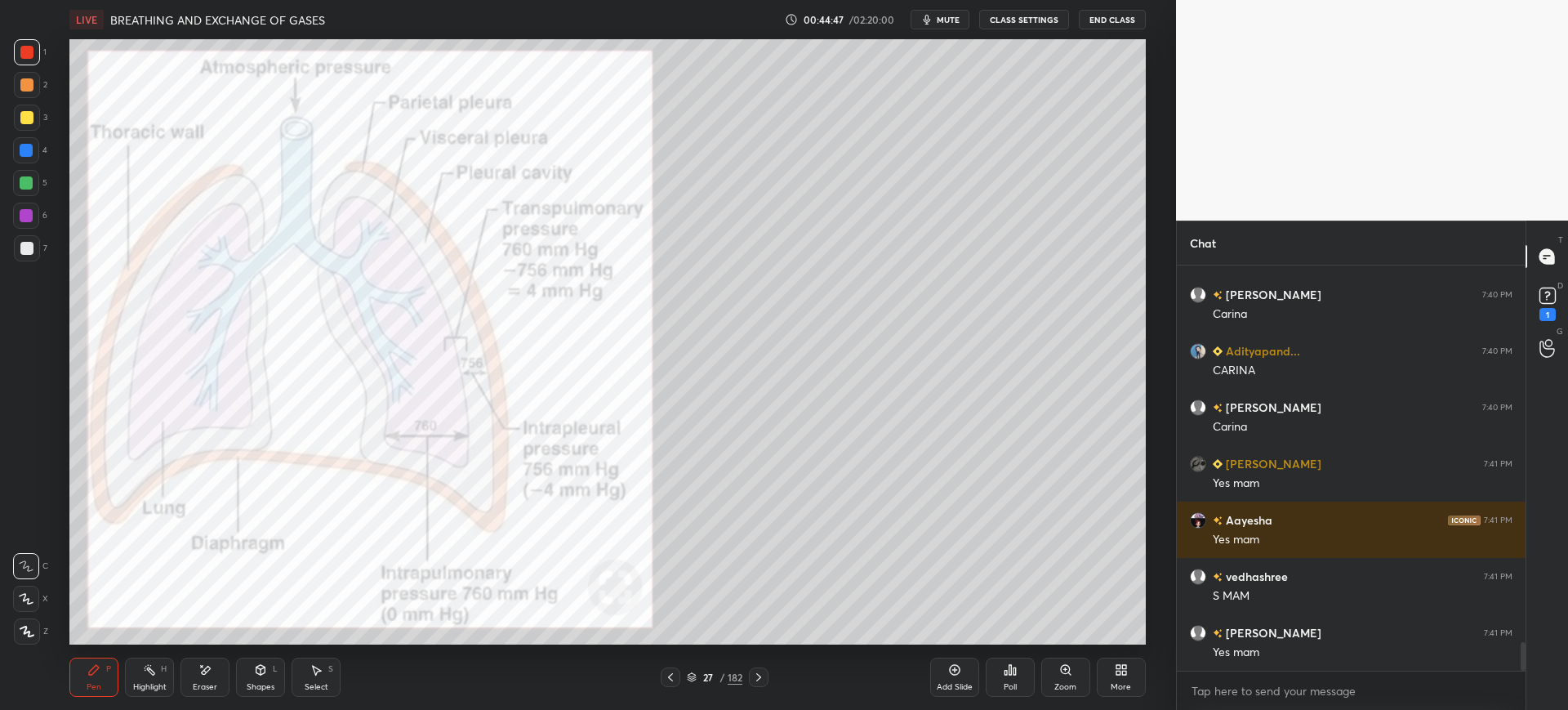
scroll to position [5406, 0]
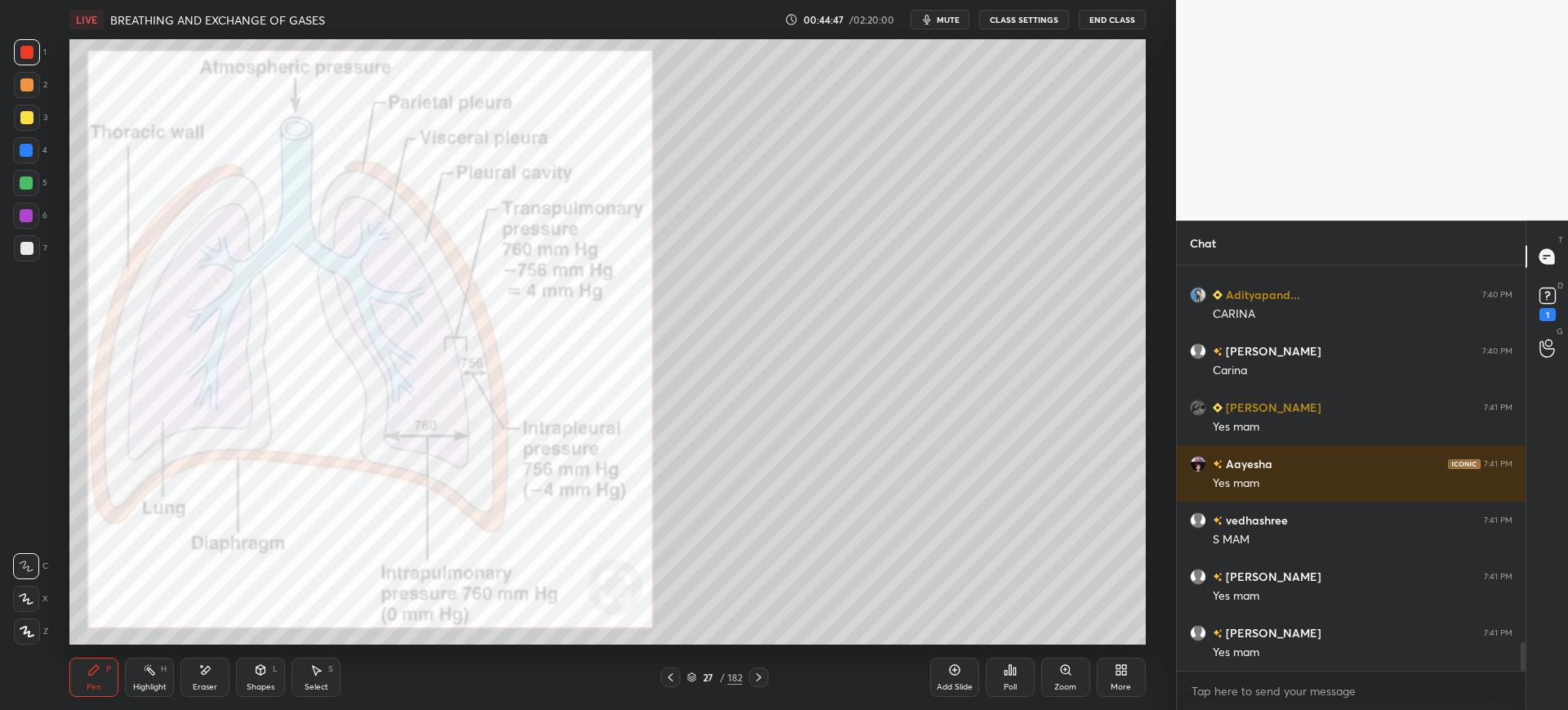
click at [23, 153] on div at bounding box center [26, 150] width 13 height 13
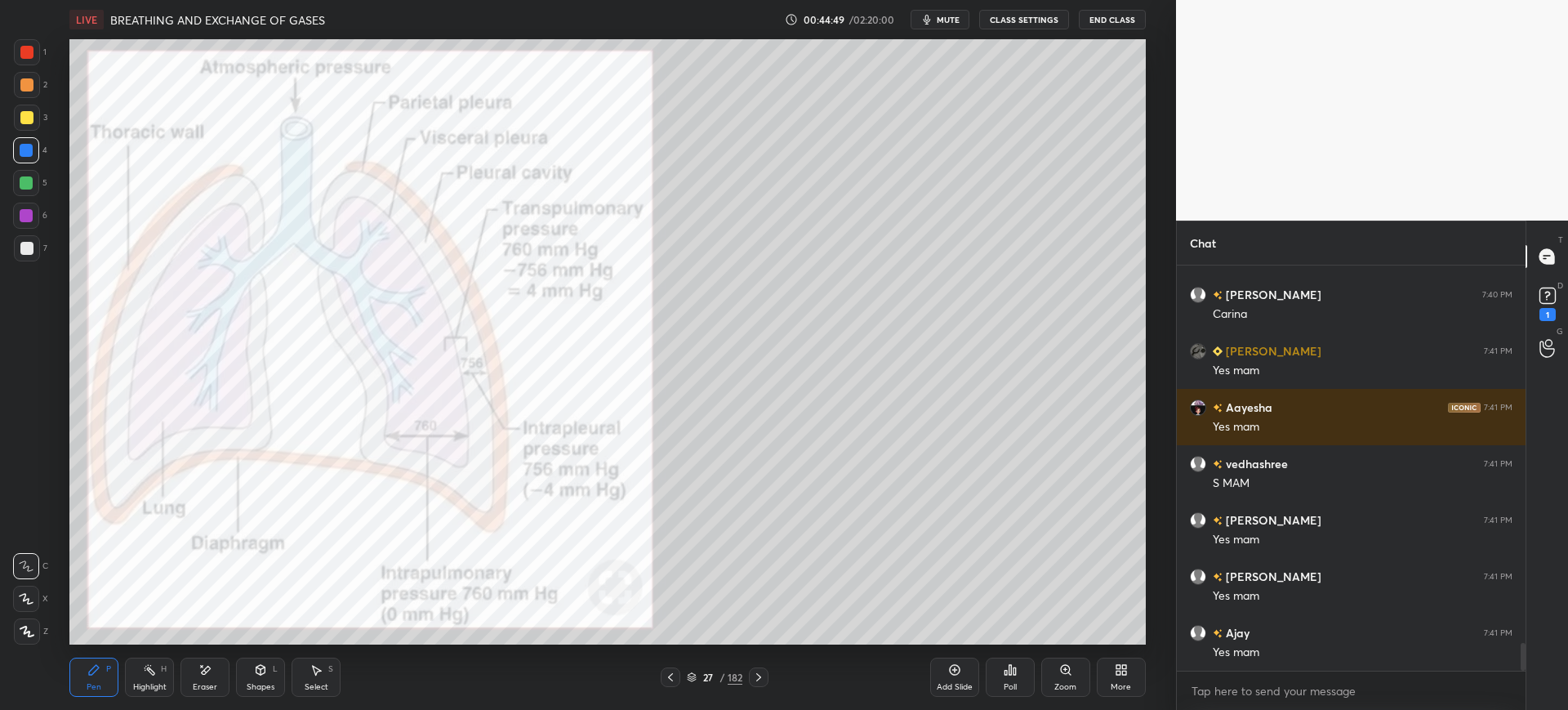
click at [21, 646] on div "1 2 3 4 5 6 7 C X Z E E Erase all H H LIVE BREATHING AND EXCHANGE OF GASES 00:4…" at bounding box center [582, 355] width 1163 height 710
click at [37, 634] on div at bounding box center [26, 631] width 26 height 26
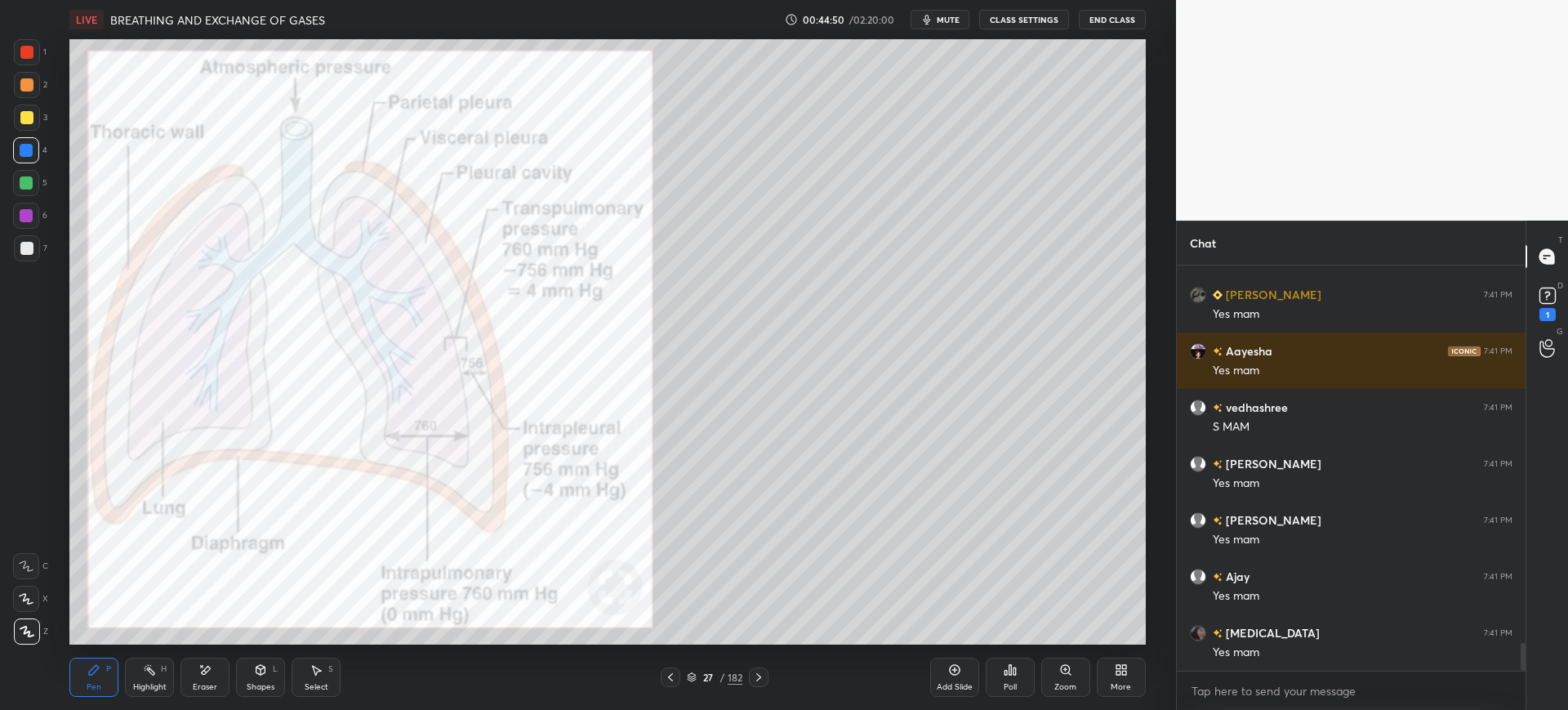
click at [26, 219] on div at bounding box center [26, 215] width 13 height 13
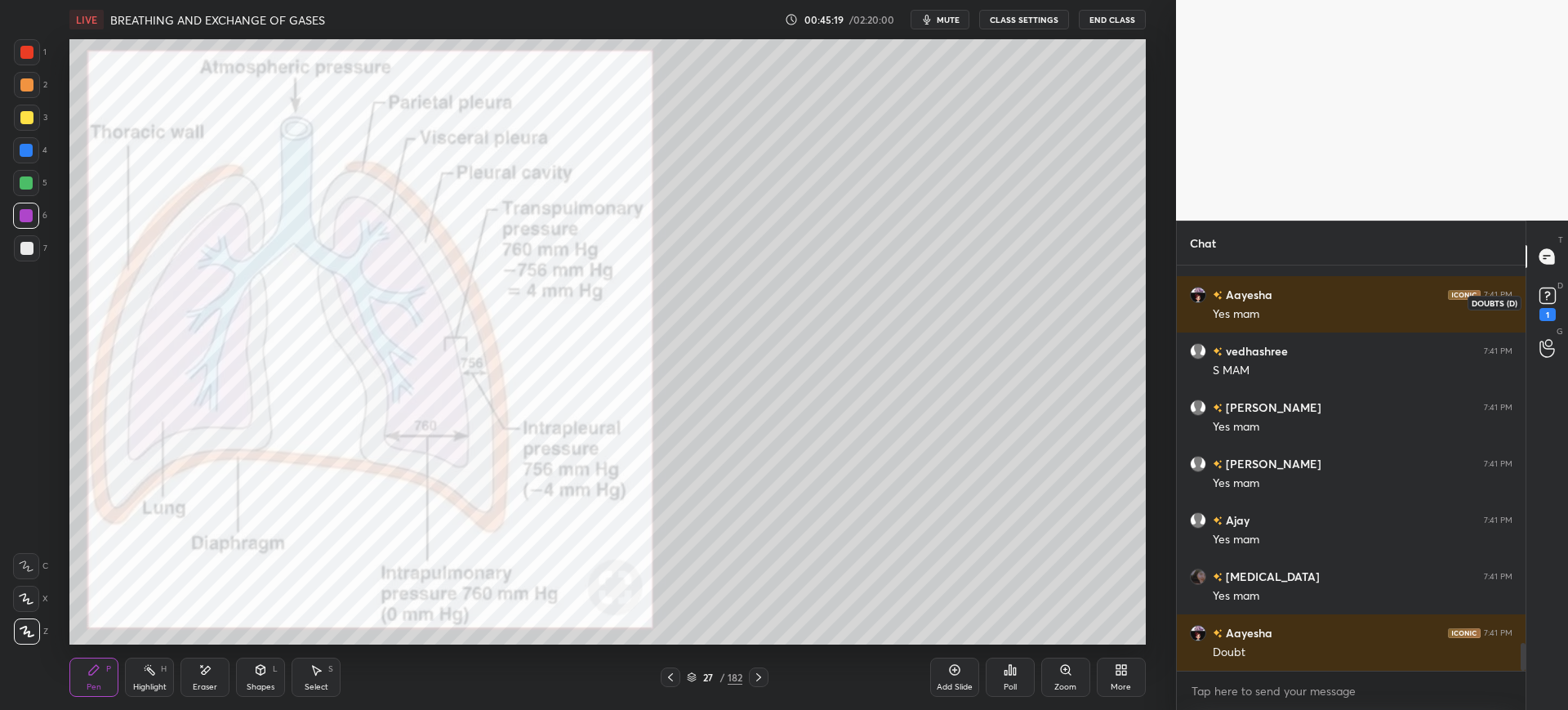
click at [1532, 303] on div "1" at bounding box center [1548, 302] width 33 height 29
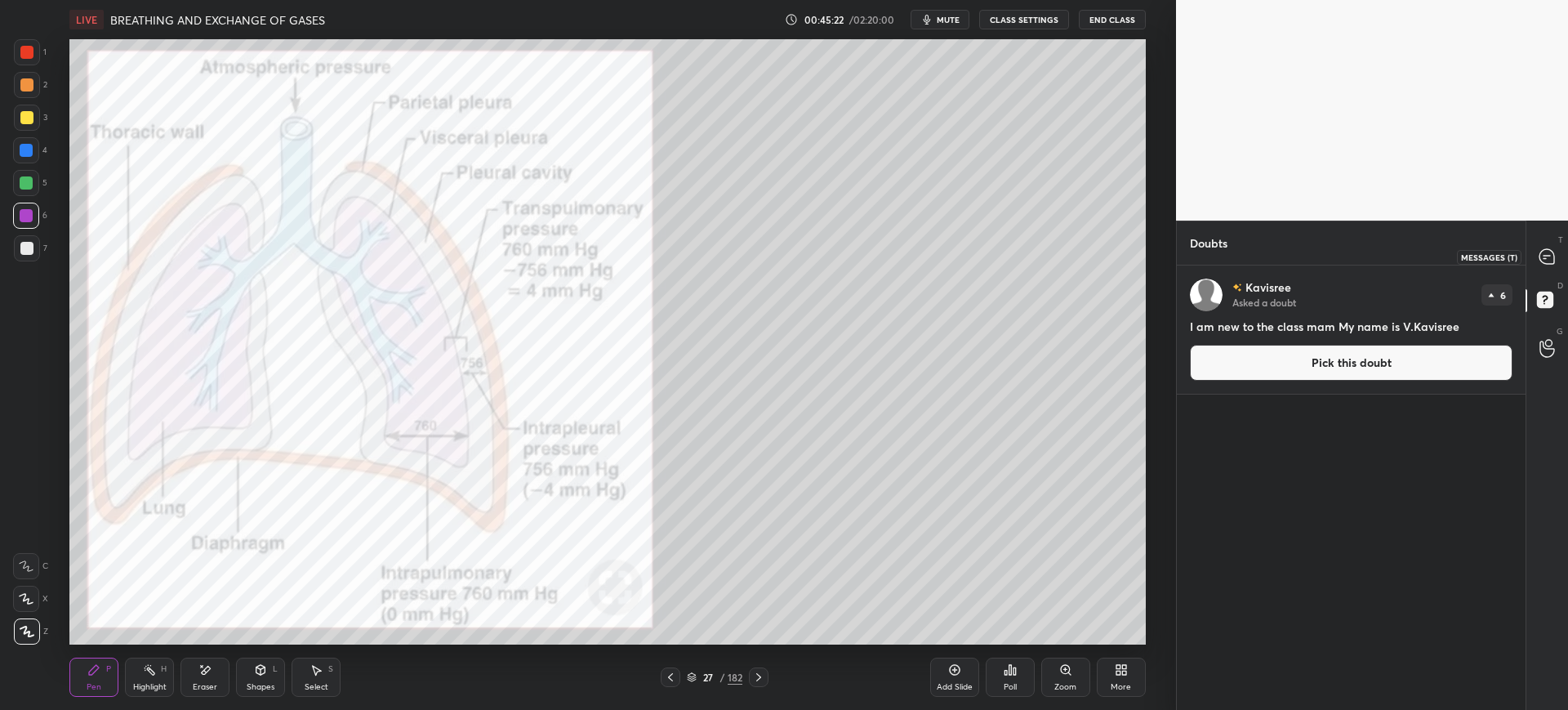
click at [1541, 263] on icon at bounding box center [1547, 257] width 17 height 17
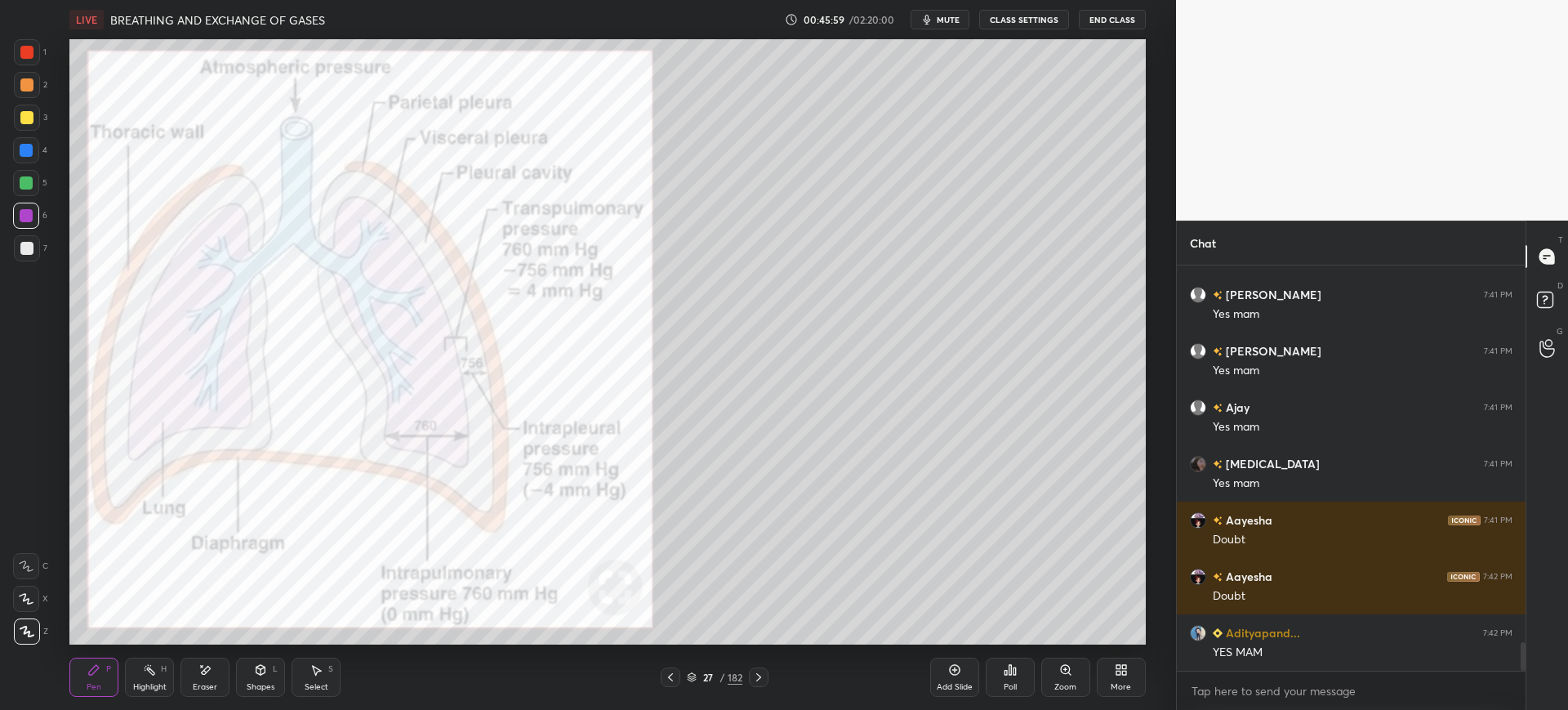
scroll to position [5355, 0]
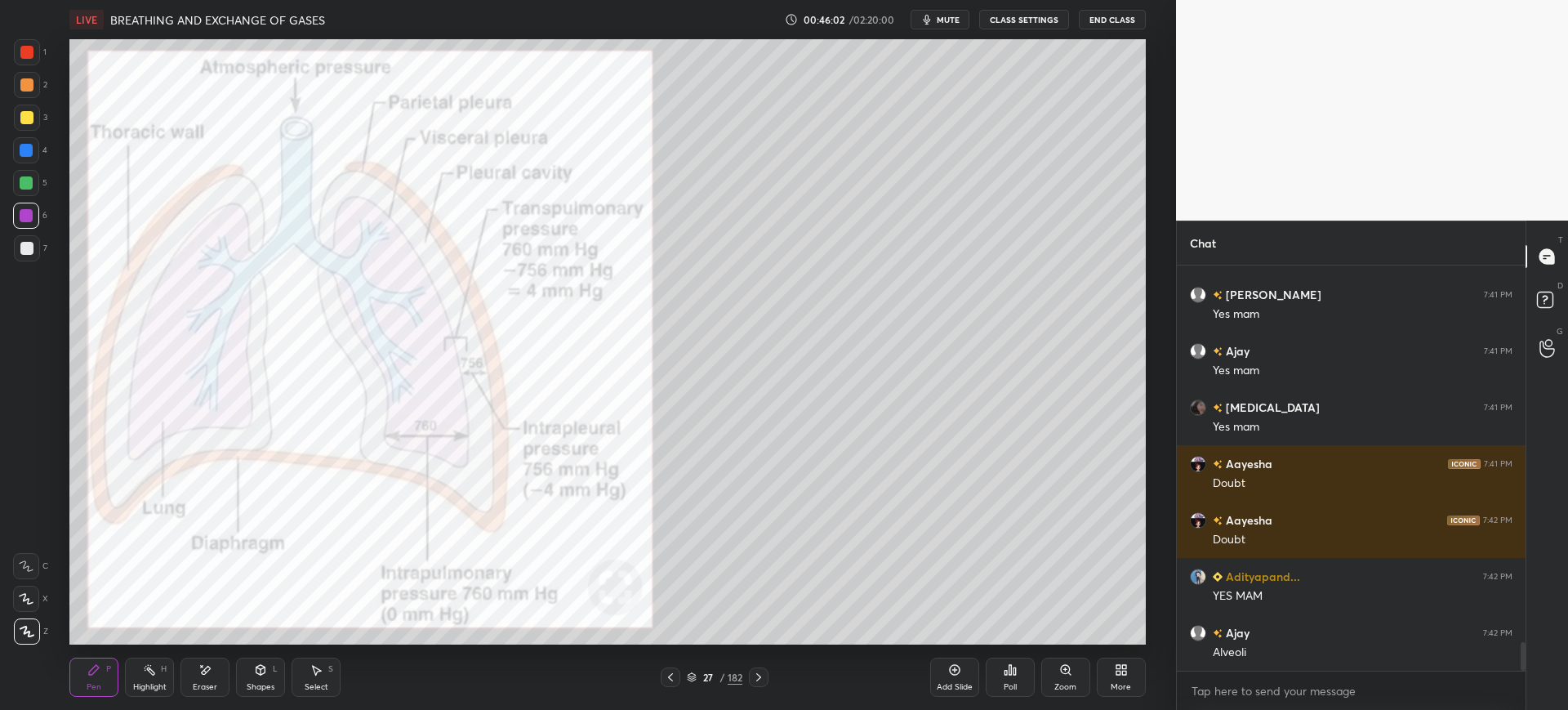
click at [21, 250] on div at bounding box center [27, 248] width 13 height 13
click at [23, 125] on div at bounding box center [26, 117] width 26 height 26
click at [959, 684] on div "Add Slide" at bounding box center [955, 686] width 36 height 8
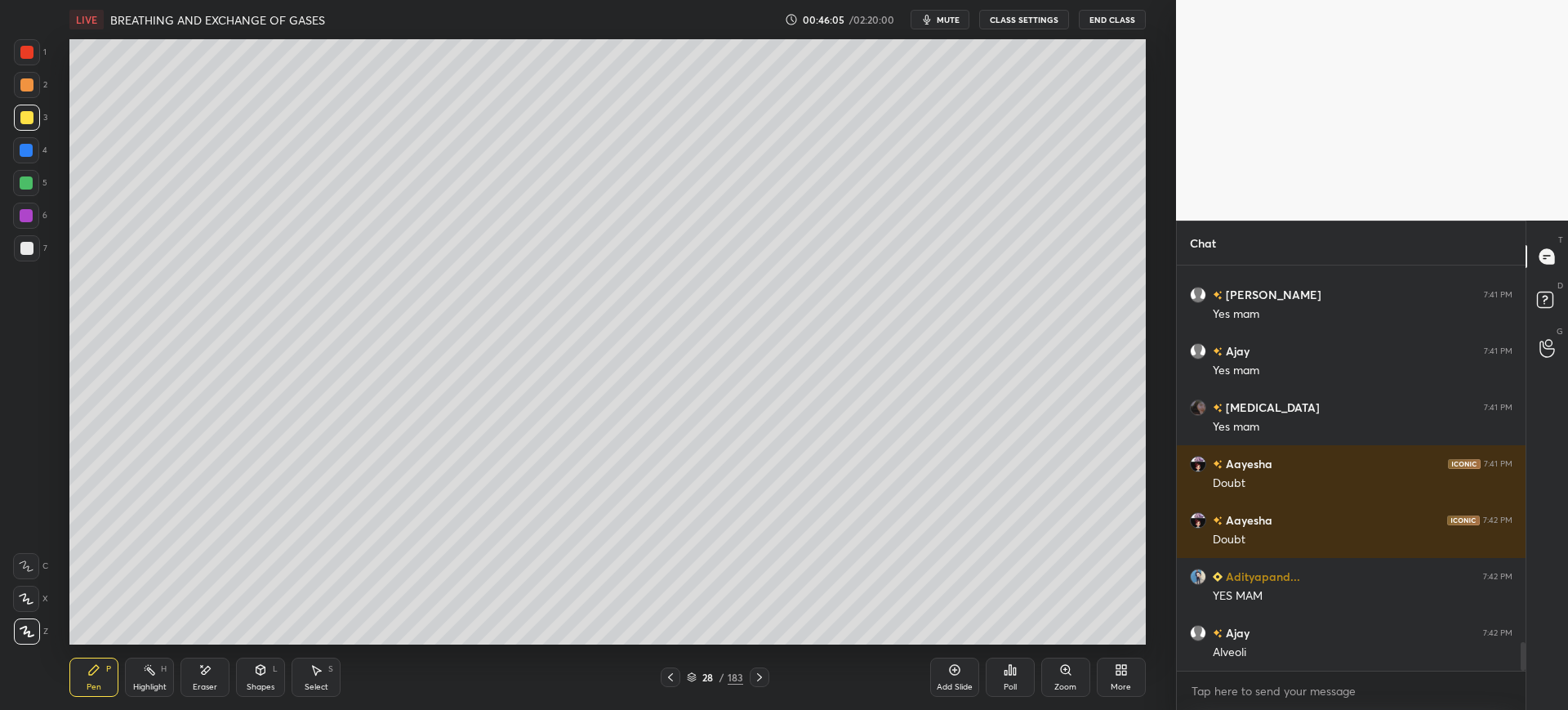
click at [267, 676] on div "Shapes L" at bounding box center [260, 677] width 49 height 39
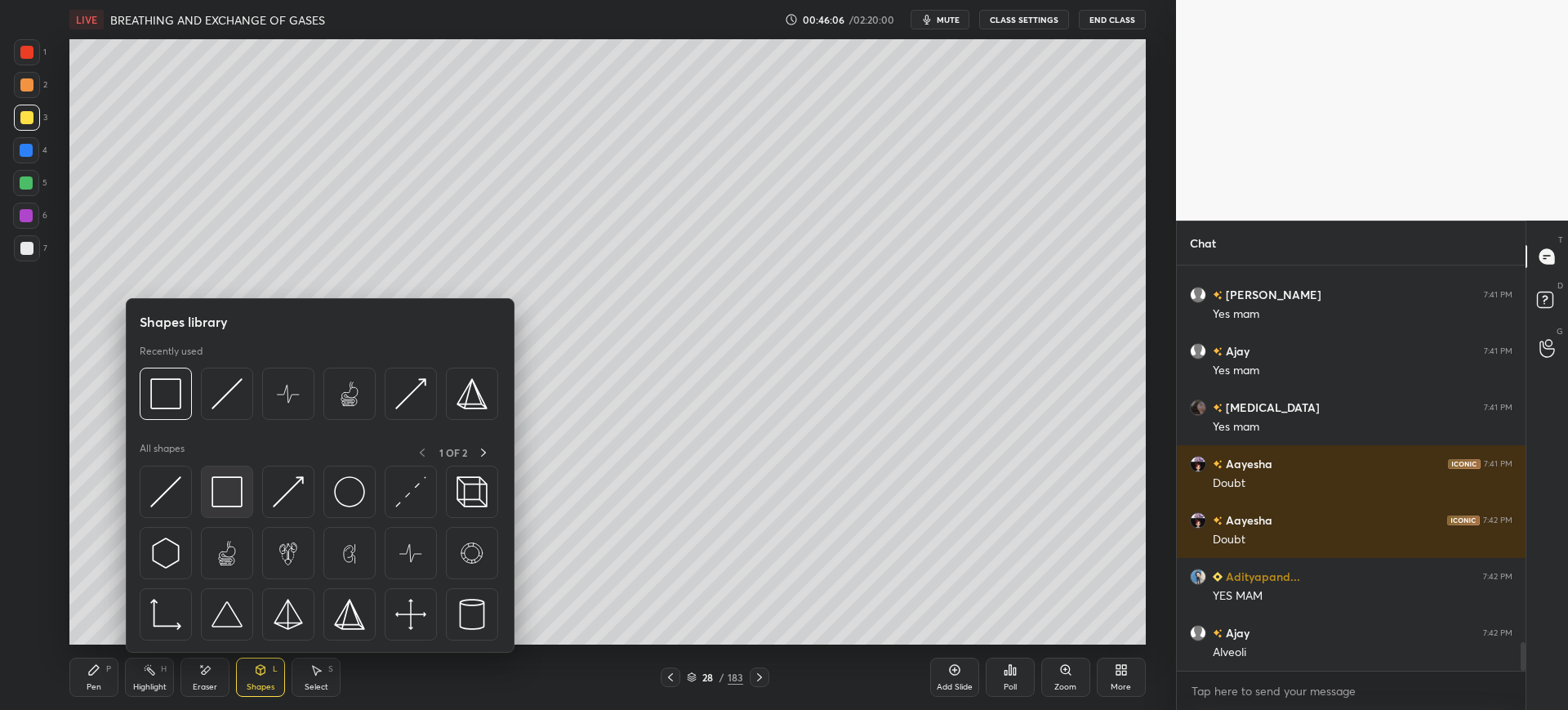
click at [231, 503] on img at bounding box center [227, 492] width 31 height 31
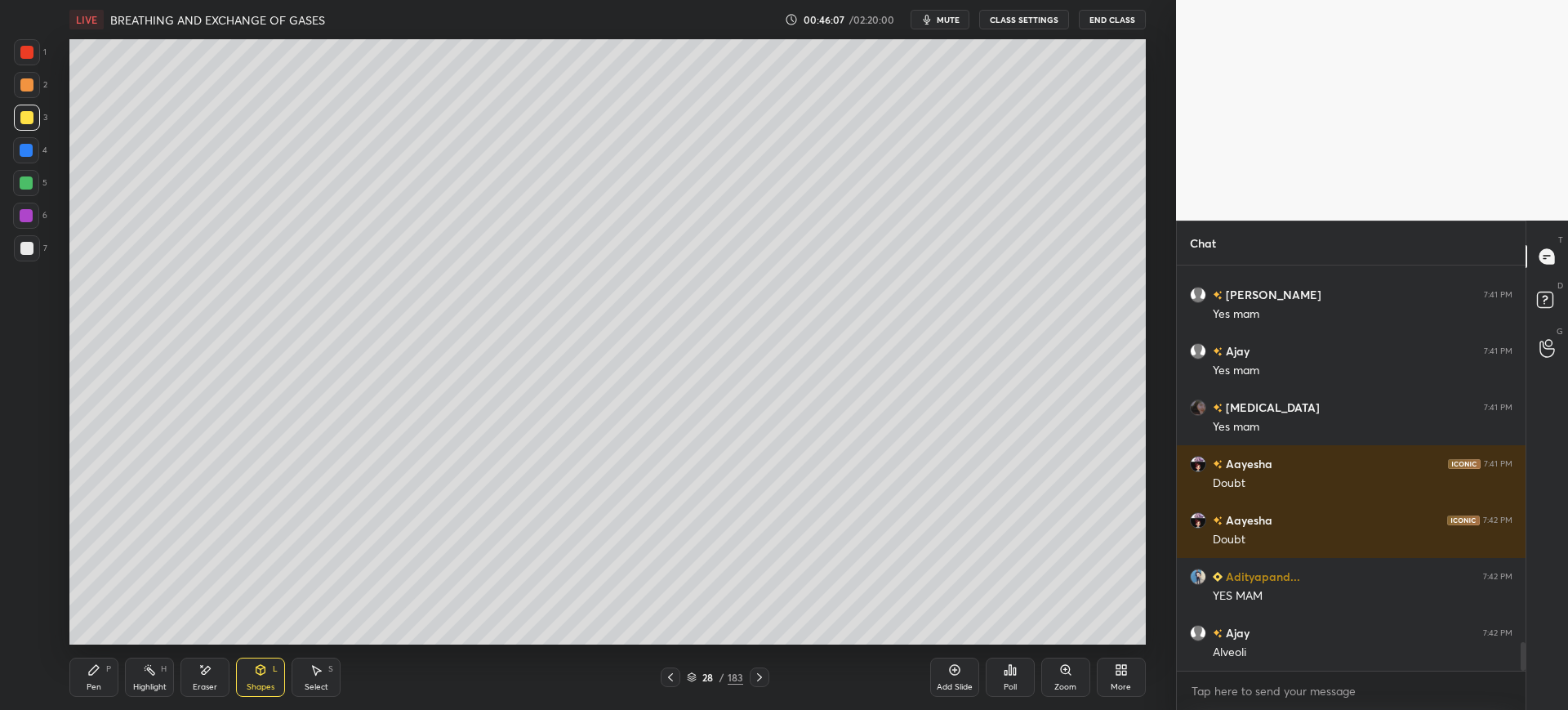
click at [86, 693] on div "Pen P" at bounding box center [94, 677] width 49 height 39
click at [30, 243] on div at bounding box center [27, 248] width 13 height 13
click at [29, 105] on div at bounding box center [26, 117] width 26 height 26
click at [40, 593] on div "X" at bounding box center [30, 598] width 35 height 26
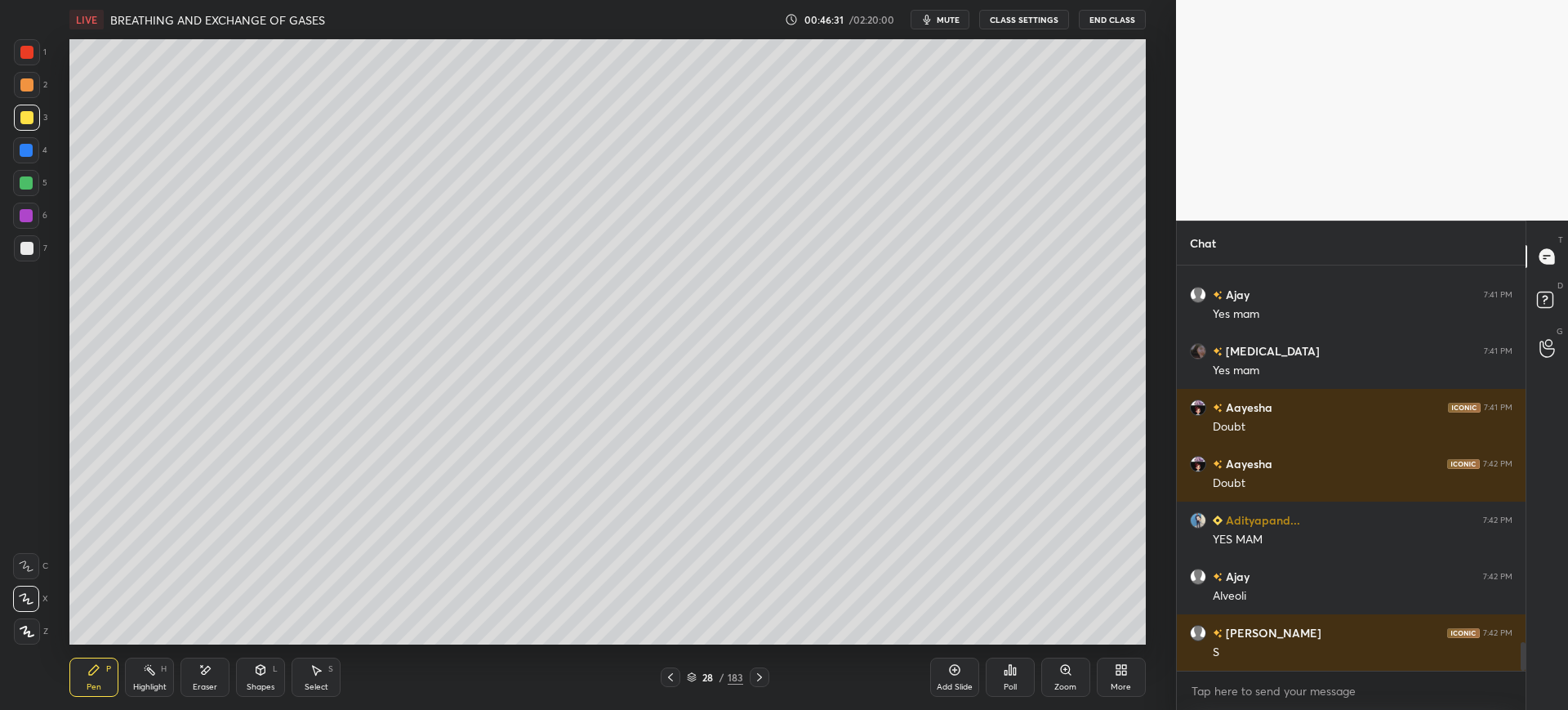
scroll to position [5468, 0]
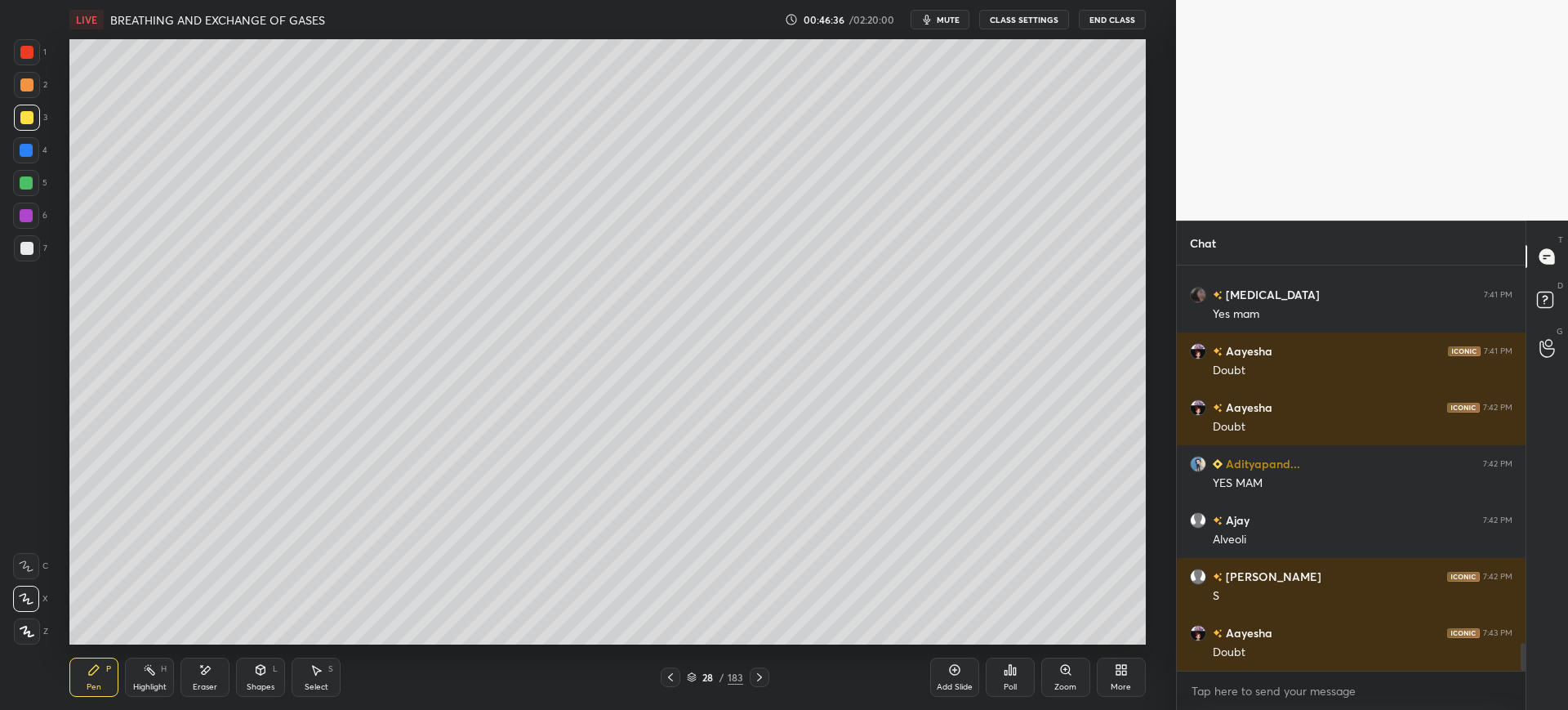
click at [34, 154] on div at bounding box center [25, 150] width 26 height 26
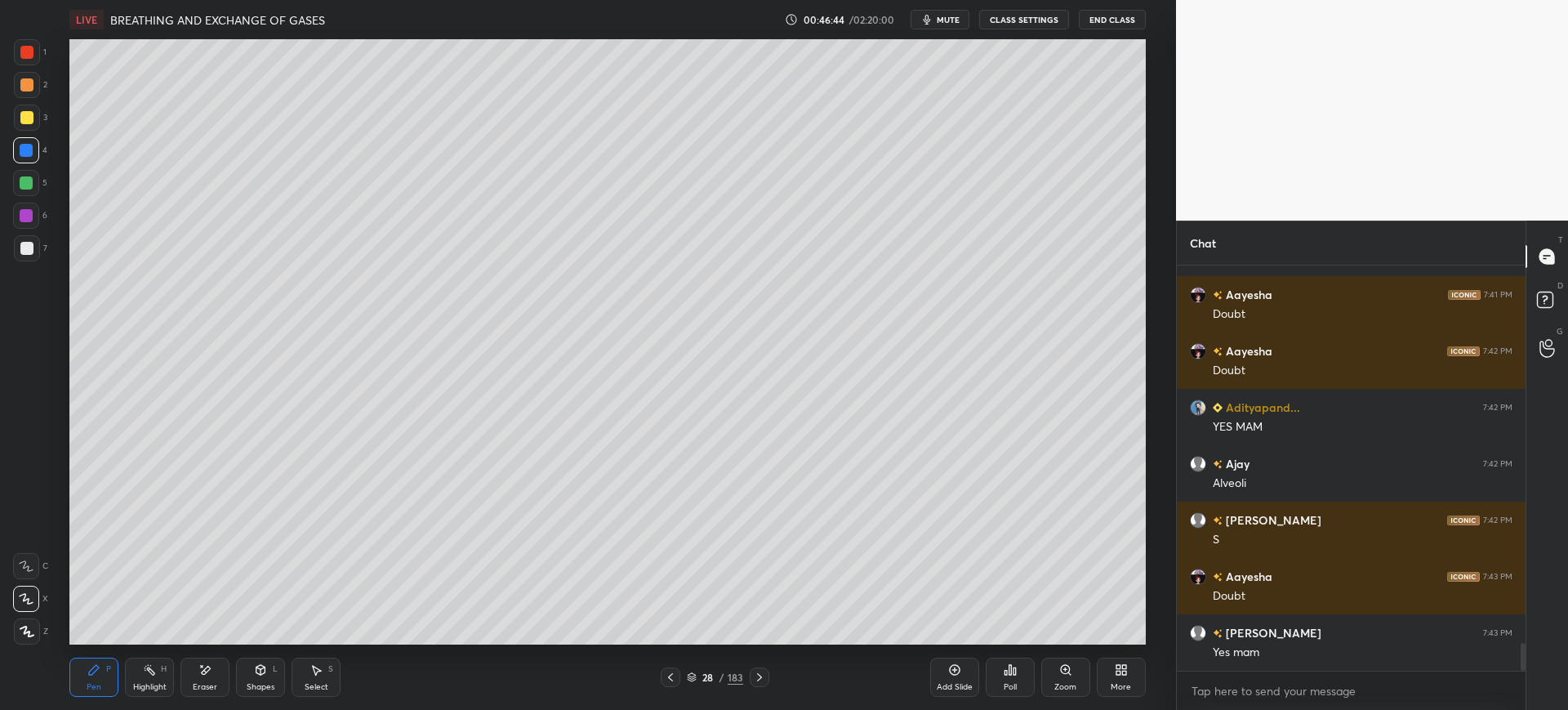
scroll to position [5580, 0]
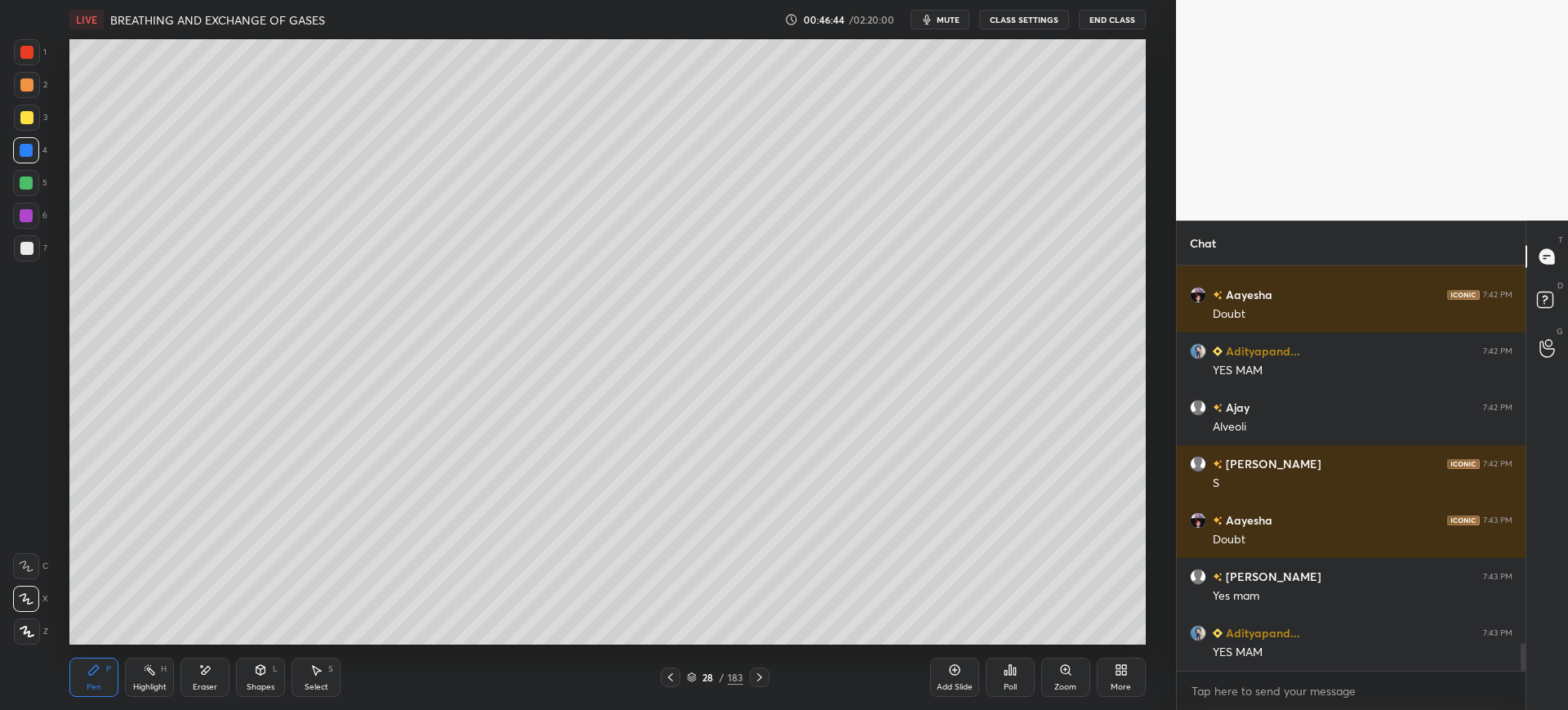
click at [221, 682] on div "Eraser" at bounding box center [205, 677] width 49 height 39
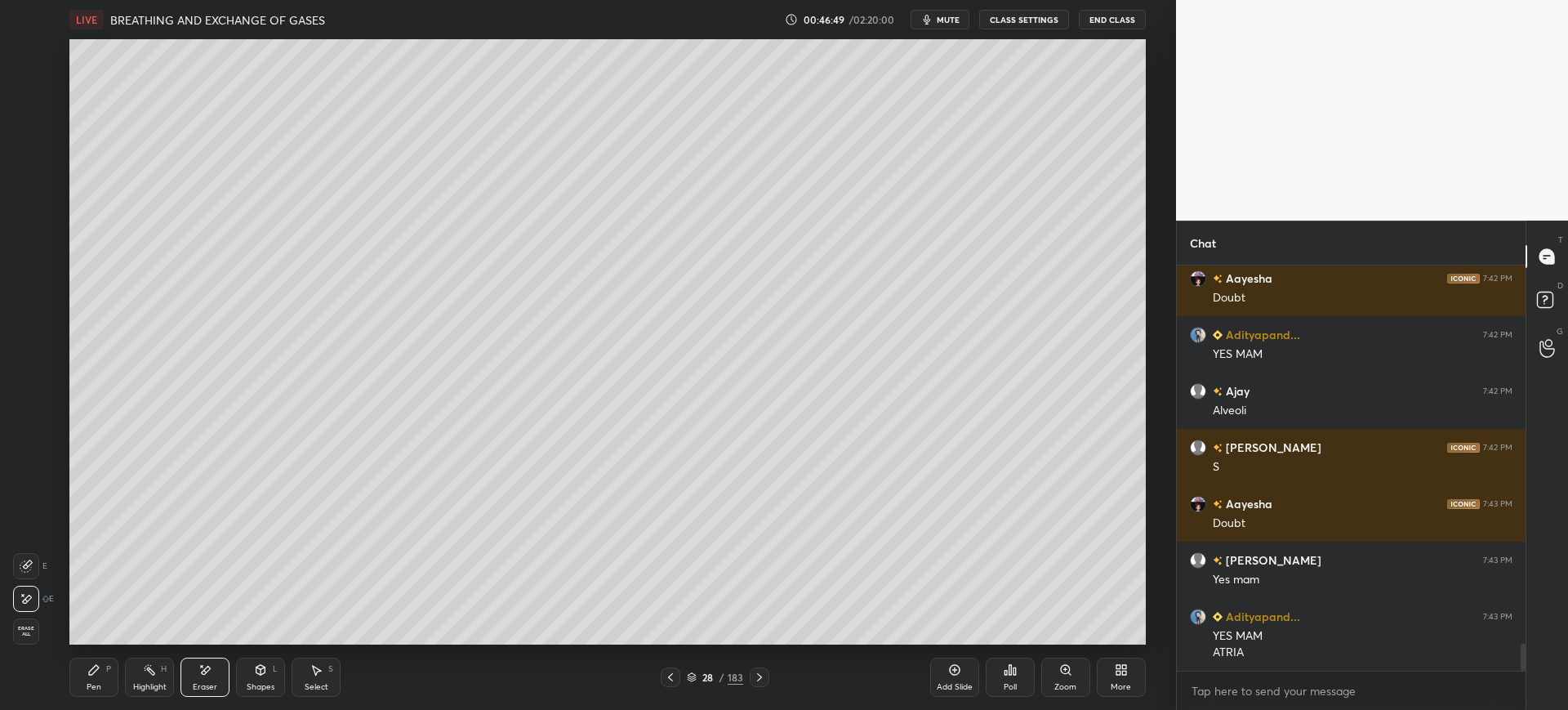
click at [96, 688] on div "Pen" at bounding box center [93, 686] width 15 height 8
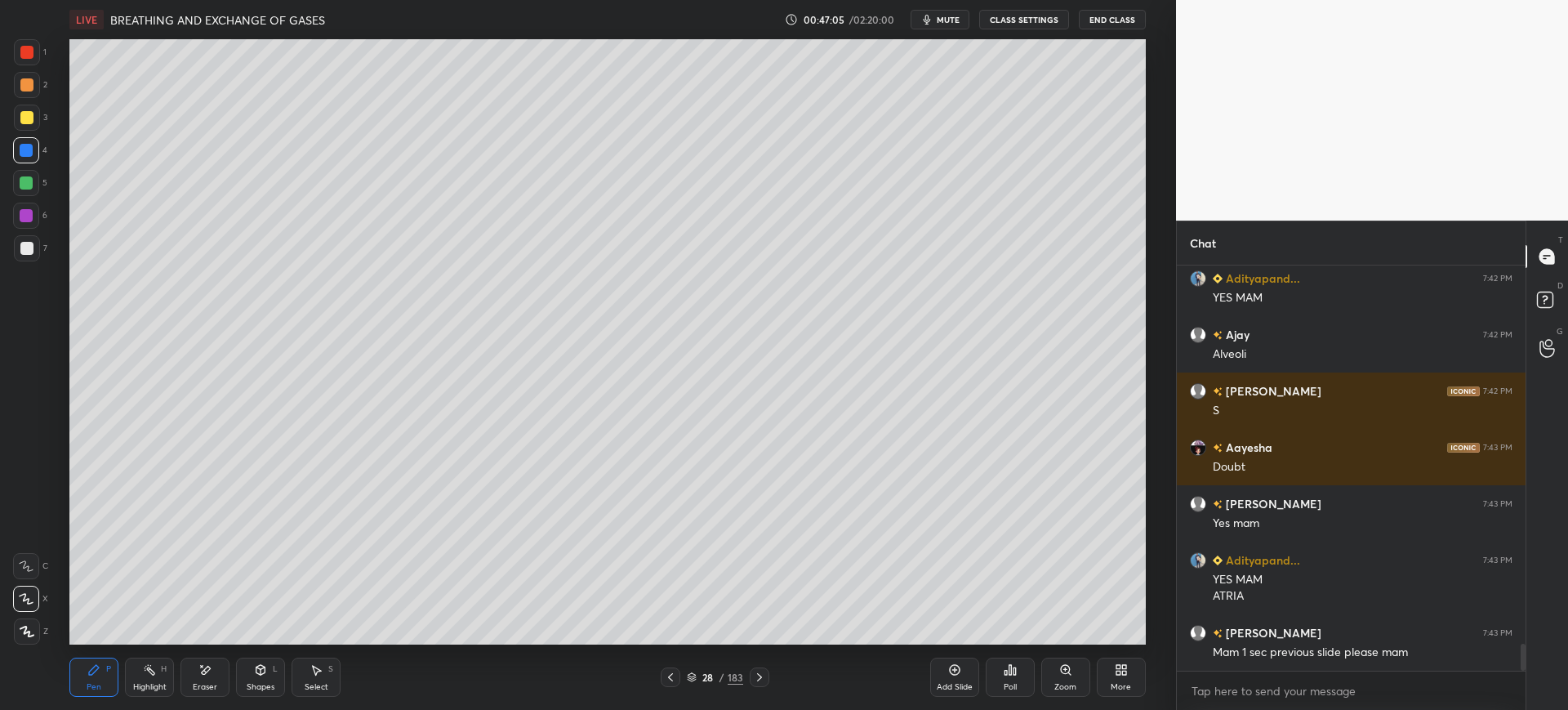
scroll to position [5710, 0]
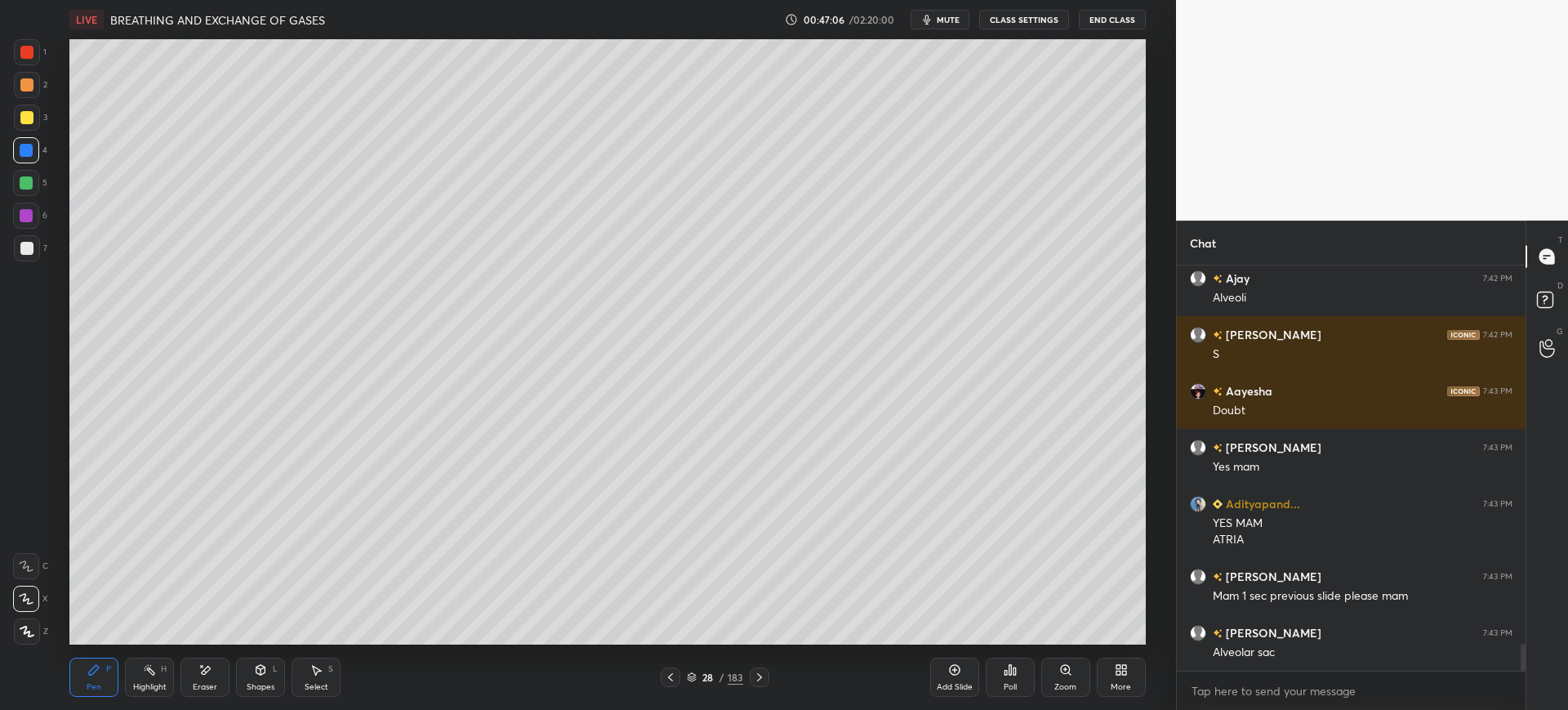
click at [37, 242] on div at bounding box center [26, 248] width 26 height 26
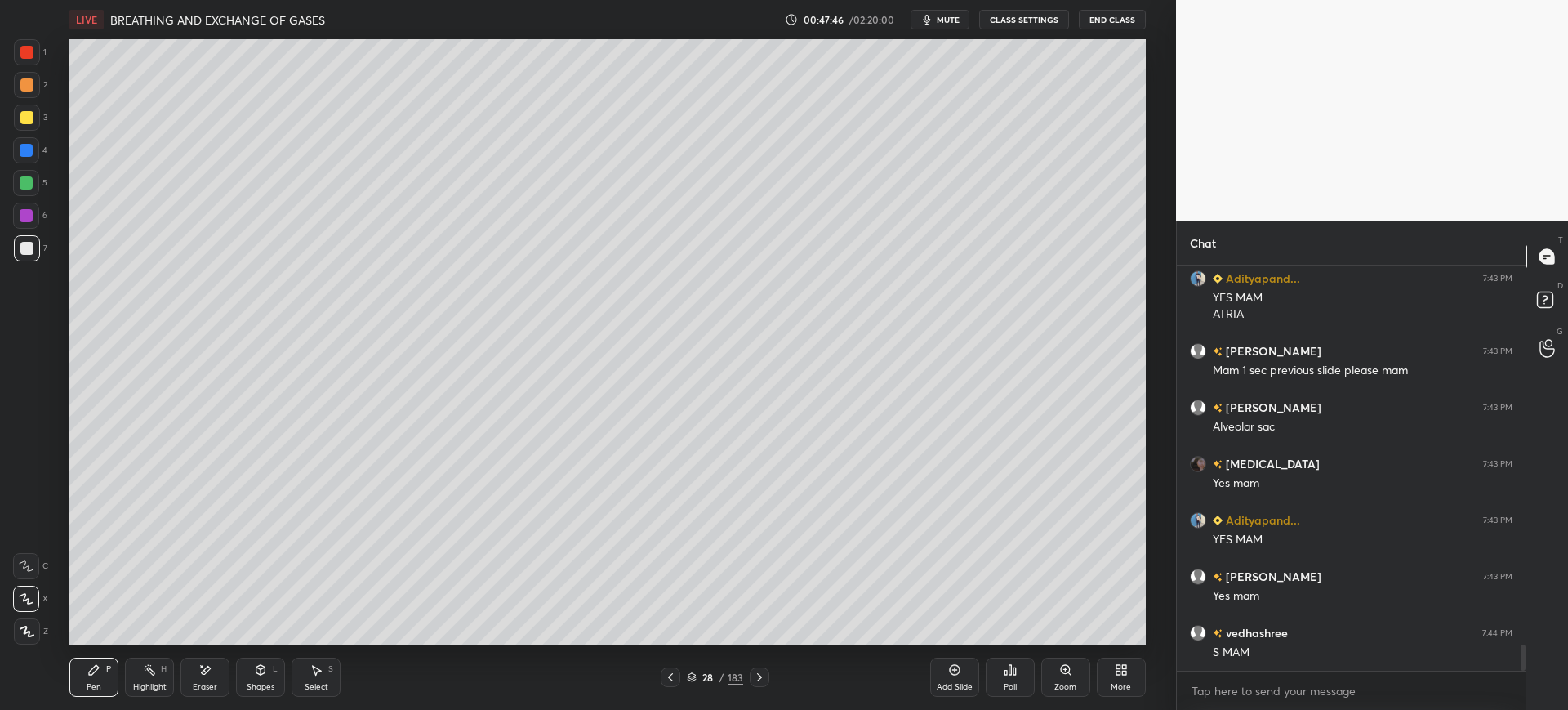
scroll to position [5991, 0]
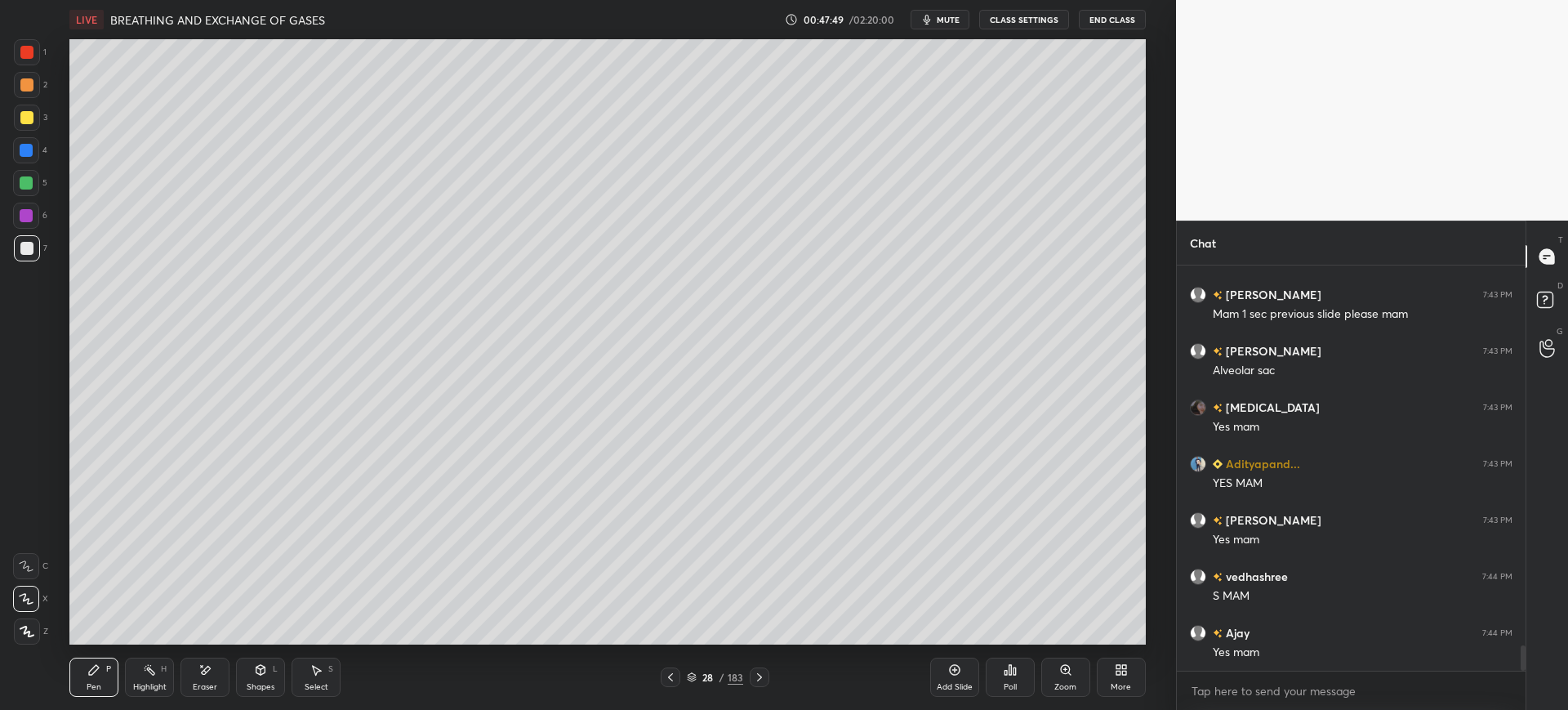
click at [33, 120] on div at bounding box center [27, 117] width 13 height 13
click at [34, 256] on div at bounding box center [26, 248] width 26 height 26
click at [196, 692] on div "Eraser" at bounding box center [205, 677] width 49 height 39
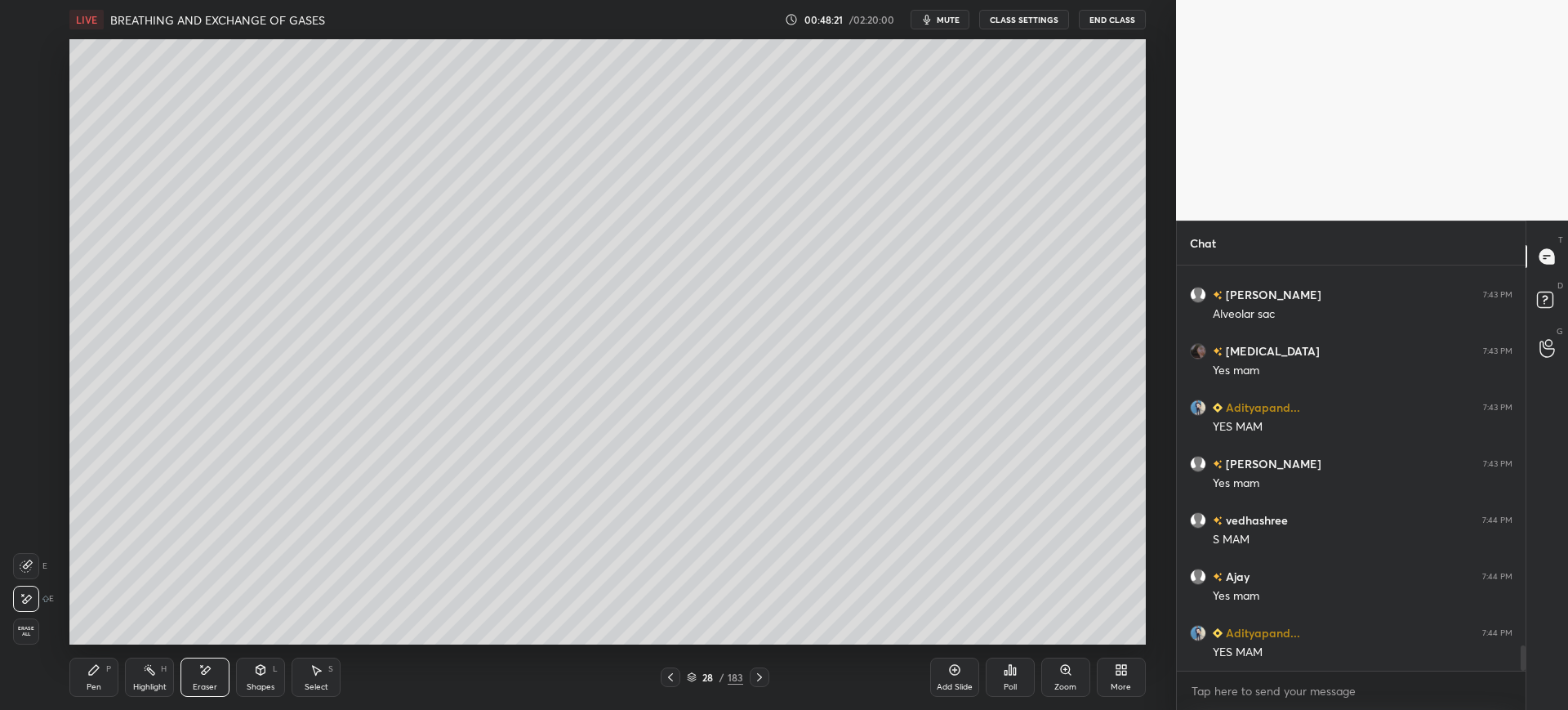
click at [100, 685] on div "Pen" at bounding box center [93, 686] width 15 height 8
click at [43, 61] on div "1" at bounding box center [30, 52] width 33 height 26
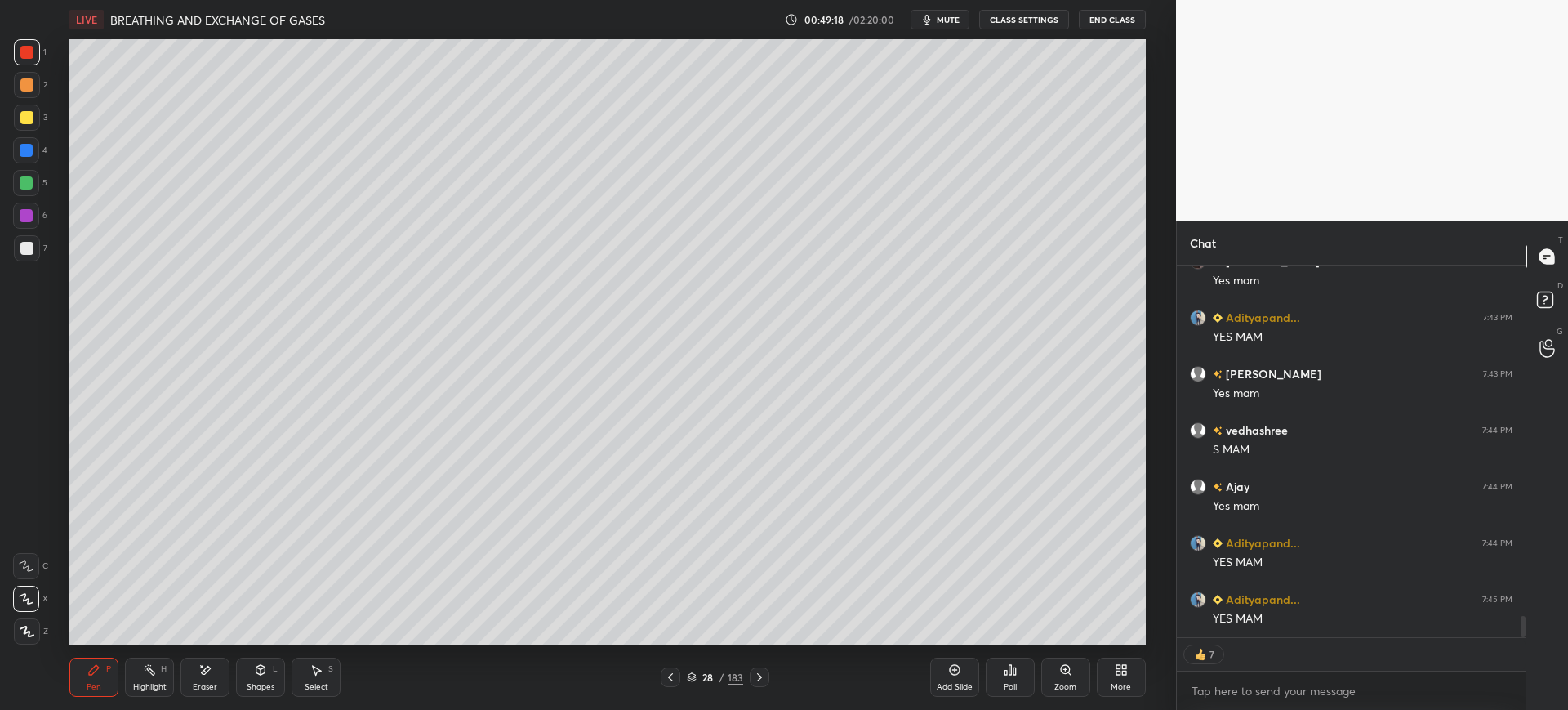
scroll to position [6104, 0]
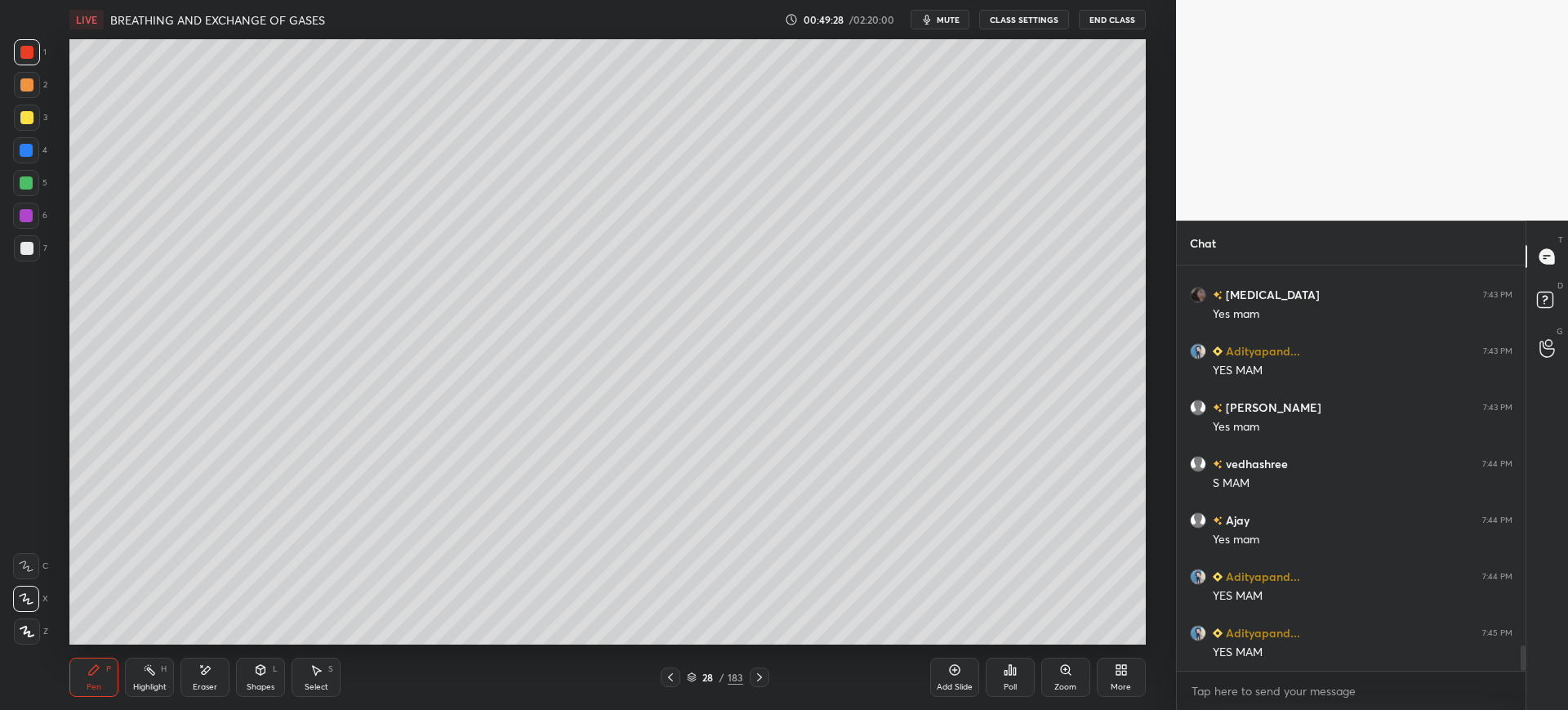
click at [38, 251] on div at bounding box center [26, 248] width 26 height 26
click at [25, 180] on div at bounding box center [26, 182] width 13 height 13
click at [45, 246] on div "7" at bounding box center [30, 248] width 34 height 26
click at [29, 143] on div at bounding box center [25, 150] width 26 height 26
click at [952, 675] on icon at bounding box center [955, 671] width 11 height 11
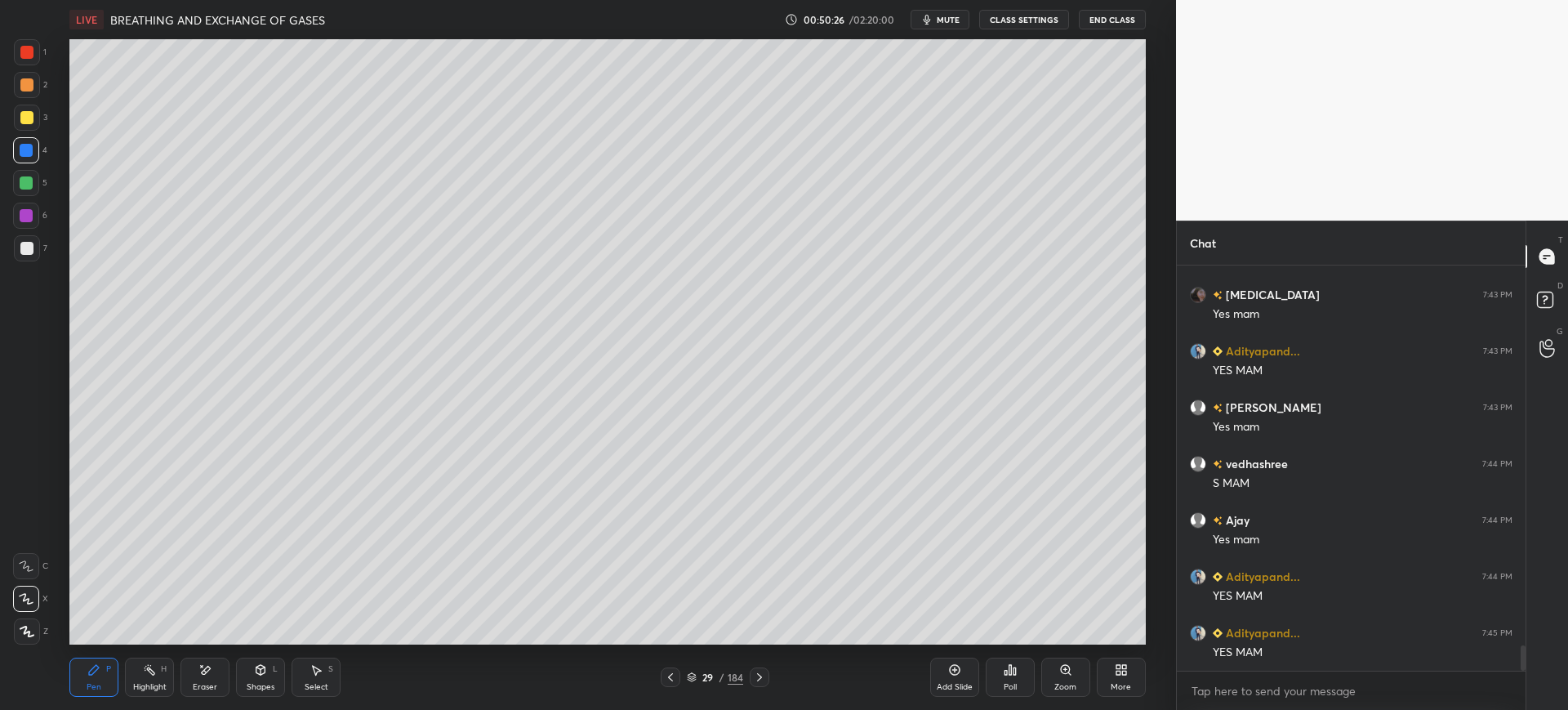
click at [250, 673] on div "Shapes L" at bounding box center [260, 677] width 49 height 39
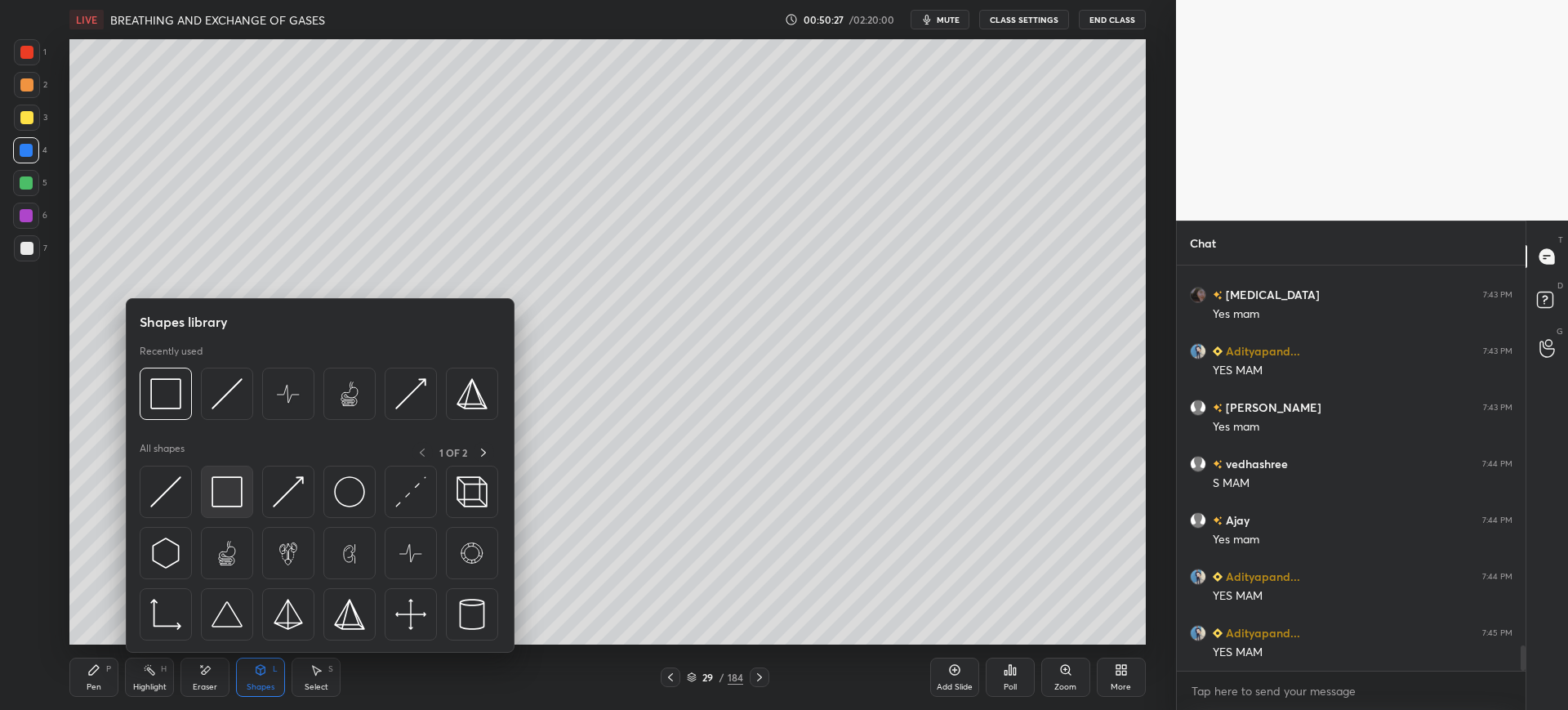
click at [230, 508] on img at bounding box center [227, 492] width 31 height 31
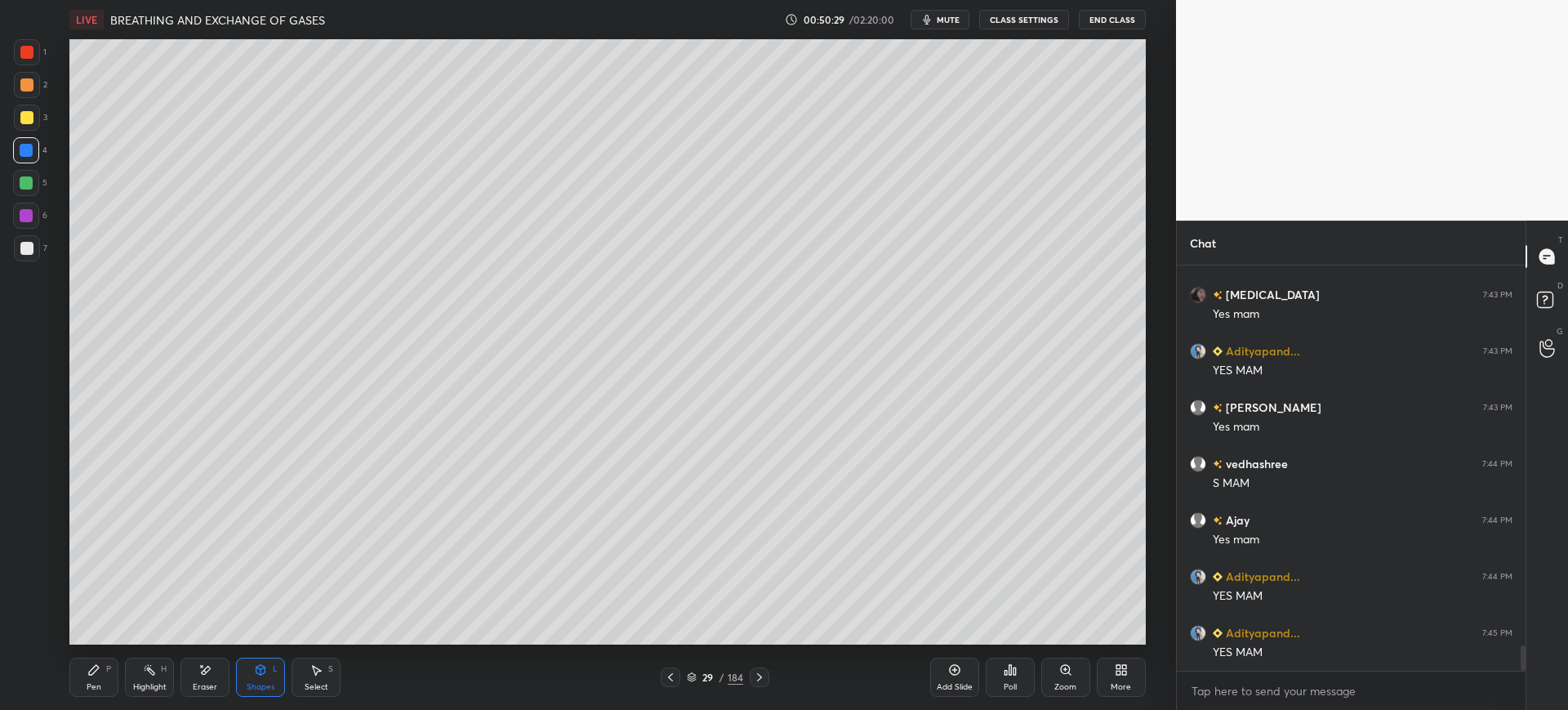
click at [114, 675] on div "Pen P" at bounding box center [94, 677] width 49 height 39
click at [26, 185] on div at bounding box center [26, 182] width 13 height 13
click at [22, 255] on div at bounding box center [26, 248] width 26 height 26
click at [260, 670] on icon at bounding box center [261, 670] width 9 height 10
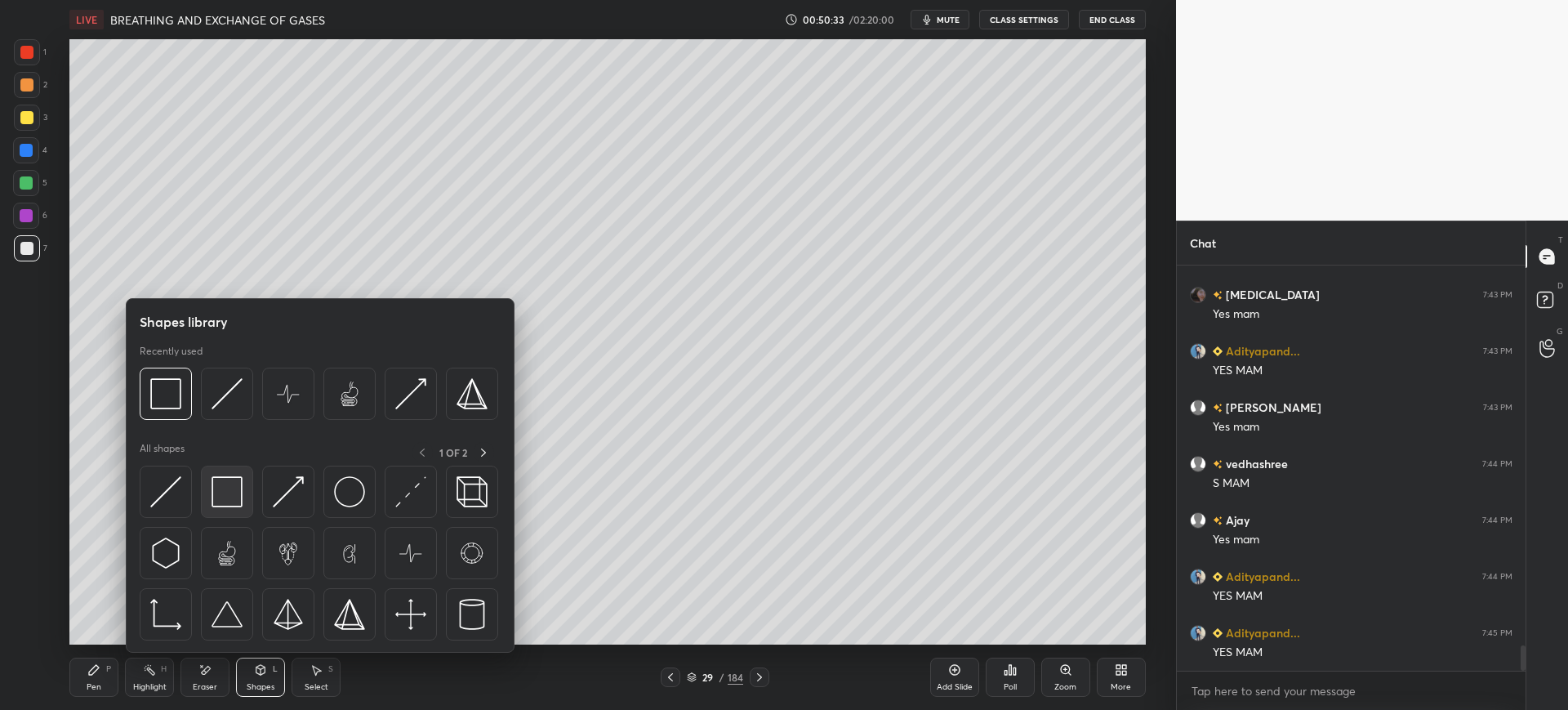
click at [230, 499] on img at bounding box center [227, 492] width 31 height 31
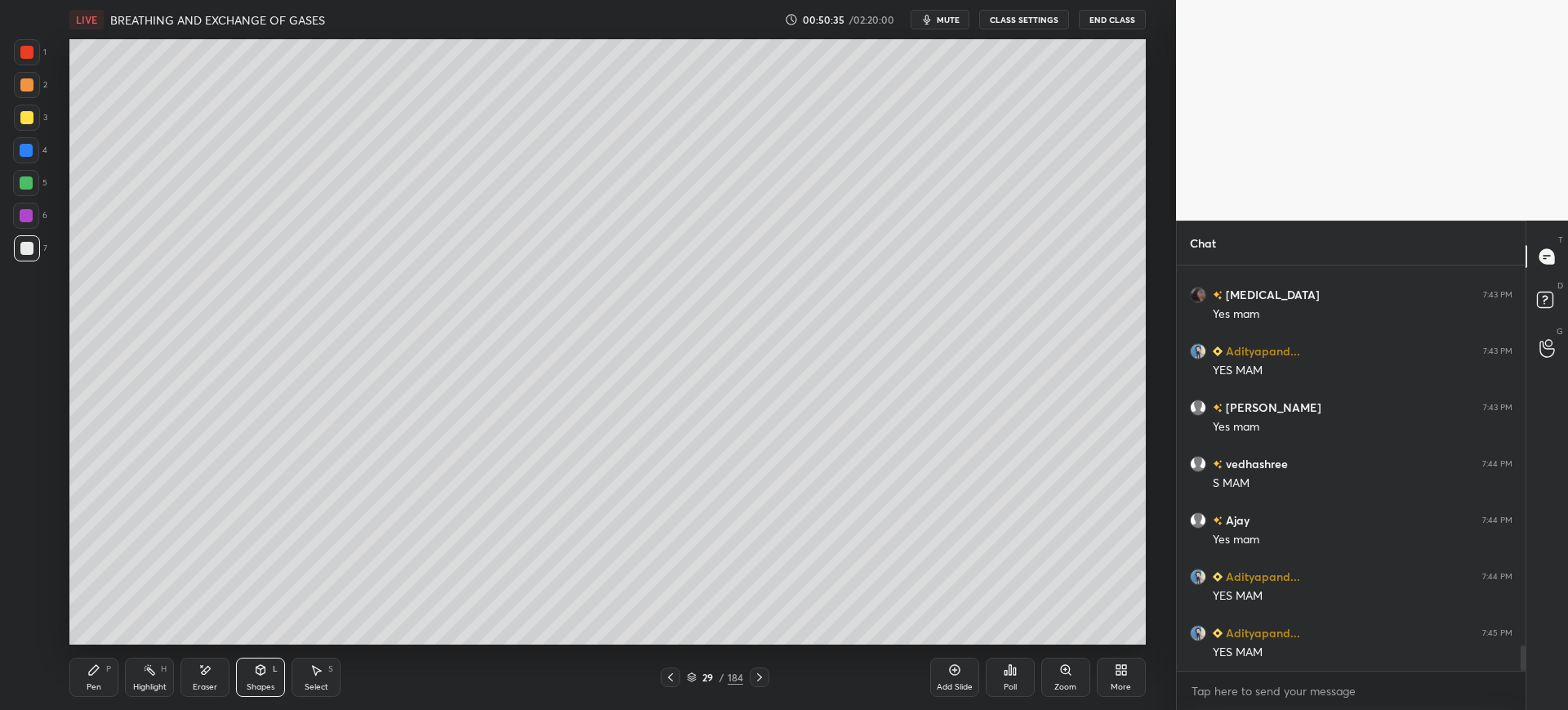
click at [90, 688] on div "Pen" at bounding box center [93, 686] width 15 height 8
click at [31, 114] on div at bounding box center [27, 117] width 13 height 13
click at [24, 174] on div at bounding box center [25, 182] width 26 height 26
click at [25, 250] on div at bounding box center [27, 248] width 13 height 13
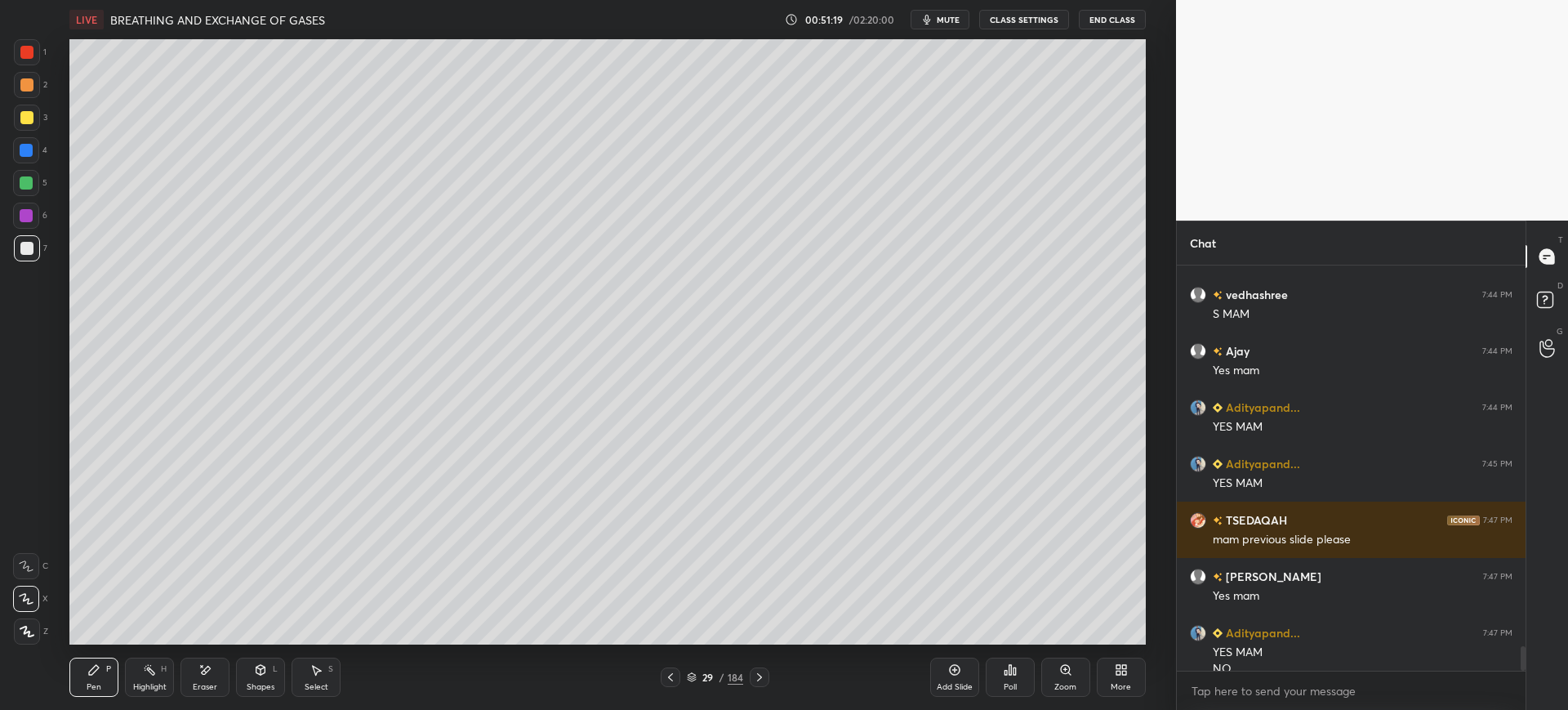
scroll to position [6290, 0]
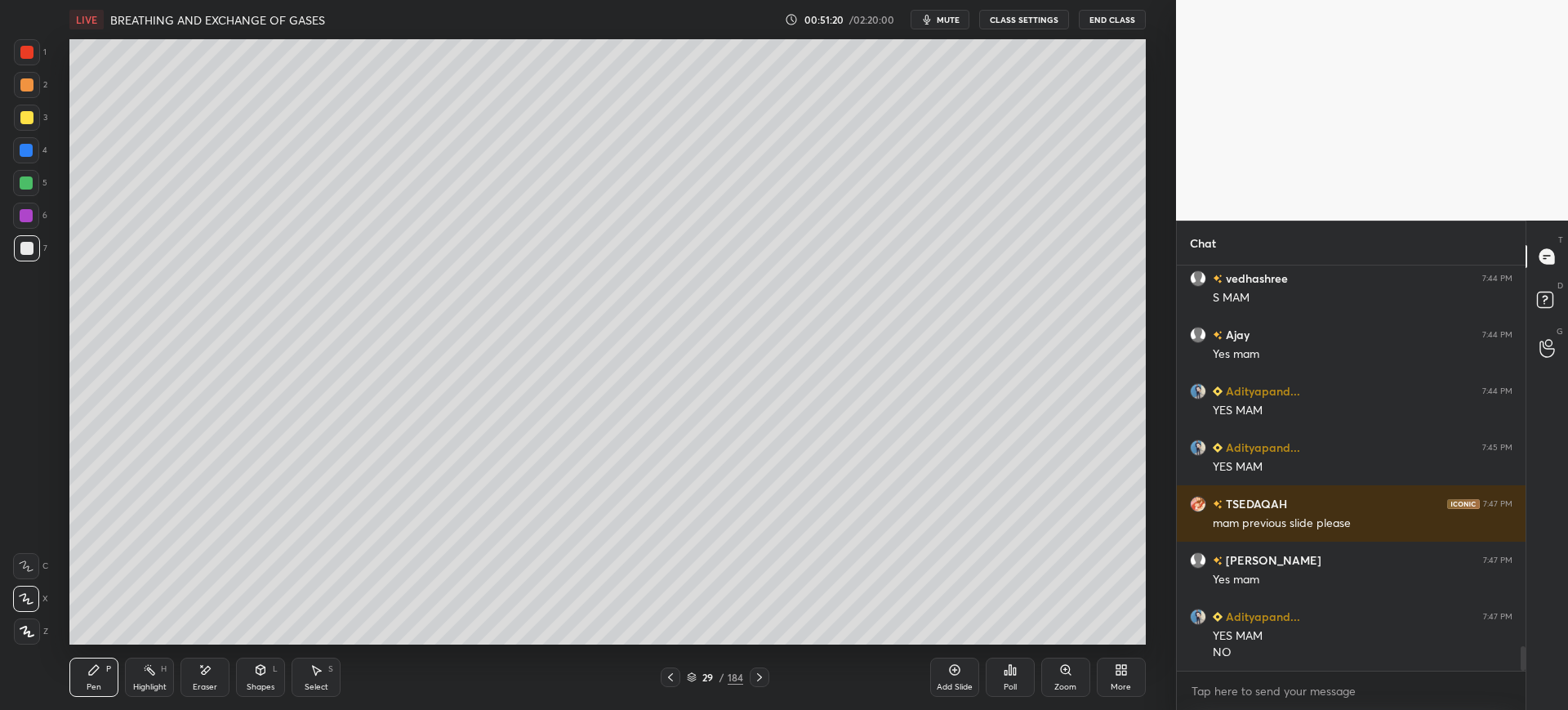
click at [29, 133] on div "3" at bounding box center [30, 121] width 34 height 33
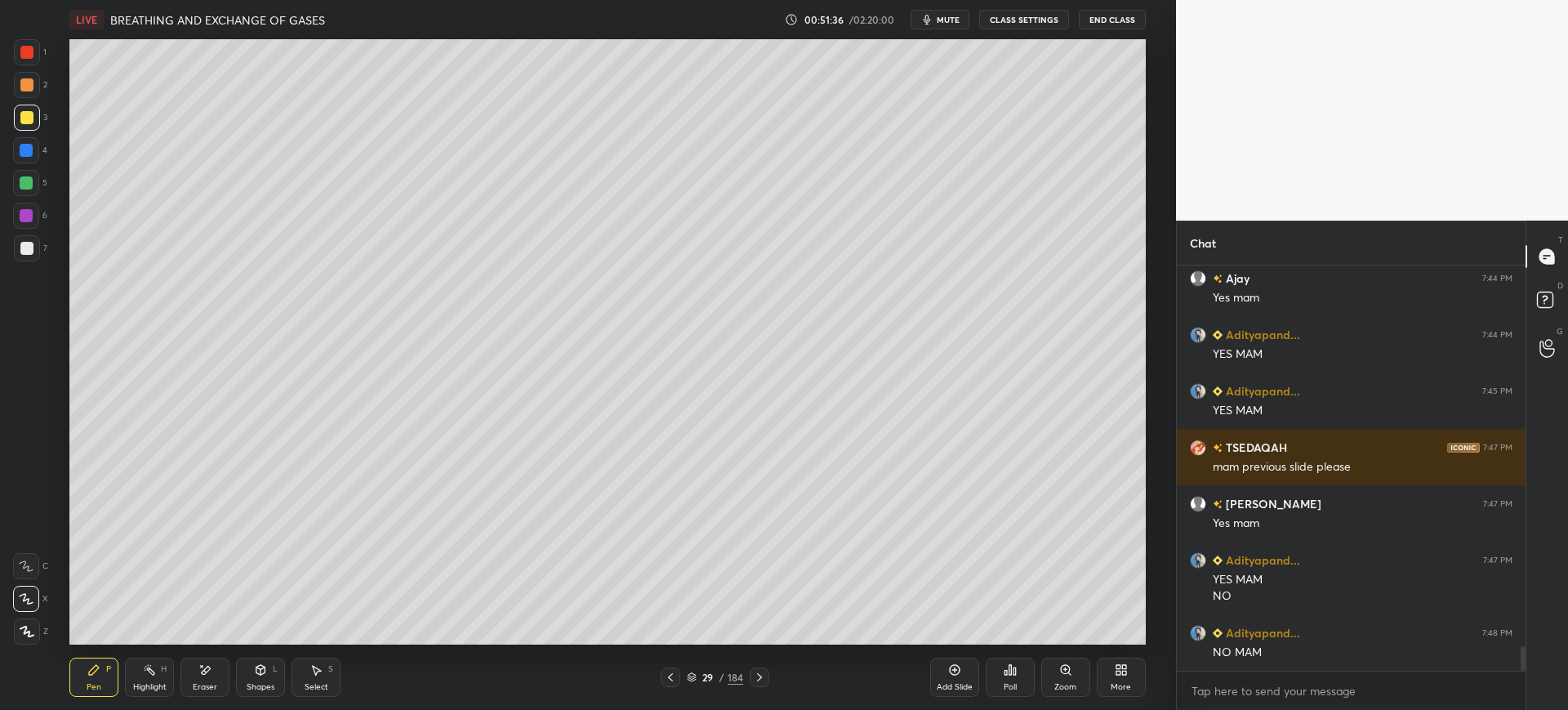
click at [922, 19] on button "mute" at bounding box center [940, 20] width 59 height 20
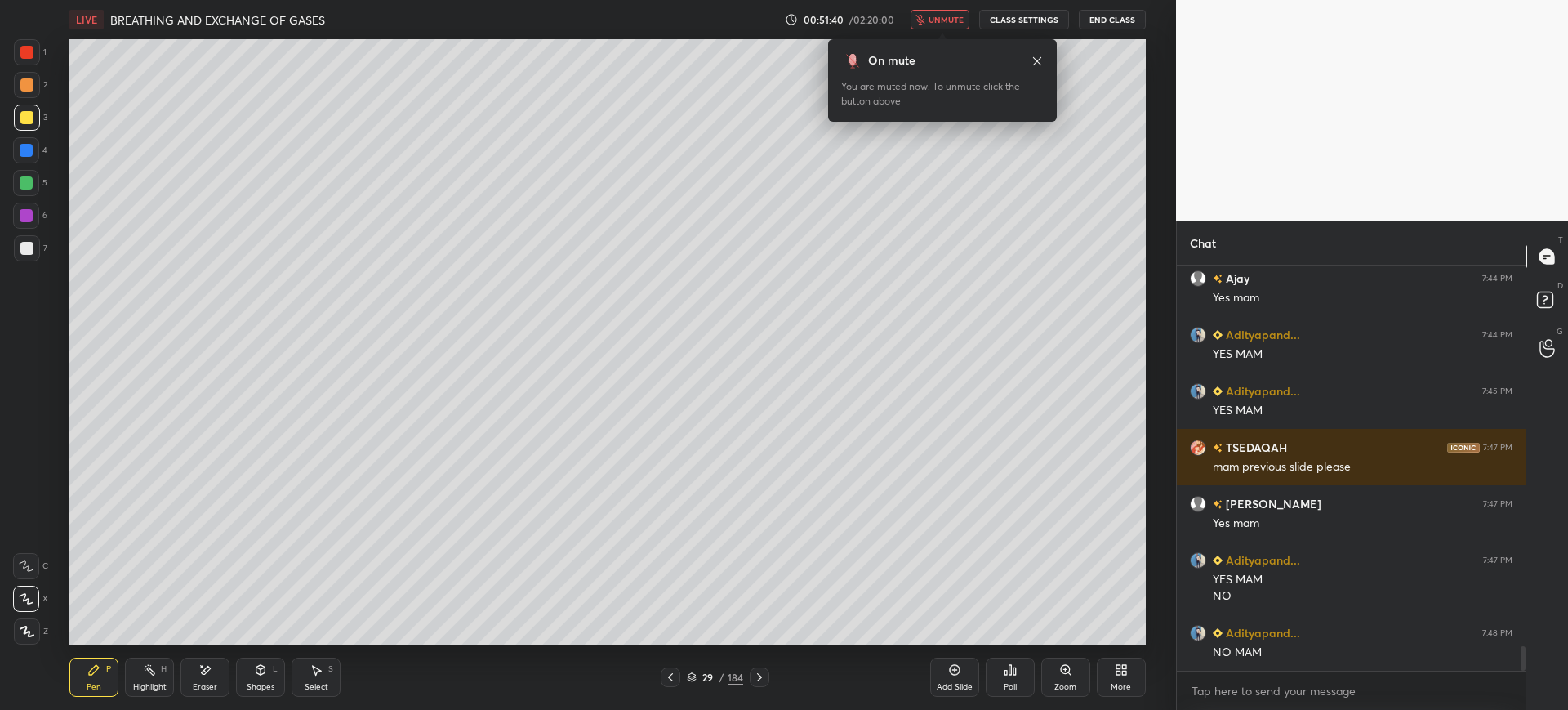
scroll to position [6403, 0]
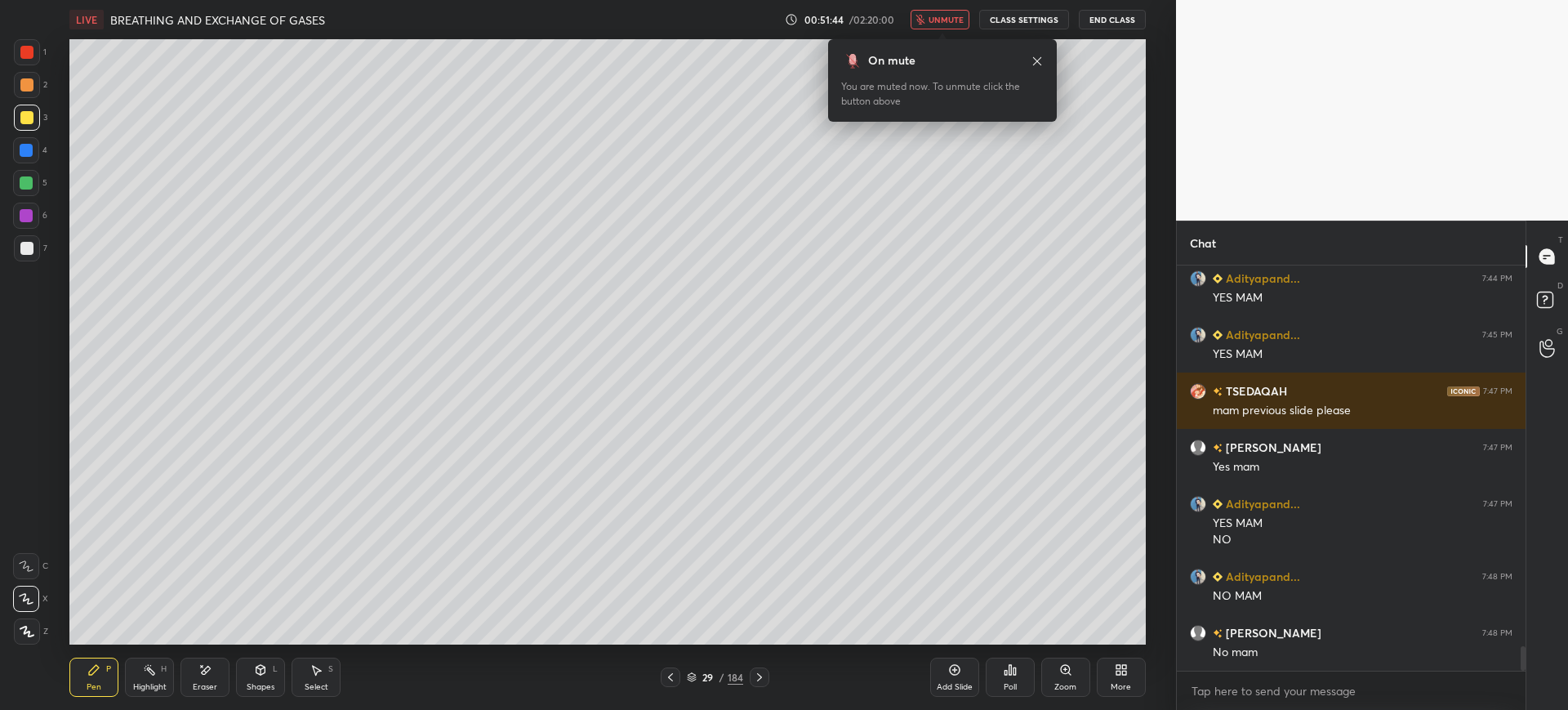
click at [33, 181] on div at bounding box center [26, 182] width 13 height 13
click at [48, 242] on div "1 2 3 4 5 6 7 C X Z E E Erase all H H" at bounding box center [26, 341] width 53 height 606
click at [27, 123] on div at bounding box center [27, 117] width 13 height 13
click at [36, 254] on div at bounding box center [26, 248] width 26 height 26
click at [32, 120] on div at bounding box center [27, 117] width 13 height 13
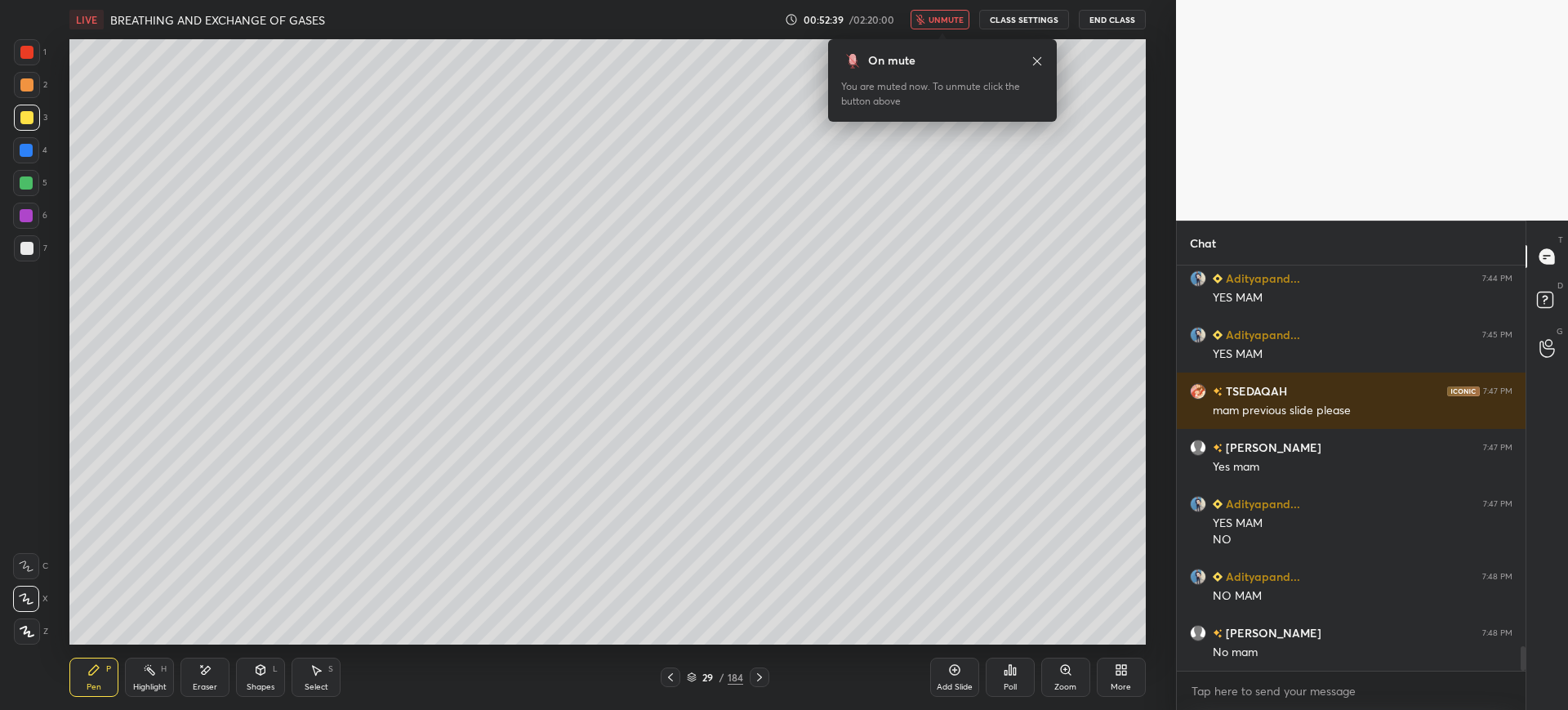
click at [42, 61] on div "1" at bounding box center [30, 52] width 33 height 26
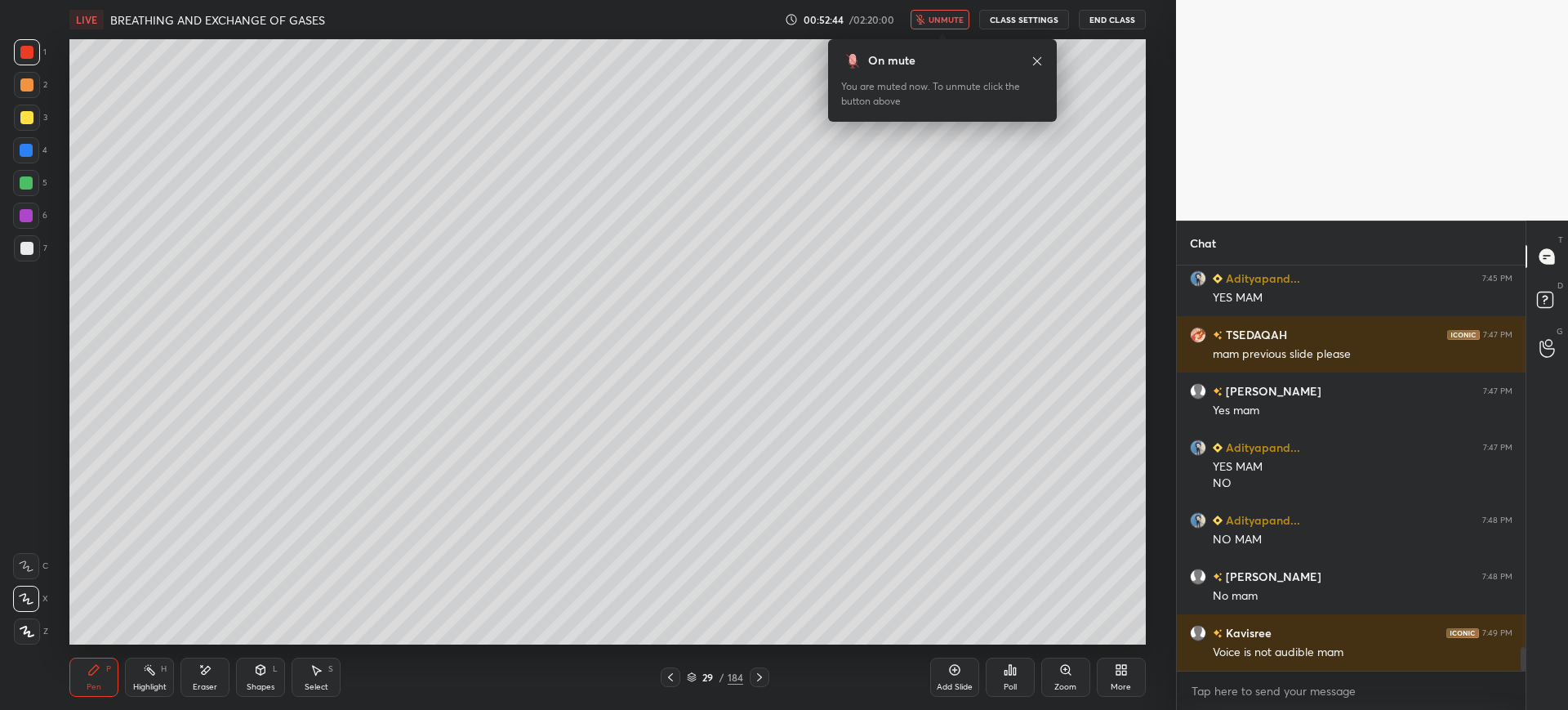
click at [209, 680] on div "Eraser" at bounding box center [205, 677] width 49 height 39
click at [92, 659] on div "Pen P" at bounding box center [94, 677] width 49 height 39
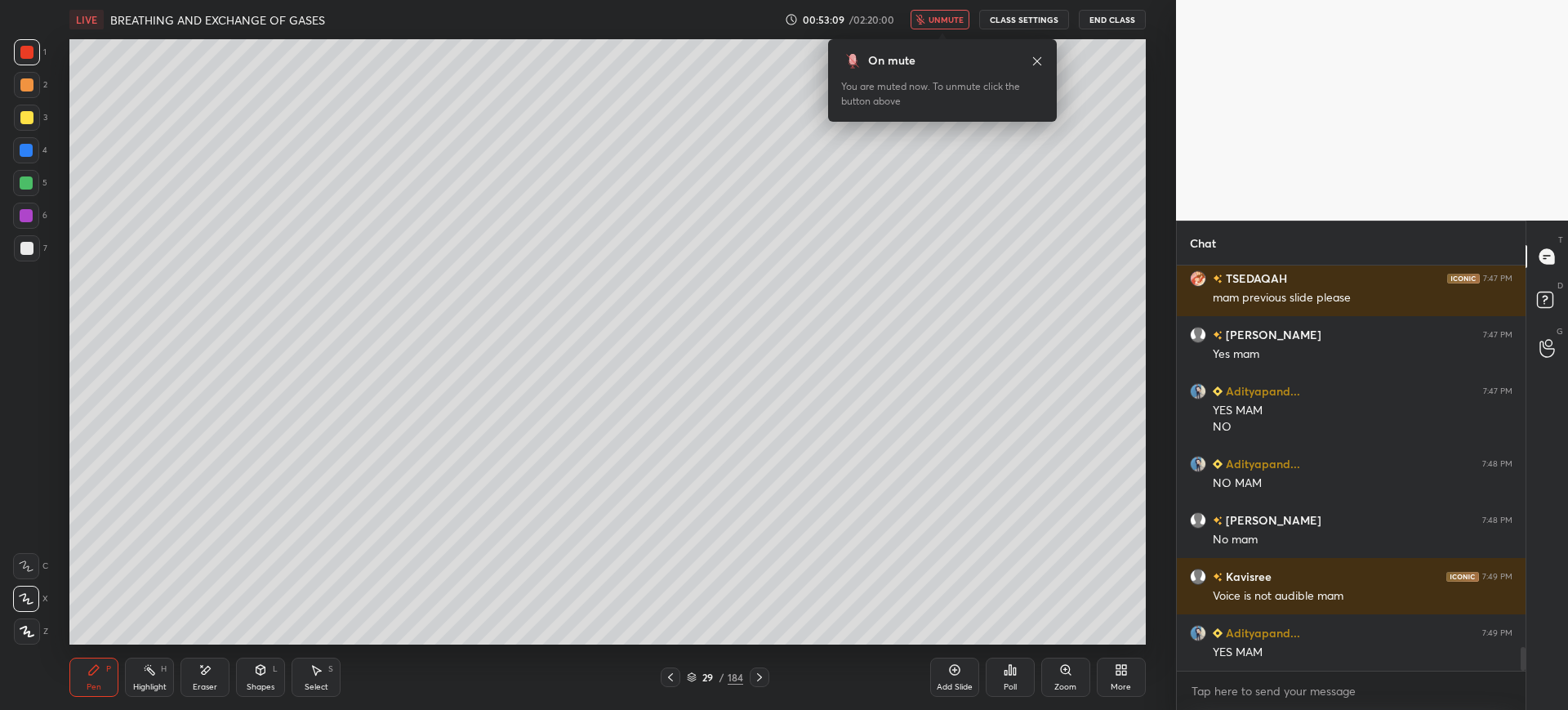
scroll to position [6572, 0]
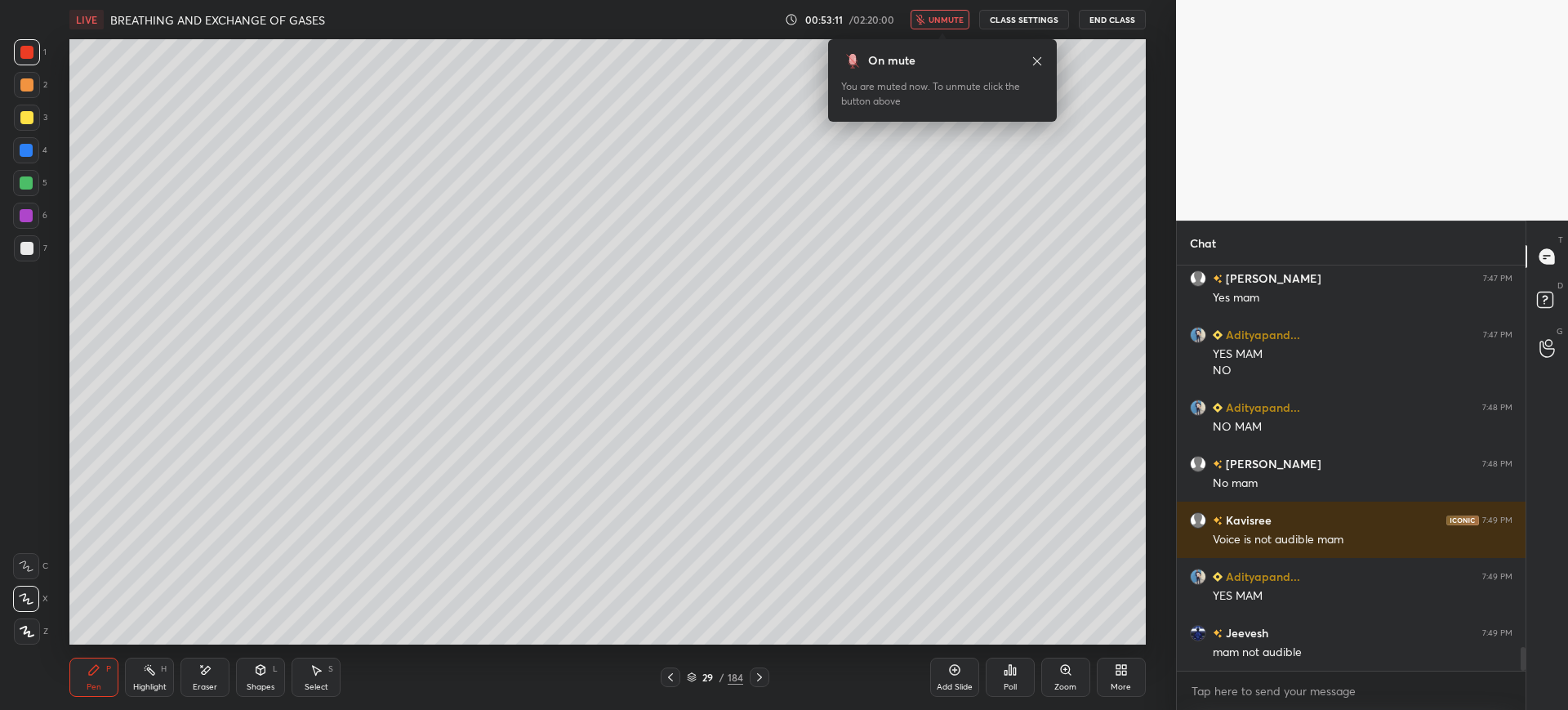
click at [18, 247] on div at bounding box center [26, 248] width 26 height 26
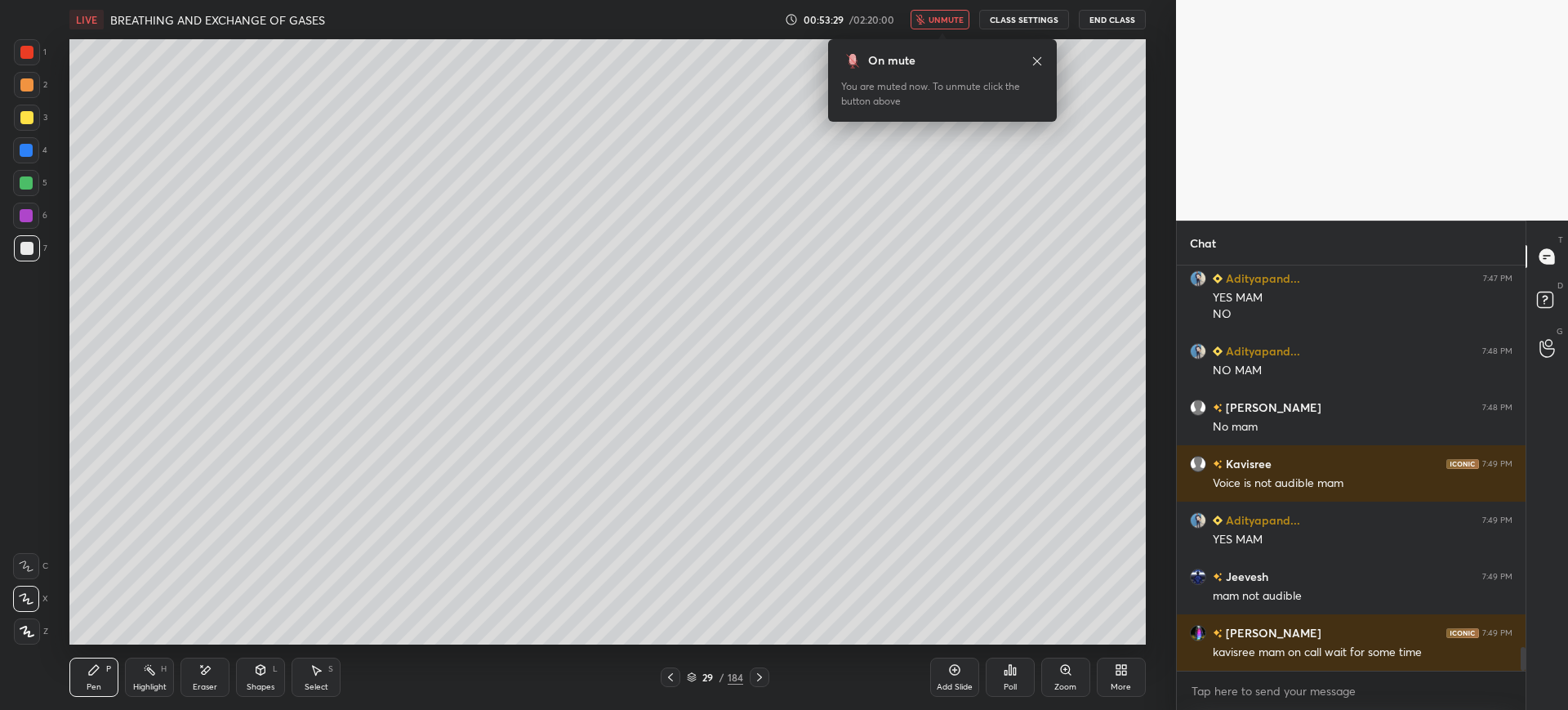
scroll to position [6684, 0]
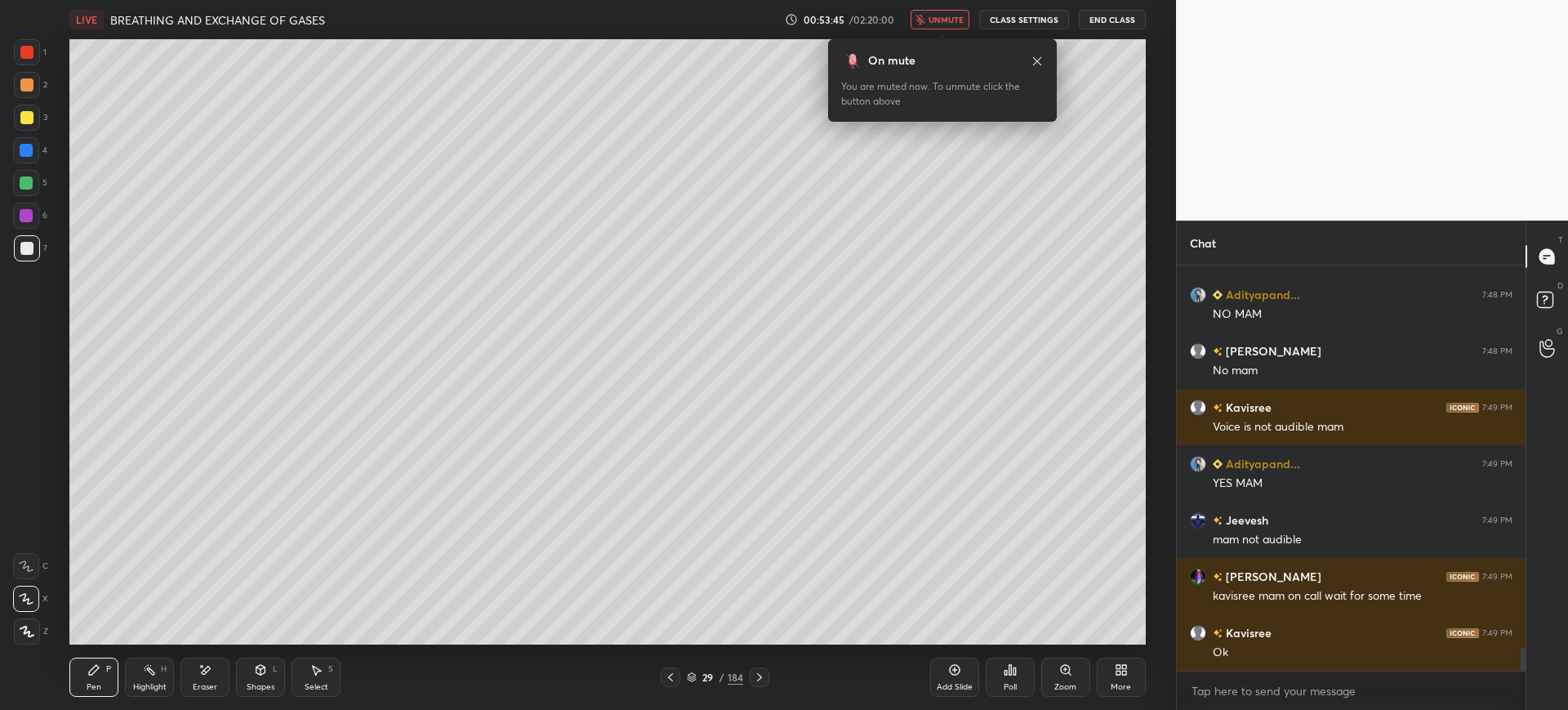
click at [29, 128] on div at bounding box center [26, 117] width 26 height 26
click at [962, 677] on div "Add Slide" at bounding box center [955, 677] width 49 height 39
click at [266, 663] on div "Shapes L" at bounding box center [260, 677] width 49 height 39
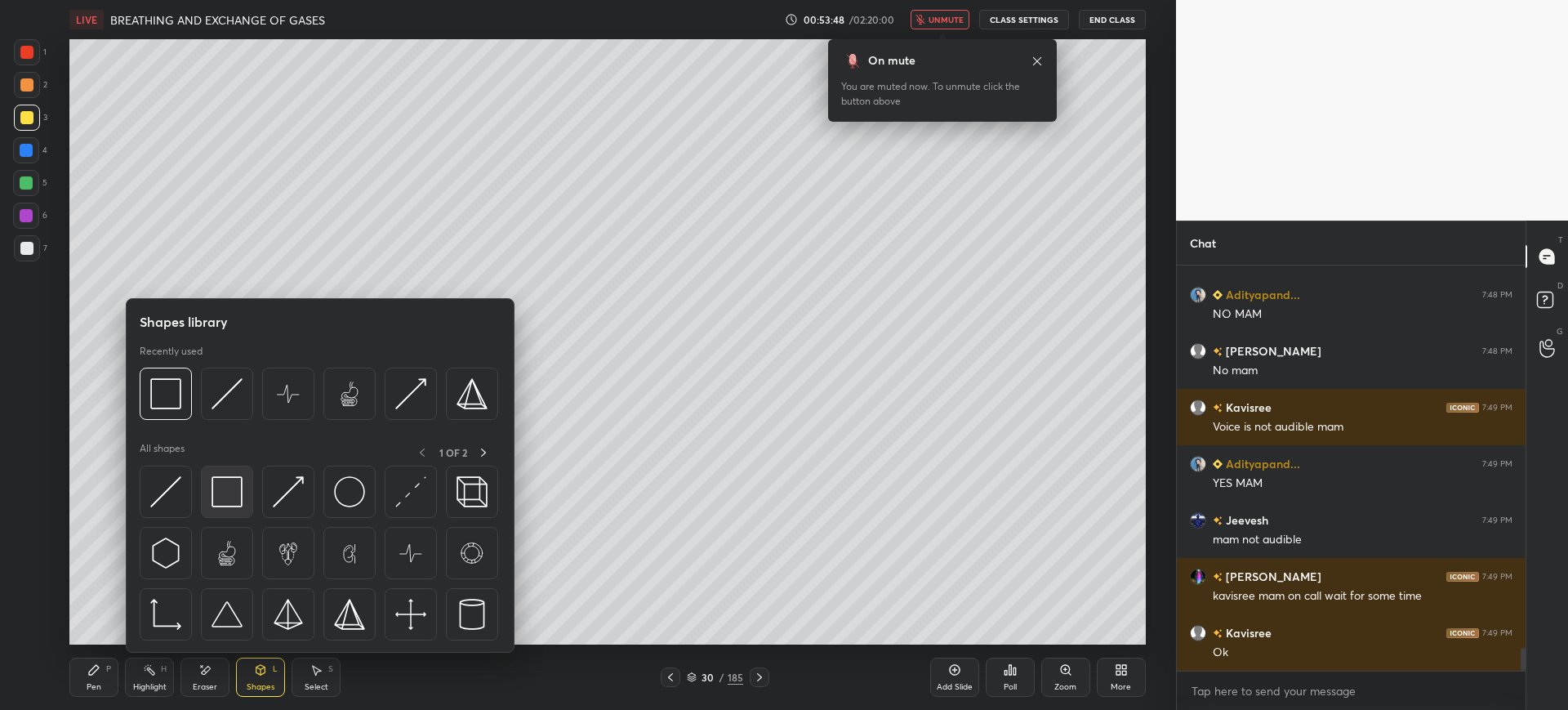
click at [234, 503] on img at bounding box center [227, 492] width 31 height 31
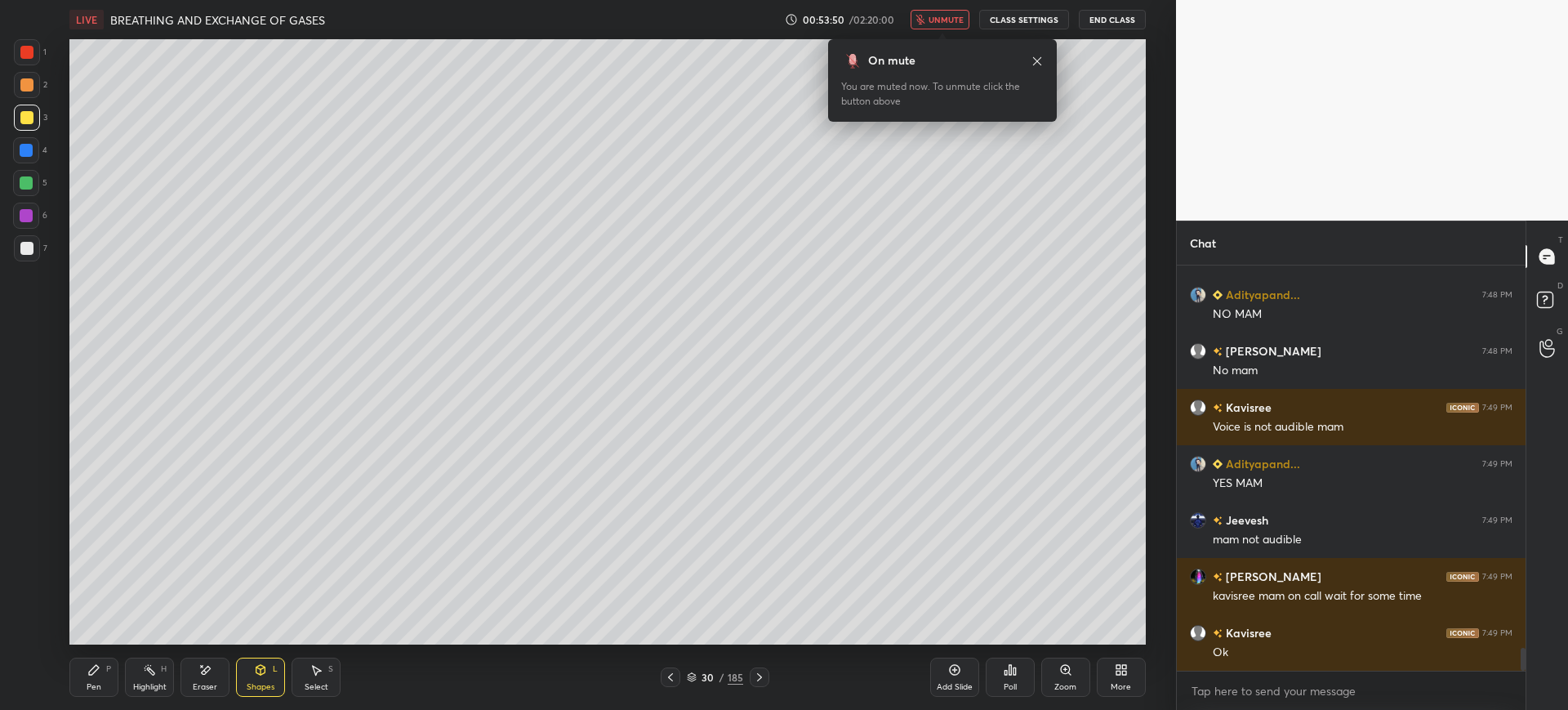
click at [115, 676] on div "Pen P" at bounding box center [94, 677] width 49 height 39
click at [31, 244] on div at bounding box center [27, 248] width 13 height 13
click at [242, 680] on div "Shapes L" at bounding box center [260, 677] width 49 height 39
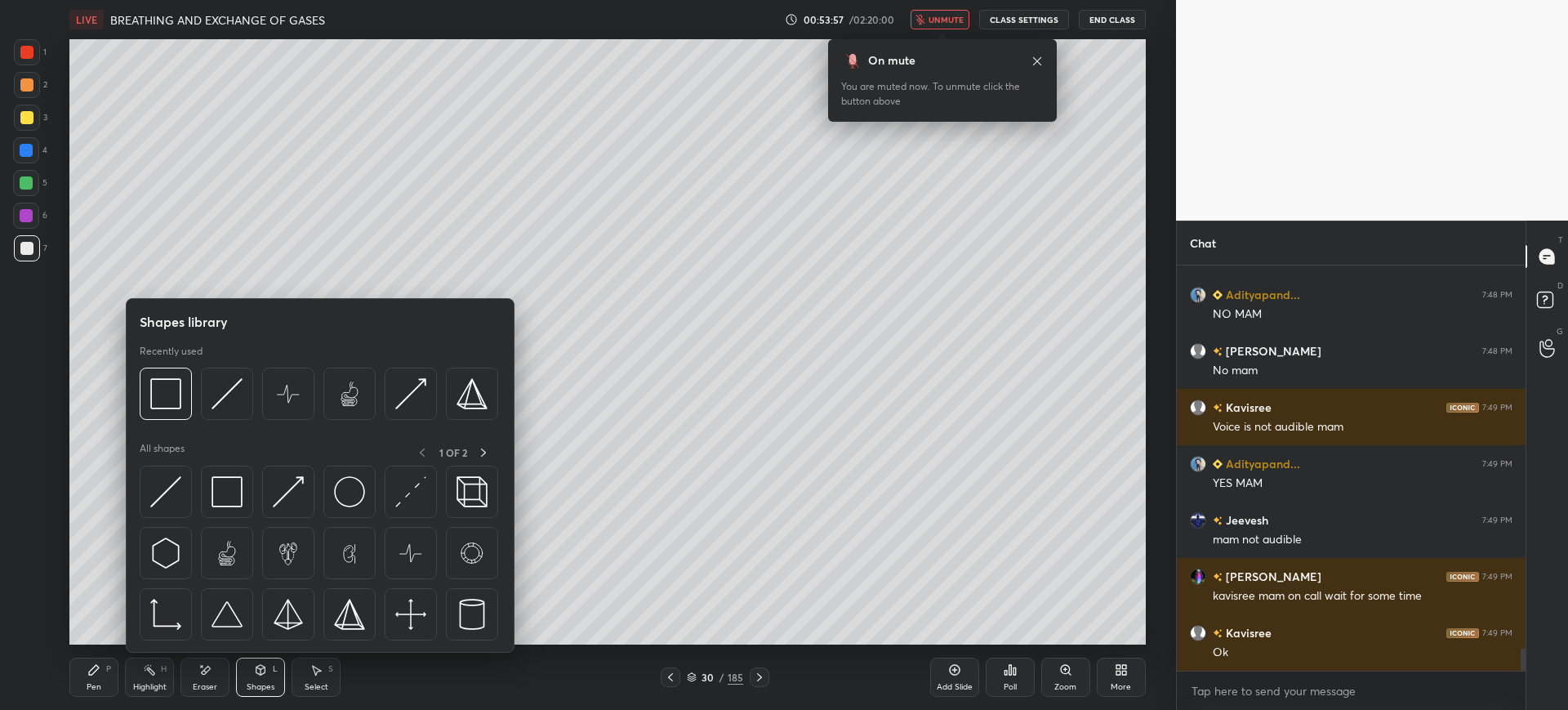
click at [205, 670] on icon at bounding box center [206, 670] width 9 height 8
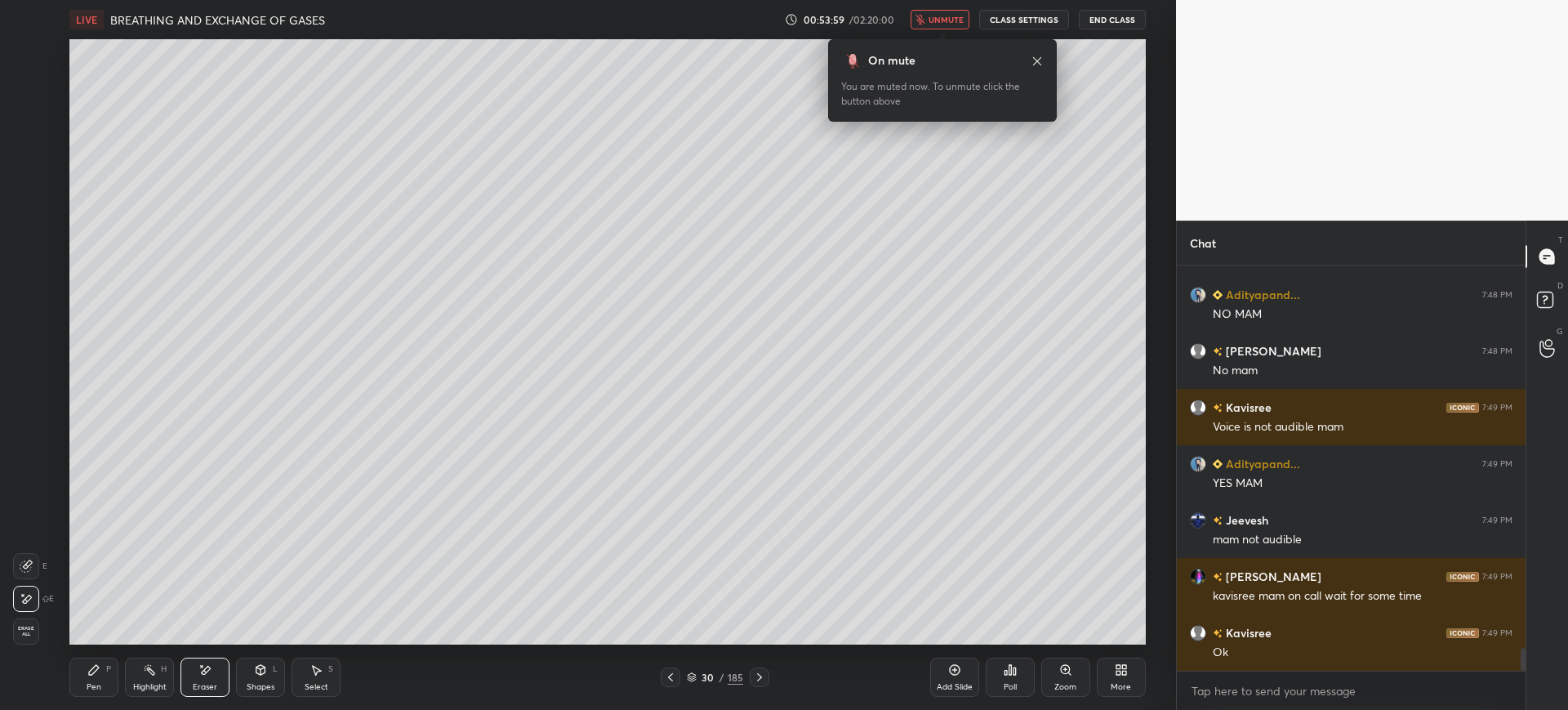
click at [99, 689] on div "Pen" at bounding box center [93, 686] width 15 height 8
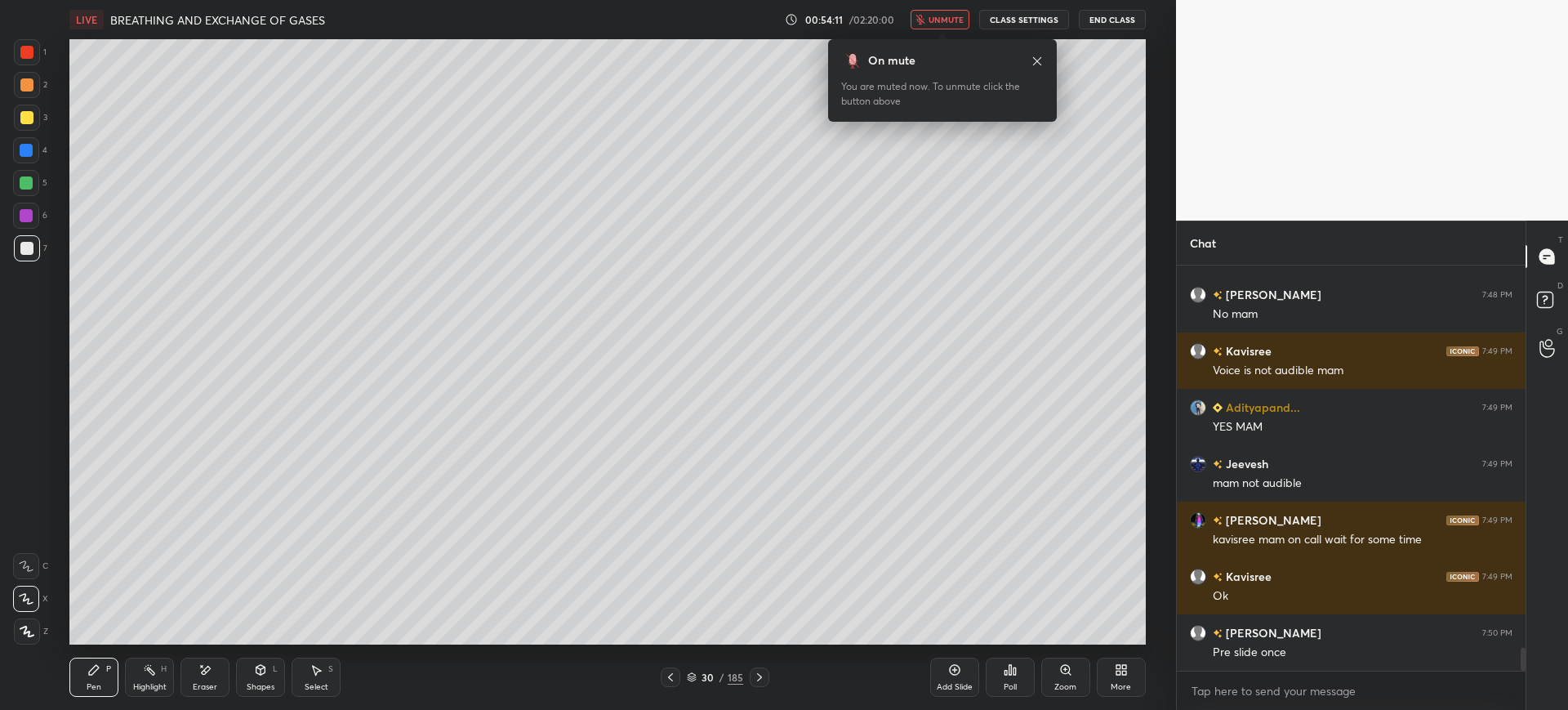
click at [665, 678] on icon at bounding box center [671, 677] width 13 height 13
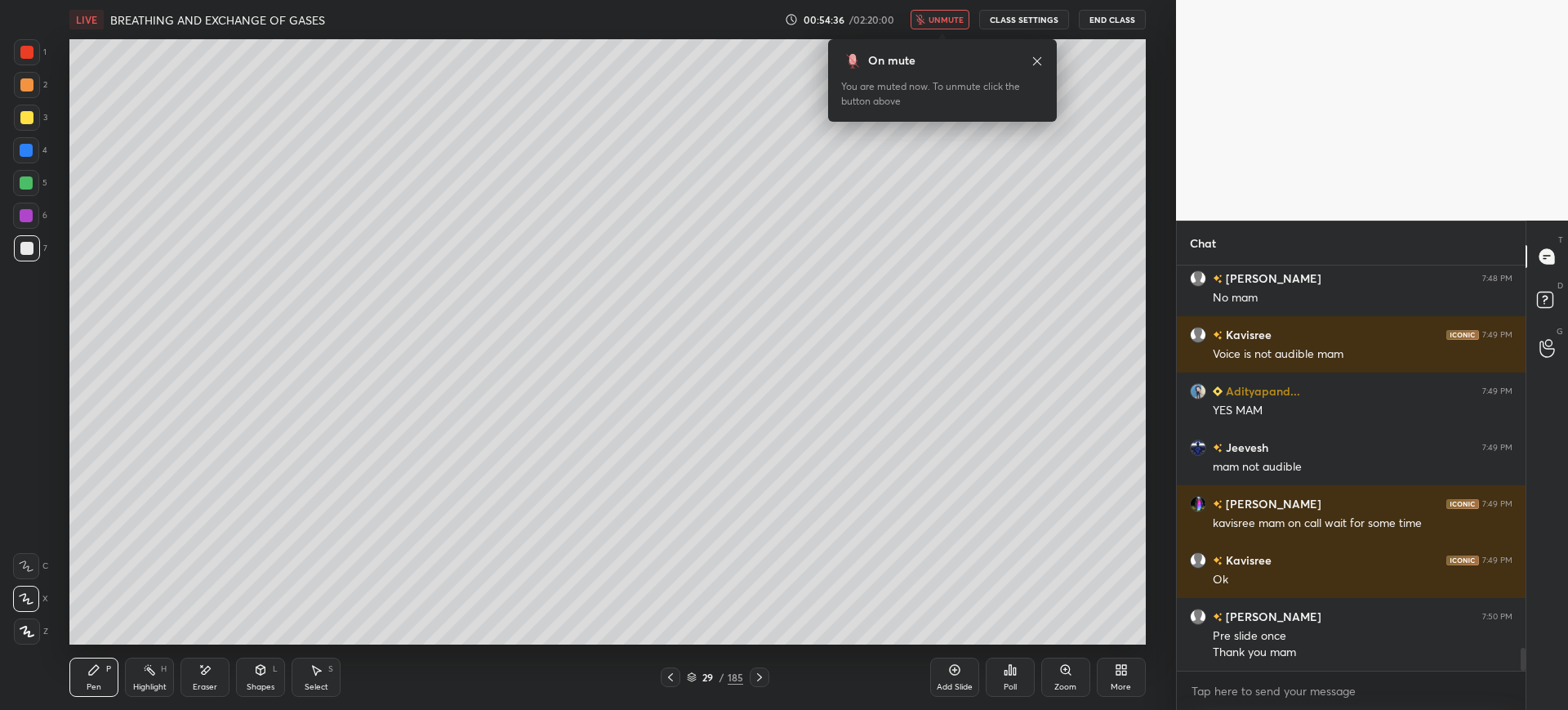
click at [671, 677] on icon at bounding box center [671, 677] width 13 height 13
click at [760, 670] on div at bounding box center [760, 677] width 20 height 20
click at [30, 117] on div at bounding box center [27, 117] width 13 height 13
click at [206, 675] on icon at bounding box center [205, 670] width 13 height 14
click at [92, 683] on div "Pen" at bounding box center [93, 686] width 15 height 8
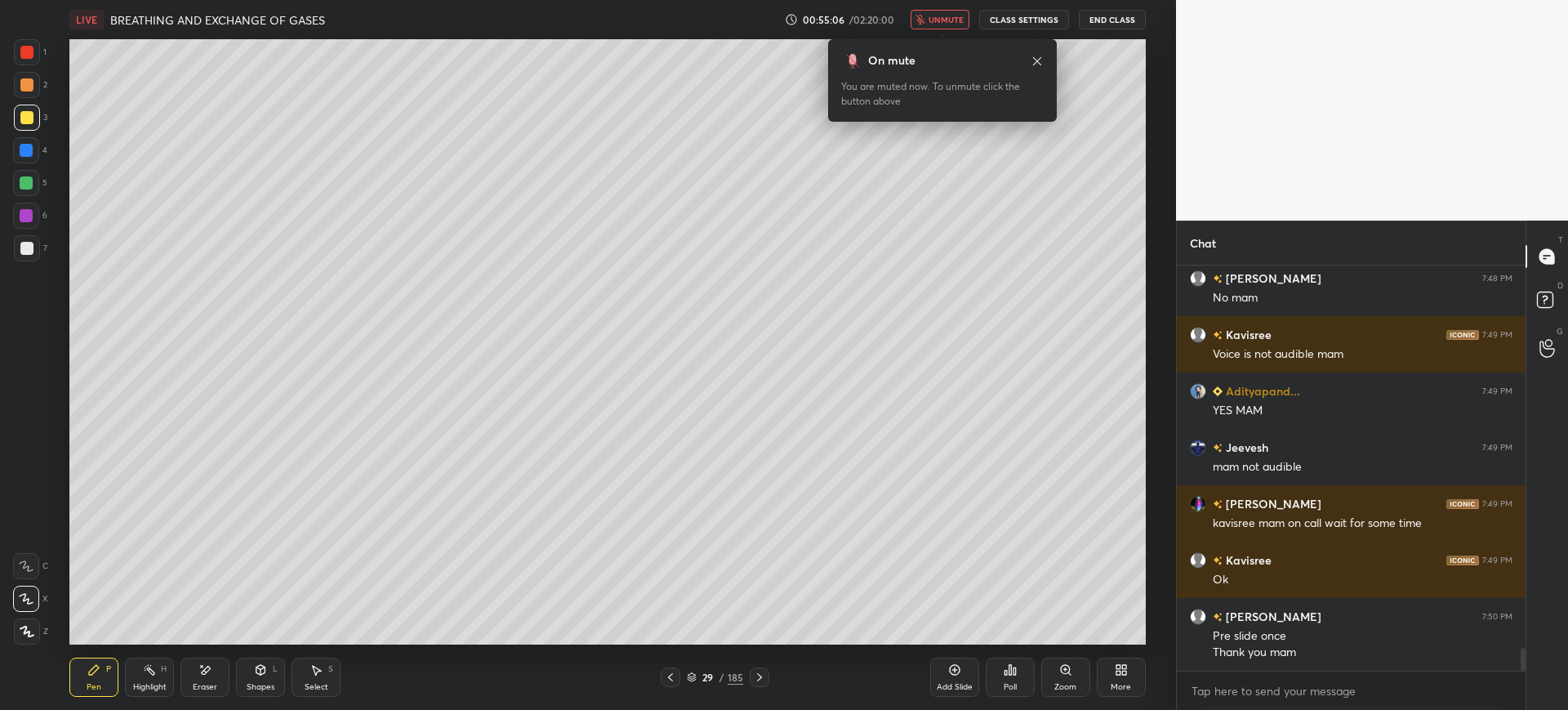
click at [939, 18] on span "unmute" at bounding box center [946, 19] width 35 height 12
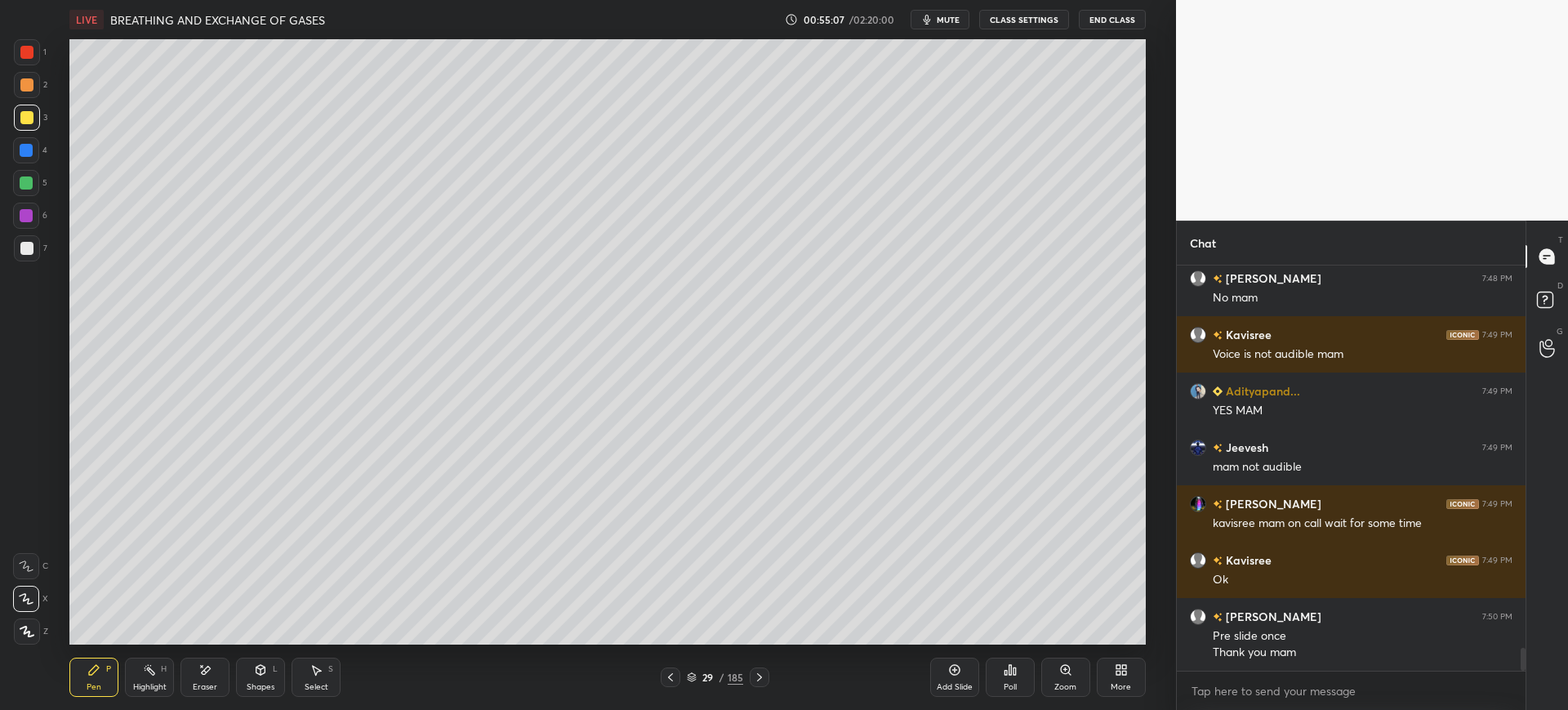
click at [18, 251] on div at bounding box center [26, 248] width 26 height 26
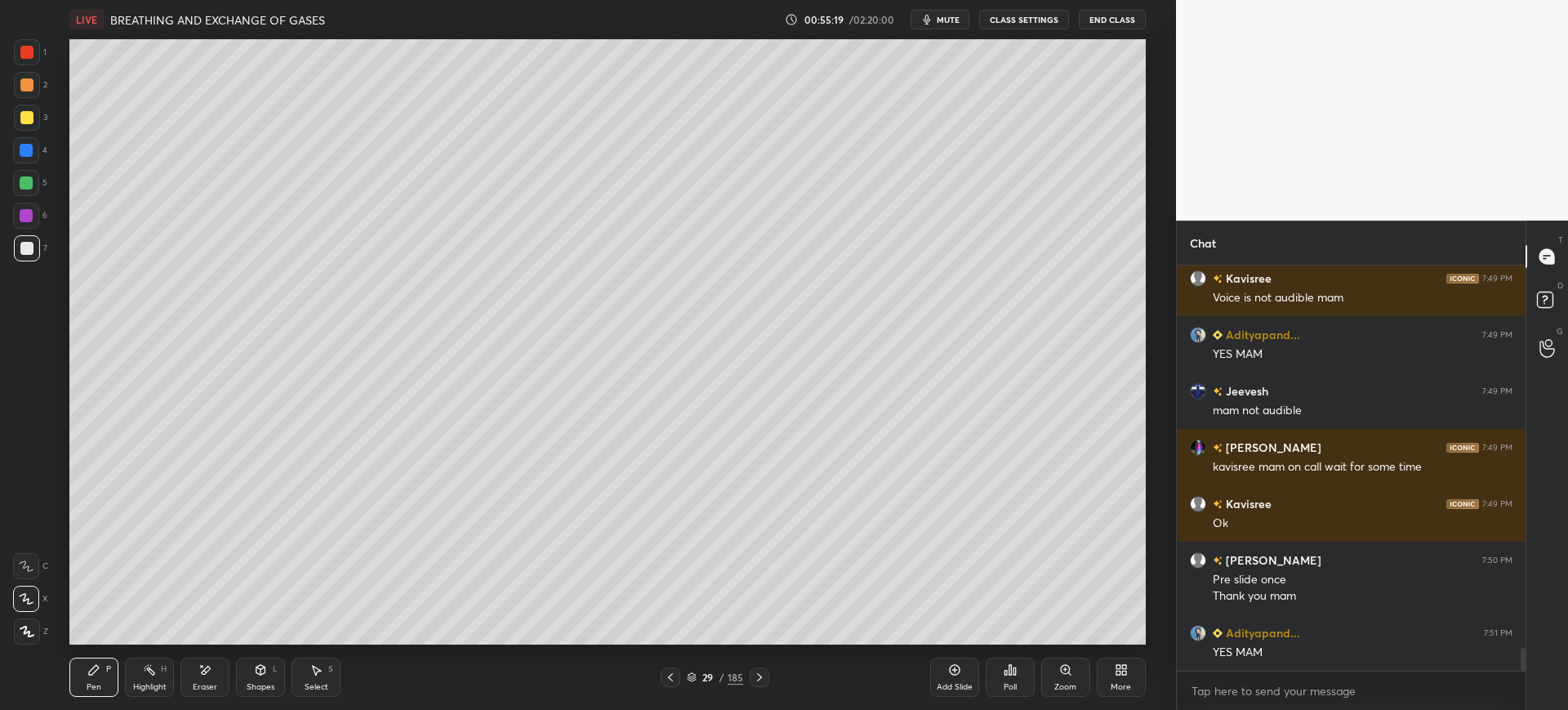
click at [201, 670] on icon at bounding box center [205, 670] width 13 height 14
click at [110, 674] on div "P" at bounding box center [108, 669] width 5 height 8
click at [36, 118] on div at bounding box center [26, 117] width 26 height 26
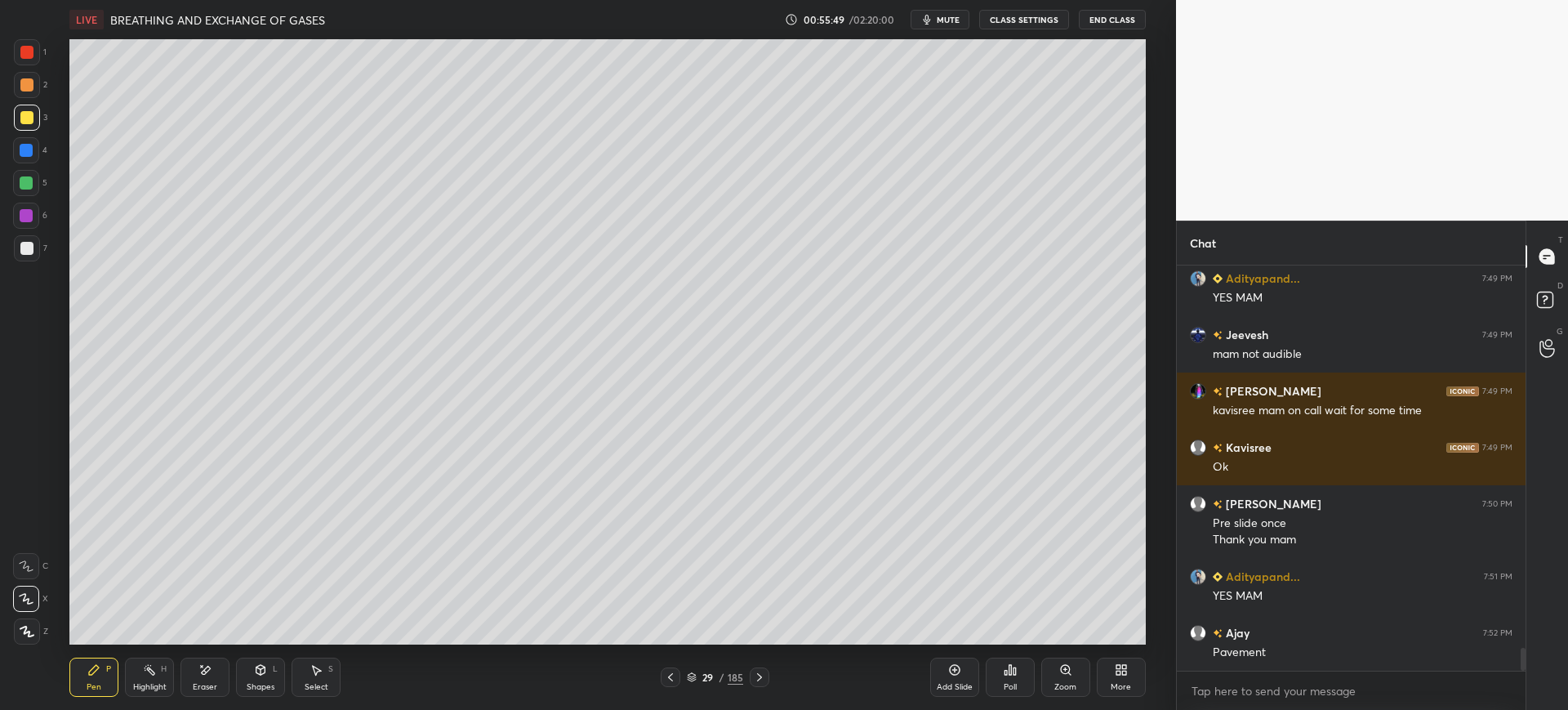
click at [32, 44] on div at bounding box center [26, 52] width 26 height 26
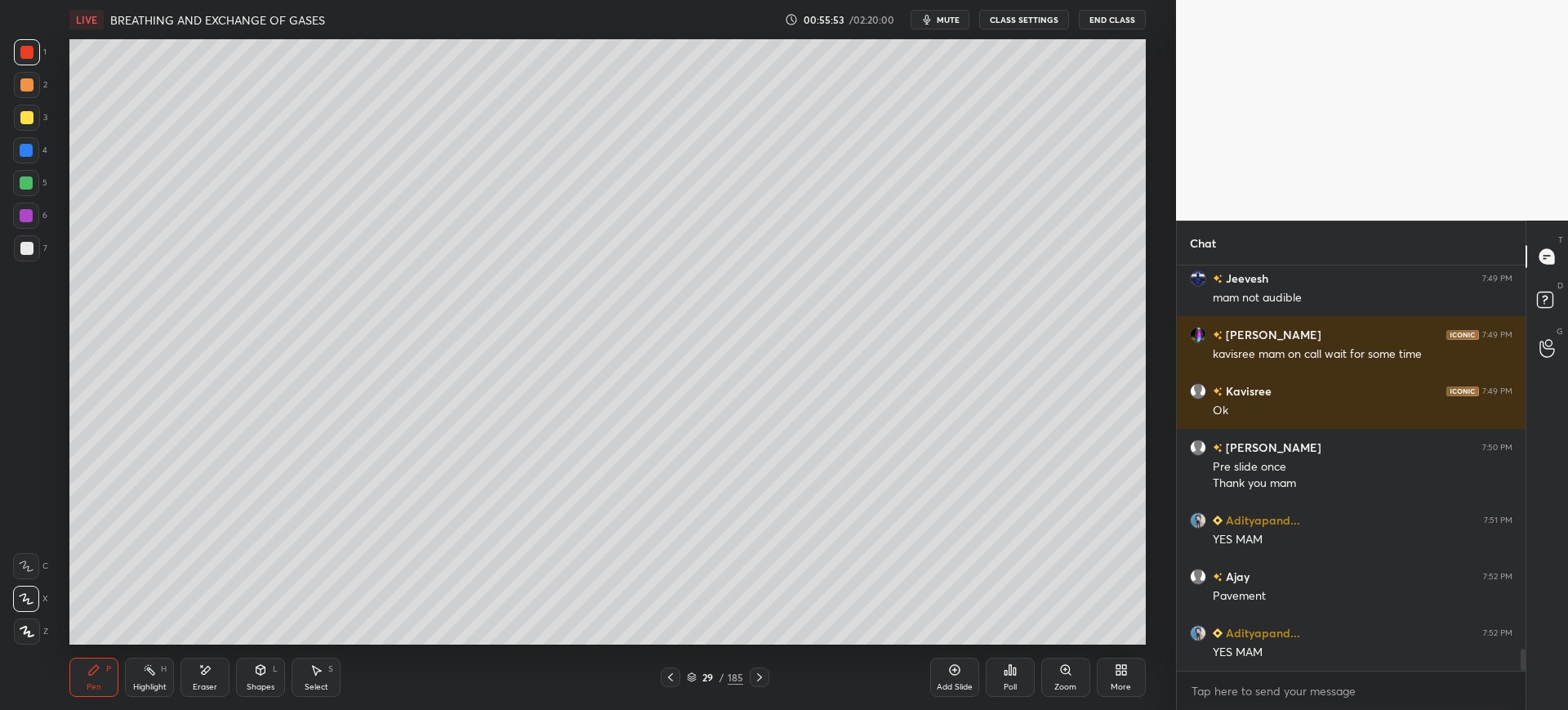
scroll to position [6983, 0]
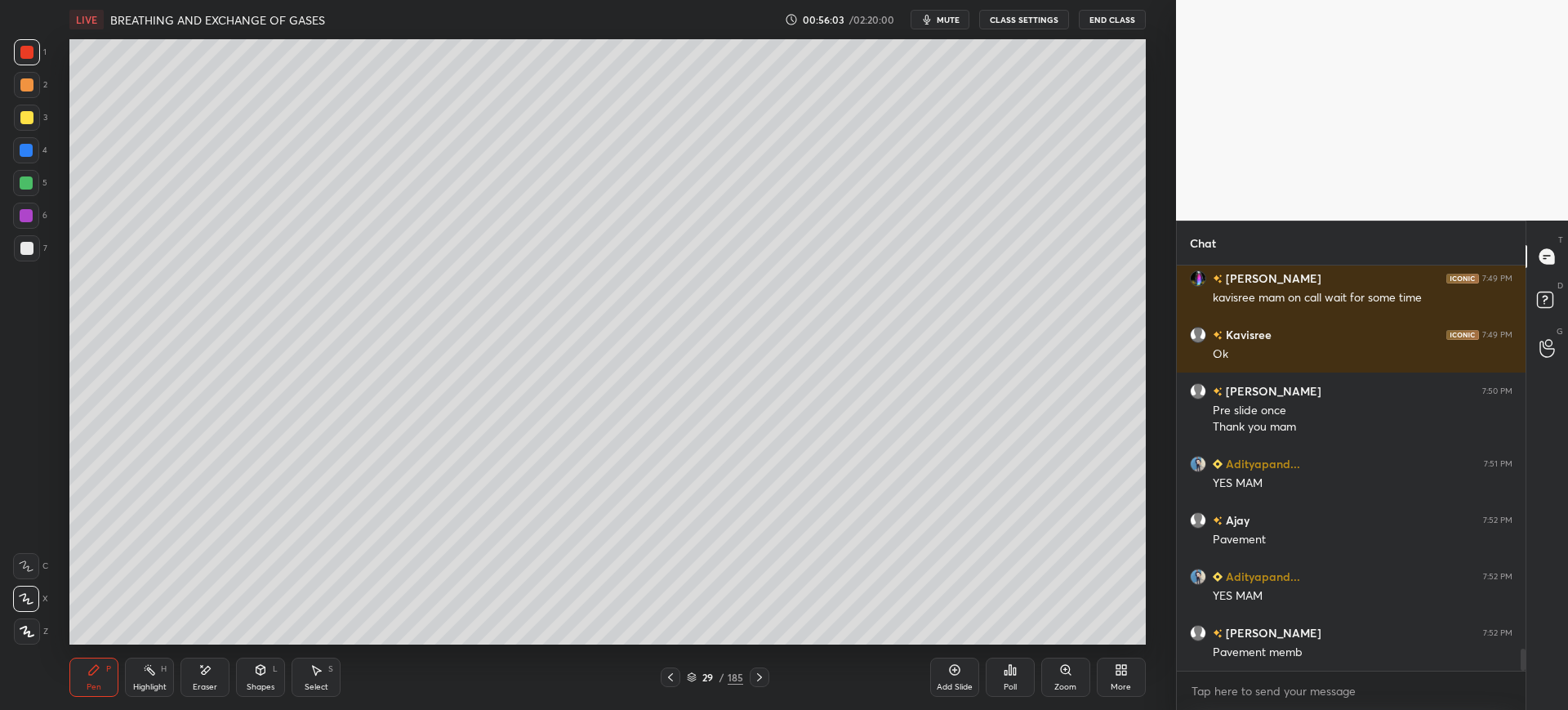
click at [28, 163] on div at bounding box center [25, 150] width 26 height 26
click at [33, 182] on div at bounding box center [26, 182] width 13 height 13
click at [759, 675] on icon at bounding box center [760, 677] width 13 height 13
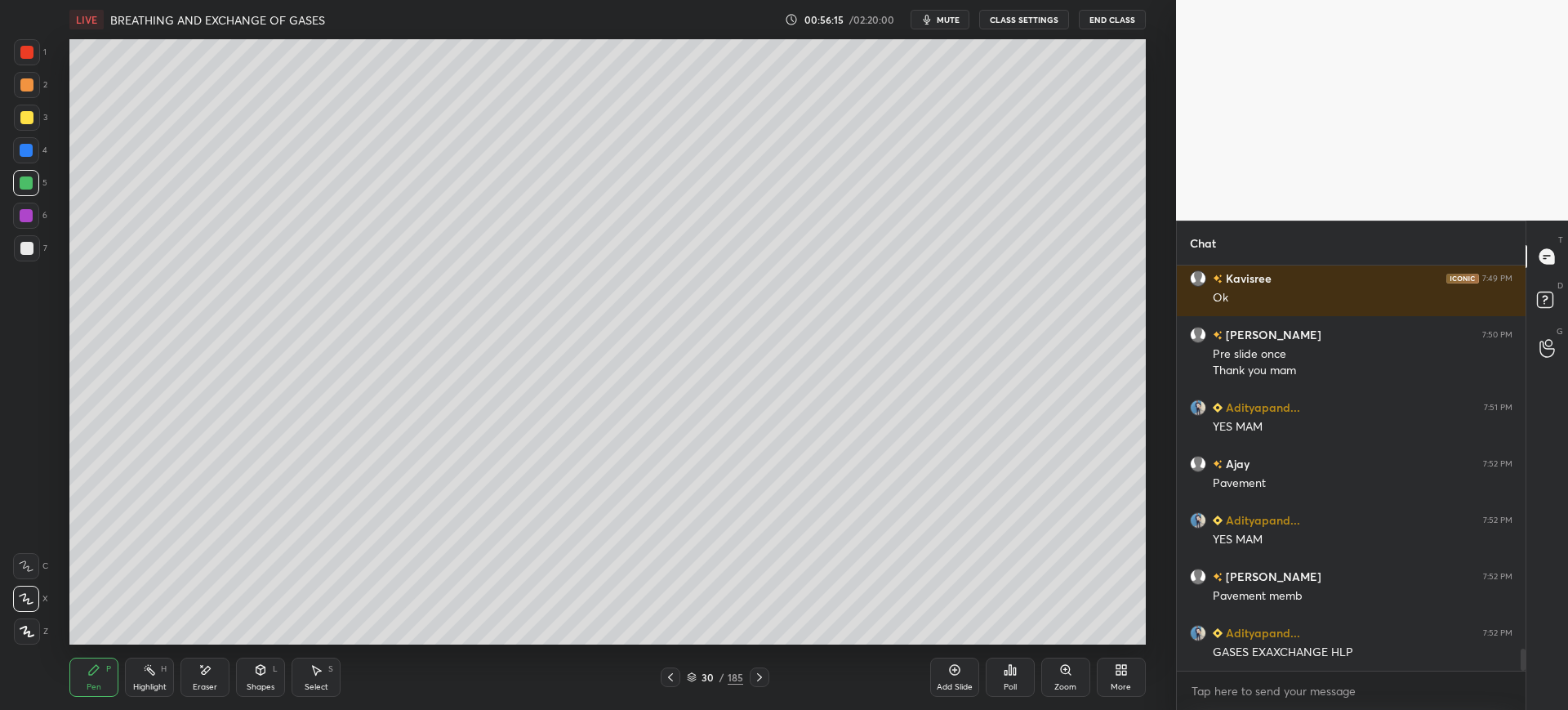
scroll to position [7095, 0]
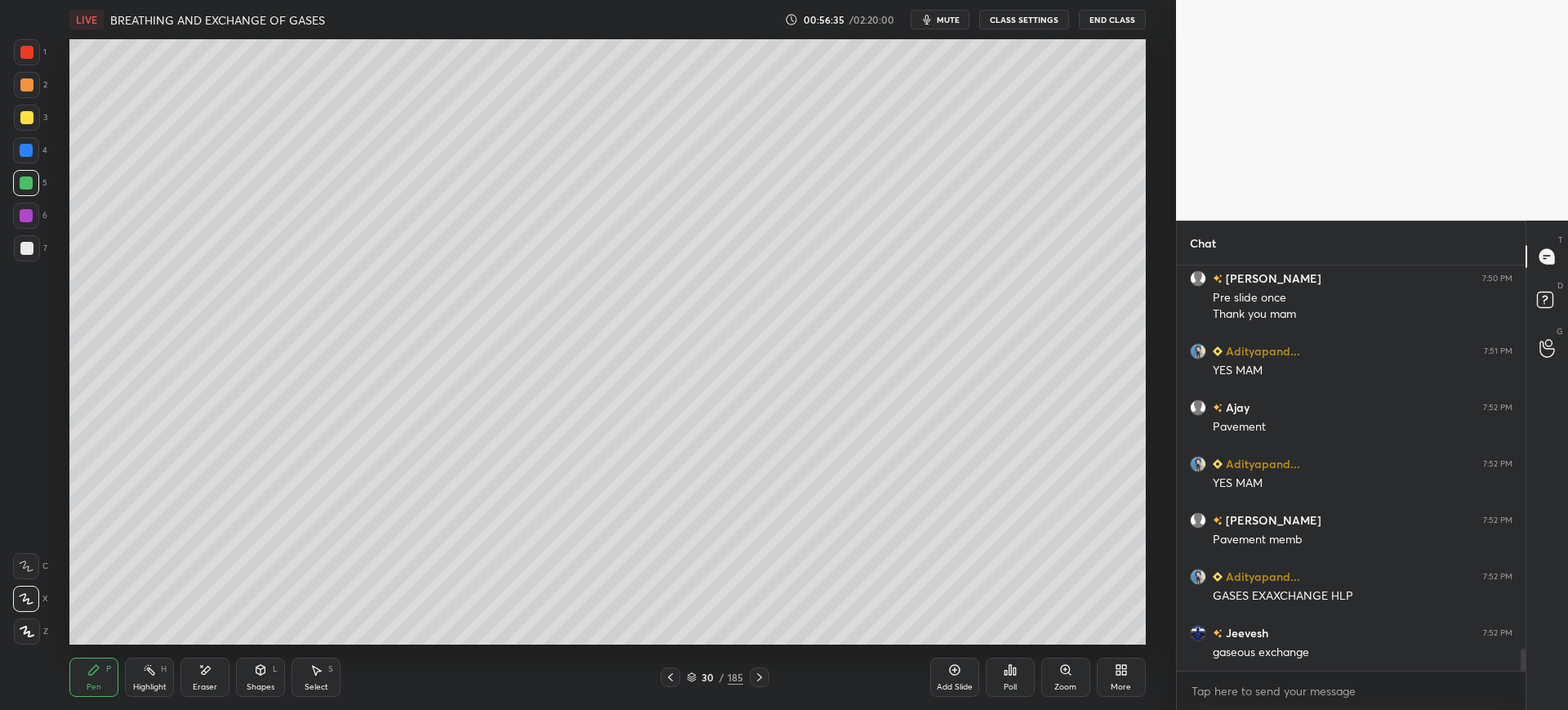
click at [24, 250] on div at bounding box center [27, 248] width 13 height 13
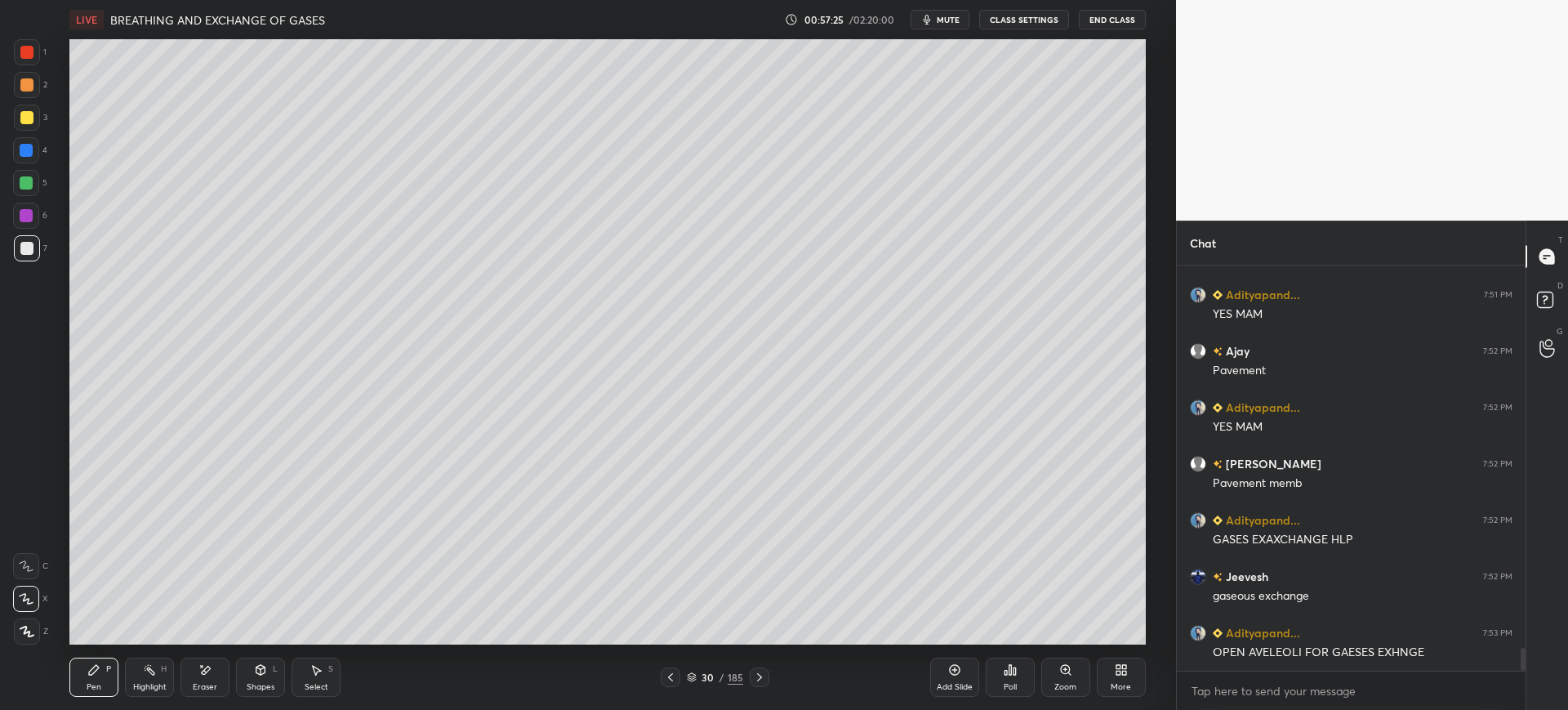
scroll to position [6671, 0]
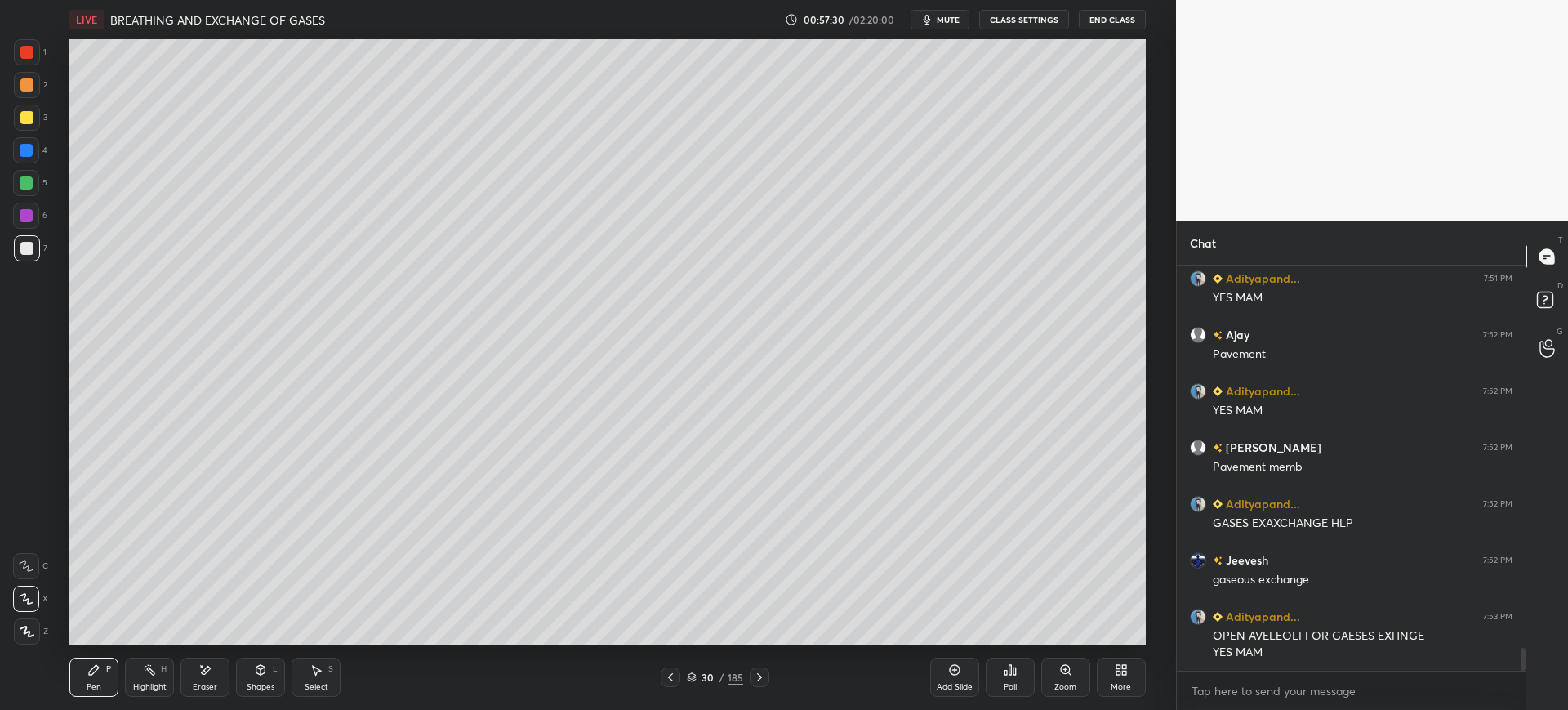
click at [31, 121] on div at bounding box center [27, 117] width 13 height 13
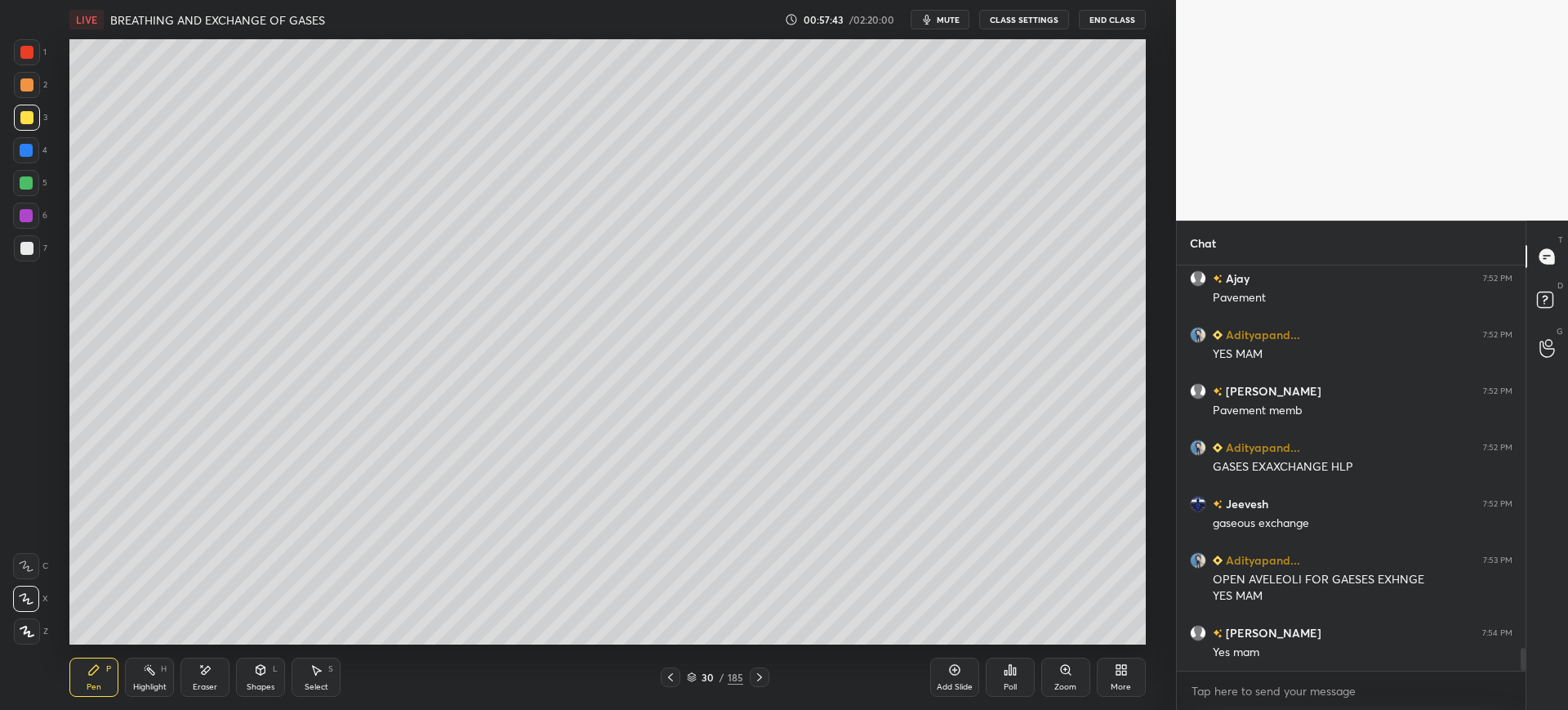
click at [32, 81] on div at bounding box center [27, 84] width 13 height 13
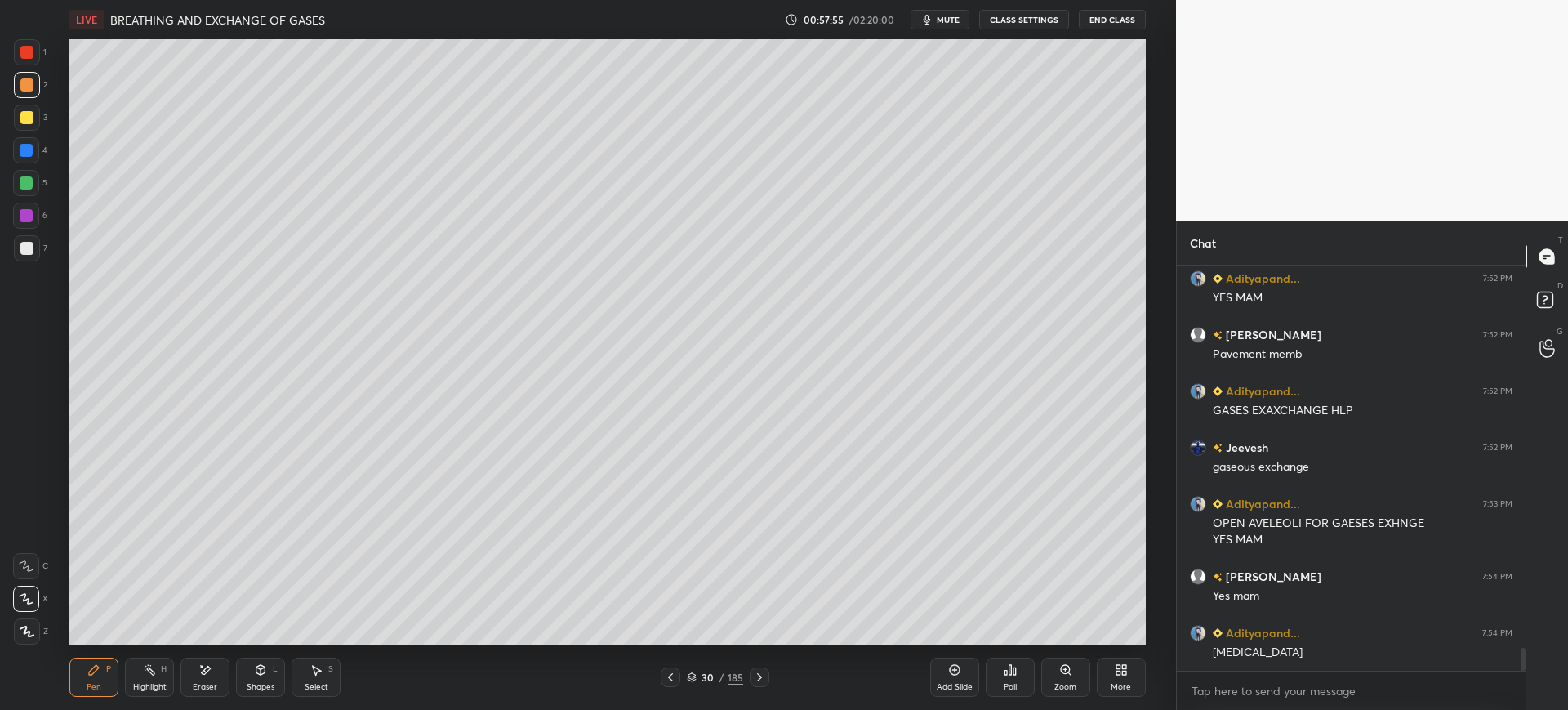
scroll to position [6839, 0]
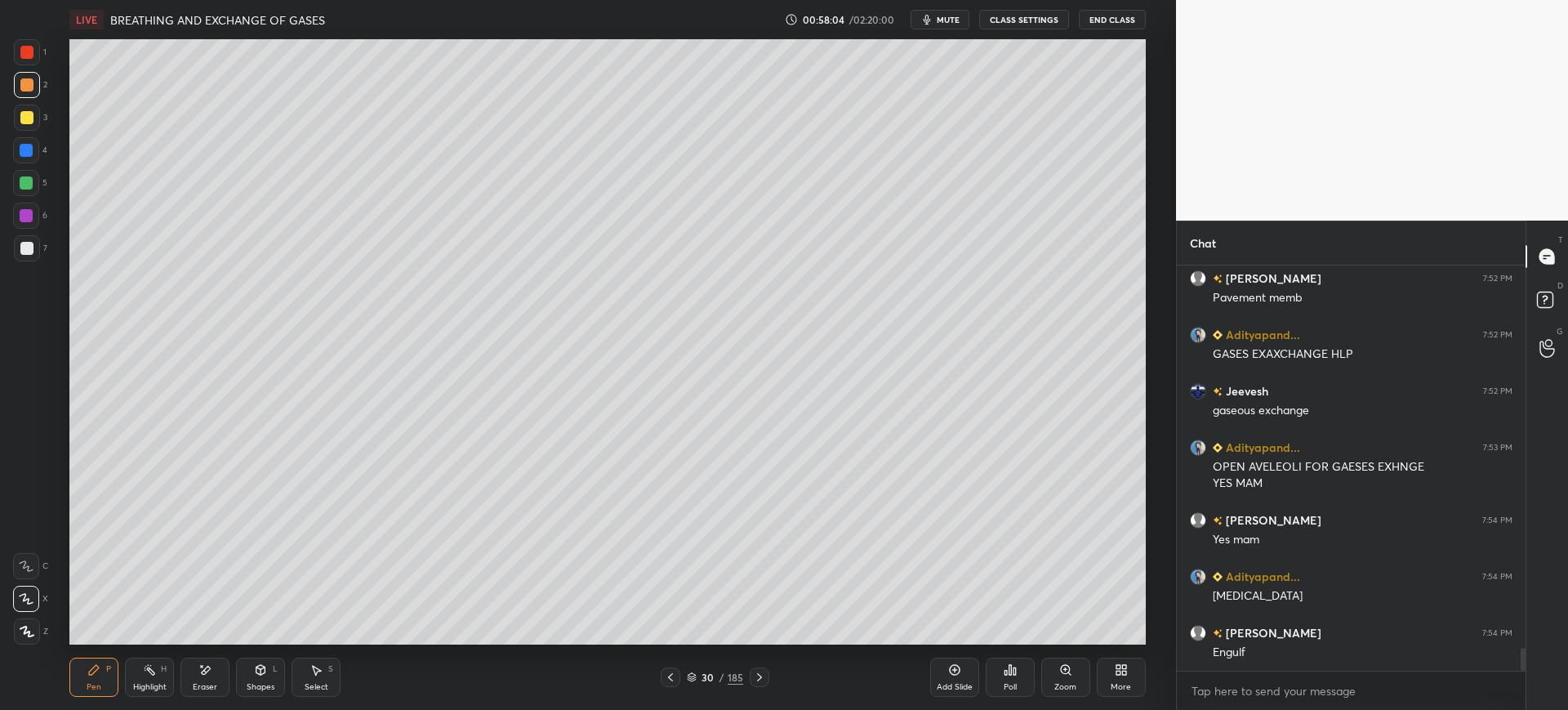
click at [21, 246] on div at bounding box center [27, 248] width 13 height 13
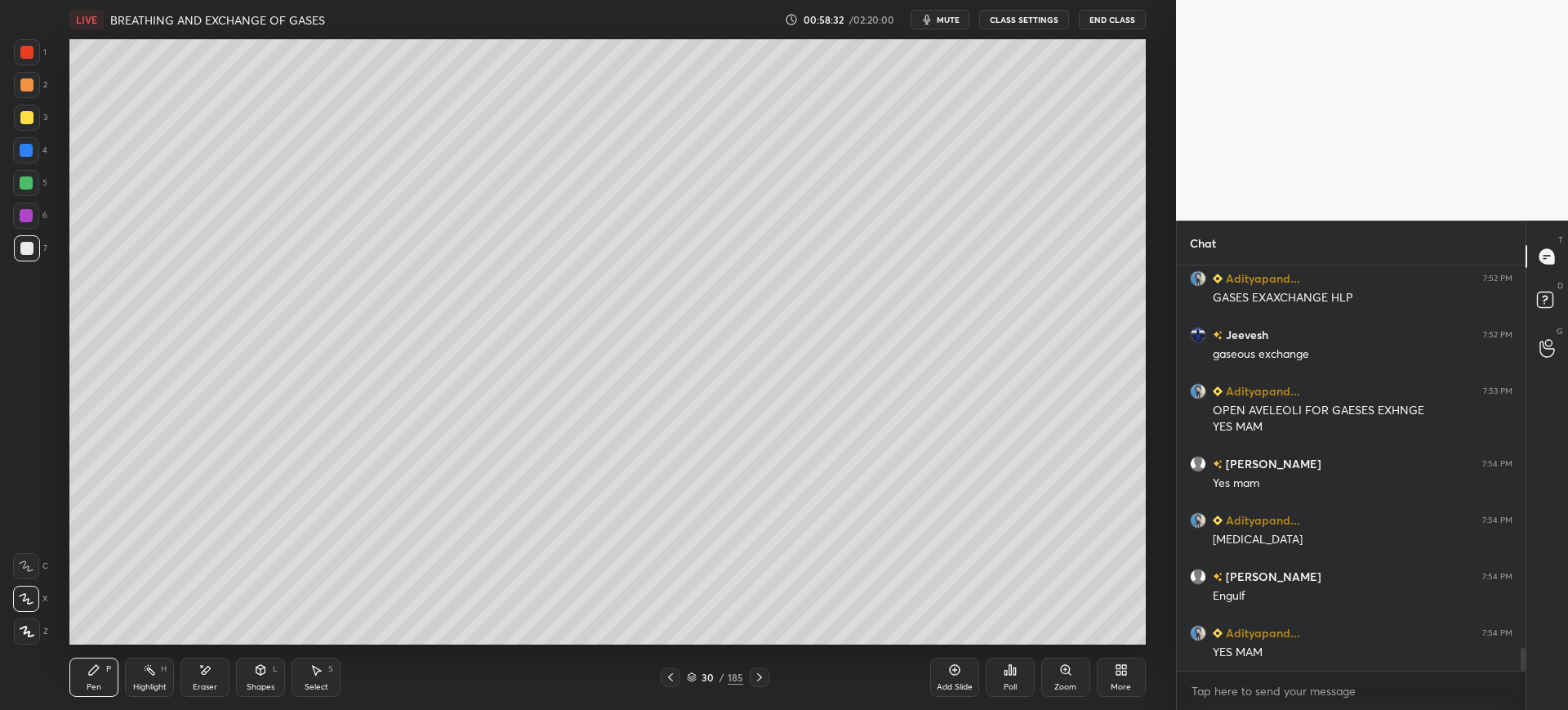
scroll to position [6953, 0]
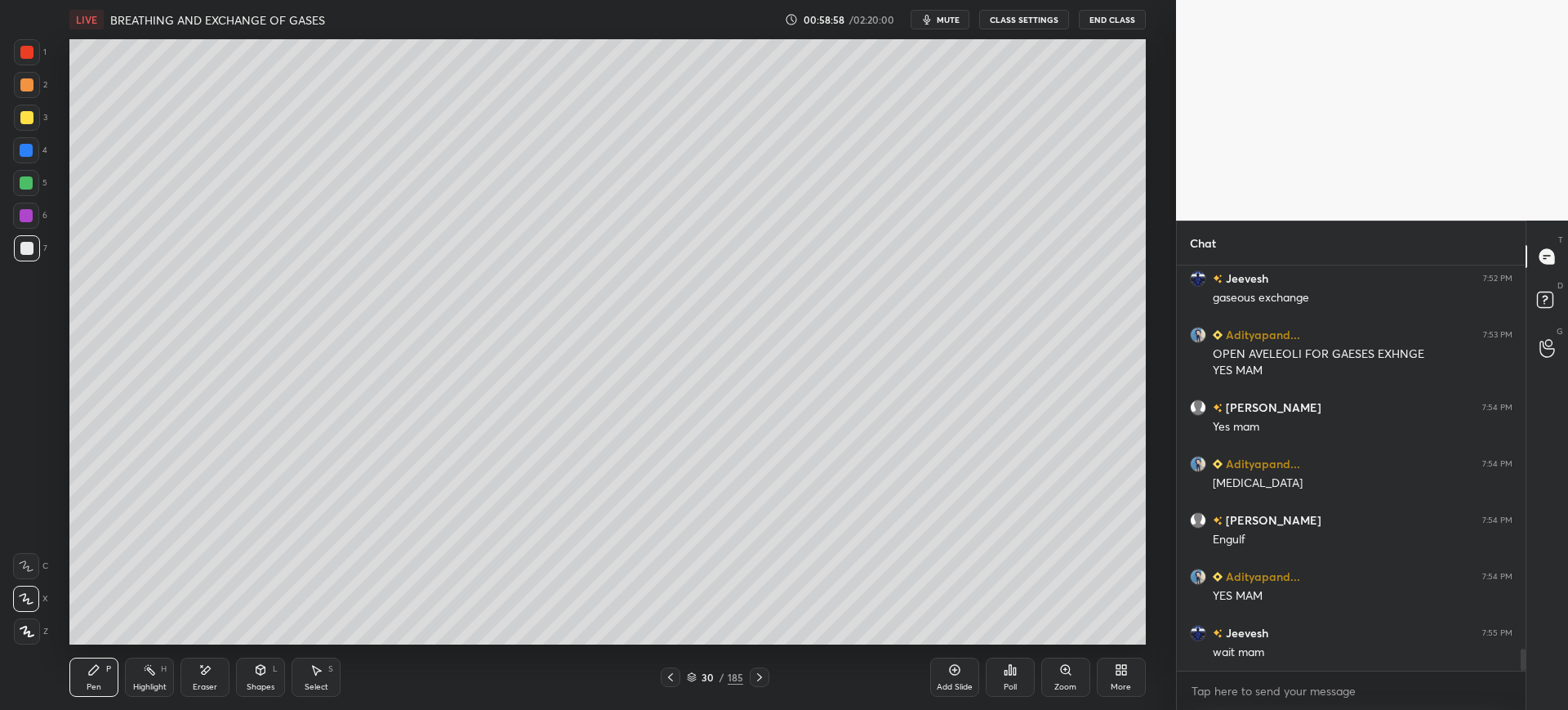
click at [29, 123] on div at bounding box center [27, 117] width 13 height 13
click at [32, 147] on div at bounding box center [26, 150] width 13 height 13
click at [968, 684] on div "Add Slide" at bounding box center [955, 686] width 36 height 8
click at [250, 676] on div "Shapes L" at bounding box center [260, 677] width 49 height 39
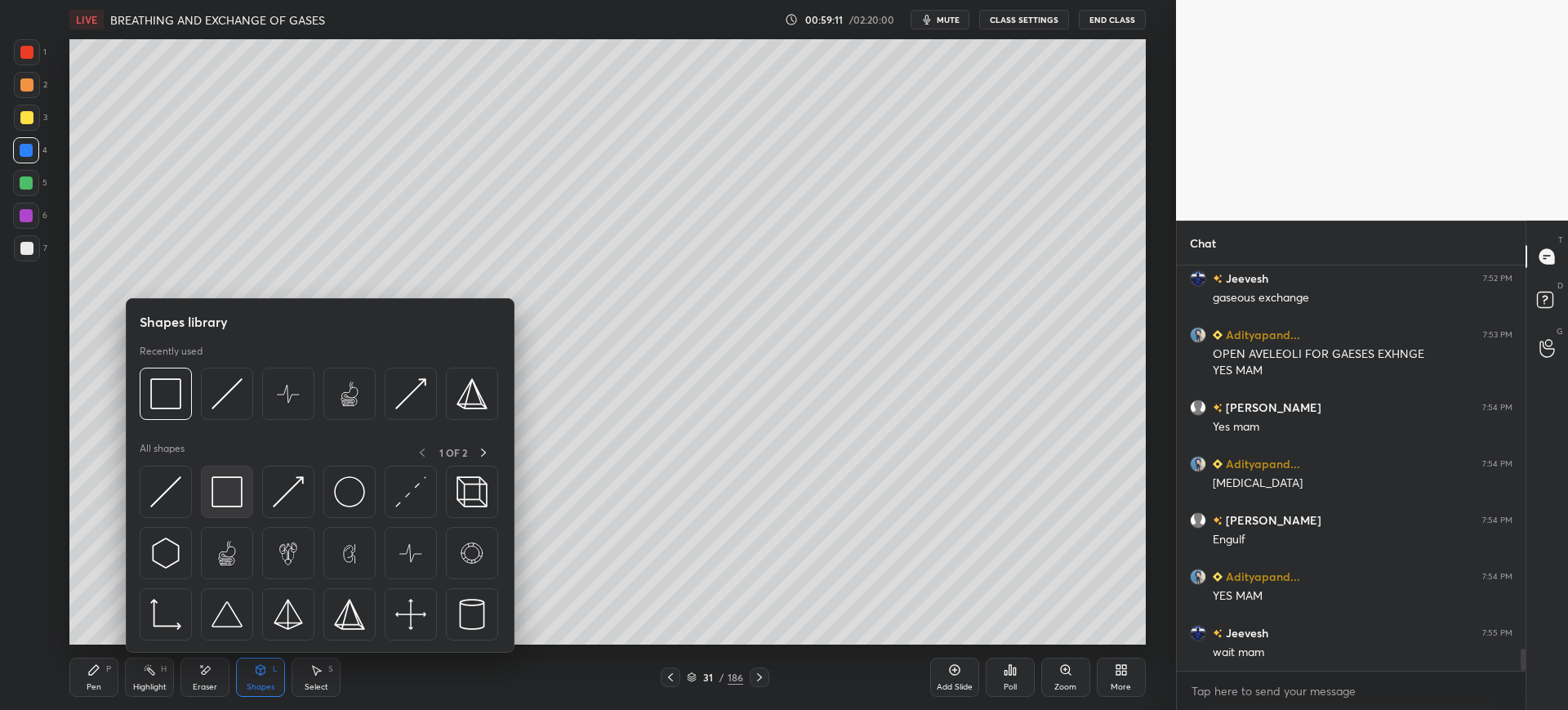
click at [222, 494] on img at bounding box center [227, 492] width 31 height 31
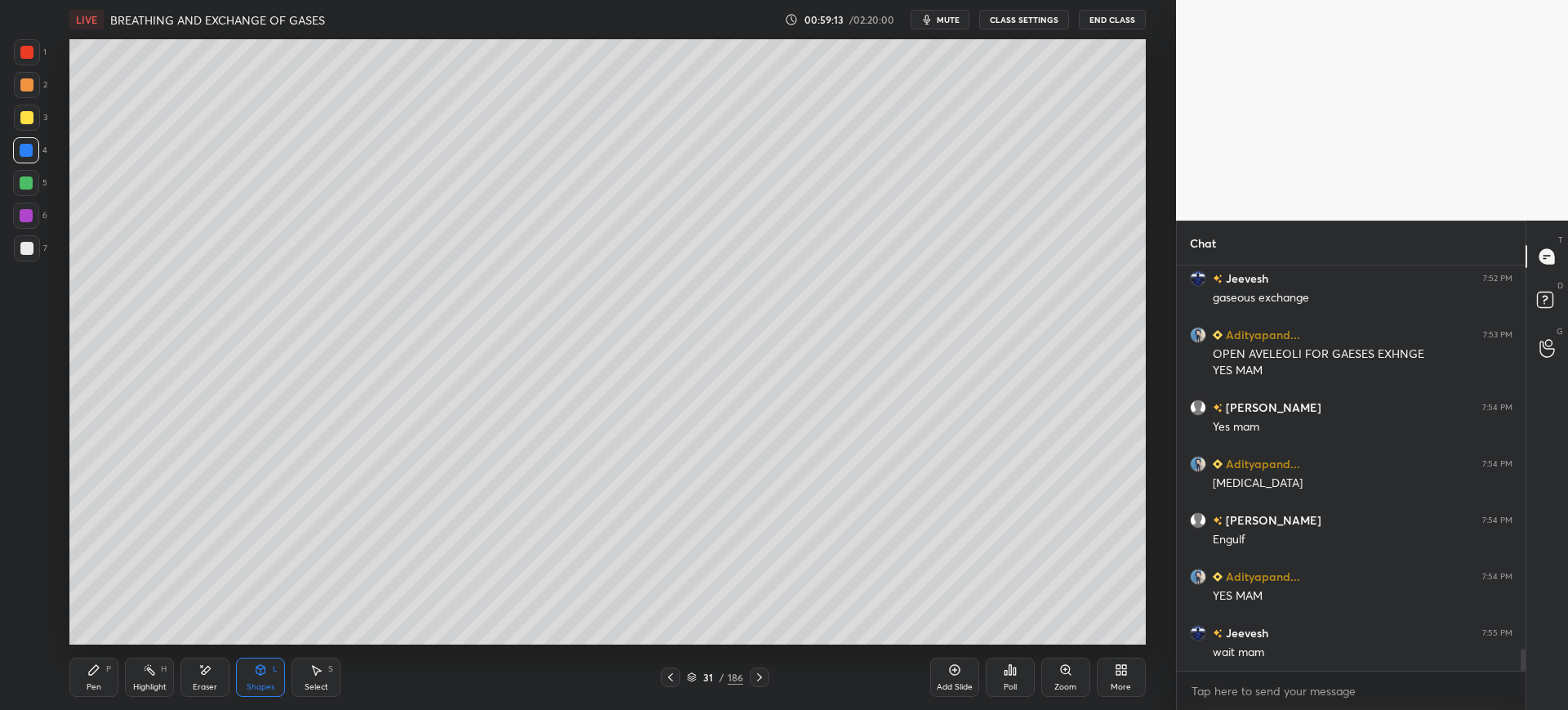
click at [88, 690] on div "Pen" at bounding box center [93, 686] width 15 height 8
click at [33, 252] on div at bounding box center [26, 248] width 26 height 26
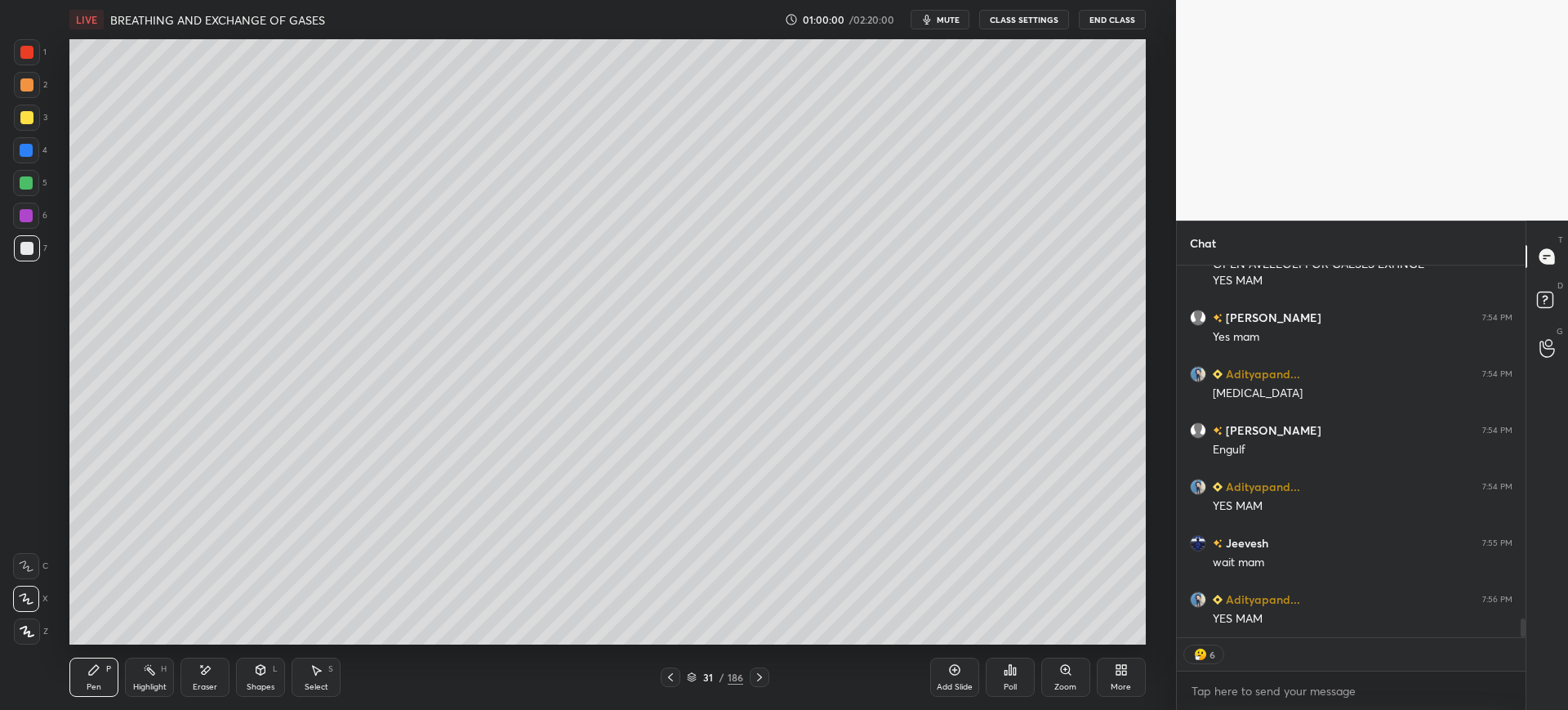
scroll to position [7099, 0]
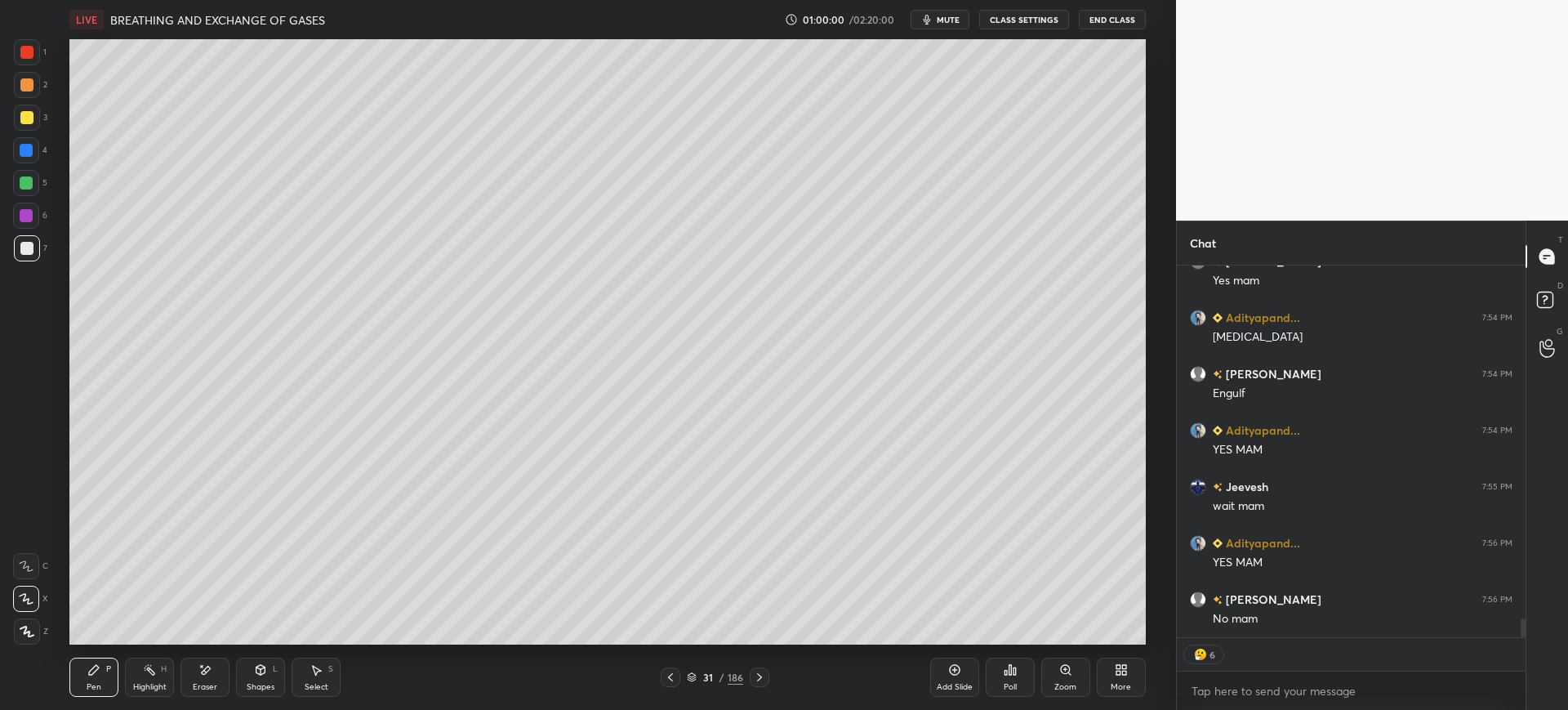
click at [29, 123] on div at bounding box center [27, 117] width 13 height 13
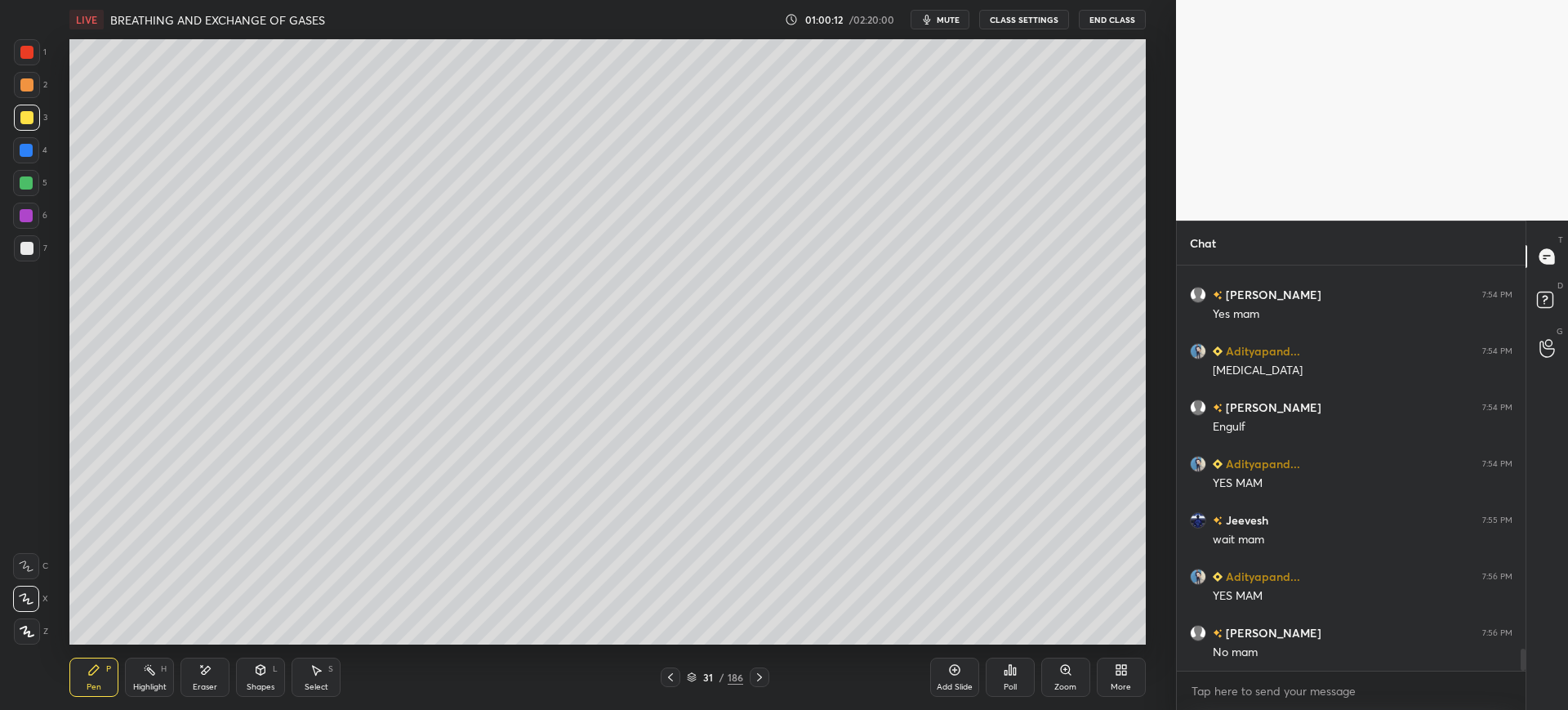
click at [27, 291] on div "1 2 3 4 5 6 7 C X Z E E Erase all H H" at bounding box center [26, 341] width 53 height 606
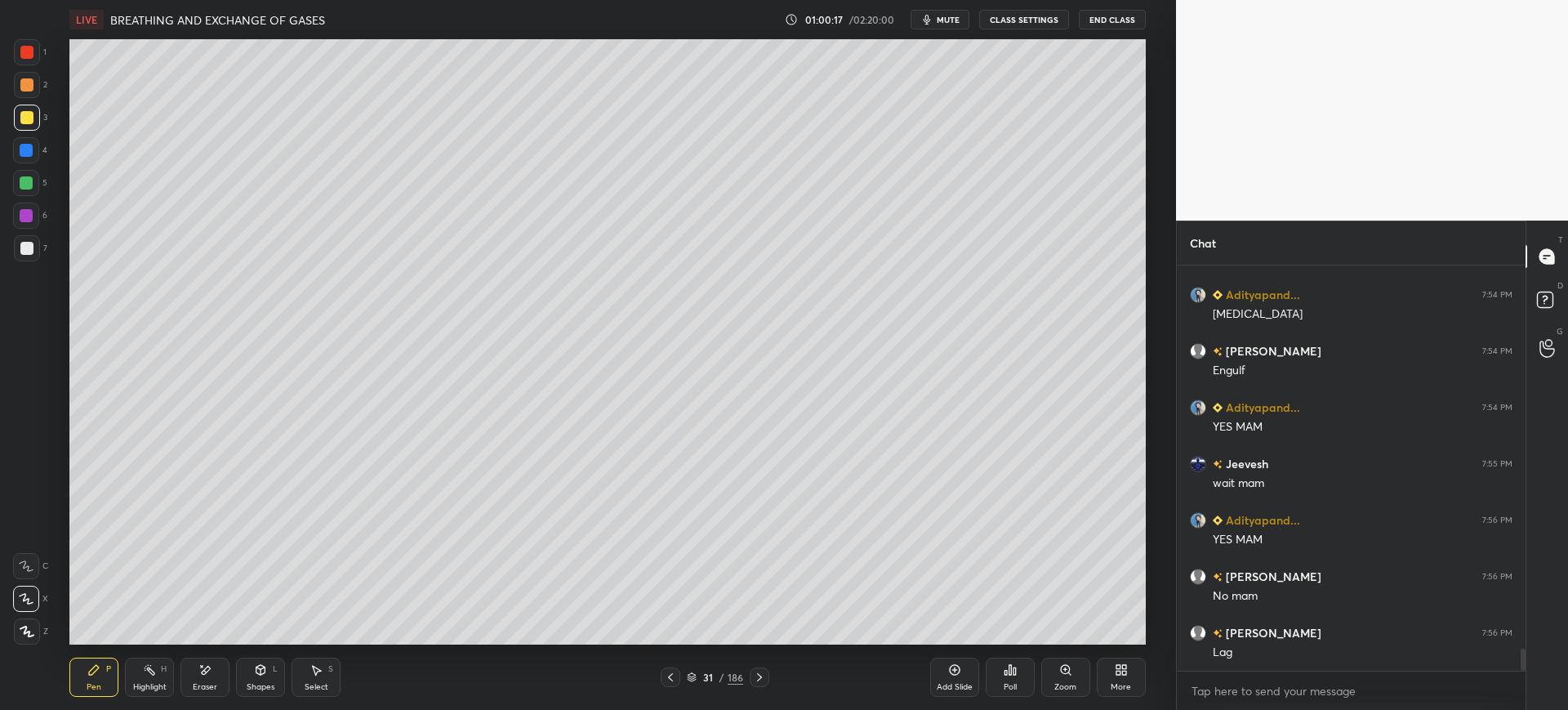
click at [680, 675] on div at bounding box center [671, 677] width 20 height 20
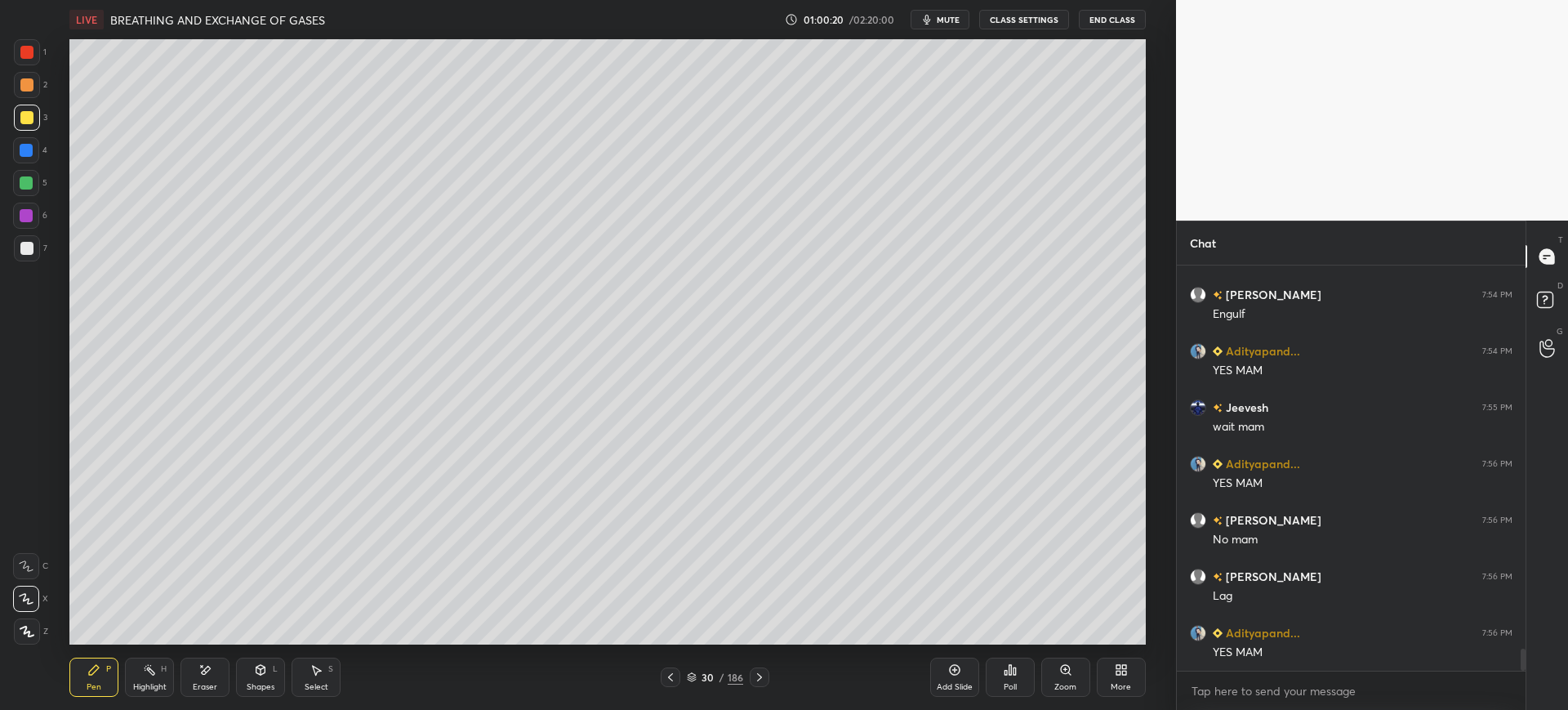
click at [28, 59] on div at bounding box center [26, 52] width 26 height 26
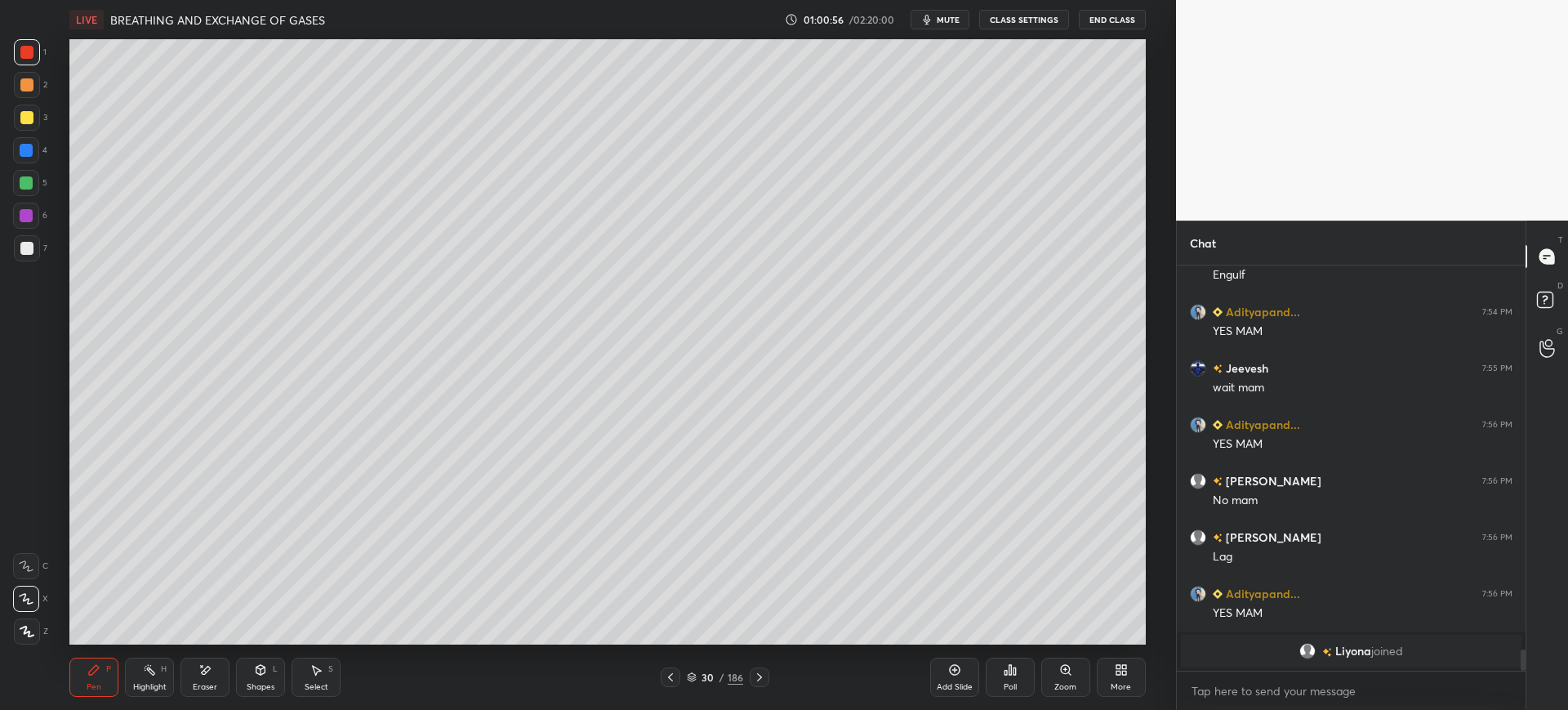
click at [764, 682] on icon at bounding box center [760, 677] width 13 height 13
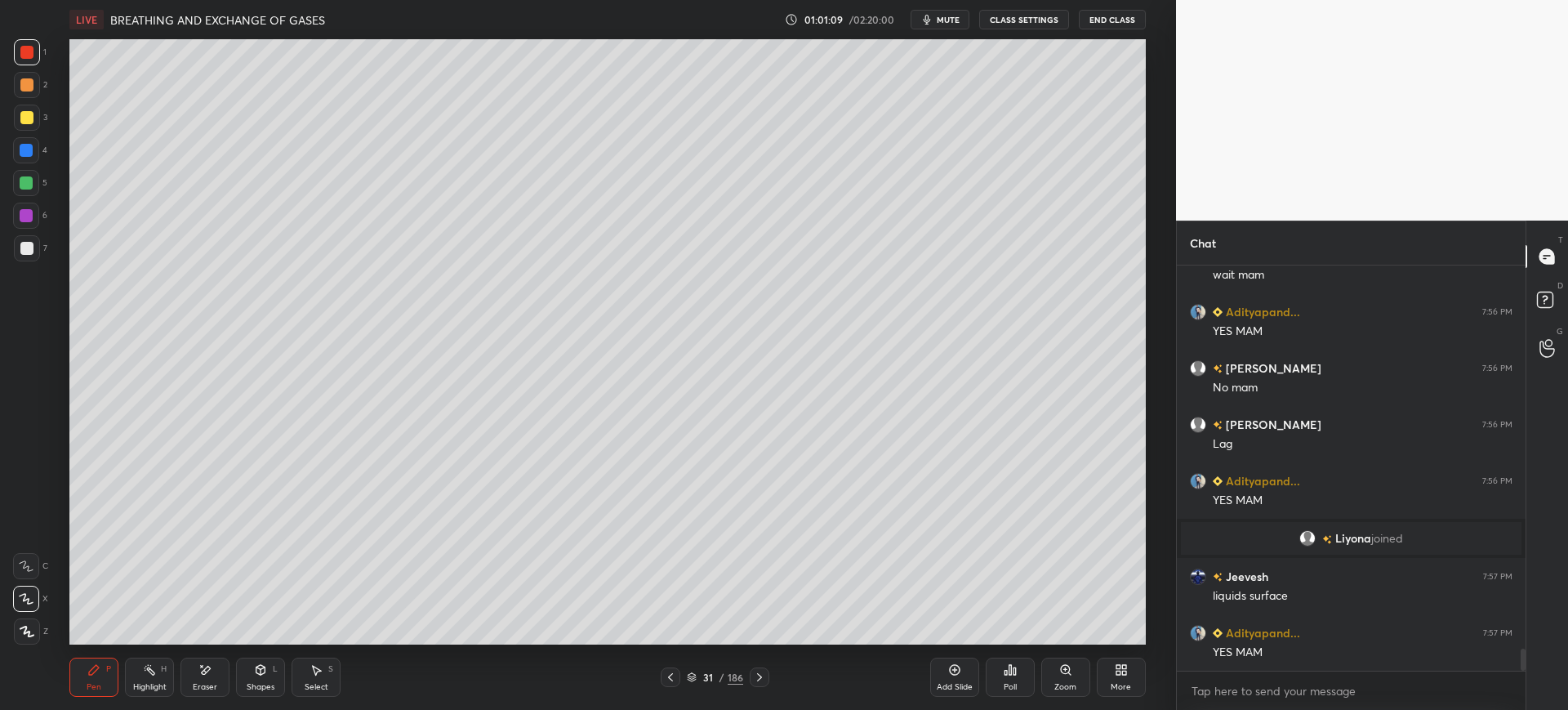
scroll to position [7199, 0]
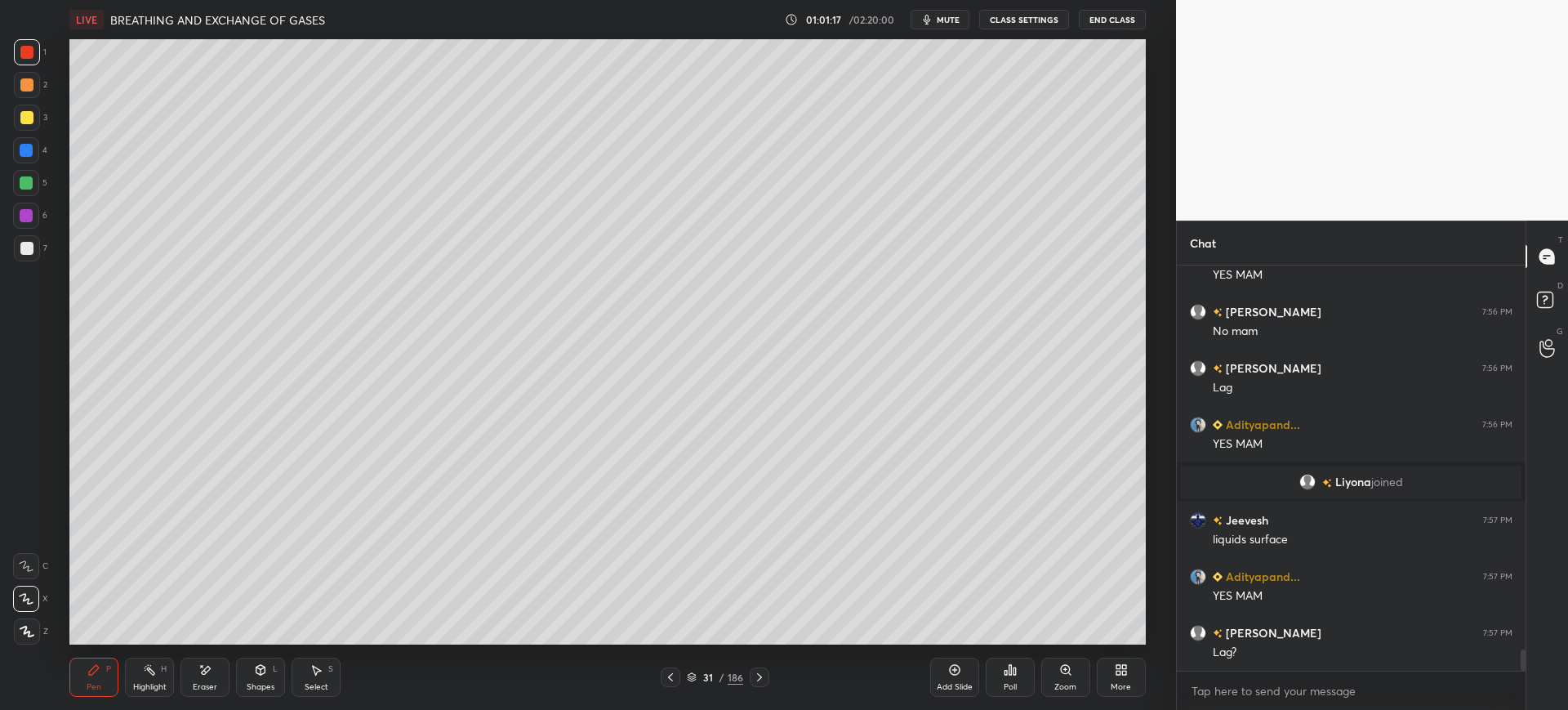
click at [24, 249] on div at bounding box center [27, 248] width 13 height 13
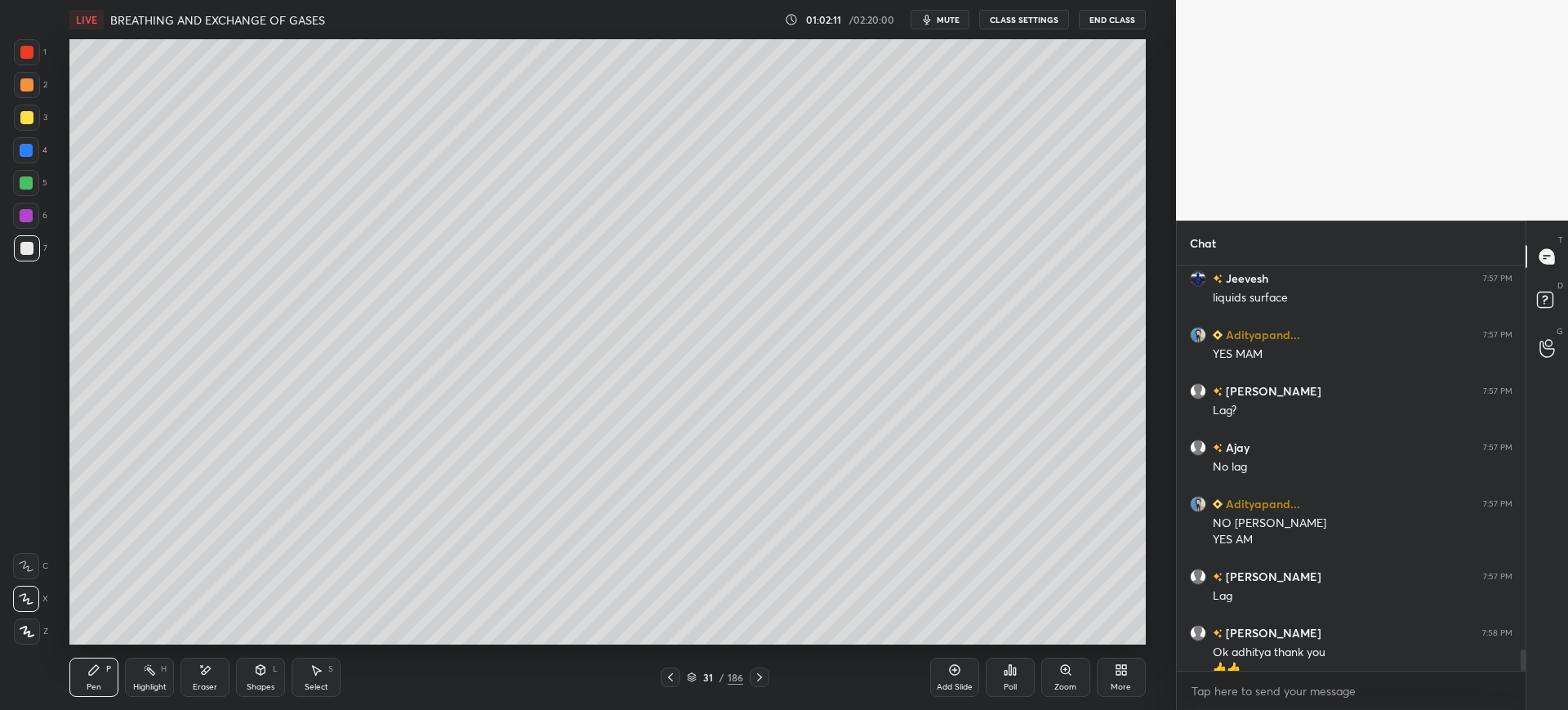
scroll to position [7458, 0]
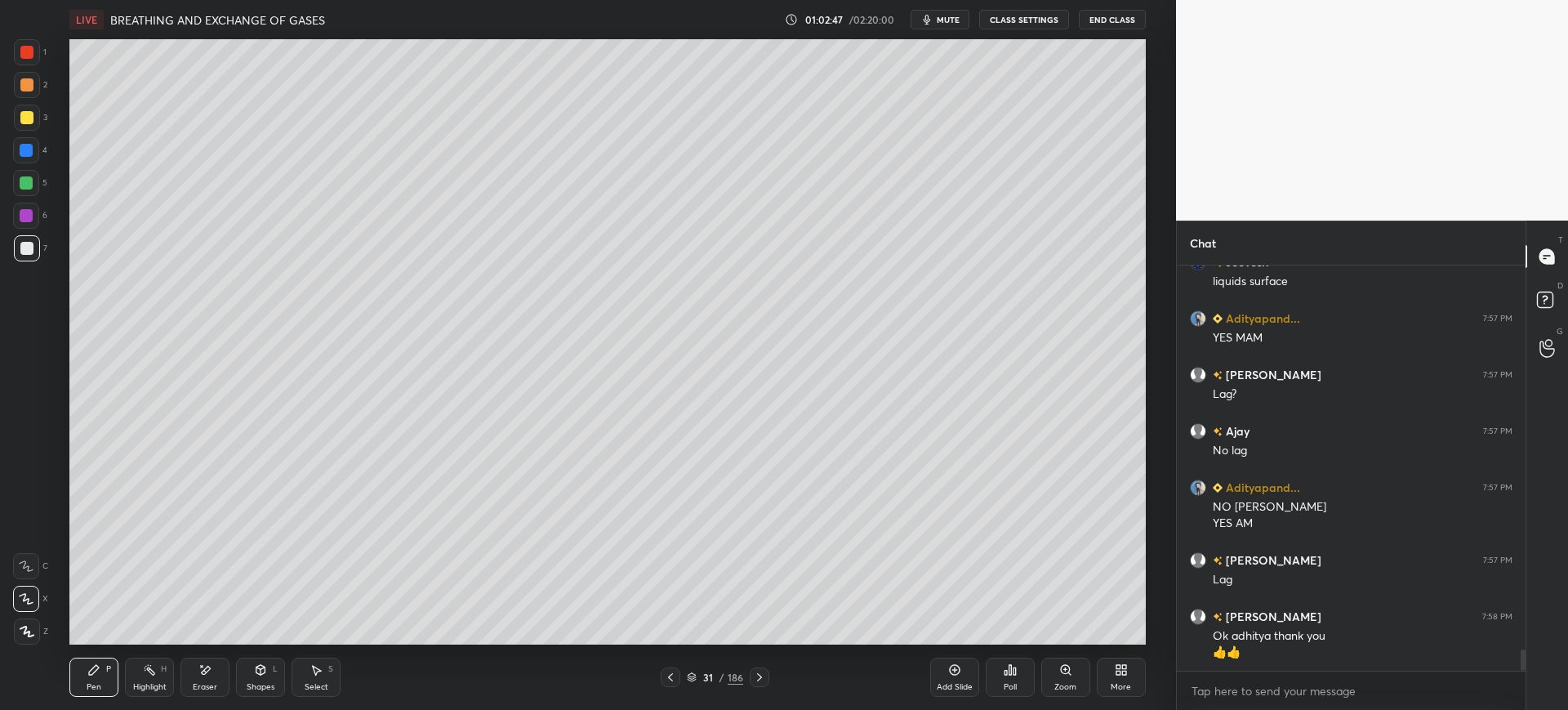
click at [728, 681] on div "186" at bounding box center [735, 677] width 15 height 15
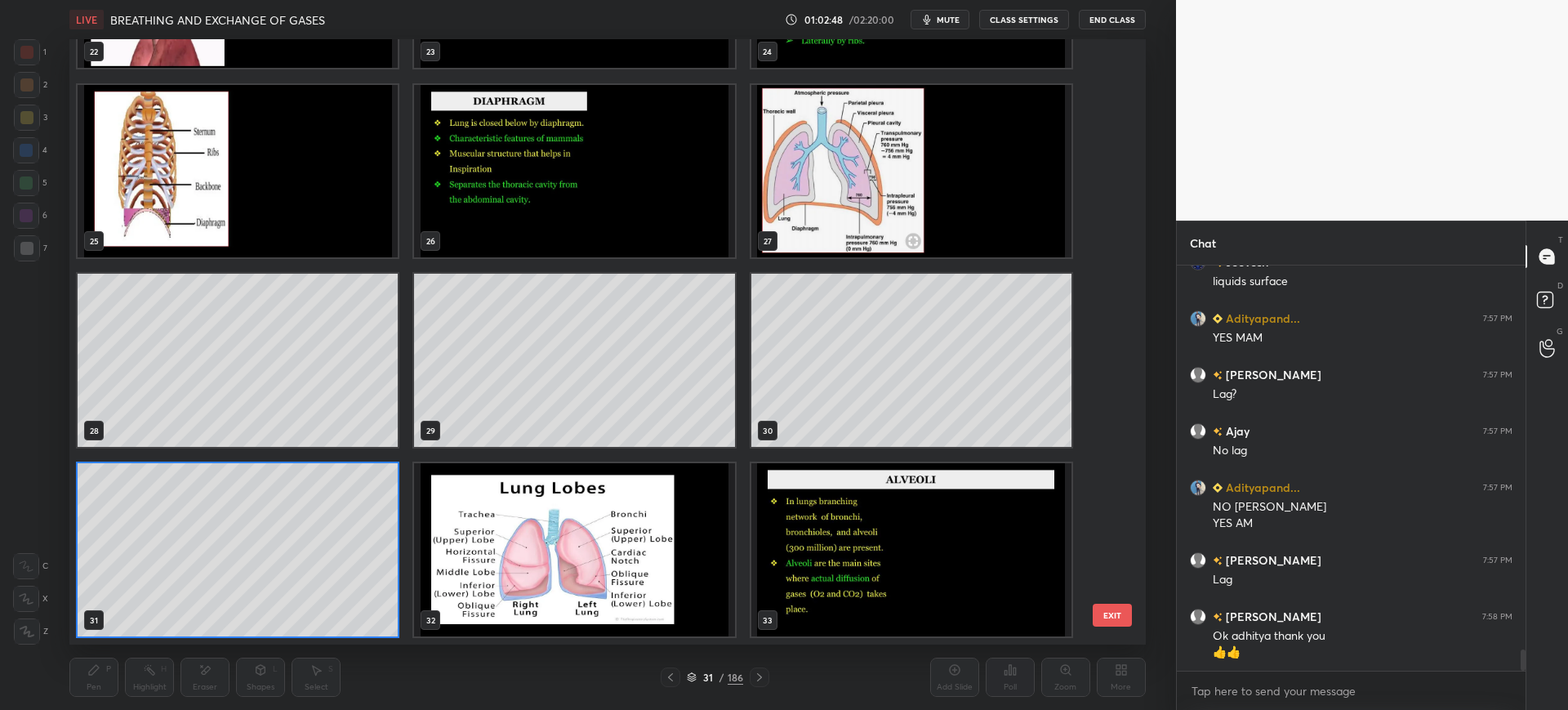
scroll to position [7529, 0]
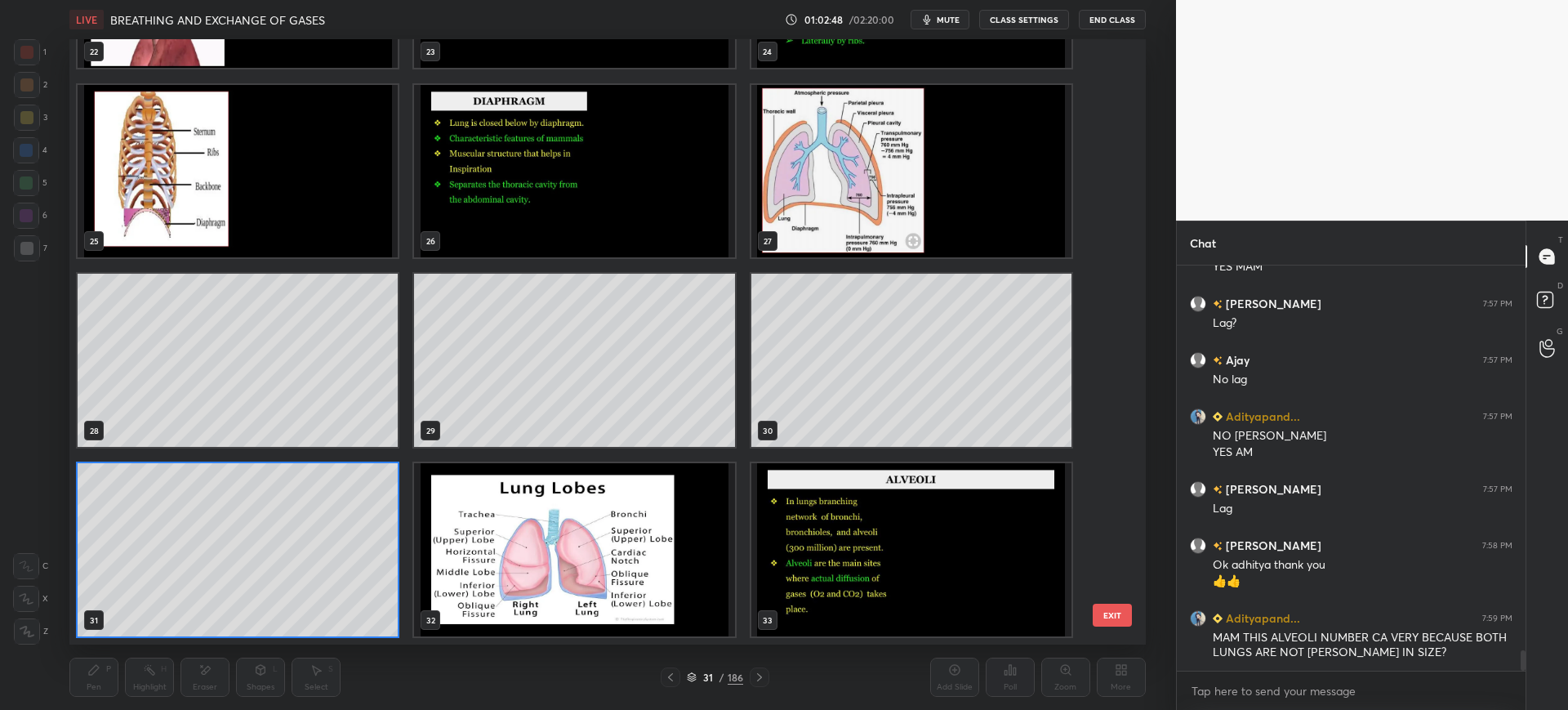
click at [667, 556] on img "grid" at bounding box center [574, 549] width 320 height 173
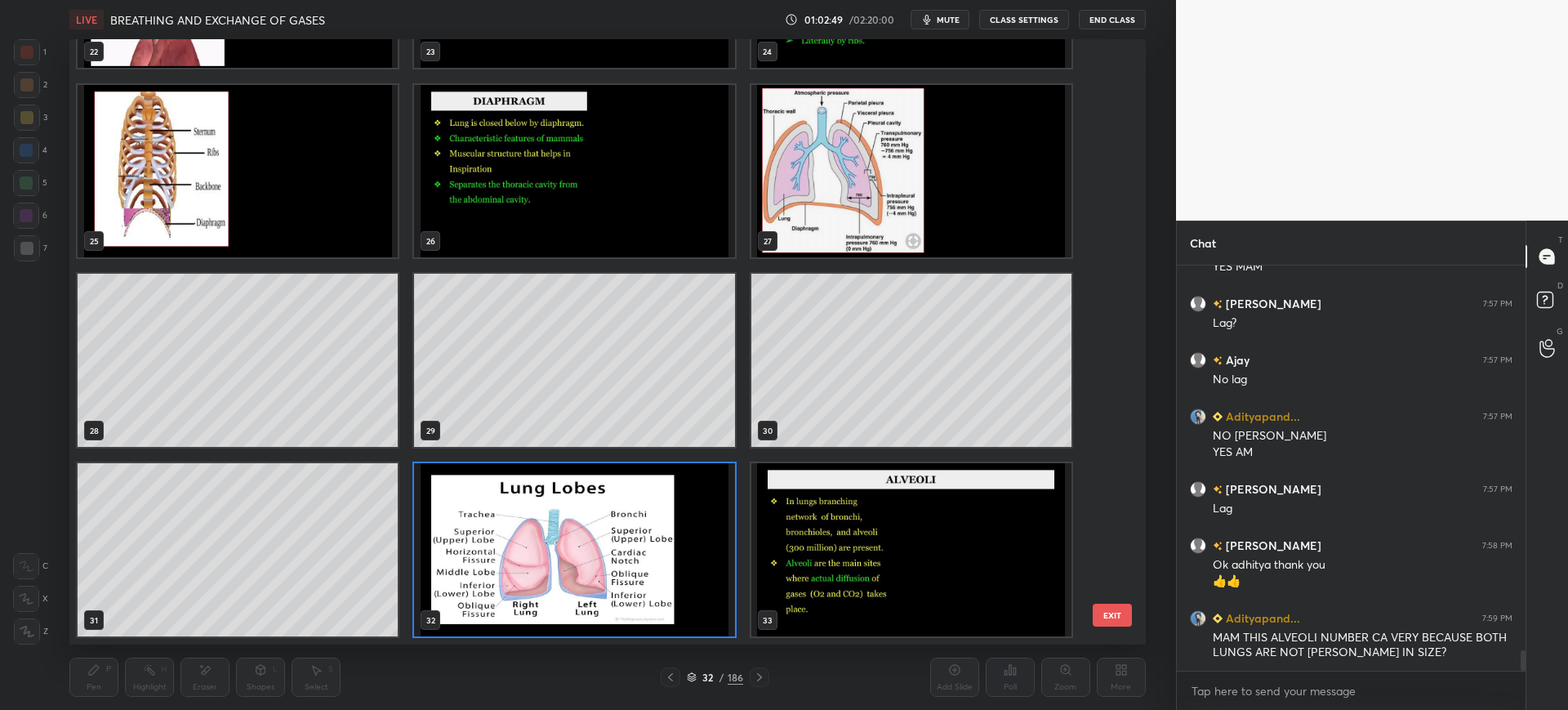
click at [1118, 612] on button "EXIT" at bounding box center [1112, 615] width 39 height 23
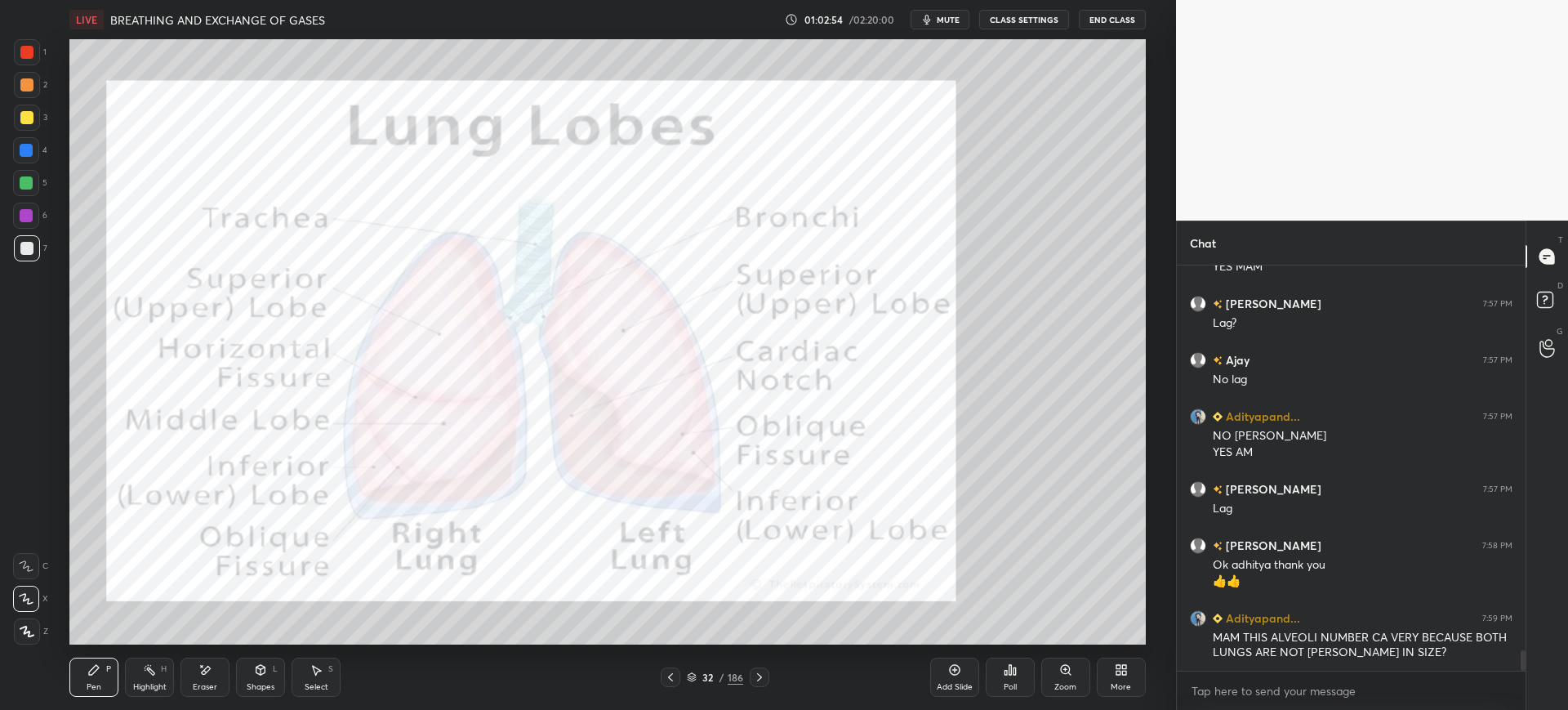
click at [18, 58] on div at bounding box center [26, 52] width 26 height 26
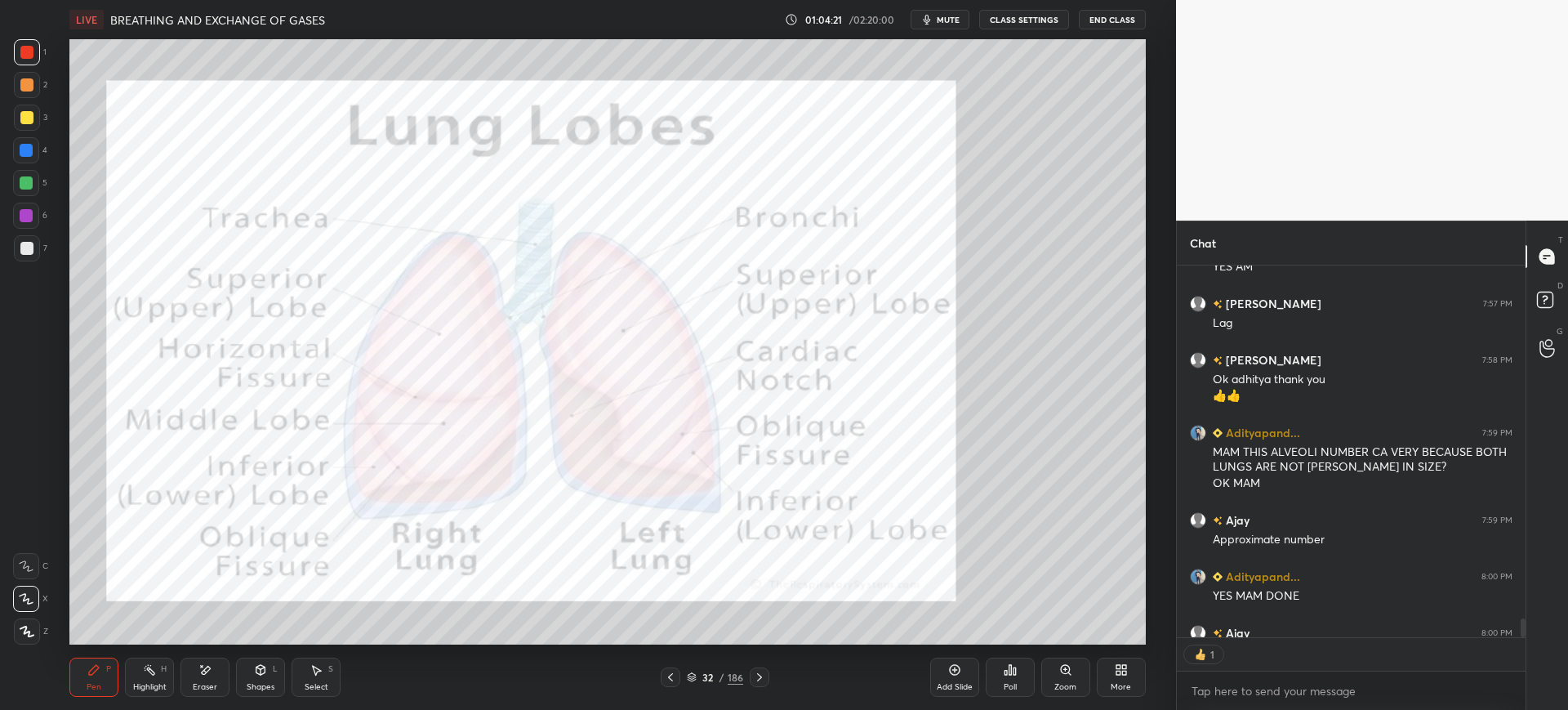
scroll to position [367, 344]
click at [960, 13] on button "mute" at bounding box center [940, 20] width 59 height 20
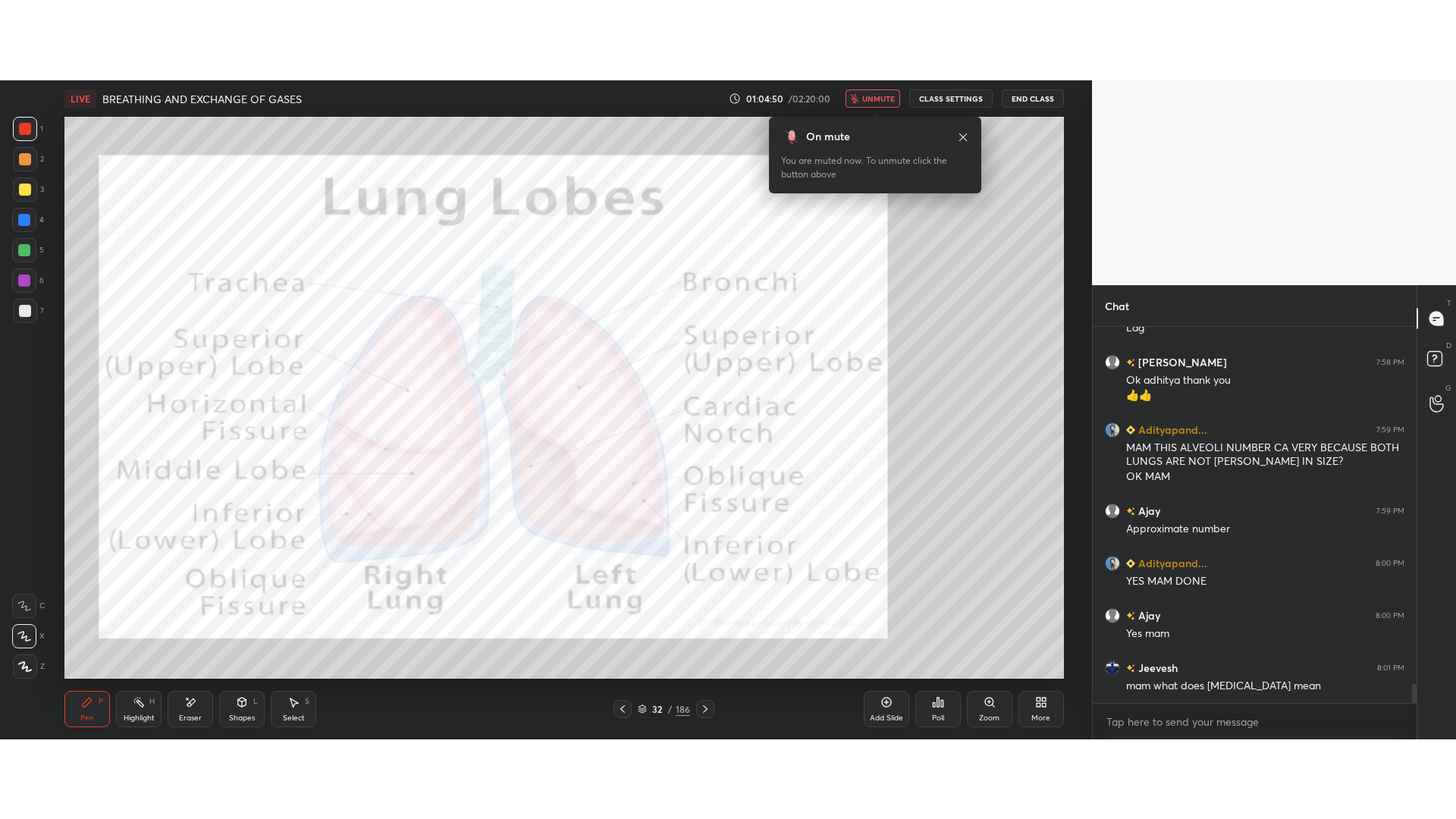
scroll to position [372, 319]
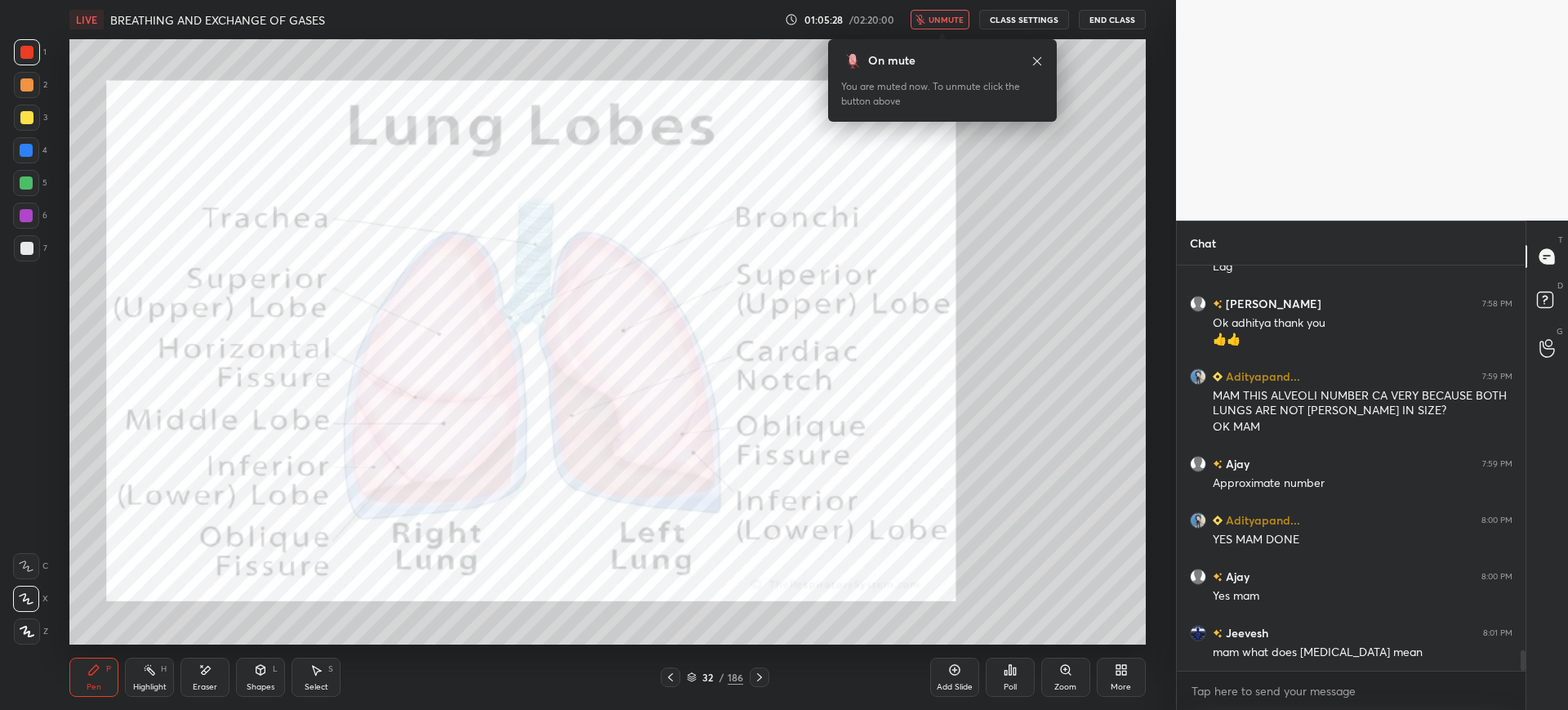
click at [1129, 681] on div "More" at bounding box center [1122, 677] width 49 height 39
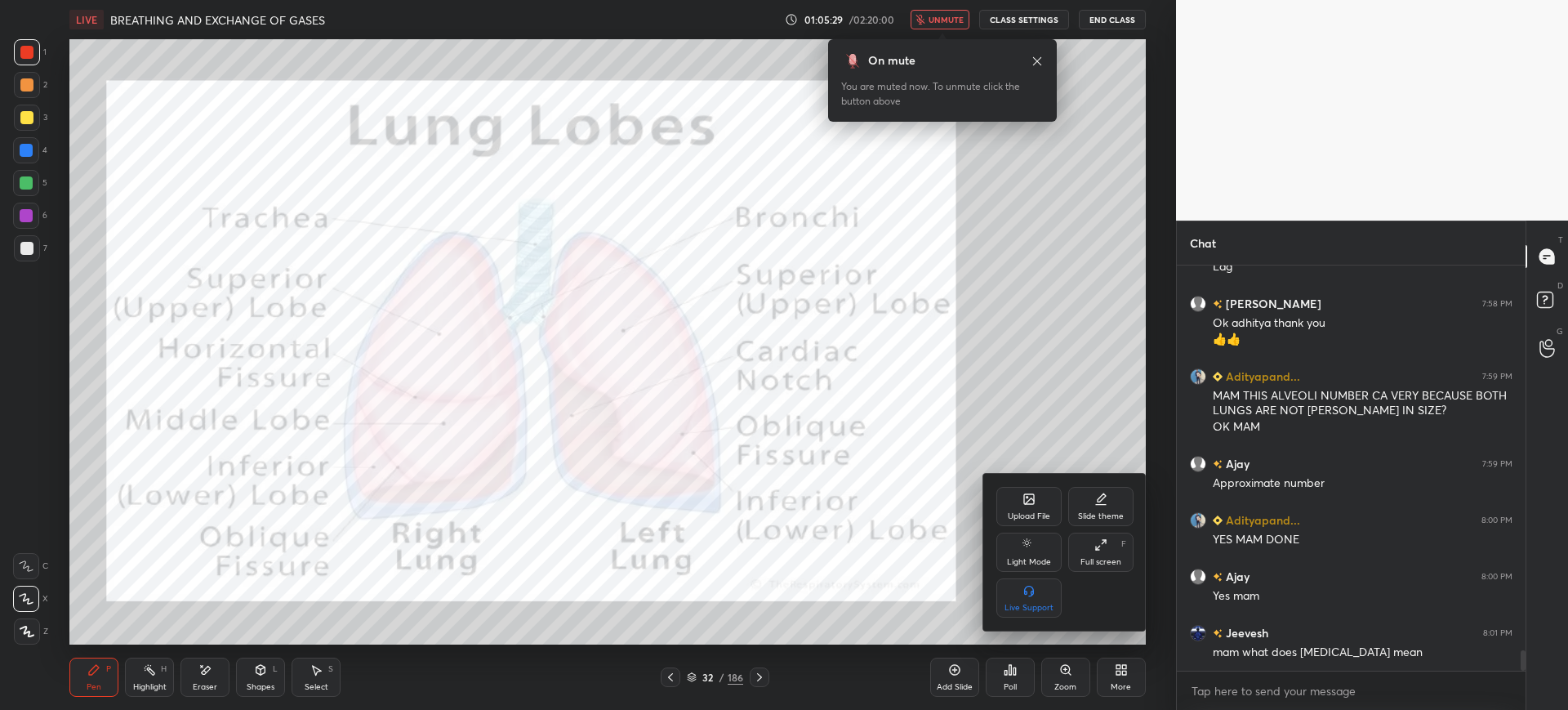
click at [1101, 539] on icon at bounding box center [1101, 545] width 13 height 13
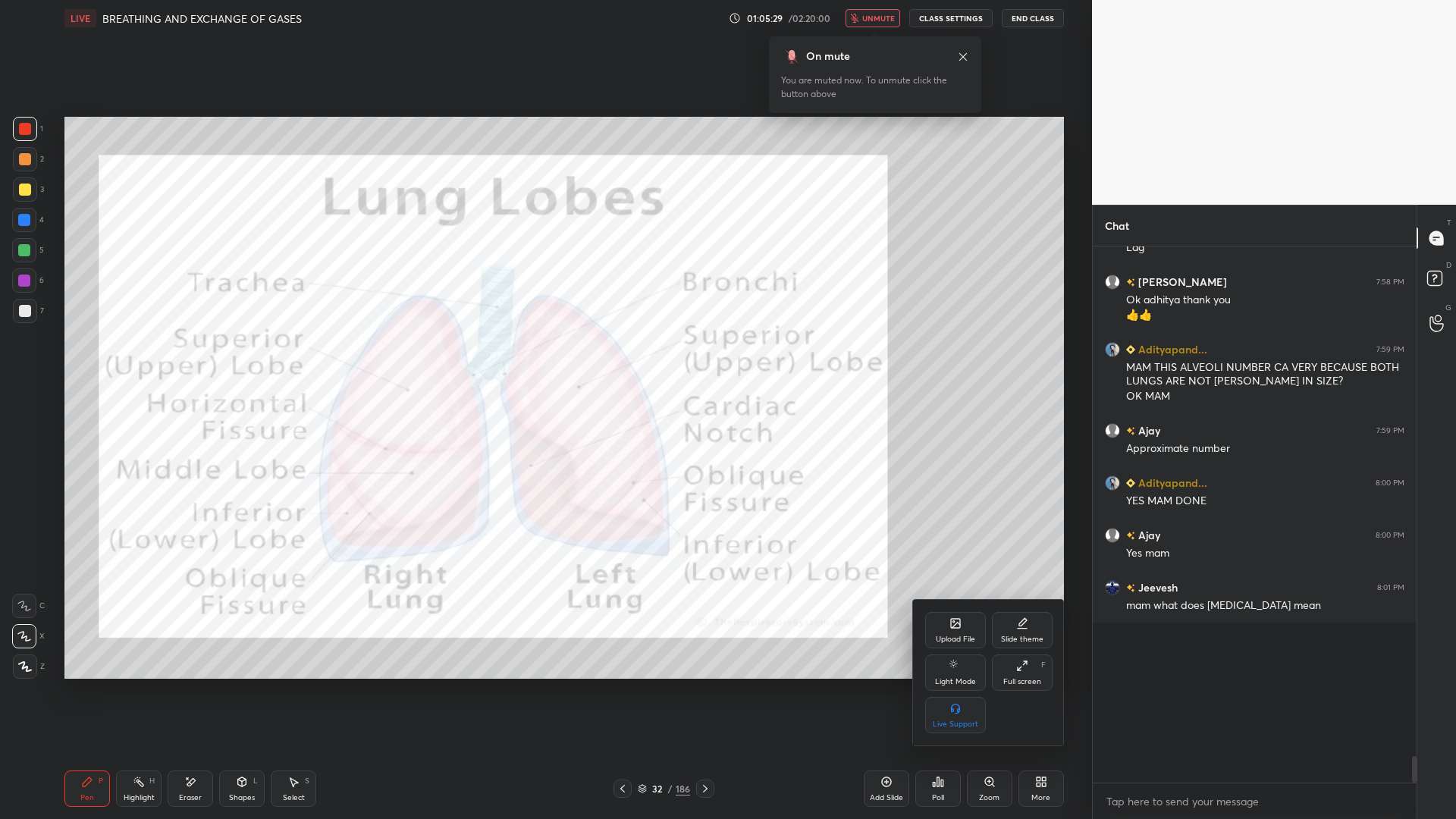
scroll to position [7052, 0]
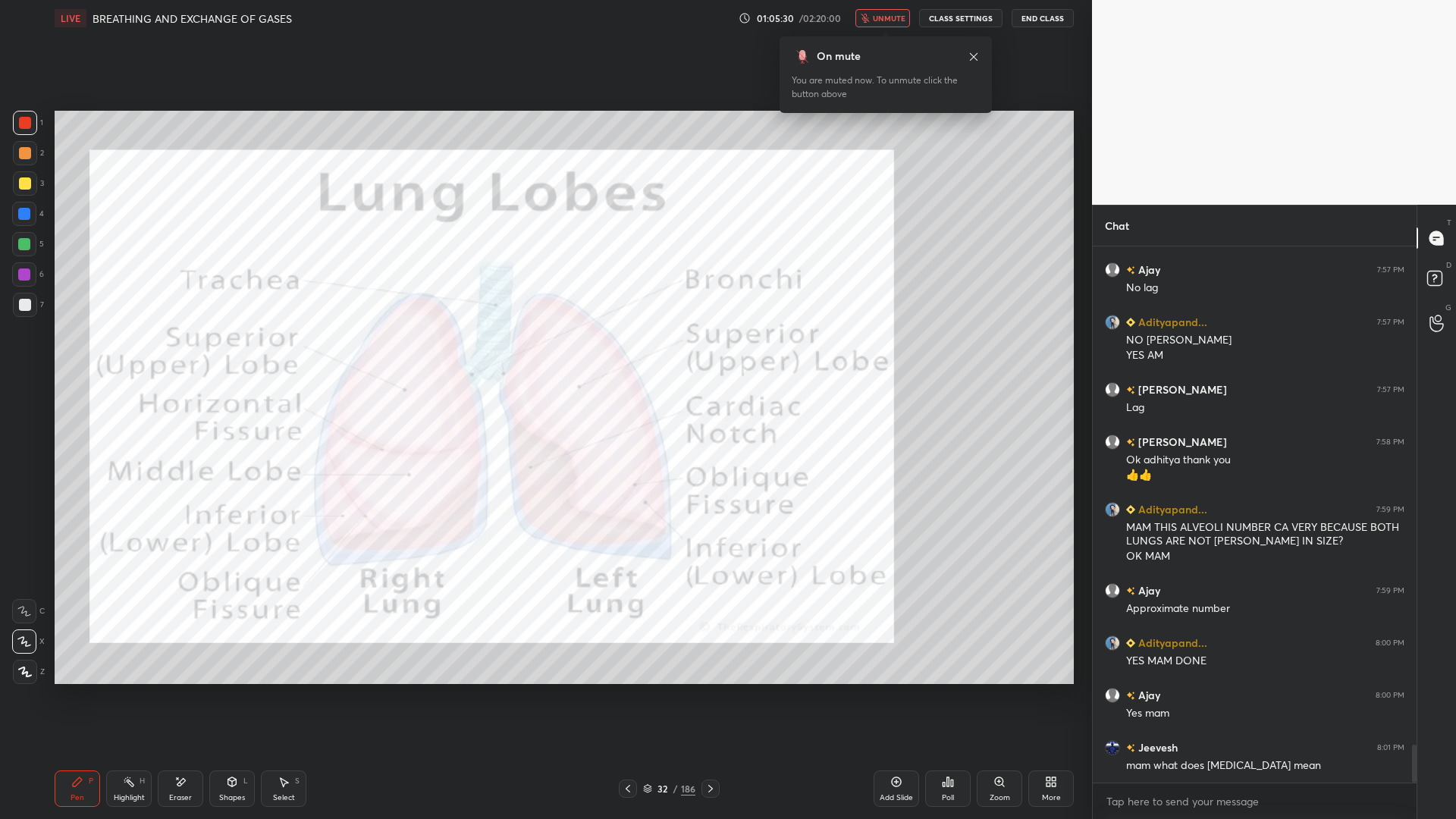
click at [28, 127] on div at bounding box center [25, 123] width 12 height 12
click at [898, 27] on button "unmute" at bounding box center [882, 19] width 55 height 19
click at [875, 658] on div "Add Slide" at bounding box center [897, 788] width 46 height 36
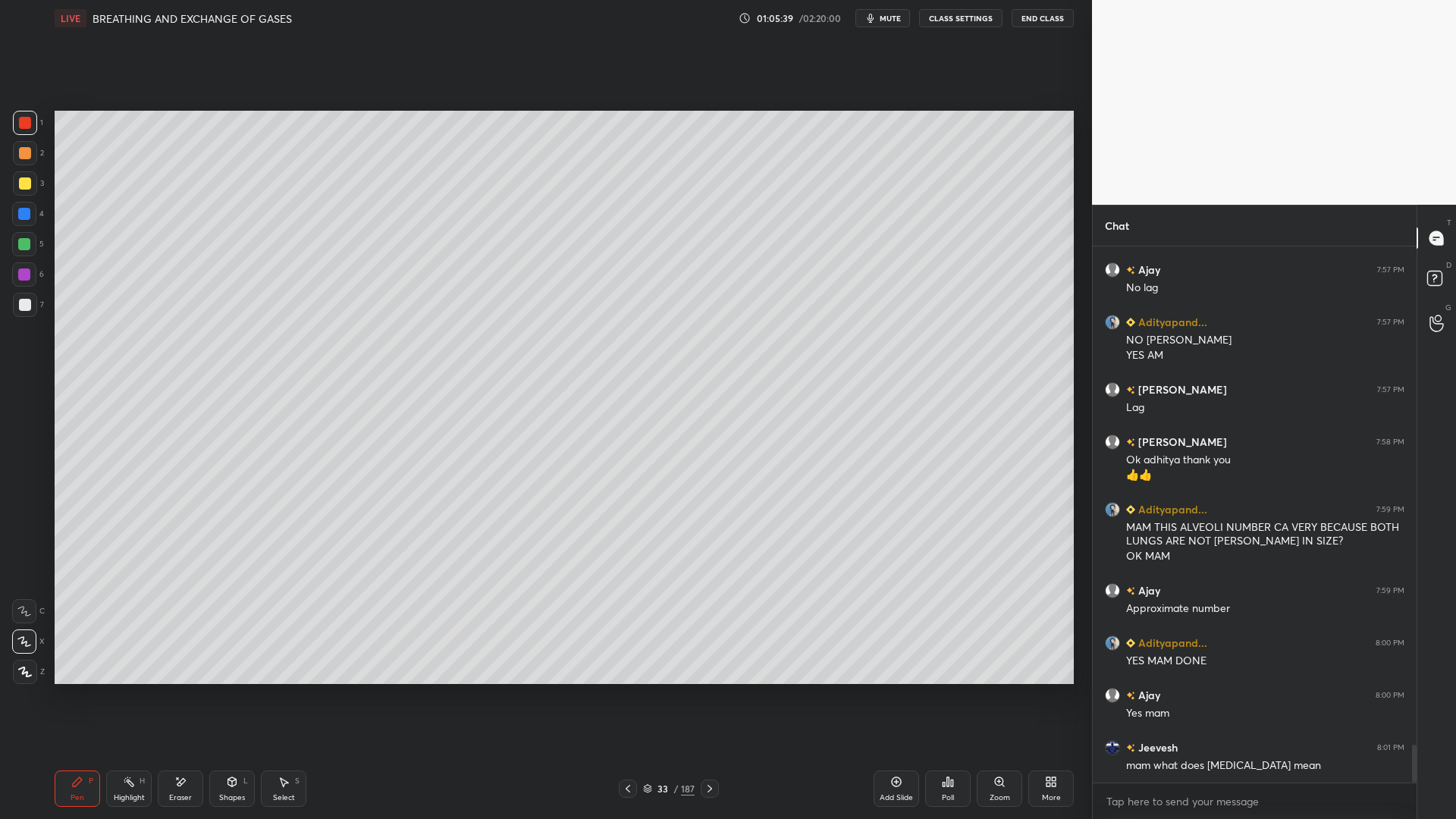
scroll to position [7104, 0]
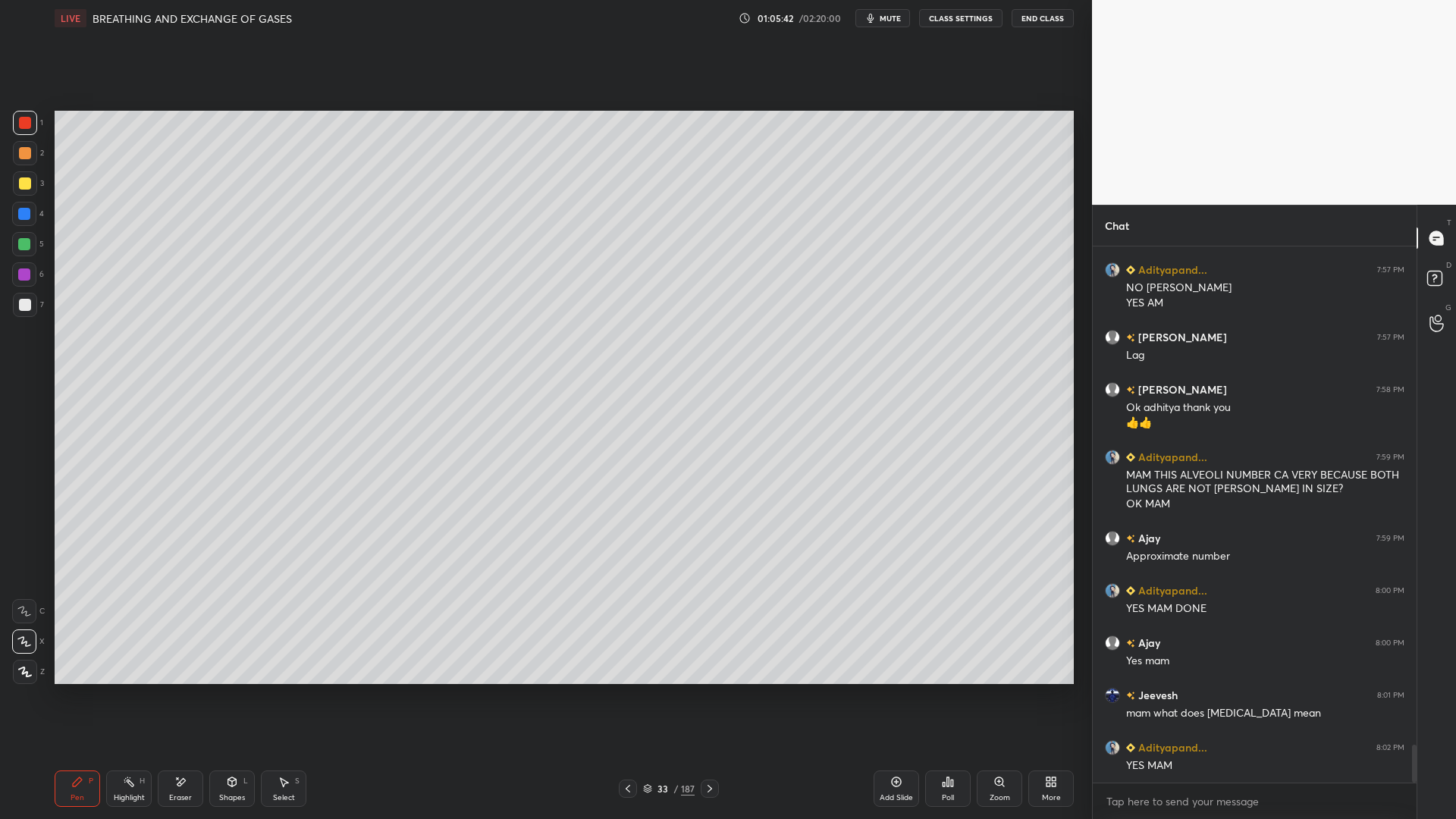
click at [27, 306] on div at bounding box center [25, 305] width 12 height 12
click at [23, 197] on div "3" at bounding box center [28, 186] width 31 height 30
click at [36, 299] on div at bounding box center [24, 304] width 24 height 24
click at [27, 186] on div at bounding box center [25, 184] width 12 height 12
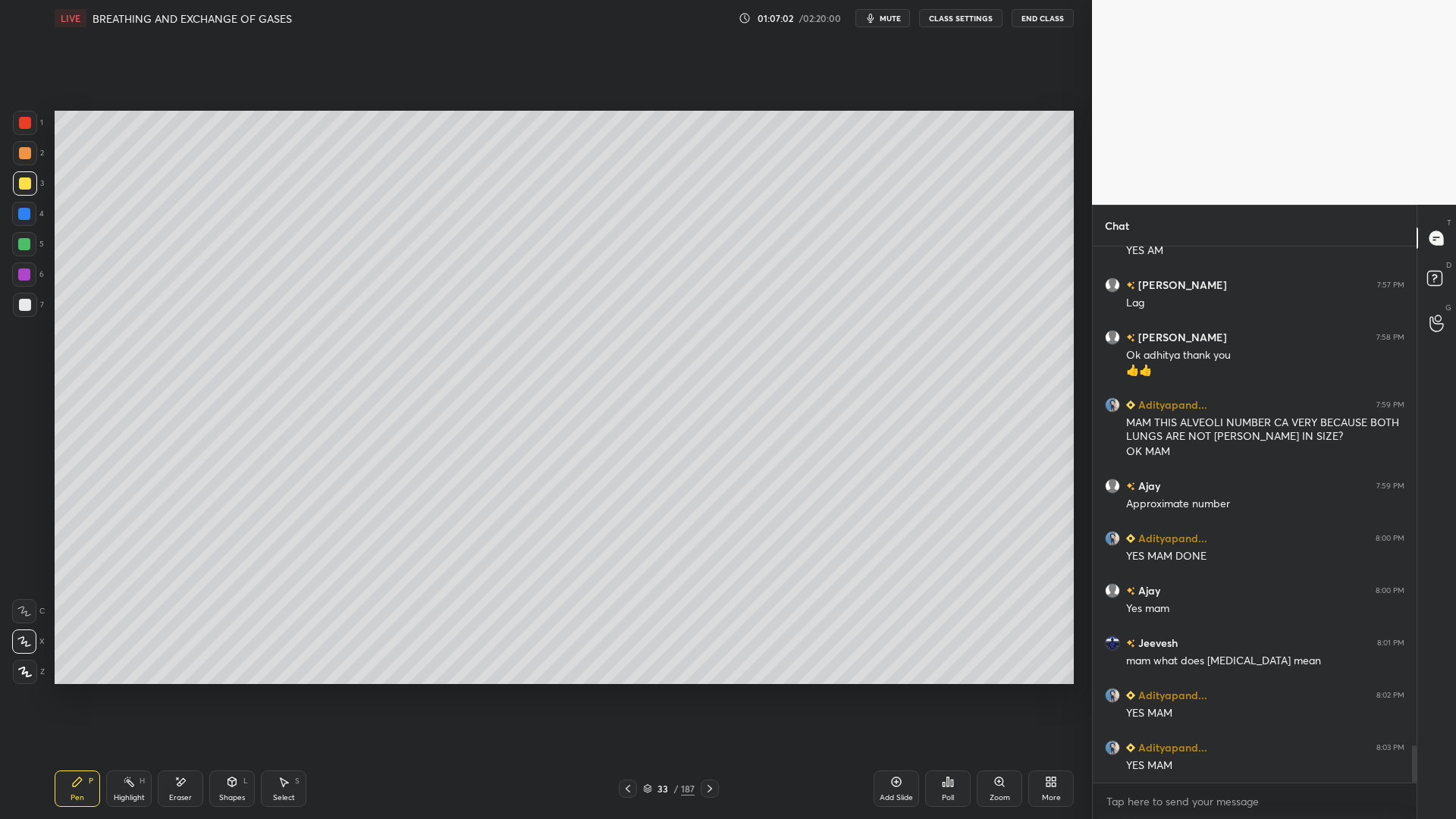
scroll to position [7208, 0]
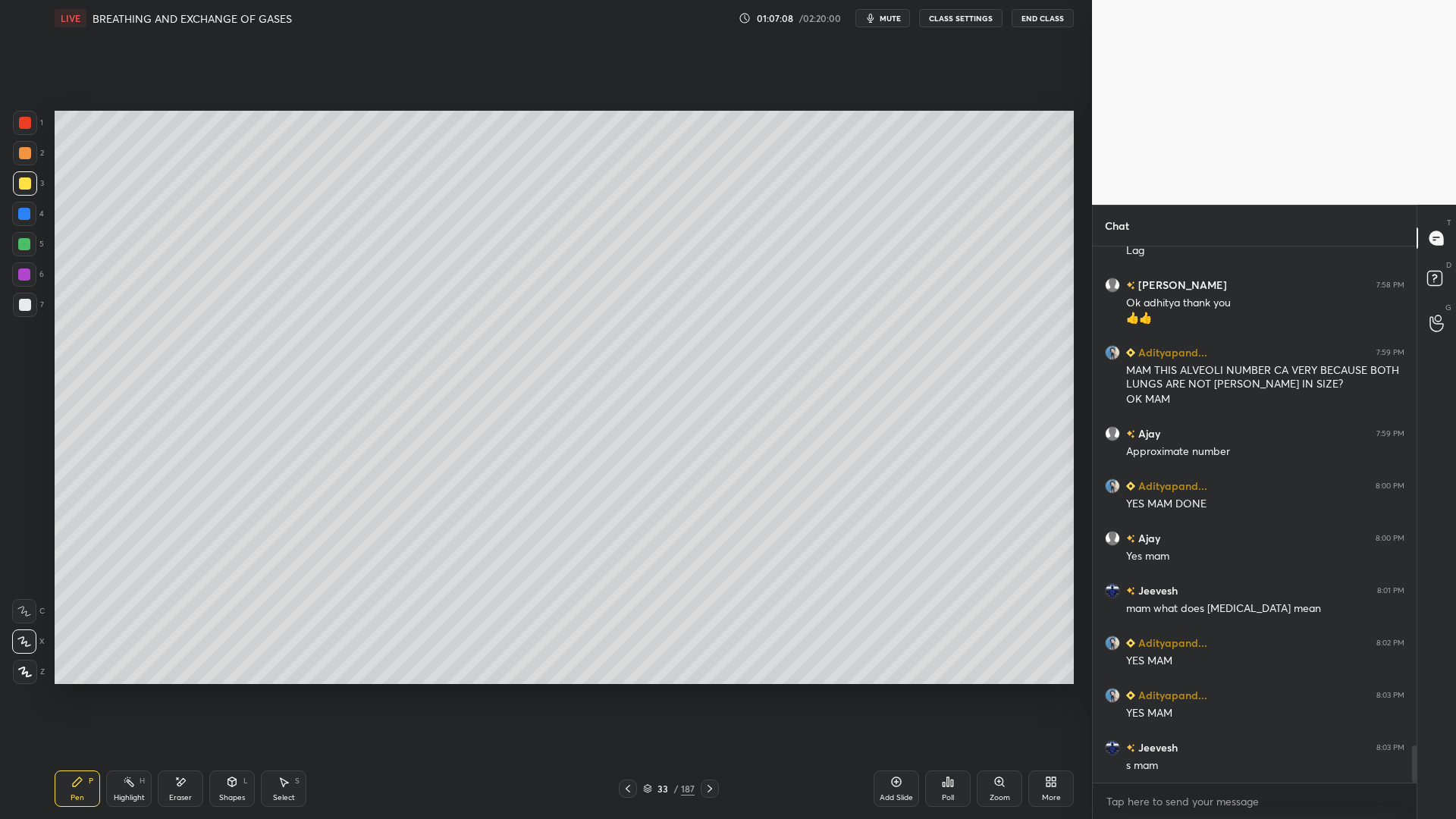
click at [33, 304] on div at bounding box center [24, 304] width 24 height 24
click at [186, 658] on div "Eraser" at bounding box center [180, 788] width 46 height 36
click at [83, 658] on div "Pen P" at bounding box center [78, 788] width 46 height 36
click at [875, 19] on icon "button" at bounding box center [871, 18] width 7 height 9
click at [875, 25] on button "unmute" at bounding box center [882, 19] width 55 height 19
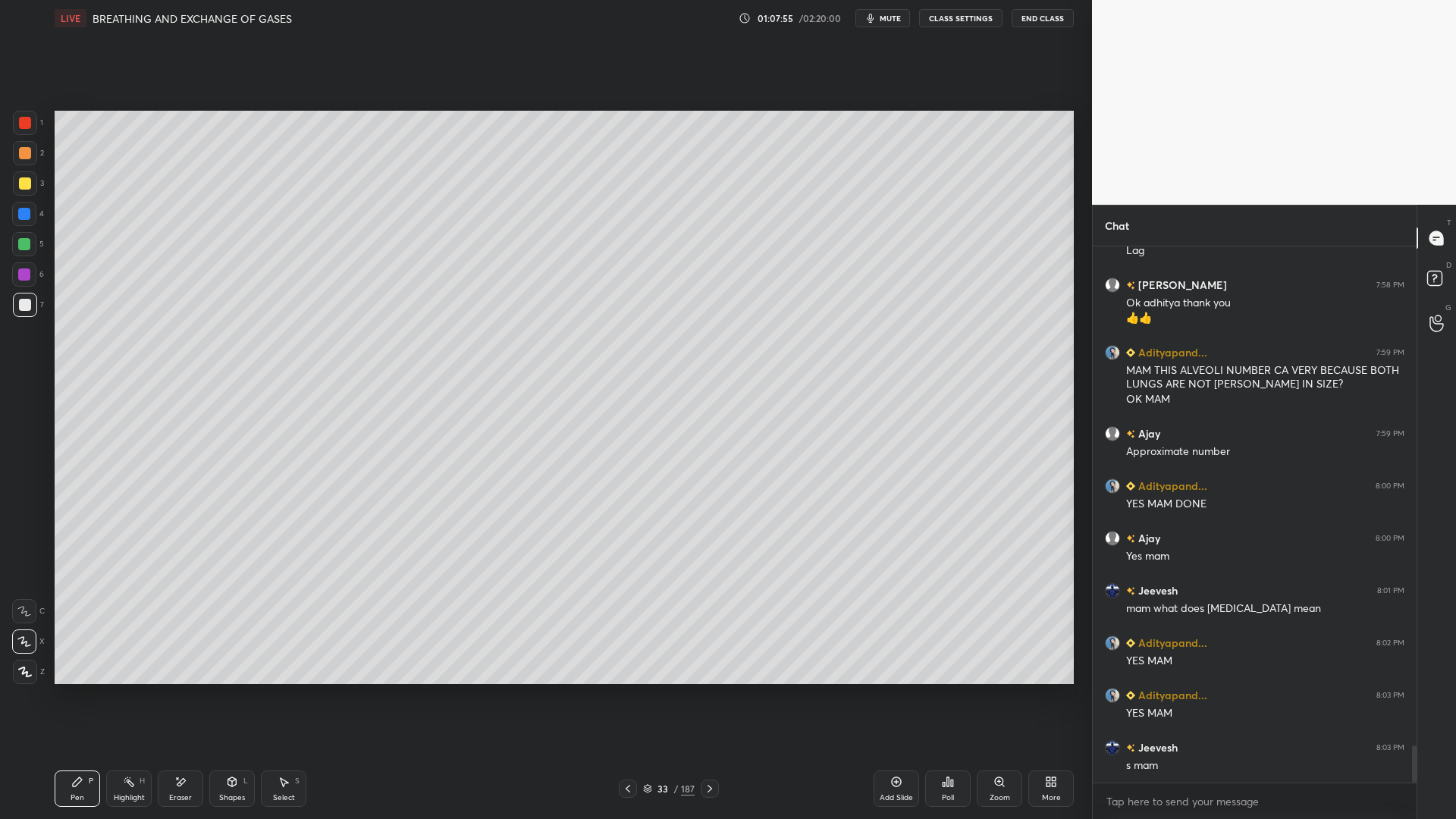
click at [20, 211] on div at bounding box center [24, 214] width 12 height 12
click at [727, 658] on div "Setting up your live class Poll for secs No correct answer Start poll" at bounding box center [565, 397] width 1031 height 722
click at [25, 309] on div at bounding box center [25, 305] width 12 height 12
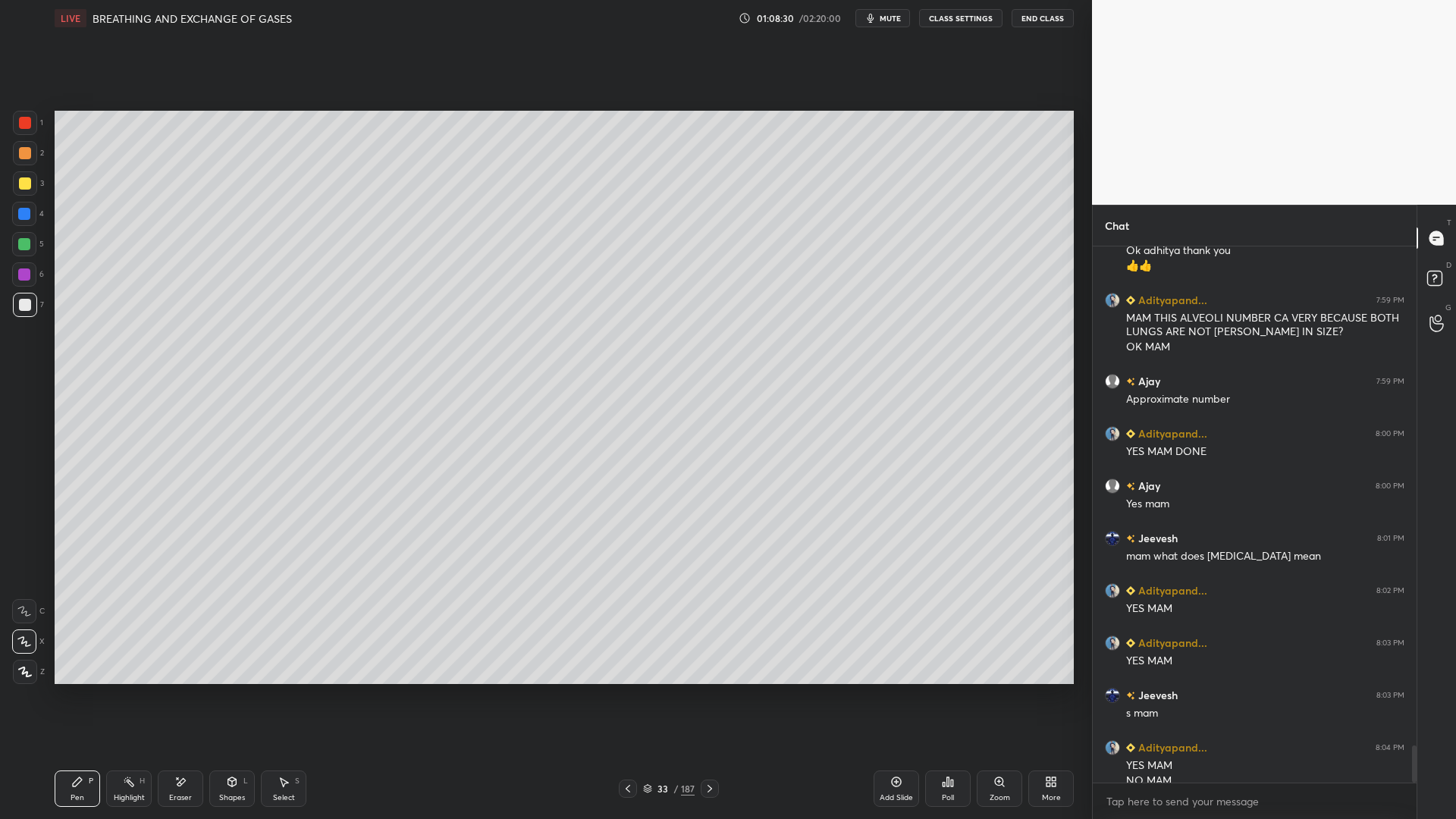
scroll to position [7276, 0]
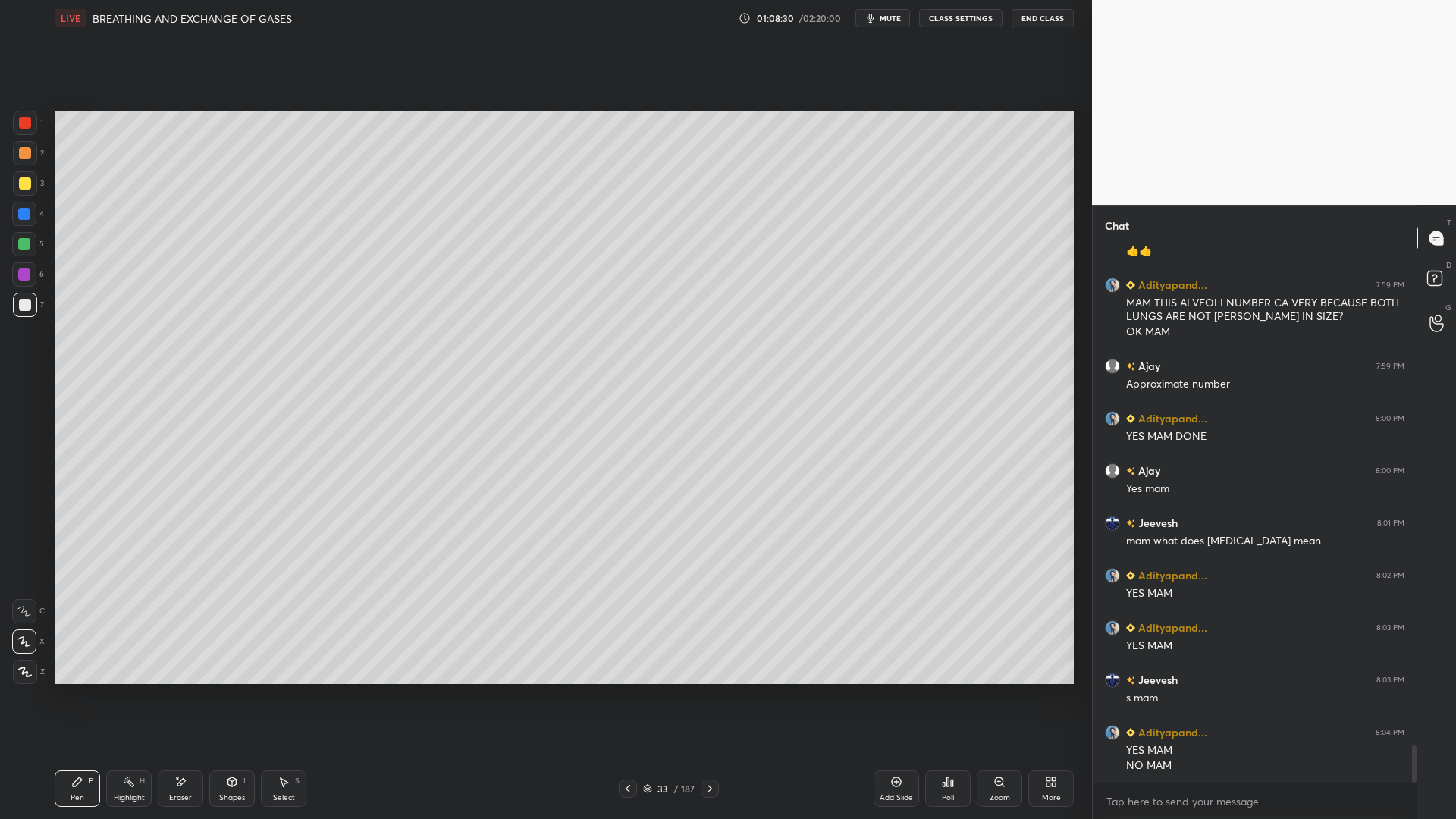
click at [905, 658] on div "Add Slide" at bounding box center [897, 788] width 46 height 36
click at [21, 195] on div "3" at bounding box center [28, 186] width 31 height 30
click at [23, 309] on div at bounding box center [25, 305] width 12 height 12
click at [216, 658] on div "Shapes L" at bounding box center [232, 788] width 46 height 36
click at [179, 658] on icon at bounding box center [182, 781] width 8 height 8
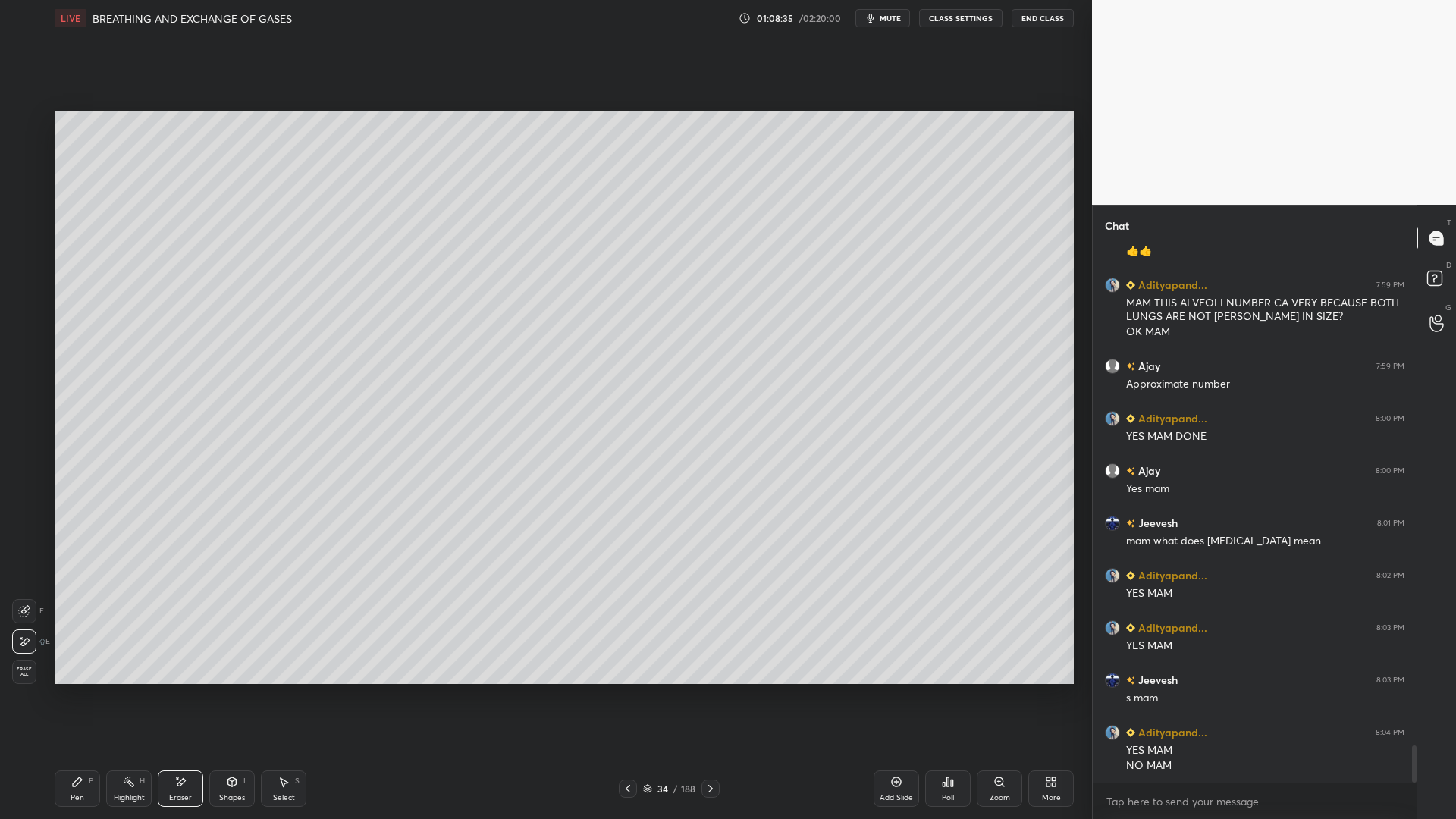
click at [21, 658] on span "Erase all" at bounding box center [24, 672] width 23 height 11
click at [24, 119] on div at bounding box center [25, 123] width 12 height 12
click at [30, 307] on div at bounding box center [25, 305] width 12 height 12
click at [25, 172] on div at bounding box center [24, 183] width 24 height 24
click at [34, 301] on div at bounding box center [24, 304] width 24 height 24
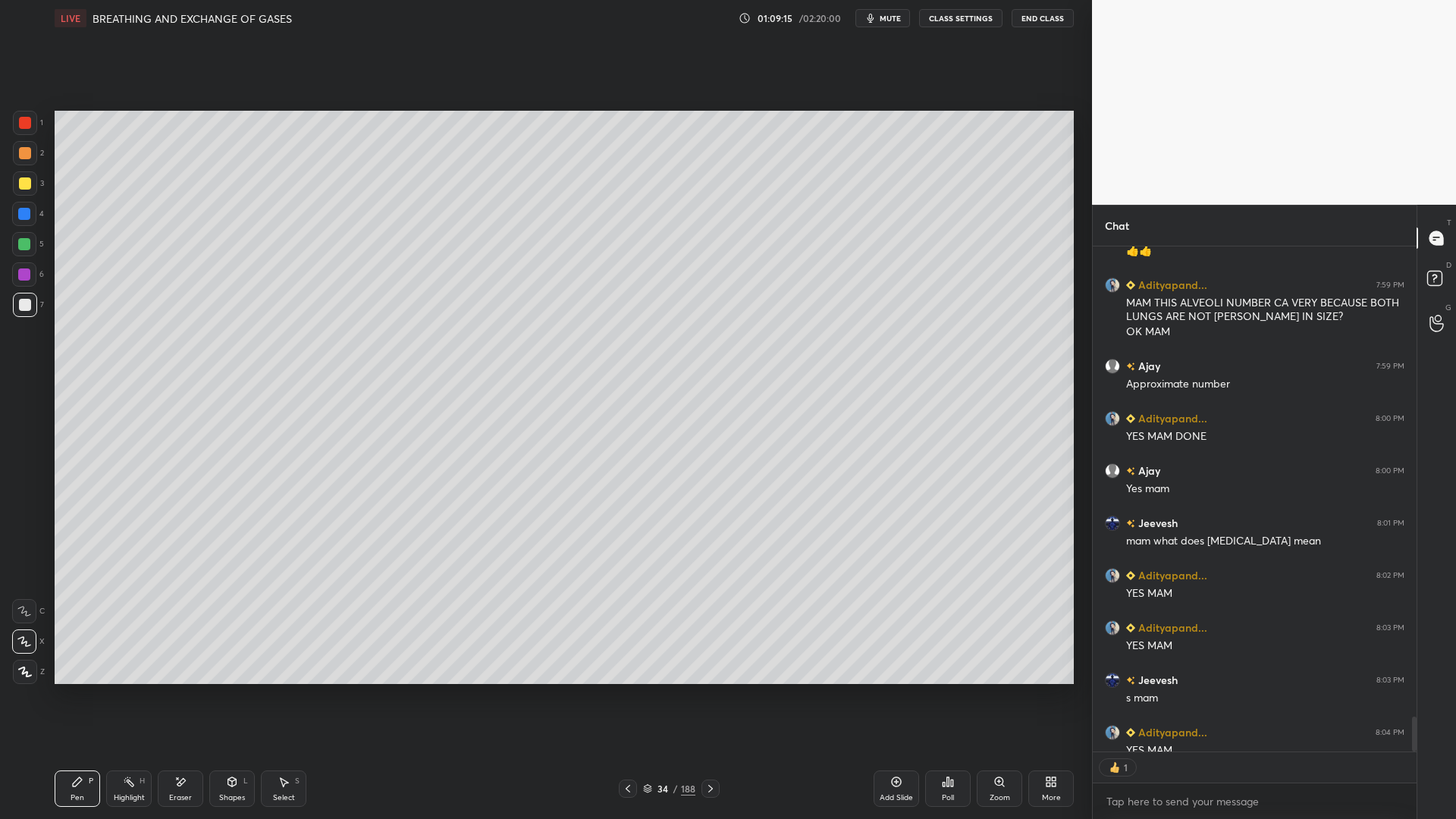
scroll to position [500, 319]
click at [26, 126] on div at bounding box center [25, 123] width 12 height 12
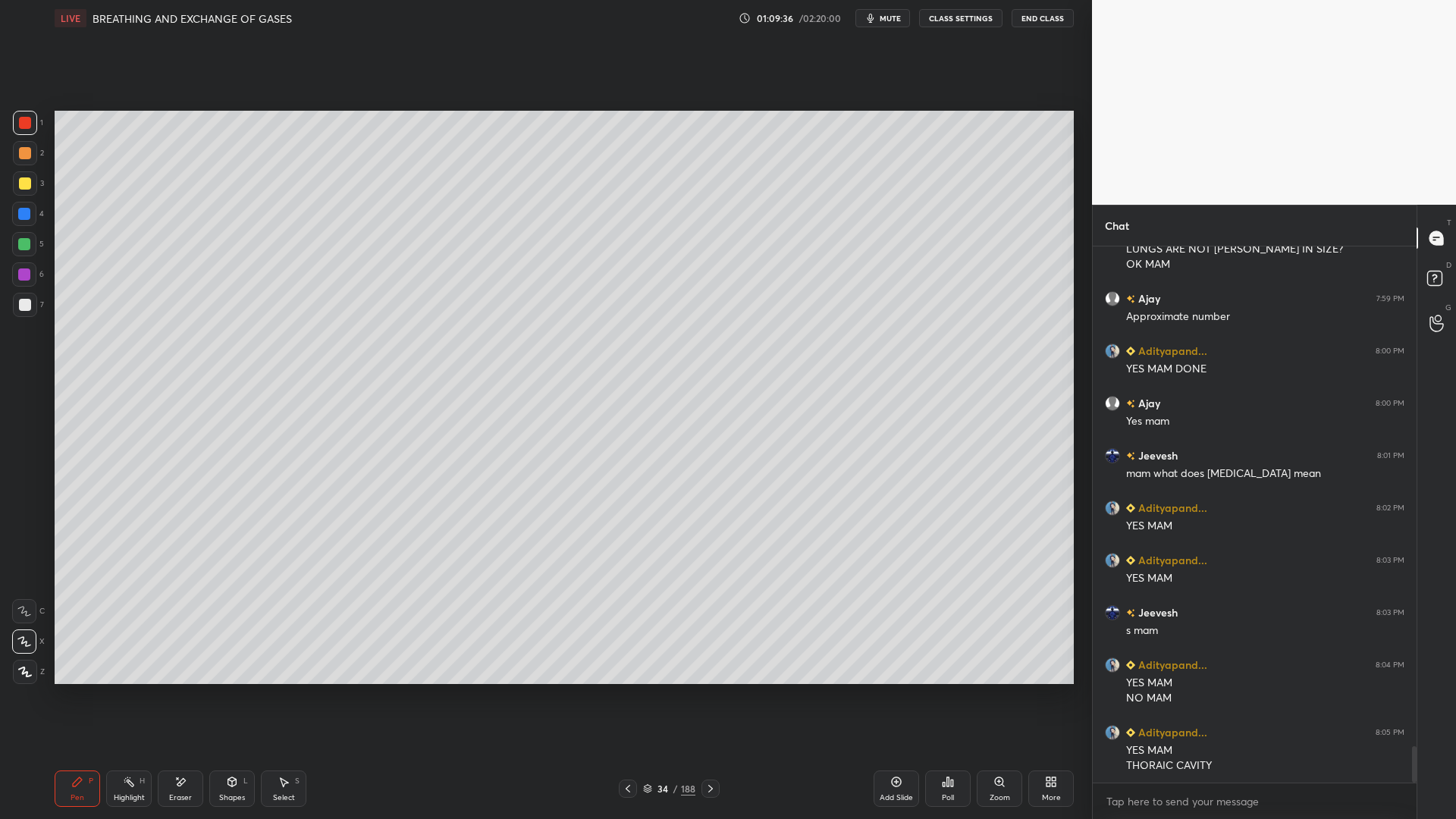
scroll to position [7343, 0]
click at [28, 300] on div at bounding box center [25, 305] width 12 height 12
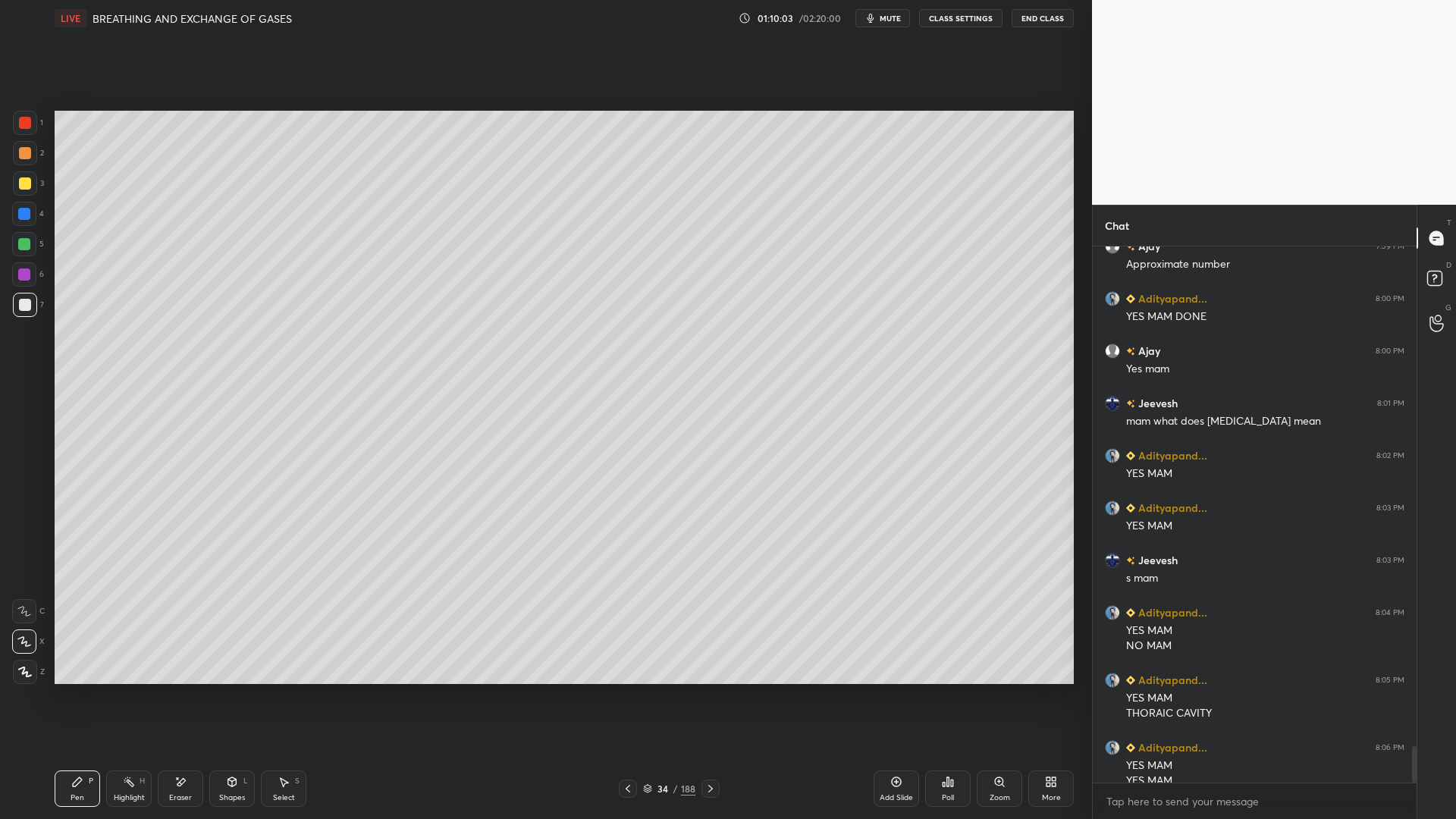
scroll to position [7411, 0]
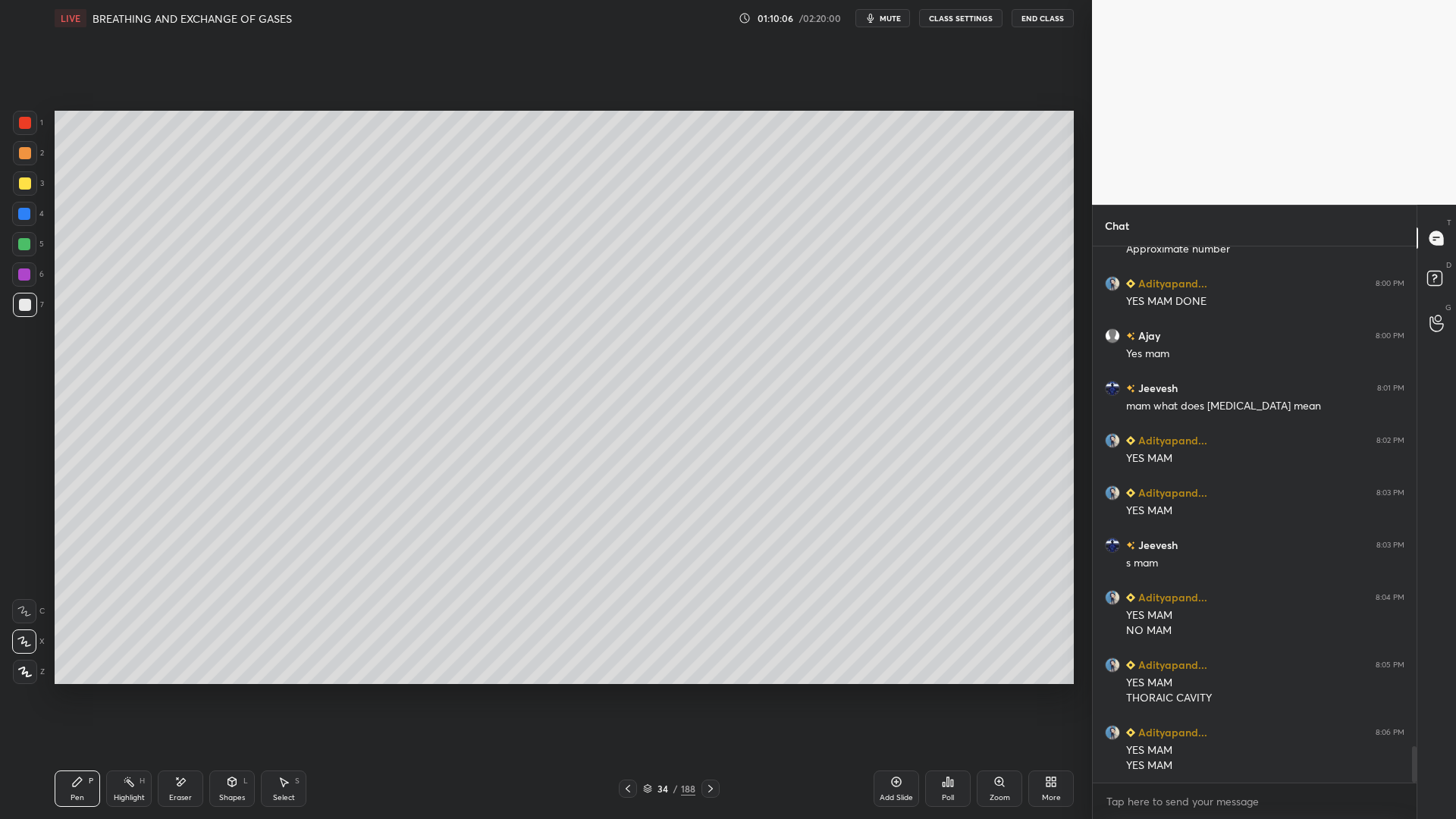
click at [26, 217] on div at bounding box center [24, 214] width 12 height 12
click at [33, 309] on div at bounding box center [24, 304] width 24 height 24
click at [26, 194] on div at bounding box center [24, 183] width 24 height 24
click at [27, 283] on div at bounding box center [24, 274] width 24 height 24
click at [34, 302] on div at bounding box center [24, 304] width 24 height 24
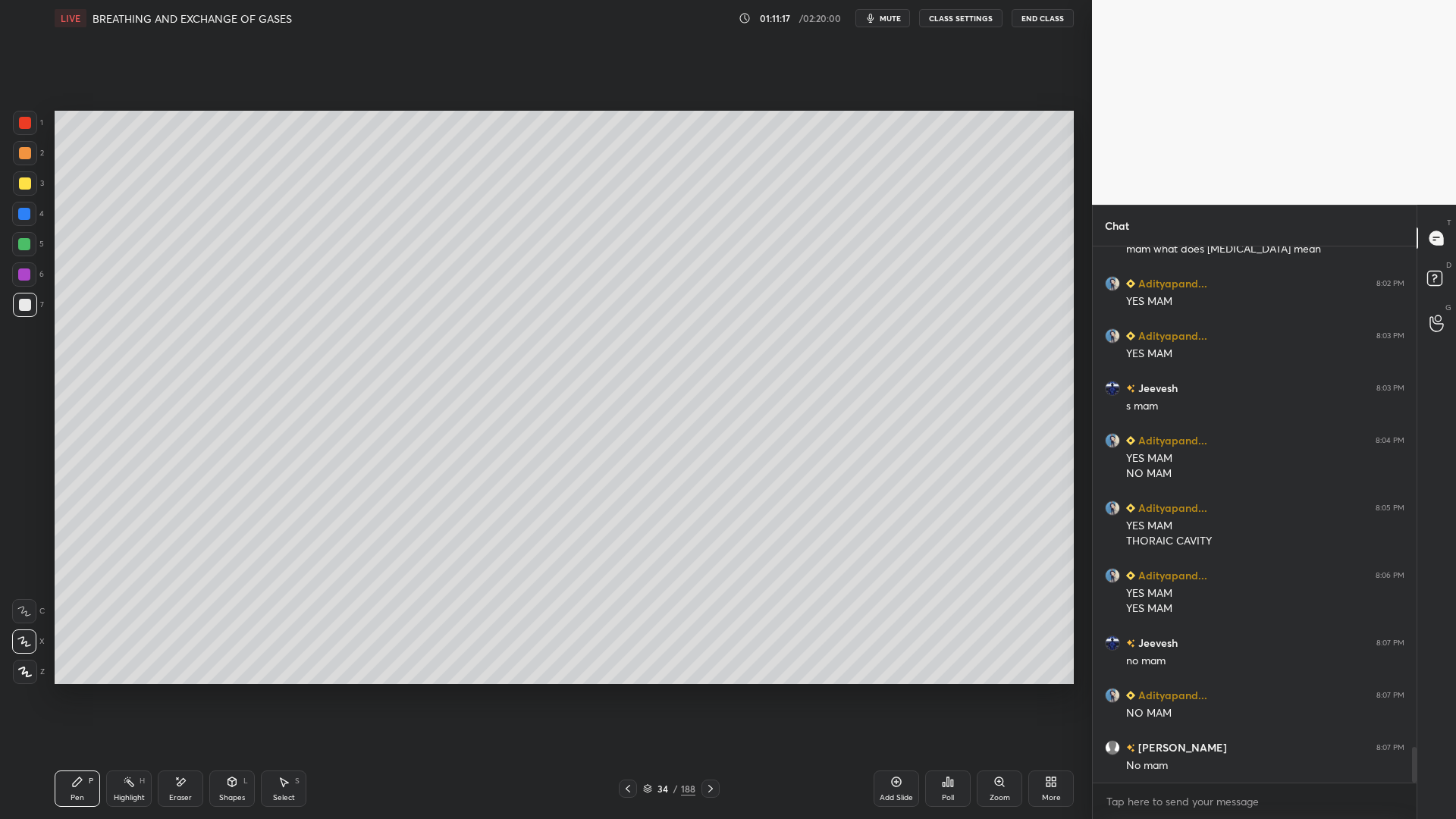
scroll to position [7620, 0]
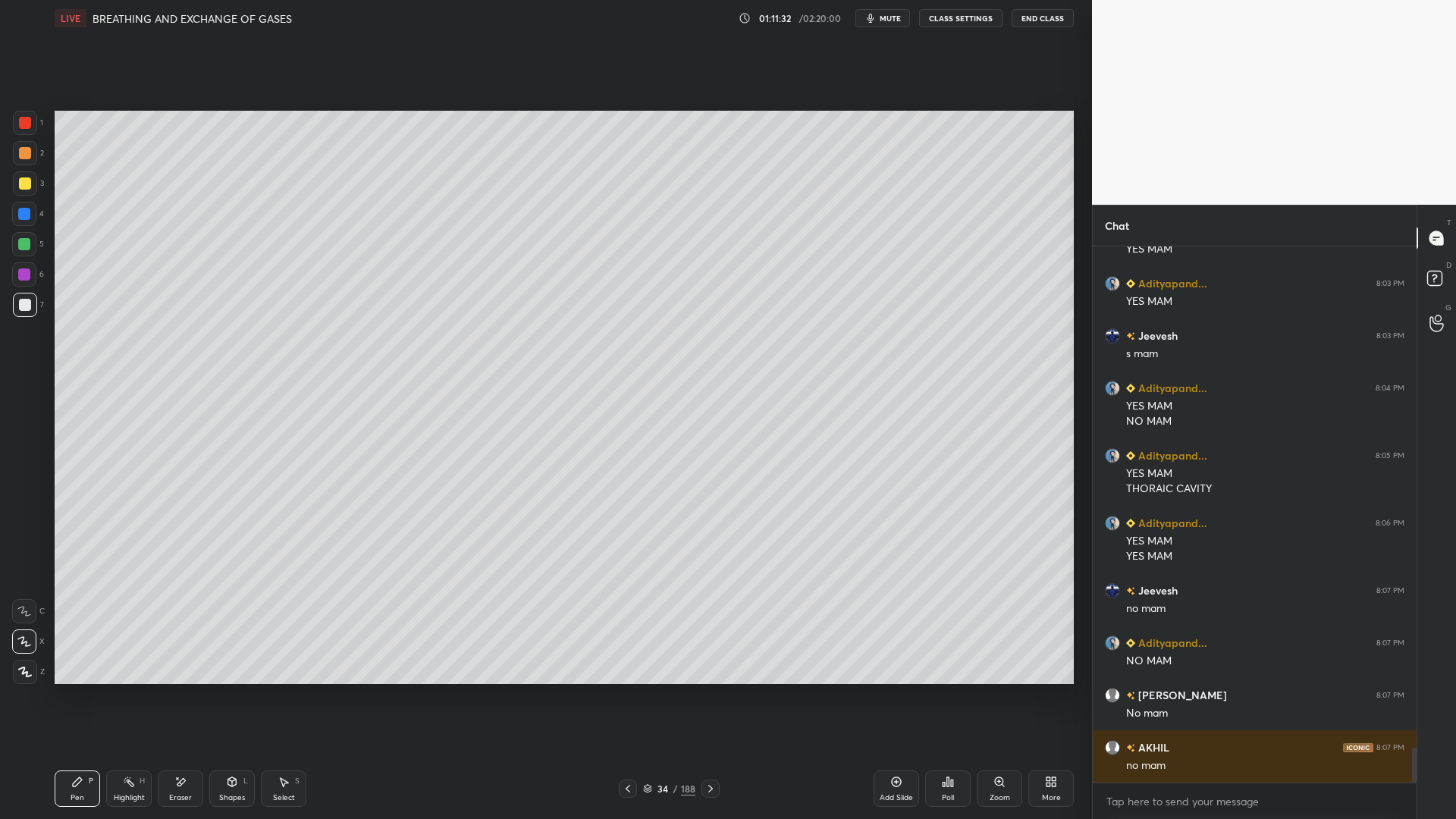
click at [24, 118] on div at bounding box center [25, 123] width 12 height 12
click at [22, 310] on div at bounding box center [25, 305] width 12 height 12
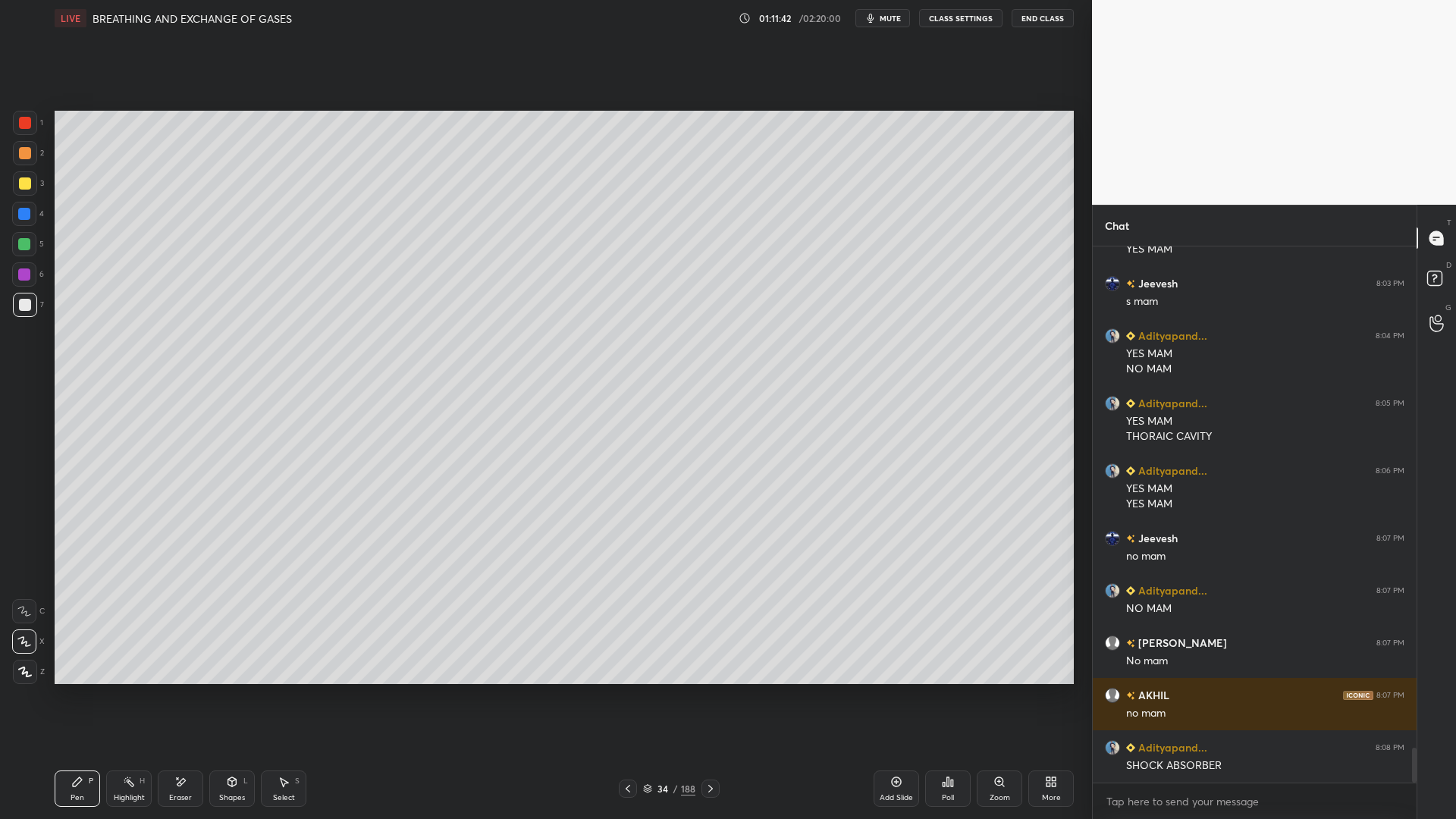
scroll to position [7688, 0]
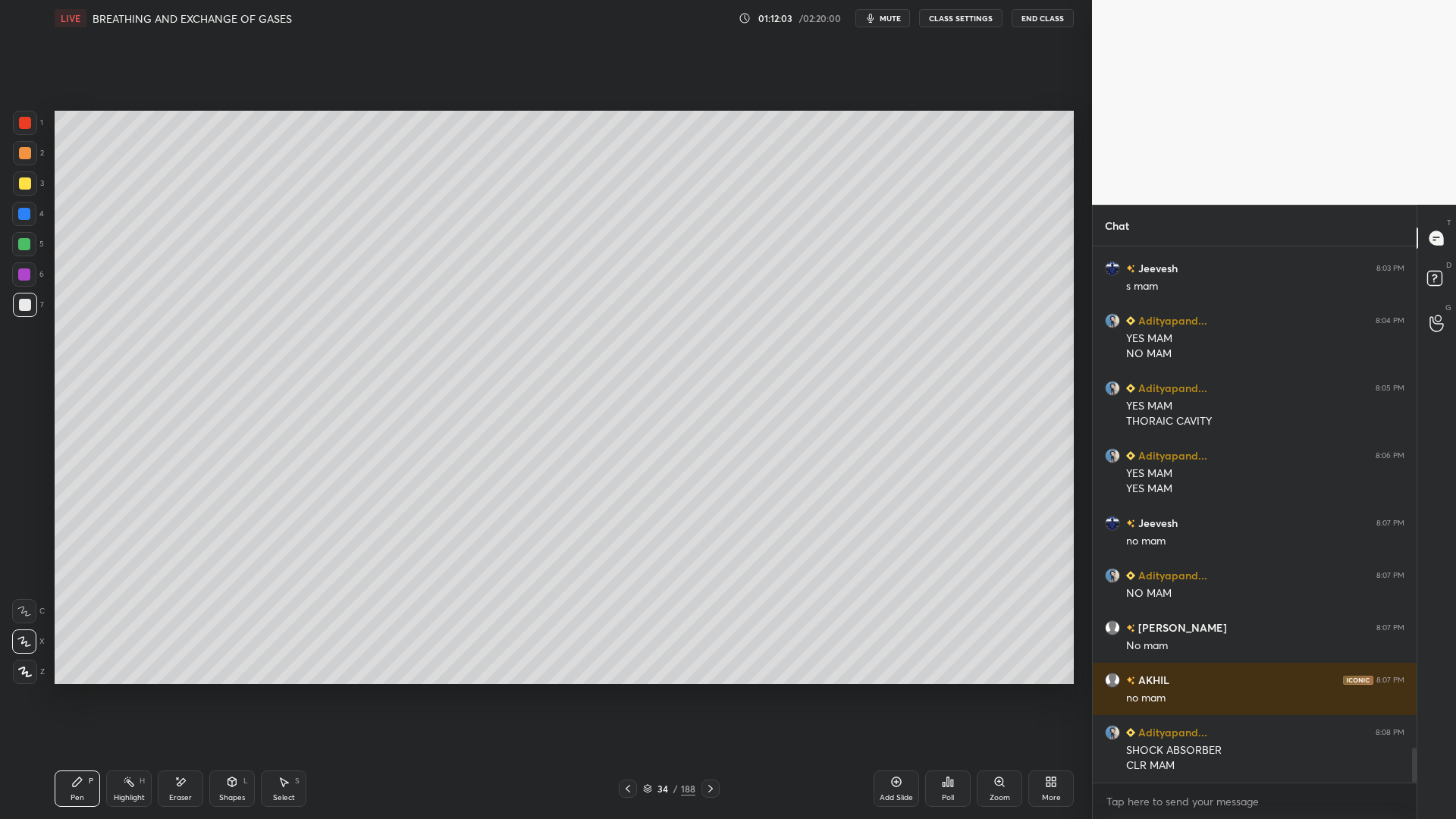
click at [197, 658] on div "Eraser" at bounding box center [180, 788] width 46 height 36
click at [71, 658] on div "Pen P" at bounding box center [78, 788] width 46 height 36
click at [24, 246] on div at bounding box center [24, 244] width 12 height 12
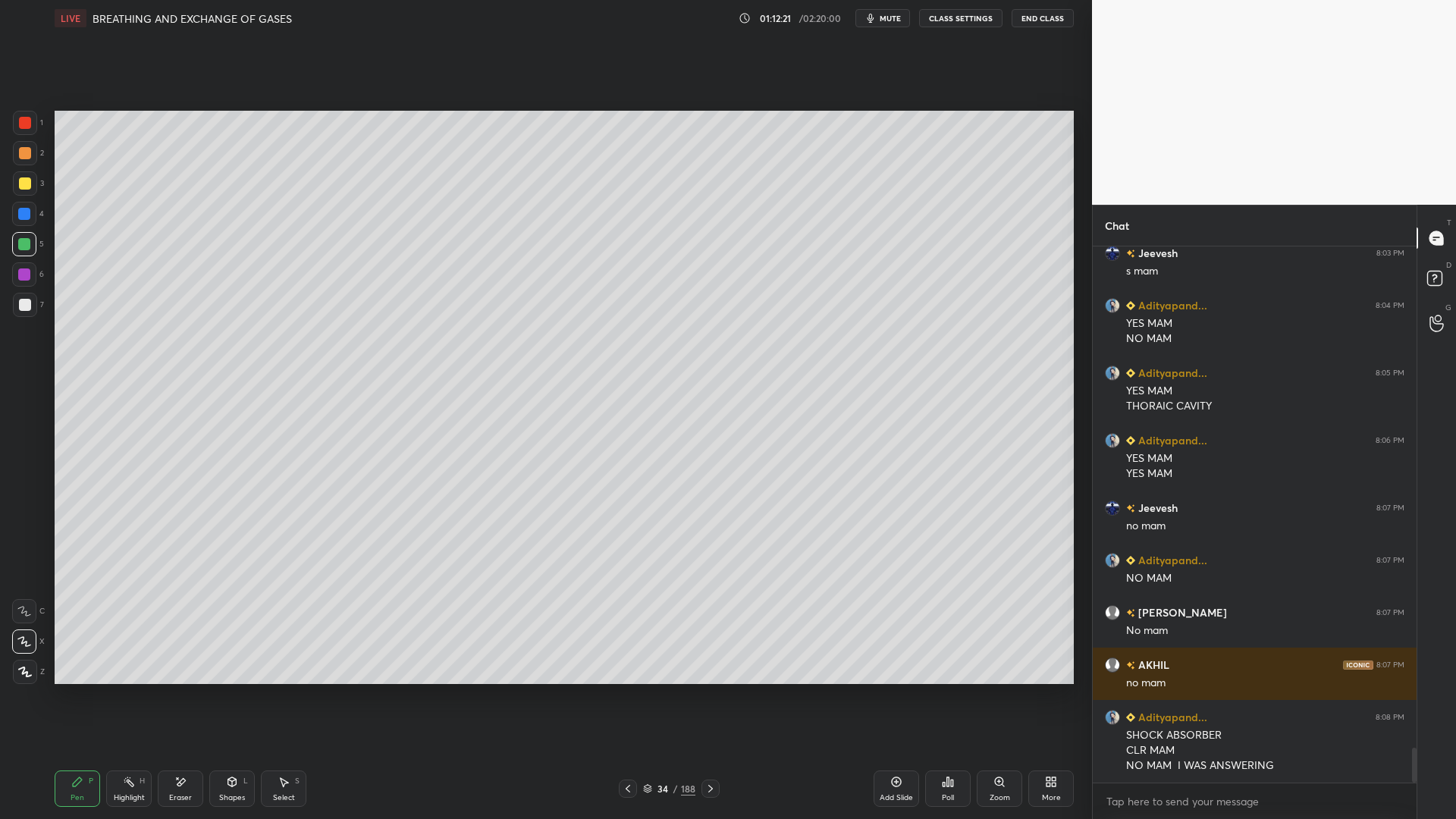
click at [27, 207] on div at bounding box center [24, 213] width 24 height 24
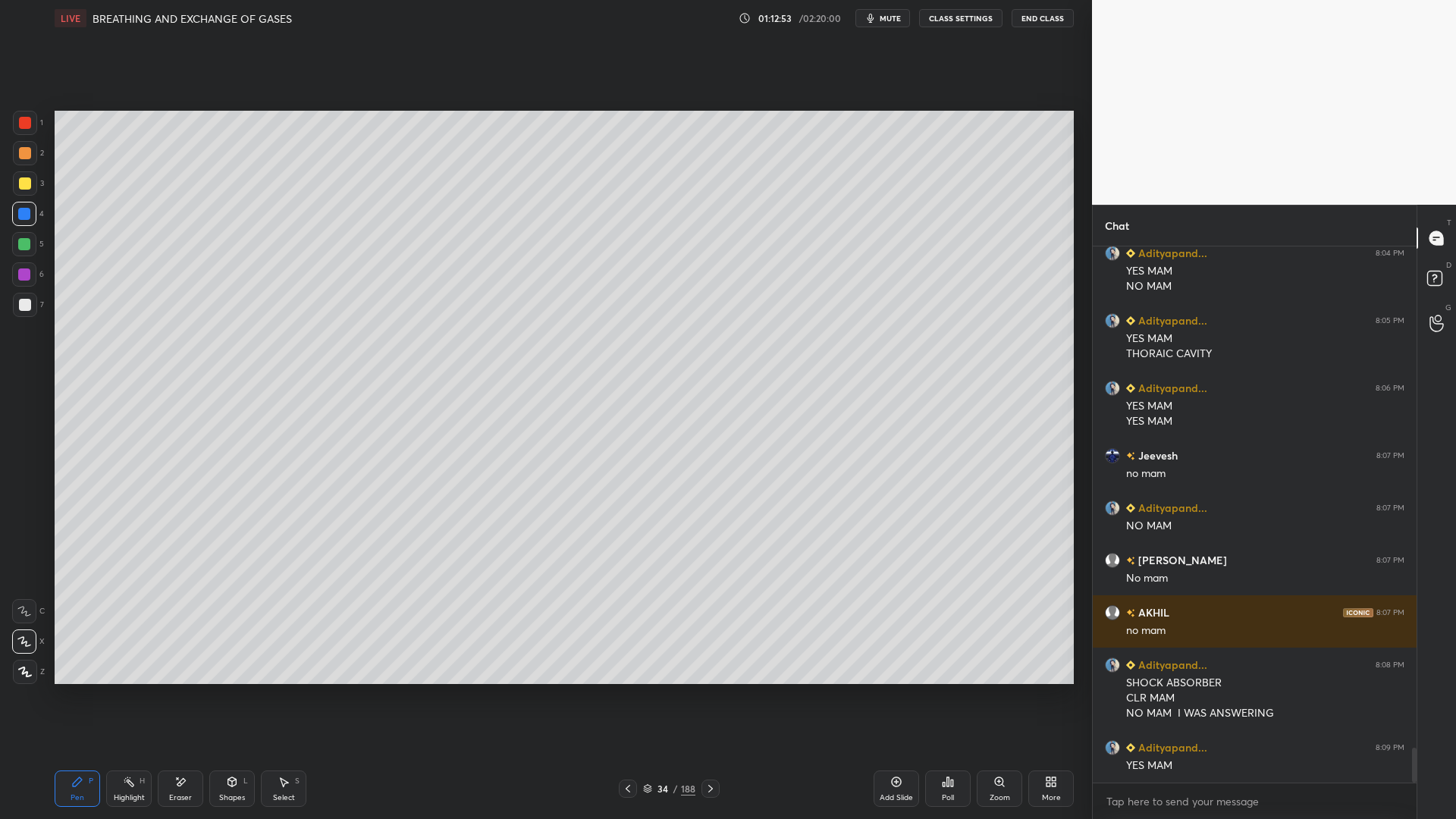
scroll to position [7807, 0]
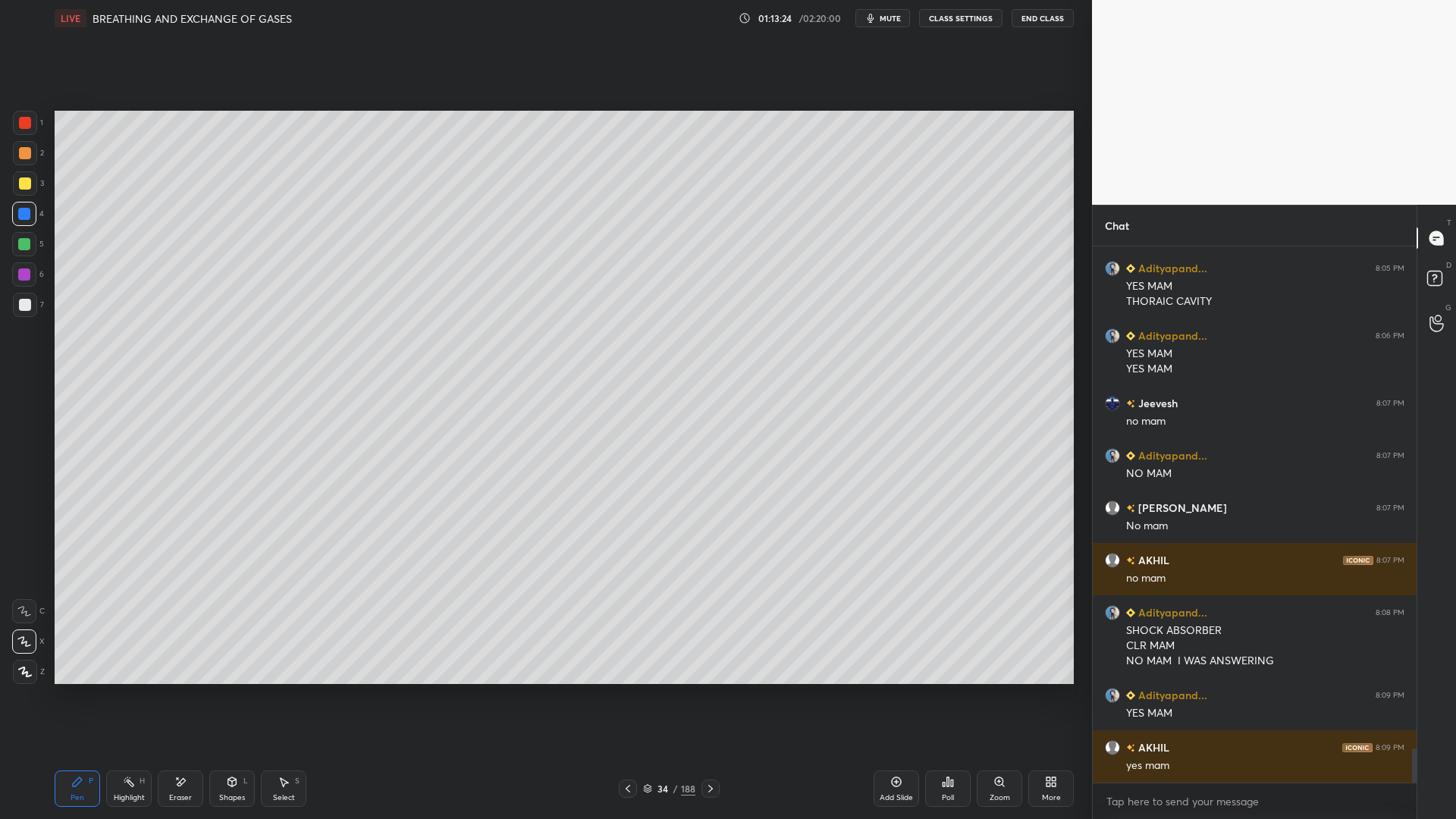
click at [890, 658] on div "Add Slide" at bounding box center [897, 788] width 46 height 36
click at [25, 297] on div at bounding box center [24, 304] width 24 height 24
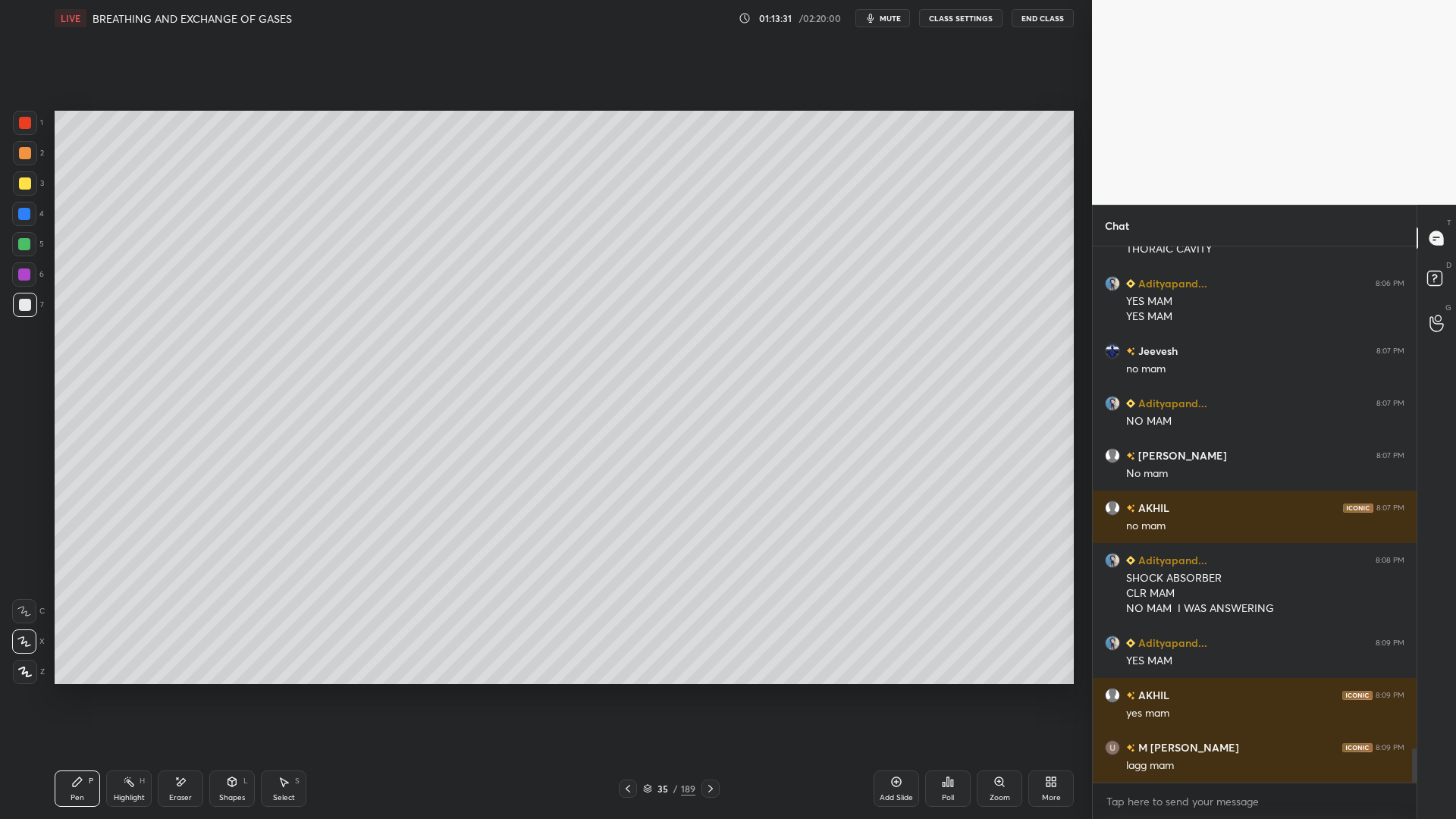
click at [232, 658] on icon at bounding box center [232, 784] width 0 height 5
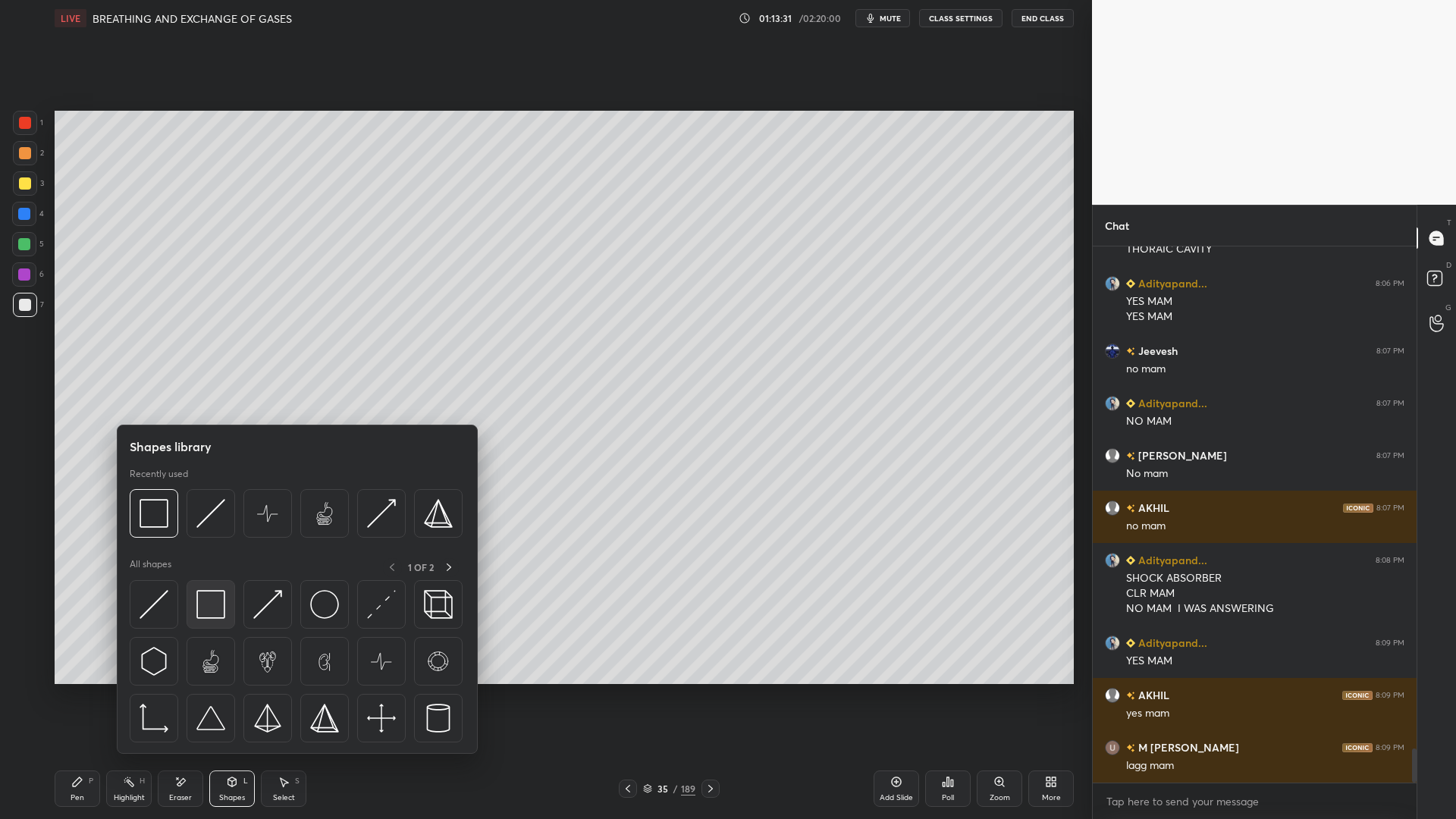
click at [197, 614] on img at bounding box center [211, 604] width 29 height 29
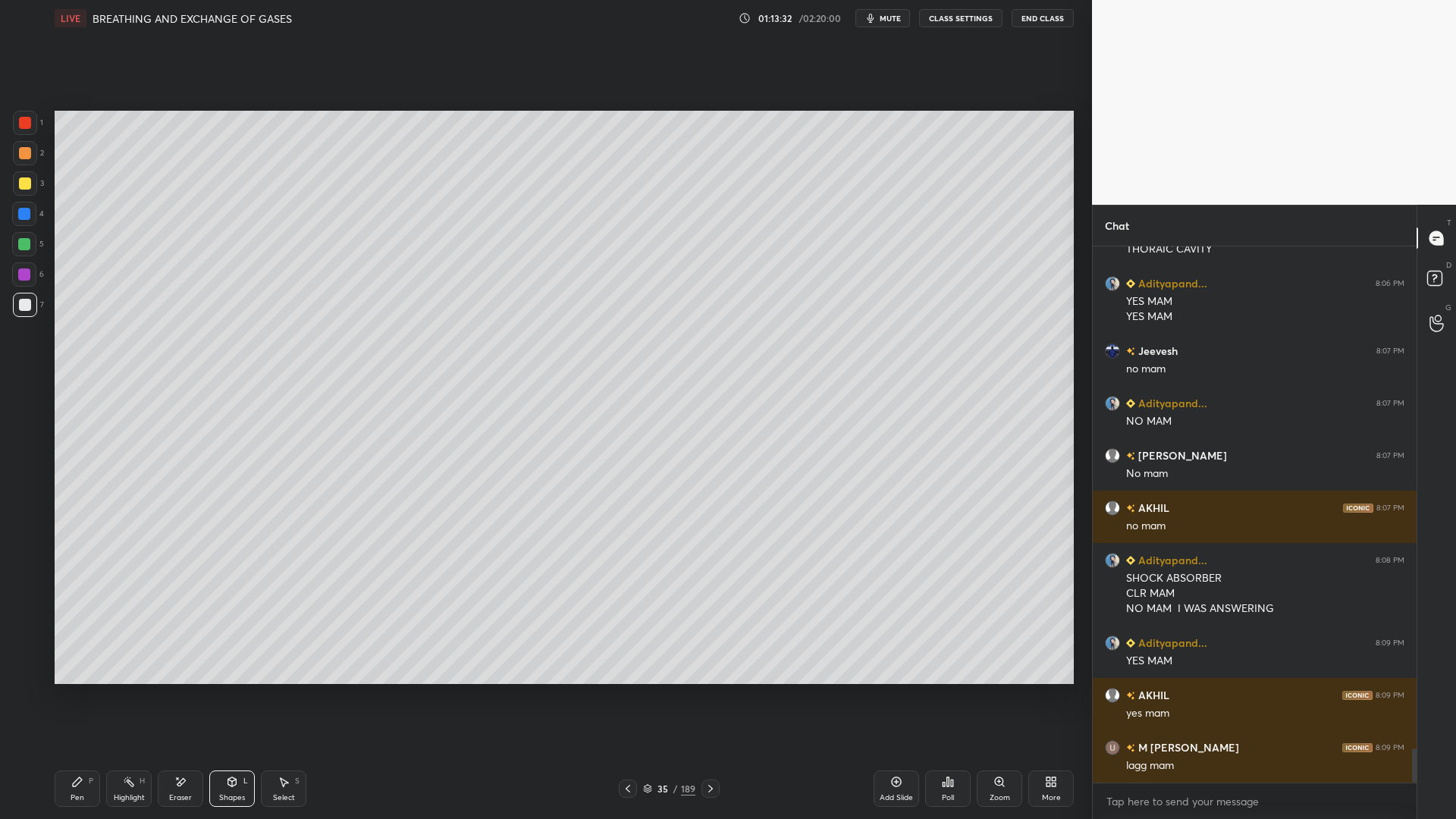
scroll to position [7912, 0]
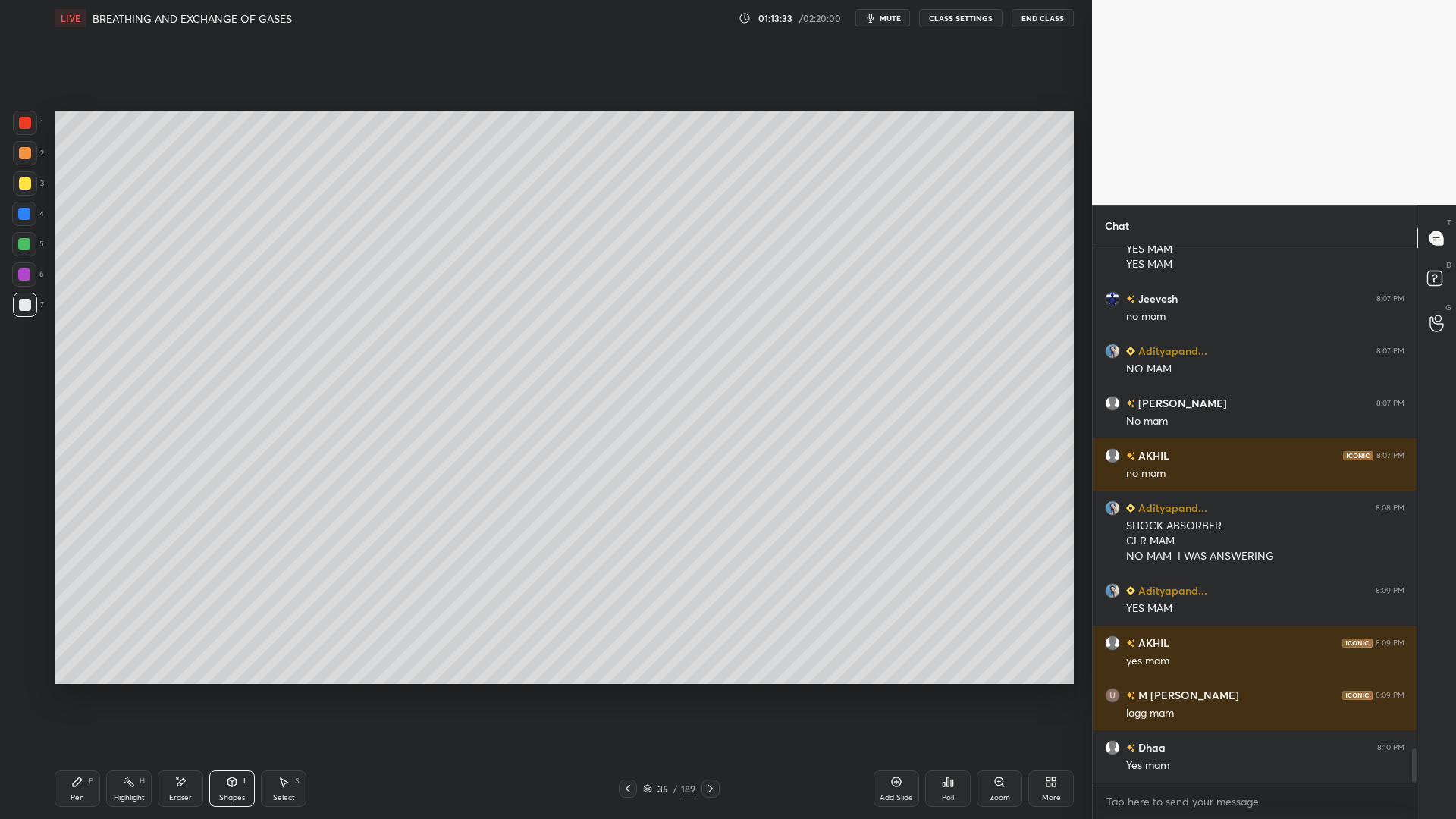
click at [64, 658] on div "Pen P" at bounding box center [78, 788] width 46 height 36
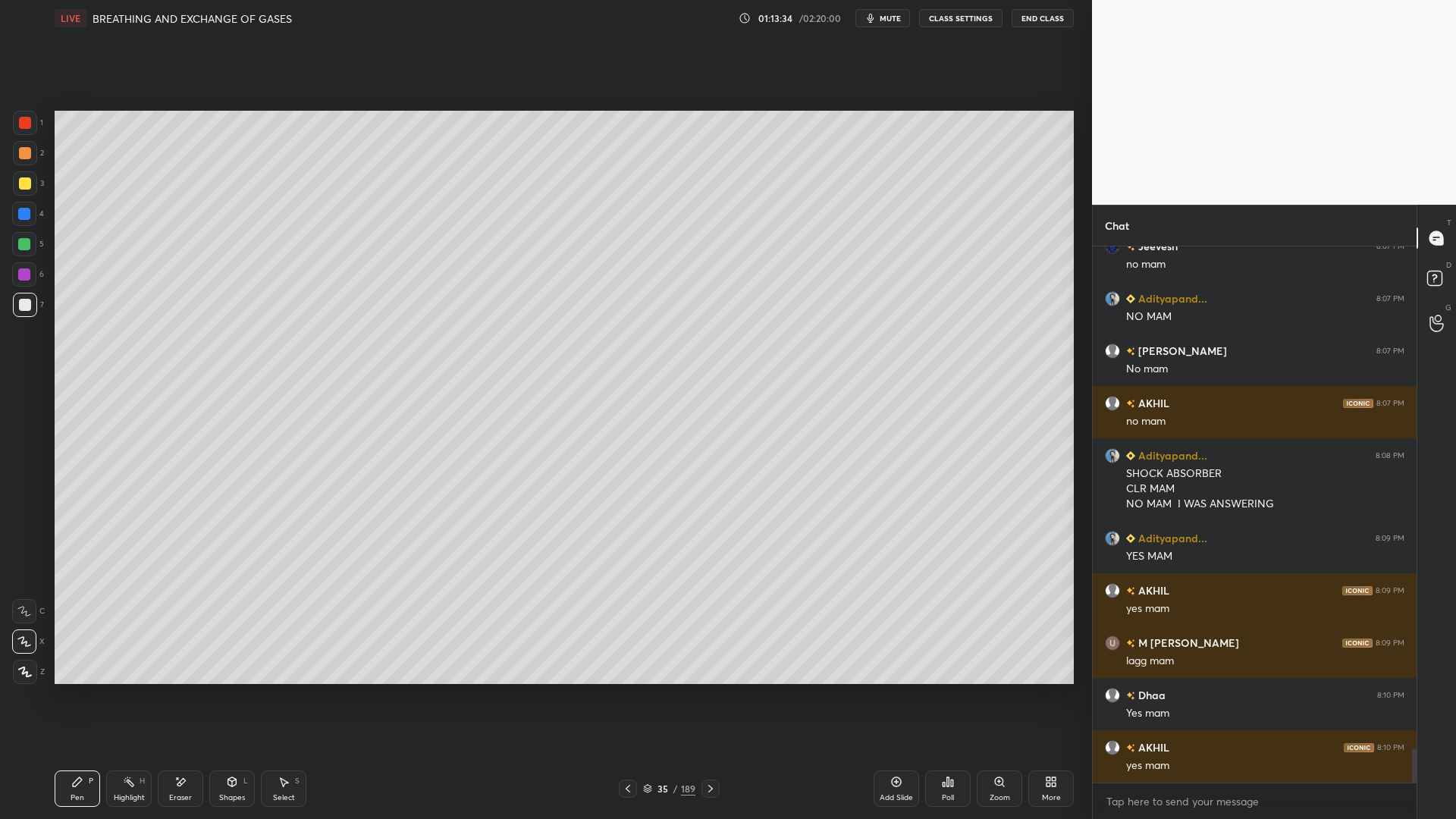
click at [27, 125] on div at bounding box center [25, 123] width 12 height 12
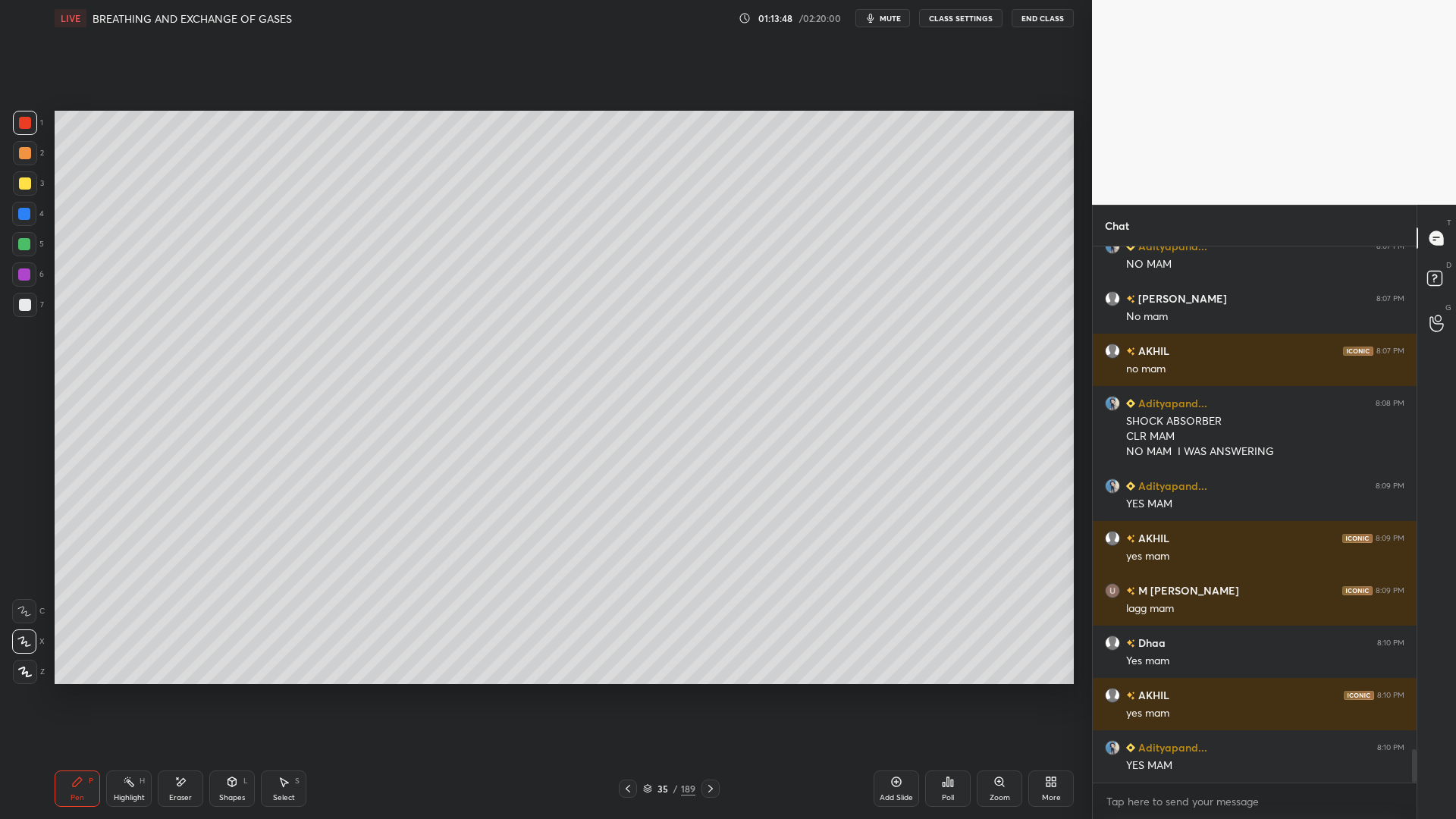
click at [24, 305] on div at bounding box center [25, 305] width 12 height 12
click at [26, 189] on div at bounding box center [25, 184] width 12 height 12
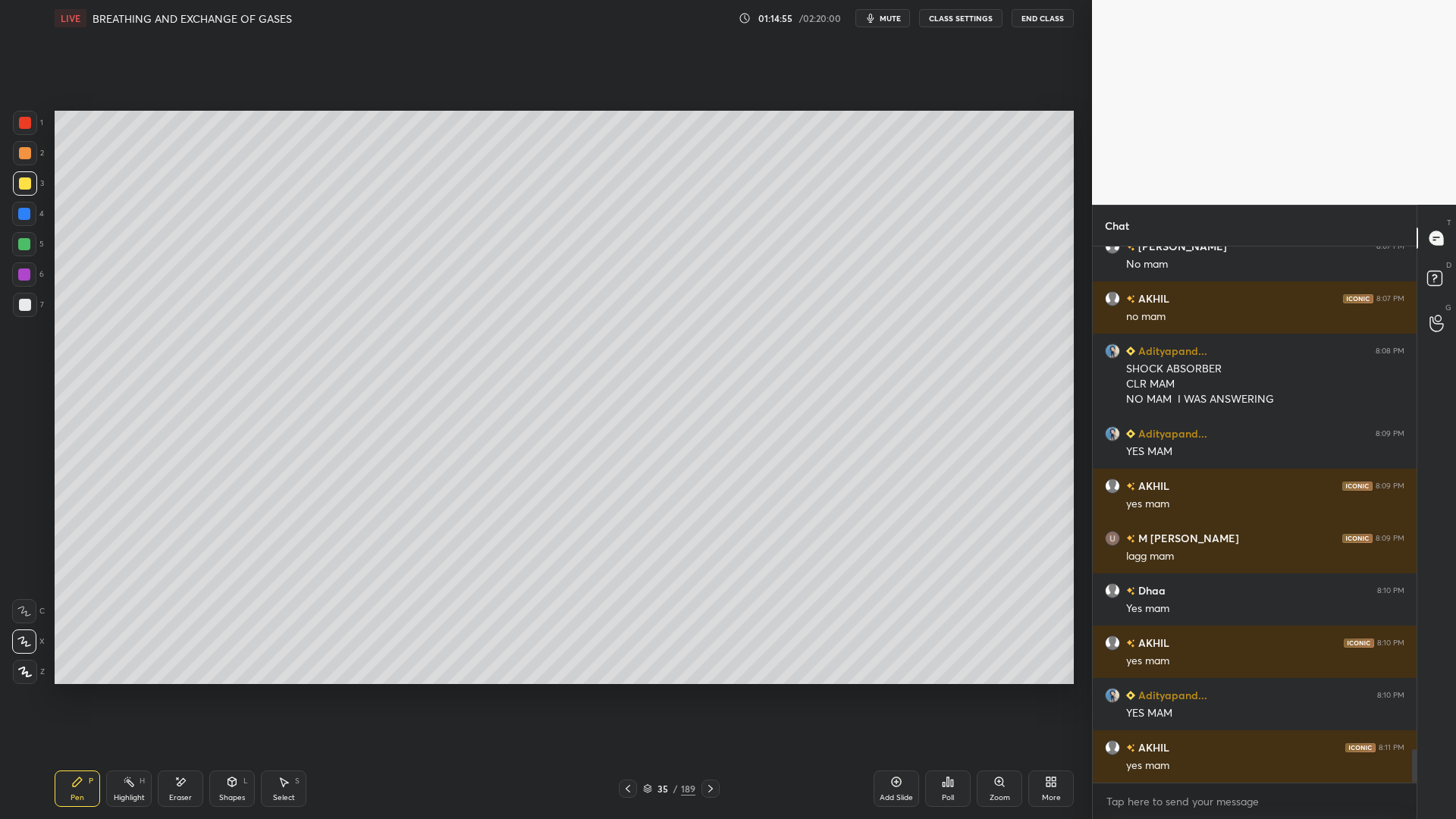
scroll to position [8122, 0]
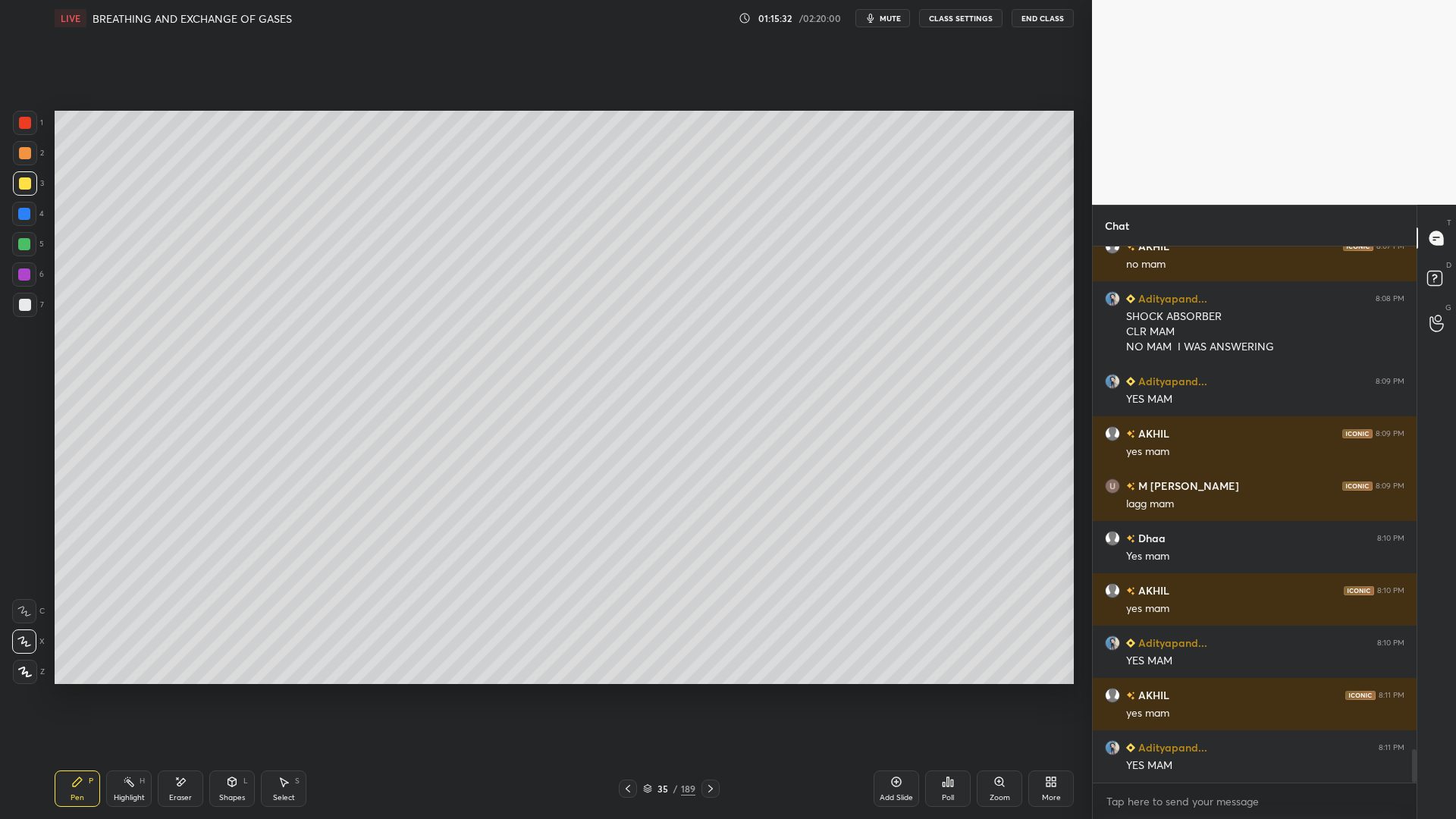
click at [878, 24] on button "mute" at bounding box center [882, 19] width 55 height 19
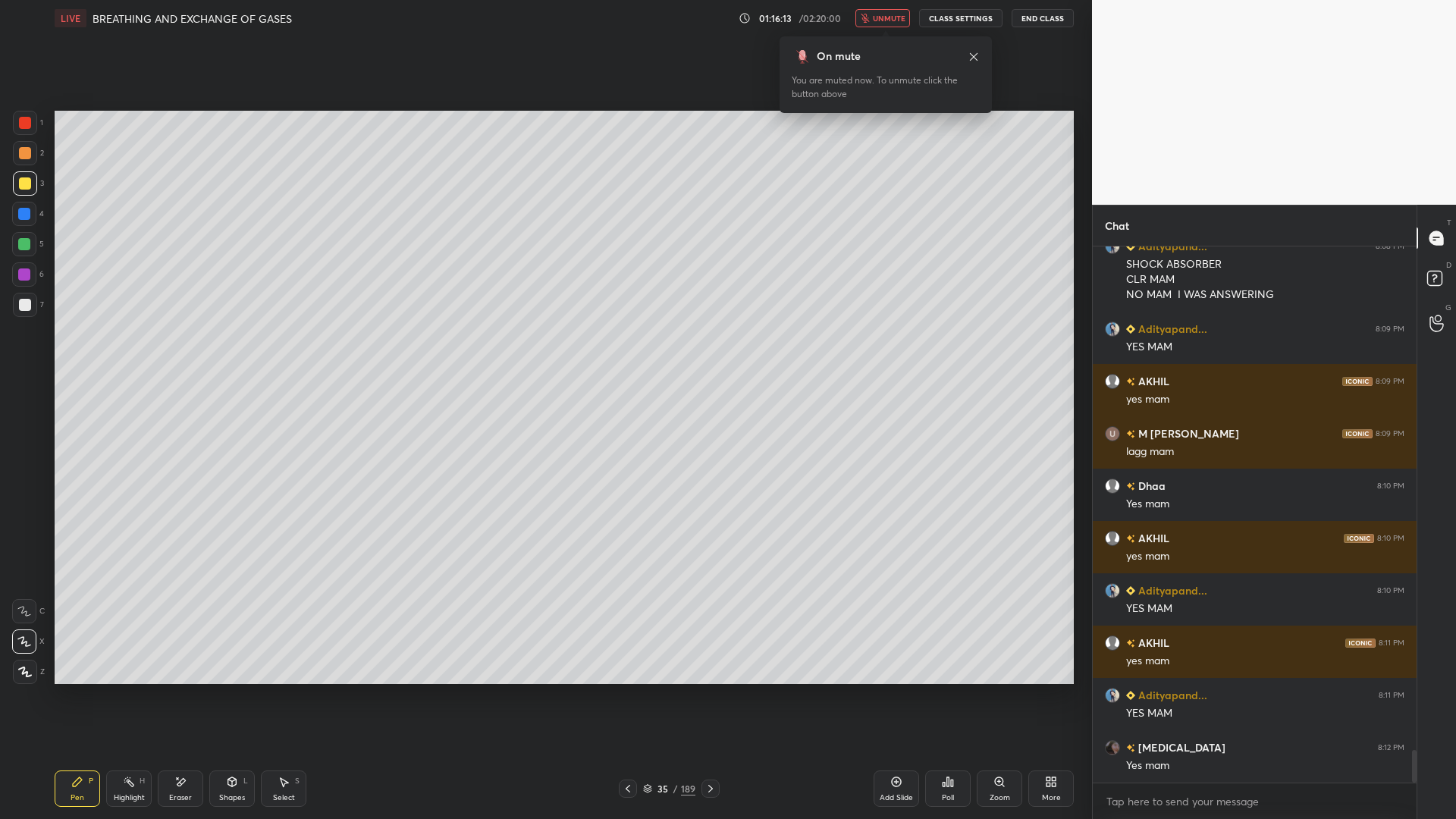
scroll to position [8226, 0]
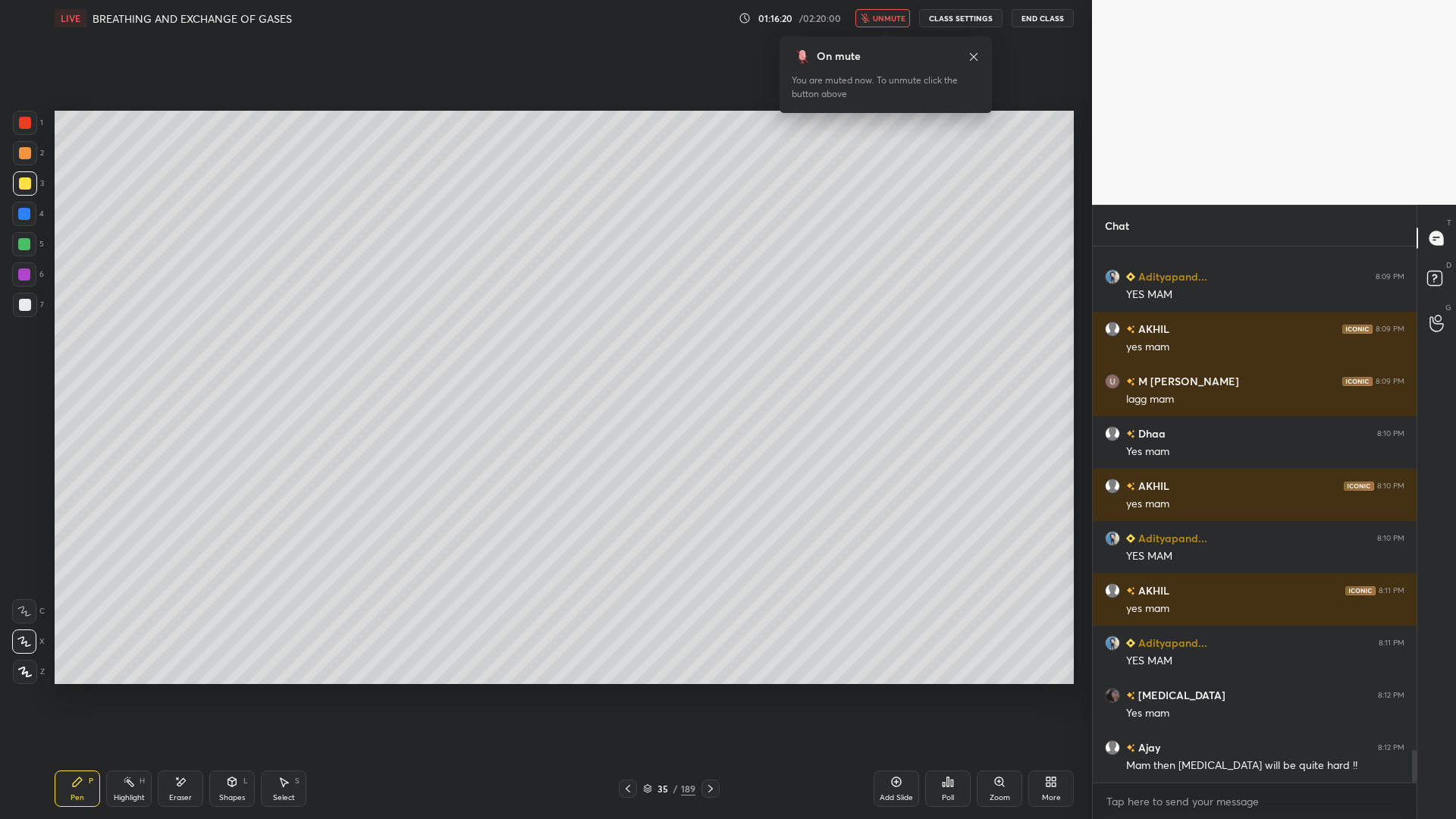
click at [881, 11] on button "unmute" at bounding box center [882, 19] width 55 height 19
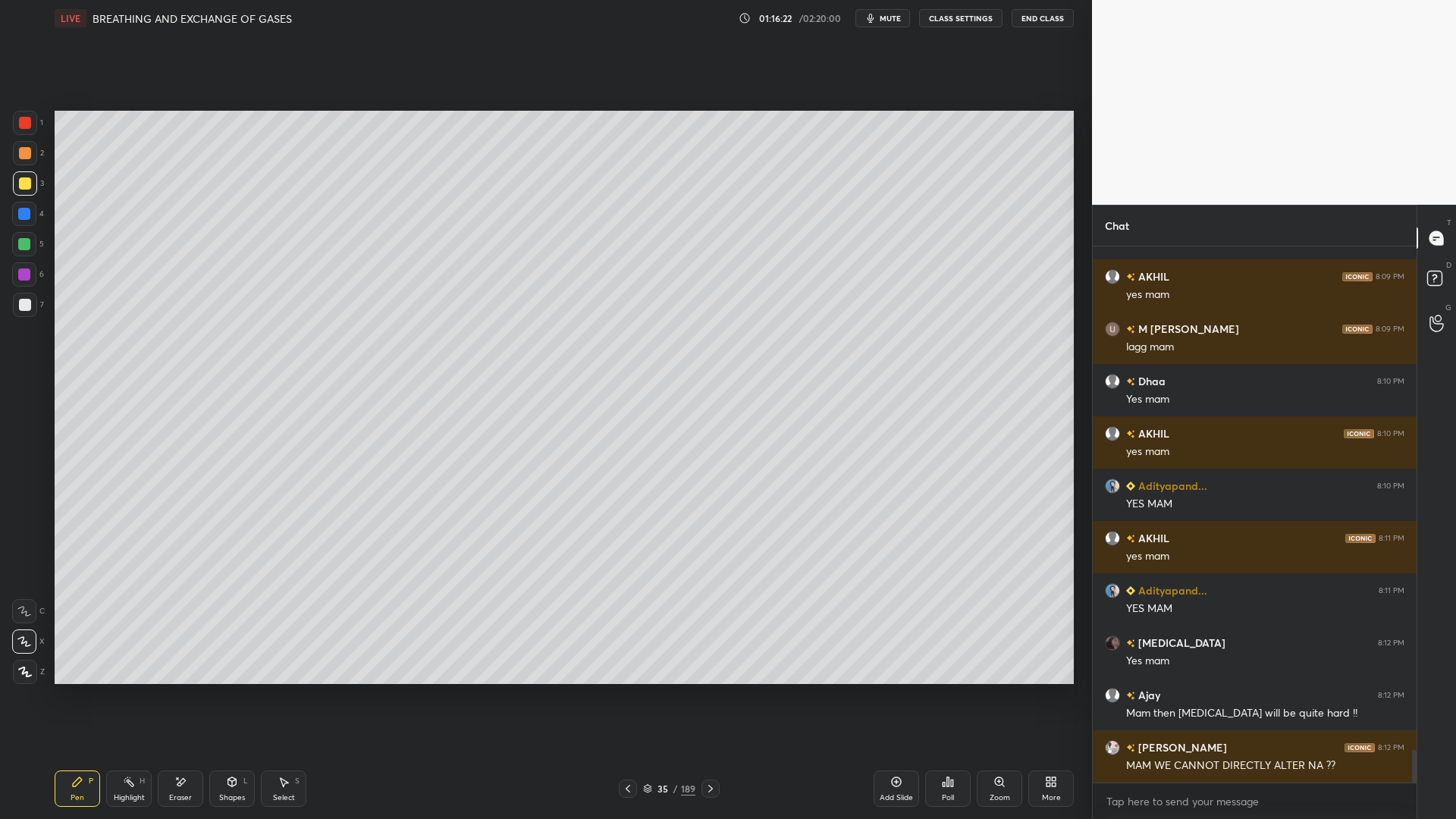
click at [29, 249] on div at bounding box center [24, 244] width 12 height 12
click at [27, 298] on div at bounding box center [24, 304] width 24 height 24
click at [184, 658] on div "Eraser" at bounding box center [180, 797] width 23 height 8
click at [99, 658] on div "Pen P" at bounding box center [78, 788] width 46 height 36
click at [27, 230] on div "4" at bounding box center [28, 217] width 32 height 30
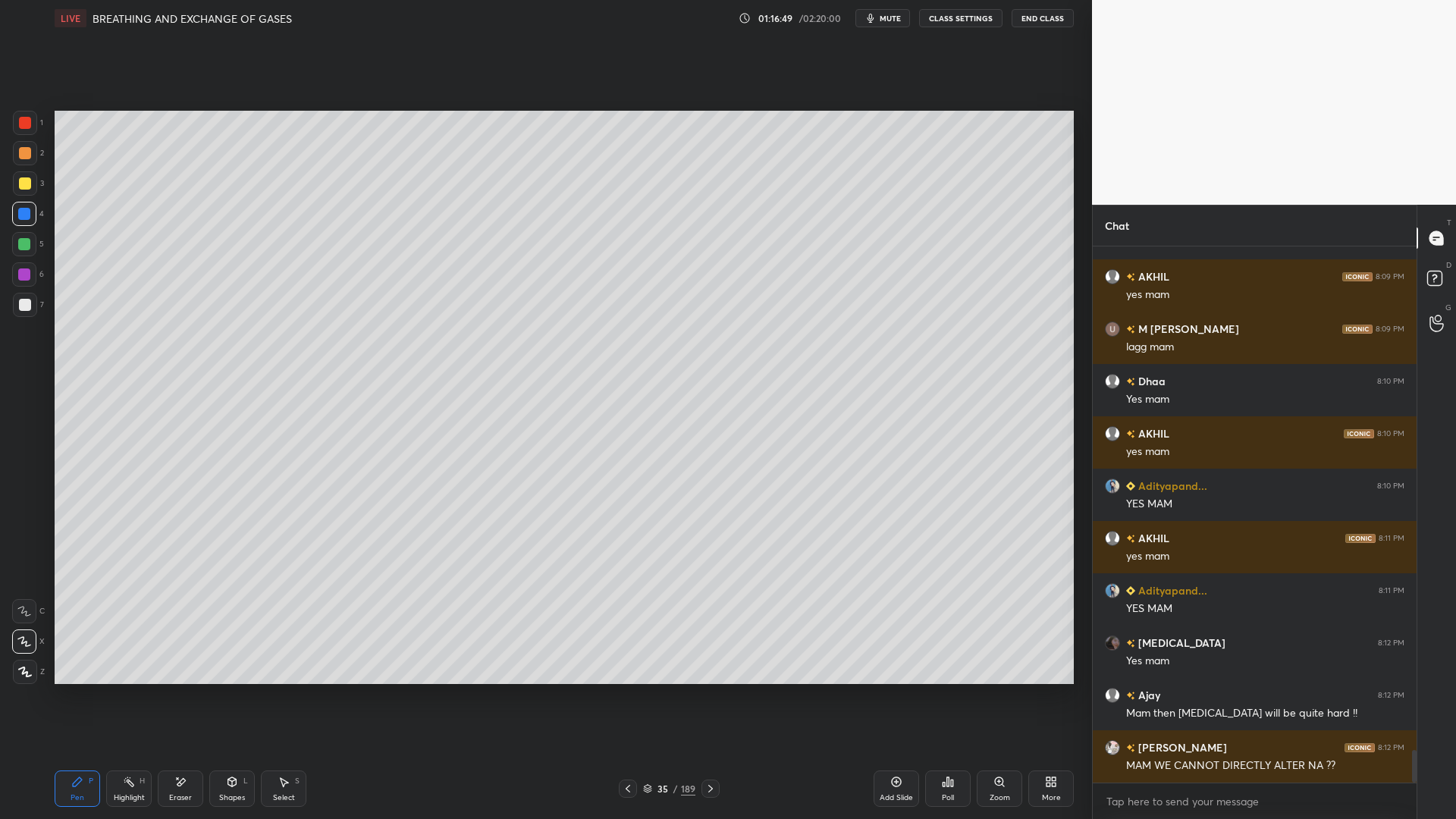
click at [25, 274] on div at bounding box center [24, 275] width 12 height 12
click at [26, 307] on div at bounding box center [25, 305] width 12 height 12
click at [24, 247] on div at bounding box center [24, 244] width 12 height 12
click at [34, 621] on div at bounding box center [24, 611] width 24 height 24
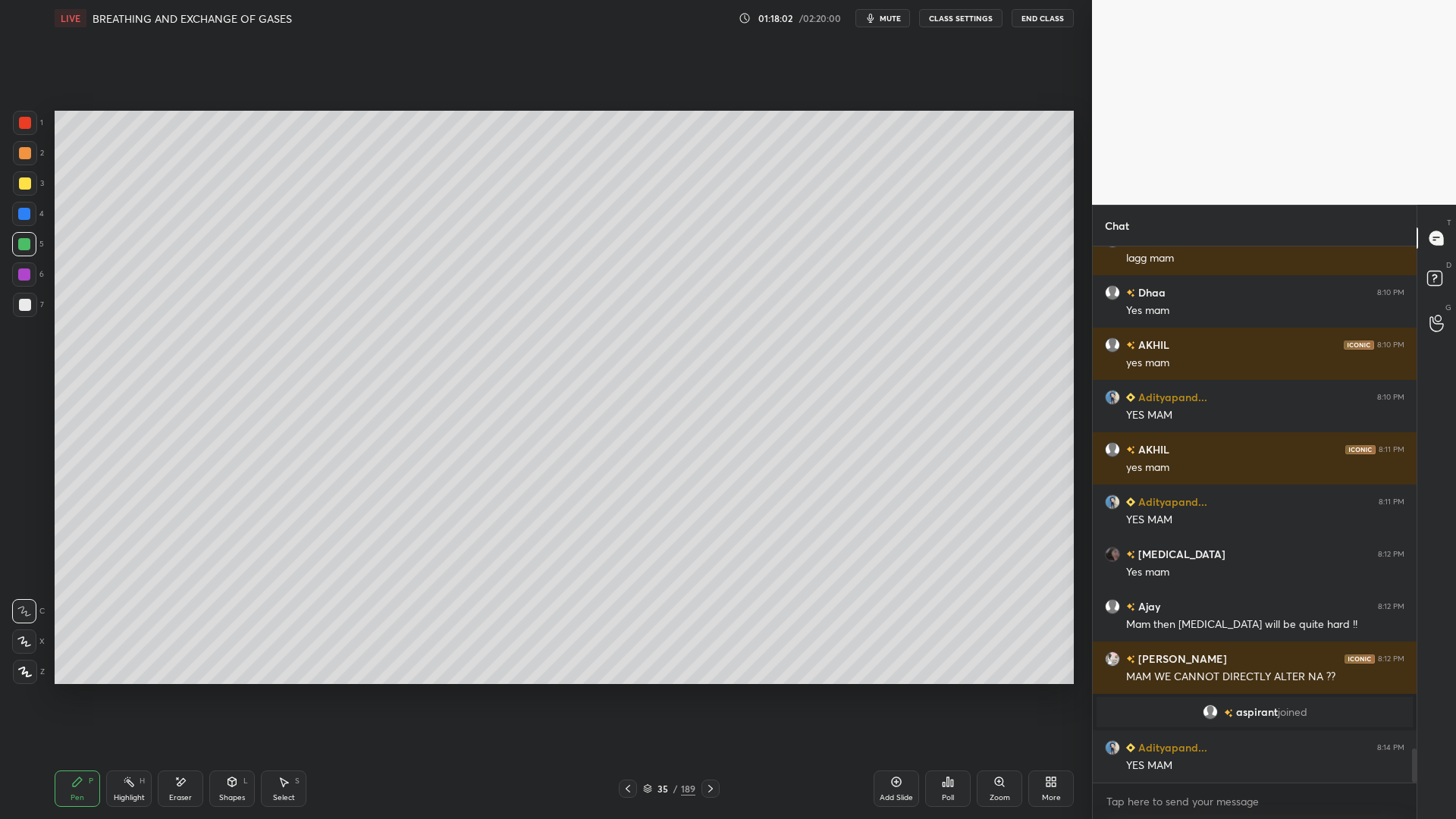
scroll to position [7885, 0]
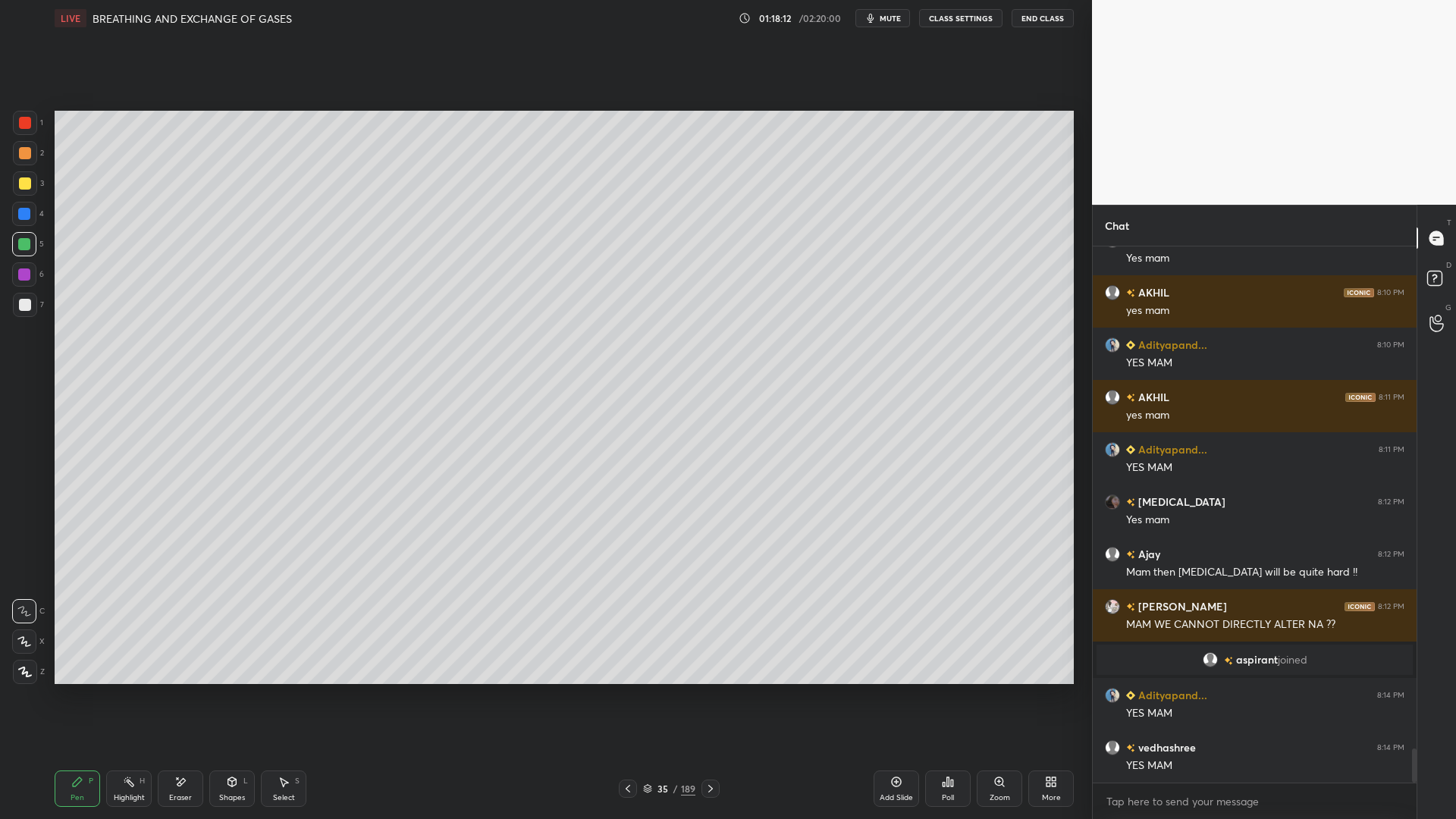
click at [21, 308] on div at bounding box center [25, 305] width 12 height 12
click at [205, 658] on div "Pen P Highlight H Eraser Shapes L Select S" at bounding box center [260, 788] width 410 height 36
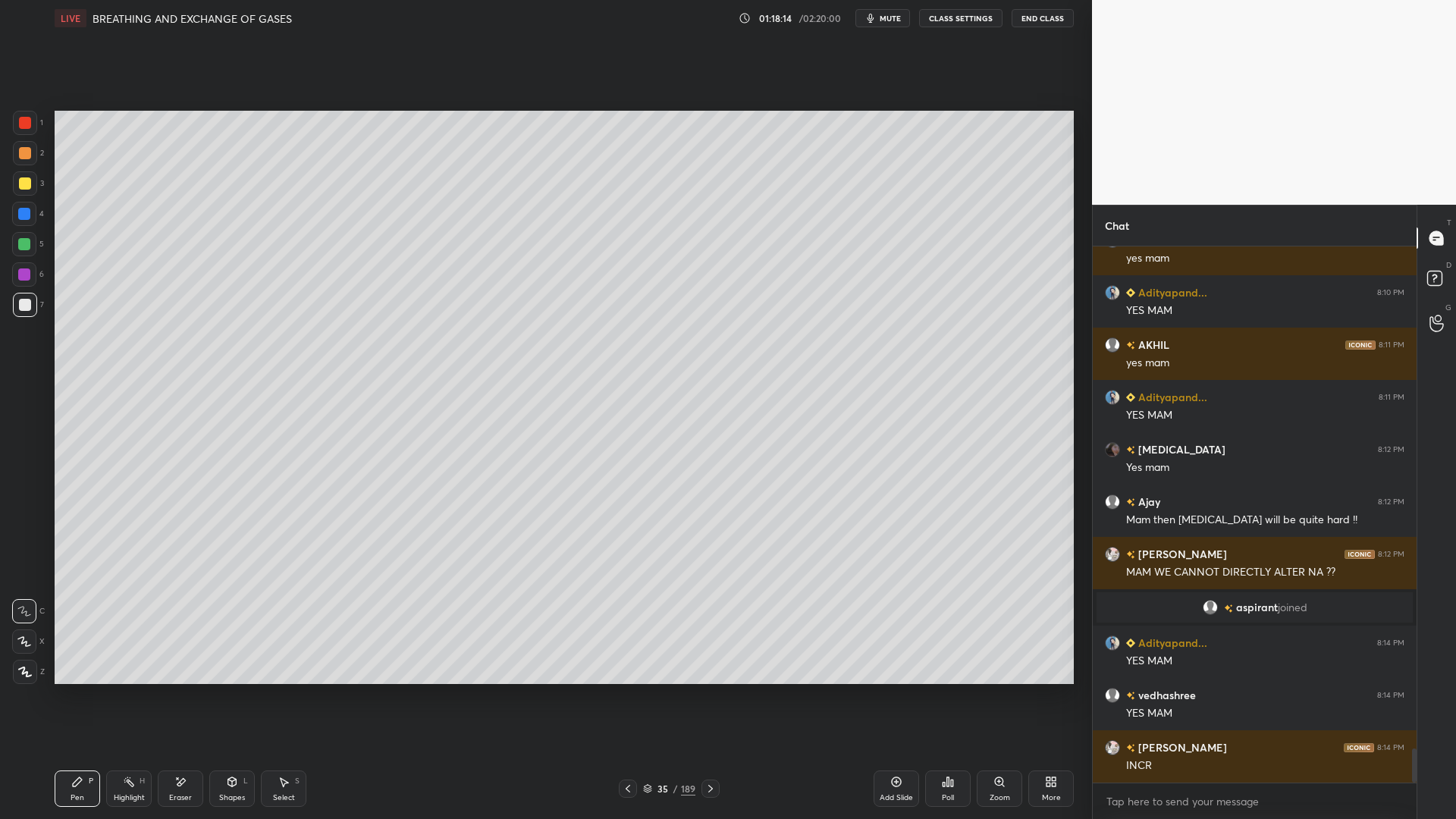
click at [174, 658] on div "Eraser" at bounding box center [180, 788] width 46 height 36
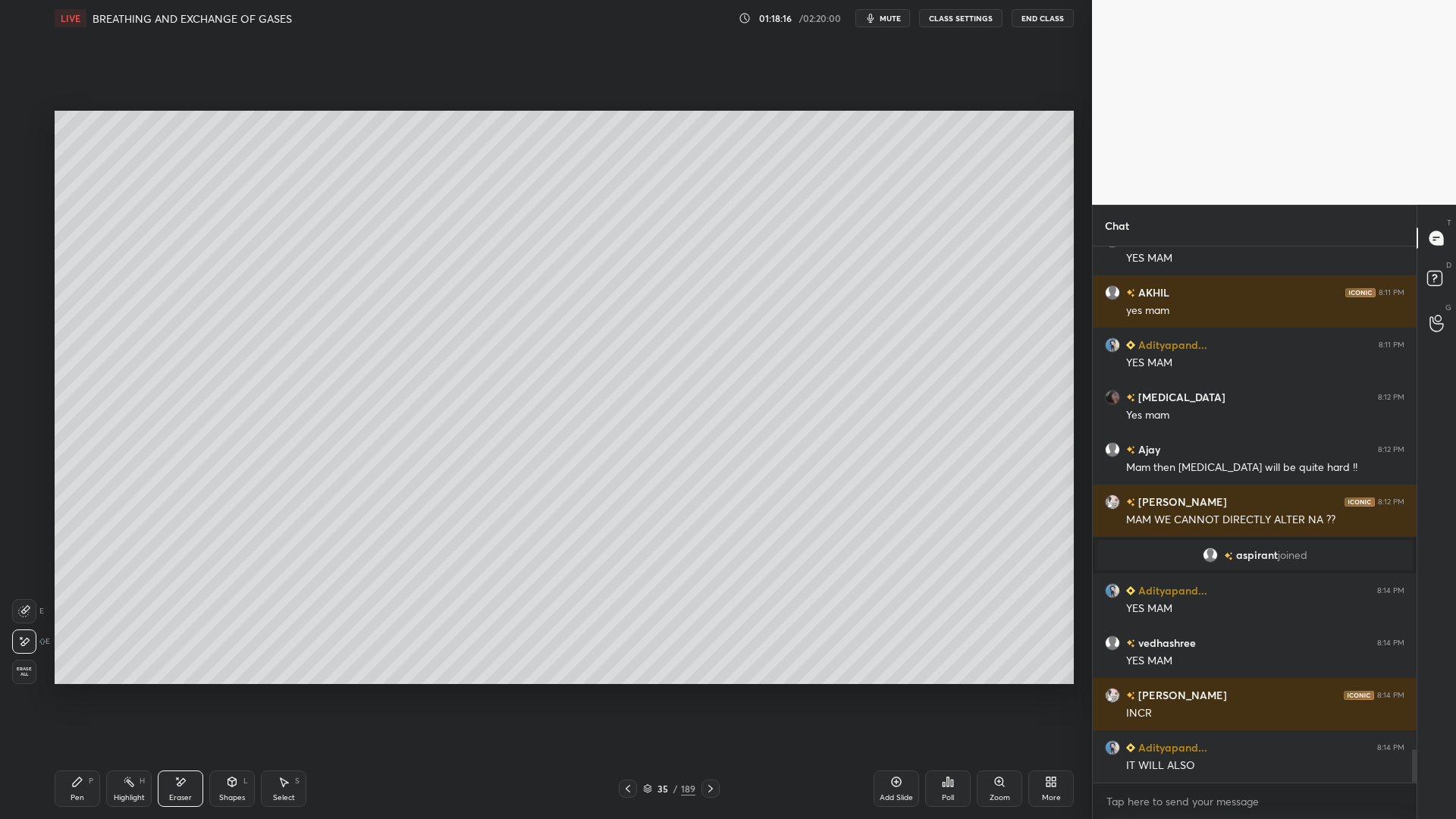
scroll to position [8042, 0]
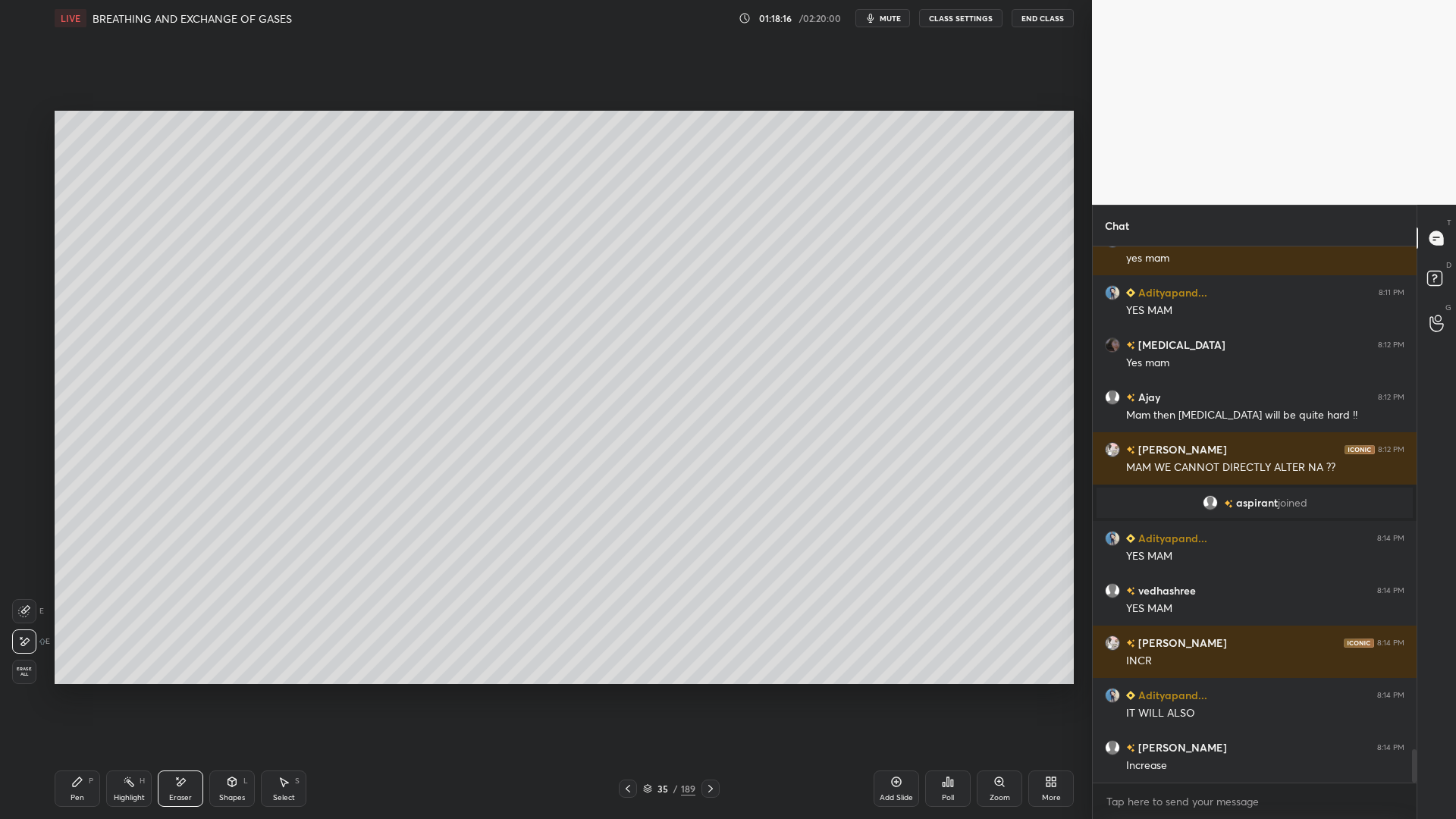
click at [77, 658] on icon at bounding box center [78, 782] width 12 height 12
click at [31, 185] on div at bounding box center [24, 183] width 24 height 24
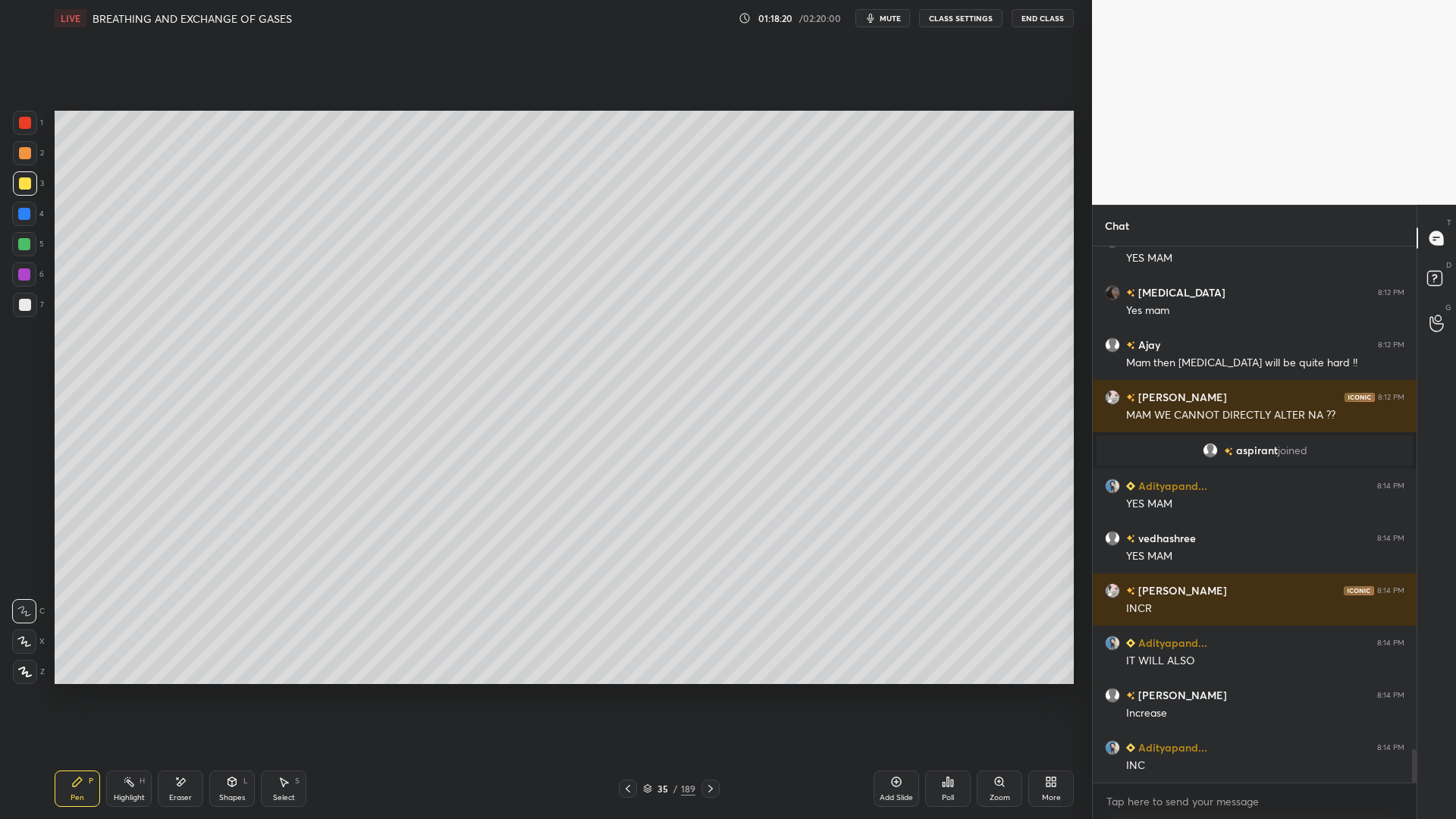
click at [185, 658] on icon at bounding box center [182, 781] width 8 height 8
click at [88, 658] on div "Pen P" at bounding box center [78, 788] width 46 height 36
click at [29, 236] on div at bounding box center [24, 244] width 24 height 24
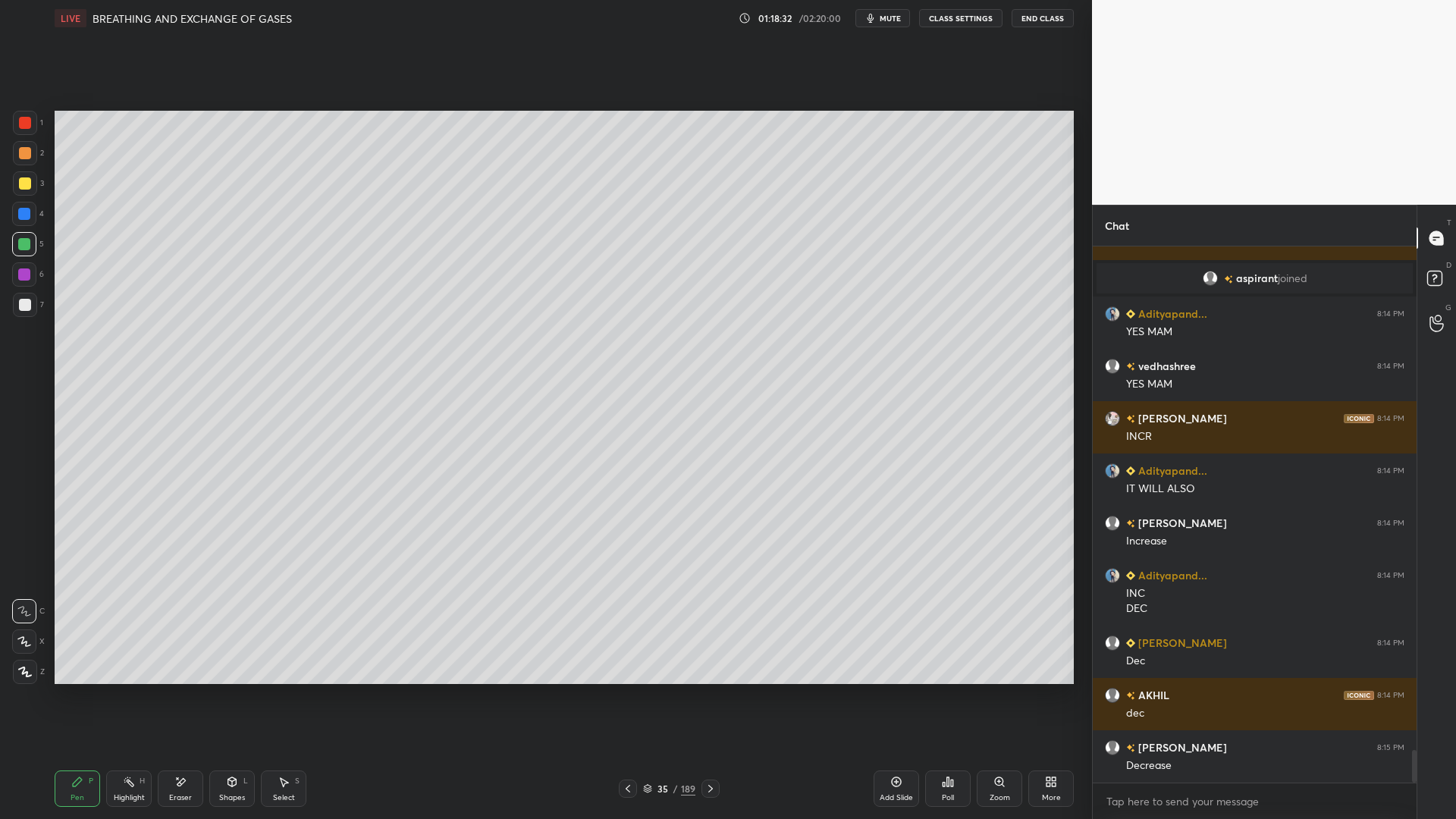
scroll to position [8319, 0]
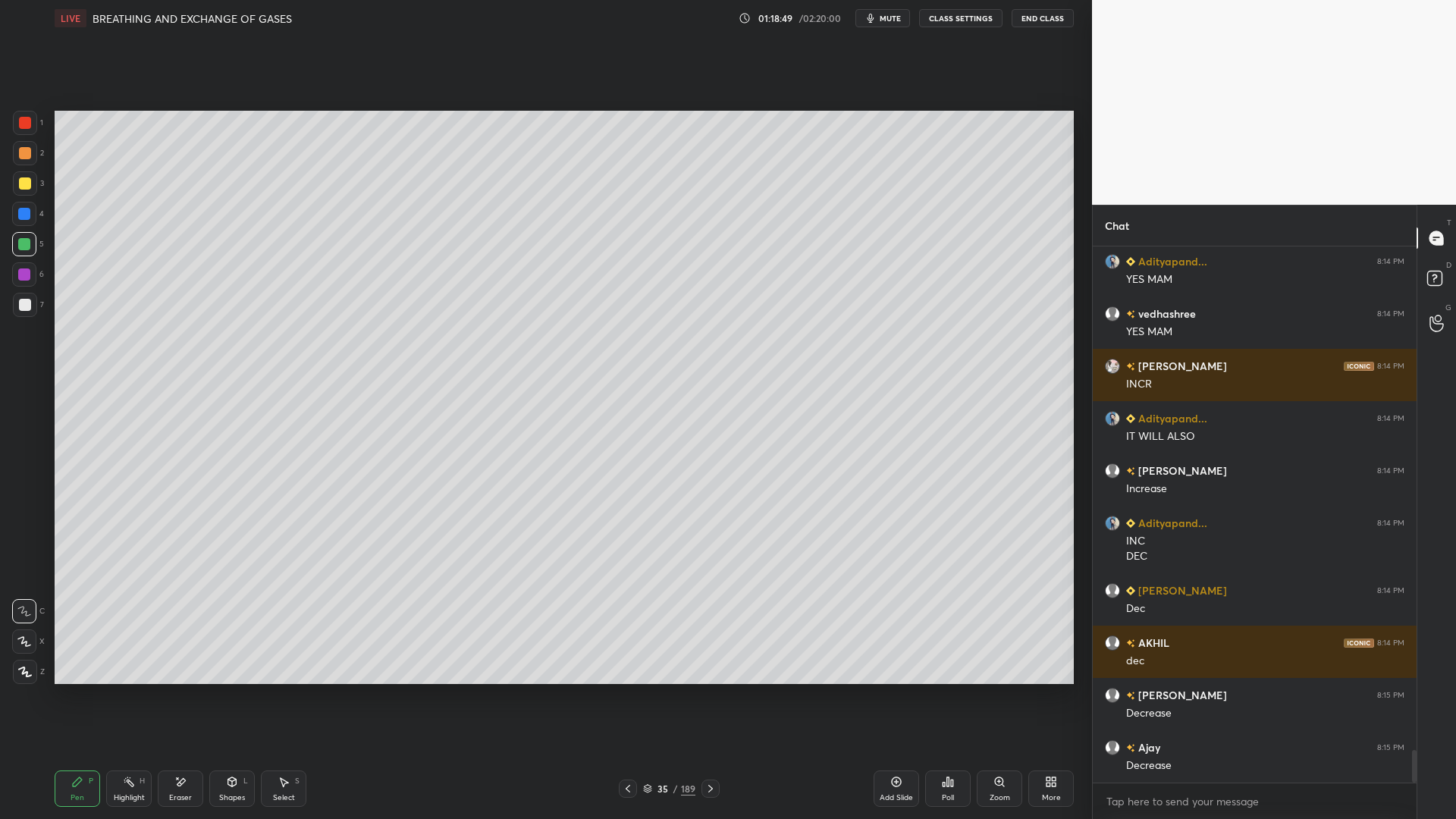
click at [29, 301] on div at bounding box center [25, 305] width 12 height 12
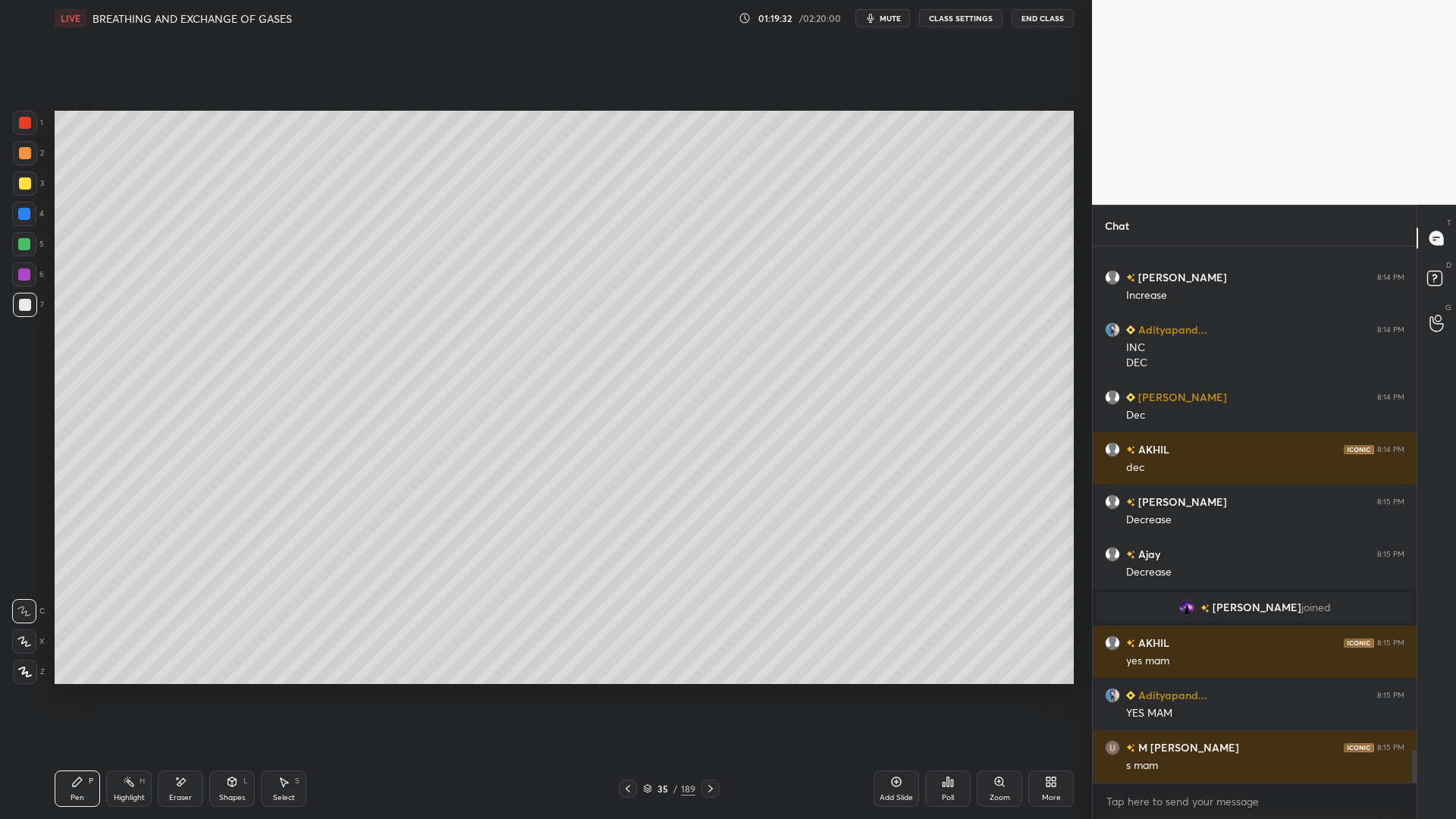
scroll to position [8330, 0]
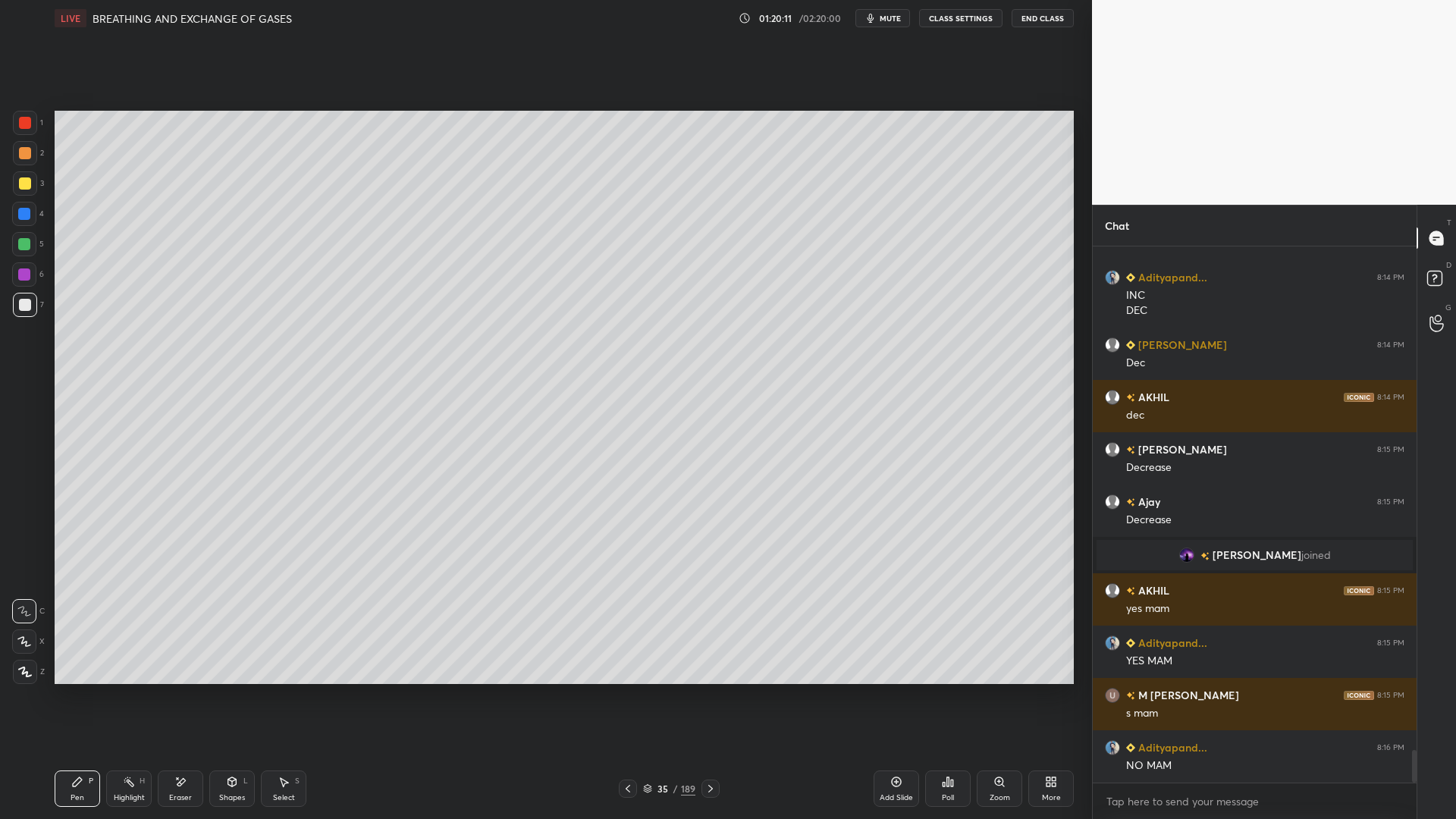
click at [19, 192] on div at bounding box center [24, 183] width 24 height 24
click at [24, 225] on div at bounding box center [24, 213] width 24 height 24
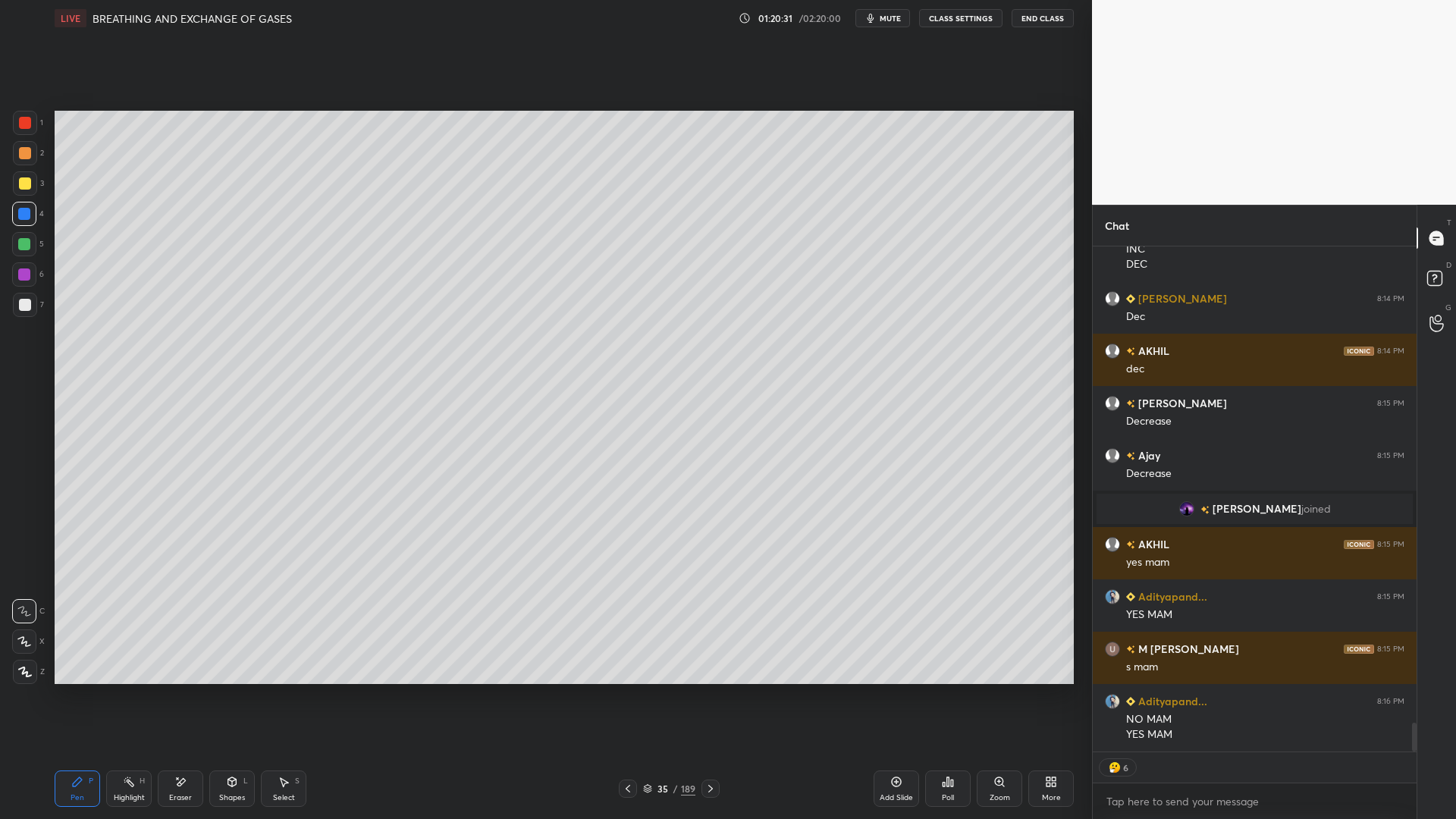
scroll to position [8428, 0]
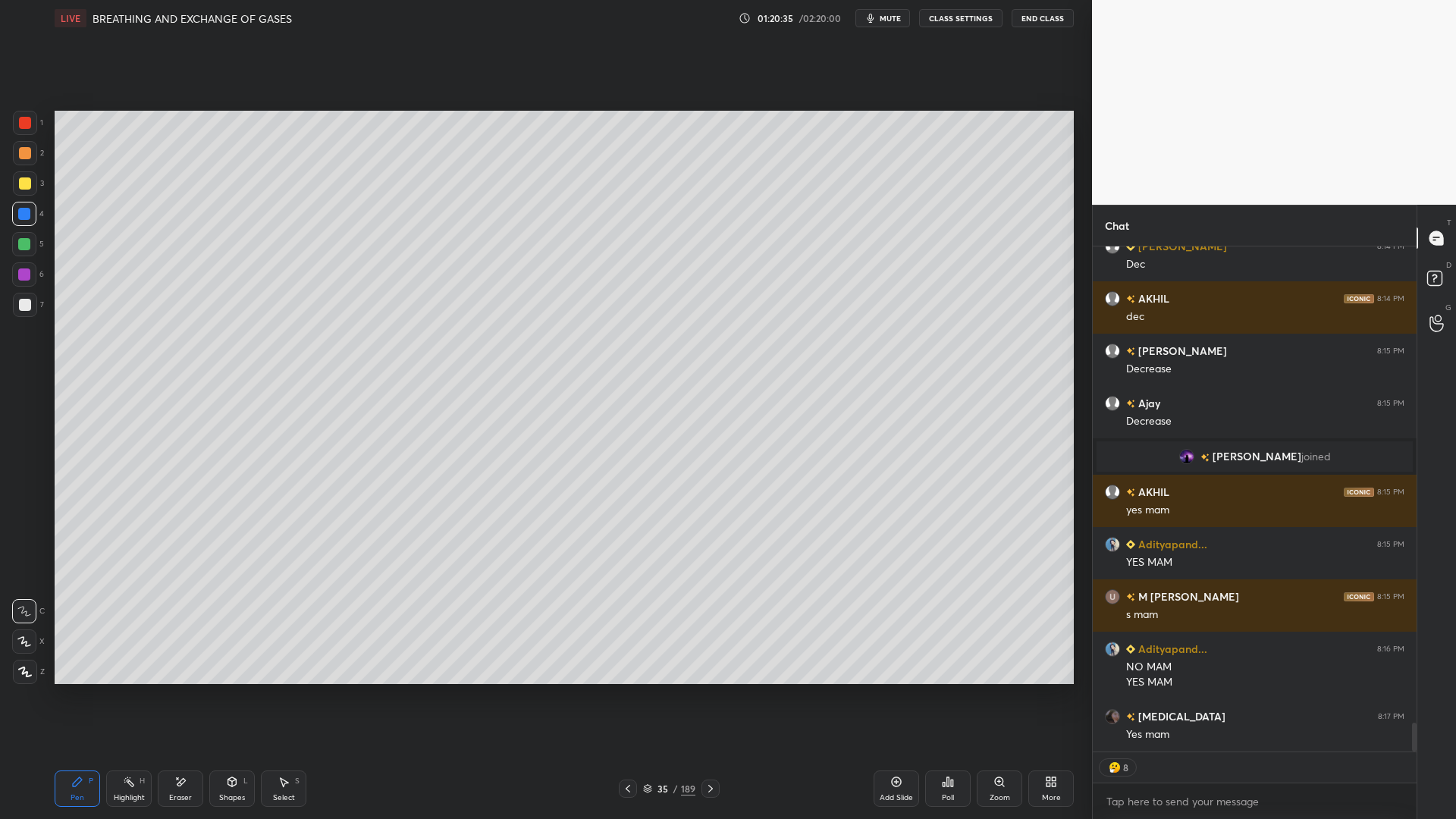
click at [26, 307] on div at bounding box center [25, 305] width 12 height 12
click at [890, 658] on div "Add Slide" at bounding box center [897, 797] width 34 height 8
click at [239, 658] on div "Shapes L" at bounding box center [232, 788] width 46 height 36
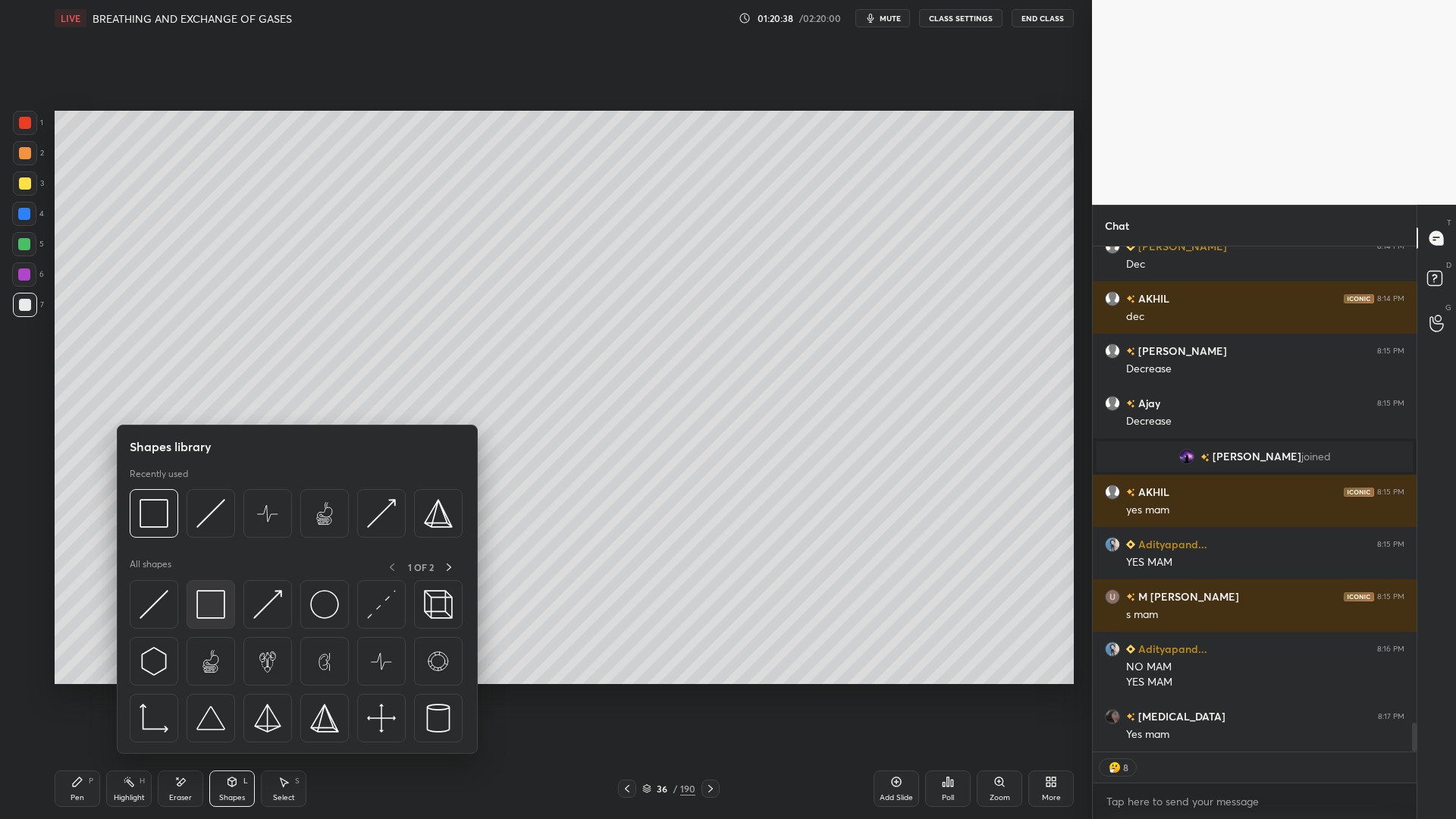
click at [217, 613] on img at bounding box center [211, 604] width 29 height 29
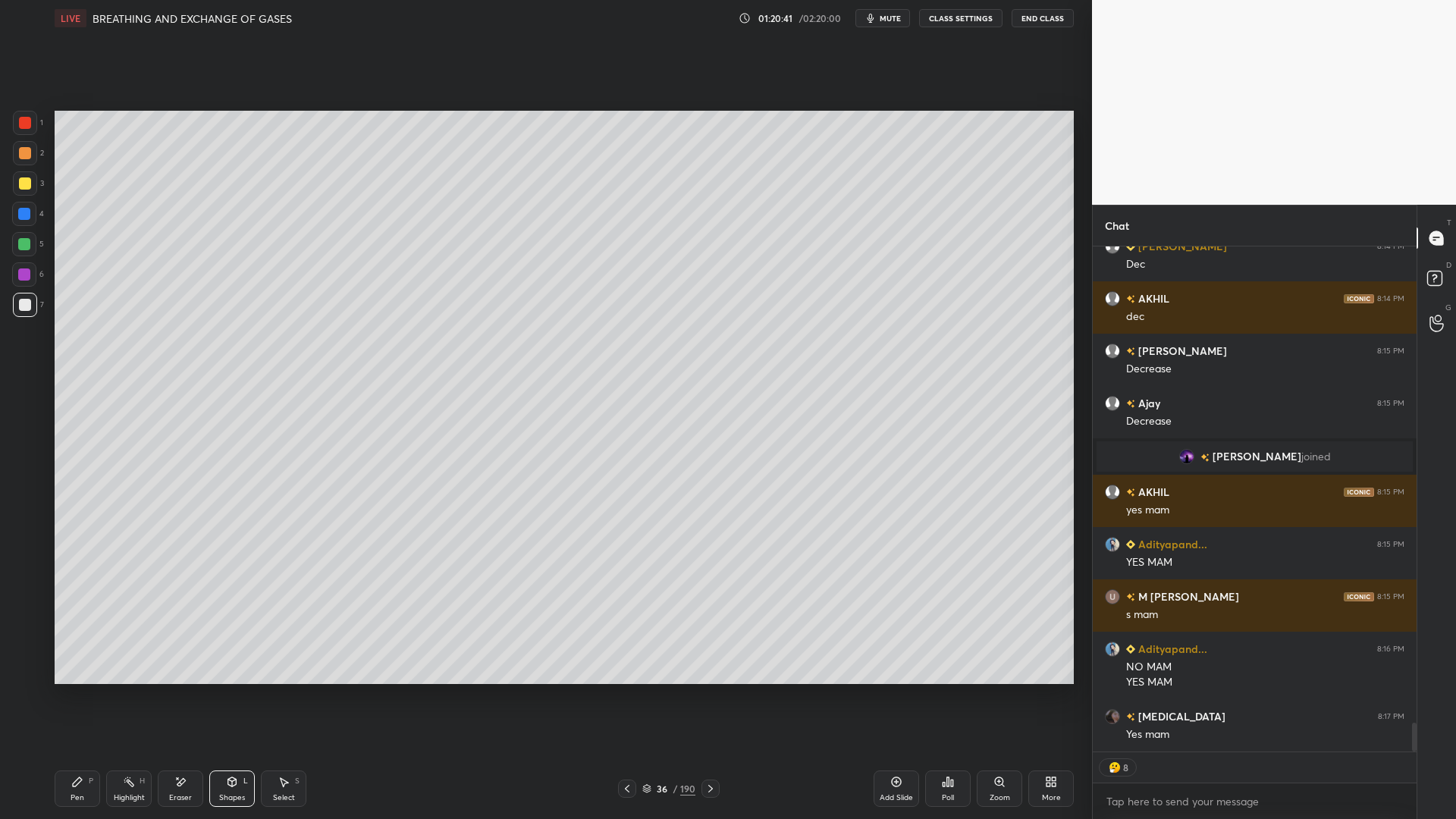
click at [212, 658] on div "Shapes L" at bounding box center [232, 788] width 46 height 36
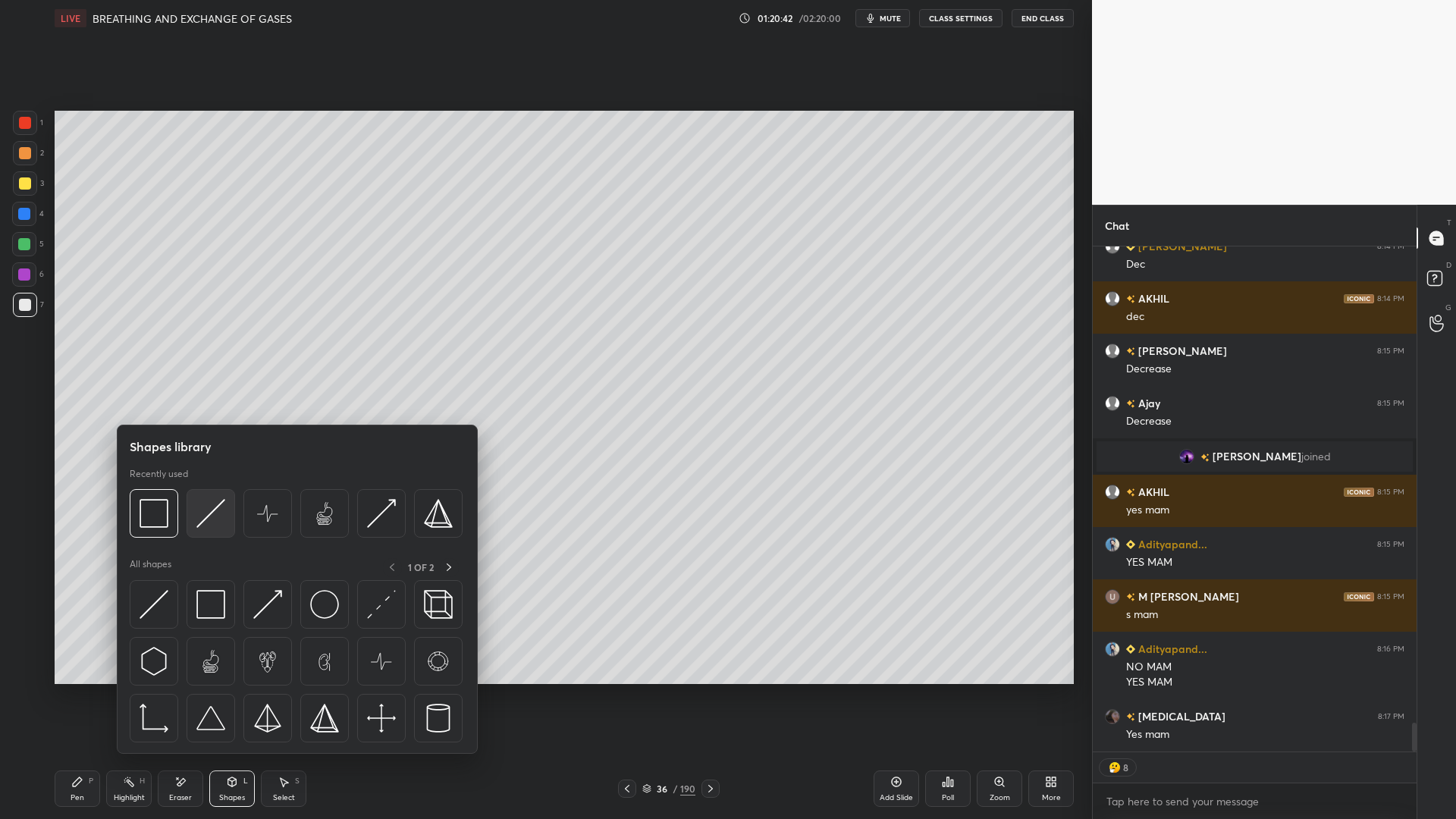
click at [220, 506] on img at bounding box center [211, 513] width 29 height 29
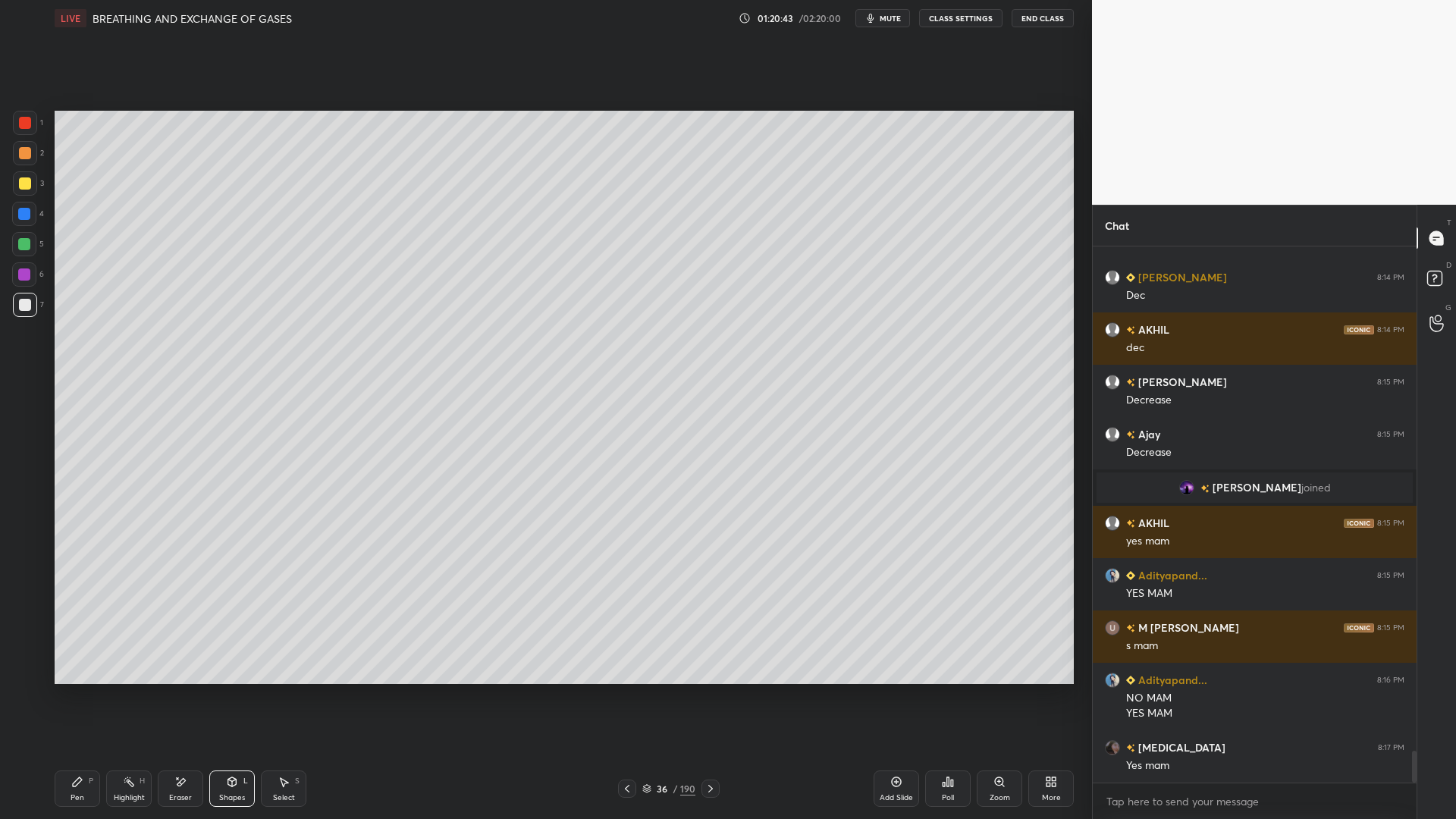
scroll to position [8397, 0]
click at [72, 658] on div "Pen" at bounding box center [78, 797] width 13 height 8
click at [23, 190] on div at bounding box center [24, 183] width 24 height 24
click at [666, 658] on div "36" at bounding box center [662, 789] width 15 height 9
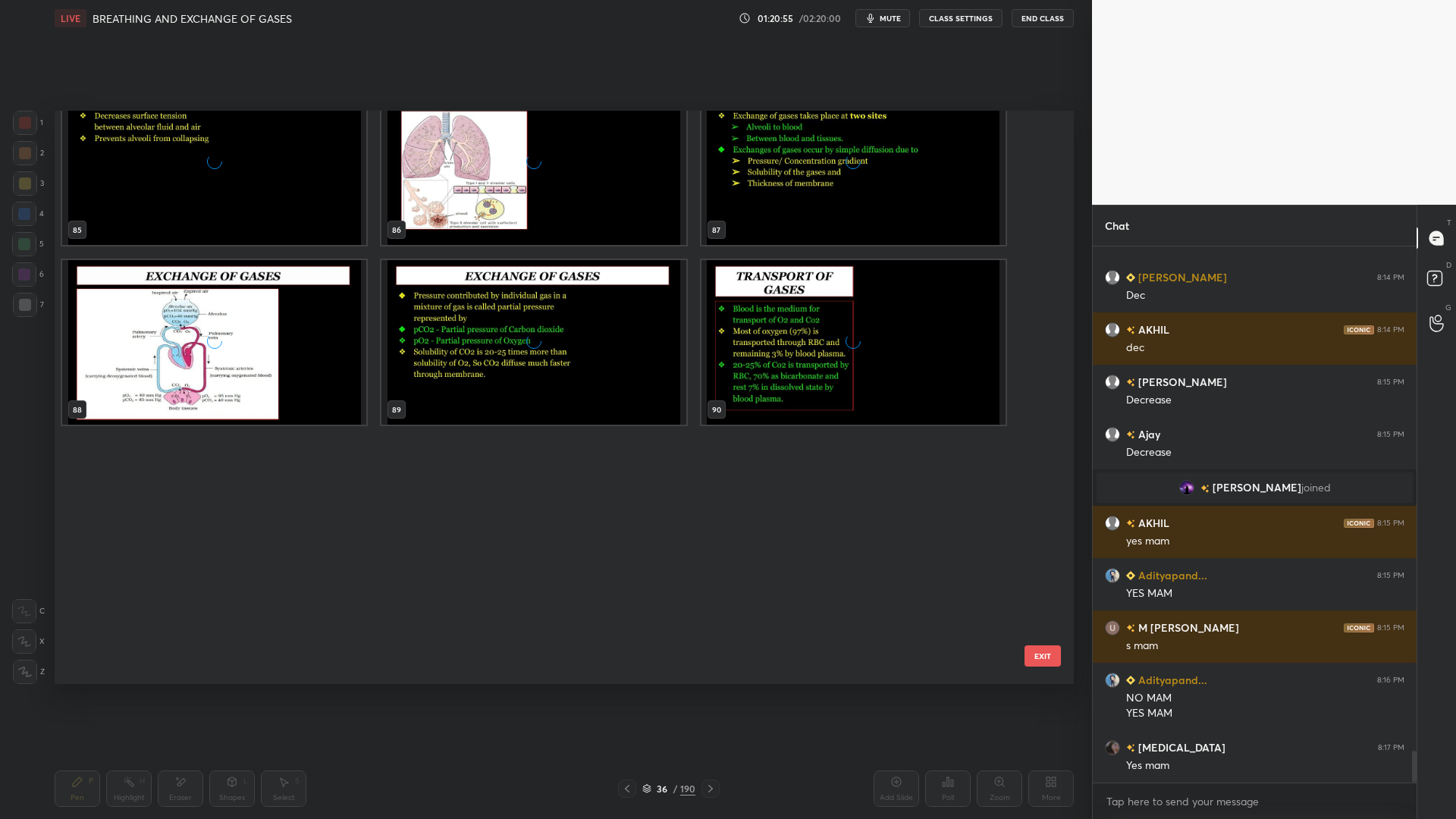
scroll to position [5095, 0]
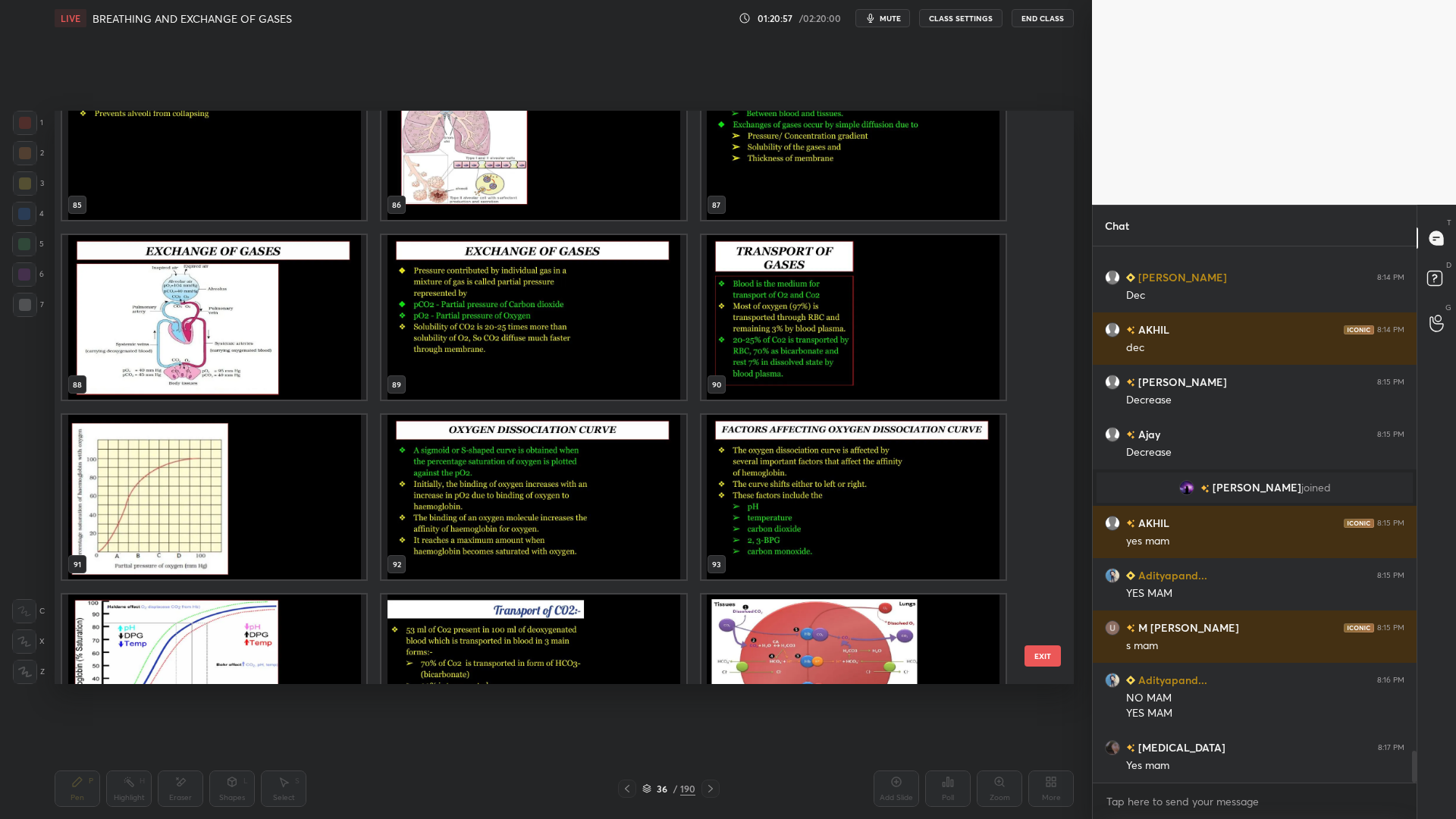
click at [508, 174] on img "grid" at bounding box center [533, 137] width 304 height 164
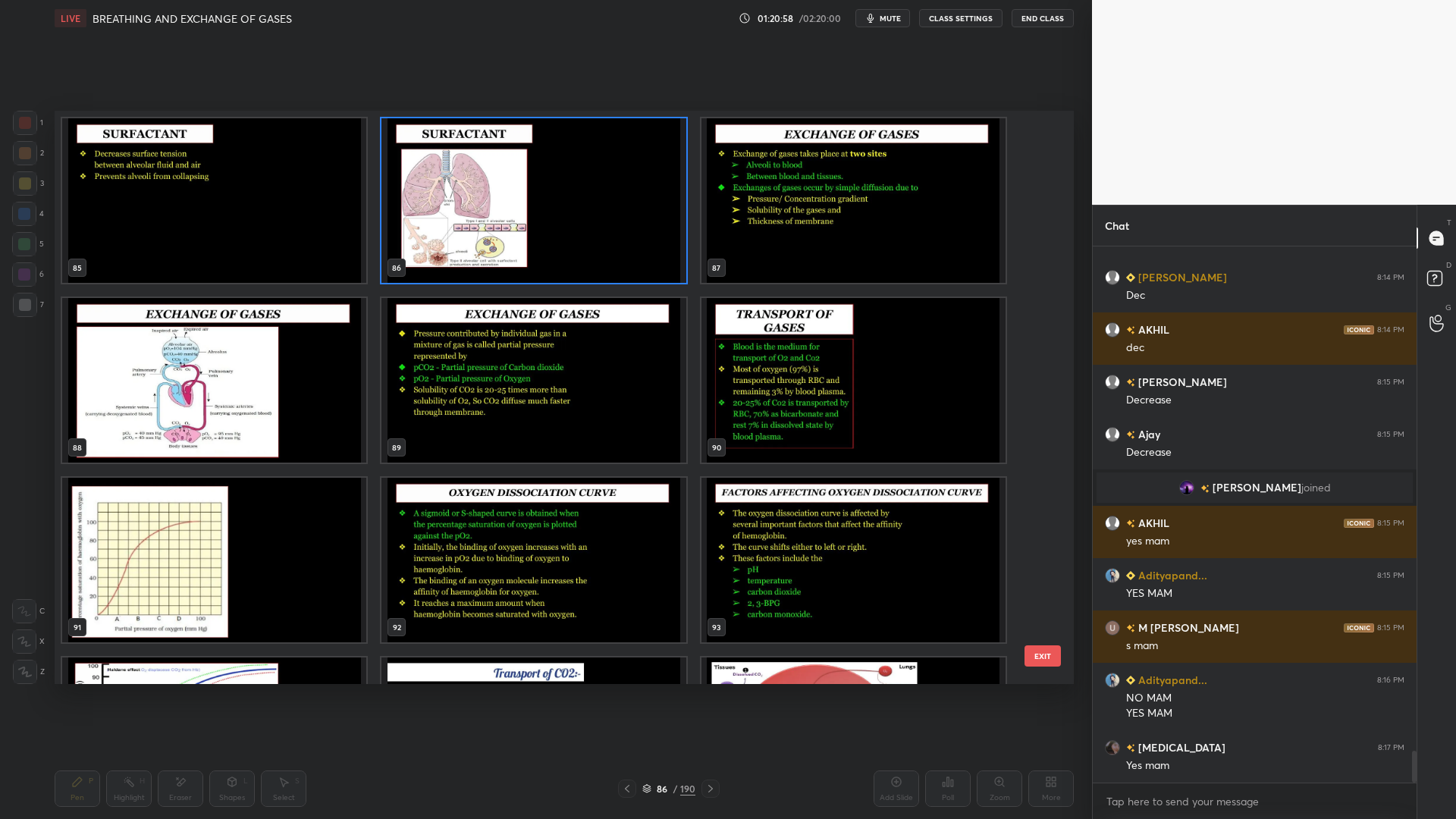
click at [1036, 656] on button "EXIT" at bounding box center [1042, 656] width 36 height 21
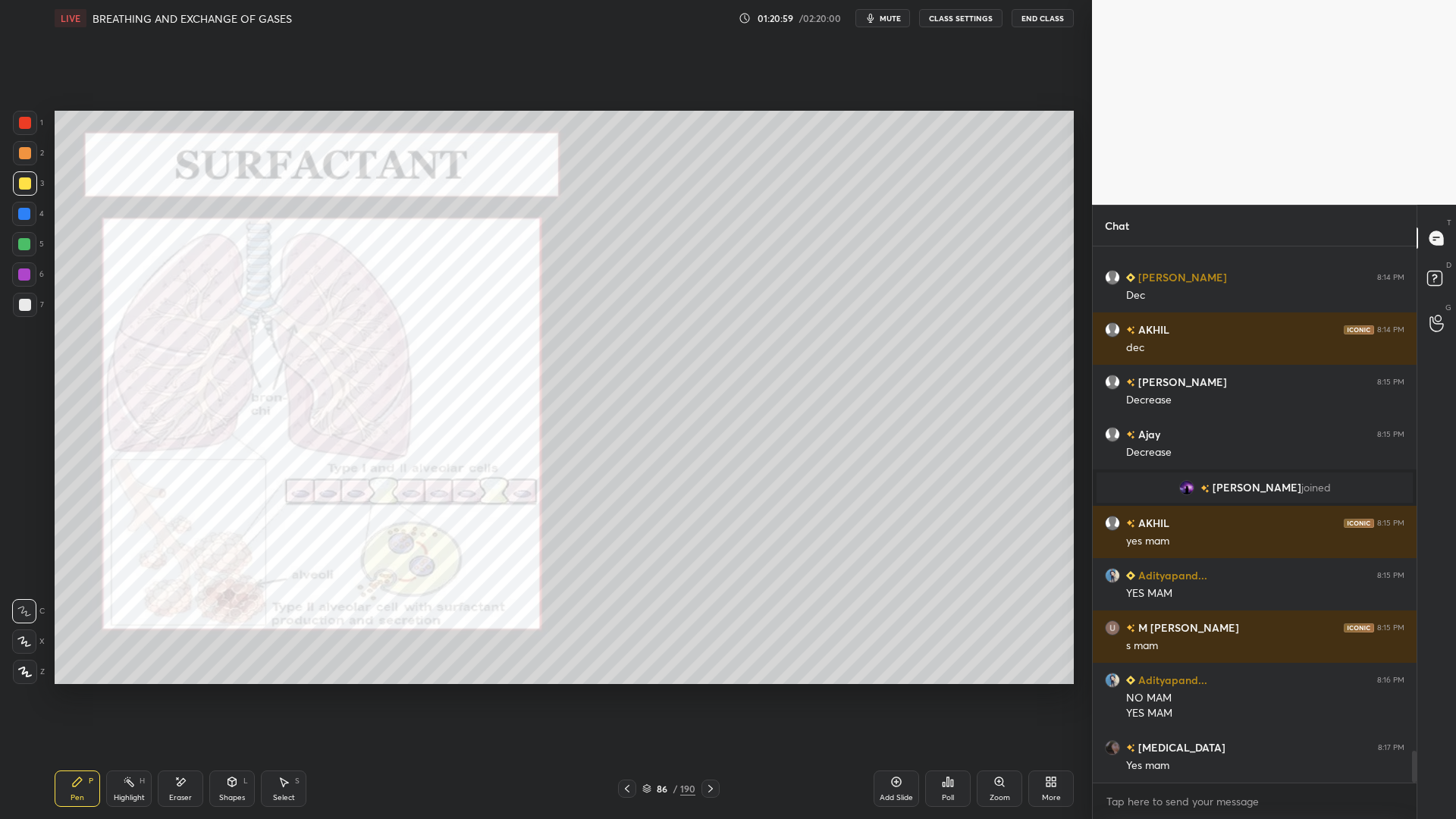
click at [33, 124] on div at bounding box center [24, 122] width 24 height 24
click at [657, 658] on div "86" at bounding box center [662, 789] width 15 height 9
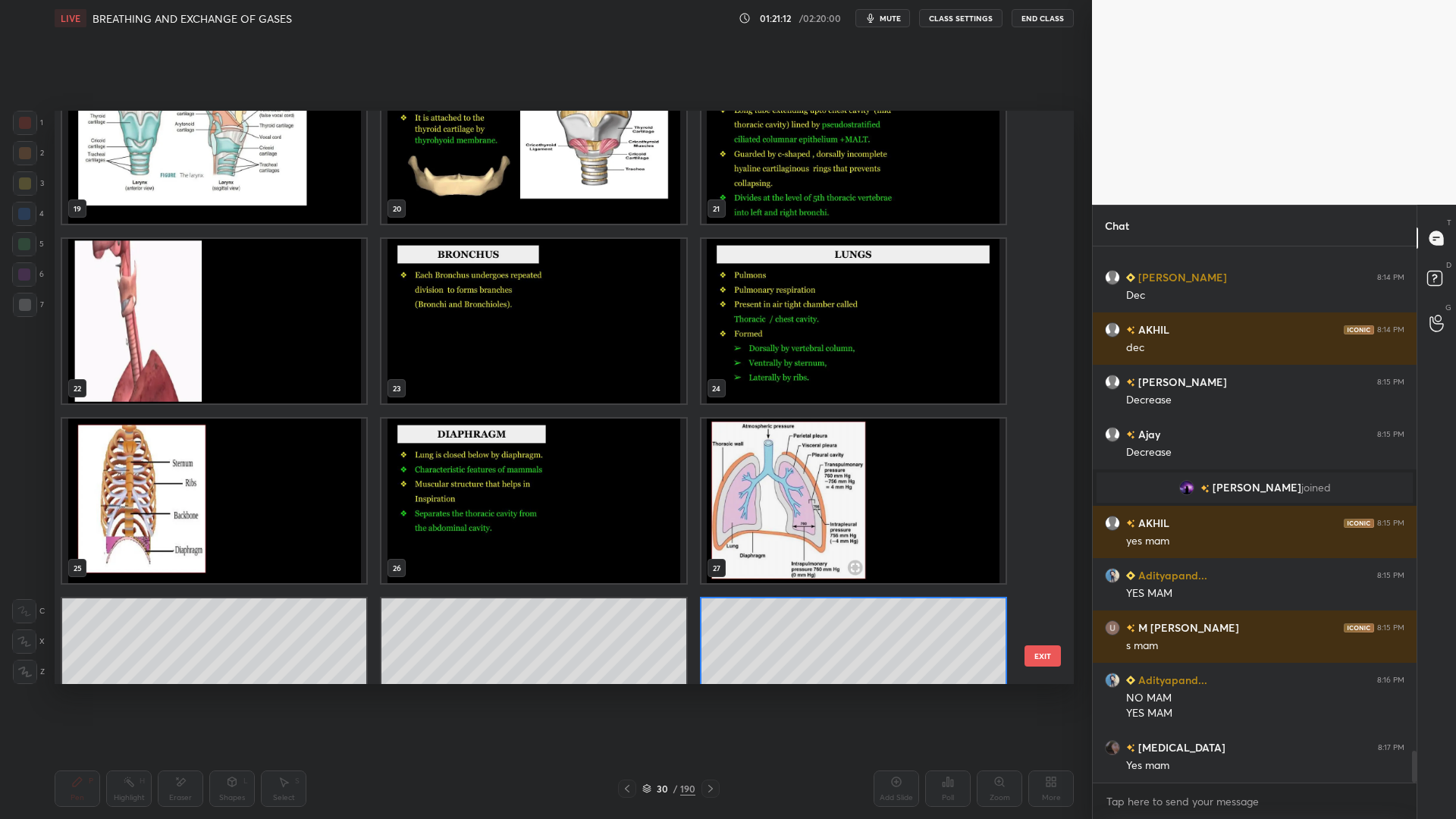
scroll to position [1224, 0]
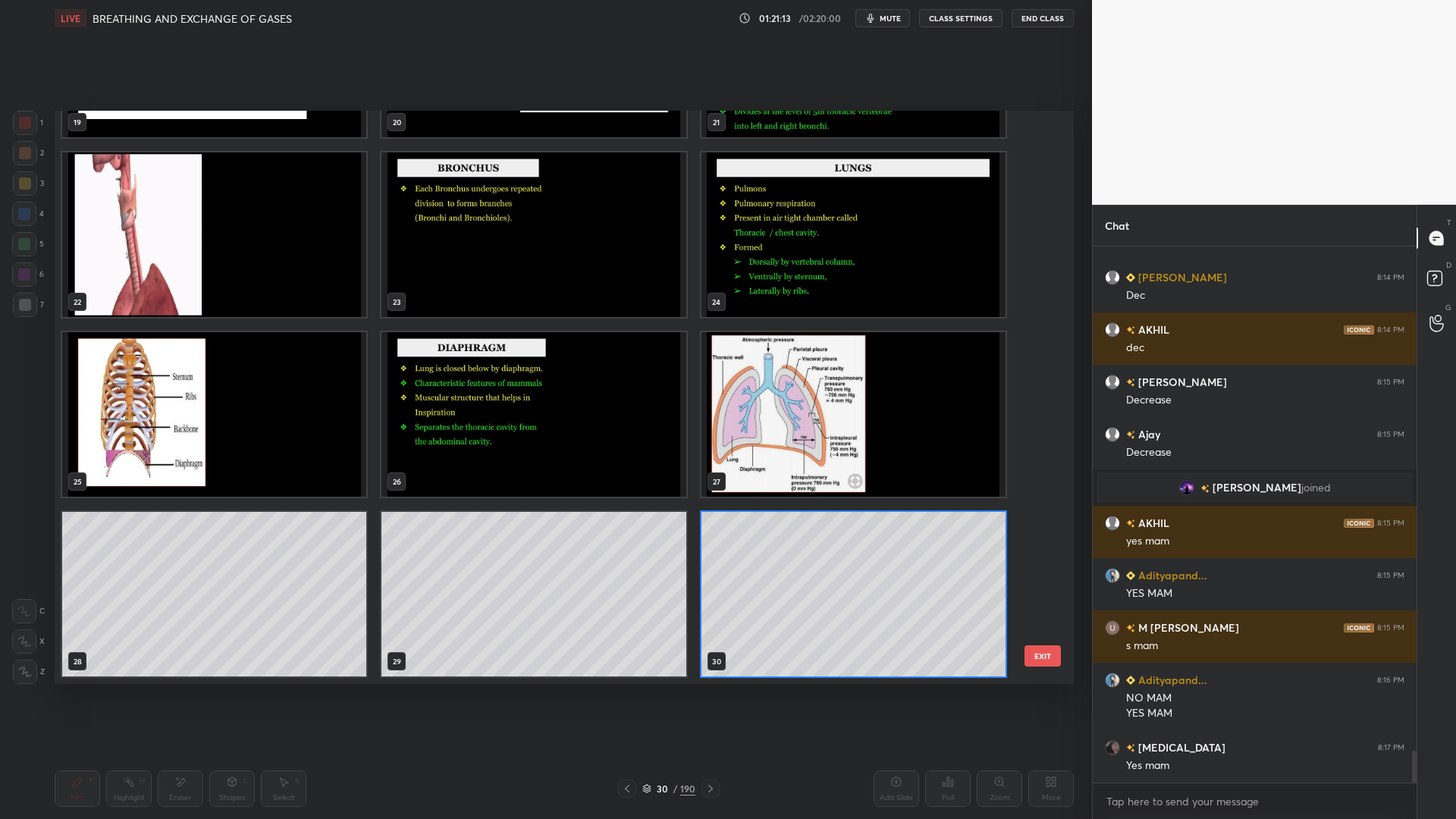
click at [1052, 656] on button "EXIT" at bounding box center [1042, 656] width 36 height 21
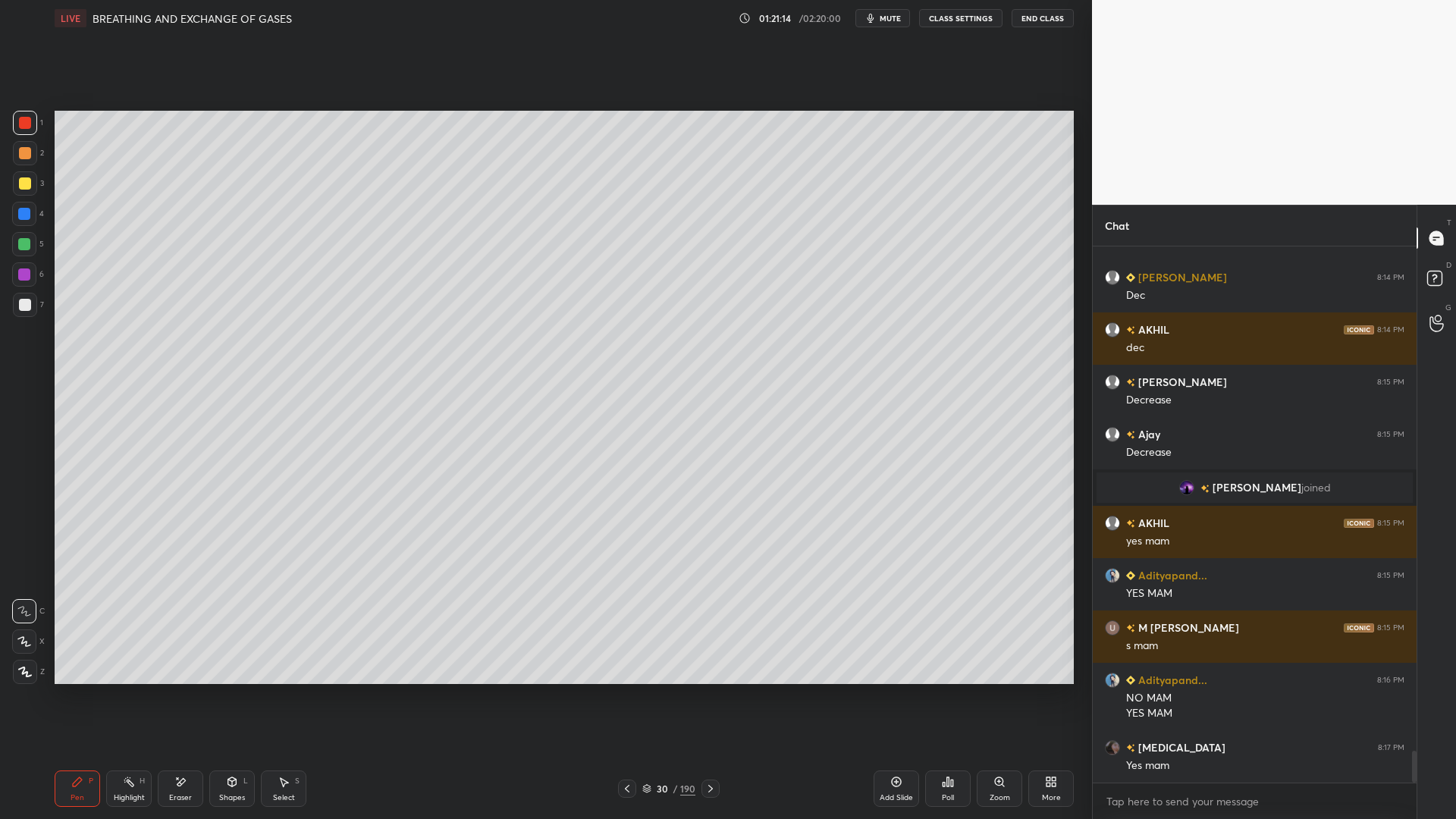
click at [712, 658] on div at bounding box center [711, 789] width 19 height 19
click at [713, 658] on div at bounding box center [711, 789] width 19 height 19
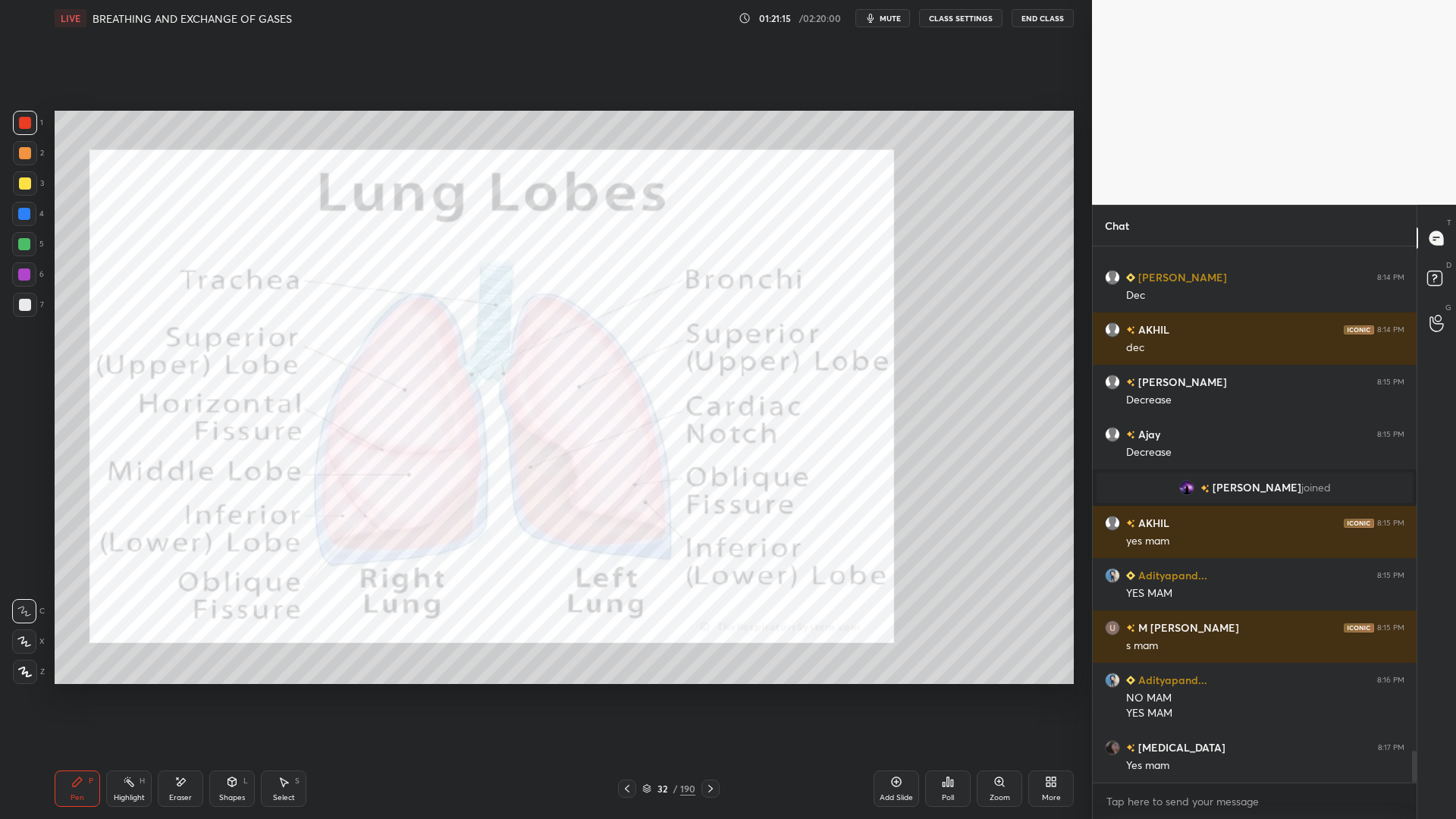
click at [715, 658] on div at bounding box center [711, 789] width 19 height 19
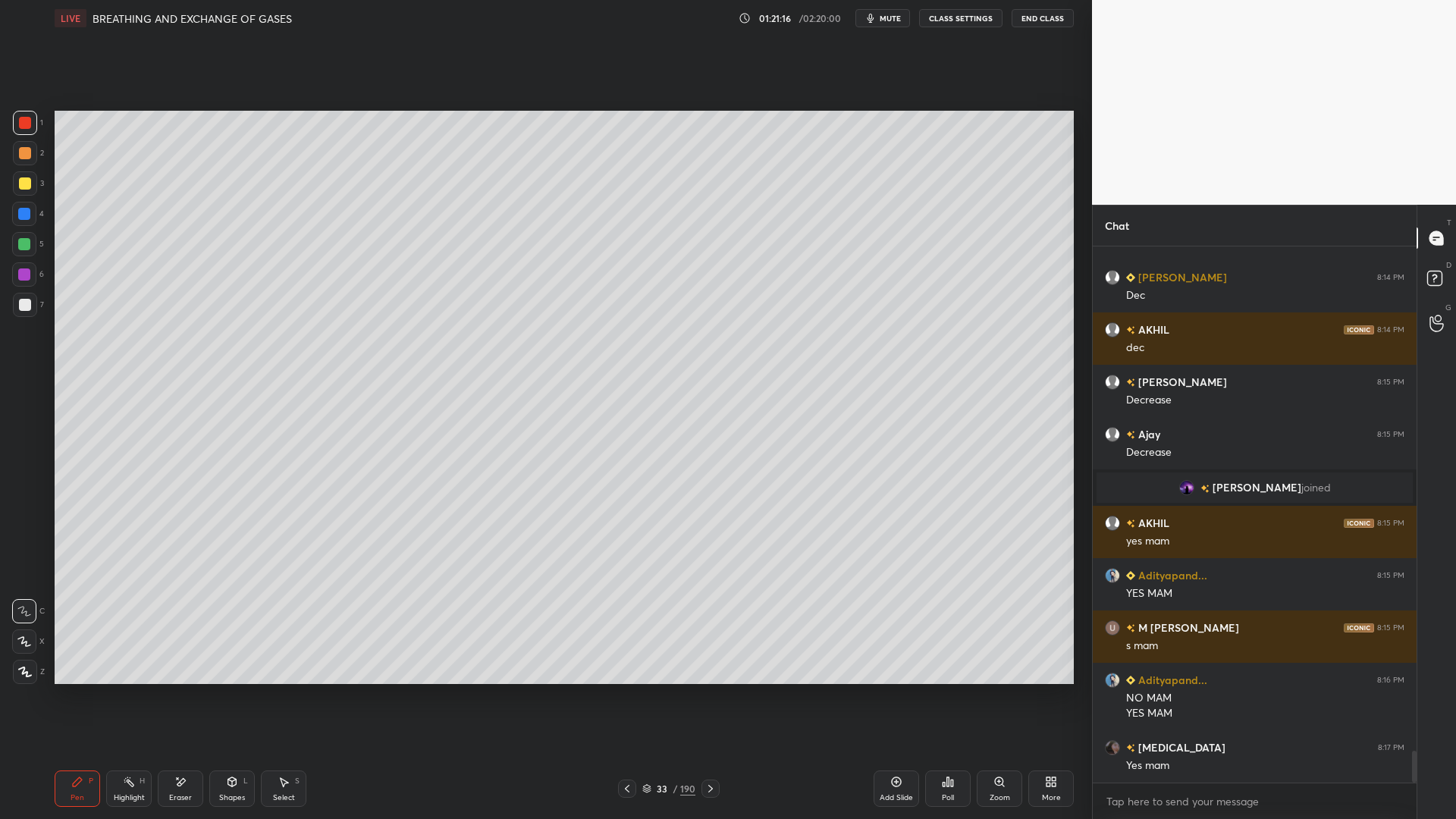
click at [715, 658] on icon at bounding box center [710, 789] width 12 height 12
click at [716, 658] on icon at bounding box center [710, 789] width 12 height 12
click at [717, 658] on div at bounding box center [711, 789] width 19 height 19
click at [13, 320] on div "7" at bounding box center [28, 308] width 31 height 30
click at [19, 214] on div at bounding box center [24, 214] width 12 height 12
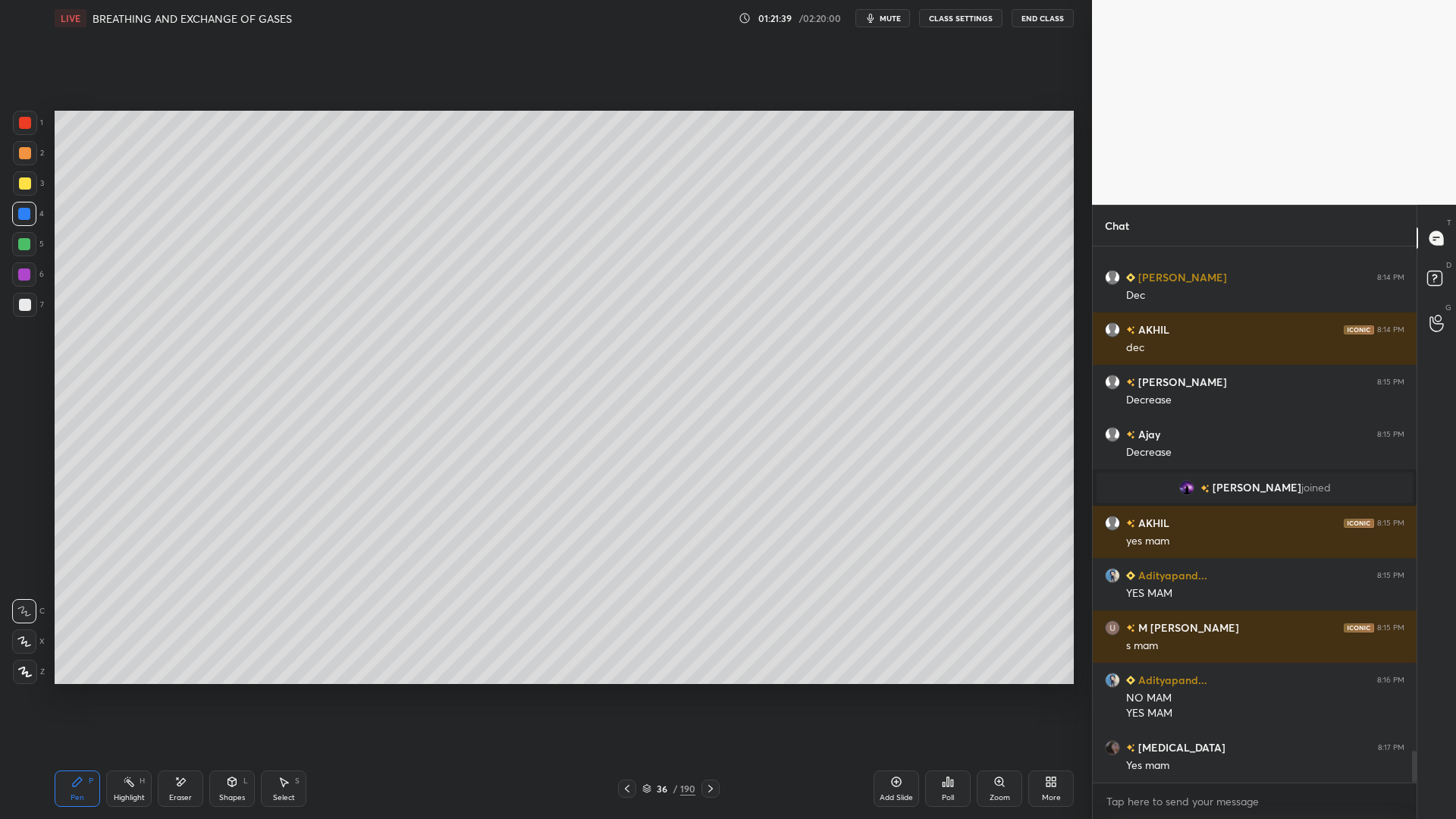
click at [16, 304] on div at bounding box center [24, 304] width 24 height 24
click at [656, 658] on div "36" at bounding box center [662, 789] width 15 height 9
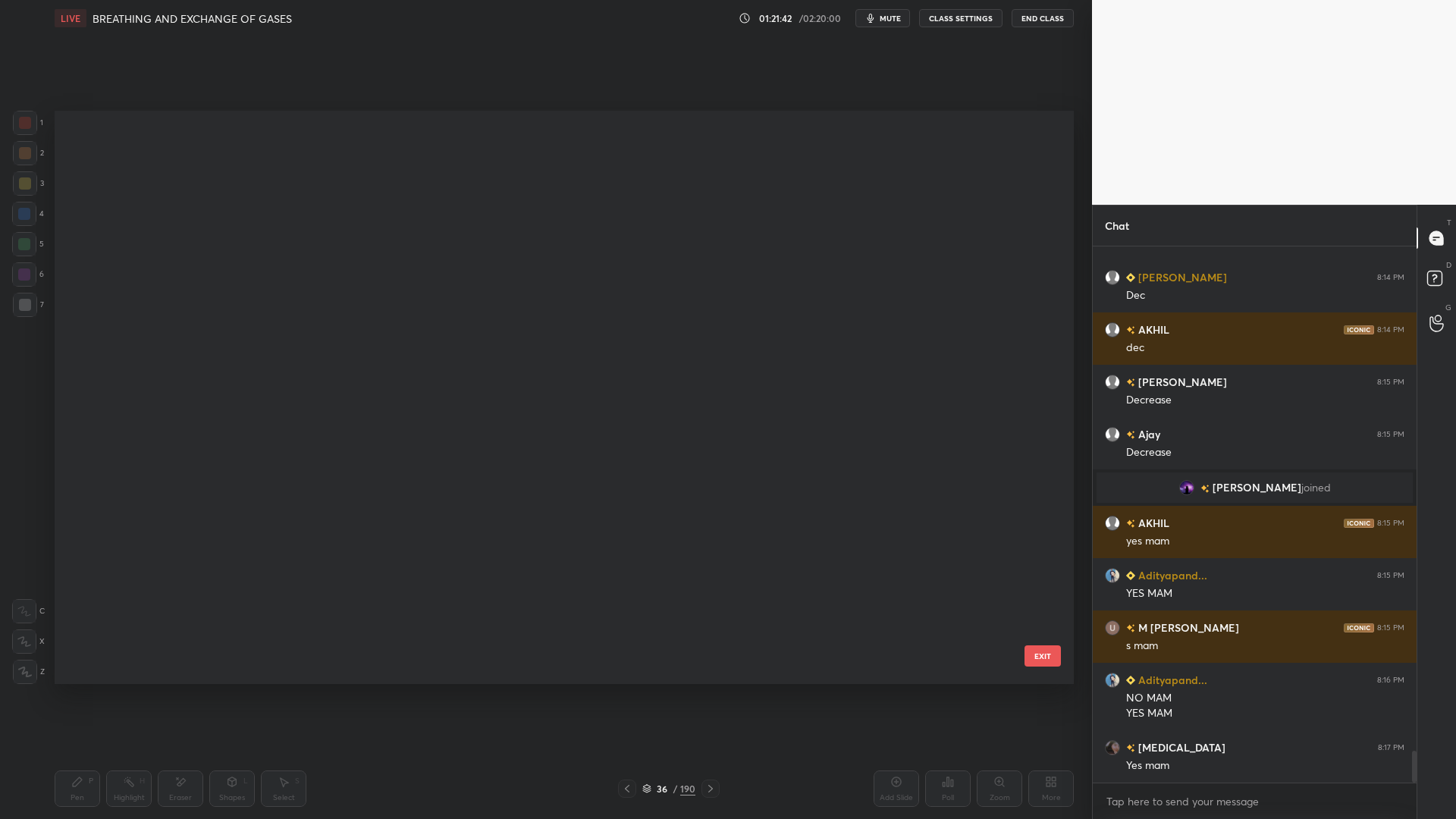
scroll to position [569, 1012]
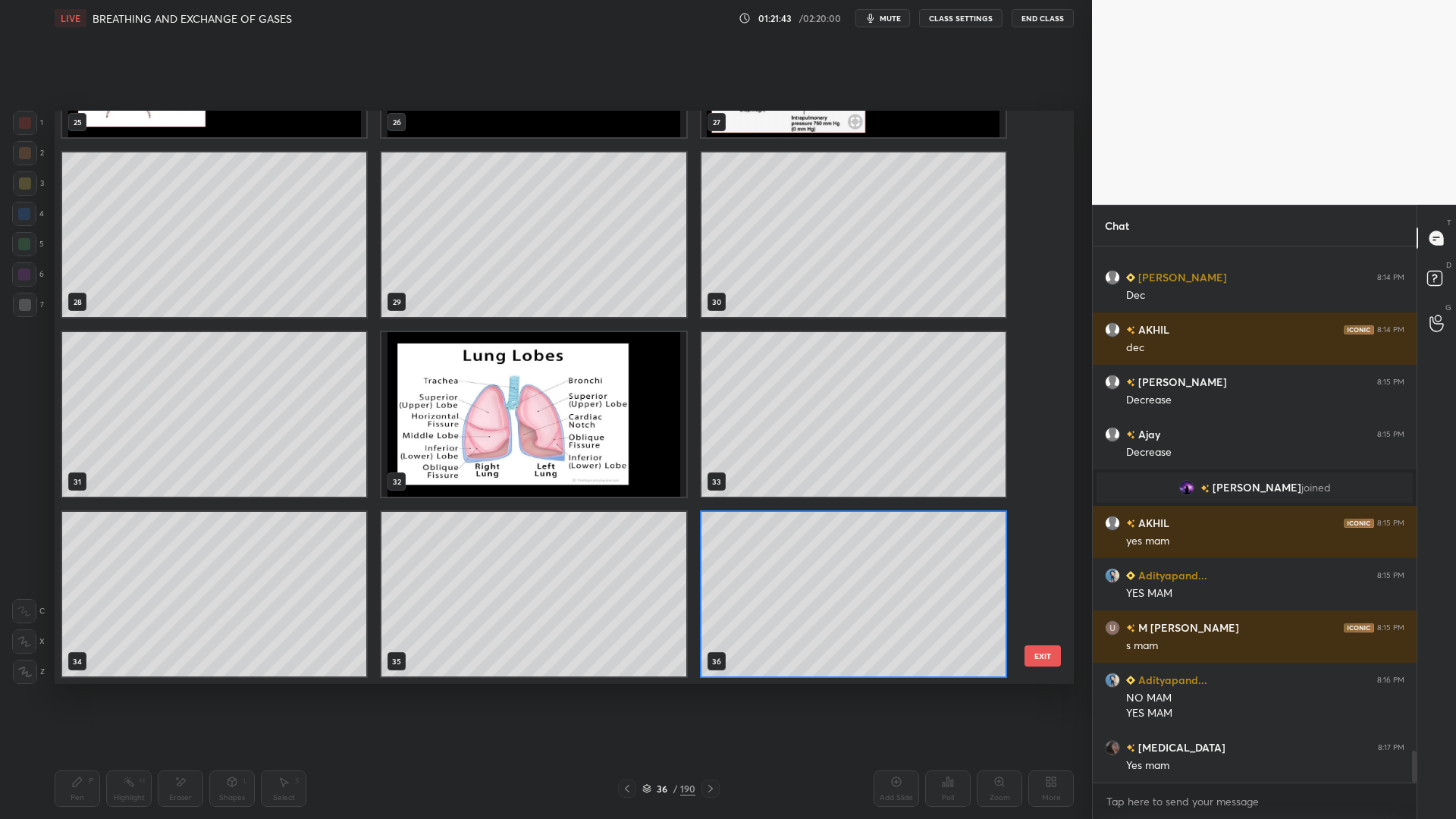
click at [574, 458] on img "grid" at bounding box center [533, 414] width 304 height 164
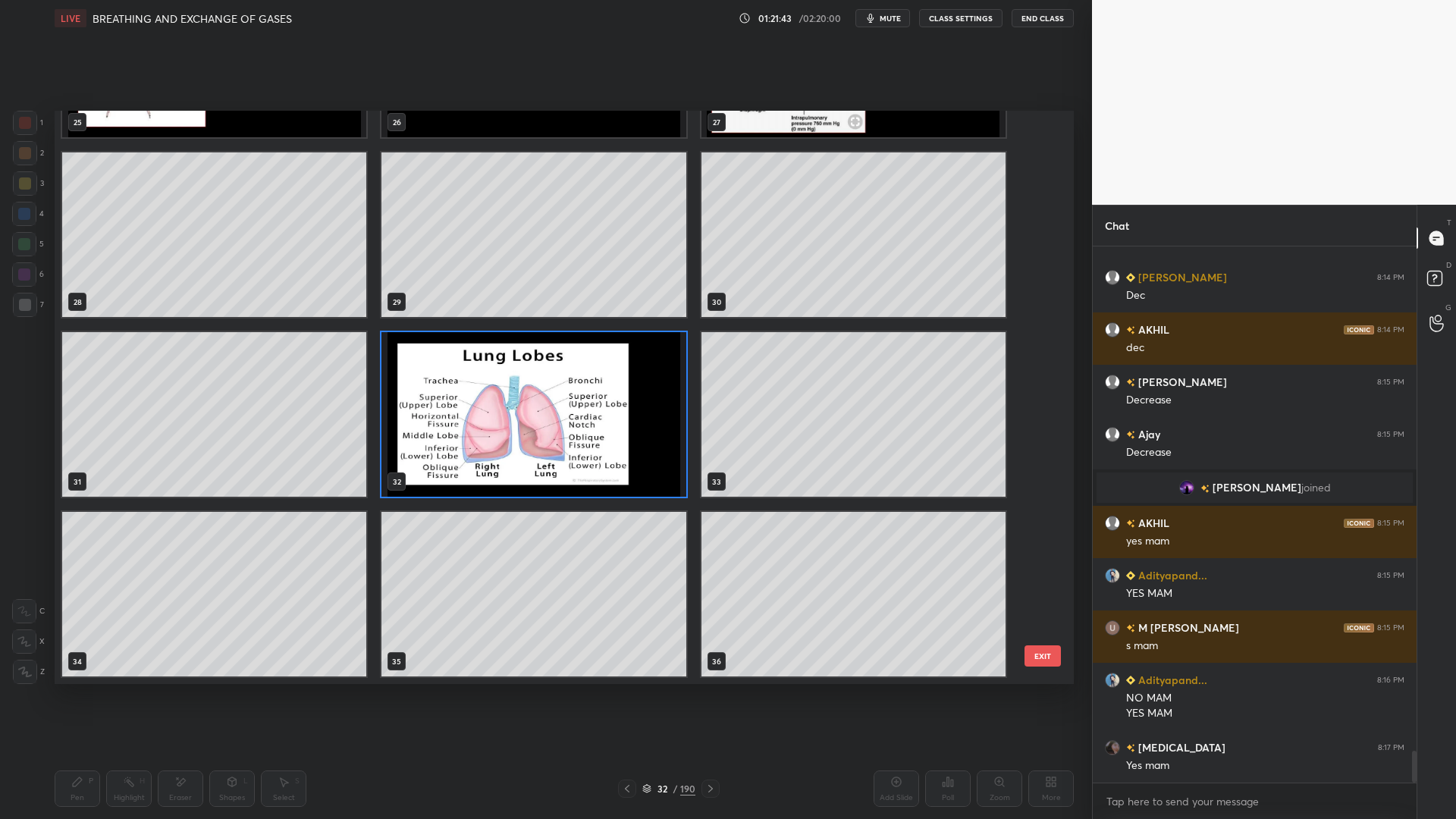
click at [1045, 656] on button "EXIT" at bounding box center [1042, 656] width 36 height 21
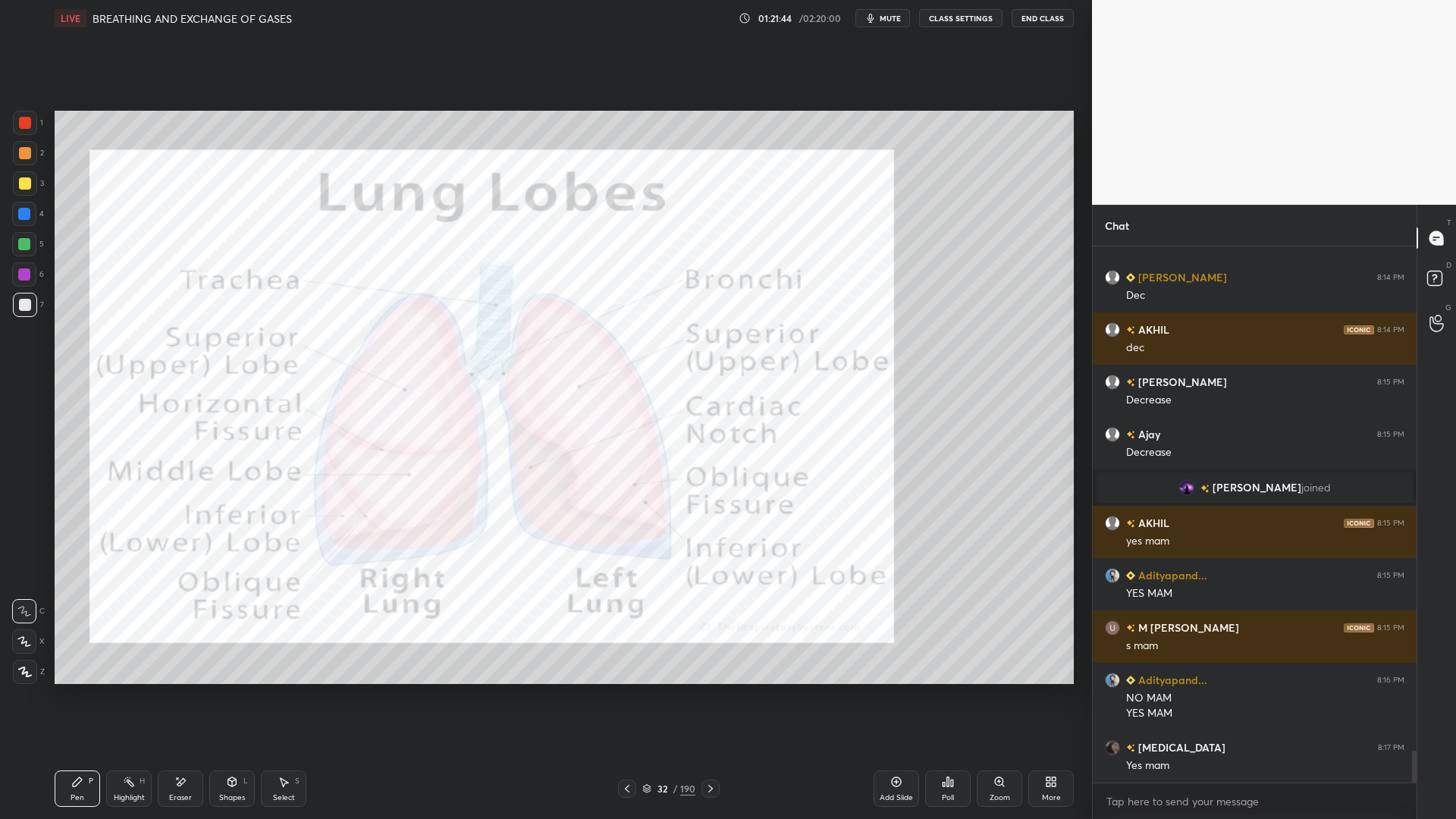
click at [18, 131] on div at bounding box center [24, 122] width 24 height 24
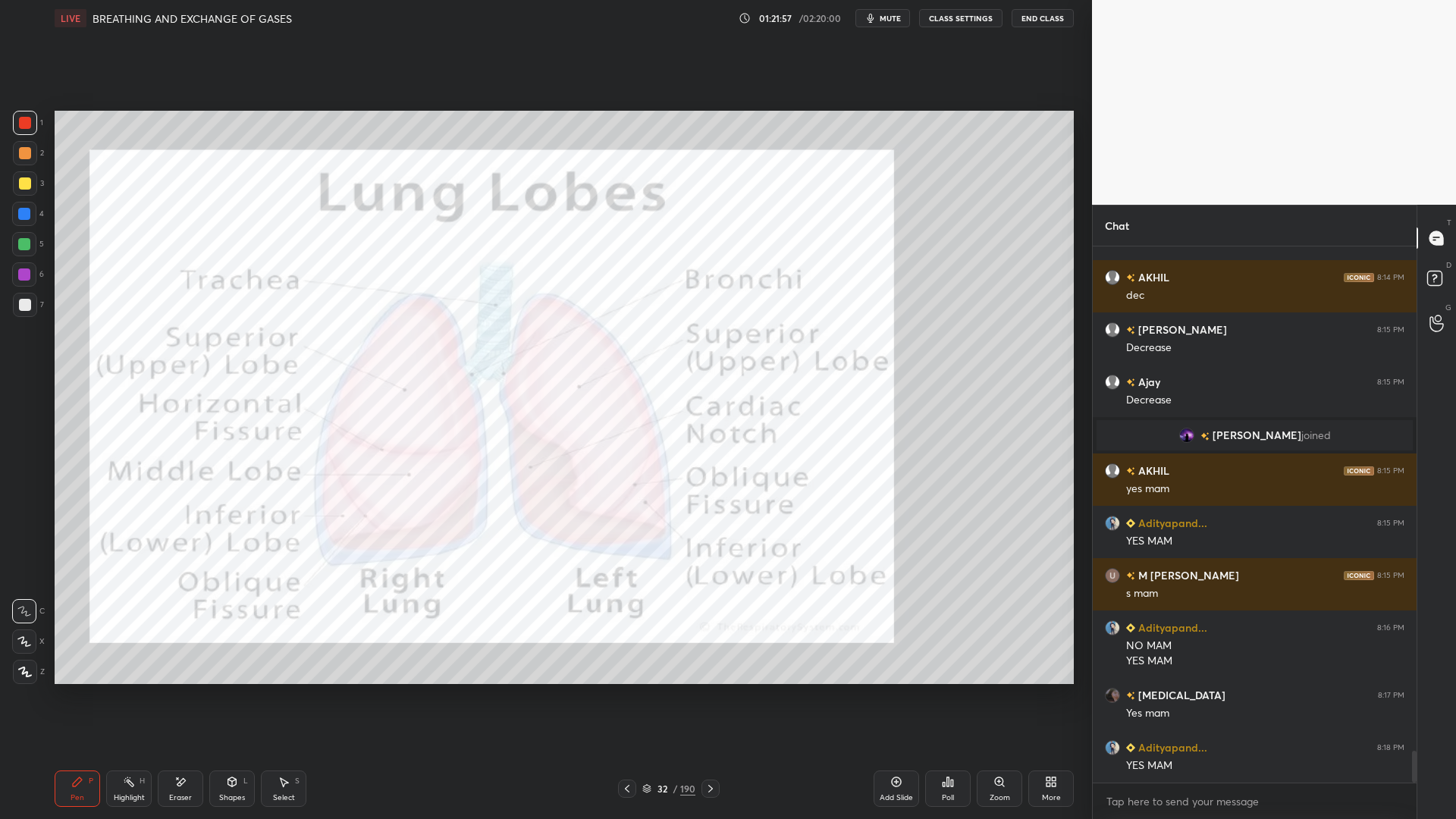
click at [19, 194] on div at bounding box center [24, 183] width 24 height 24
click at [17, 222] on div at bounding box center [24, 213] width 24 height 24
click at [167, 658] on div "Eraser" at bounding box center [180, 788] width 46 height 36
click at [29, 658] on div "Erase all" at bounding box center [24, 672] width 24 height 24
click at [22, 127] on div at bounding box center [25, 123] width 12 height 12
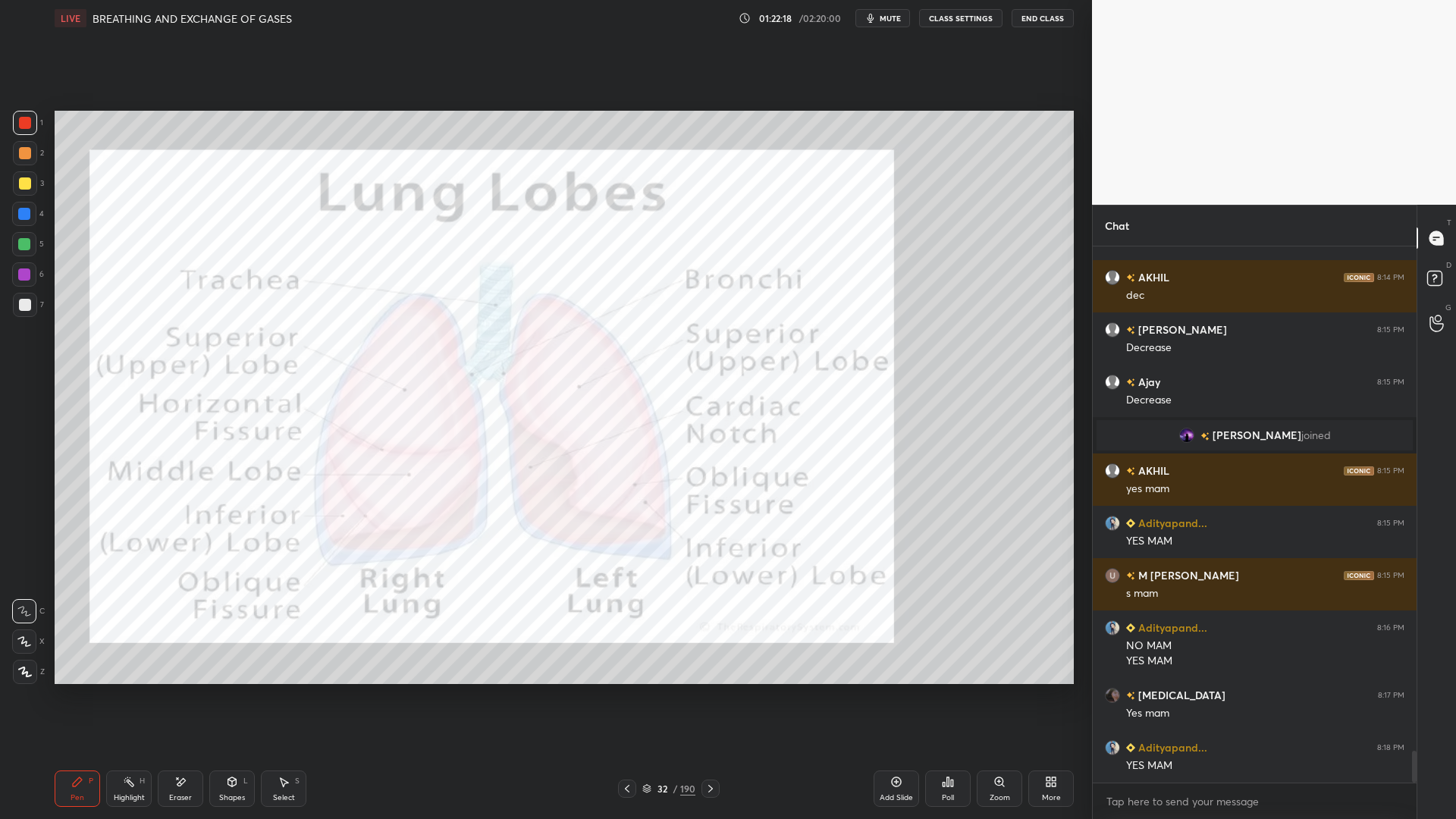
click at [27, 217] on div at bounding box center [24, 214] width 12 height 12
click at [28, 138] on div "1" at bounding box center [28, 126] width 30 height 30
click at [33, 138] on div "1" at bounding box center [28, 126] width 30 height 30
click at [35, 217] on div at bounding box center [24, 213] width 24 height 24
click at [662, 658] on div "32" at bounding box center [662, 789] width 15 height 9
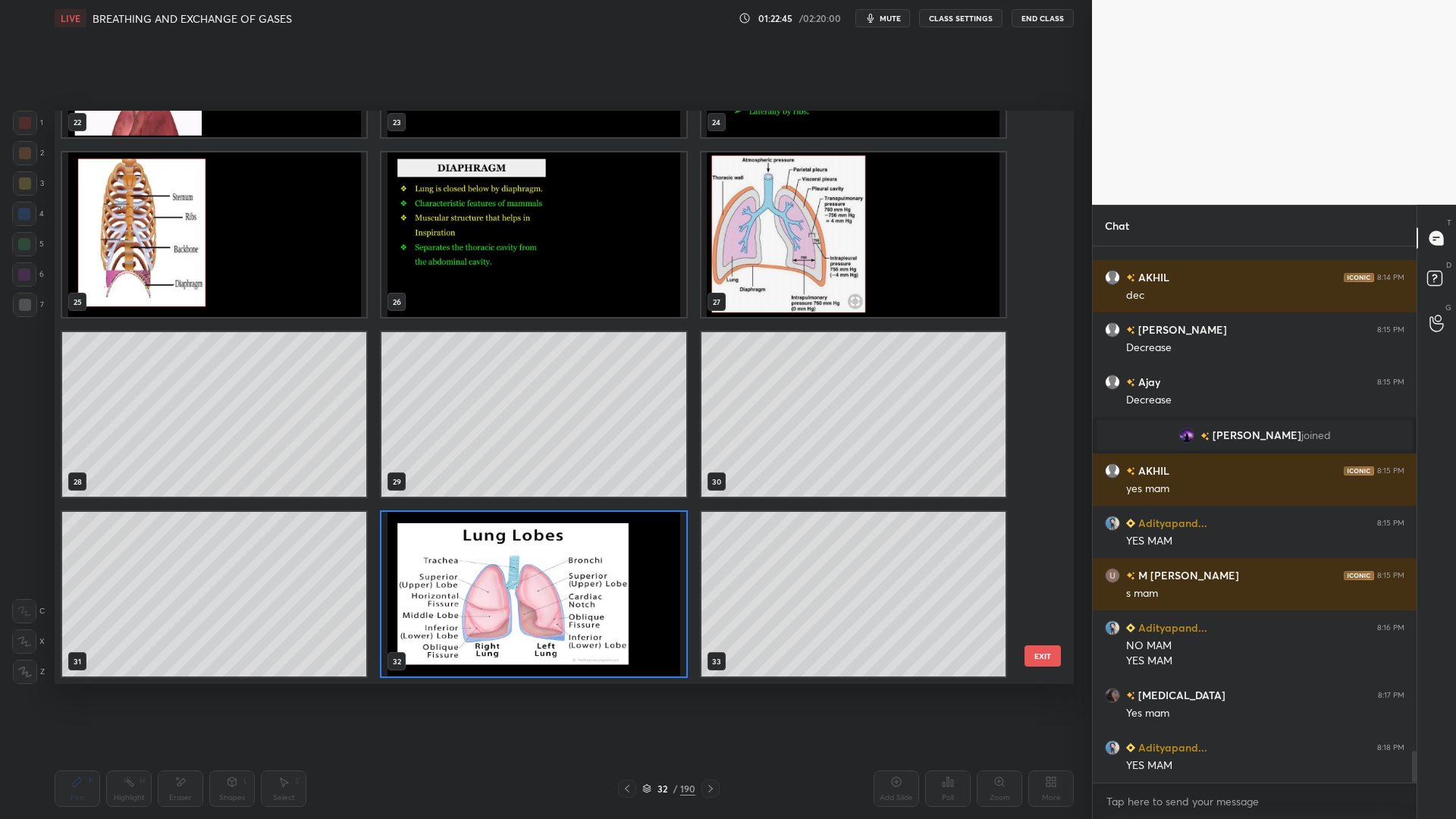
scroll to position [569, 1012]
click at [1037, 592] on div "22 23 24 25 26 27 28 29 30 31 32 33 34 35 36" at bounding box center [551, 397] width 993 height 573
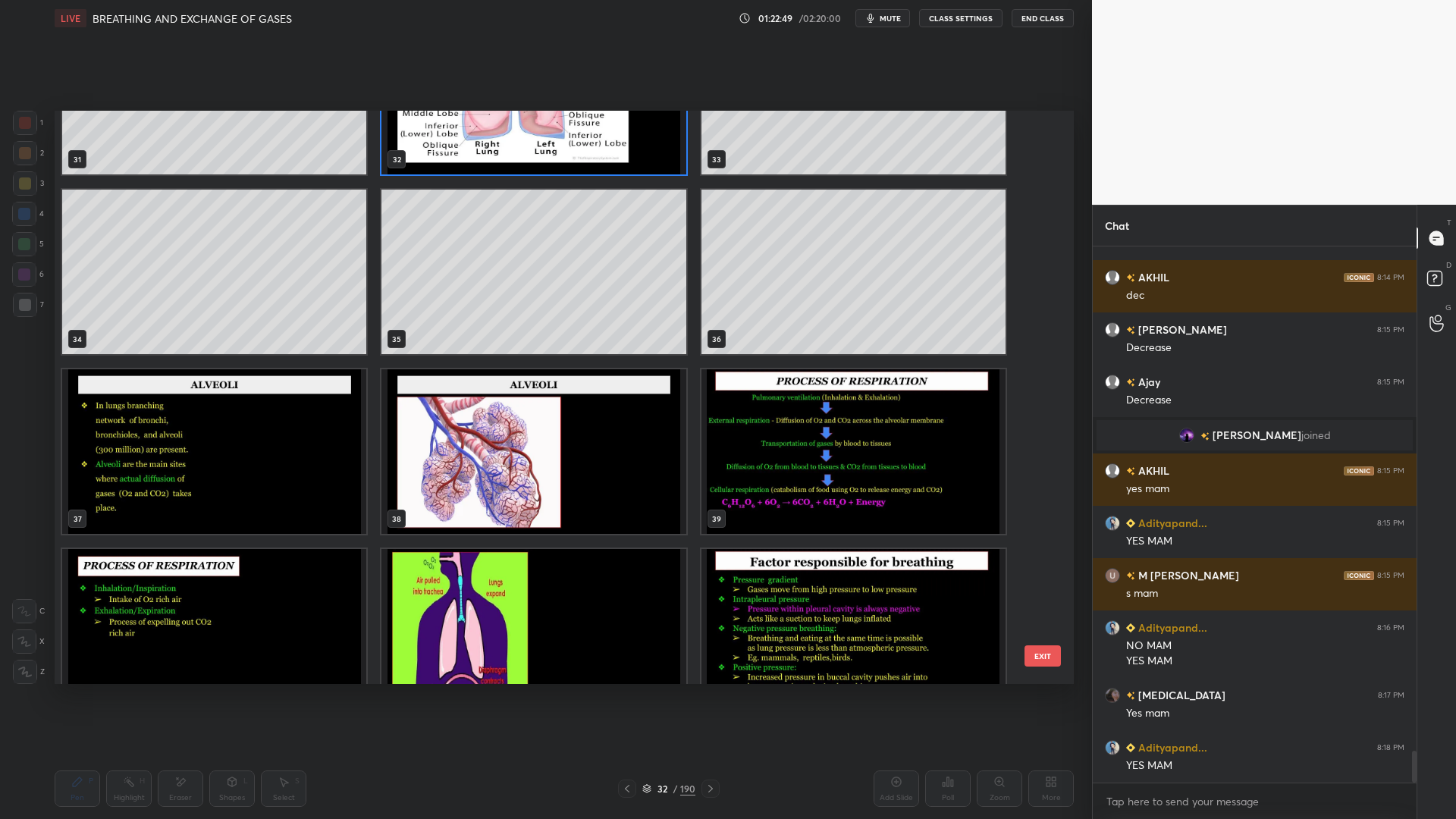
scroll to position [500, 319]
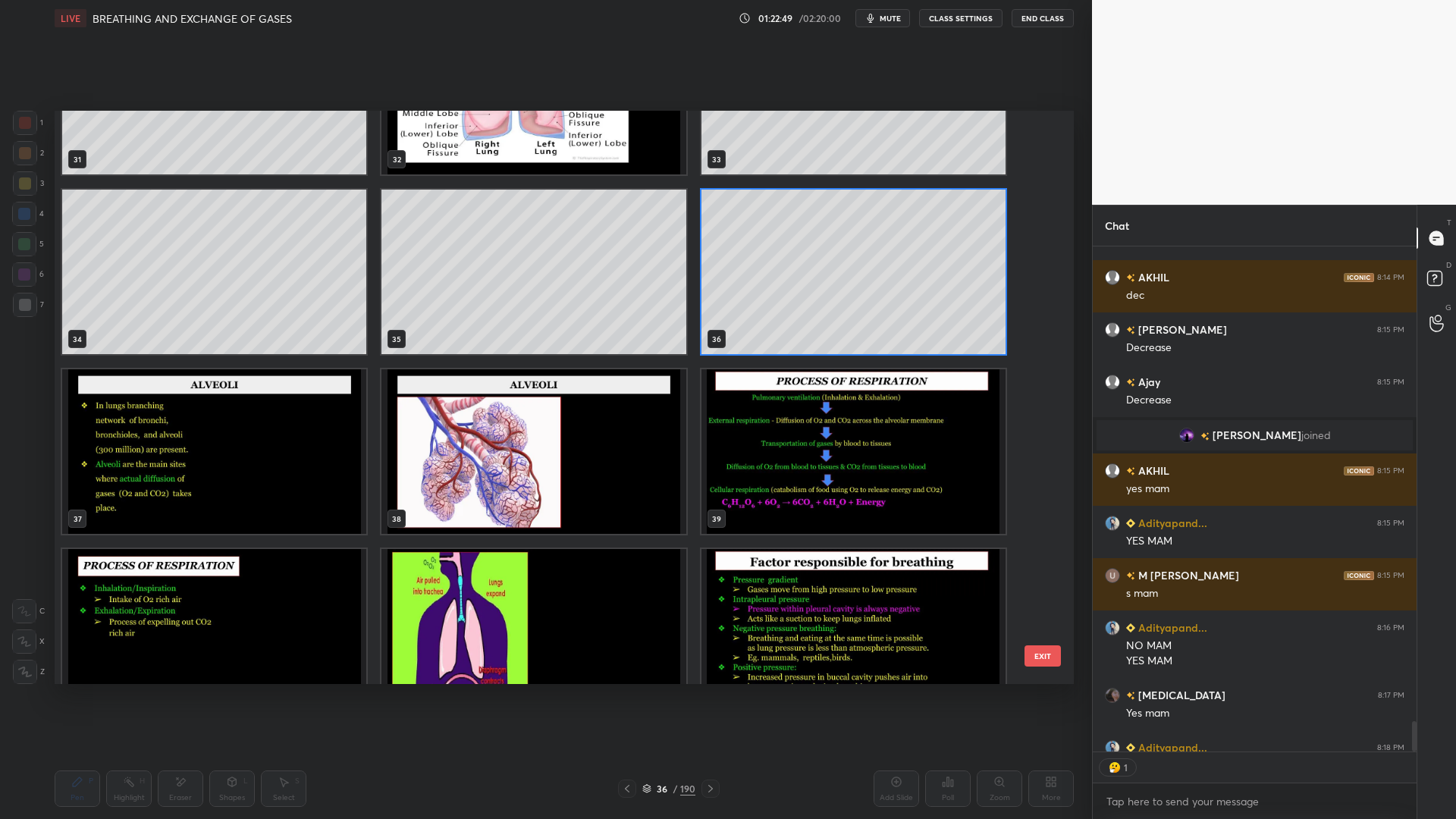
click at [1044, 645] on button "EXIT" at bounding box center [1042, 656] width 36 height 21
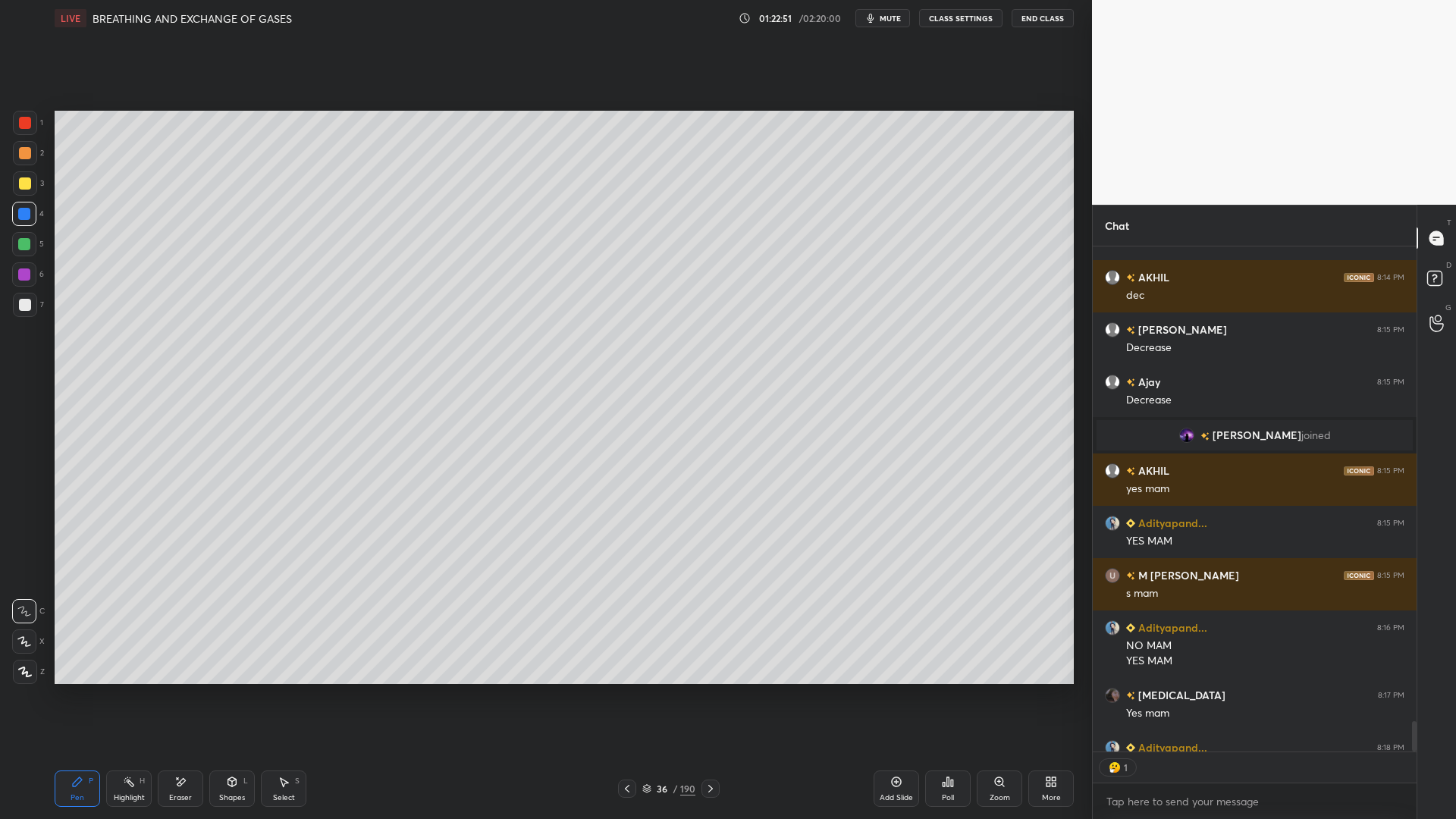
click at [27, 308] on div at bounding box center [25, 305] width 12 height 12
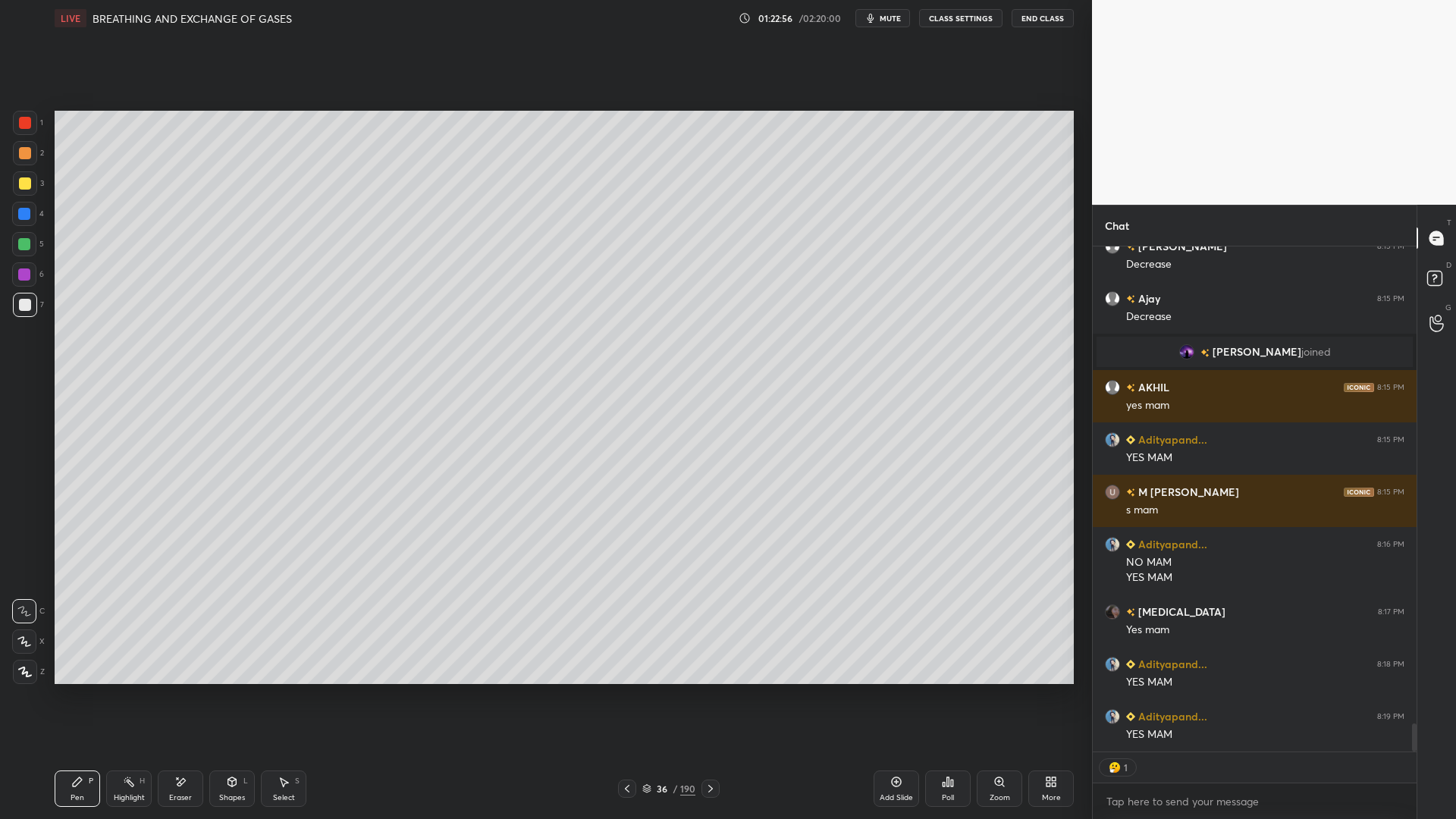
click at [26, 196] on div "3" at bounding box center [28, 186] width 31 height 30
type textarea "x"
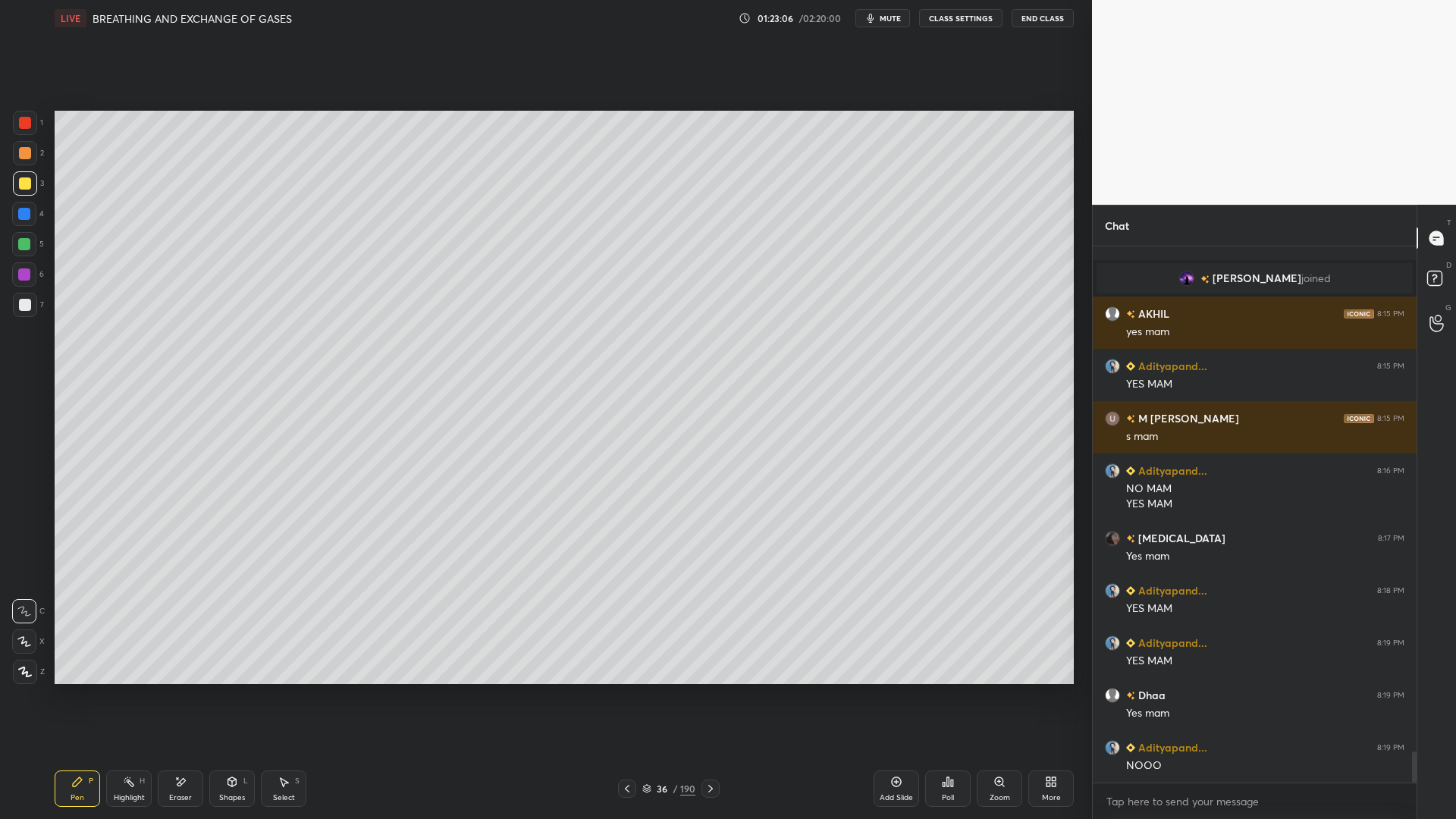
scroll to position [8659, 0]
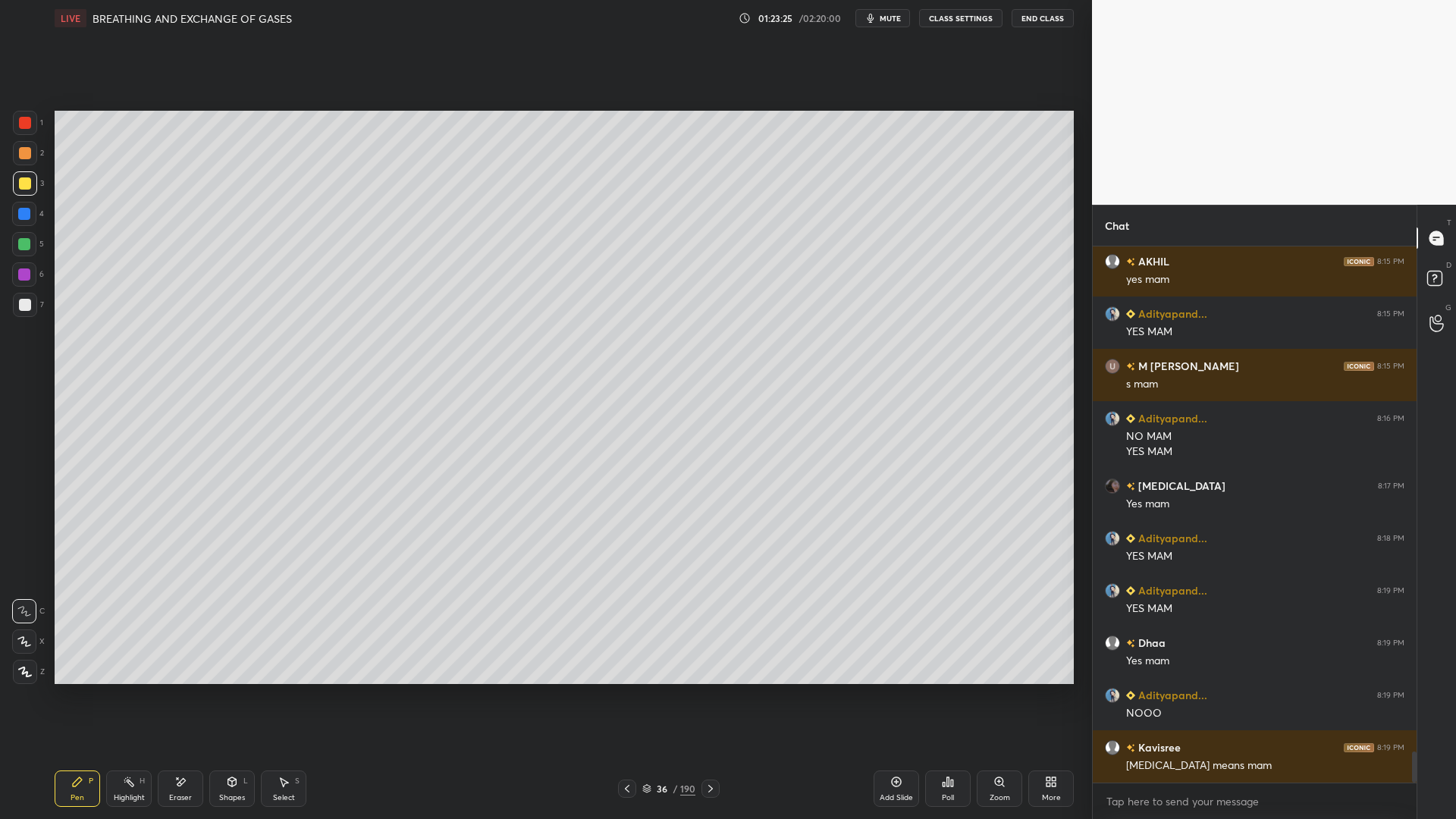
click at [17, 308] on div at bounding box center [24, 304] width 24 height 24
click at [30, 190] on div at bounding box center [24, 183] width 24 height 24
click at [30, 310] on div at bounding box center [24, 304] width 24 height 24
click at [23, 185] on div at bounding box center [25, 184] width 12 height 12
click at [19, 162] on div at bounding box center [24, 153] width 24 height 24
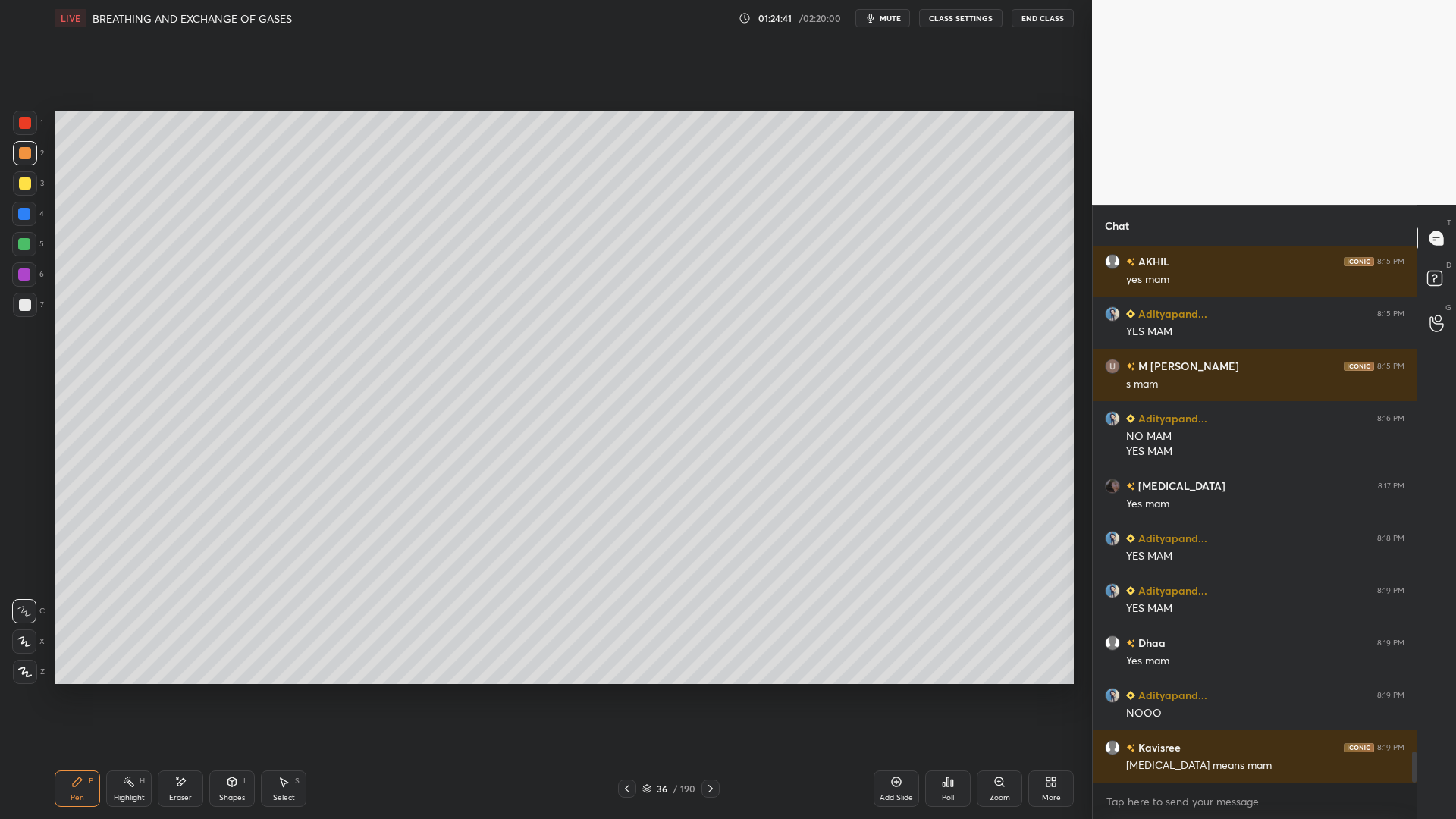
click at [13, 310] on div at bounding box center [24, 304] width 24 height 24
click at [29, 309] on div at bounding box center [25, 305] width 12 height 12
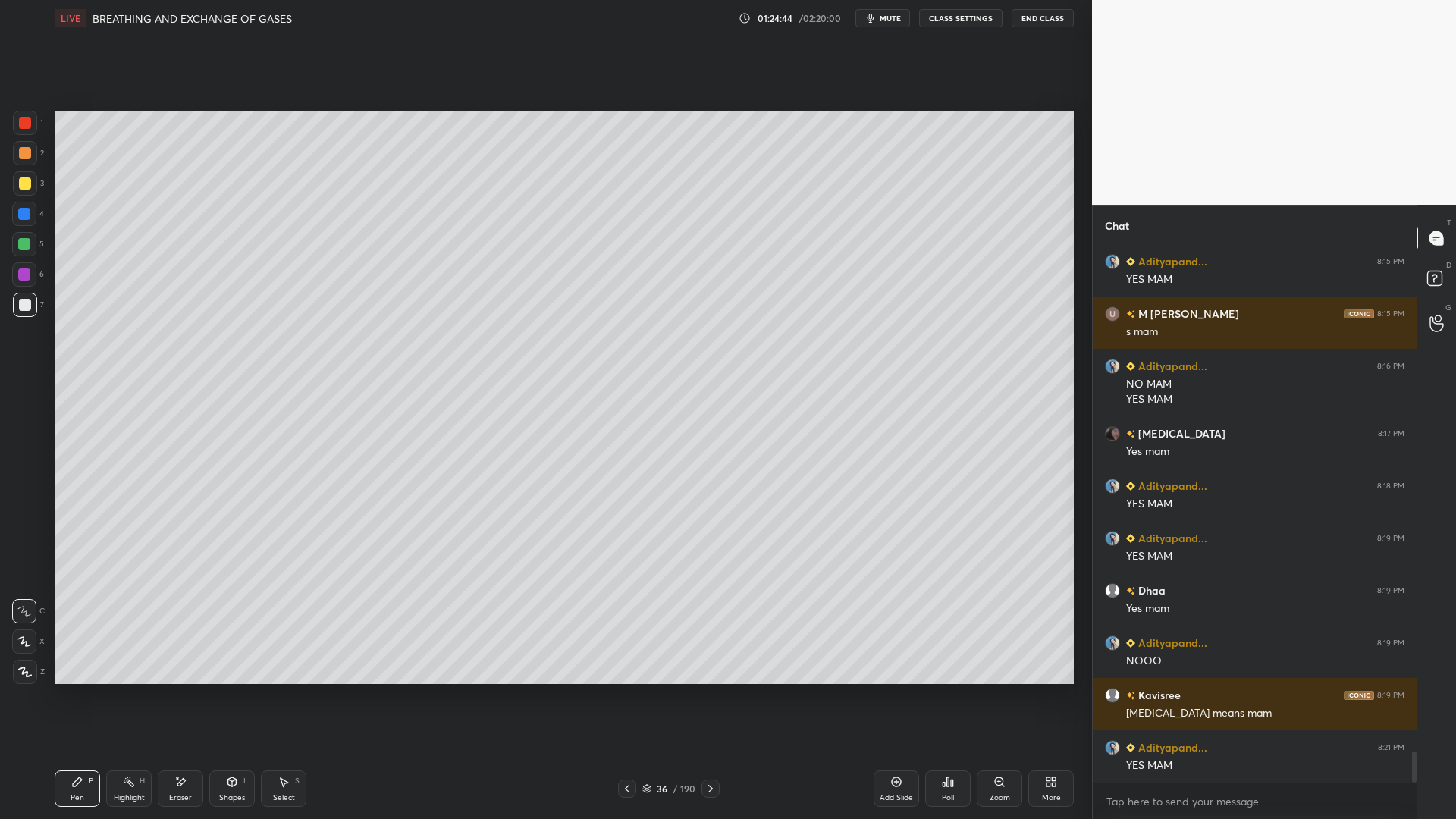
click at [881, 25] on button "mute" at bounding box center [882, 19] width 55 height 19
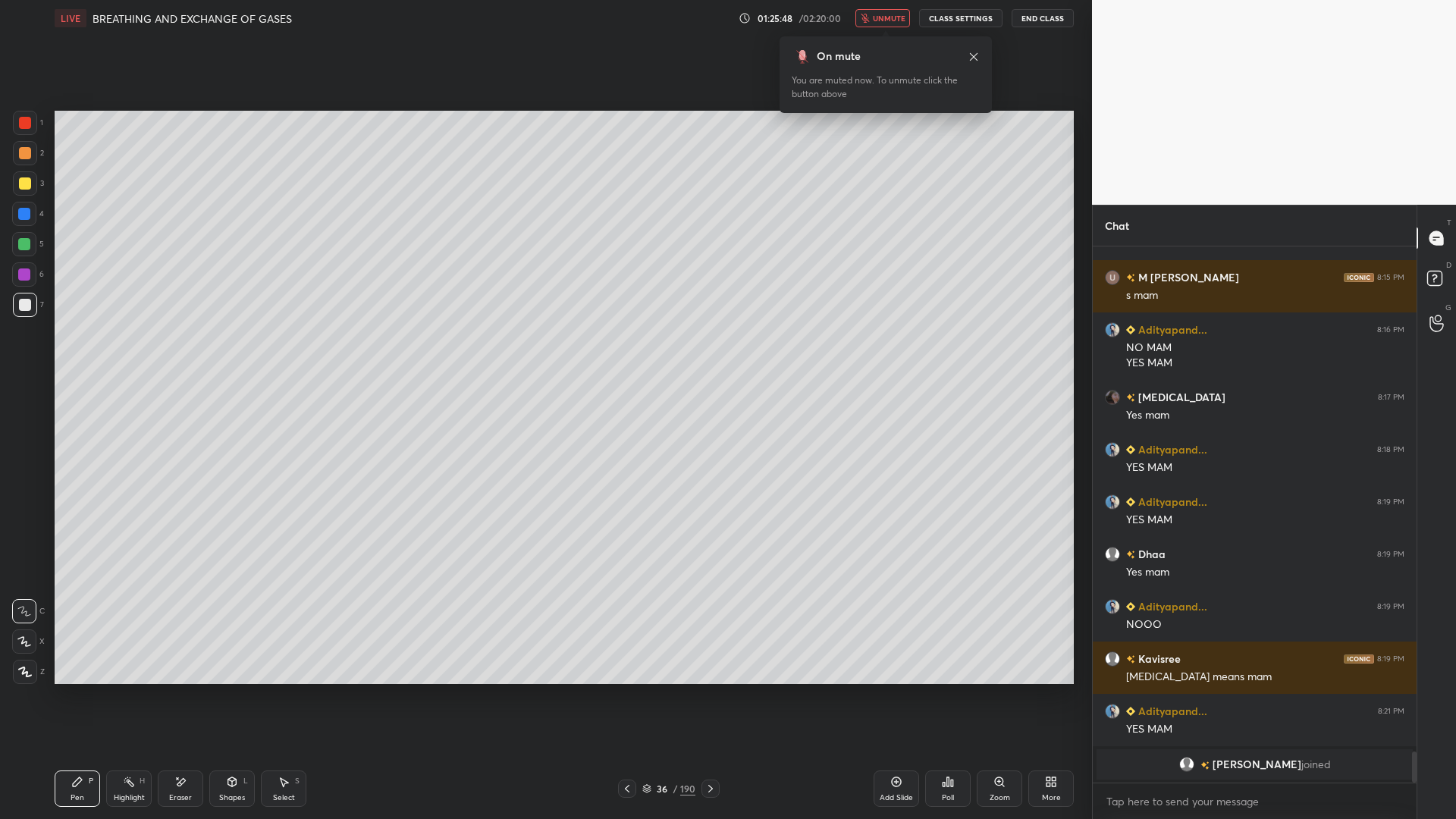
click at [877, 12] on button "unmute" at bounding box center [882, 19] width 55 height 19
click at [35, 141] on div "1" at bounding box center [28, 126] width 30 height 30
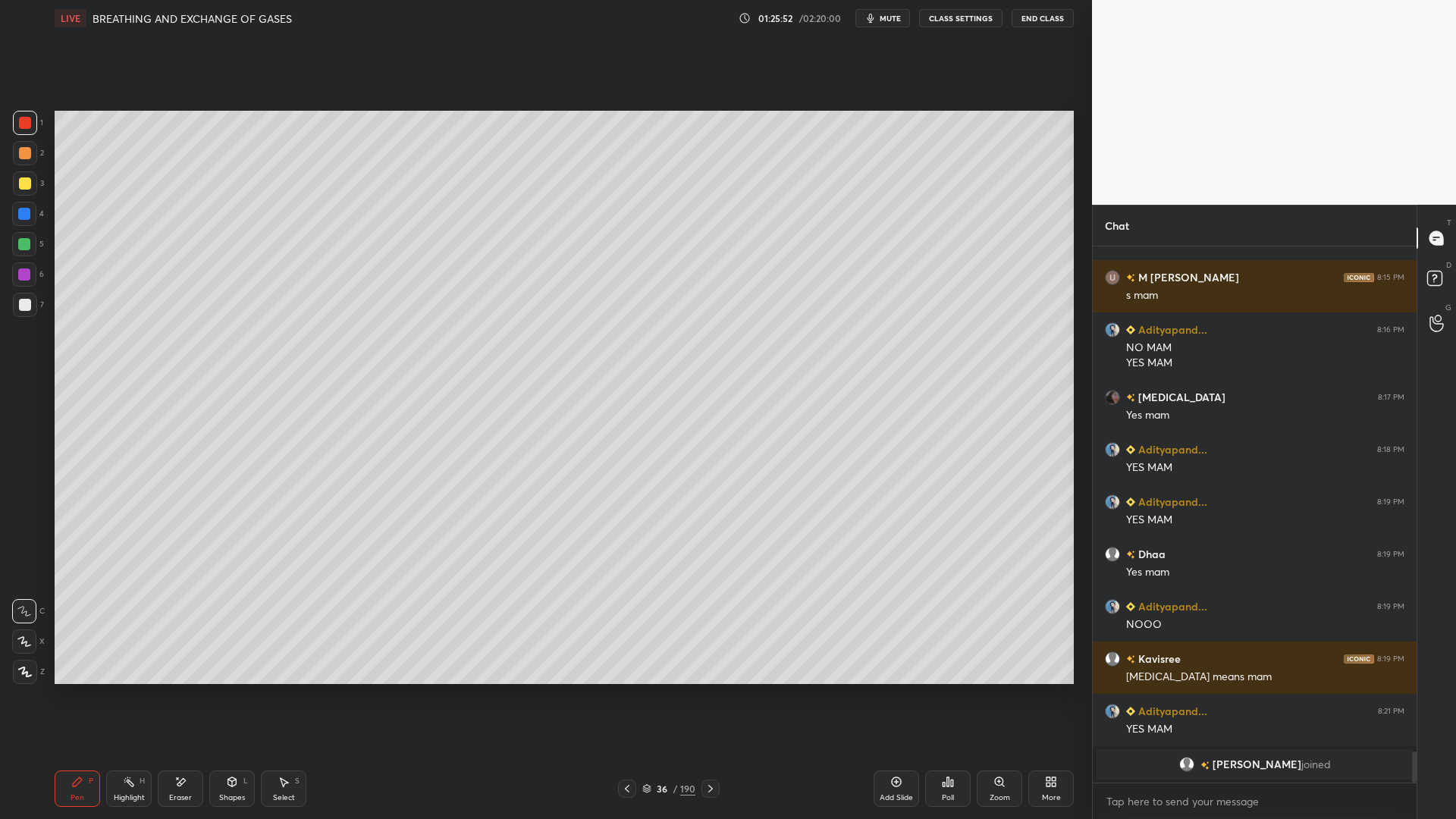
click at [901, 658] on div "Add Slide" at bounding box center [897, 788] width 46 height 36
click at [38, 304] on div "7" at bounding box center [28, 304] width 31 height 24
click at [190, 658] on div "Eraser" at bounding box center [180, 788] width 46 height 36
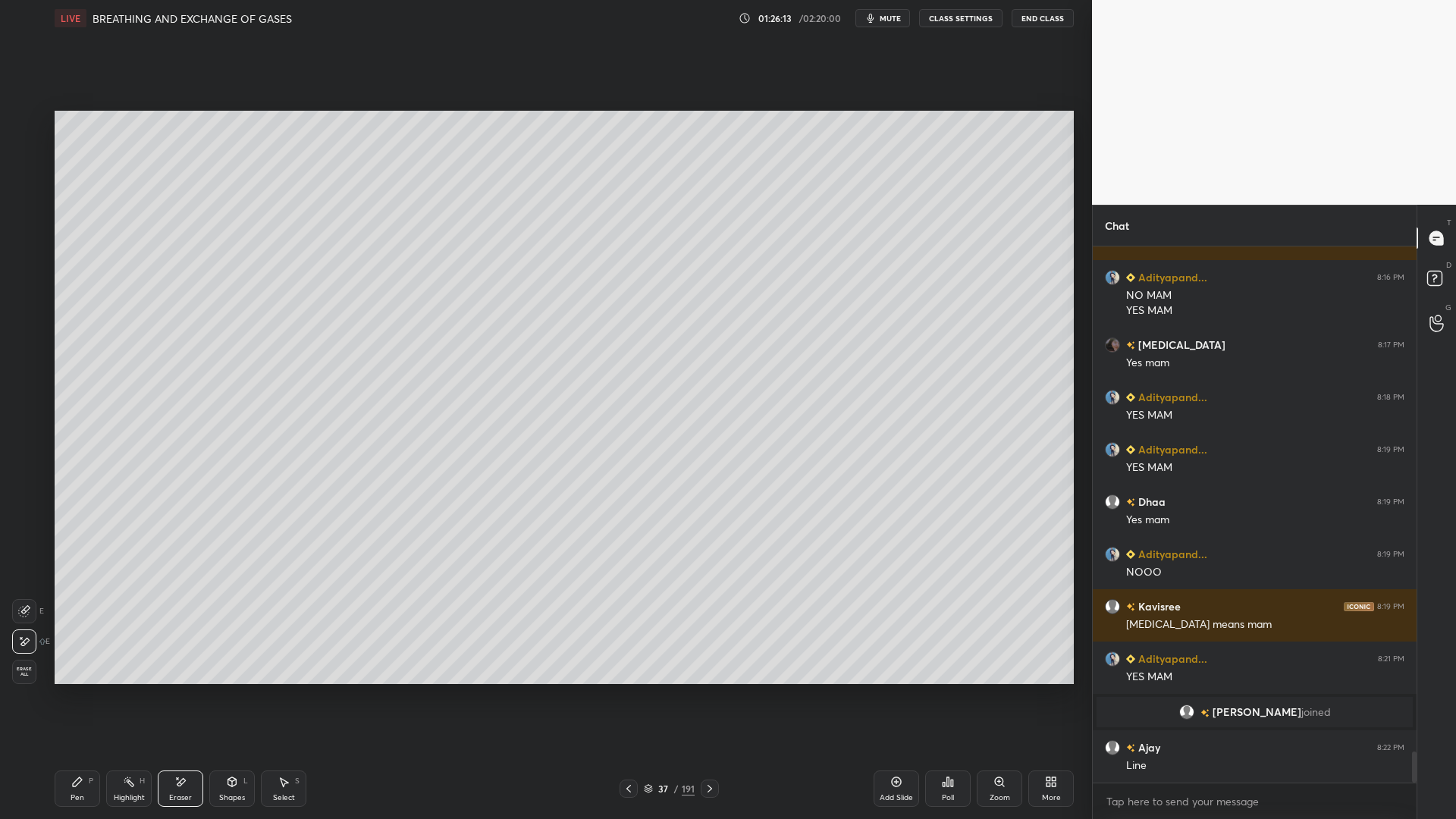
click at [38, 658] on div "Erase all" at bounding box center [25, 672] width 27 height 24
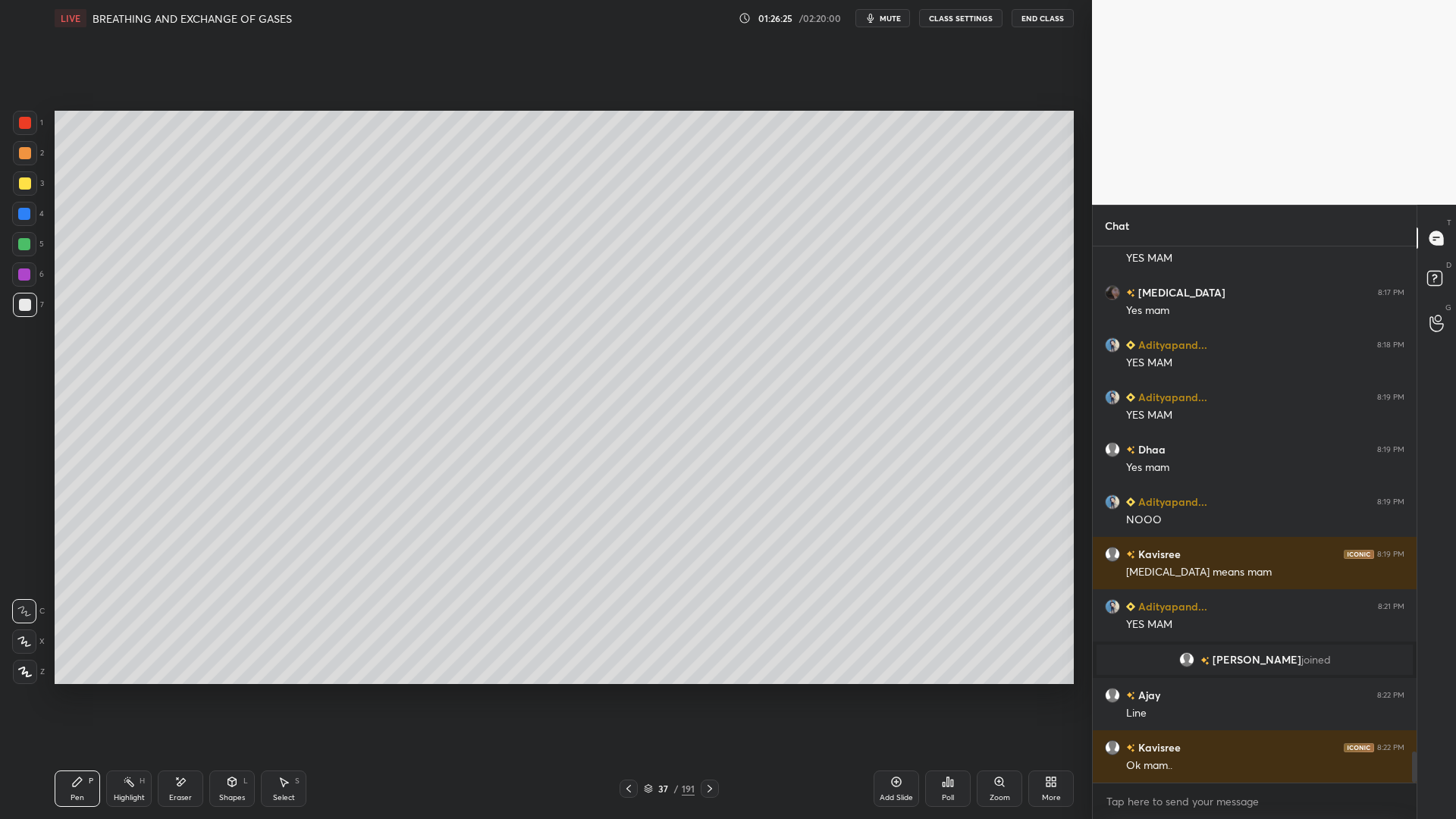
click at [35, 193] on div at bounding box center [24, 183] width 24 height 24
click at [36, 293] on div "7" at bounding box center [28, 304] width 31 height 24
click at [32, 192] on div at bounding box center [24, 183] width 24 height 24
click at [29, 311] on div at bounding box center [24, 304] width 24 height 24
click at [171, 658] on div "Eraser" at bounding box center [180, 788] width 46 height 36
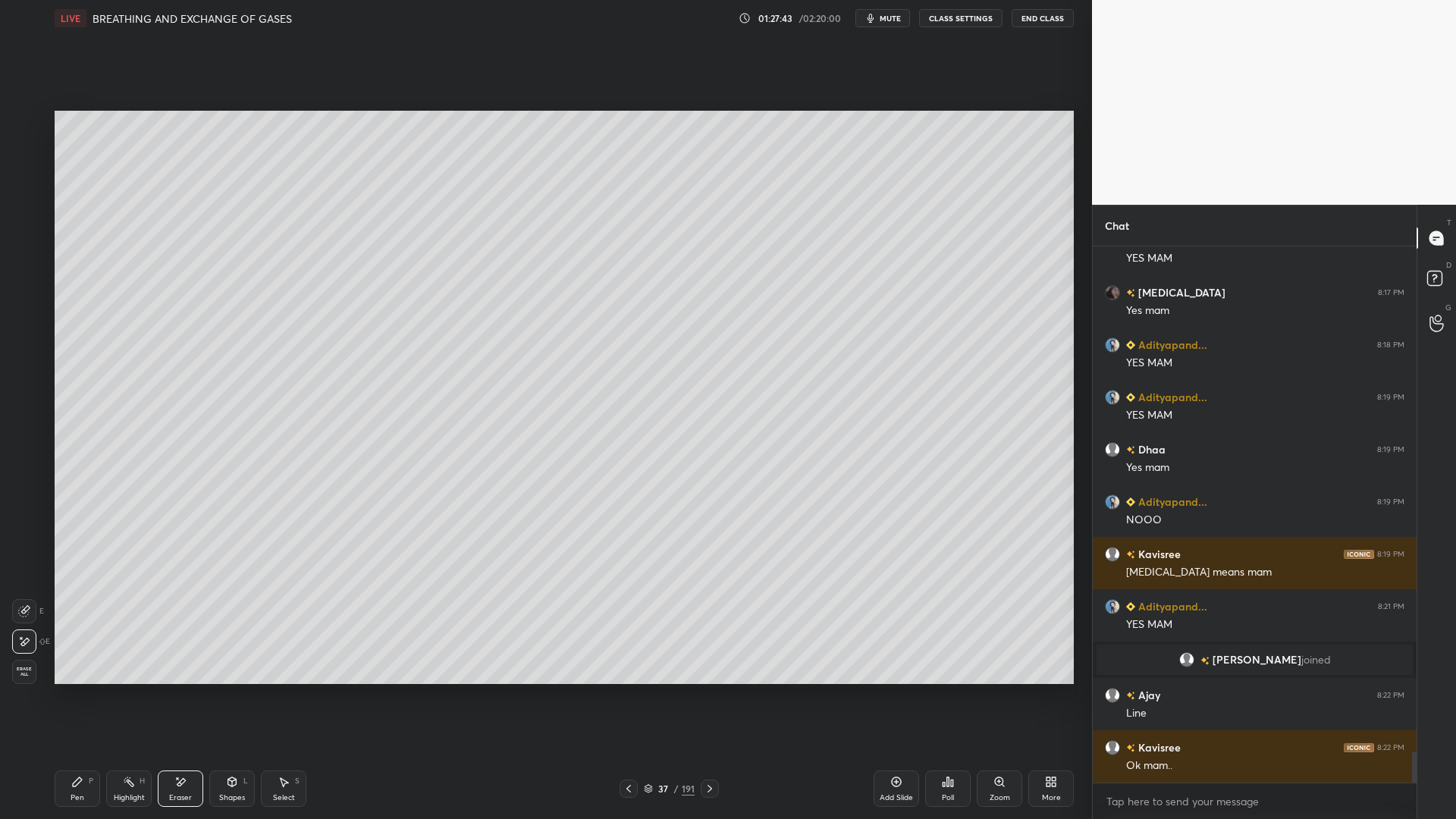
click at [85, 658] on div "Pen P" at bounding box center [78, 788] width 46 height 36
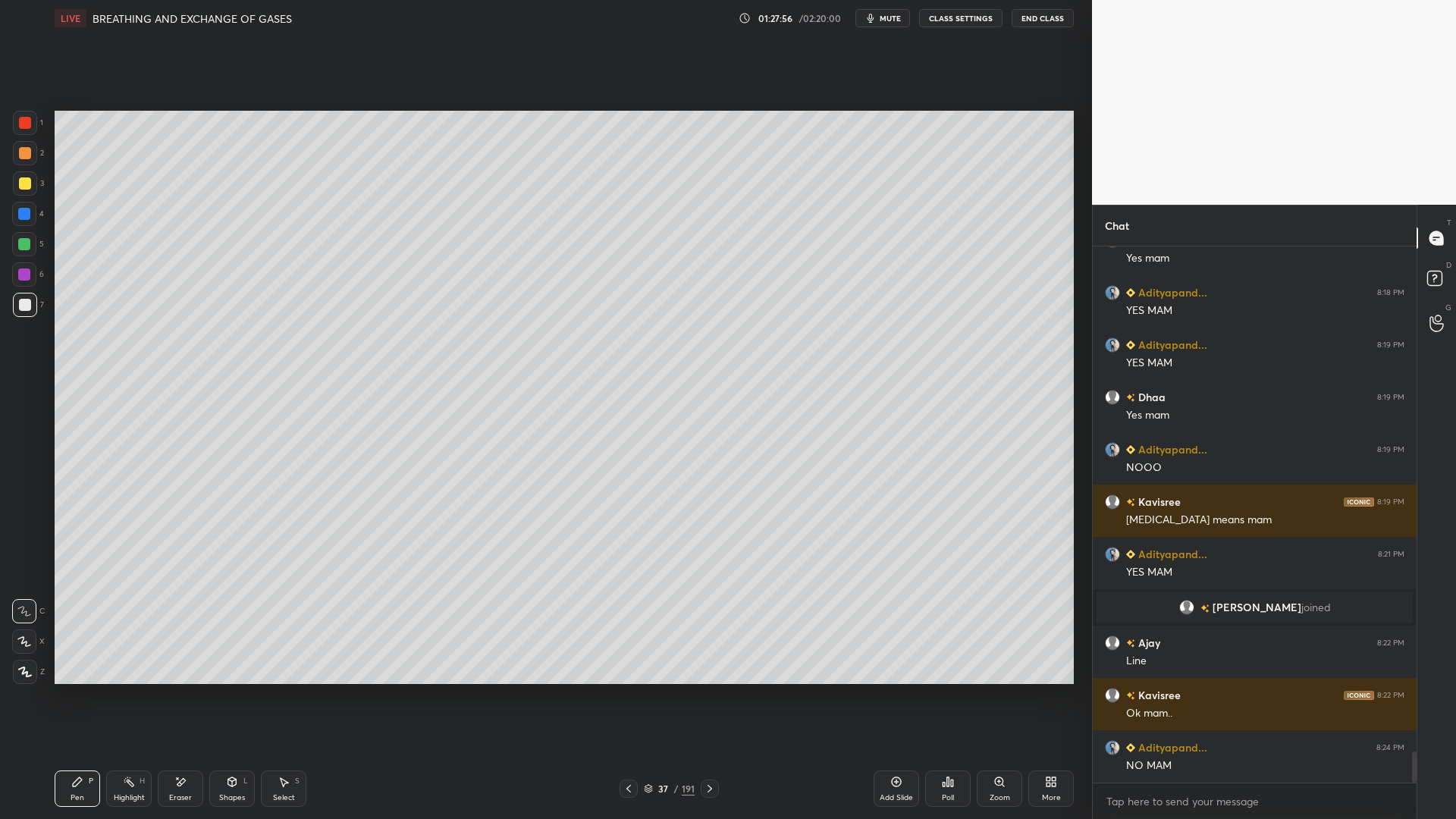
click at [21, 175] on div at bounding box center [24, 183] width 24 height 24
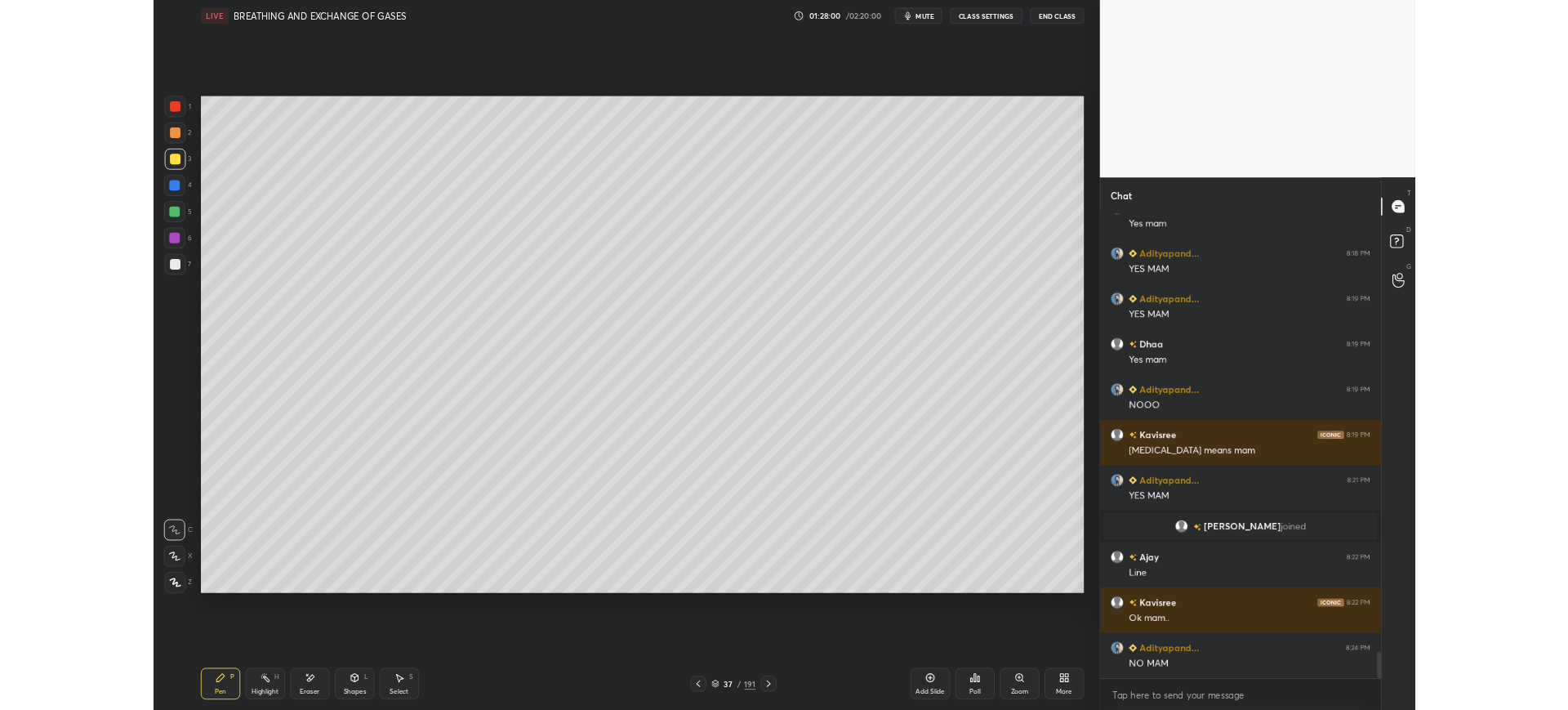
scroll to position [9427, 0]
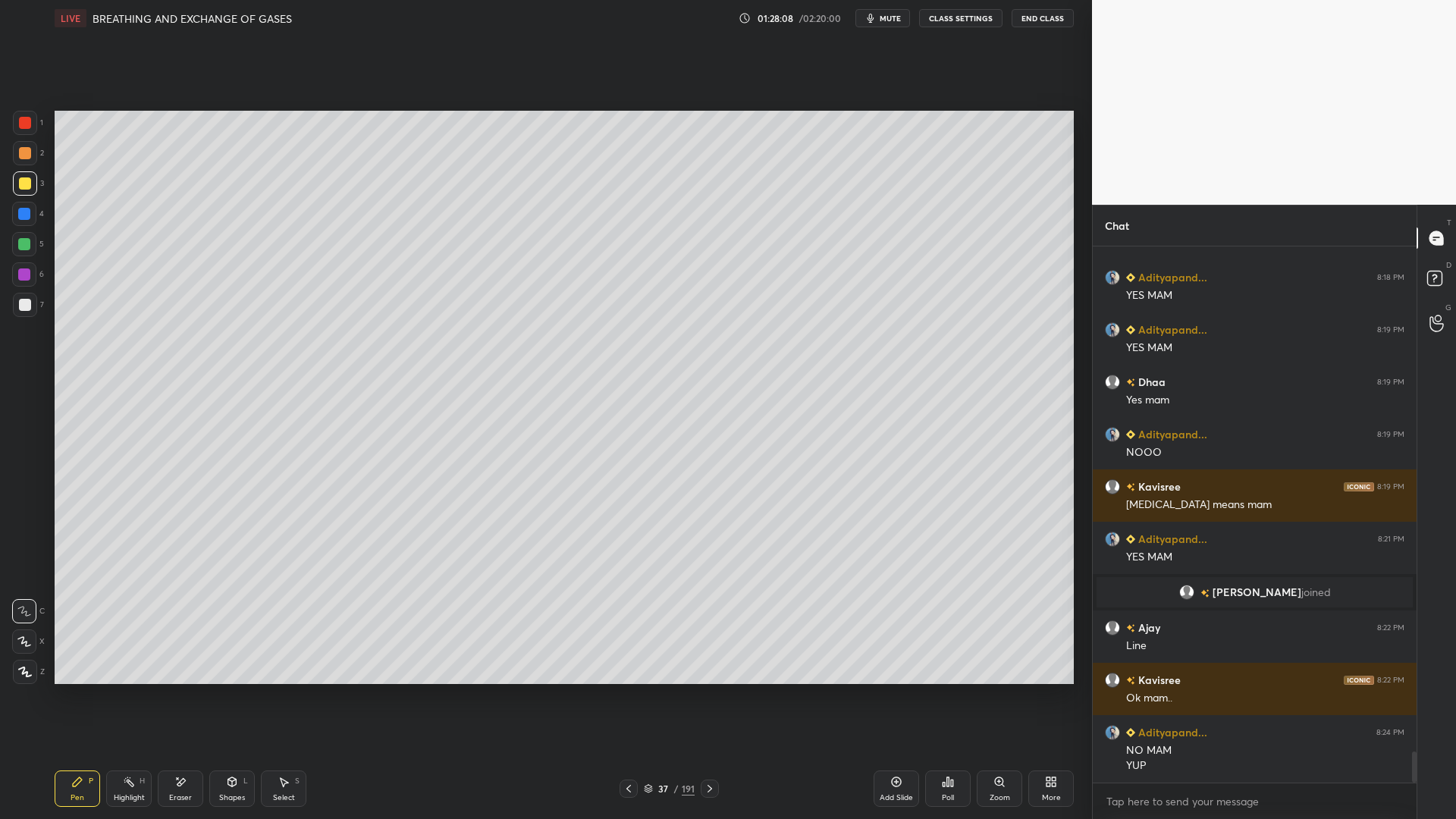
click at [886, 21] on span "mute" at bounding box center [890, 18] width 21 height 11
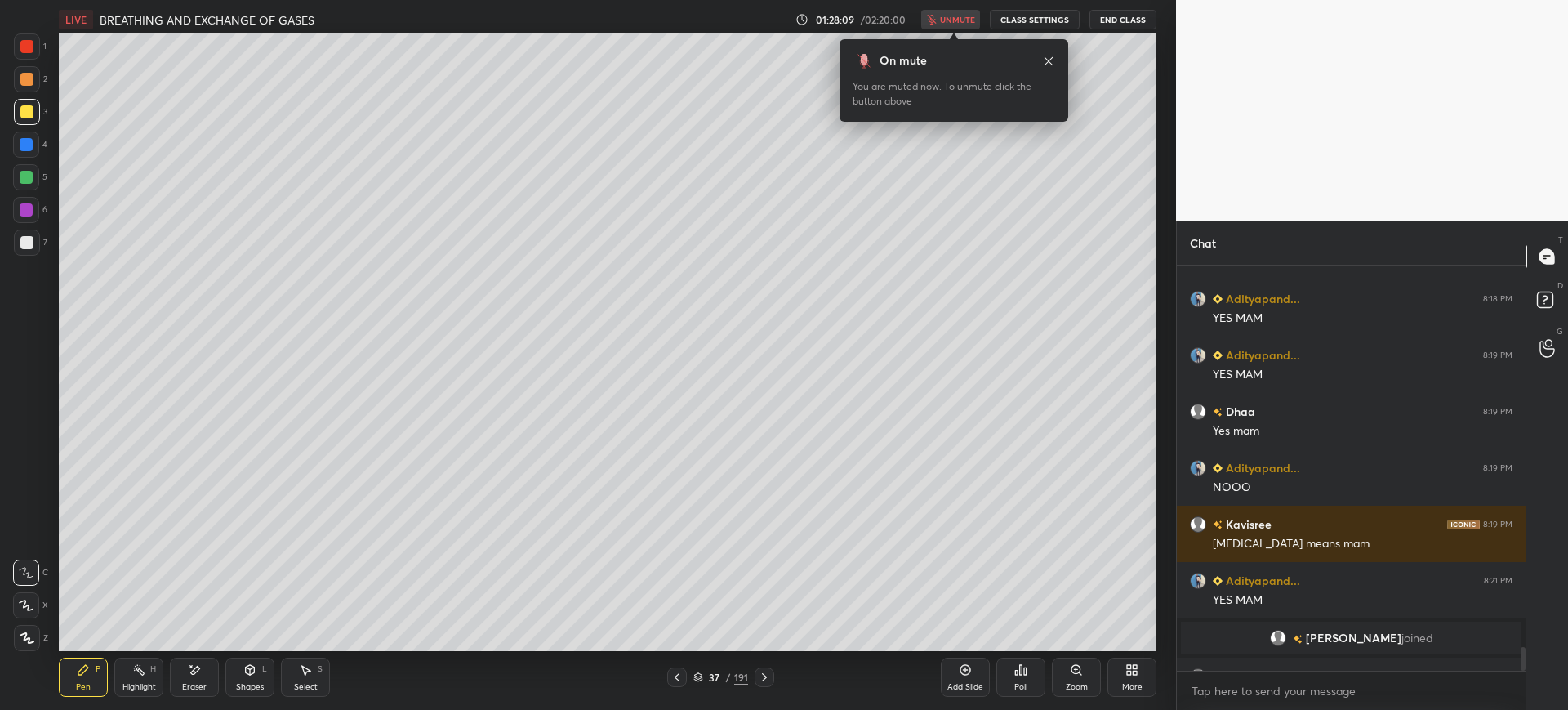
scroll to position [81112, 80560]
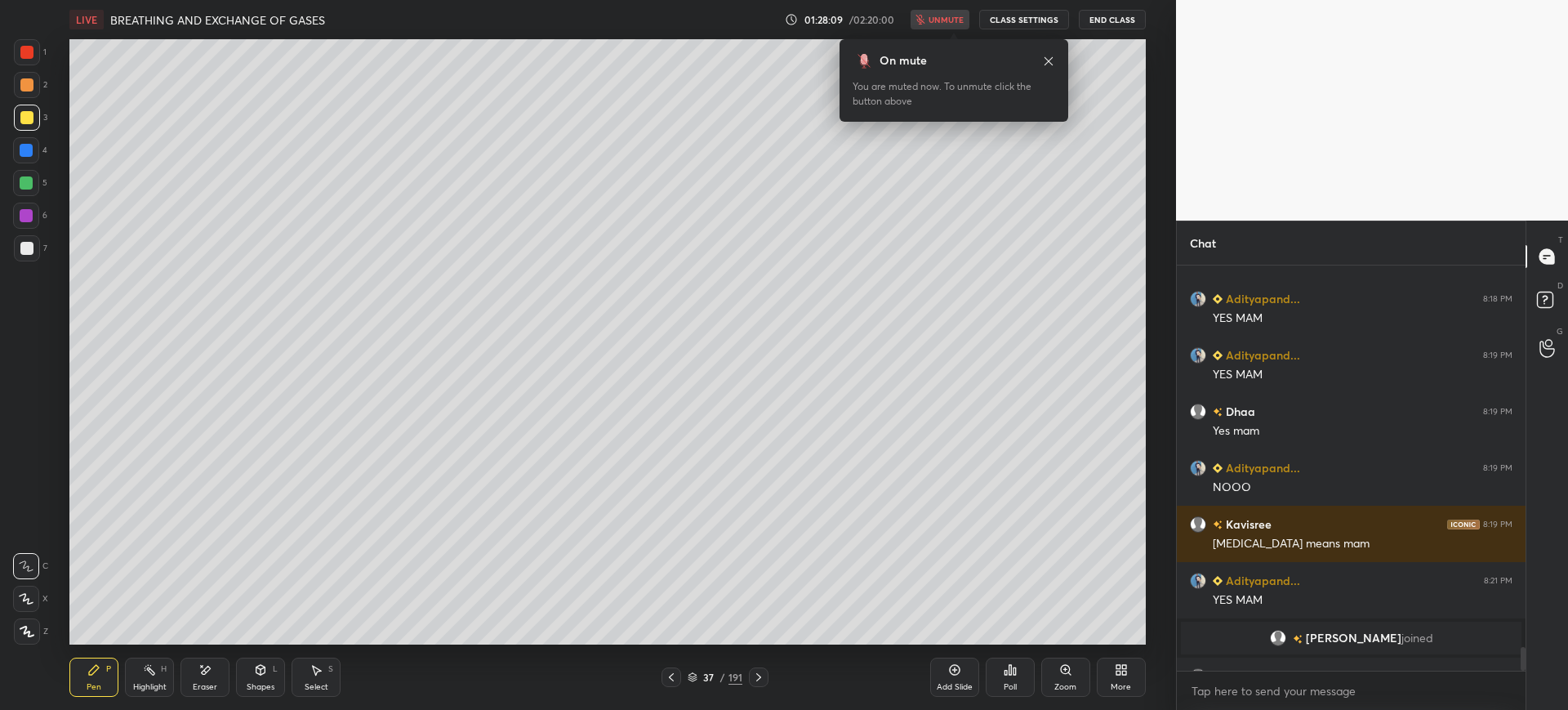
type textarea "x"
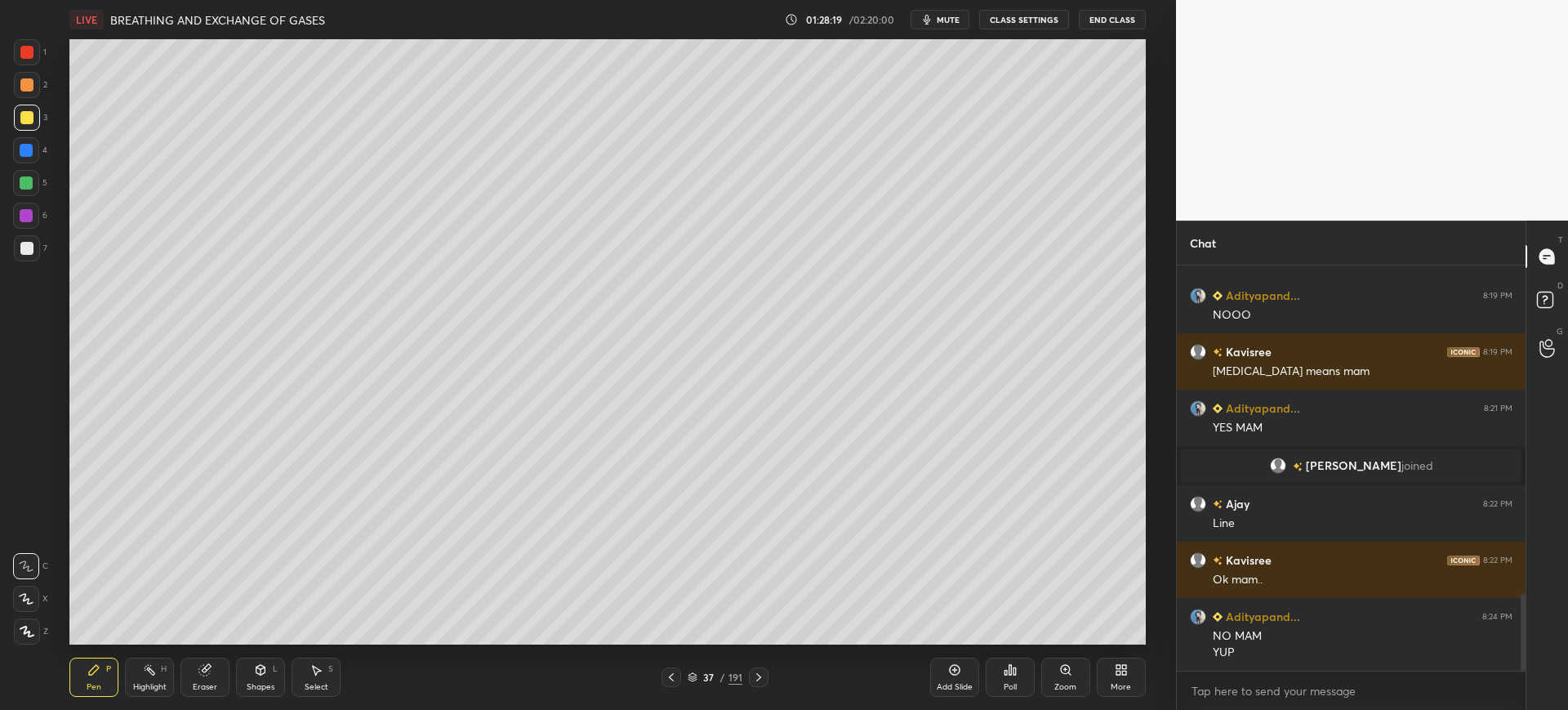
scroll to position [81112, 80560]
click at [959, 15] on span "mute" at bounding box center [947, 19] width 23 height 12
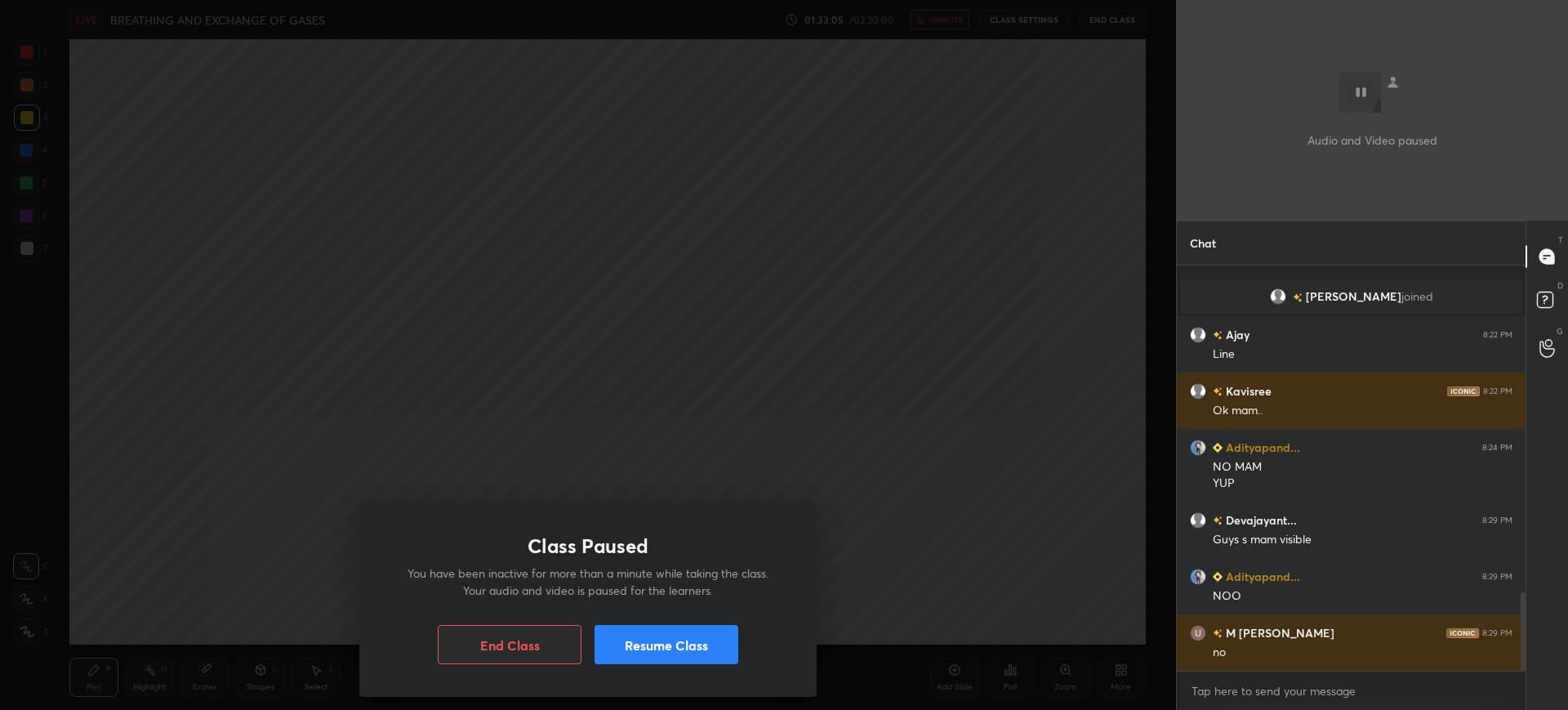
scroll to position [1691, 0]
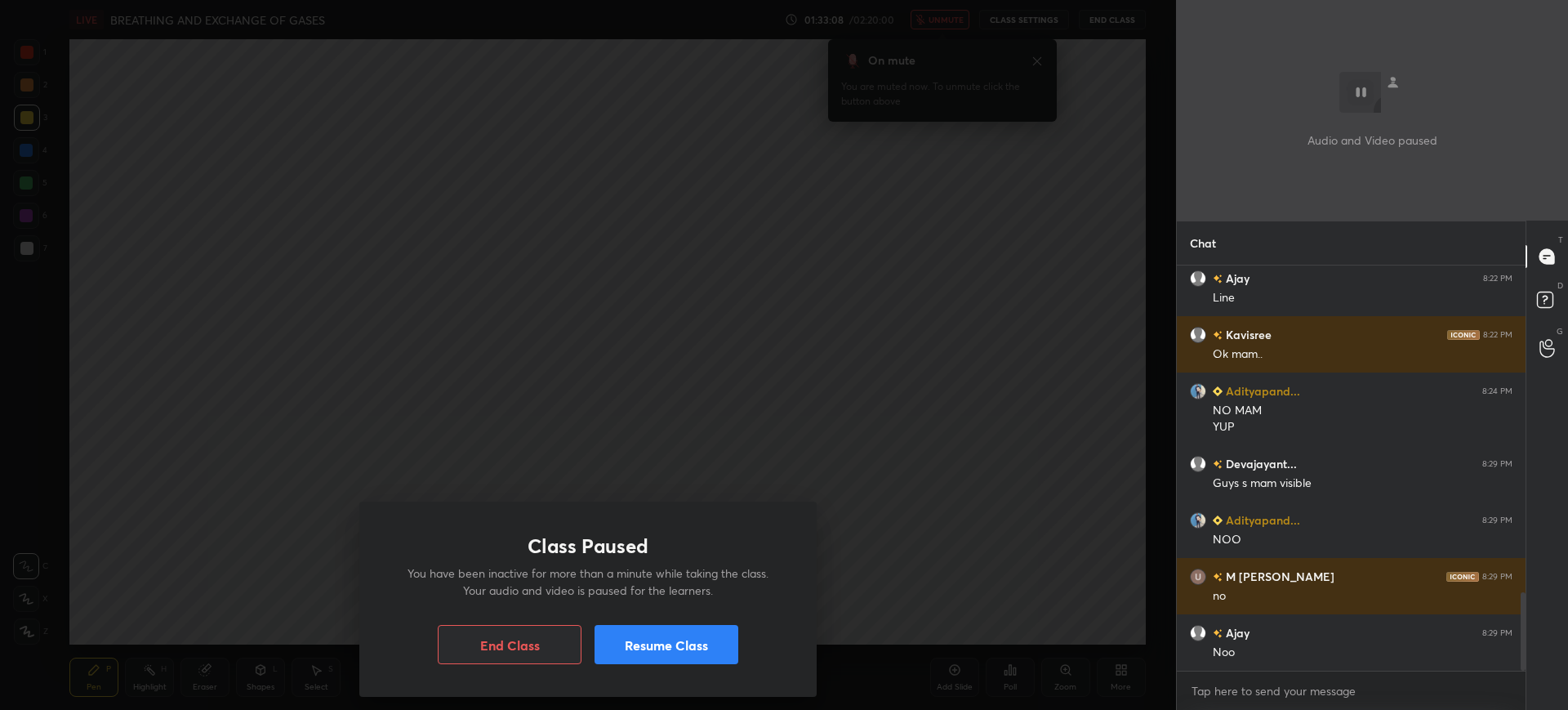
click at [688, 642] on button "Resume Class" at bounding box center [666, 645] width 143 height 39
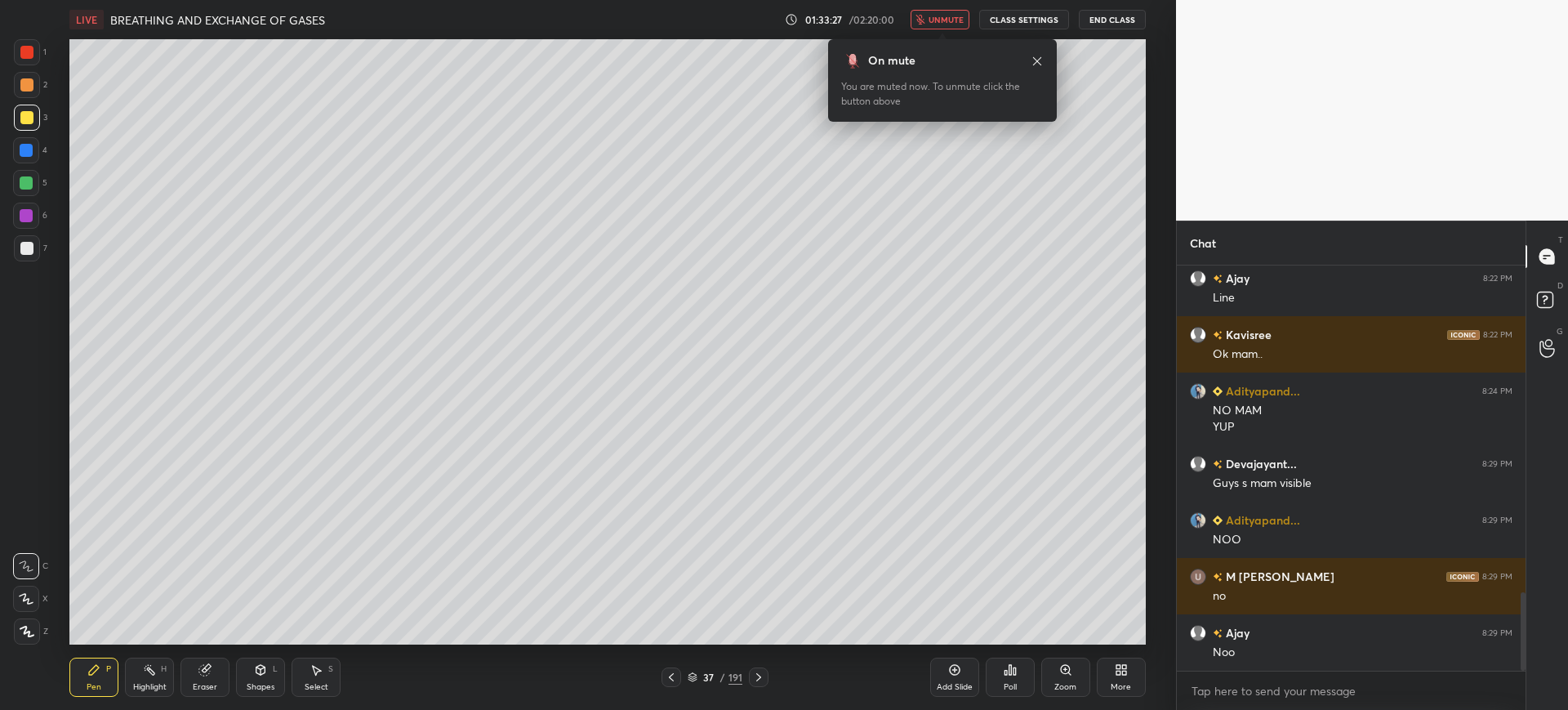
click at [945, 14] on span "unmute" at bounding box center [946, 19] width 35 height 12
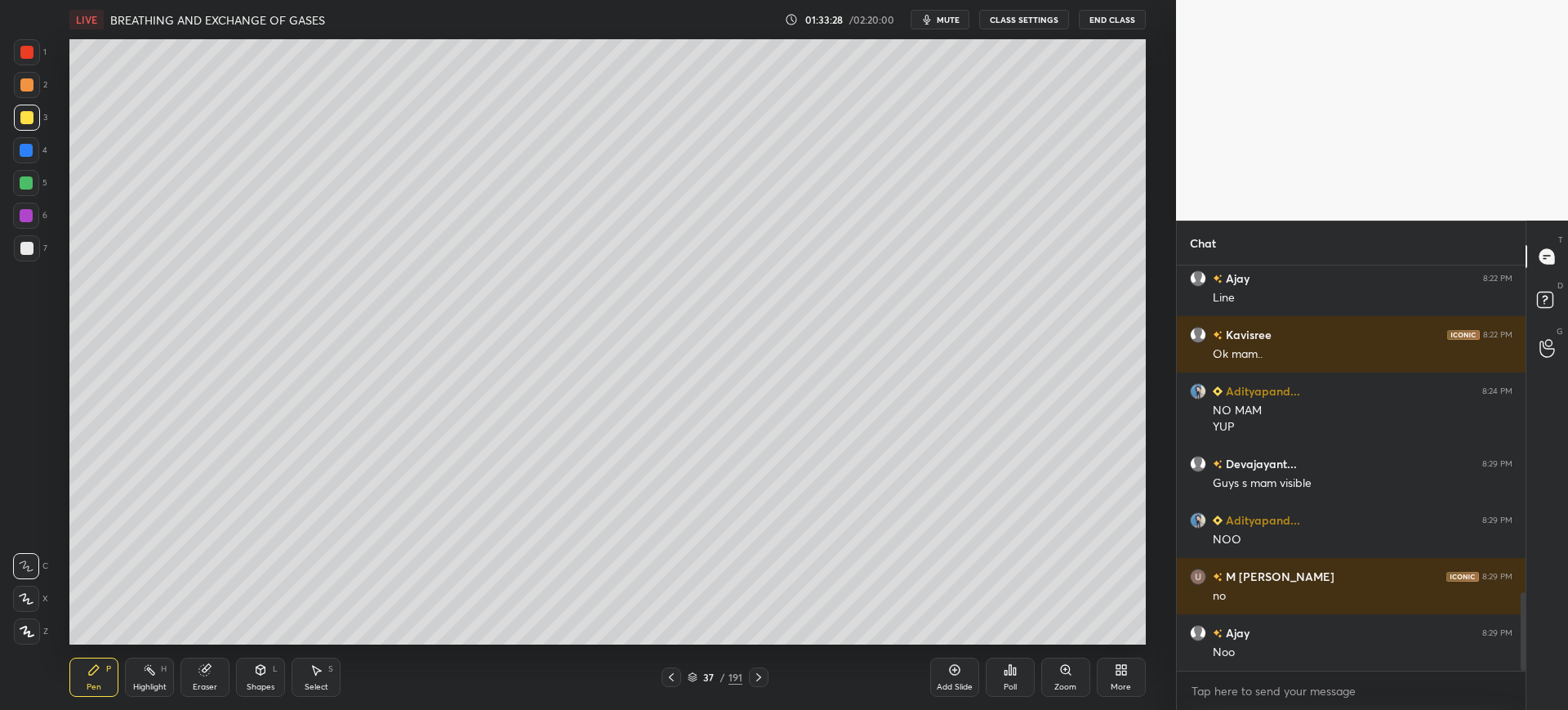
click at [24, 47] on div at bounding box center [27, 52] width 13 height 13
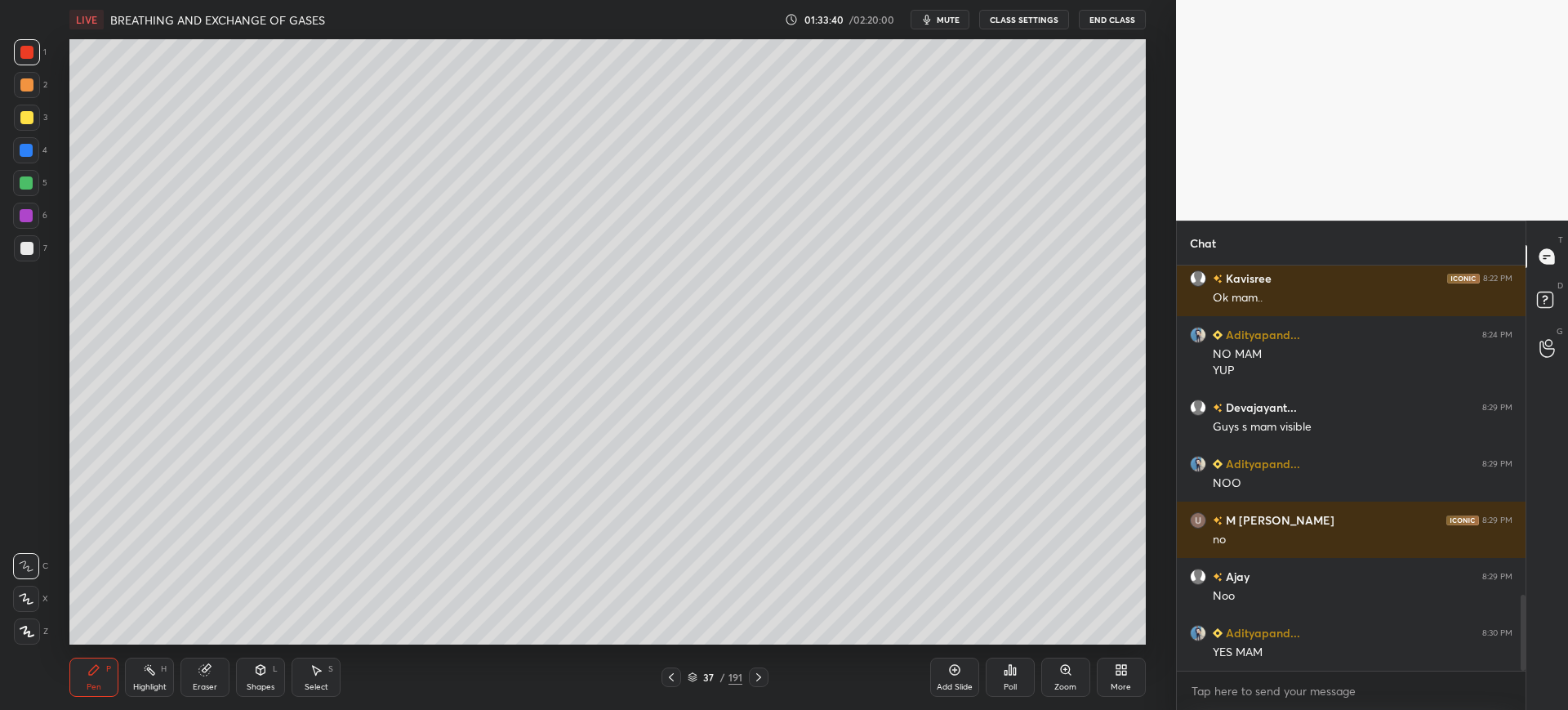
scroll to position [1804, 0]
click at [962, 675] on div "Add Slide" at bounding box center [955, 677] width 49 height 39
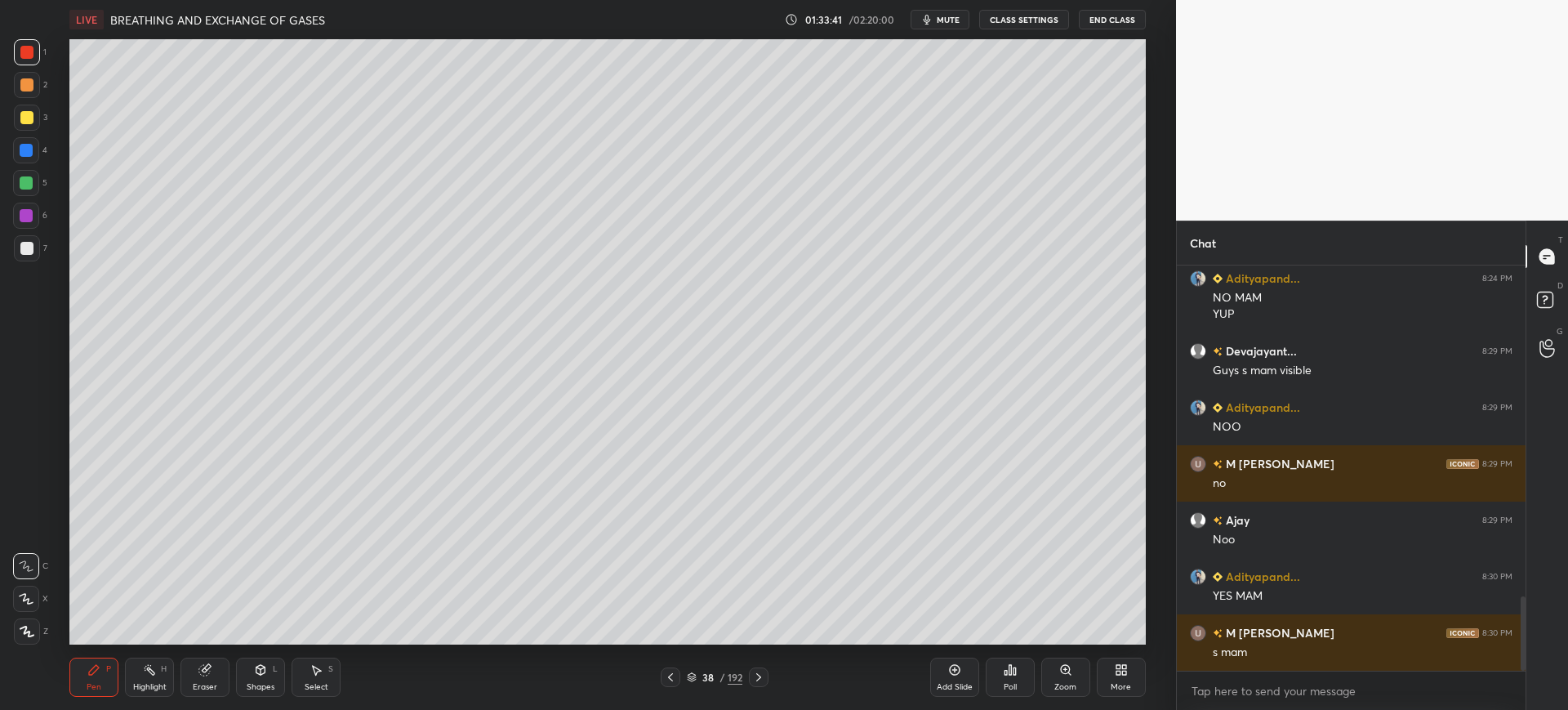
click at [250, 671] on div "Shapes L" at bounding box center [260, 677] width 49 height 39
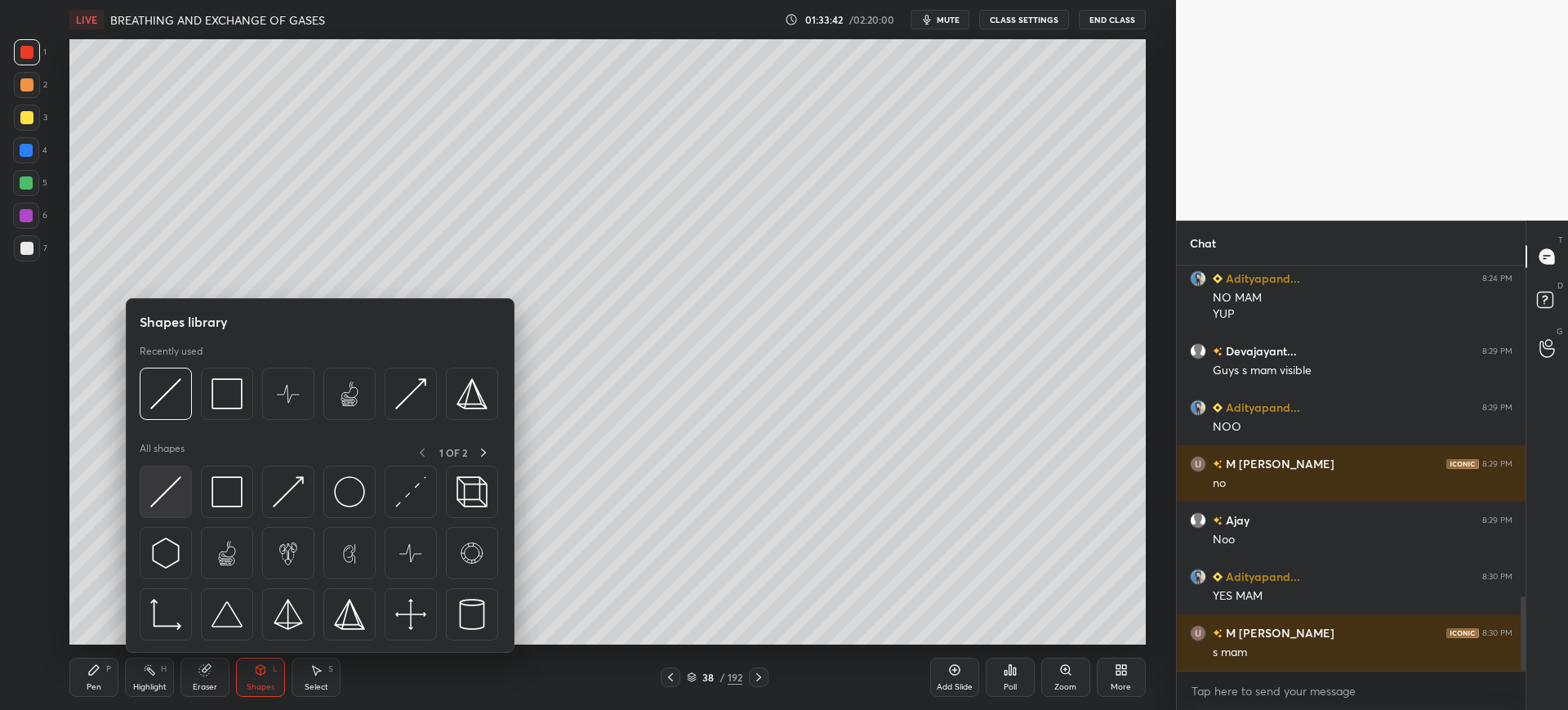
click at [175, 480] on img at bounding box center [166, 492] width 31 height 31
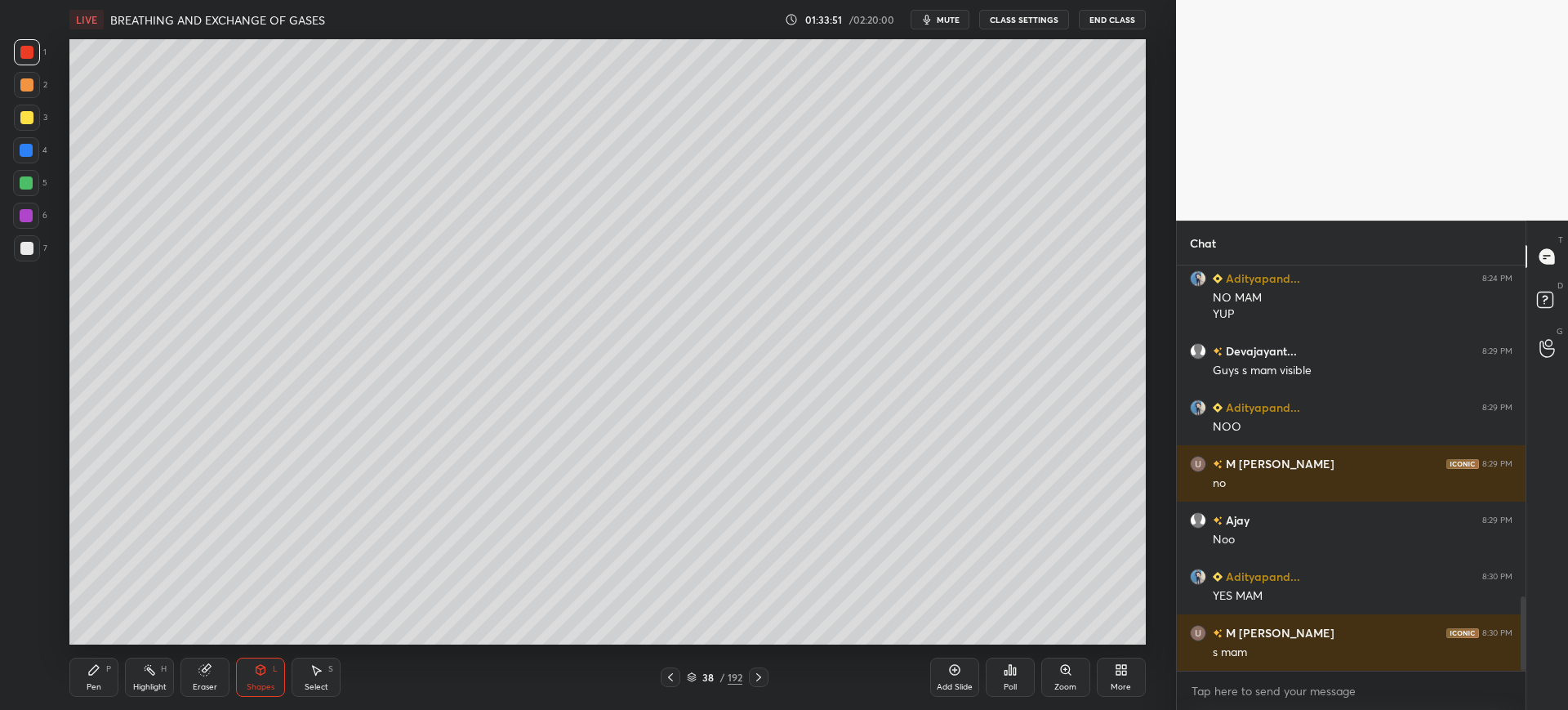
click at [261, 683] on div "Shapes" at bounding box center [260, 686] width 28 height 8
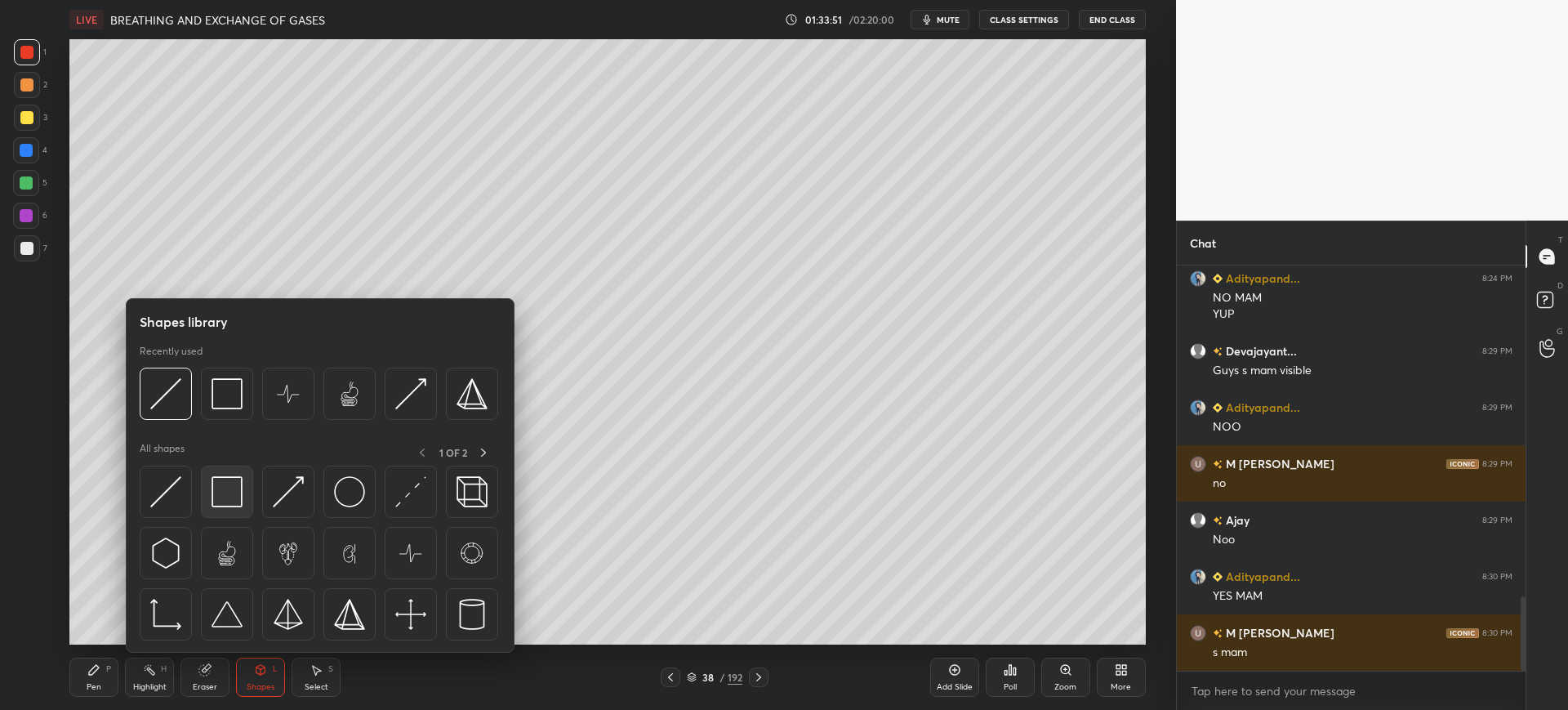
click at [243, 497] on div at bounding box center [227, 492] width 53 height 53
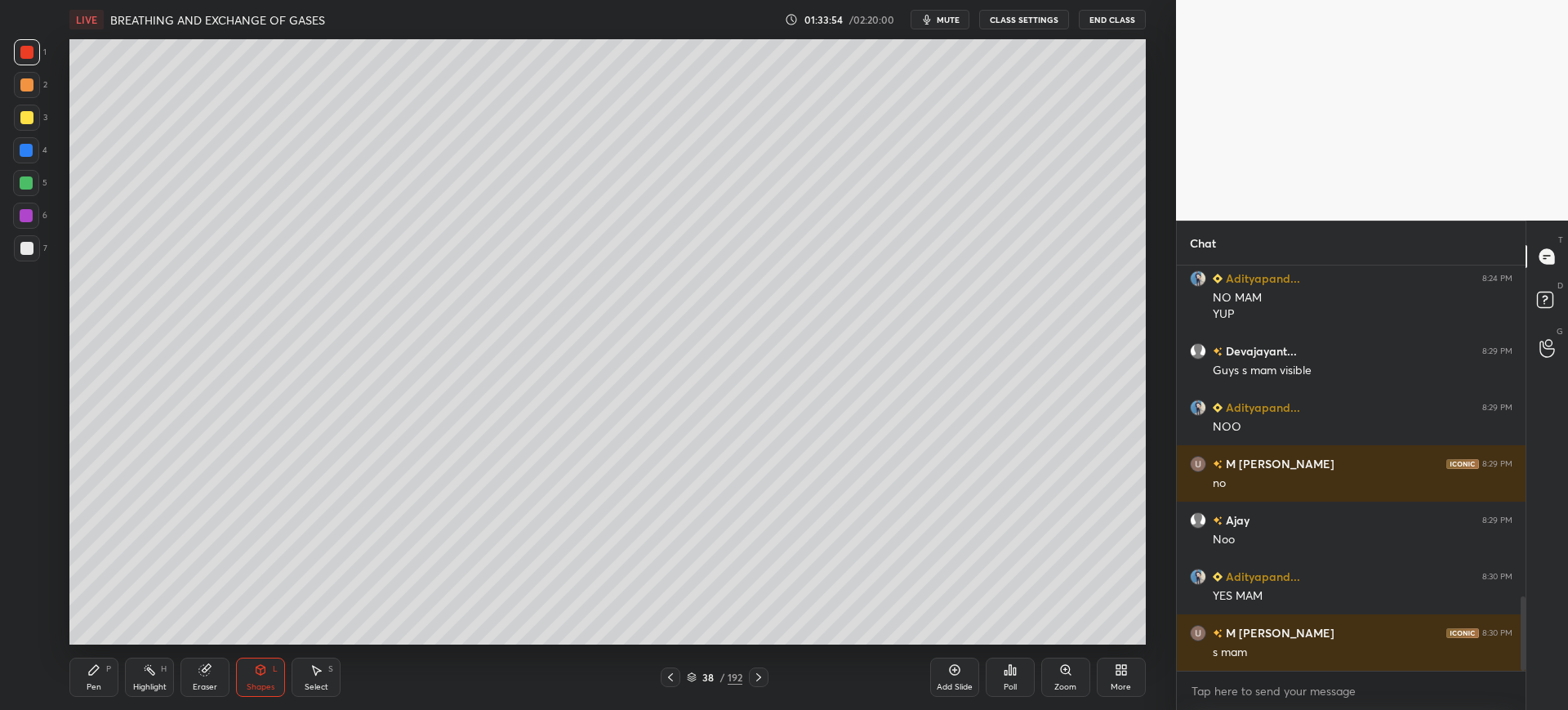
click at [104, 691] on div "Pen P" at bounding box center [94, 677] width 49 height 39
click at [41, 244] on div "7" at bounding box center [30, 248] width 34 height 26
click at [27, 118] on div at bounding box center [27, 117] width 13 height 13
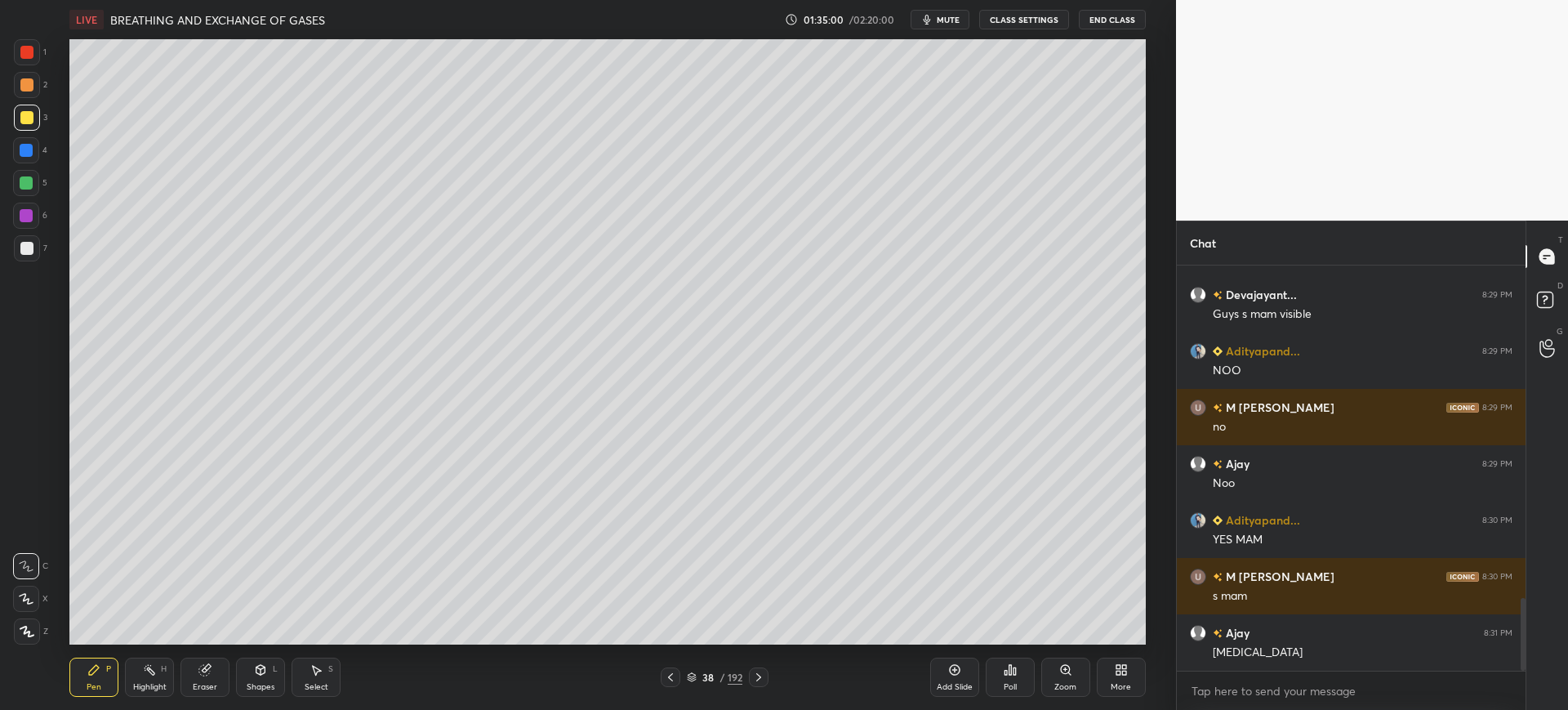
click at [711, 675] on div "38" at bounding box center [708, 677] width 16 height 10
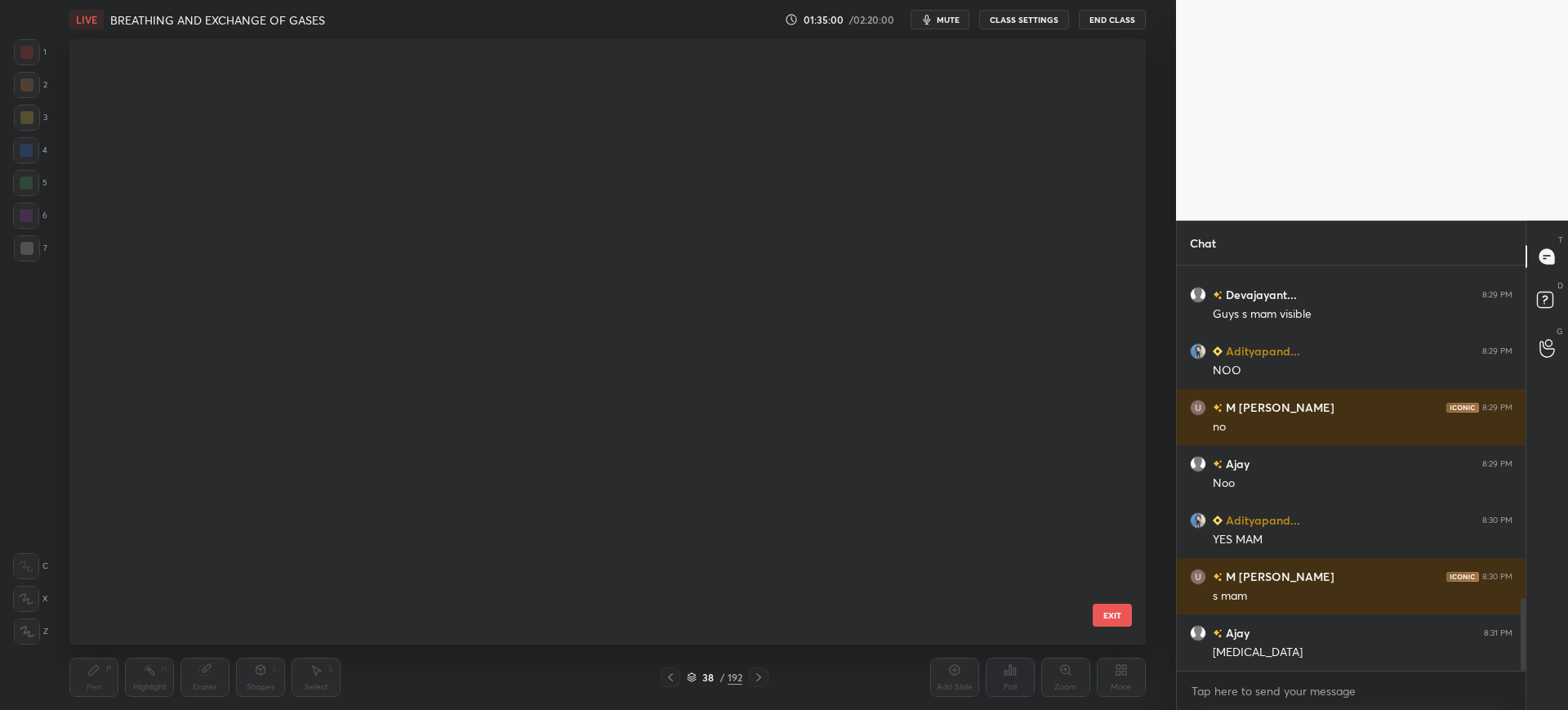
scroll to position [601, 1068]
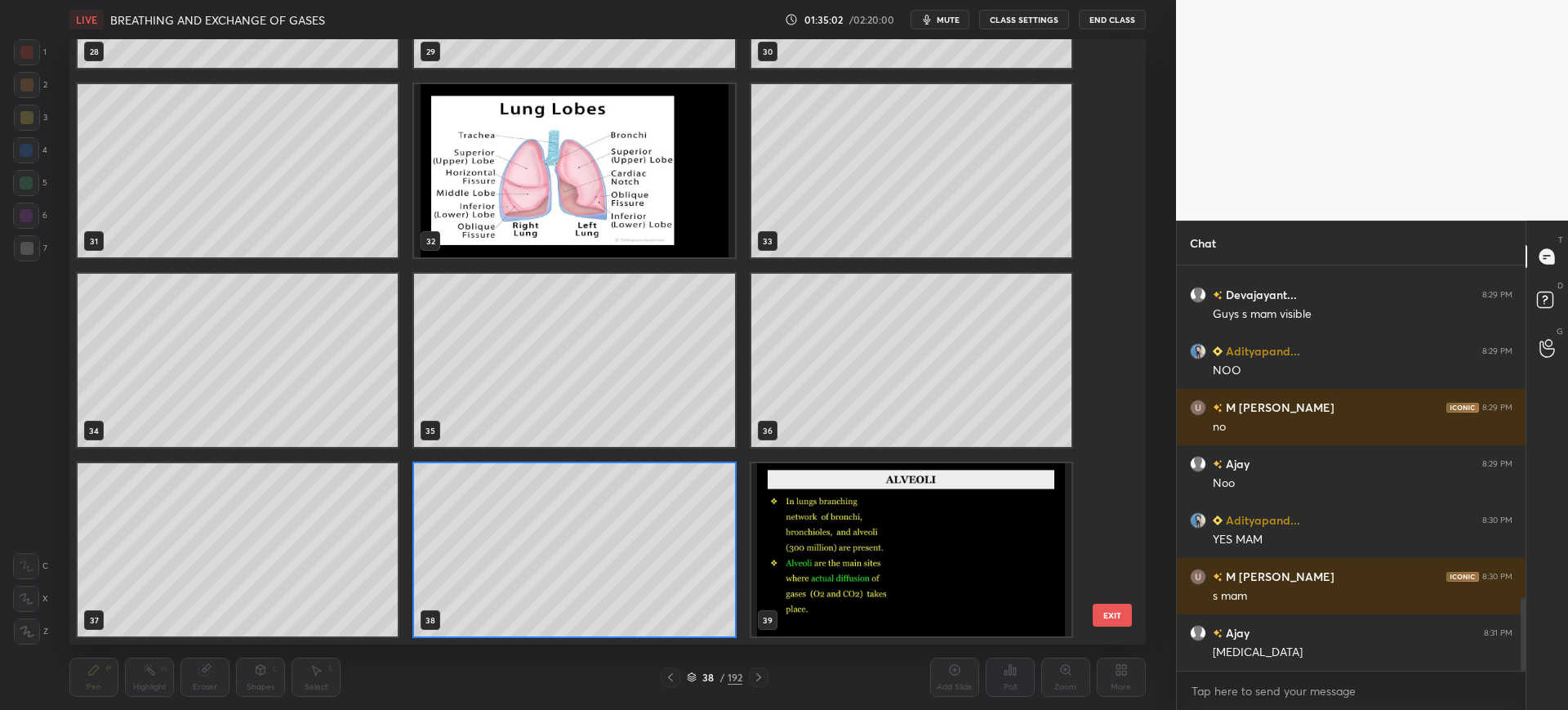
click at [1116, 518] on div "25 26 27 28 29 30 31 32 33 34 35 36 37 38 39 EXIT" at bounding box center [607, 341] width 1075 height 606
click at [1118, 527] on div "25 26 27 28 29 30 31 32 33 34 35 36 37 38 39 EXIT" at bounding box center [607, 341] width 1075 height 606
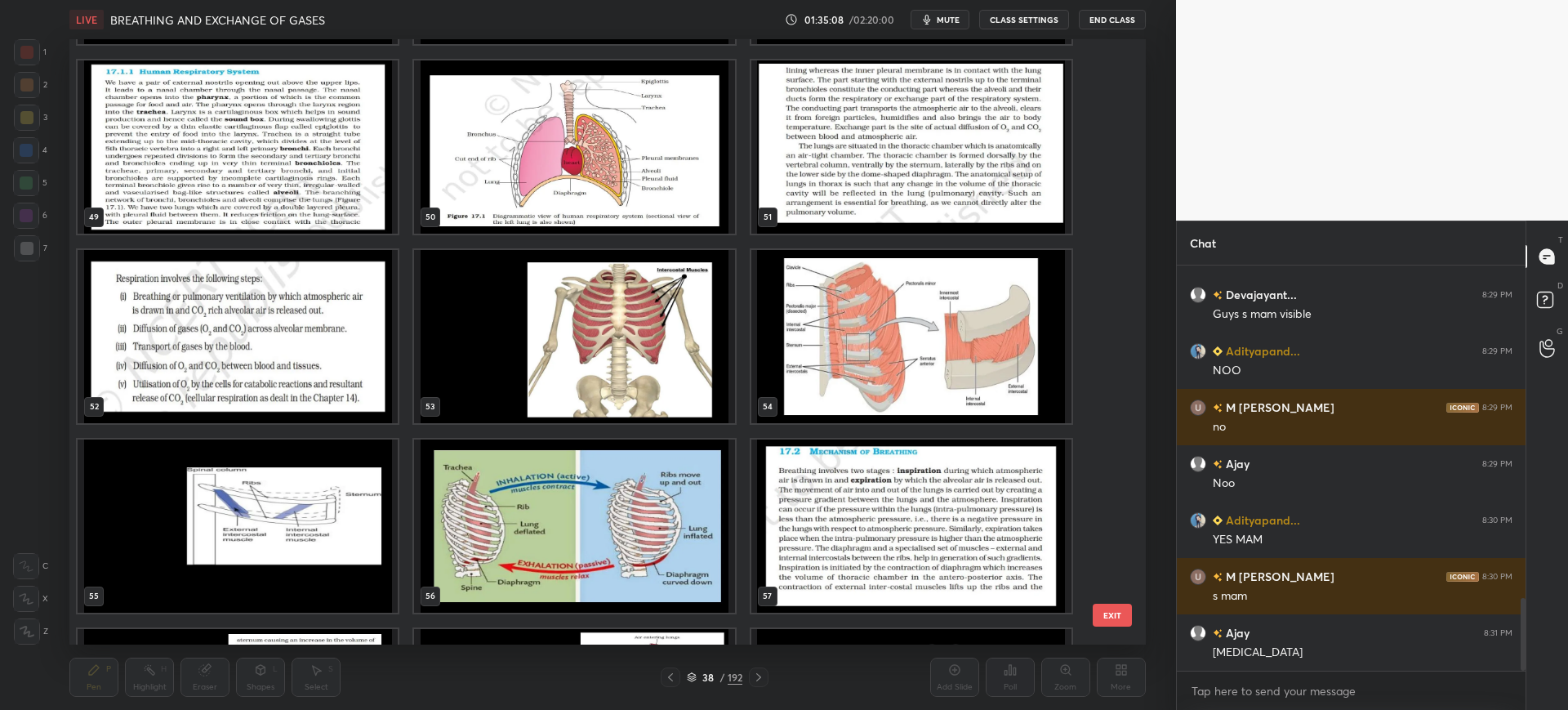
scroll to position [3001, 0]
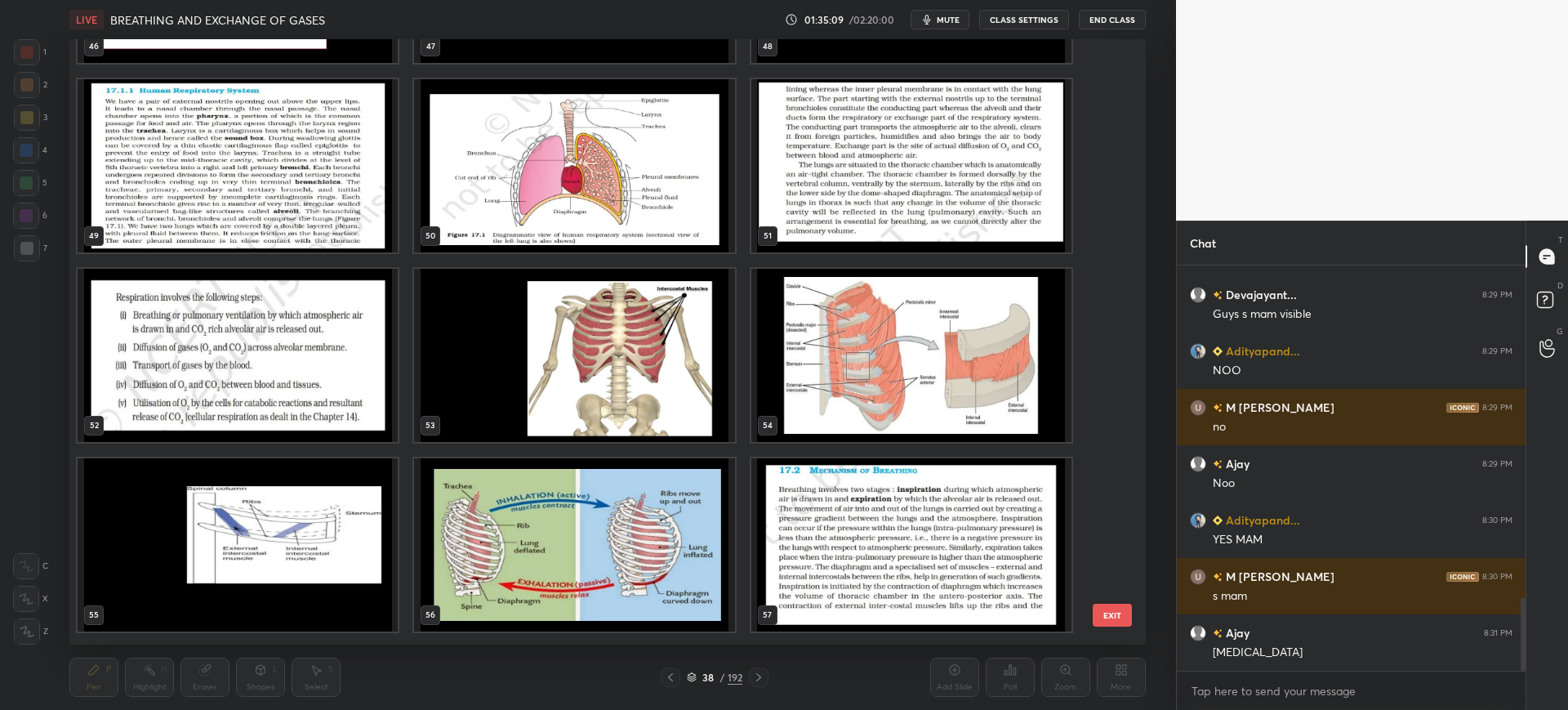
click at [650, 301] on img "grid" at bounding box center [574, 355] width 320 height 173
click at [1108, 624] on button "EXIT" at bounding box center [1112, 615] width 39 height 23
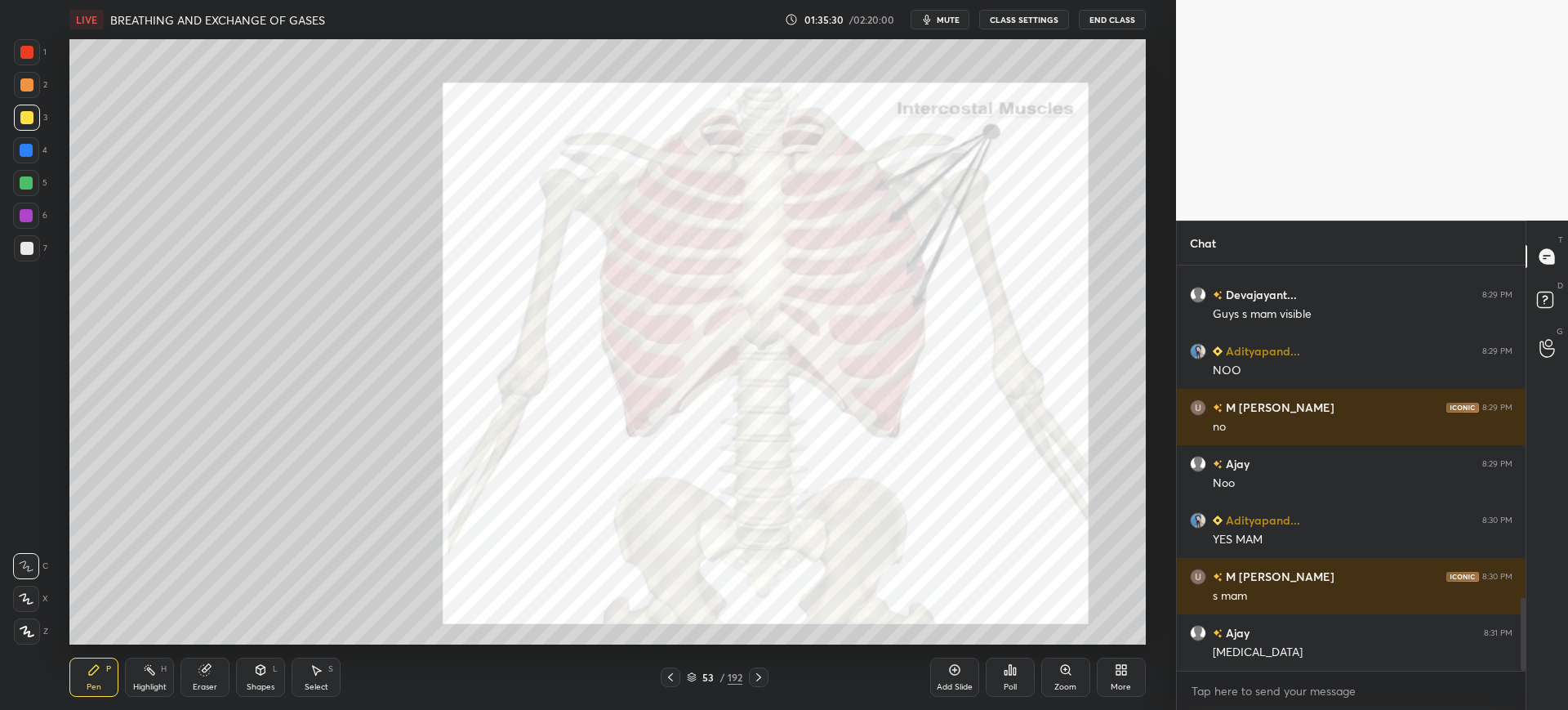
scroll to position [1841, 0]
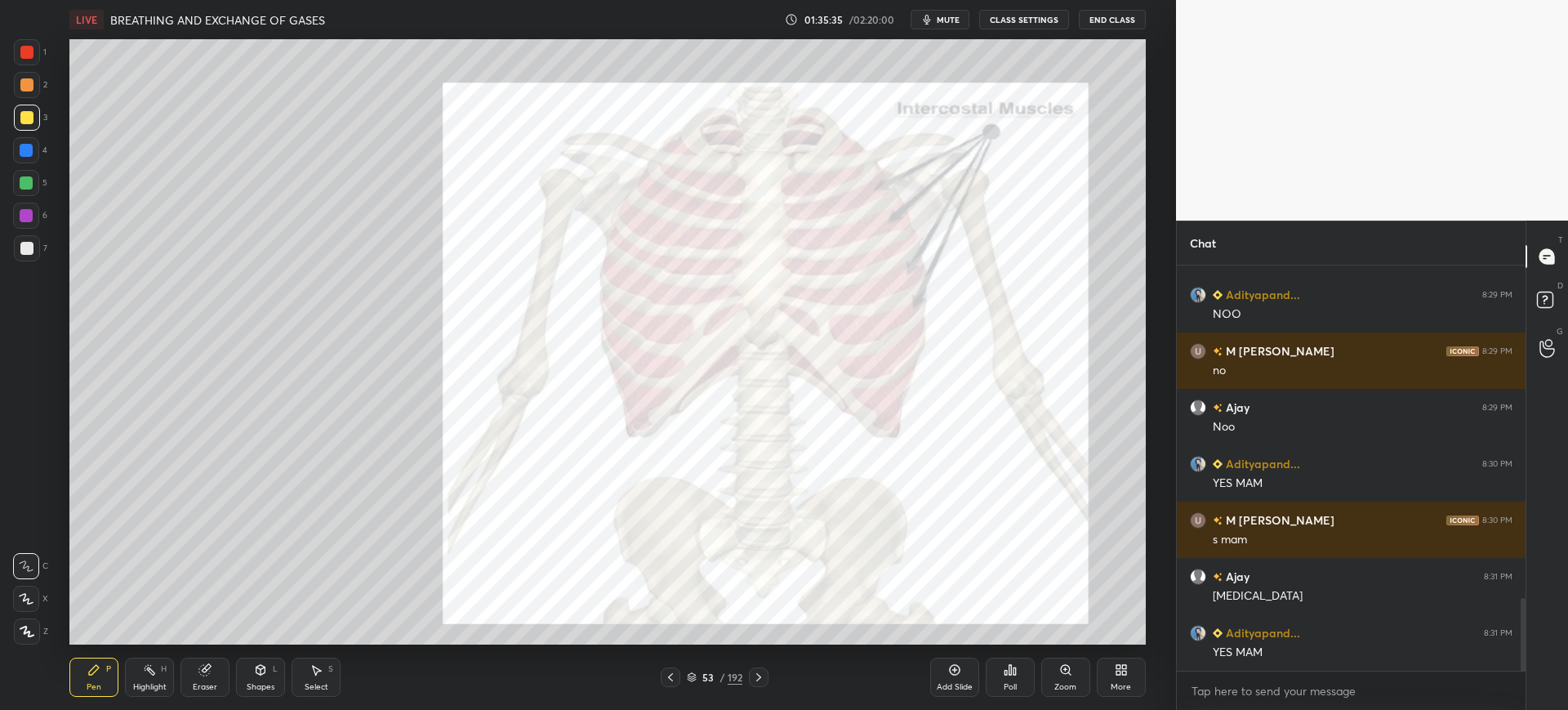
click at [42, 56] on div "1" at bounding box center [30, 52] width 33 height 26
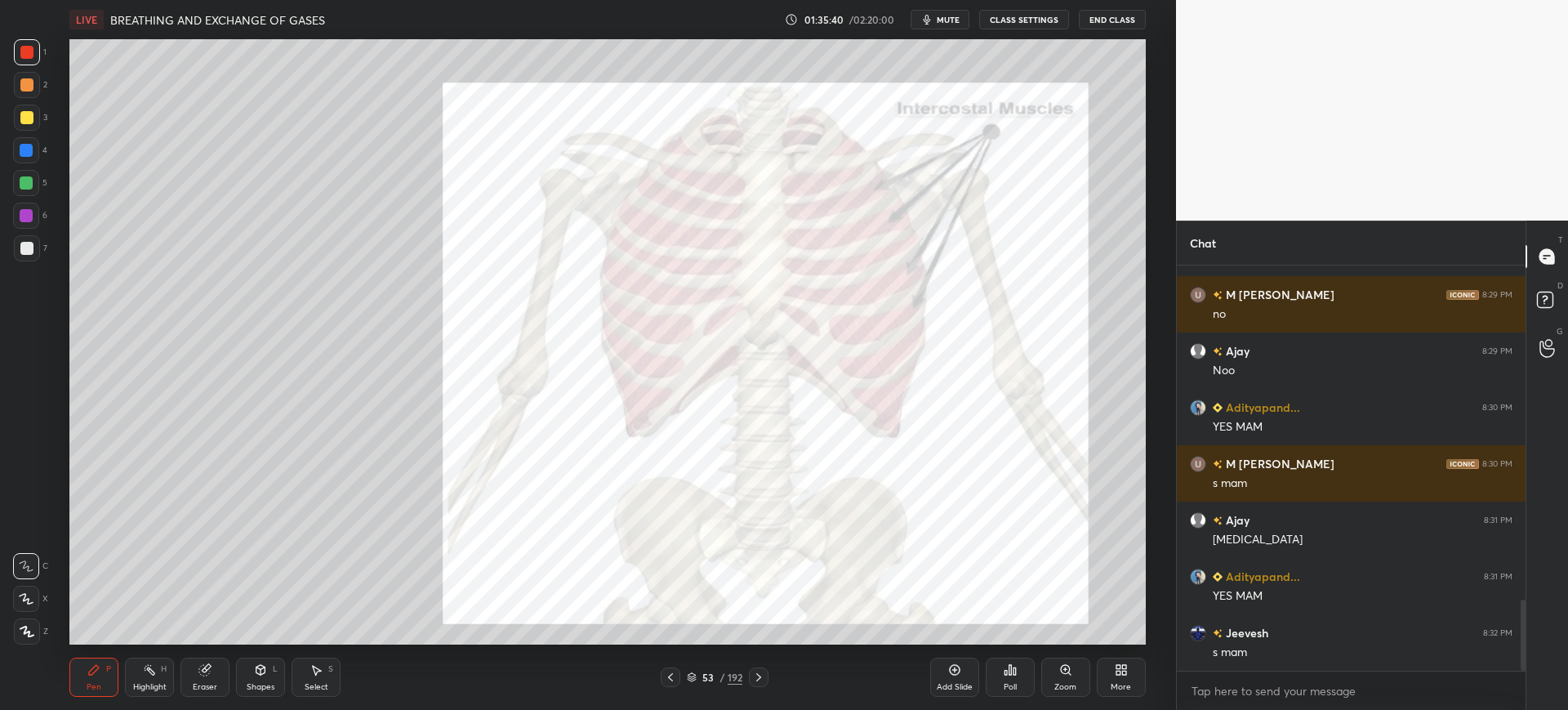
scroll to position [1954, 0]
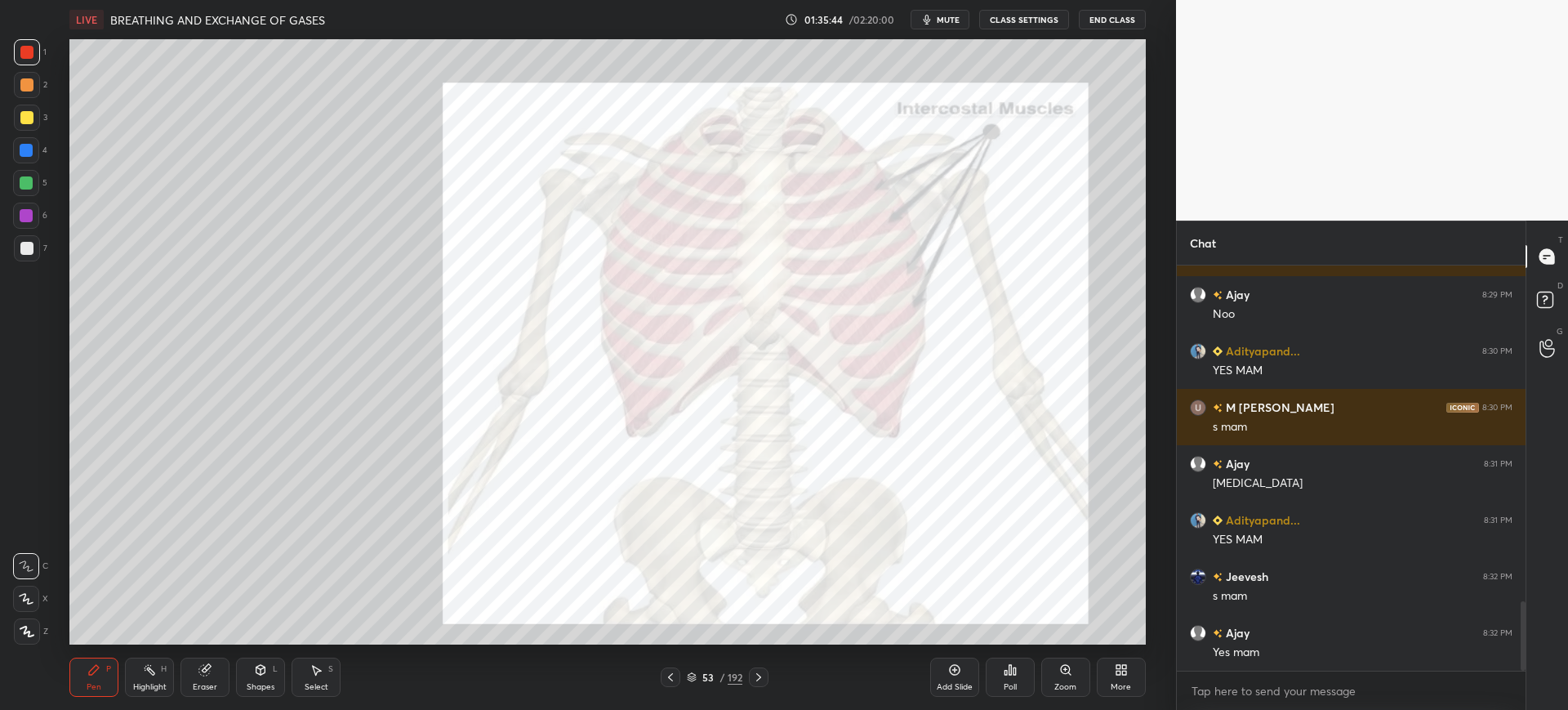
click at [674, 677] on icon at bounding box center [671, 677] width 13 height 13
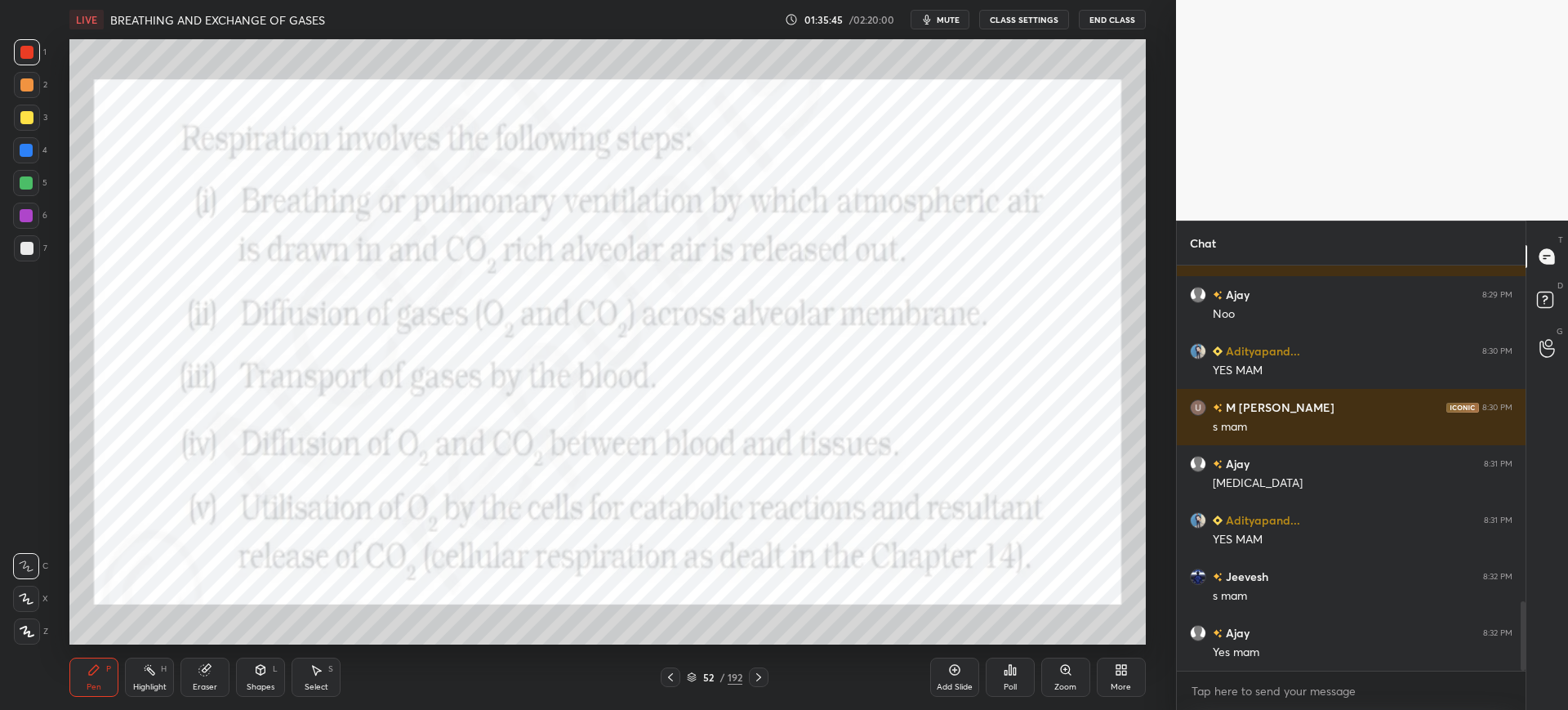
click at [761, 670] on div at bounding box center [759, 677] width 20 height 20
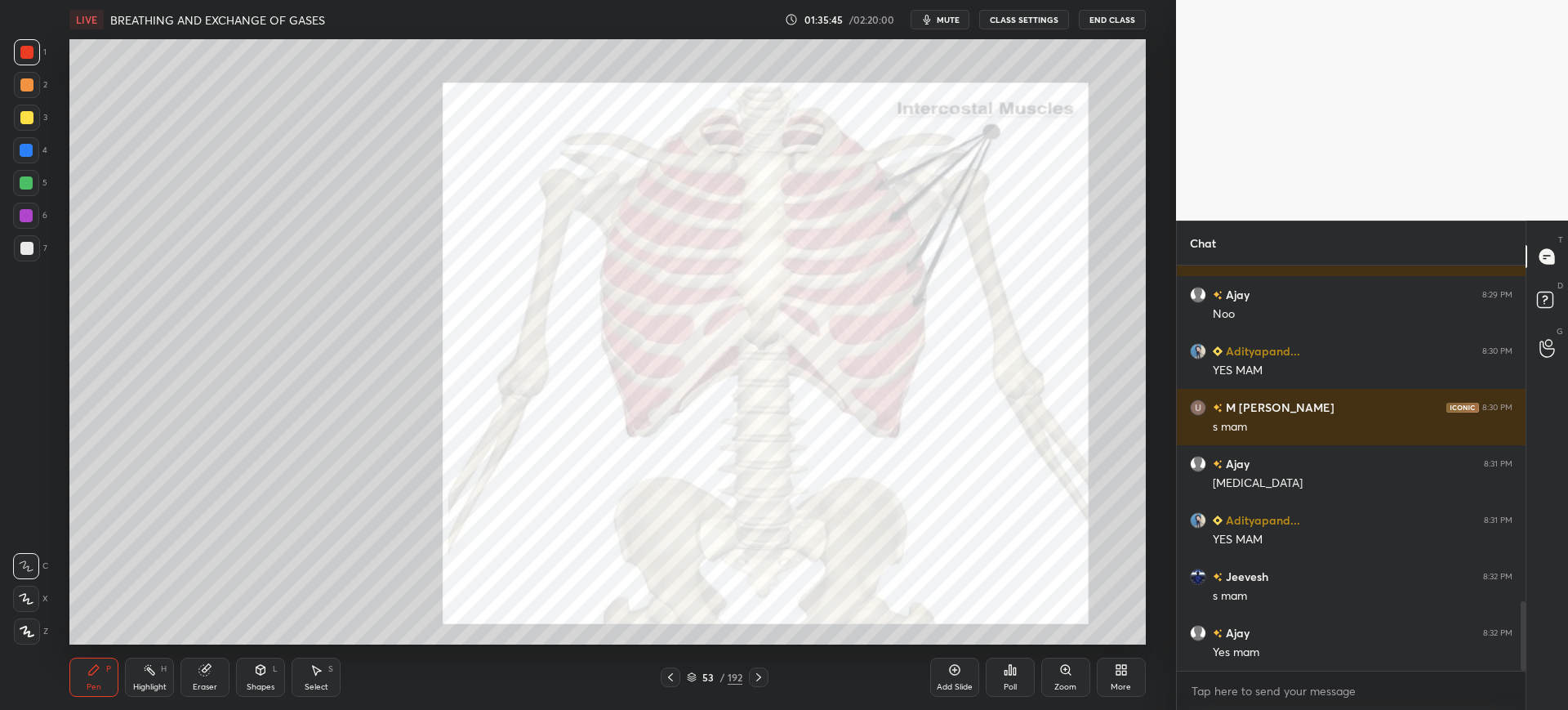
click at [758, 675] on icon at bounding box center [758, 677] width 5 height 8
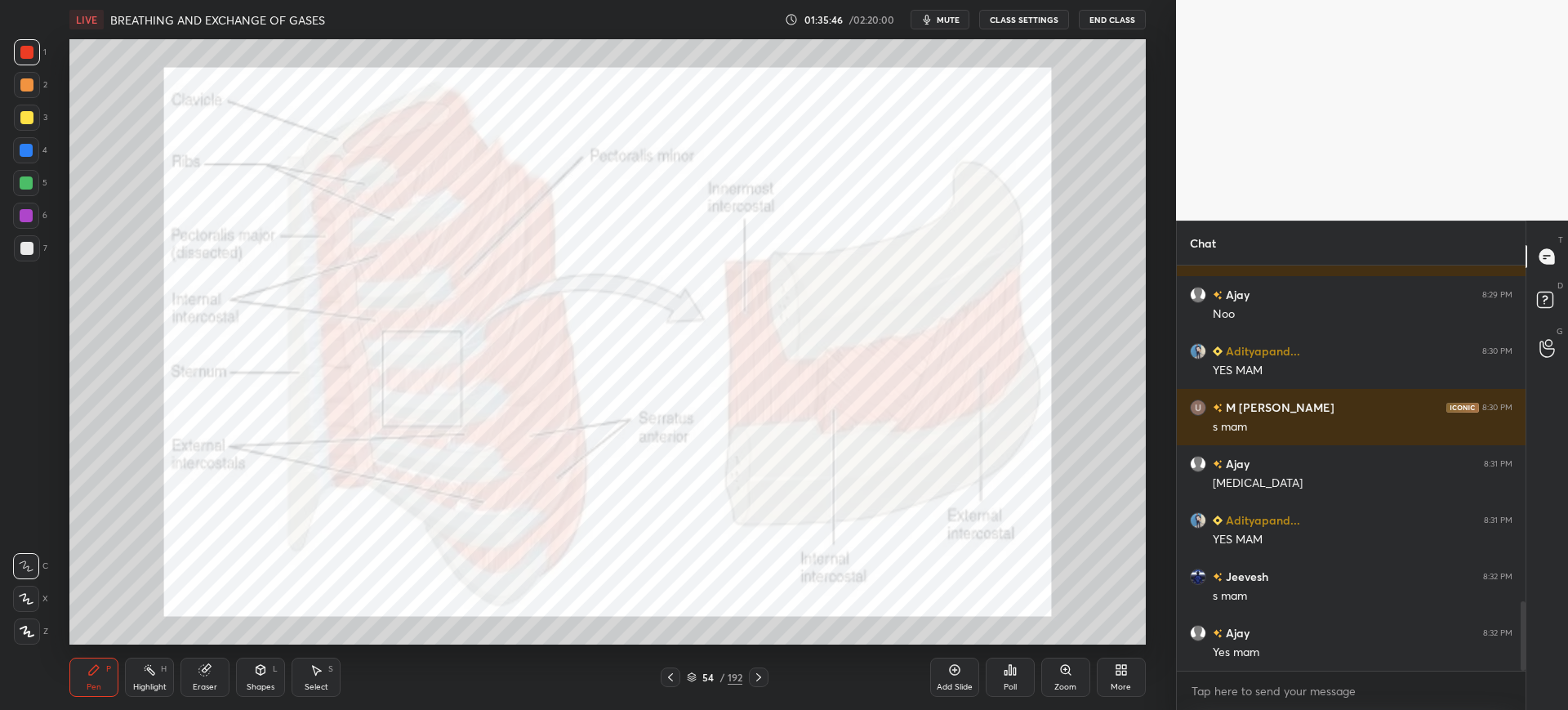
click at [708, 675] on div "54" at bounding box center [708, 677] width 16 height 10
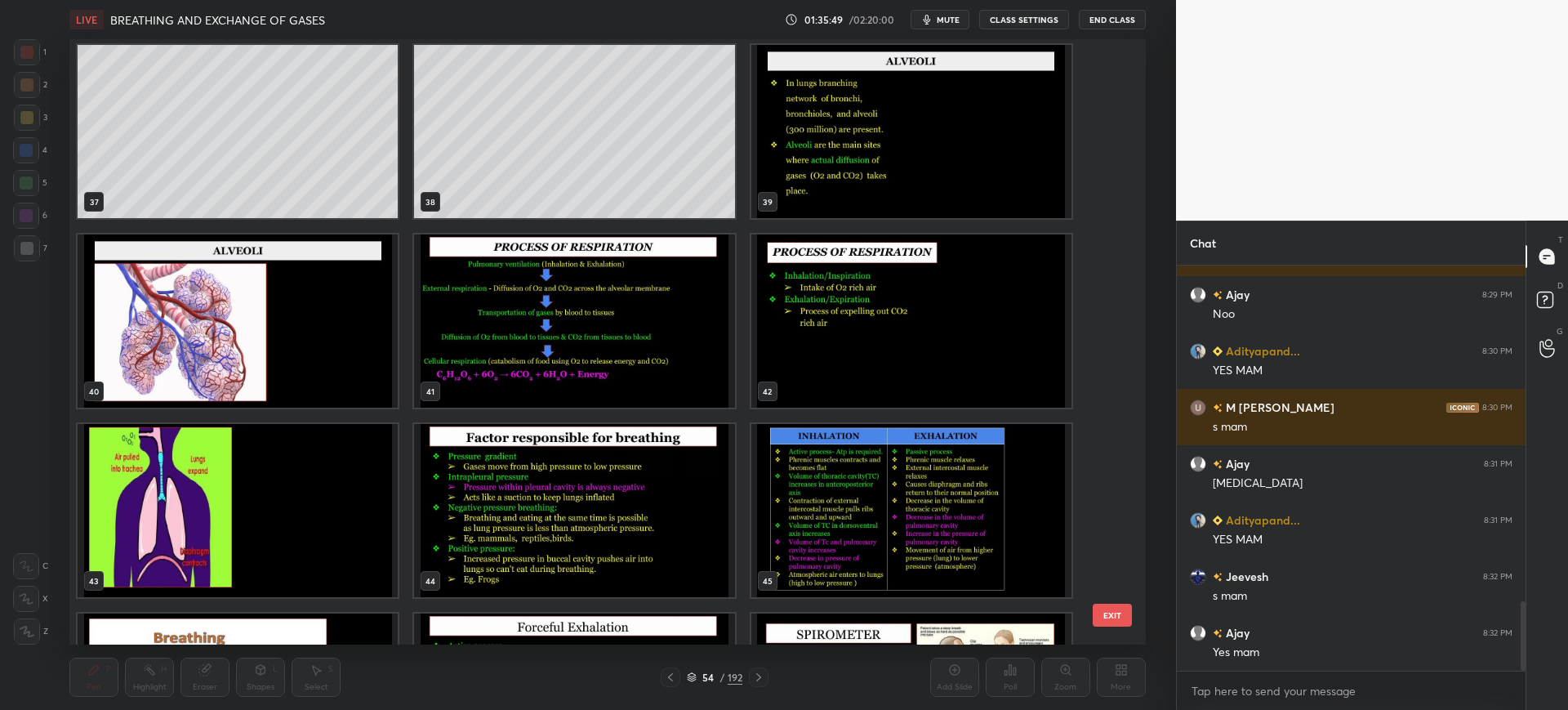
scroll to position [2274, 0]
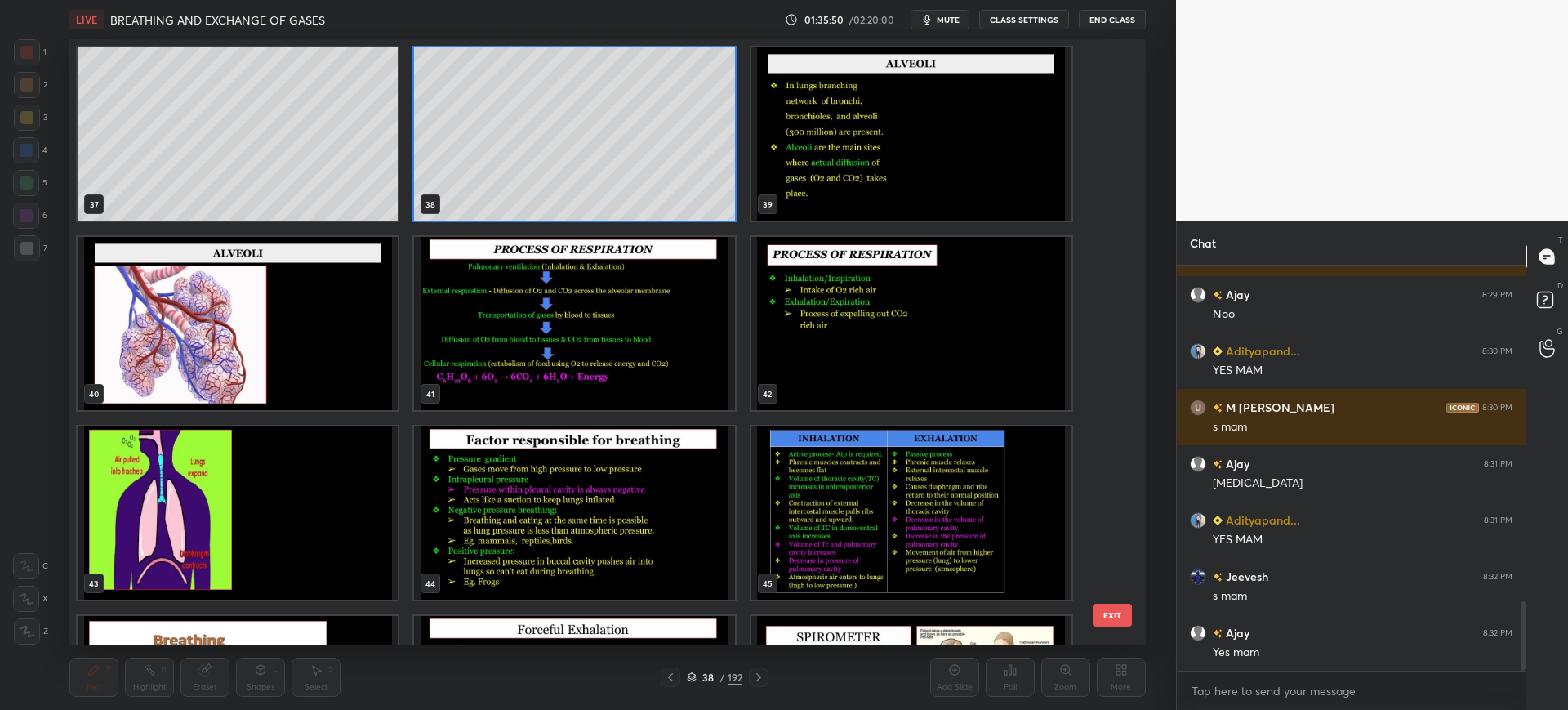
click at [1118, 616] on button "EXIT" at bounding box center [1112, 615] width 39 height 23
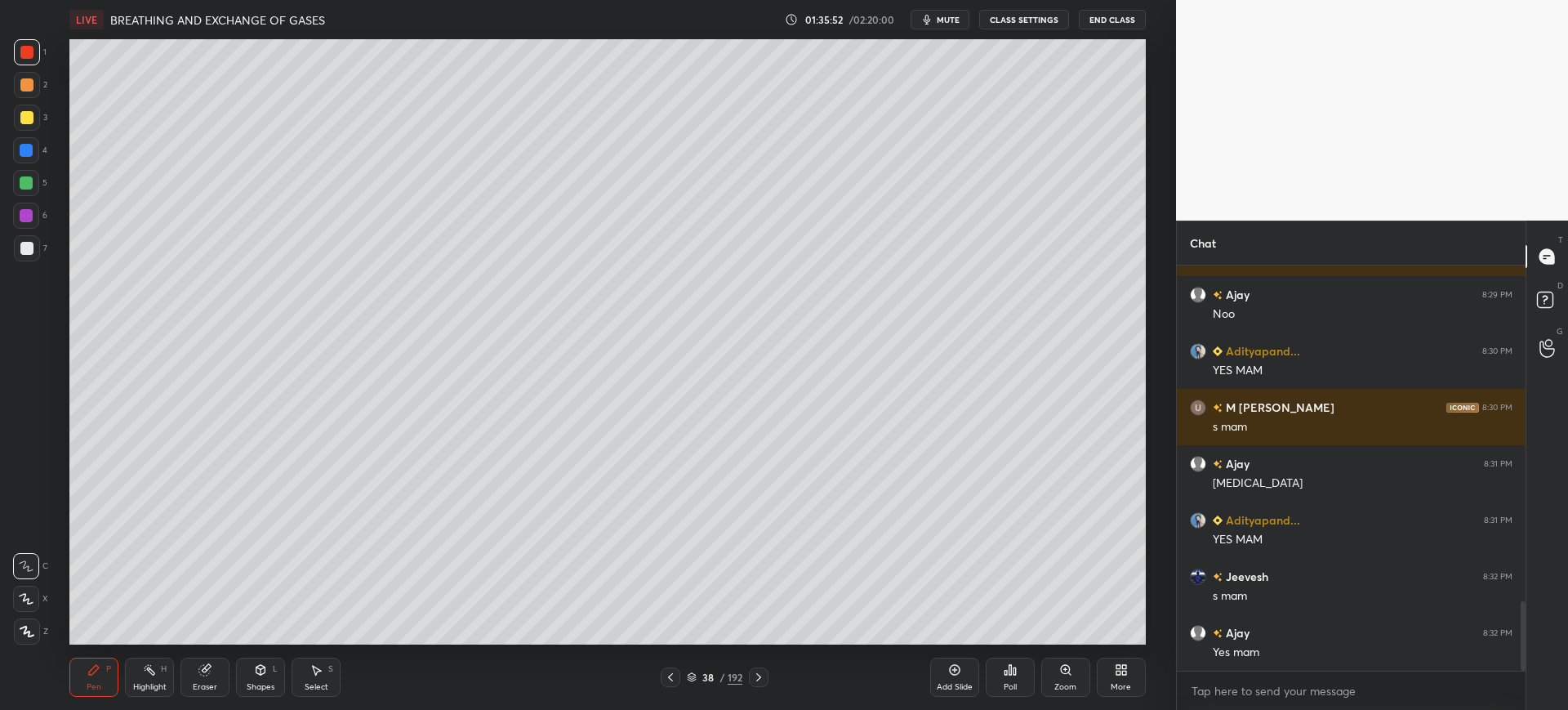
click at [41, 242] on div "7" at bounding box center [30, 248] width 34 height 26
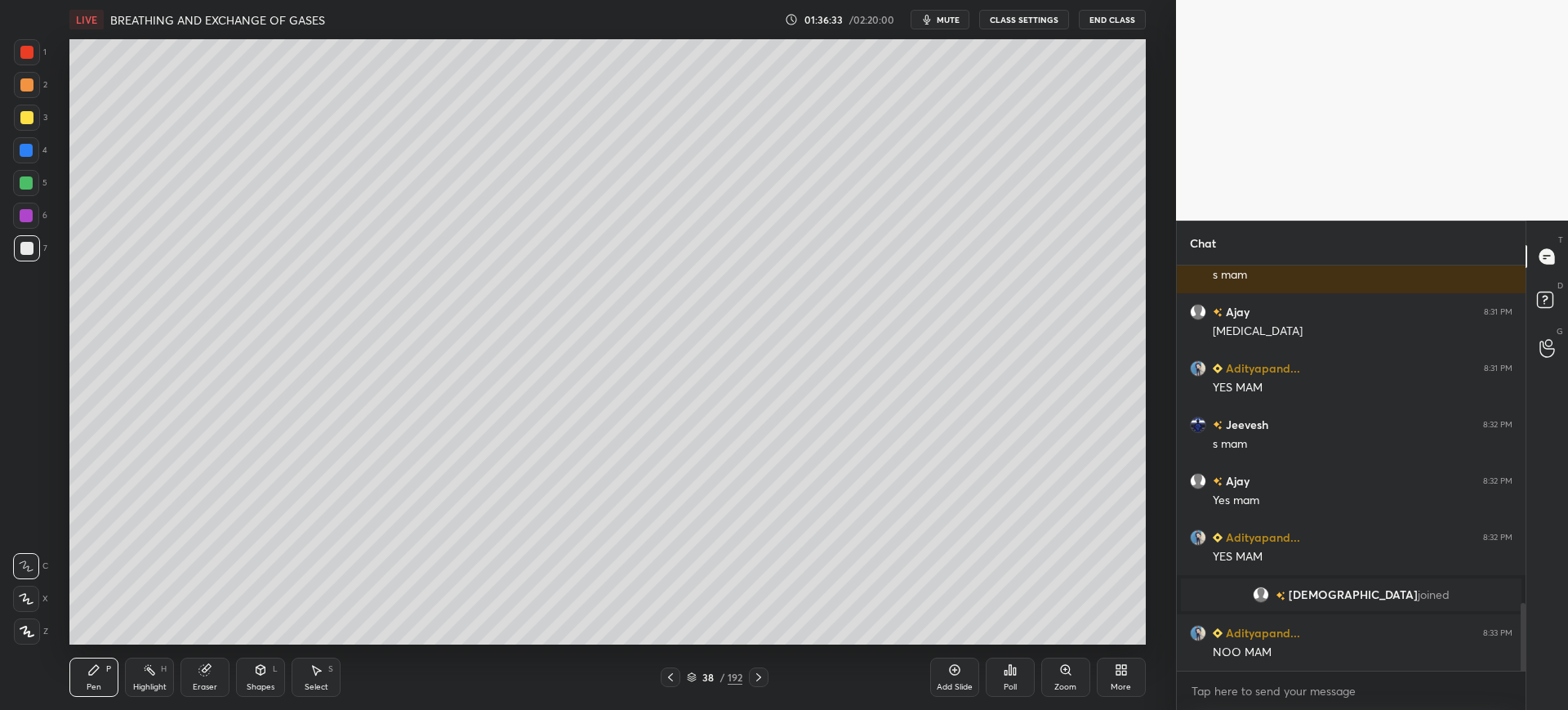
scroll to position [2012, 0]
click at [44, 119] on div "3" at bounding box center [30, 117] width 34 height 26
click at [218, 659] on div "Eraser" at bounding box center [205, 677] width 49 height 39
click at [25, 518] on icon at bounding box center [27, 513] width 15 height 15
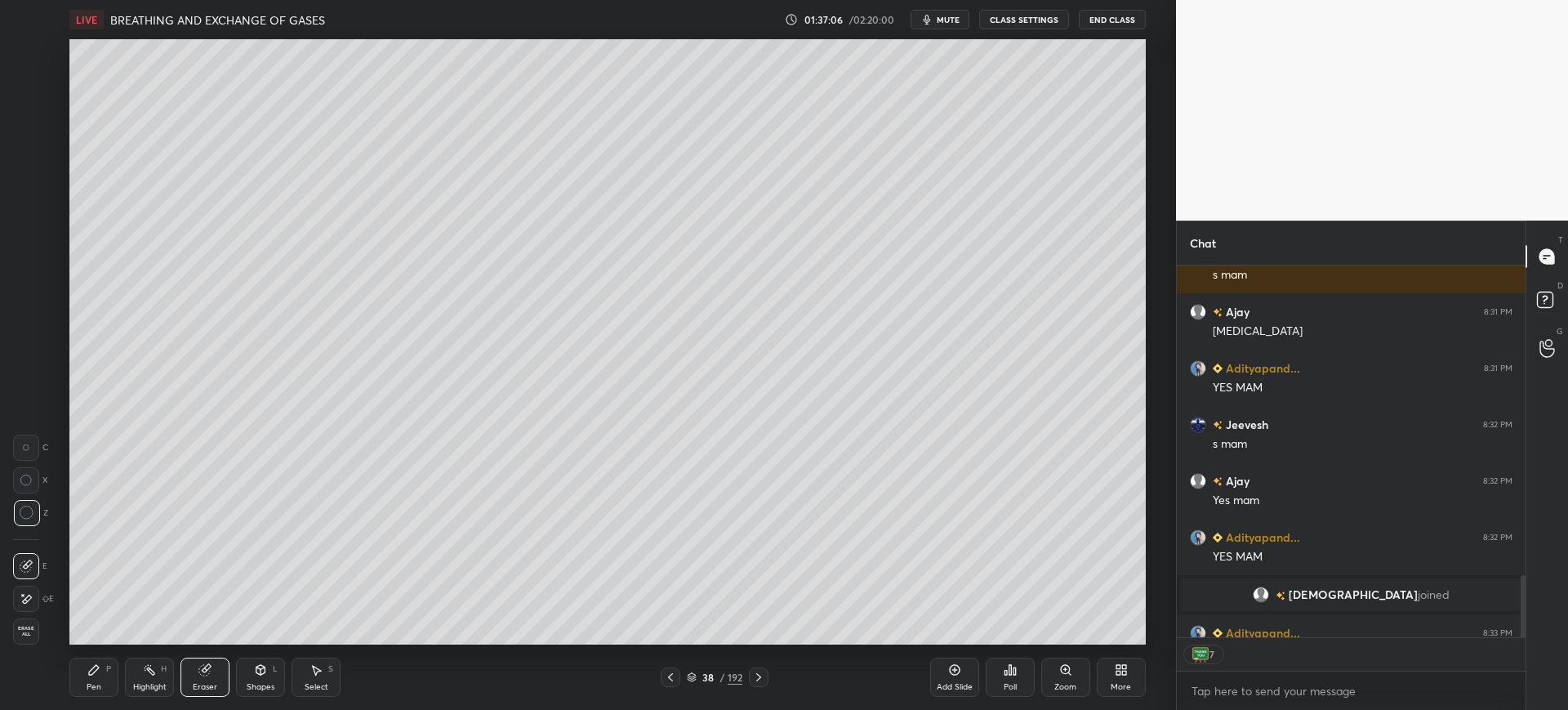
click at [105, 655] on div "Pen P Highlight H Eraser Shapes L Select S 38 / 192 Add Slide Poll Zoom More" at bounding box center [607, 677] width 1075 height 65
click at [105, 671] on div "Pen P" at bounding box center [94, 677] width 49 height 39
click at [2, 58] on div "1 2 3 4 5 6 7 C X Z C X Z E E Erase all H H" at bounding box center [26, 341] width 53 height 606
click at [44, 54] on div "1" at bounding box center [30, 52] width 33 height 26
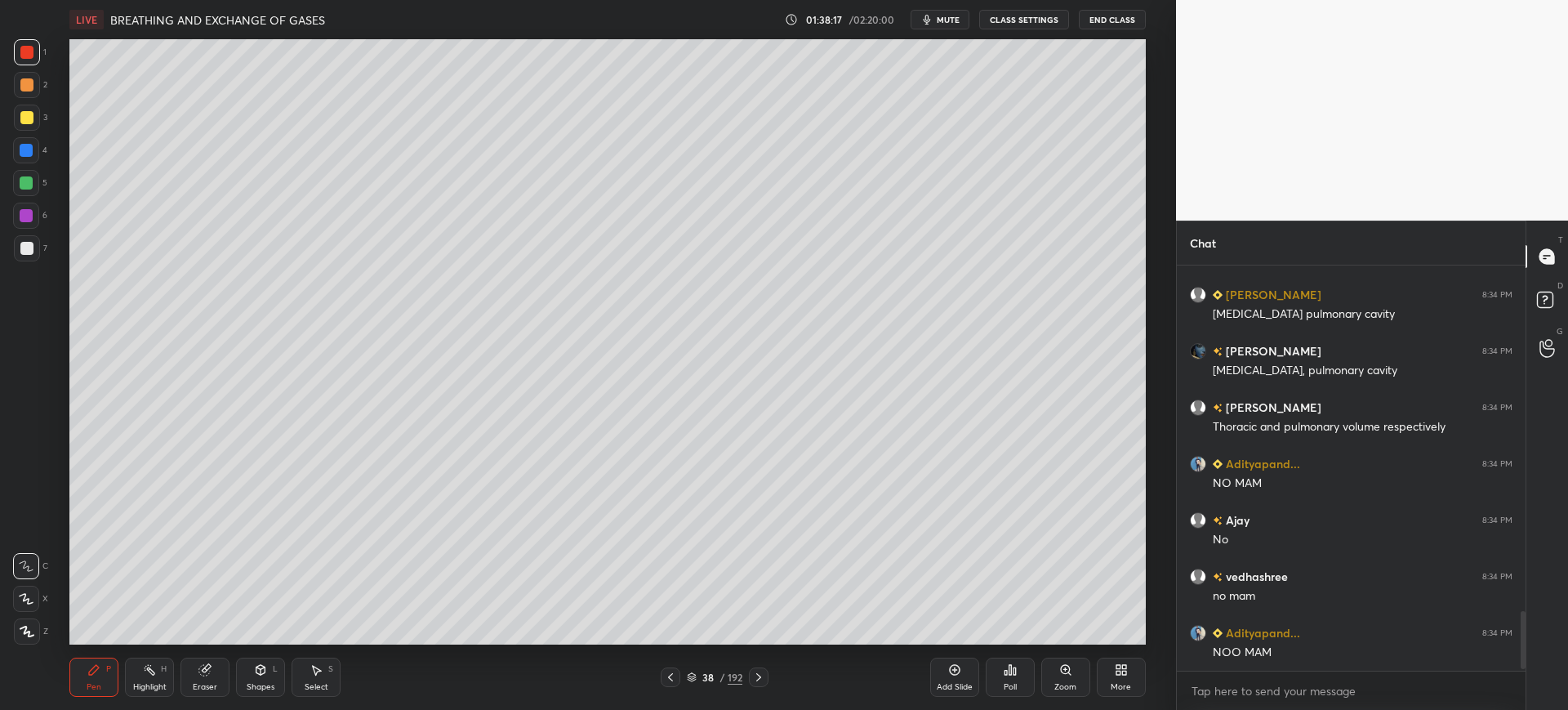
scroll to position [2341, 0]
click at [24, 247] on div at bounding box center [27, 248] width 13 height 13
click at [1148, 299] on div "Setting up your live class Poll for secs No correct answer Start poll" at bounding box center [608, 341] width 1111 height 606
click at [29, 148] on div at bounding box center [26, 150] width 13 height 13
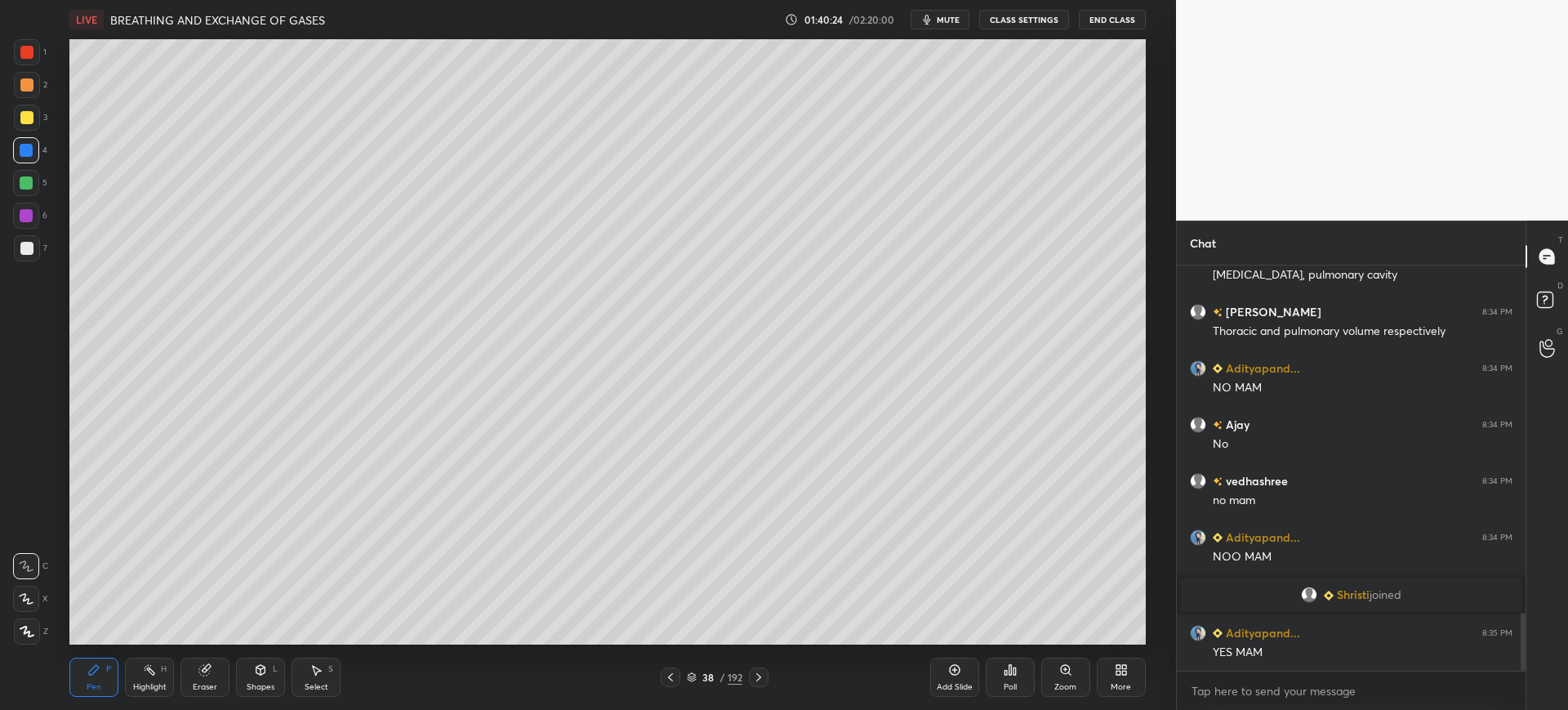
scroll to position [2477, 0]
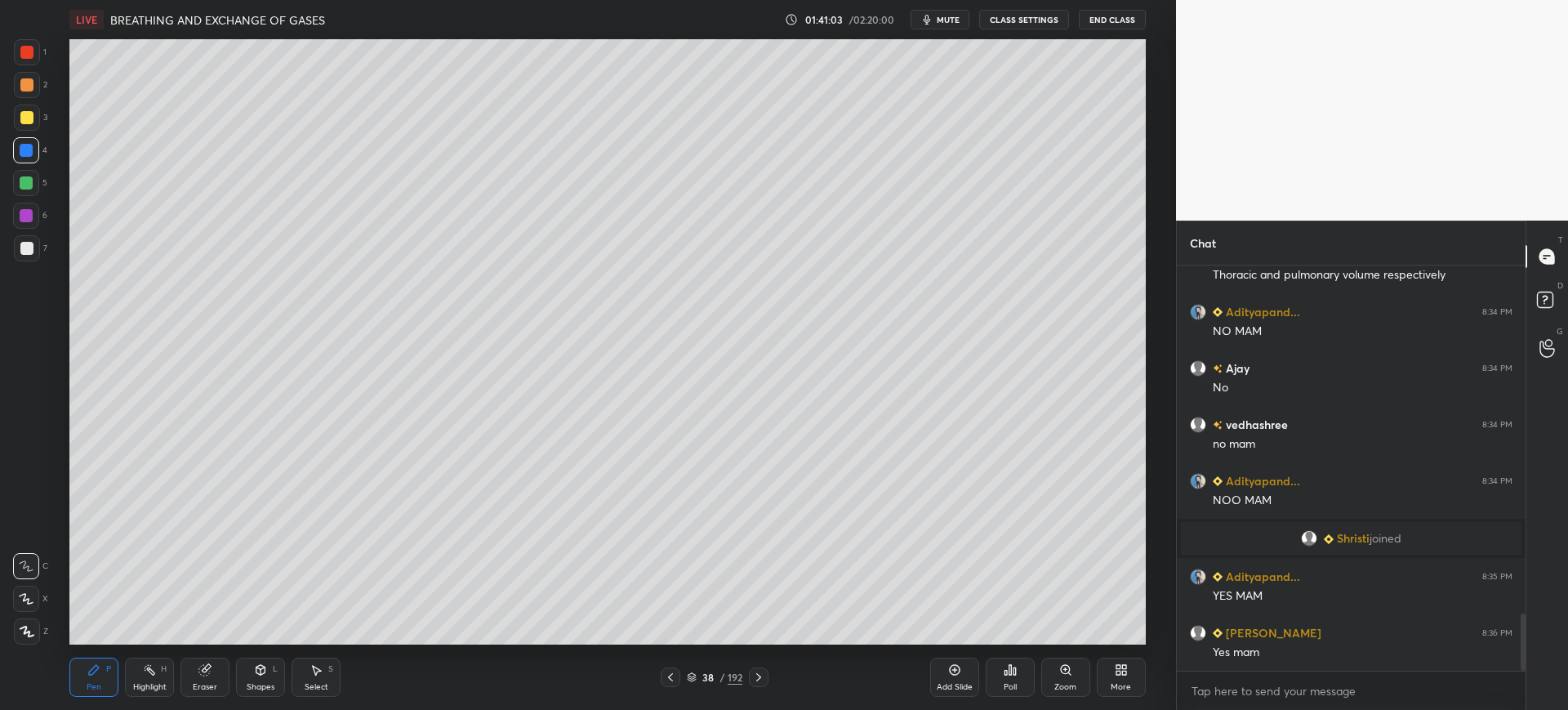
click at [44, 253] on div "7" at bounding box center [30, 248] width 34 height 26
click at [956, 675] on icon at bounding box center [955, 670] width 13 height 13
click at [276, 673] on div "L" at bounding box center [275, 669] width 5 height 8
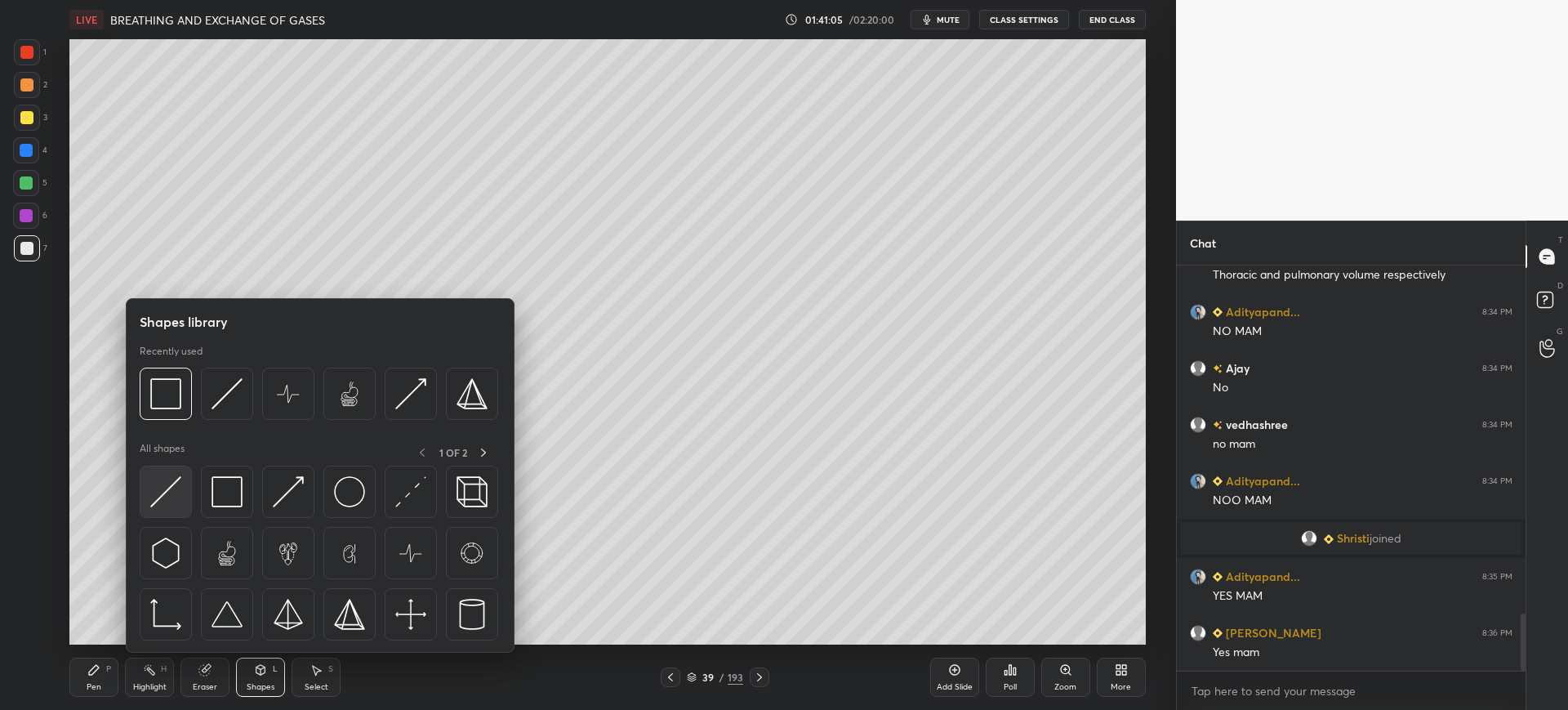
click at [176, 492] on img at bounding box center [166, 492] width 31 height 31
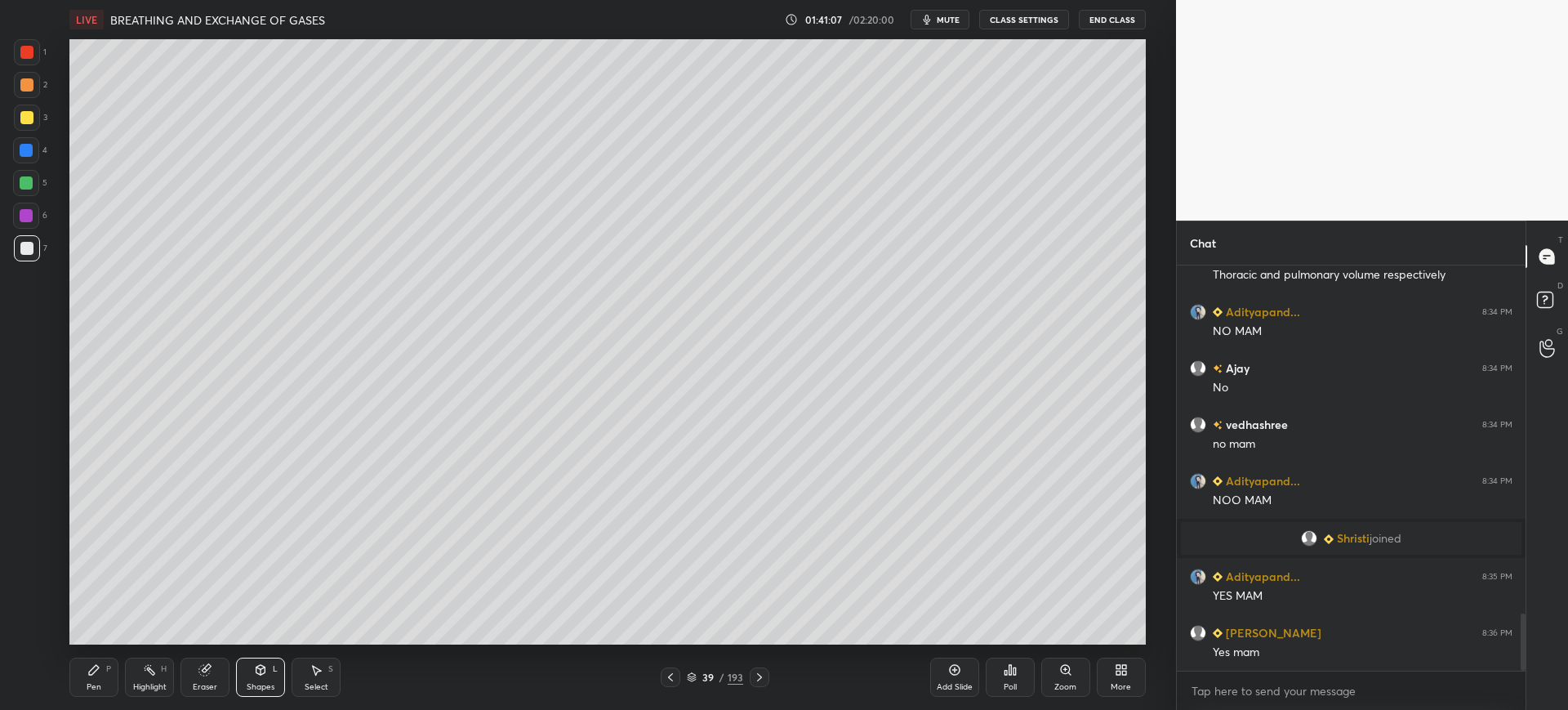
click at [92, 675] on icon at bounding box center [93, 670] width 10 height 10
click at [28, 125] on div at bounding box center [26, 117] width 26 height 26
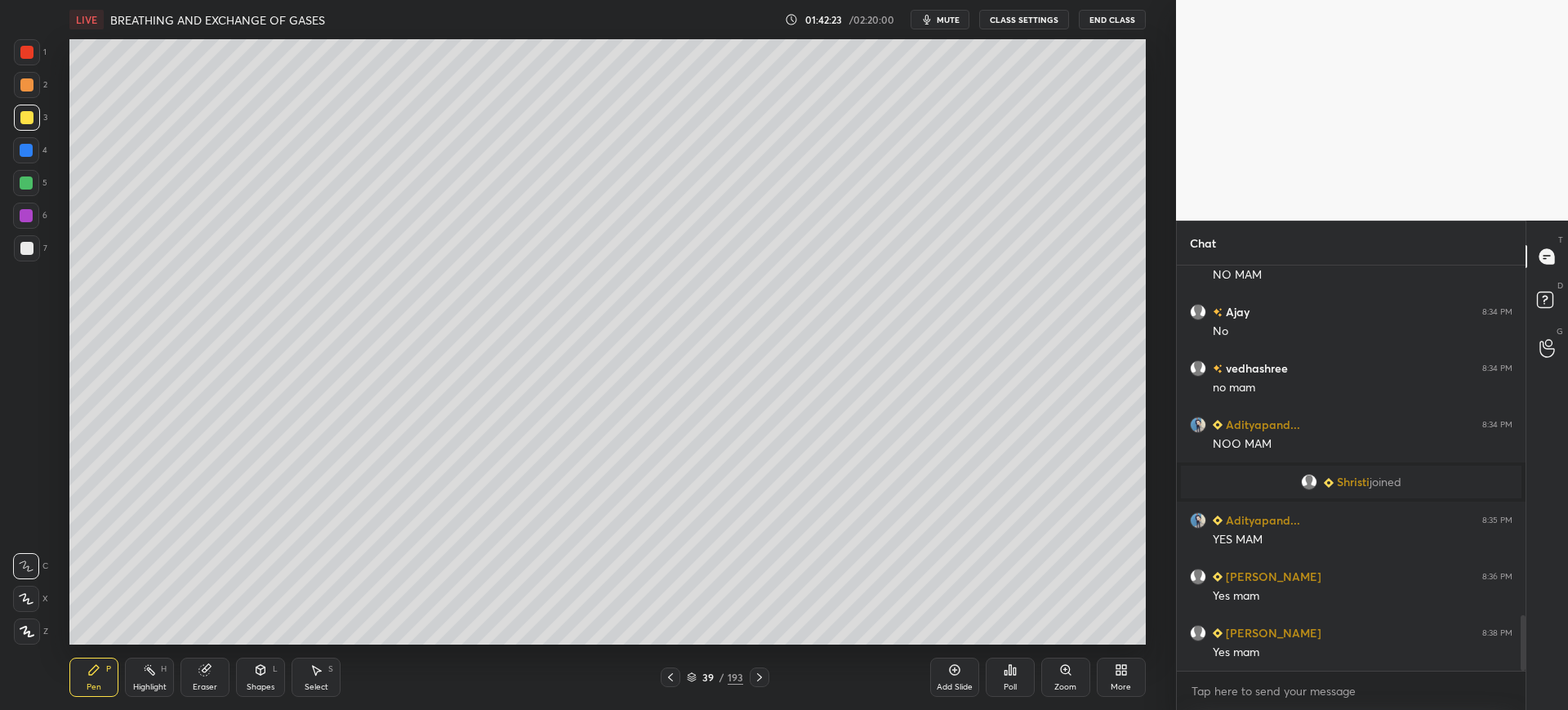
scroll to position [2604, 0]
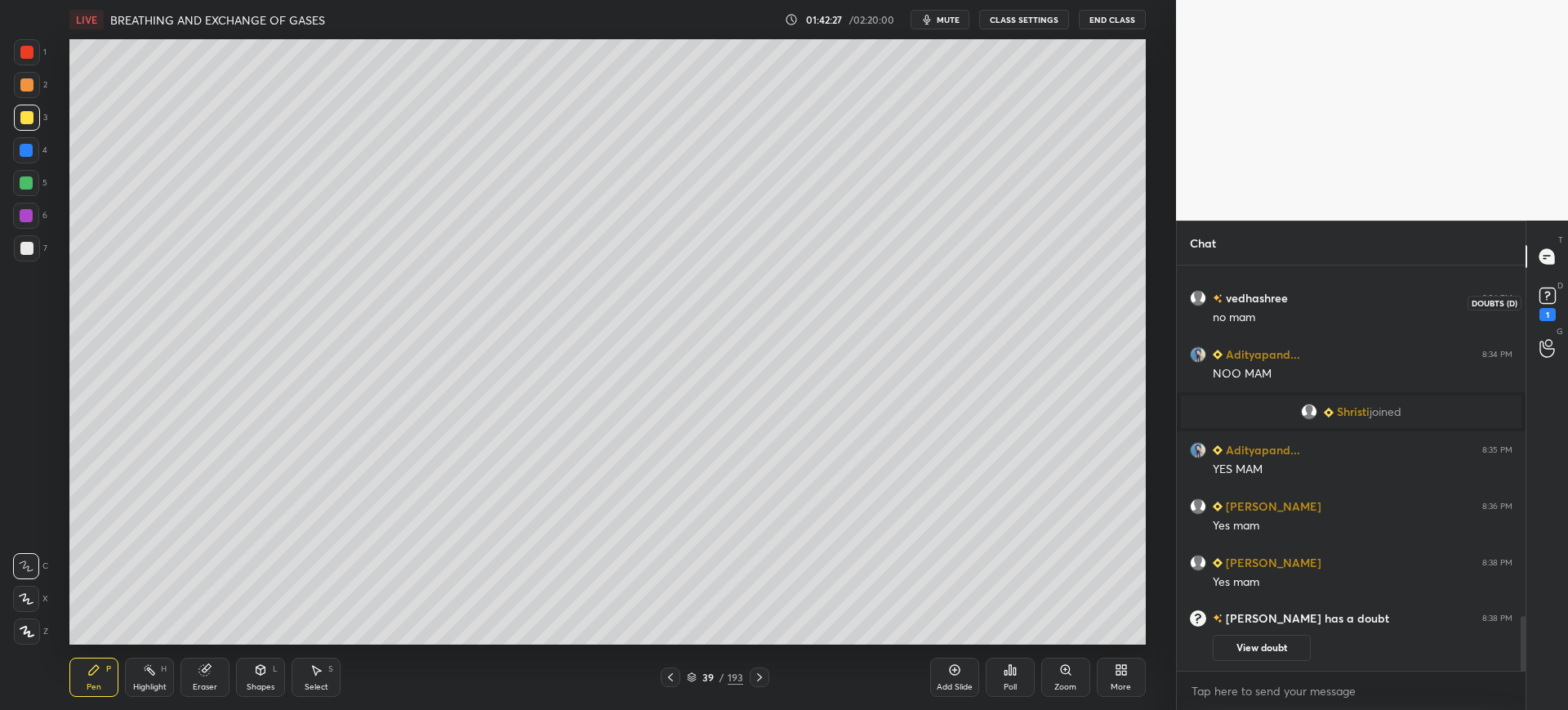
click at [1548, 311] on div "1" at bounding box center [1548, 314] width 16 height 13
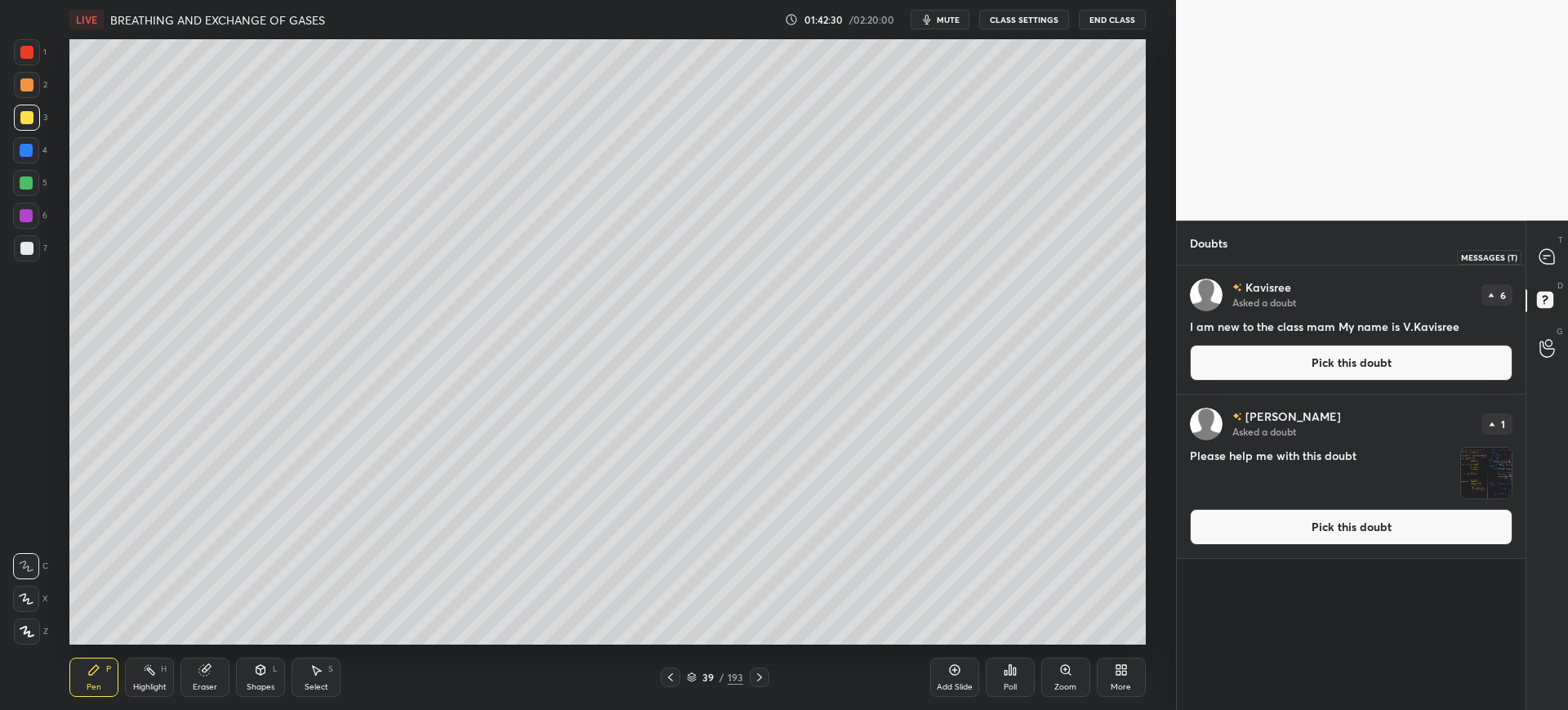
click at [1546, 253] on icon at bounding box center [1547, 257] width 15 height 15
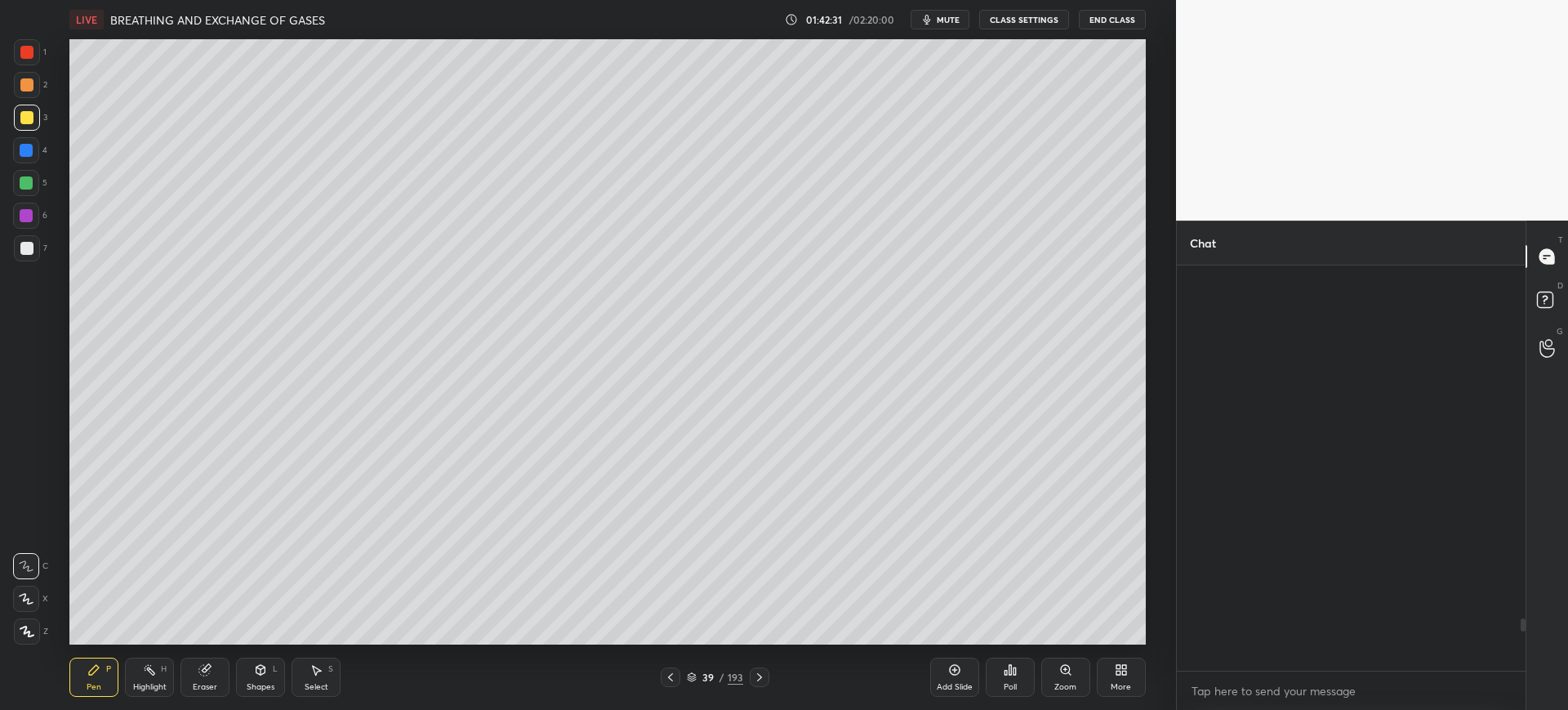
scroll to position [400, 344]
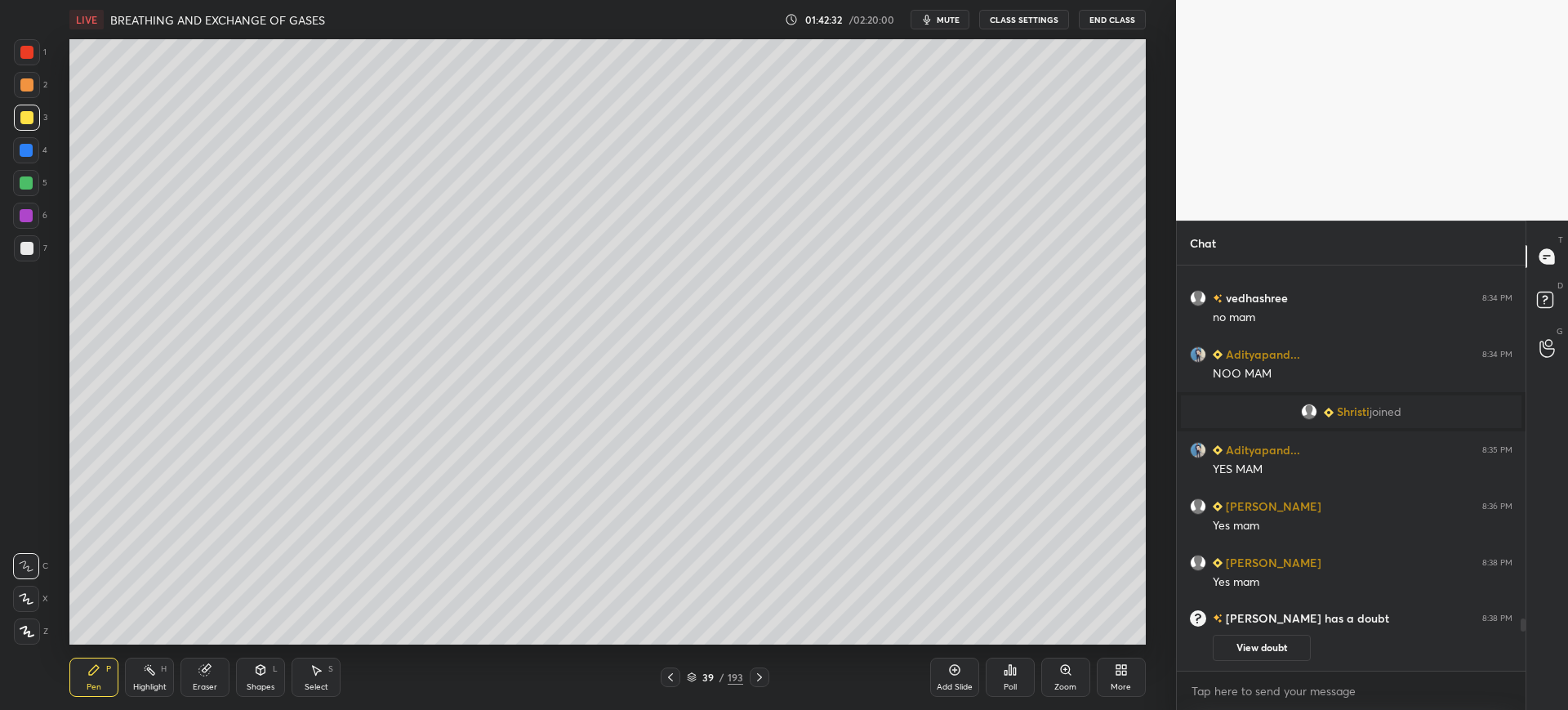
click at [32, 261] on div "7" at bounding box center [30, 251] width 34 height 33
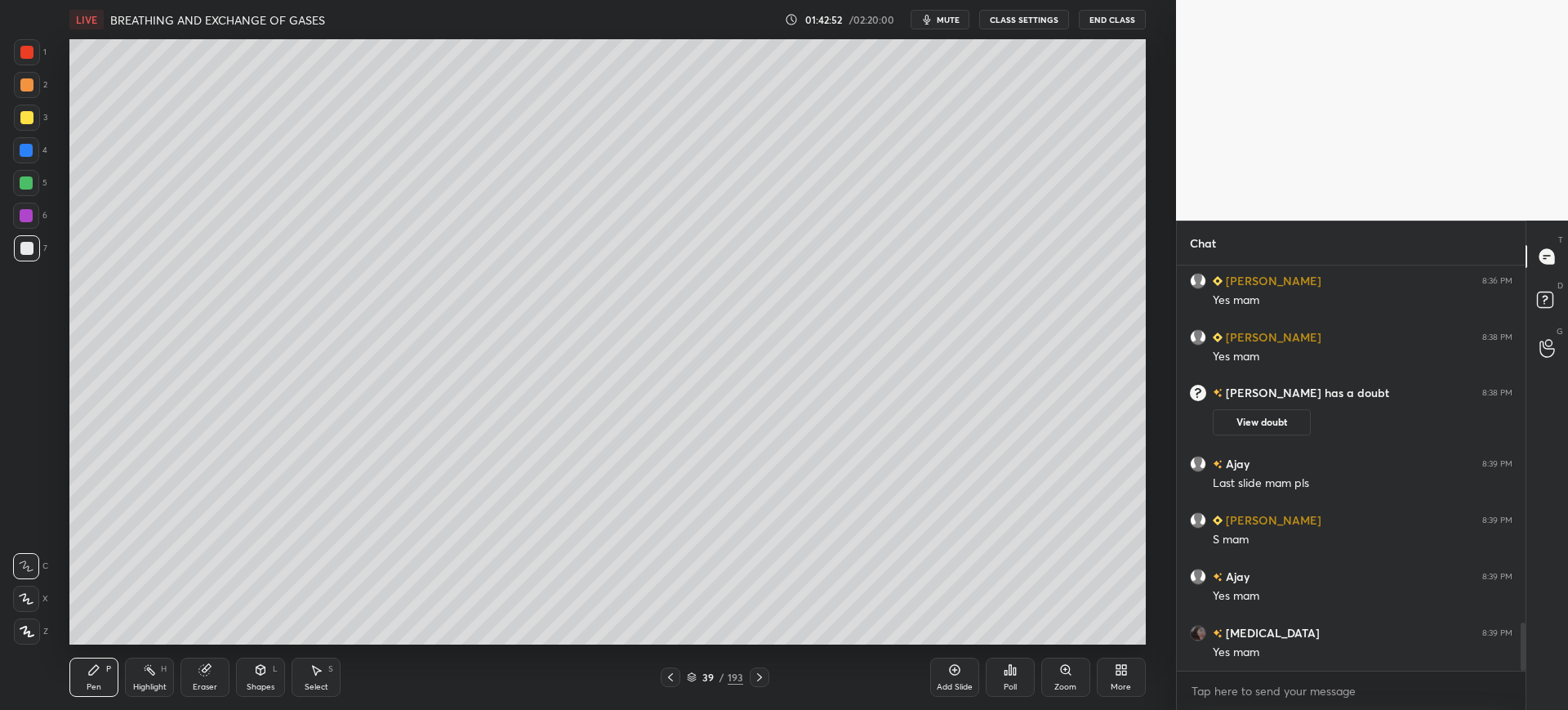
scroll to position [3027, 0]
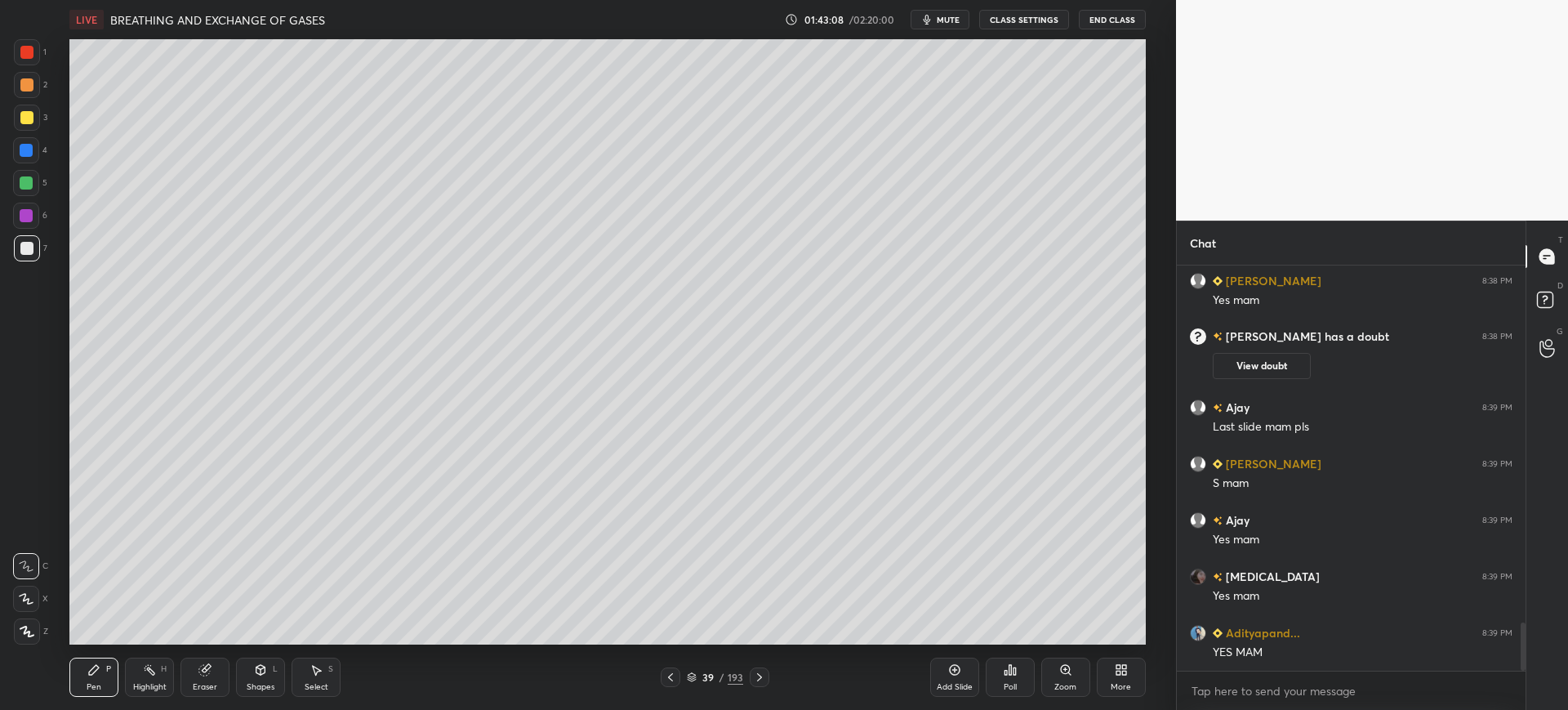
click at [38, 116] on div at bounding box center [26, 117] width 26 height 26
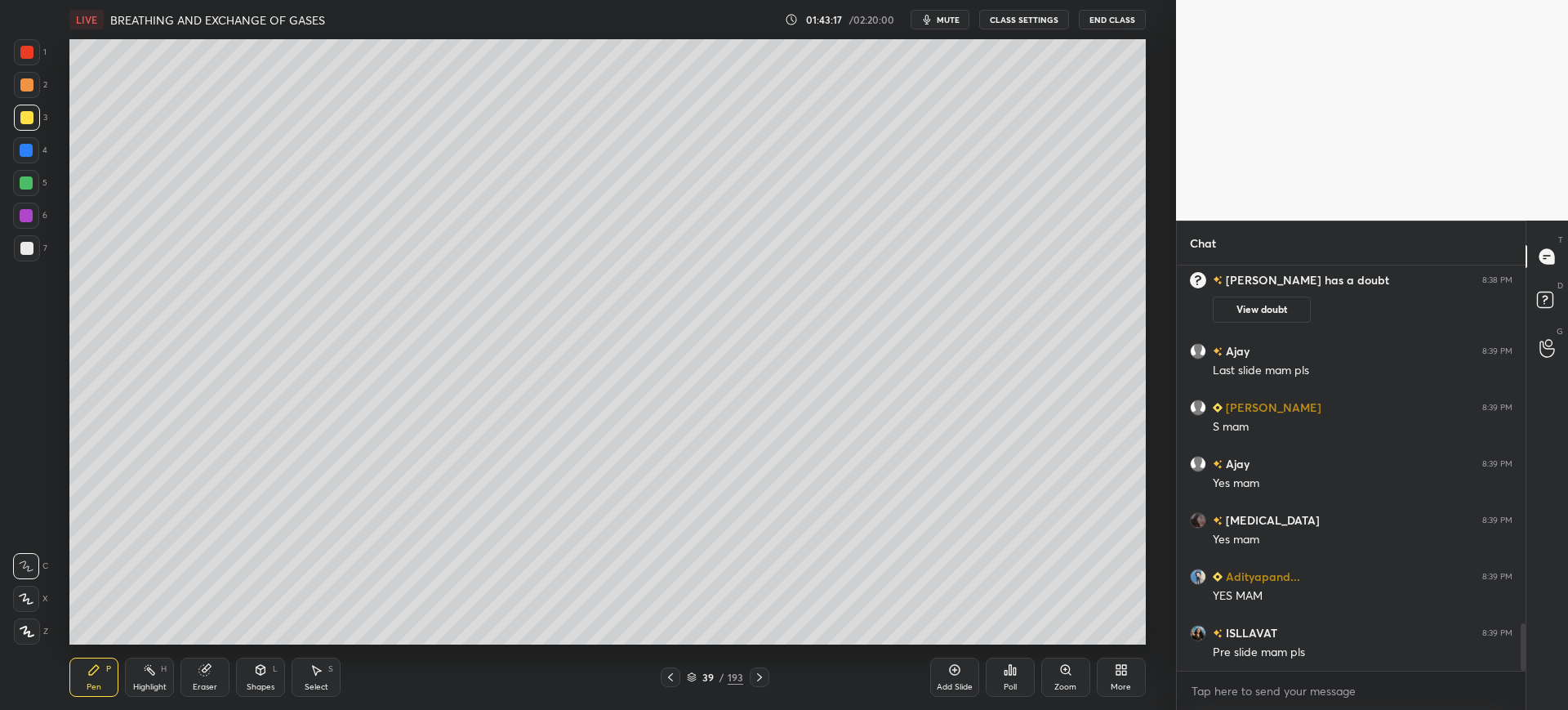
click at [671, 672] on icon at bounding box center [671, 677] width 13 height 13
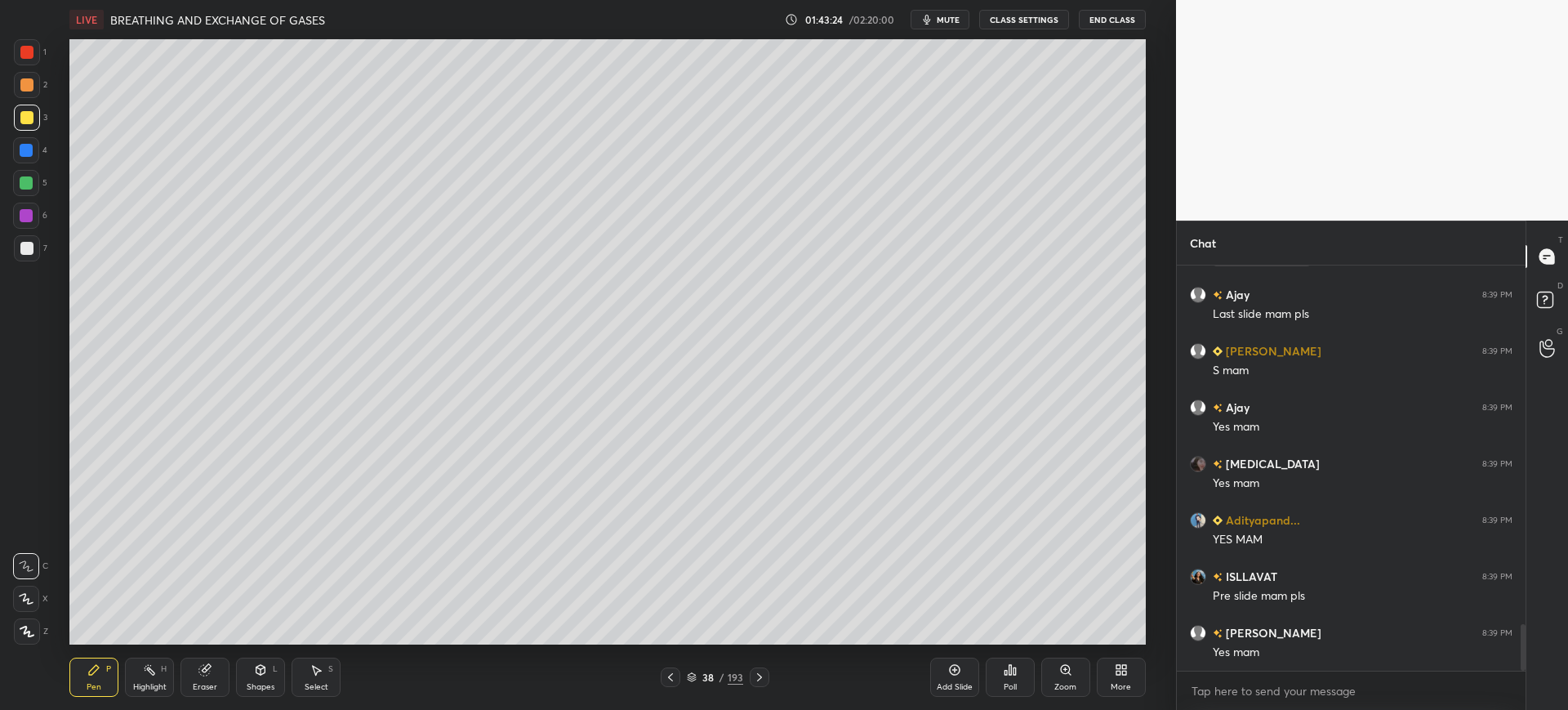
click at [950, 14] on span "mute" at bounding box center [947, 19] width 23 height 12
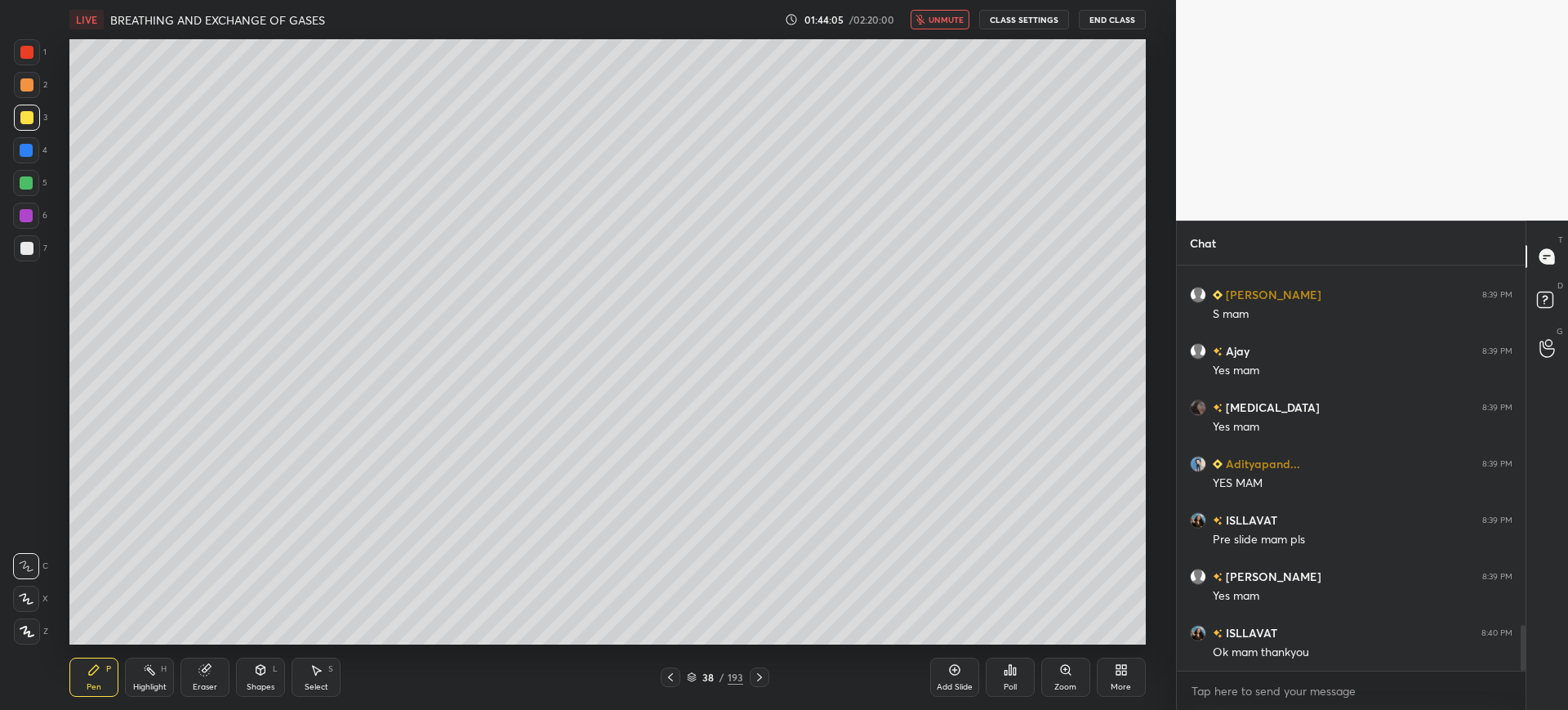
click at [946, 24] on span "unmute" at bounding box center [946, 19] width 35 height 12
click at [957, 24] on span "mute" at bounding box center [947, 19] width 23 height 12
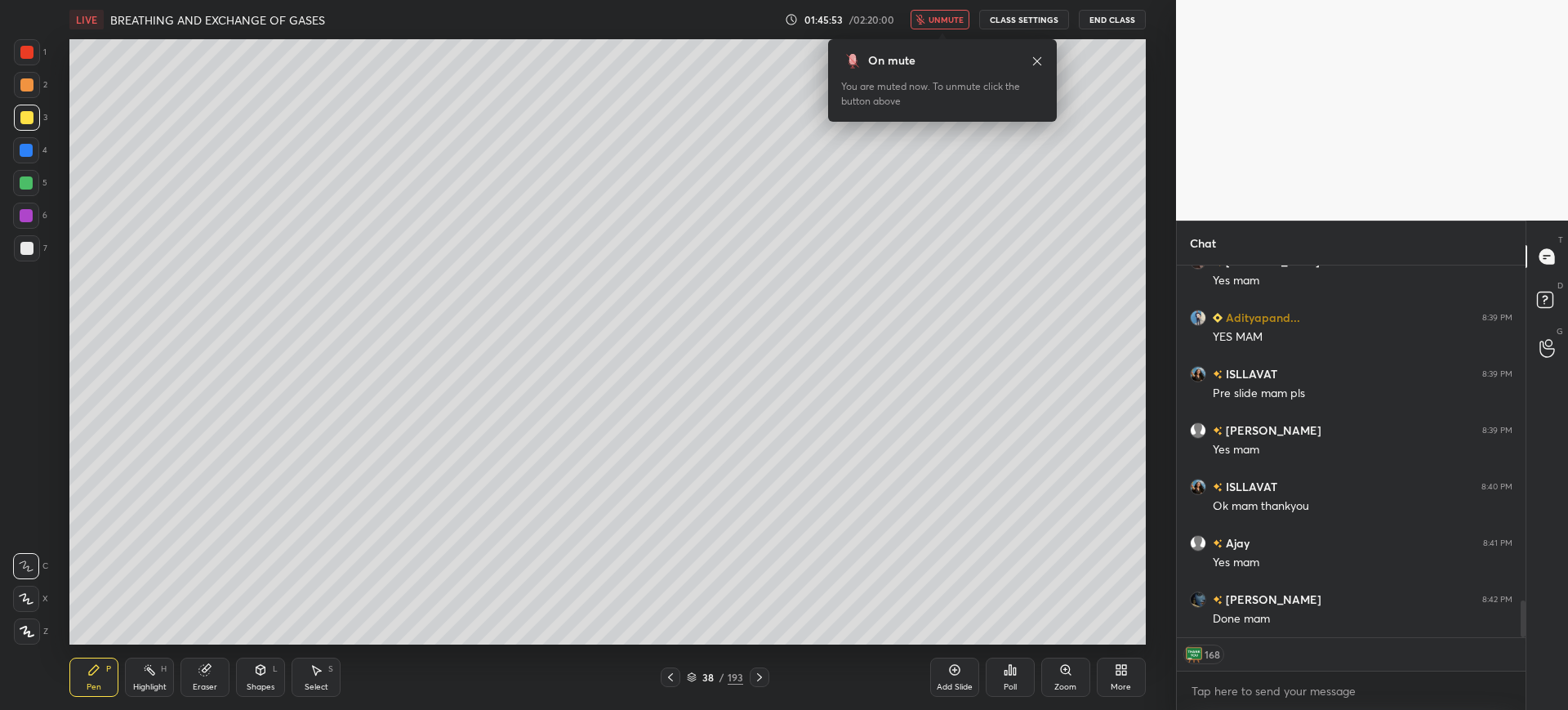
scroll to position [3398, 0]
click at [770, 673] on div "38 / 193" at bounding box center [715, 677] width 430 height 20
click at [760, 672] on icon at bounding box center [760, 677] width 13 height 13
click at [937, 30] on div "On mute You are muted now. To unmute click the button above" at bounding box center [943, 75] width 229 height 93
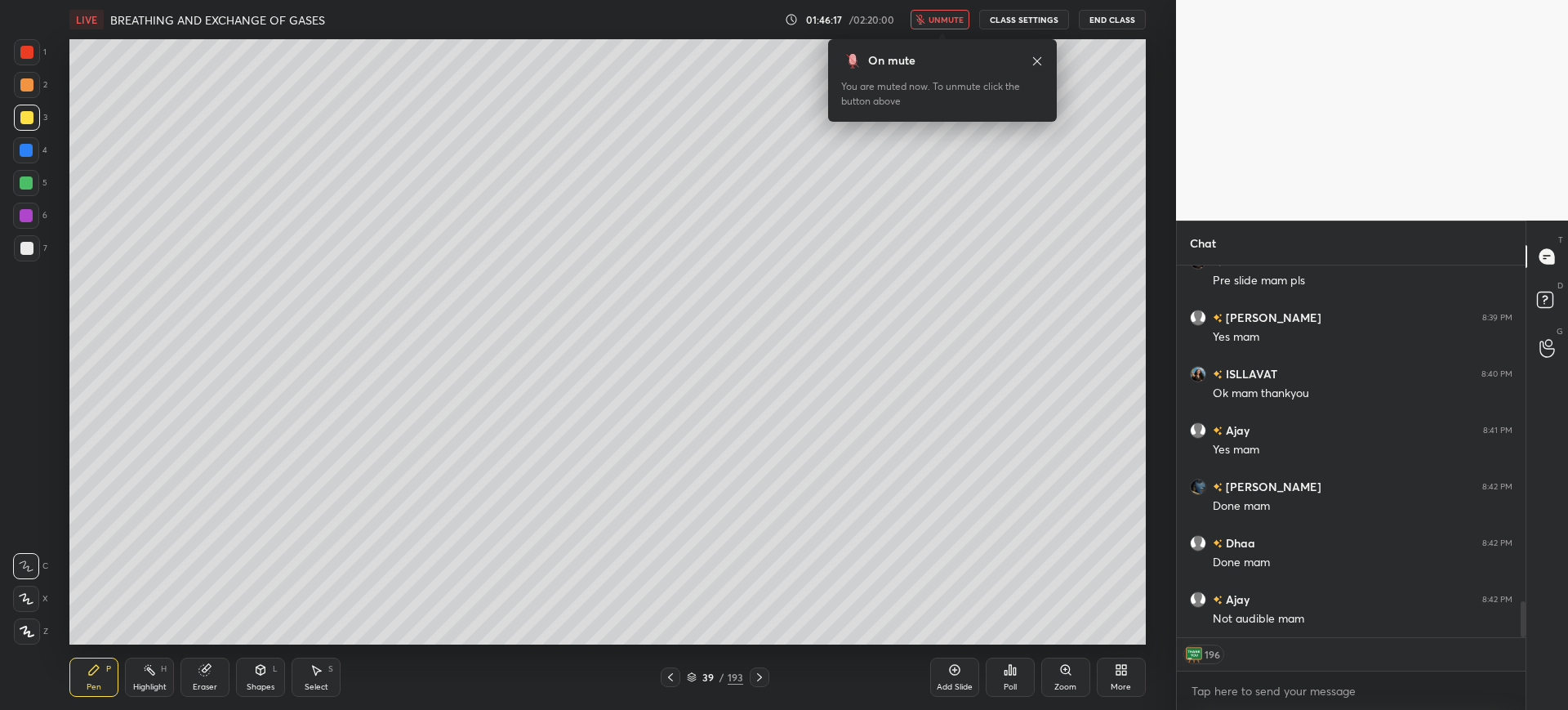
click at [938, 17] on span "unmute" at bounding box center [946, 19] width 35 height 12
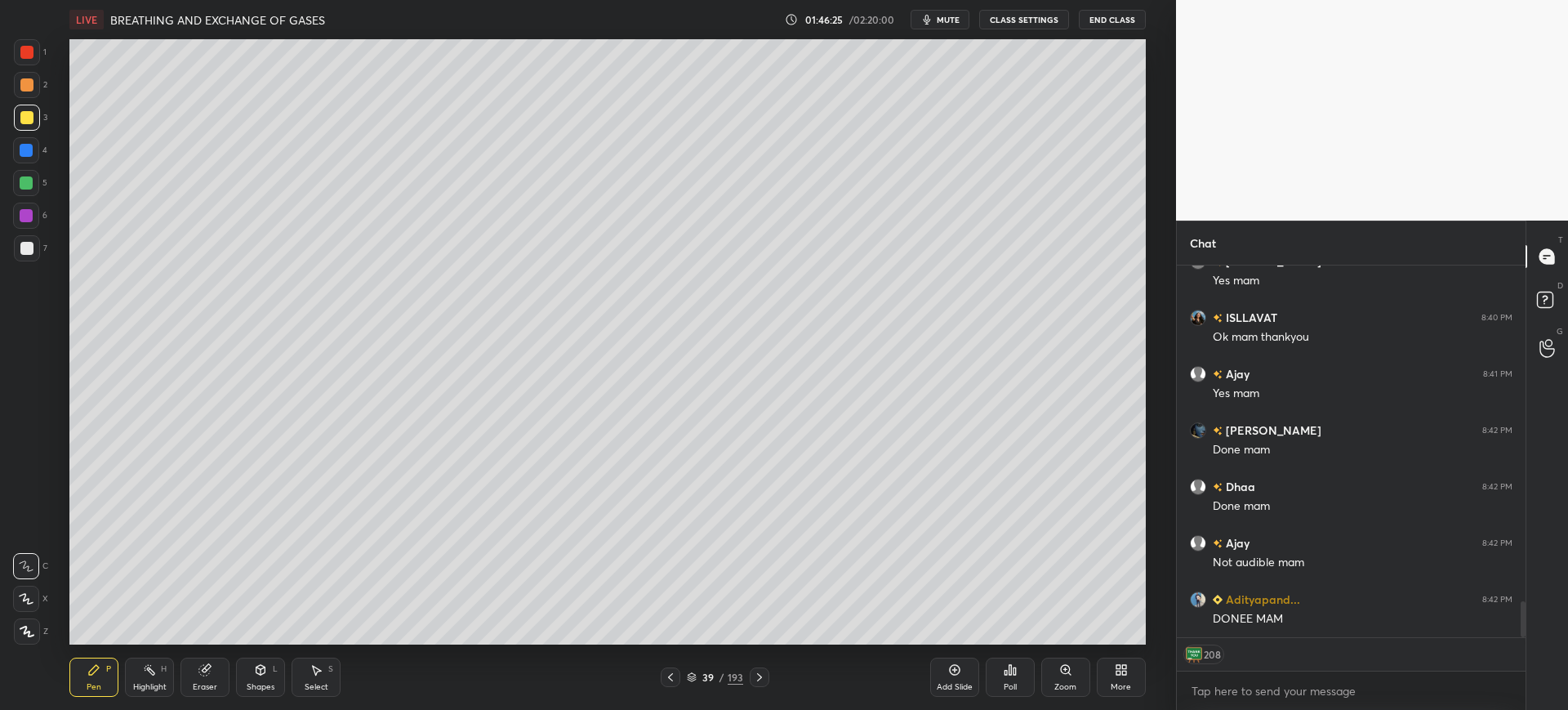
scroll to position [3568, 0]
click at [956, 687] on div "Add Slide" at bounding box center [955, 686] width 36 height 8
click at [209, 669] on icon at bounding box center [207, 668] width 9 height 8
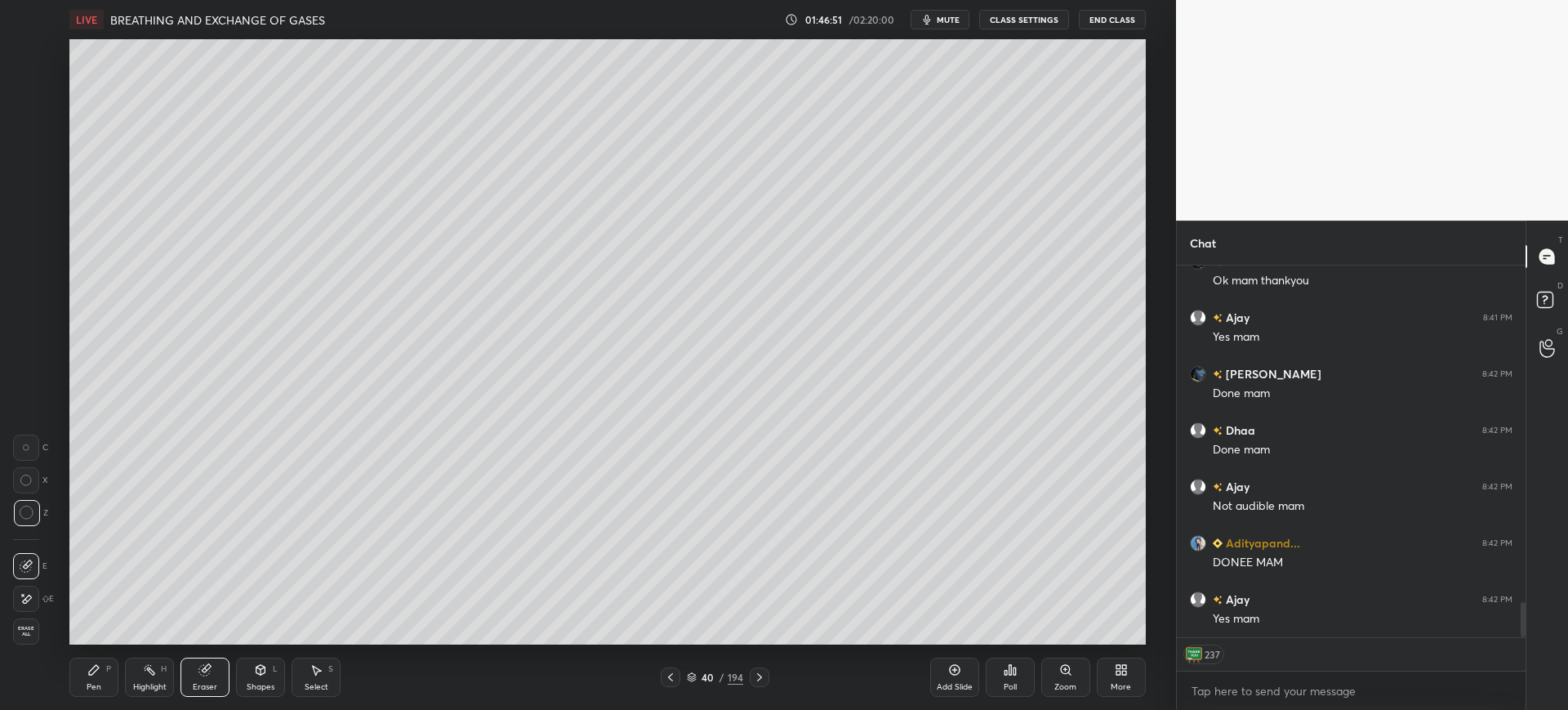
click at [24, 626] on span "Erase all" at bounding box center [25, 631] width 24 height 12
click at [269, 684] on div "Shapes" at bounding box center [260, 686] width 28 height 8
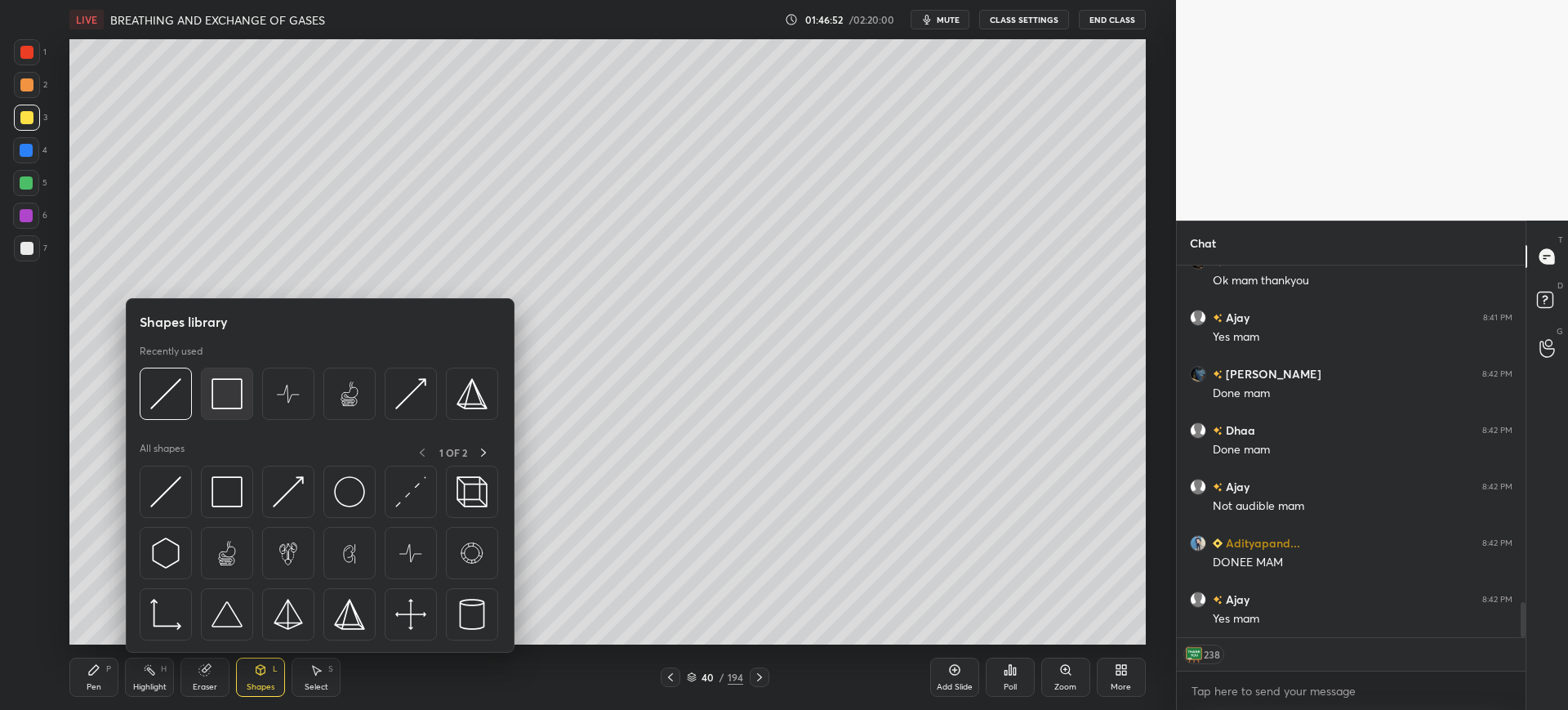
click at [220, 393] on img at bounding box center [227, 394] width 31 height 31
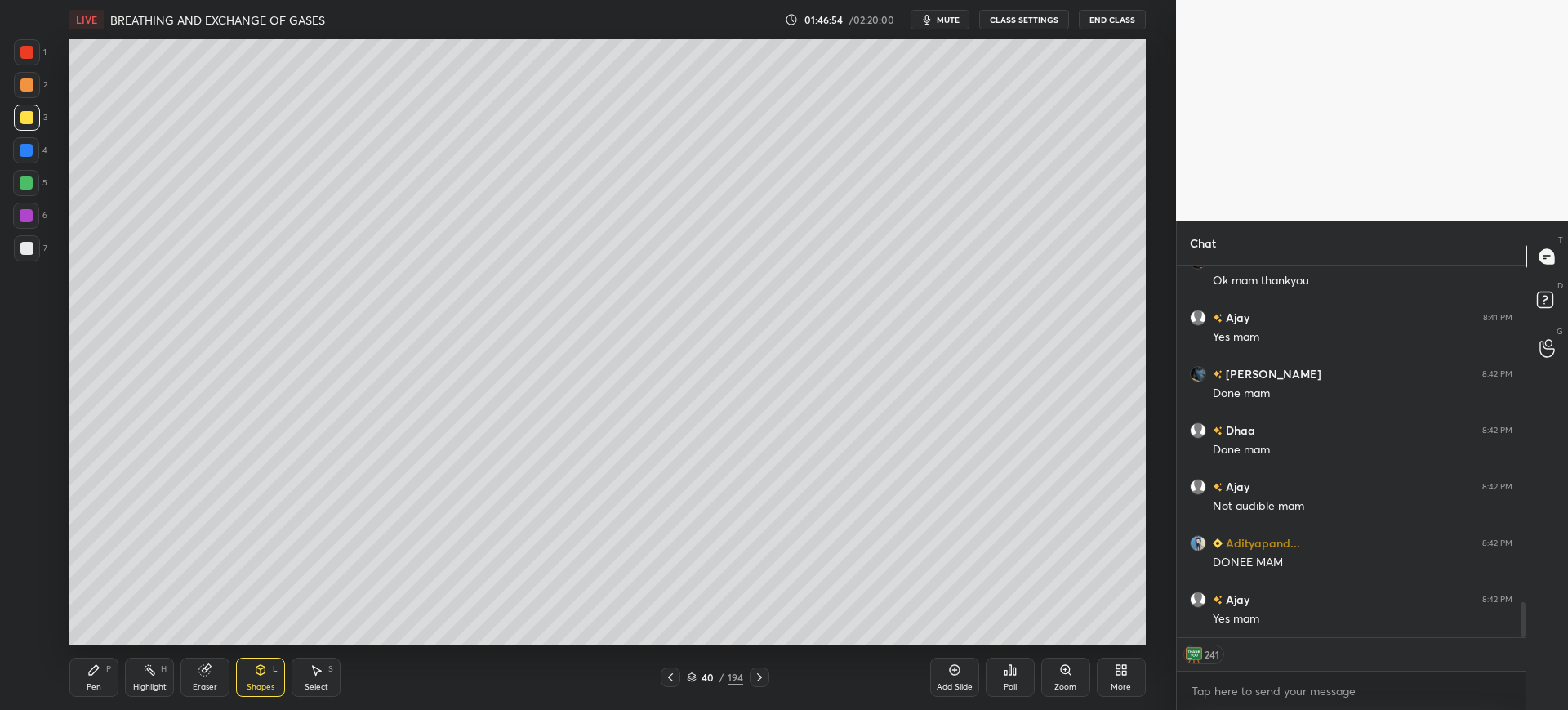
click at [103, 674] on div "Pen P" at bounding box center [94, 677] width 49 height 39
click at [26, 254] on div at bounding box center [27, 248] width 13 height 13
click at [26, 55] on div at bounding box center [27, 52] width 13 height 13
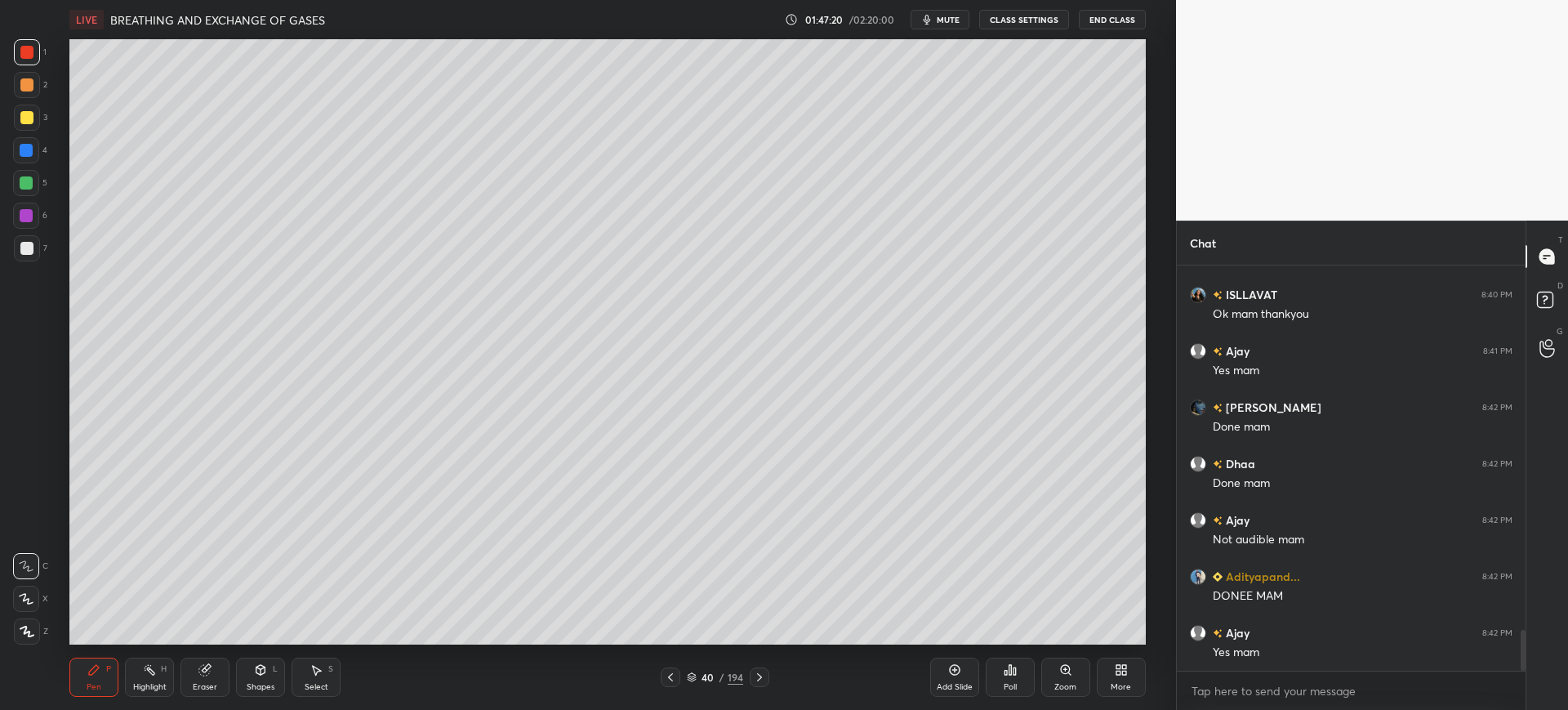
scroll to position [3591, 0]
click at [25, 244] on div at bounding box center [27, 248] width 13 height 13
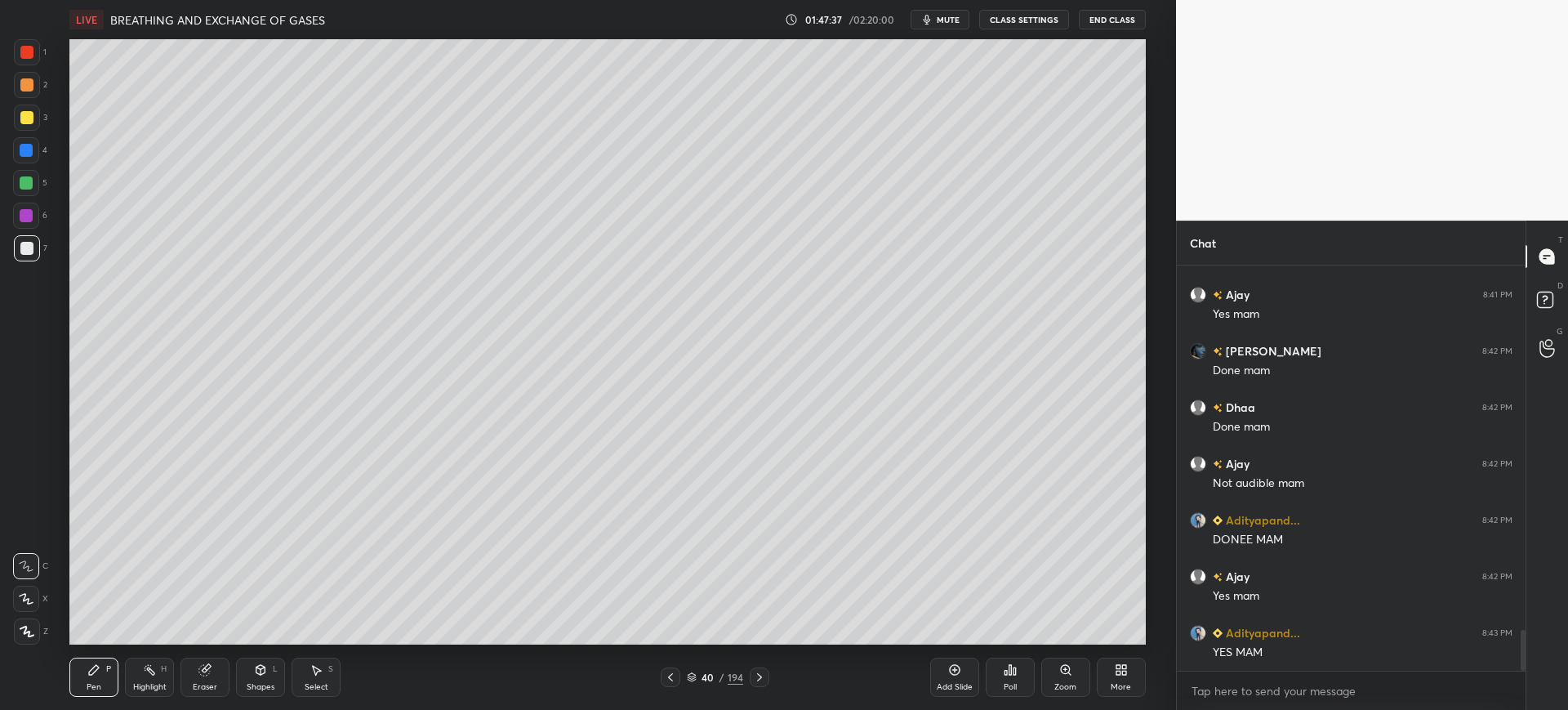
click at [35, 133] on div "3" at bounding box center [30, 121] width 34 height 33
click at [1114, 633] on div "Add Slide Poll Zoom More" at bounding box center [1038, 677] width 216 height 92
click at [953, 20] on span "mute" at bounding box center [947, 19] width 23 height 12
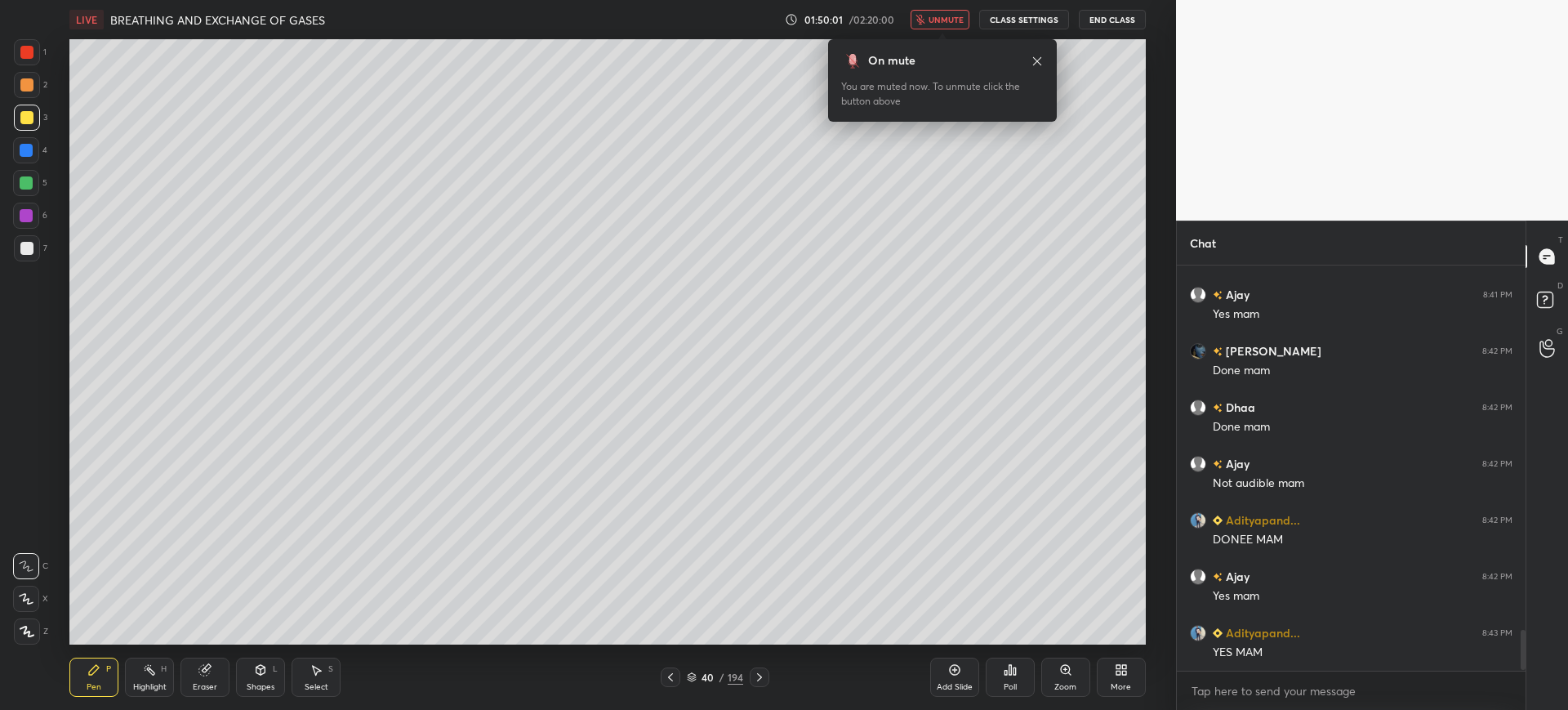
scroll to position [3647, 0]
click at [961, 678] on div "Add Slide" at bounding box center [955, 677] width 49 height 39
click at [29, 253] on div at bounding box center [27, 248] width 13 height 13
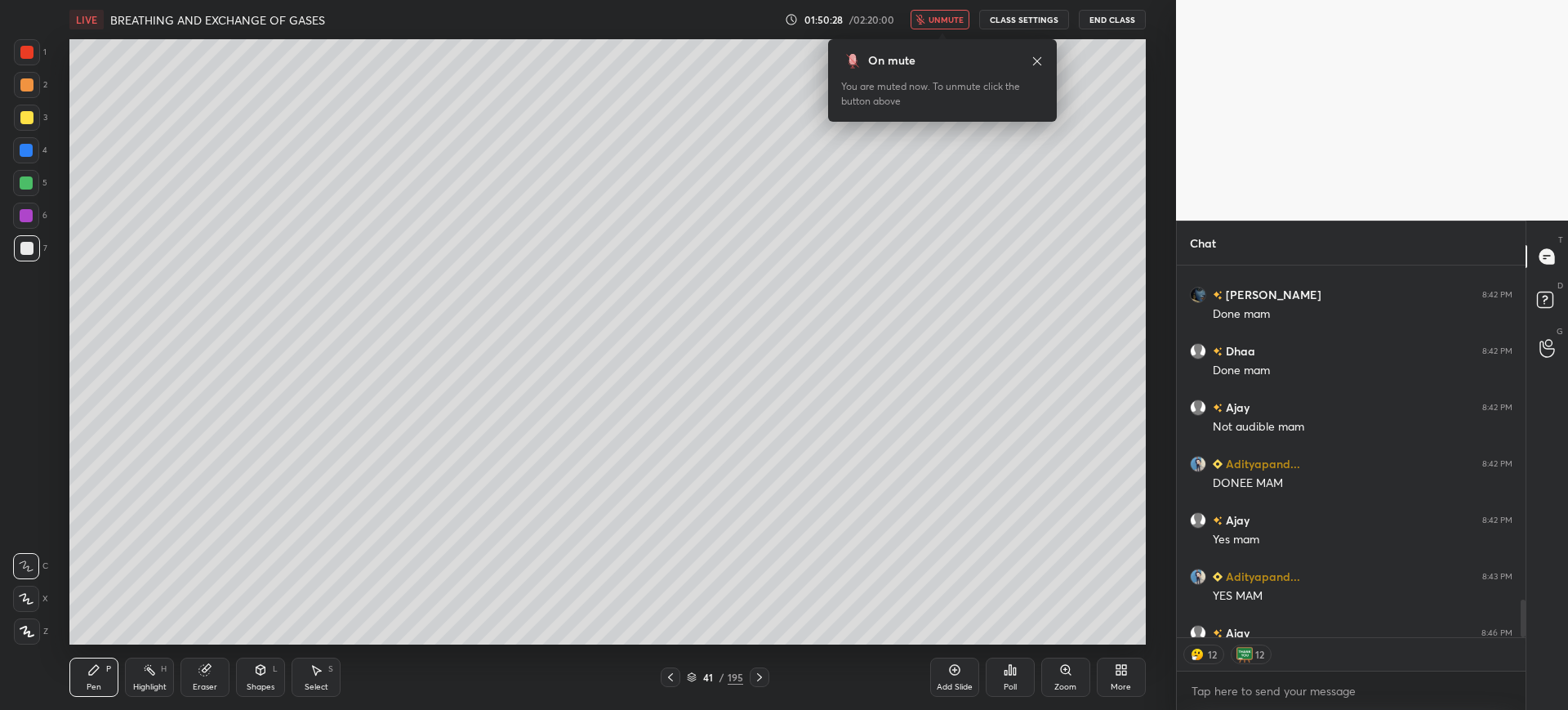
click at [936, 14] on span "unmute" at bounding box center [946, 19] width 35 height 12
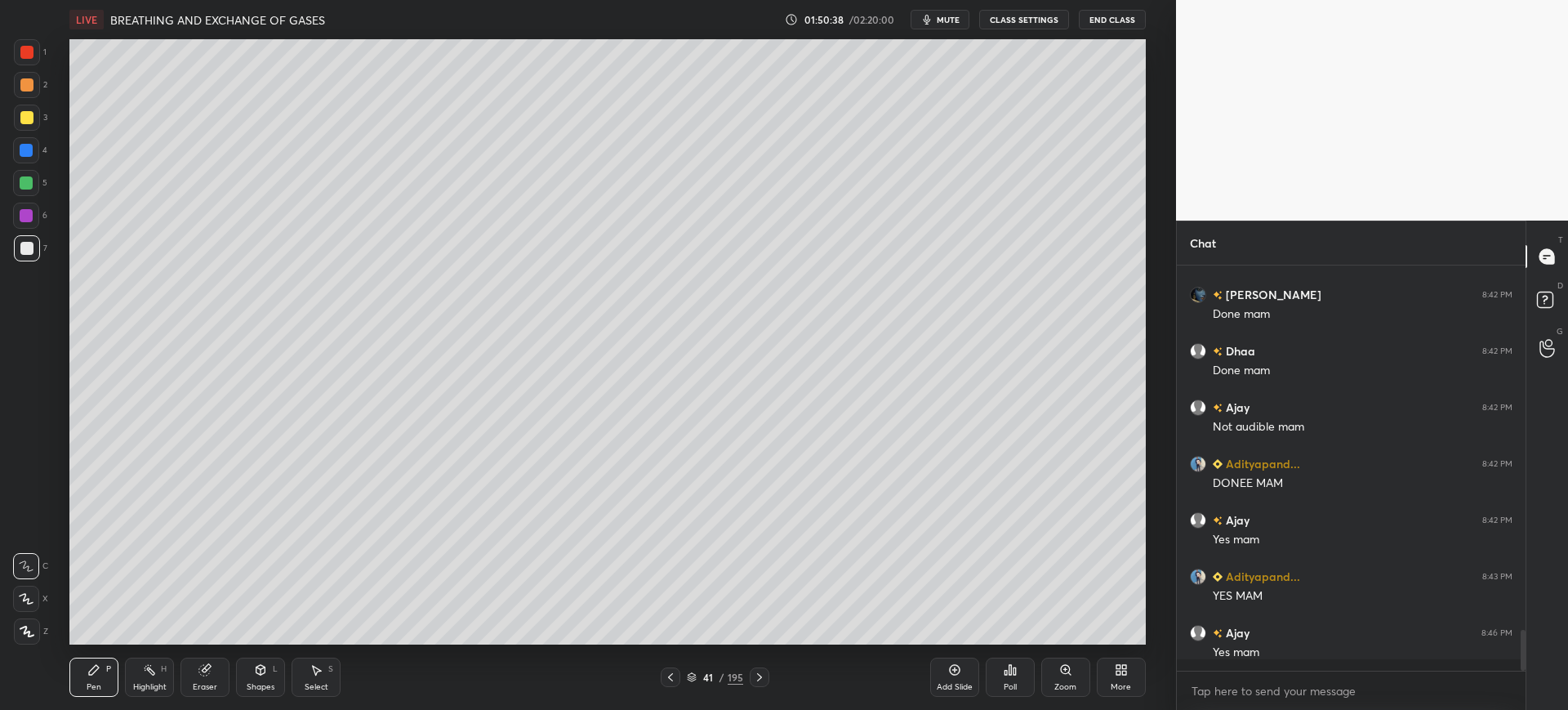
scroll to position [3647, 0]
click at [215, 681] on div "Eraser" at bounding box center [205, 677] width 49 height 39
click at [21, 625] on div "Erase all" at bounding box center [25, 631] width 26 height 26
click at [674, 678] on icon at bounding box center [671, 677] width 13 height 13
click at [23, 115] on div at bounding box center [27, 117] width 13 height 13
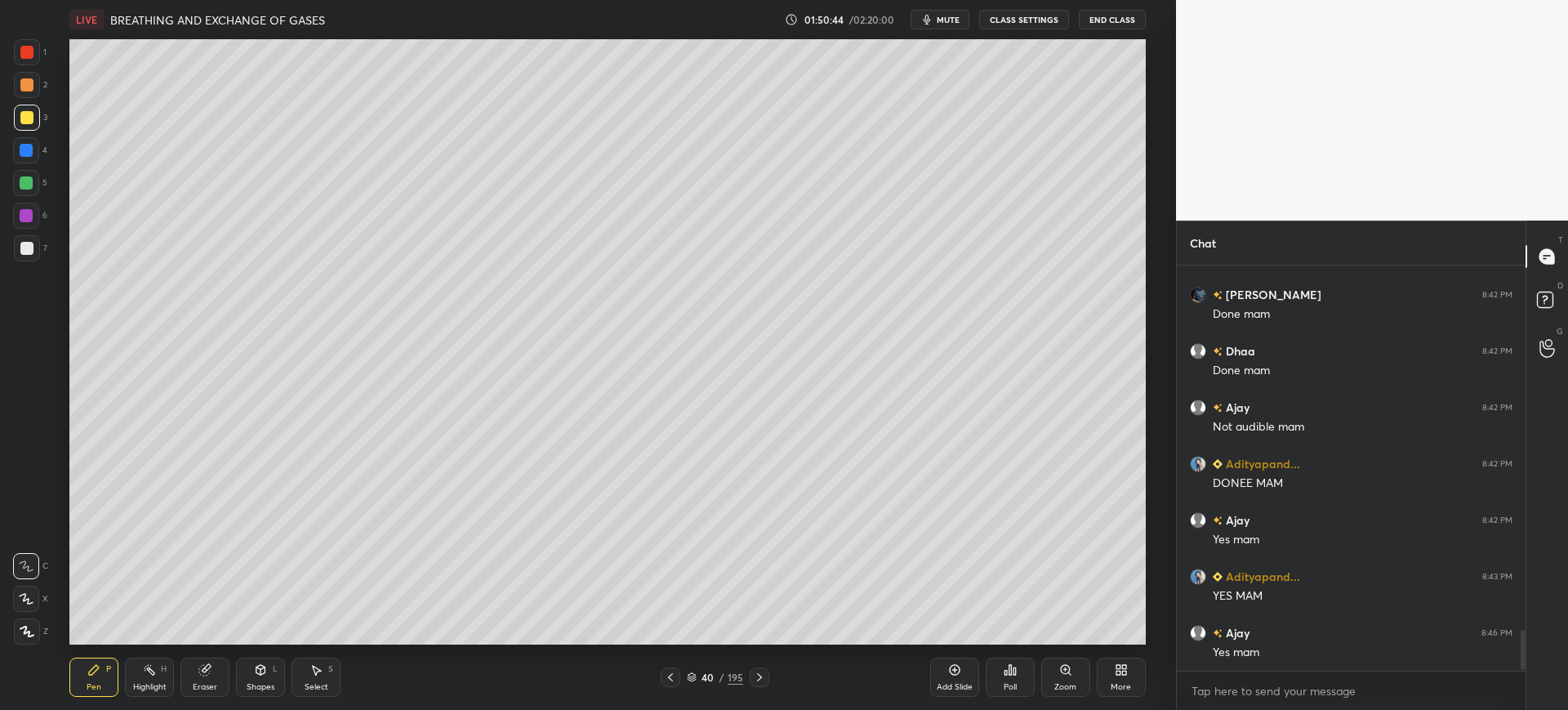
scroll to position [367, 344]
click at [764, 676] on icon at bounding box center [760, 677] width 13 height 13
click at [703, 679] on div "41" at bounding box center [708, 677] width 16 height 10
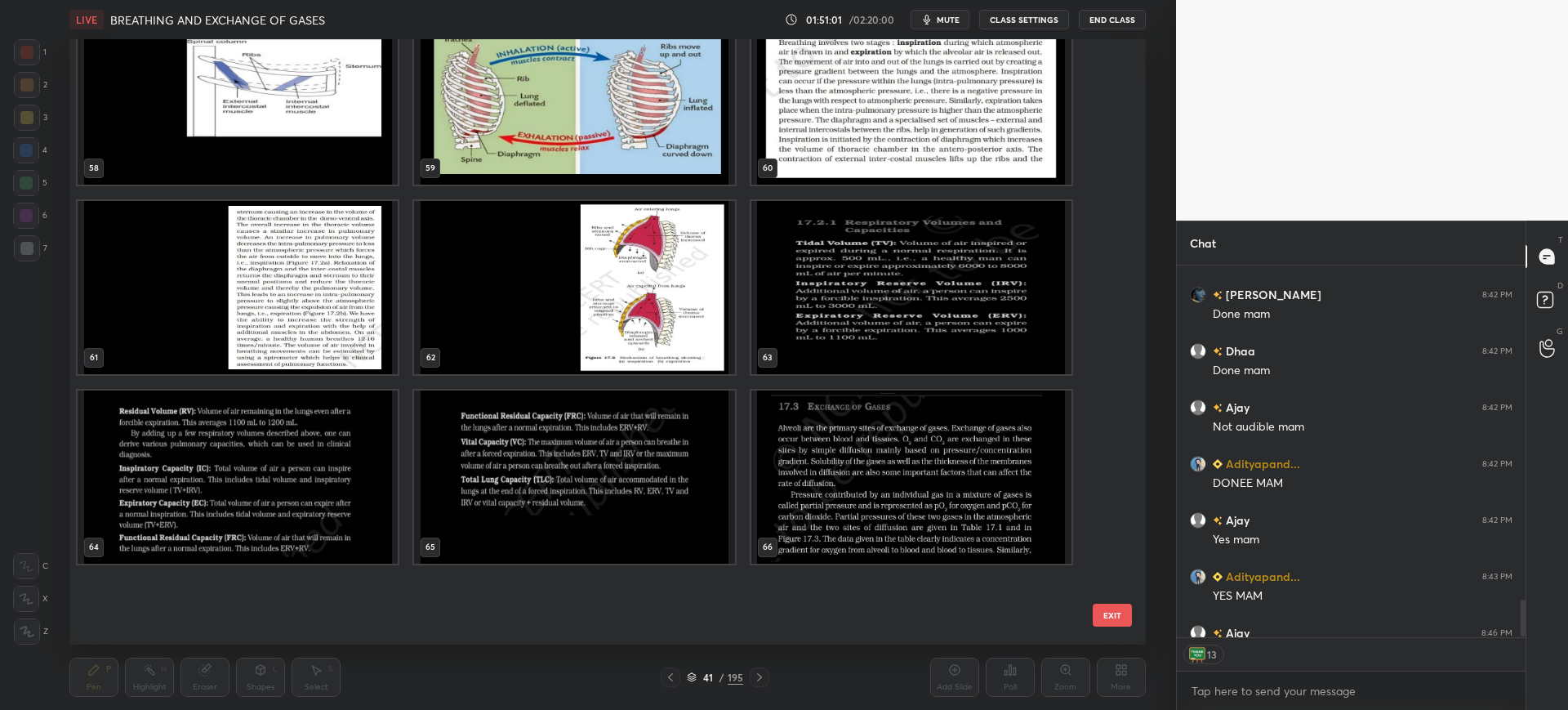
scroll to position [3108, 0]
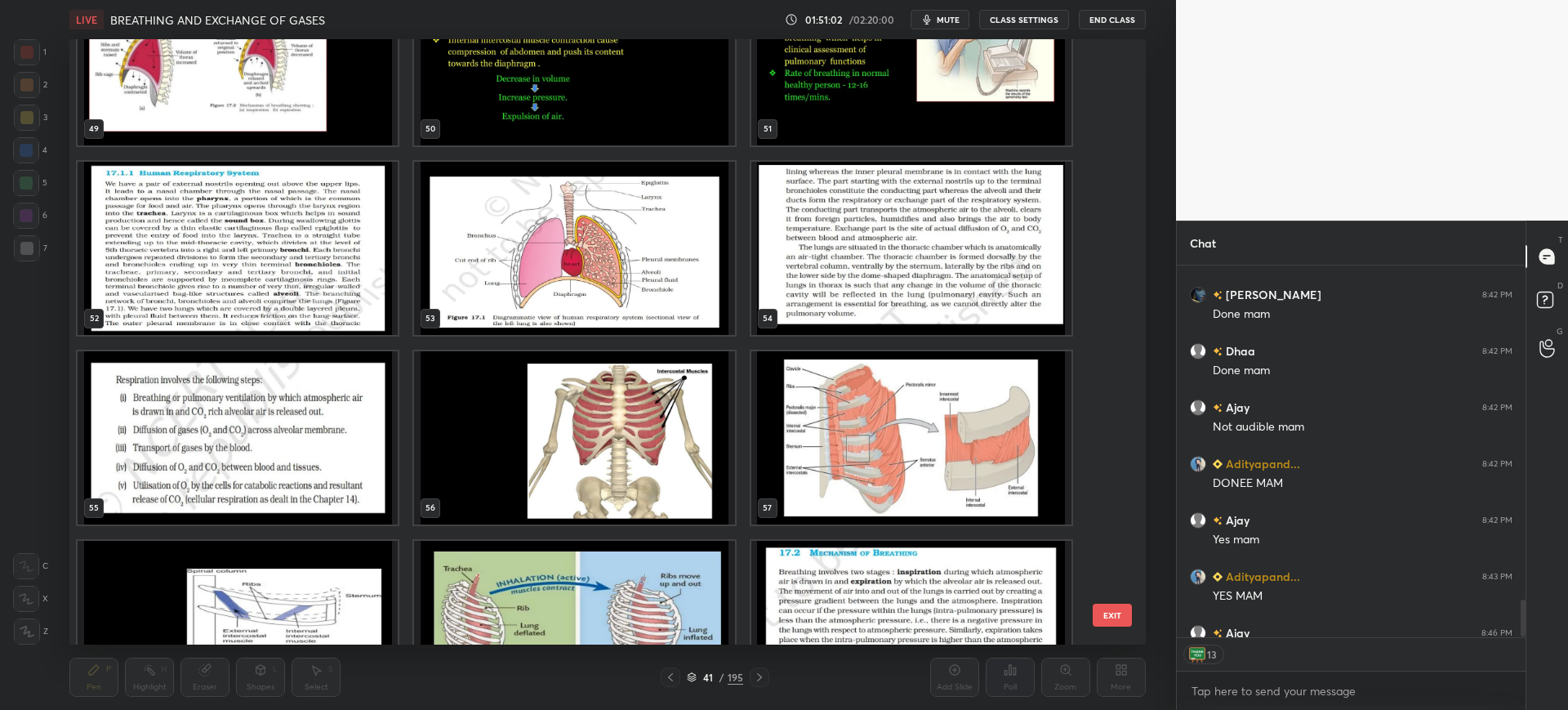
click at [624, 422] on img "grid" at bounding box center [574, 438] width 320 height 173
click at [1119, 622] on button "EXIT" at bounding box center [1112, 615] width 39 height 23
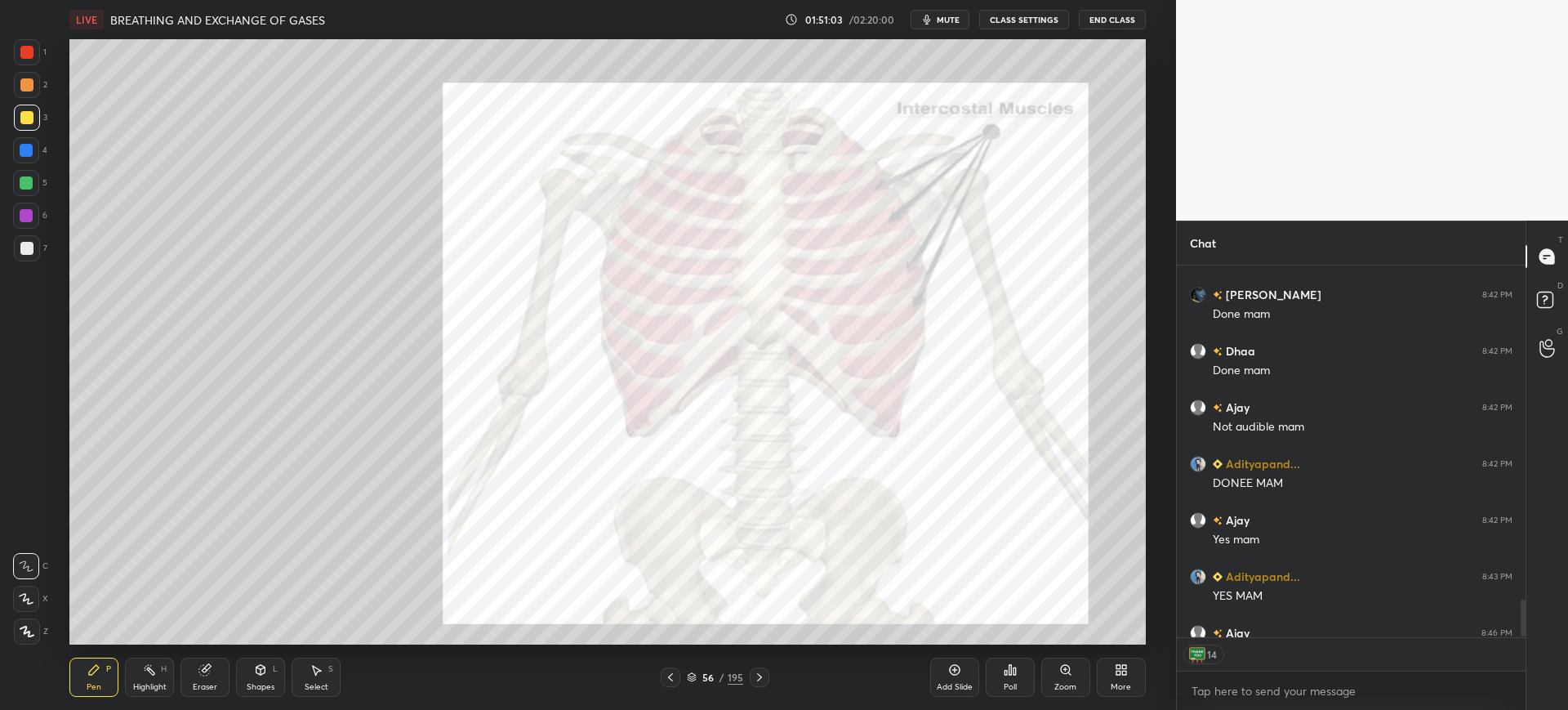
click at [23, 56] on div at bounding box center [27, 52] width 13 height 13
click at [13, 158] on div "1 2 3 4 5 6 7 C X Z C X Z E E Erase all H H" at bounding box center [26, 341] width 53 height 606
click at [24, 115] on div at bounding box center [27, 117] width 13 height 13
click at [29, 250] on div at bounding box center [27, 248] width 13 height 13
click at [27, 46] on div at bounding box center [27, 52] width 13 height 13
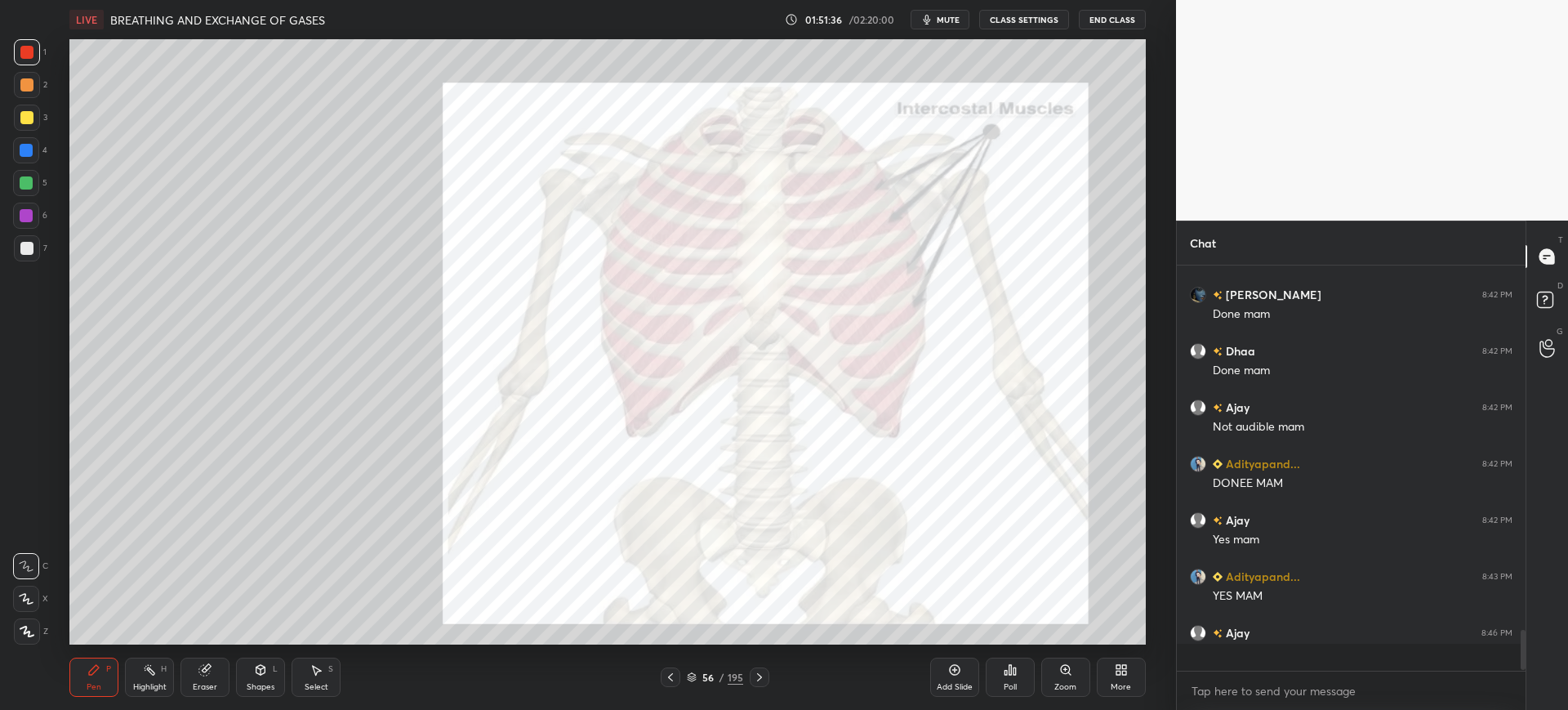
scroll to position [3647, 0]
click at [20, 171] on div at bounding box center [25, 182] width 26 height 26
click at [19, 54] on div at bounding box center [26, 52] width 26 height 26
click at [29, 255] on div at bounding box center [26, 248] width 26 height 26
click at [23, 160] on div at bounding box center [25, 150] width 26 height 26
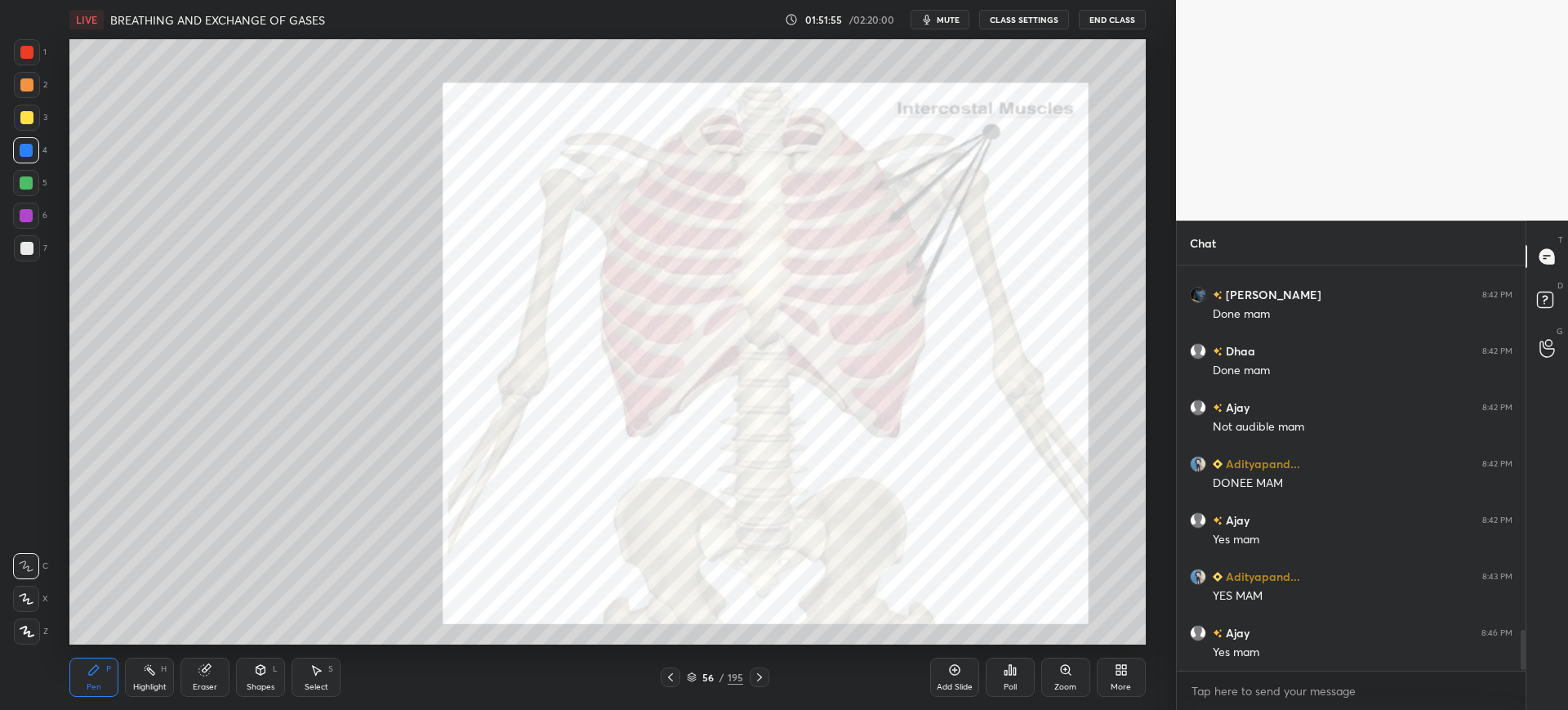
click at [933, 675] on div "Add Slide" at bounding box center [955, 677] width 49 height 39
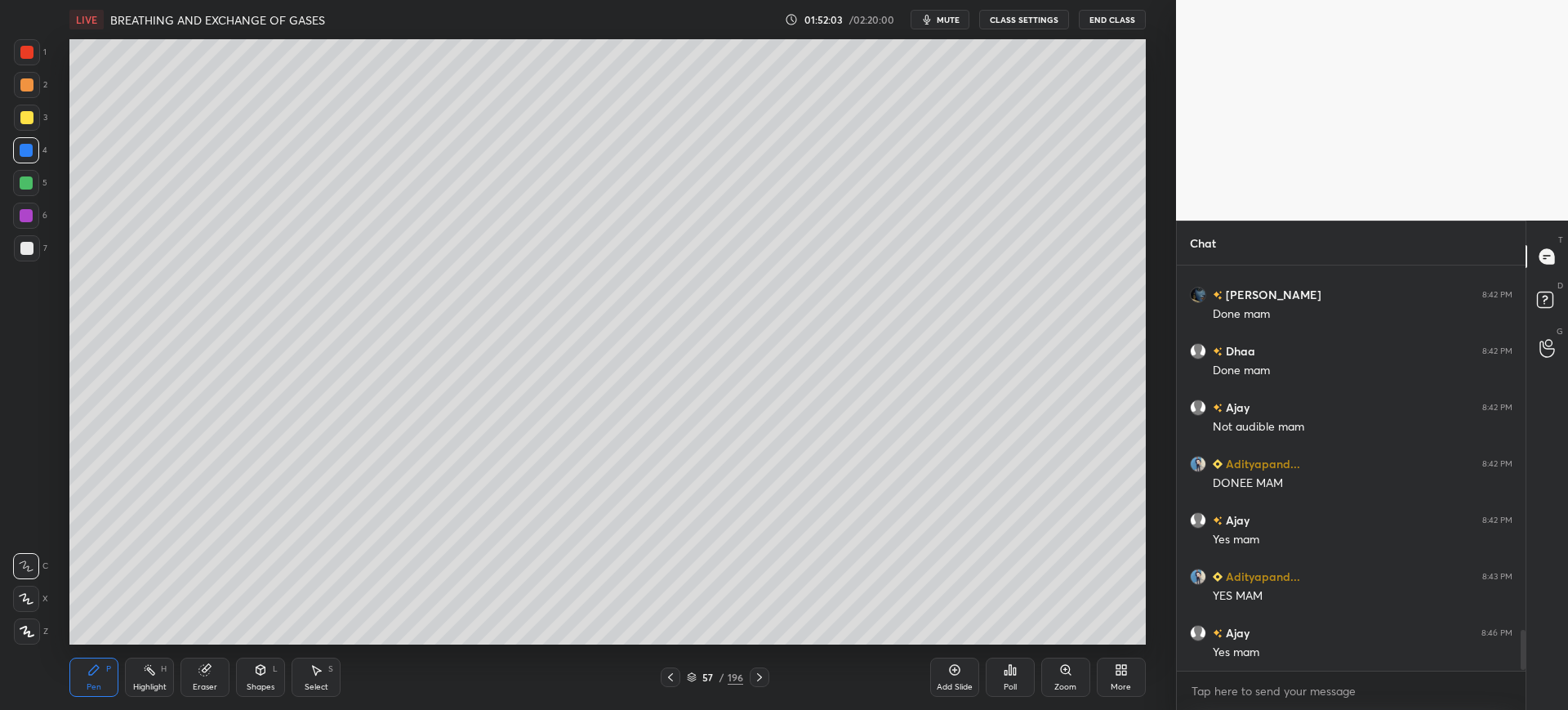
click at [35, 244] on div at bounding box center [26, 248] width 26 height 26
click at [33, 132] on div "3" at bounding box center [30, 121] width 34 height 33
click at [16, 252] on div at bounding box center [26, 248] width 26 height 26
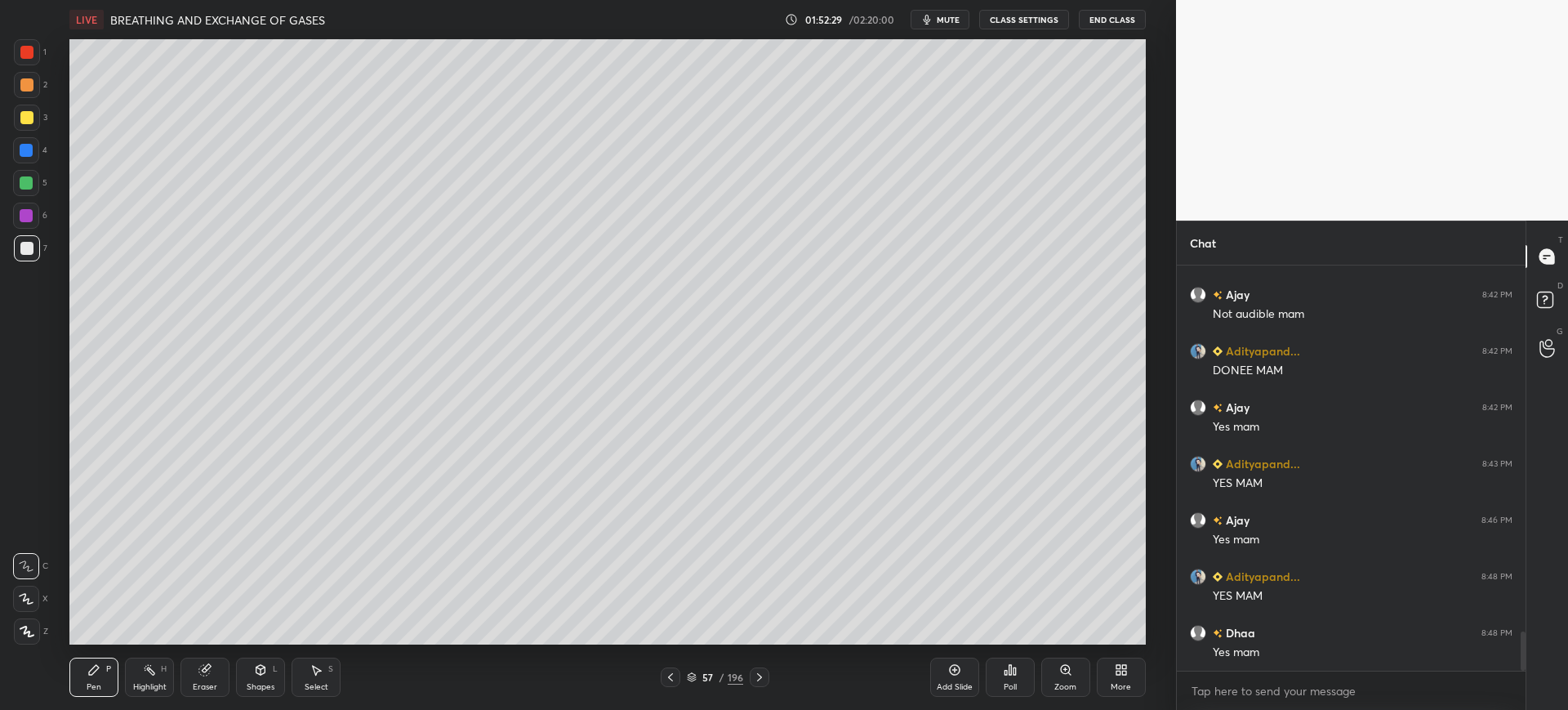
click at [698, 676] on div "57 / 196" at bounding box center [715, 677] width 56 height 15
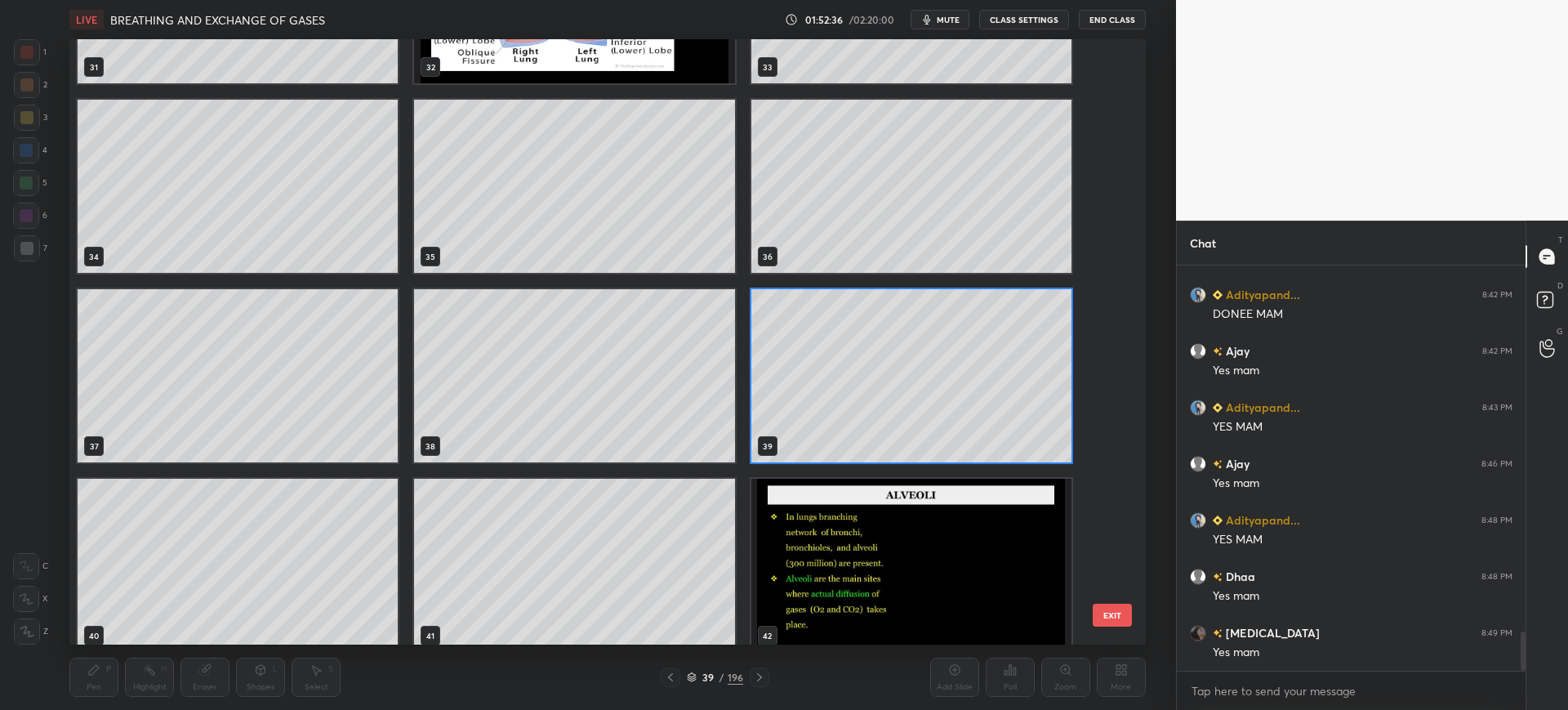
scroll to position [2047, 0]
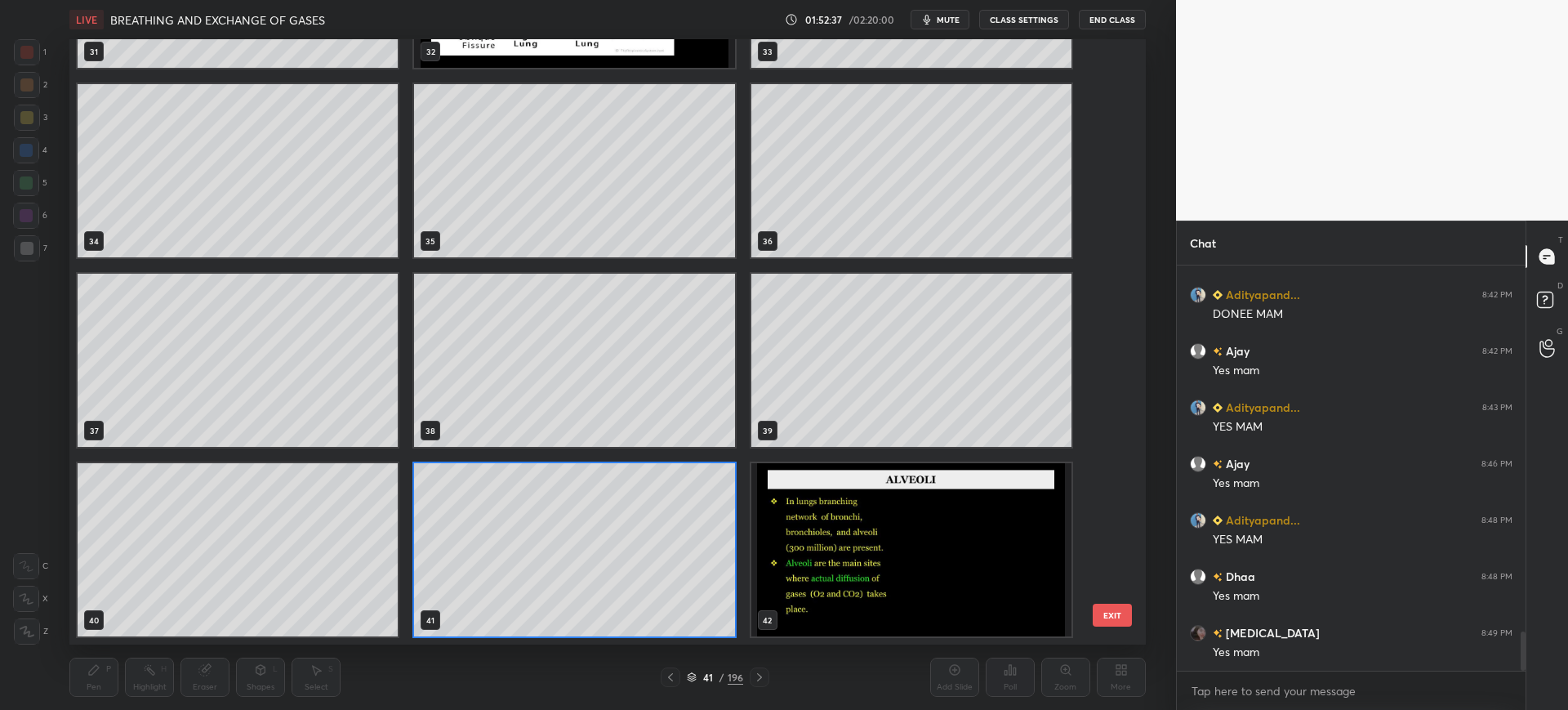
click at [1107, 613] on button "EXIT" at bounding box center [1112, 615] width 39 height 23
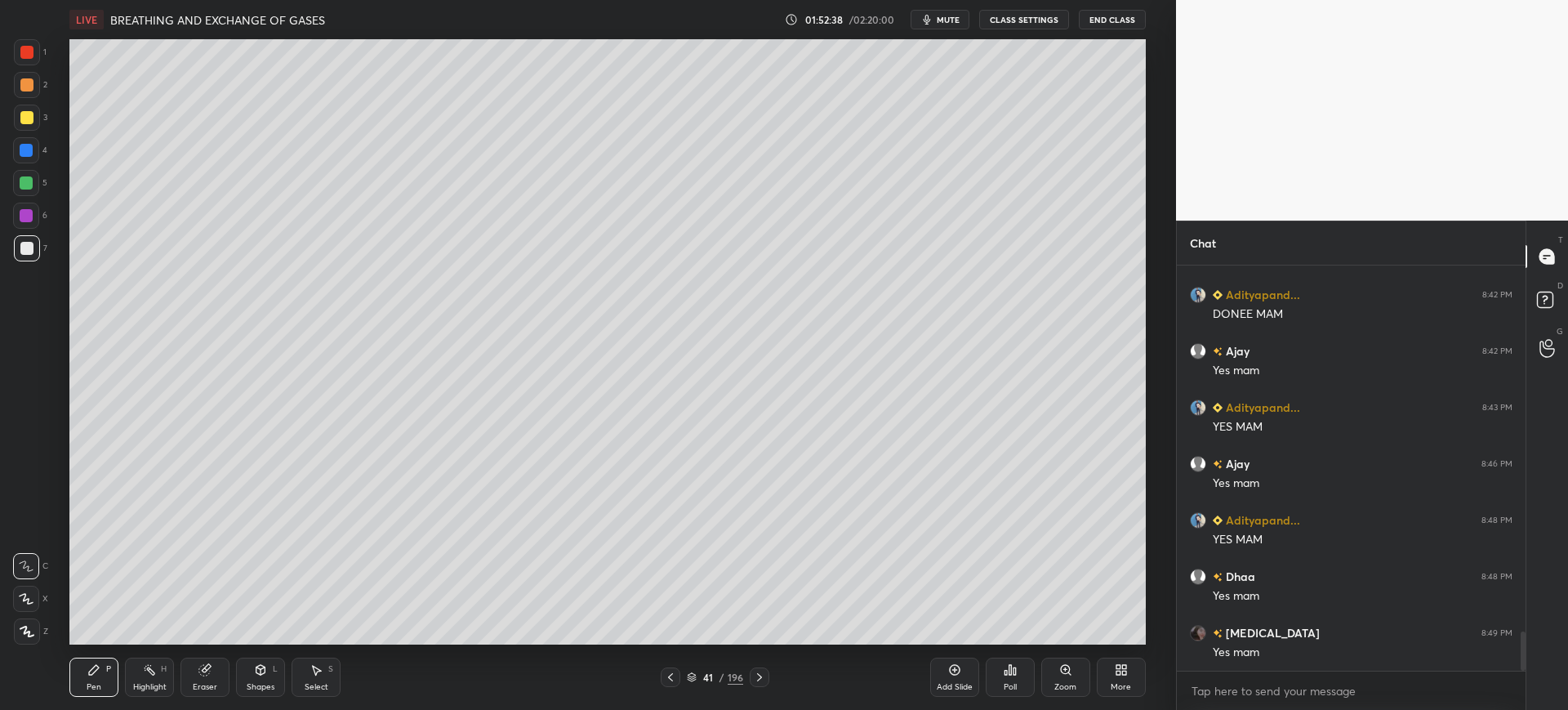
click at [17, 262] on div "7" at bounding box center [30, 251] width 34 height 33
click at [29, 158] on div at bounding box center [25, 150] width 26 height 26
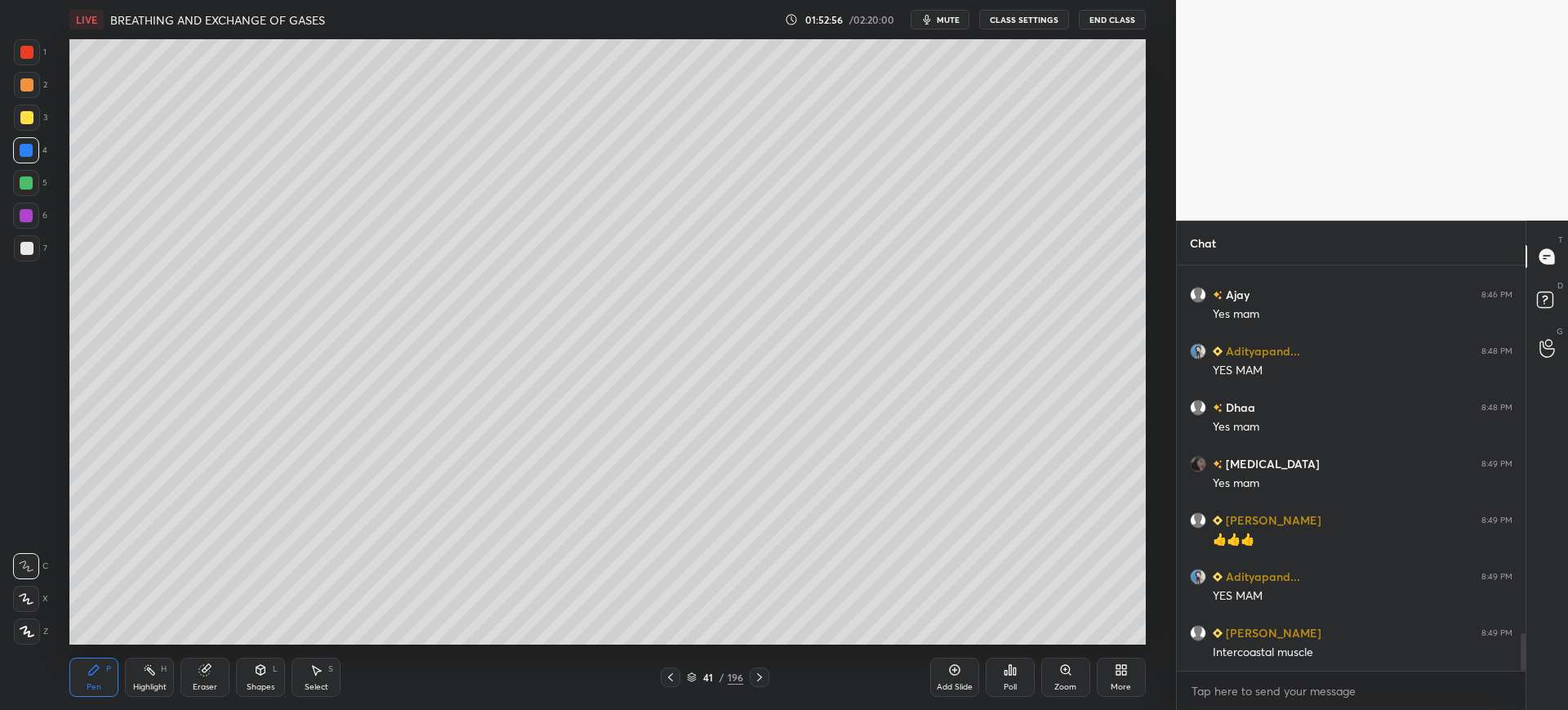
click at [29, 253] on div at bounding box center [27, 248] width 13 height 13
click at [26, 114] on div at bounding box center [27, 117] width 13 height 13
click at [26, 56] on div at bounding box center [27, 52] width 13 height 13
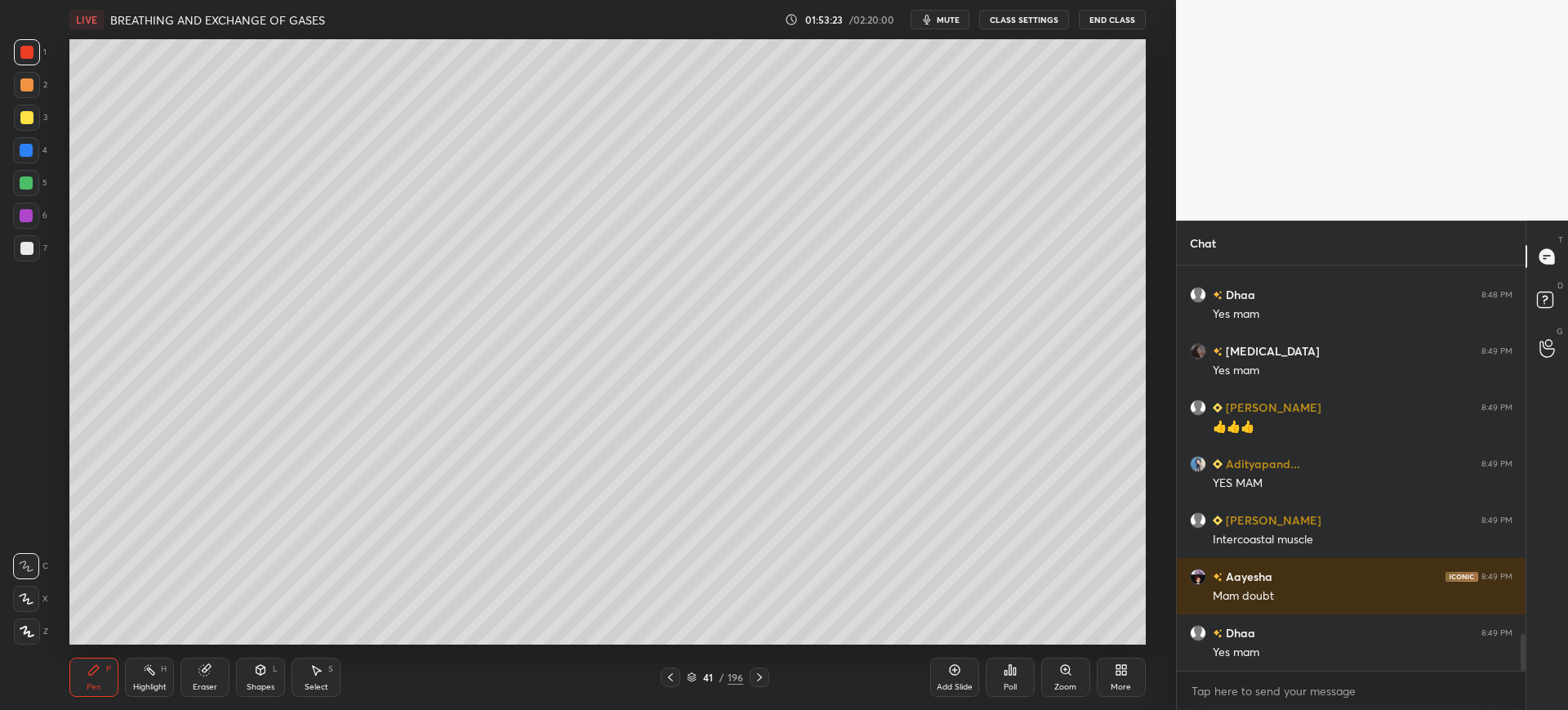
scroll to position [4155, 0]
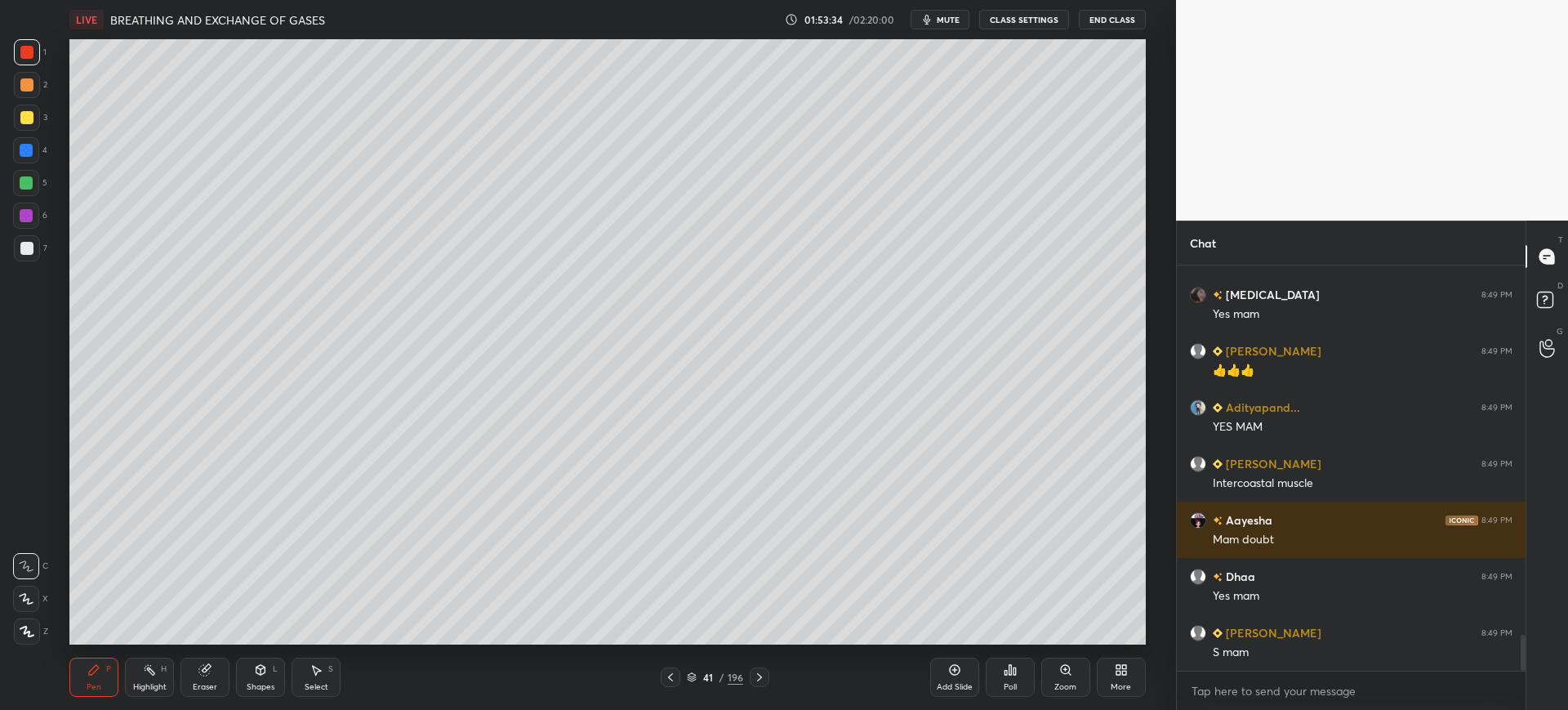
click at [23, 244] on div at bounding box center [27, 248] width 13 height 13
click at [44, 574] on div "C" at bounding box center [30, 566] width 35 height 26
click at [24, 614] on div "Z" at bounding box center [31, 628] width 34 height 33
click at [18, 134] on div "3" at bounding box center [30, 121] width 34 height 33
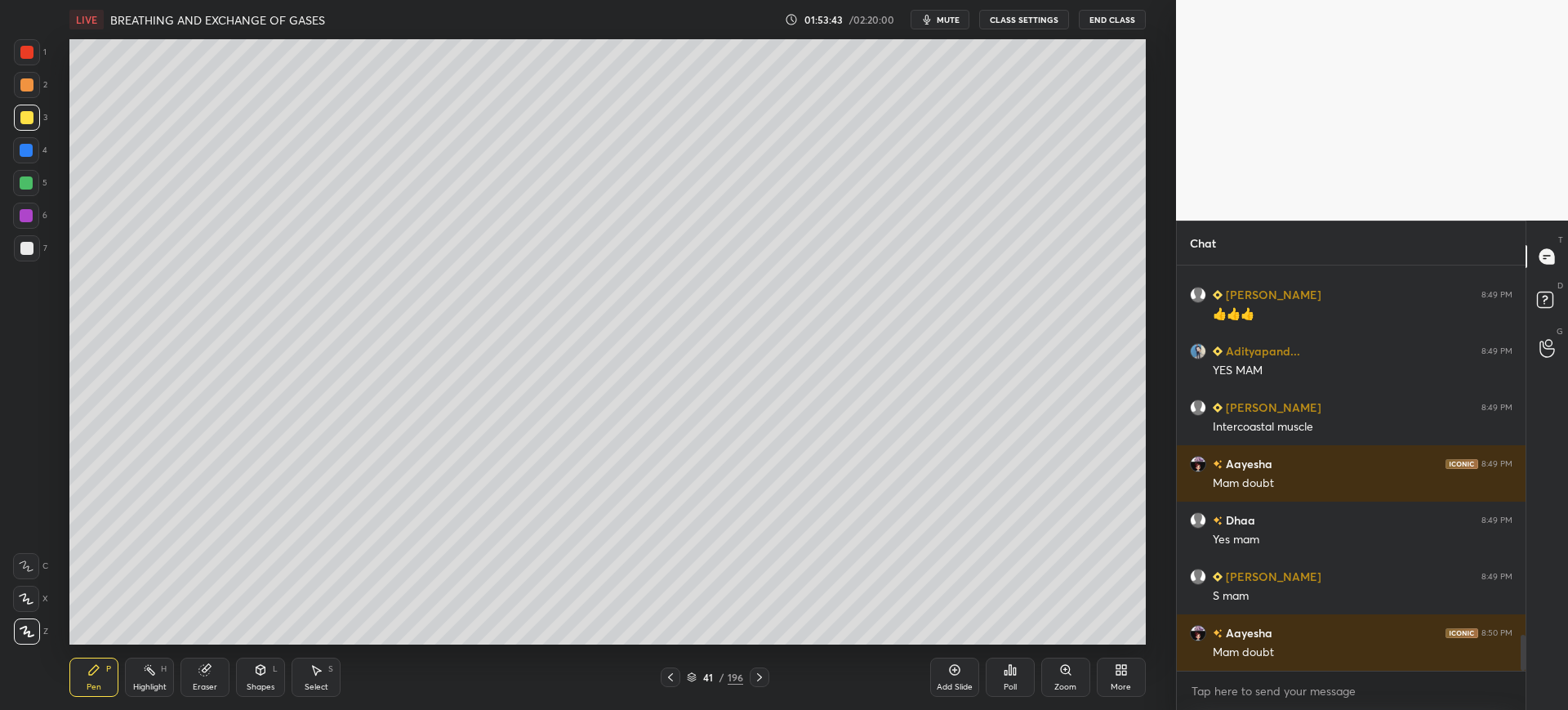
scroll to position [4267, 0]
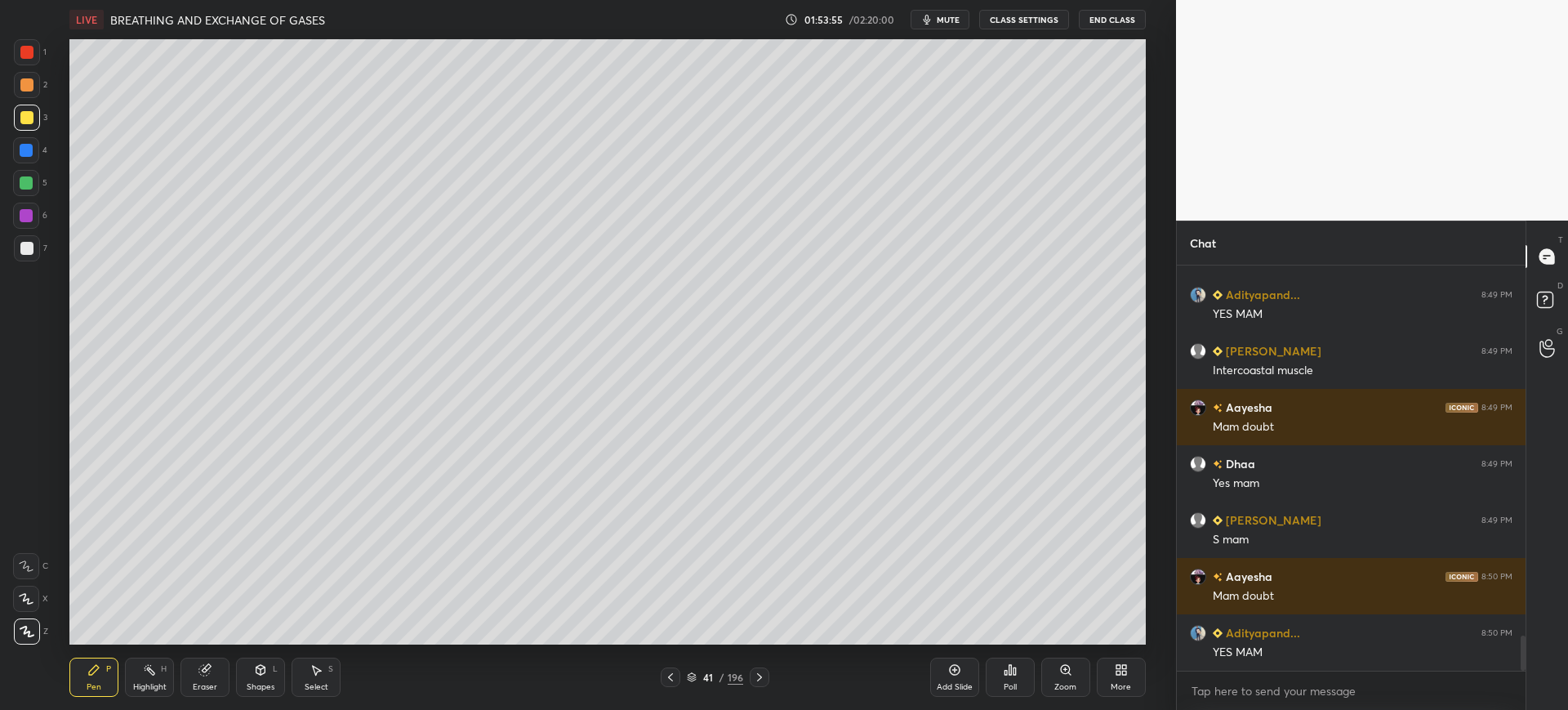
click at [24, 151] on div at bounding box center [26, 150] width 13 height 13
click at [37, 263] on div "7" at bounding box center [30, 251] width 34 height 33
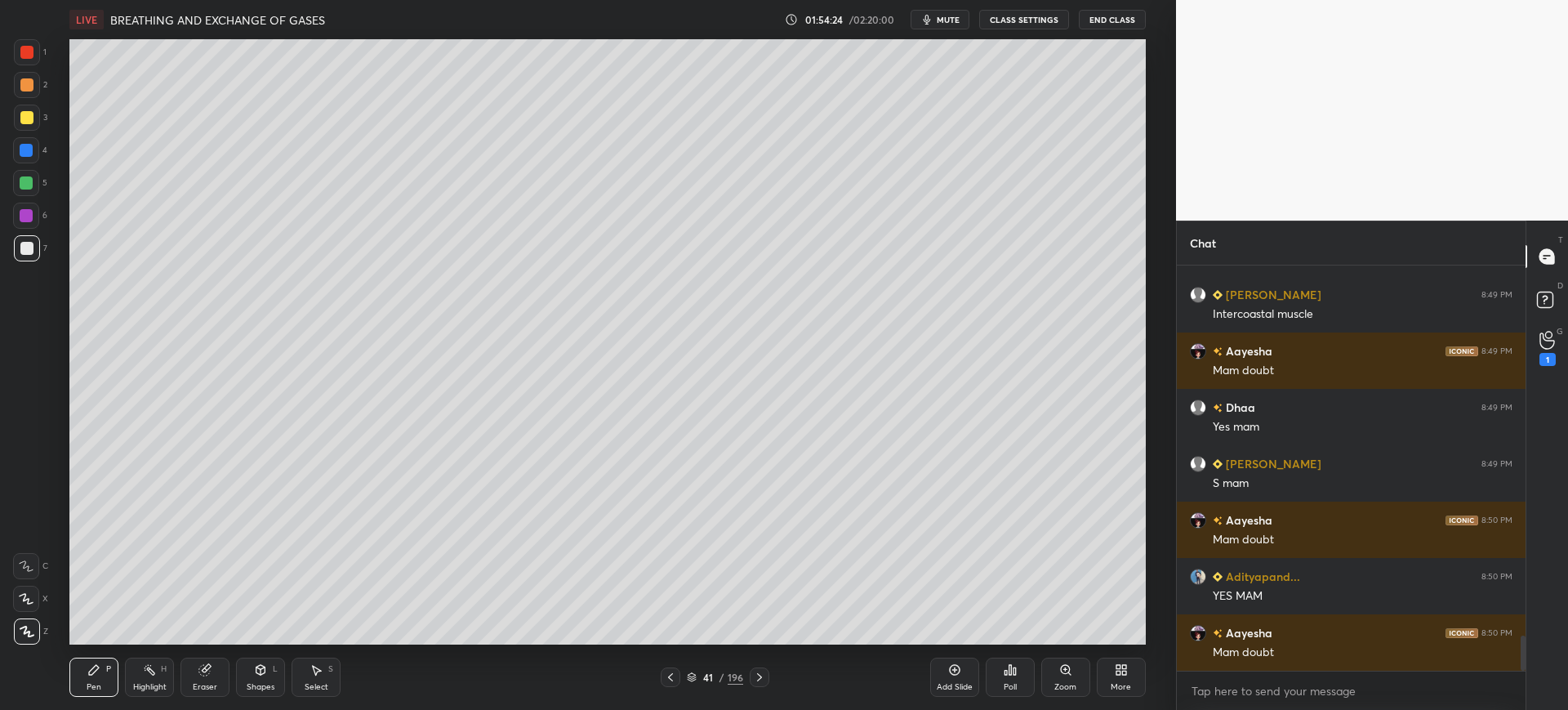
scroll to position [4380, 0]
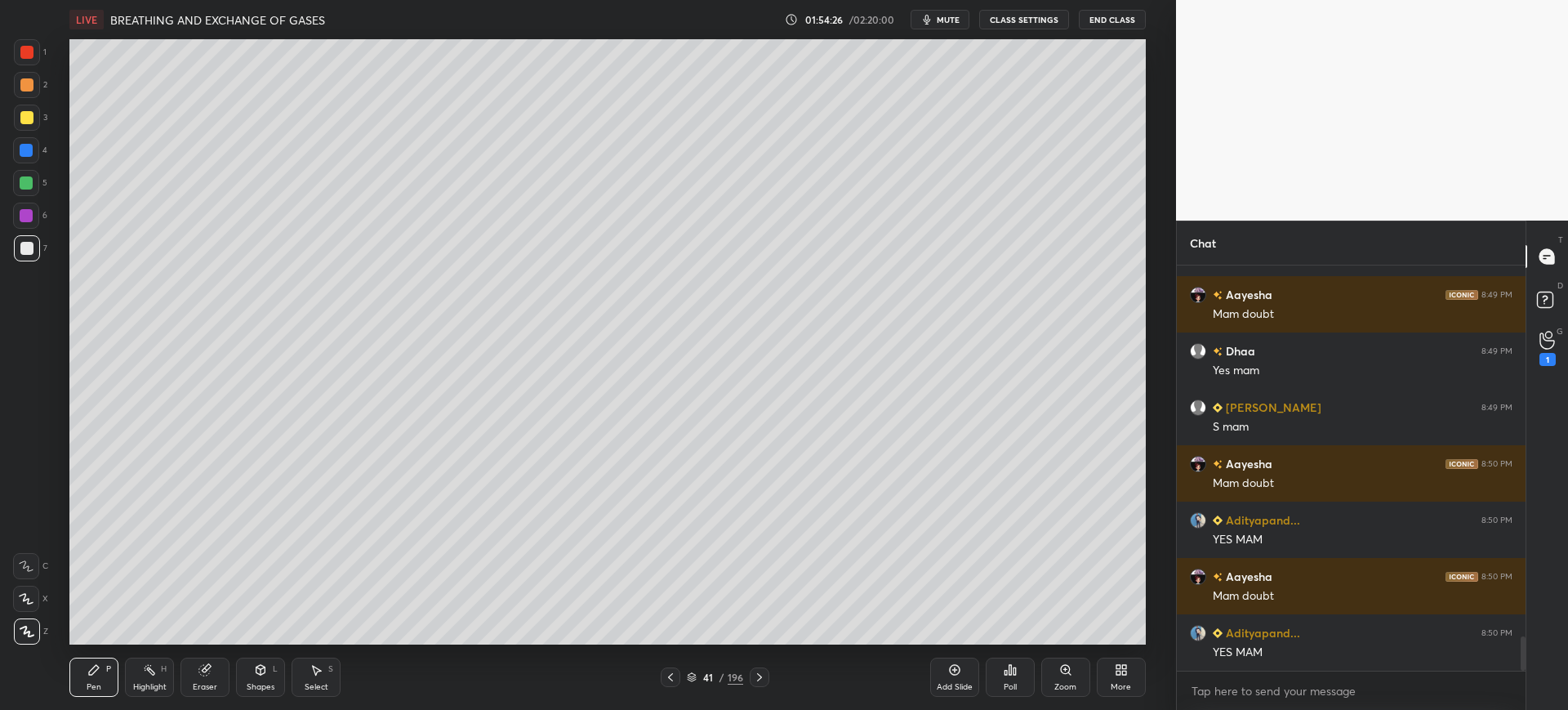
click at [35, 59] on div at bounding box center [26, 52] width 26 height 26
click at [25, 150] on div at bounding box center [26, 150] width 13 height 13
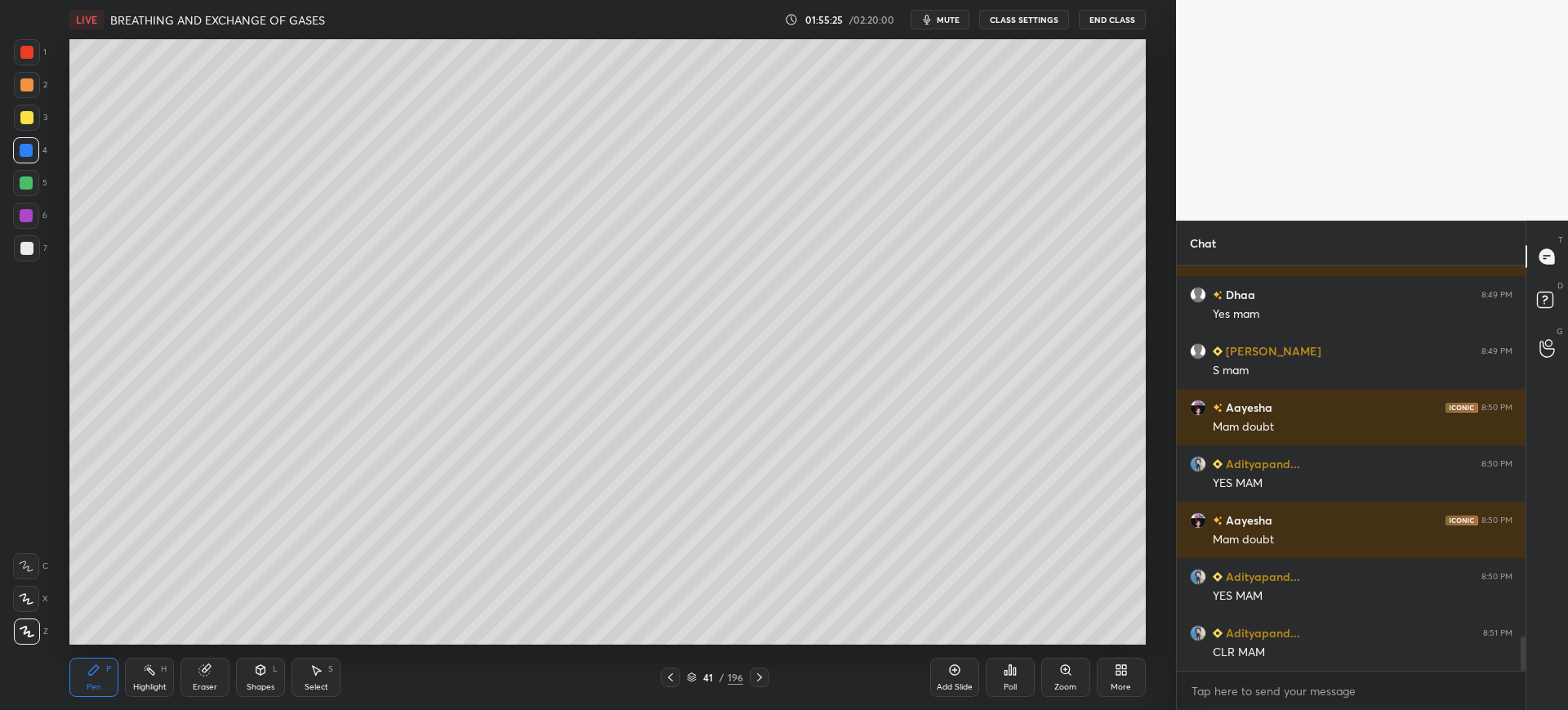
click at [37, 251] on div at bounding box center [26, 248] width 26 height 26
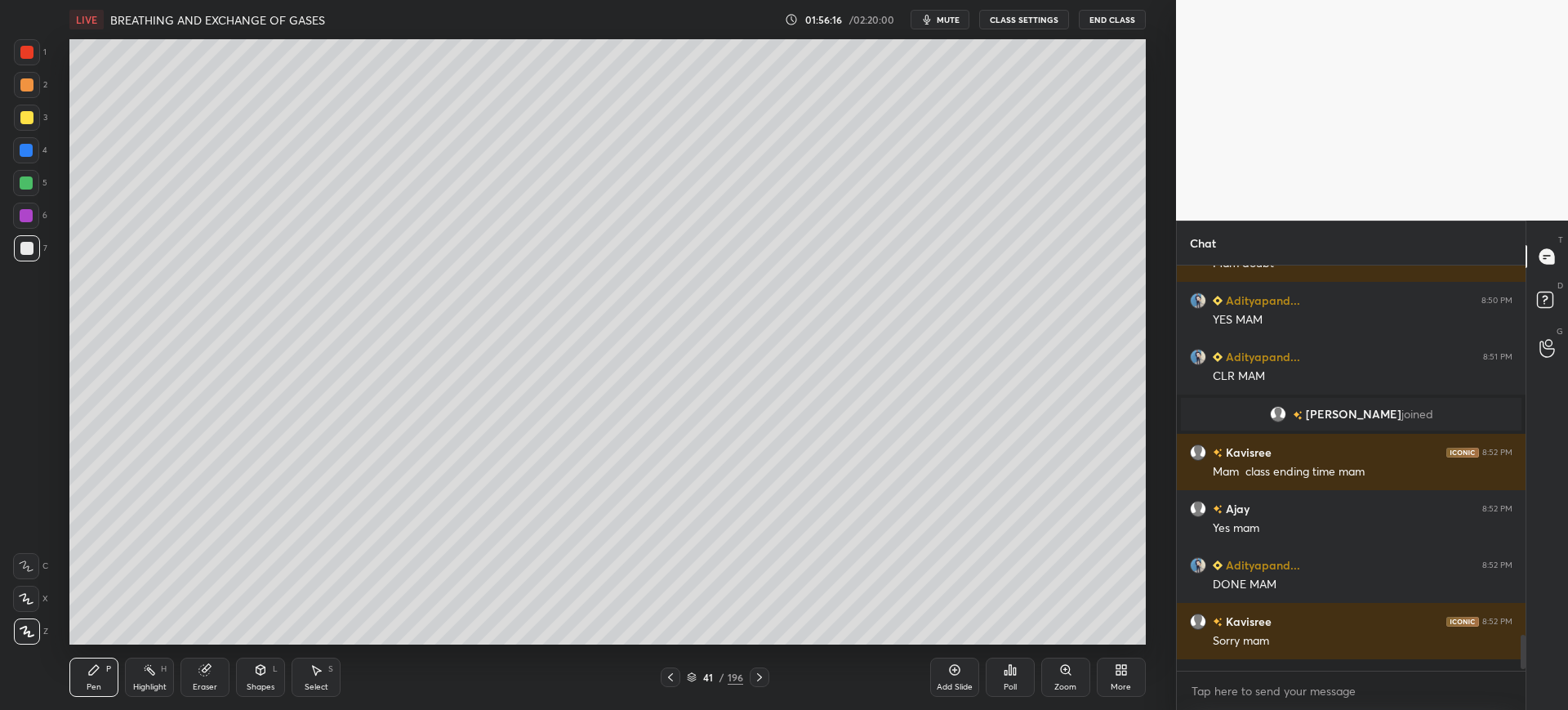
scroll to position [4036, 0]
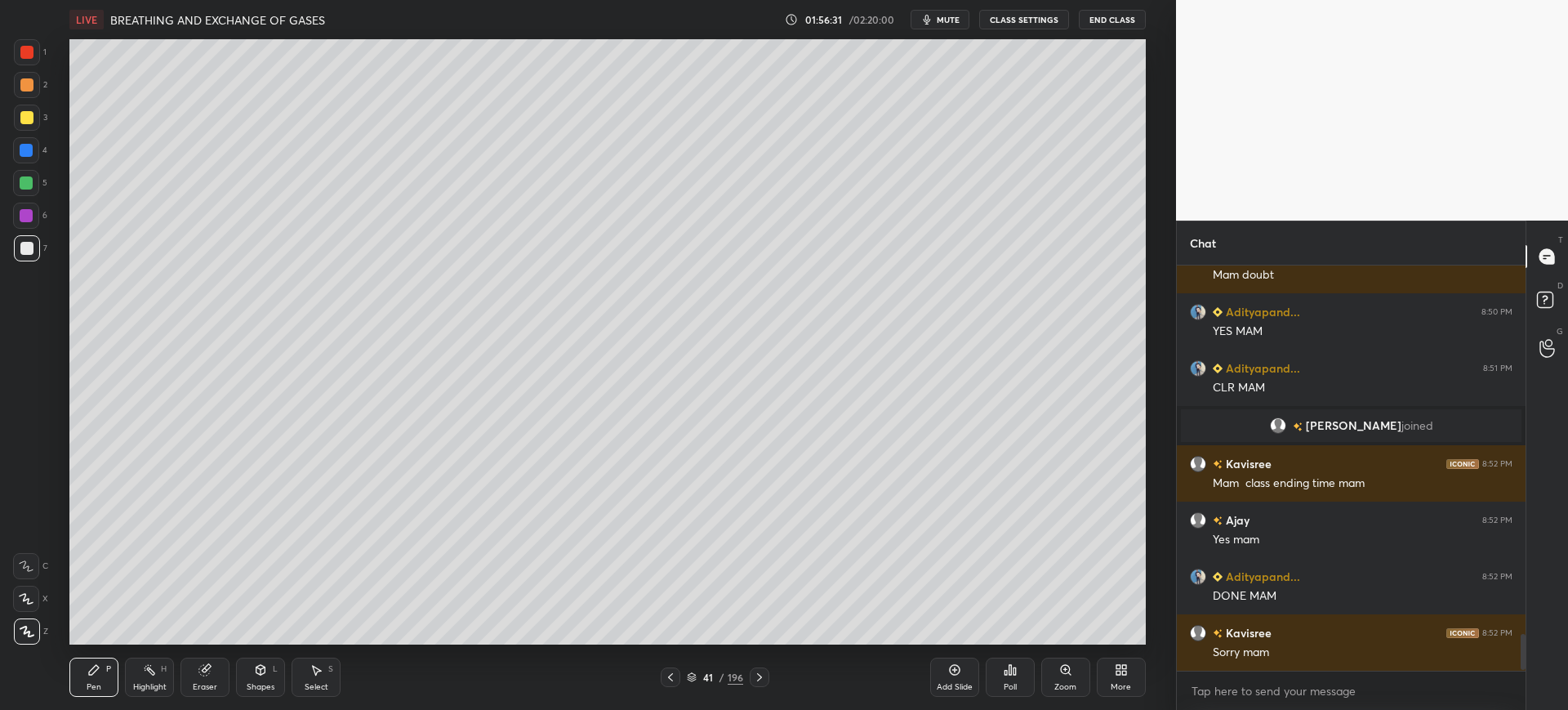
click at [31, 54] on div at bounding box center [27, 52] width 13 height 13
click at [28, 594] on icon at bounding box center [26, 598] width 15 height 12
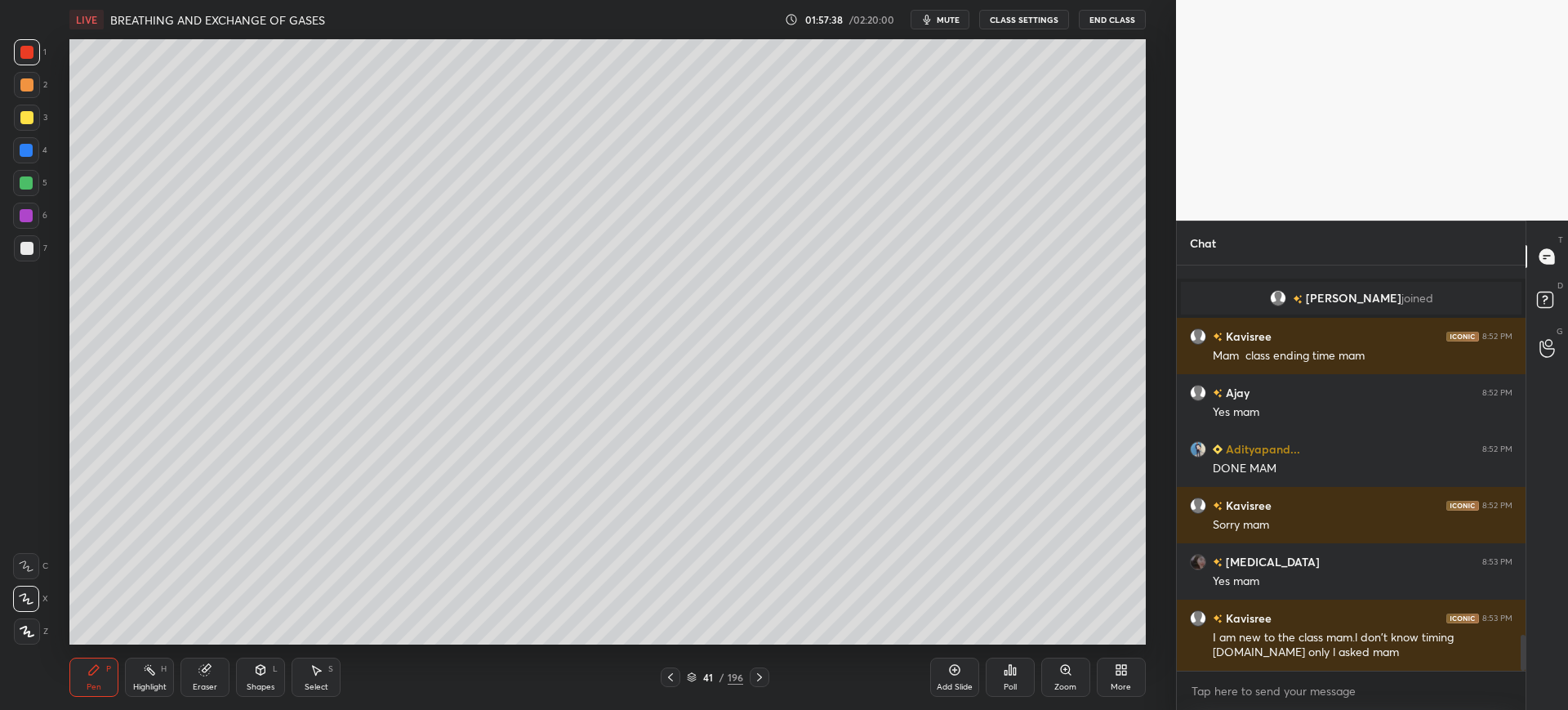
scroll to position [4220, 0]
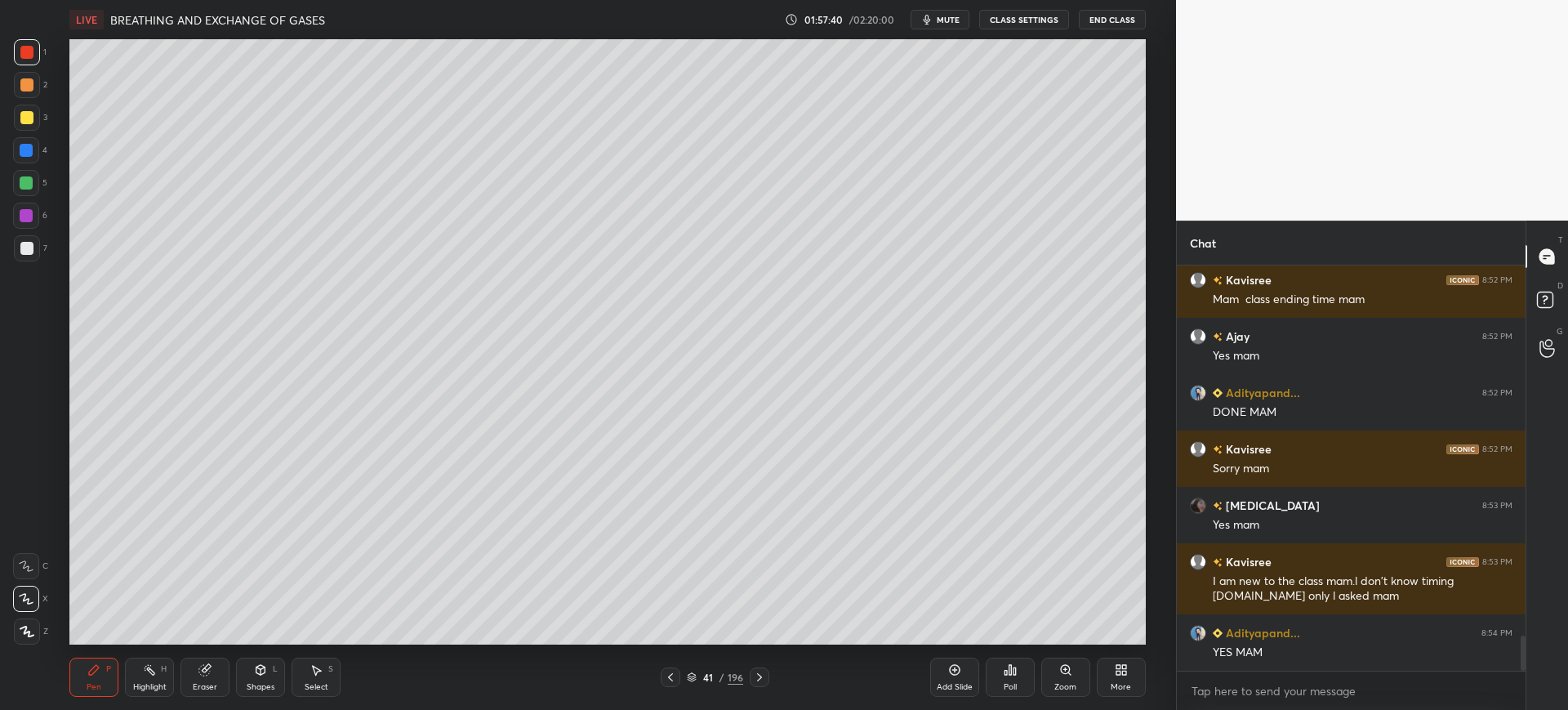
click at [947, 15] on span "mute" at bounding box center [947, 19] width 23 height 12
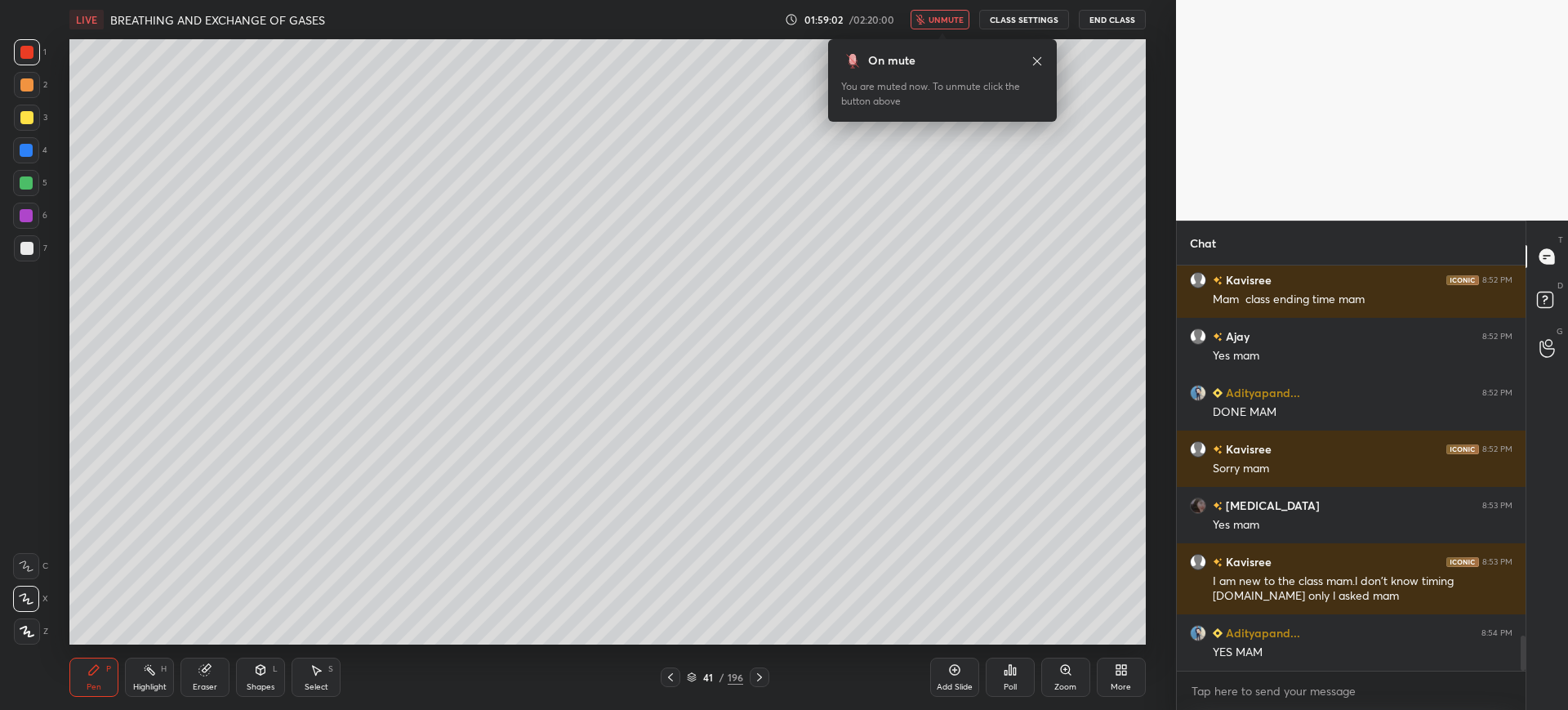
click at [954, 13] on button "unmute" at bounding box center [940, 20] width 59 height 20
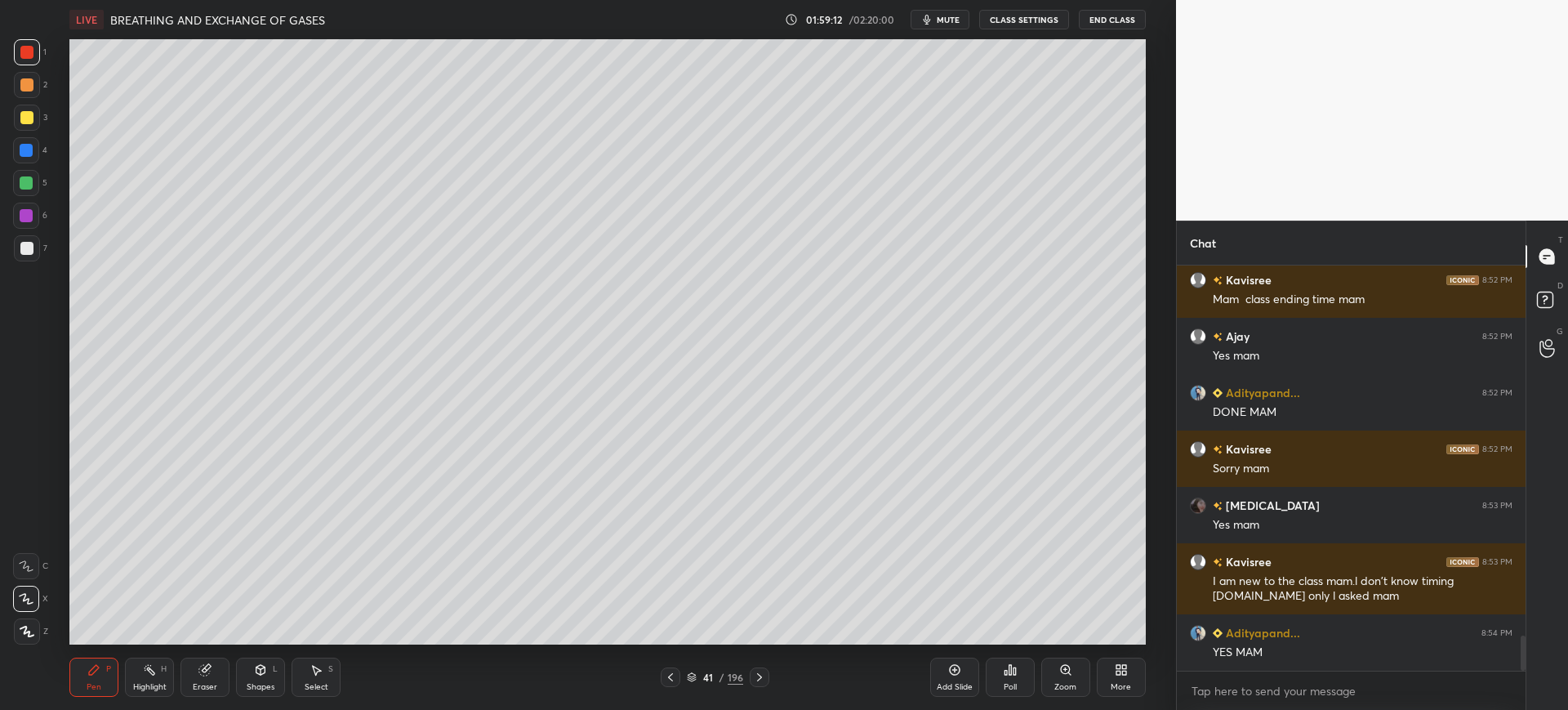
click at [958, 671] on icon at bounding box center [955, 670] width 13 height 13
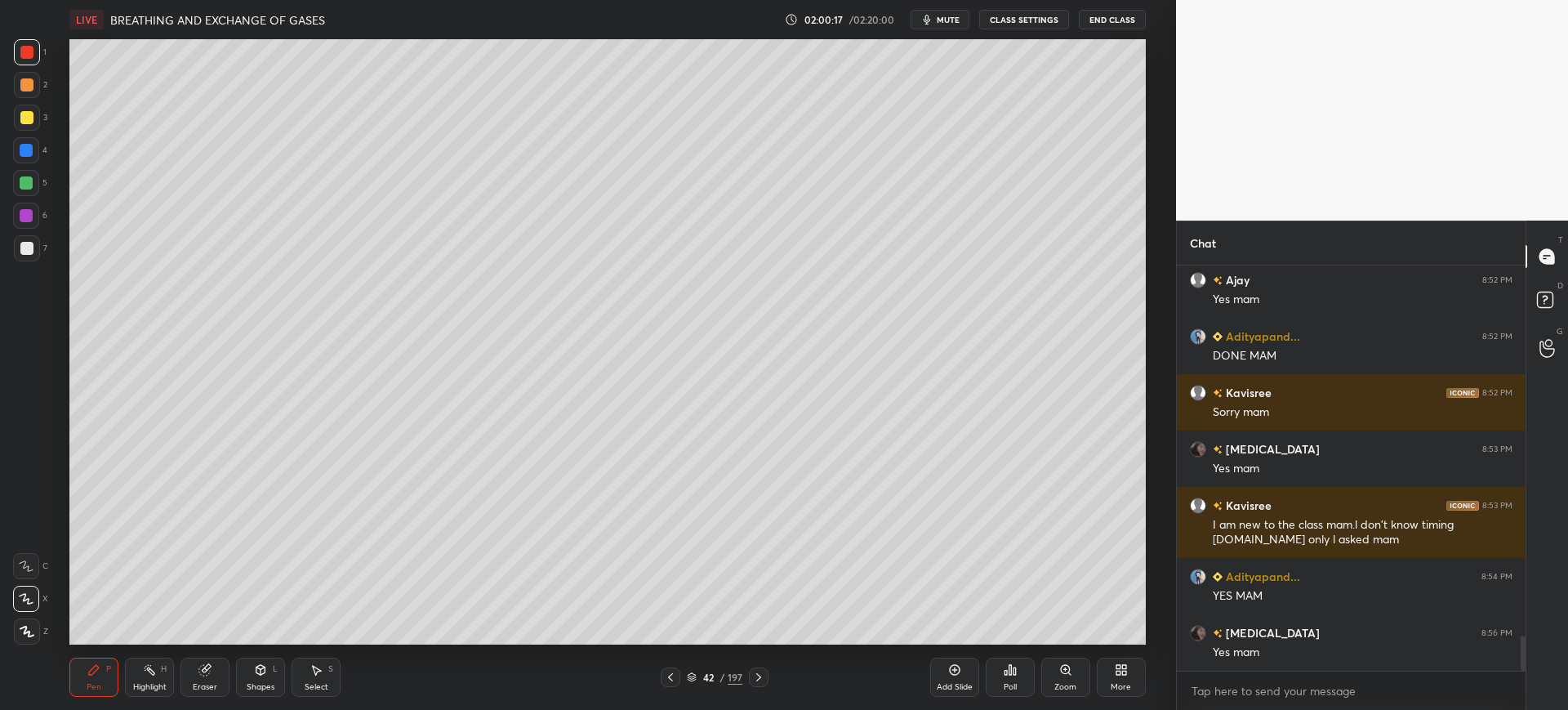
scroll to position [4333, 0]
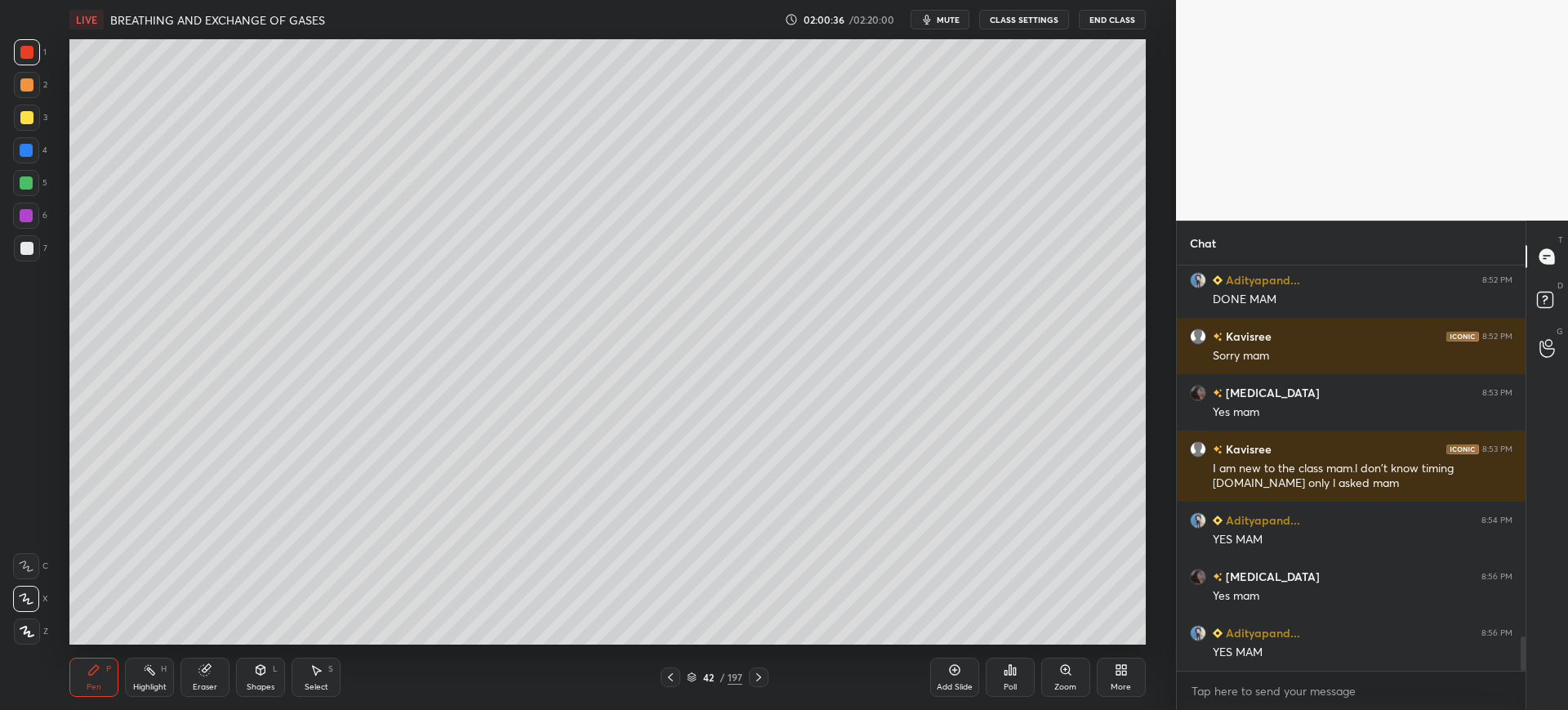
click at [28, 247] on div at bounding box center [27, 248] width 13 height 13
click at [1, 668] on div "1 2 3 4 5 6 7 C X Z C X Z E E Erase all H H LIVE BREATHING AND EXCHANGE OF GASE…" at bounding box center [582, 355] width 1163 height 710
click at [961, 676] on div "Add Slide" at bounding box center [955, 677] width 49 height 39
click at [34, 152] on div at bounding box center [25, 150] width 26 height 26
click at [31, 261] on div at bounding box center [26, 248] width 26 height 26
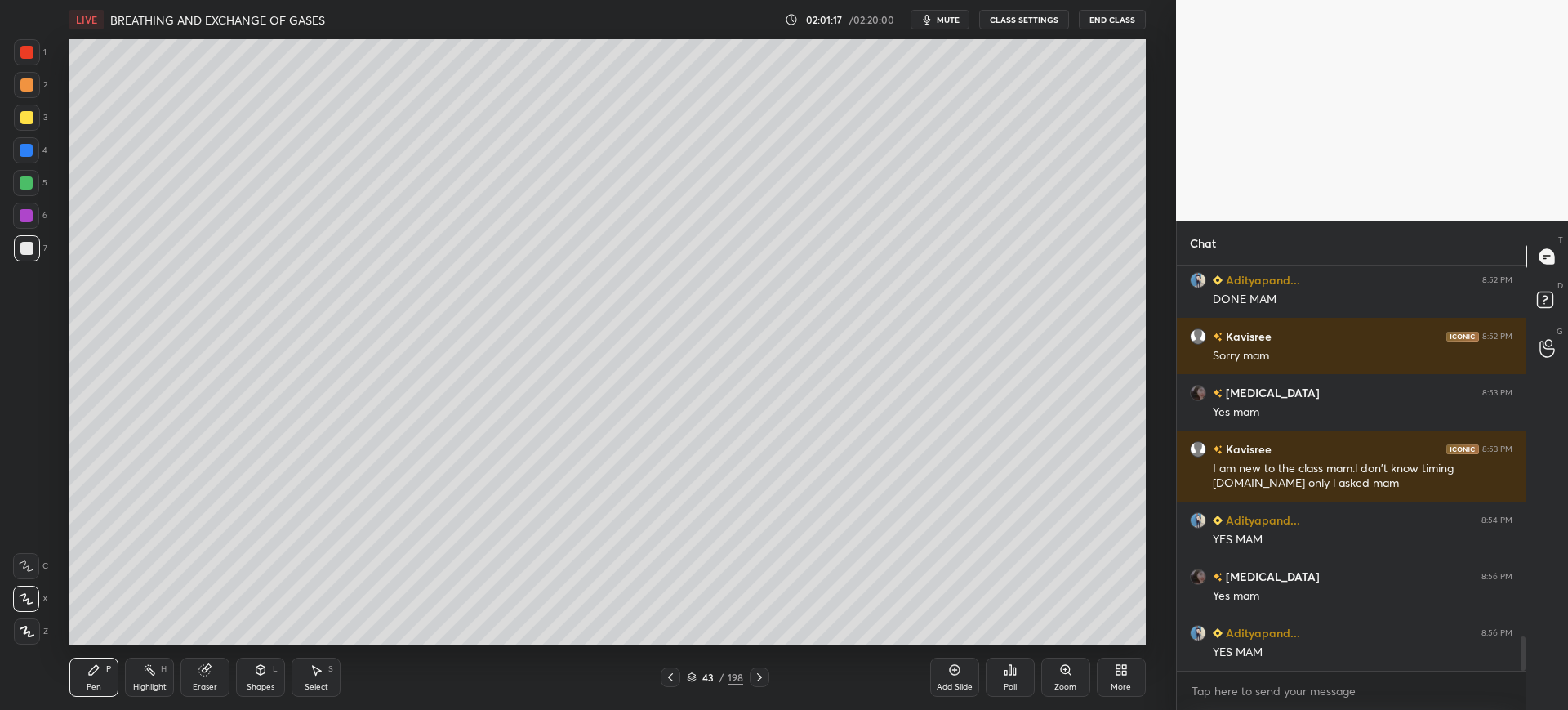
click at [24, 558] on div at bounding box center [25, 566] width 26 height 26
click at [29, 104] on div at bounding box center [26, 117] width 26 height 26
click at [33, 260] on div at bounding box center [26, 248] width 26 height 26
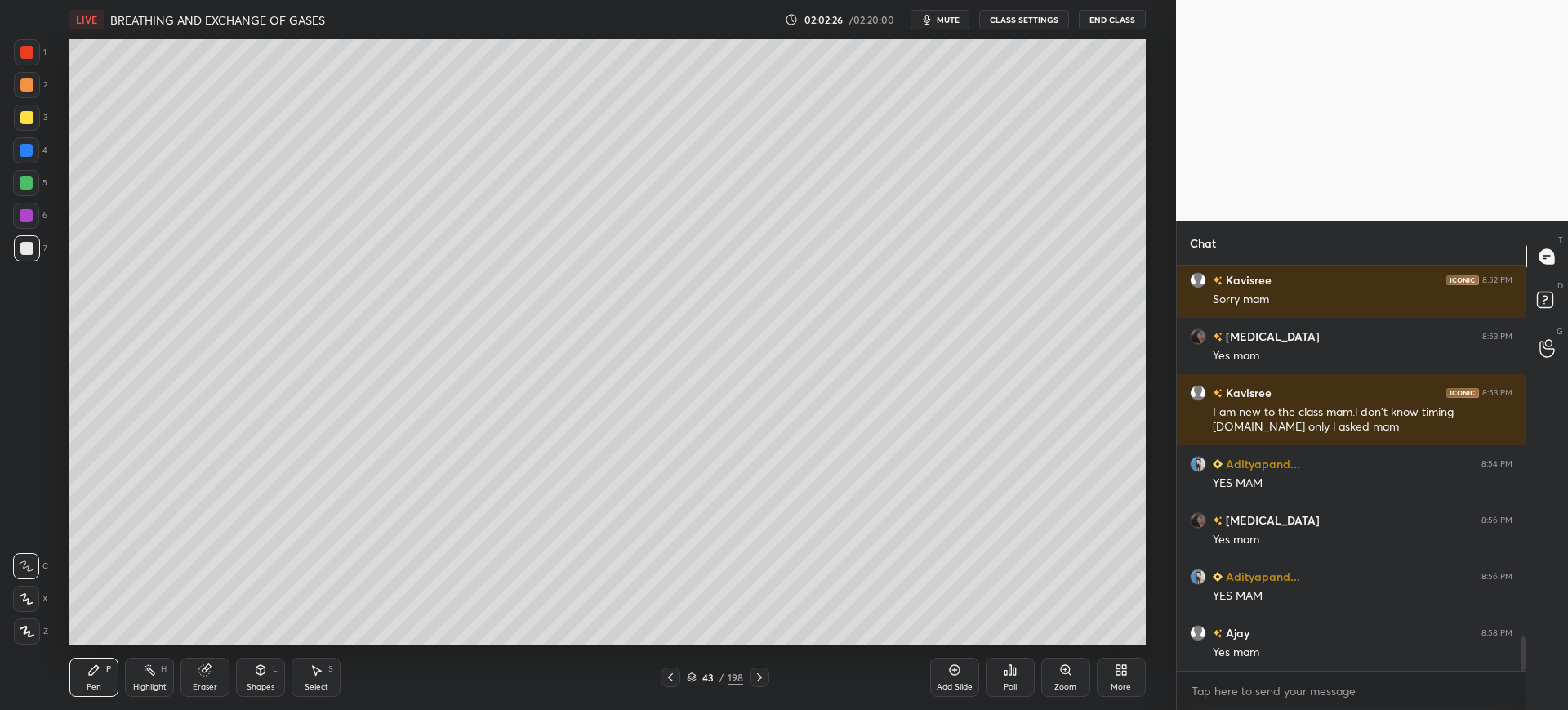
scroll to position [4445, 0]
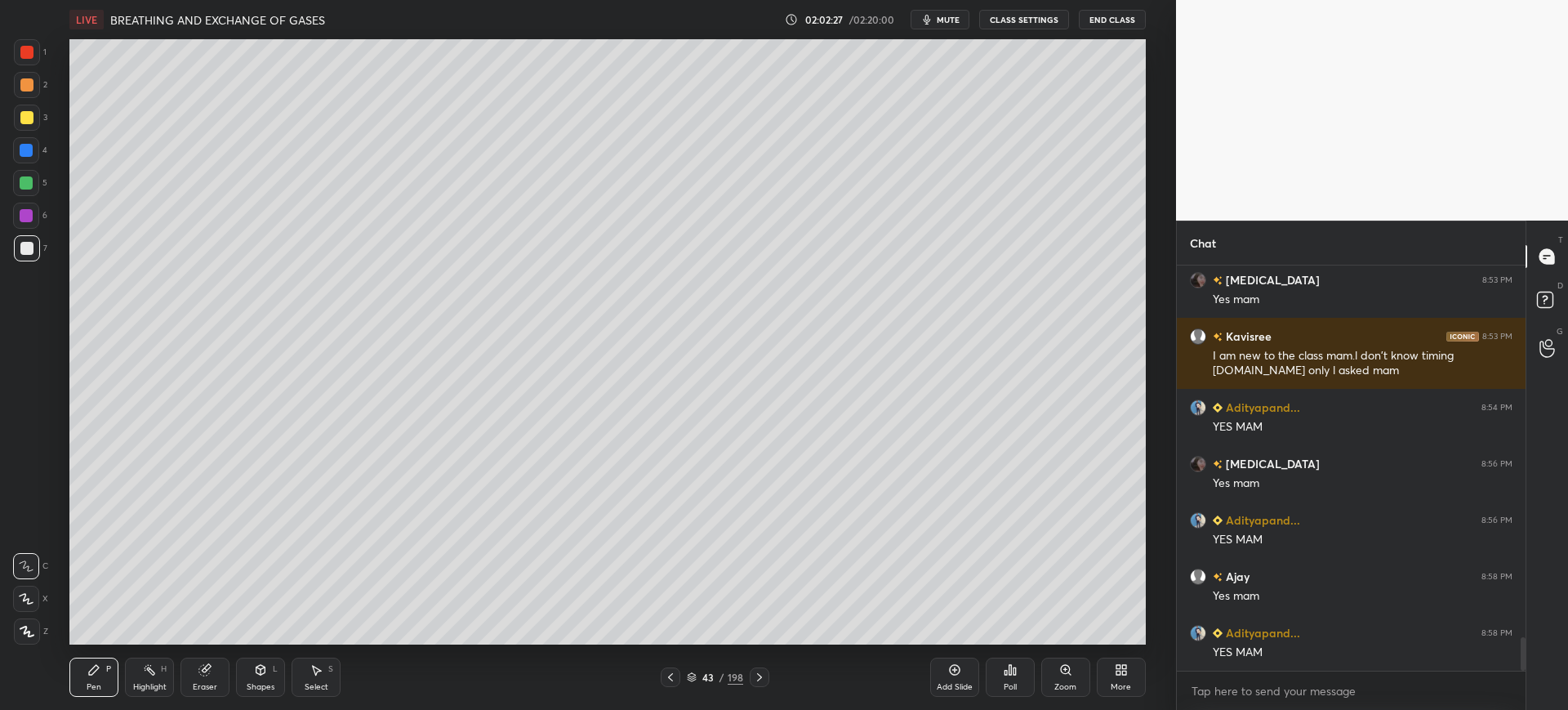
click at [204, 674] on icon at bounding box center [205, 671] width 11 height 11
click at [104, 659] on div "Pen P" at bounding box center [94, 677] width 49 height 39
click at [938, 672] on div "Add Slide" at bounding box center [955, 677] width 49 height 39
click at [32, 138] on div at bounding box center [25, 150] width 26 height 26
click at [32, 104] on div "2" at bounding box center [30, 88] width 34 height 33
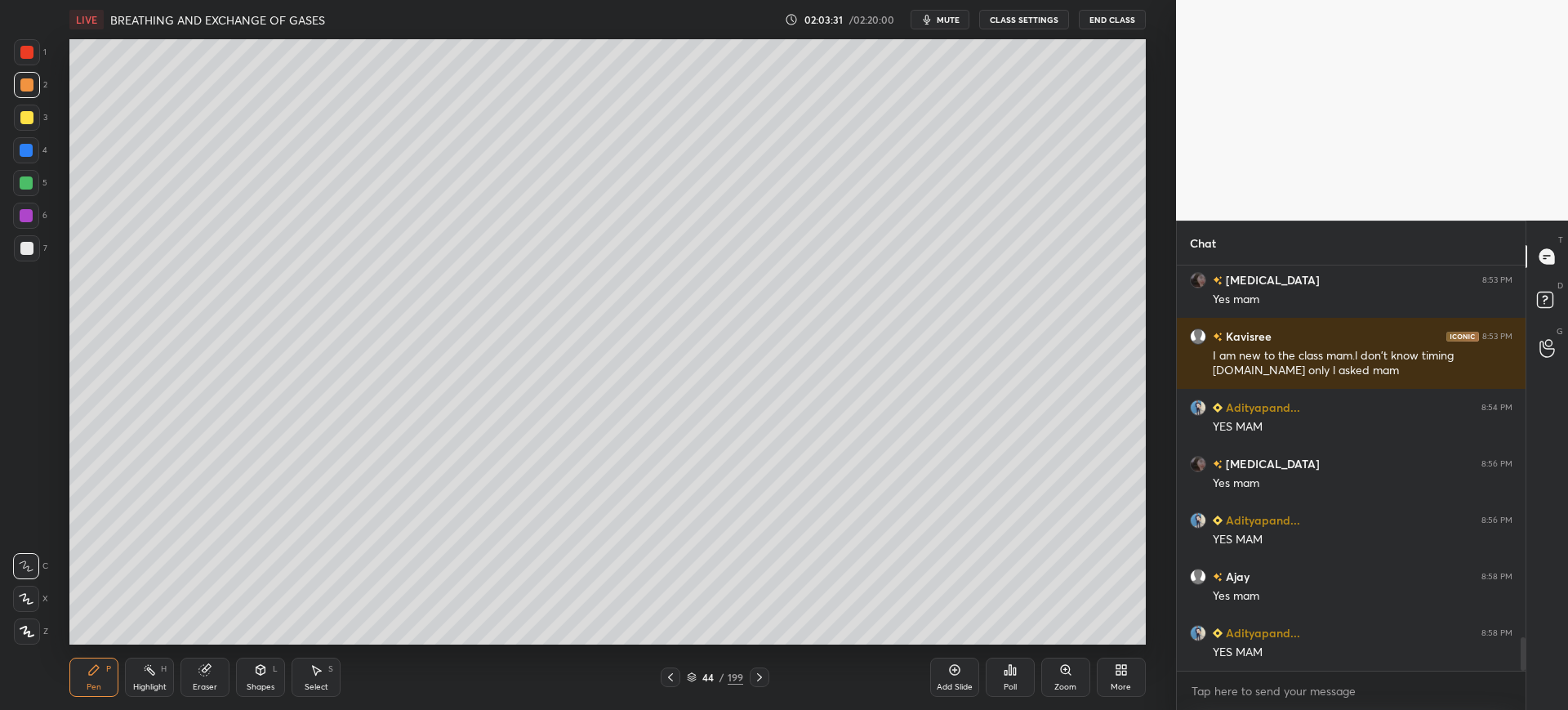
scroll to position [4502, 0]
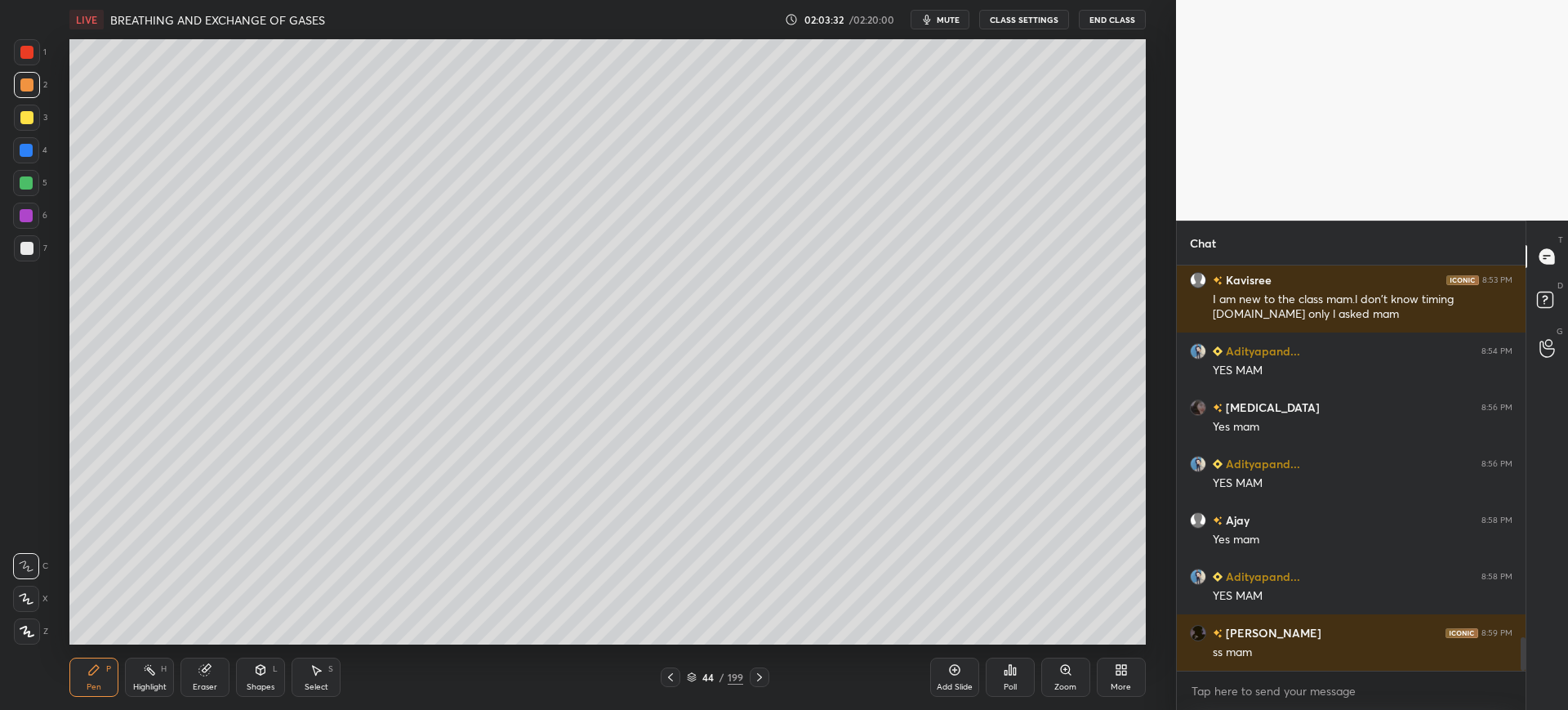
click at [669, 673] on icon at bounding box center [671, 677] width 13 height 13
click at [754, 671] on icon at bounding box center [760, 677] width 13 height 13
click at [25, 236] on div at bounding box center [26, 248] width 26 height 26
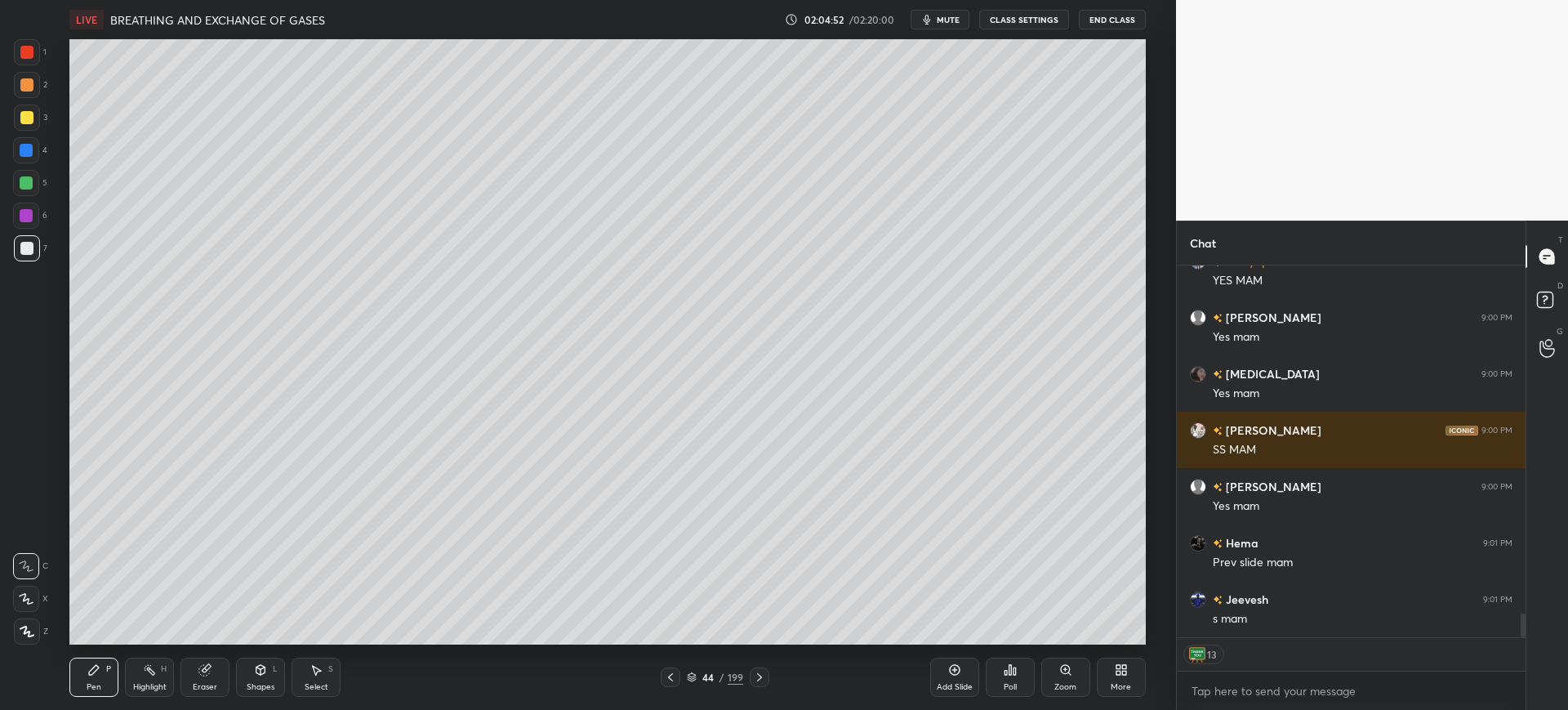
scroll to position [5550, 0]
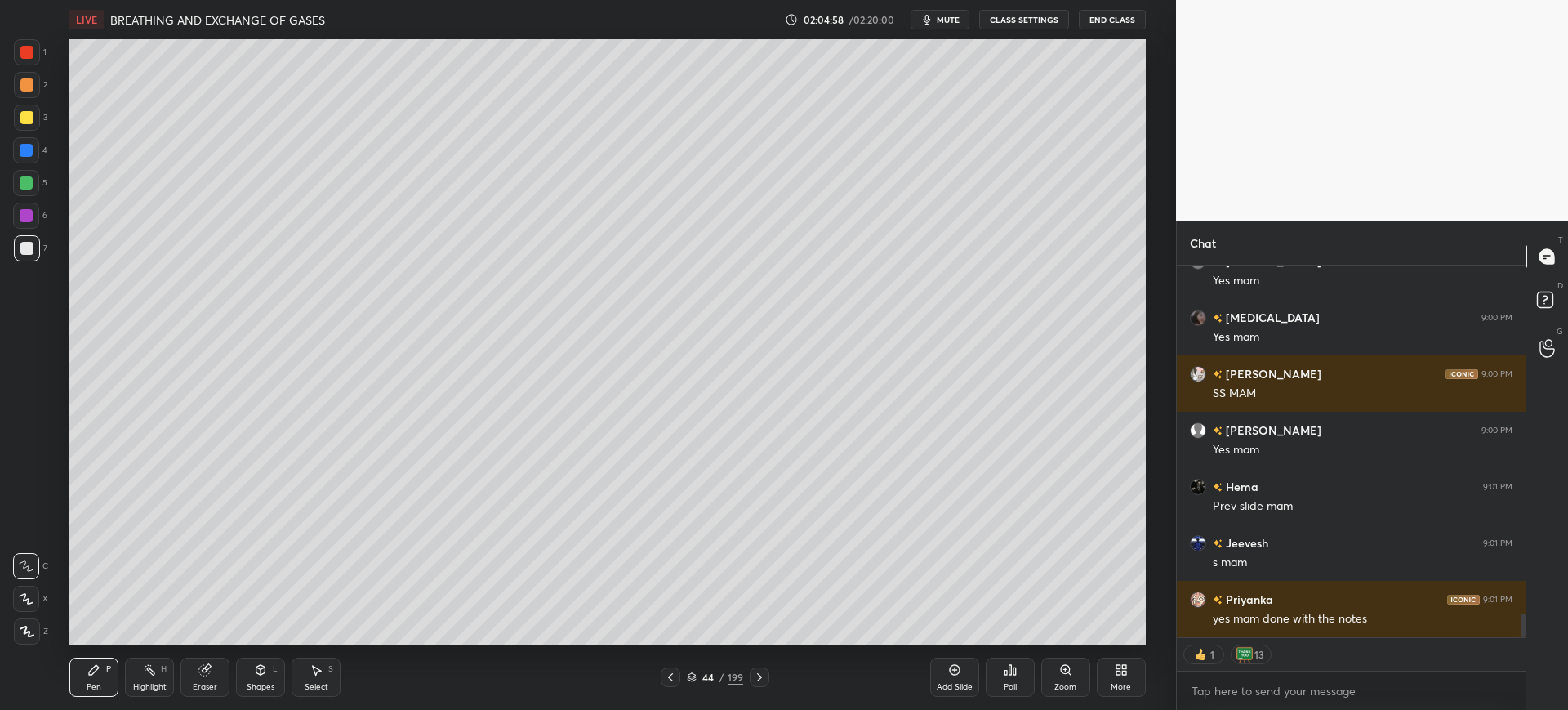
click at [674, 675] on icon at bounding box center [671, 677] width 13 height 13
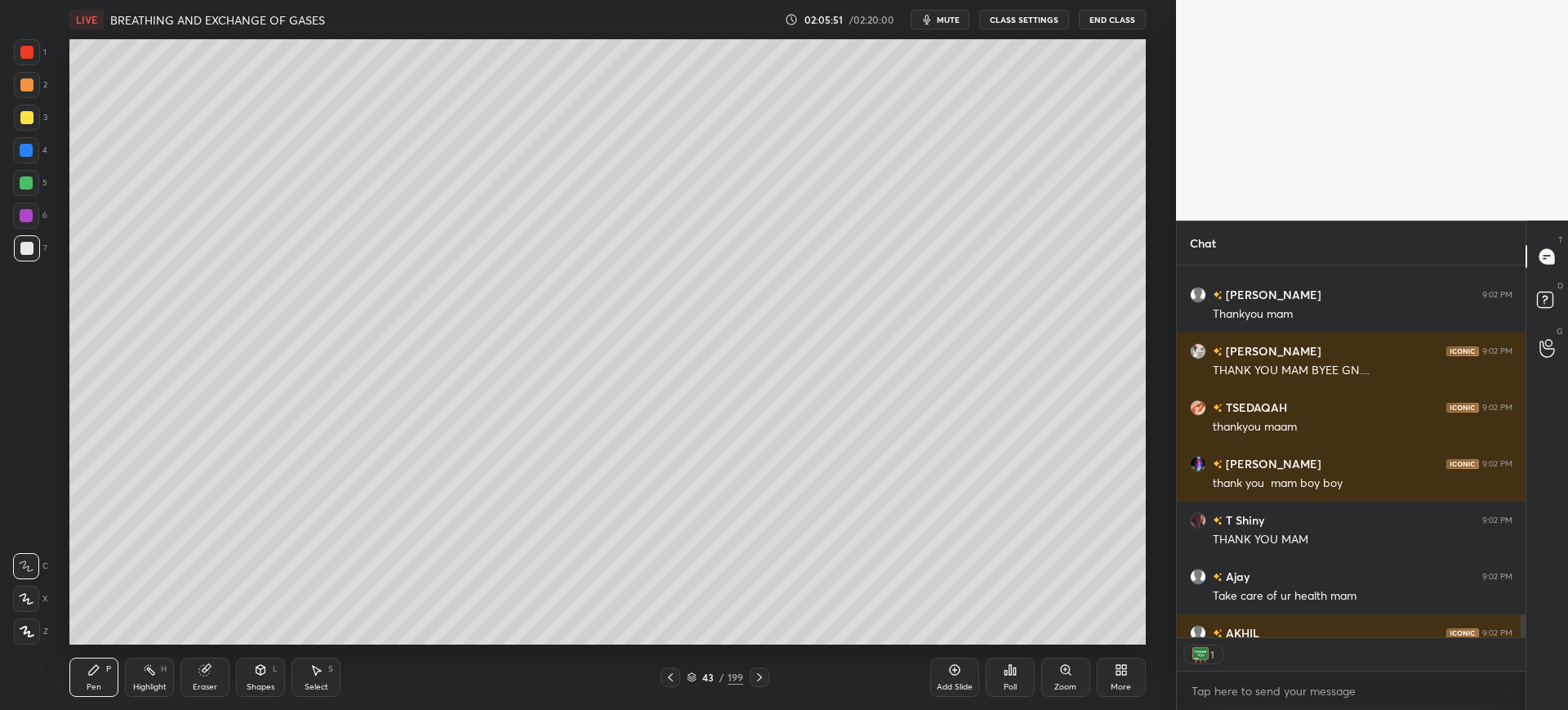
scroll to position [6227, 0]
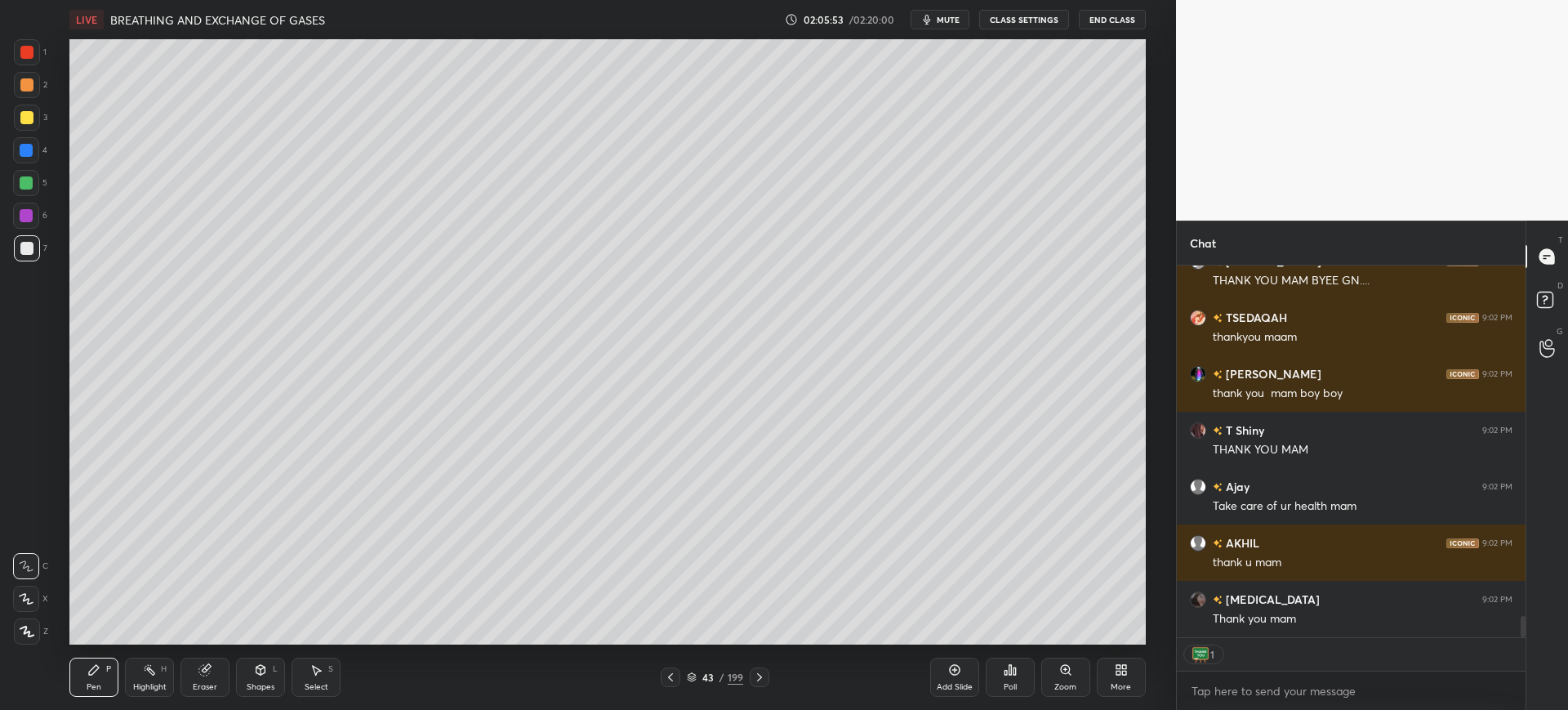
click at [34, 49] on div at bounding box center [26, 52] width 26 height 26
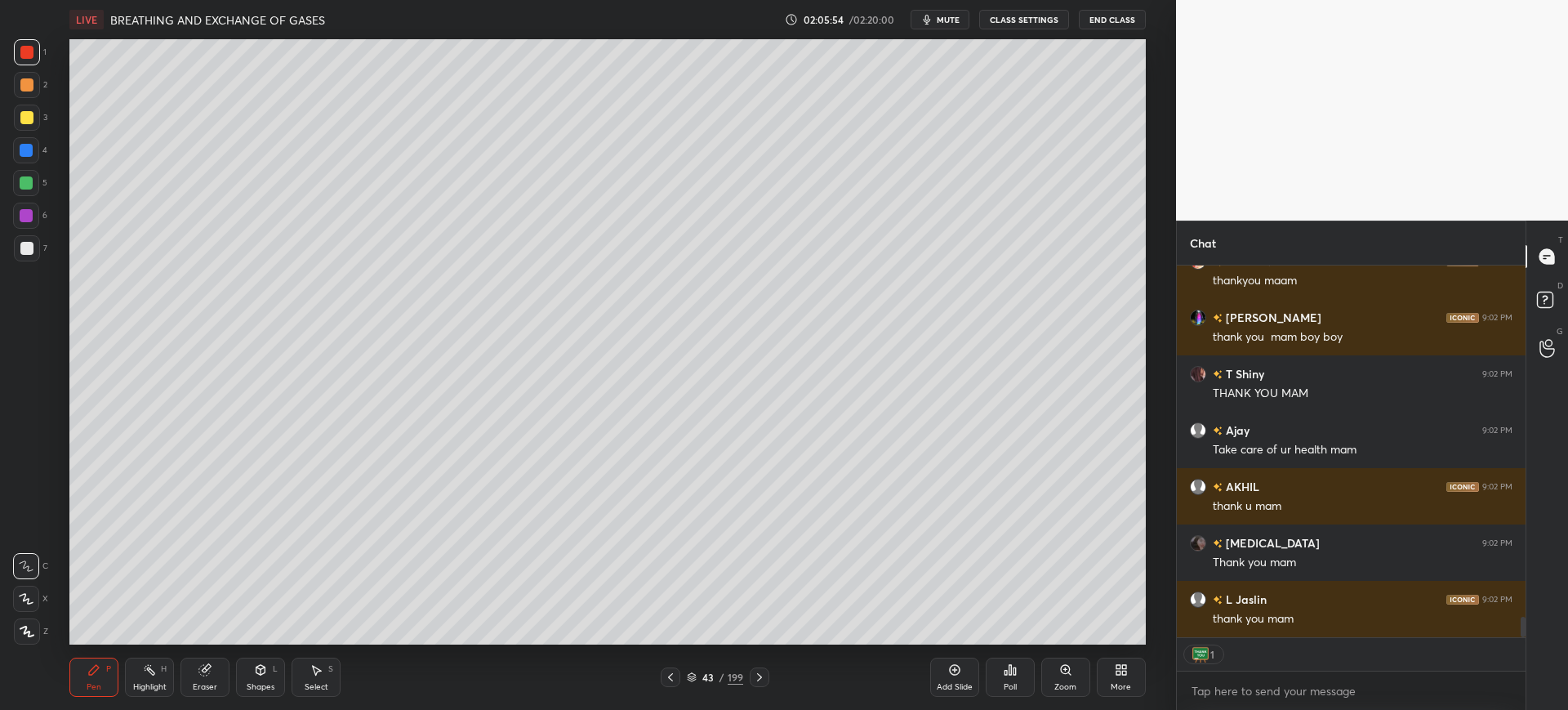
click at [708, 669] on div "43 / 199" at bounding box center [715, 677] width 109 height 20
click at [707, 675] on div "43" at bounding box center [708, 677] width 16 height 10
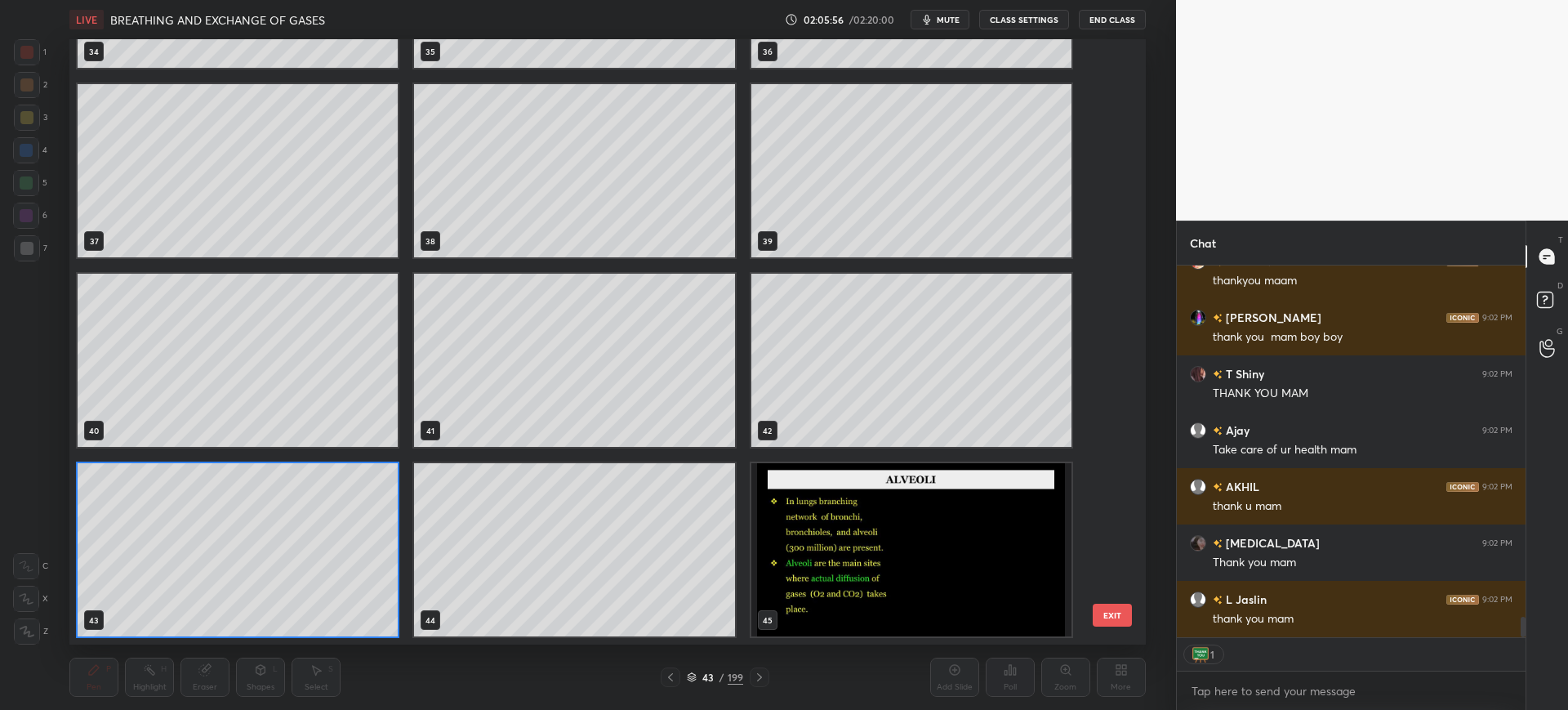
scroll to position [6339, 0]
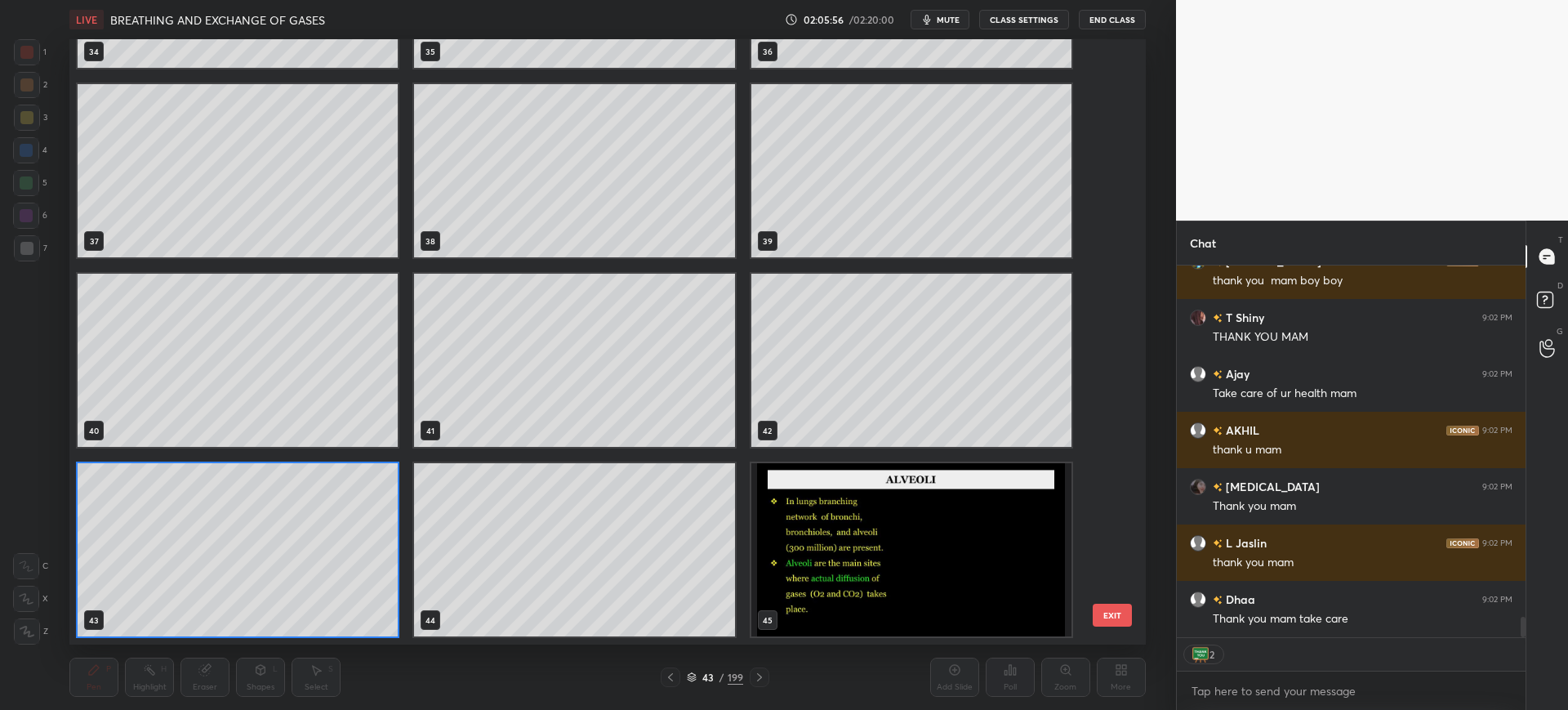
click at [1137, 613] on div "31 32 33 34 35 36 37 38 39 40 41 42 43 44 45 EXIT" at bounding box center [607, 341] width 1075 height 606
click at [1122, 615] on button "EXIT" at bounding box center [1112, 615] width 39 height 23
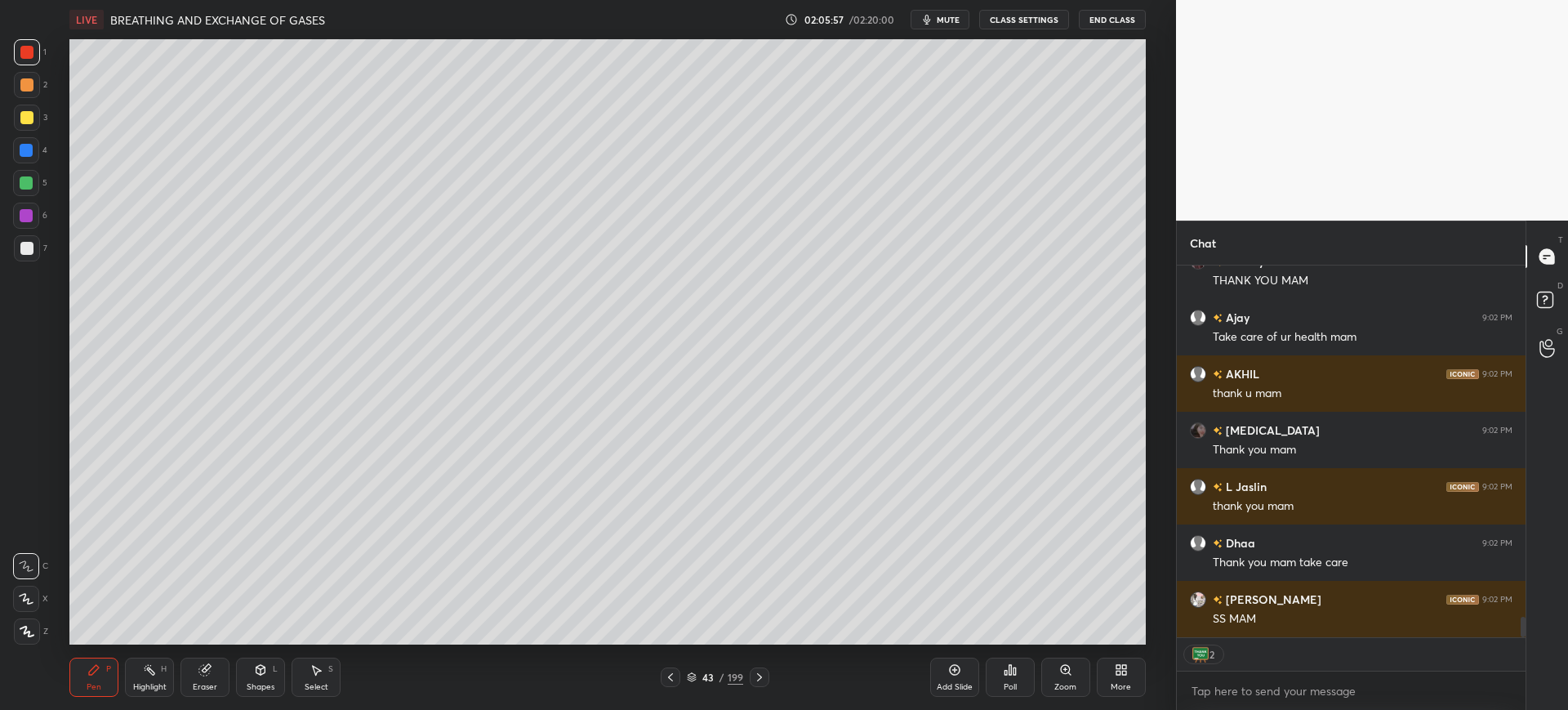
click at [965, 680] on div "Add Slide" at bounding box center [955, 677] width 49 height 39
click at [36, 183] on div at bounding box center [25, 182] width 26 height 26
click at [65, 229] on div "Setting up your live class Poll for secs No correct answer Start poll" at bounding box center [608, 341] width 1111 height 606
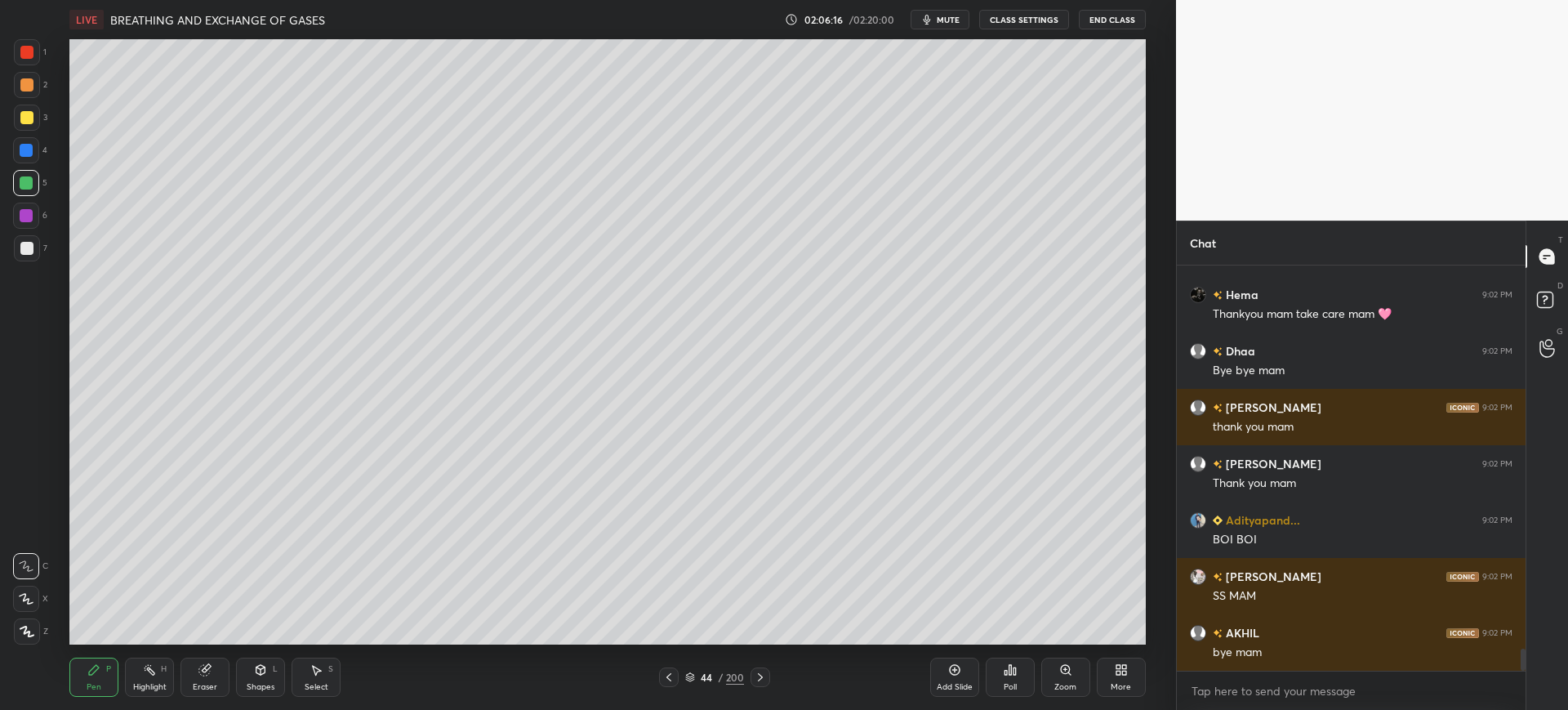
click at [1109, 15] on button "End Class" at bounding box center [1112, 20] width 67 height 20
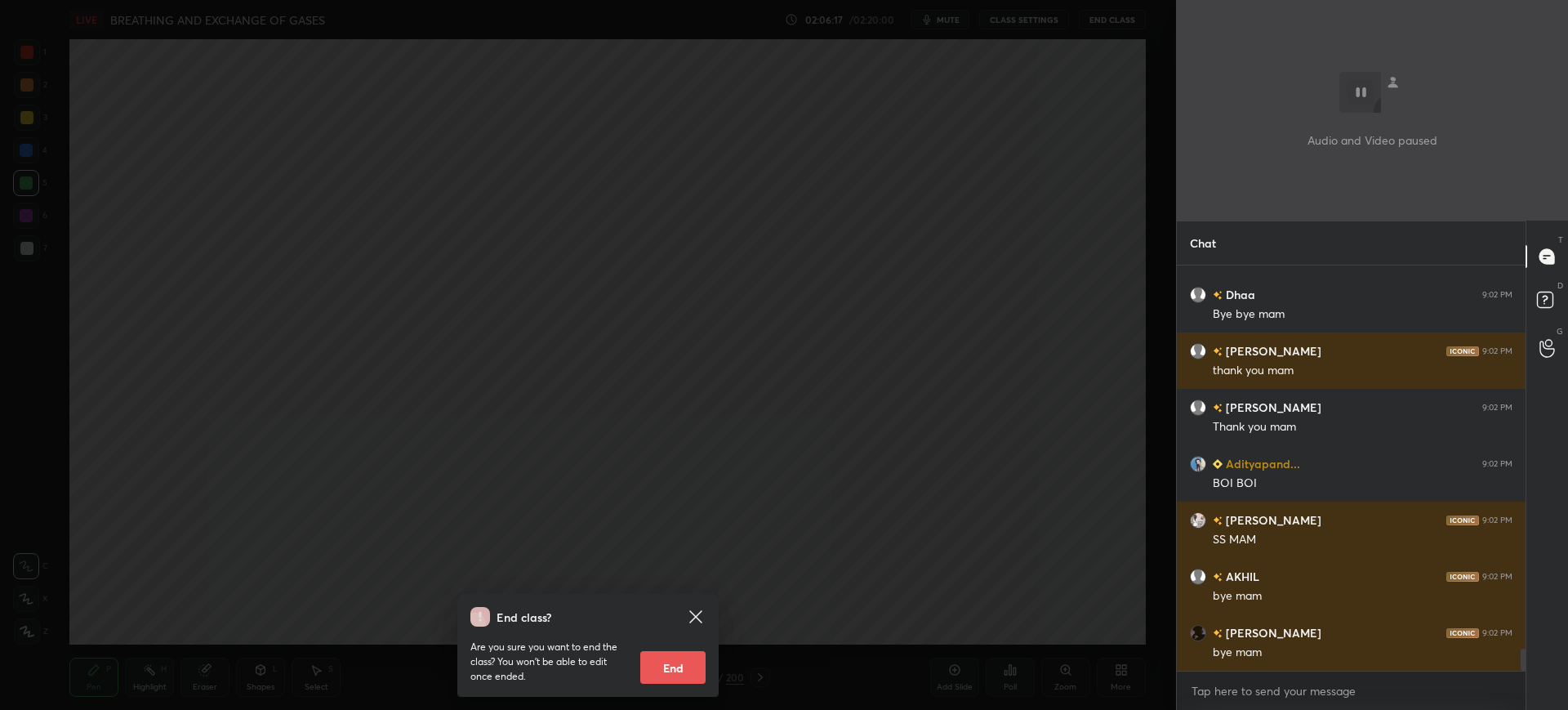
click at [701, 658] on button "End" at bounding box center [673, 667] width 65 height 33
type textarea "x"
